Goal: Task Accomplishment & Management: Manage account settings

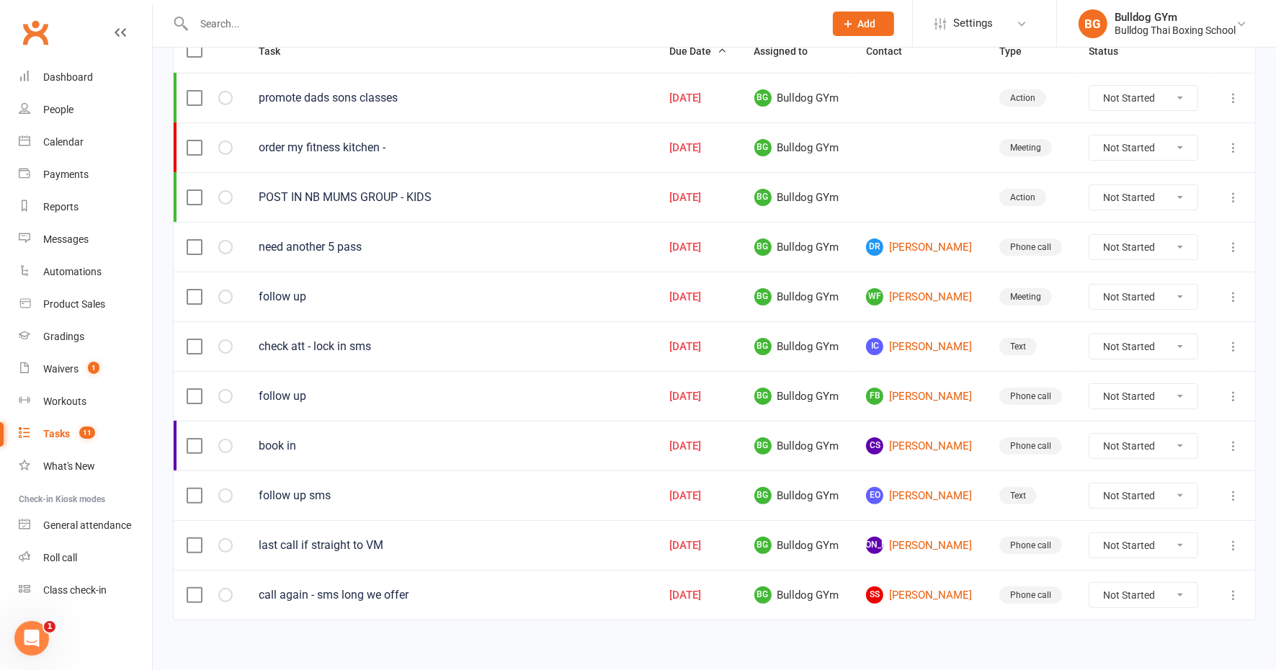
click at [53, 431] on div "Tasks" at bounding box center [56, 434] width 27 height 12
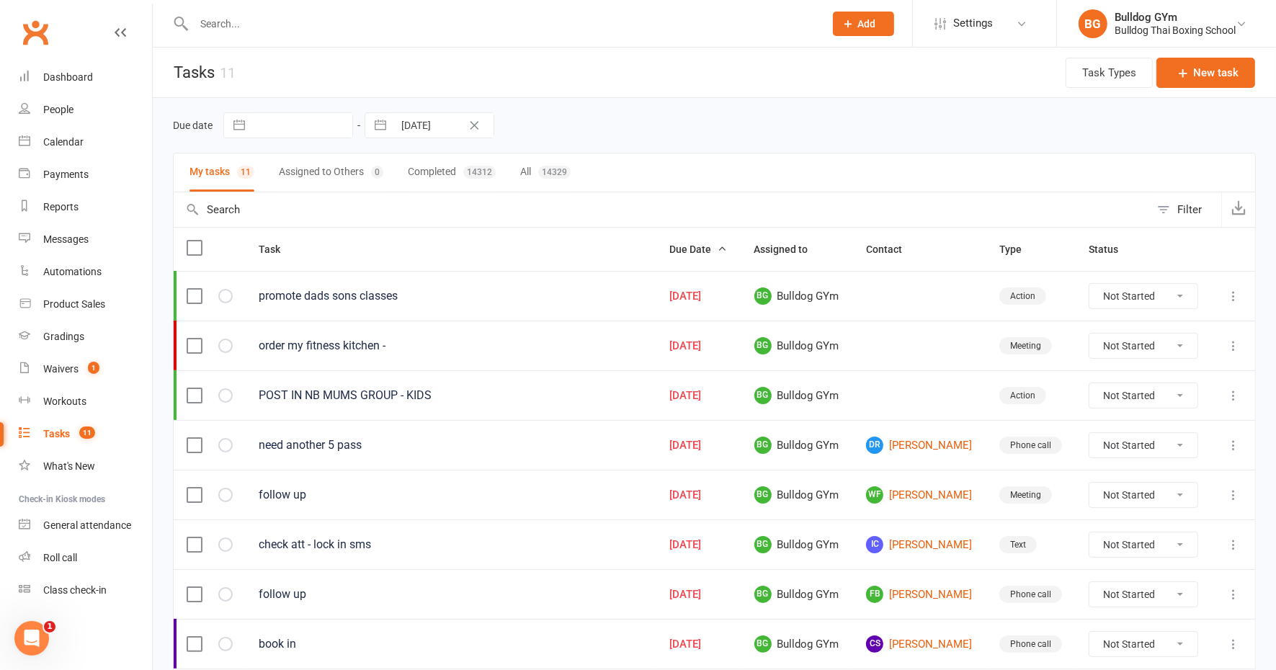
select select "8"
select select "2025"
select select "9"
select select "2025"
select select "10"
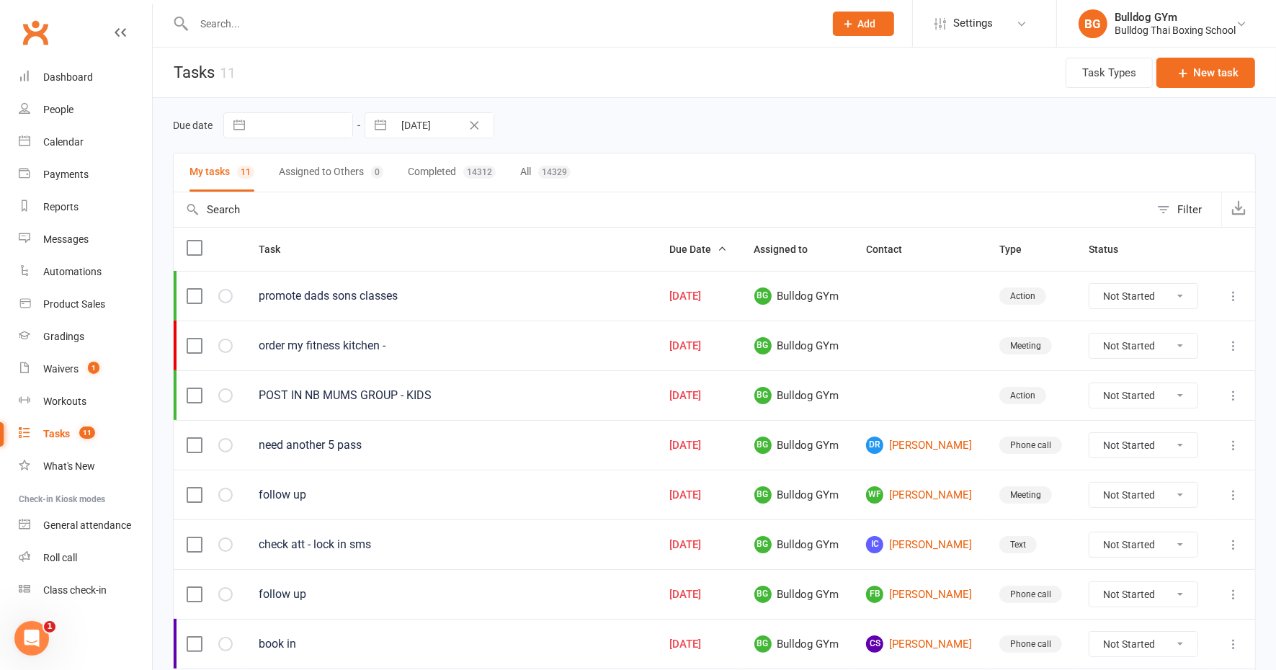
select select "2025"
click at [445, 128] on input "[DATE]" at bounding box center [444, 125] width 100 height 25
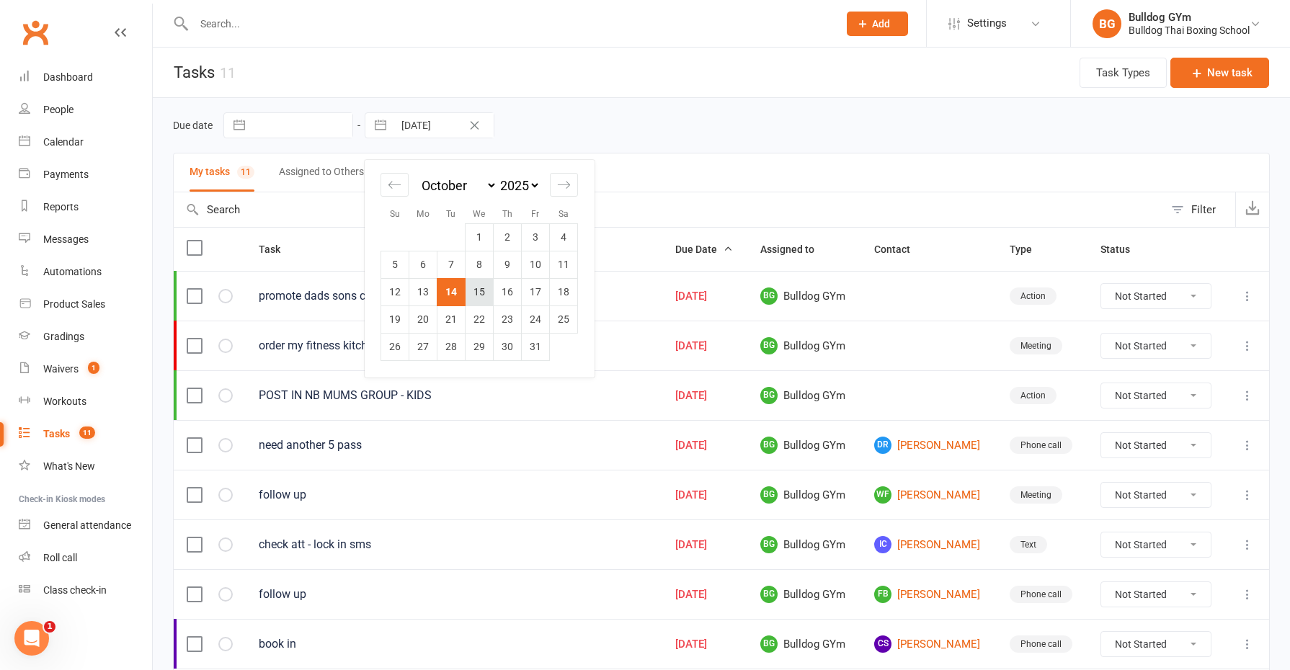
click at [480, 290] on td "15" at bounding box center [480, 291] width 28 height 27
type input "[DATE]"
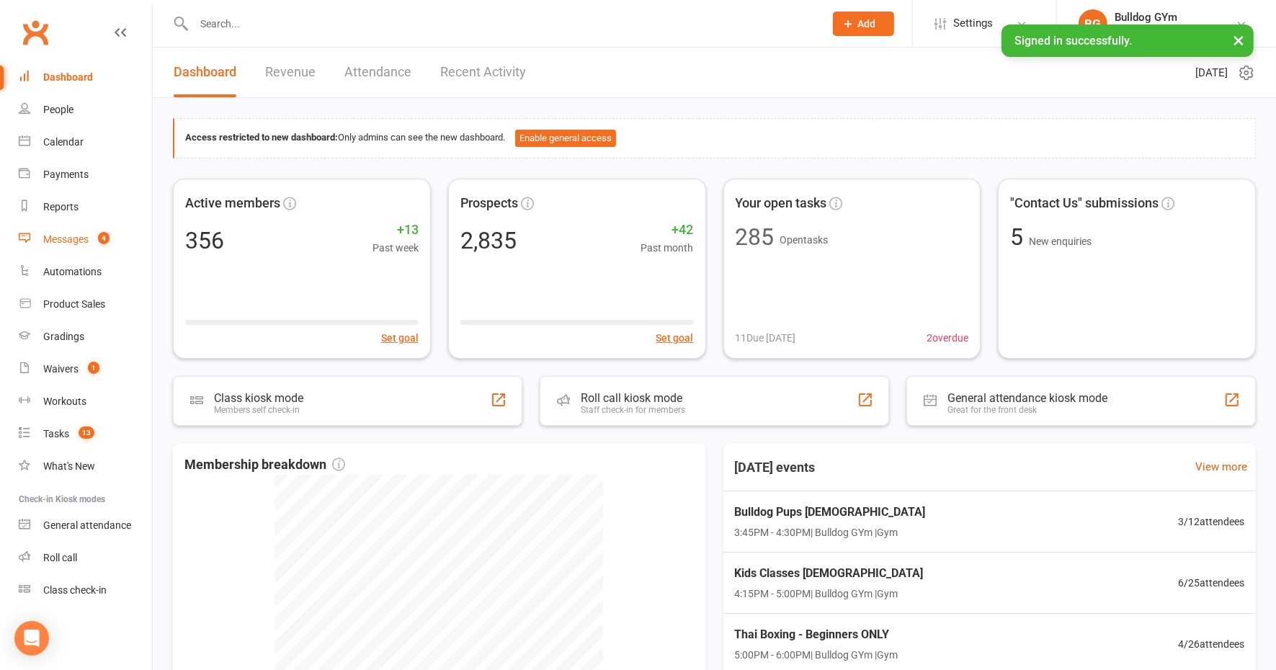
click at [74, 240] on div "Messages" at bounding box center [65, 240] width 45 height 12
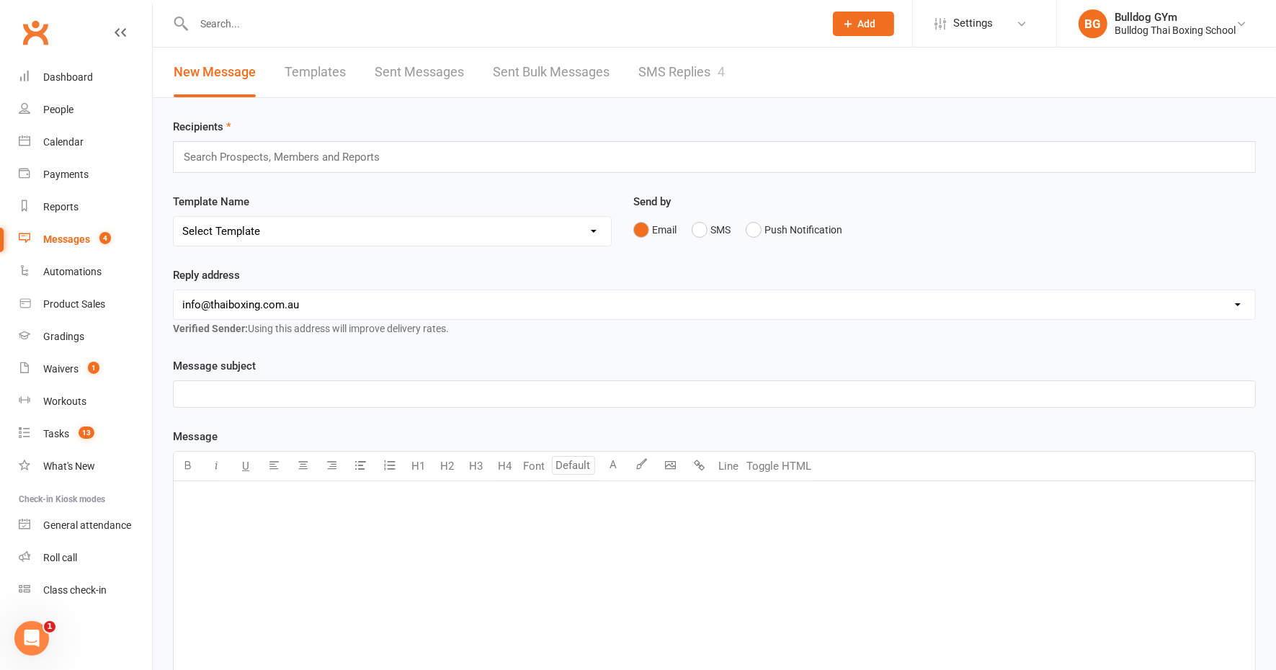
click at [698, 73] on link "SMS Replies 4" at bounding box center [682, 73] width 86 height 50
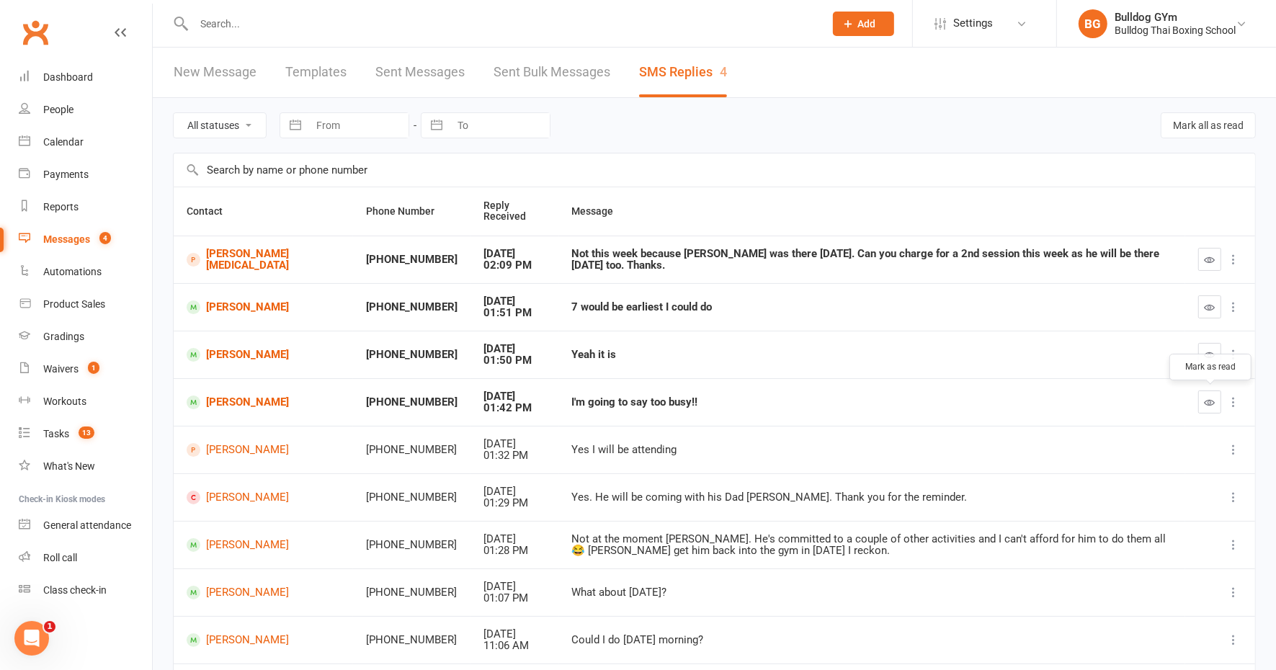
click at [1217, 399] on button "button" at bounding box center [1210, 402] width 23 height 23
click at [1204, 350] on button "button" at bounding box center [1210, 354] width 23 height 23
click at [1215, 306] on icon "button" at bounding box center [1210, 307] width 11 height 11
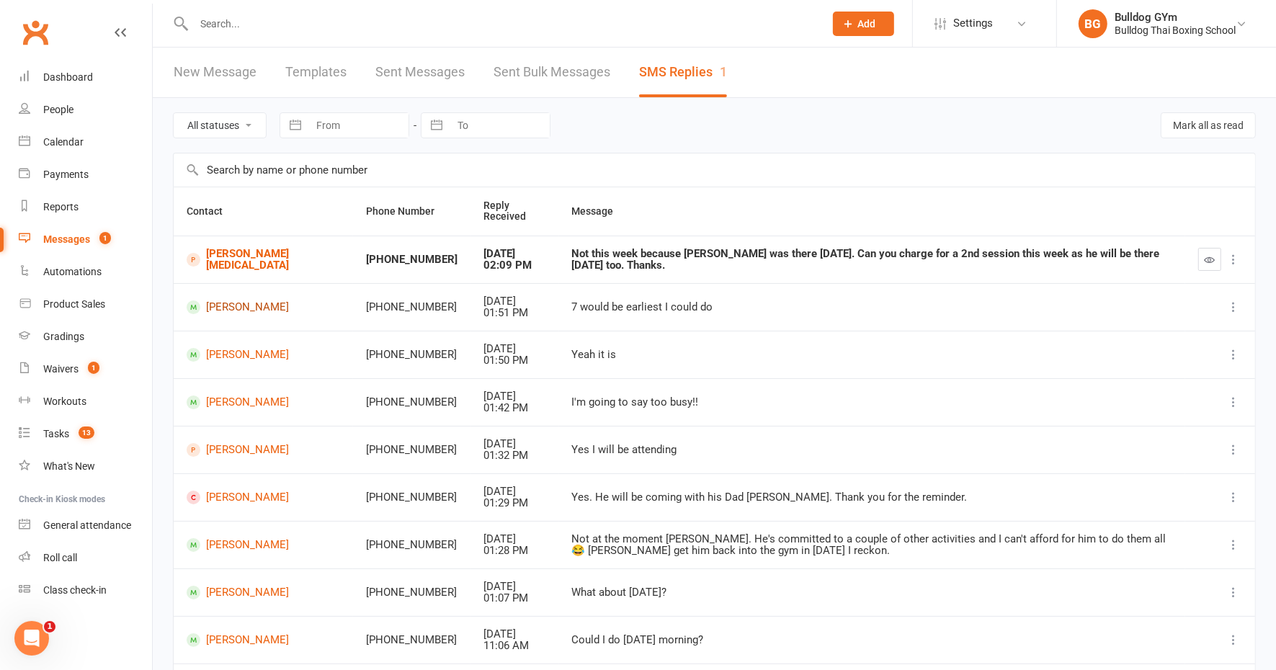
click at [224, 303] on link "[PERSON_NAME]" at bounding box center [264, 308] width 154 height 14
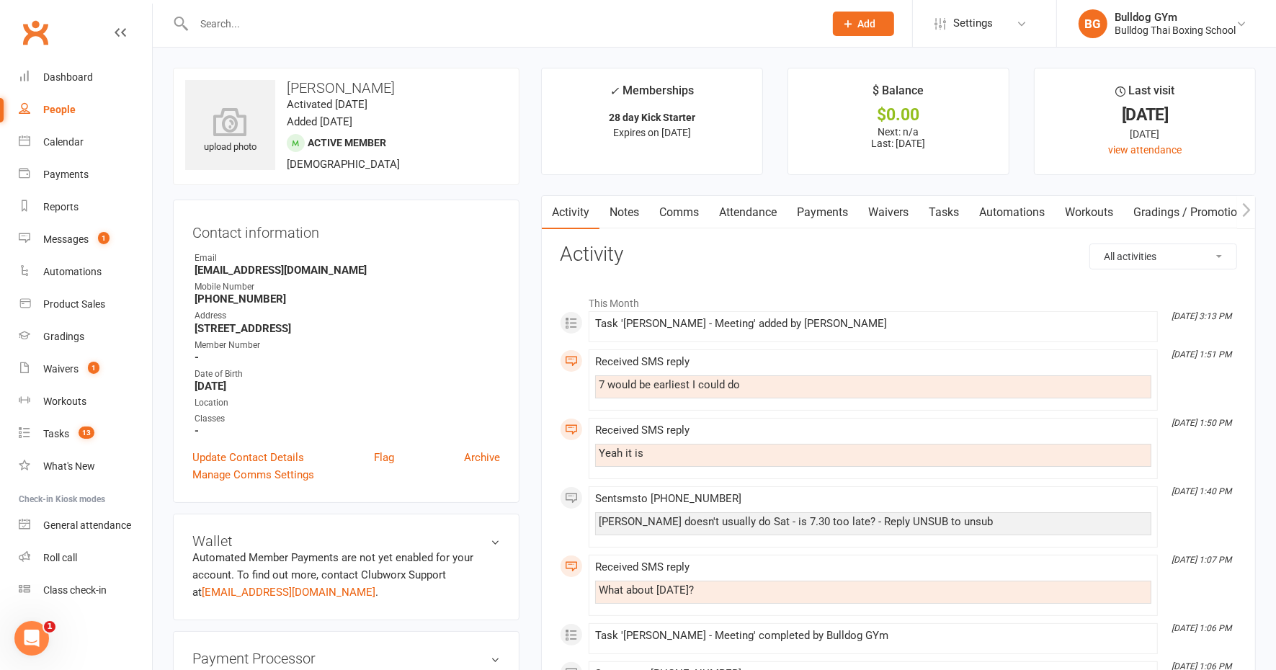
click at [678, 213] on link "Comms" at bounding box center [679, 212] width 60 height 33
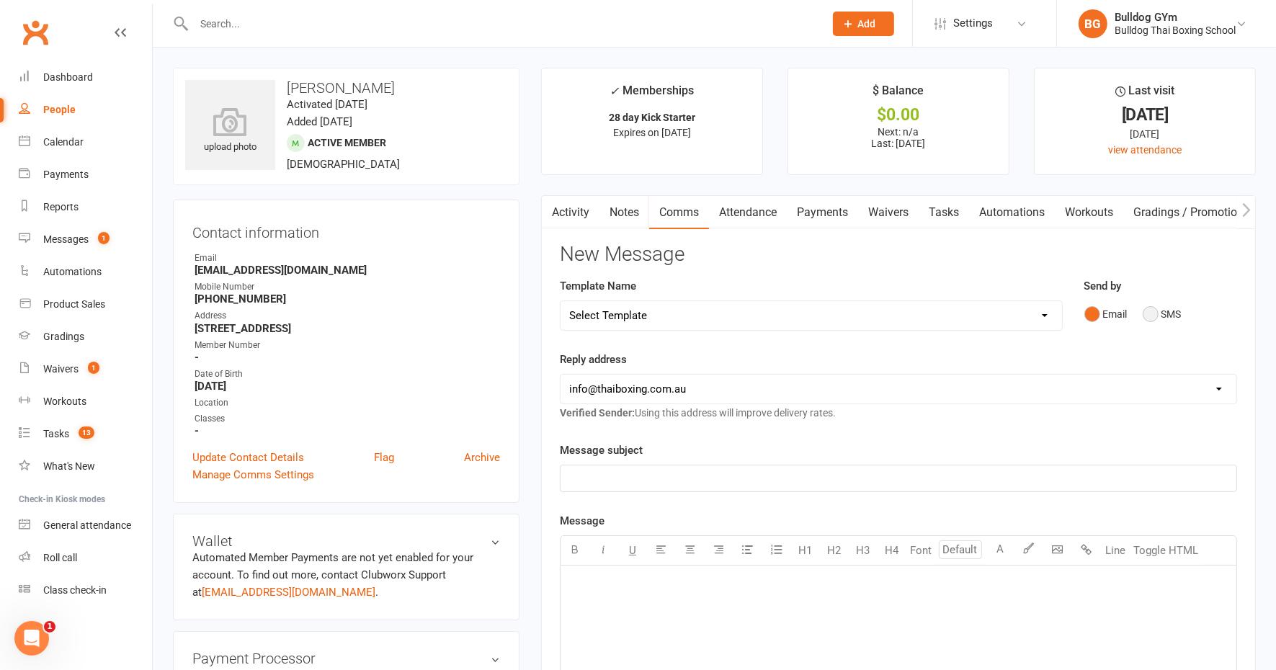
click at [1151, 318] on button "SMS" at bounding box center [1162, 314] width 39 height 27
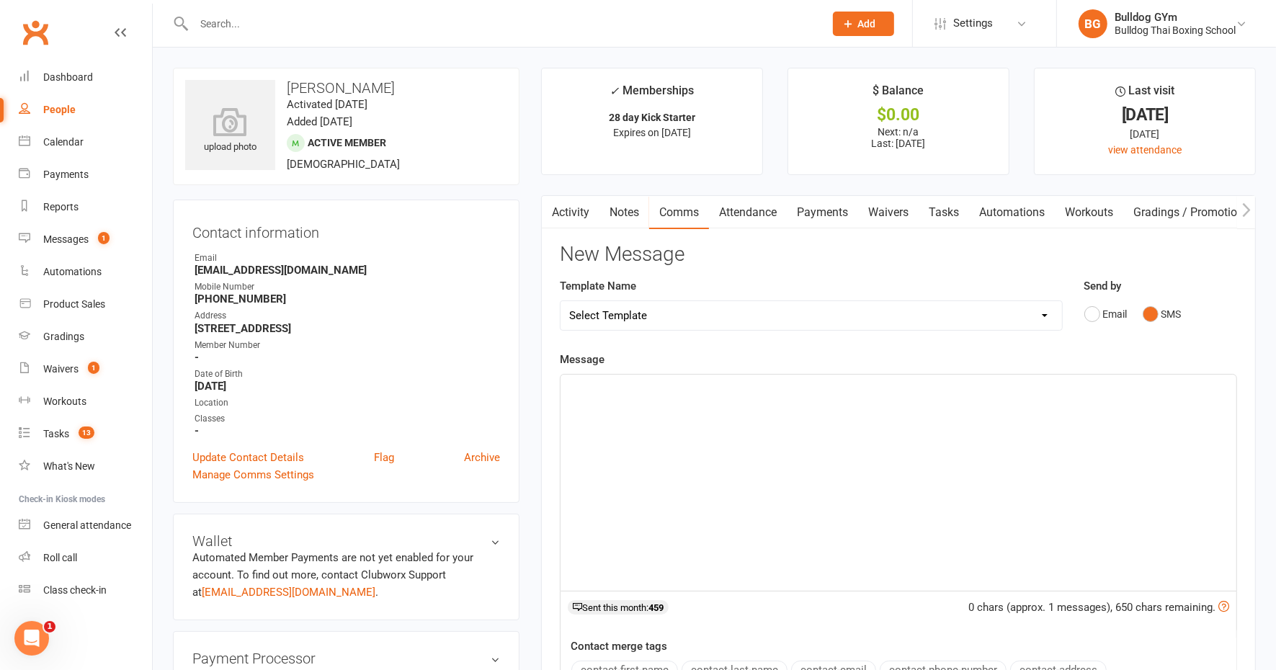
click at [617, 413] on div "﻿" at bounding box center [899, 483] width 676 height 216
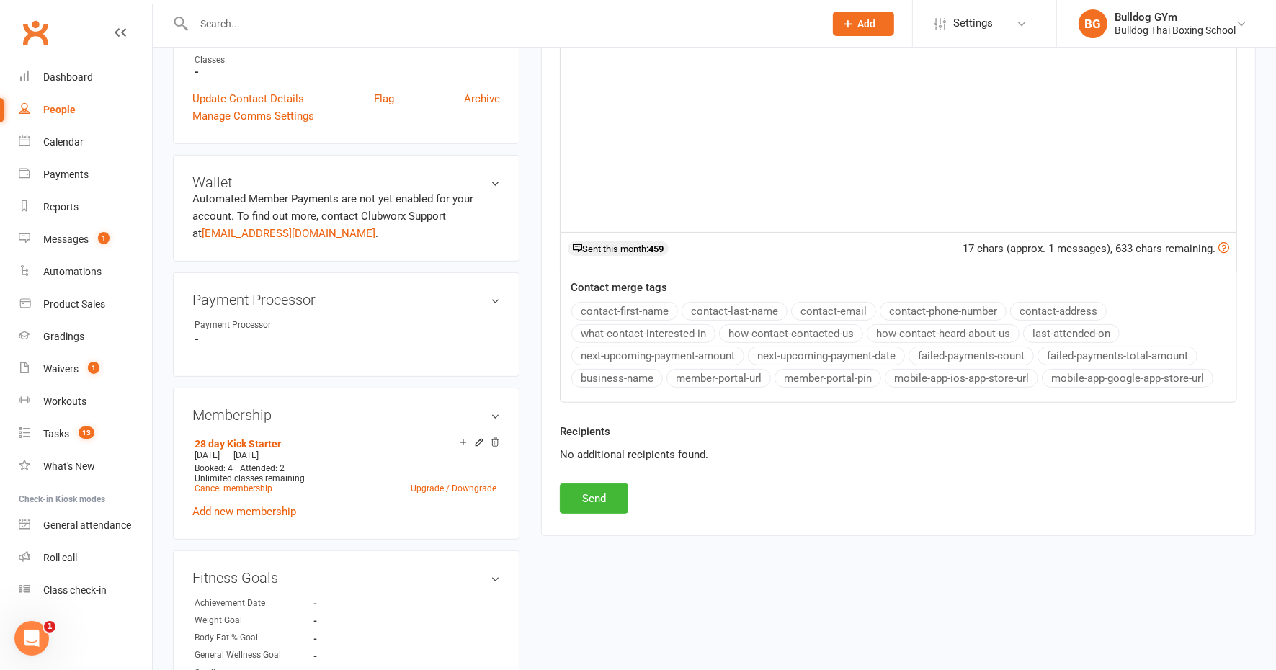
scroll to position [360, 0]
click at [562, 491] on button "Send" at bounding box center [594, 497] width 68 height 30
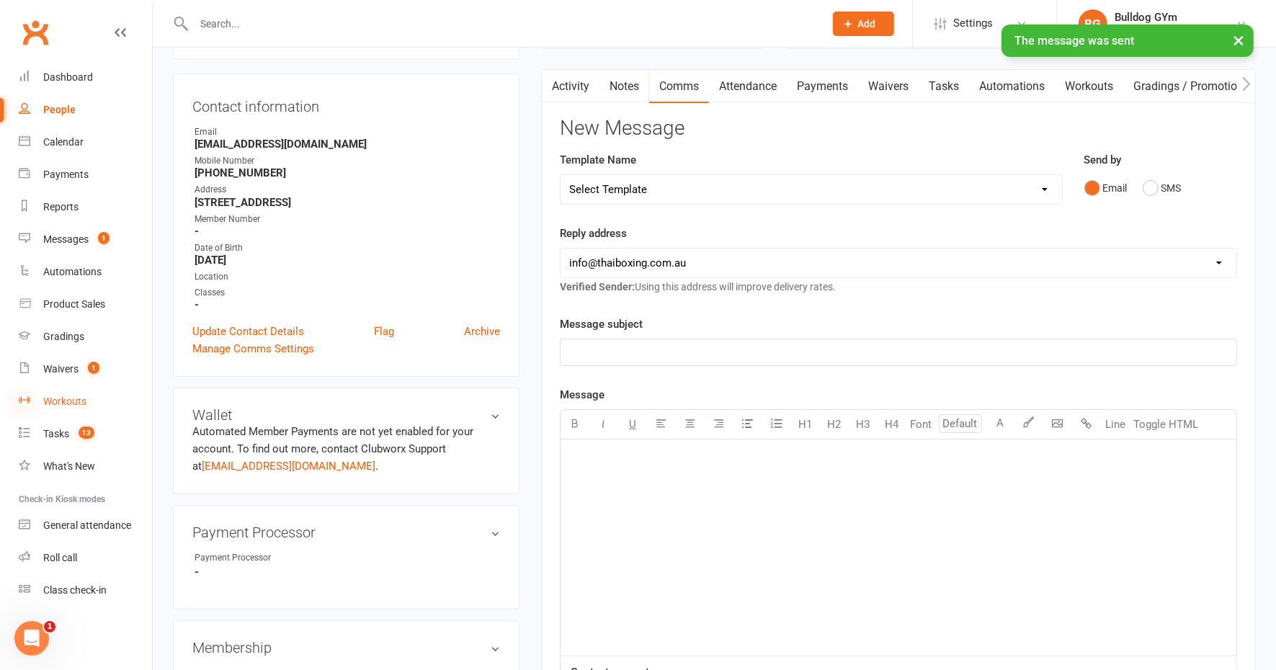
scroll to position [0, 0]
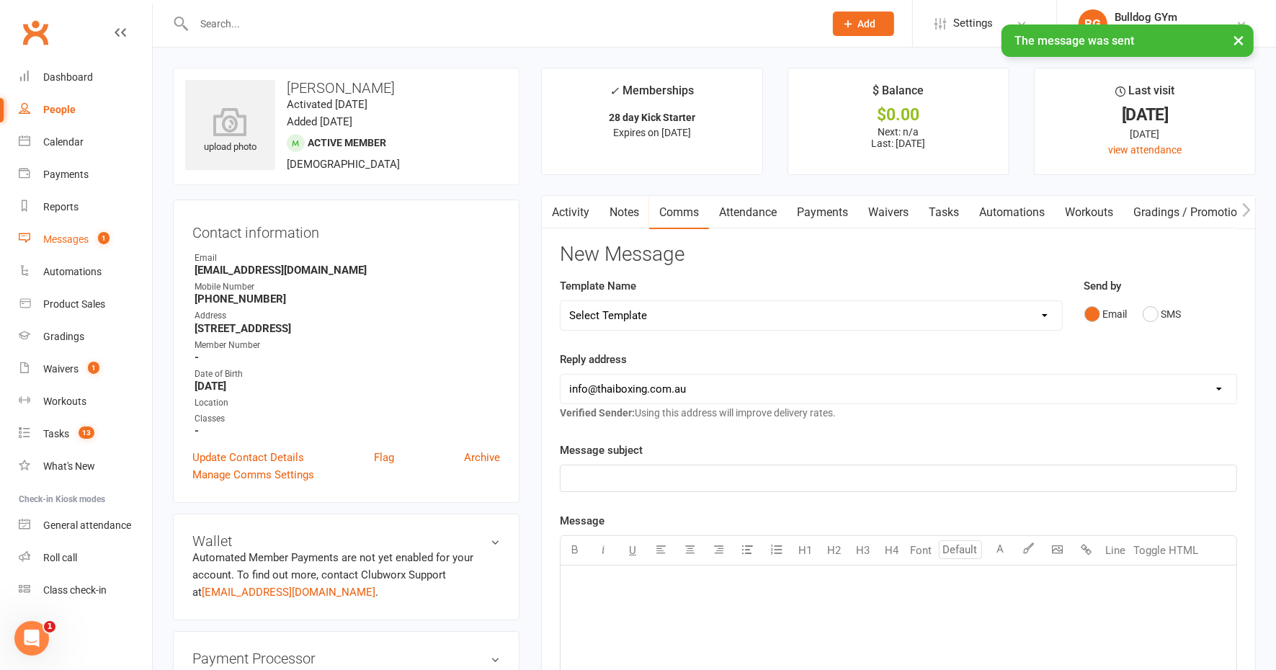
click at [64, 239] on div "Messages" at bounding box center [65, 240] width 45 height 12
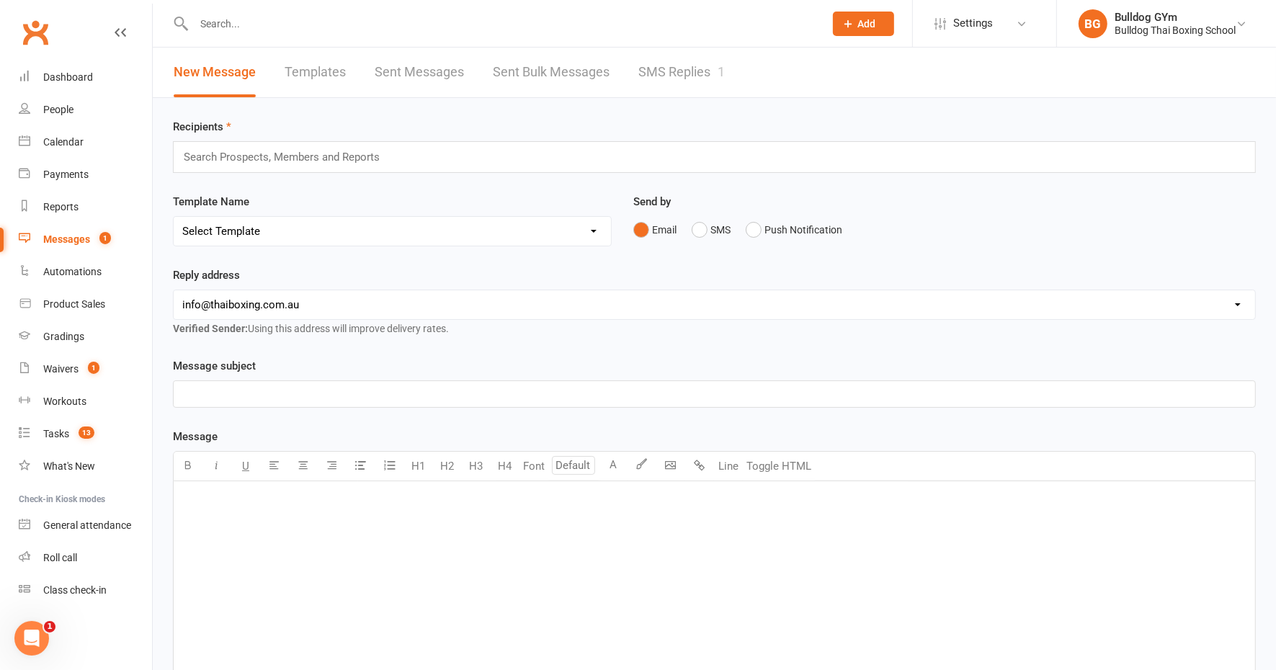
click at [670, 72] on link "SMS Replies 1" at bounding box center [682, 73] width 86 height 50
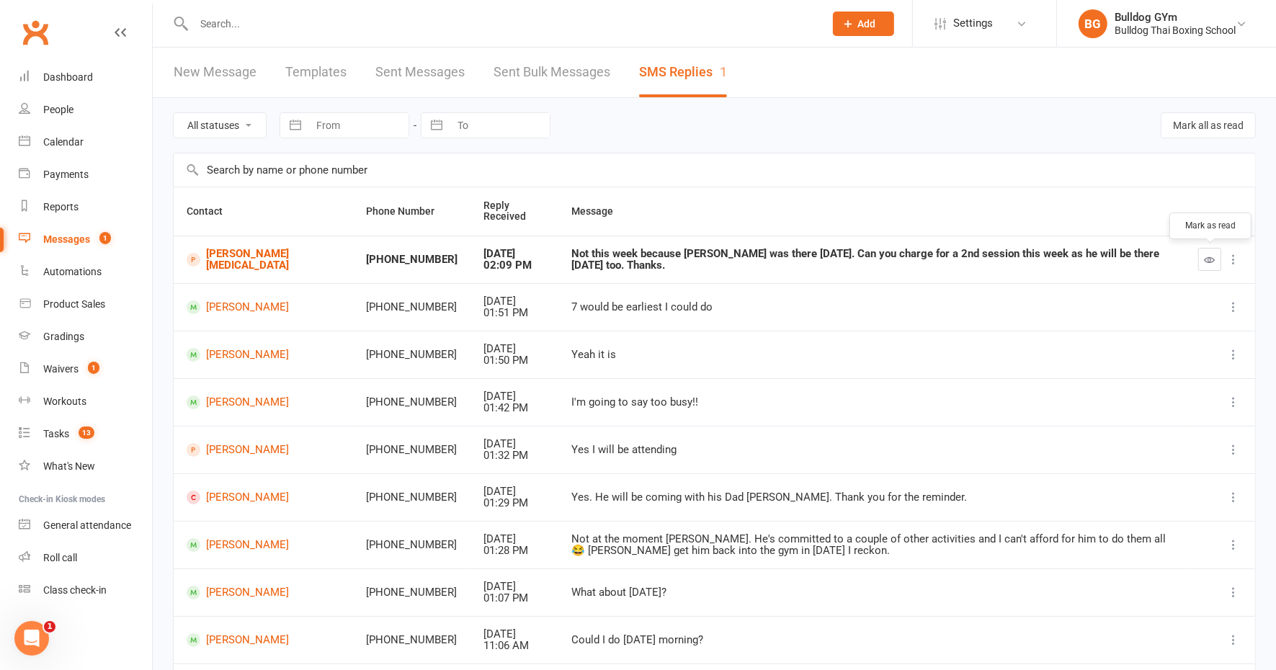
click at [1206, 257] on icon "button" at bounding box center [1210, 259] width 11 height 11
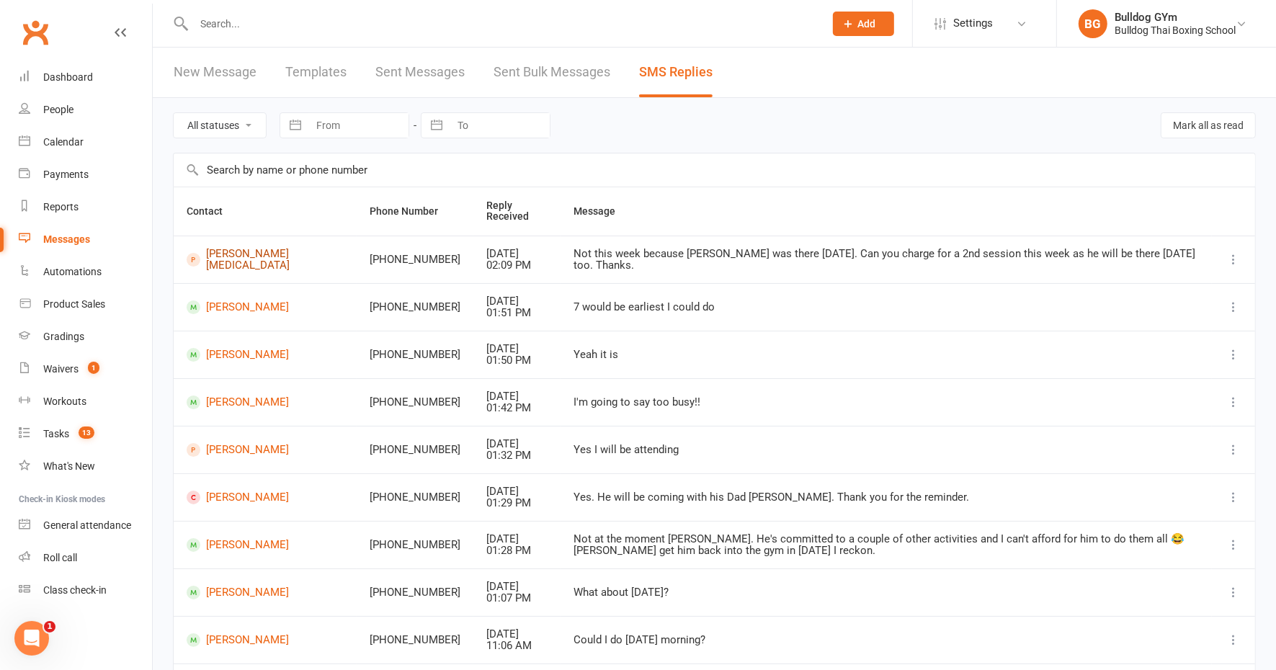
click at [247, 259] on link "[PERSON_NAME]" at bounding box center [265, 260] width 157 height 24
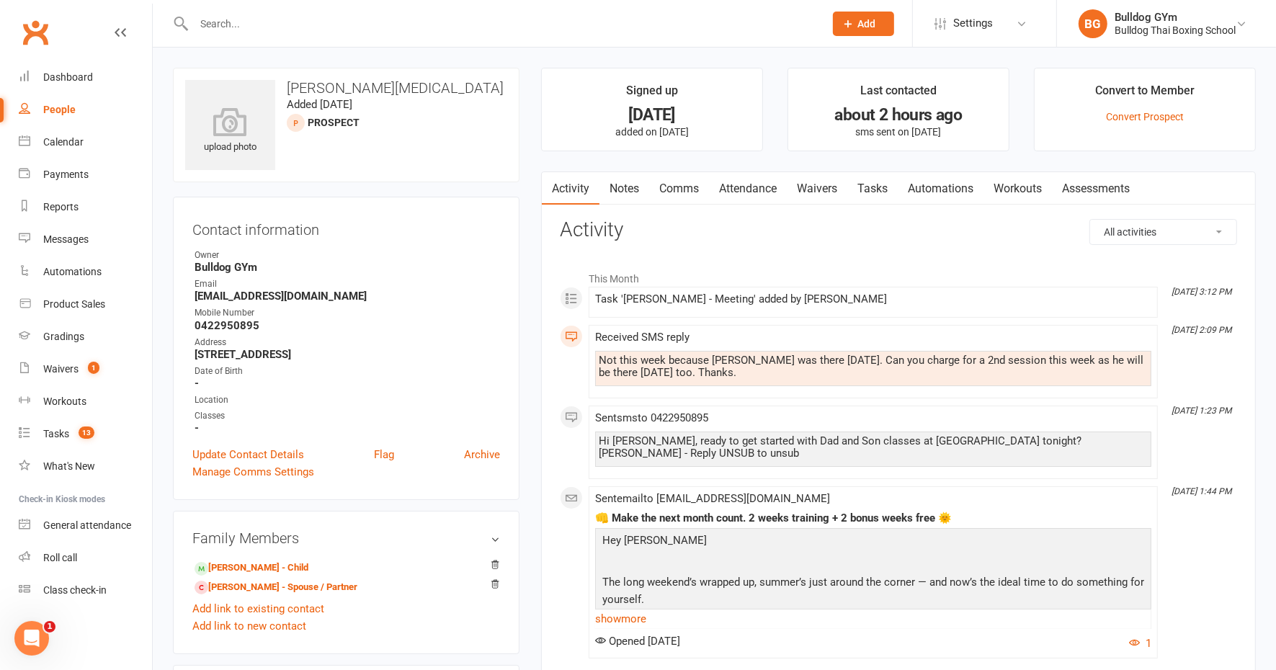
click at [689, 192] on link "Comms" at bounding box center [679, 188] width 60 height 33
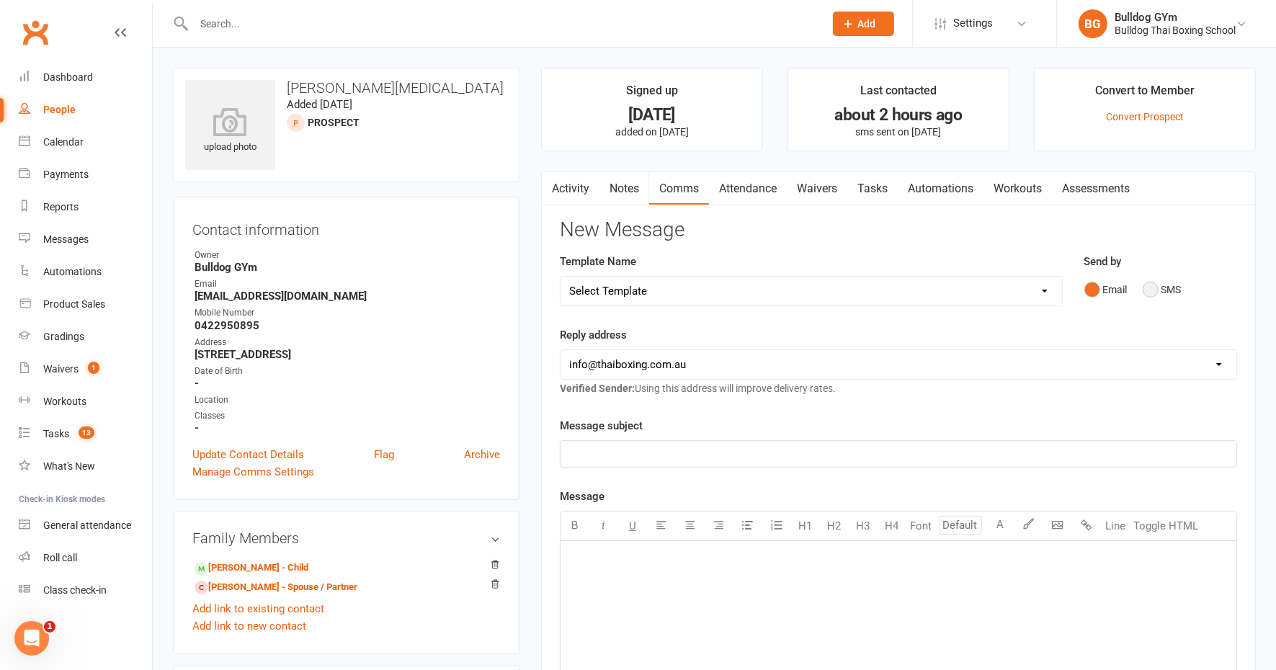
click at [1154, 285] on button "SMS" at bounding box center [1162, 289] width 39 height 27
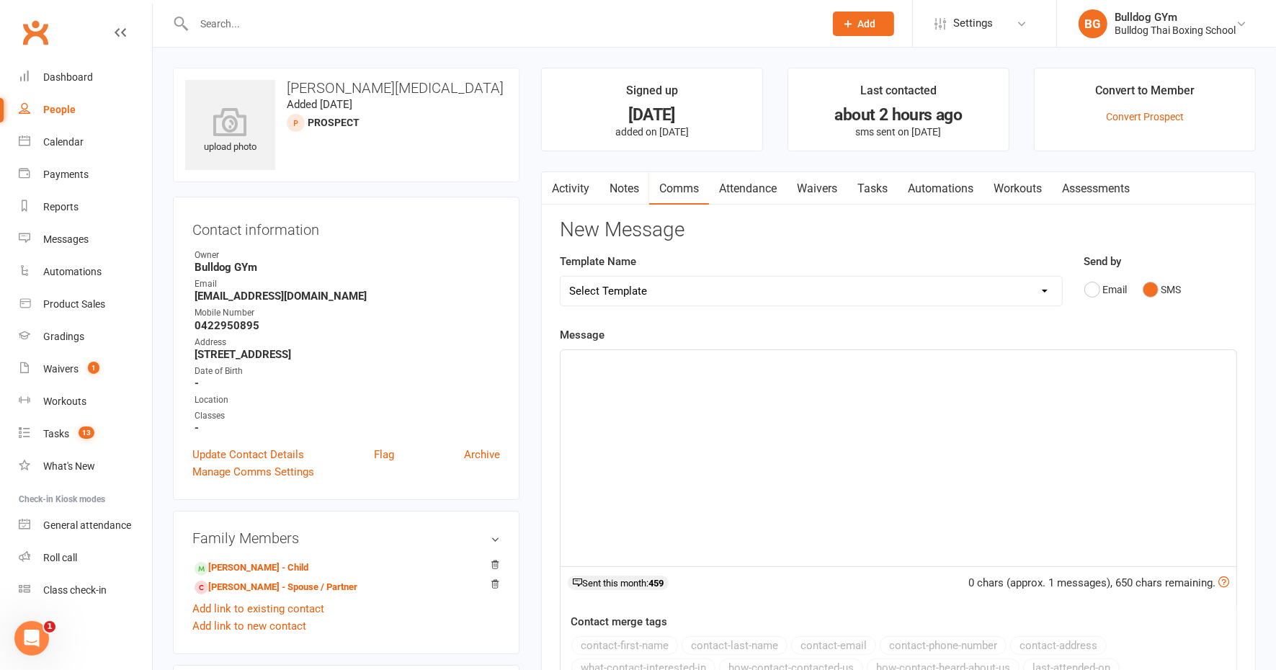
drag, startPoint x: 592, startPoint y: 370, endPoint x: 580, endPoint y: 357, distance: 17.8
click at [590, 365] on p "﻿" at bounding box center [898, 363] width 659 height 17
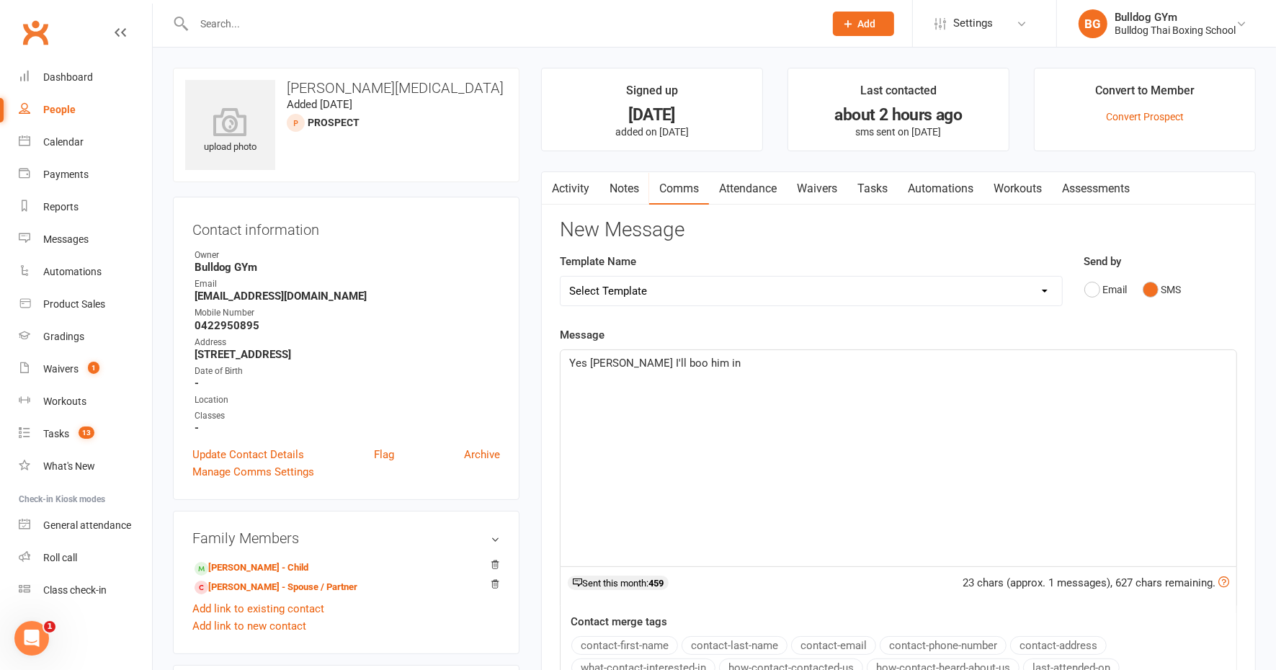
click at [592, 361] on span "Yes ure I'll boo him in" at bounding box center [655, 363] width 172 height 13
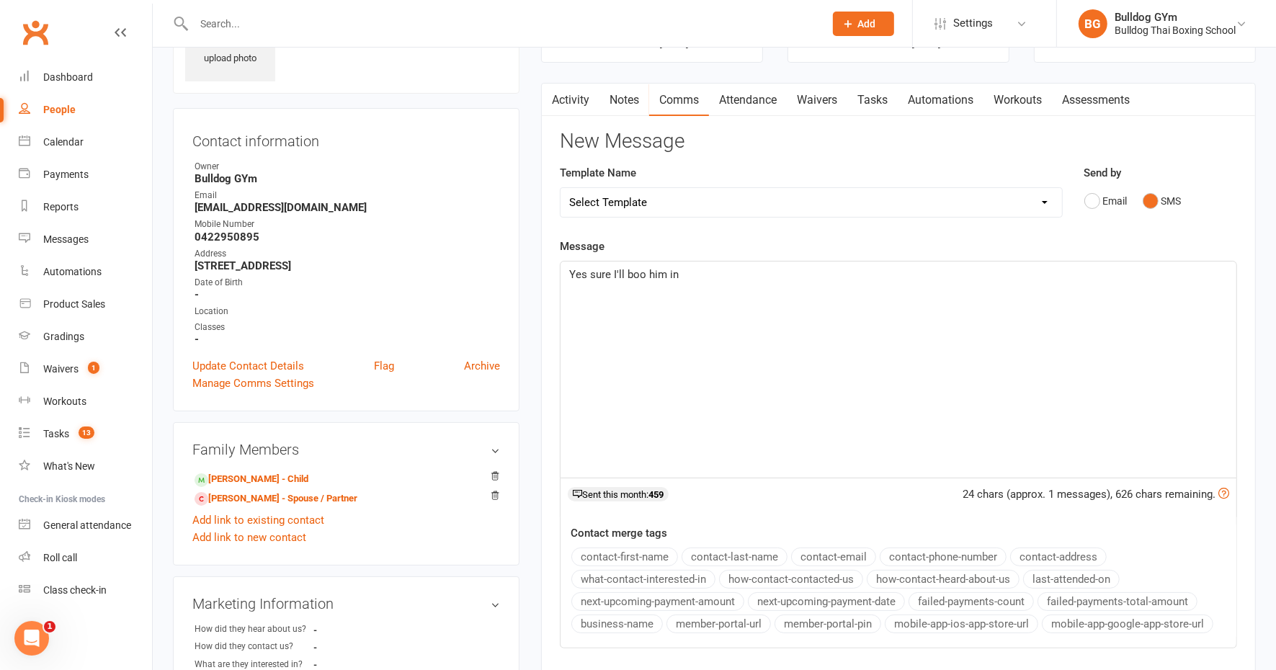
scroll to position [180, 0]
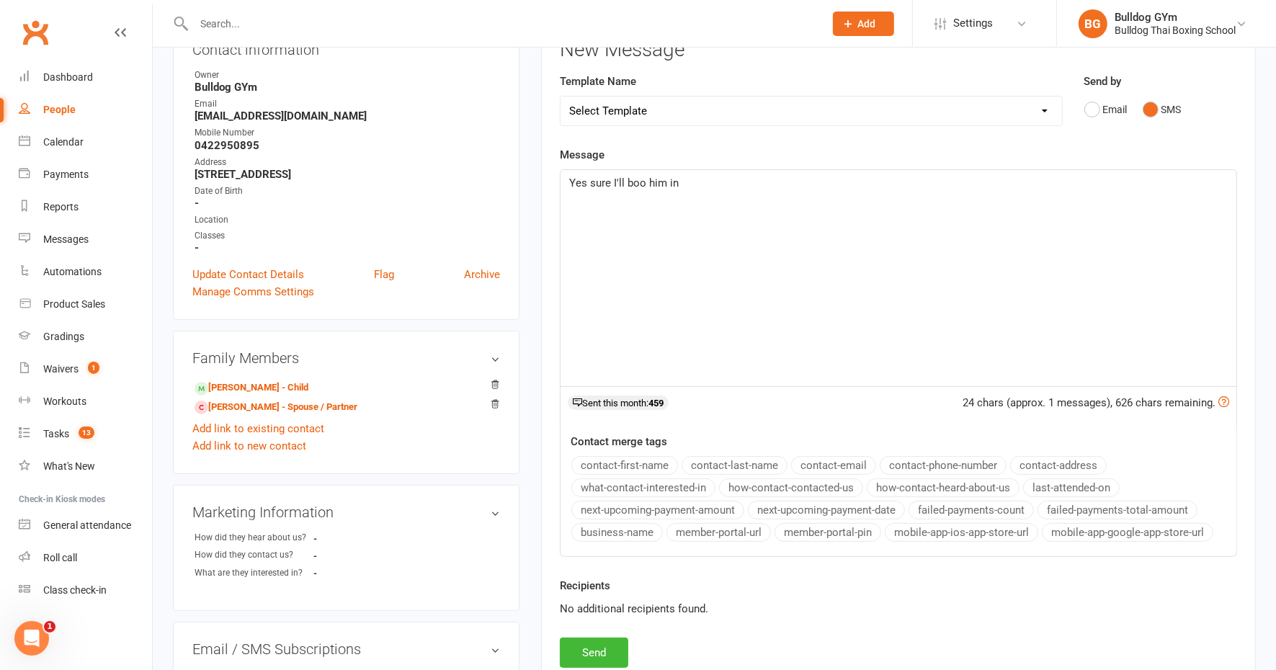
drag, startPoint x: 642, startPoint y: 182, endPoint x: 646, endPoint y: 157, distance: 25.5
click at [642, 181] on span "Yes sure I'll boo him in" at bounding box center [624, 183] width 110 height 13
click at [584, 649] on button "Send" at bounding box center [594, 653] width 68 height 30
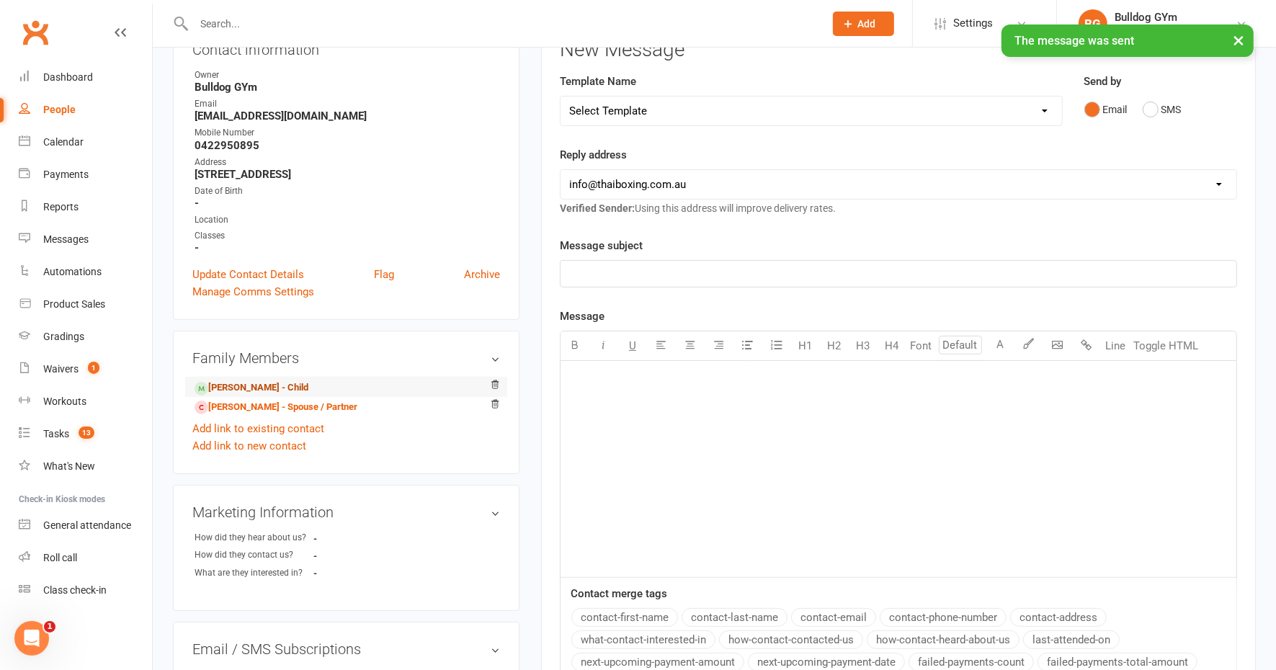
click at [280, 387] on link "Charlie Whitehead - Child" at bounding box center [252, 388] width 114 height 15
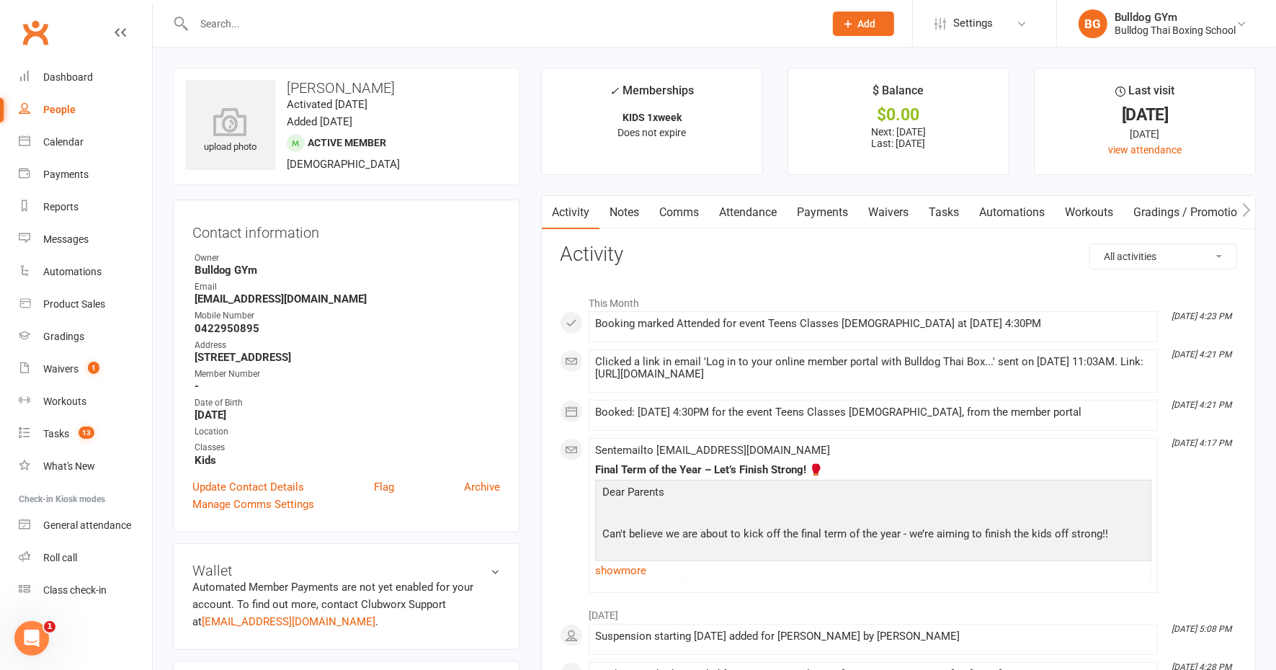
click at [758, 211] on link "Attendance" at bounding box center [748, 212] width 78 height 33
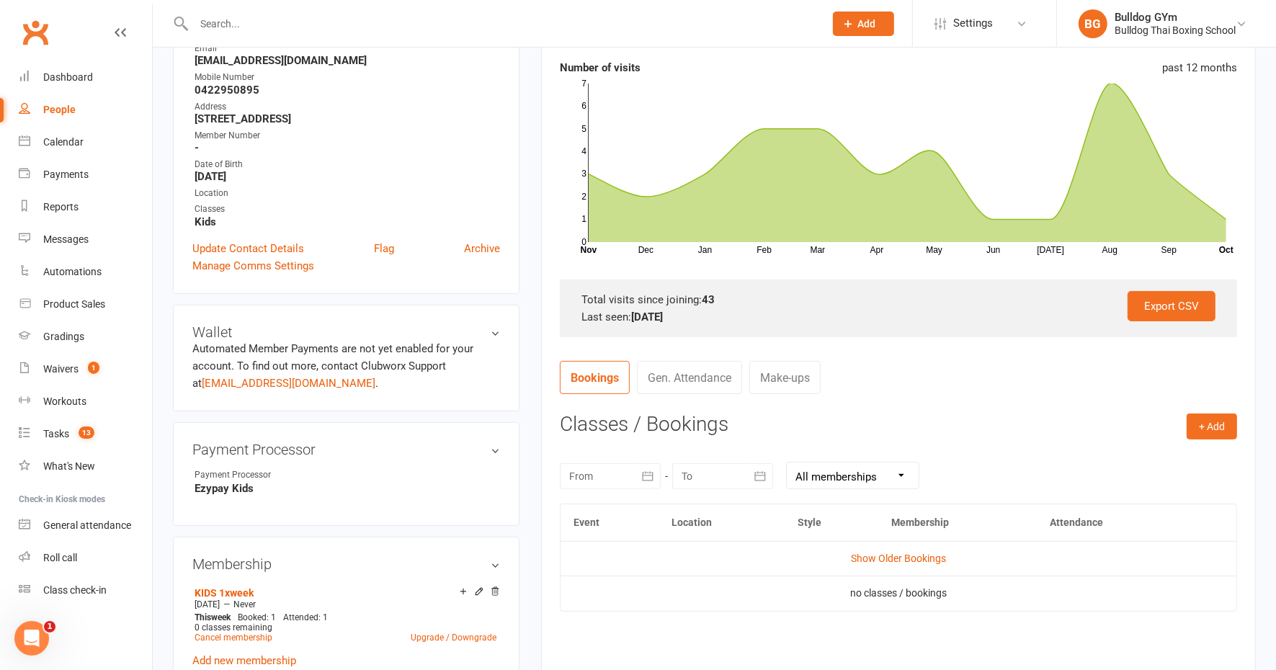
scroll to position [270, 0]
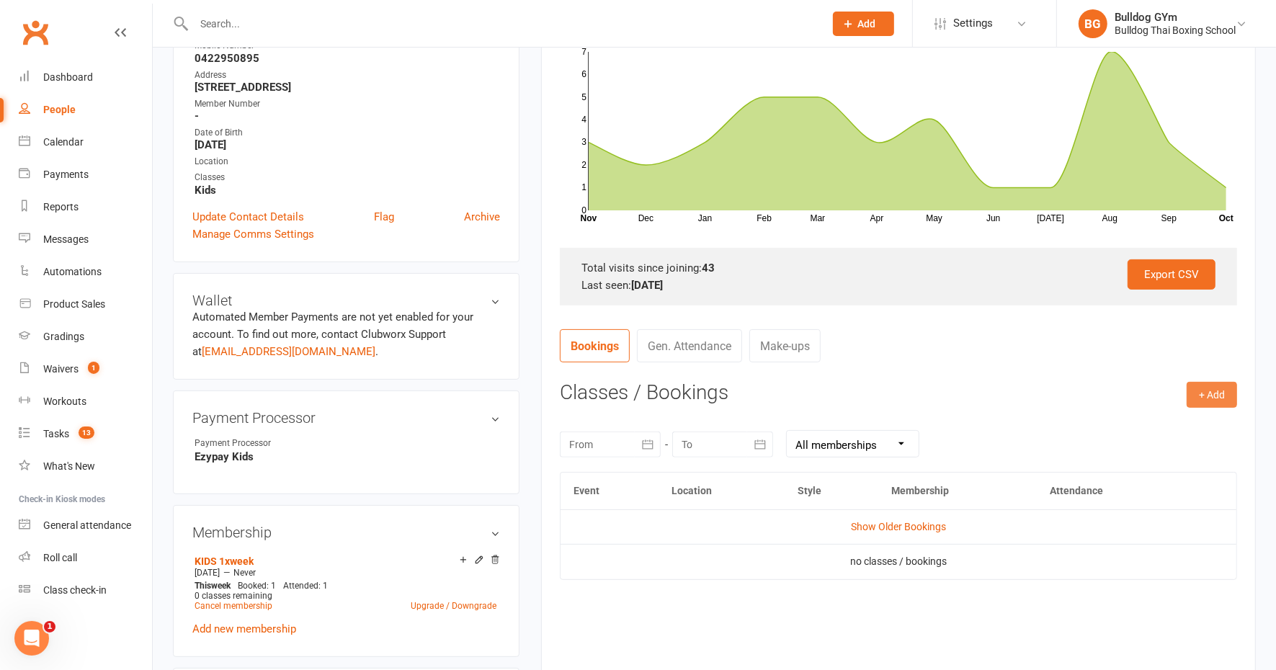
click at [1212, 391] on button "+ Add" at bounding box center [1212, 395] width 50 height 26
click at [1150, 423] on link "Book Event" at bounding box center [1165, 427] width 143 height 29
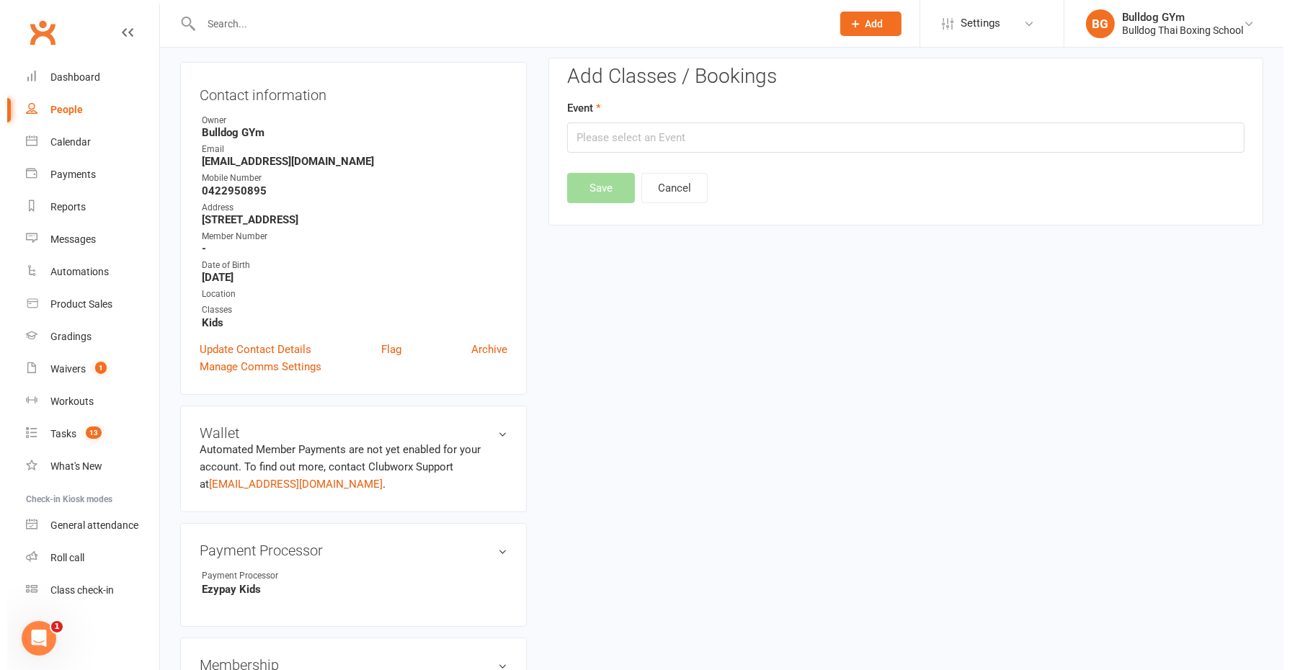
scroll to position [123, 0]
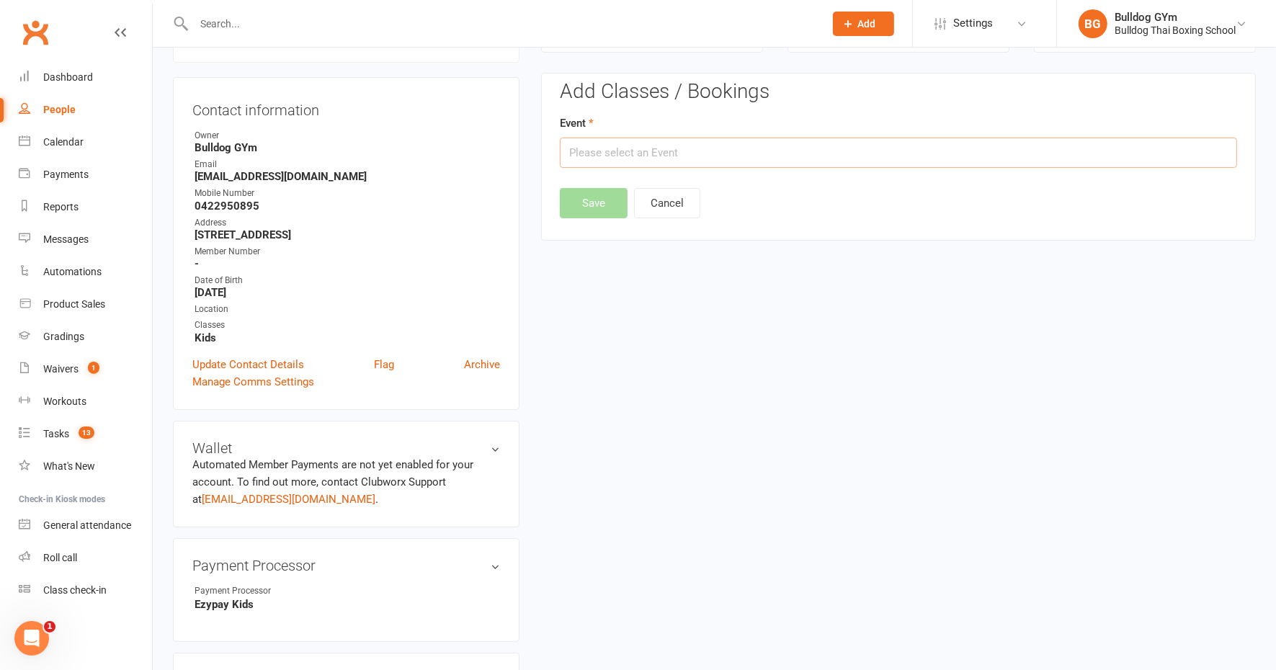
click at [624, 152] on input "text" at bounding box center [898, 153] width 677 height 30
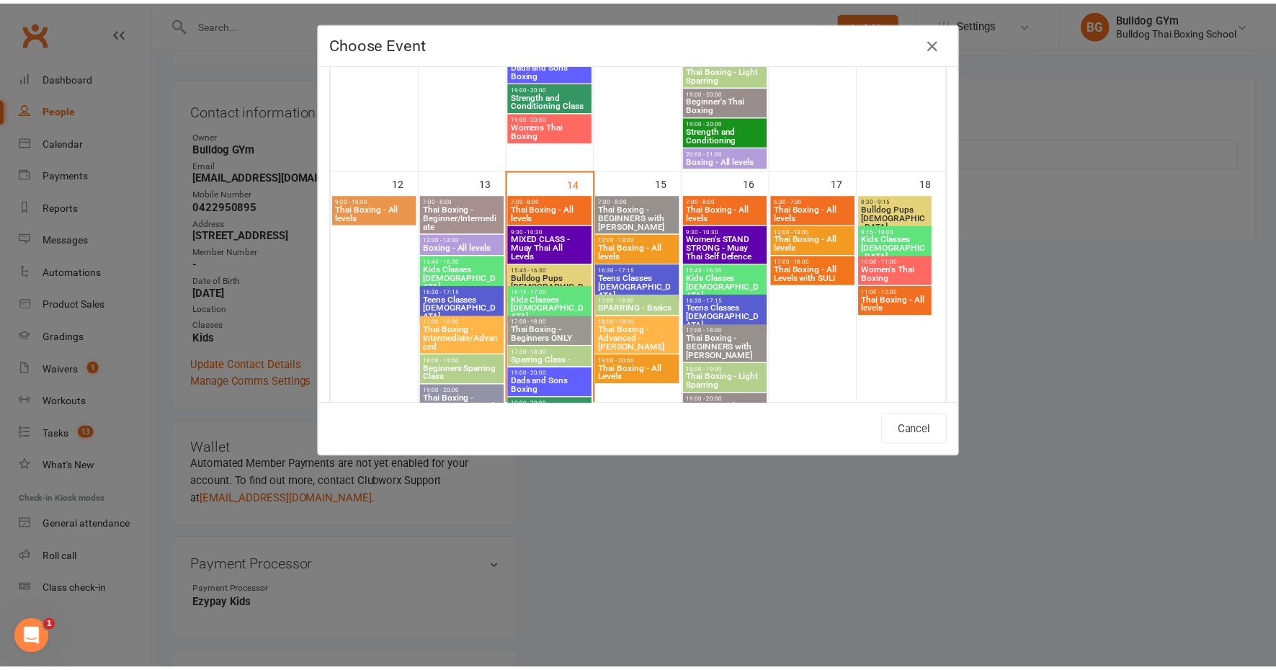
scroll to position [631, 0]
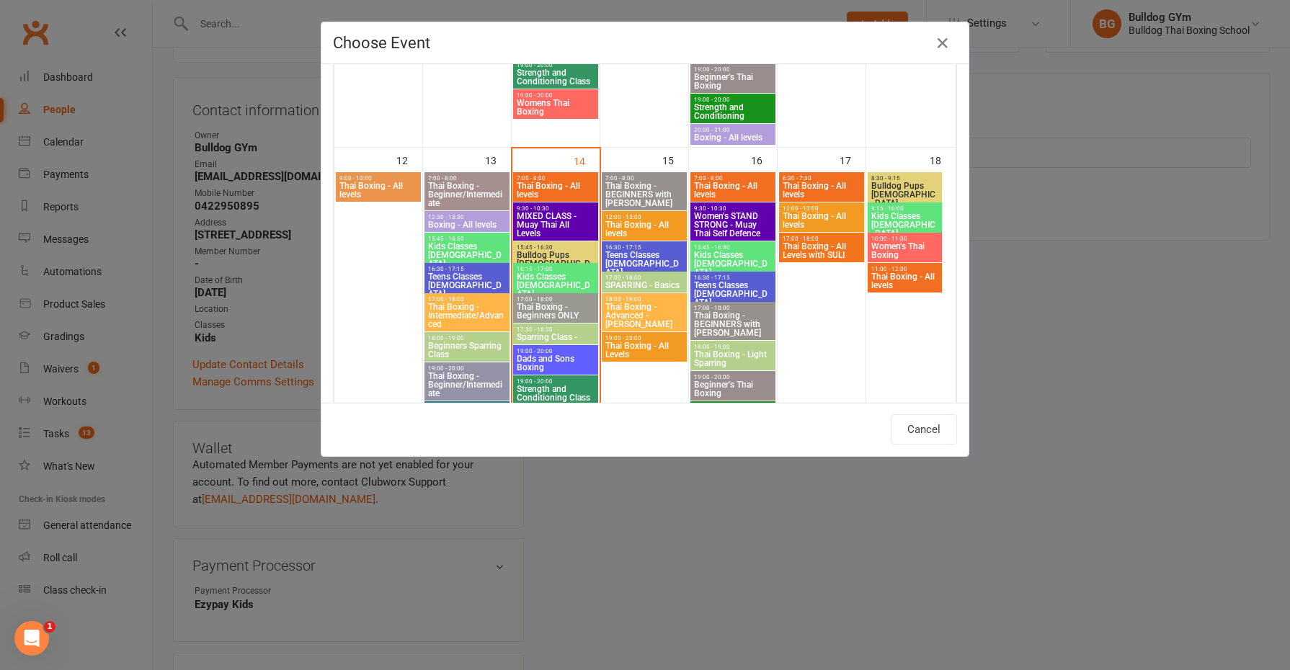
click at [725, 275] on span "16:30 - 17:15" at bounding box center [732, 278] width 79 height 6
type input "Teens Classes 13-16yo - Oct 16, 2025 4:30:00 PM"
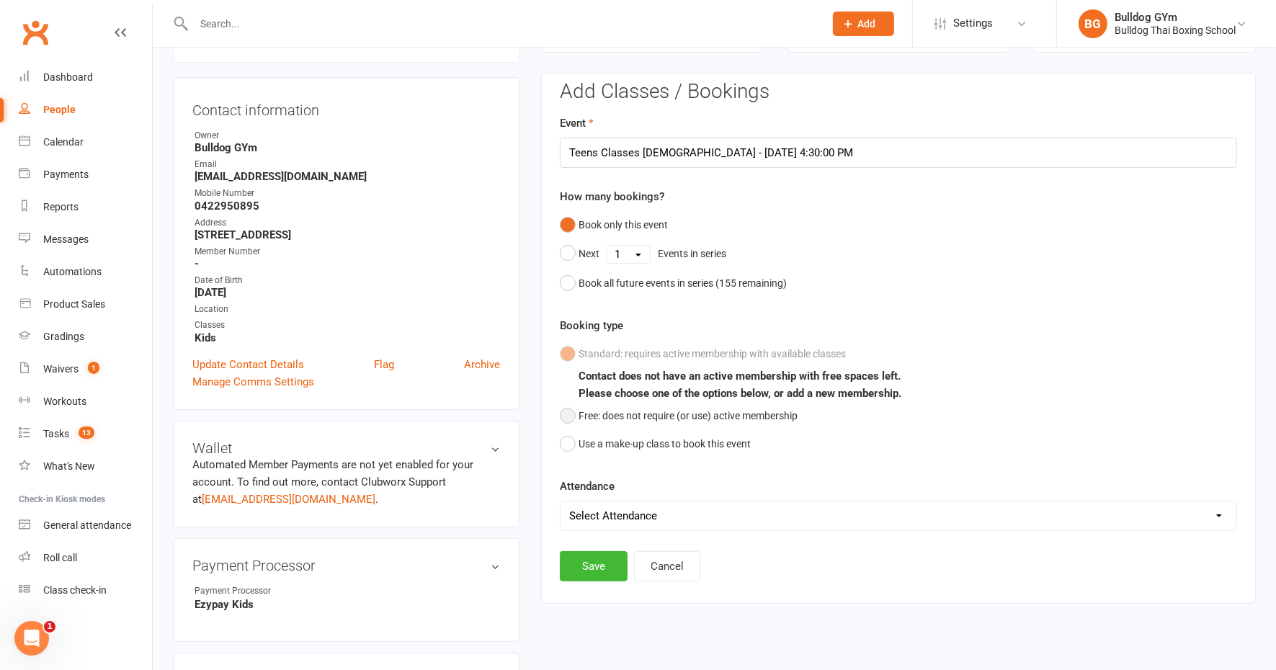
click at [569, 413] on button "Free: does not require (or use) active membership" at bounding box center [679, 415] width 238 height 27
click at [579, 562] on button "Save" at bounding box center [594, 566] width 68 height 30
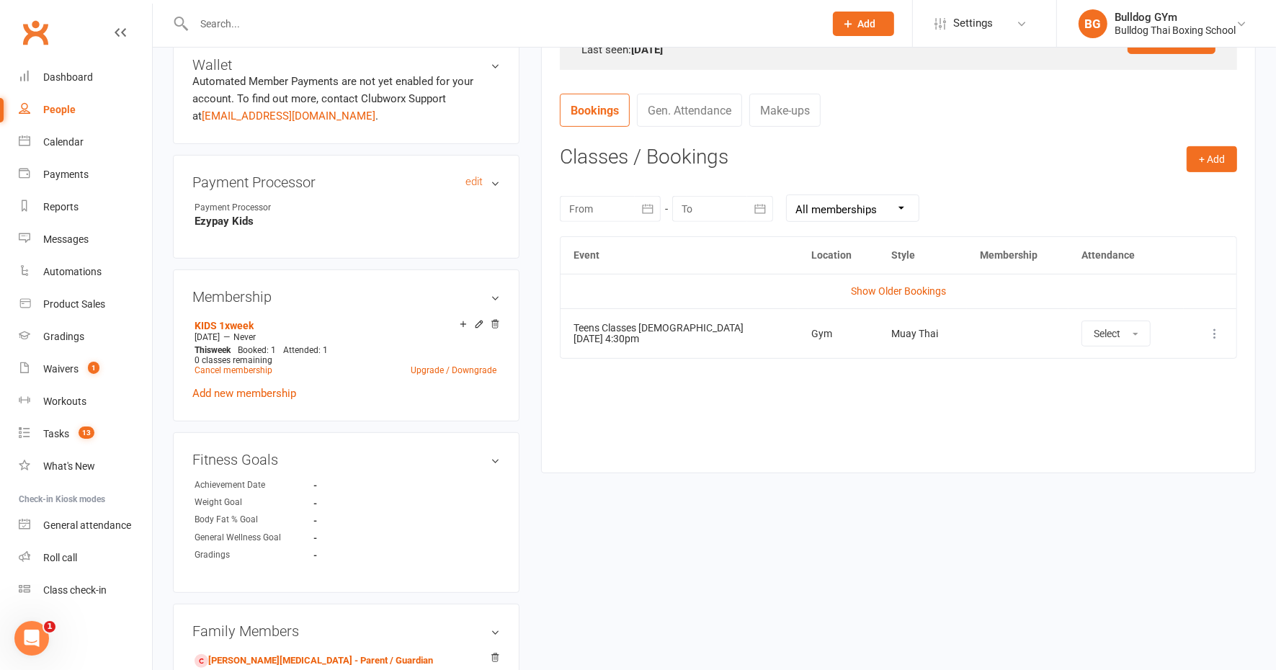
scroll to position [123, 0]
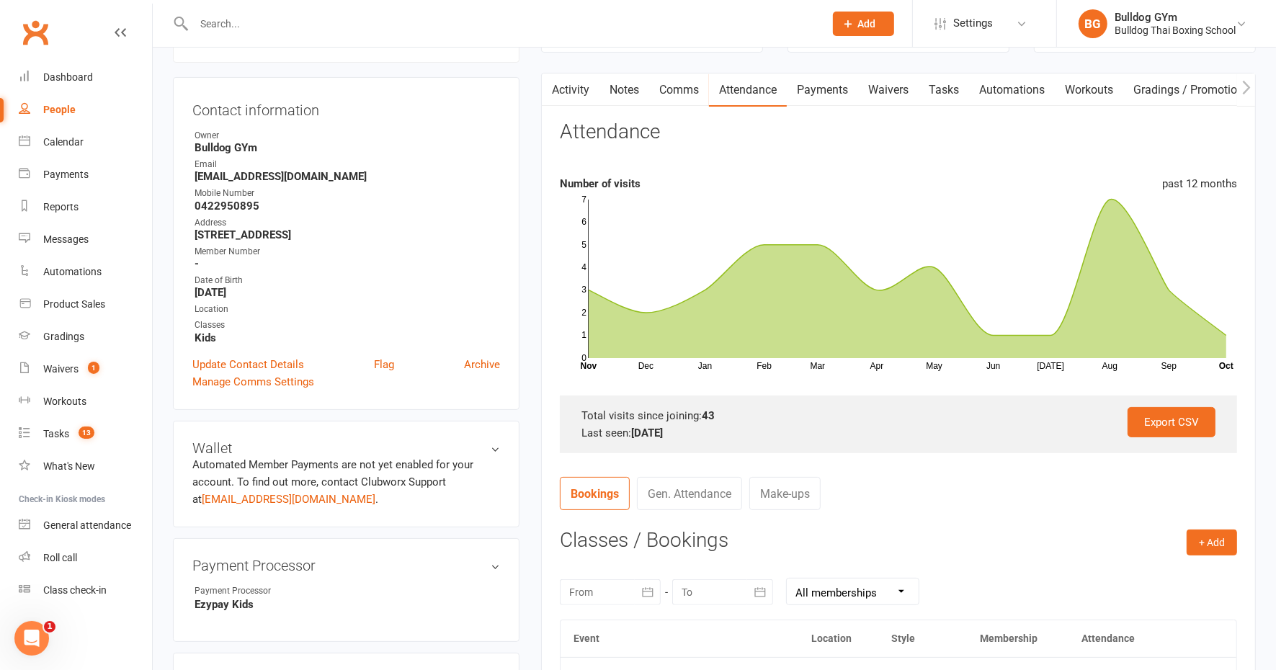
click at [208, 28] on input "text" at bounding box center [502, 24] width 625 height 20
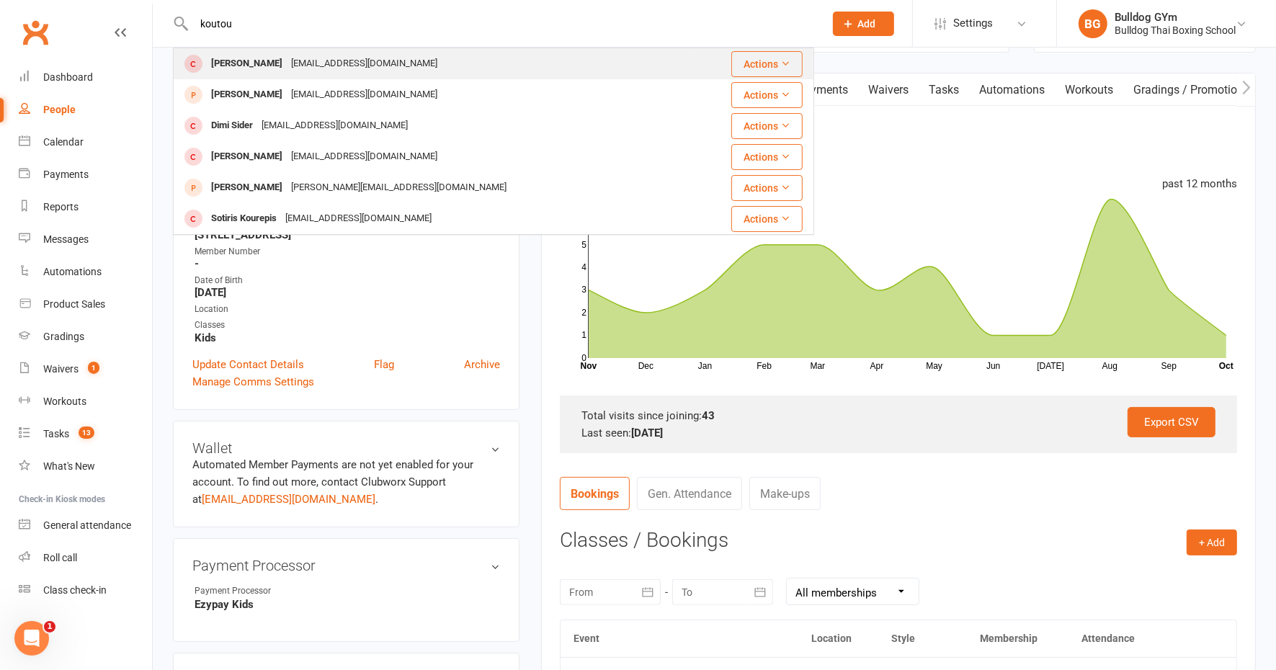
type input "koutou"
click at [285, 65] on div "Angela Koutoulas" at bounding box center [247, 63] width 80 height 21
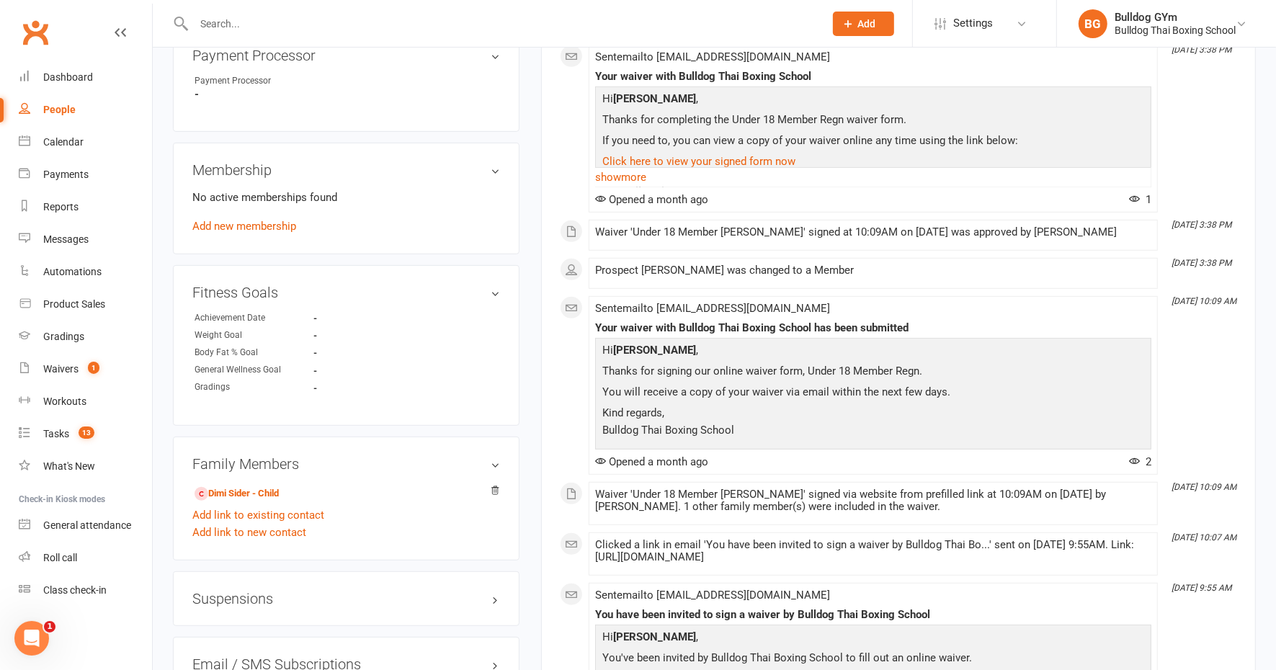
scroll to position [631, 0]
click at [275, 491] on link "Dimi Sider - Child" at bounding box center [237, 493] width 84 height 15
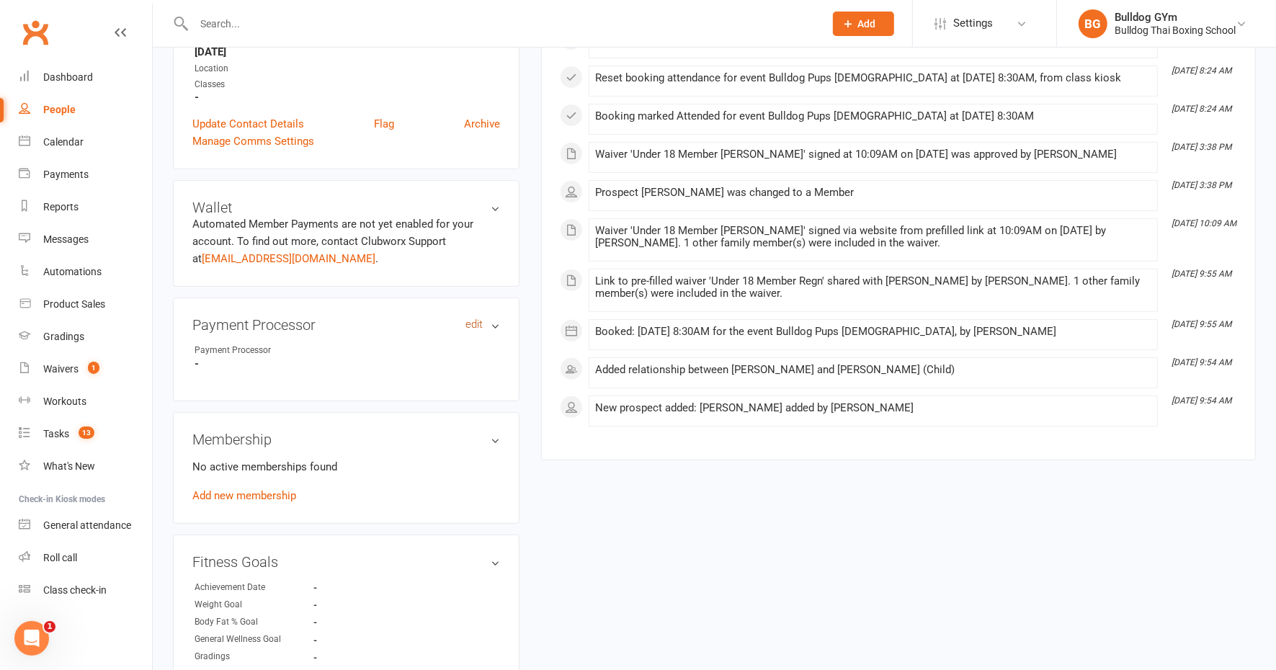
click at [476, 324] on link "edit" at bounding box center [474, 325] width 17 height 12
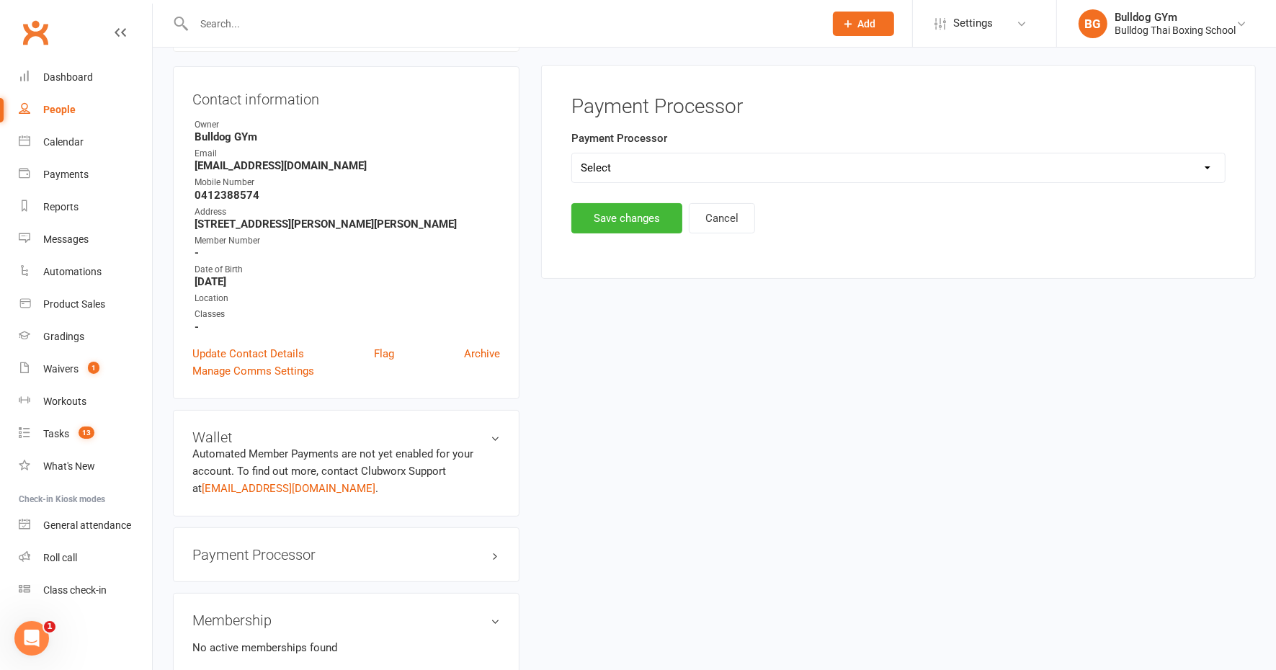
scroll to position [123, 0]
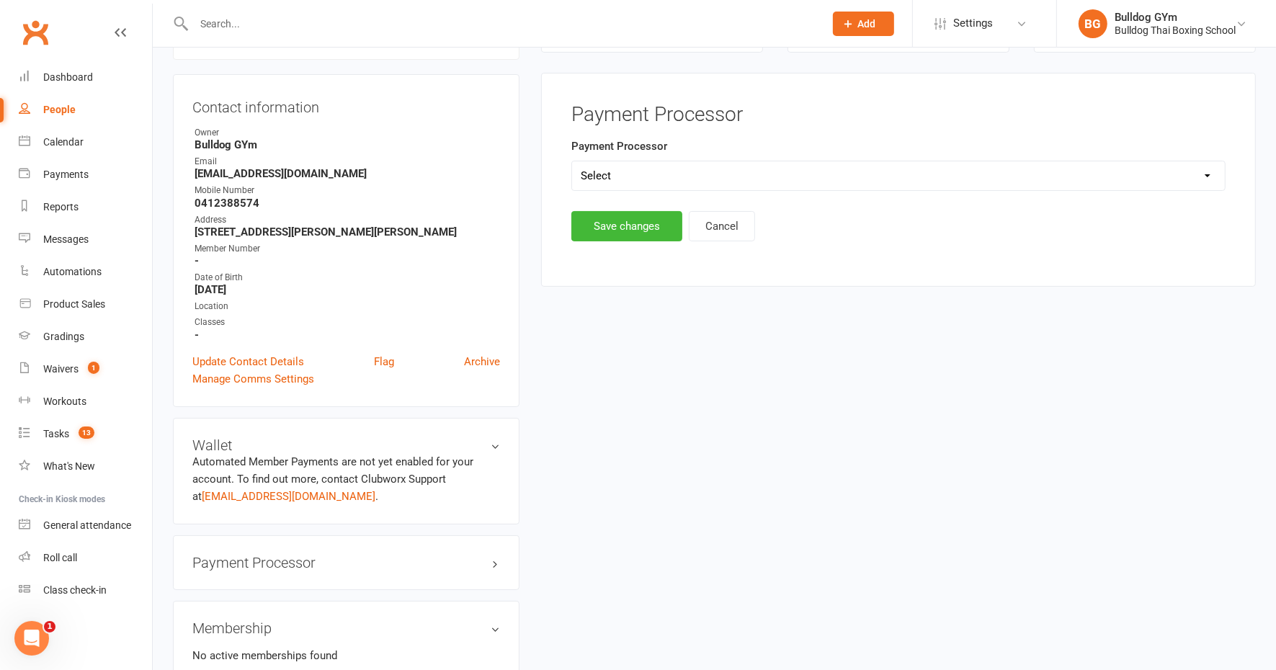
click at [639, 172] on select "Select Ezypay Ezidebit Cash Credit Card Ezypay Kids" at bounding box center [898, 175] width 653 height 29
select select "Ezypay Kids"
click at [572, 161] on select "Select Ezypay Ezidebit Cash Credit Card Ezypay Kids" at bounding box center [898, 175] width 653 height 29
click at [613, 221] on button "Save changes" at bounding box center [627, 226] width 111 height 30
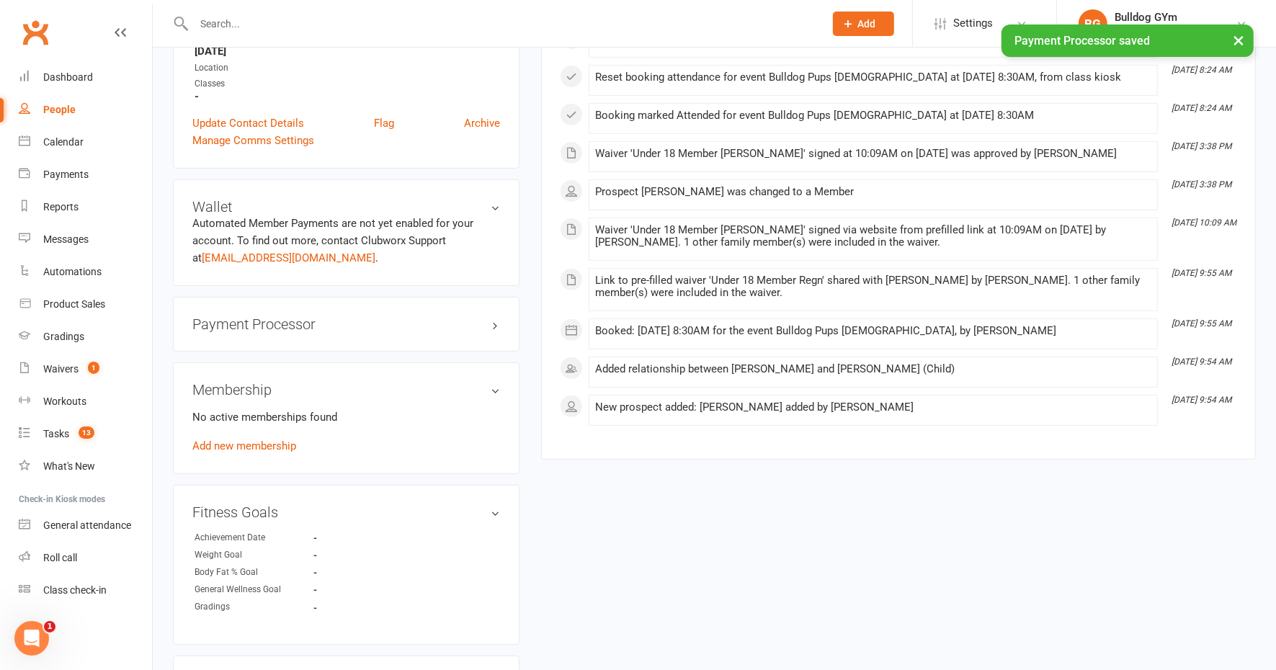
scroll to position [393, 0]
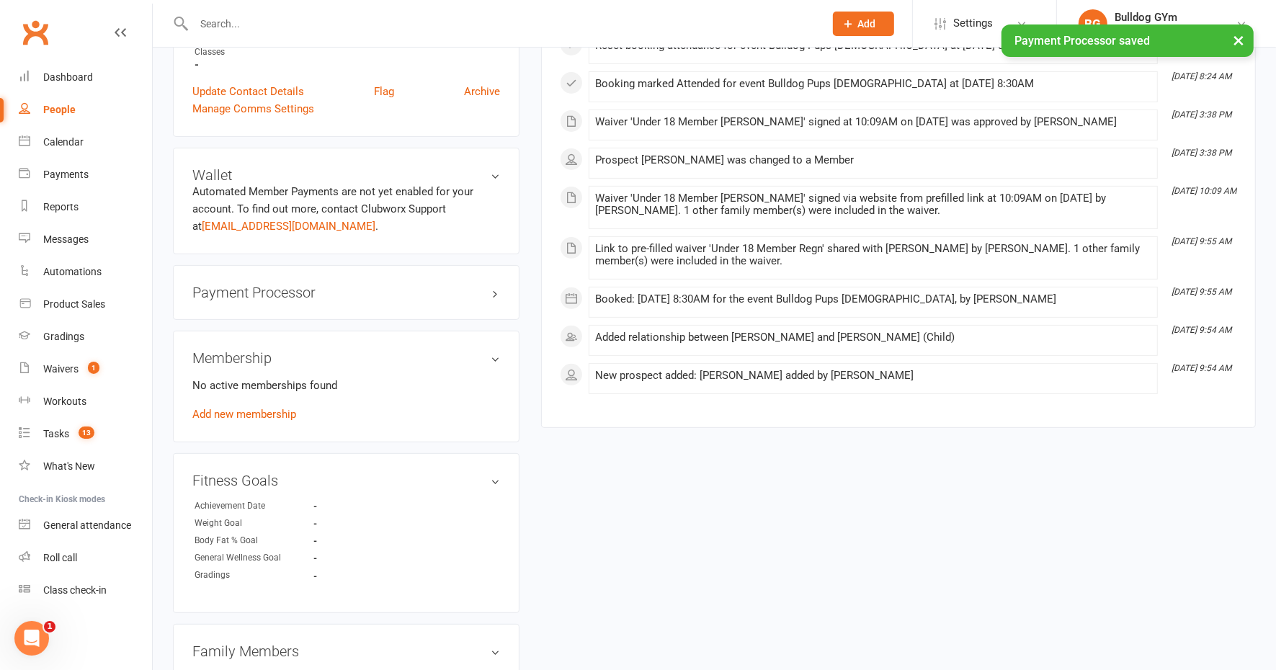
click at [267, 411] on link "Add new membership" at bounding box center [244, 414] width 104 height 13
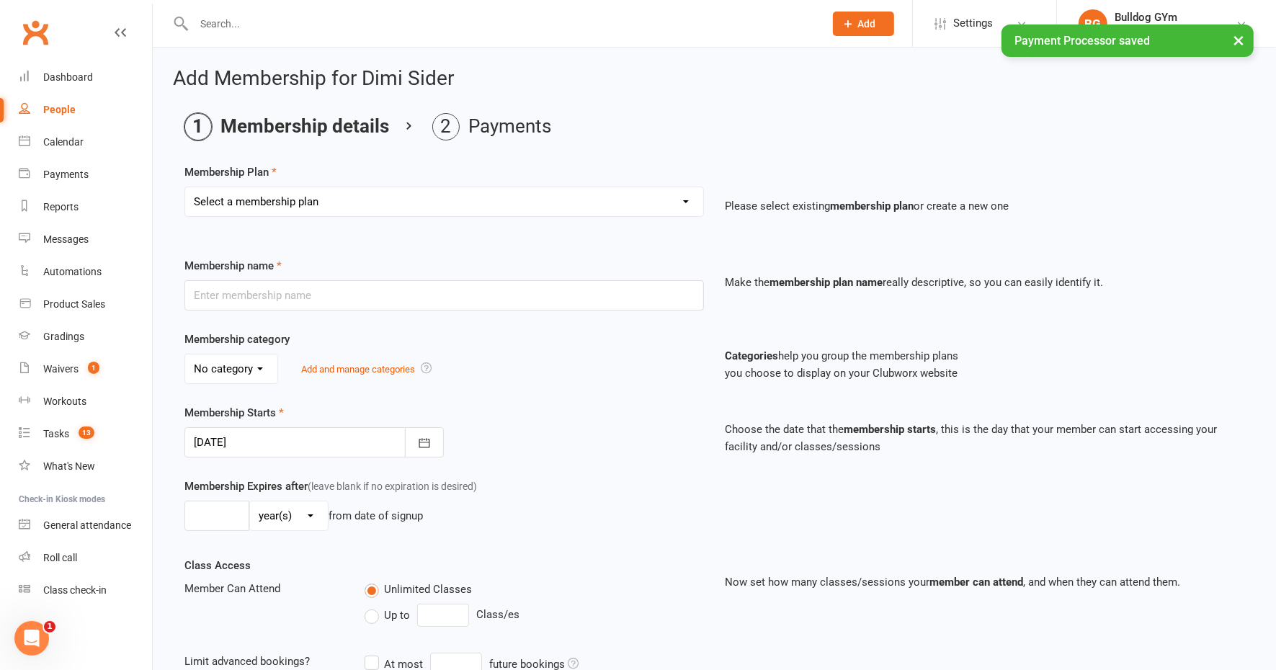
click at [241, 201] on select "Select a membership plan Create new Membership Plan 2 X WEEK MSHIP 1xWeek 25/we…" at bounding box center [444, 201] width 518 height 29
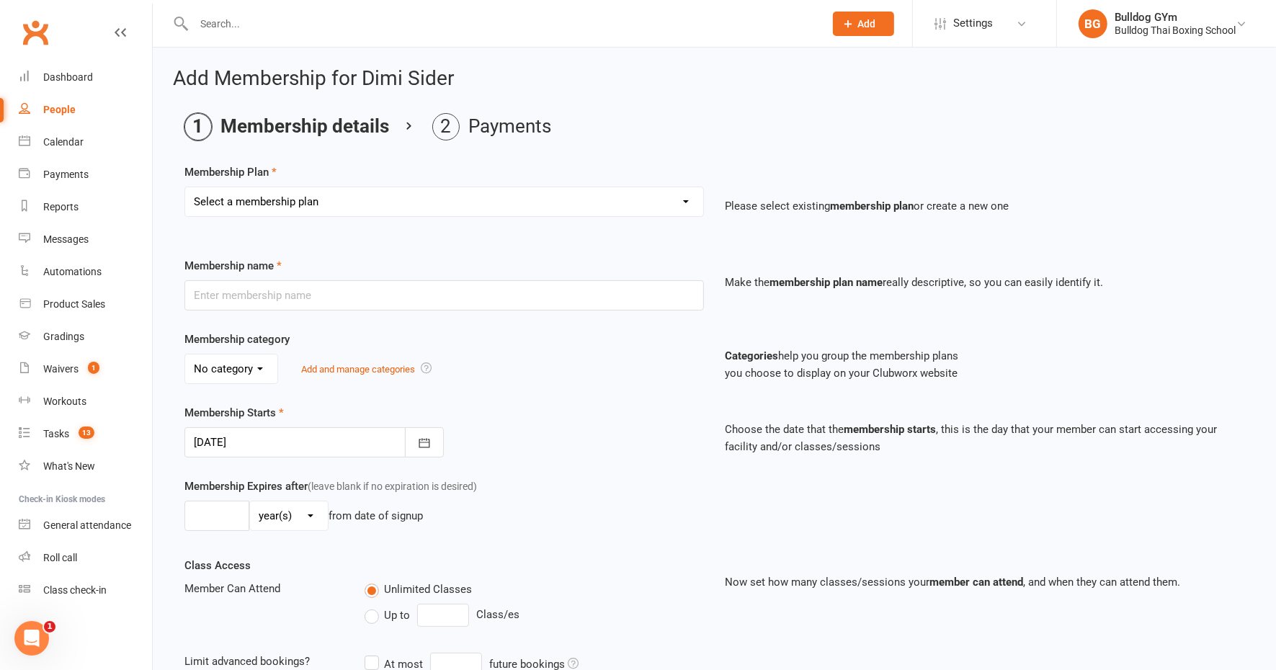
select select "28"
click at [185, 187] on select "Select a membership plan Create new Membership Plan 2 X WEEK MSHIP 1xWeek 25/we…" at bounding box center [444, 201] width 518 height 29
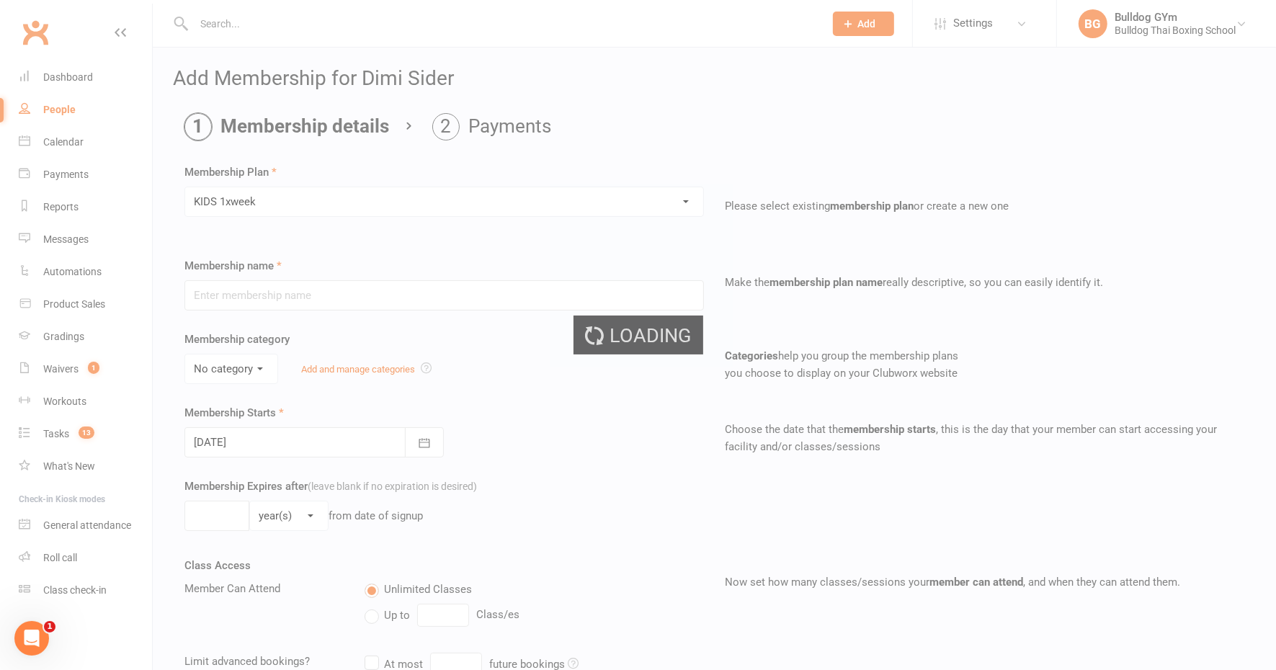
type input "KIDS 1xweek"
type input "0"
type input "1"
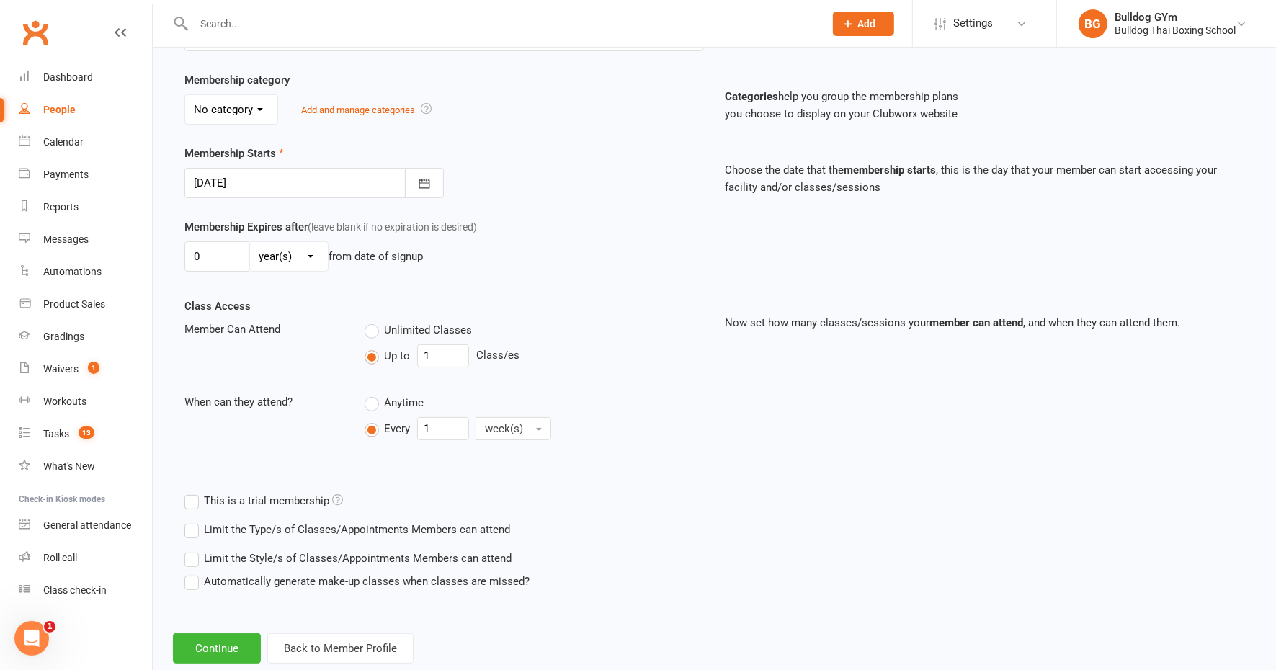
scroll to position [289, 0]
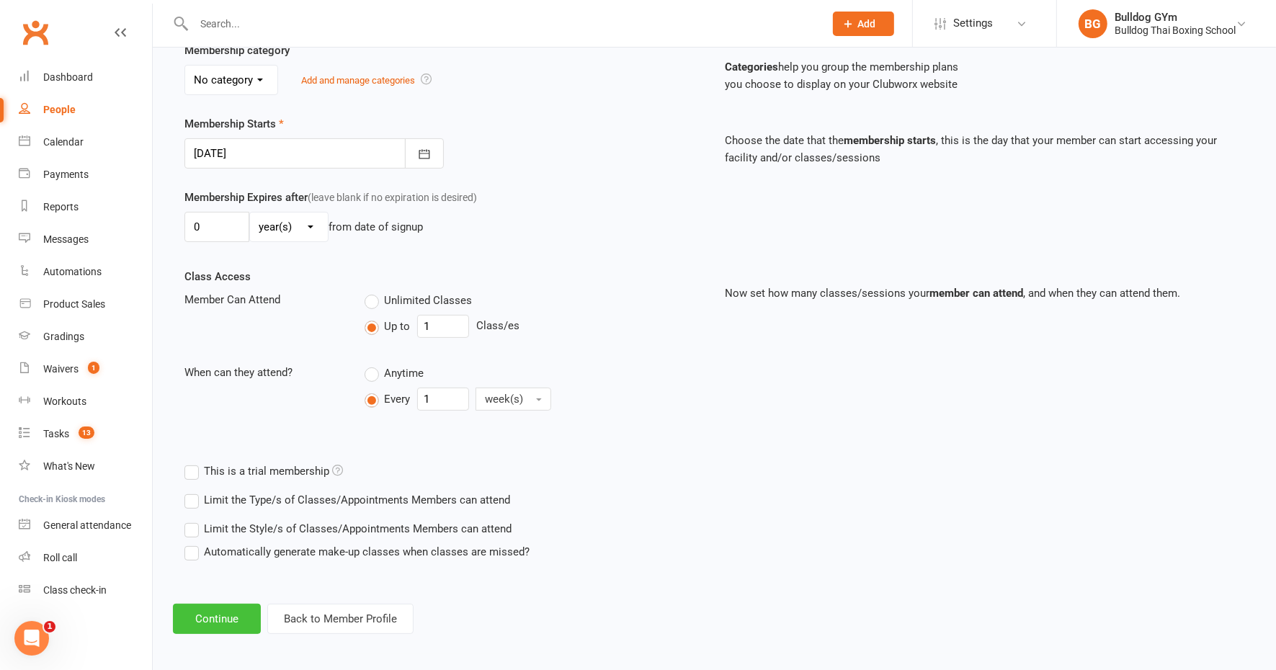
click at [226, 608] on button "Continue" at bounding box center [217, 619] width 88 height 30
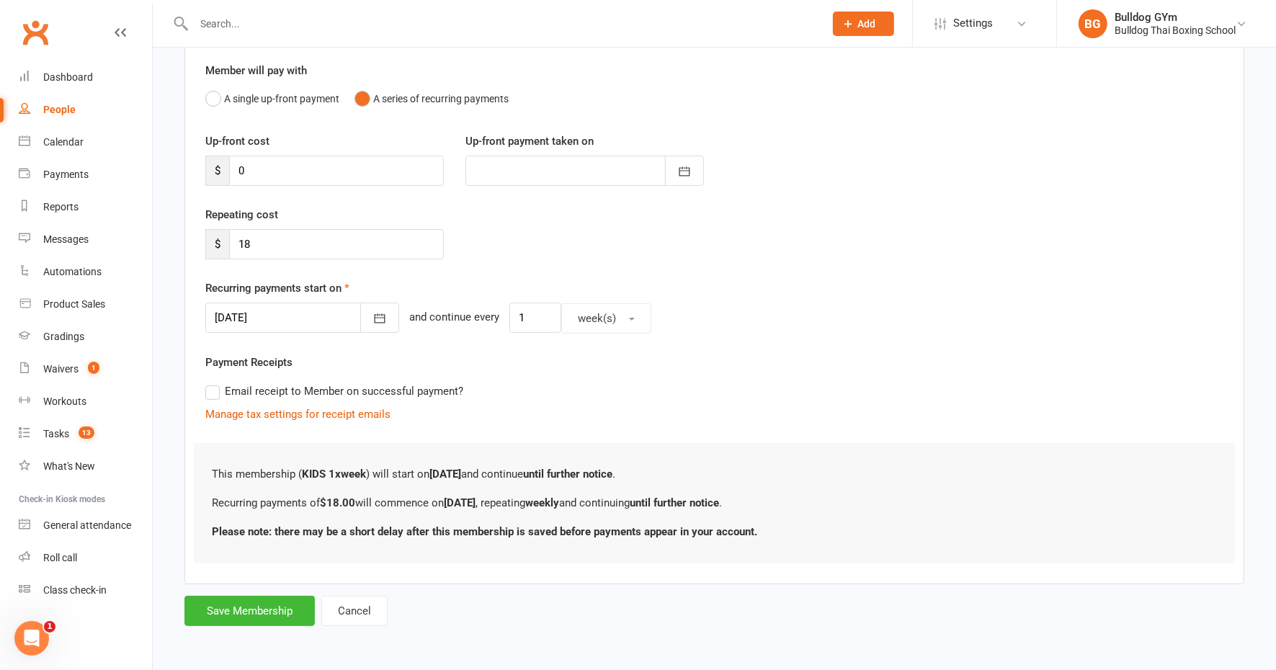
scroll to position [0, 0]
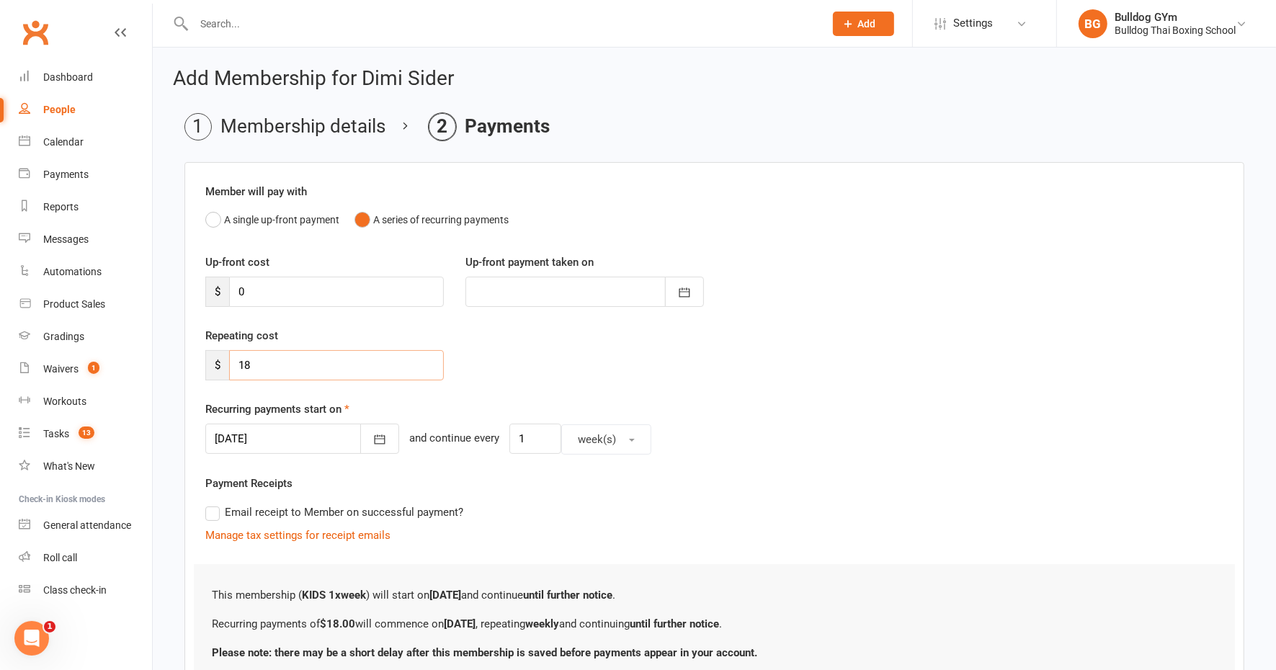
drag, startPoint x: 267, startPoint y: 368, endPoint x: 207, endPoint y: 365, distance: 59.9
click at [214, 368] on div "$ 18" at bounding box center [324, 365] width 239 height 30
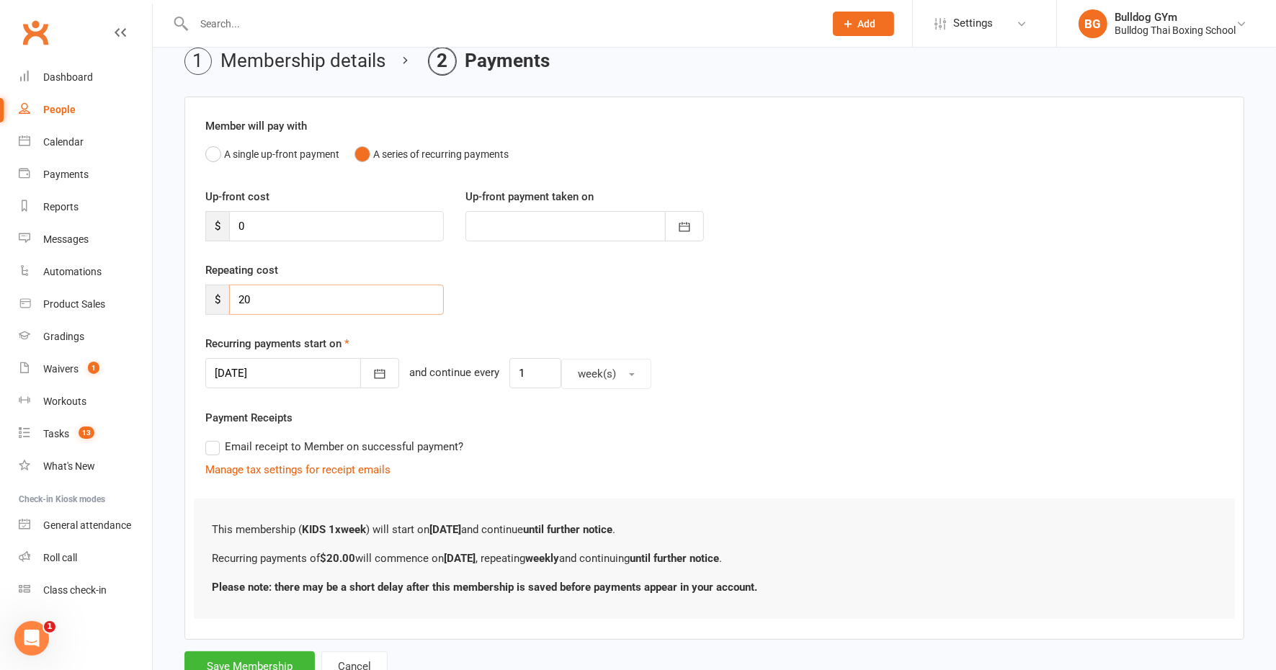
scroll to position [117, 0]
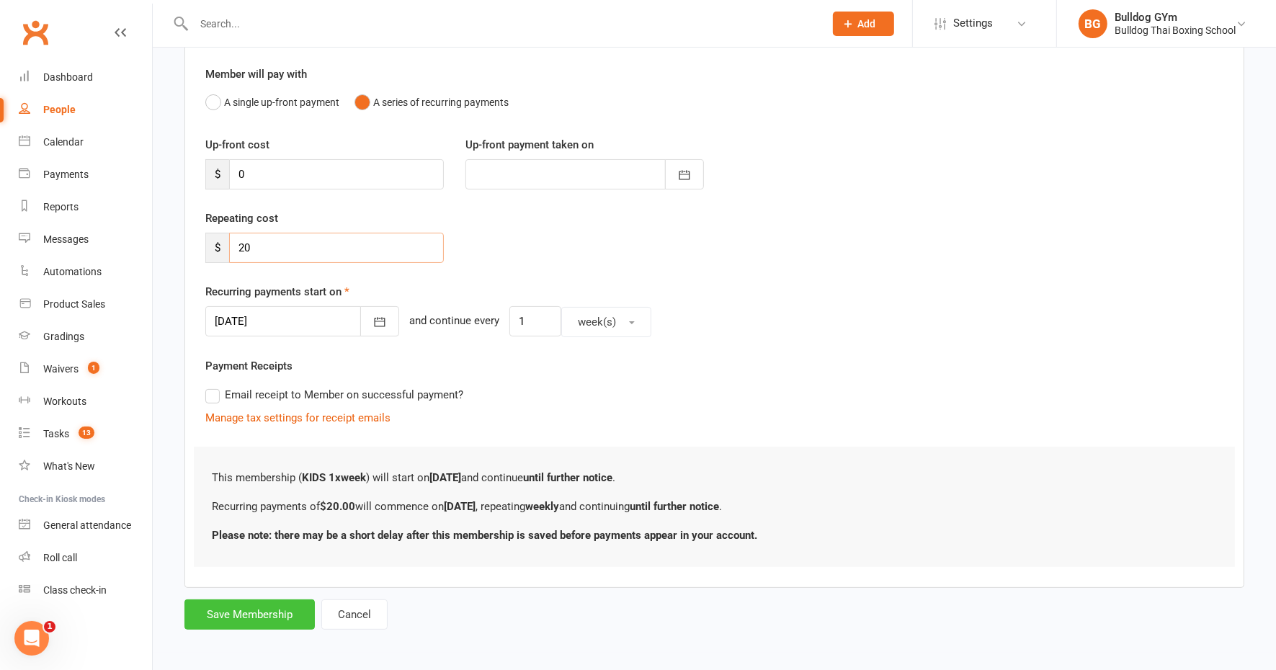
type input "20"
click at [256, 614] on button "Save Membership" at bounding box center [250, 615] width 130 height 30
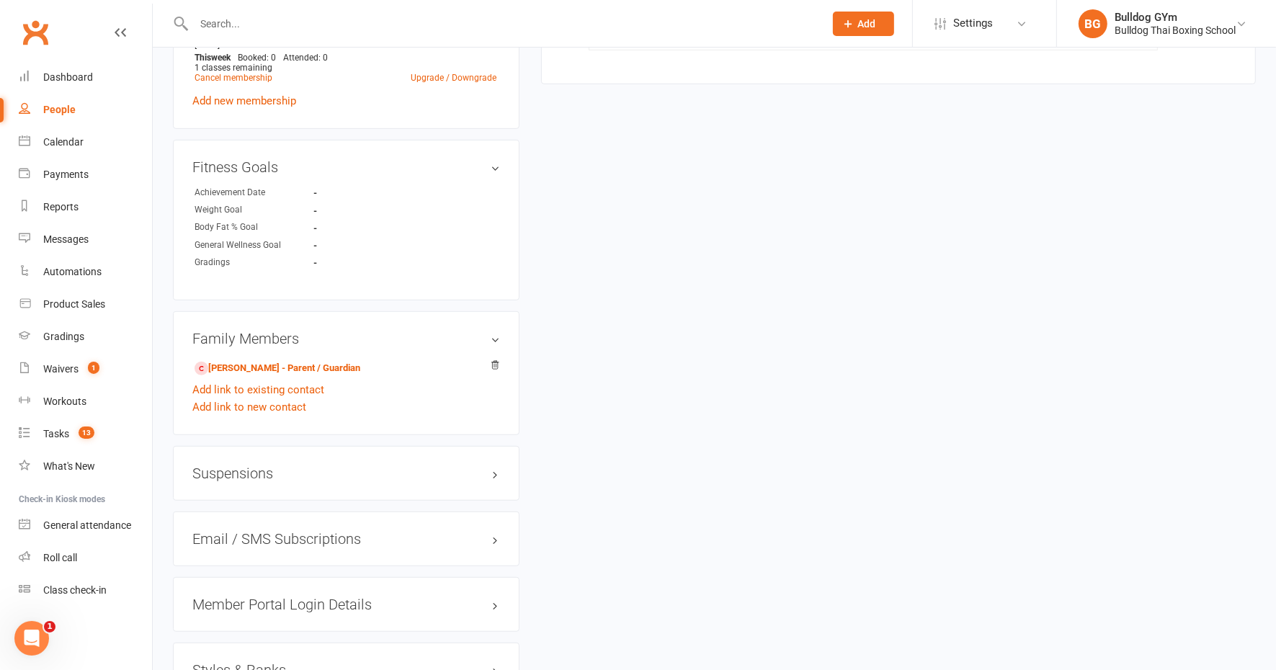
scroll to position [963, 0]
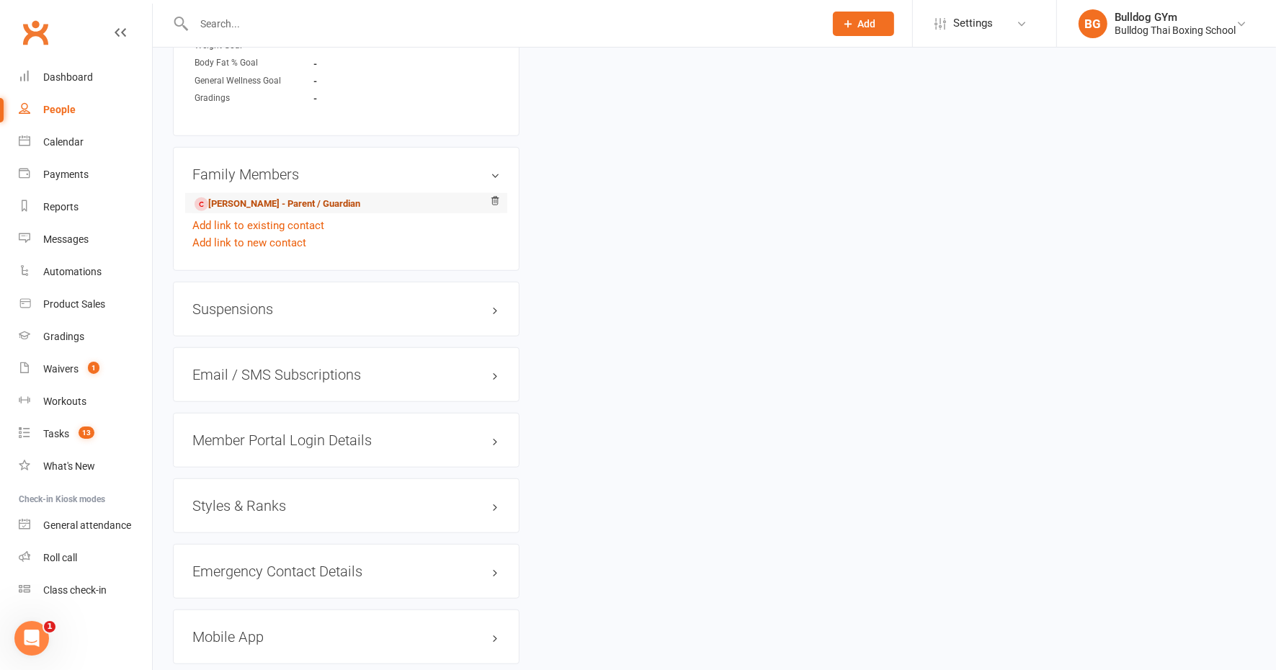
click at [318, 203] on link "Angela Koutoulas - Parent / Guardian" at bounding box center [278, 204] width 166 height 15
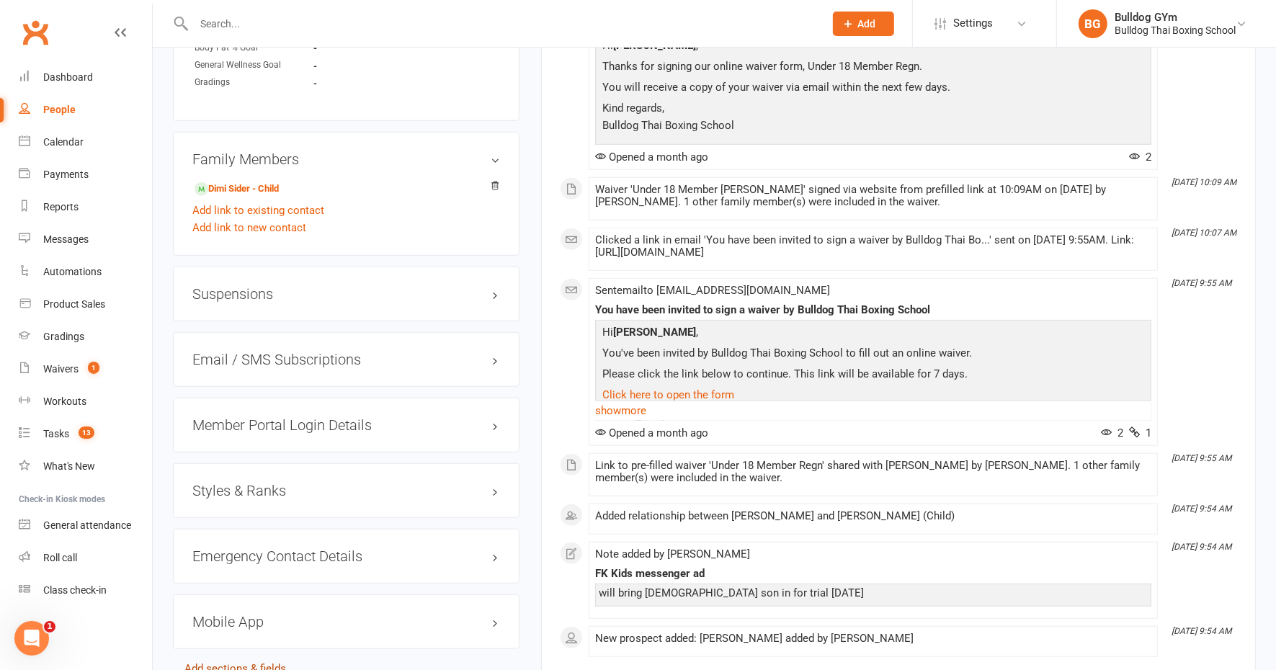
scroll to position [1072, 0]
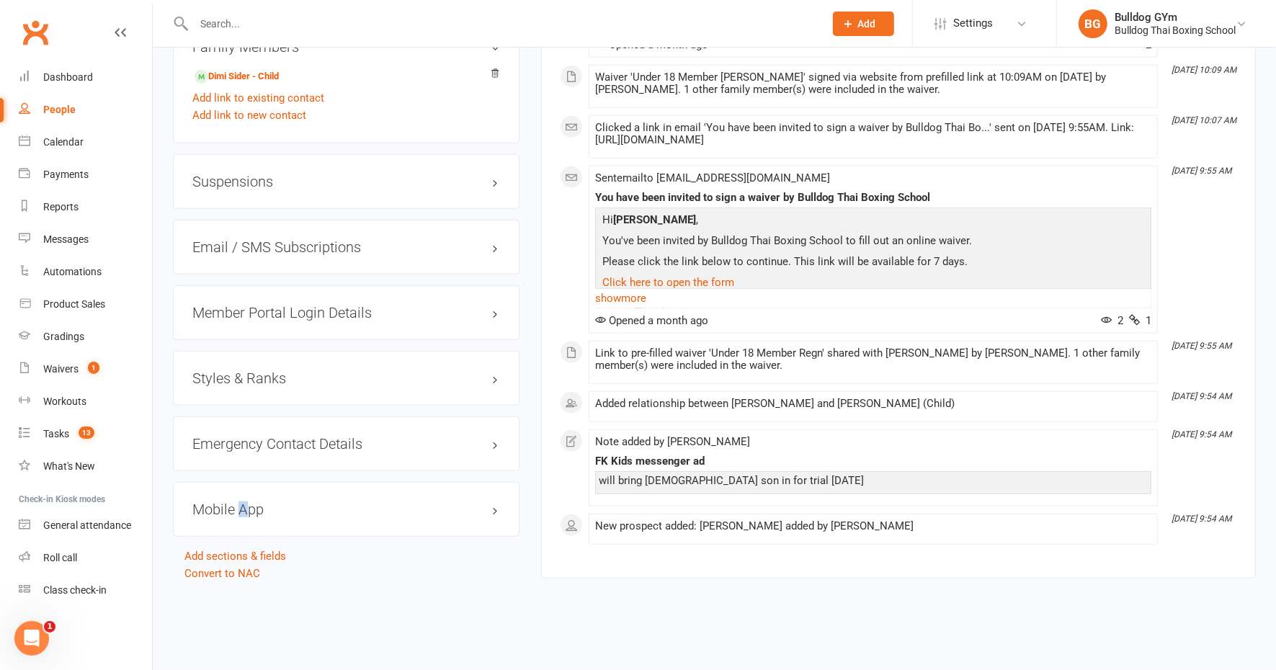
click at [242, 502] on h3 "Mobile App" at bounding box center [346, 510] width 308 height 16
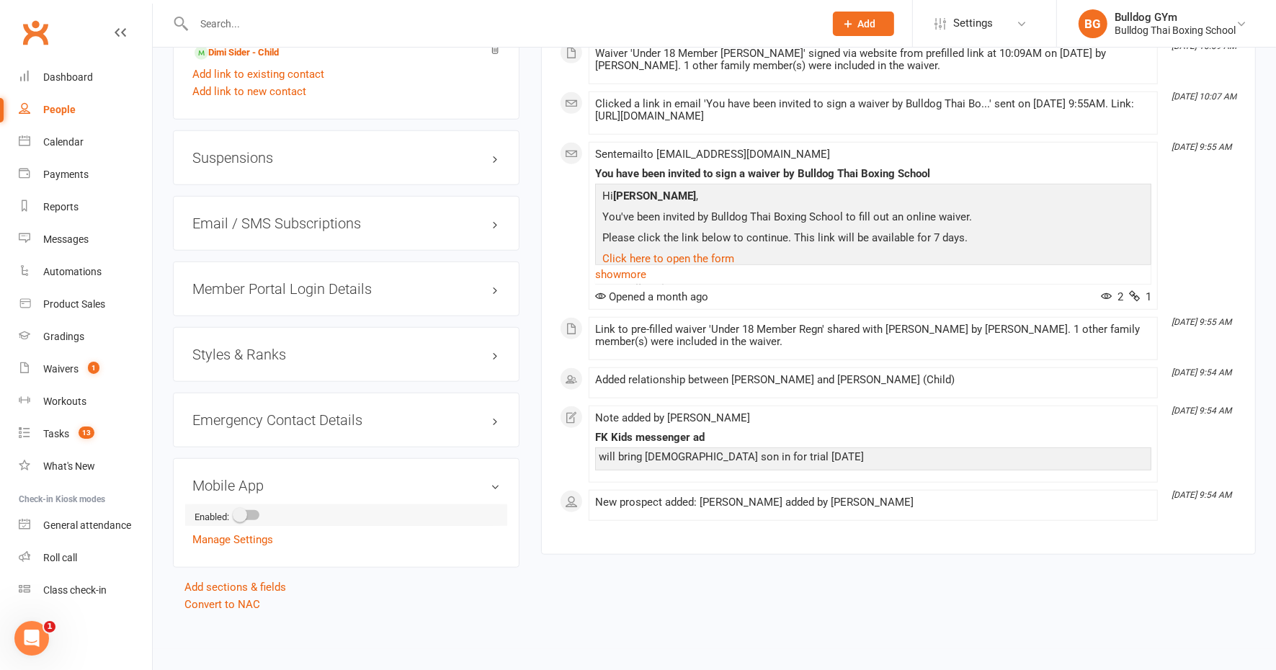
drag, startPoint x: 242, startPoint y: 481, endPoint x: 257, endPoint y: 510, distance: 32.9
click at [257, 510] on div at bounding box center [247, 515] width 25 height 10
click at [235, 513] on input "checkbox" at bounding box center [235, 513] width 0 height 0
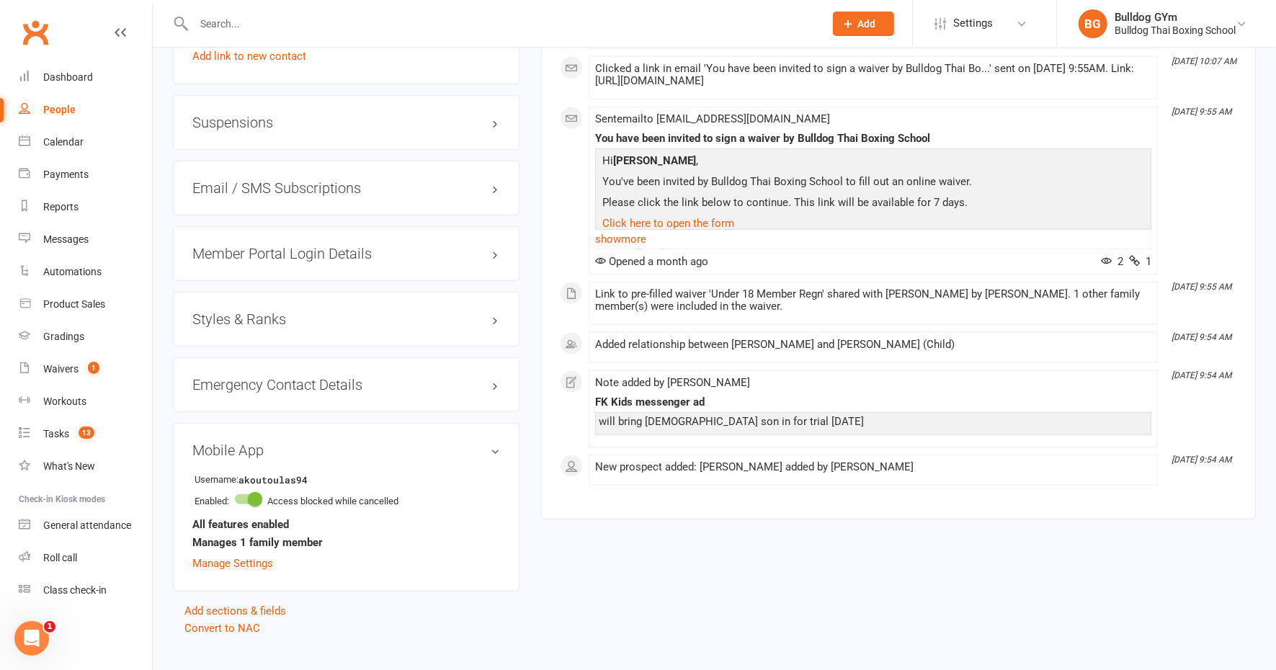
scroll to position [1124, 0]
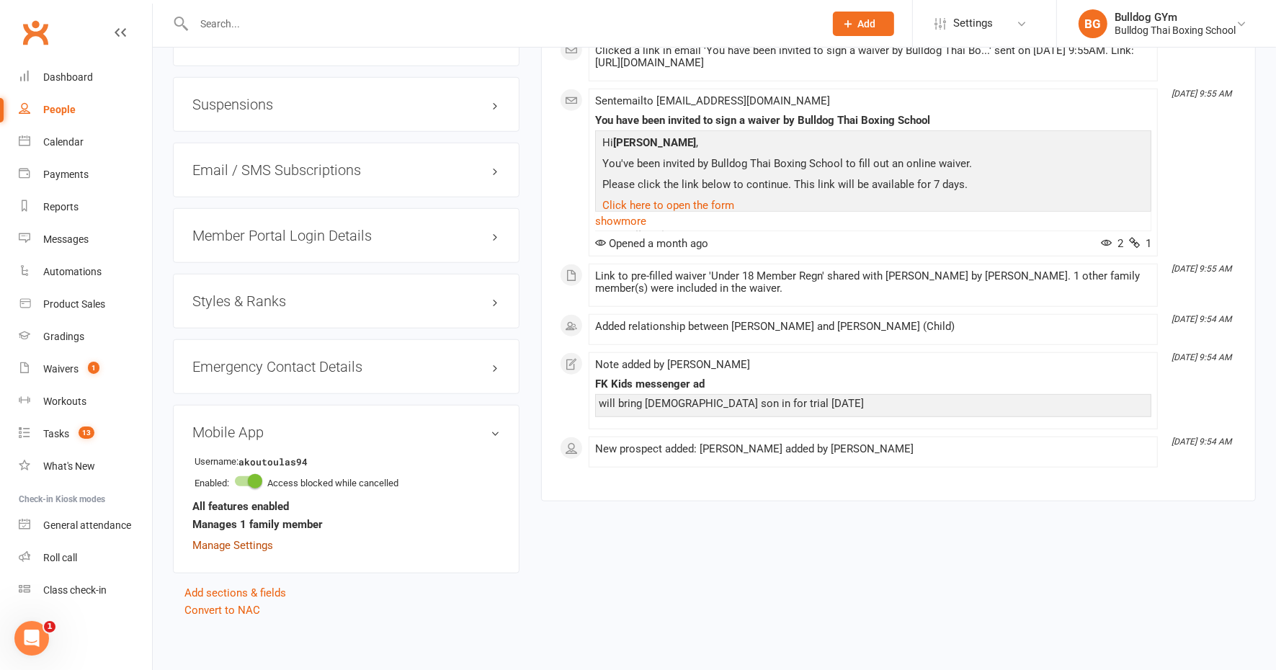
click at [254, 541] on link "Manage Settings" at bounding box center [232, 545] width 81 height 13
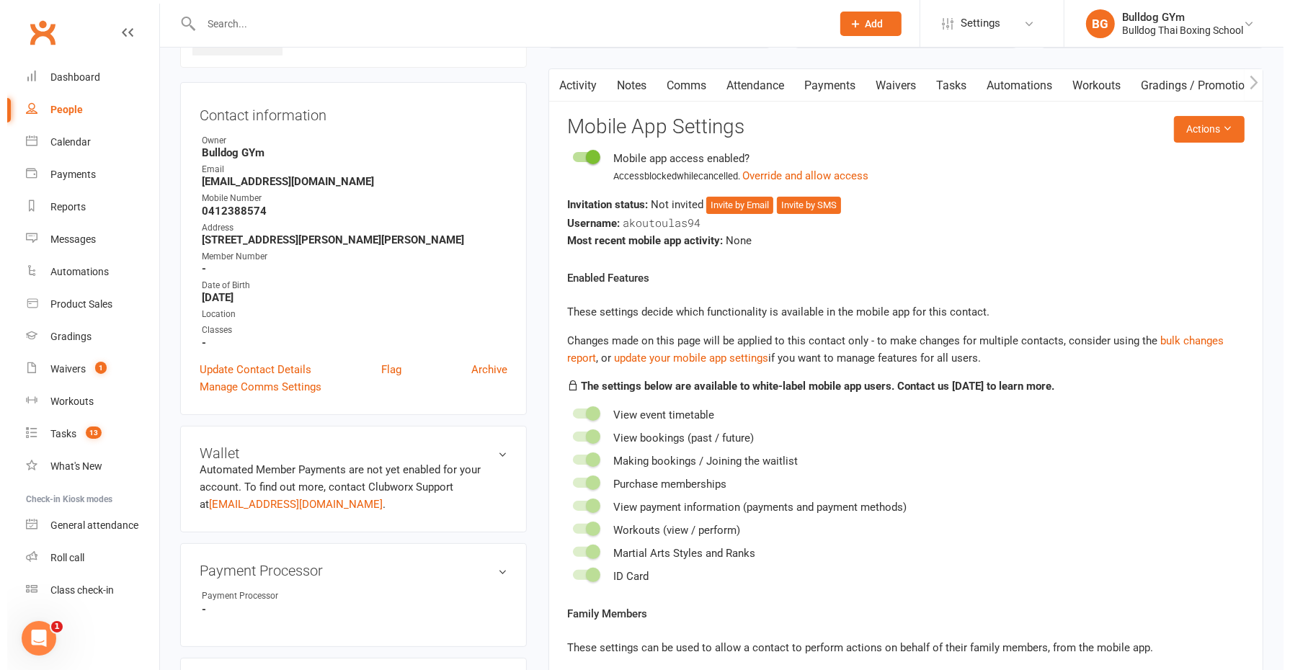
scroll to position [110, 0]
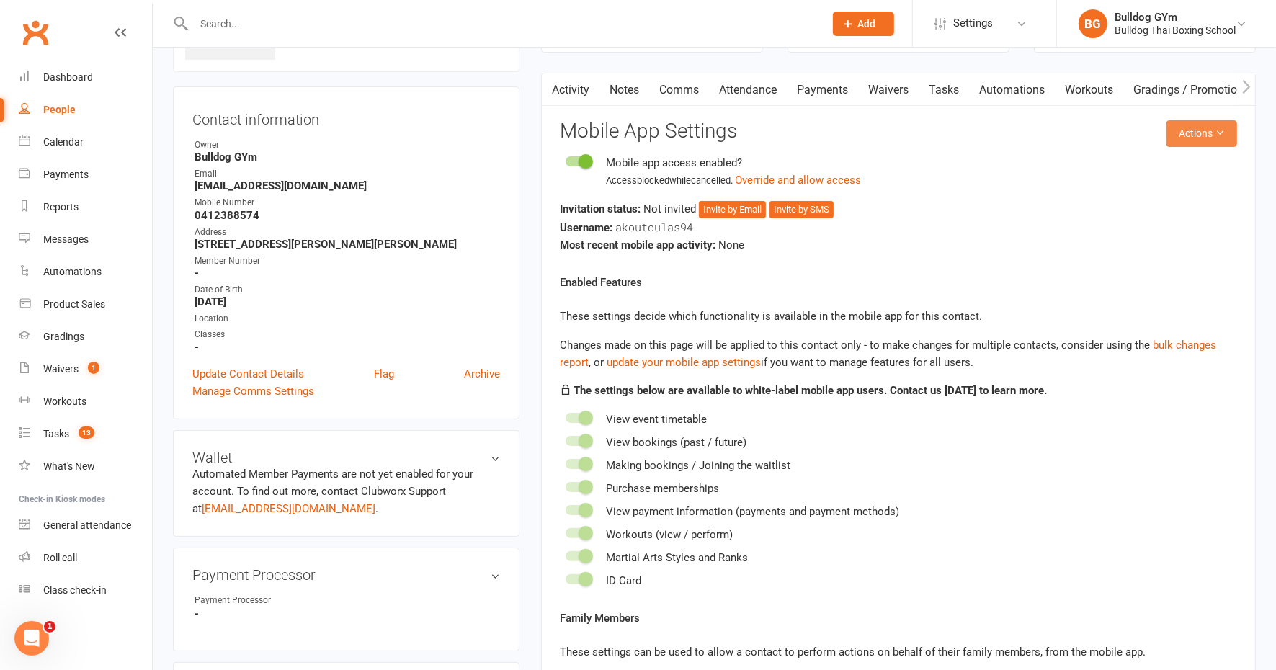
click at [1201, 132] on button "Actions" at bounding box center [1202, 133] width 71 height 26
click at [1143, 159] on link "Send invitation email" at bounding box center [1152, 165] width 143 height 29
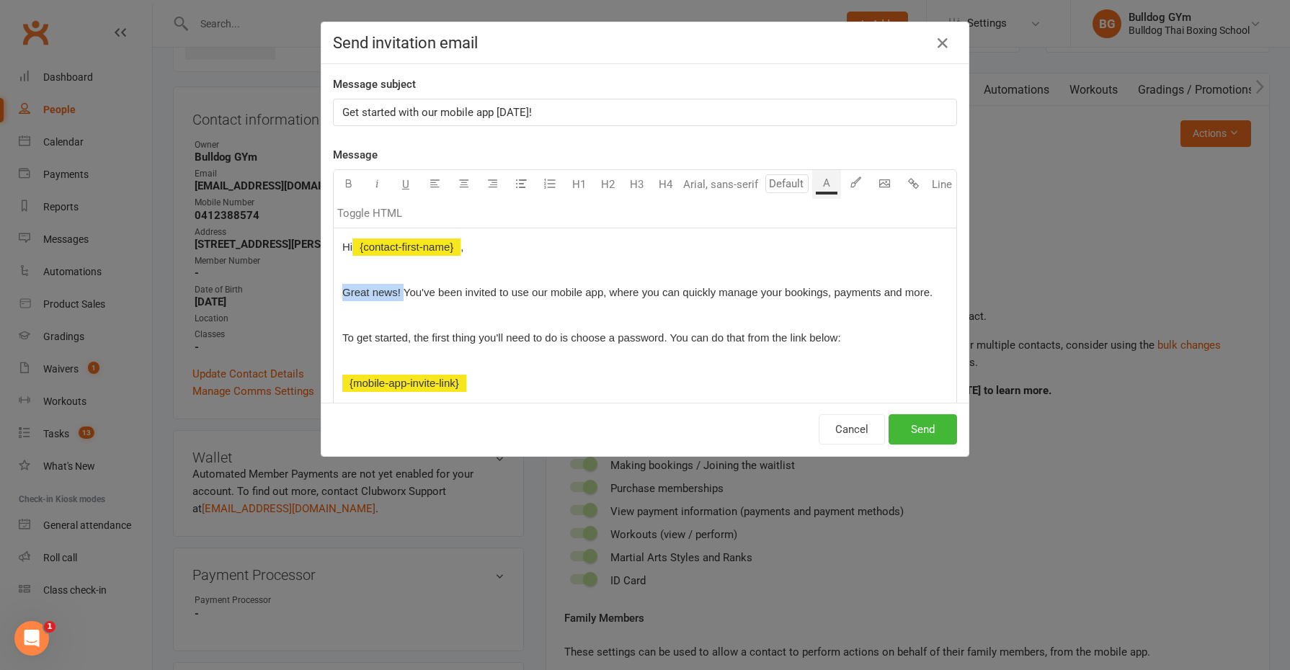
drag, startPoint x: 399, startPoint y: 287, endPoint x: 331, endPoint y: 285, distance: 67.8
click at [334, 288] on div "Hi ﻿ {contact-first-name} , Great news! You've been invited to use our mobile a…" at bounding box center [645, 405] width 623 height 355
drag, startPoint x: 871, startPoint y: 293, endPoint x: 767, endPoint y: 281, distance: 105.1
click at [767, 284] on p "You've been invited to use our mobile app, where you can quickly manage your bo…" at bounding box center [644, 292] width 605 height 17
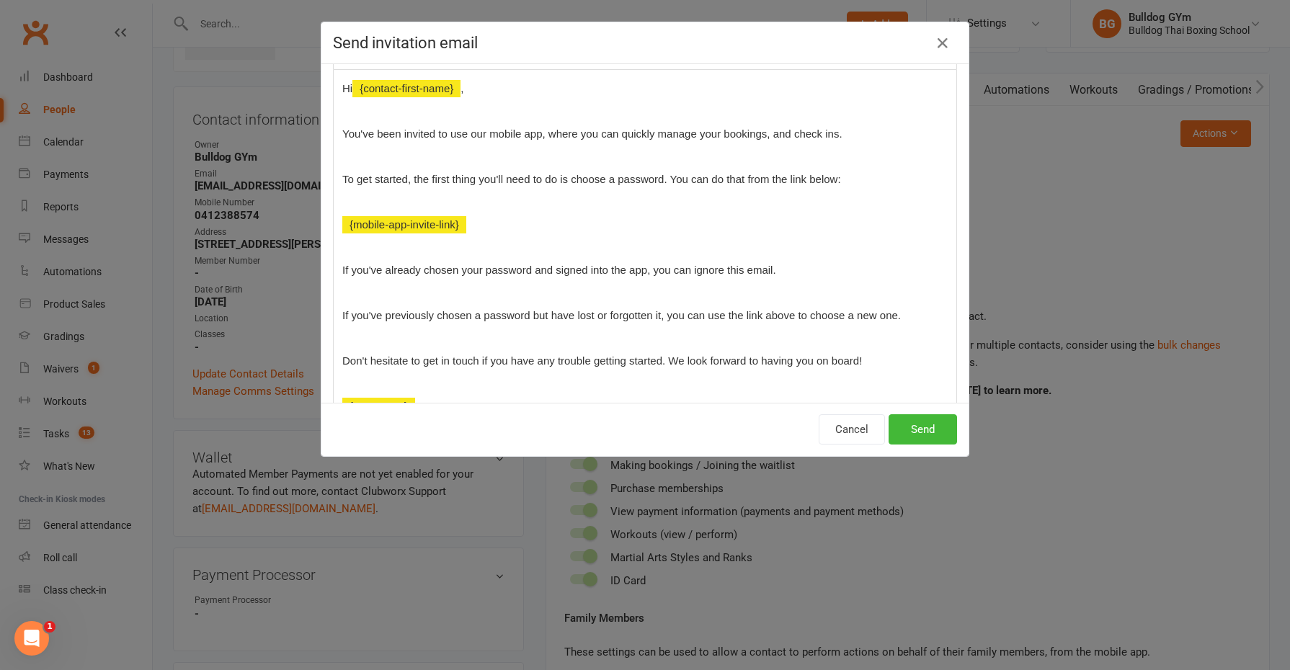
scroll to position [180, 0]
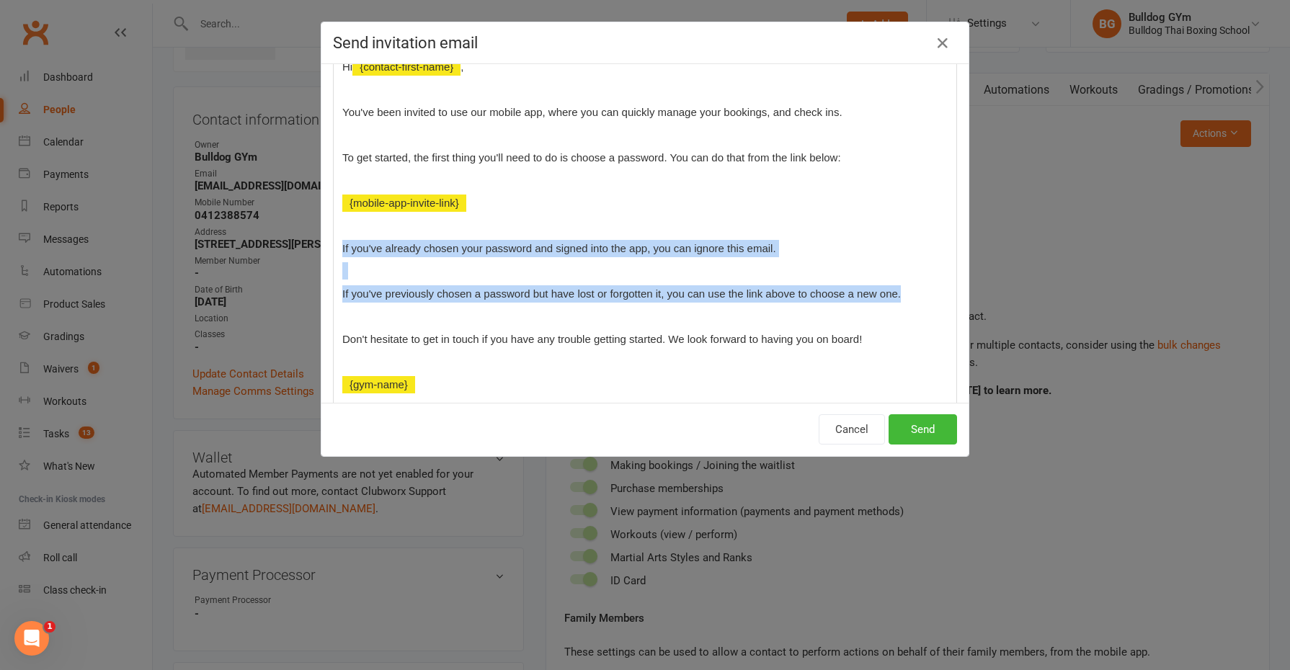
drag, startPoint x: 335, startPoint y: 241, endPoint x: 912, endPoint y: 291, distance: 579.5
click at [915, 294] on div "Hi ﻿ {contact-first-name} , You've been invited to use our mobile app, where yo…" at bounding box center [645, 225] width 623 height 355
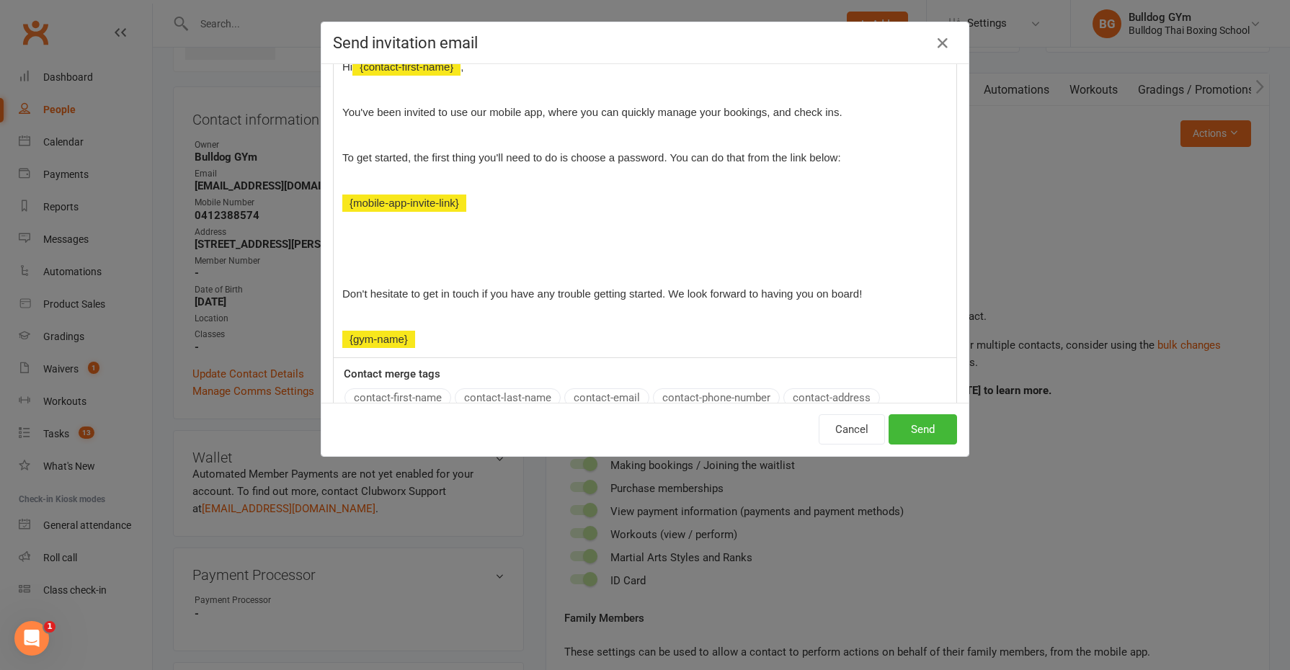
click at [378, 263] on p at bounding box center [644, 270] width 605 height 17
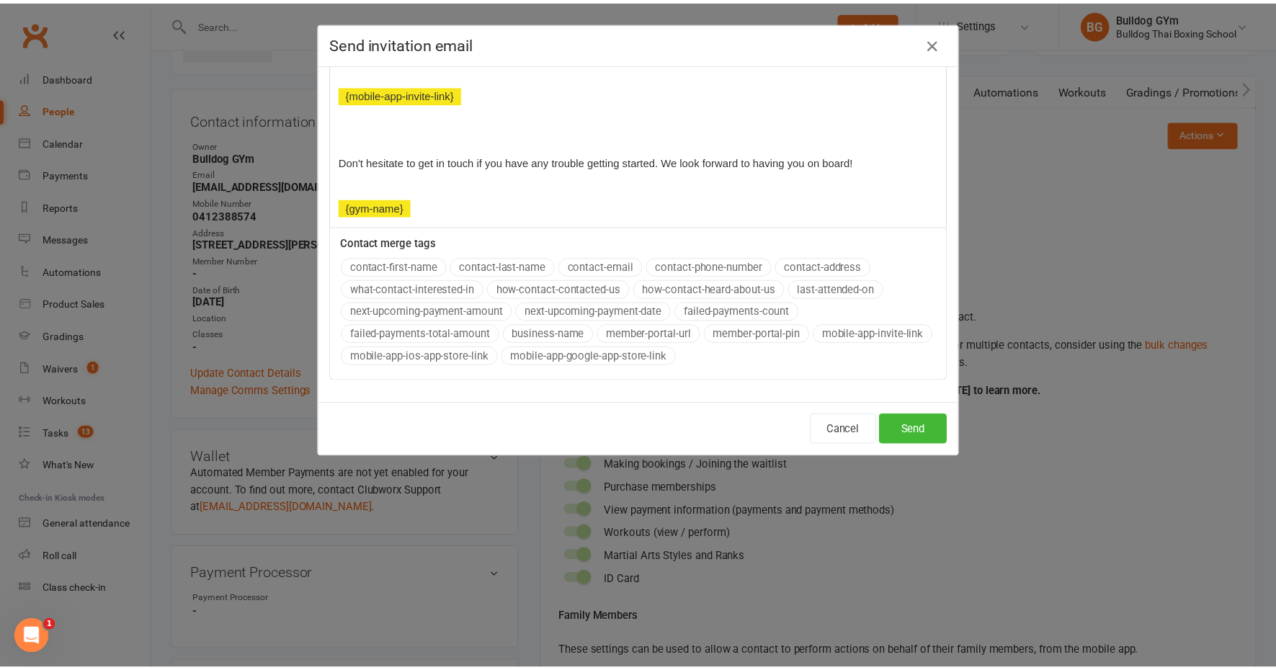
scroll to position [293, 0]
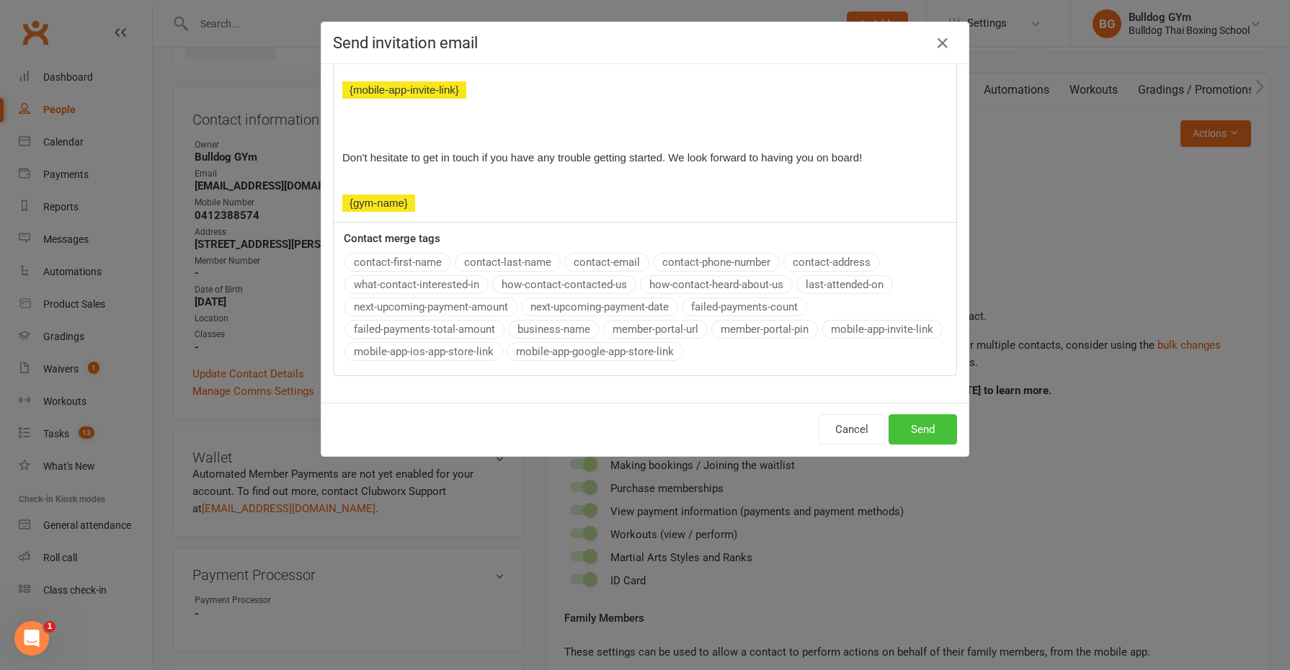
click at [904, 425] on button "Send" at bounding box center [923, 429] width 68 height 30
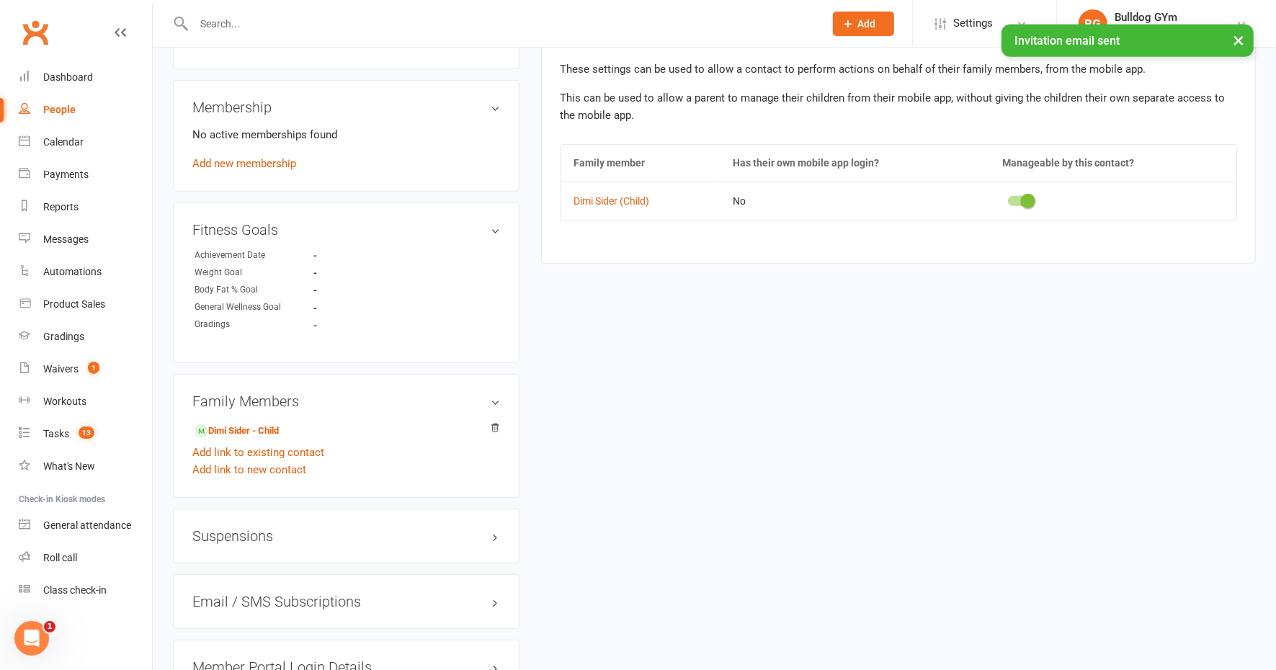
scroll to position [692, 0]
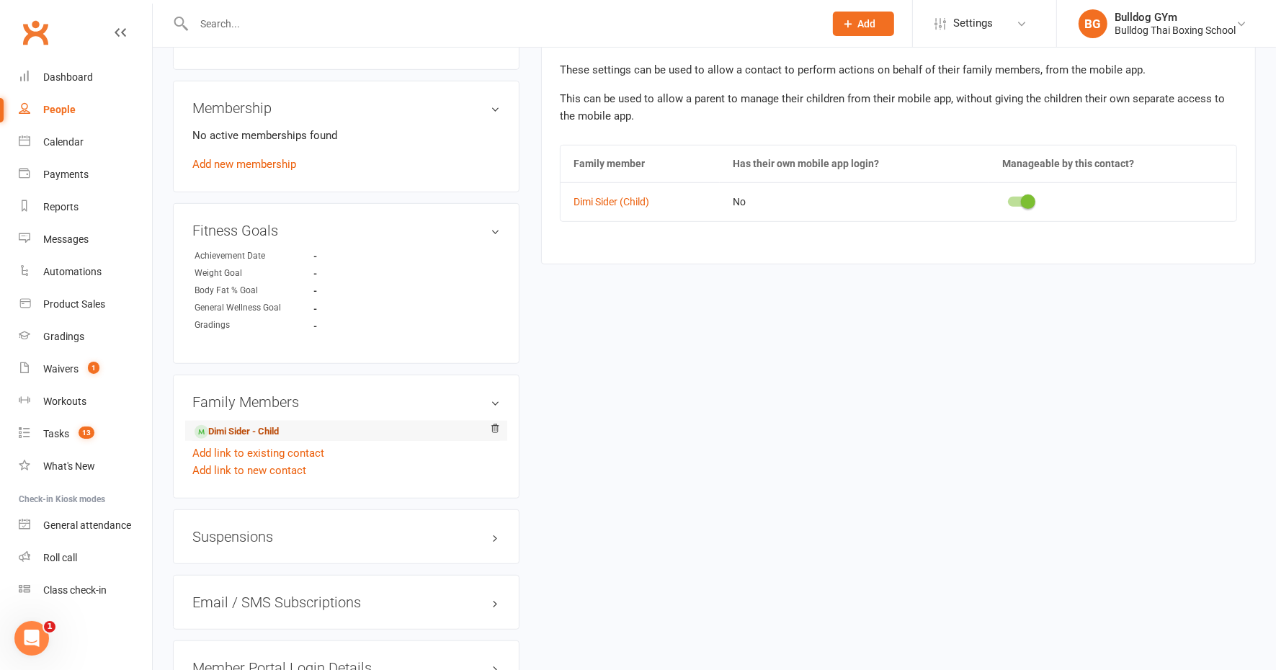
click at [267, 431] on link "Dimi Sider - Child" at bounding box center [237, 431] width 84 height 15
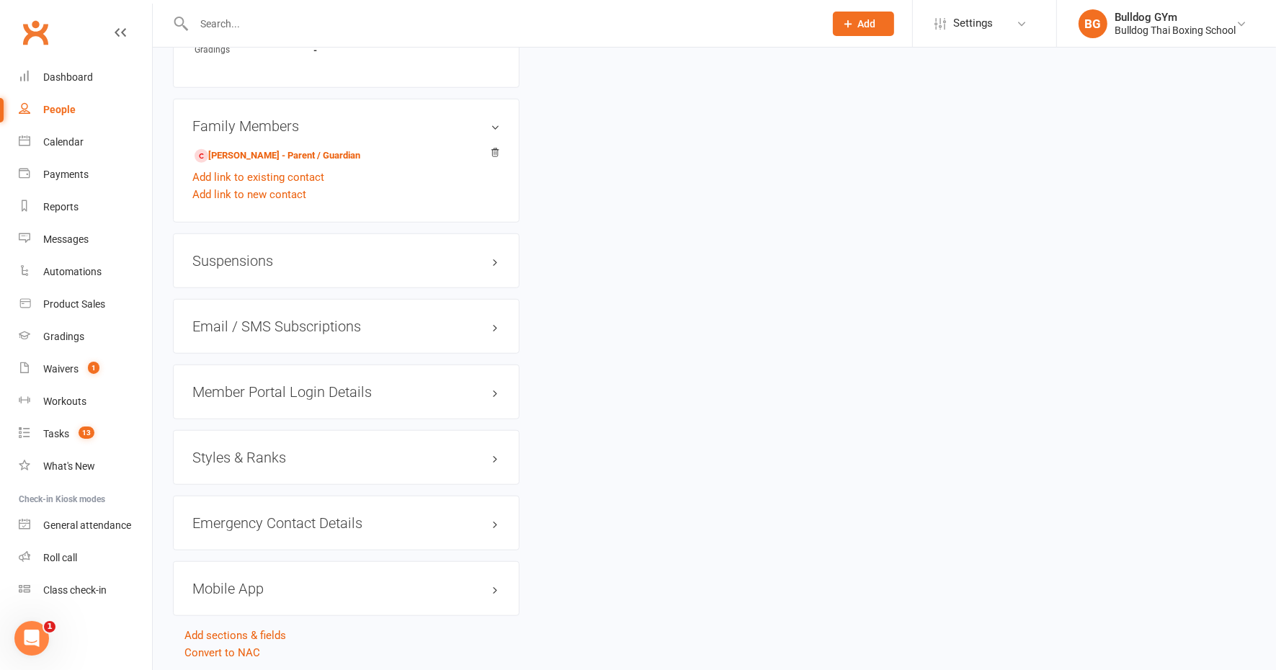
scroll to position [1053, 0]
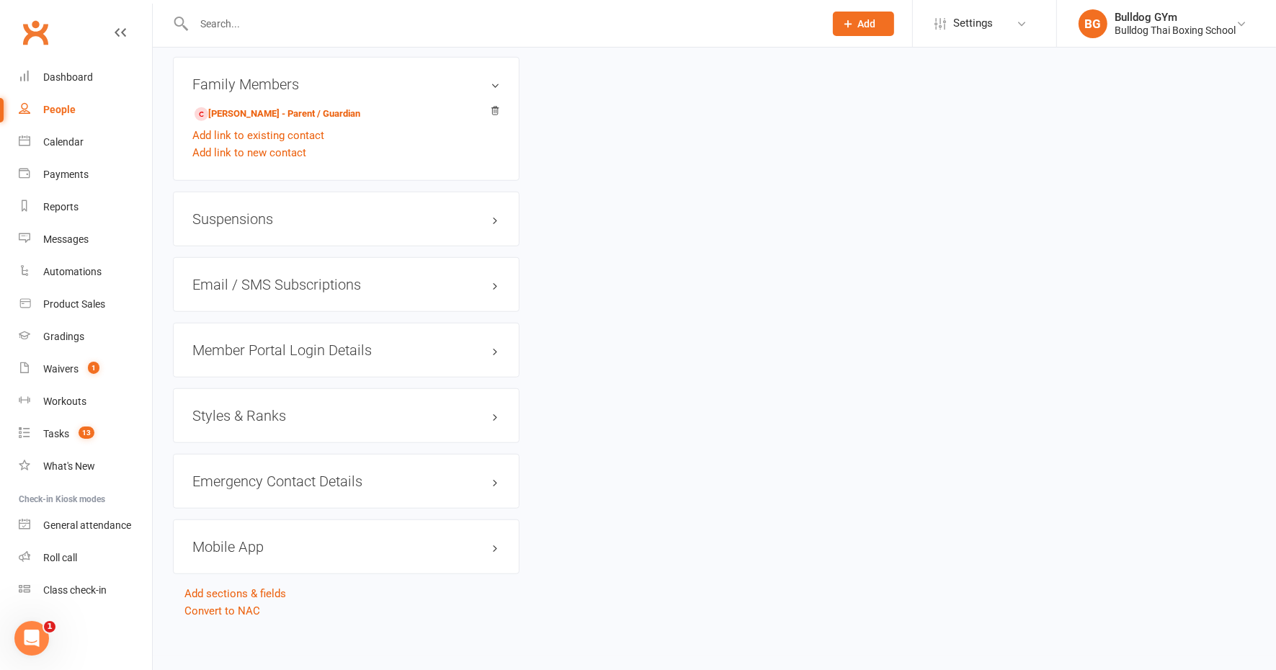
click at [253, 546] on h3 "Mobile App" at bounding box center [346, 547] width 308 height 16
click at [259, 572] on div at bounding box center [247, 577] width 25 height 10
click at [235, 574] on input "checkbox" at bounding box center [235, 574] width 0 height 0
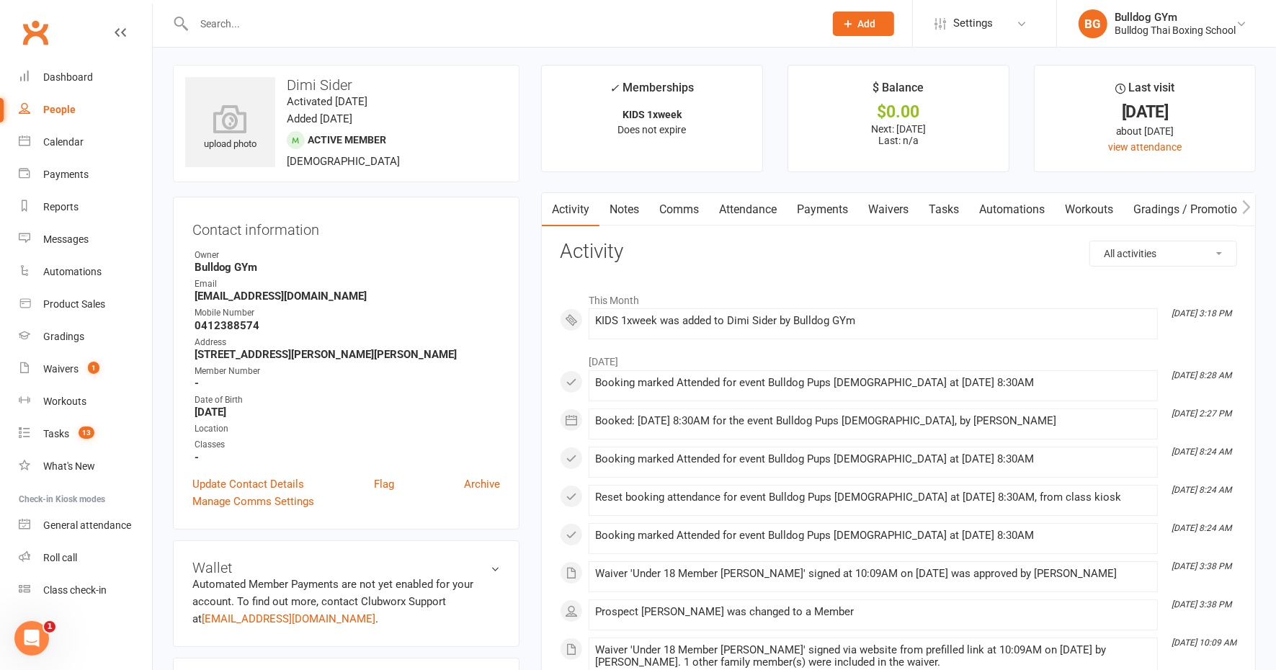
scroll to position [0, 0]
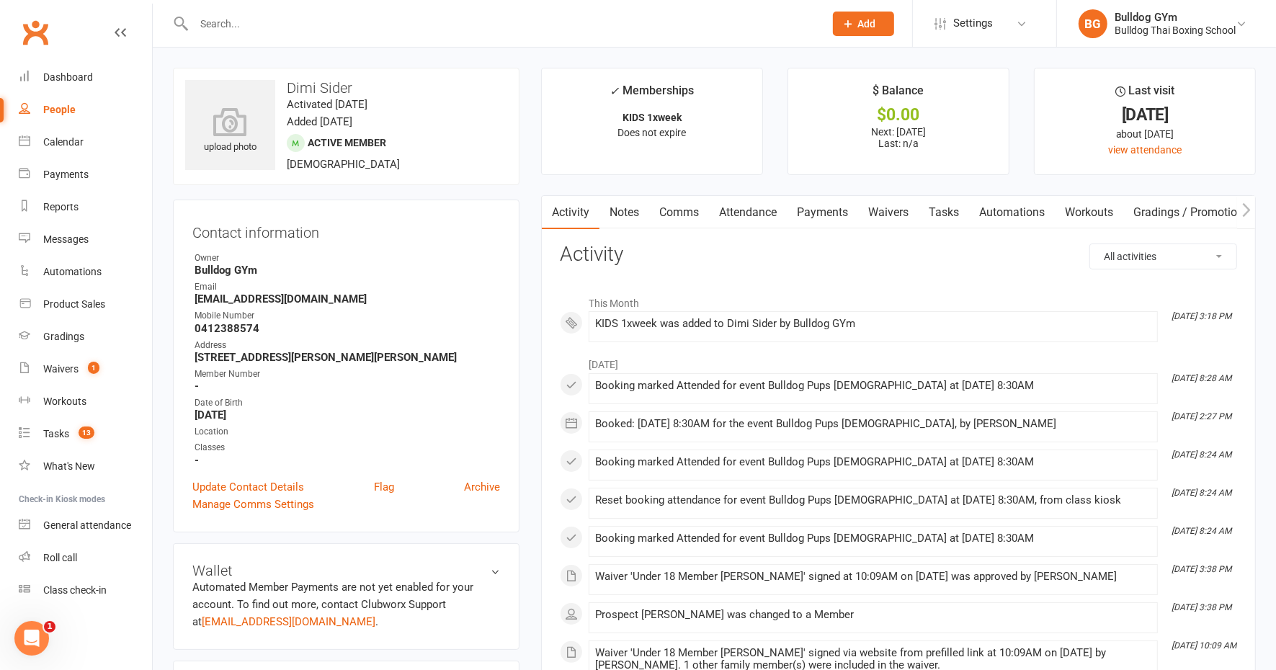
click at [625, 215] on link "Notes" at bounding box center [625, 212] width 50 height 33
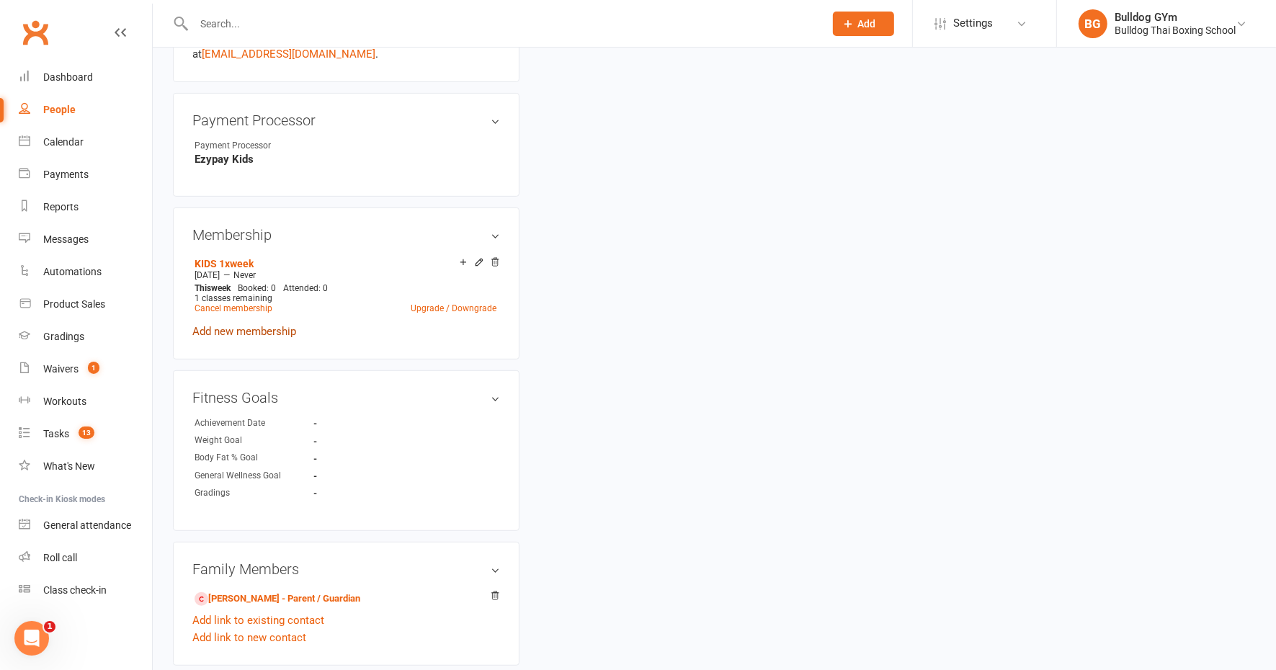
scroll to position [721, 0]
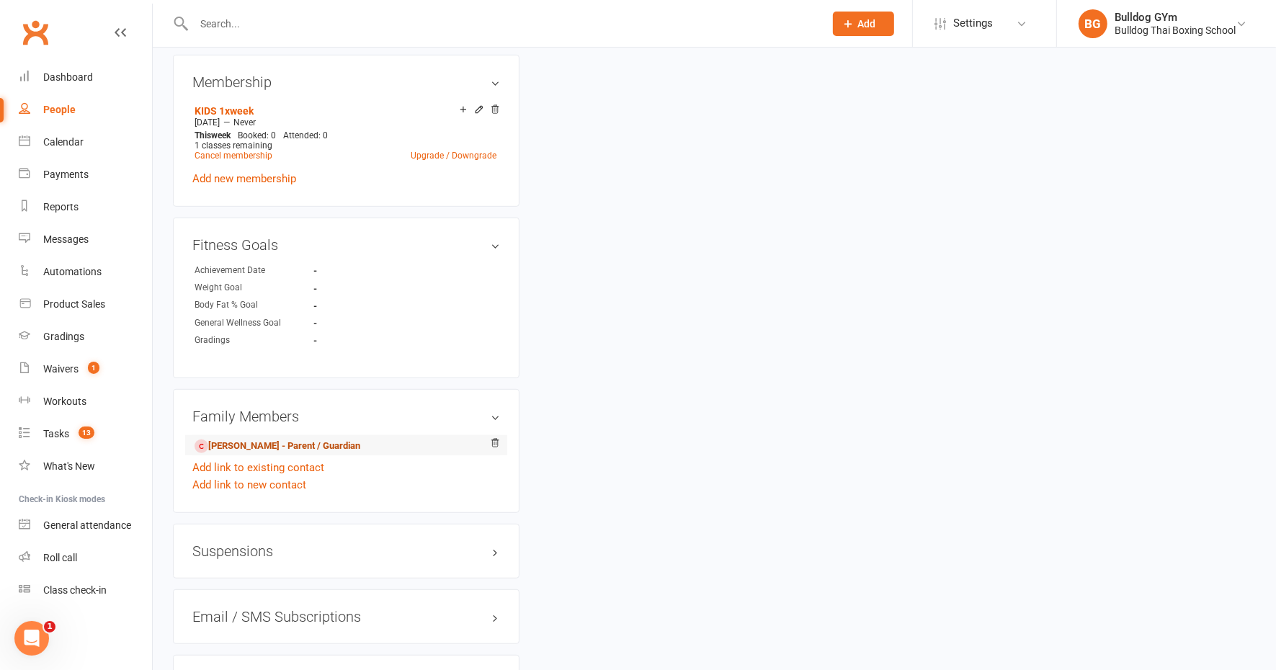
click at [270, 444] on link "Angela Koutoulas - Parent / Guardian" at bounding box center [278, 446] width 166 height 15
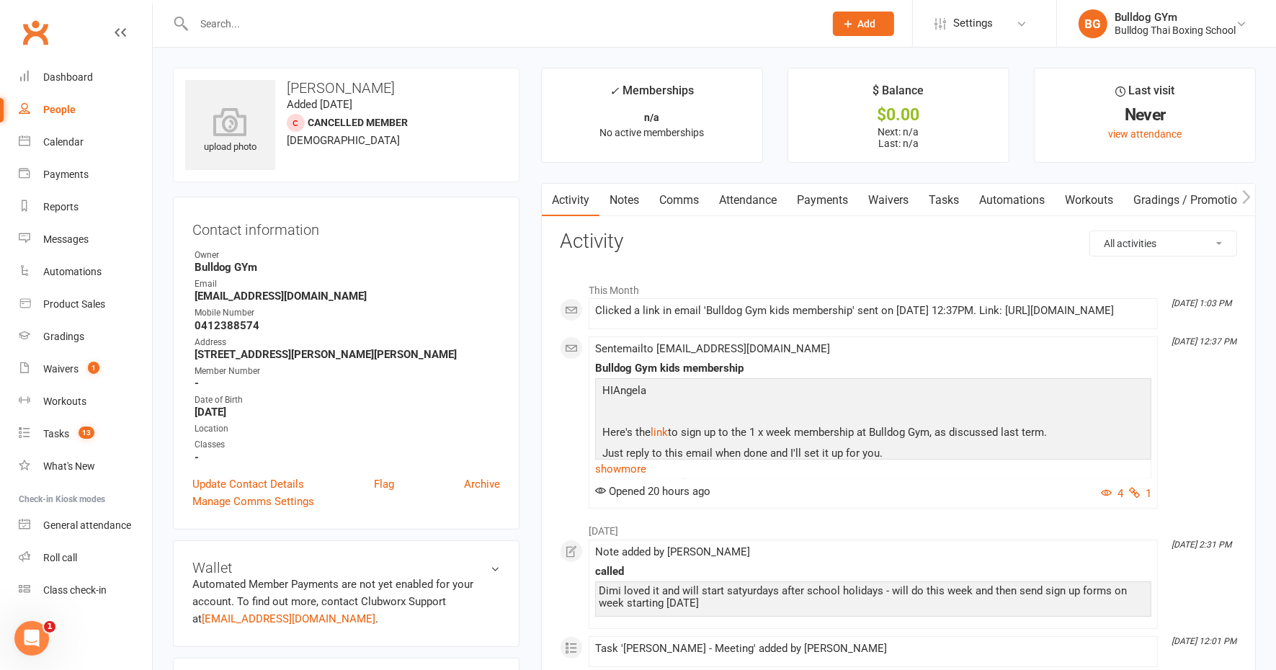
click at [623, 194] on link "Notes" at bounding box center [625, 200] width 50 height 33
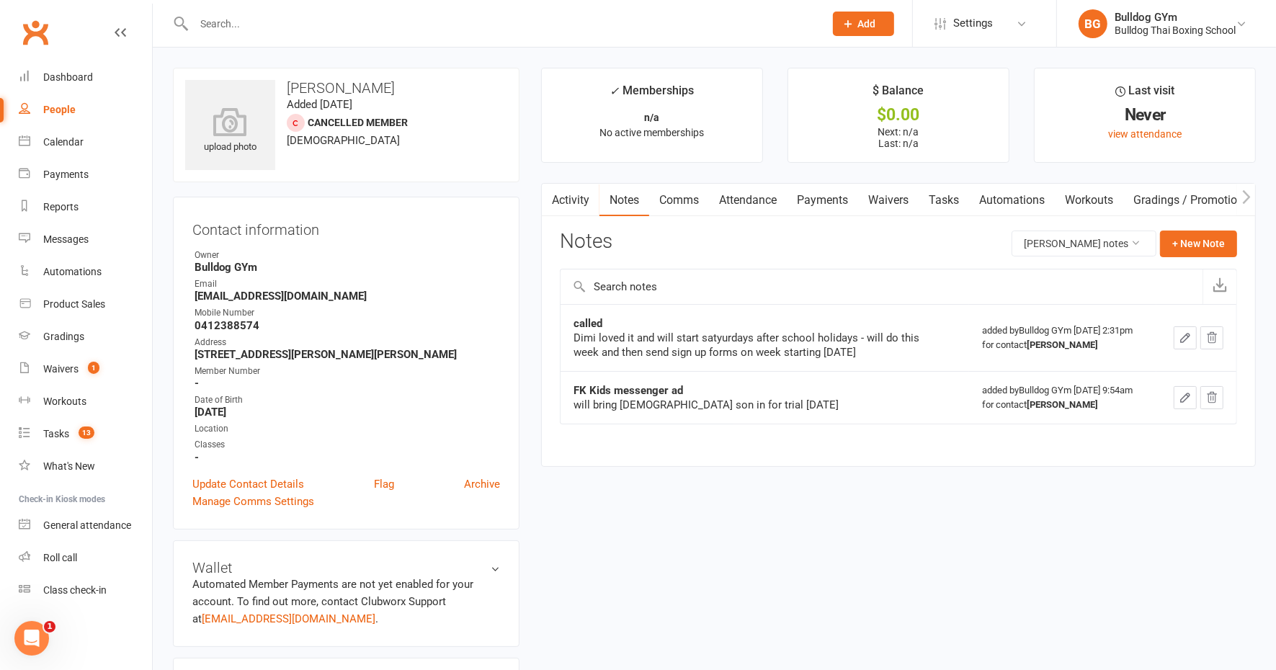
click at [217, 21] on input "text" at bounding box center [502, 24] width 625 height 20
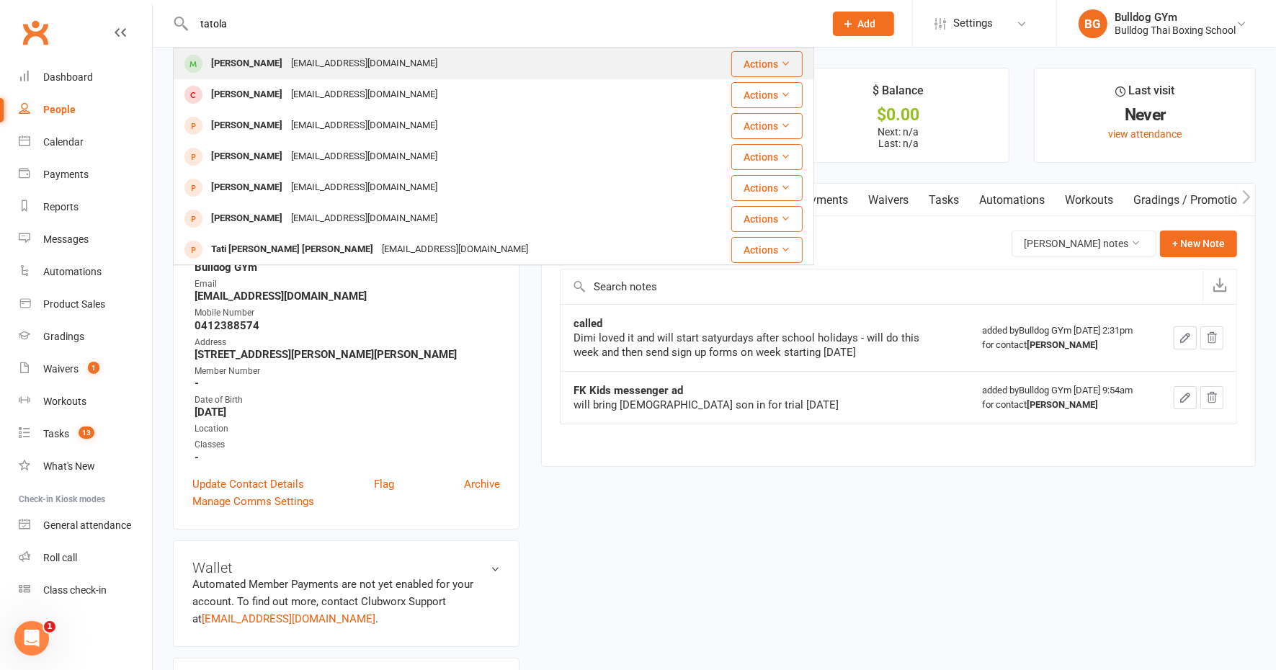
type input "tatola"
click at [256, 62] on div "Bronson Tatola" at bounding box center [247, 63] width 80 height 21
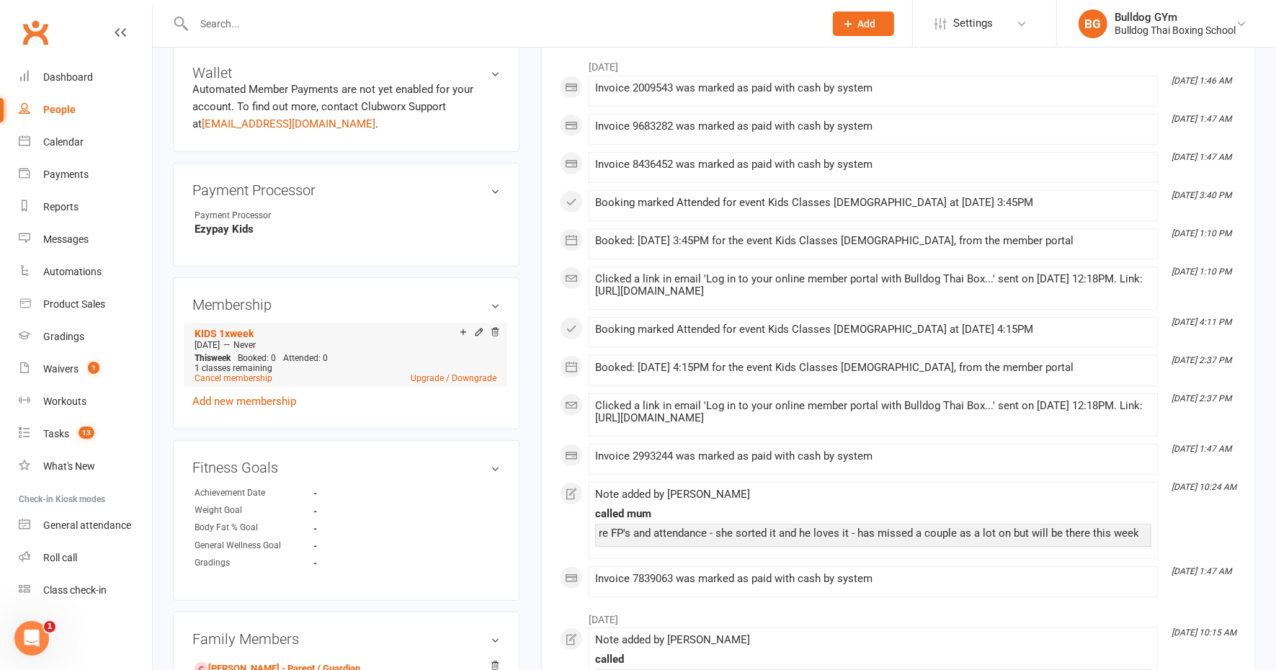
scroll to position [631, 0]
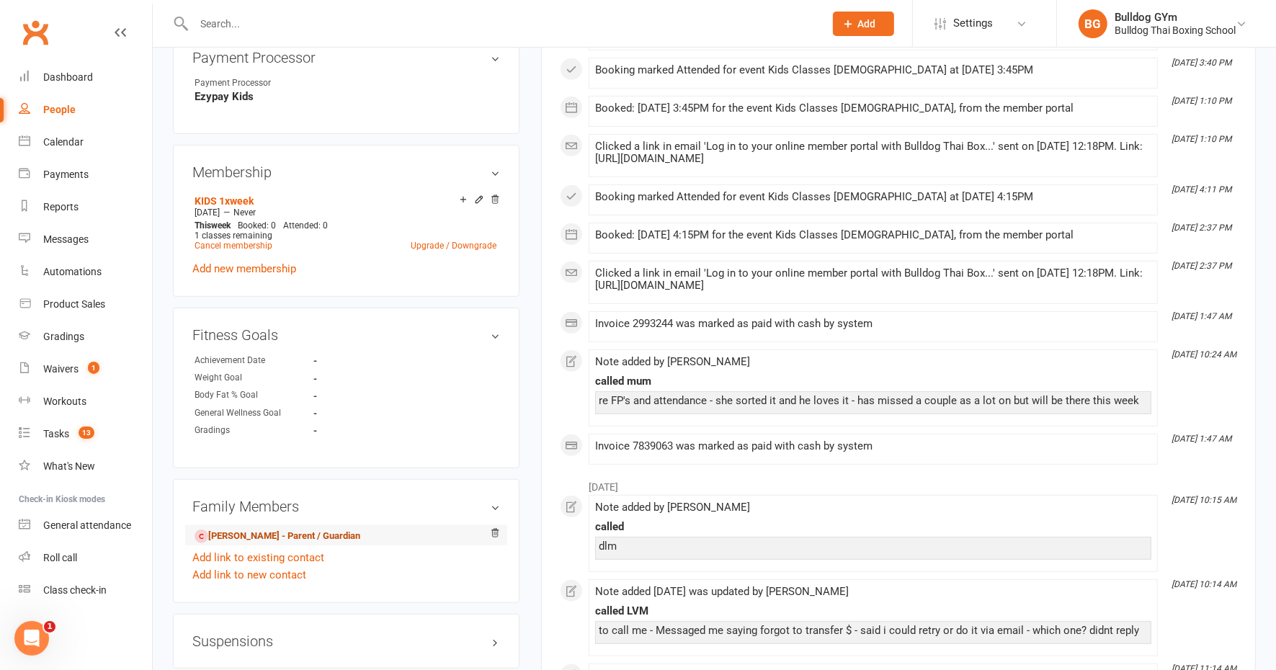
click at [270, 537] on link "Emma Crerar - Parent / Guardian" at bounding box center [278, 536] width 166 height 15
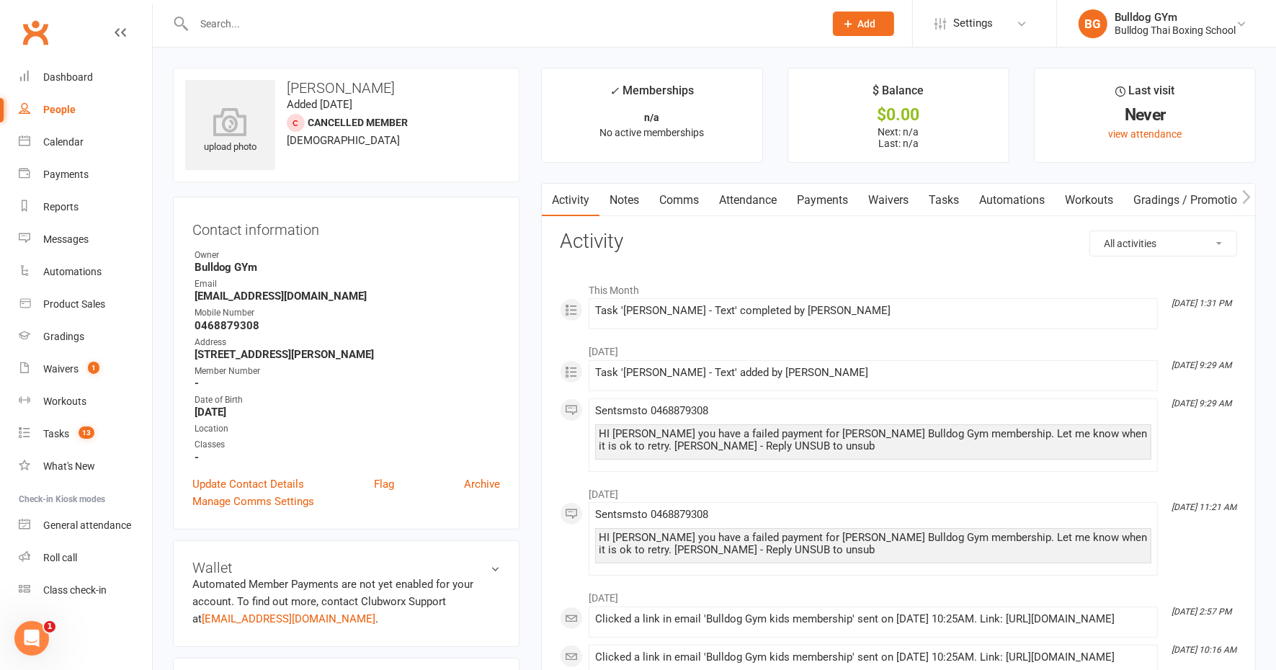
click at [630, 192] on link "Notes" at bounding box center [625, 200] width 50 height 33
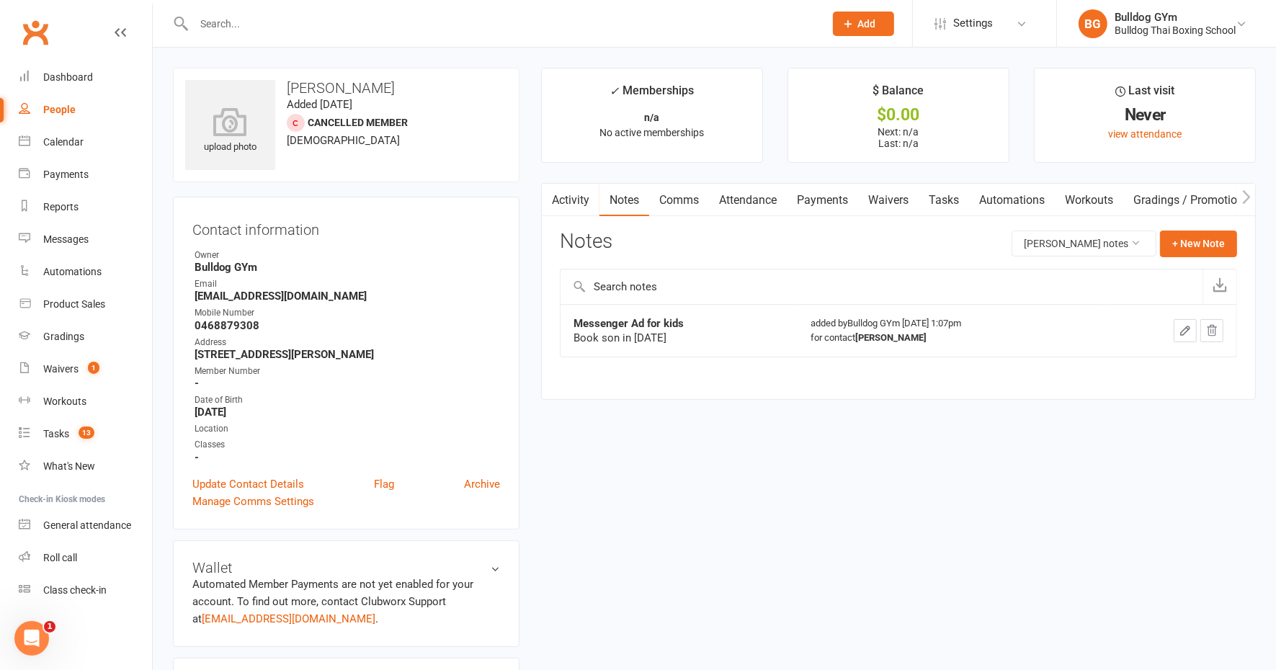
click at [206, 14] on input "text" at bounding box center [502, 24] width 625 height 20
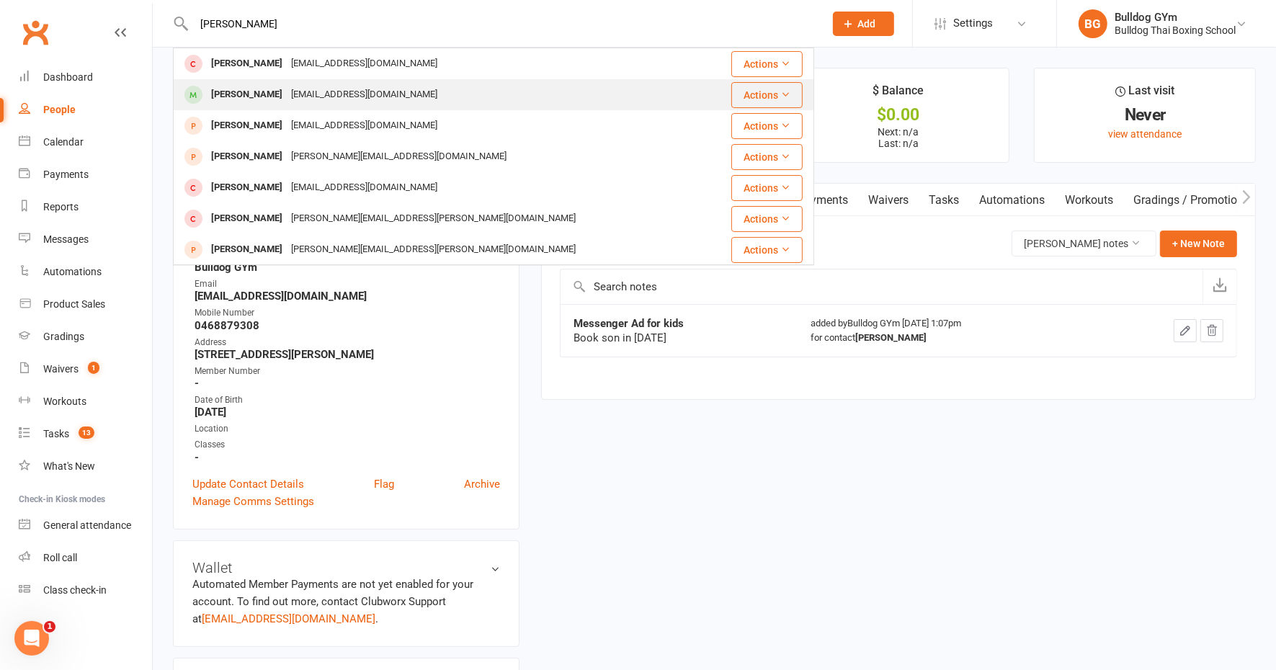
type input "knott"
click at [287, 87] on div "Cathymahoney@rocketmail.com" at bounding box center [364, 94] width 155 height 21
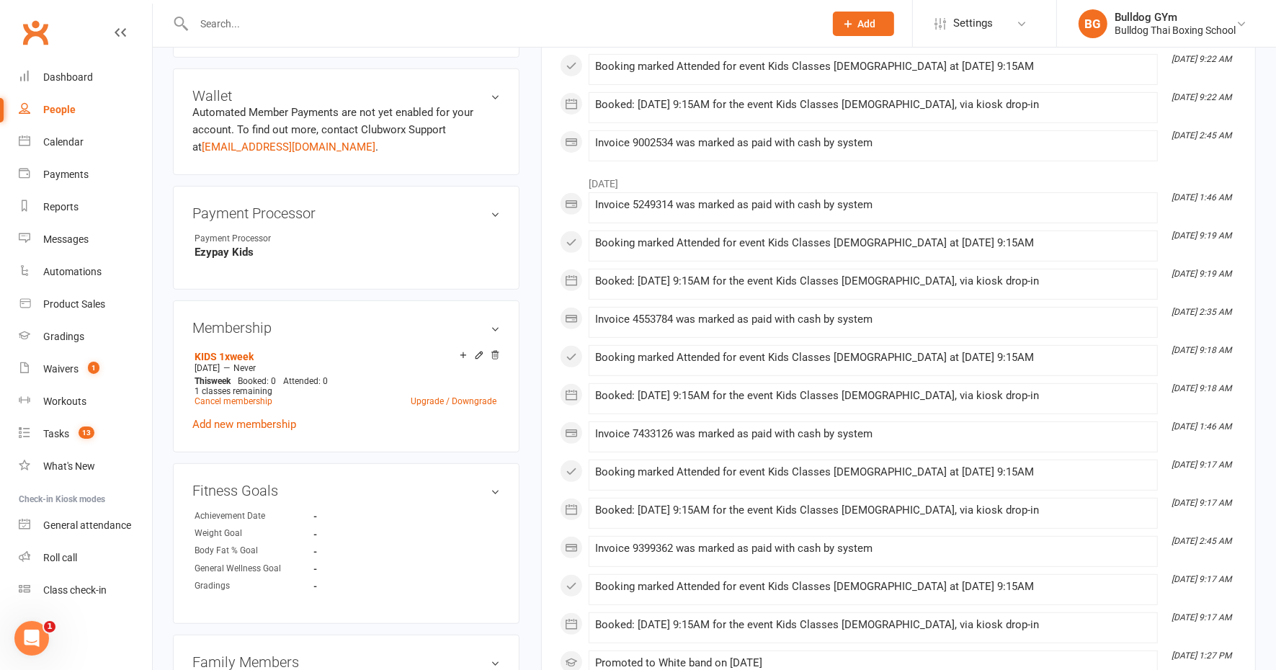
scroll to position [631, 0]
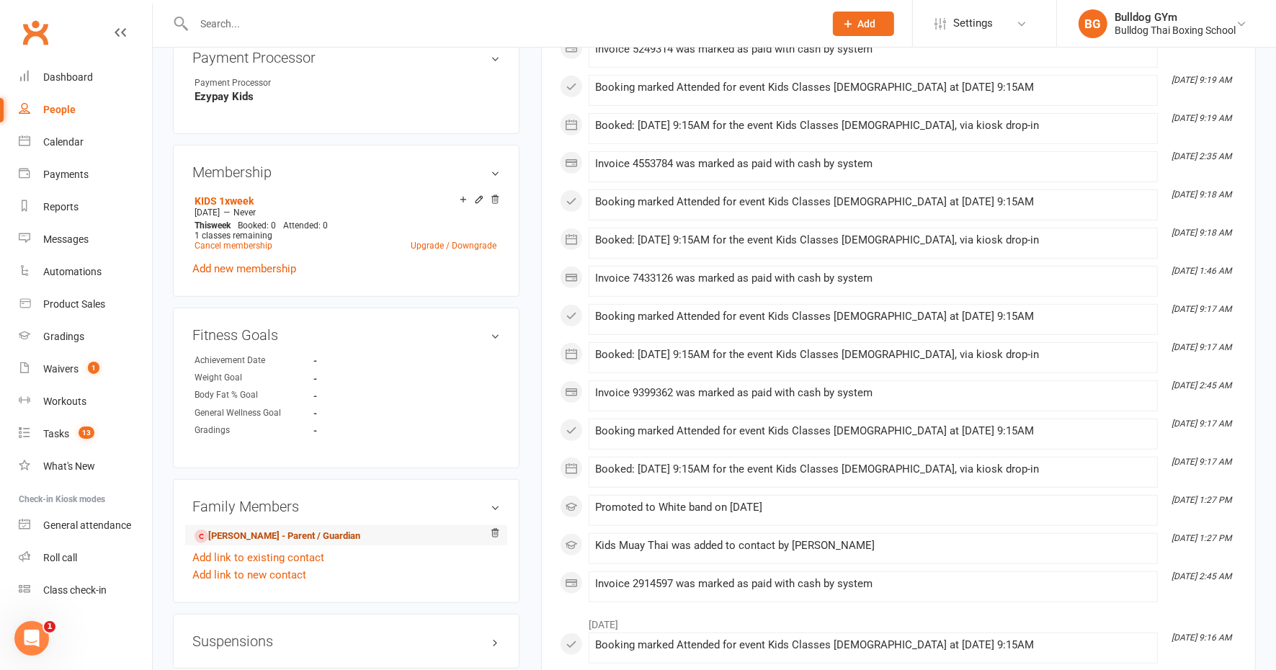
click at [261, 530] on link "Cathy Knott - Parent / Guardian" at bounding box center [278, 536] width 166 height 15
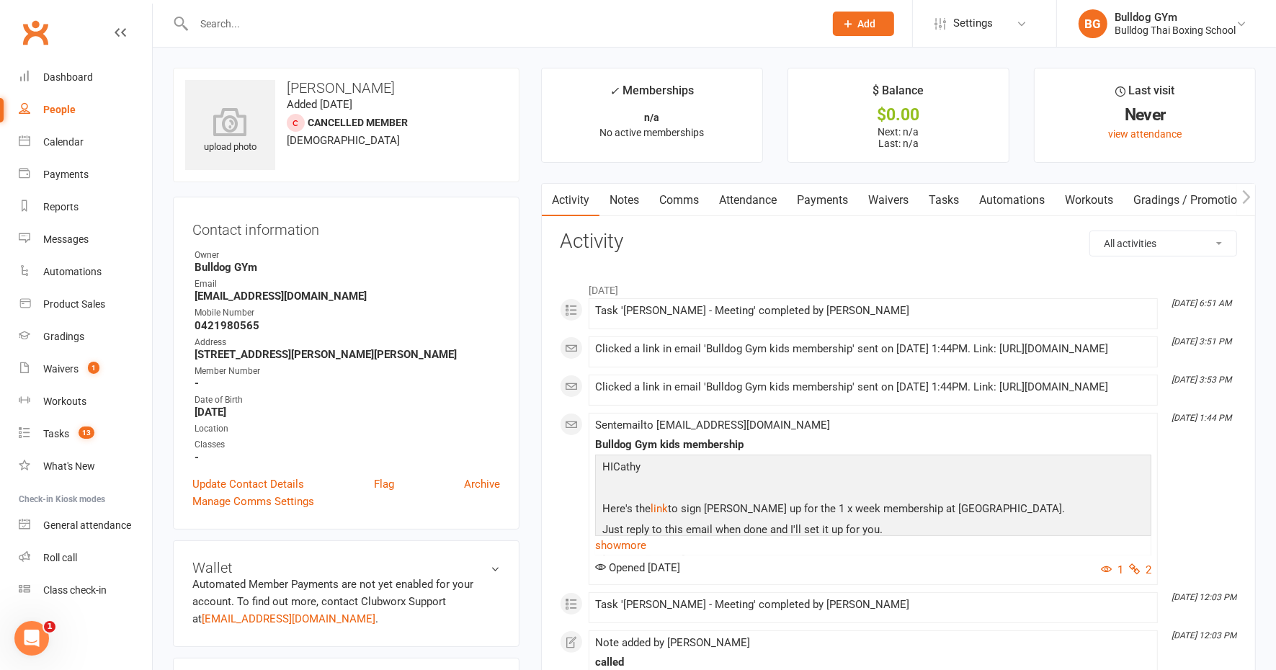
click at [633, 195] on link "Notes" at bounding box center [625, 200] width 50 height 33
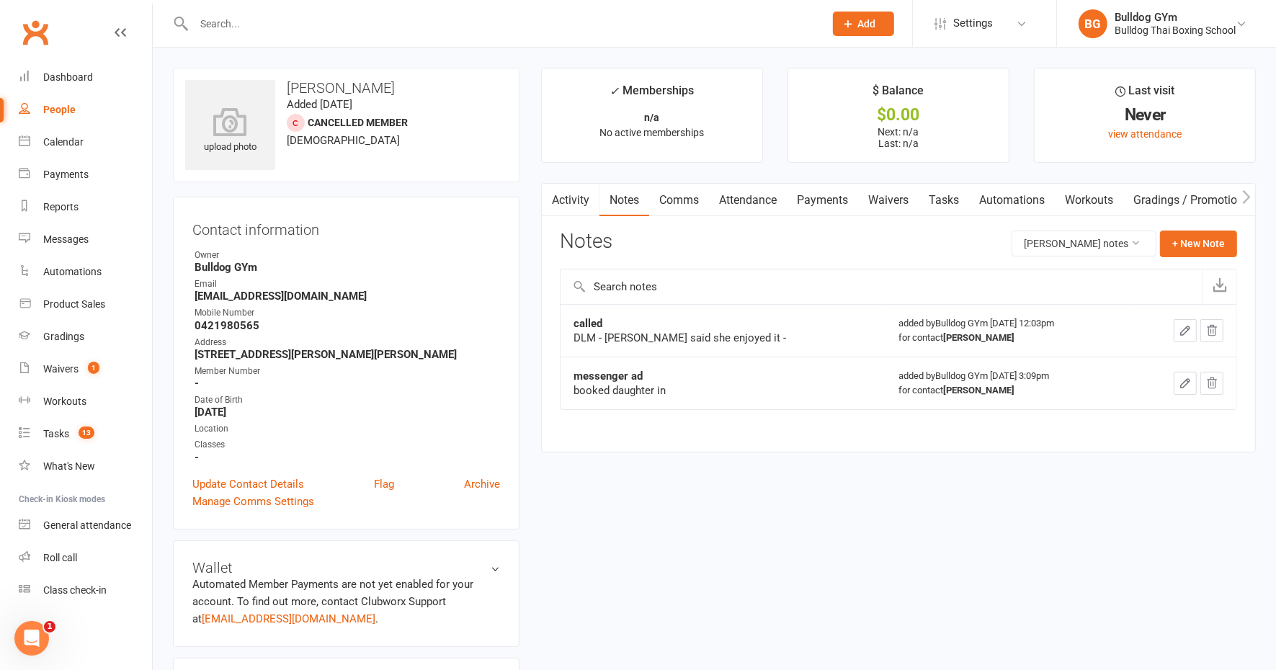
click at [214, 19] on input "text" at bounding box center [502, 24] width 625 height 20
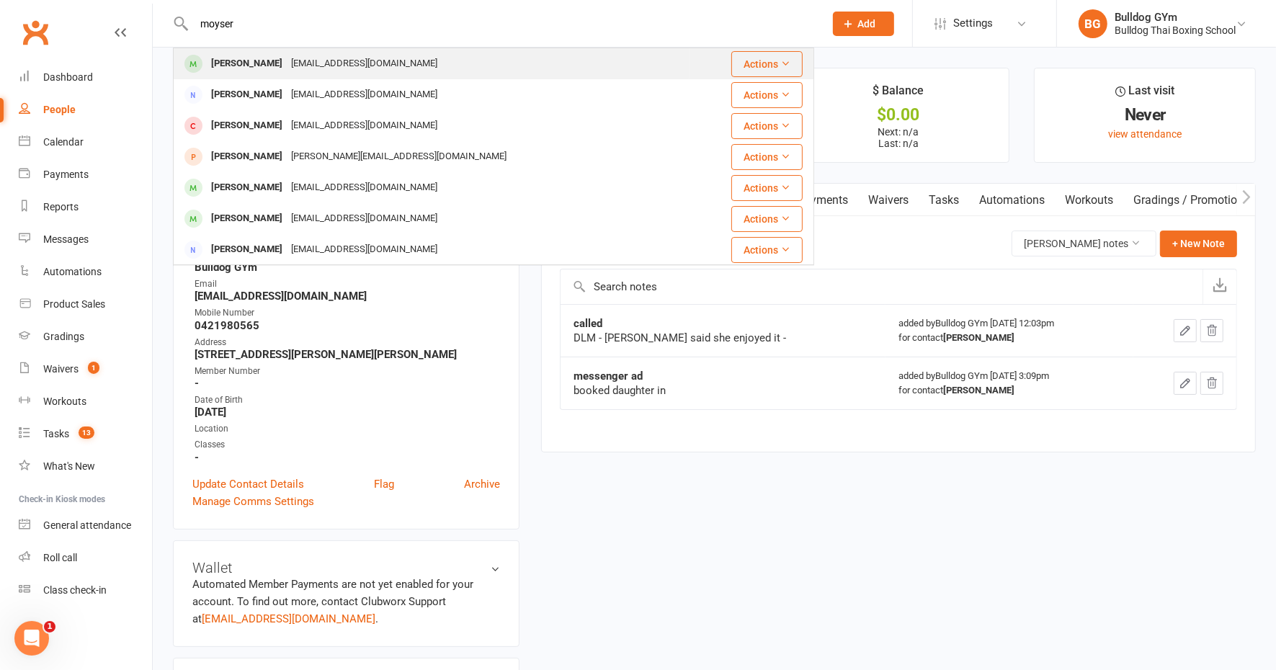
type input "moyser"
click at [303, 68] on div "apozojones1@kpmg.com.au" at bounding box center [364, 63] width 155 height 21
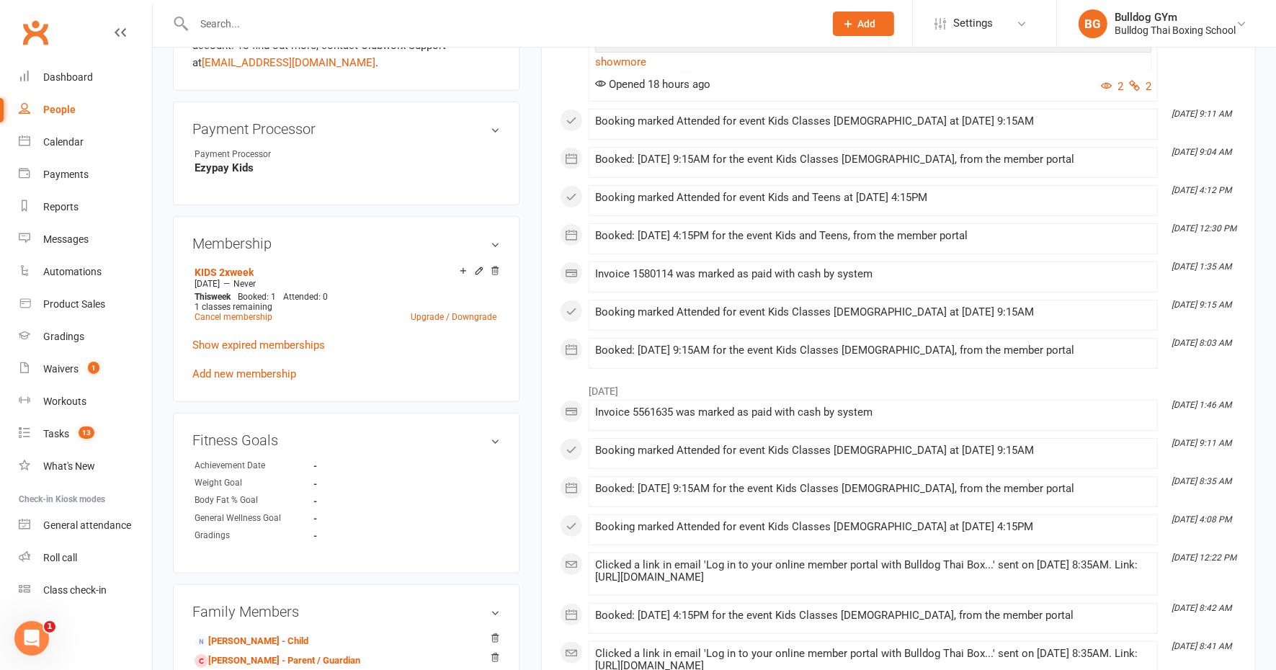
scroll to position [631, 0]
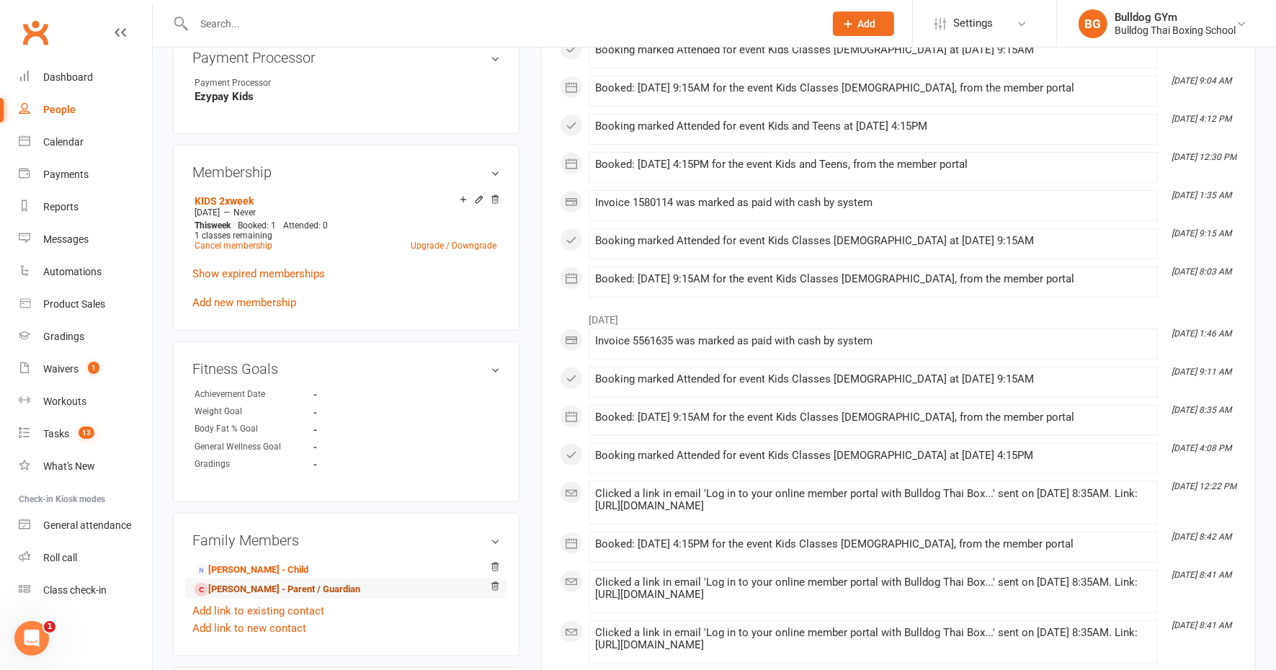
click at [271, 592] on link "Ana Pozo-Jones - Parent / Guardian" at bounding box center [278, 589] width 166 height 15
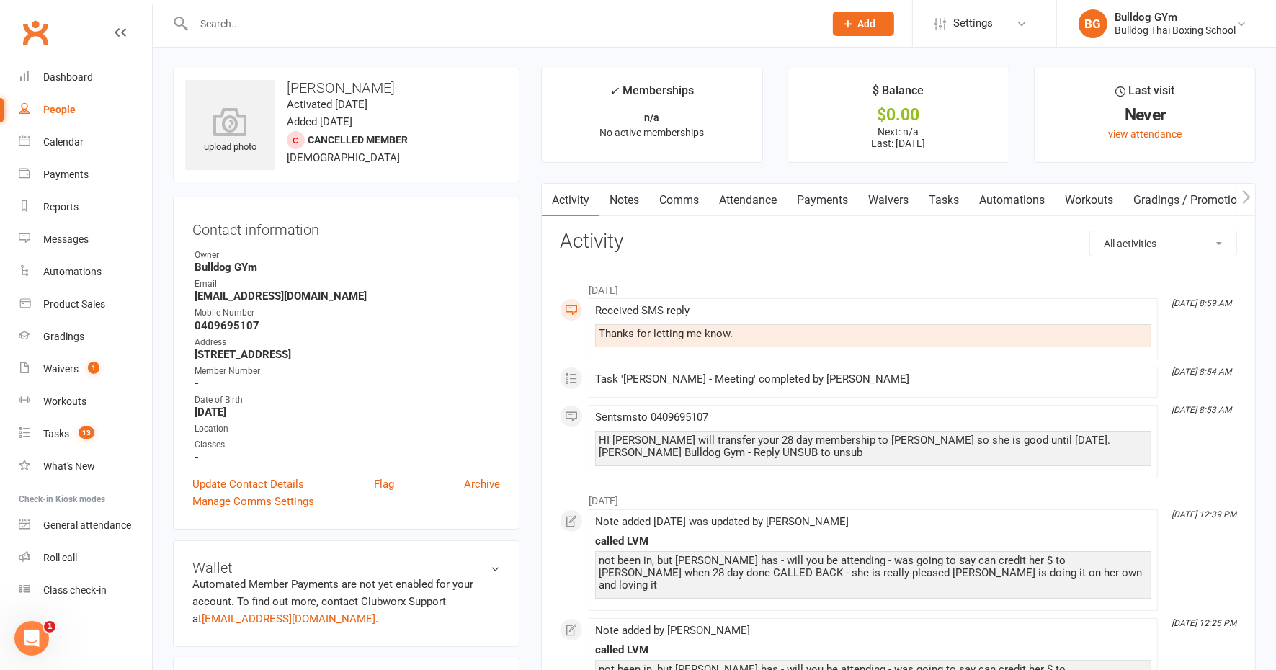
click at [634, 195] on link "Notes" at bounding box center [625, 200] width 50 height 33
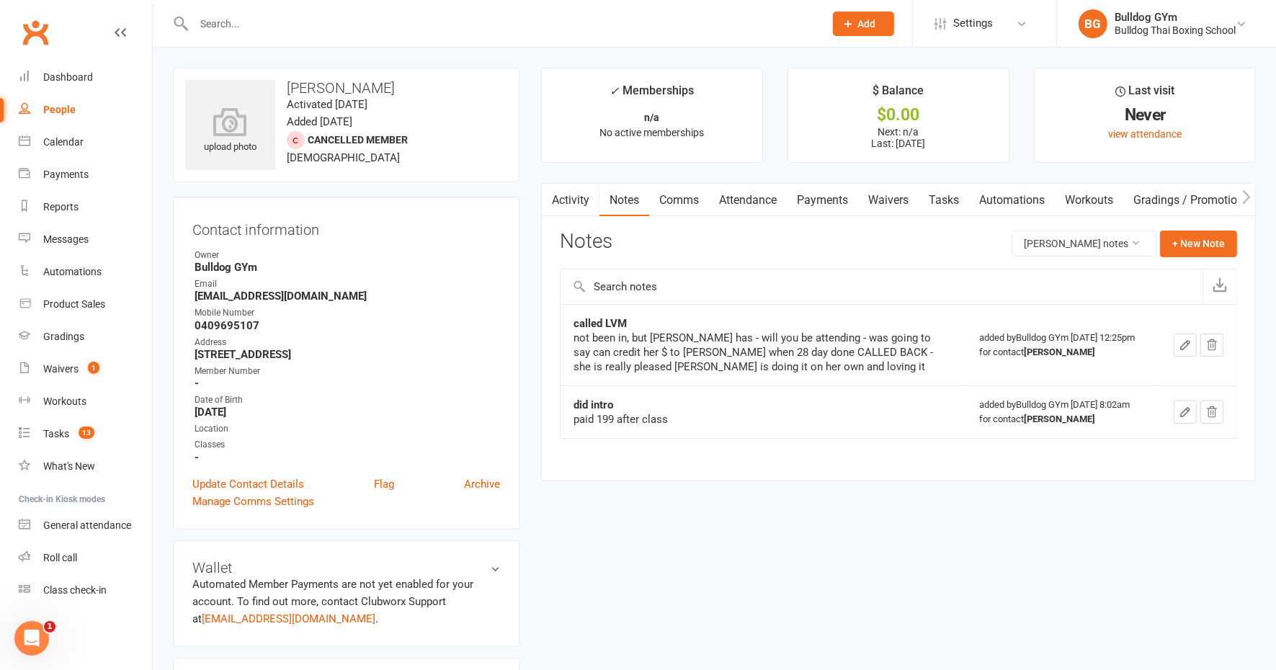
click at [224, 27] on input "text" at bounding box center [502, 24] width 625 height 20
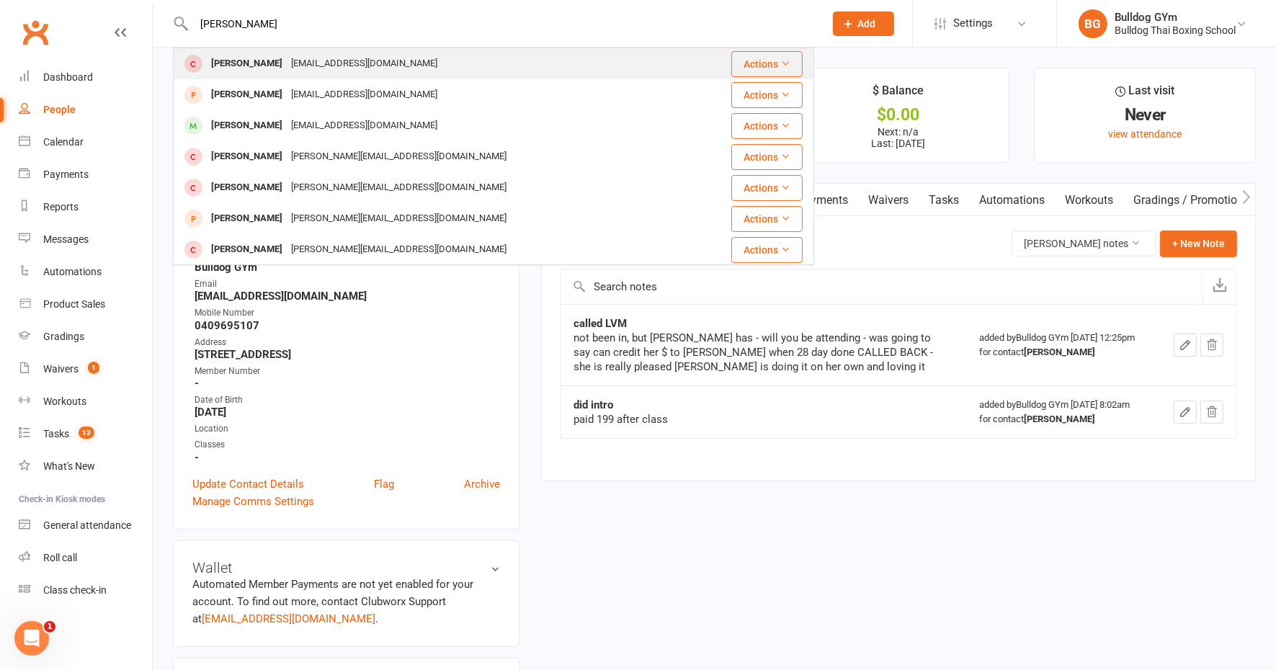
type input "billy lee"
click at [296, 61] on div "yonghoonlee76@yahoo.co.uk" at bounding box center [364, 63] width 155 height 21
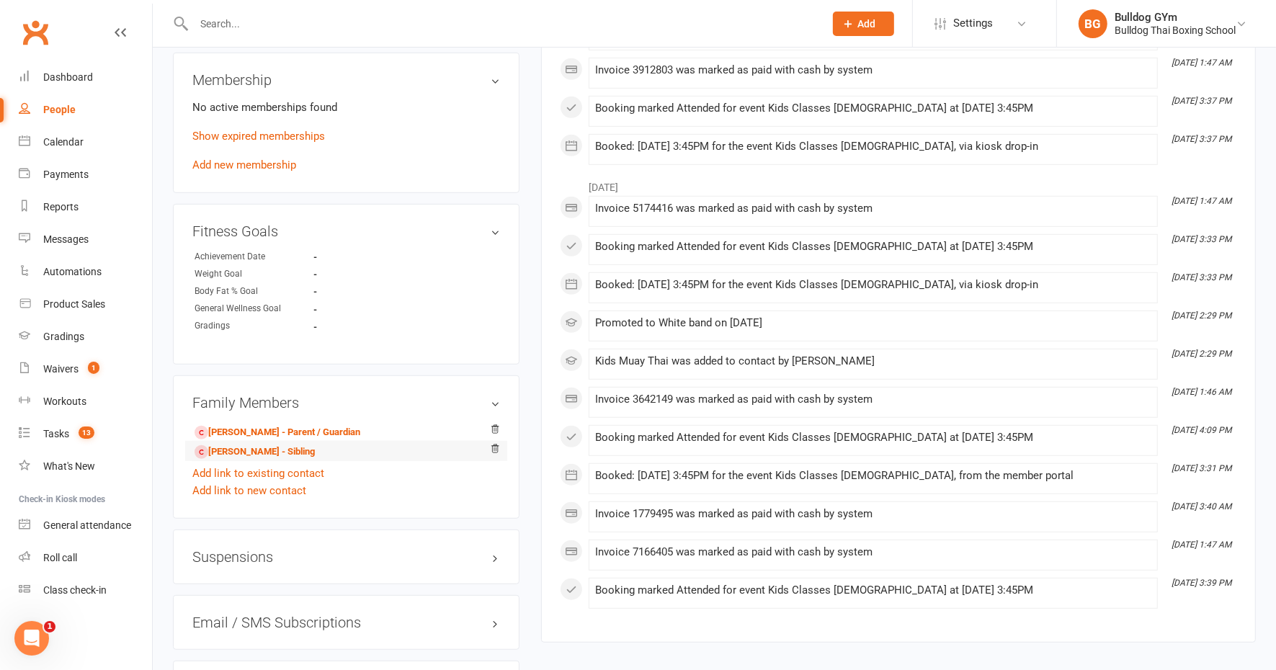
scroll to position [721, 0]
click at [325, 425] on link "Yong Lee - Parent / Guardian" at bounding box center [278, 431] width 166 height 15
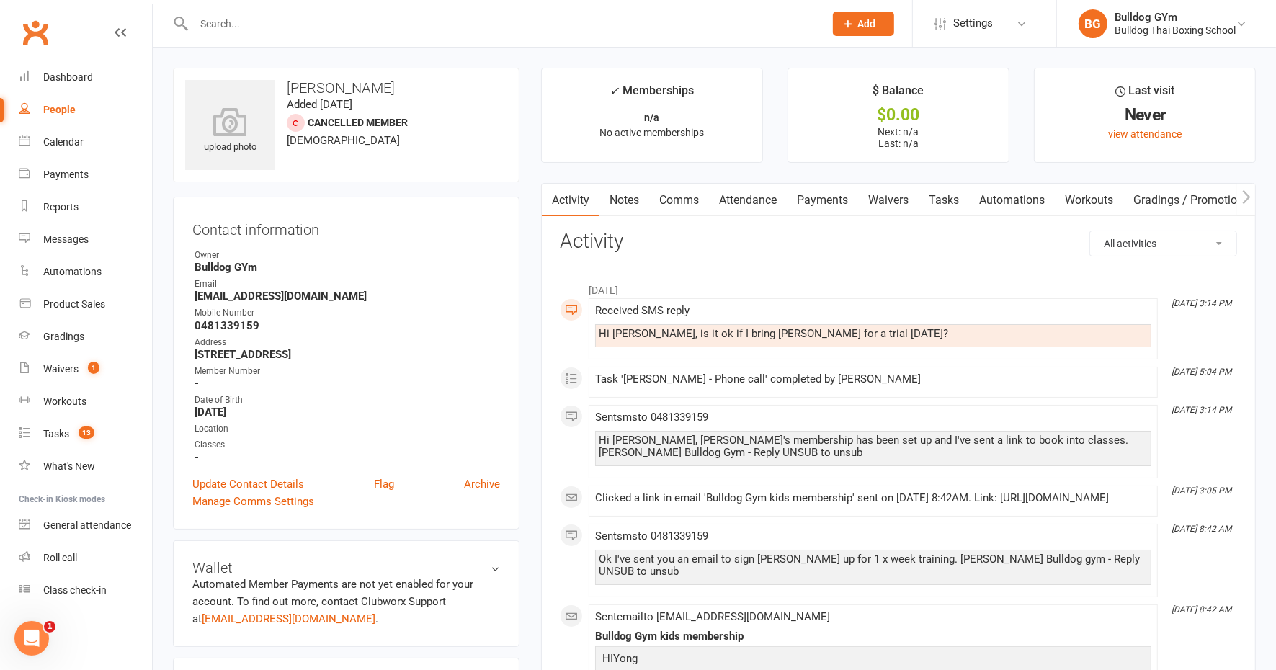
click at [628, 197] on link "Notes" at bounding box center [625, 200] width 50 height 33
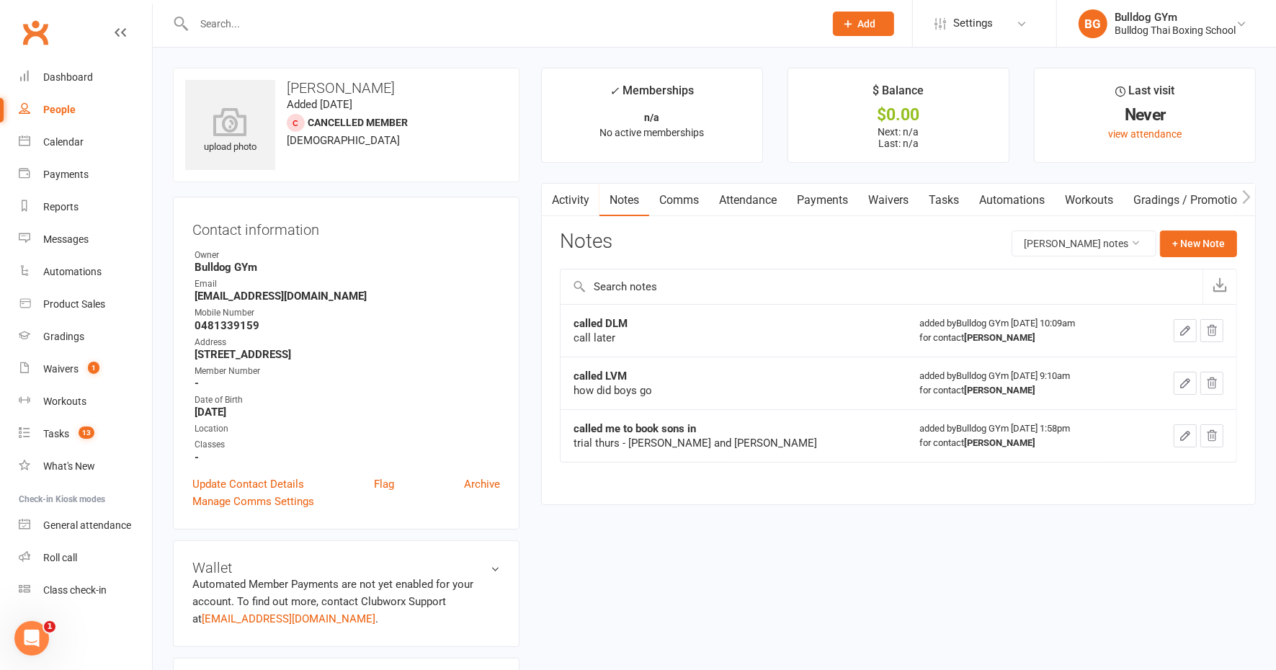
click at [219, 19] on input "text" at bounding box center [502, 24] width 625 height 20
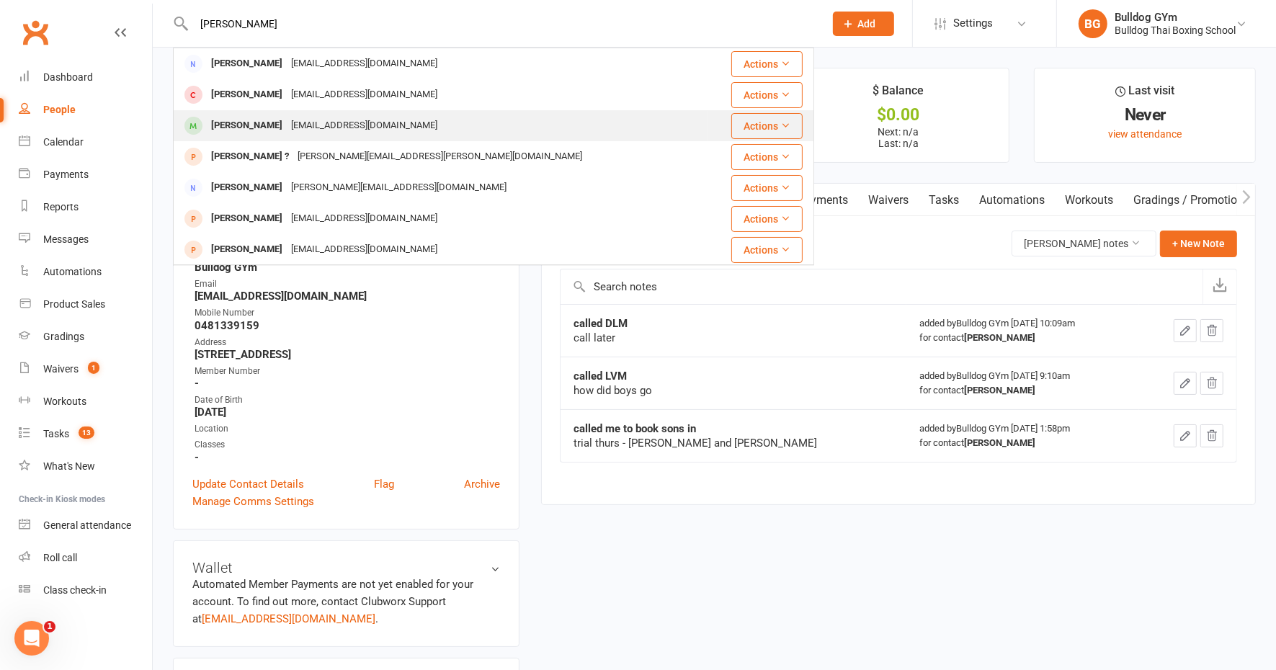
type input "javes"
click at [287, 119] on div "rachaeljaves@gmail.com" at bounding box center [364, 125] width 155 height 21
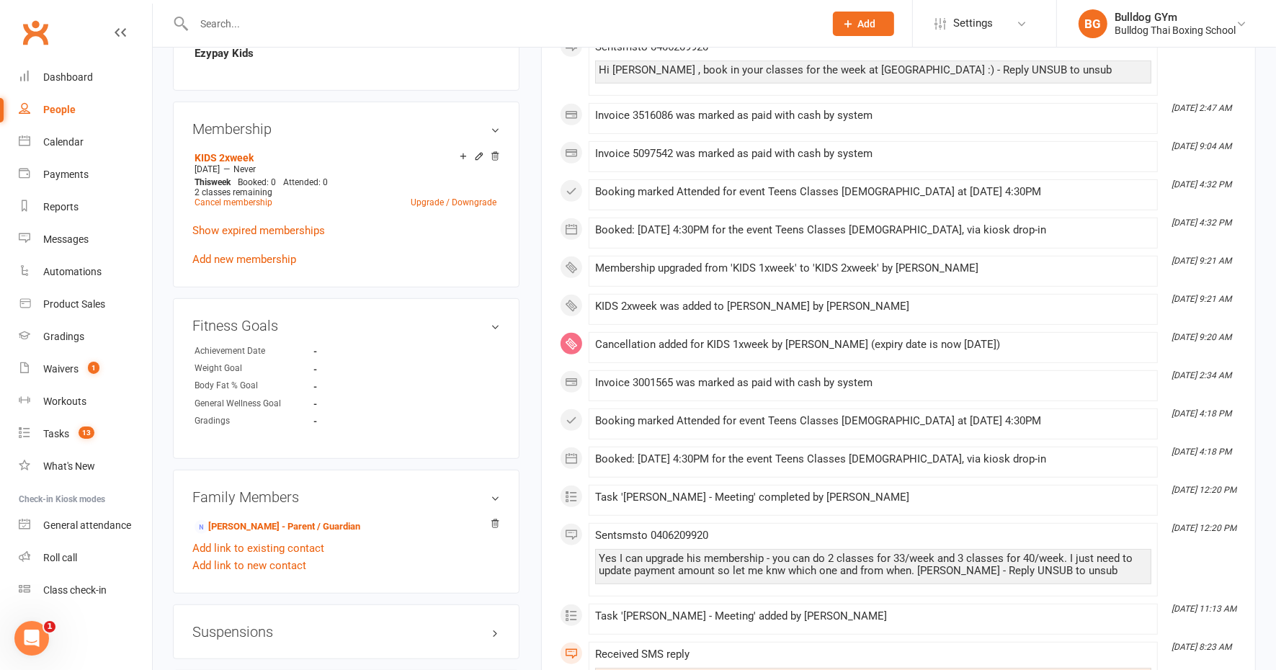
scroll to position [721, 0]
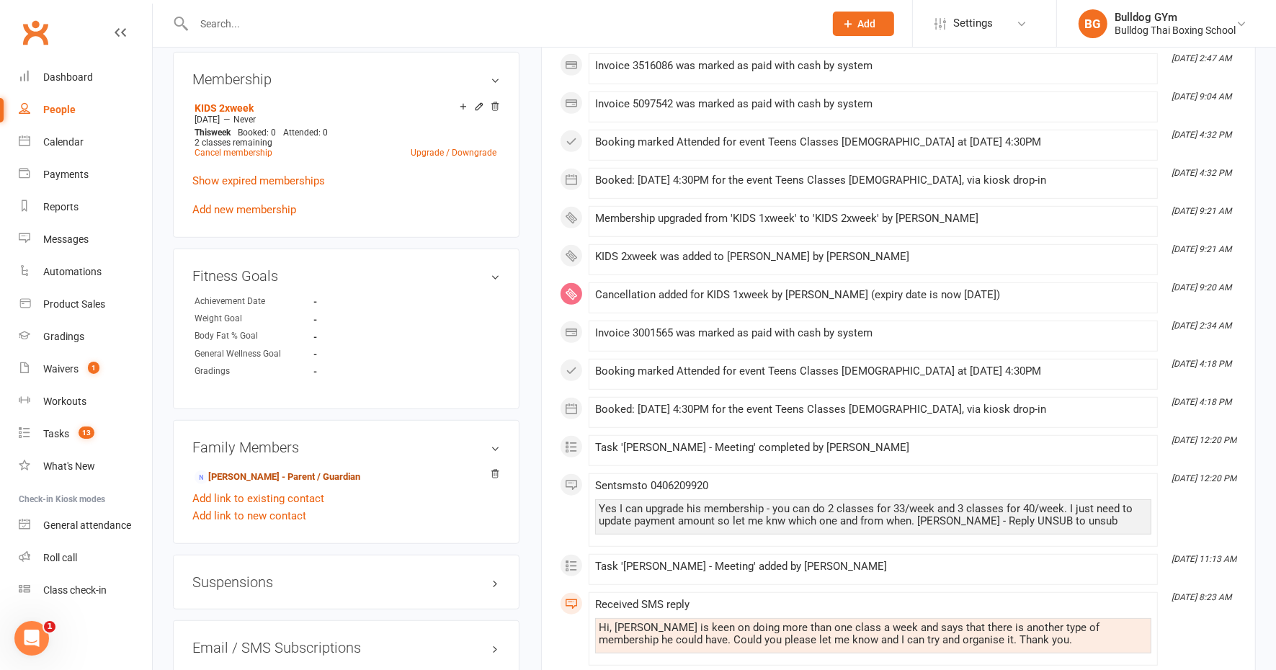
click at [329, 476] on link "Rachael Javes - Parent / Guardian" at bounding box center [278, 477] width 166 height 15
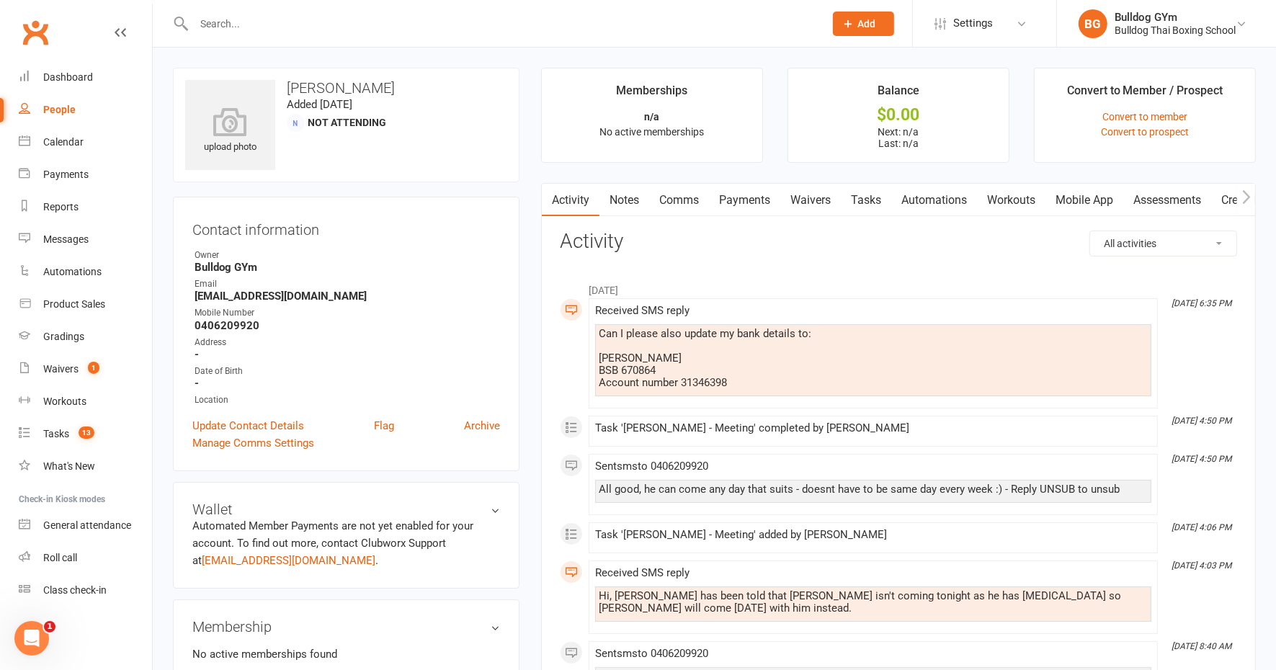
drag, startPoint x: 631, startPoint y: 195, endPoint x: 664, endPoint y: 195, distance: 33.2
click at [631, 195] on link "Notes" at bounding box center [625, 200] width 50 height 33
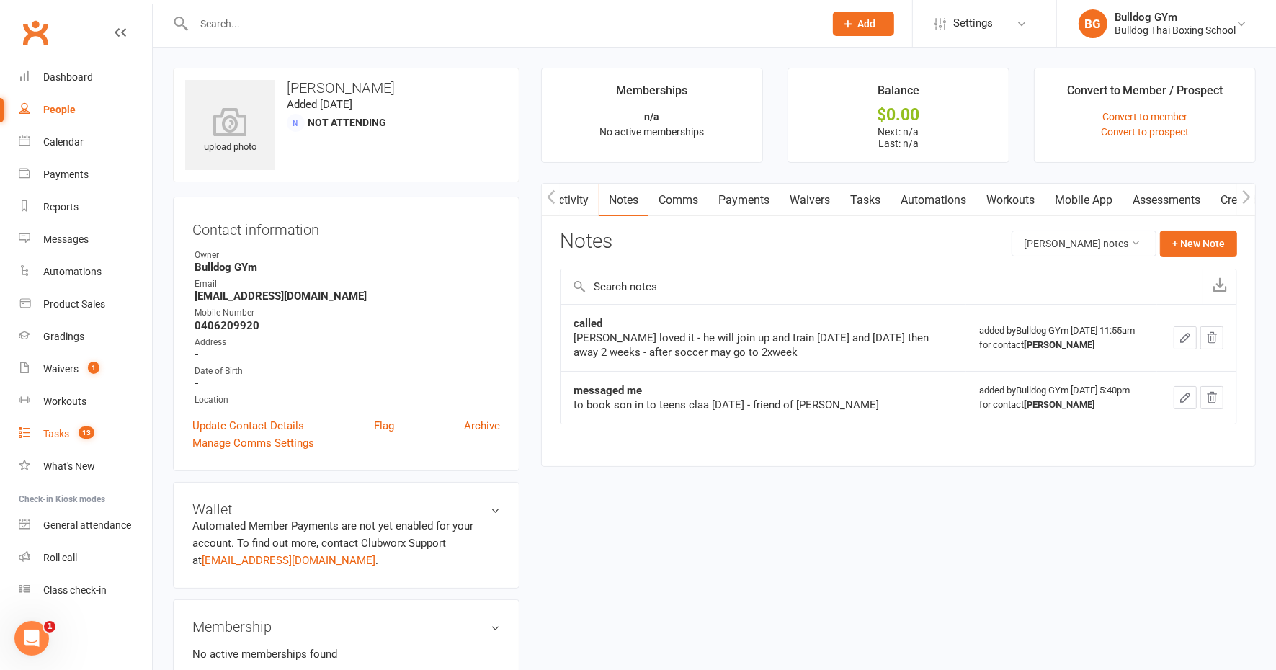
click at [62, 435] on div "Tasks" at bounding box center [56, 434] width 26 height 12
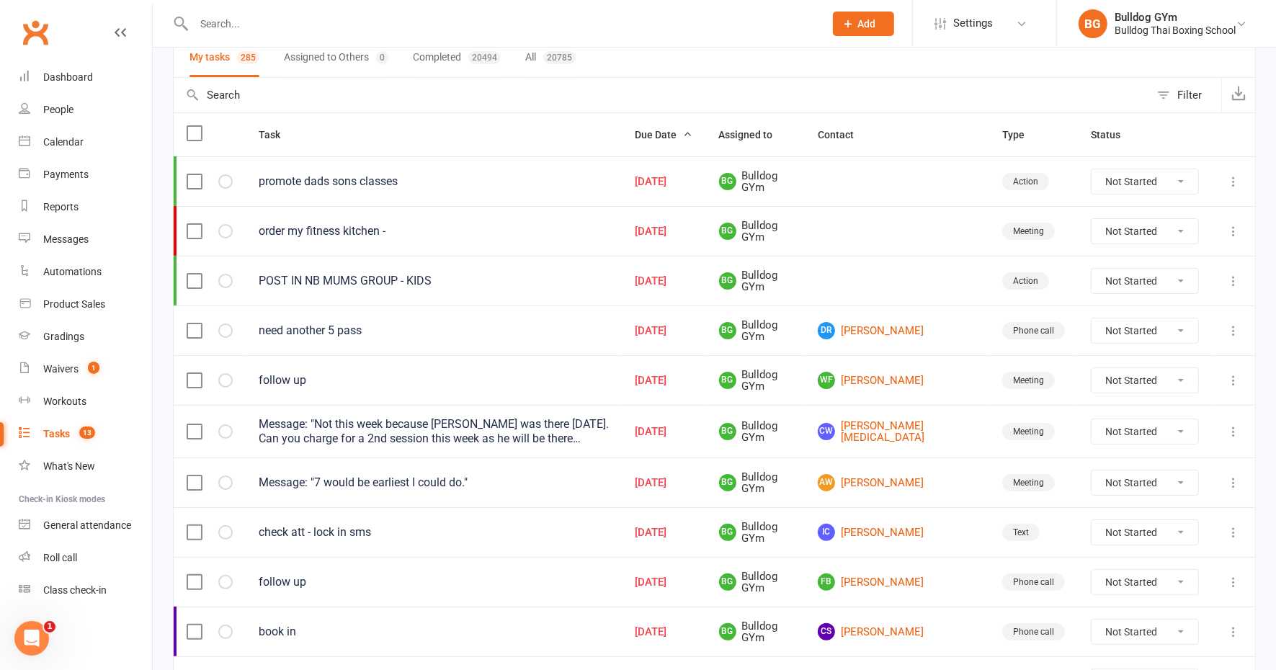
scroll to position [180, 0]
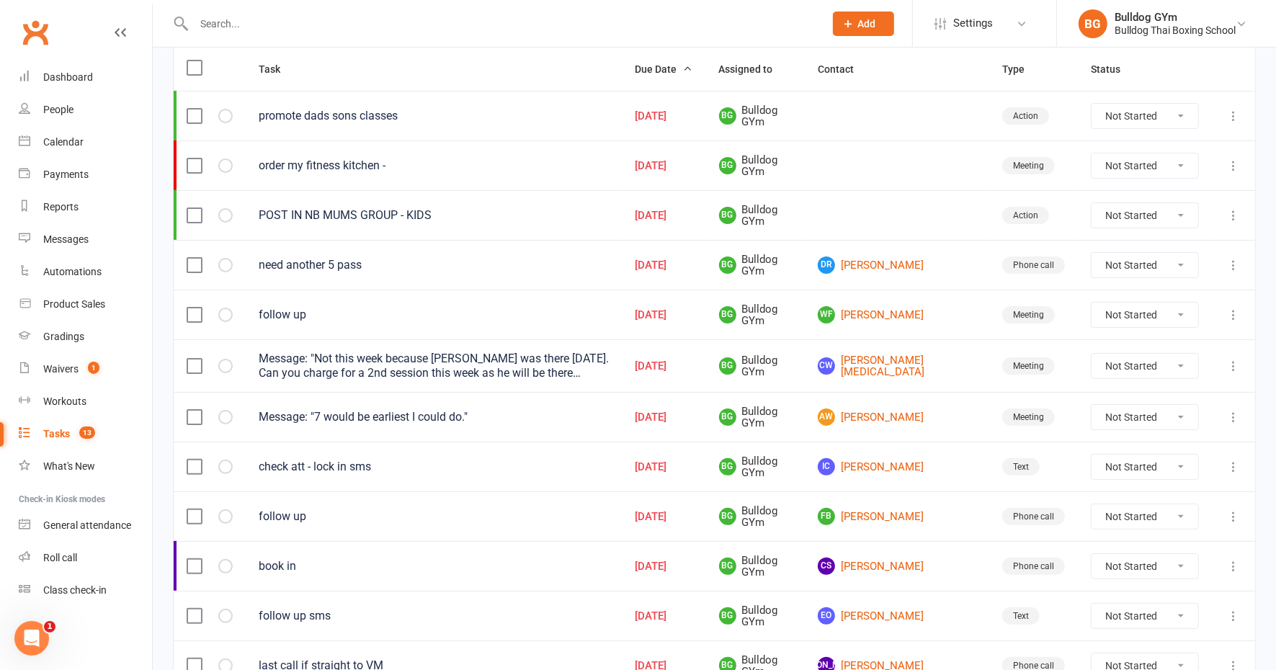
click at [1182, 357] on select "Not Started In Progress Waiting Complete" at bounding box center [1145, 366] width 107 height 25
click at [1092, 354] on select "Not Started In Progress Waiting Complete" at bounding box center [1145, 366] width 107 height 25
select select "unstarted"
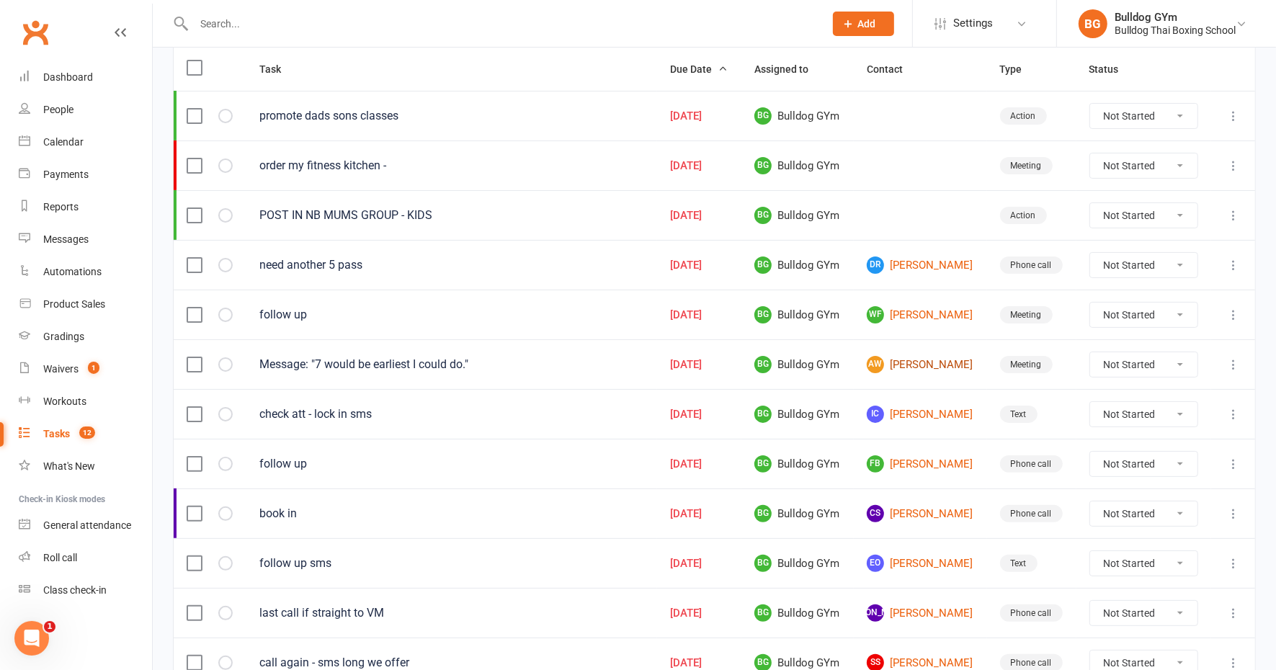
click at [959, 358] on link "AW Alexander Weinress" at bounding box center [920, 364] width 107 height 17
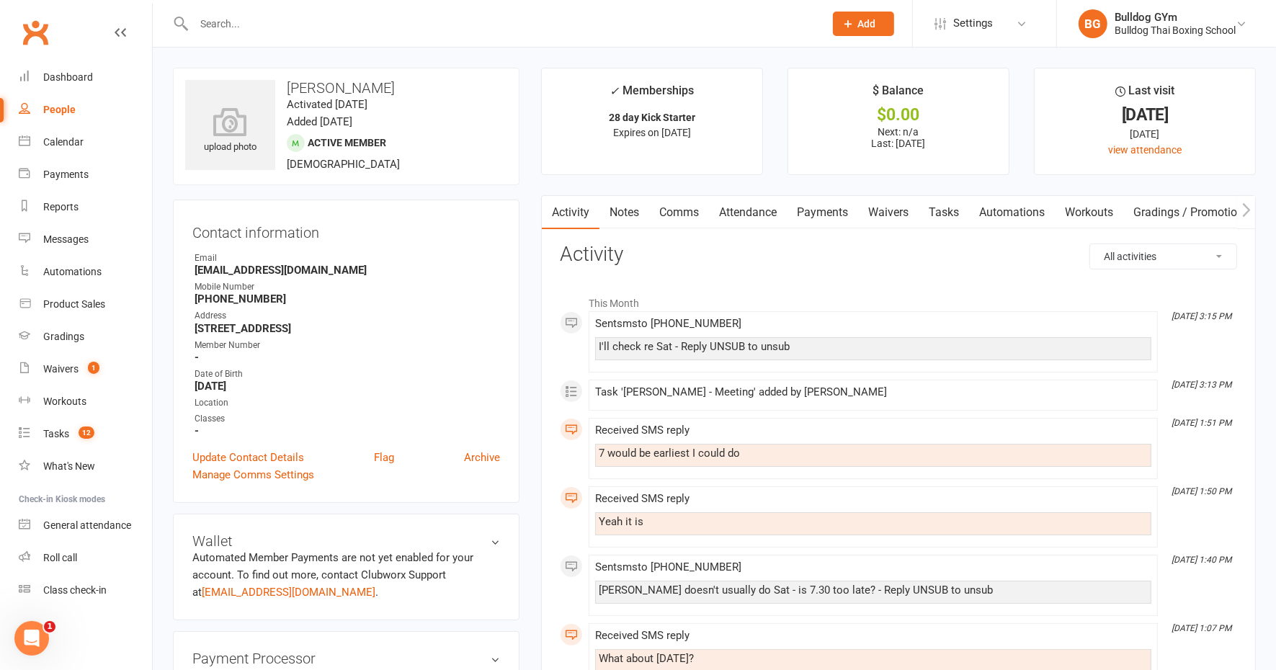
click at [943, 205] on link "Tasks" at bounding box center [944, 212] width 50 height 33
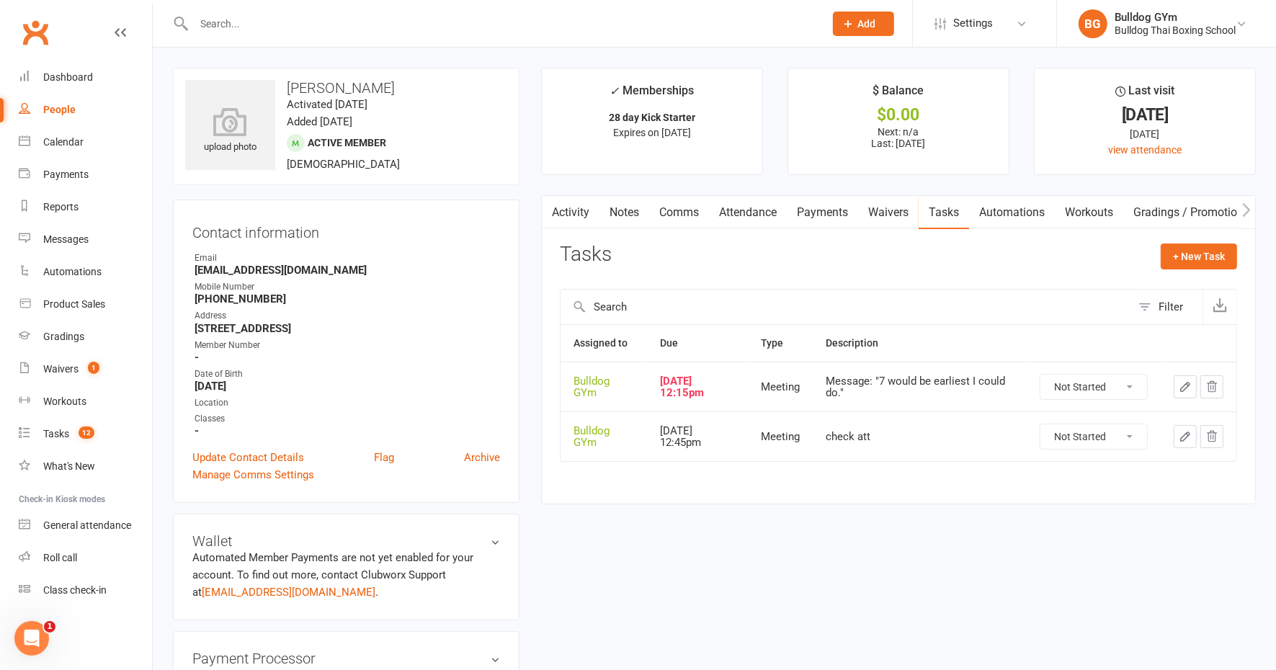
click at [1132, 383] on select "Not Started In Progress Waiting Complete" at bounding box center [1094, 387] width 107 height 25
click at [1041, 375] on select "Not Started In Progress Waiting Complete" at bounding box center [1094, 387] width 107 height 25
select select "unstarted"
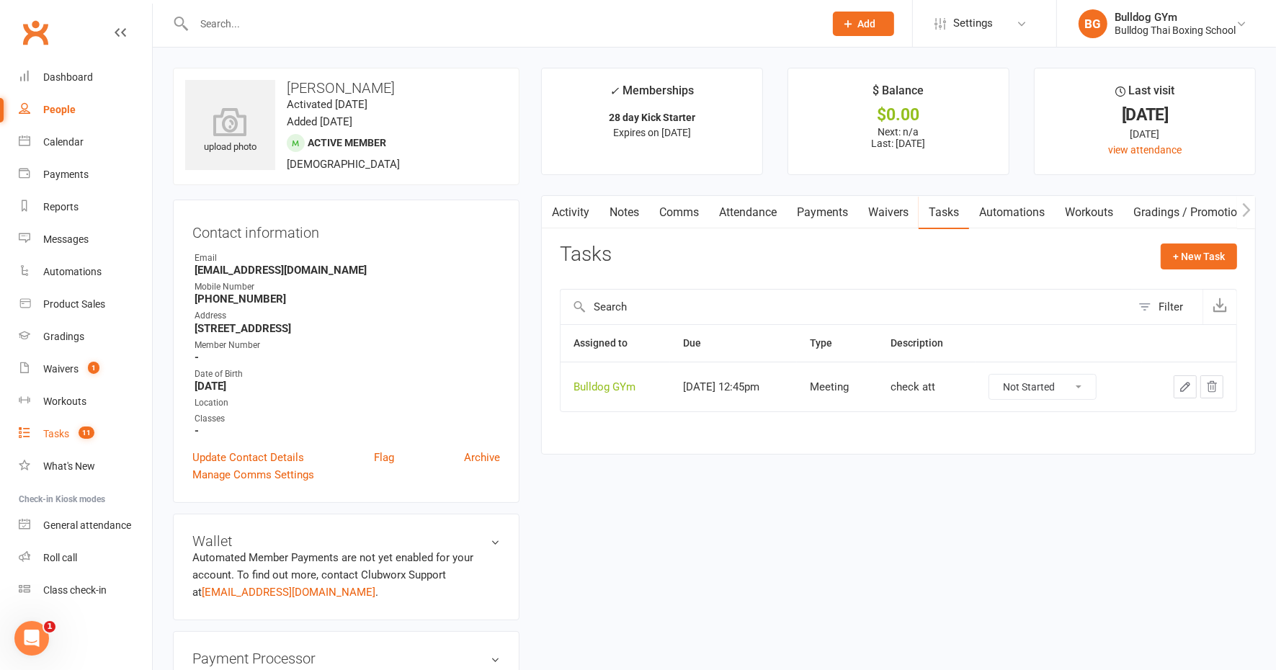
click at [55, 432] on div "Tasks" at bounding box center [56, 434] width 26 height 12
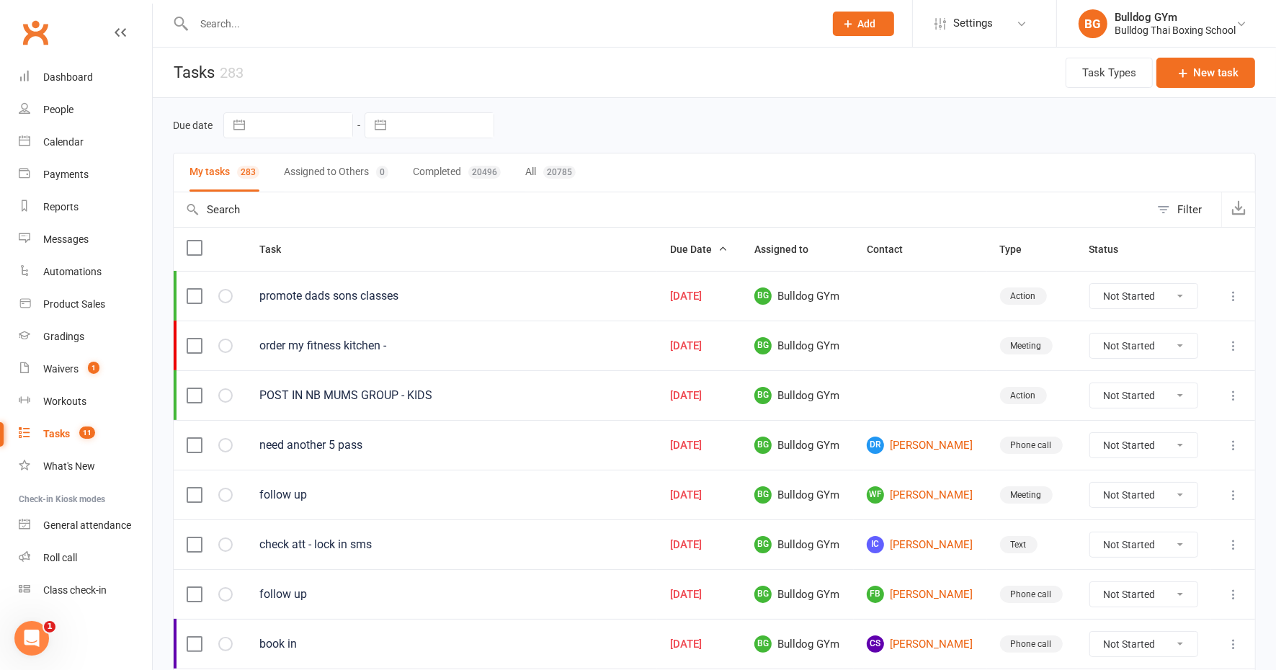
select select "8"
select select "2025"
select select "9"
select select "2025"
select select "10"
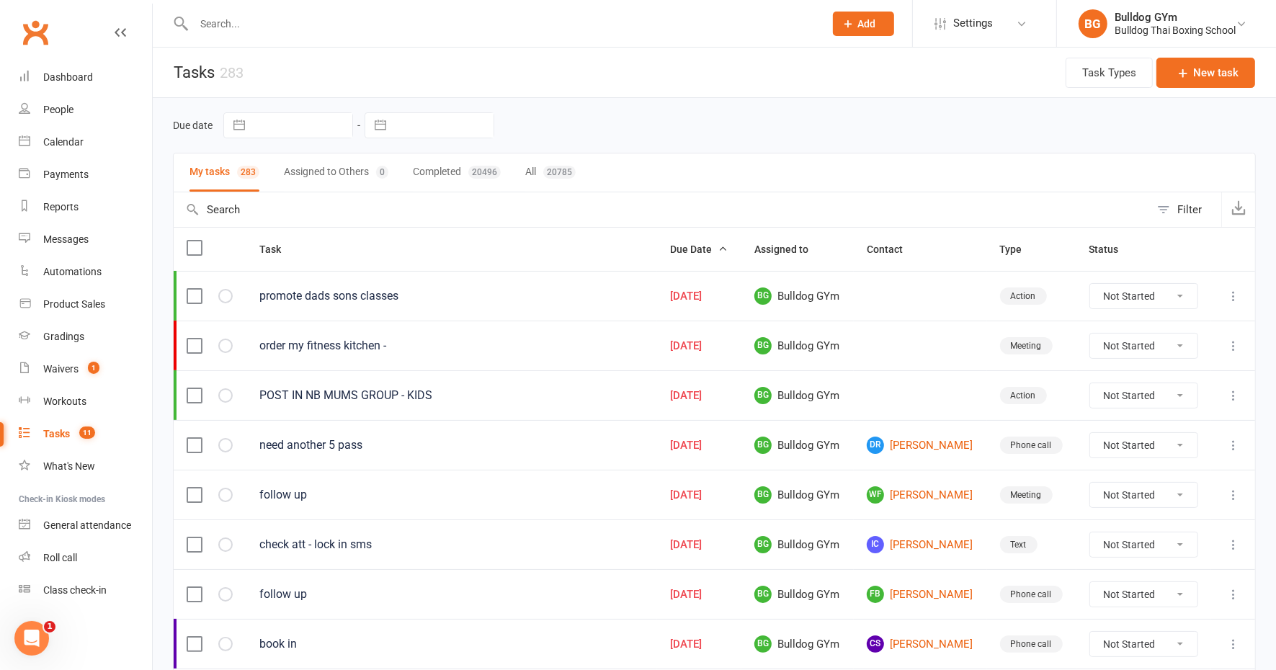
select select "2025"
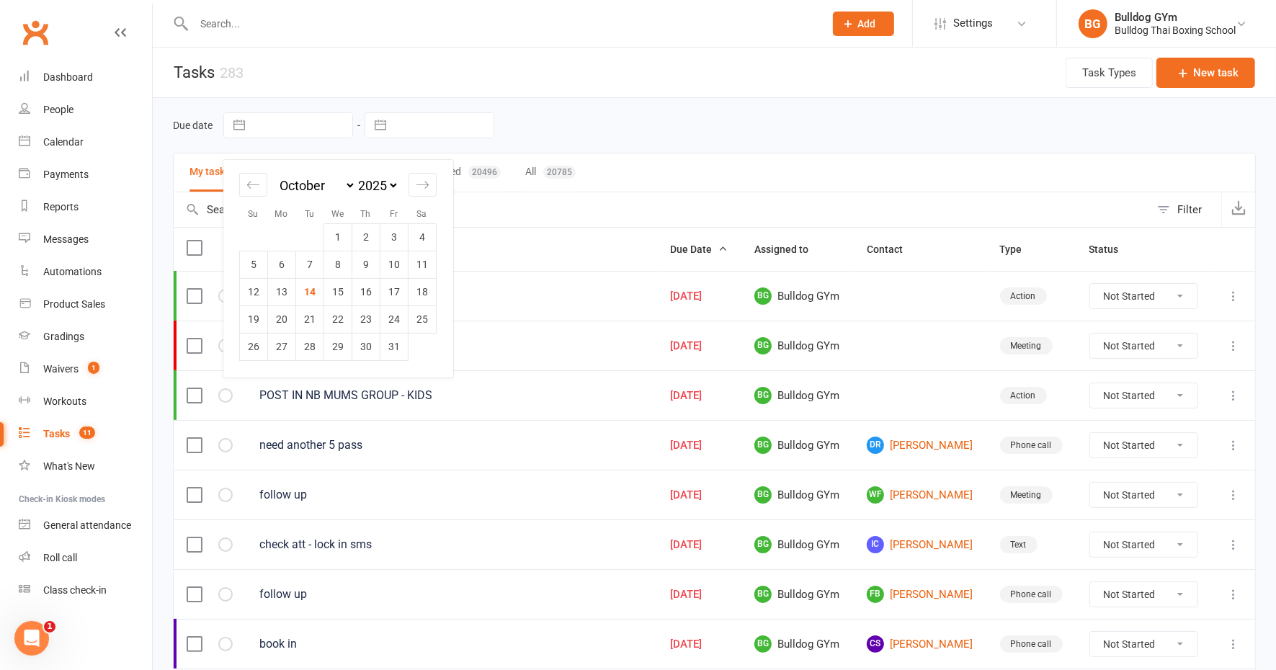
click at [300, 132] on input "text" at bounding box center [302, 125] width 100 height 25
click at [336, 288] on td "15" at bounding box center [338, 291] width 28 height 27
type input "15 Oct 2025"
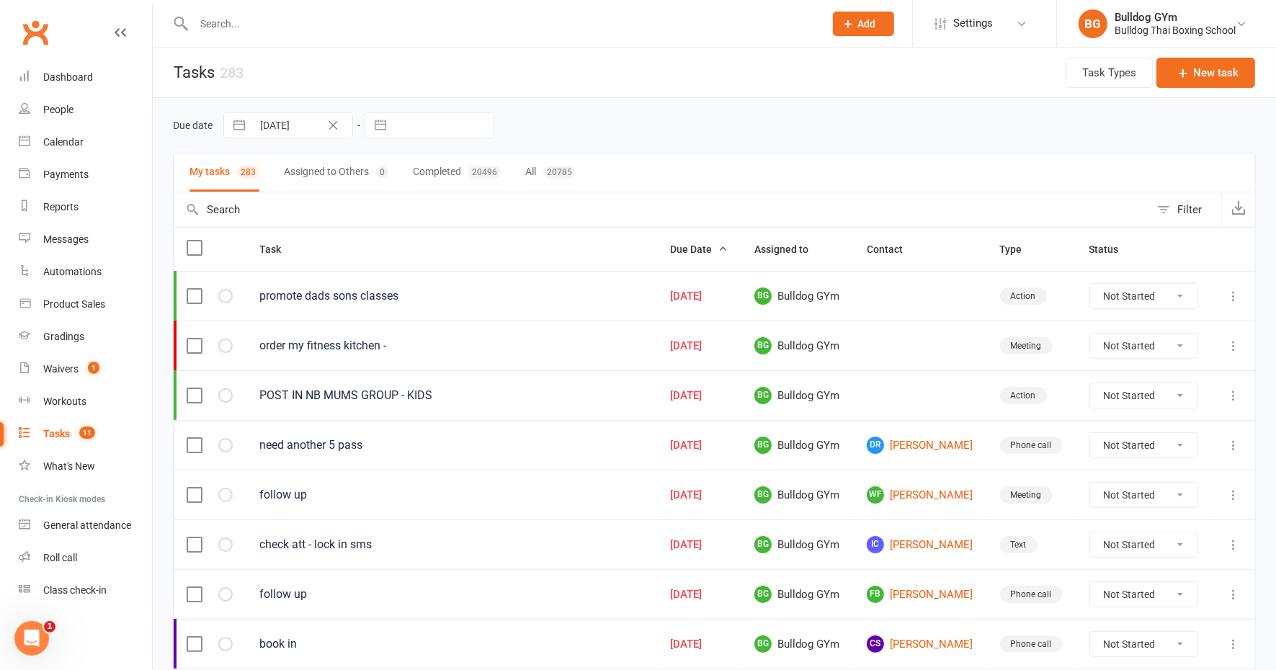
select select "8"
select select "2025"
select select "9"
select select "2025"
select select "10"
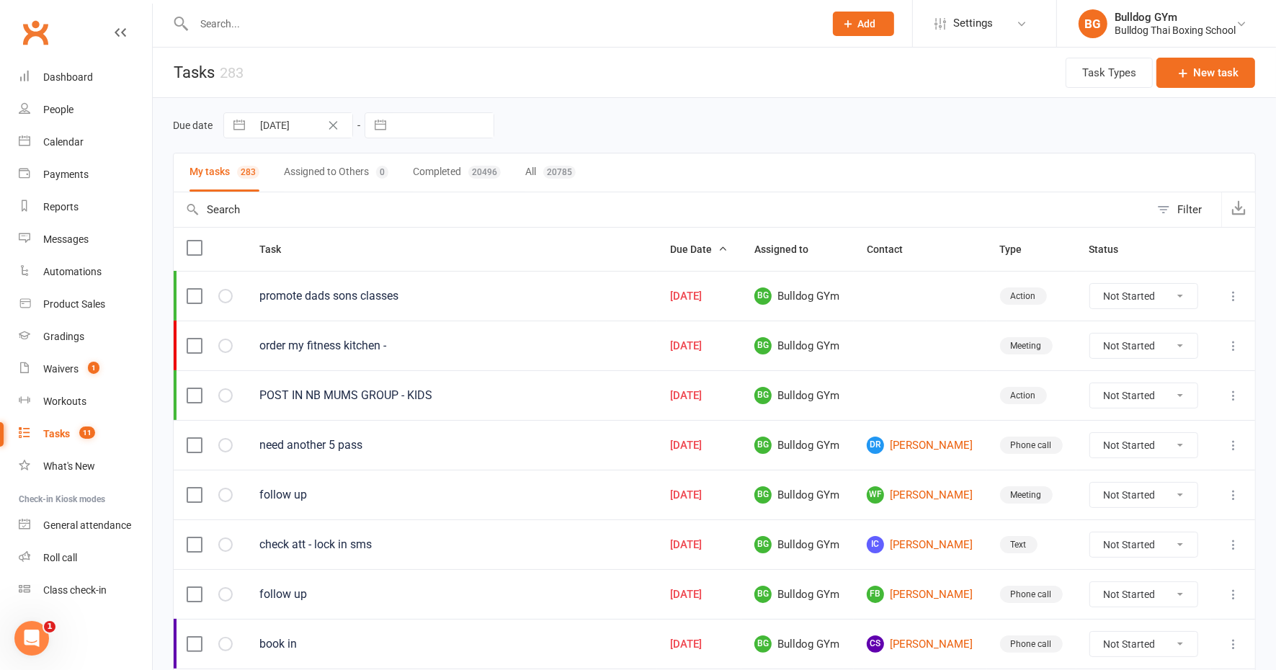
select select "2025"
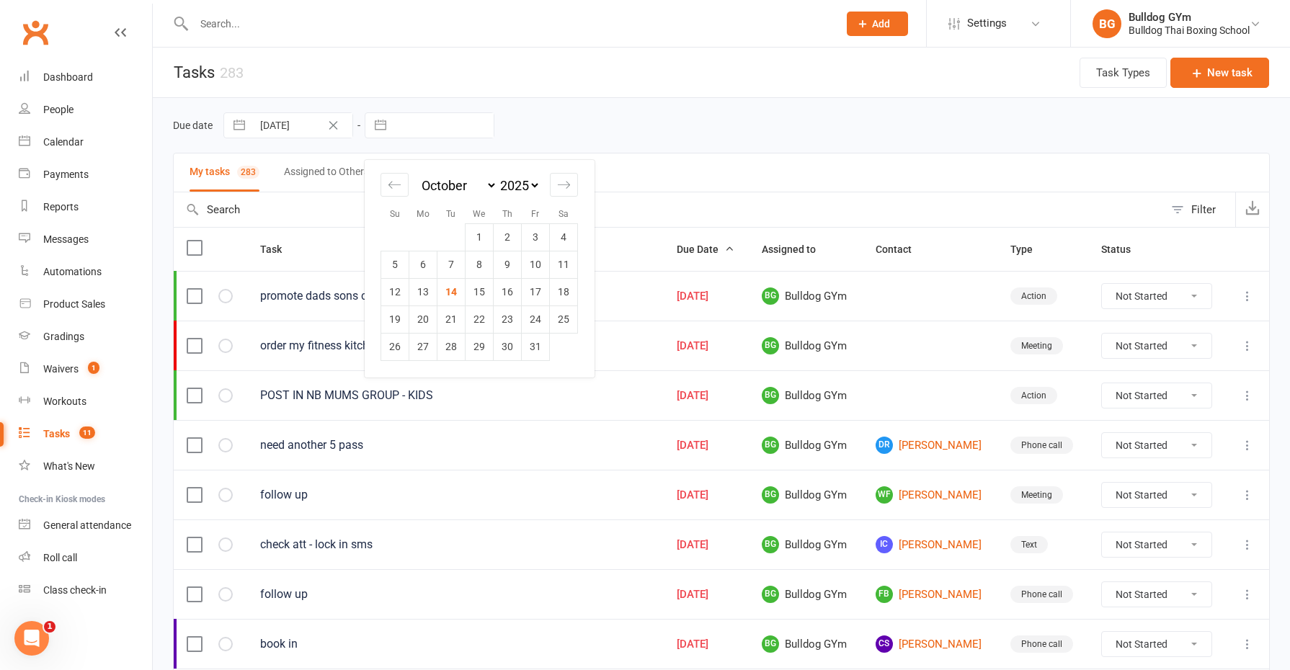
click at [422, 130] on input "text" at bounding box center [444, 125] width 100 height 25
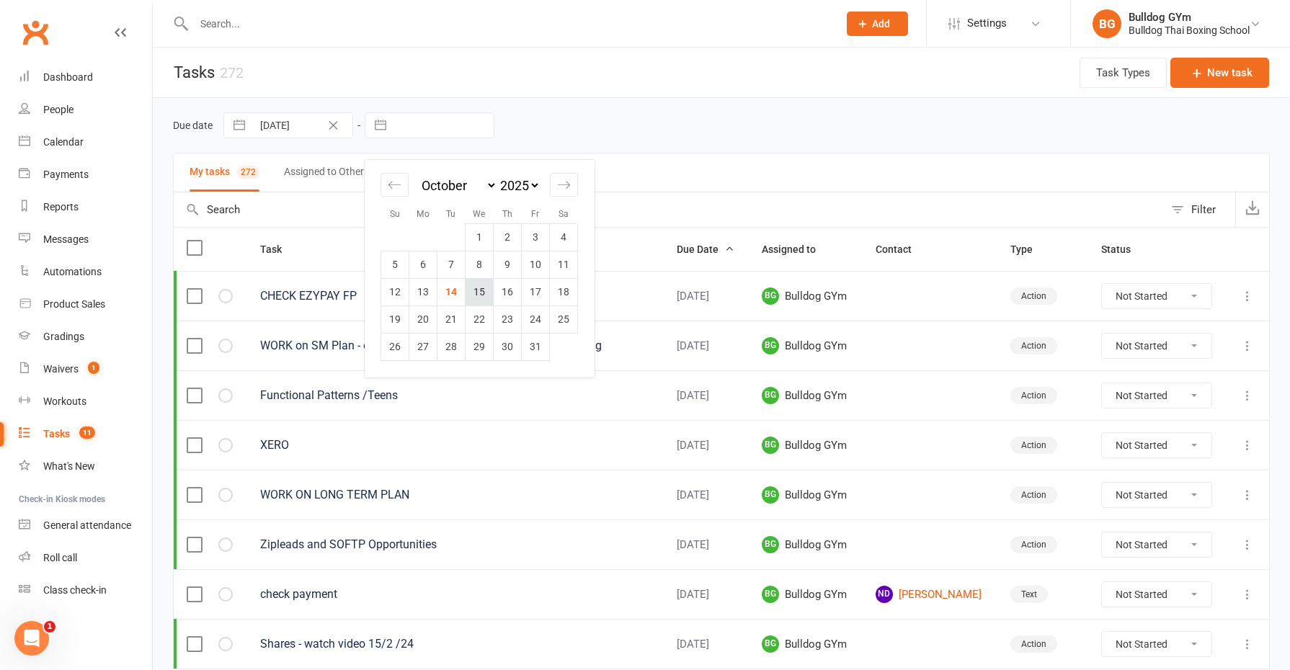
click at [484, 292] on td "15" at bounding box center [480, 291] width 28 height 27
type input "15 Oct 2025"
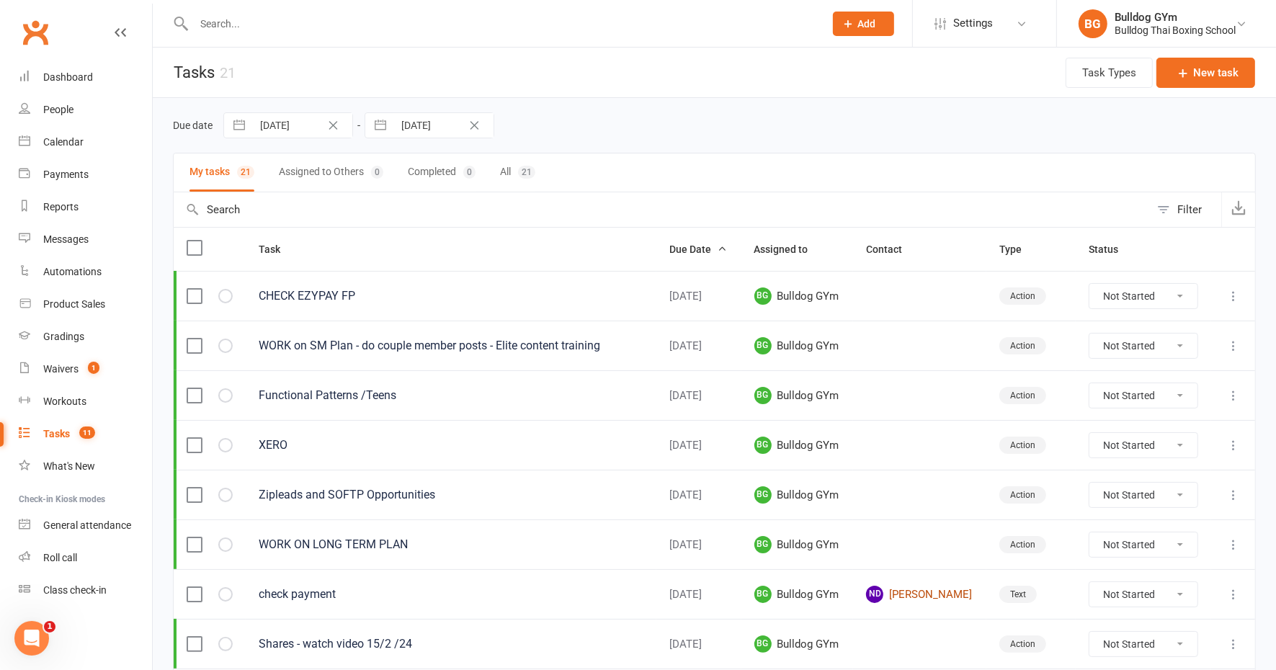
click at [939, 586] on link "ND Nick Denington" at bounding box center [919, 594] width 107 height 17
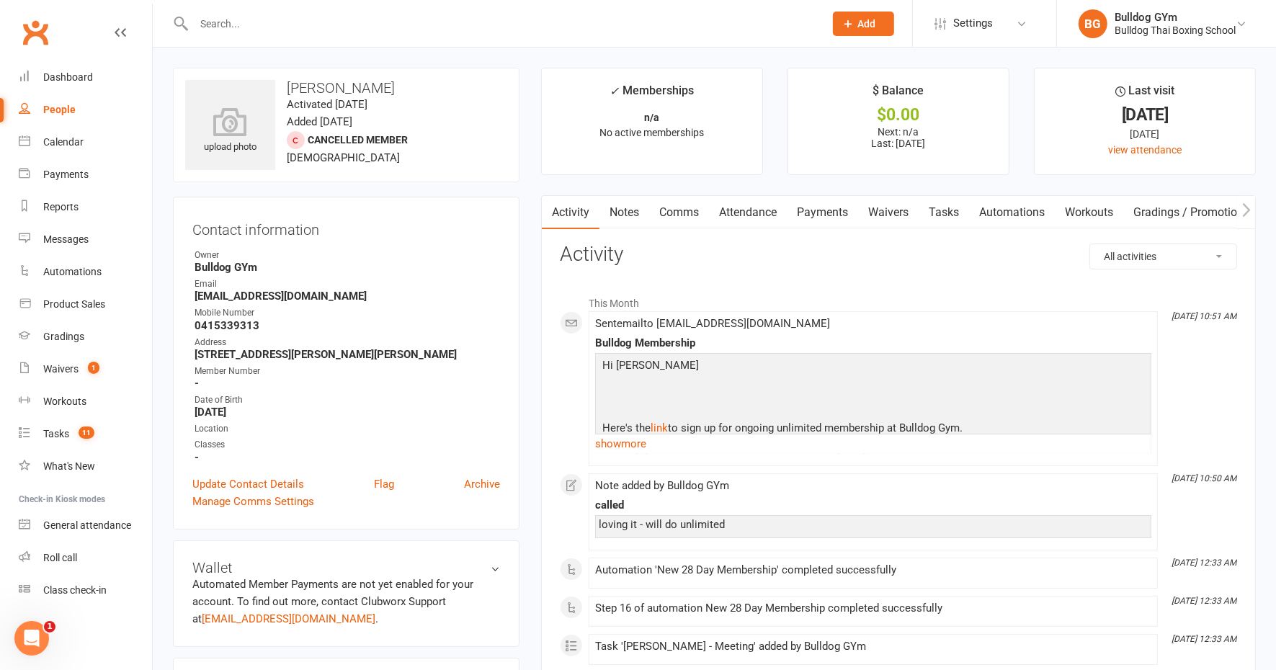
drag, startPoint x: 241, startPoint y: 27, endPoint x: 241, endPoint y: 19, distance: 8.6
click at [241, 27] on input "text" at bounding box center [502, 24] width 625 height 20
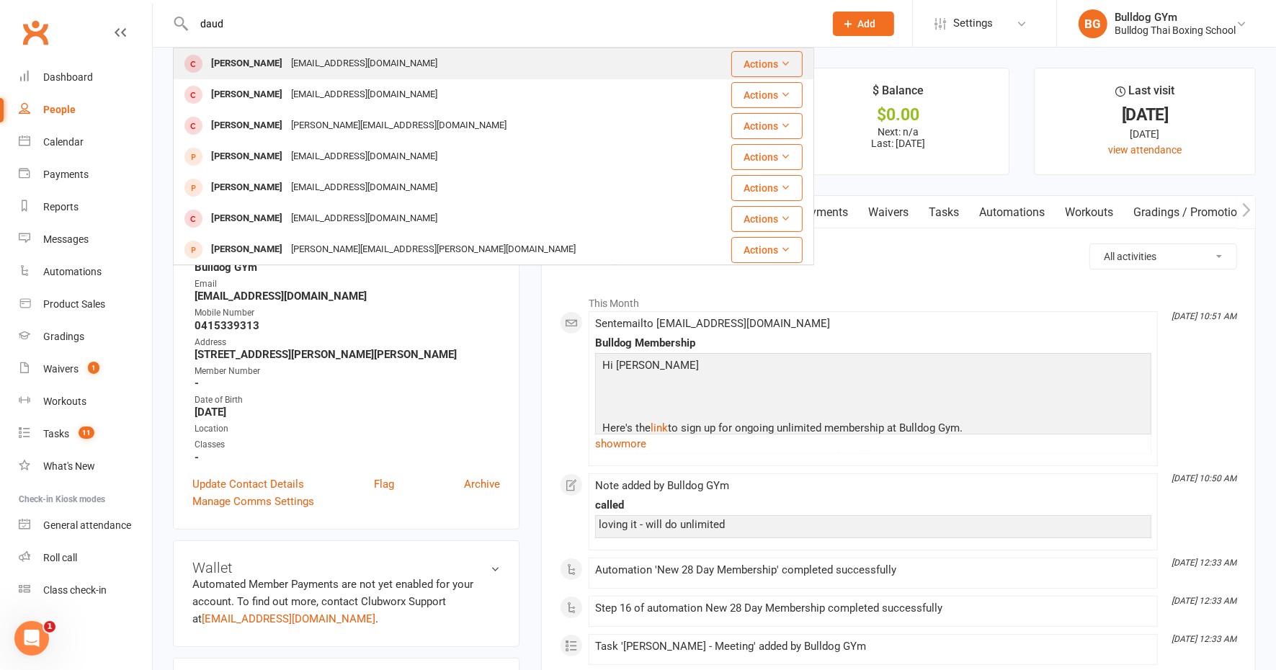
type input "daud"
click at [287, 65] on div "daoudedris@yahoo.com" at bounding box center [364, 63] width 155 height 21
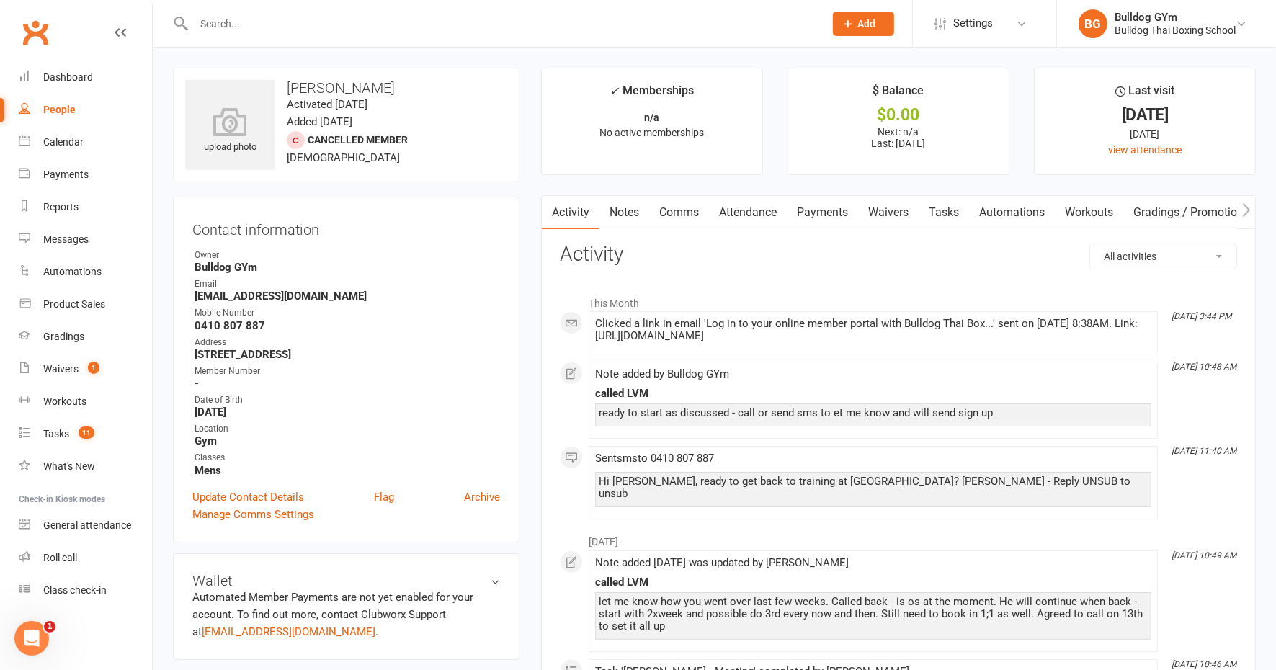
click at [624, 213] on link "Notes" at bounding box center [625, 212] width 50 height 33
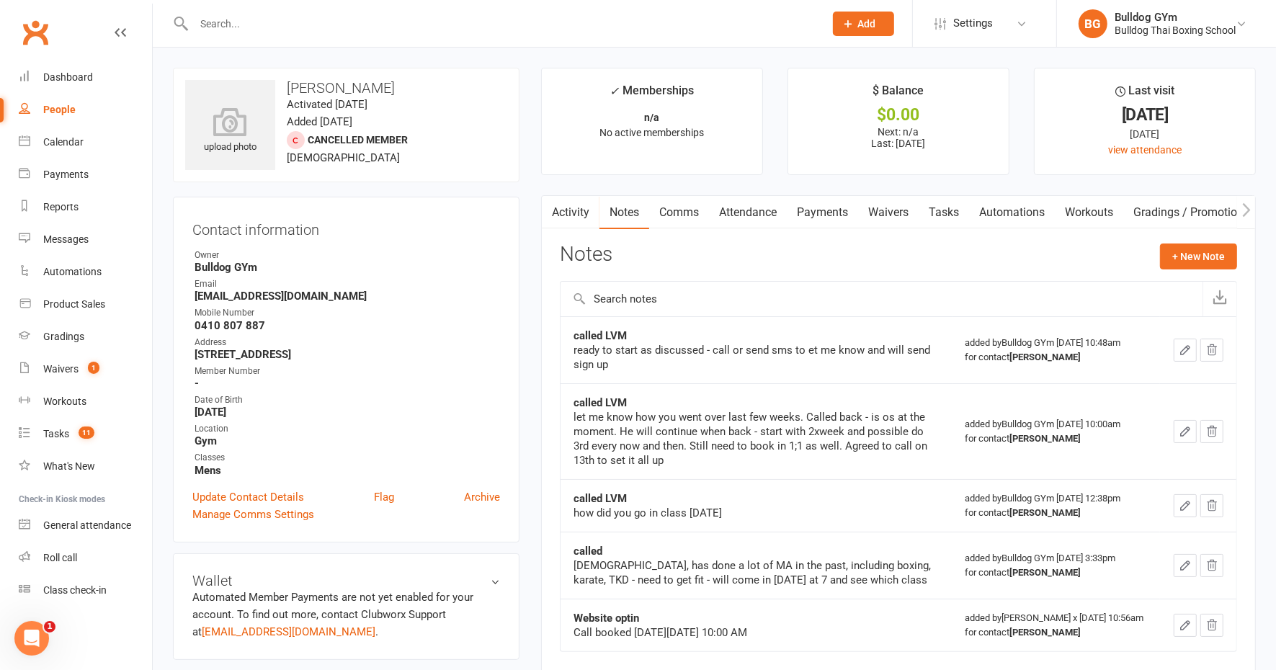
click at [946, 211] on link "Tasks" at bounding box center [944, 212] width 50 height 33
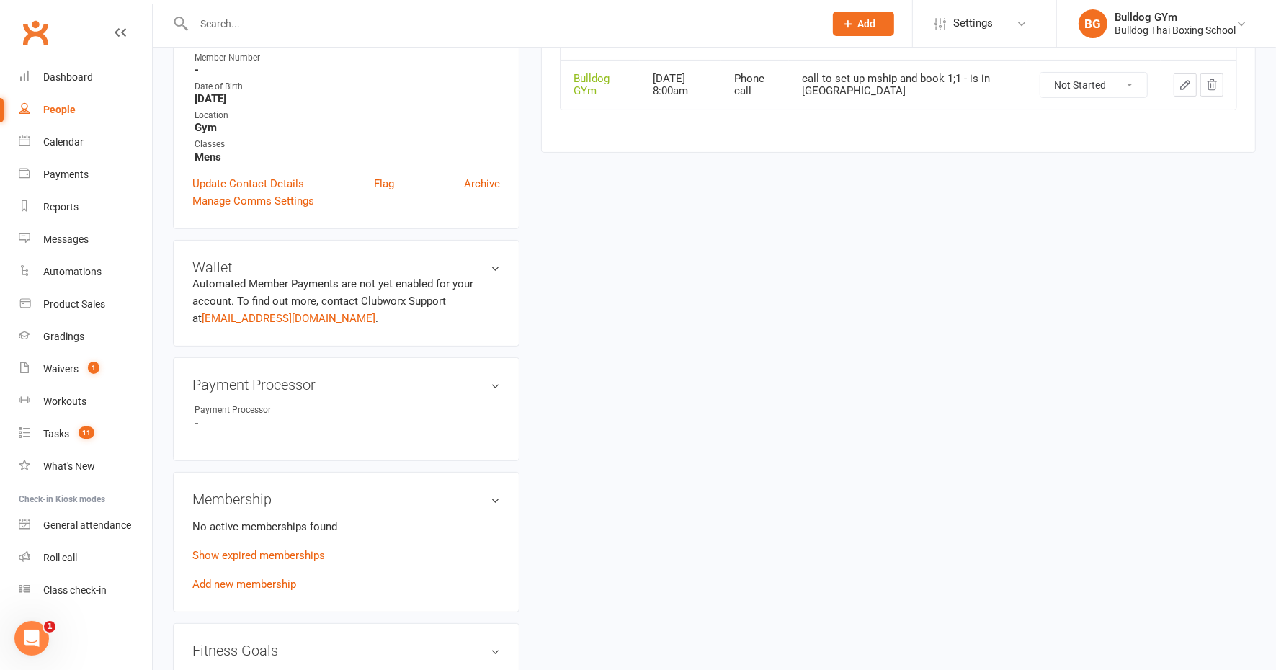
scroll to position [360, 0]
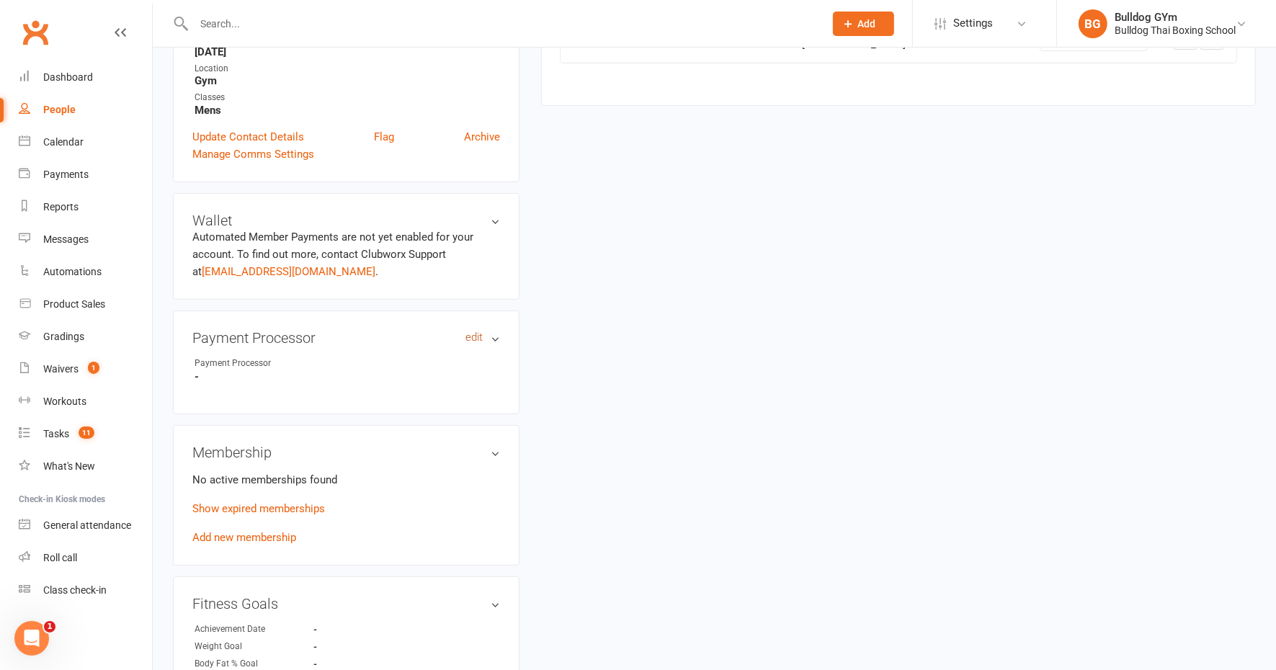
click at [472, 339] on link "edit" at bounding box center [474, 338] width 17 height 12
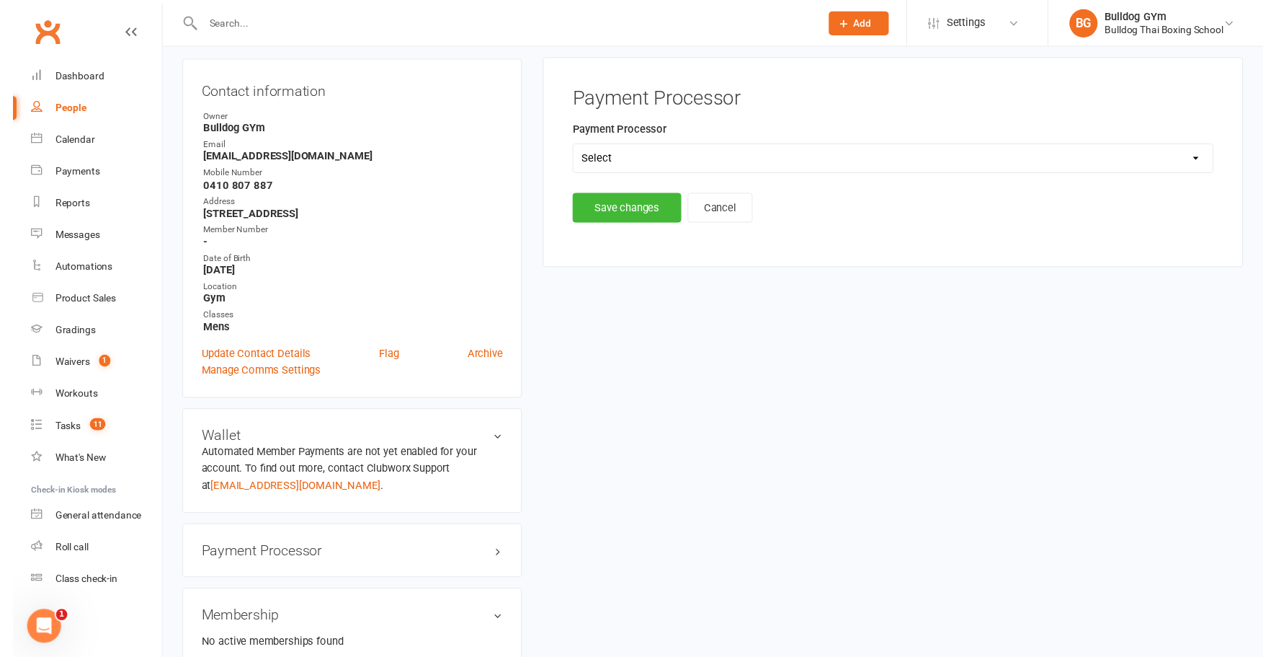
scroll to position [123, 0]
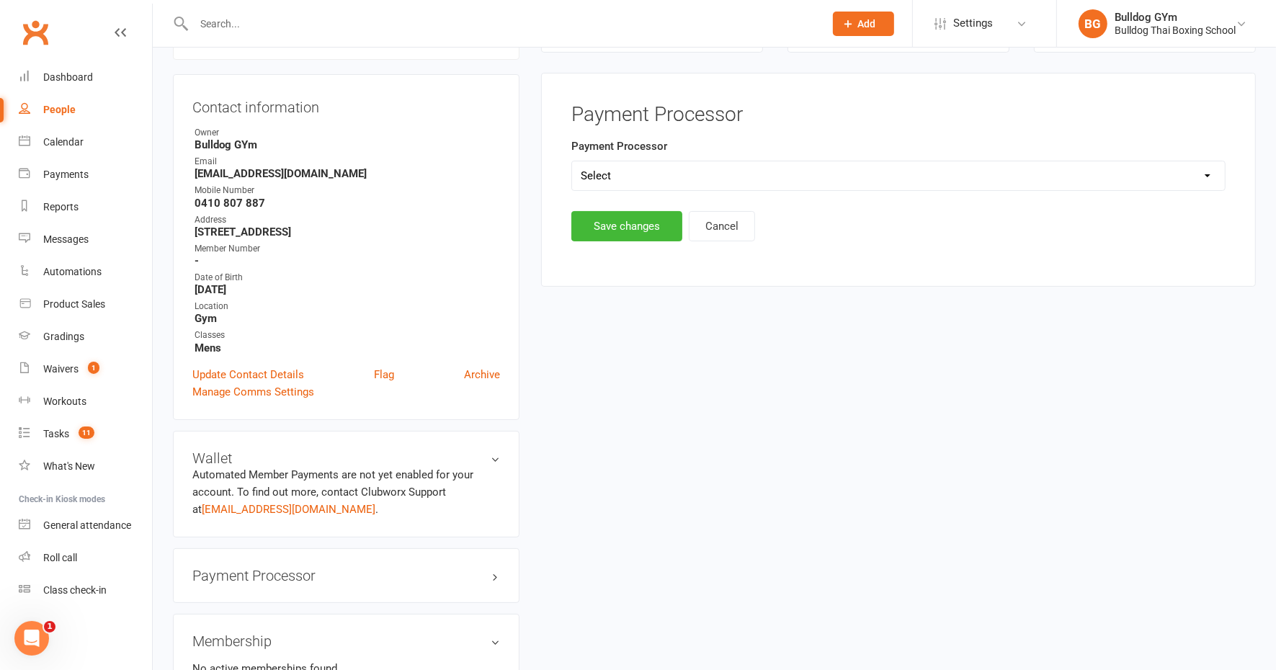
click at [618, 172] on select "Select Ezypay Ezidebit Cash Credit Card Ezypay Kids" at bounding box center [898, 175] width 653 height 29
select select "Ezypay"
click at [572, 161] on select "Select Ezypay Ezidebit Cash Credit Card Ezypay Kids" at bounding box center [898, 175] width 653 height 29
click at [617, 224] on button "Save changes" at bounding box center [627, 226] width 111 height 30
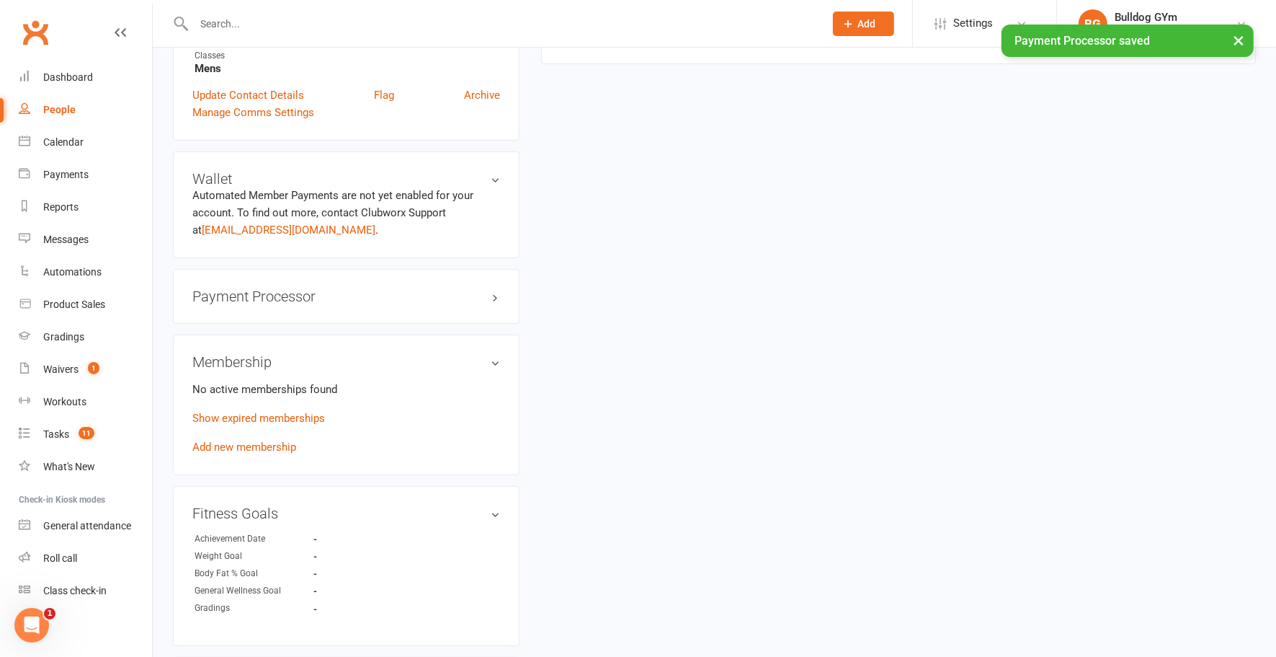
scroll to position [483, 0]
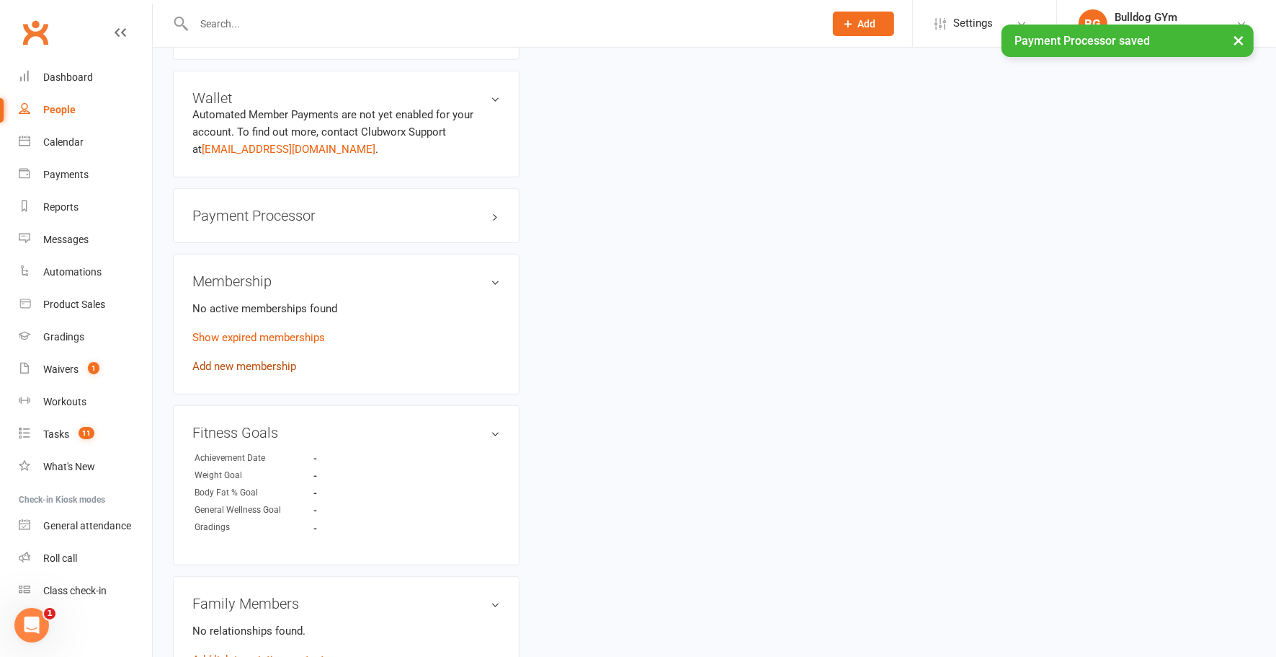
click at [241, 363] on link "Add new membership" at bounding box center [244, 366] width 104 height 13
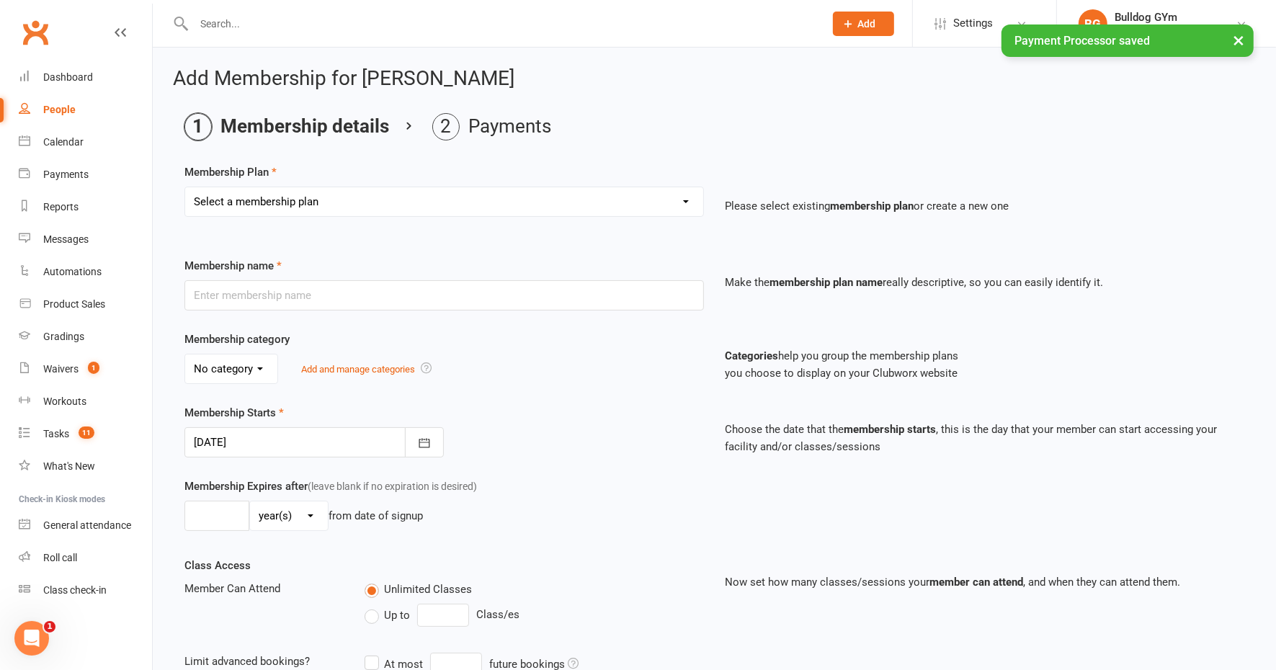
click at [281, 197] on select "Select a membership plan Create new Membership Plan 2 X WEEK MSHIP 1xWeek 25/we…" at bounding box center [444, 201] width 518 height 29
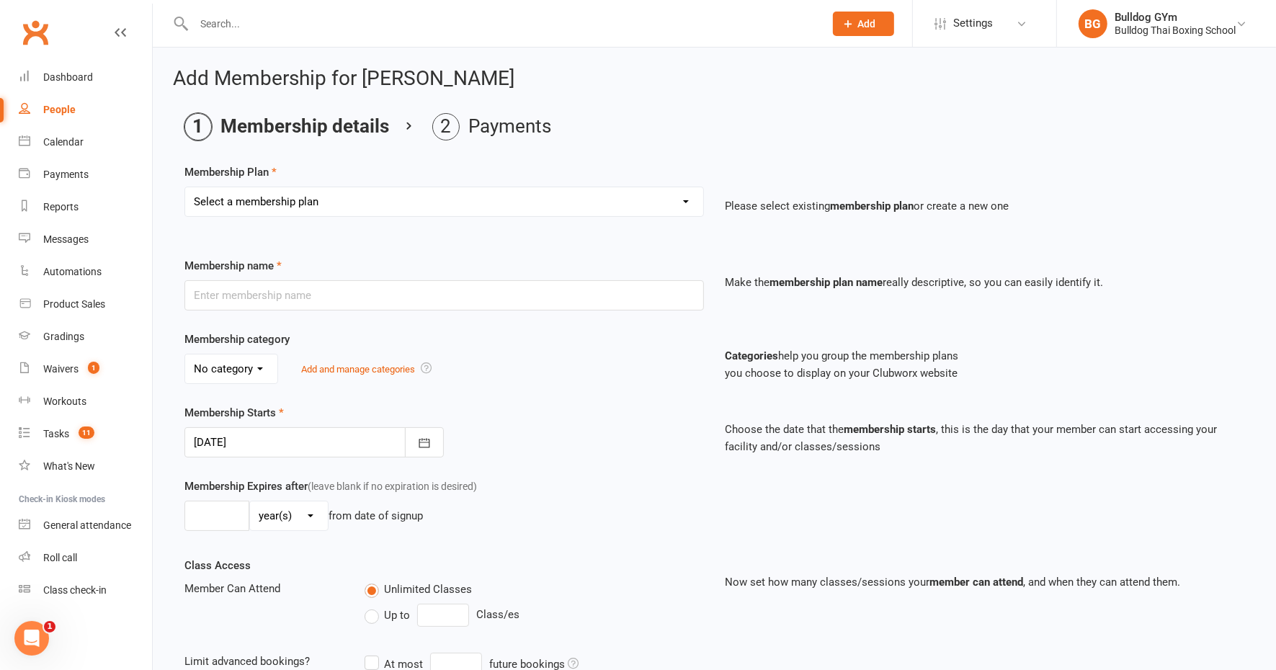
select select "1"
click at [185, 187] on select "Select a membership plan Create new Membership Plan 2 X WEEK MSHIP 1xWeek 25/we…" at bounding box center [444, 201] width 518 height 29
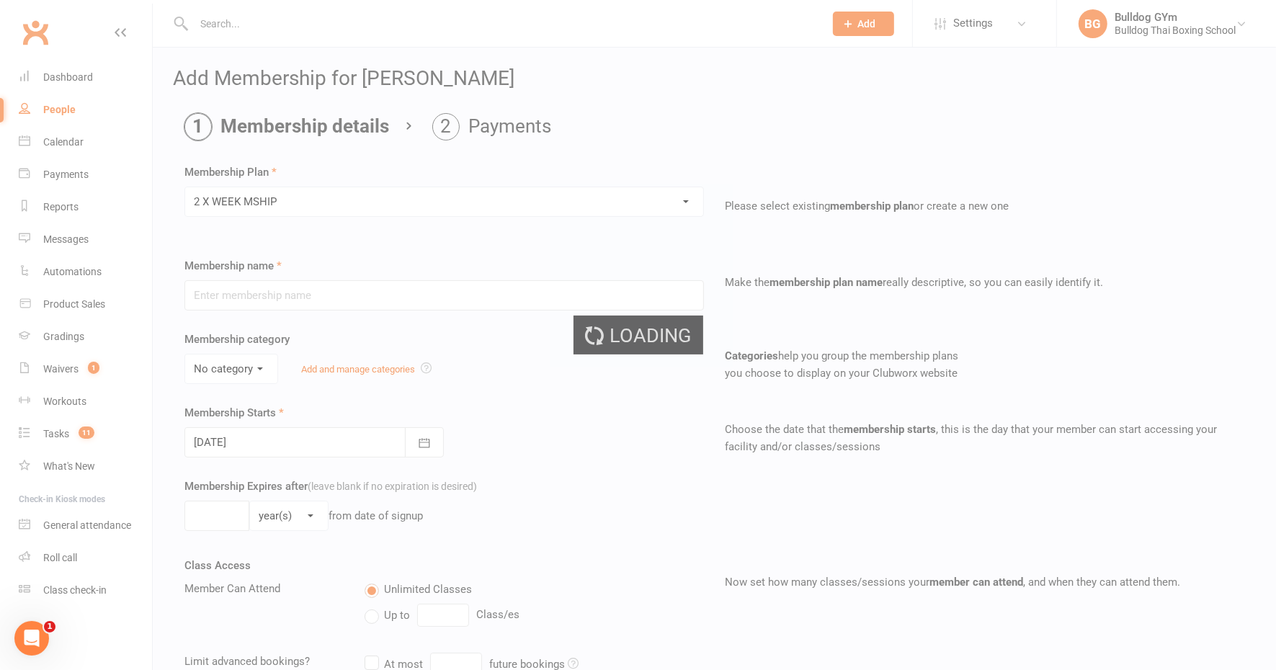
type input "2 X WEEK MSHIP"
select select "0"
type input "0"
type input "2"
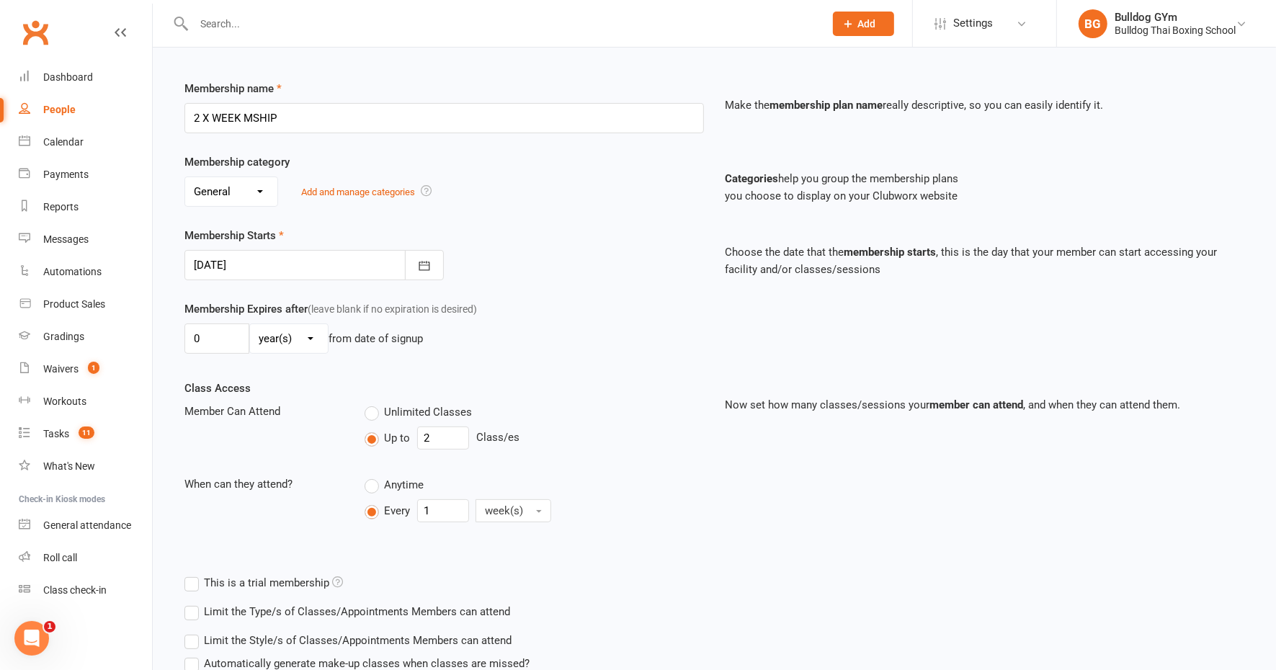
scroll to position [270, 0]
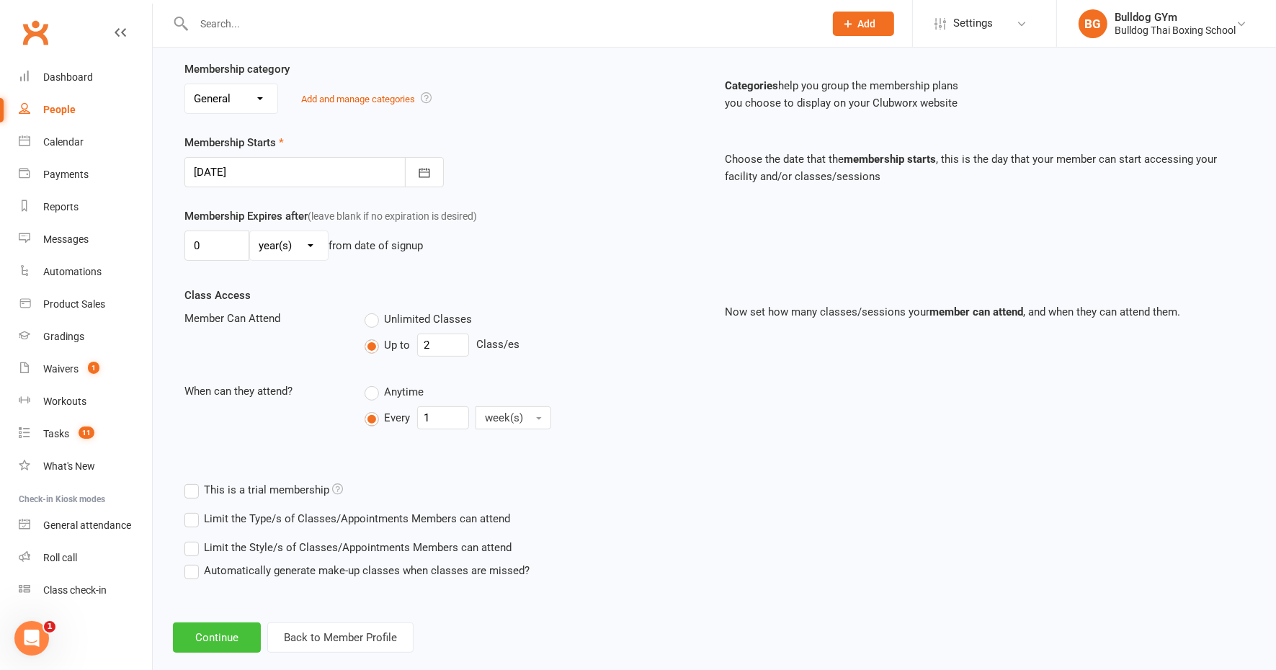
click at [227, 635] on button "Continue" at bounding box center [217, 638] width 88 height 30
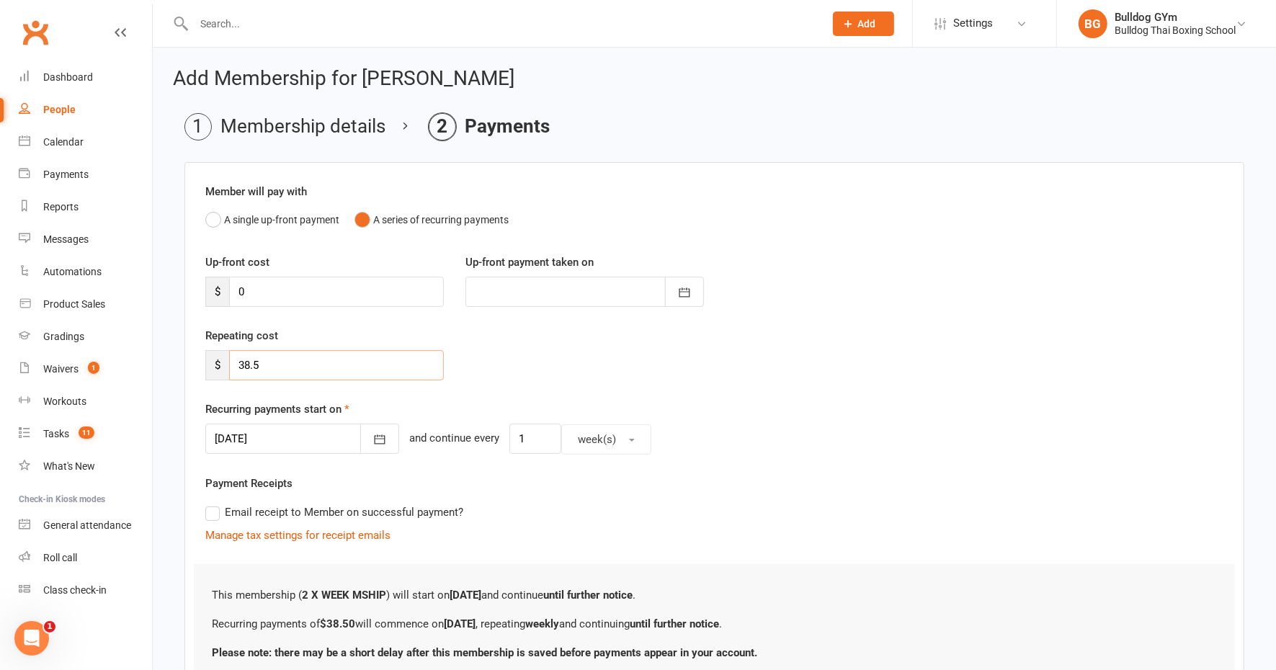
drag, startPoint x: 272, startPoint y: 363, endPoint x: 185, endPoint y: 343, distance: 88.8
click at [208, 356] on div "$ 38.5" at bounding box center [324, 365] width 239 height 30
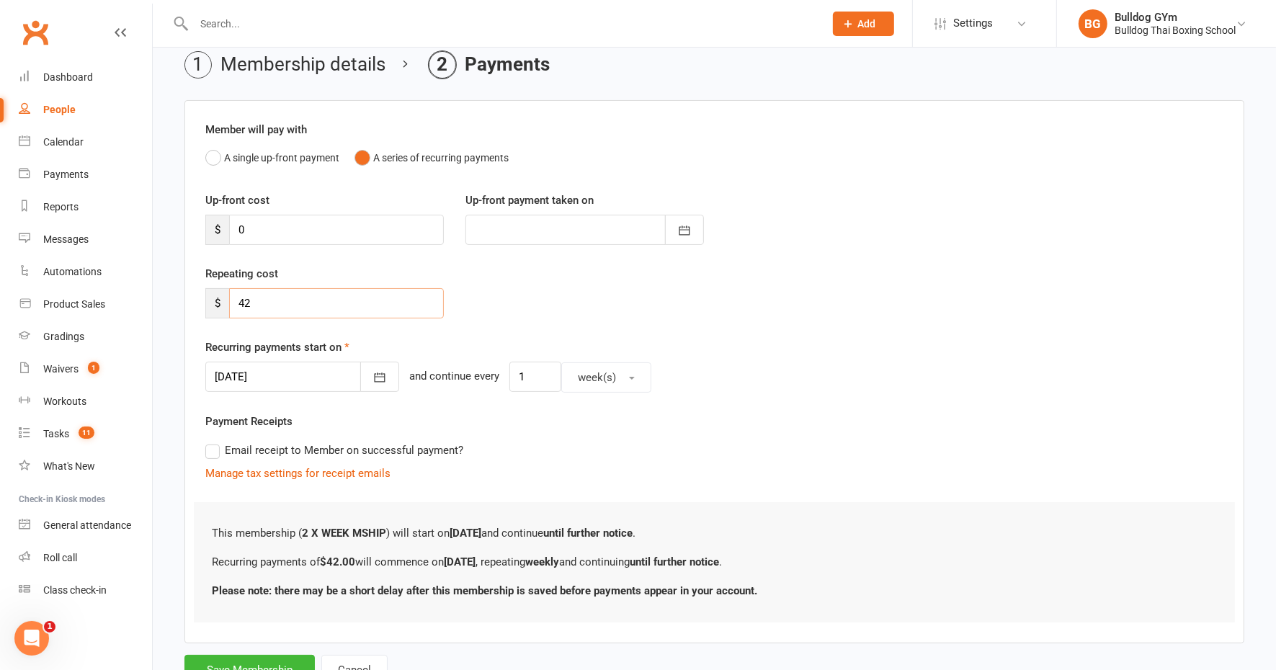
scroll to position [117, 0]
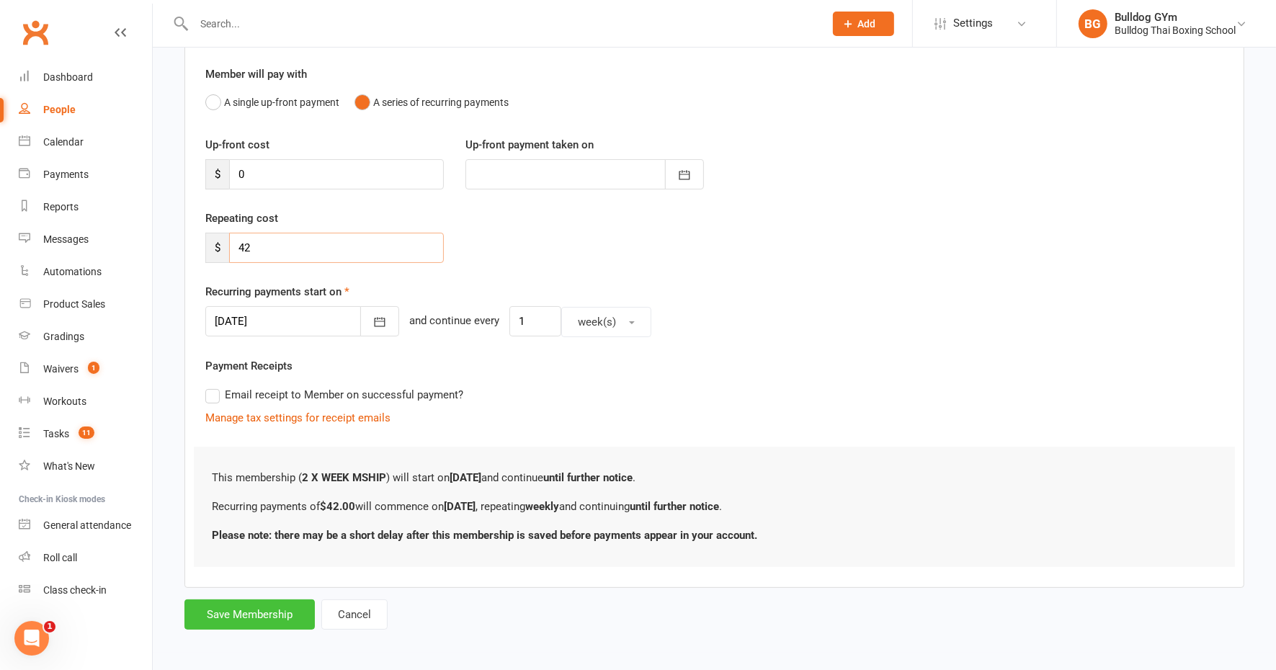
type input "42"
click at [274, 605] on button "Save Membership" at bounding box center [250, 615] width 130 height 30
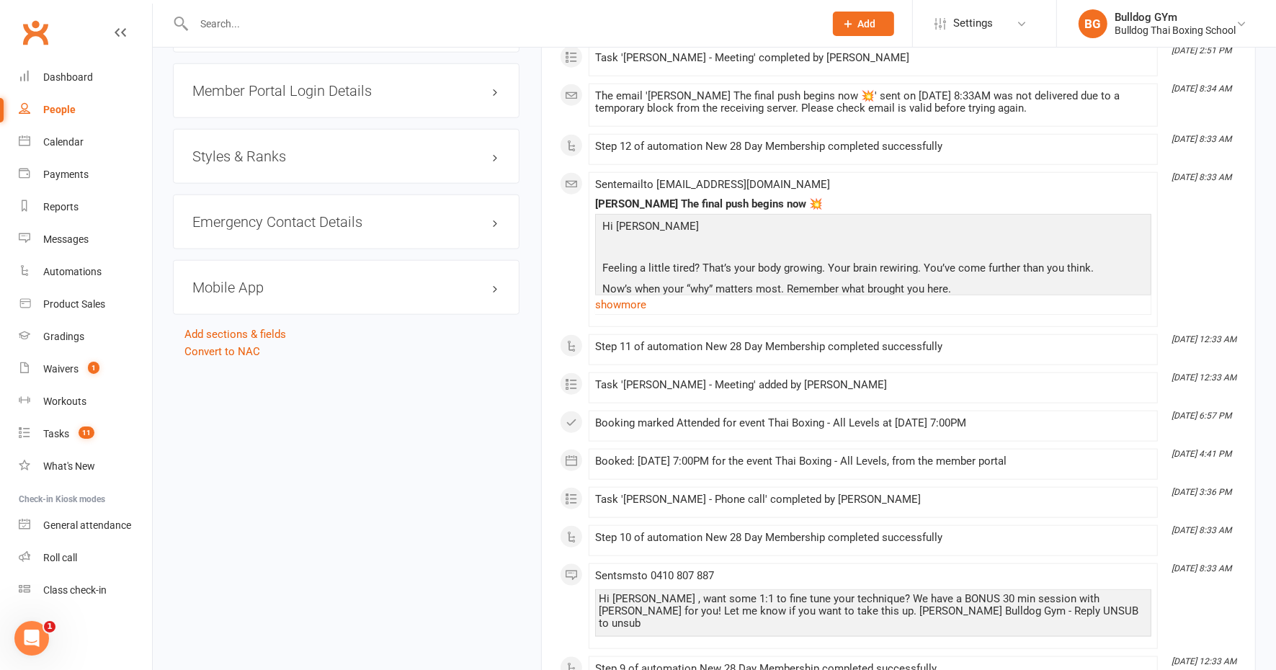
scroll to position [1261, 0]
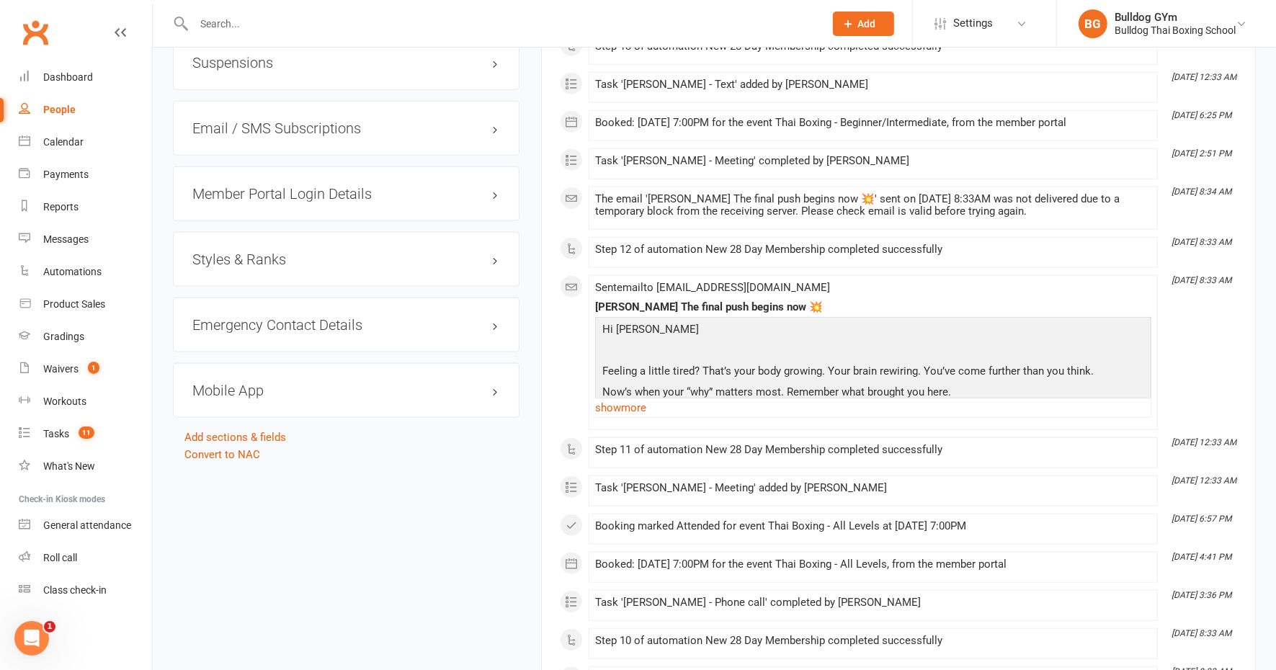
click at [248, 383] on h3 "Mobile App" at bounding box center [346, 391] width 308 height 16
click at [254, 417] on div at bounding box center [247, 420] width 25 height 10
click at [235, 418] on input "checkbox" at bounding box center [235, 418] width 0 height 0
click at [261, 481] on link "Manage Settings" at bounding box center [232, 486] width 81 height 13
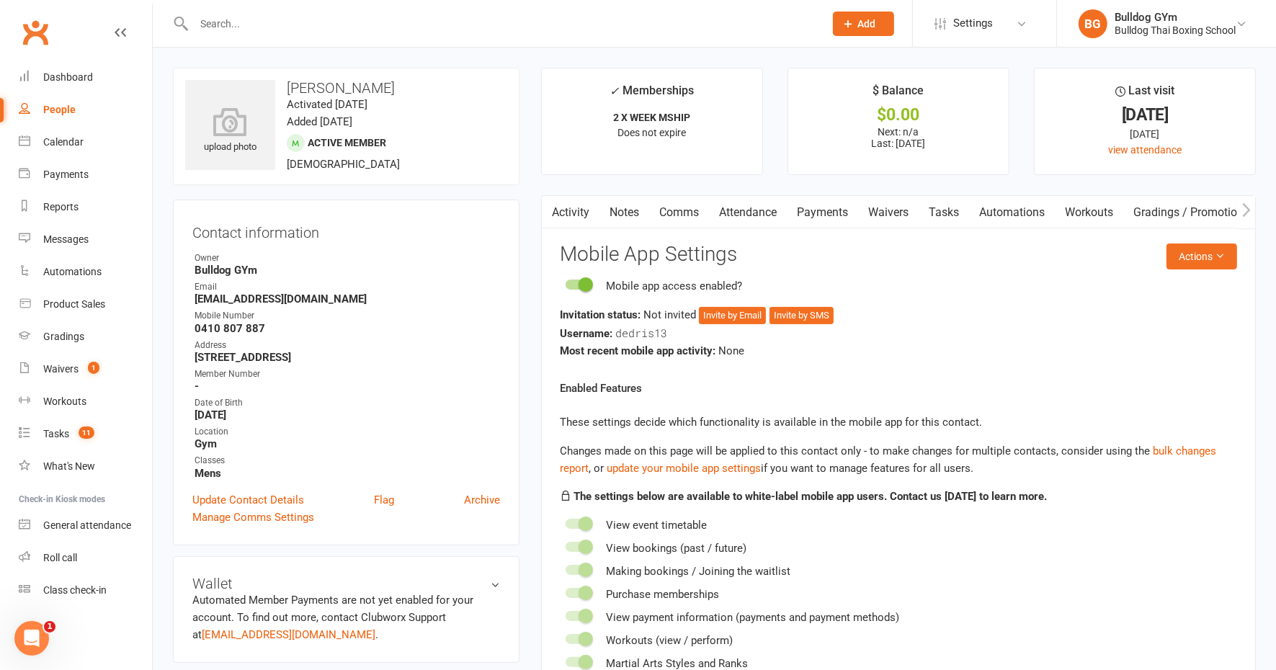
click at [951, 211] on link "Tasks" at bounding box center [944, 212] width 50 height 33
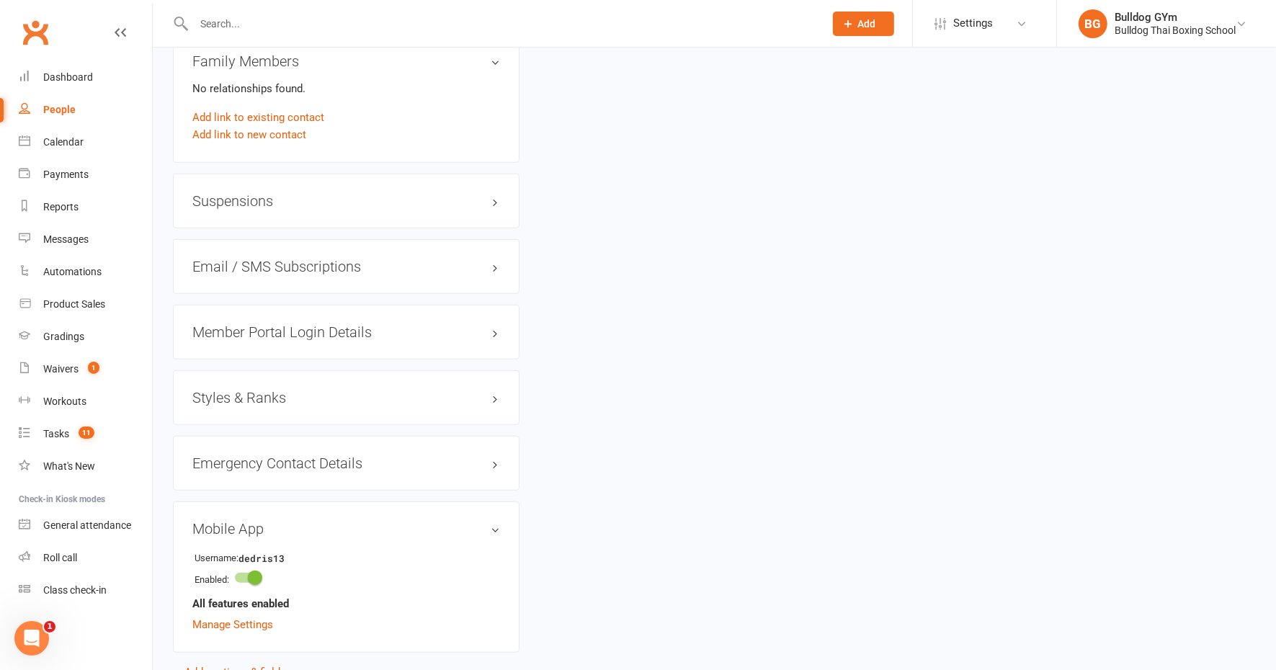
scroll to position [1171, 0]
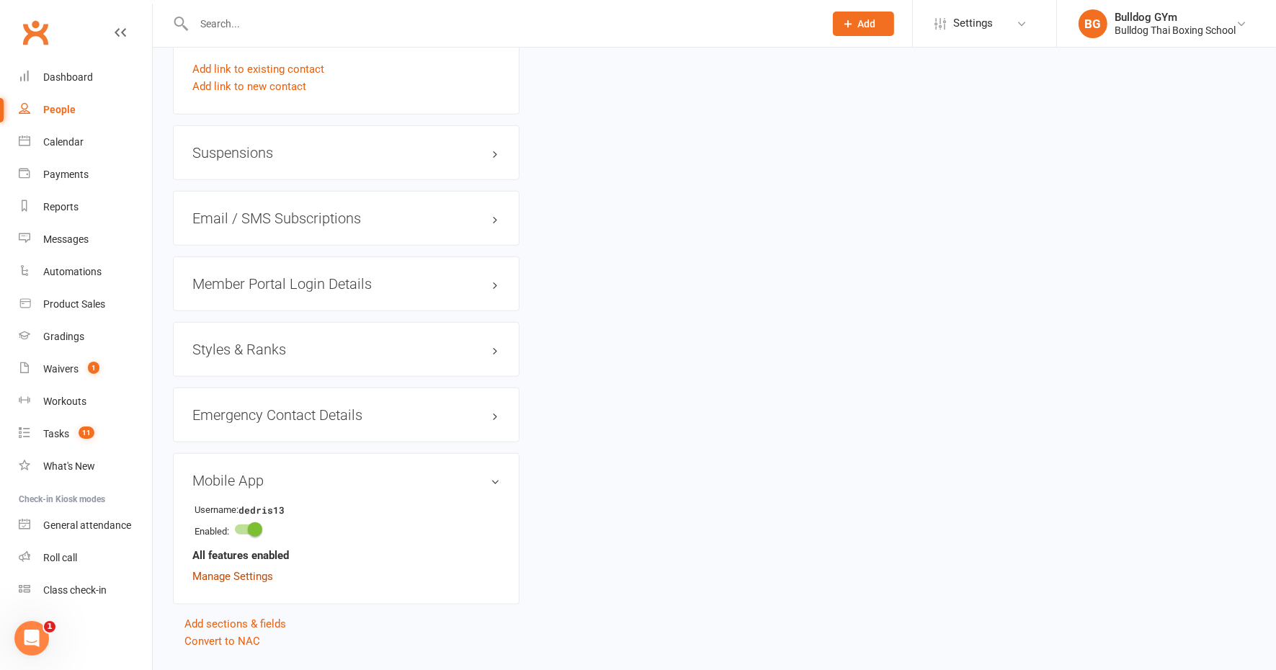
click at [251, 574] on link "Manage Settings" at bounding box center [232, 576] width 81 height 13
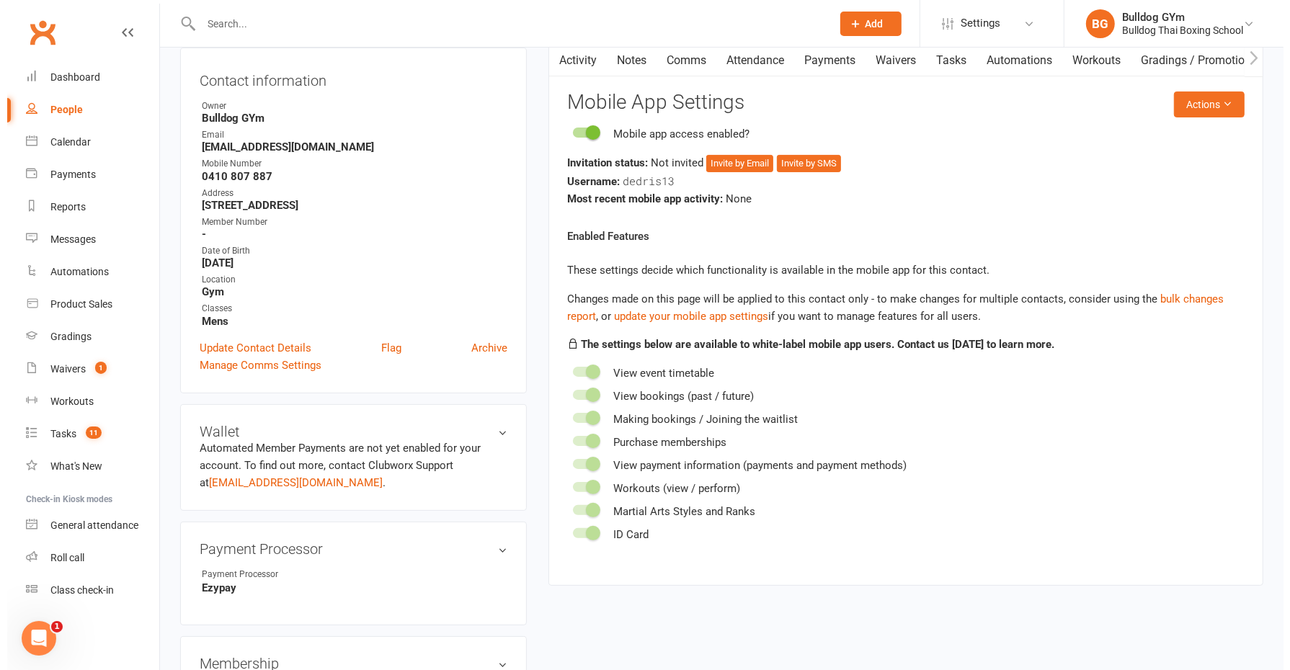
scroll to position [123, 0]
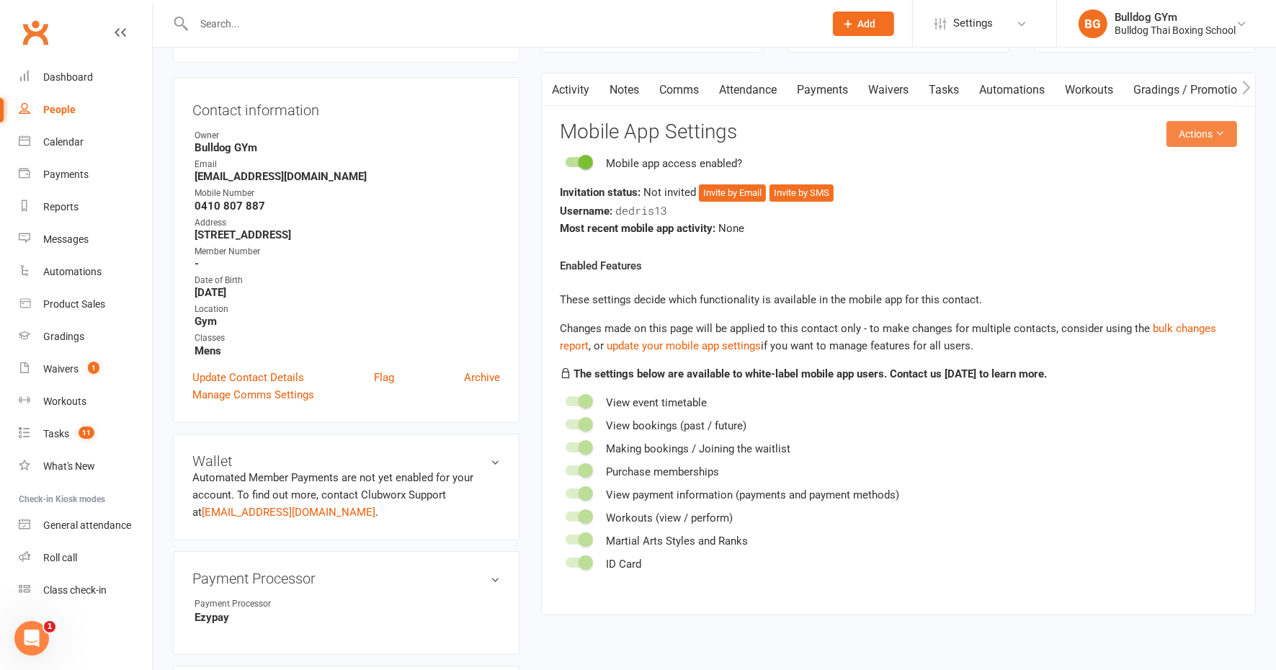
click at [1191, 127] on button "Actions" at bounding box center [1202, 134] width 71 height 26
click at [1157, 166] on link "Send invitation email" at bounding box center [1152, 165] width 143 height 29
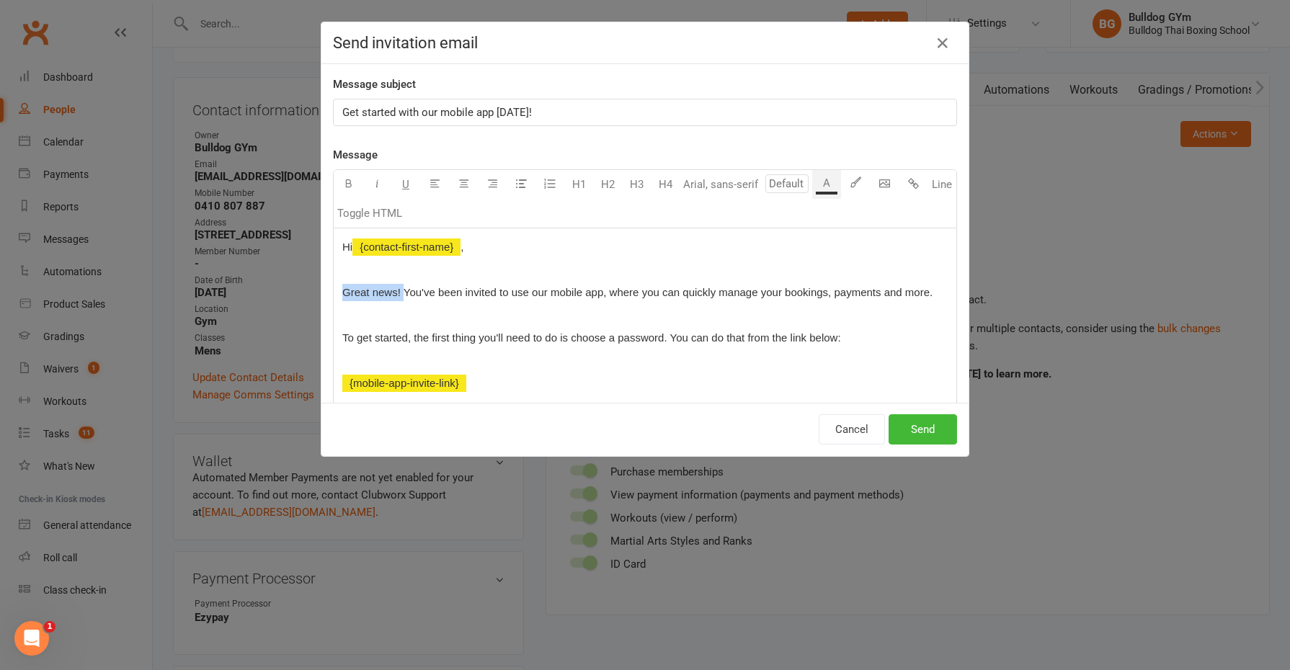
drag, startPoint x: 397, startPoint y: 286, endPoint x: 323, endPoint y: 281, distance: 74.4
click at [324, 283] on div "Message subject Get started with our mobile app today! Message U H1 H2 H3 H4 Ar…" at bounding box center [644, 233] width 647 height 339
drag, startPoint x: 876, startPoint y: 292, endPoint x: 768, endPoint y: 285, distance: 107.6
click at [765, 285] on p "You've been invited to use our mobile app, where you can quickly manage your bo…" at bounding box center [644, 292] width 605 height 17
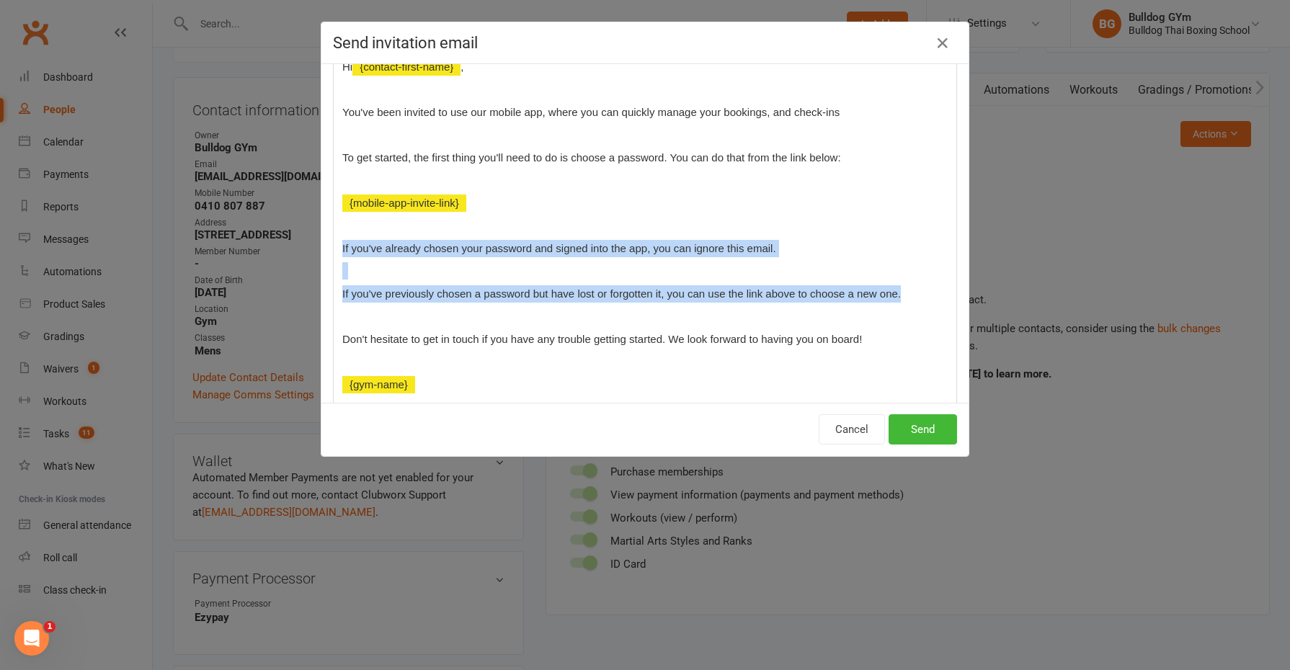
drag, startPoint x: 335, startPoint y: 241, endPoint x: 902, endPoint y: 288, distance: 568.4
click at [902, 288] on div "Hi ﻿ {contact-first-name} , You've been invited to use our mobile app, where yo…" at bounding box center [645, 225] width 623 height 355
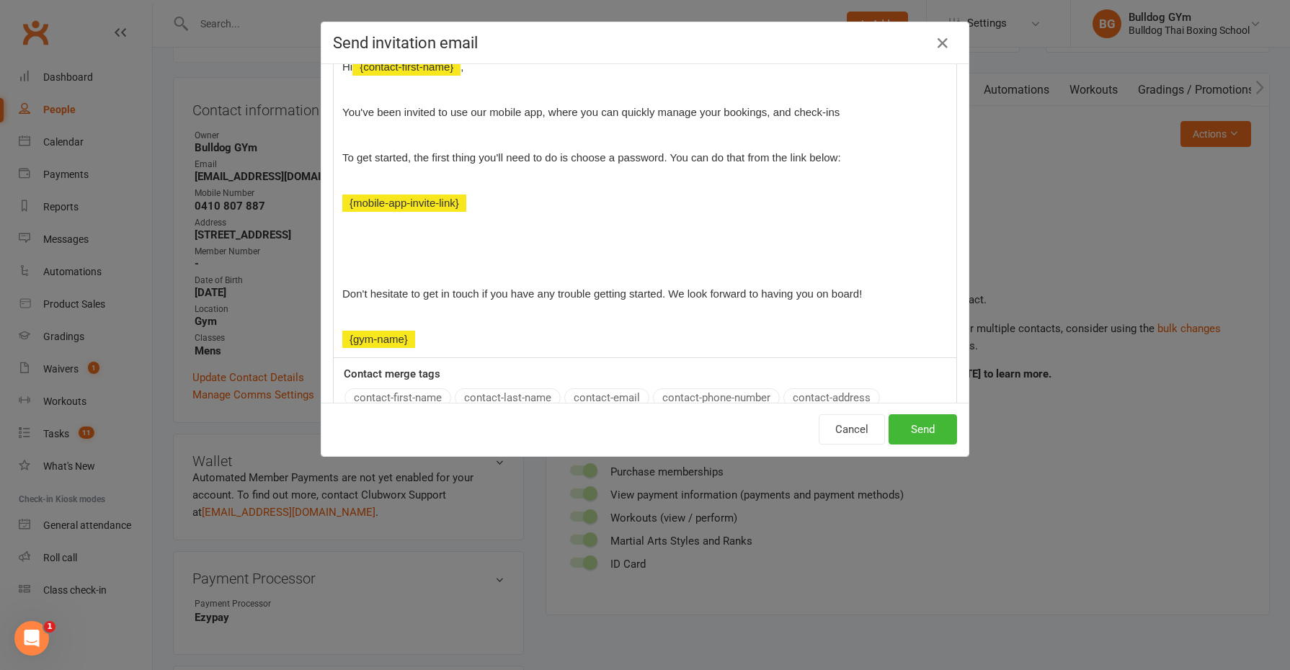
click at [369, 262] on p at bounding box center [644, 270] width 605 height 17
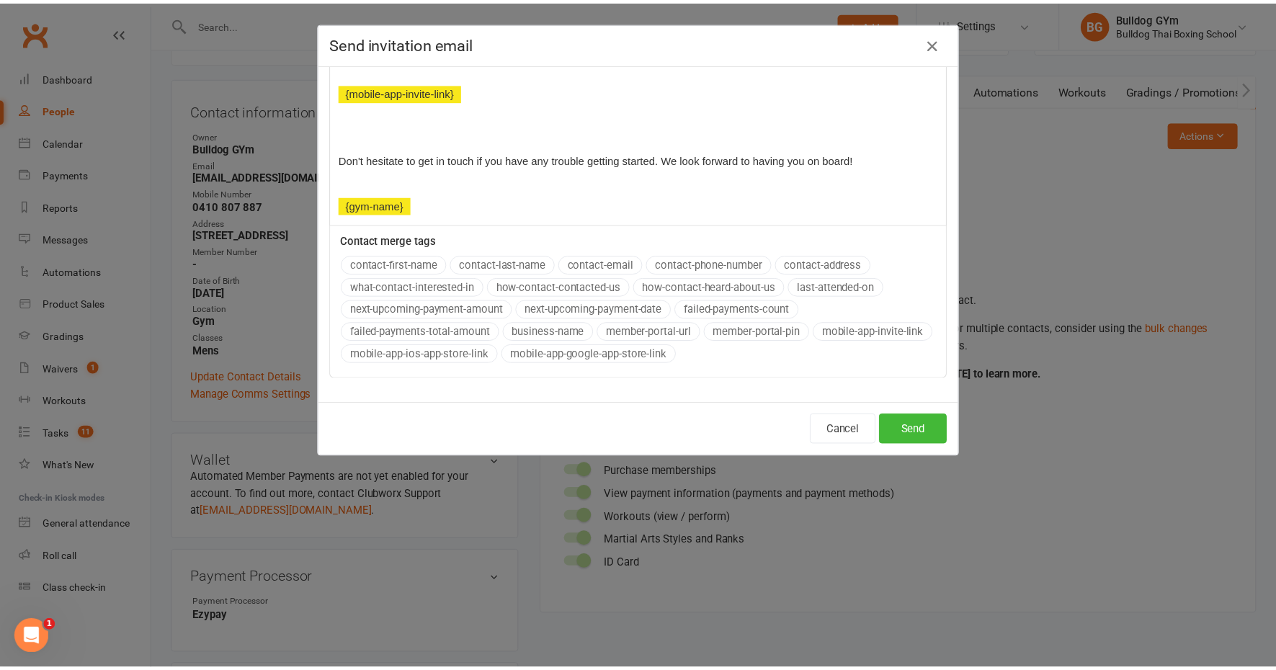
scroll to position [293, 0]
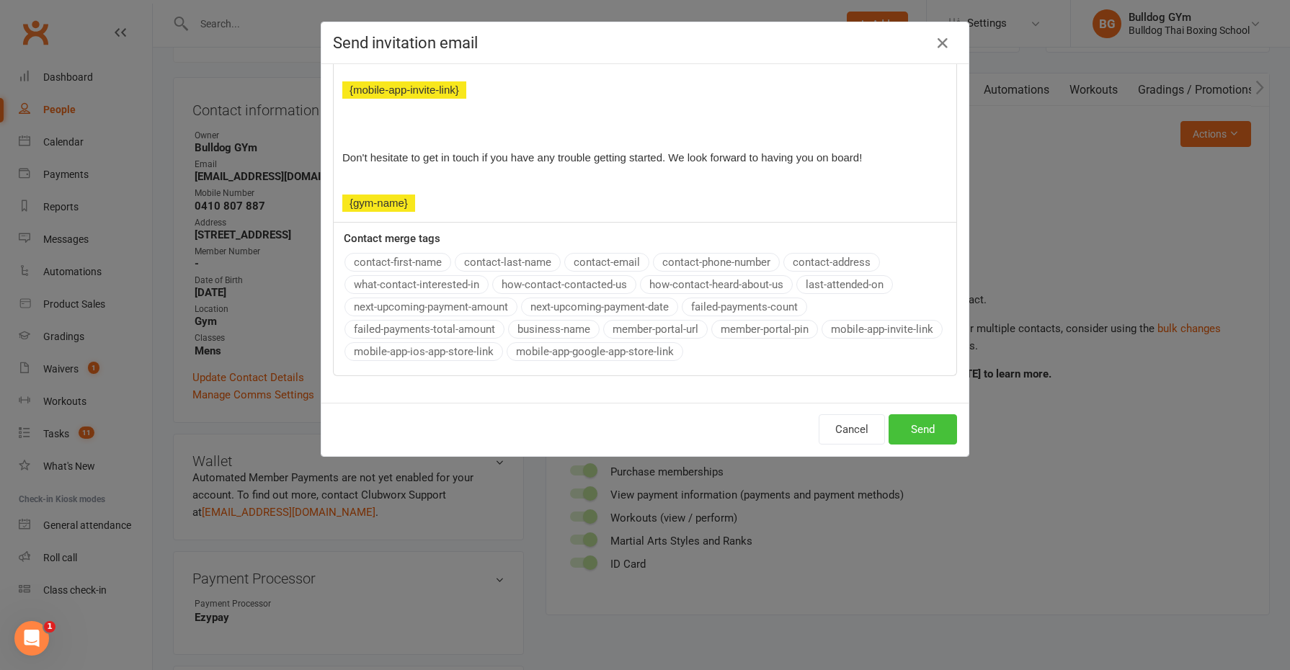
click at [910, 424] on button "Send" at bounding box center [923, 429] width 68 height 30
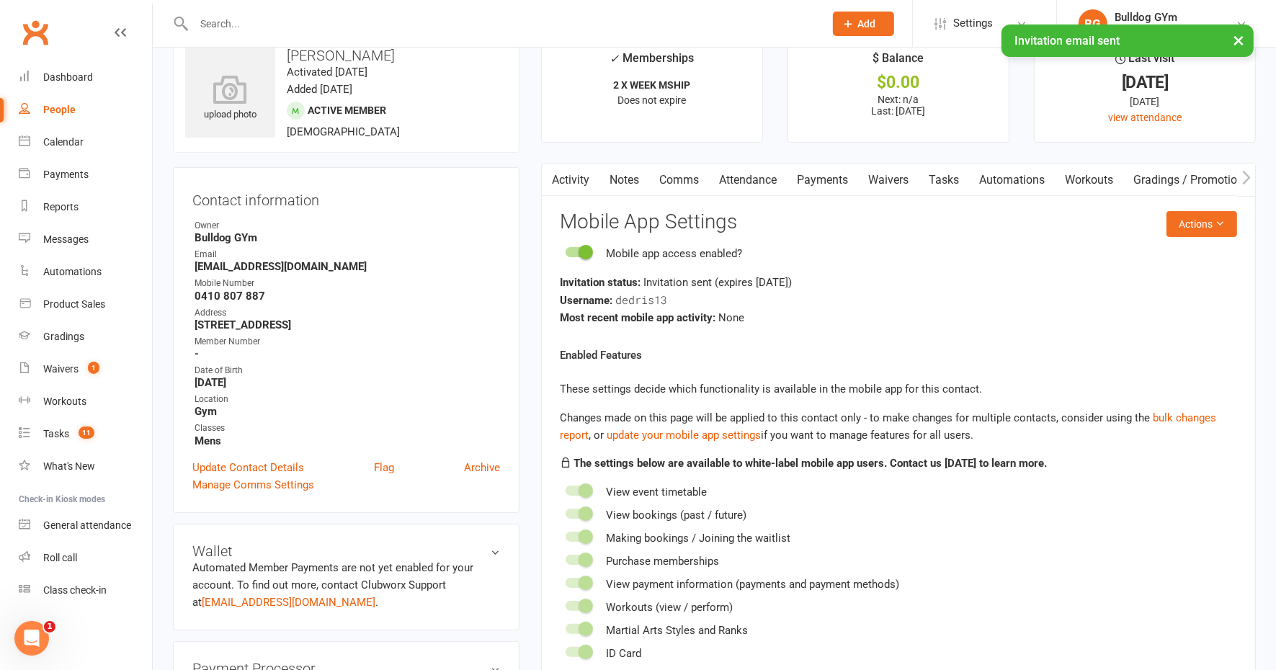
scroll to position [0, 0]
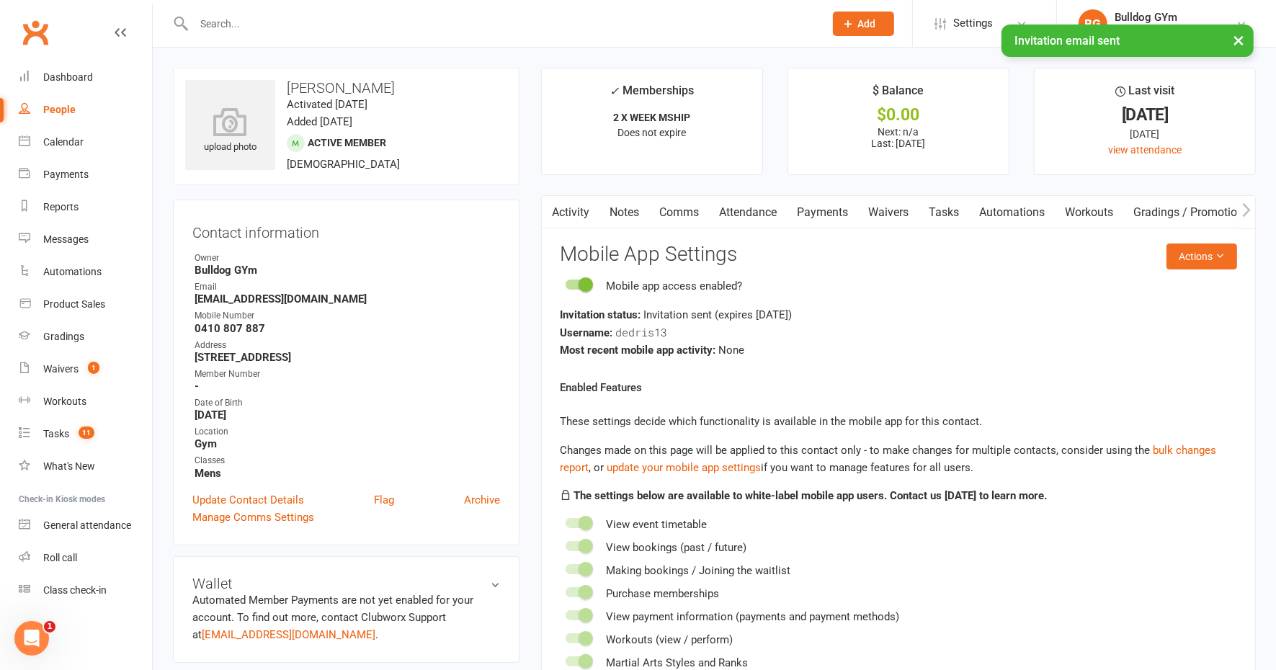
click at [836, 208] on link "Payments" at bounding box center [822, 212] width 71 height 33
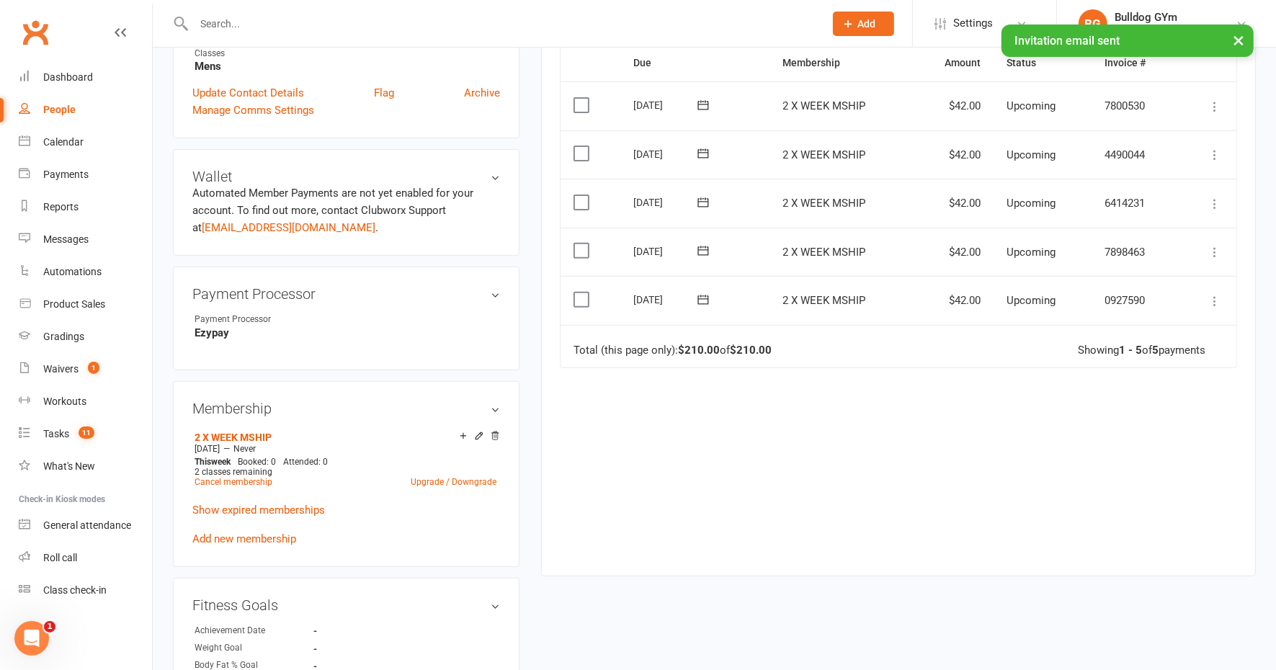
scroll to position [450, 0]
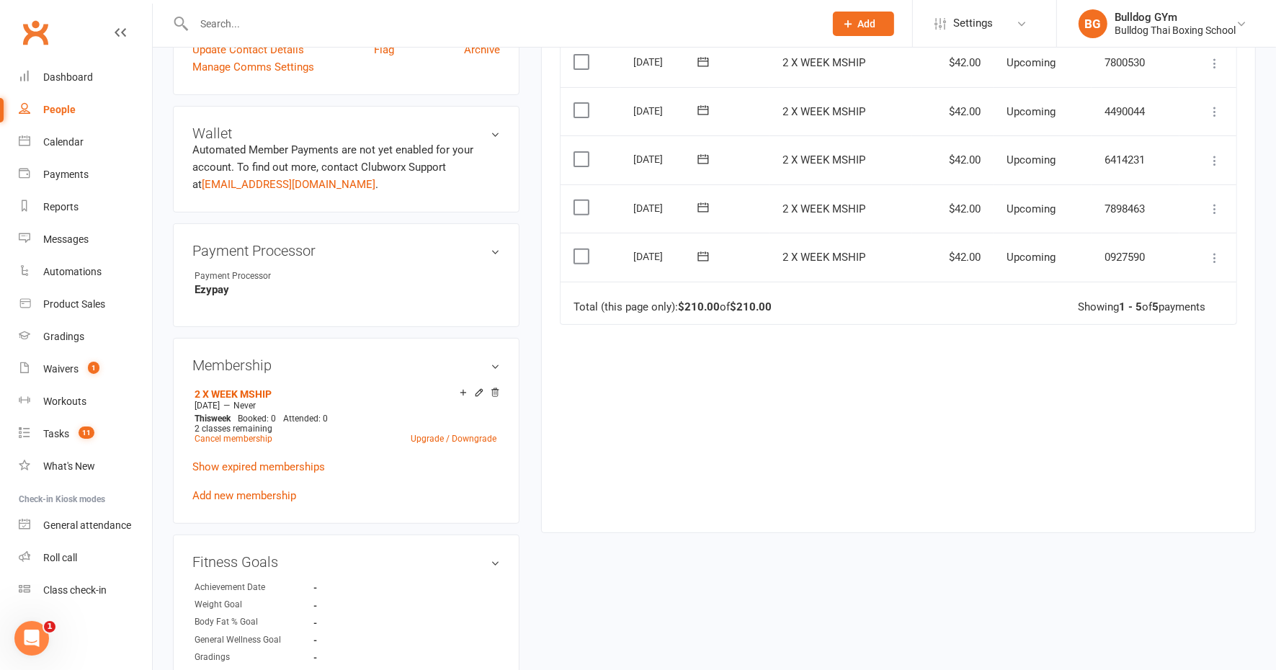
click at [1218, 251] on icon at bounding box center [1215, 258] width 14 height 14
click at [1139, 301] on link "Mark as Paid (POS)" at bounding box center [1151, 315] width 143 height 29
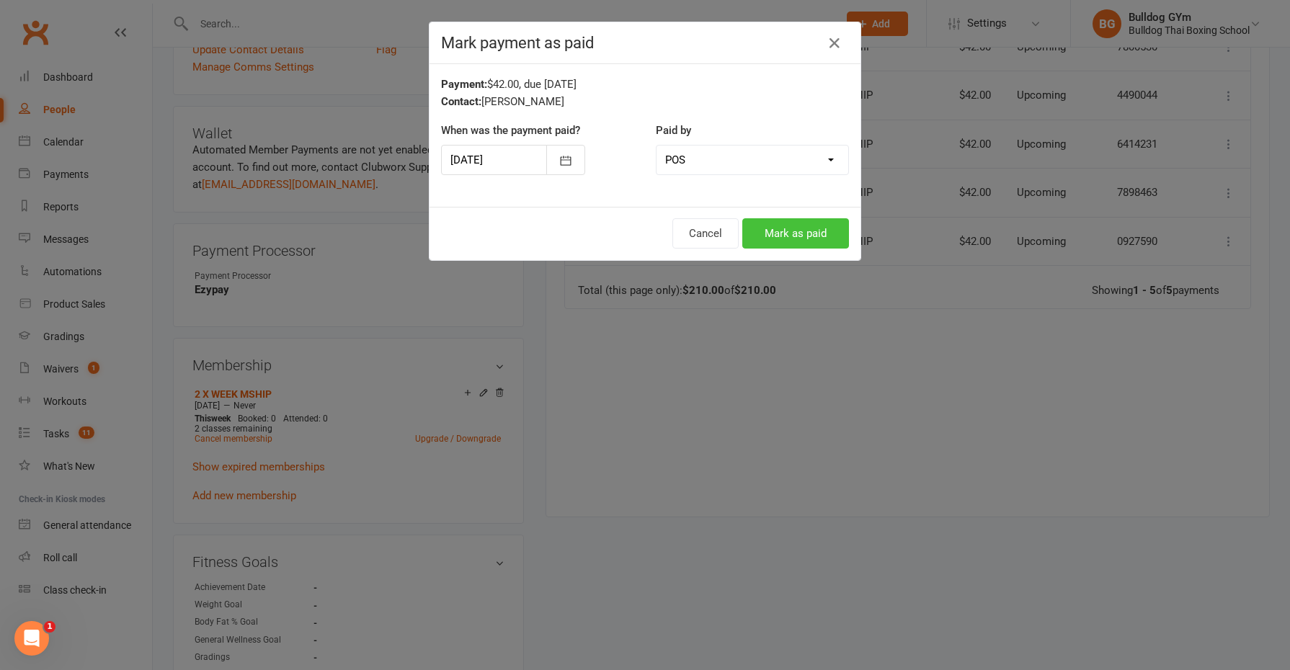
click at [808, 228] on button "Mark as paid" at bounding box center [795, 233] width 107 height 30
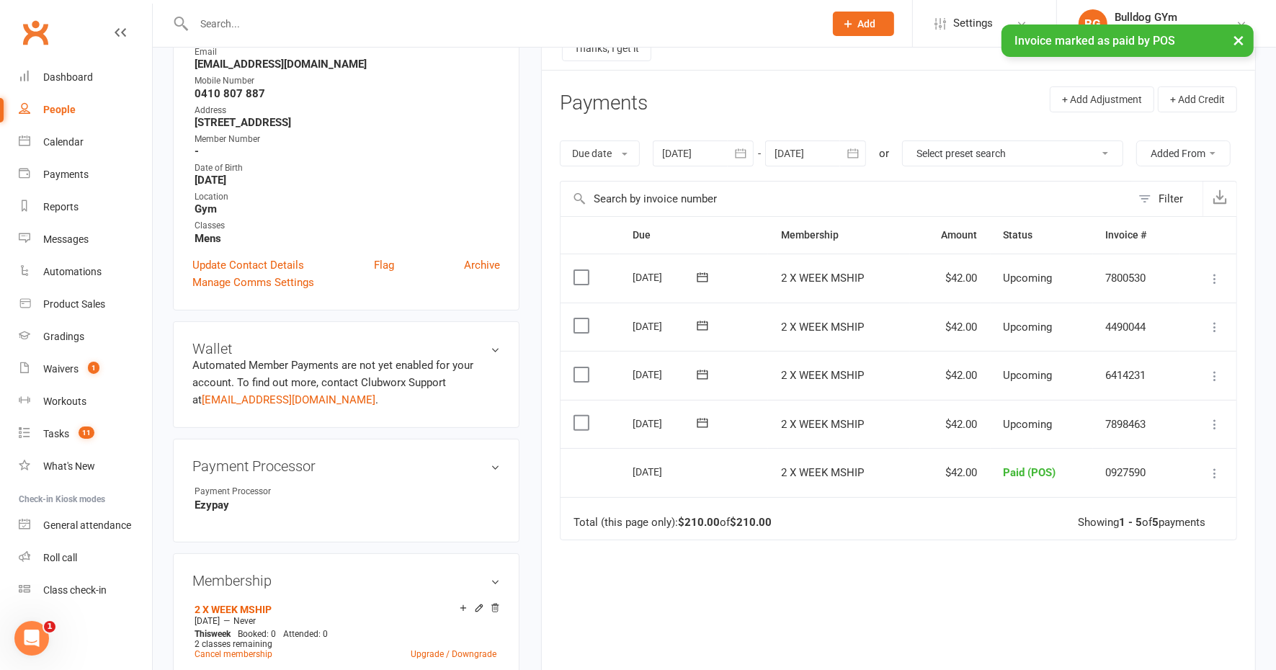
scroll to position [0, 0]
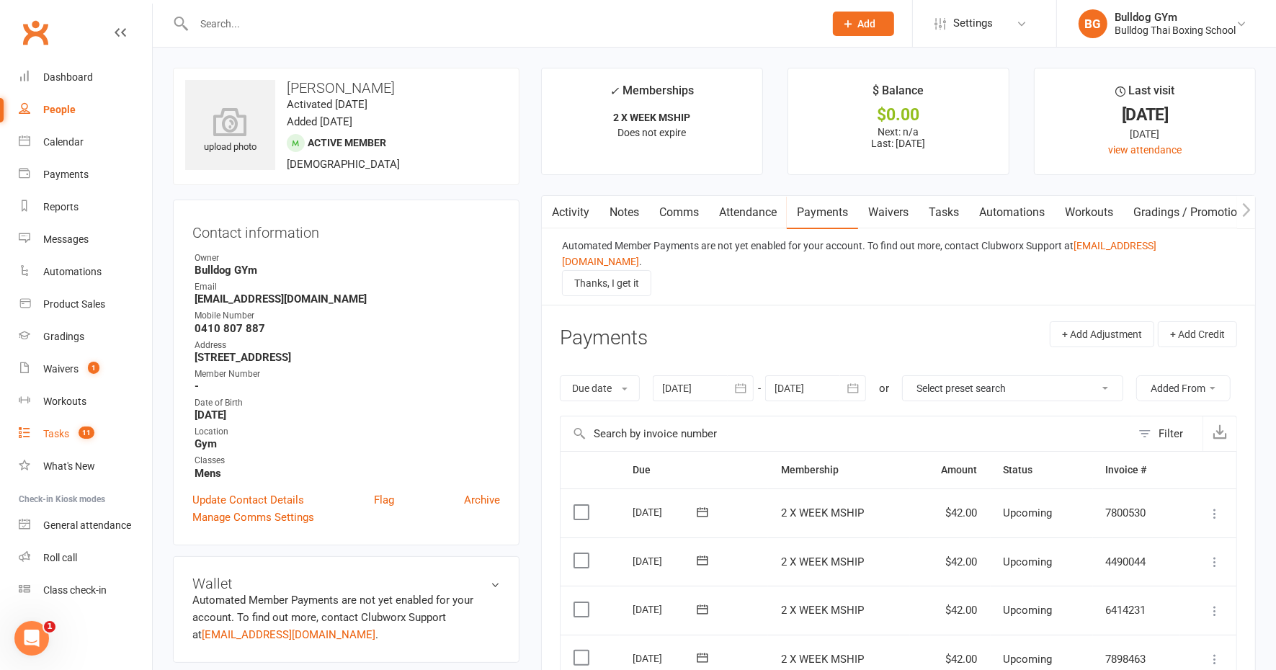
click at [50, 426] on link "Tasks 11" at bounding box center [85, 434] width 133 height 32
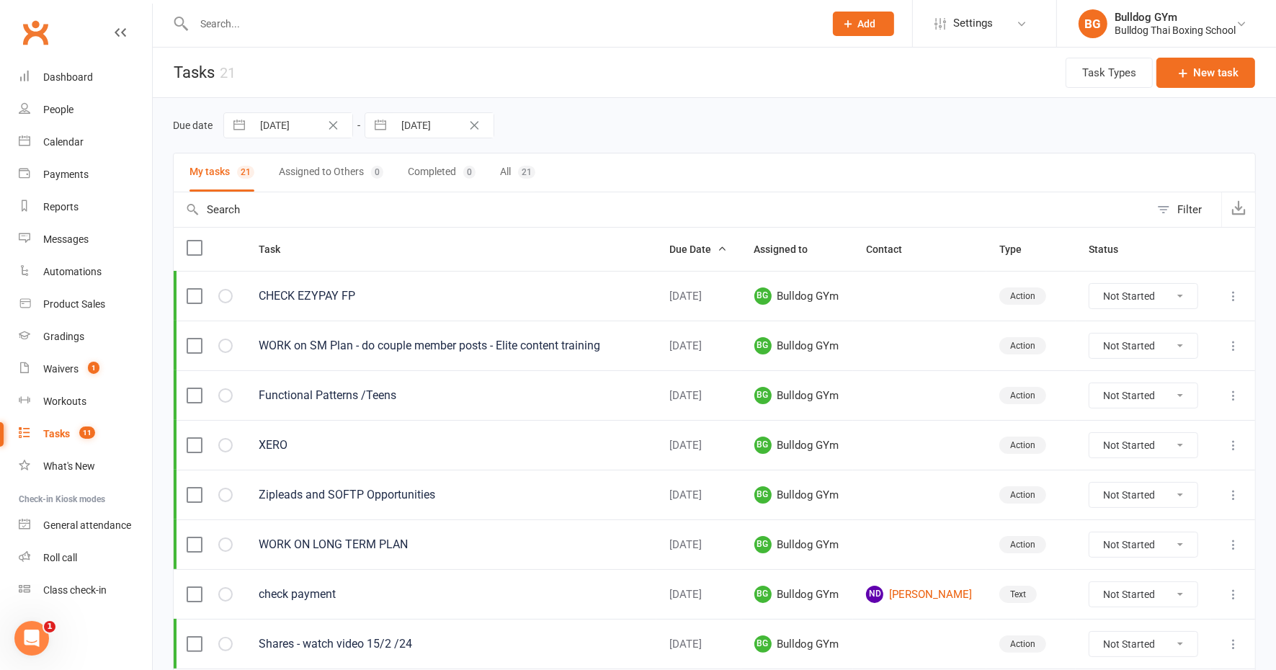
click at [251, 33] on input "text" at bounding box center [502, 24] width 625 height 20
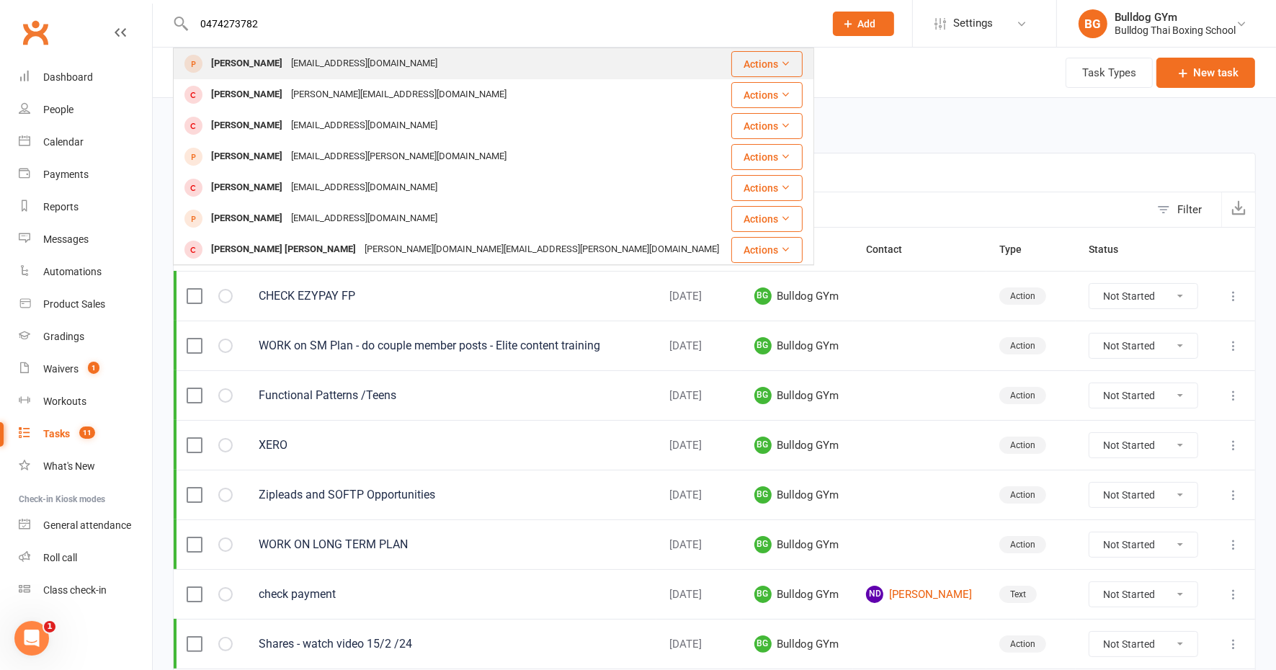
type input "0474273782"
click at [242, 66] on div "William Clark" at bounding box center [247, 63] width 80 height 21
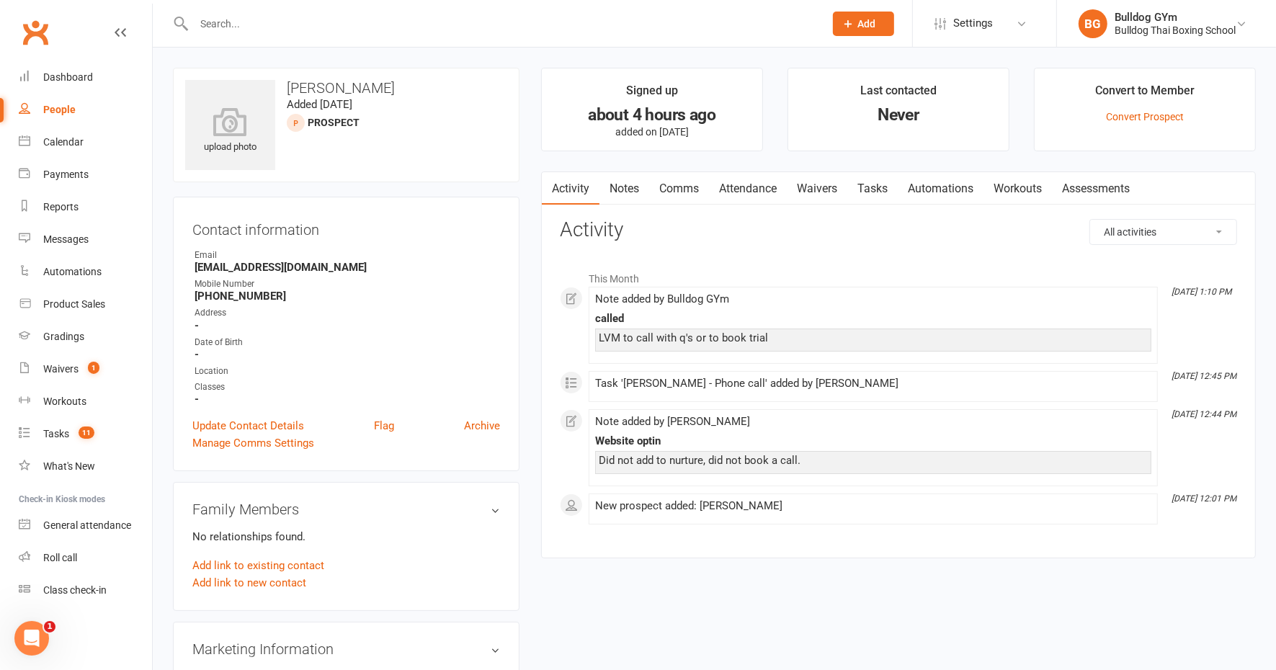
click at [619, 179] on link "Notes" at bounding box center [625, 188] width 50 height 33
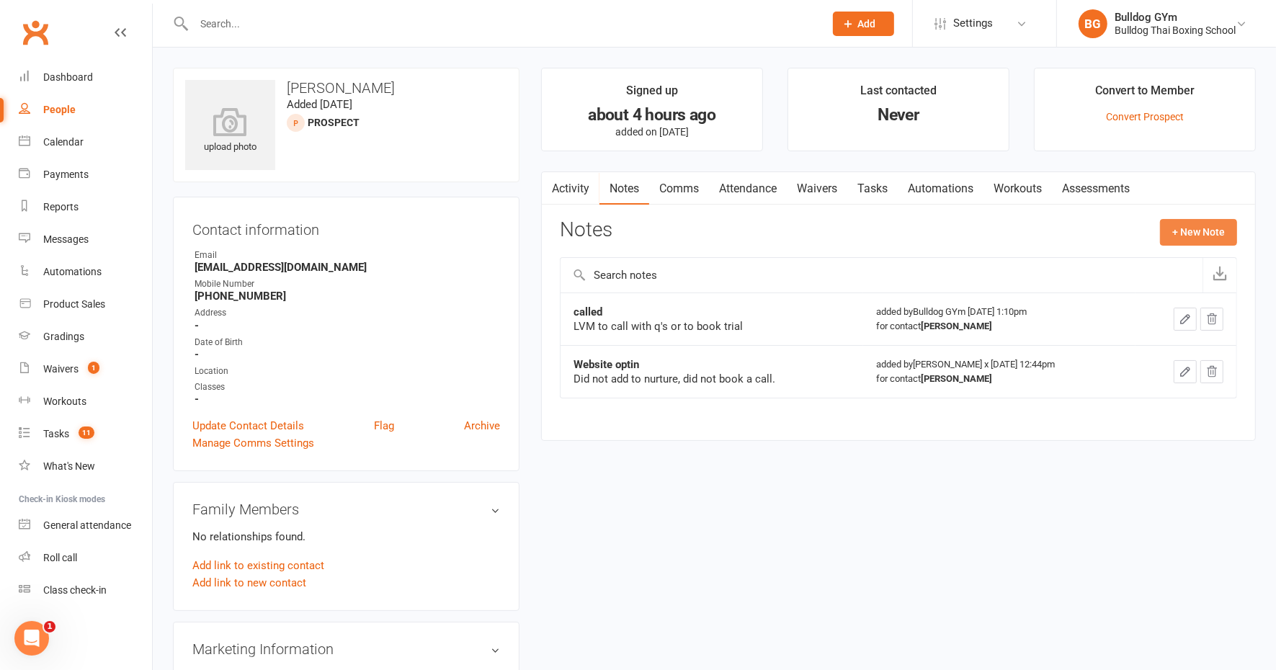
click at [1173, 228] on button "+ New Note" at bounding box center [1198, 232] width 77 height 26
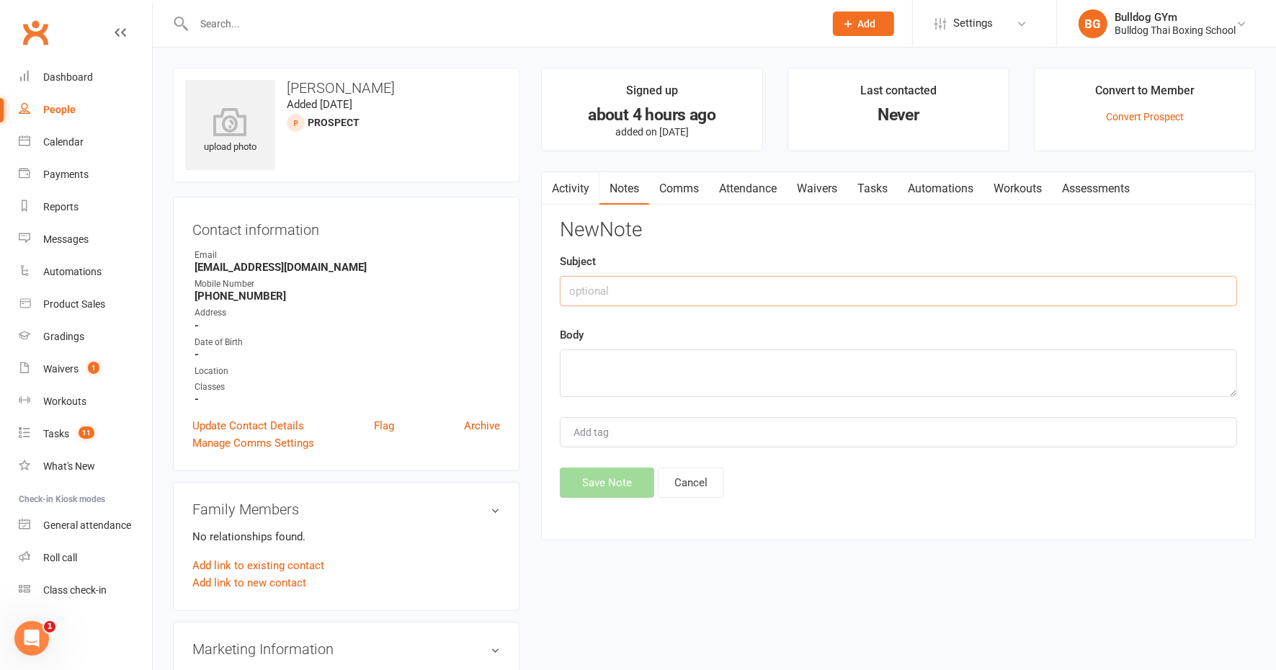
click at [618, 285] on input "text" at bounding box center [898, 291] width 677 height 30
type input "called me back"
click at [617, 368] on textarea at bounding box center [898, 374] width 677 height 48
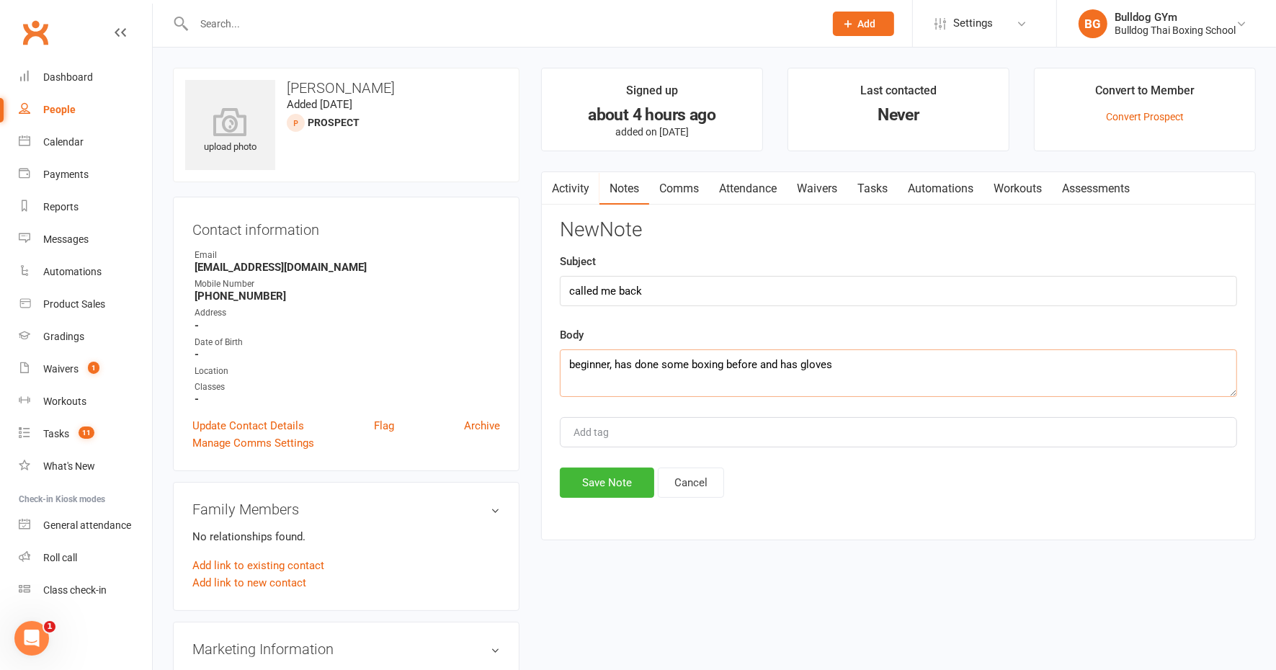
click at [847, 363] on textarea "beginner, has done some boxing before and has gloves" at bounding box center [898, 374] width 677 height 48
type textarea "beginner, has done some boxing before and has gloves and wraps - will do intro …"
click at [584, 474] on button "Save Note" at bounding box center [607, 483] width 94 height 30
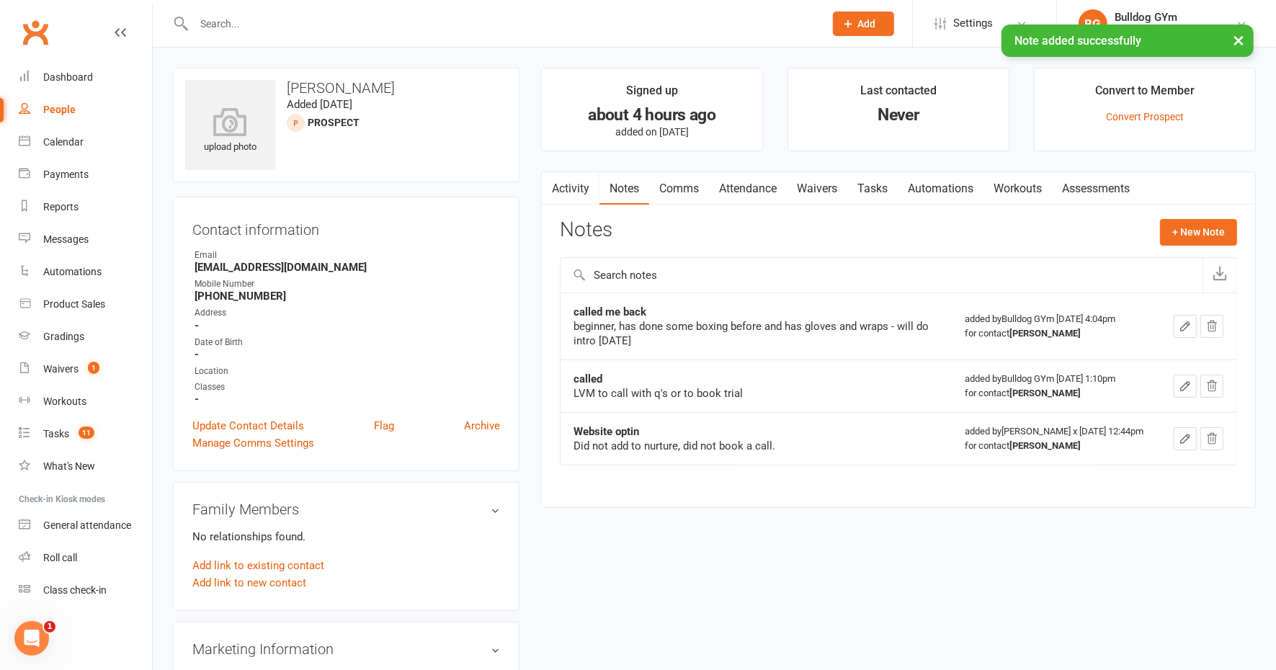
click at [757, 189] on link "Attendance" at bounding box center [748, 188] width 78 height 33
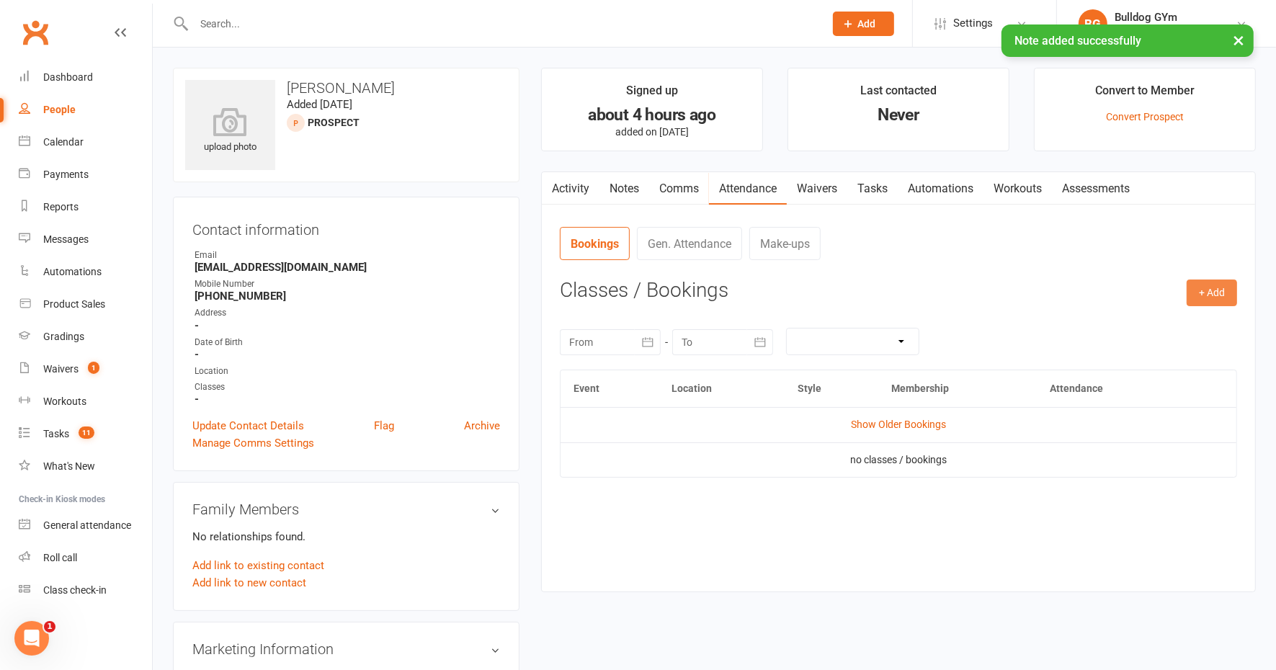
click at [1232, 286] on button "+ Add" at bounding box center [1212, 293] width 50 height 26
click at [1132, 321] on link "Book Event" at bounding box center [1165, 325] width 143 height 29
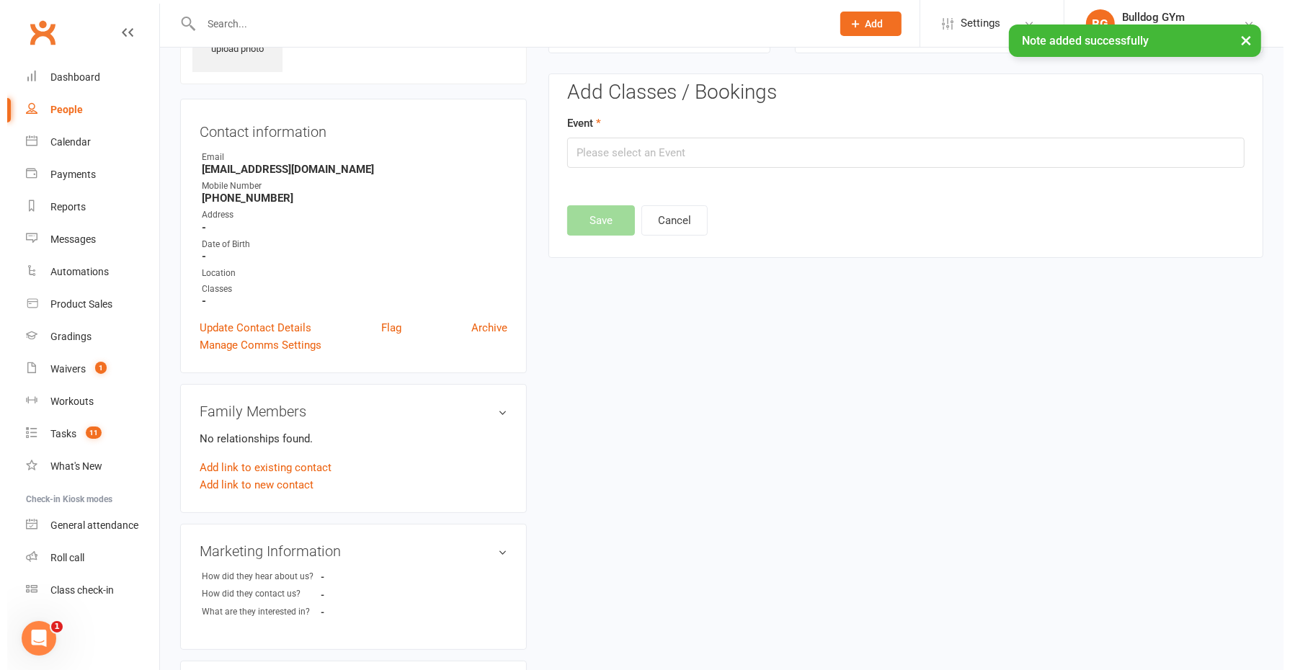
scroll to position [98, 0]
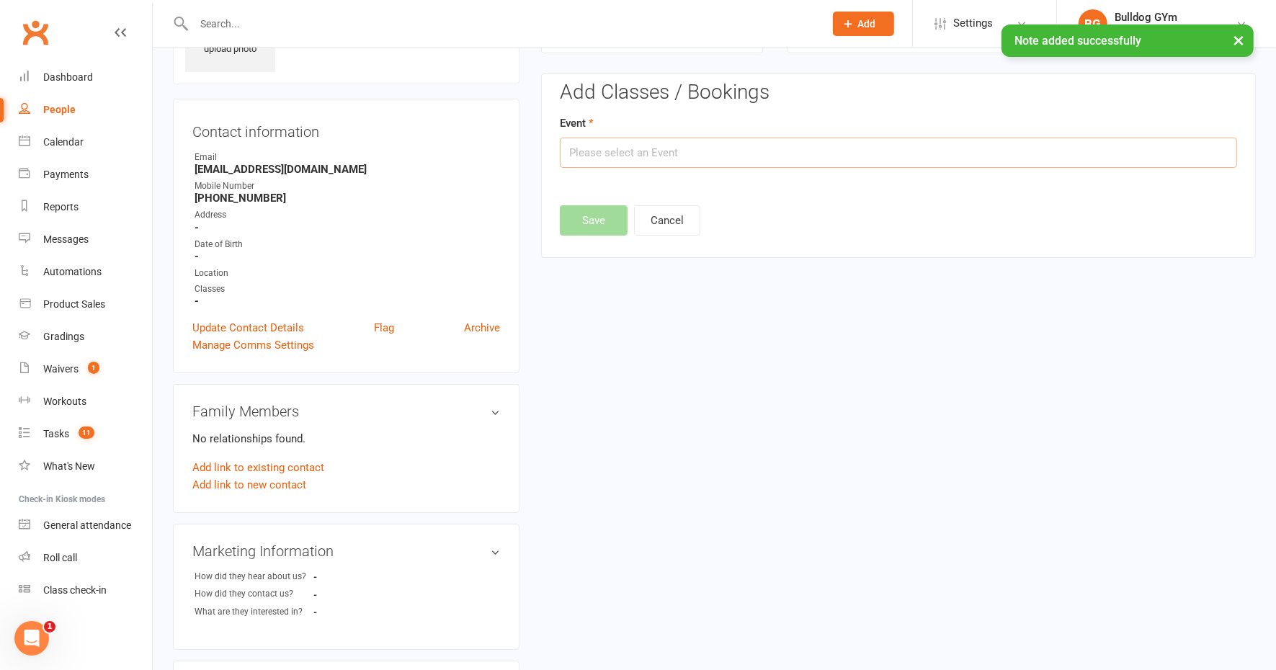
click at [675, 149] on input "text" at bounding box center [898, 153] width 677 height 30
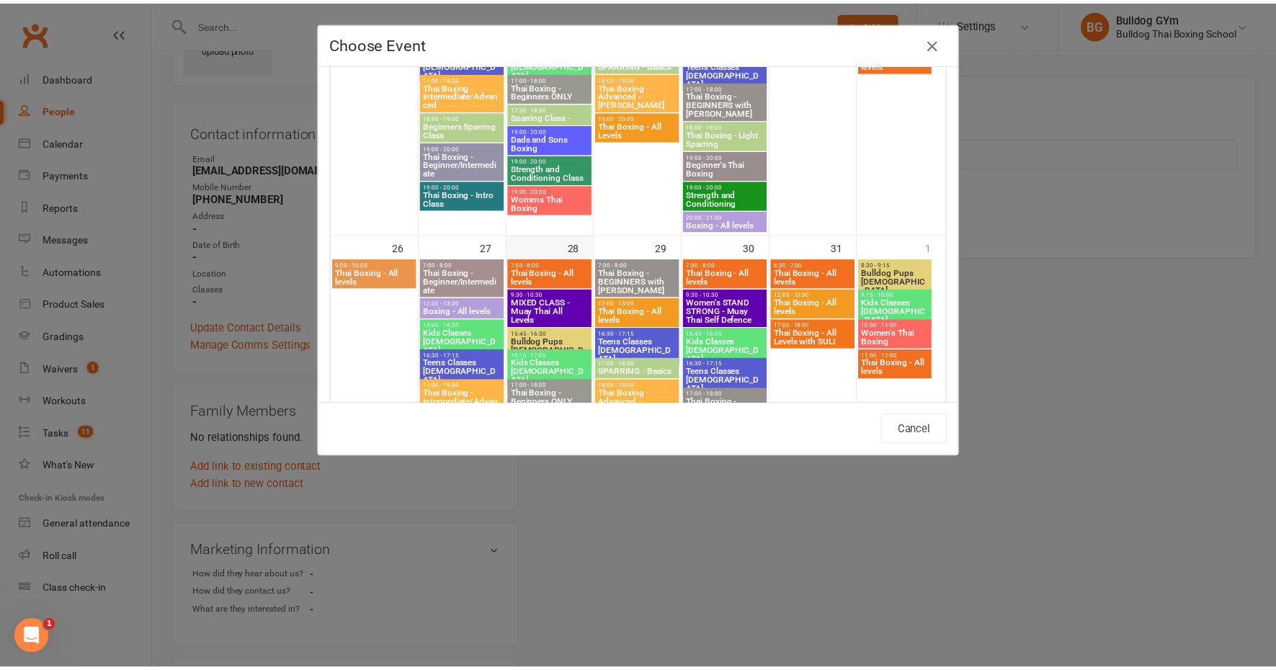
scroll to position [1171, 0]
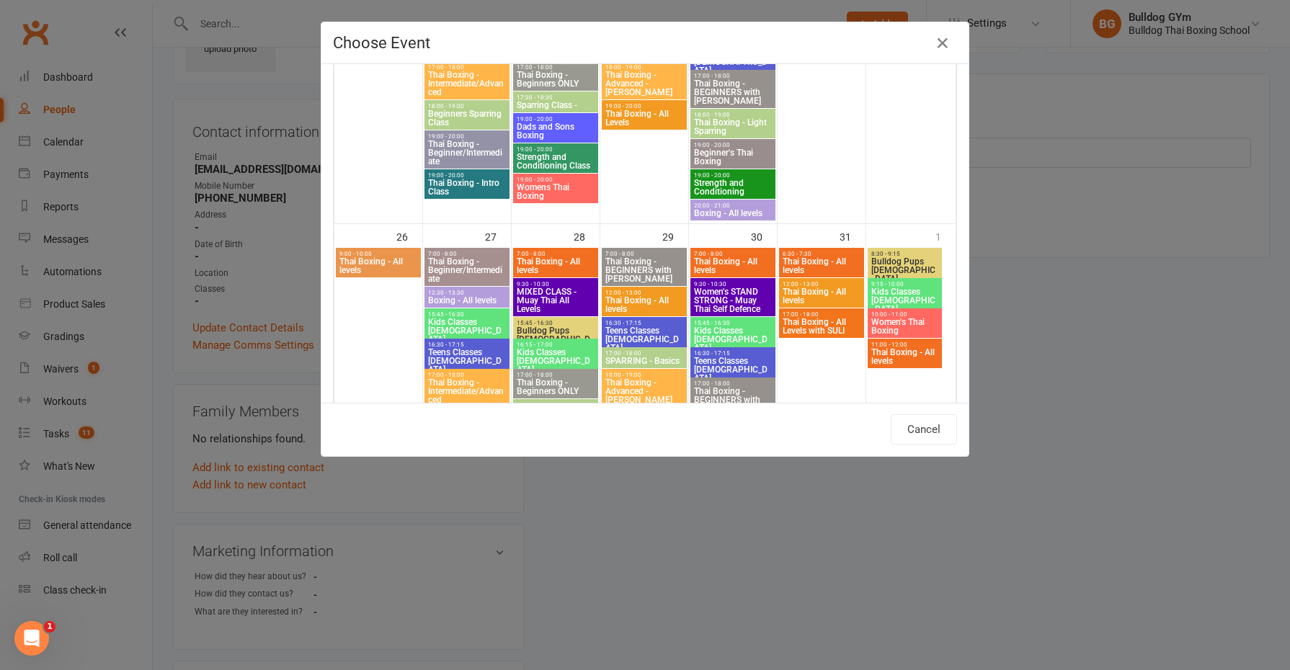
click at [490, 184] on span "Thai Boxing - Intro Class" at bounding box center [466, 187] width 79 height 17
type input "Thai Boxing - Intro Class - Oct 20, 2025 7:00:00 PM"
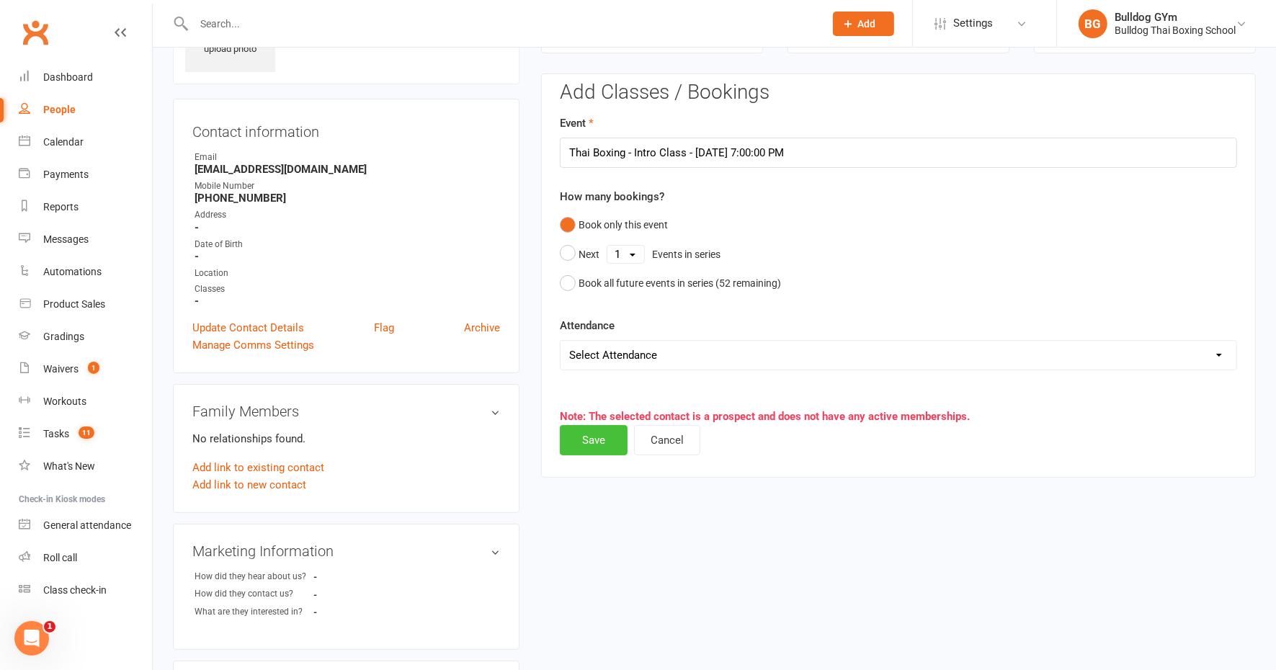
click at [608, 437] on button "Save" at bounding box center [594, 440] width 68 height 30
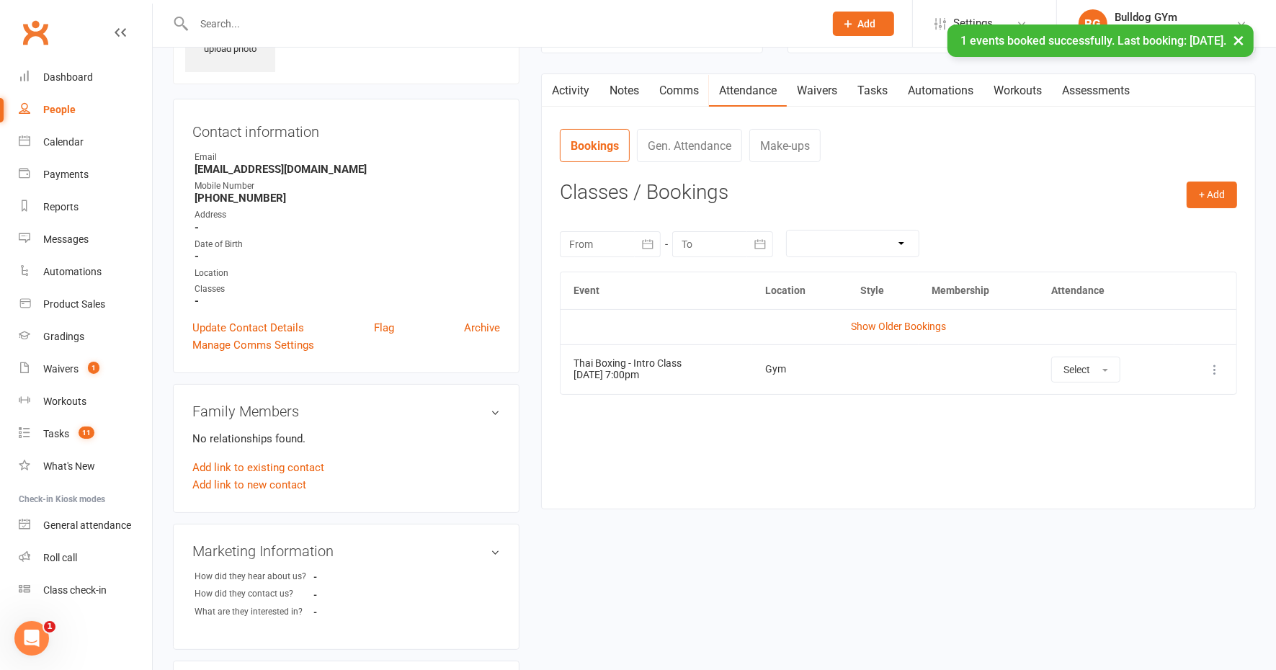
click at [808, 85] on link "Waivers" at bounding box center [817, 90] width 61 height 33
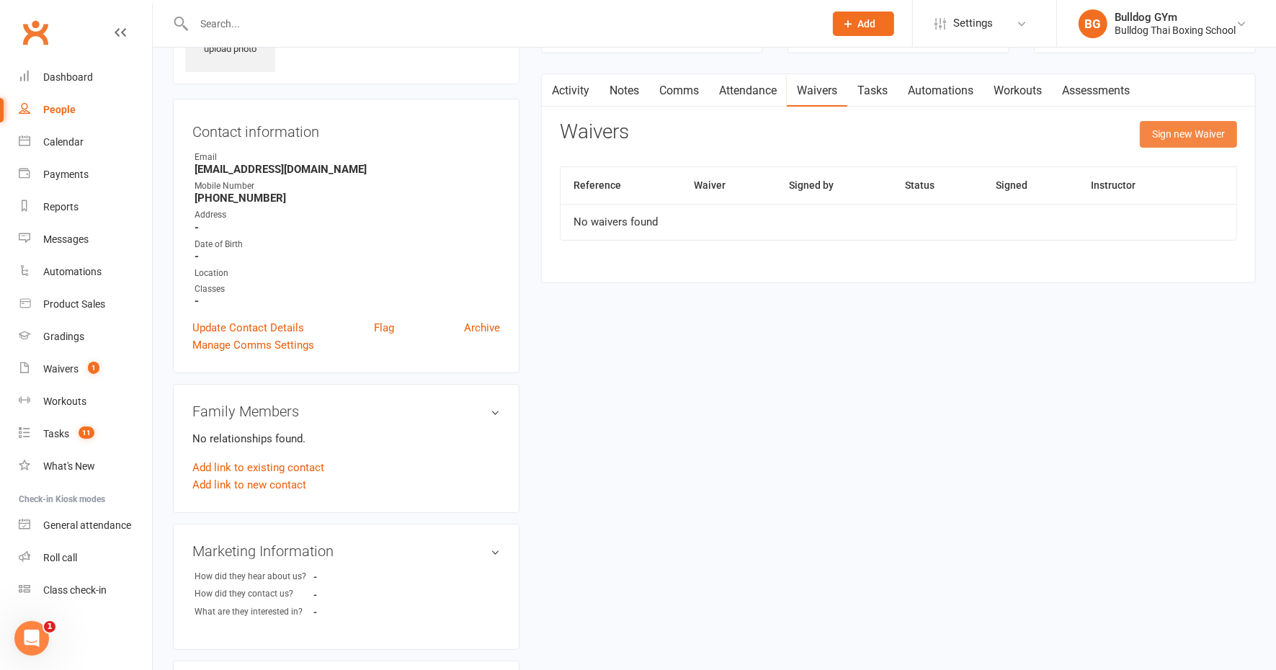
click at [1141, 132] on button "Sign new Waiver" at bounding box center [1188, 134] width 97 height 26
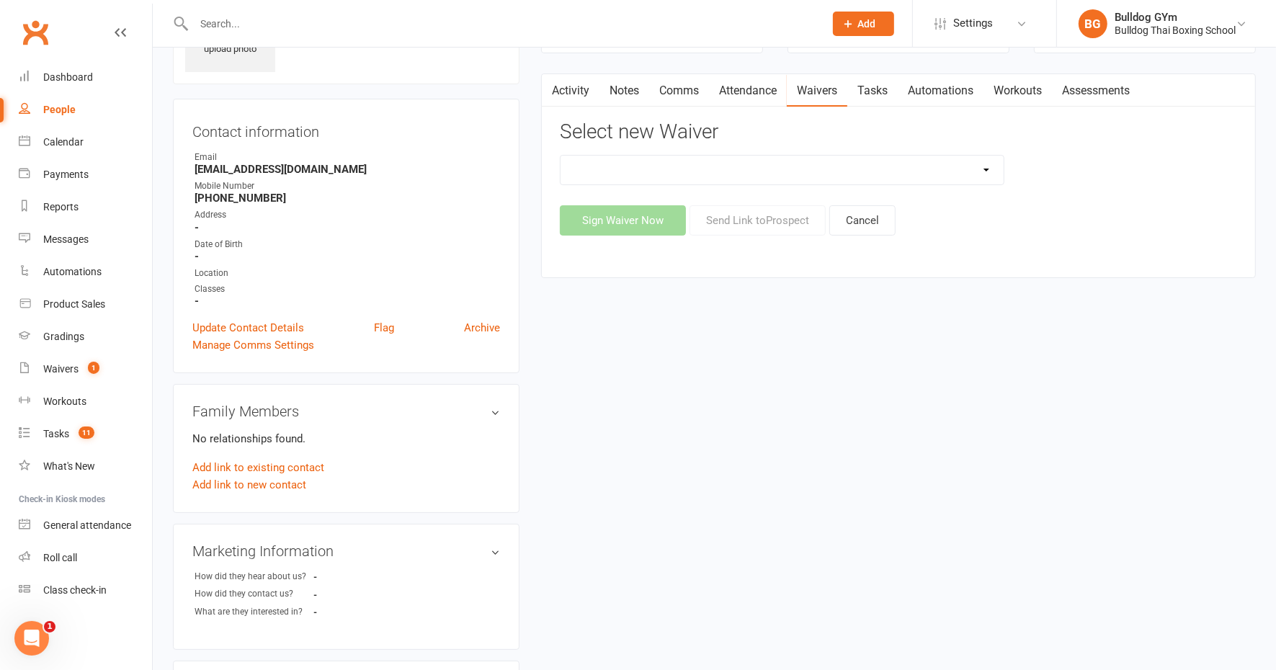
click at [802, 159] on select "12 Month Contract 14 Day Kick Off 21 Day Kick Starter 28 Day 99 and RO 35 28 Da…" at bounding box center [782, 170] width 443 height 29
select select "1375"
click at [561, 156] on select "12 Month Contract 14 Day Kick Off 21 Day Kick Starter 28 Day 99 and RO 35 28 Da…" at bounding box center [782, 170] width 443 height 29
click at [753, 218] on button "Send Link to Prospect" at bounding box center [758, 220] width 136 height 30
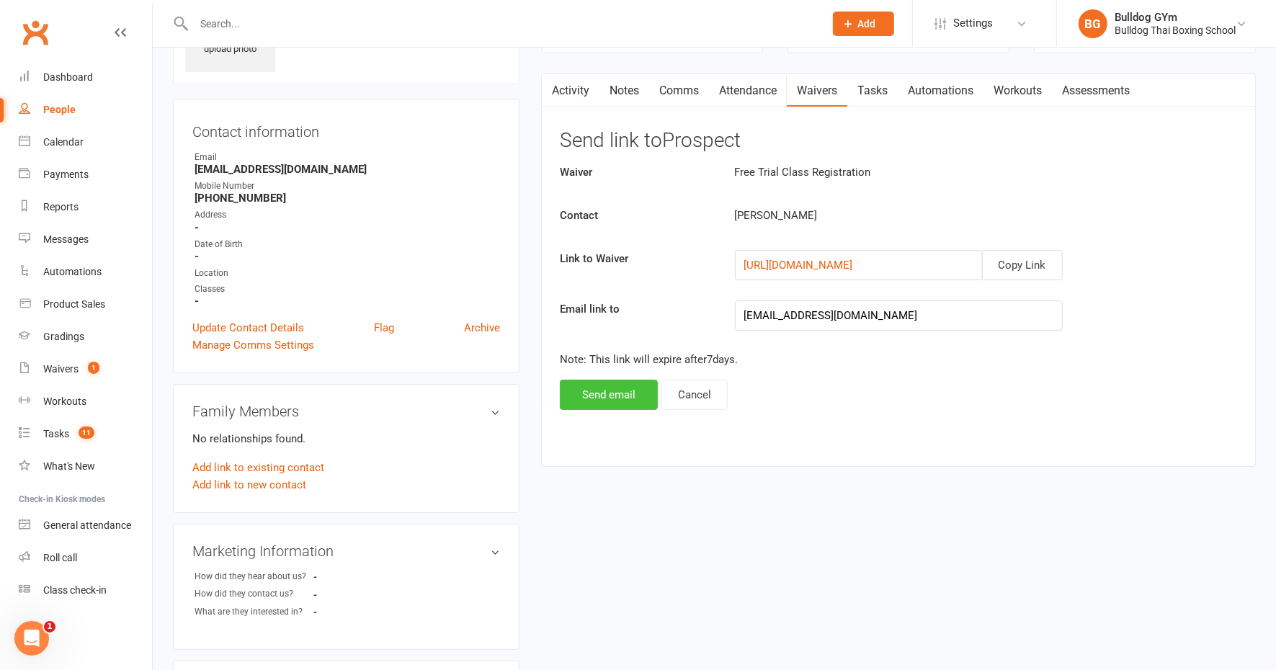
click at [626, 394] on button "Send email" at bounding box center [609, 395] width 98 height 30
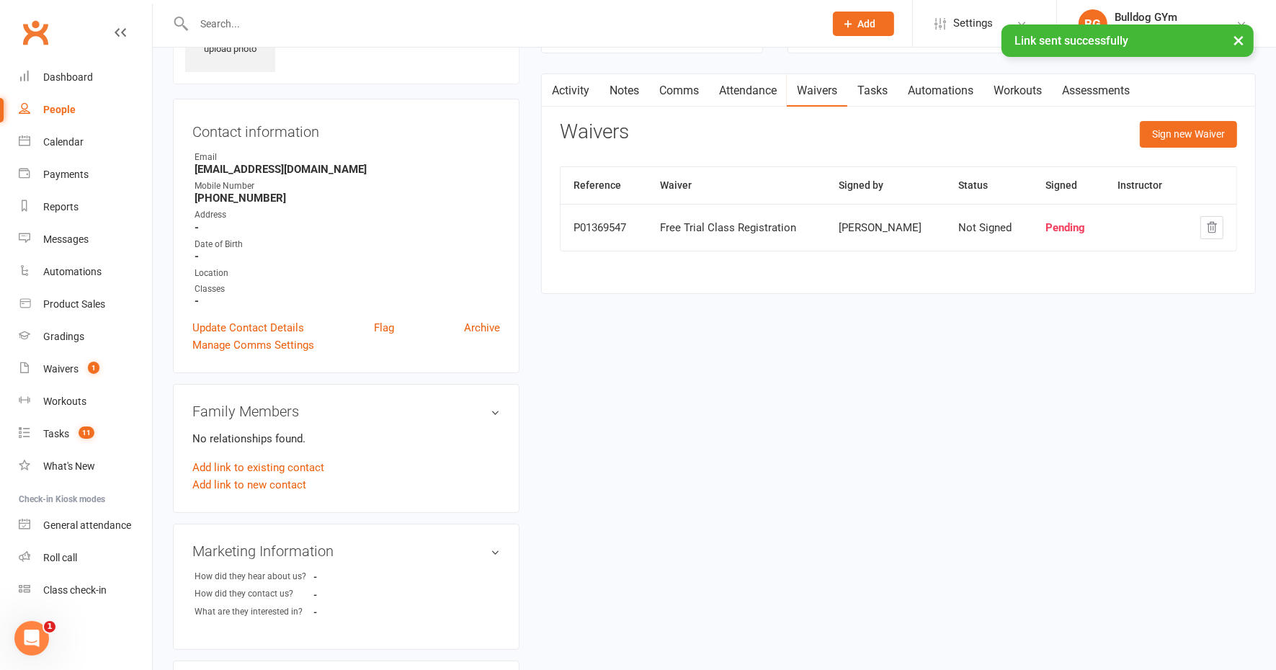
click at [873, 89] on link "Tasks" at bounding box center [873, 90] width 50 height 33
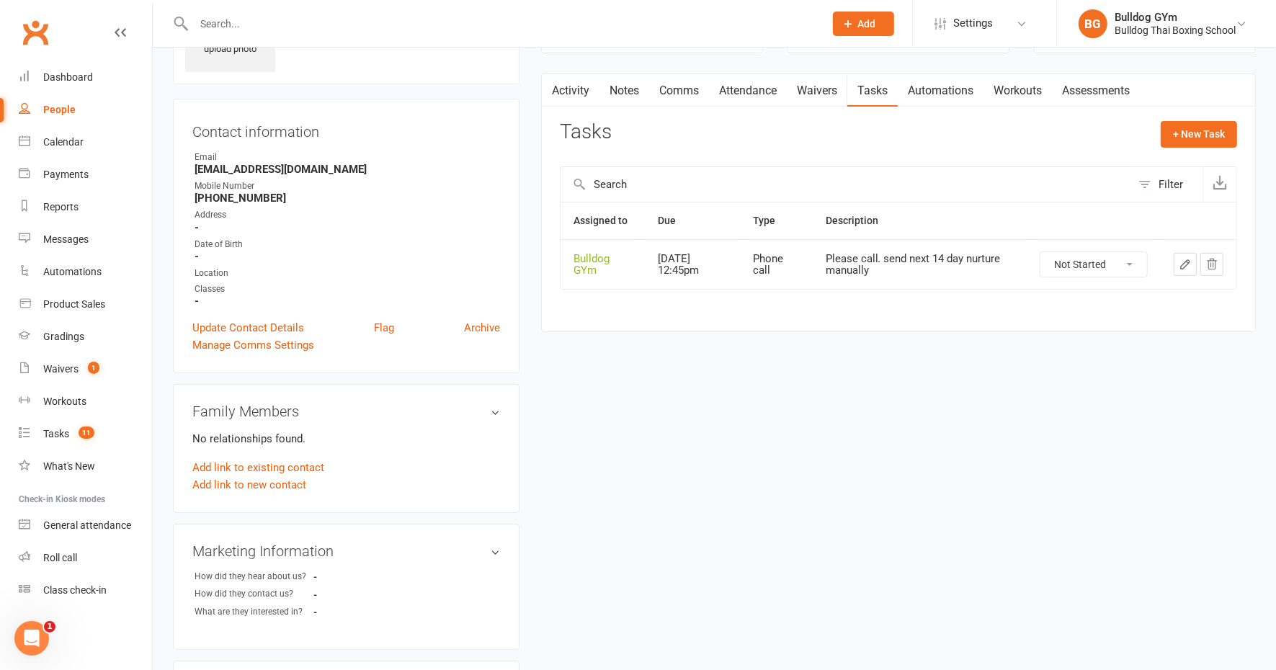
click at [1181, 259] on icon "button" at bounding box center [1185, 264] width 13 height 13
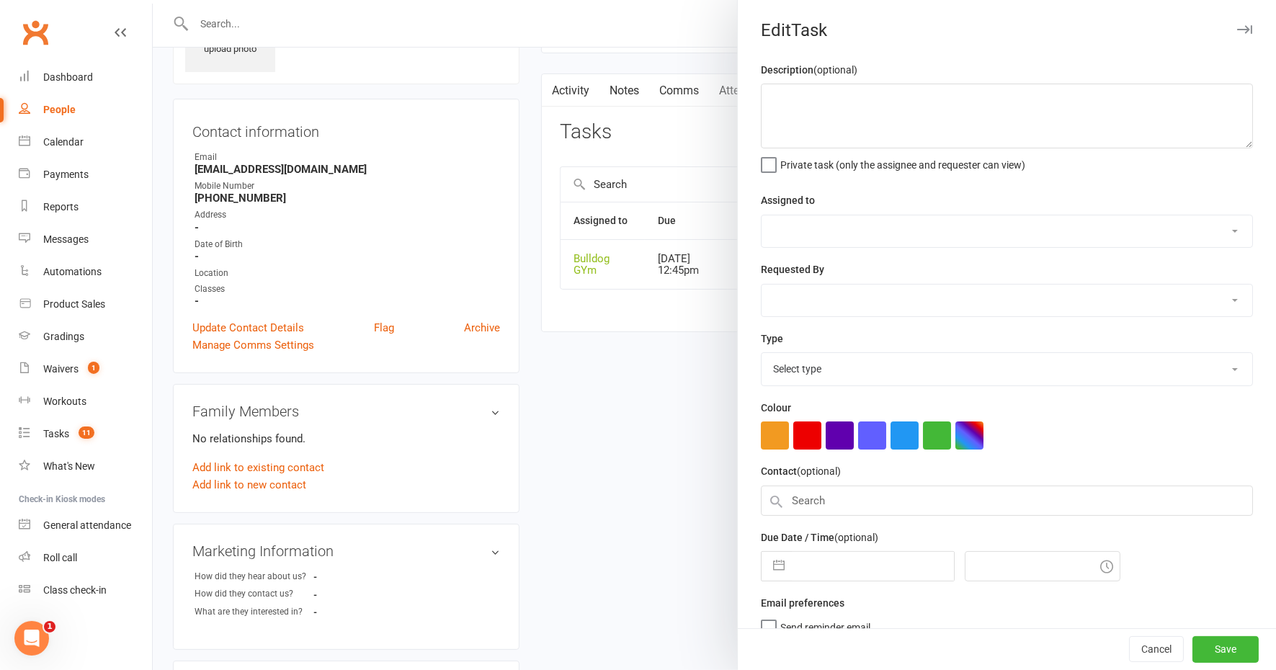
type textarea "Please call. send next 14 day nurture manually"
select select "12940"
select select "45795"
type input "15 Oct 2025"
type input "12:45pm"
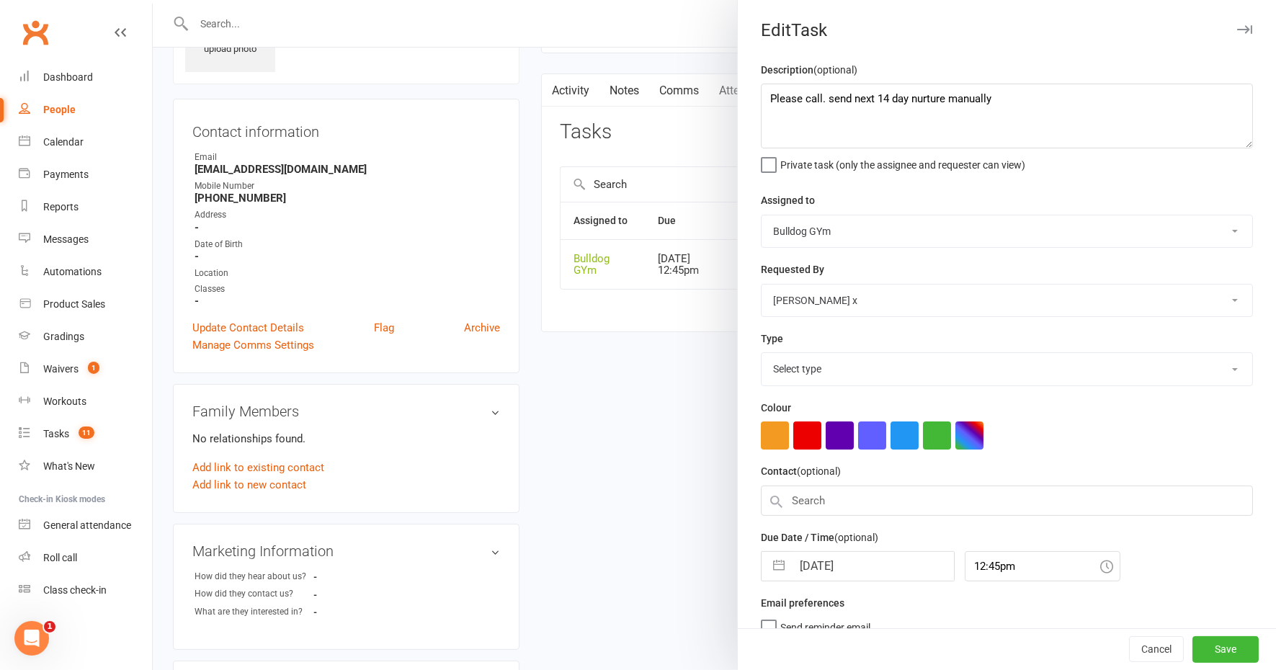
select select "12048"
drag, startPoint x: 1000, startPoint y: 94, endPoint x: 735, endPoint y: 102, distance: 265.3
click at [738, 102] on div "Description (optional) Please call. send next 14 day nurture manually Private t…" at bounding box center [1007, 352] width 538 height 582
type textarea "follow up"
select select "8"
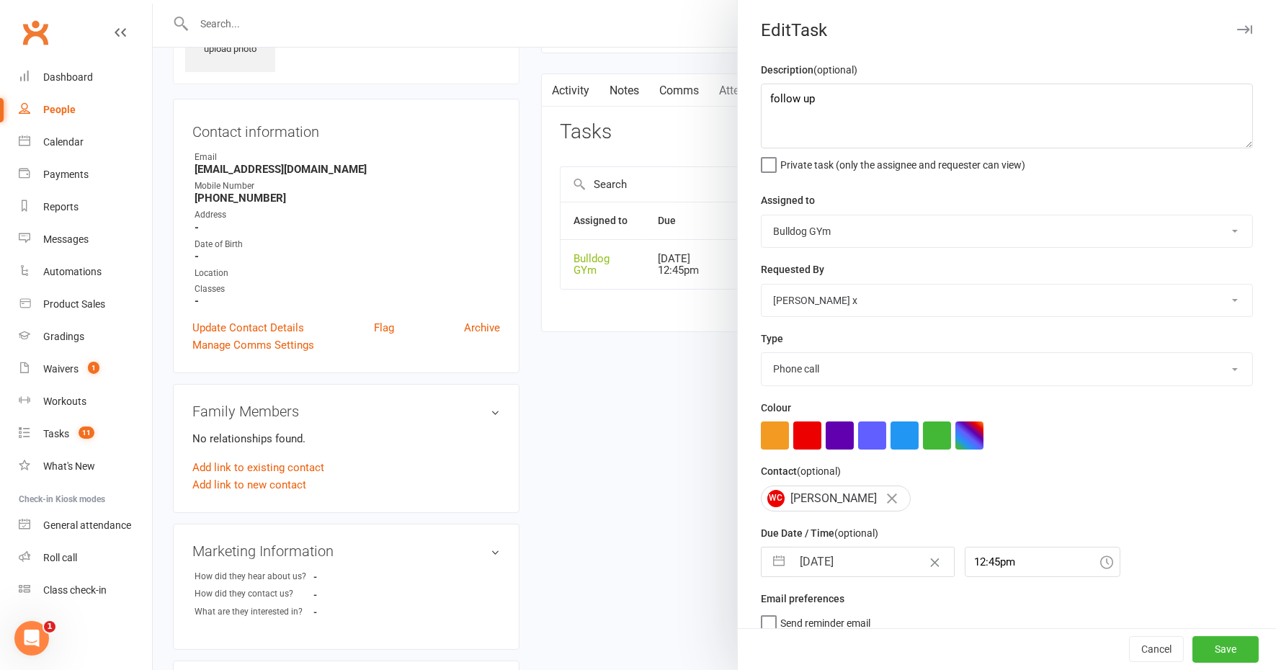
select select "2025"
select select "9"
select select "2025"
select select "10"
select select "2025"
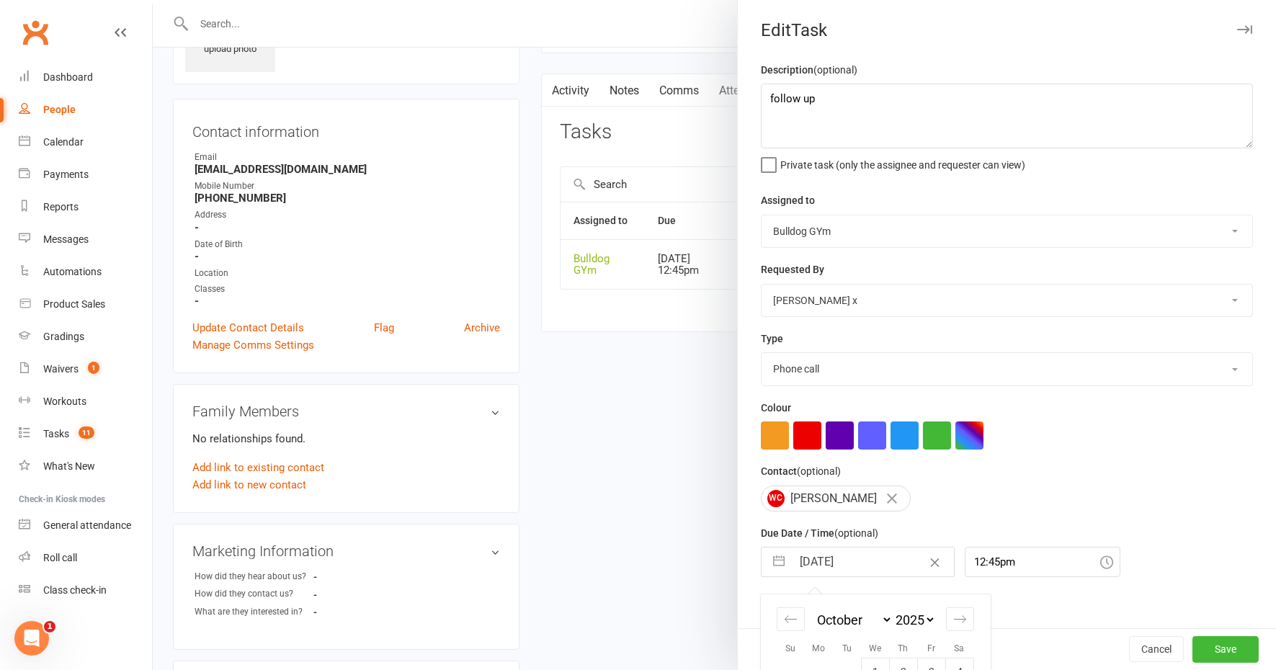
click at [843, 566] on input "15 Oct 2025" at bounding box center [873, 562] width 162 height 29
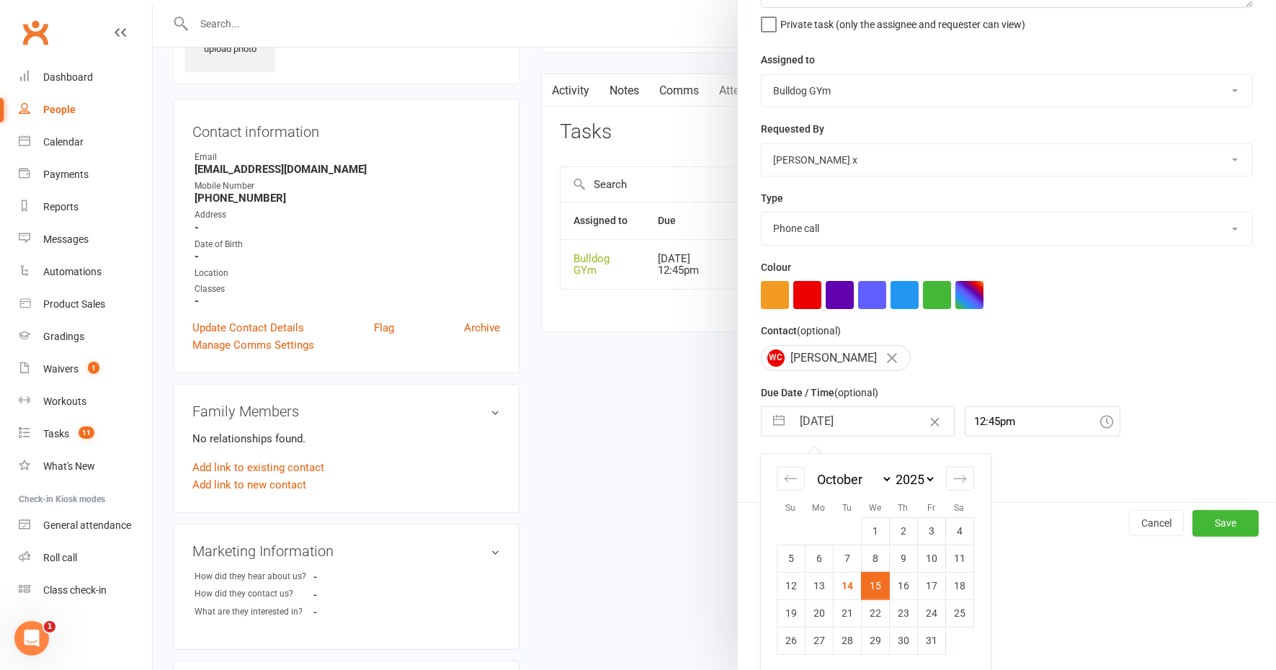
click at [837, 613] on td "21" at bounding box center [847, 613] width 28 height 27
type input "21 Oct 2025"
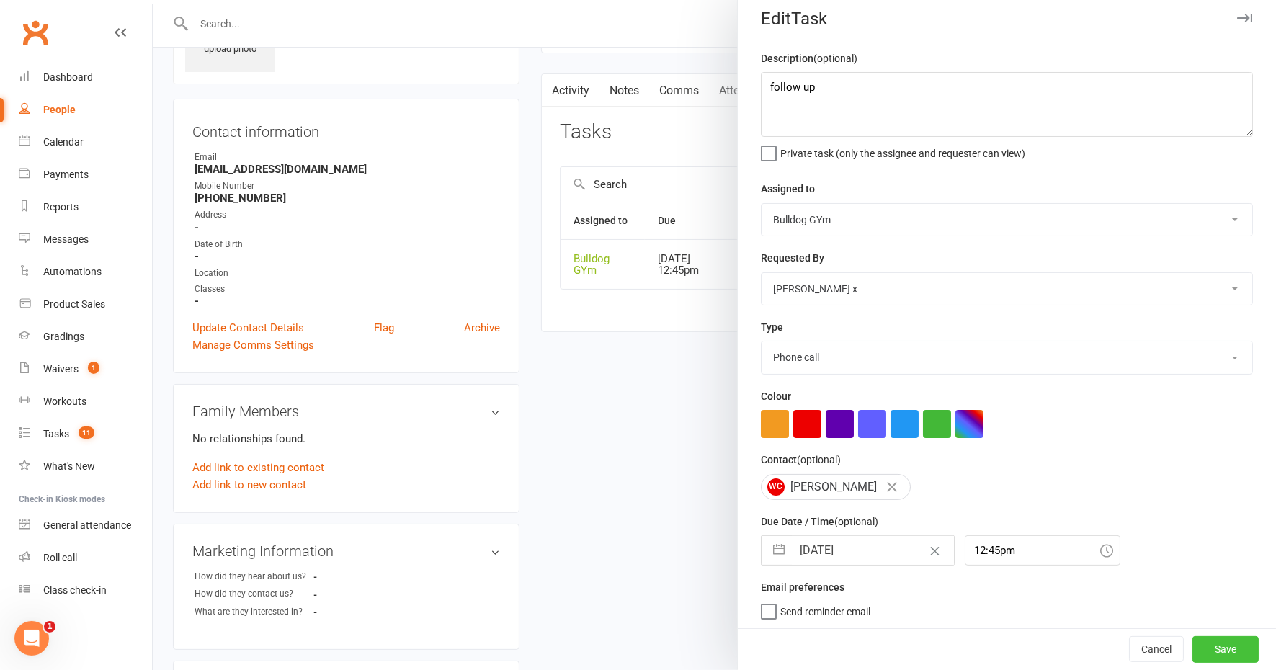
click at [1193, 645] on button "Save" at bounding box center [1226, 650] width 66 height 26
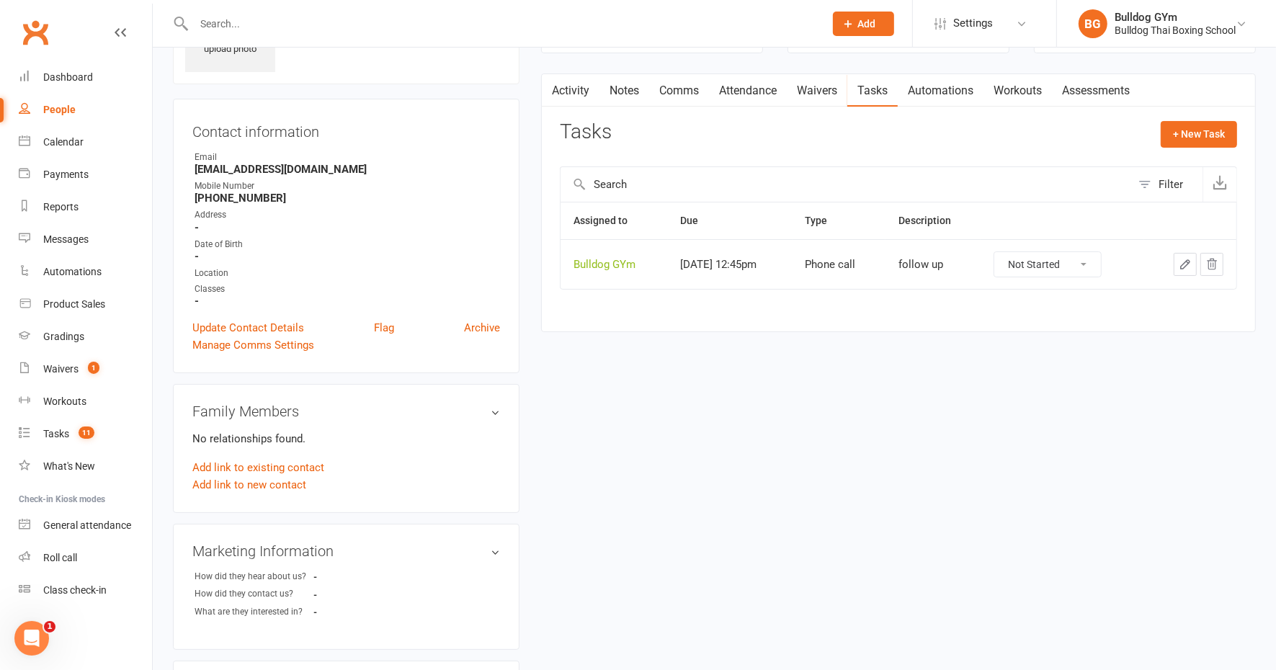
click at [823, 86] on link "Waivers" at bounding box center [817, 90] width 61 height 33
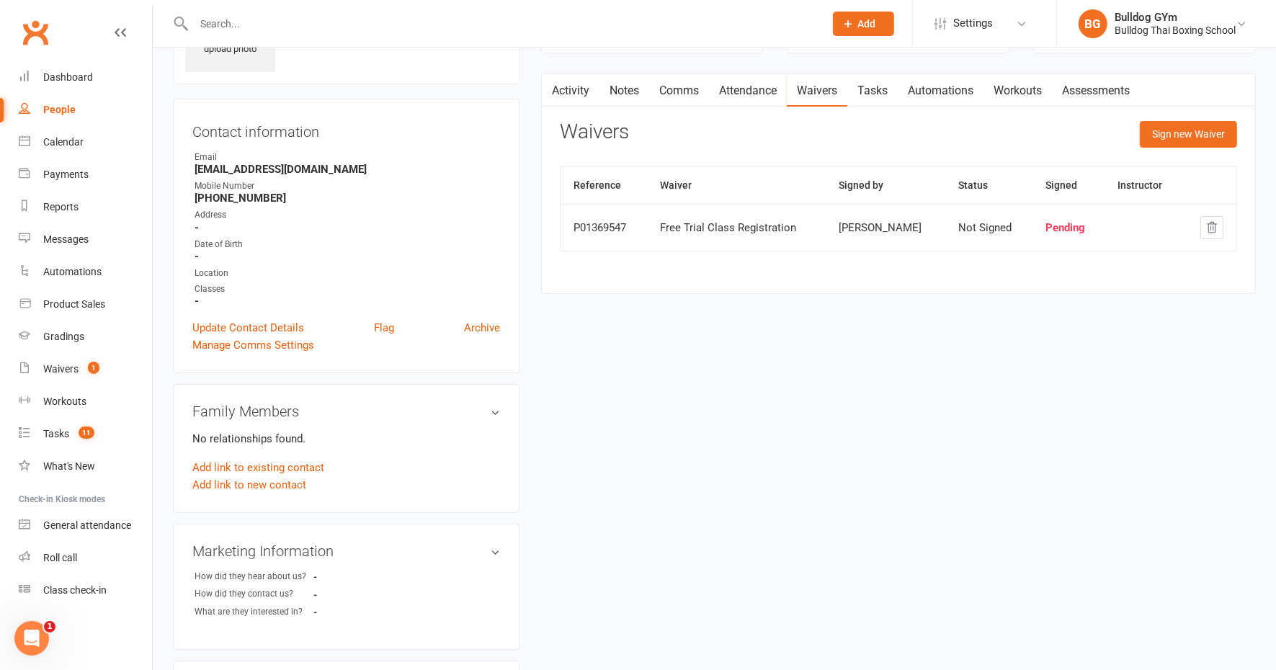
click at [738, 90] on link "Attendance" at bounding box center [748, 90] width 78 height 33
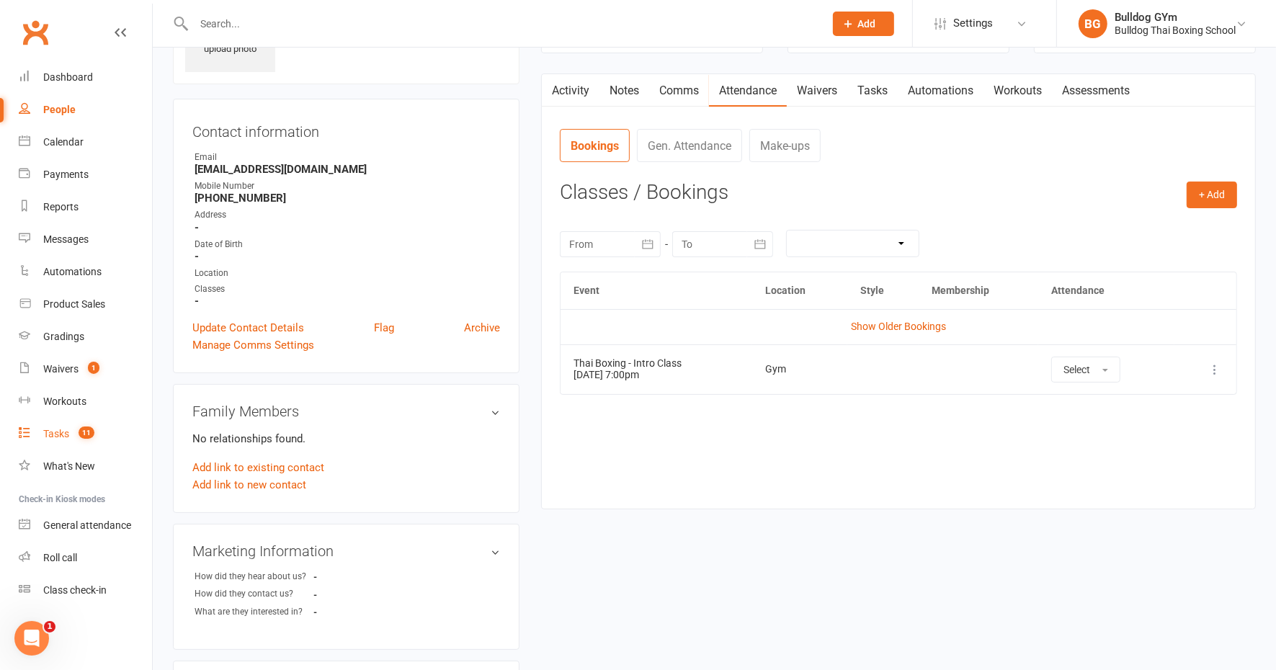
click at [51, 432] on div "Tasks" at bounding box center [56, 434] width 26 height 12
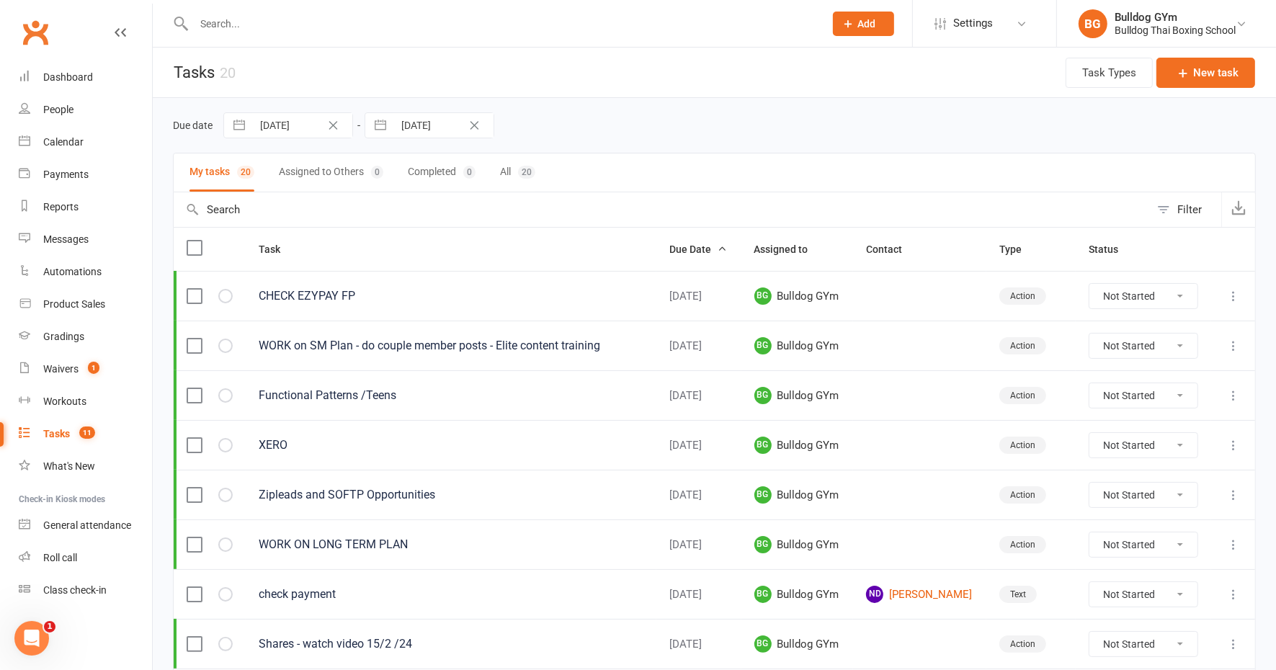
click at [329, 124] on icon "Clear Date" at bounding box center [333, 125] width 11 height 9
click at [461, 123] on div "15 Oct 2025 Navigate forward to interact with the calendar and select a date. P…" at bounding box center [430, 125] width 130 height 26
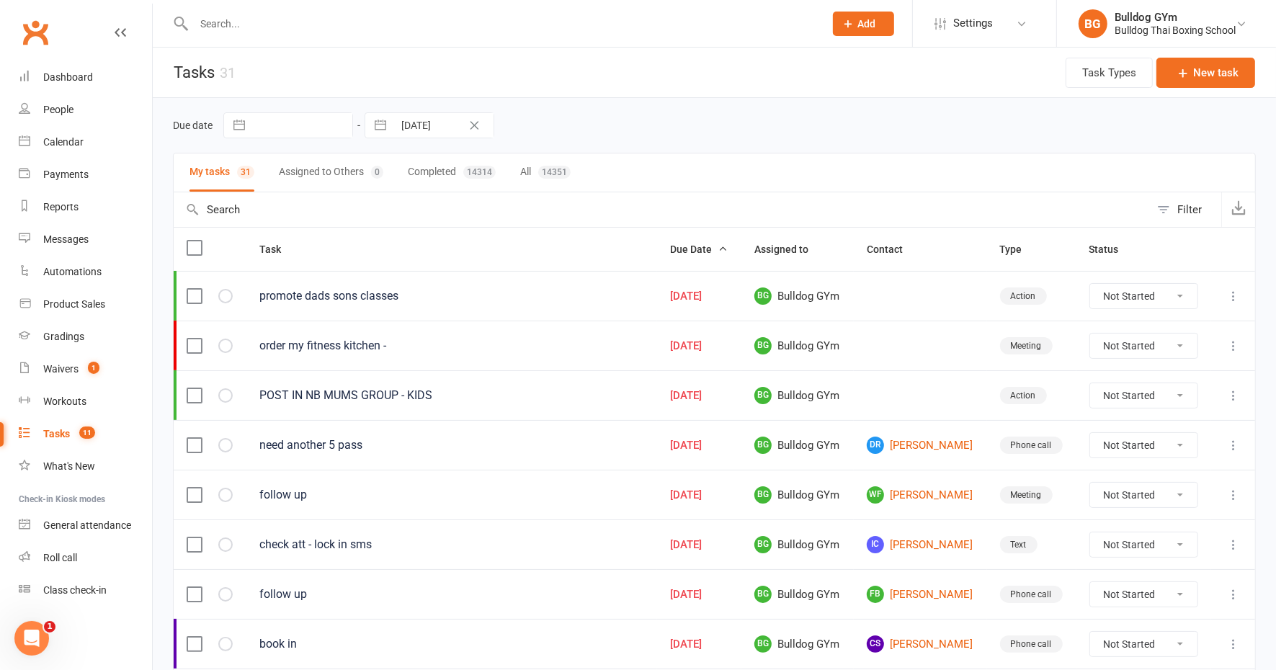
click at [474, 127] on icon "Clear Date" at bounding box center [475, 125] width 9 height 9
select select "8"
select select "2025"
select select "9"
select select "2025"
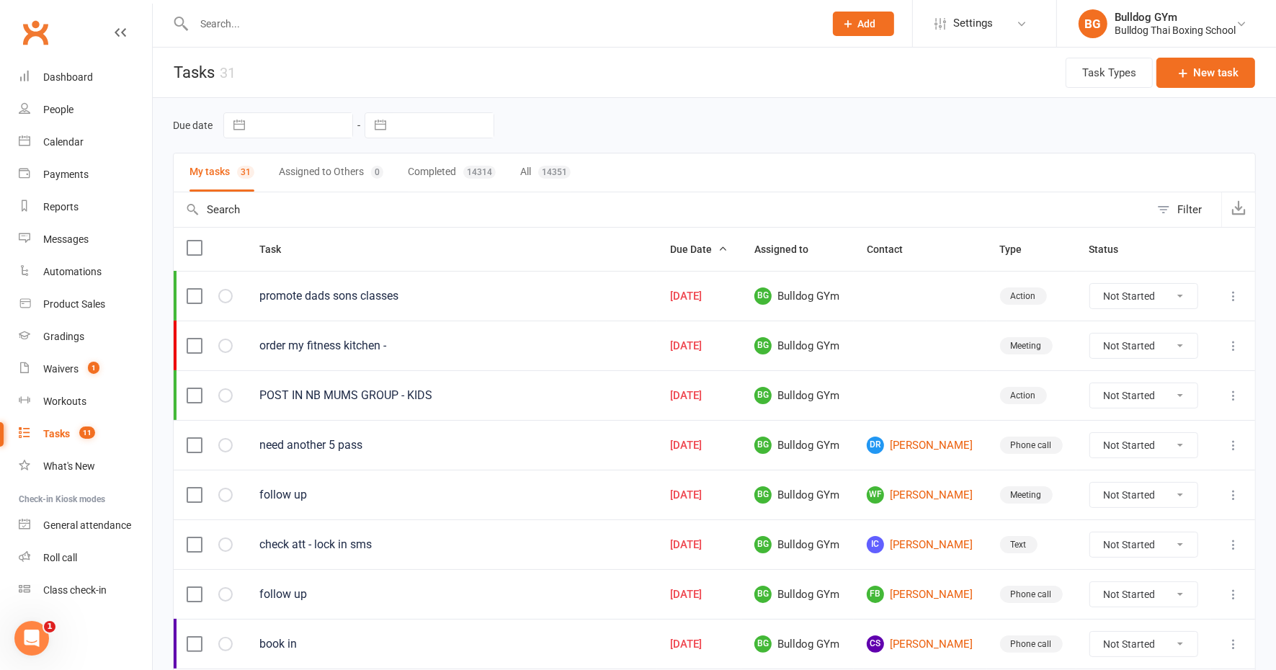
select select "10"
select select "2025"
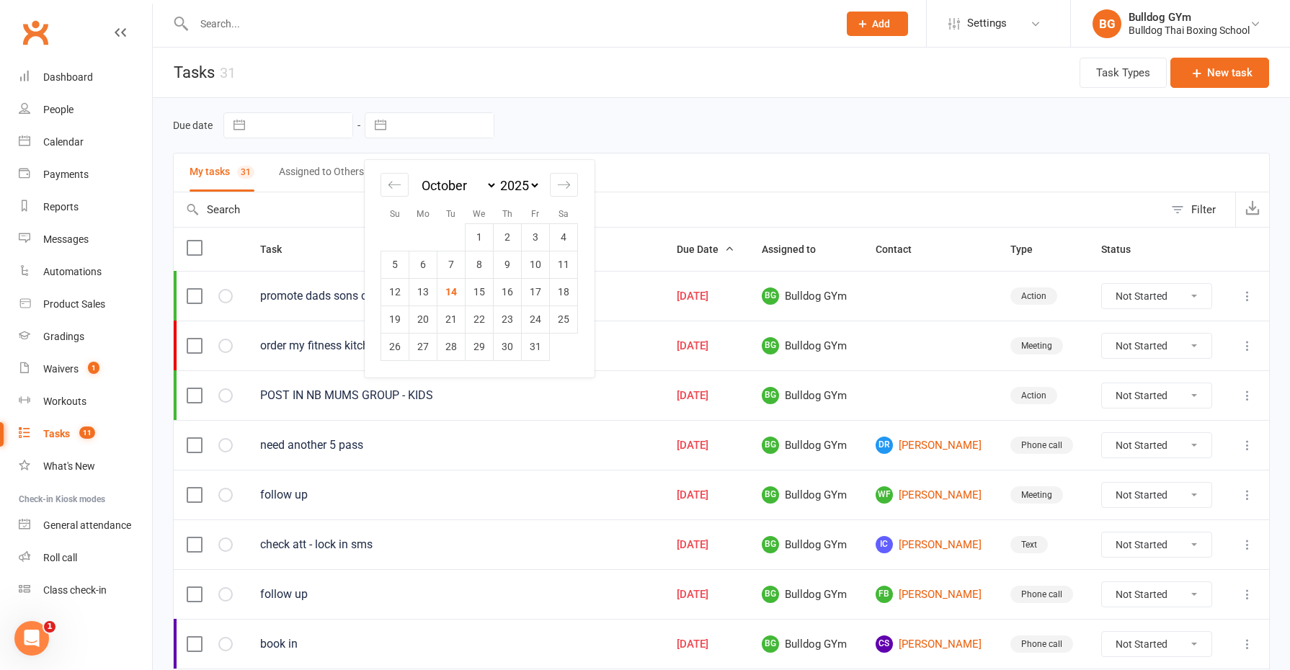
click at [447, 123] on input "text" at bounding box center [444, 125] width 100 height 25
click at [455, 292] on td "14" at bounding box center [451, 291] width 28 height 27
type input "[DATE]"
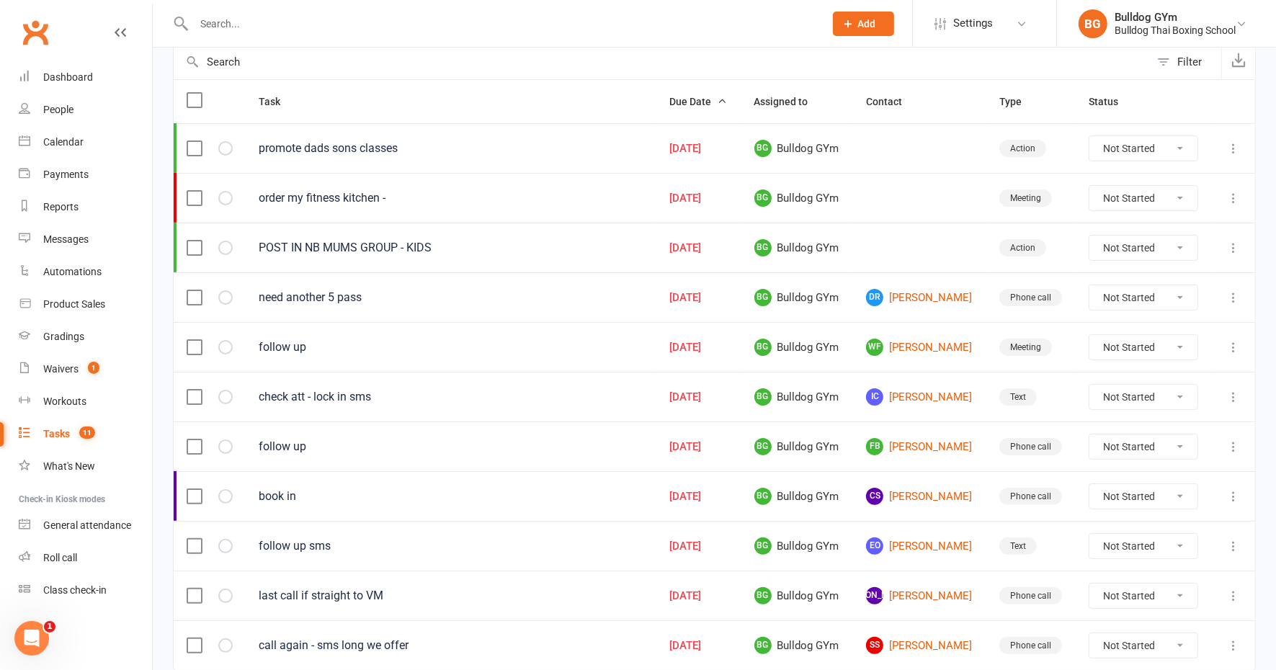
scroll to position [198, 0]
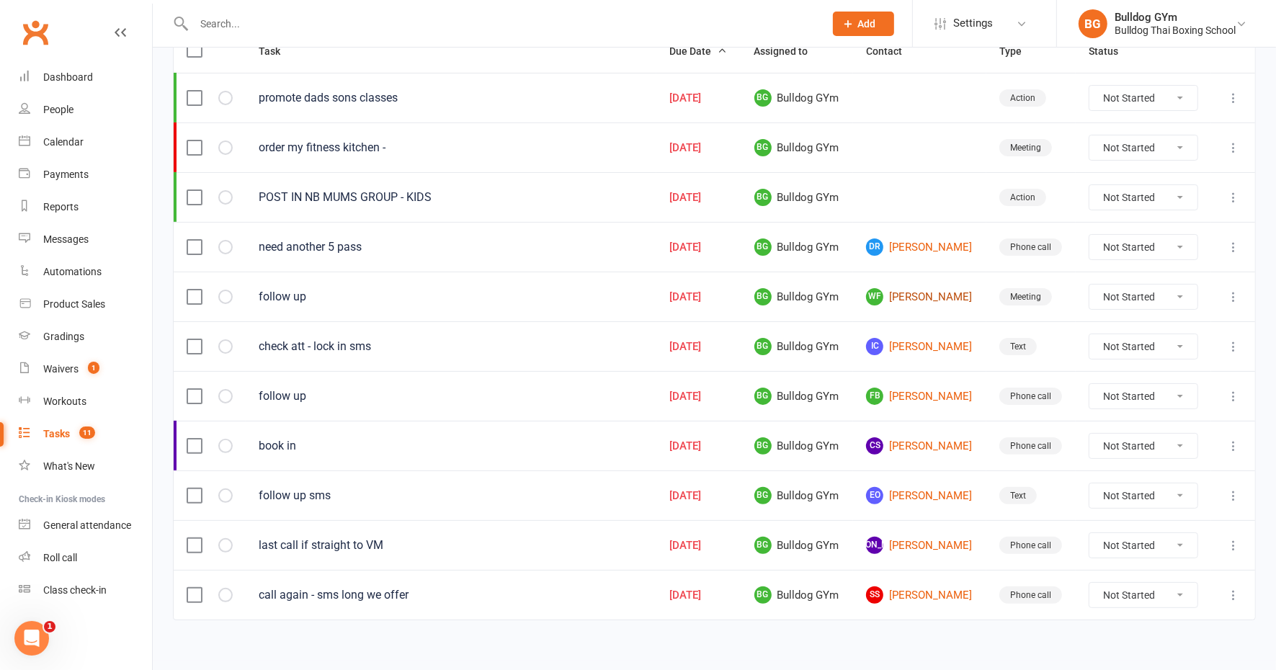
click at [918, 291] on link "WF [PERSON_NAME]" at bounding box center [919, 296] width 107 height 17
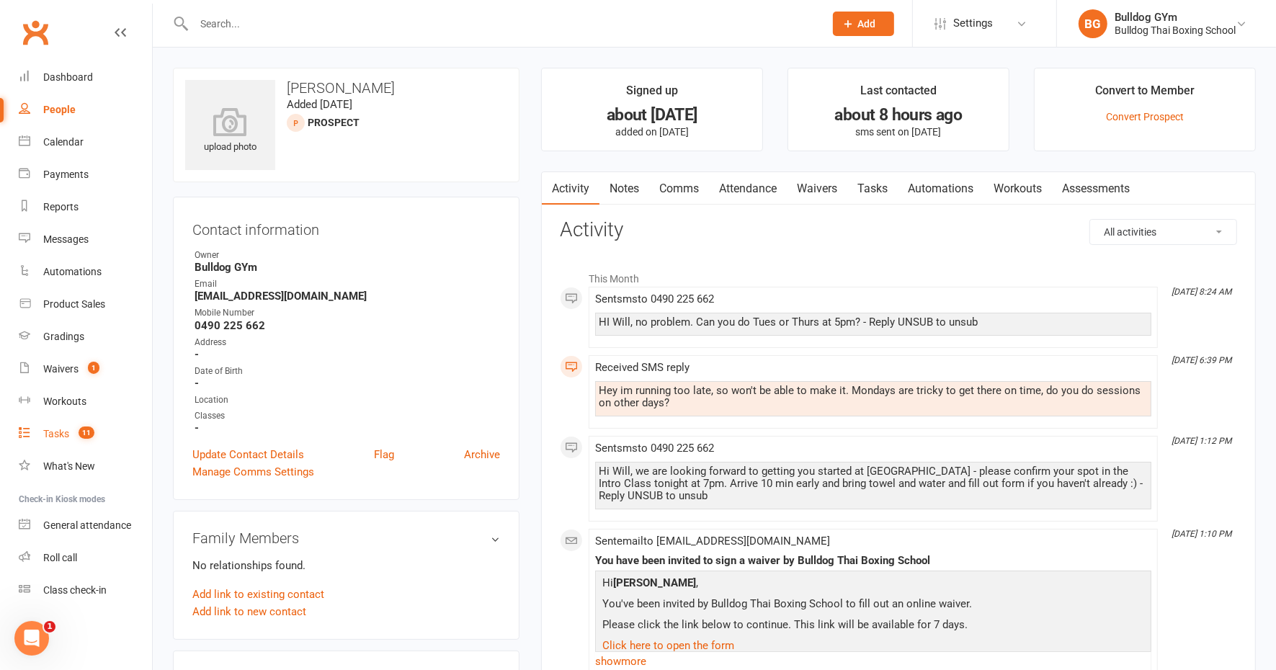
click at [56, 433] on div "Tasks" at bounding box center [56, 434] width 26 height 12
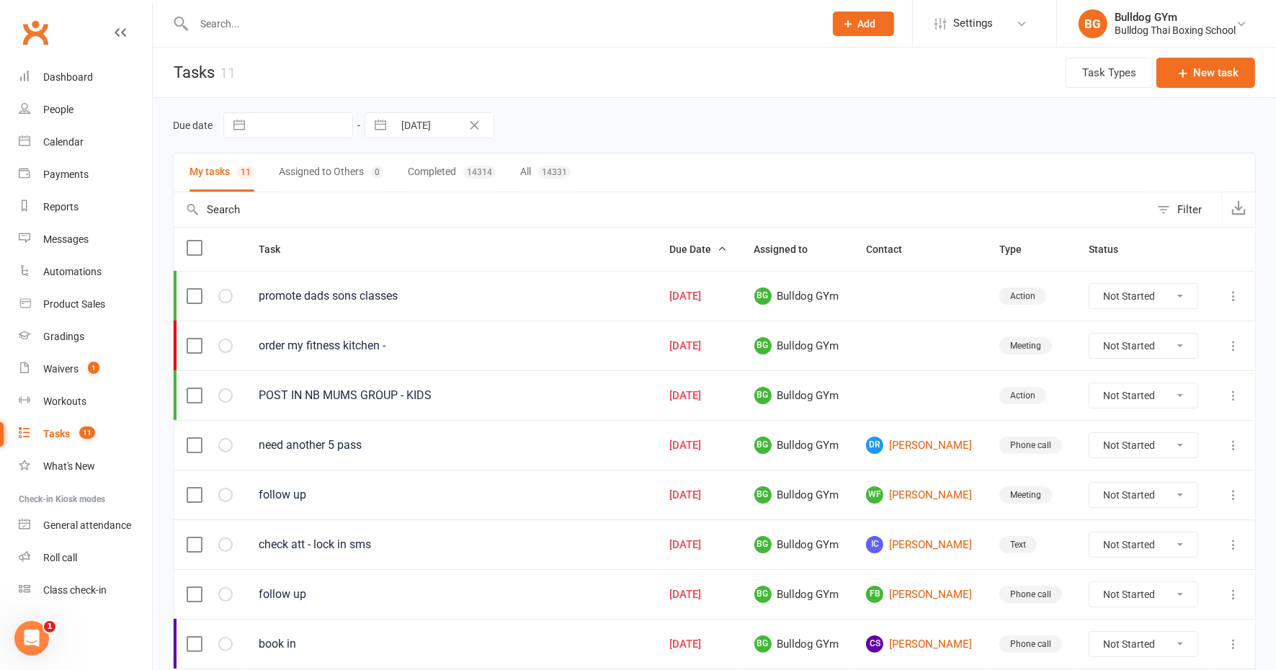
scroll to position [180, 0]
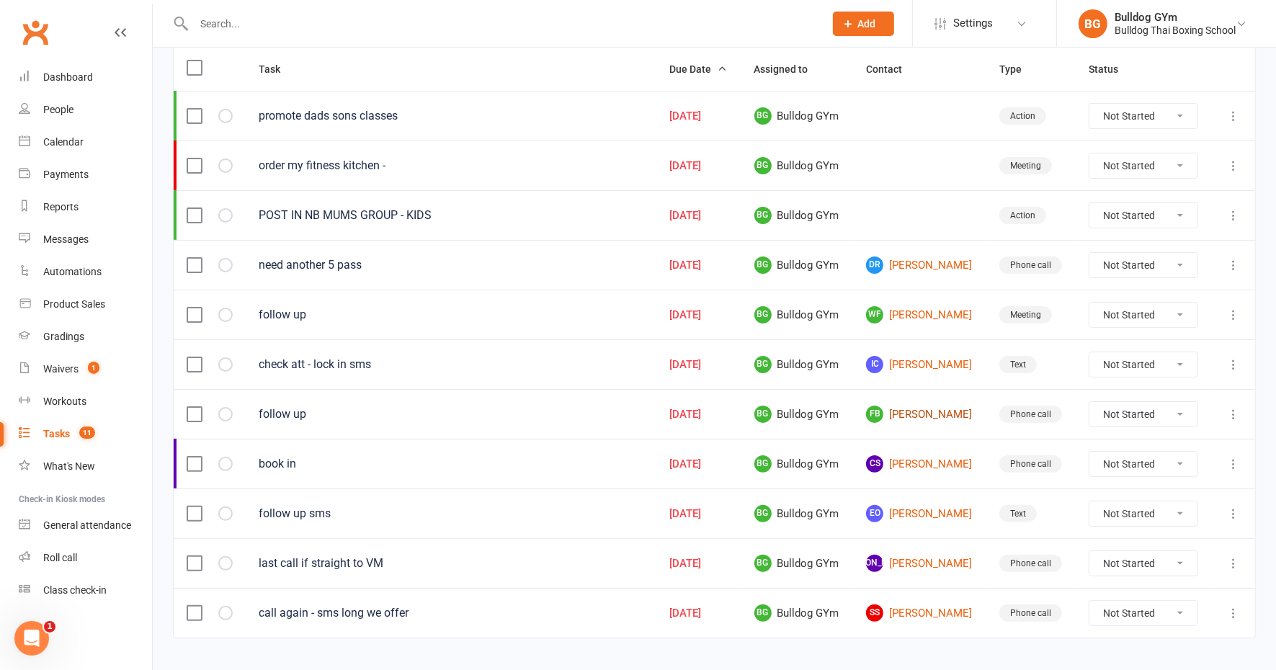
click at [915, 406] on link "FB [PERSON_NAME]" at bounding box center [919, 414] width 107 height 17
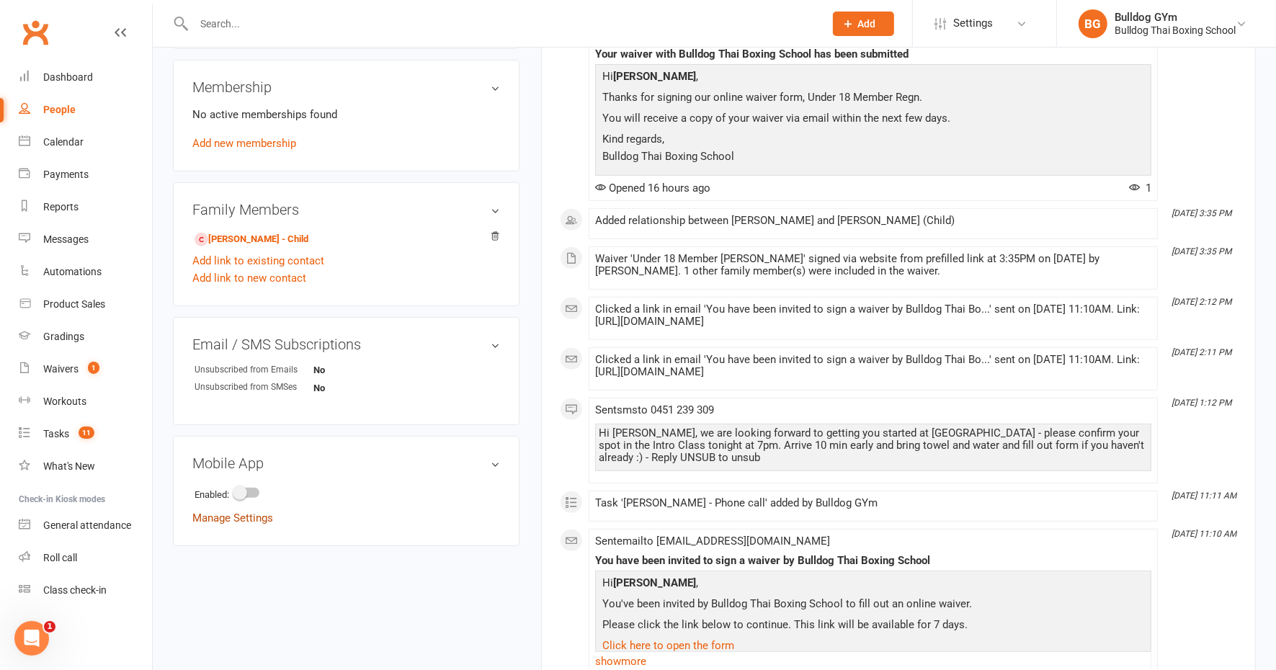
scroll to position [541, 0]
click at [292, 231] on link "[PERSON_NAME] - Child" at bounding box center [252, 238] width 114 height 15
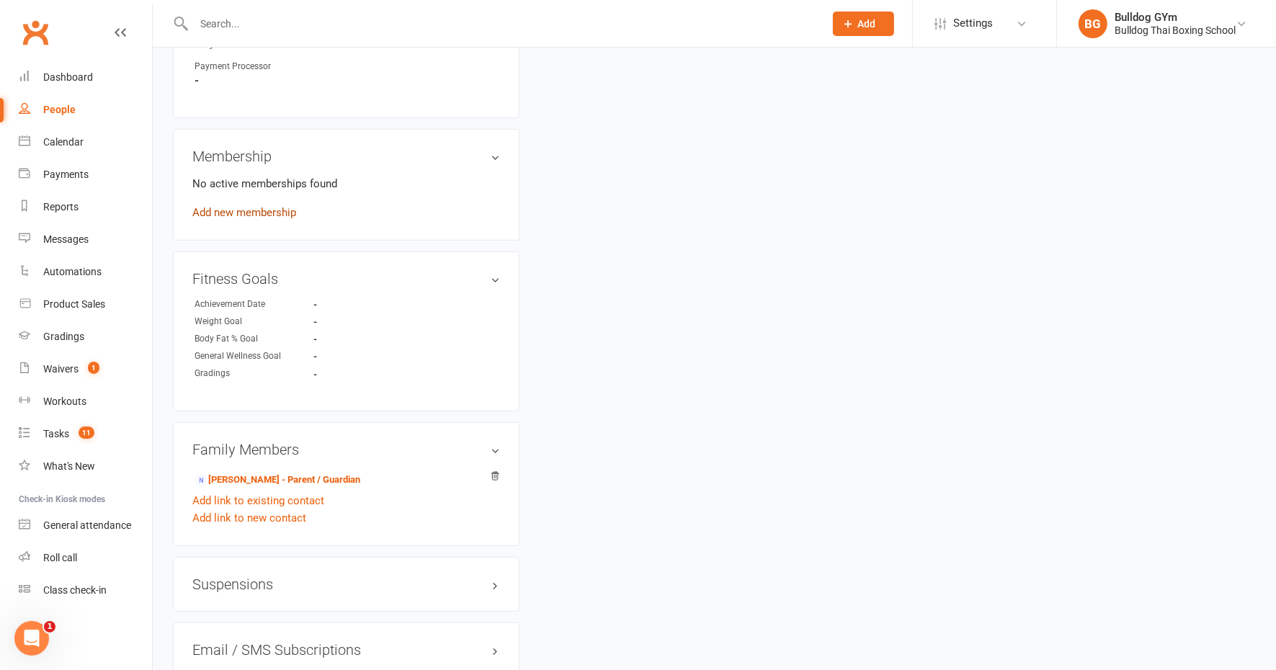
scroll to position [631, 0]
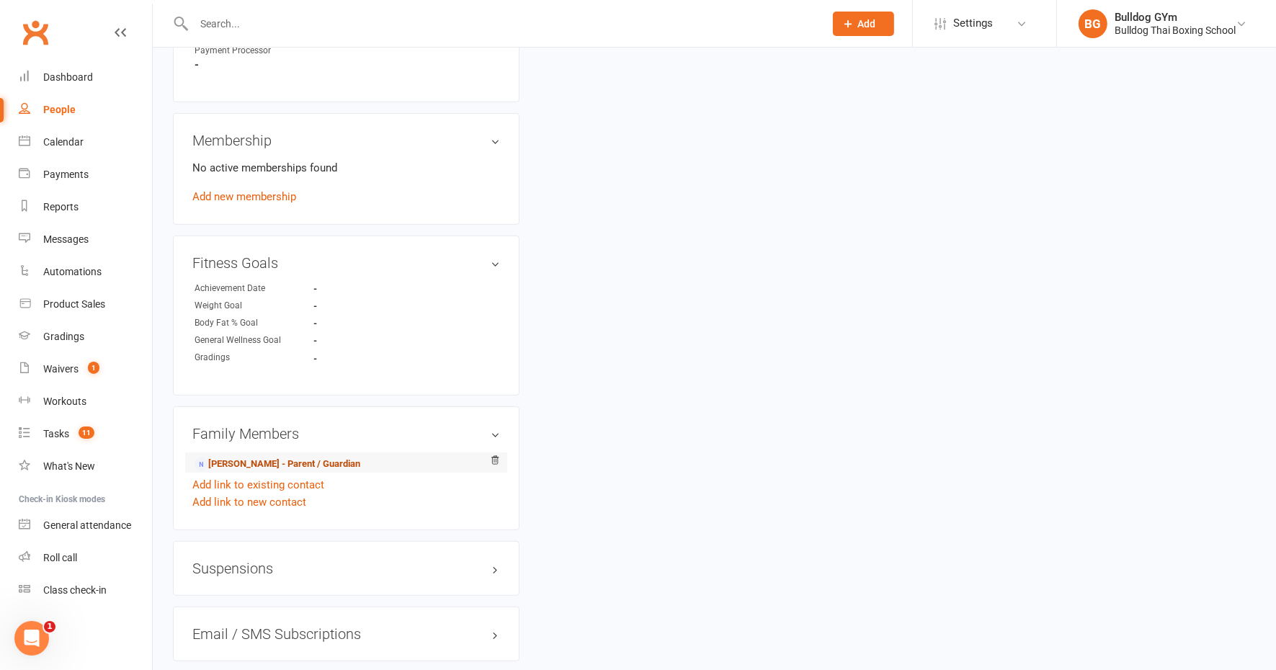
click at [276, 461] on link "Fiona Bates - Parent / Guardian" at bounding box center [278, 464] width 166 height 15
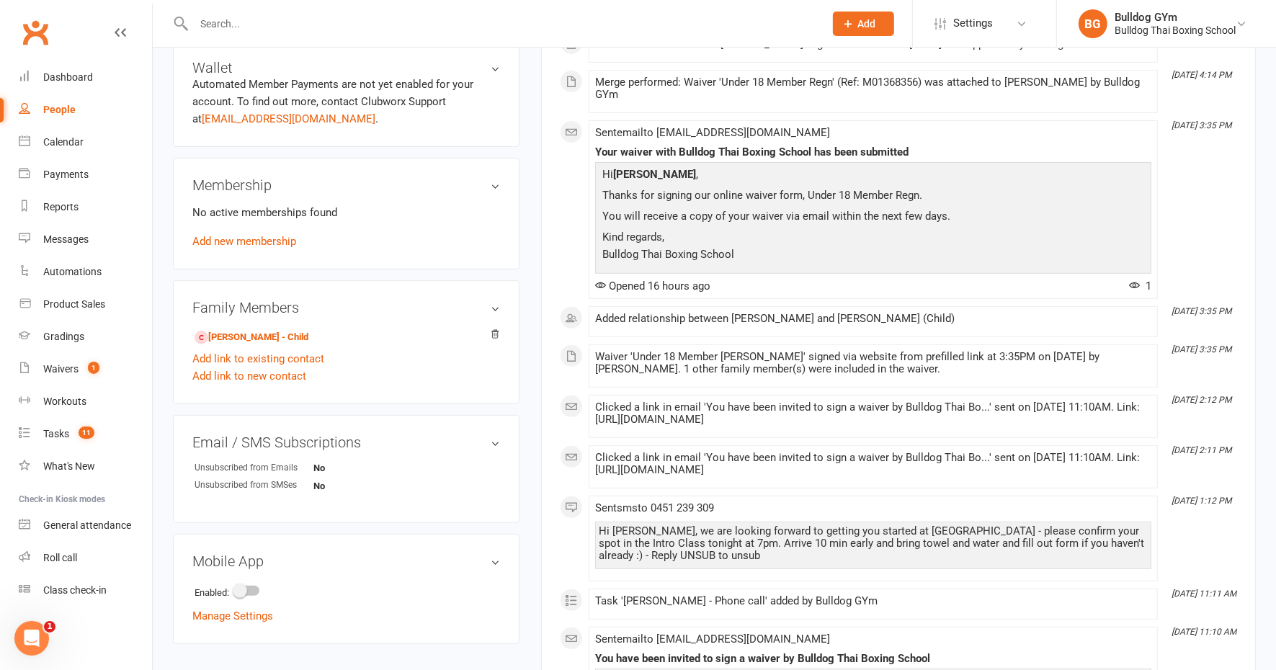
scroll to position [450, 0]
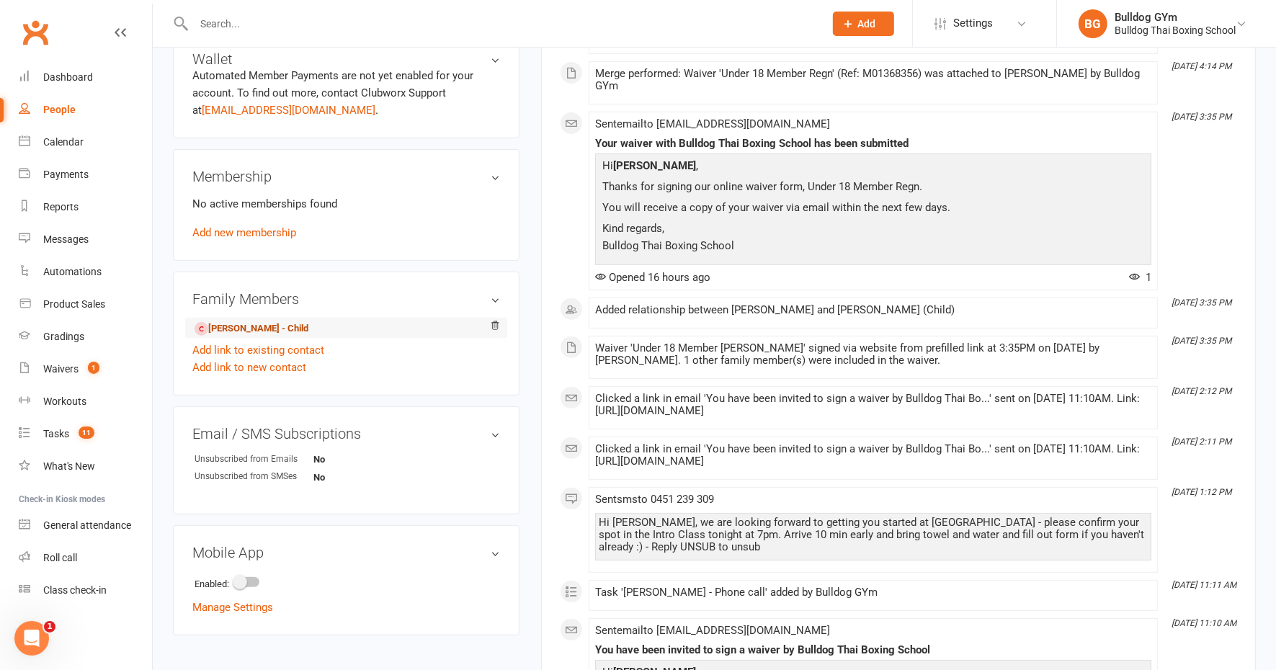
click at [246, 324] on link "[PERSON_NAME] - Child" at bounding box center [252, 328] width 114 height 15
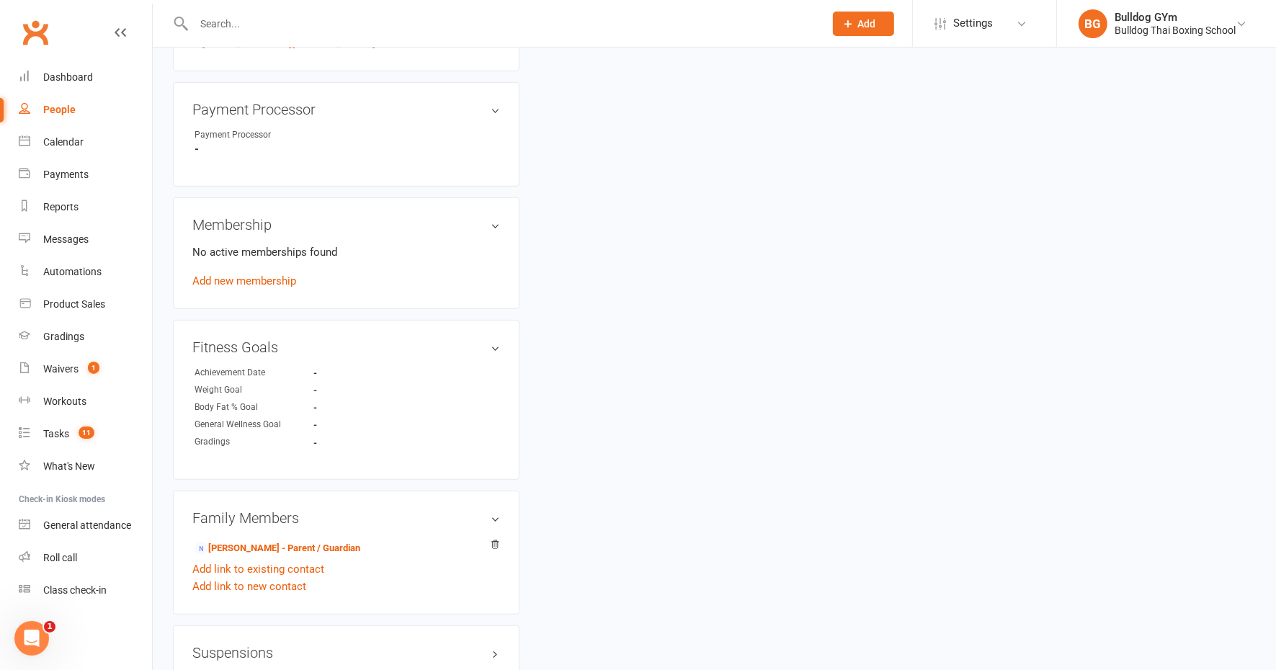
scroll to position [811, 0]
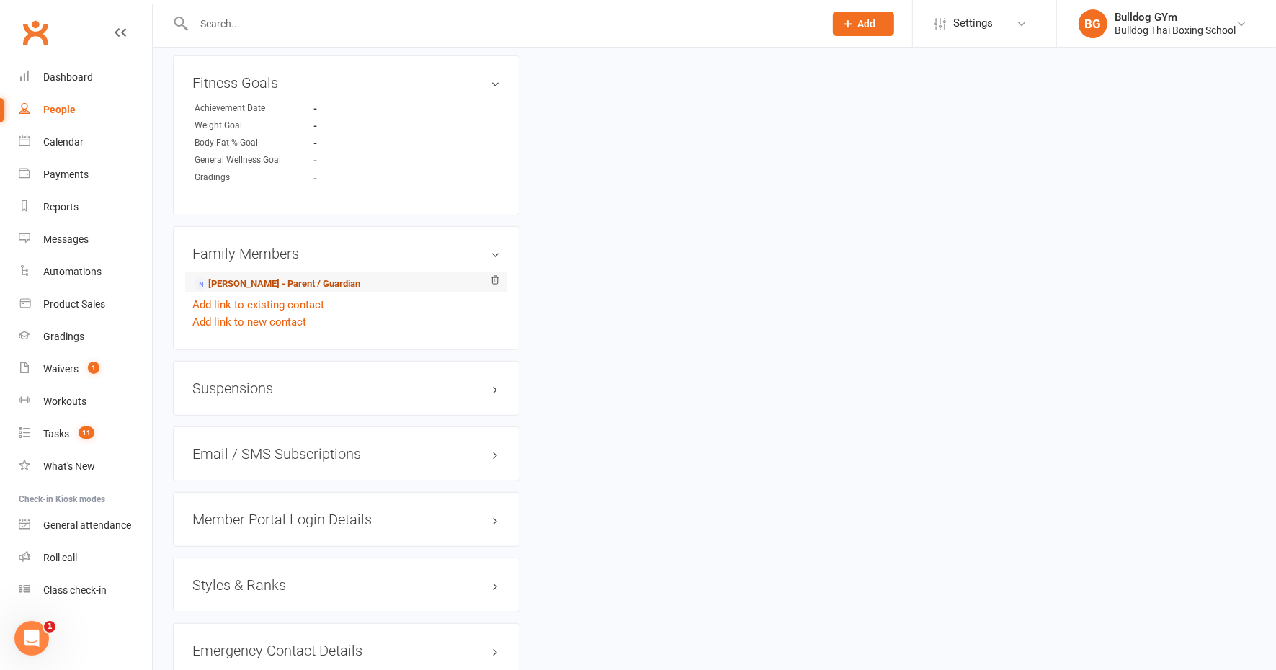
click at [235, 280] on link "Fiona Bates - Parent / Guardian" at bounding box center [278, 284] width 166 height 15
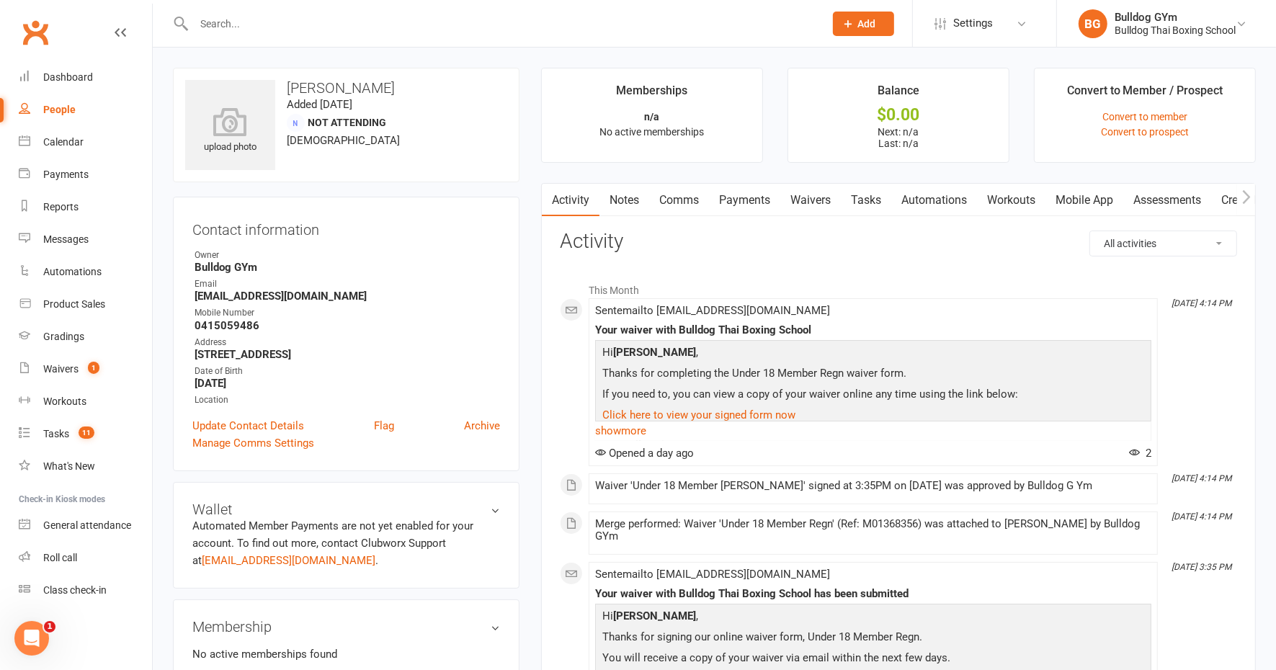
click at [680, 195] on link "Comms" at bounding box center [679, 200] width 60 height 33
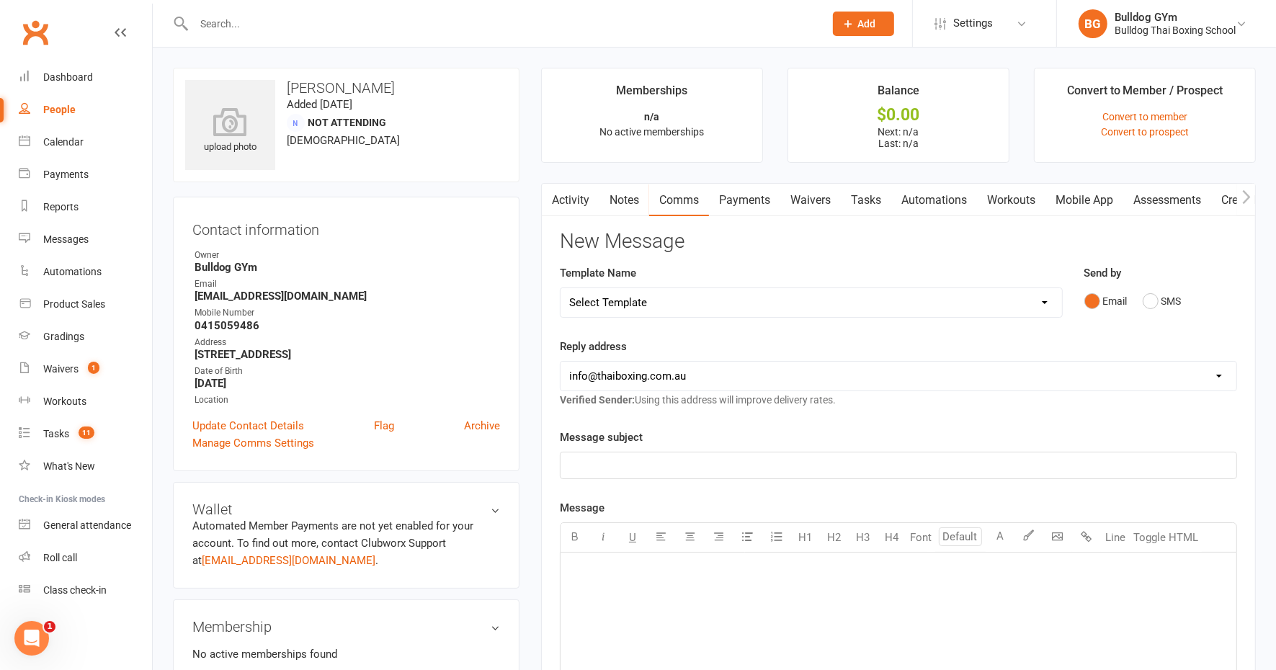
click at [676, 301] on select "Select Template [Email] Price Increase 28 Day Kick starter [SMS] 10 Pass Check …" at bounding box center [812, 302] width 502 height 29
select select "20"
click at [561, 288] on select "Select Template [Email] Price Increase 28 Day Kick starter [SMS] 10 Pass Check …" at bounding box center [812, 302] width 502 height 29
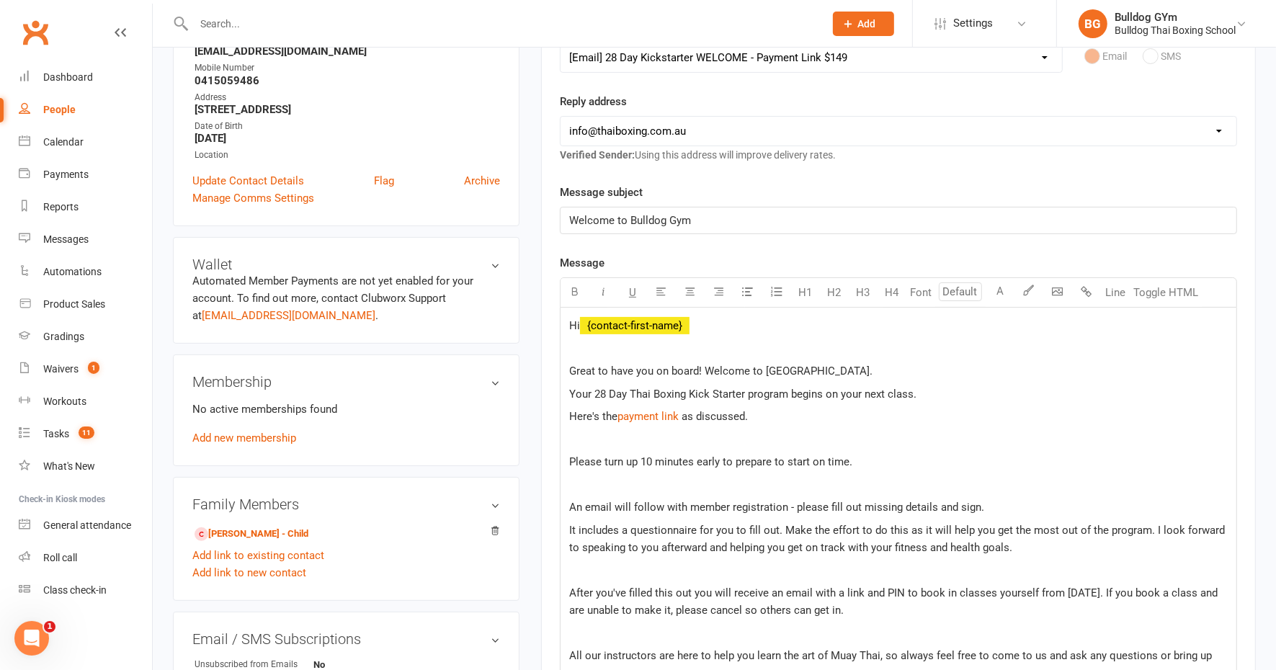
scroll to position [270, 0]
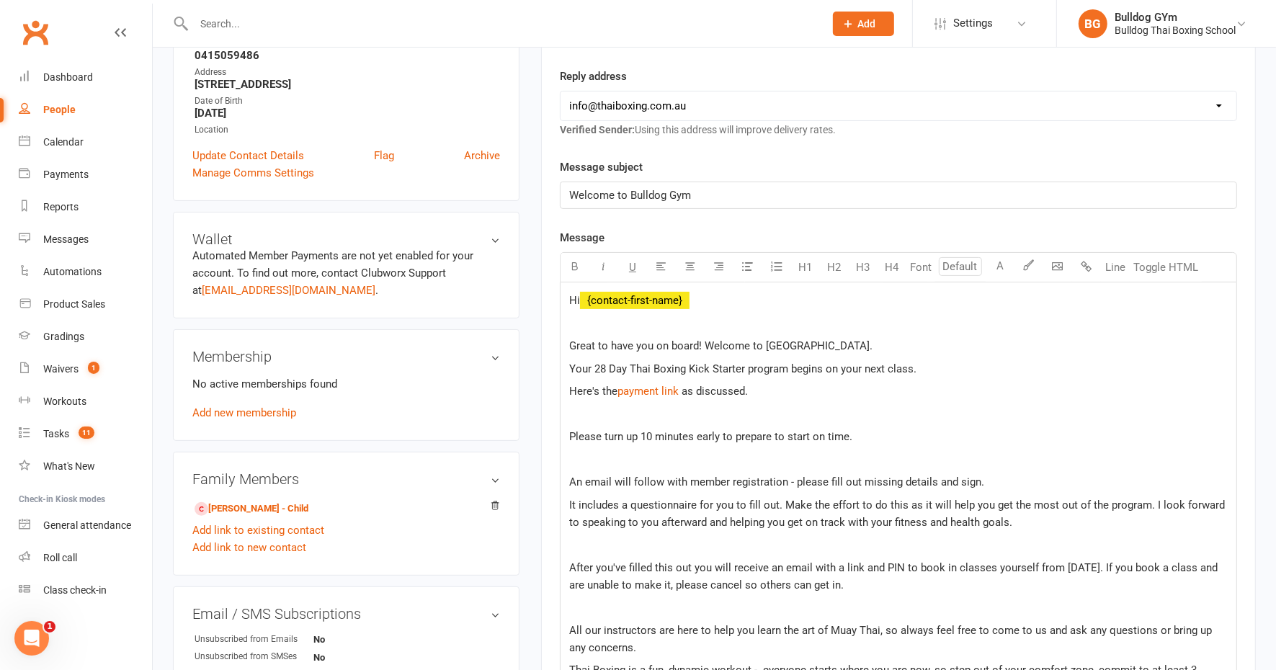
drag, startPoint x: 713, startPoint y: 306, endPoint x: 577, endPoint y: 291, distance: 137.7
click at [577, 292] on p "Hi ﻿ {contact-first-name}" at bounding box center [898, 300] width 659 height 17
click at [721, 293] on p "Hi ﻿ {contact-first-name}" at bounding box center [898, 300] width 659 height 17
drag, startPoint x: 696, startPoint y: 293, endPoint x: 613, endPoint y: 294, distance: 83.6
click at [613, 294] on p "Hi ﻿ {contact-first-name}" at bounding box center [898, 300] width 659 height 17
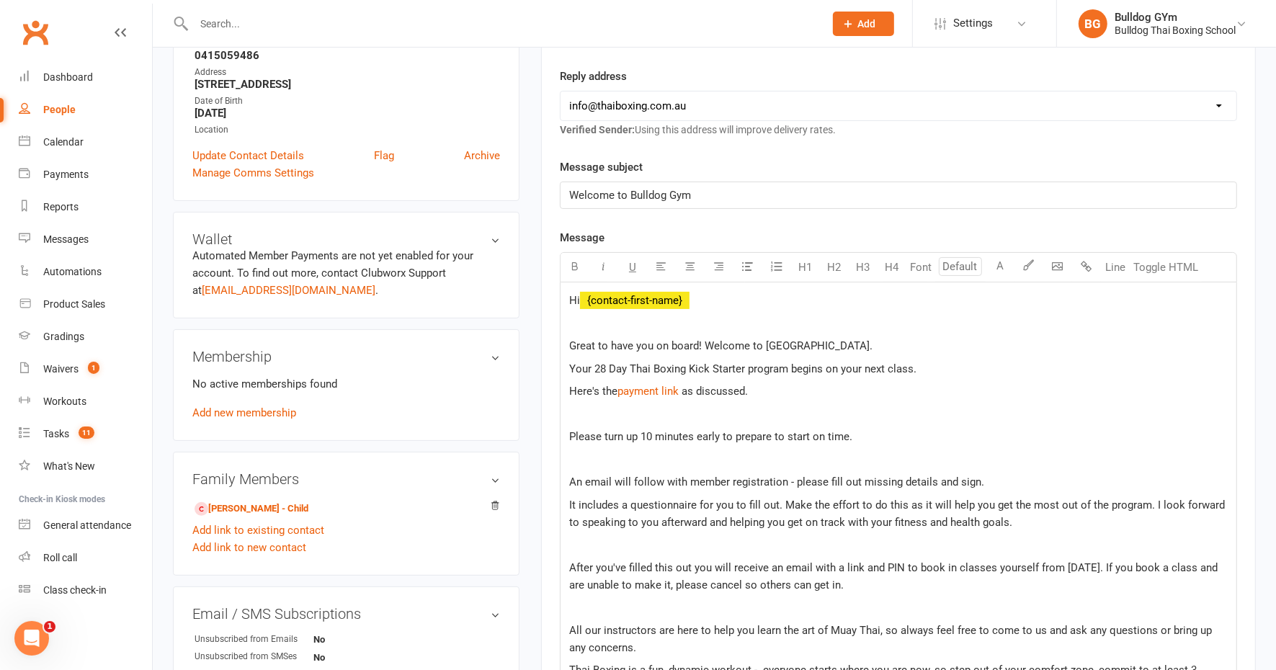
click at [717, 303] on p "Hi ﻿ {contact-first-name}" at bounding box center [898, 300] width 659 height 17
drag, startPoint x: 680, startPoint y: 306, endPoint x: 497, endPoint y: 313, distance: 183.2
click at [499, 313] on div "upload photo Fiona Bates Added 13 October, 2025 Not Attending 52 years old Cont…" at bounding box center [714, 563] width 1105 height 1532
drag, startPoint x: 685, startPoint y: 294, endPoint x: 577, endPoint y: 294, distance: 108.8
click at [577, 294] on p "﻿ ﻿ {contact-first-name} ﻿" at bounding box center [898, 300] width 659 height 17
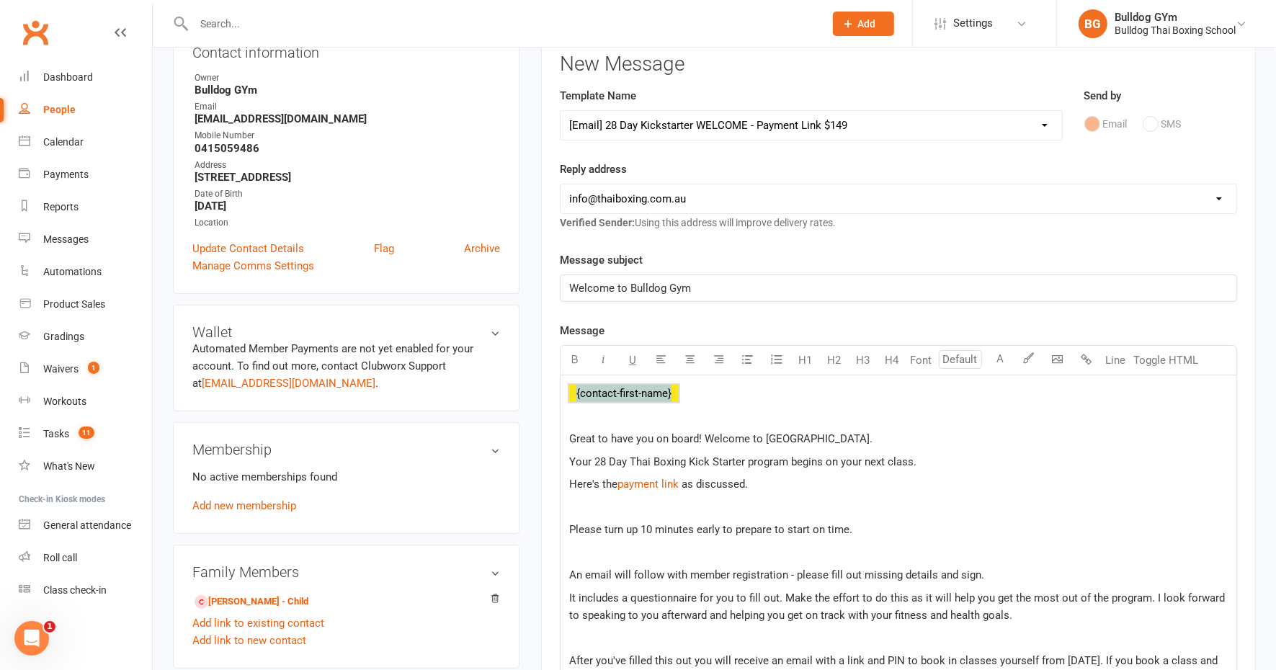
scroll to position [45, 0]
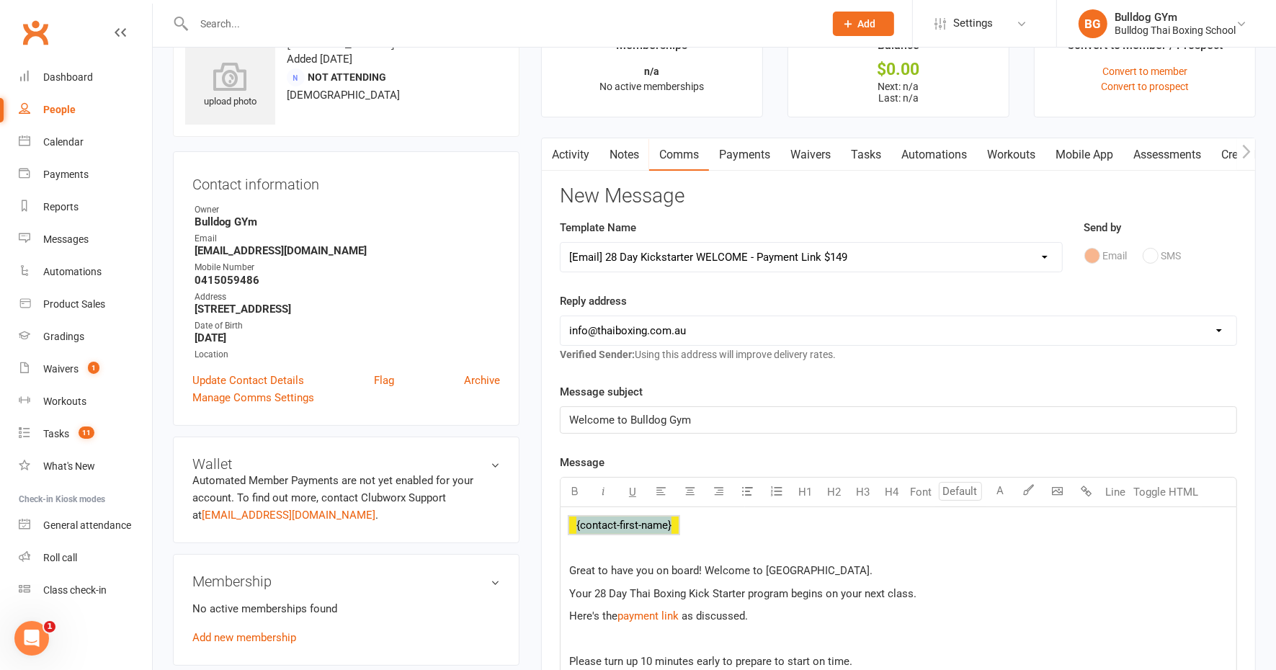
click at [707, 519] on p "﻿ ﻿ {contact-first-name} ﻿" at bounding box center [898, 525] width 659 height 17
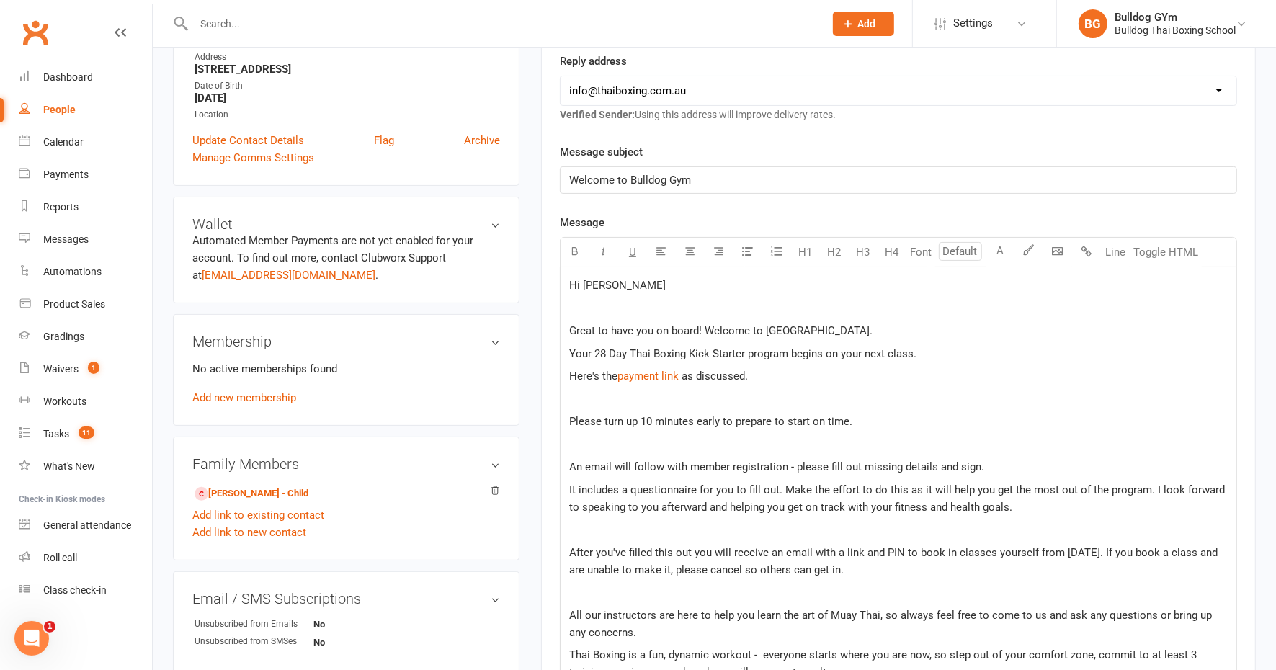
scroll to position [316, 0]
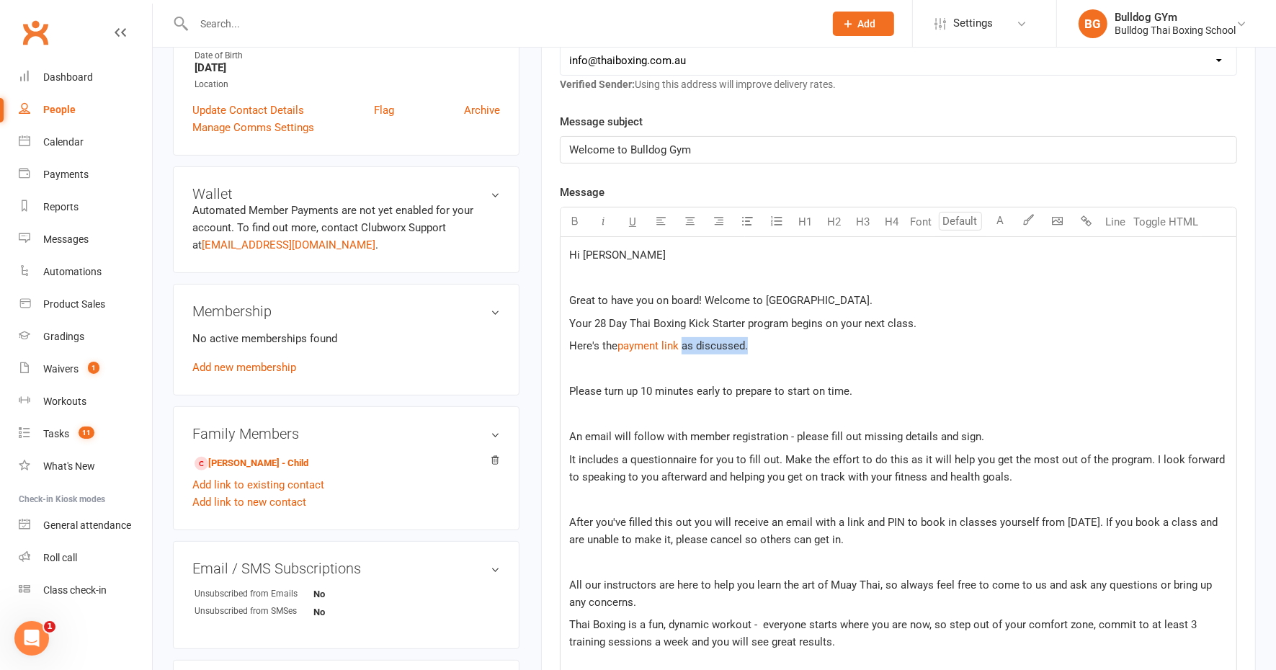
drag, startPoint x: 757, startPoint y: 341, endPoint x: 685, endPoint y: 337, distance: 71.4
click at [685, 337] on p "Here's the $ payment link $ $ $ as discussed." at bounding box center [898, 345] width 659 height 17
click at [770, 352] on div "Hi Matthew Great to have you on board! Welcome to Bulldog Gym. Your 28 Day Thai…" at bounding box center [899, 611] width 676 height 748
click at [732, 386] on span "Please turn up 10 minutes early to prepare to start on time." at bounding box center [710, 391] width 283 height 13
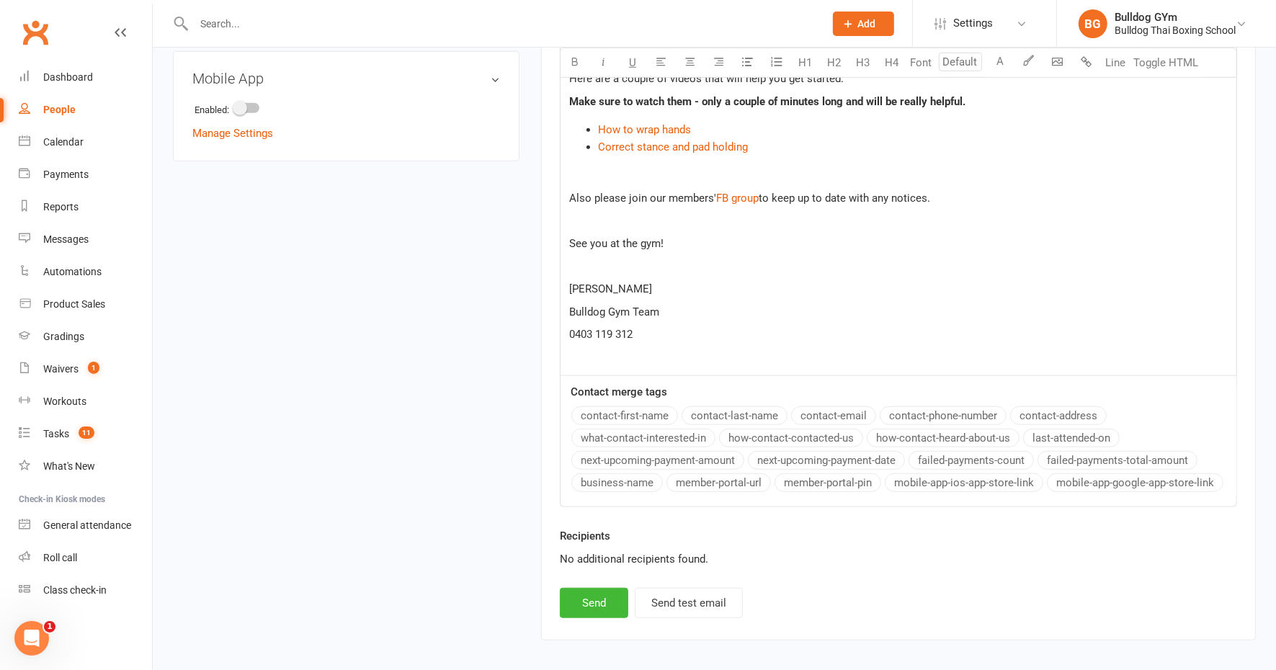
scroll to position [980, 0]
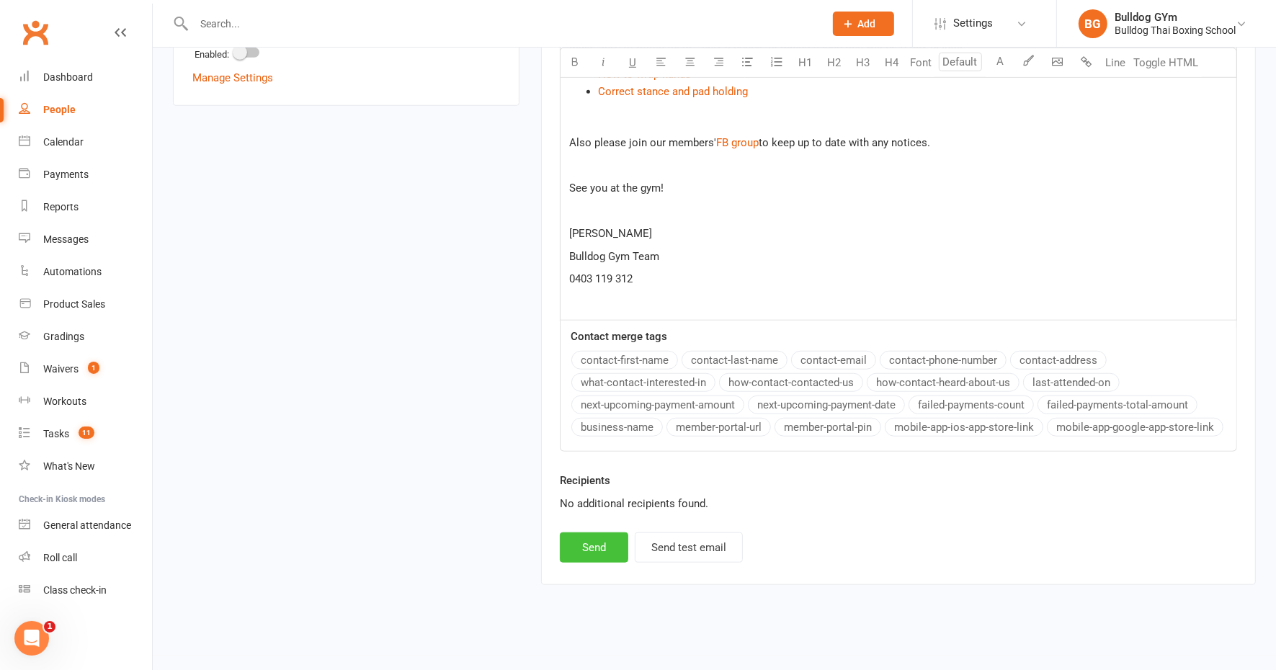
click at [593, 543] on button "Send" at bounding box center [594, 548] width 68 height 30
select select
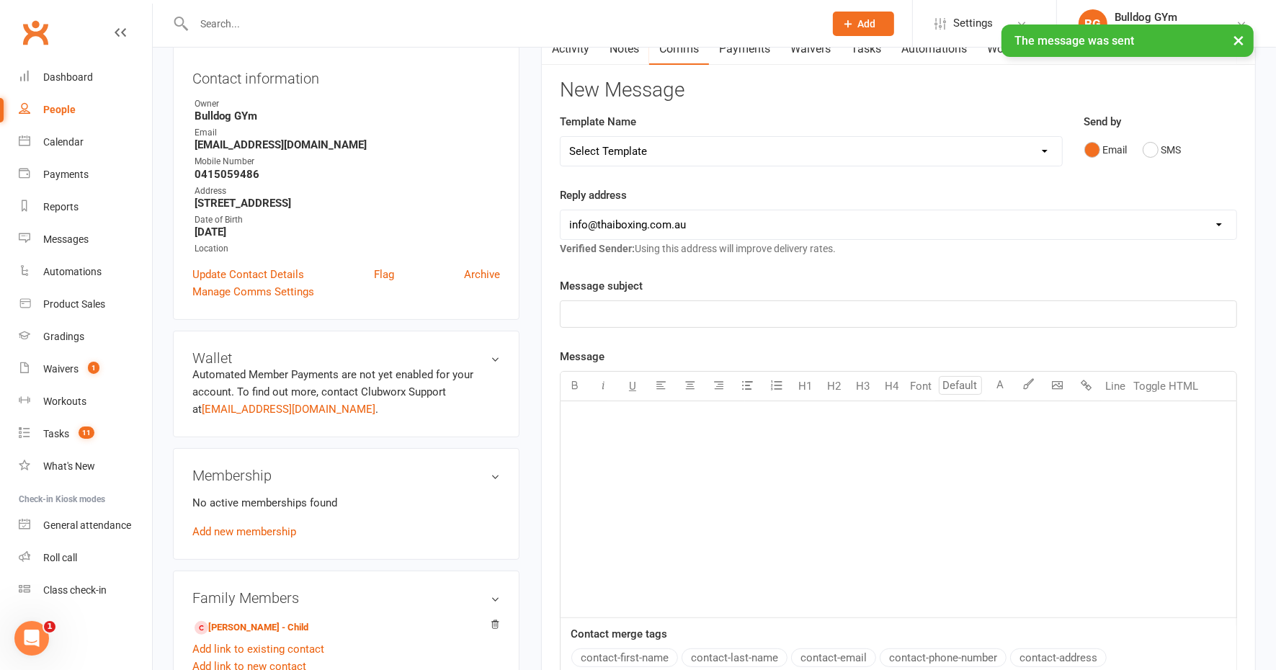
scroll to position [0, 0]
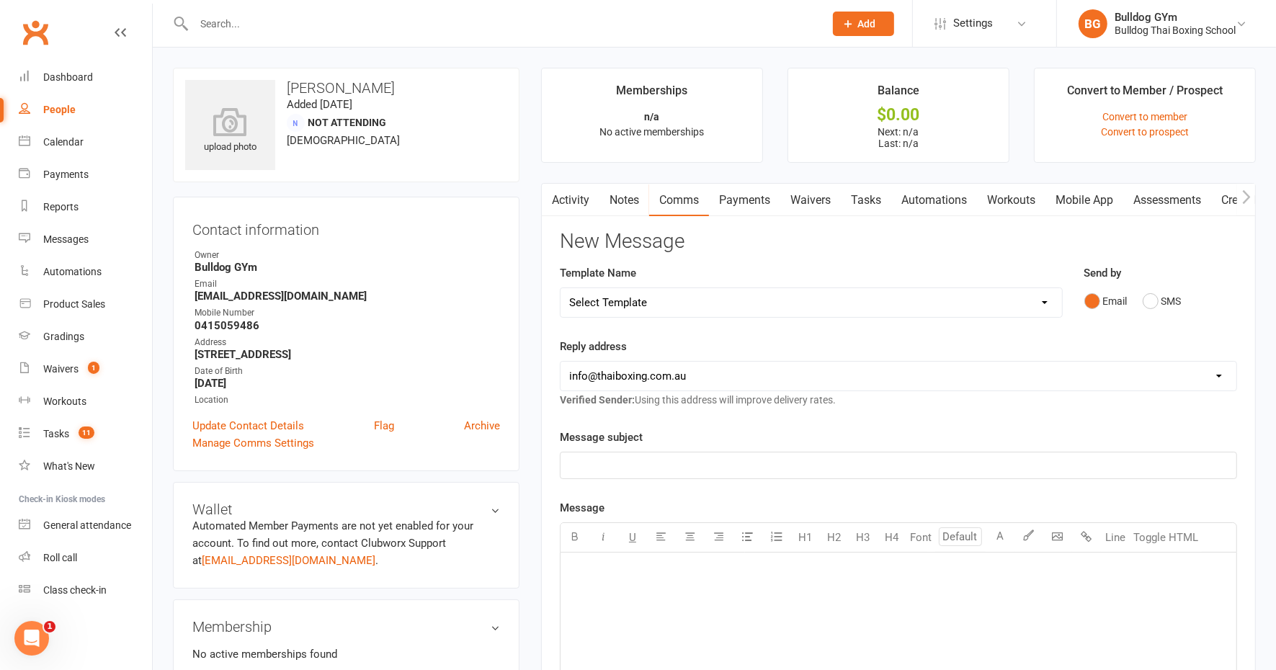
click at [815, 197] on link "Waivers" at bounding box center [811, 200] width 61 height 33
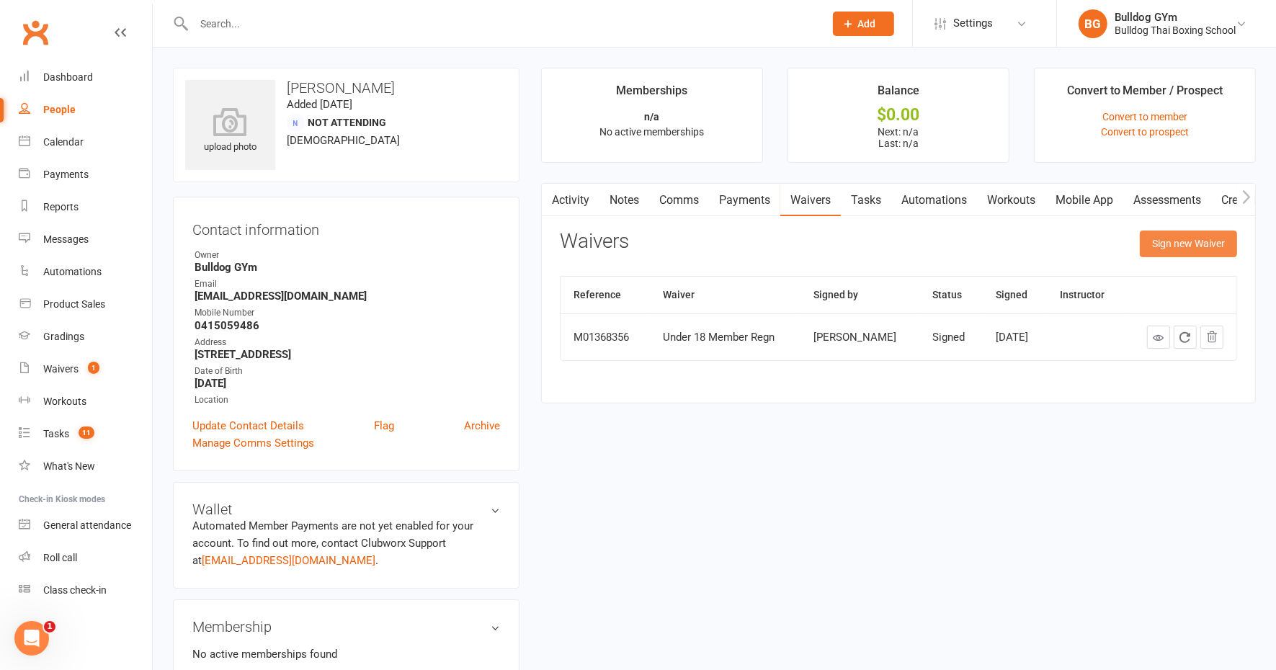
click at [1184, 241] on button "Sign new Waiver" at bounding box center [1188, 244] width 97 height 26
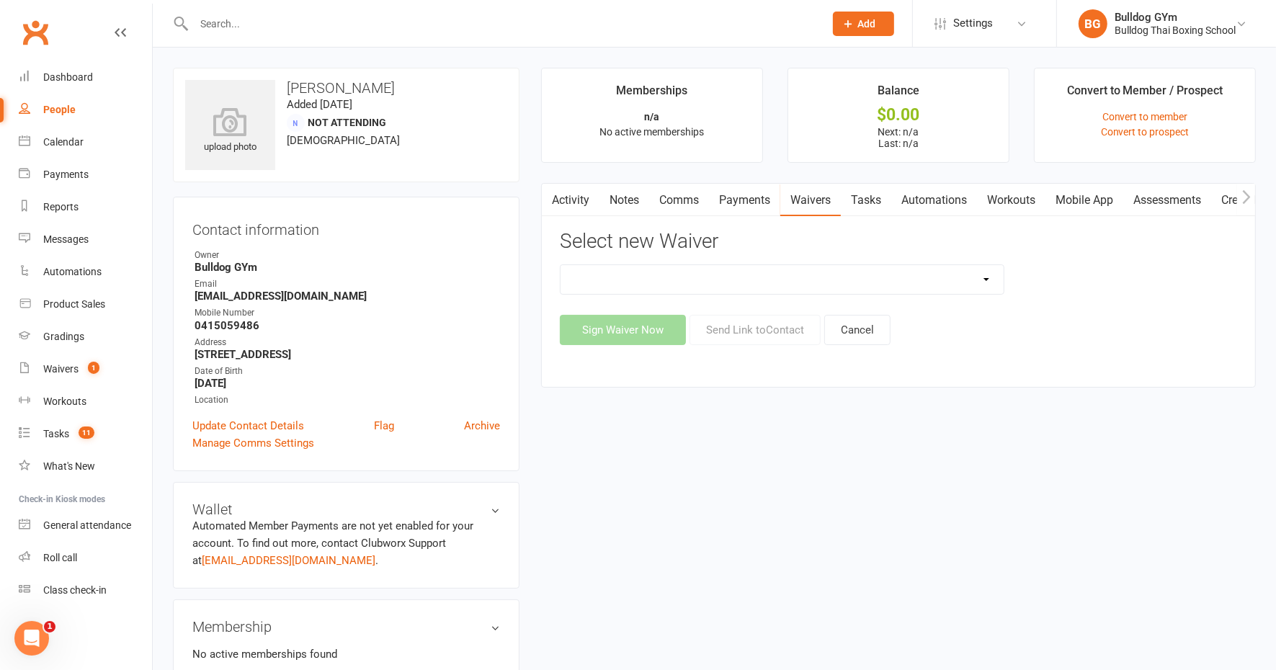
click at [739, 282] on select "12 Month Contract 14 Day Kick Off 21 Day Kick Starter 28 Day 99 and RO 35 28 Da…" at bounding box center [782, 279] width 443 height 29
select select "7365"
click at [561, 265] on select "12 Month Contract 14 Day Kick Off 21 Day Kick Starter 28 Day 99 and RO 35 28 Da…" at bounding box center [782, 279] width 443 height 29
click at [761, 332] on button "Send Link to Contact" at bounding box center [755, 330] width 131 height 30
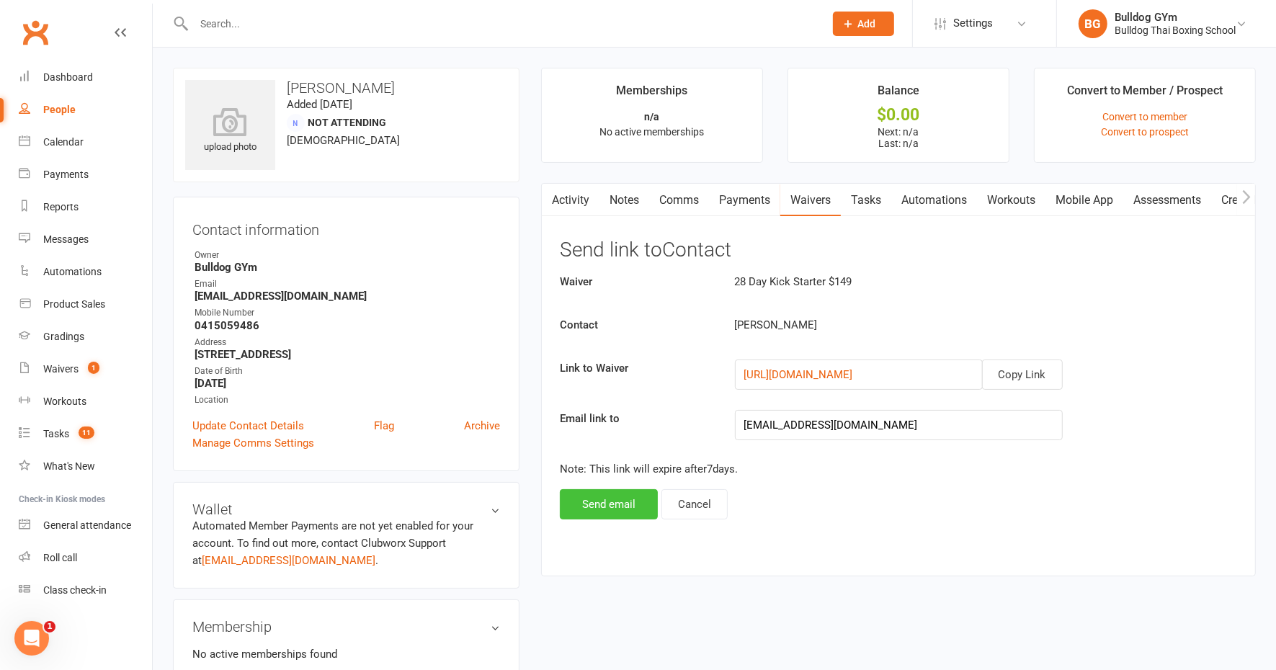
click at [605, 507] on button "Send email" at bounding box center [609, 504] width 98 height 30
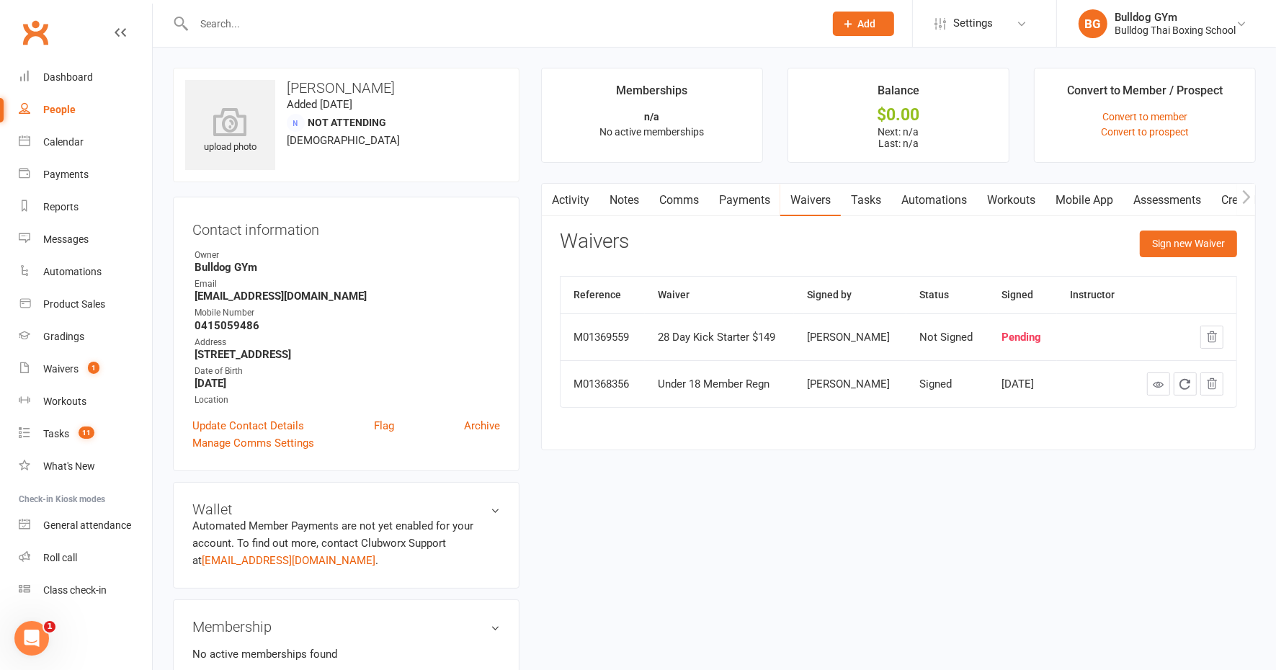
click at [271, 26] on input "text" at bounding box center [502, 24] width 625 height 20
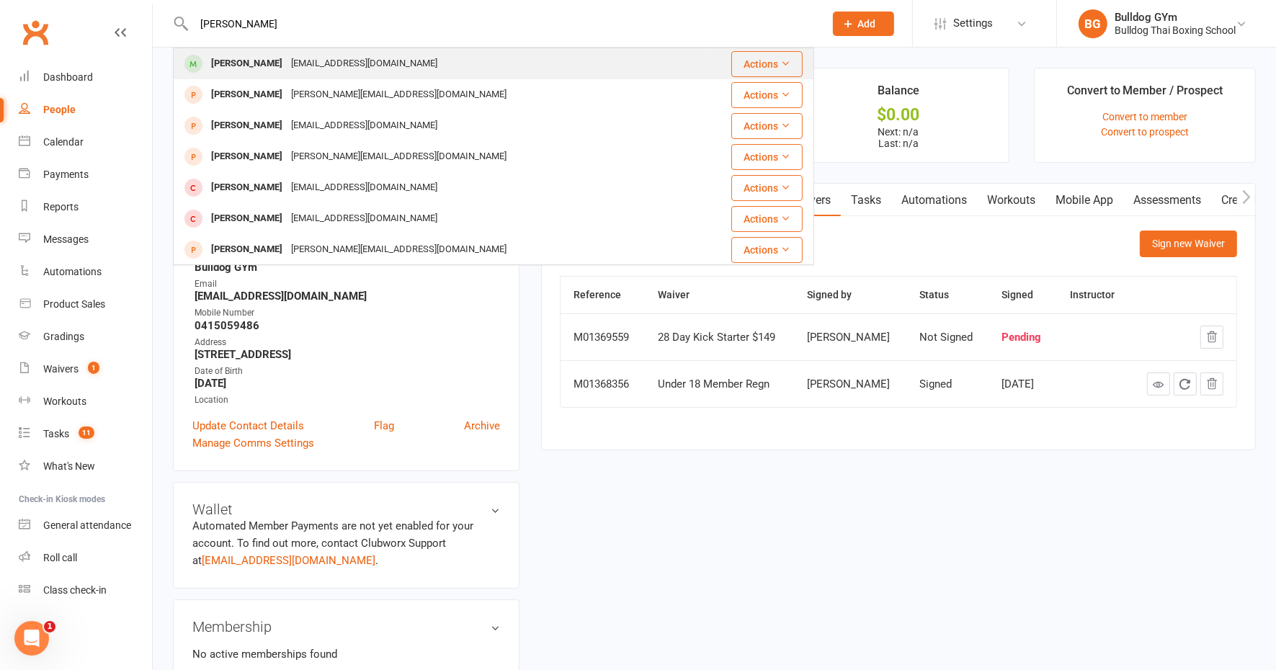
type input "oliver morg"
click at [256, 63] on div "Oliver Morgan" at bounding box center [247, 63] width 80 height 21
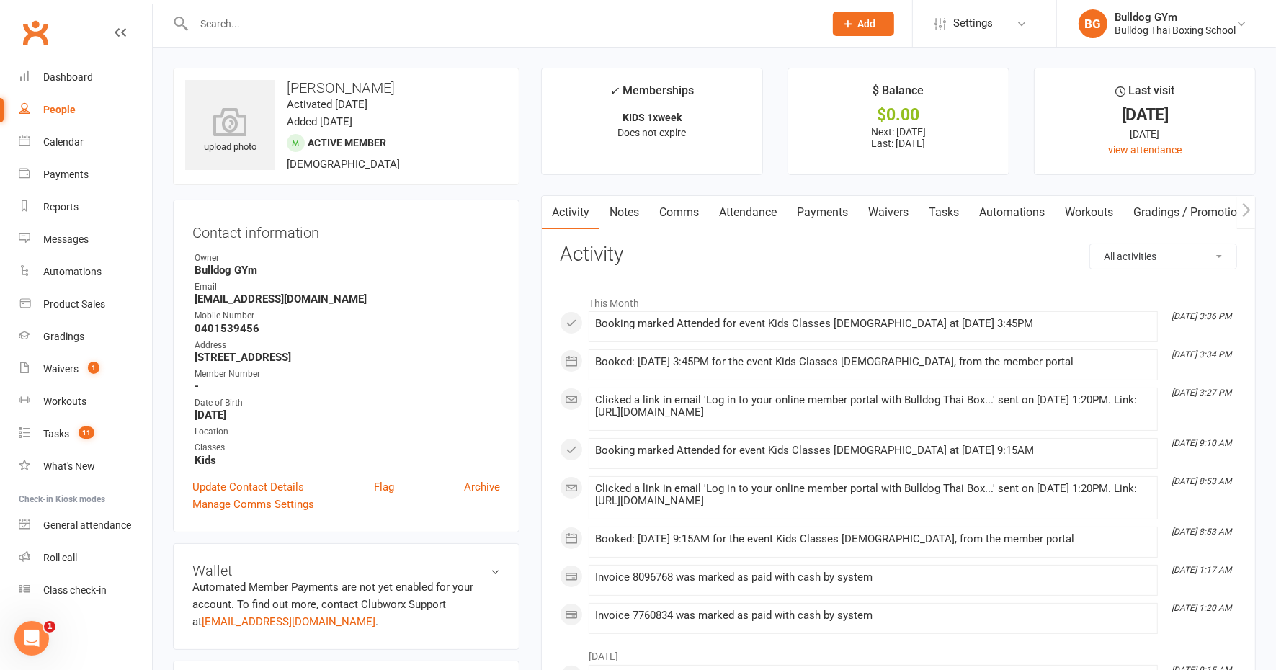
click at [762, 205] on link "Attendance" at bounding box center [748, 212] width 78 height 33
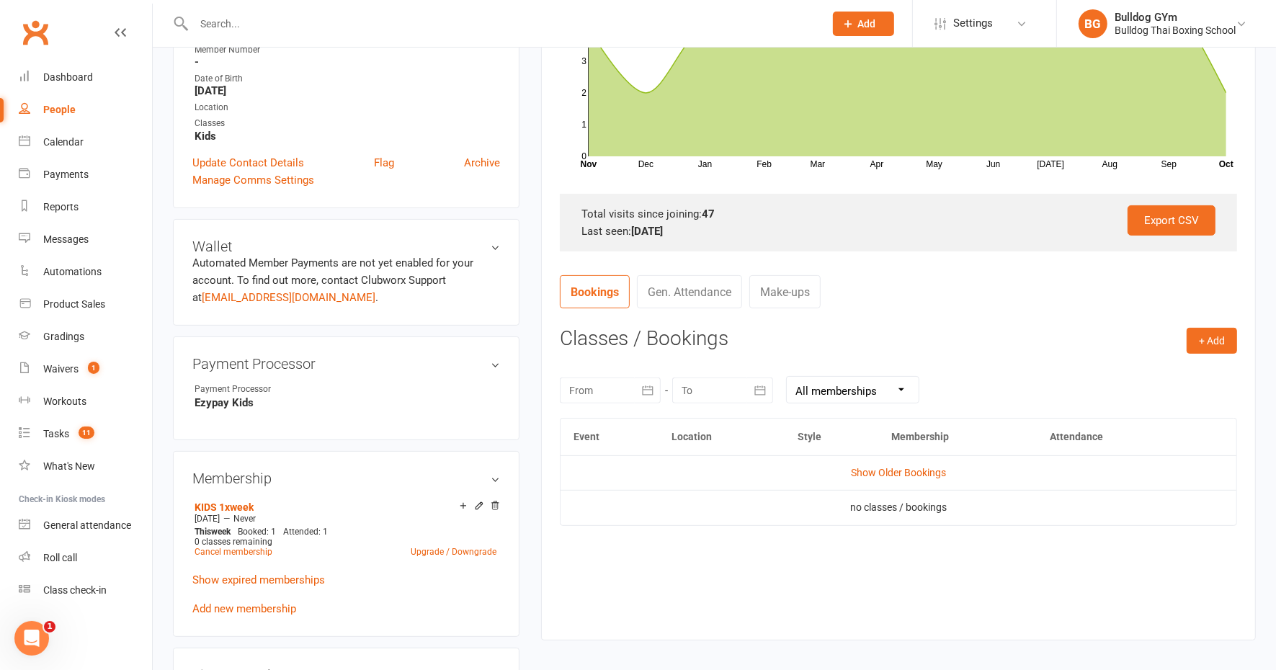
scroll to position [360, 0]
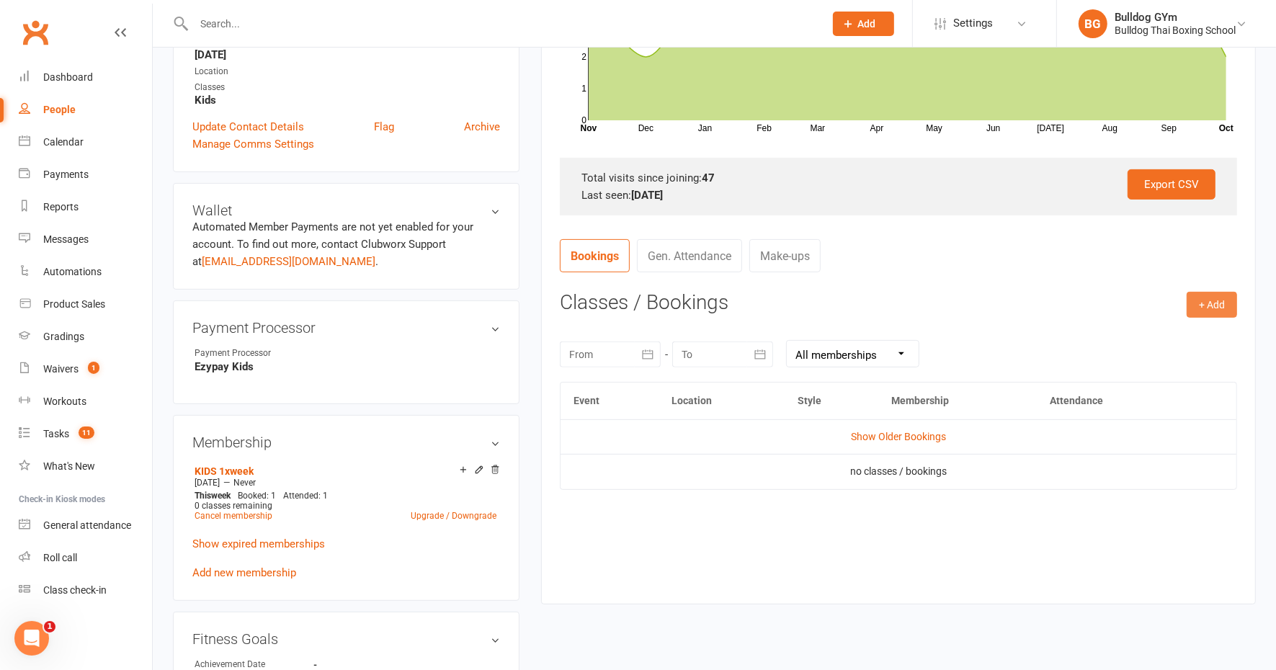
click at [1197, 303] on button "+ Add" at bounding box center [1212, 305] width 50 height 26
click at [1175, 329] on link "Book Event" at bounding box center [1165, 337] width 143 height 29
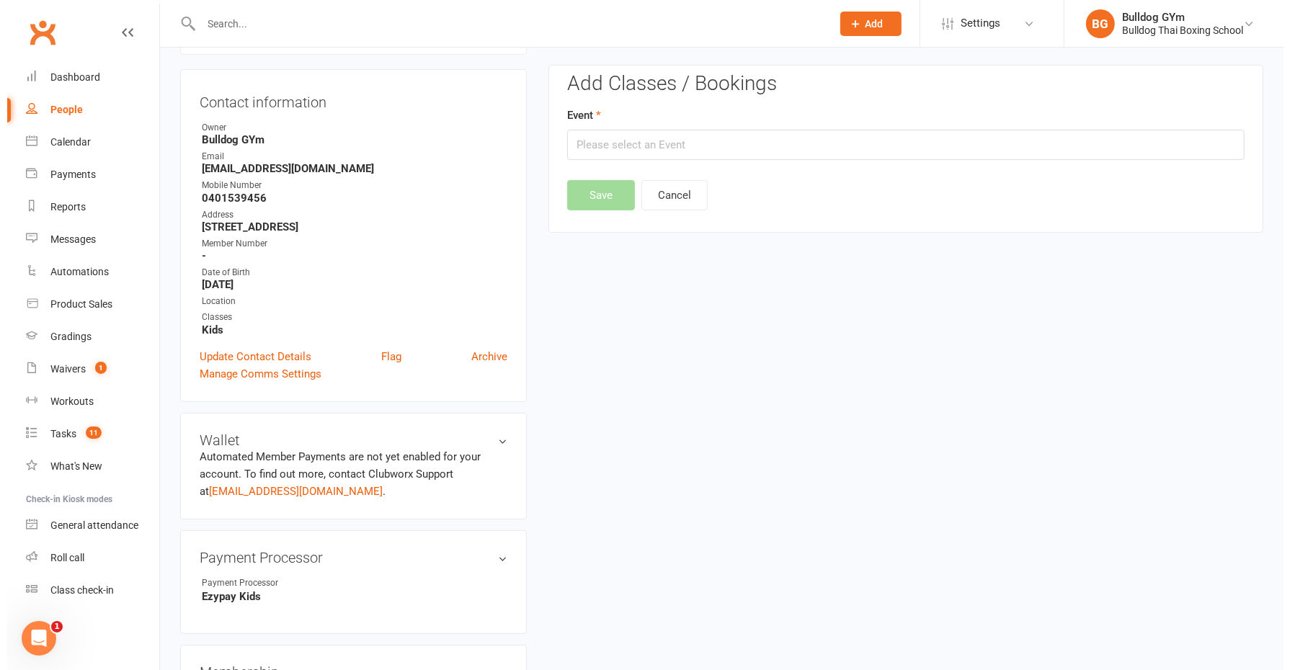
scroll to position [123, 0]
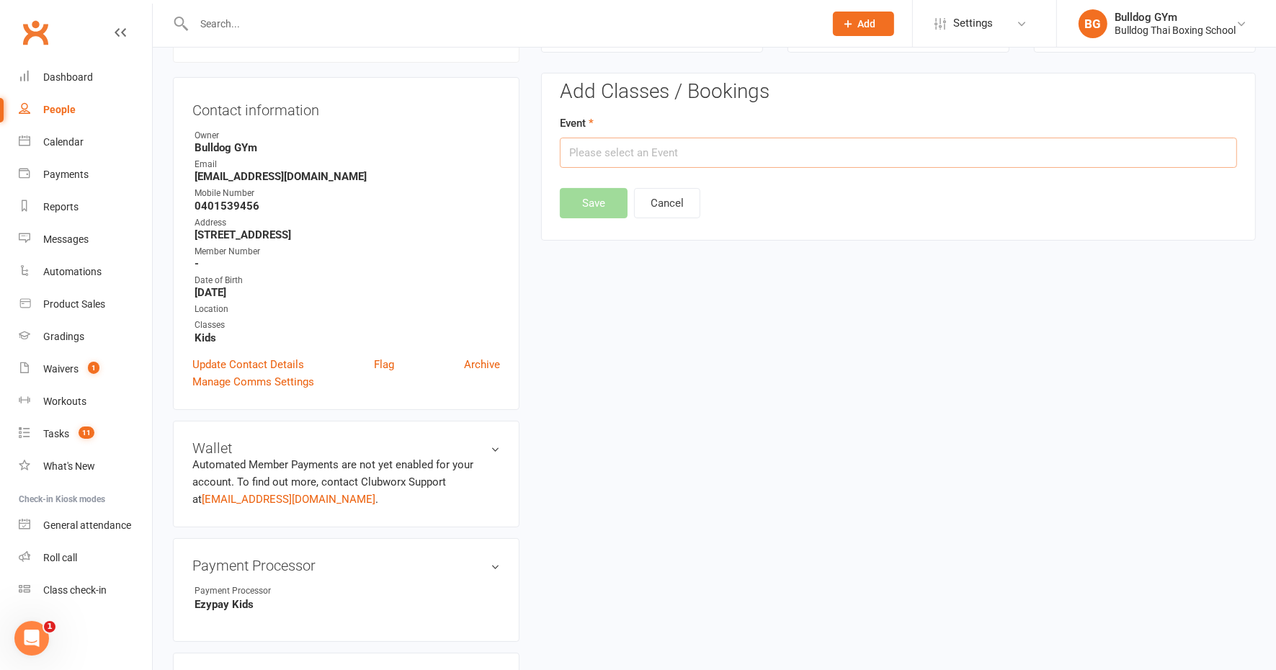
click at [701, 149] on input "text" at bounding box center [898, 153] width 677 height 30
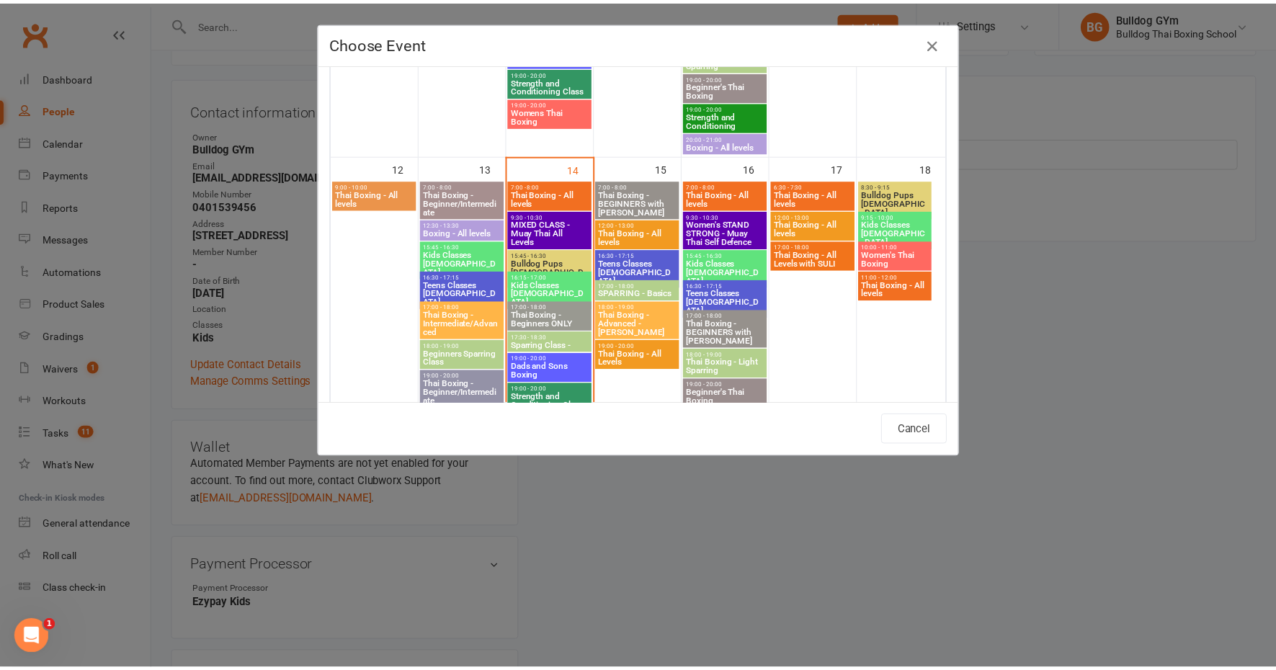
scroll to position [631, 0]
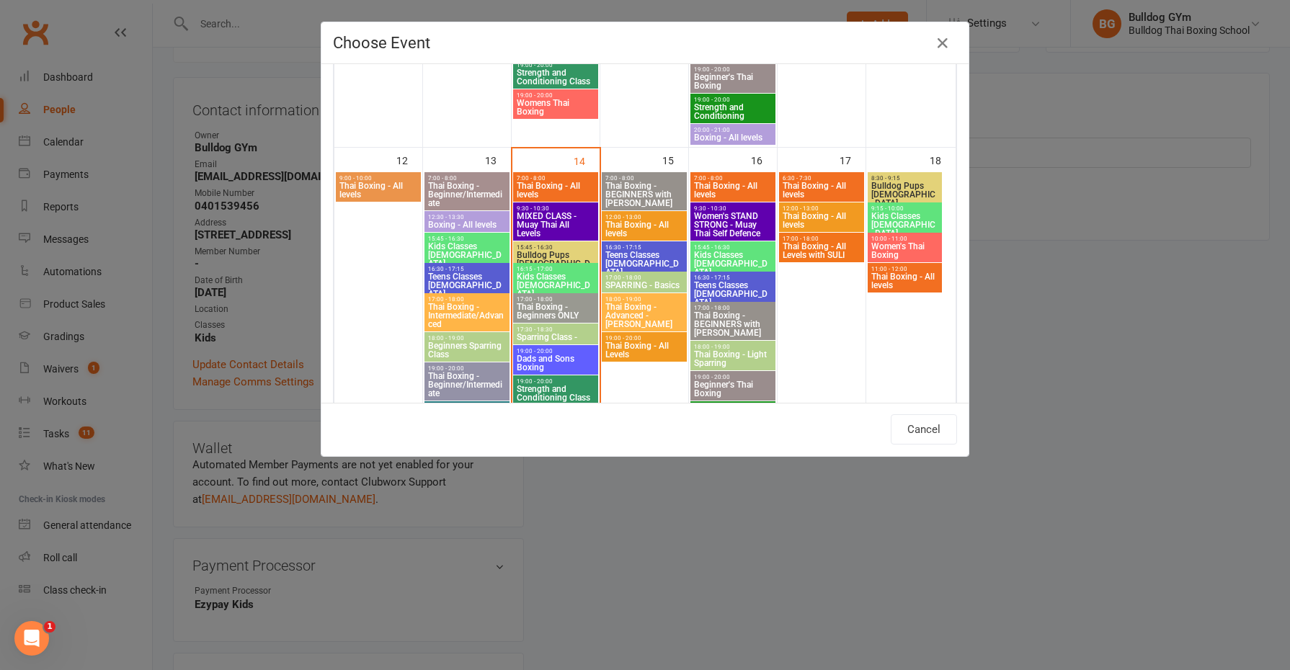
click at [553, 269] on span "16:15 - 17:00" at bounding box center [555, 269] width 79 height 6
type input "Kids Classes 8-12yo - Oct 14, 2025 4:15:00 PM"
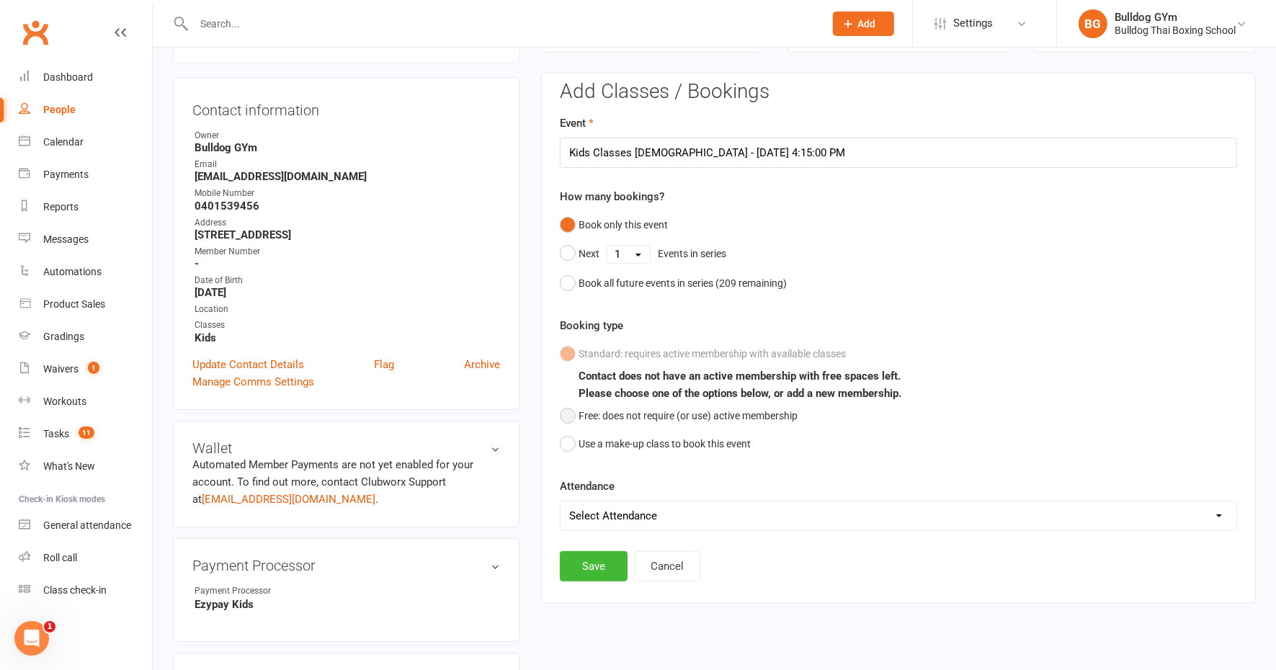
click at [570, 413] on button "Free: does not require (or use) active membership" at bounding box center [679, 415] width 238 height 27
click at [592, 572] on button "Save" at bounding box center [594, 566] width 68 height 30
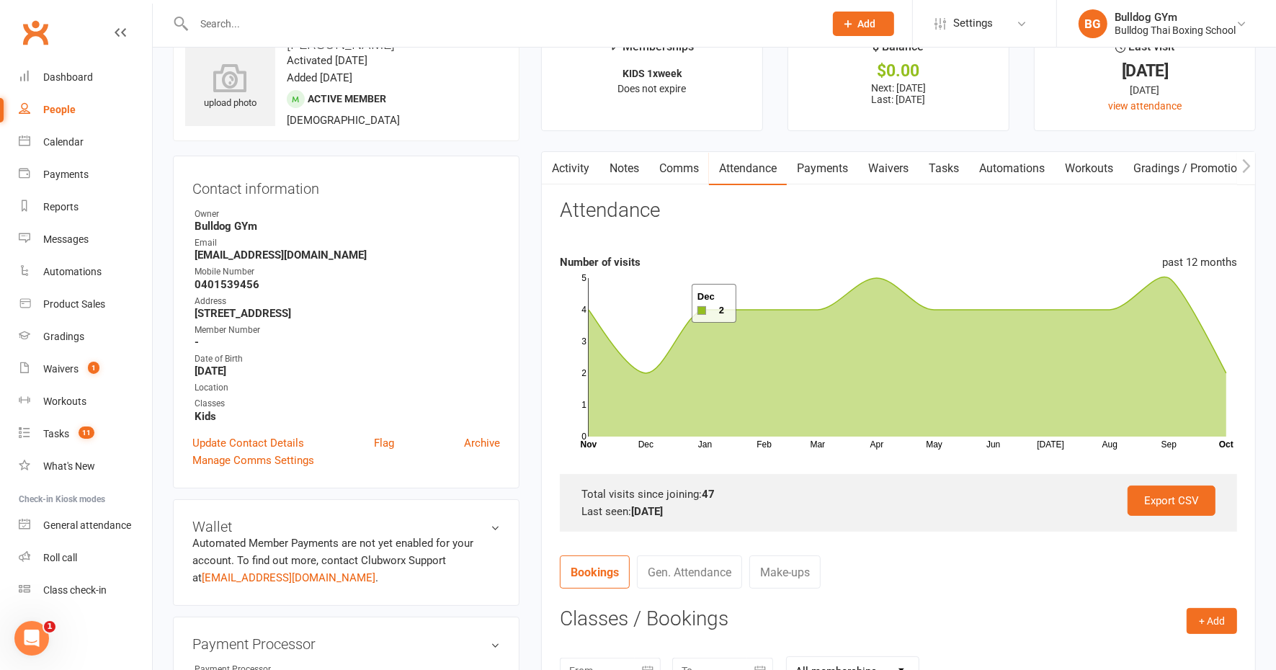
scroll to position [0, 0]
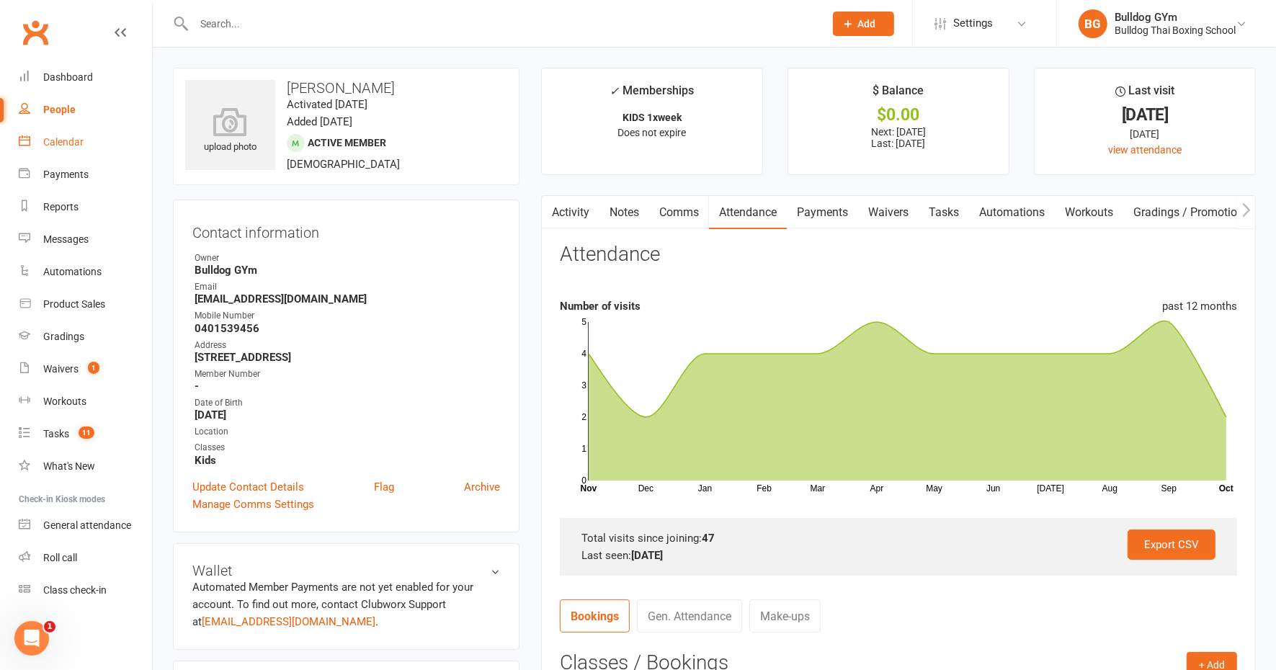
click at [74, 141] on div "Calendar" at bounding box center [63, 142] width 40 height 12
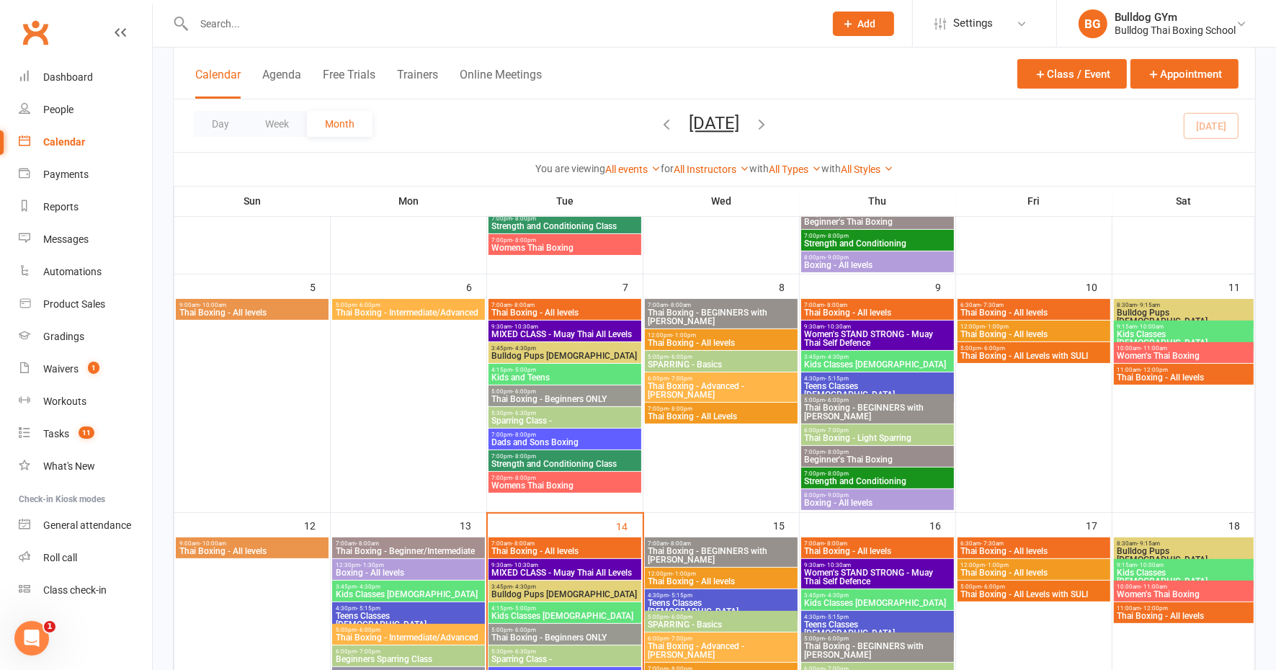
scroll to position [450, 0]
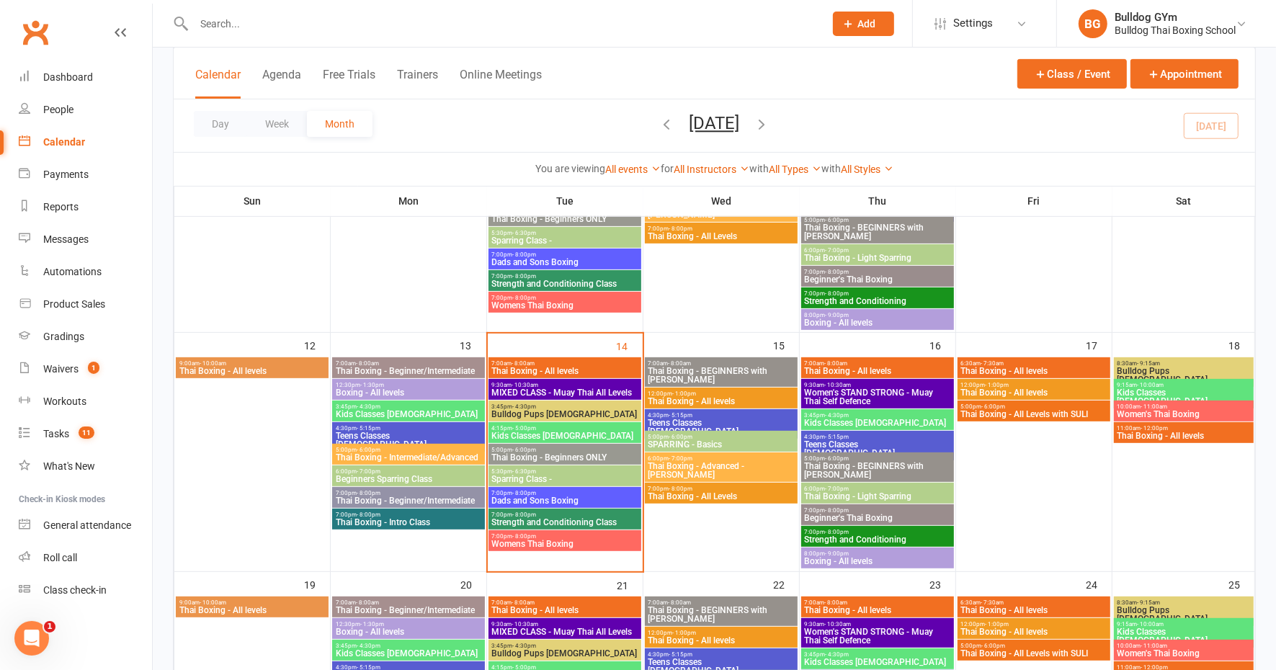
click at [597, 436] on span "Kids Classes 8-12yo" at bounding box center [565, 436] width 147 height 9
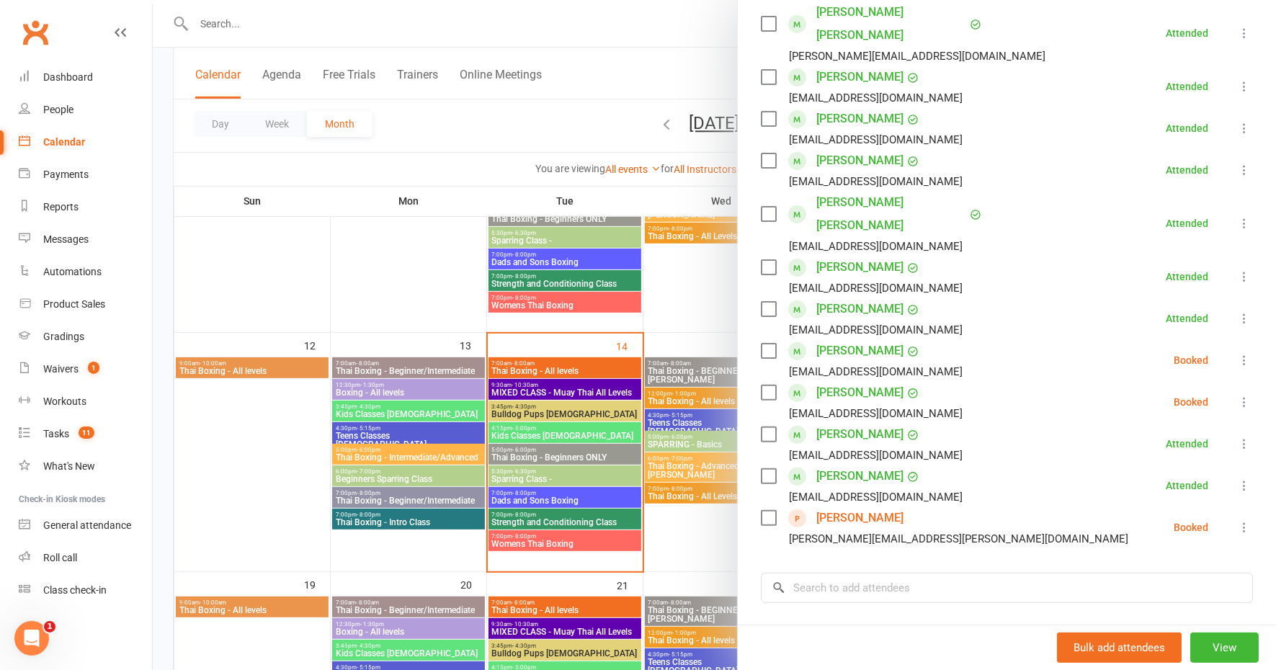
scroll to position [270, 0]
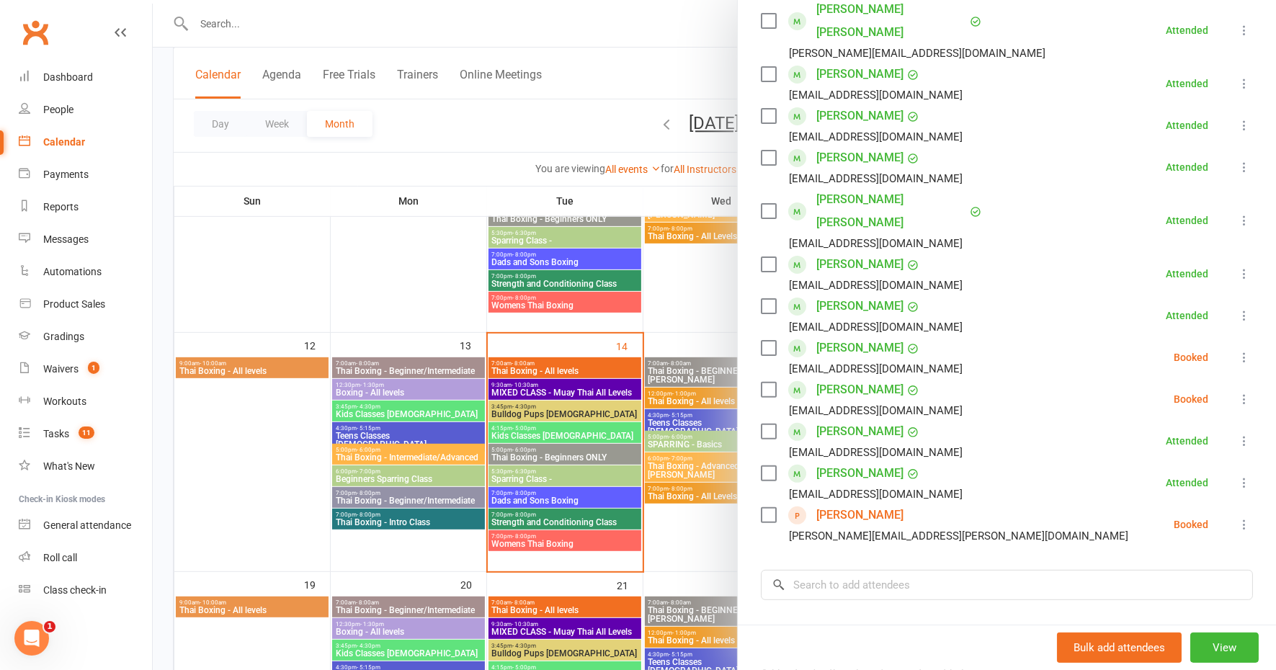
click at [861, 504] on link "Danyel Nazem" at bounding box center [860, 515] width 87 height 23
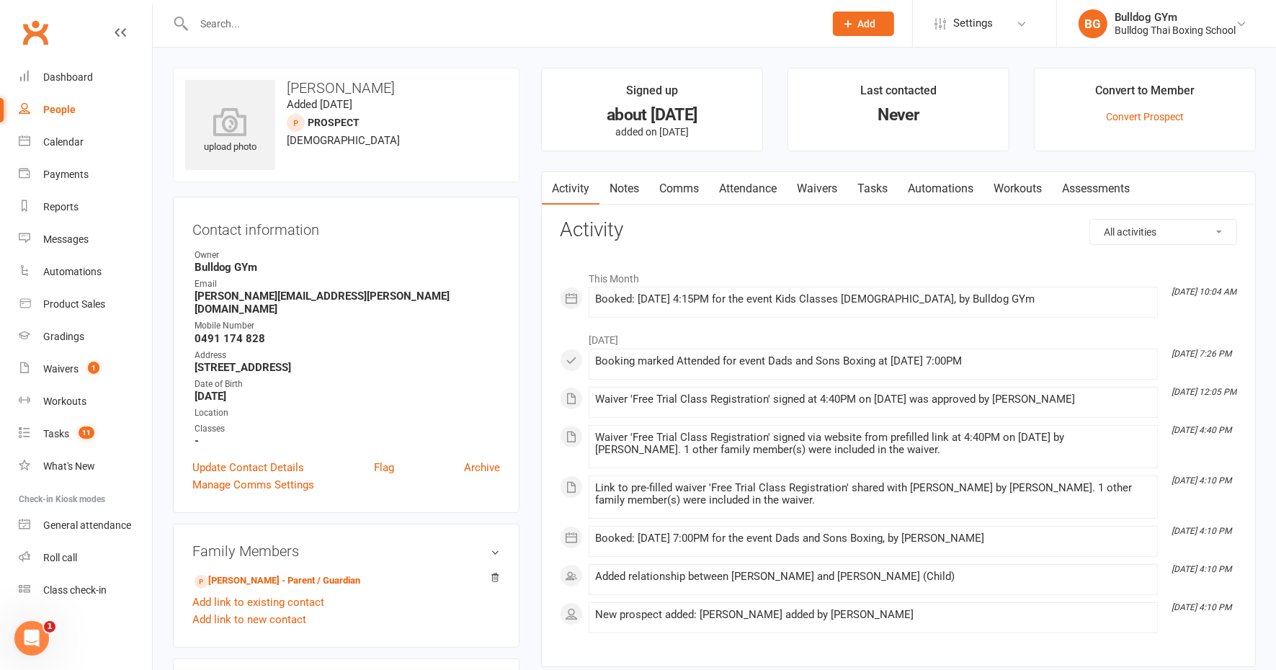
click at [234, 30] on input "text" at bounding box center [502, 24] width 625 height 20
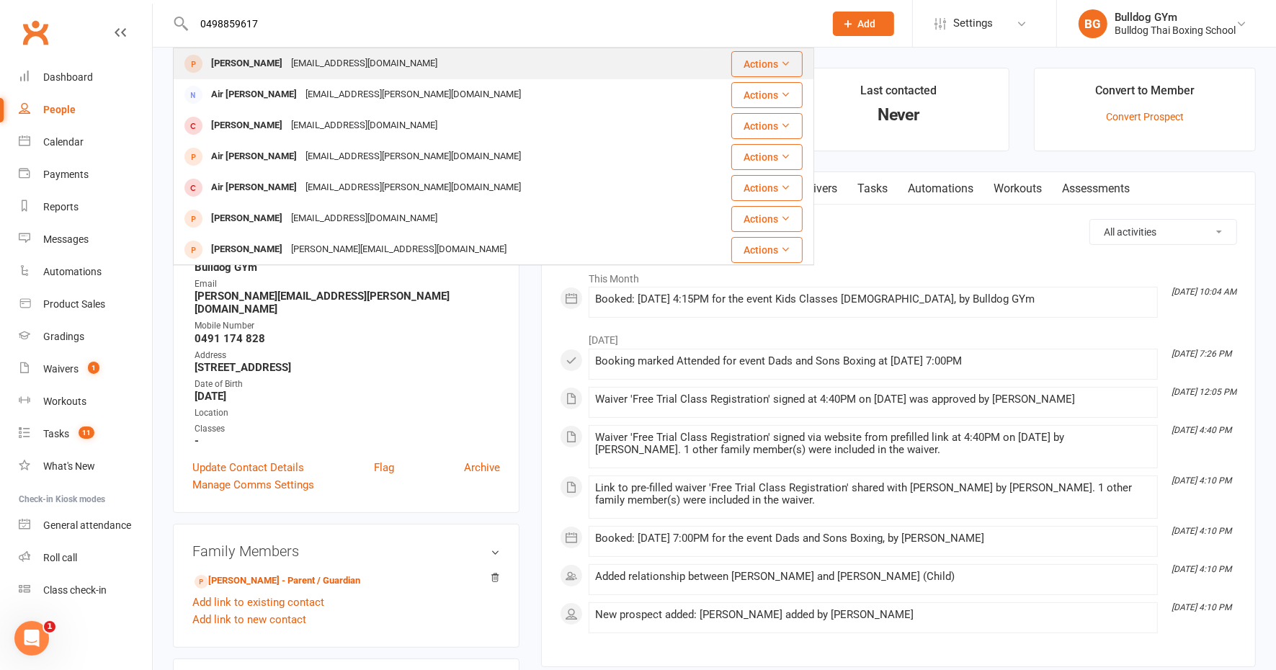
type input "0498859617"
click at [251, 63] on div "Jonah Ashcroft" at bounding box center [247, 63] width 80 height 21
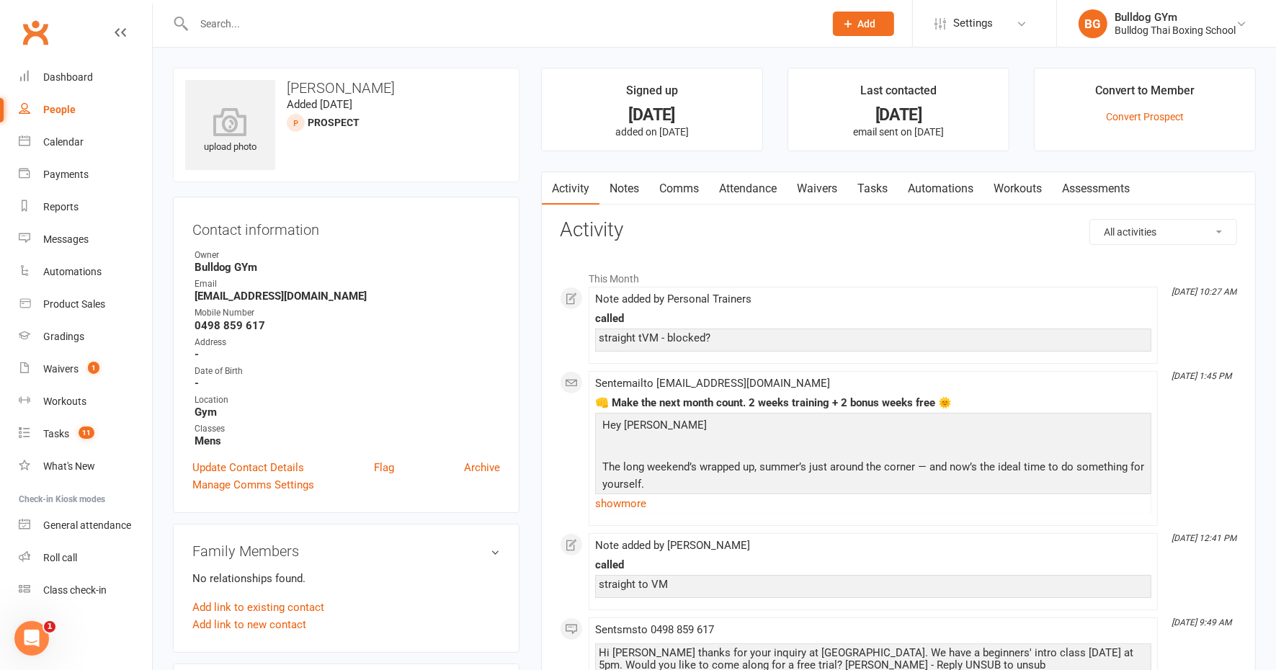
click at [628, 180] on link "Notes" at bounding box center [625, 188] width 50 height 33
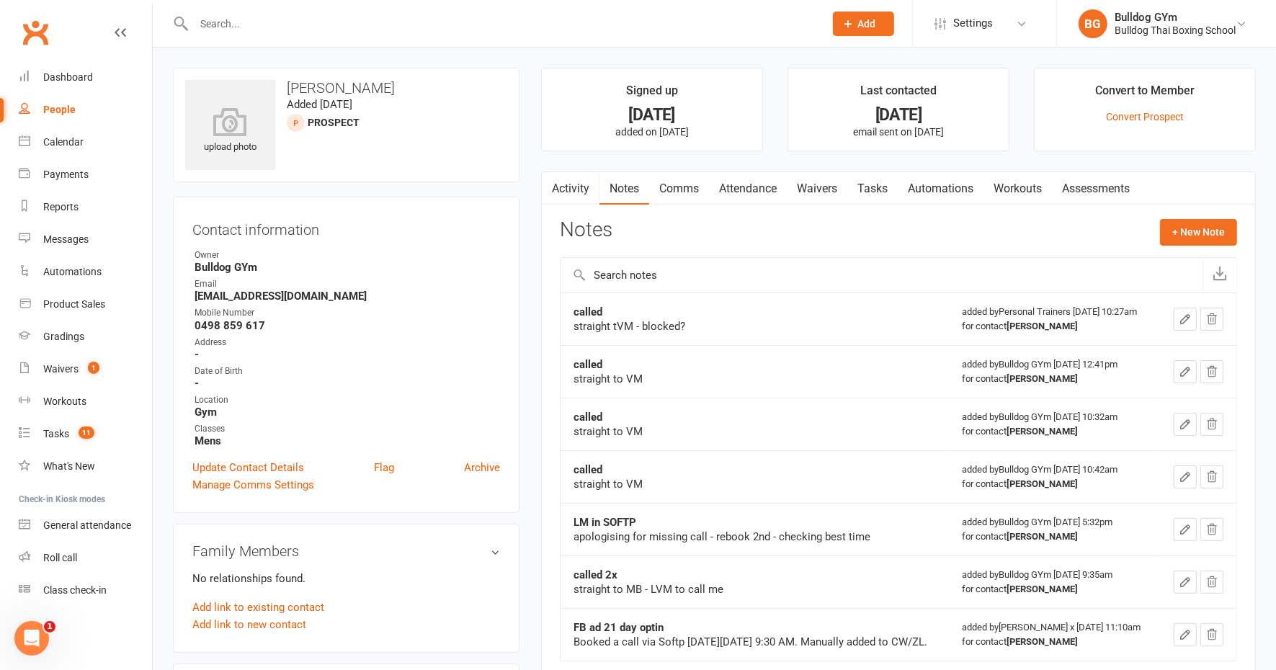
click at [639, 187] on link "Notes" at bounding box center [625, 188] width 50 height 33
click at [618, 197] on link "Notes" at bounding box center [625, 188] width 50 height 33
click at [622, 189] on link "Notes" at bounding box center [625, 188] width 50 height 33
click at [1185, 235] on button "+ New Note" at bounding box center [1198, 232] width 77 height 26
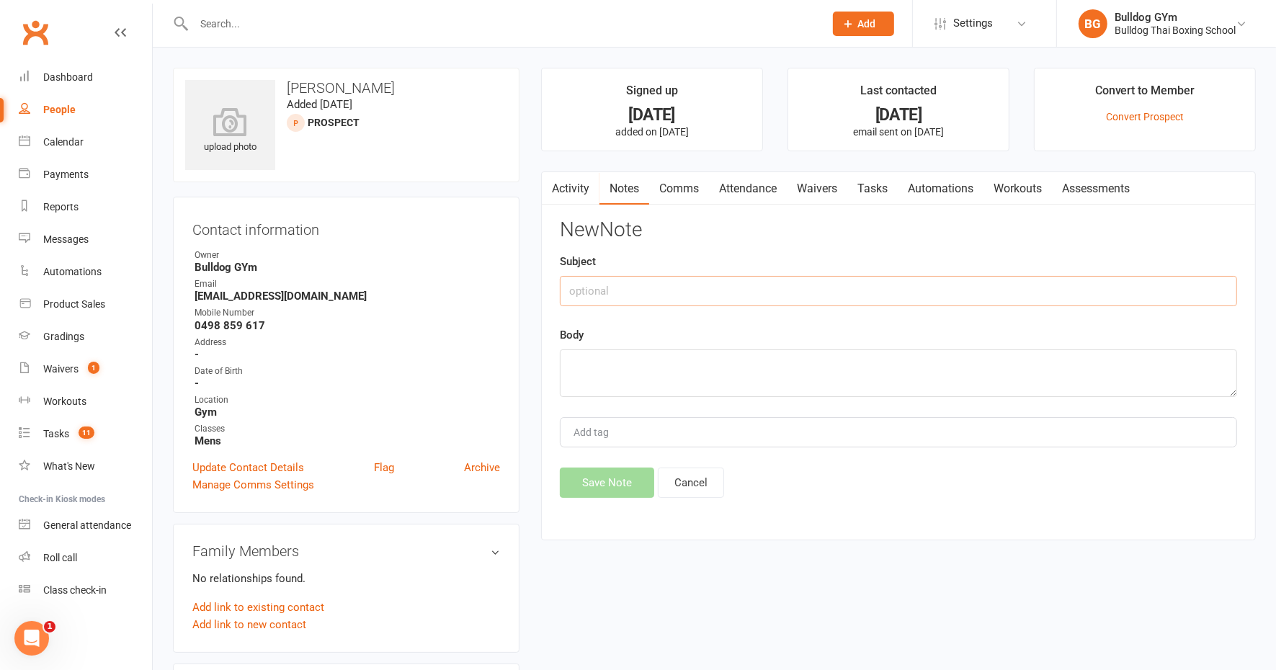
click at [600, 295] on input "text" at bounding box center [898, 291] width 677 height 30
type input "called DLM"
click at [592, 370] on textarea at bounding box center [898, 374] width 677 height 48
type textarea "he sent message - what bra?"
drag, startPoint x: 617, startPoint y: 479, endPoint x: 657, endPoint y: 418, distance: 73.0
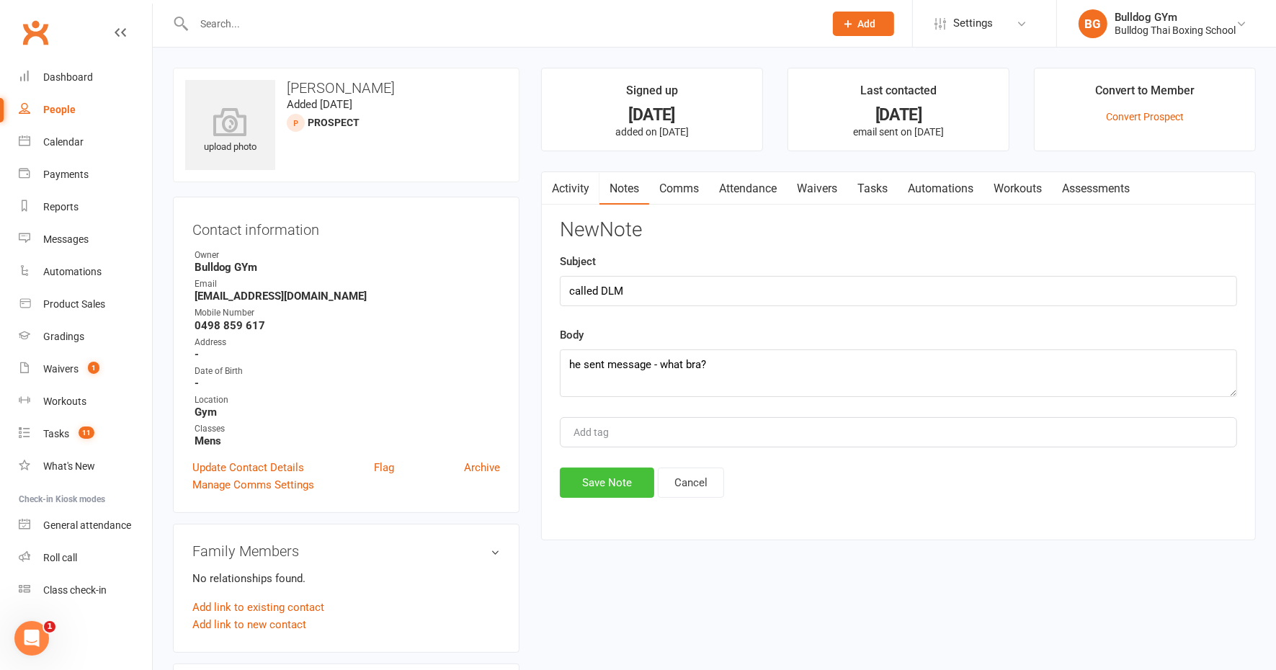
click at [618, 479] on button "Save Note" at bounding box center [607, 483] width 94 height 30
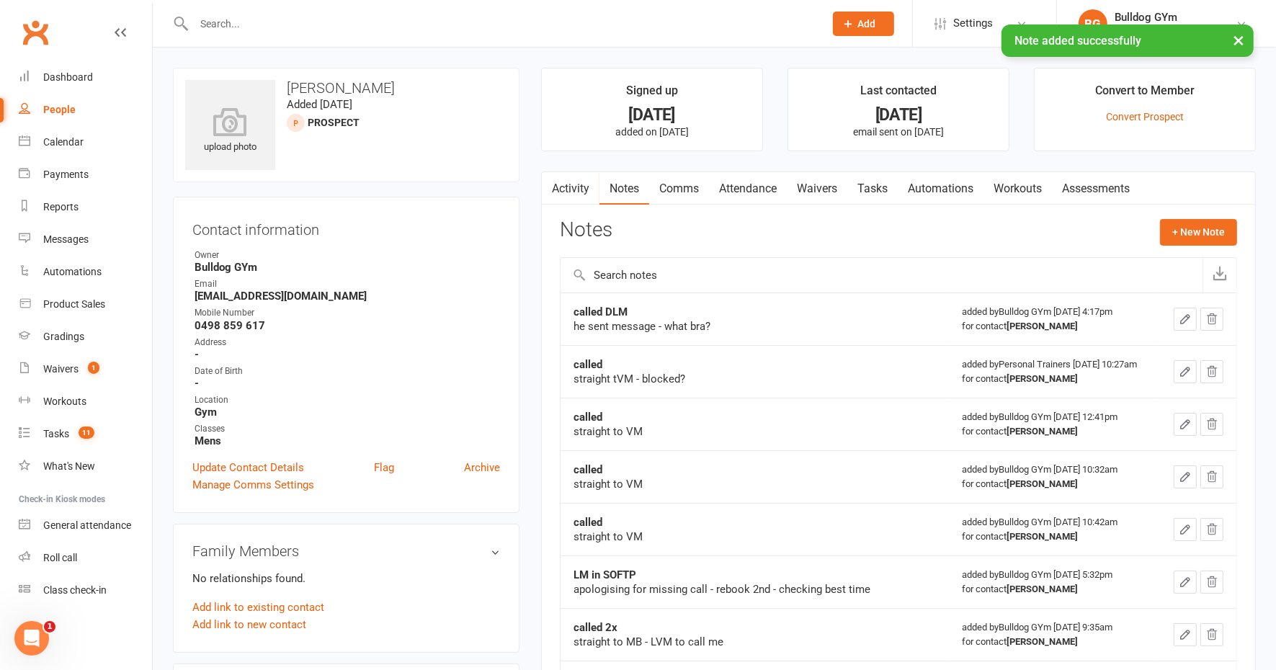
click at [1183, 319] on icon "button" at bounding box center [1185, 319] width 13 height 13
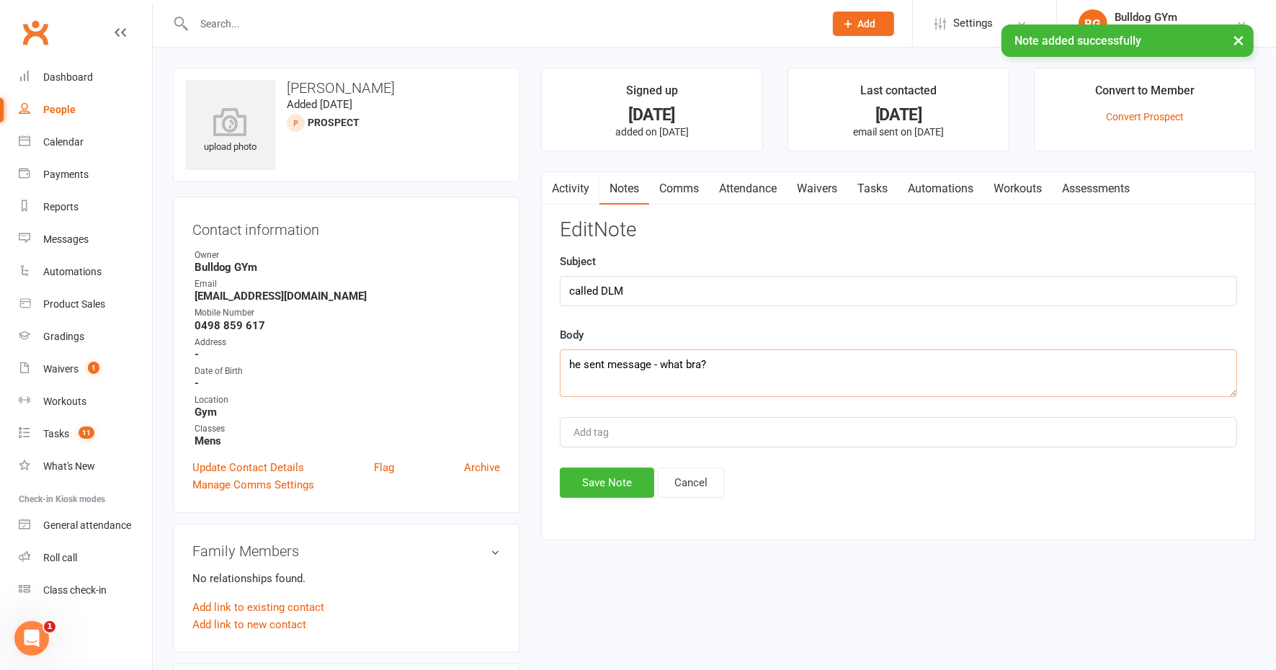
click at [775, 373] on textarea "he sent message - what bra?" at bounding box center [898, 374] width 677 height 48
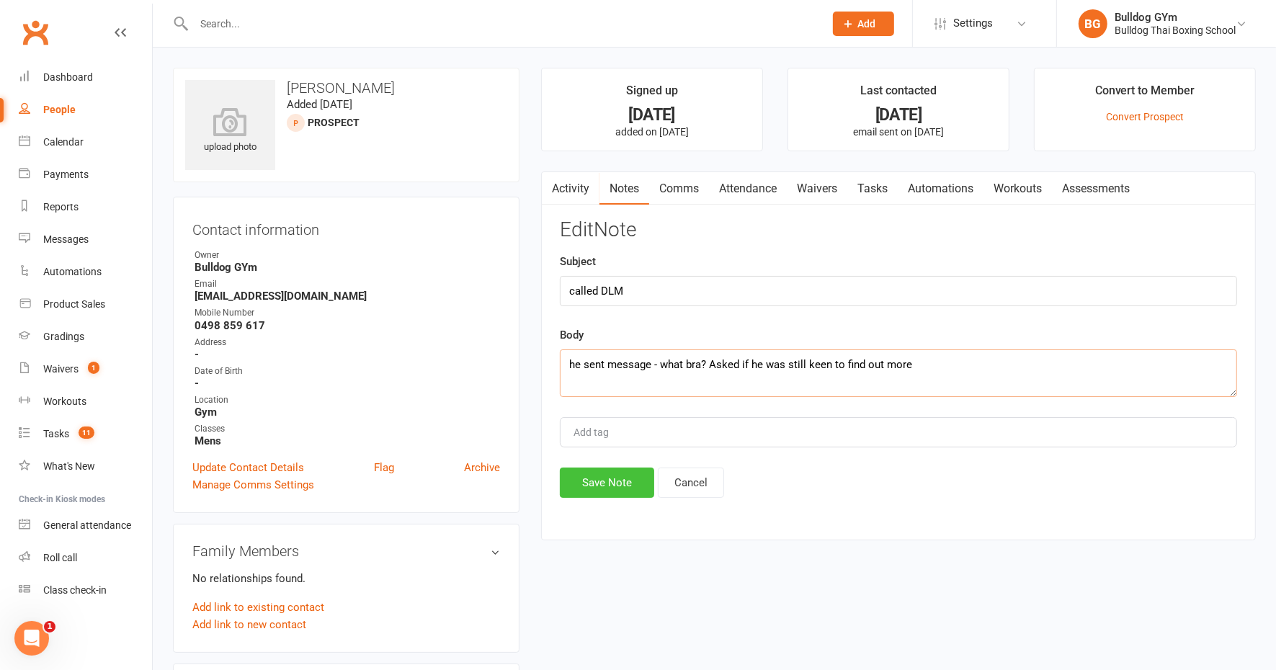
type textarea "he sent message - what bra? Asked if he was still keen to find out more"
click at [603, 479] on button "Save Note" at bounding box center [607, 483] width 94 height 30
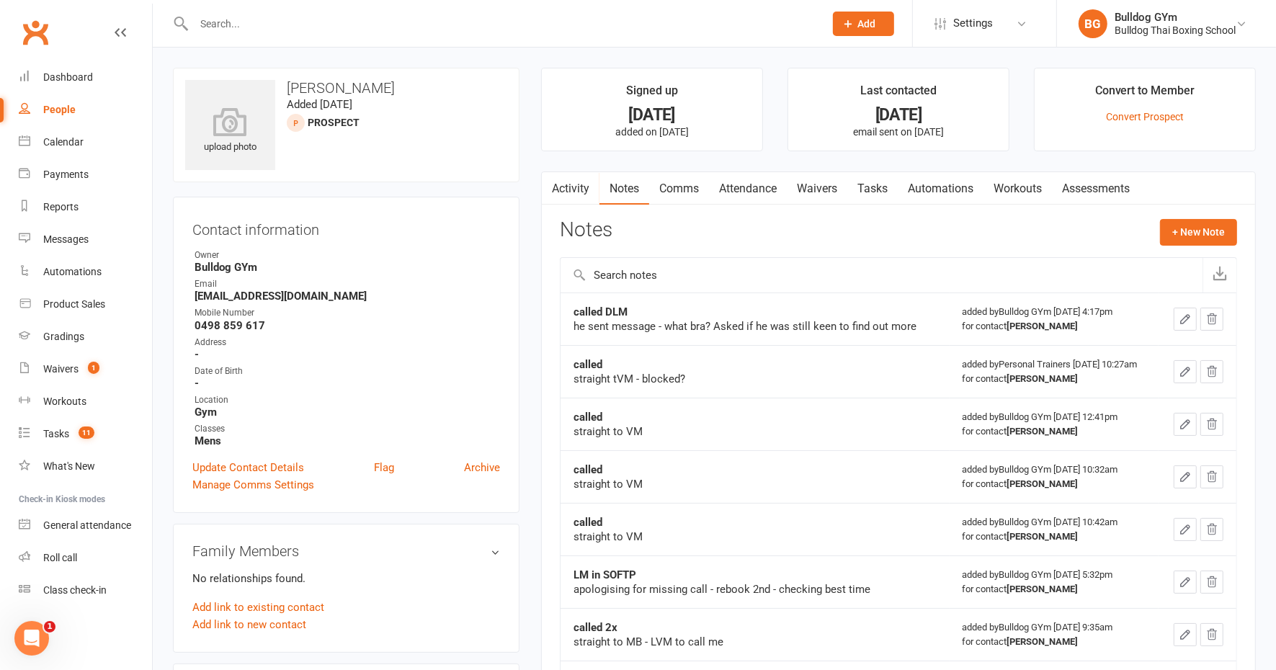
click at [885, 186] on link "Tasks" at bounding box center [873, 188] width 50 height 33
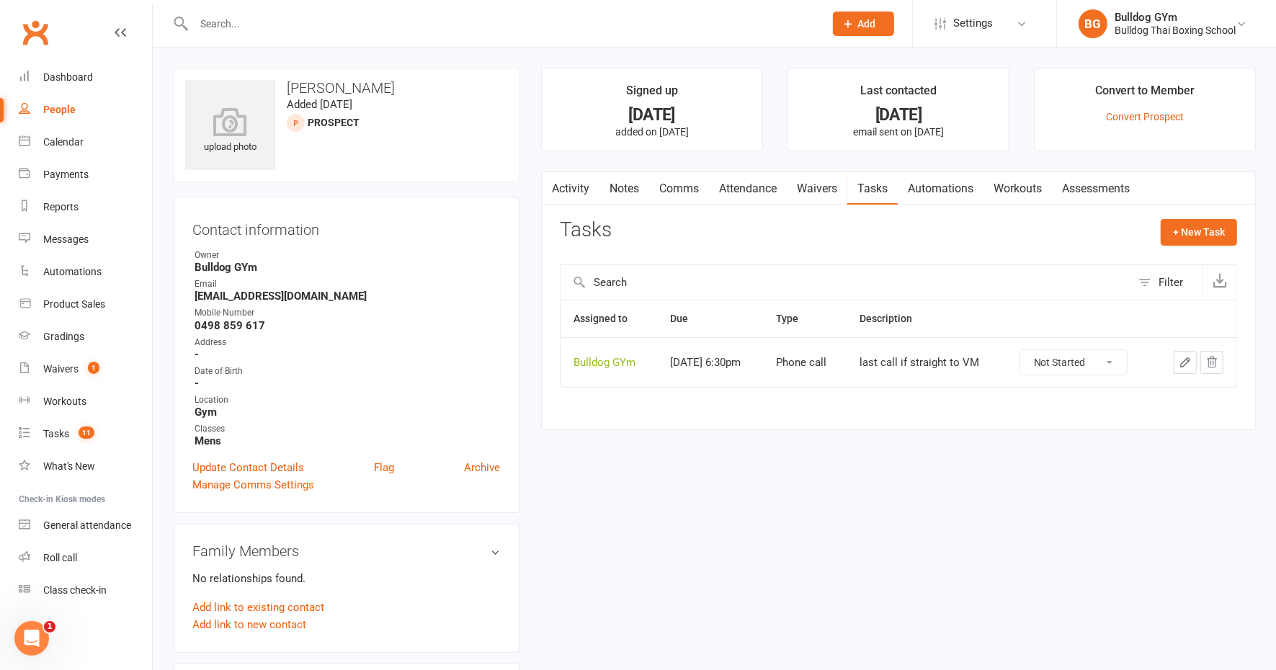
click at [1184, 357] on icon "button" at bounding box center [1185, 362] width 13 height 13
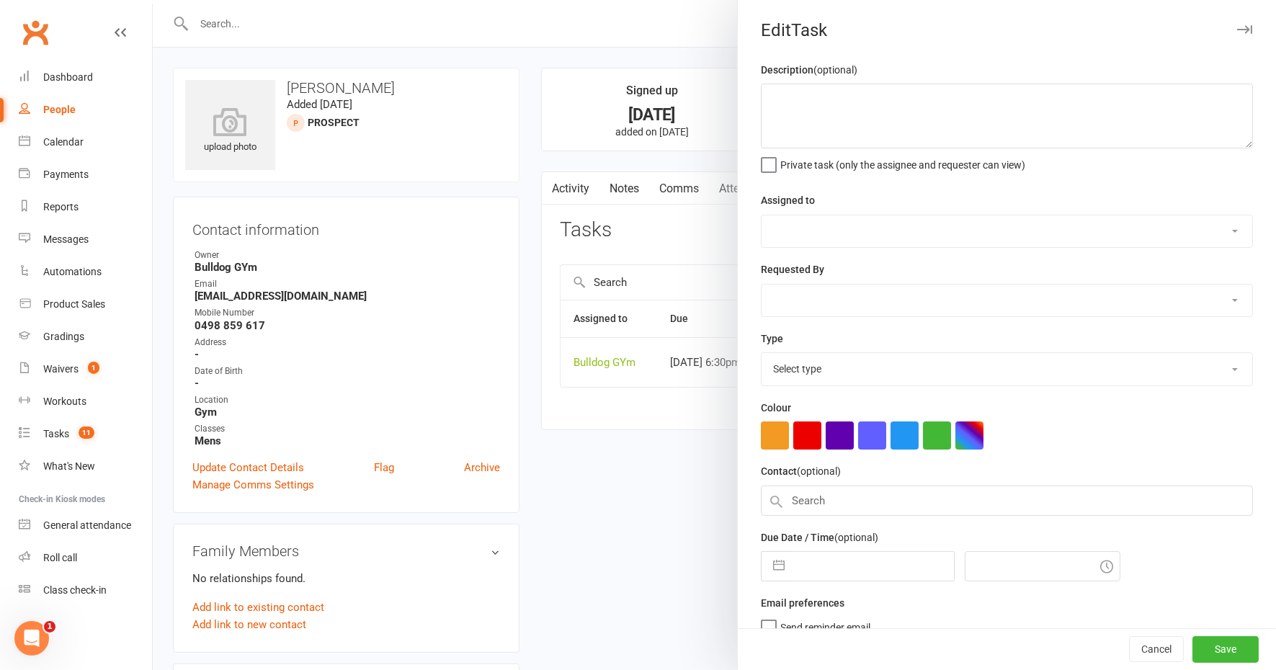
type textarea "last call if straight to VM"
select select "12940"
select select "45795"
type input "[DATE]"
type input "6:30pm"
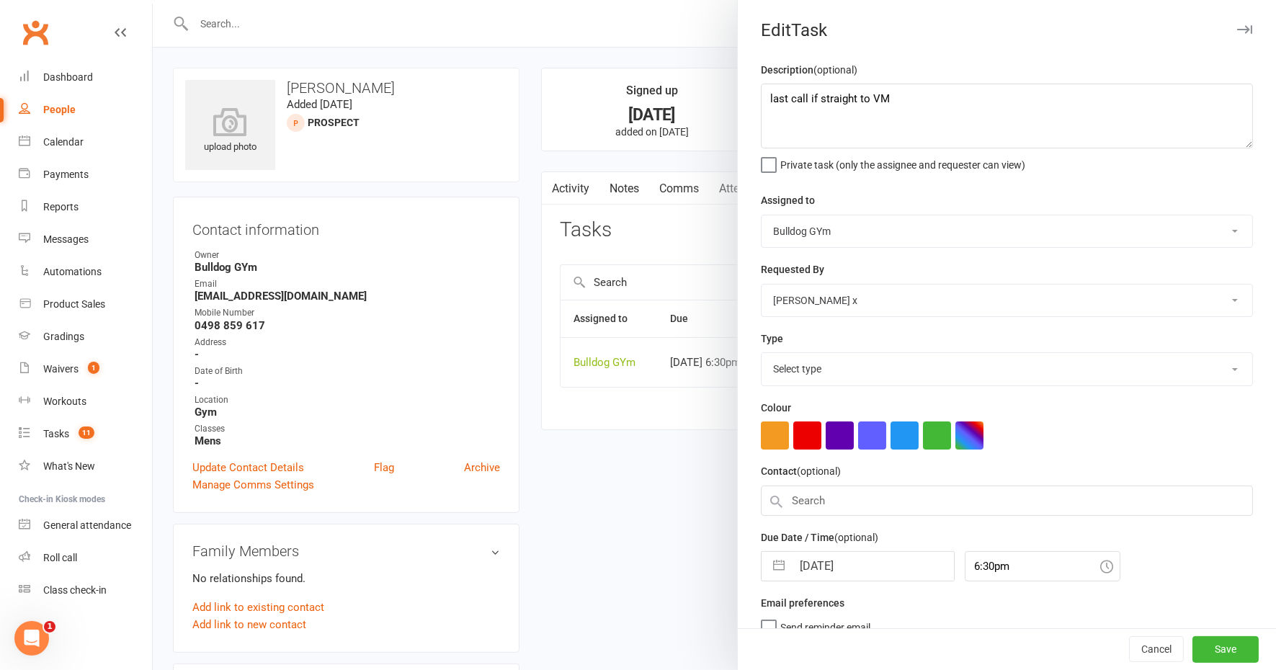
select select "12048"
click at [868, 556] on input "[DATE]" at bounding box center [873, 562] width 162 height 29
select select "8"
select select "2025"
select select "9"
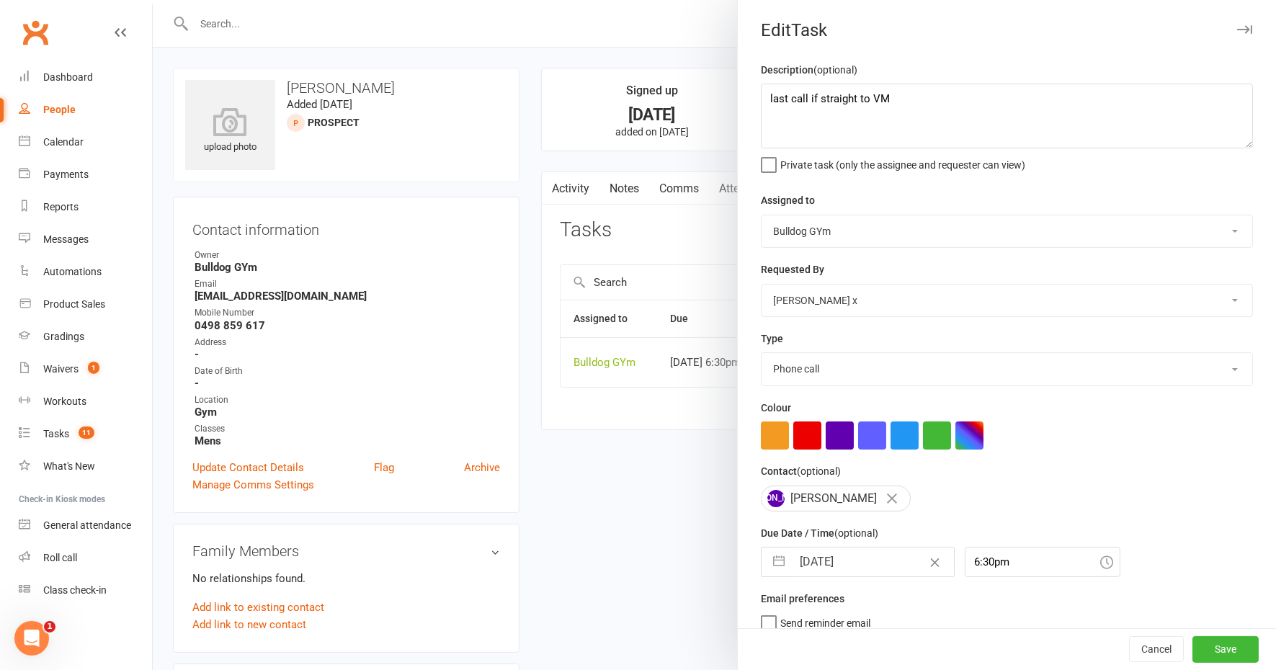
select select "2025"
select select "10"
select select "2025"
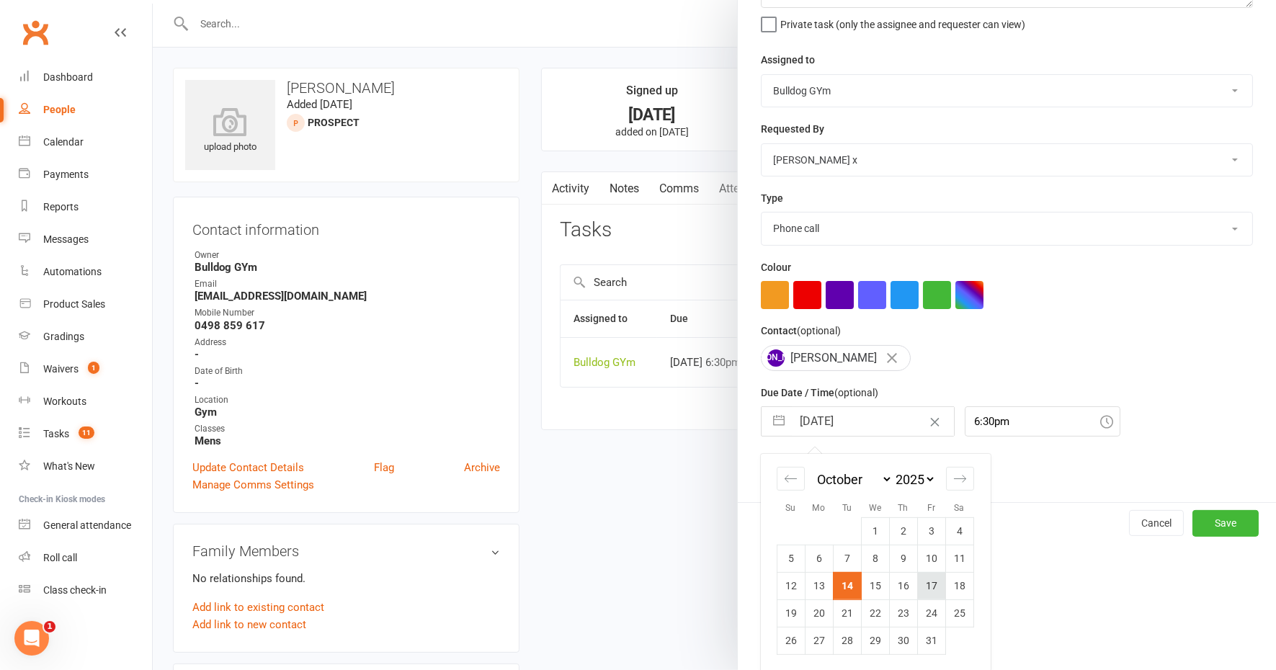
click at [925, 582] on td "17" at bounding box center [931, 585] width 28 height 27
type input "[DATE]"
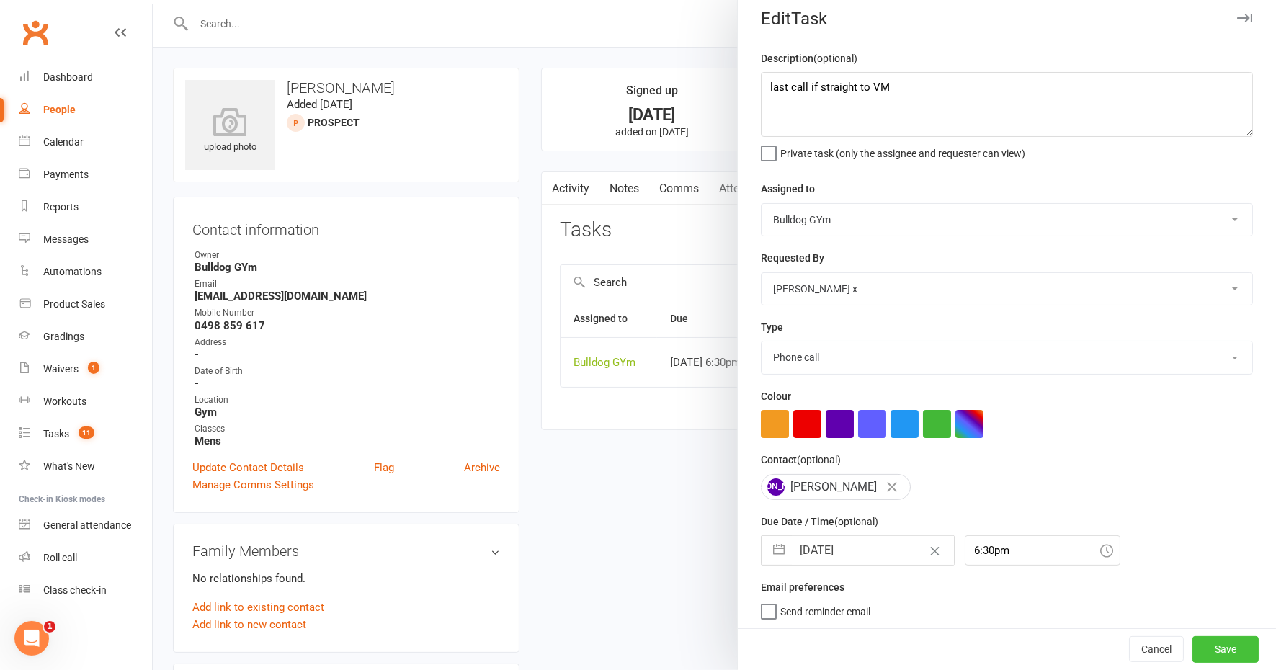
click at [1210, 646] on button "Save" at bounding box center [1226, 650] width 66 height 26
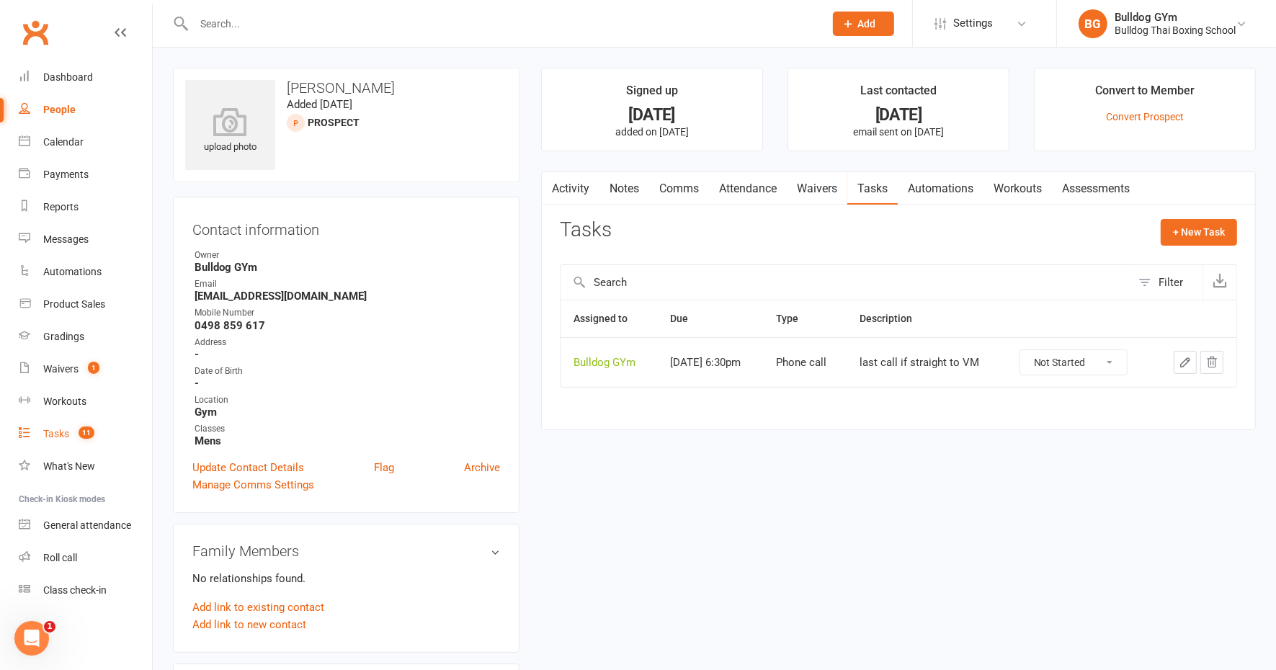
click at [71, 429] on link "Tasks 11" at bounding box center [85, 434] width 133 height 32
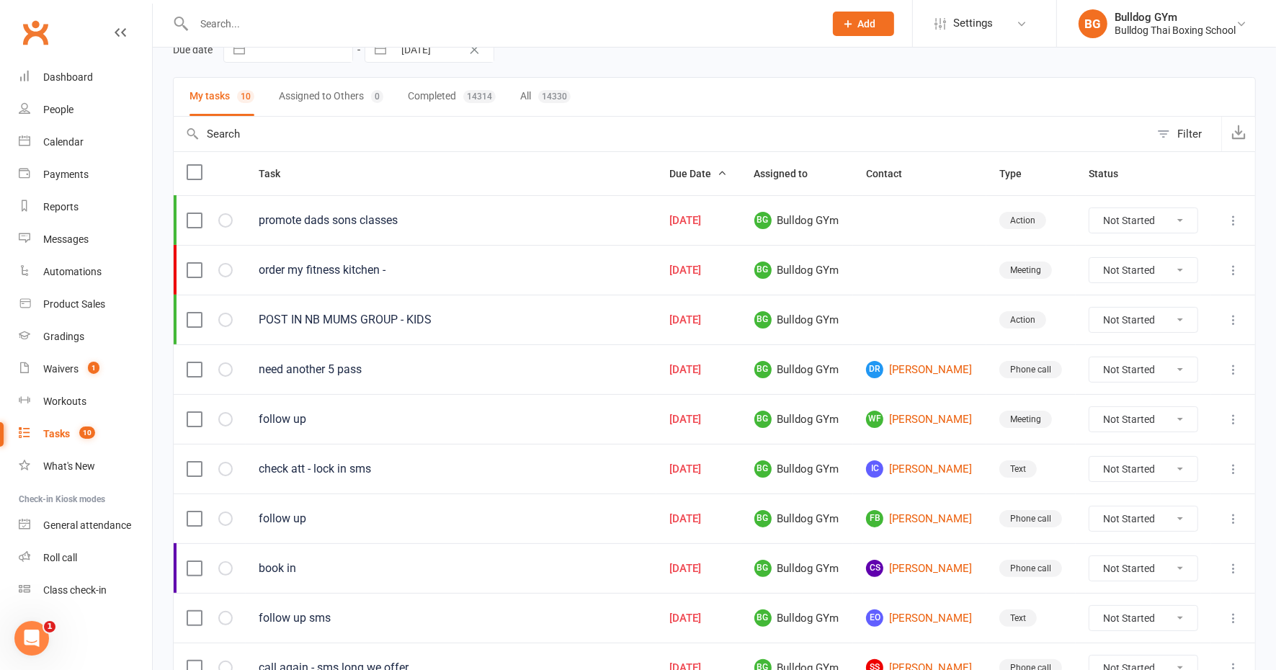
scroll to position [150, 0]
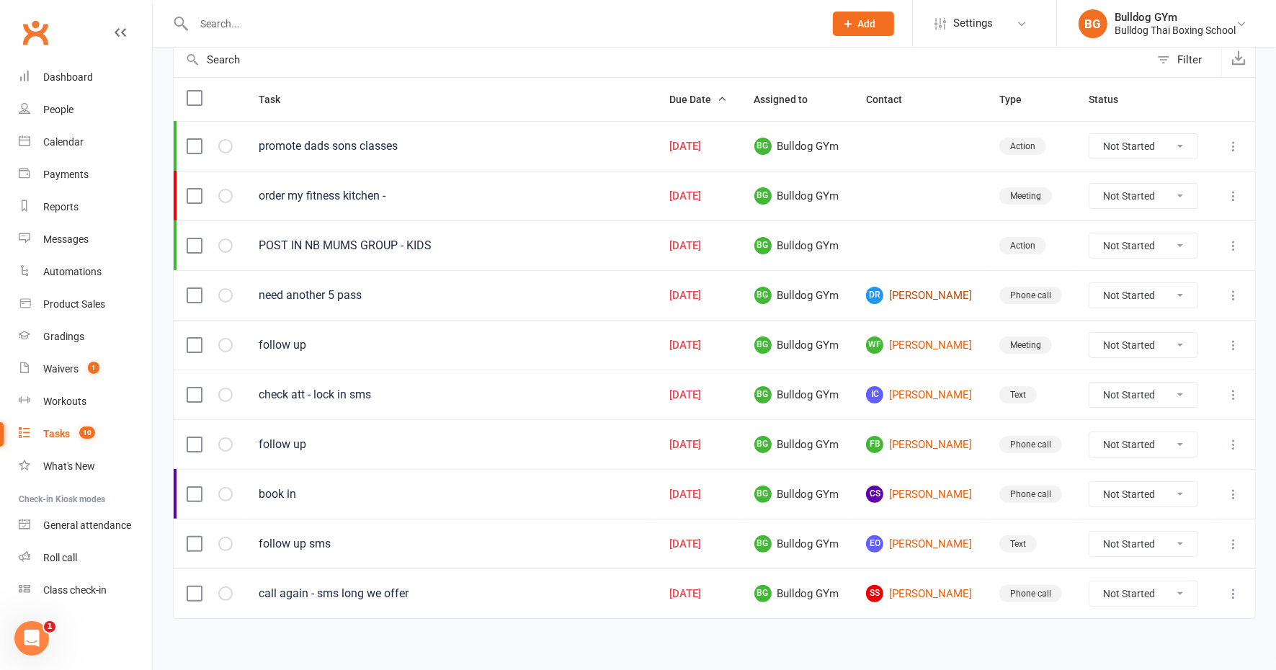
click at [921, 289] on link "DR Daniel Remblance" at bounding box center [919, 295] width 107 height 17
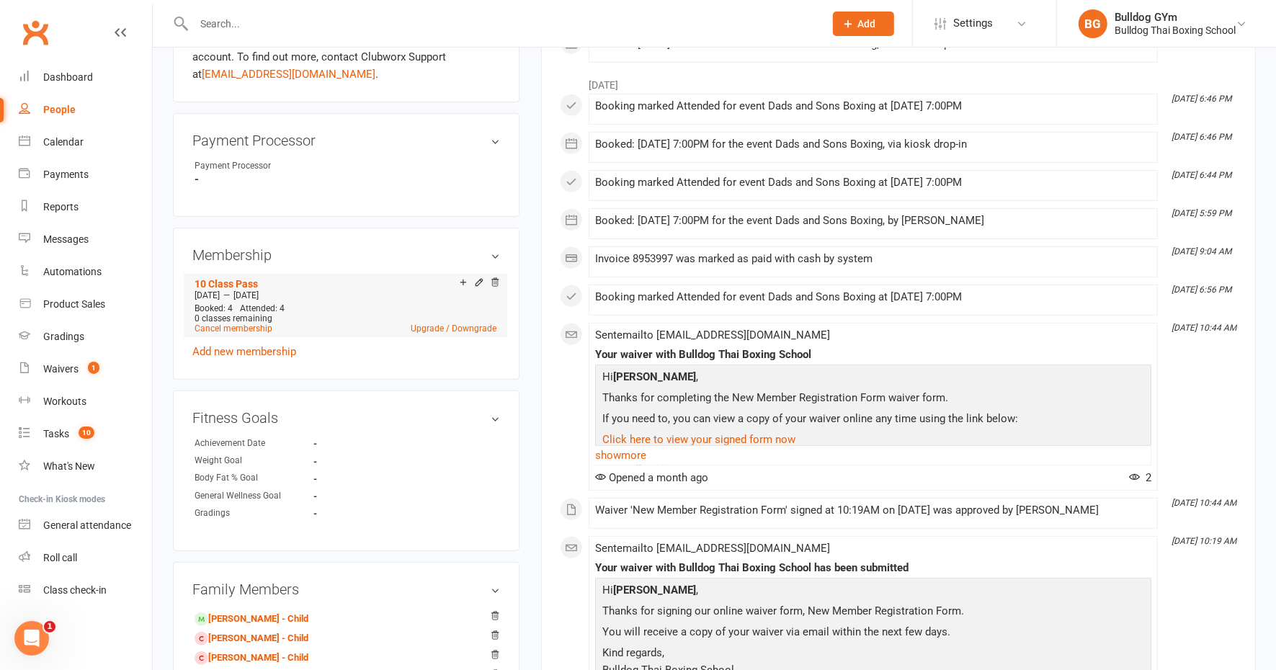
scroll to position [541, 0]
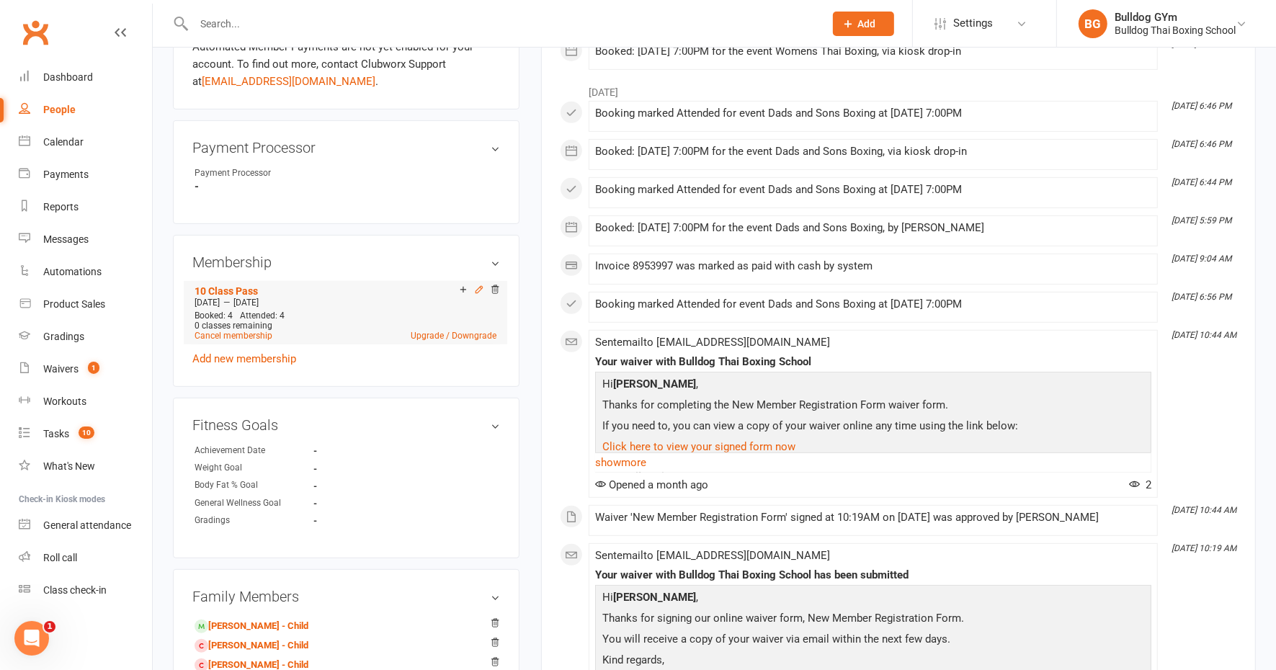
click at [476, 295] on icon at bounding box center [479, 290] width 10 height 10
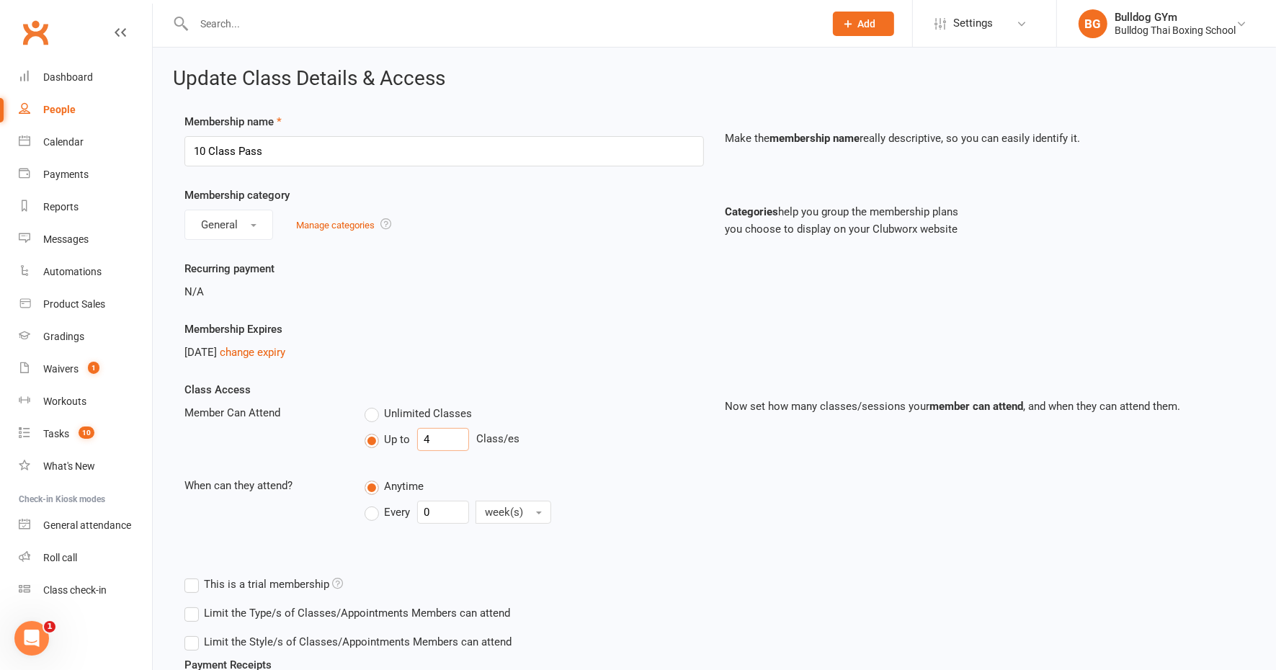
drag, startPoint x: 430, startPoint y: 437, endPoint x: 401, endPoint y: 433, distance: 29.8
click at [404, 435] on div "Up to 4 Class/es" at bounding box center [534, 439] width 339 height 23
type input "9"
click at [551, 325] on div "Membership Expires Mar 15, 2026 change expiry" at bounding box center [444, 341] width 541 height 40
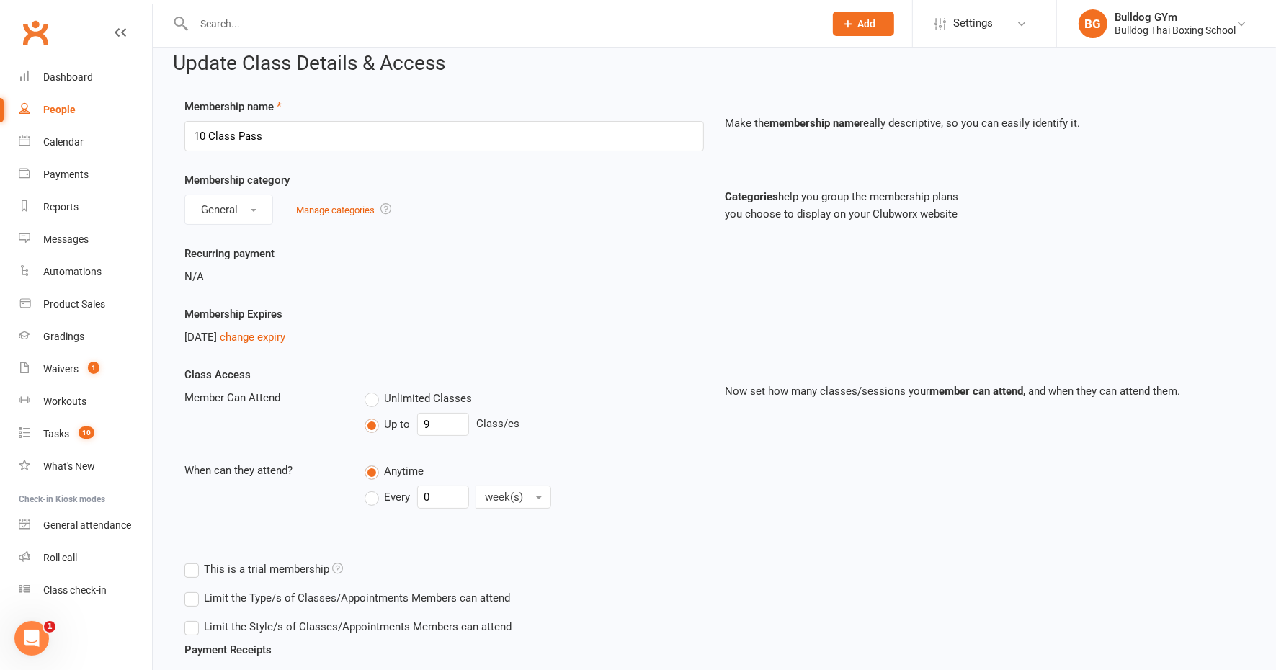
scroll to position [197, 0]
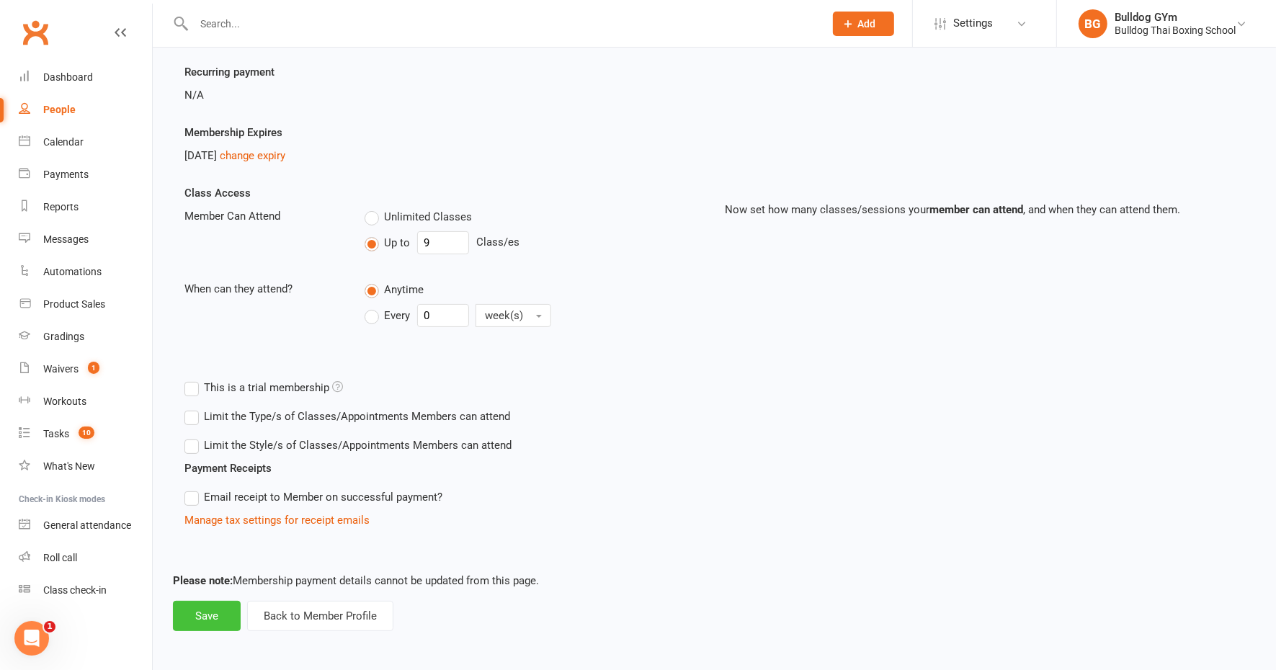
click at [213, 607] on button "Save" at bounding box center [207, 616] width 68 height 30
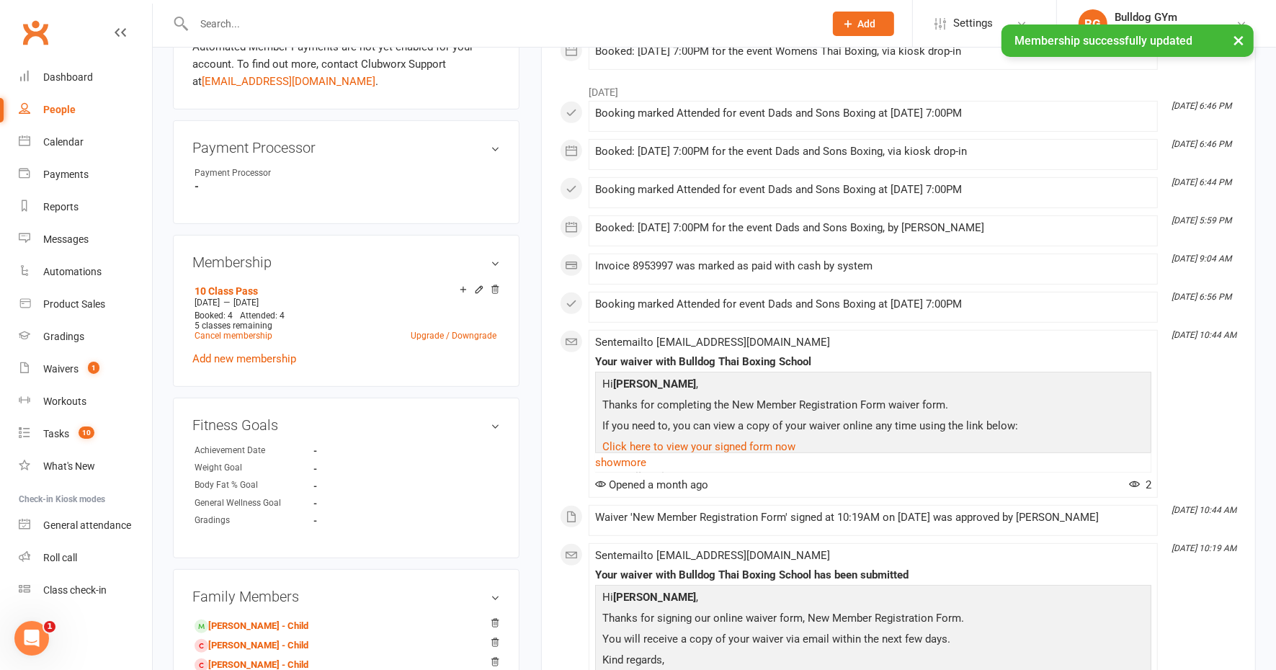
scroll to position [721, 0]
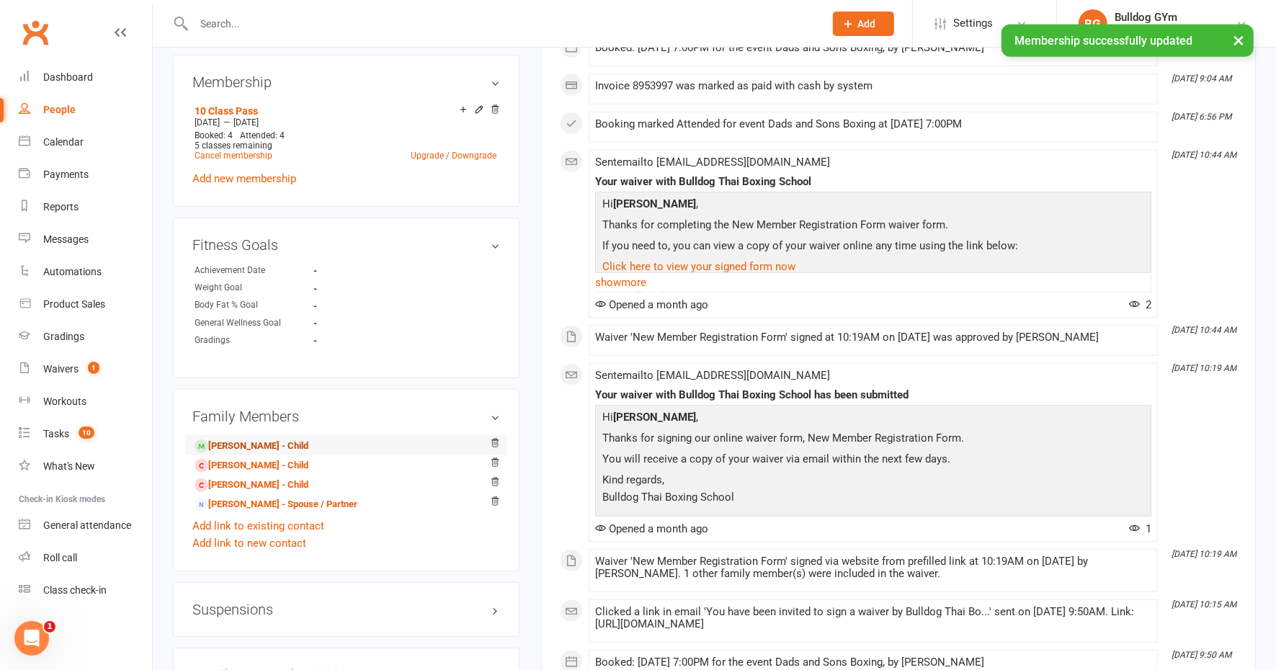
click at [303, 454] on link "Henry Remblance - Child" at bounding box center [252, 446] width 114 height 15
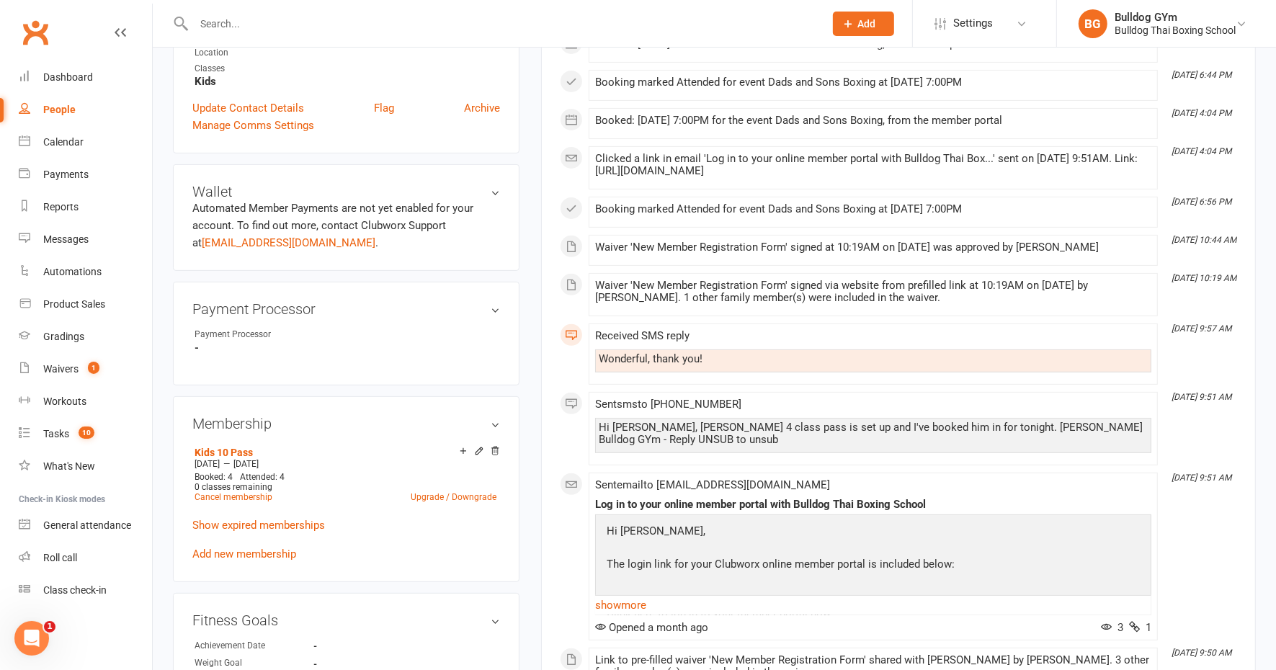
scroll to position [541, 0]
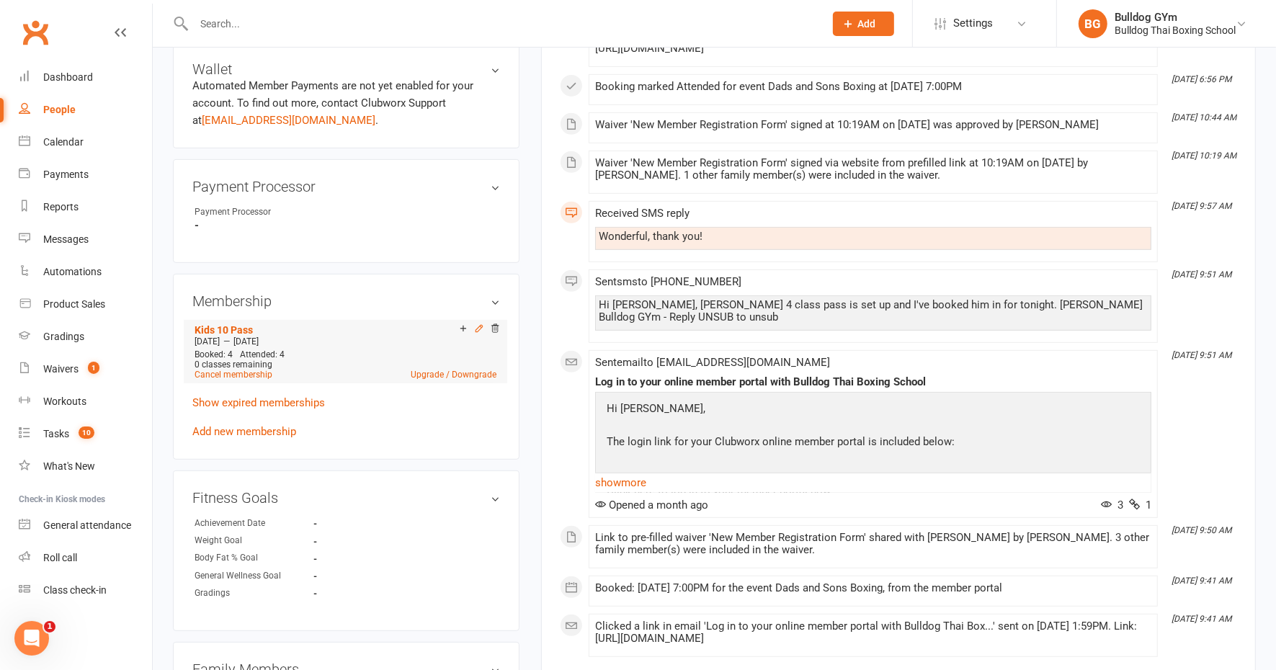
click at [480, 332] on icon at bounding box center [479, 328] width 6 height 6
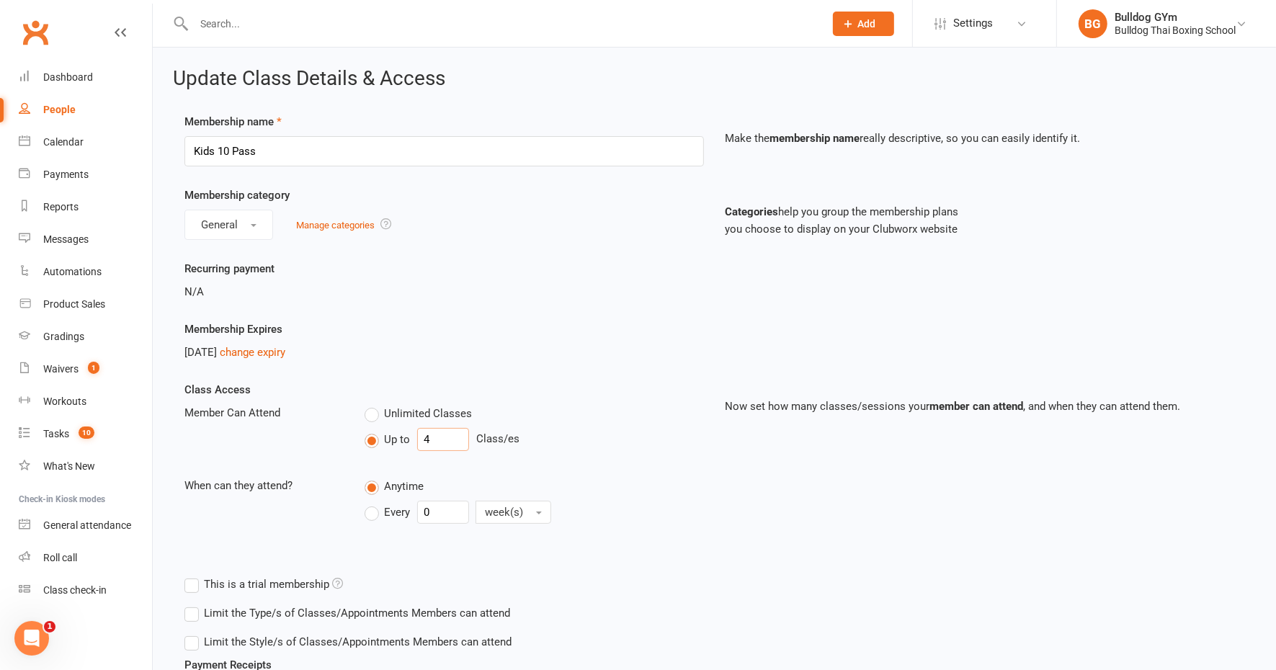
drag, startPoint x: 431, startPoint y: 433, endPoint x: 412, endPoint y: 435, distance: 19.5
click at [412, 435] on div "Up to 4 Class/es" at bounding box center [534, 439] width 339 height 23
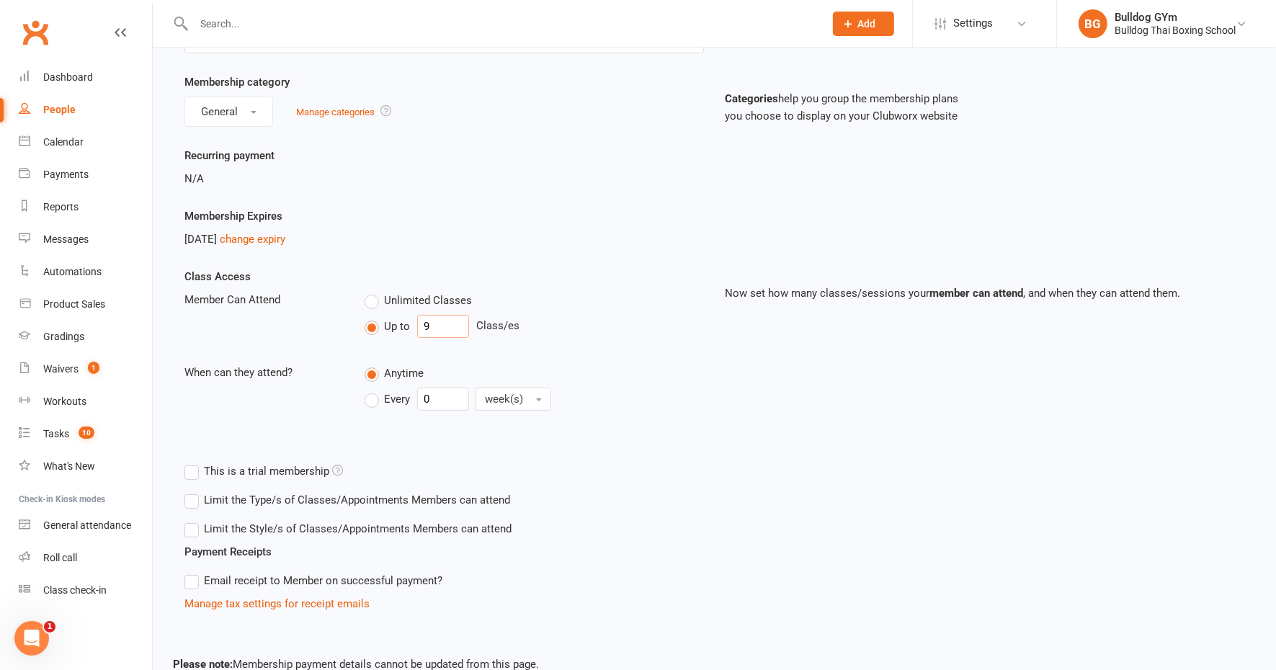
scroll to position [197, 0]
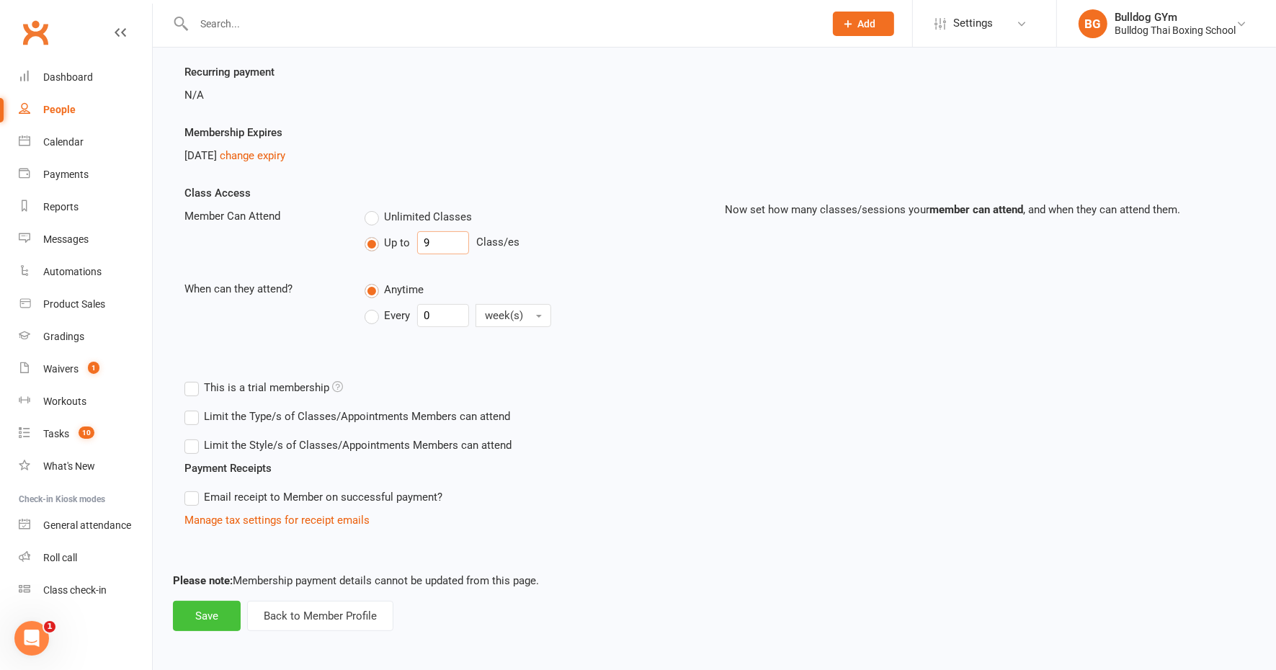
type input "9"
click at [210, 617] on button "Save" at bounding box center [207, 616] width 68 height 30
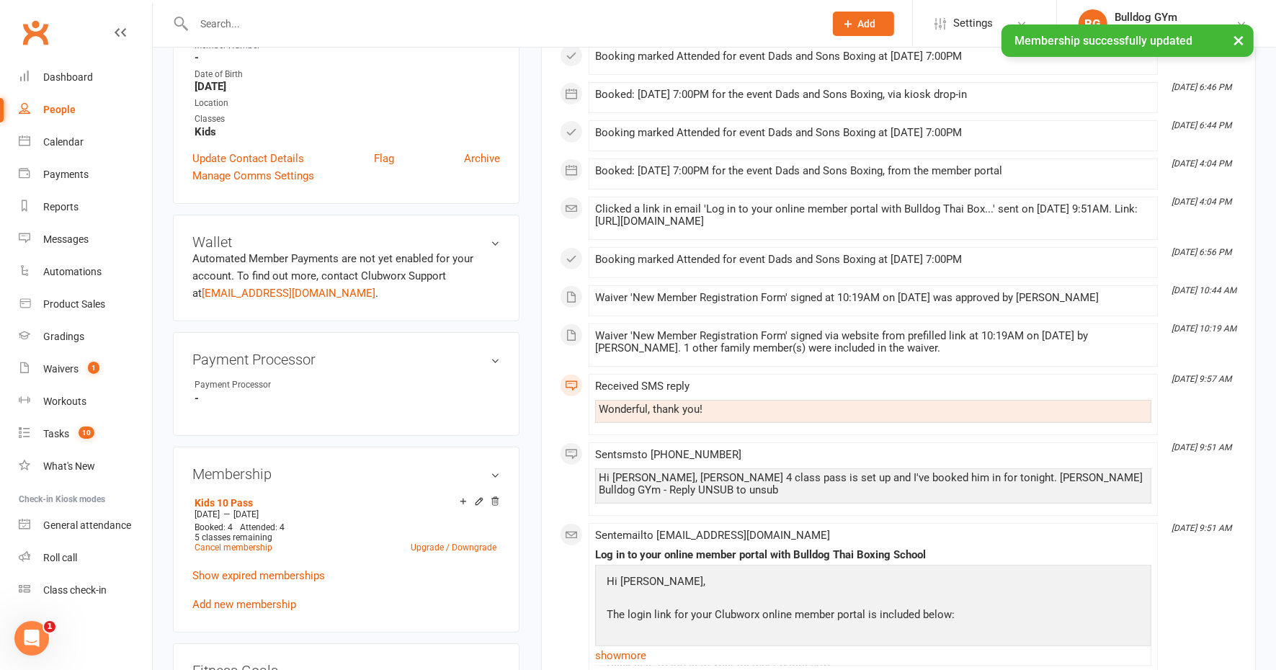
scroll to position [541, 0]
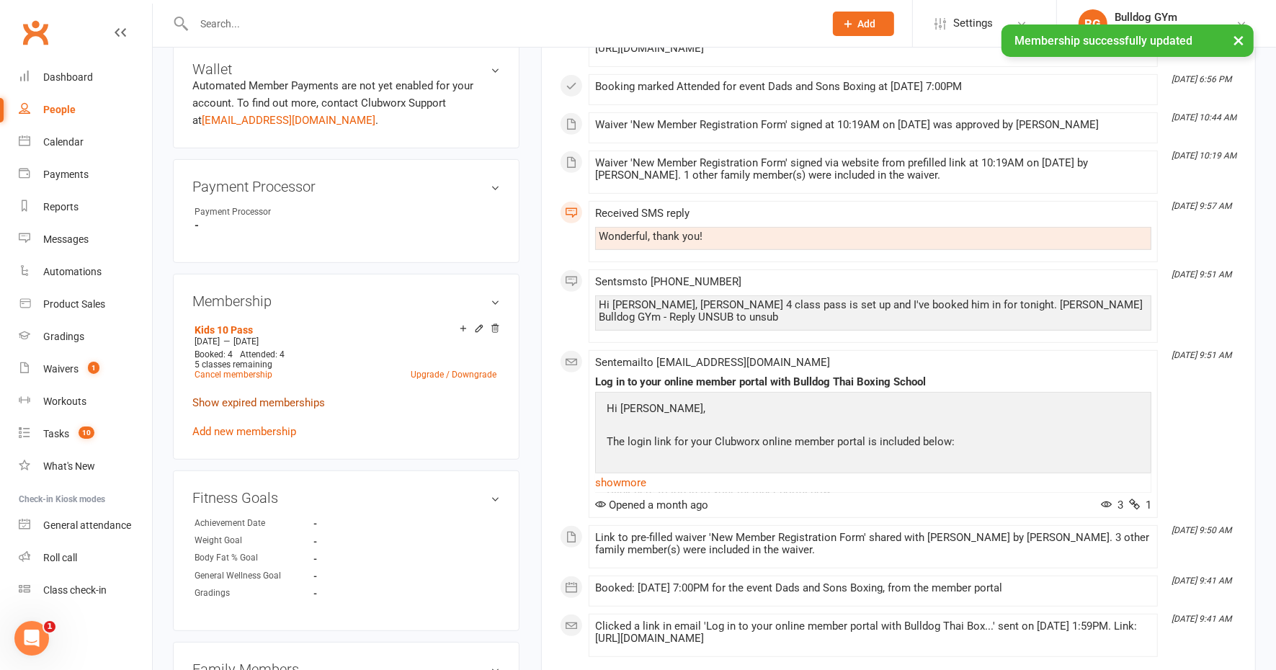
click at [246, 409] on link "Show expired memberships" at bounding box center [258, 402] width 133 height 13
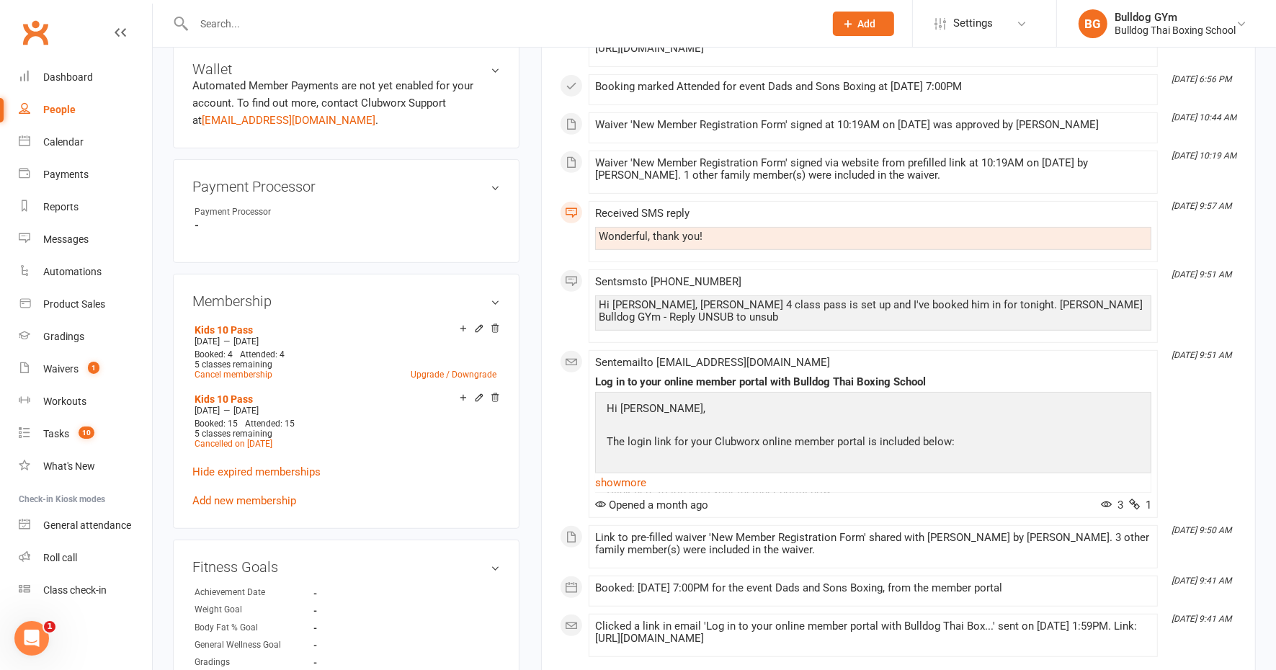
click at [396, 494] on div "Kids 10 Pass Aug 13 2025 — Feb 12 2026 Booked: 4 Attended: 4 5 classes remainin…" at bounding box center [346, 415] width 308 height 190
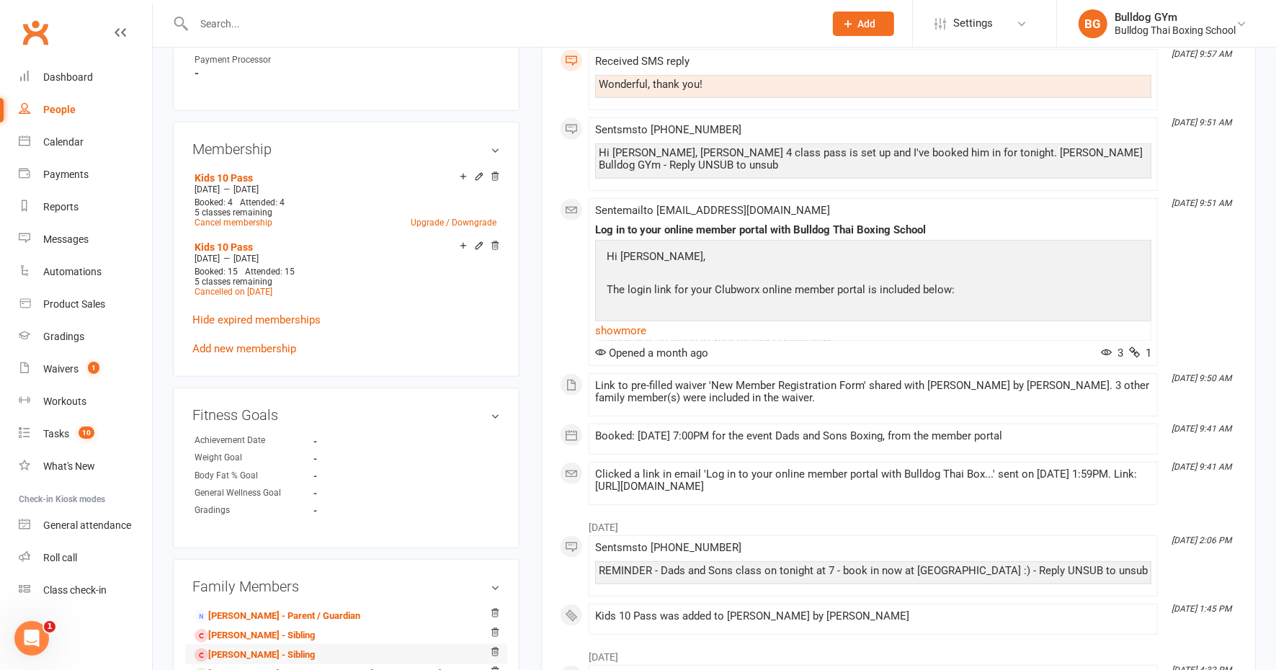
scroll to position [901, 0]
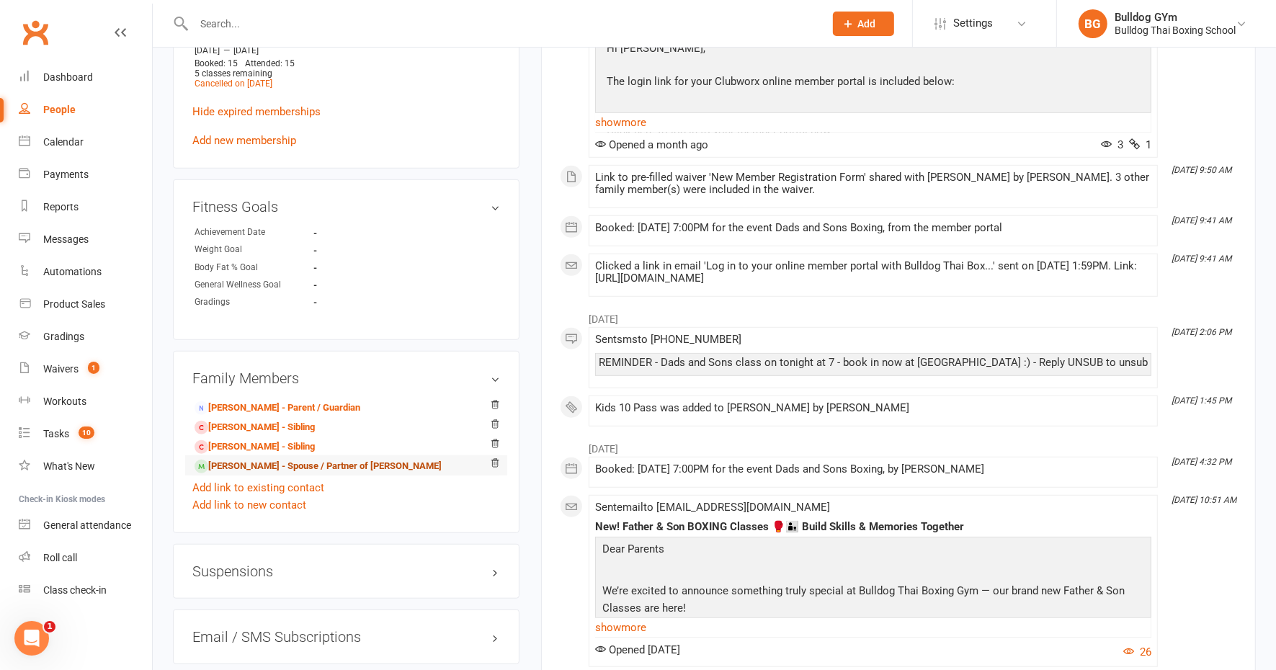
click at [258, 474] on link "Daniel Remblance - Spouse / Partner of Erin Remblance" at bounding box center [318, 466] width 247 height 15
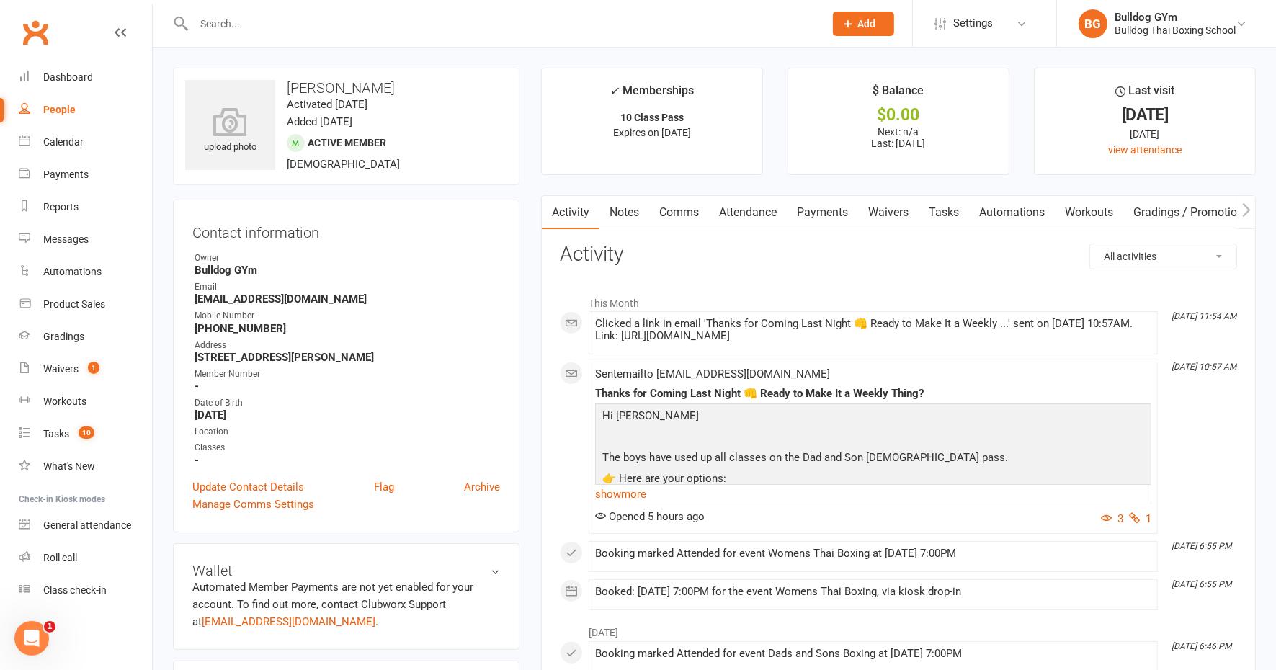
click at [677, 210] on link "Comms" at bounding box center [679, 212] width 60 height 33
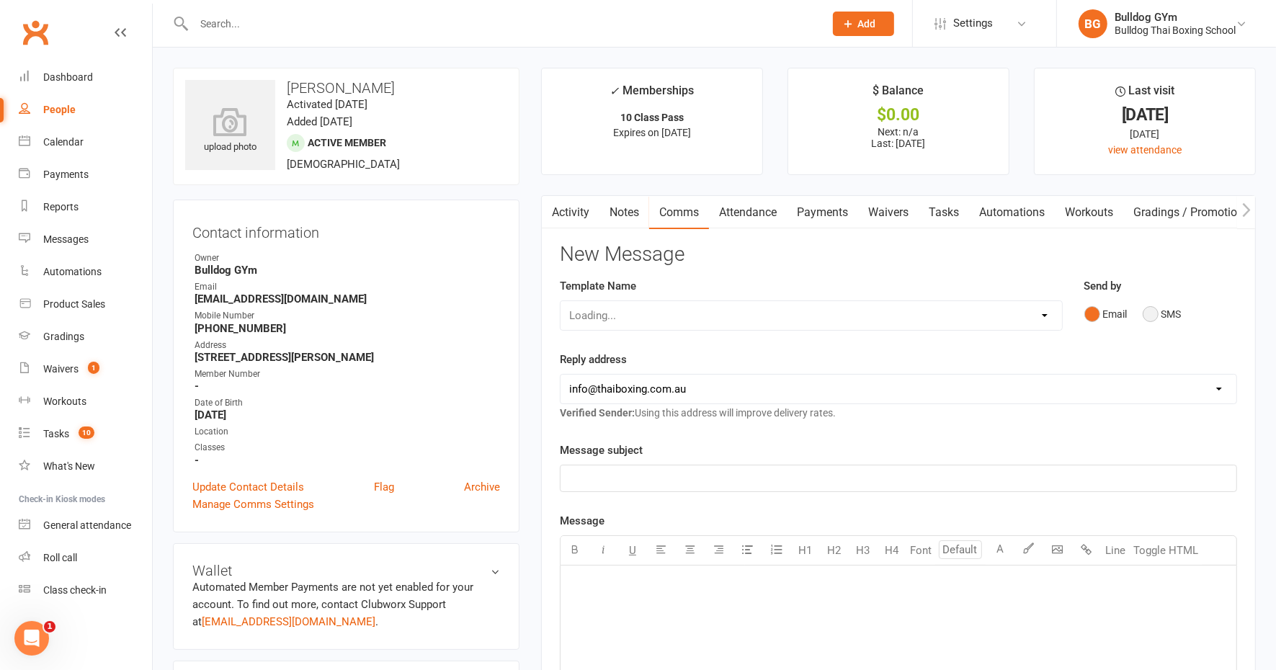
click at [1153, 313] on button "SMS" at bounding box center [1162, 314] width 39 height 27
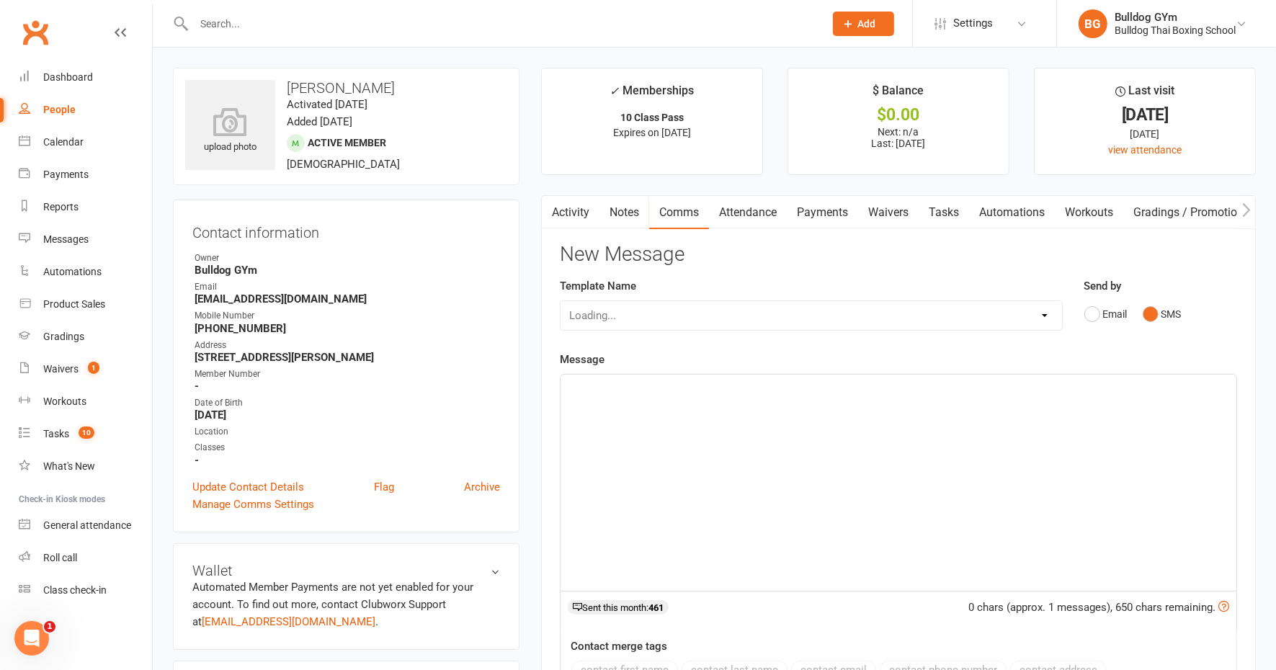
drag, startPoint x: 623, startPoint y: 387, endPoint x: 633, endPoint y: 386, distance: 10.2
click at [631, 388] on p "﻿" at bounding box center [898, 387] width 659 height 17
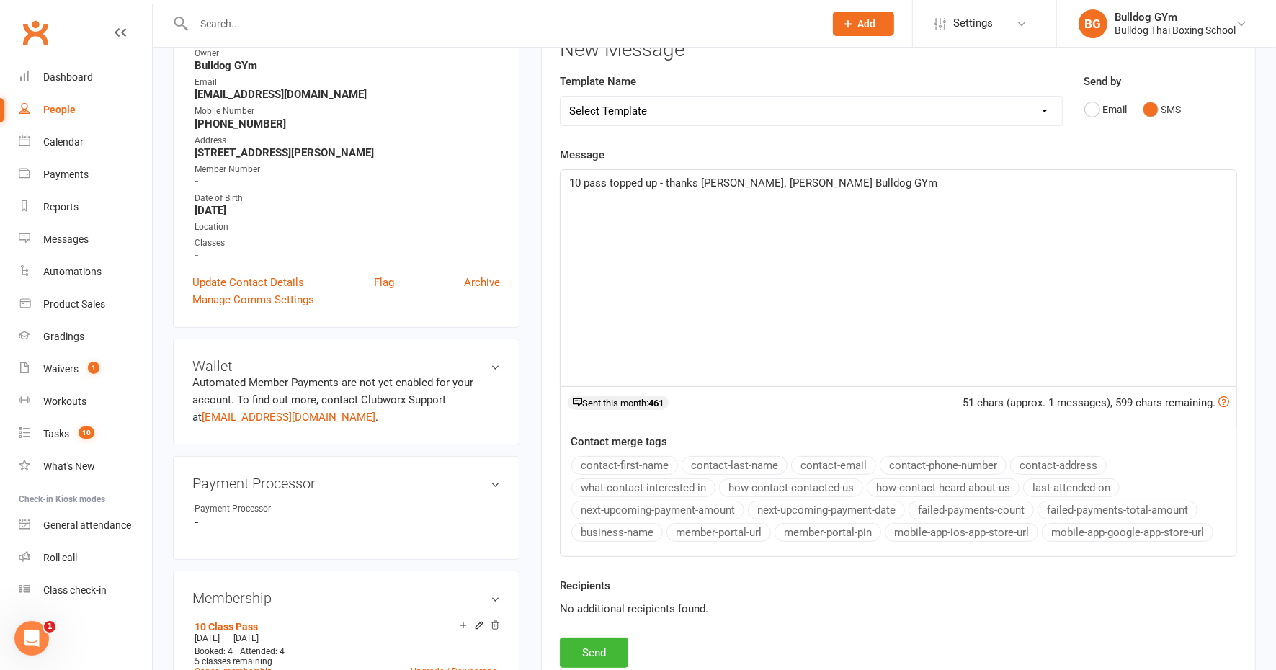
scroll to position [360, 0]
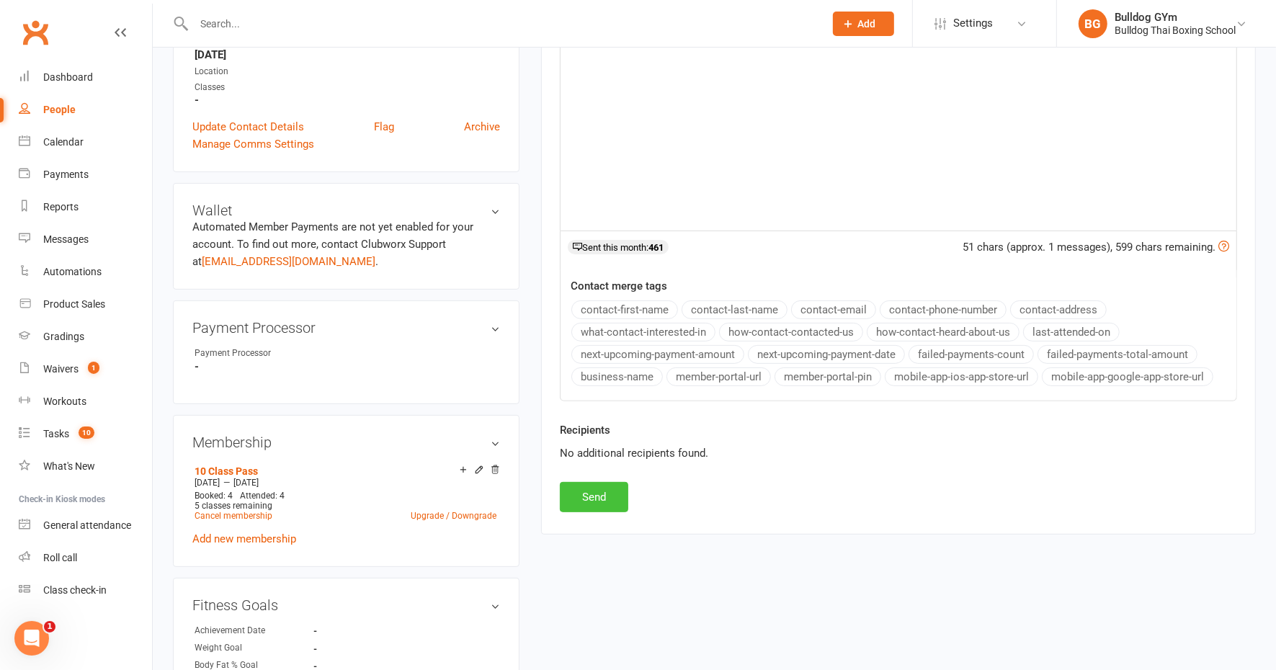
drag, startPoint x: 593, startPoint y: 484, endPoint x: 600, endPoint y: 474, distance: 11.8
click at [593, 483] on button "Send" at bounding box center [594, 497] width 68 height 30
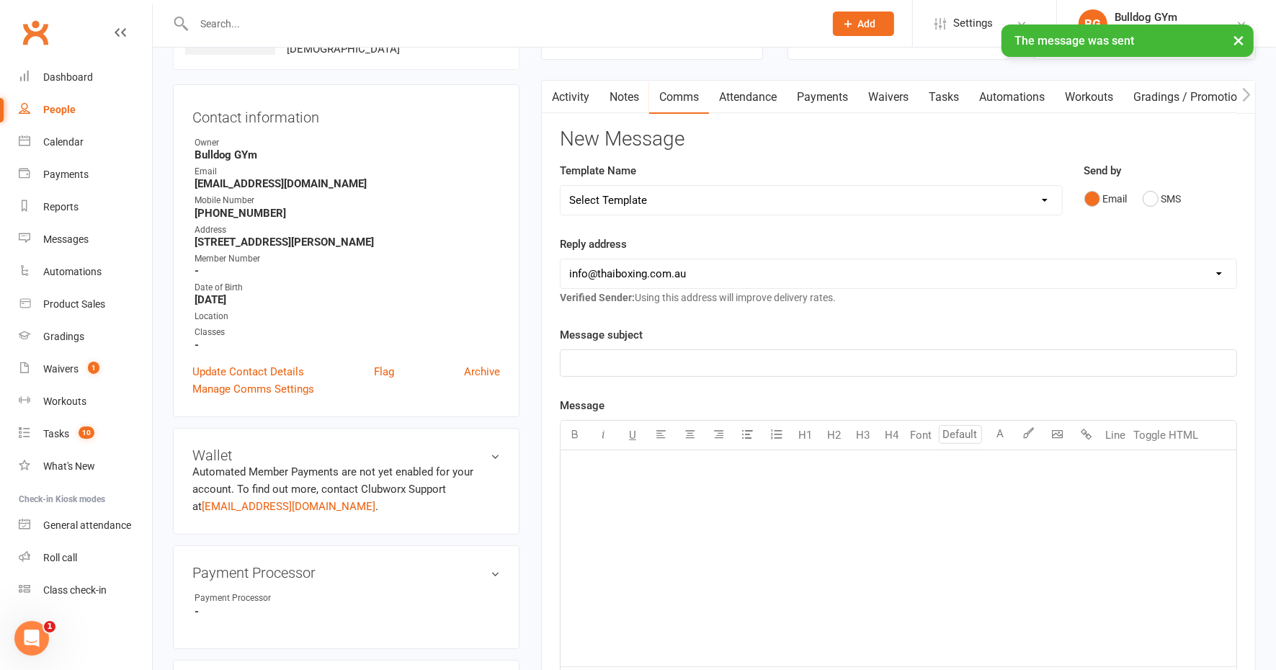
scroll to position [0, 0]
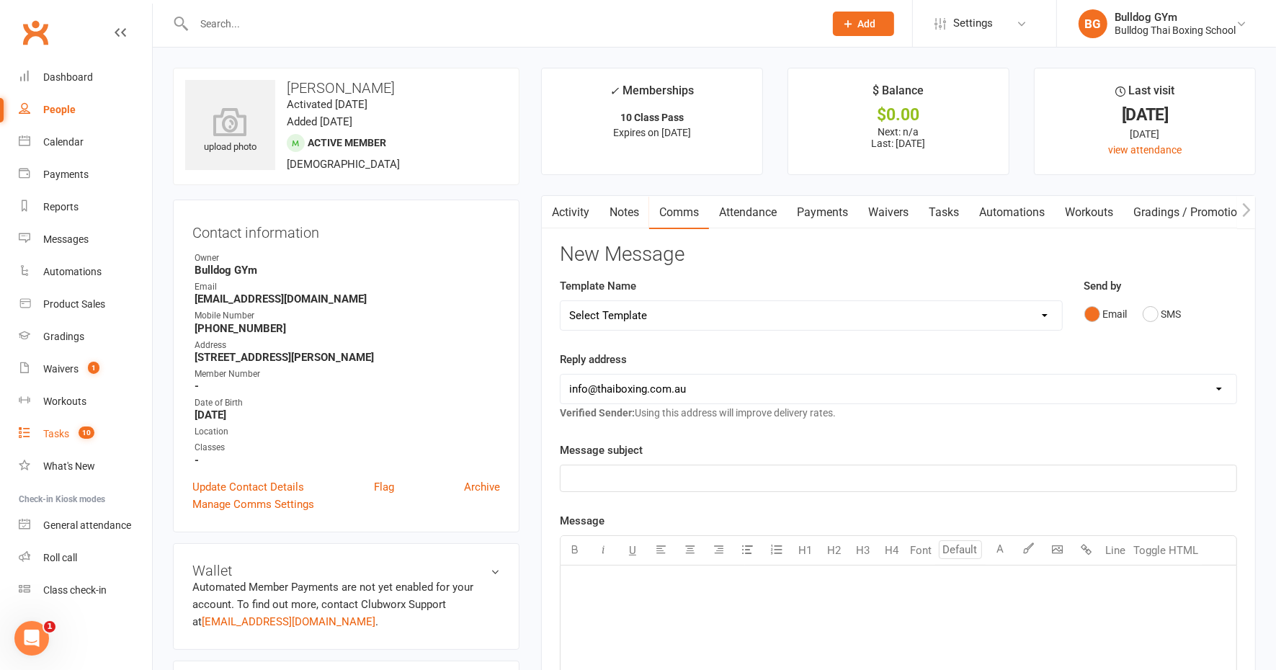
click at [55, 428] on div "Tasks" at bounding box center [56, 434] width 26 height 12
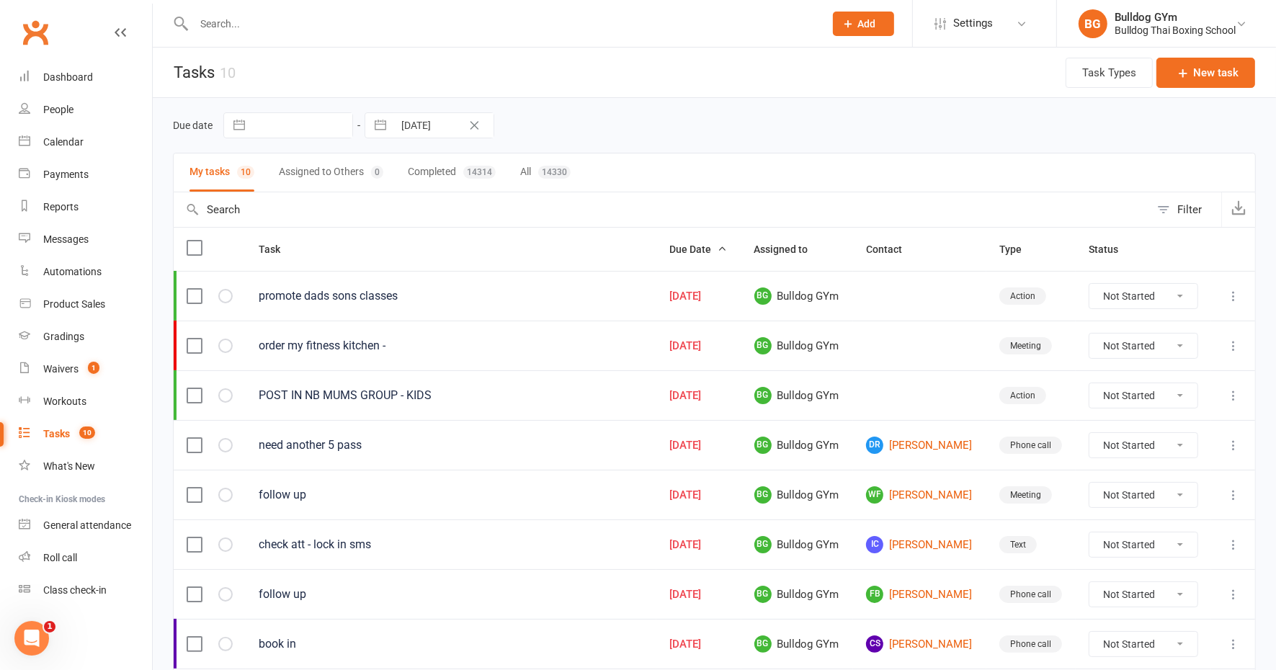
click at [1232, 440] on icon at bounding box center [1234, 445] width 14 height 14
click at [1132, 494] on link "Edit" at bounding box center [1157, 498] width 143 height 29
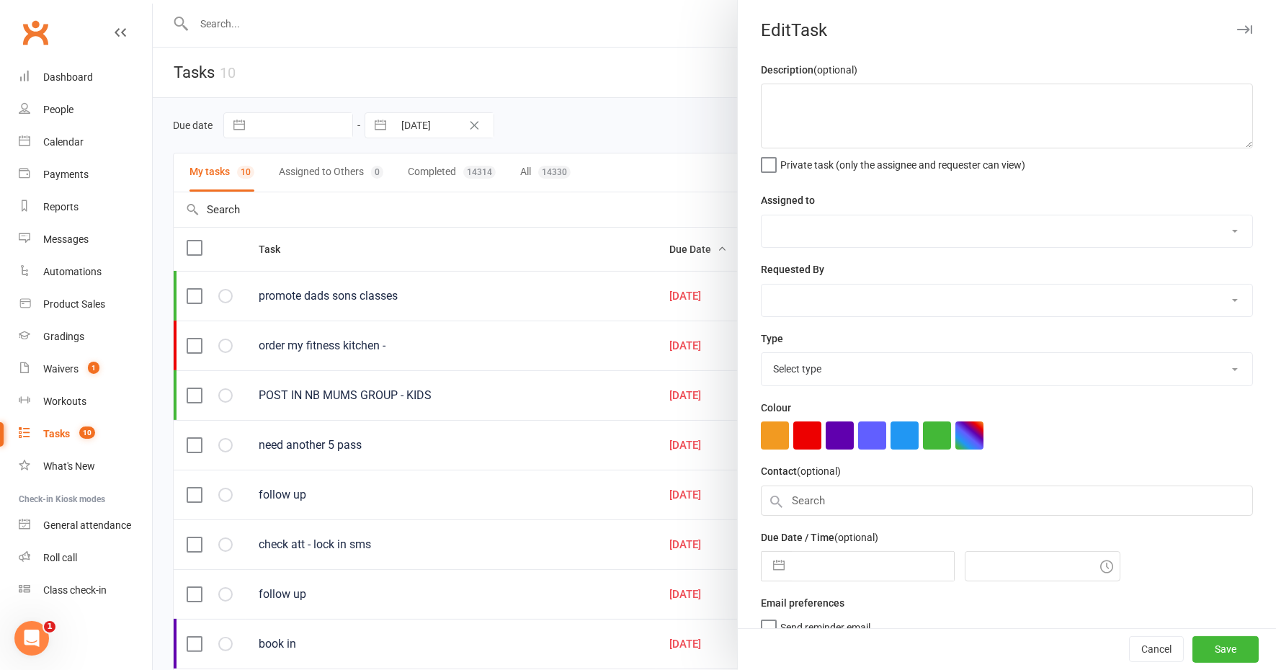
type textarea "need another 5 pass"
select select "12940"
type input "[DATE]"
type input "9:45am"
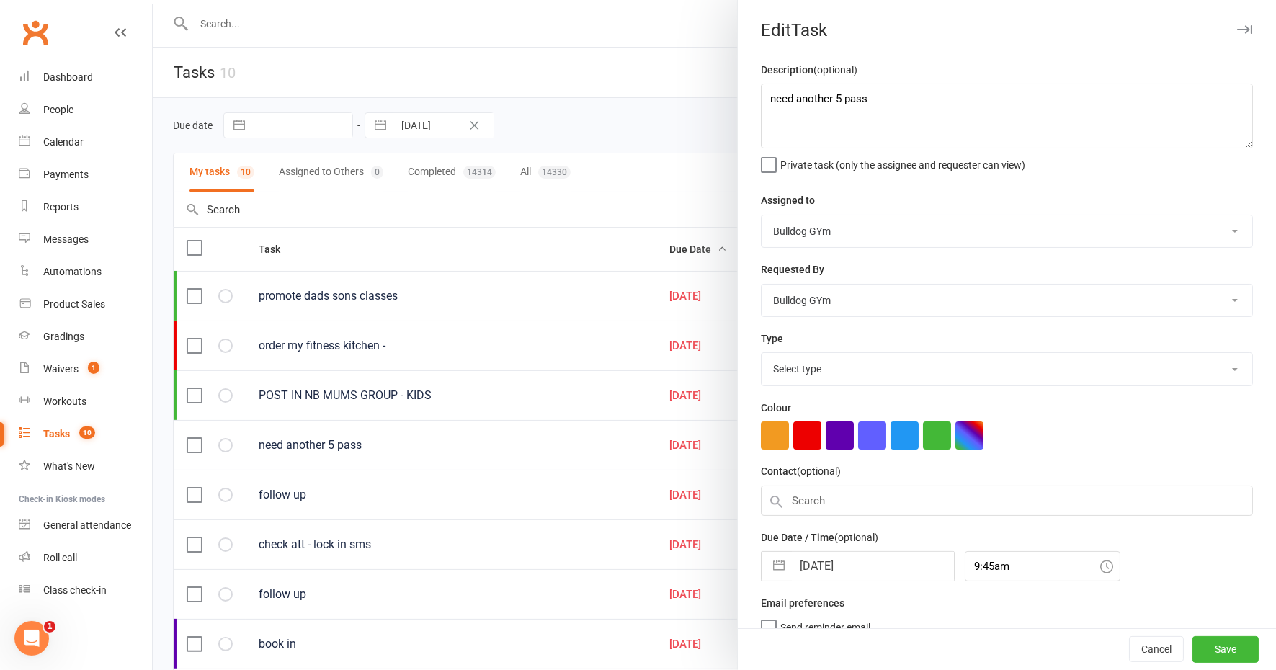
select select "12048"
drag, startPoint x: 887, startPoint y: 103, endPoint x: 712, endPoint y: 96, distance: 175.3
click at [153, 0] on react-component "Edit Task Description (optional) need another 5 pass Private task (only the ass…" at bounding box center [153, 0] width 0 height 0
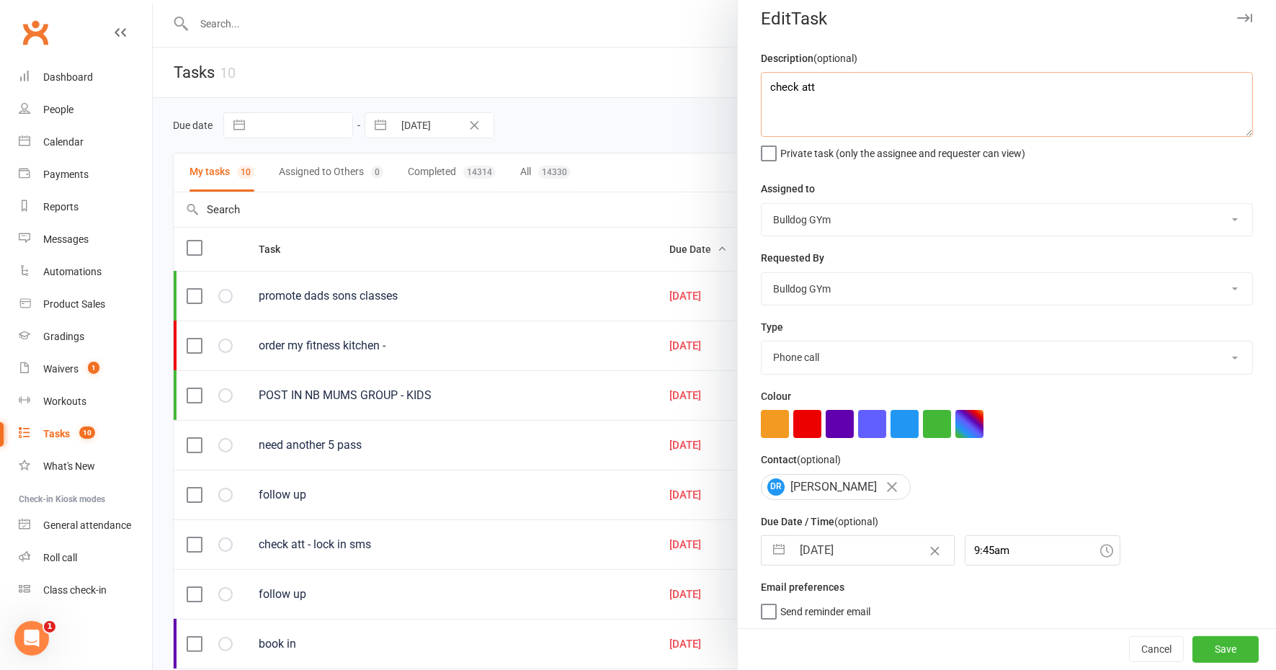
type textarea "check att"
select select "8"
select select "2025"
select select "9"
select select "2025"
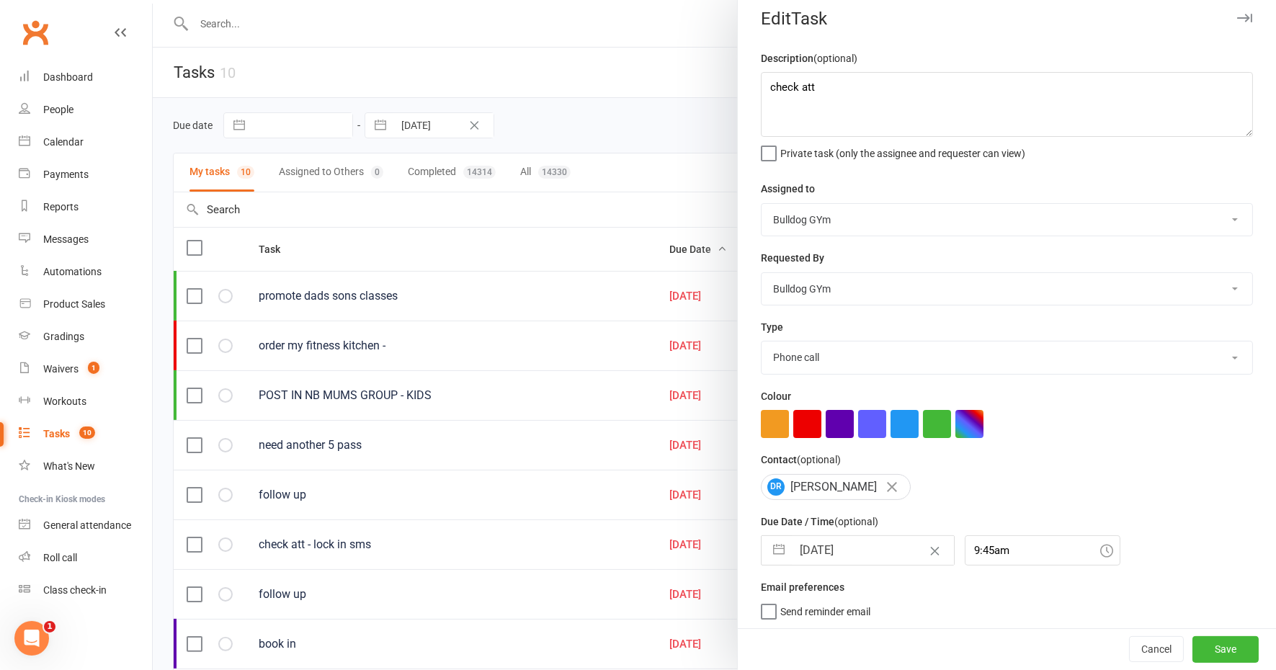
select select "10"
select select "2025"
click at [858, 548] on input "[DATE]" at bounding box center [873, 550] width 162 height 29
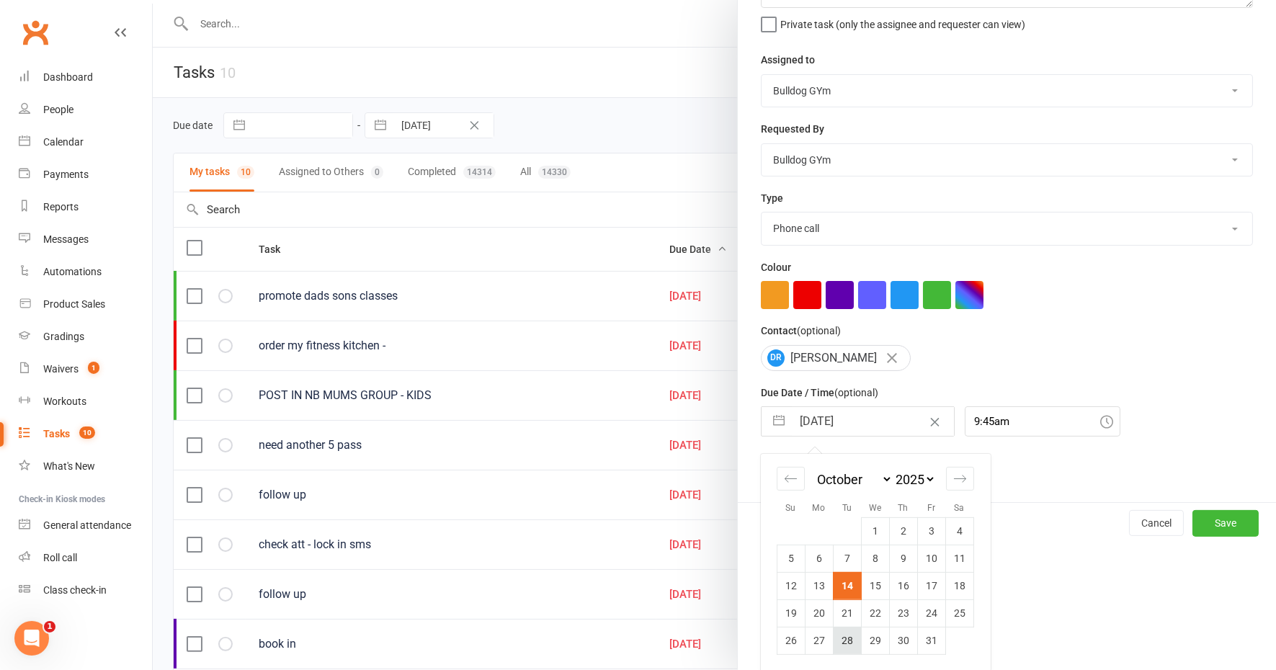
click at [840, 635] on td "28" at bounding box center [847, 640] width 28 height 27
type input "[DATE]"
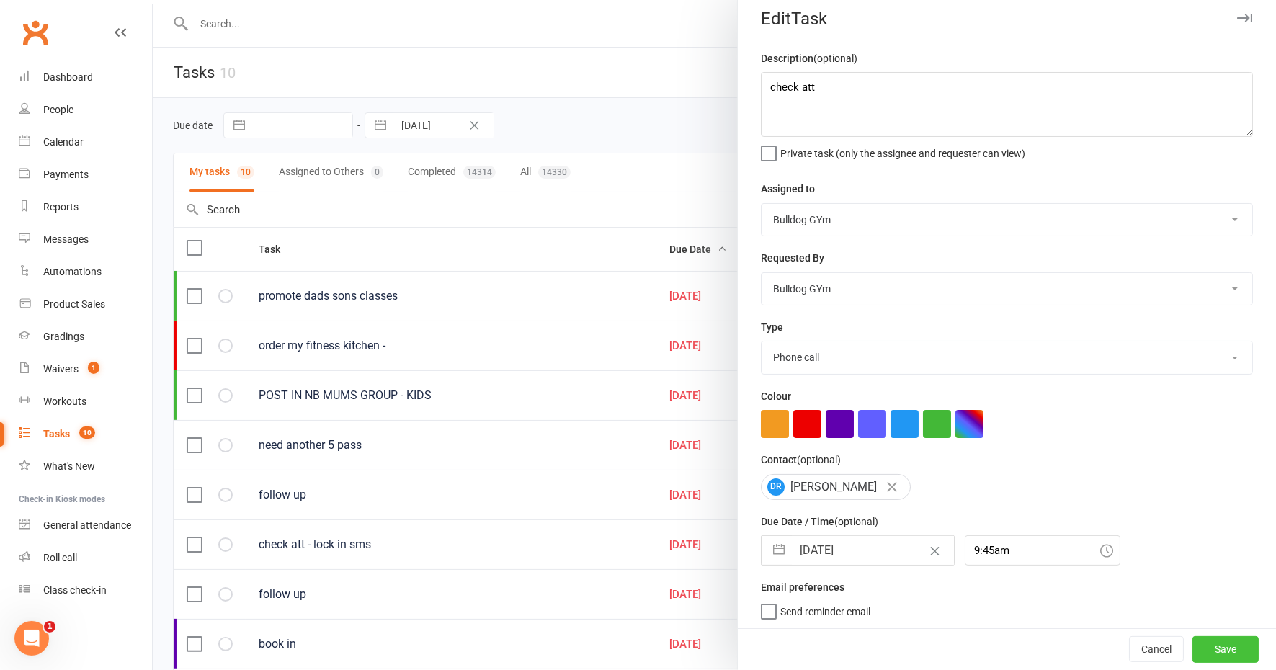
click at [1204, 645] on button "Save" at bounding box center [1226, 650] width 66 height 26
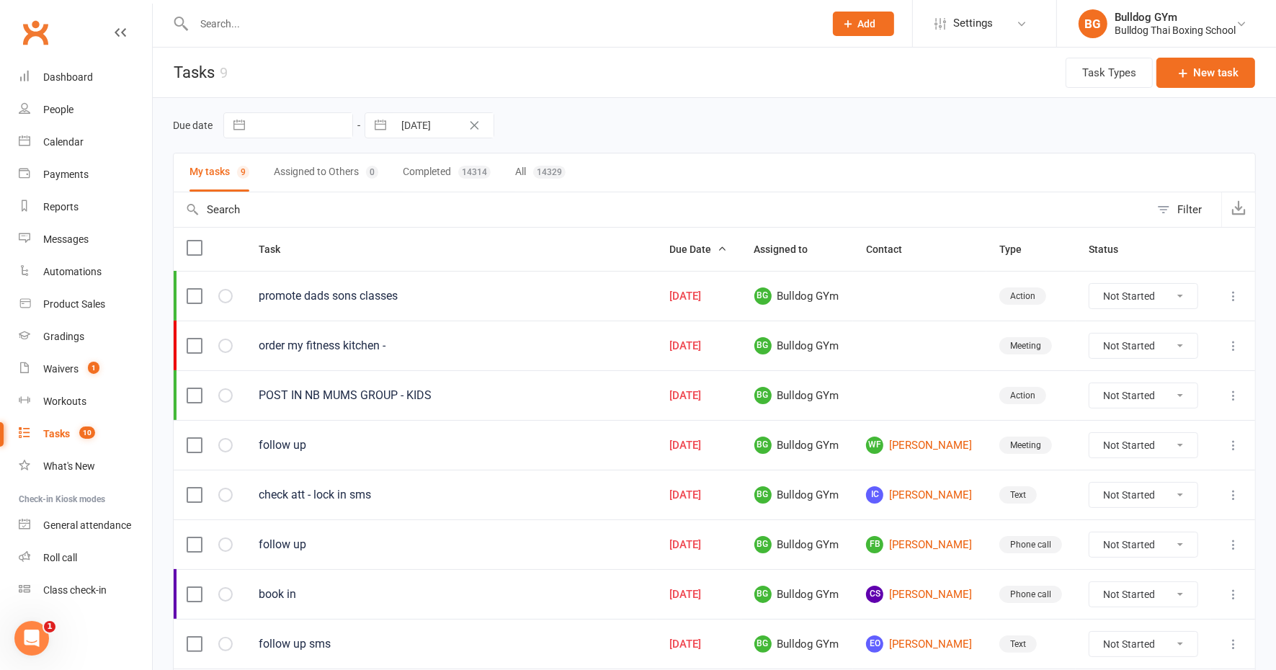
click at [60, 431] on div "Tasks" at bounding box center [56, 434] width 27 height 12
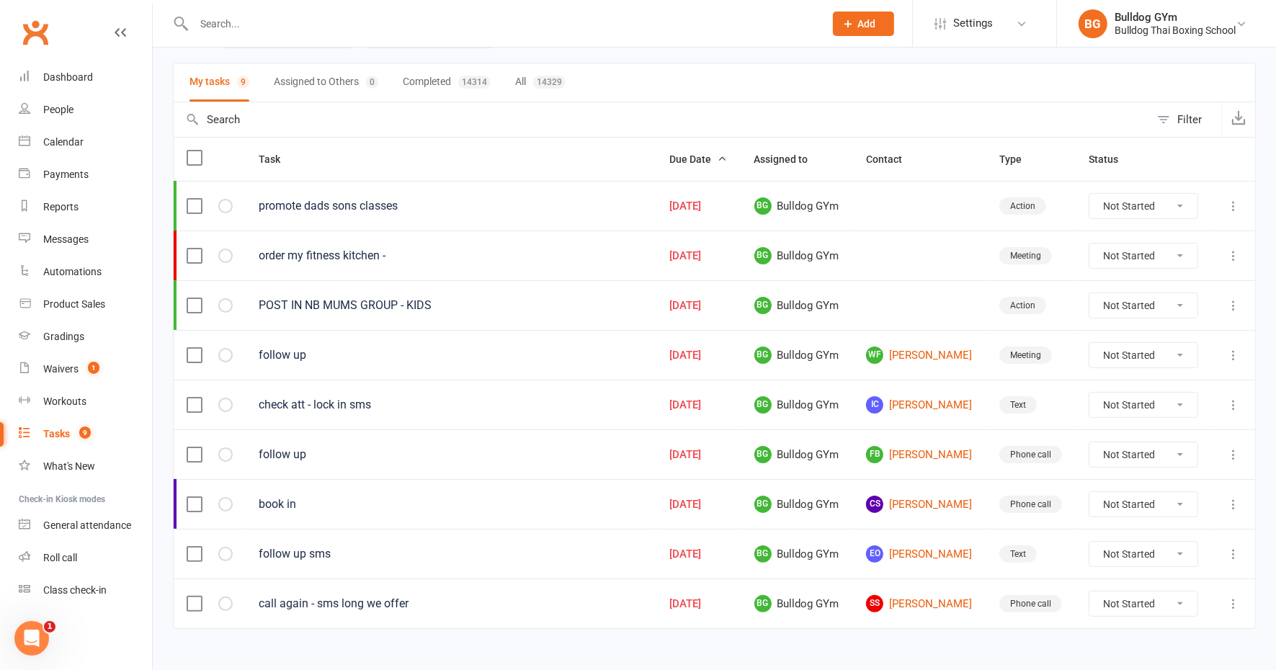
scroll to position [101, 0]
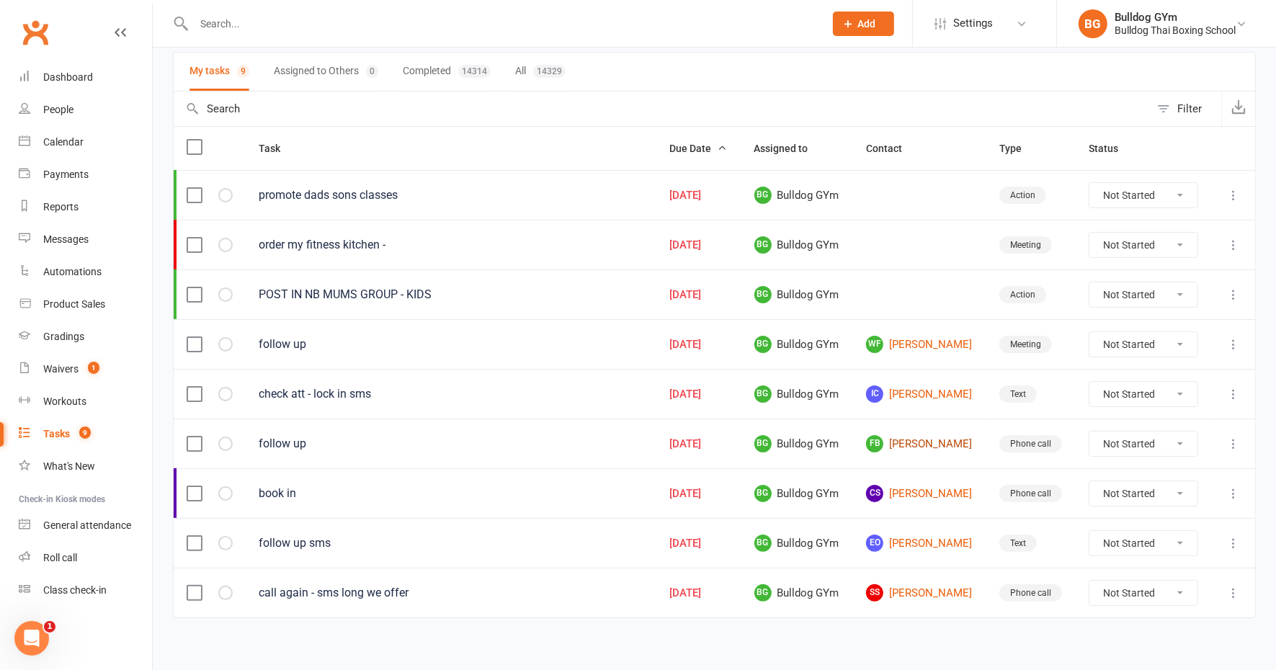
click at [928, 437] on link "FB [PERSON_NAME]" at bounding box center [919, 443] width 107 height 17
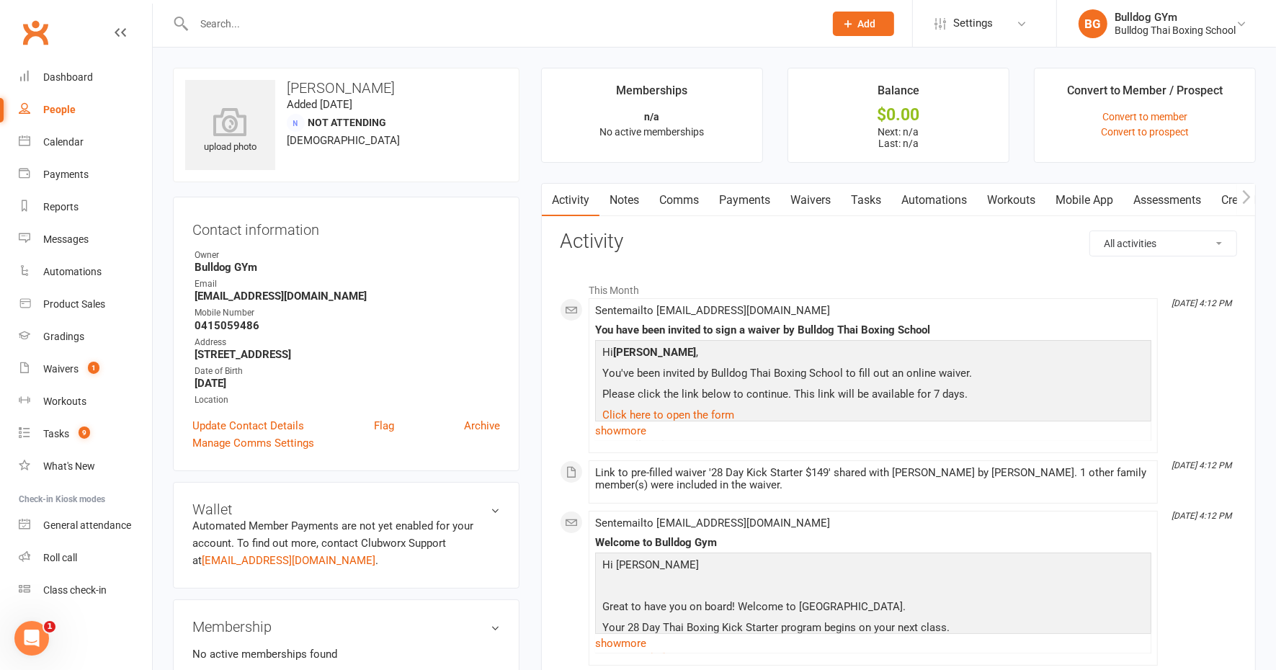
click at [631, 197] on link "Notes" at bounding box center [625, 200] width 50 height 33
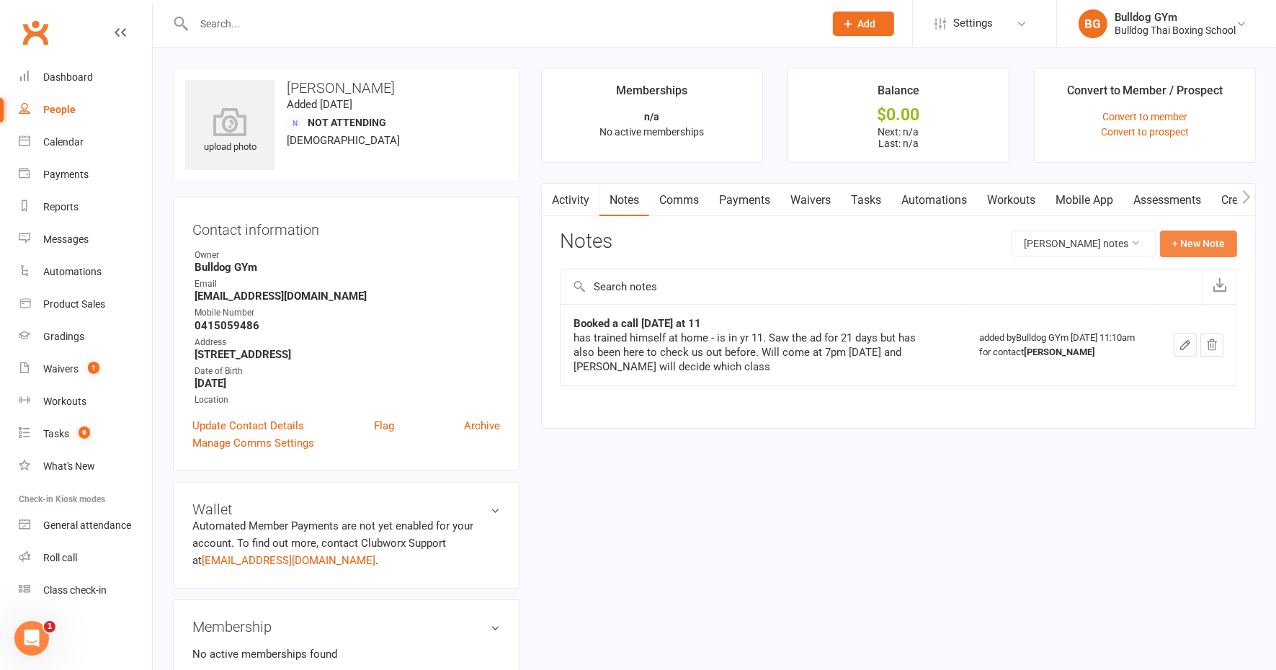
click at [1186, 239] on button "+ New Note" at bounding box center [1198, 244] width 77 height 26
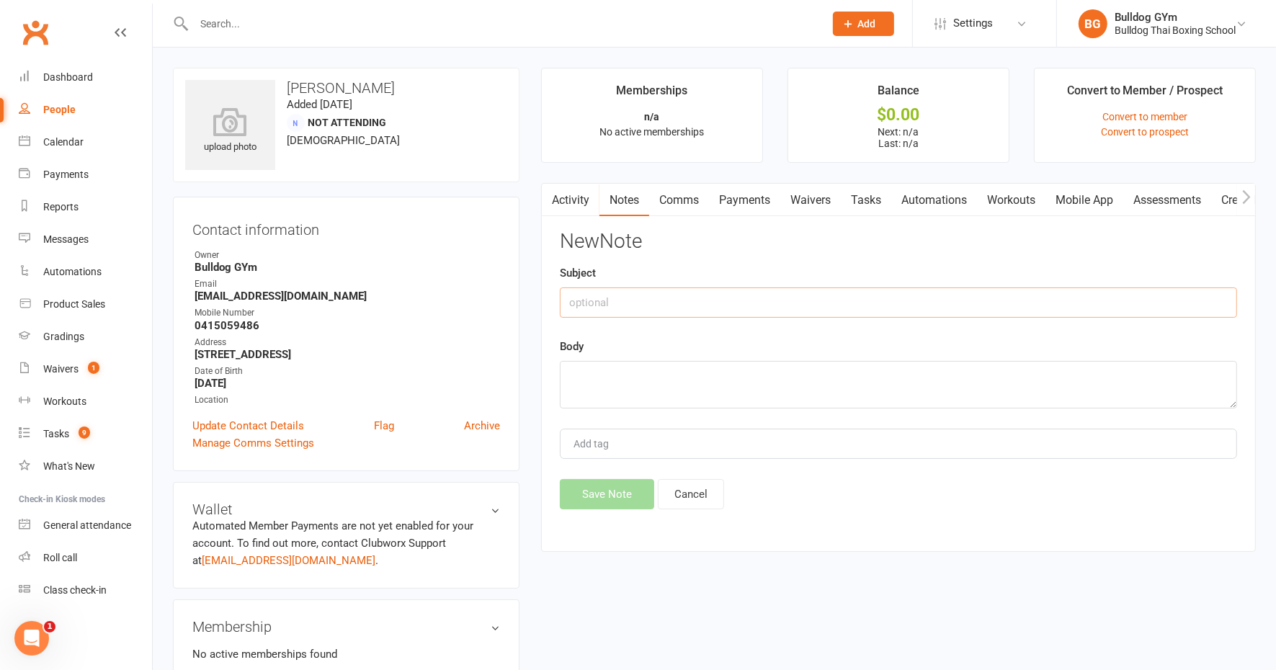
drag, startPoint x: 591, startPoint y: 298, endPoint x: 593, endPoint y: 288, distance: 9.6
click at [591, 297] on input "text" at bounding box center [898, 303] width 677 height 30
type input "called"
click at [592, 381] on textarea at bounding box center [898, 385] width 677 height 48
click at [585, 194] on link "Activity" at bounding box center [571, 200] width 58 height 33
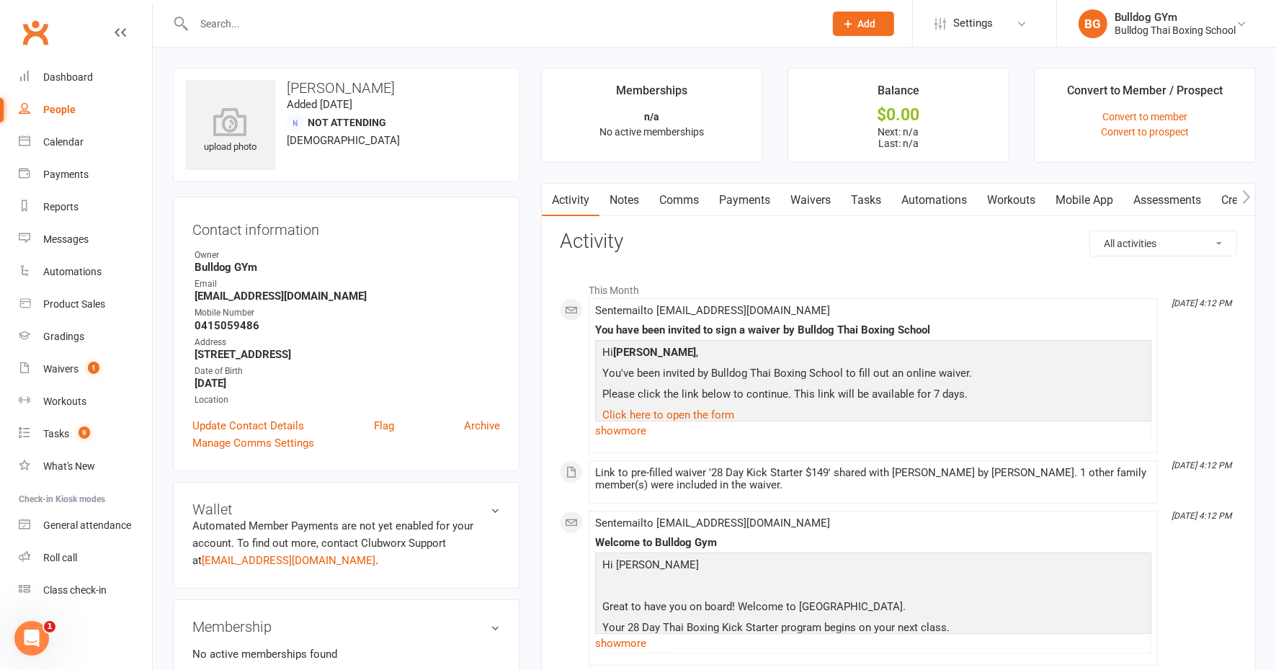
click at [623, 202] on link "Notes" at bounding box center [625, 200] width 50 height 33
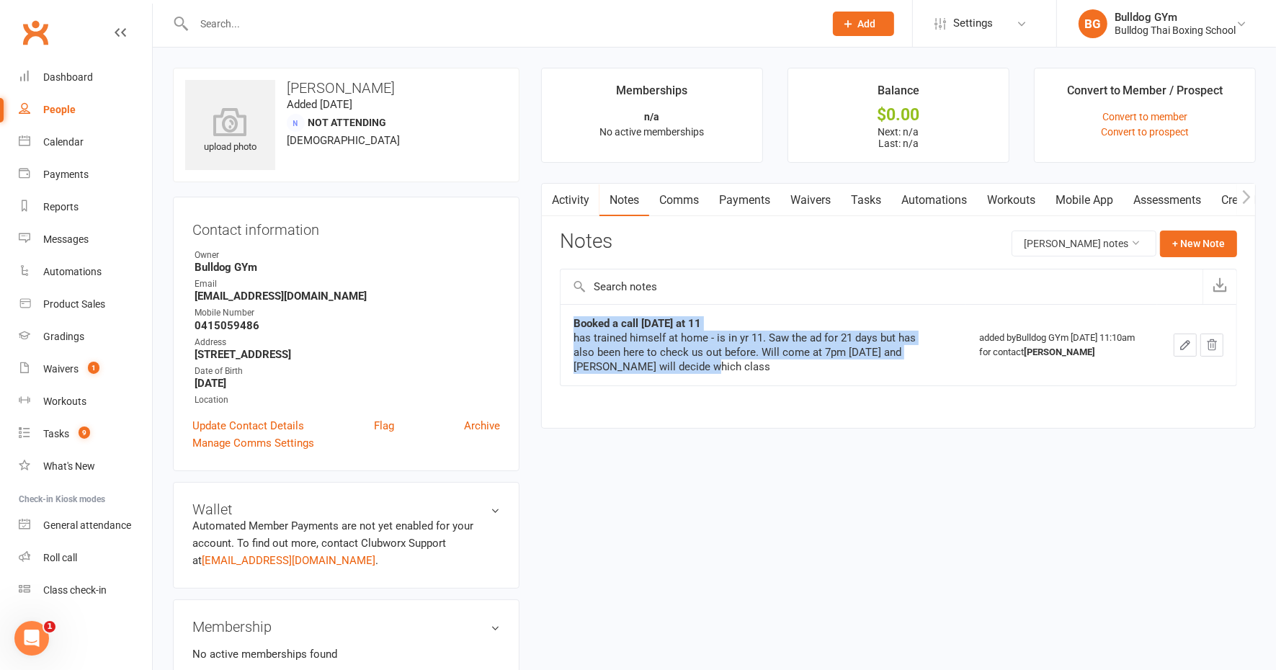
drag, startPoint x: 696, startPoint y: 363, endPoint x: 571, endPoint y: 310, distance: 136.3
click at [571, 310] on td "Booked a call today at 11 has trained himself at home - is in yr 11. Saw the ad…" at bounding box center [764, 344] width 406 height 81
drag, startPoint x: 571, startPoint y: 310, endPoint x: 684, endPoint y: 368, distance: 127.3
click at [684, 368] on div "has trained himself at home - is in yr 11. Saw the ad for 21 days but has also …" at bounding box center [754, 352] width 360 height 43
click at [697, 373] on td "Booked a call today at 11 has trained himself at home - is in yr 11. Saw the ad…" at bounding box center [764, 344] width 406 height 81
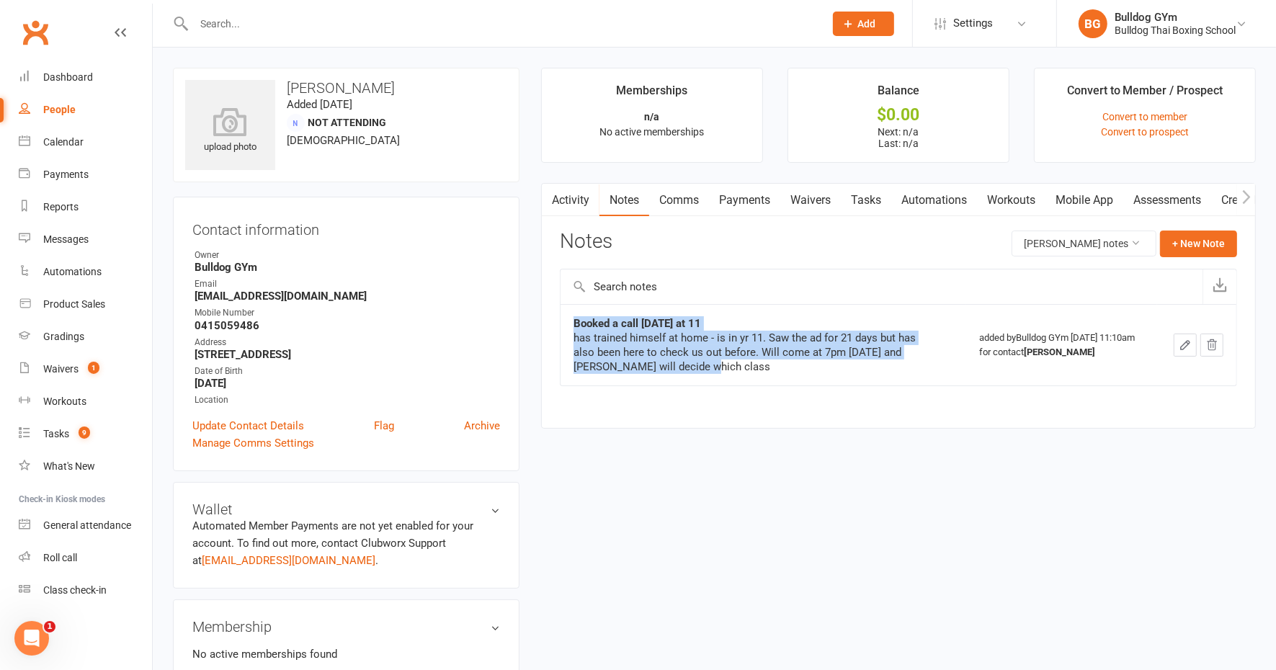
click at [697, 372] on td "Booked a call today at 11 has trained himself at home - is in yr 11. Saw the ad…" at bounding box center [764, 344] width 406 height 81
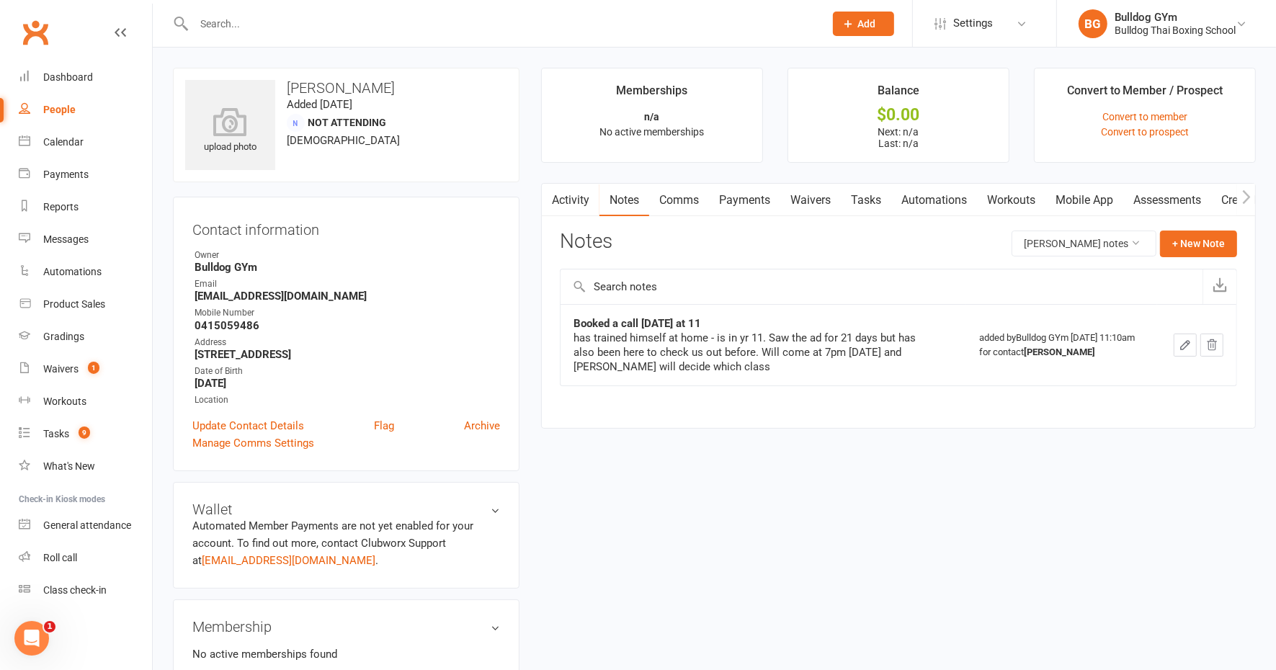
click at [561, 314] on div "Activity Notes Comms Payments Waivers Tasks Automations Workouts Mobile App Ass…" at bounding box center [898, 306] width 715 height 246
click at [63, 114] on div "People" at bounding box center [59, 110] width 32 height 12
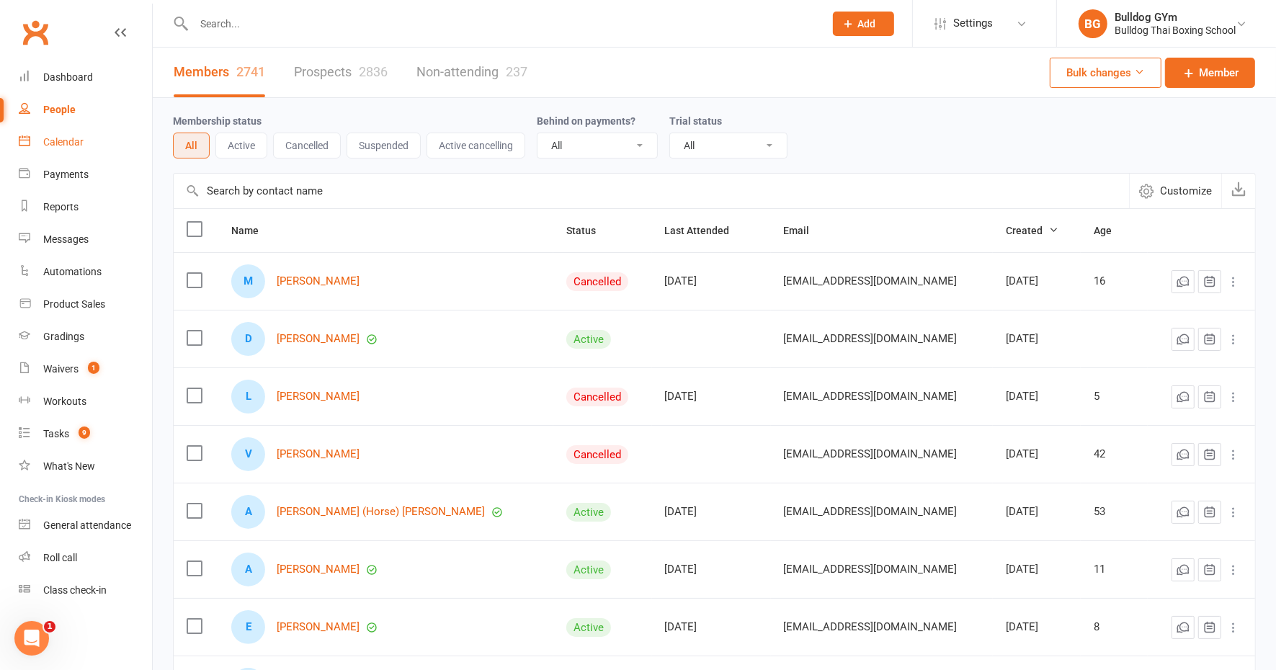
click at [61, 135] on link "Calendar" at bounding box center [85, 142] width 133 height 32
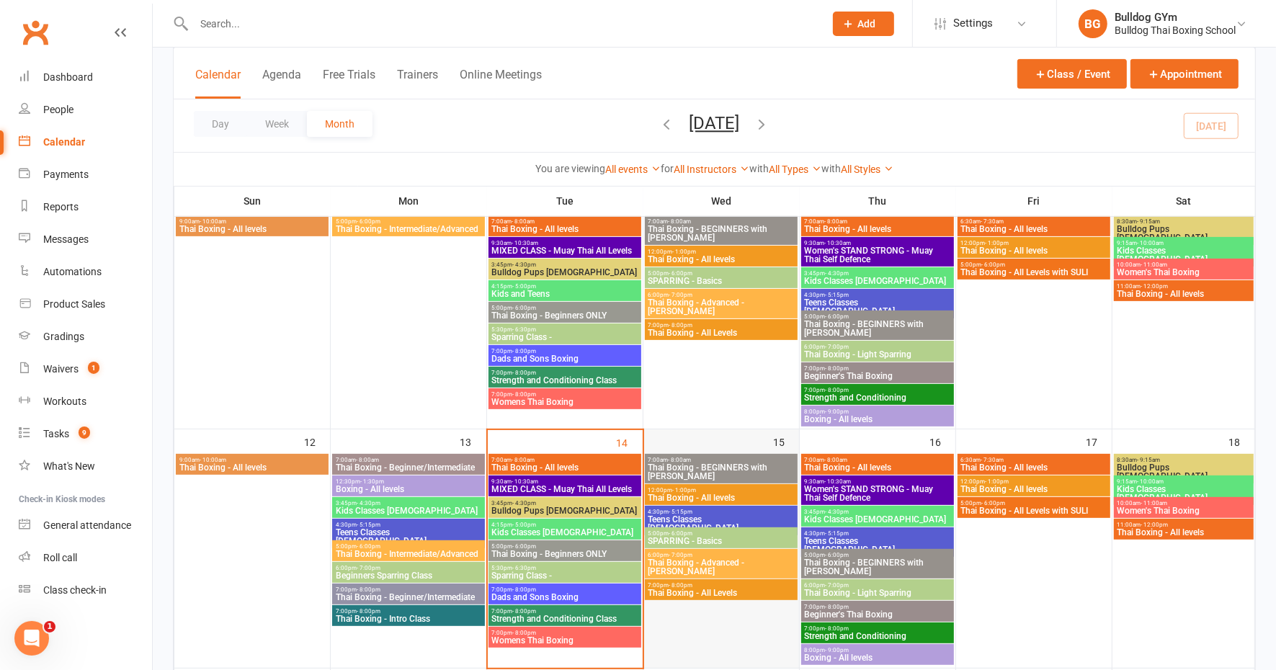
scroll to position [360, 0]
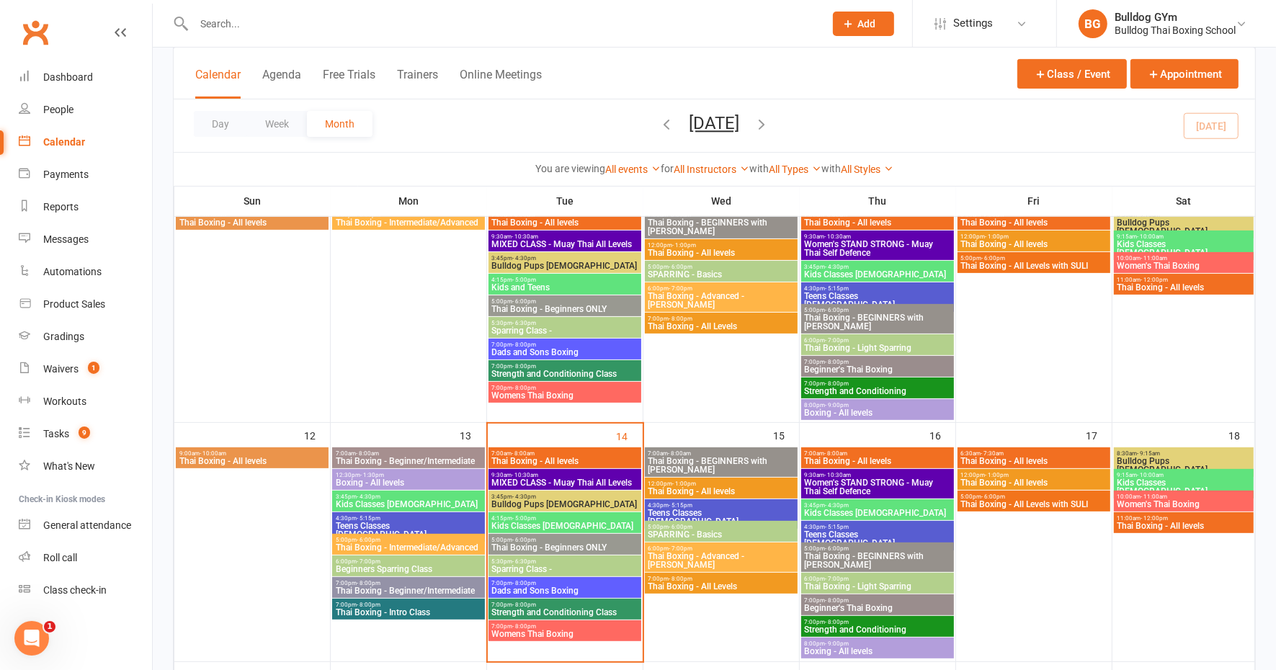
click at [515, 545] on span "Thai Boxing - Beginners ONLY" at bounding box center [565, 547] width 147 height 9
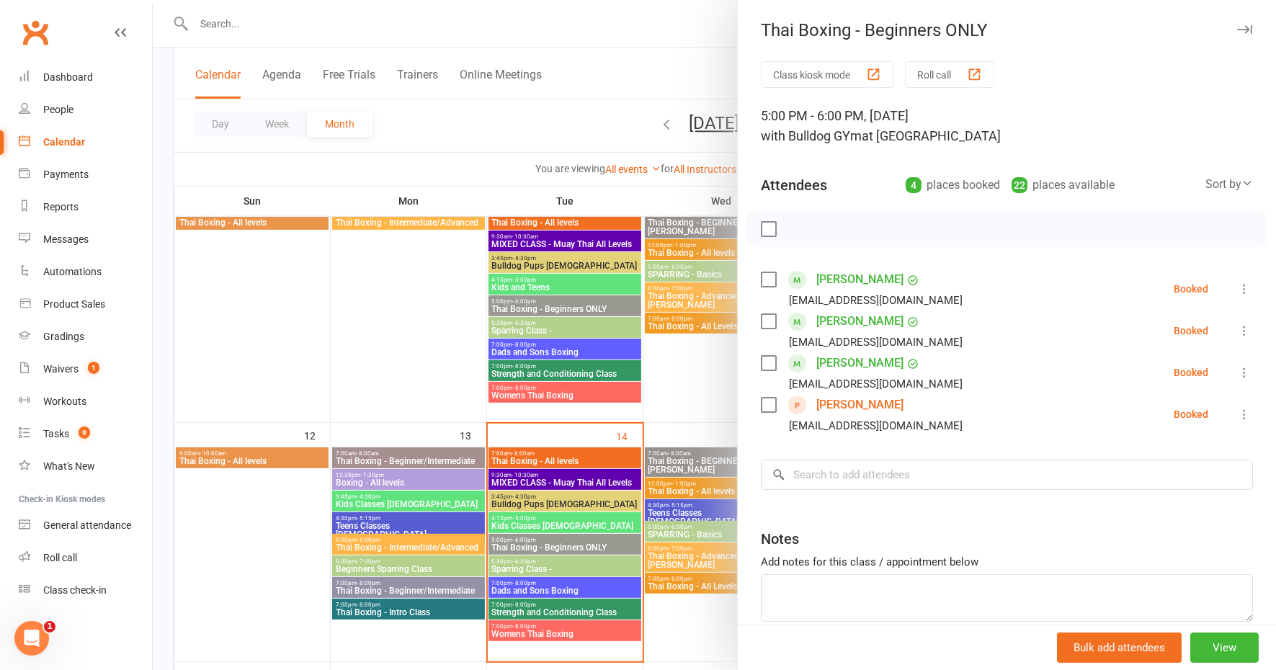
click at [444, 124] on div at bounding box center [715, 335] width 1124 height 670
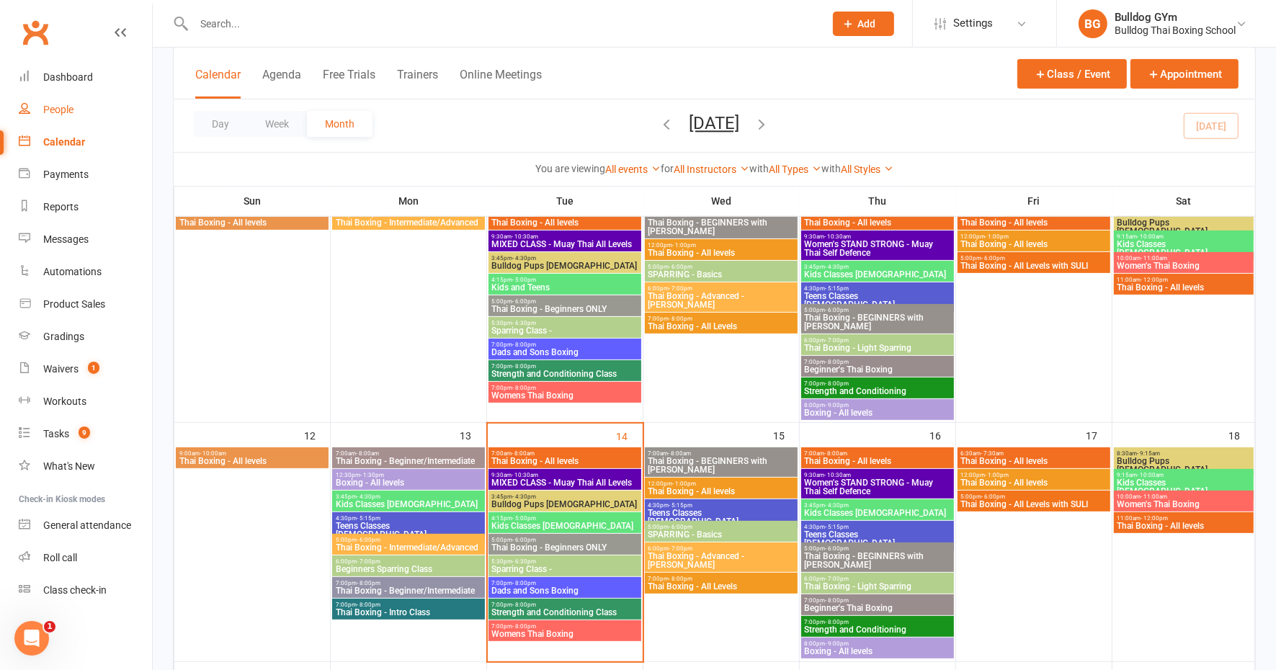
click at [57, 108] on div "People" at bounding box center [58, 110] width 30 height 12
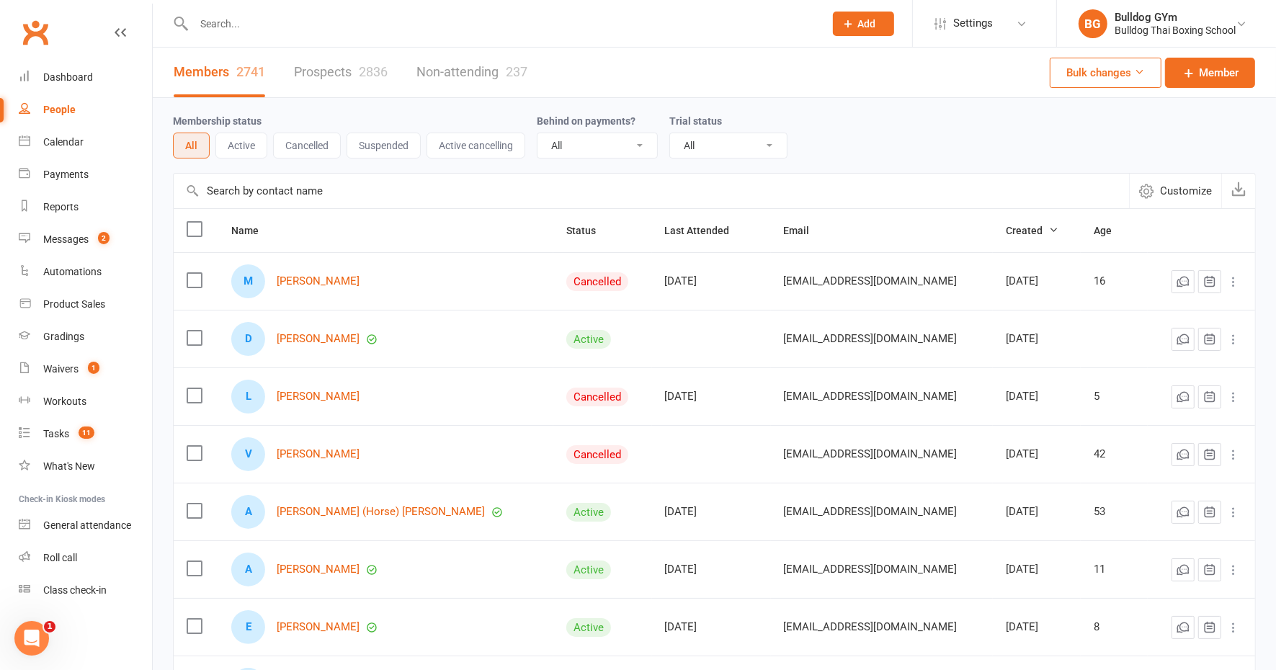
click at [342, 73] on link "Prospects 2836" at bounding box center [341, 73] width 94 height 50
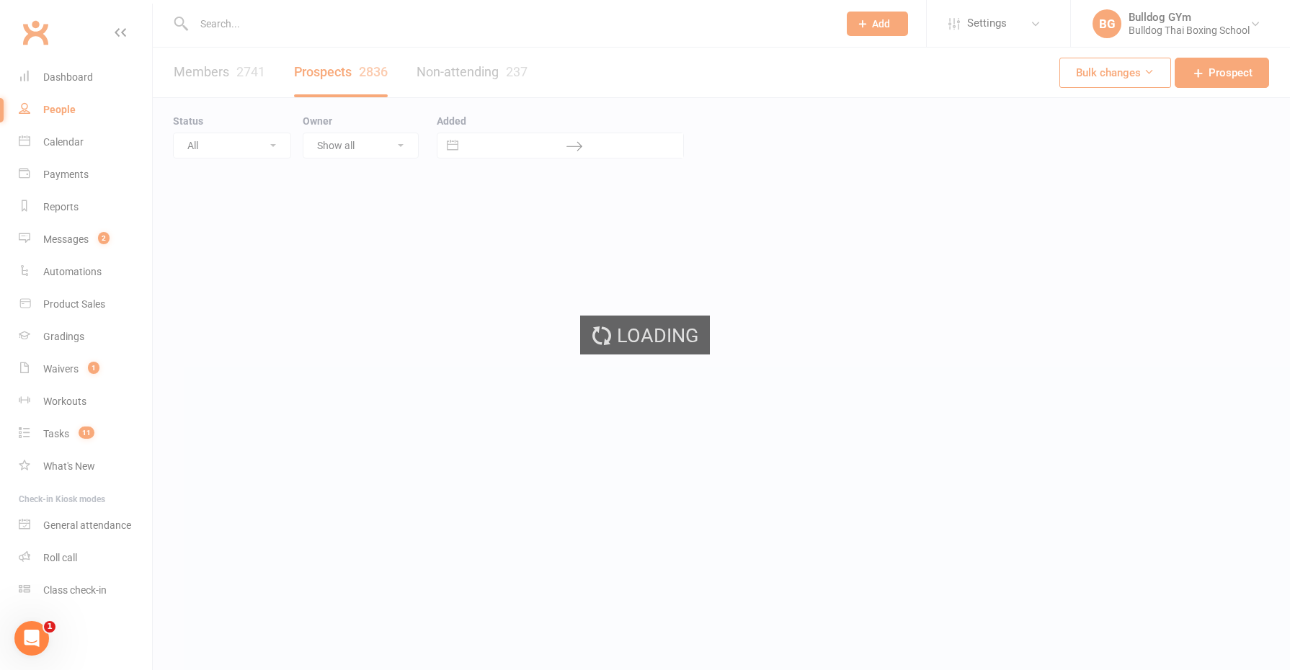
select select "100"
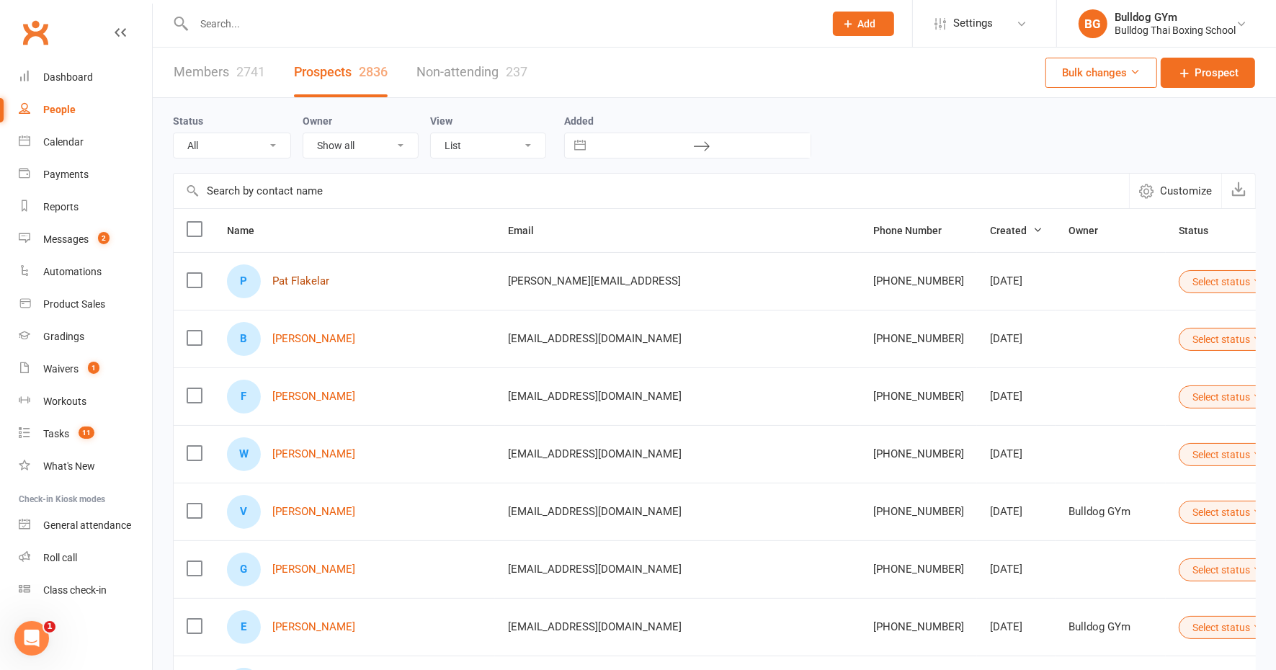
click at [297, 277] on link "Pat Flakelar" at bounding box center [300, 281] width 57 height 12
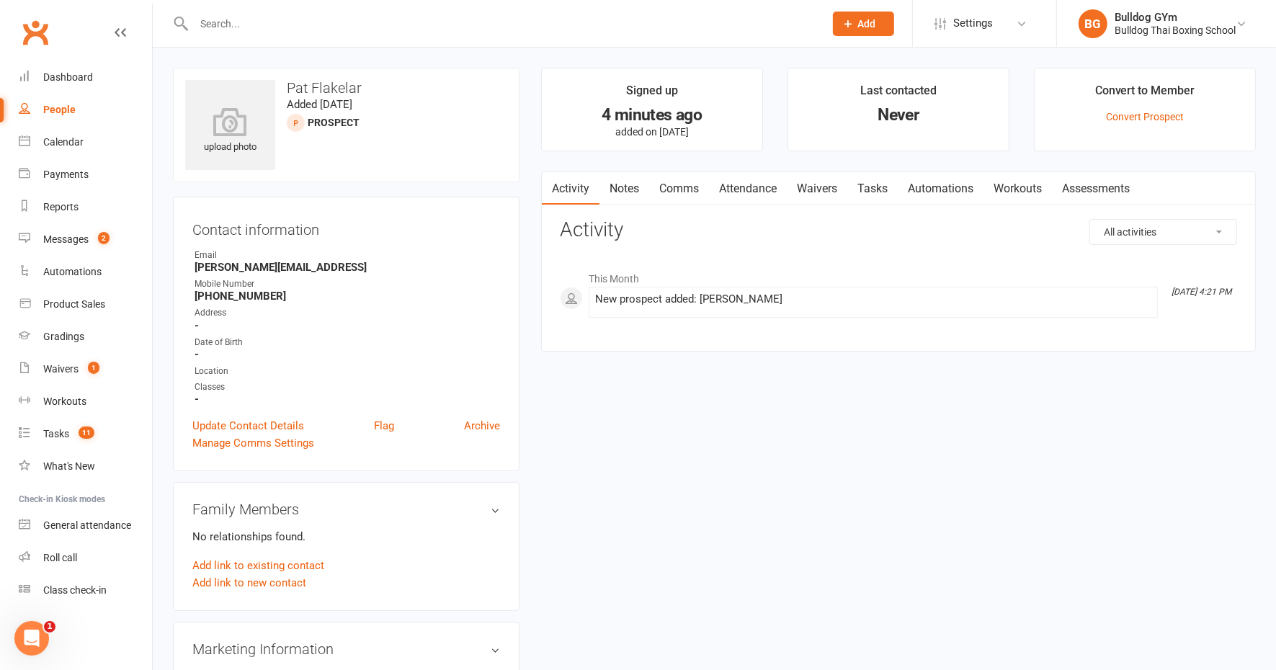
click at [744, 184] on link "Attendance" at bounding box center [748, 188] width 78 height 33
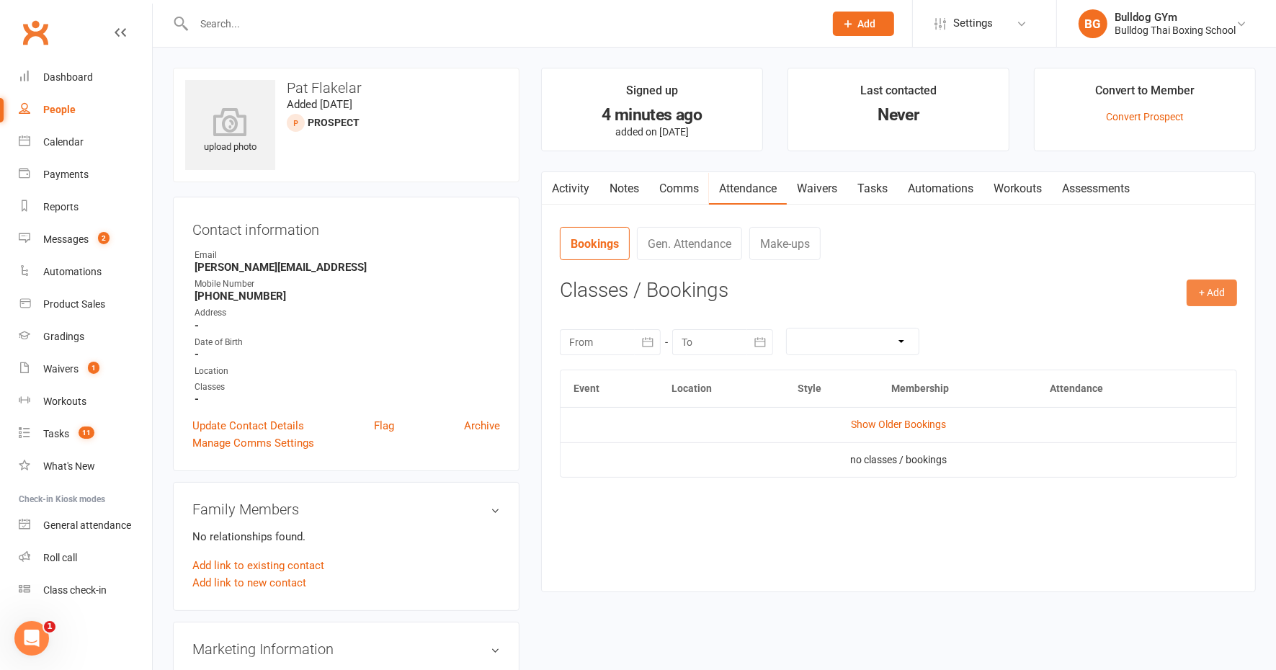
click at [1208, 289] on button "+ Add" at bounding box center [1212, 293] width 50 height 26
click at [1168, 326] on link "Book Event" at bounding box center [1165, 325] width 143 height 29
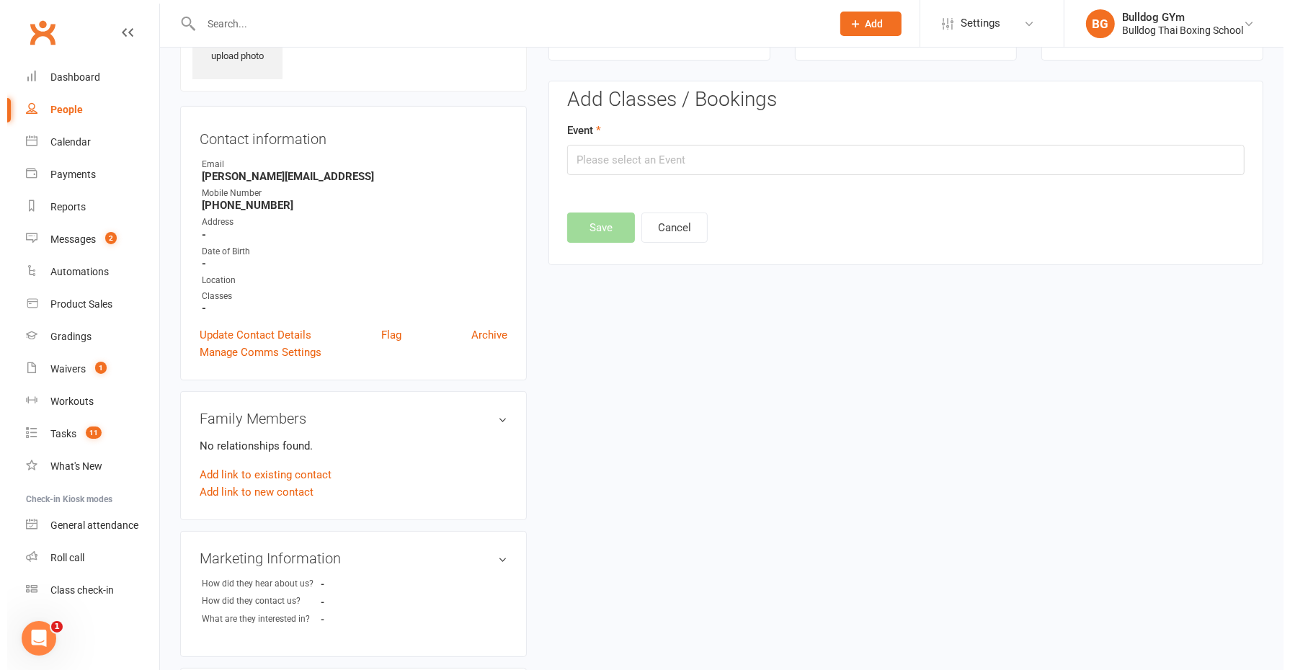
scroll to position [98, 0]
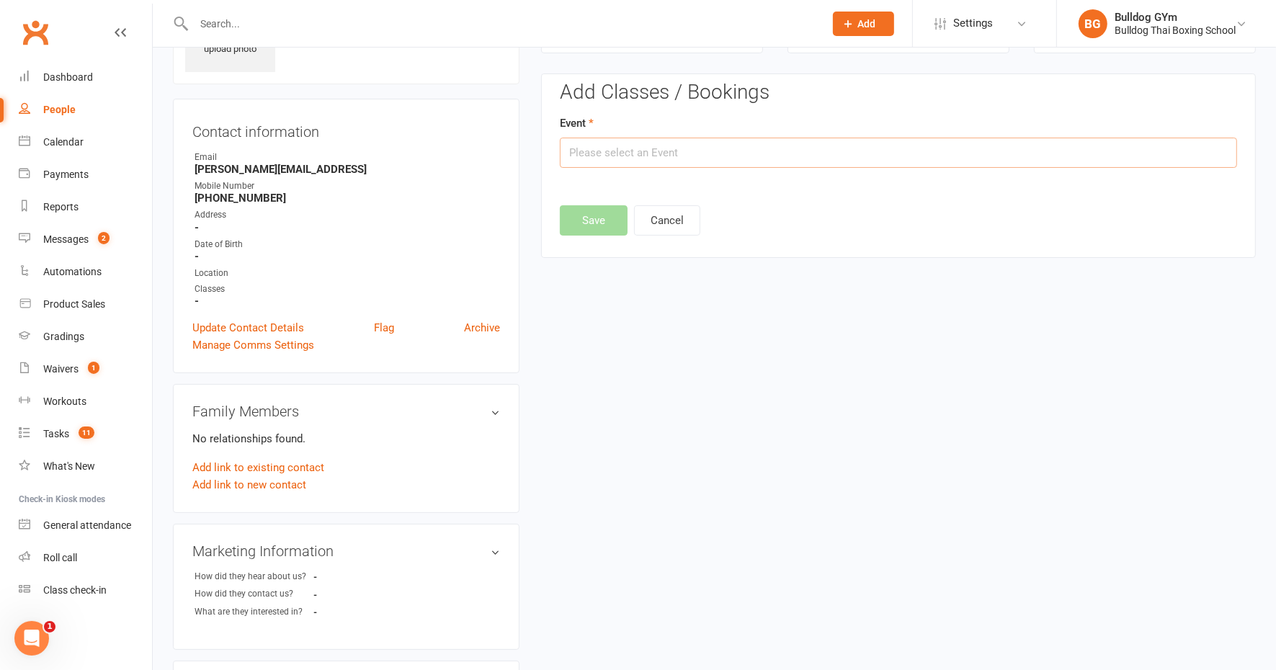
click at [657, 150] on input "text" at bounding box center [898, 153] width 677 height 30
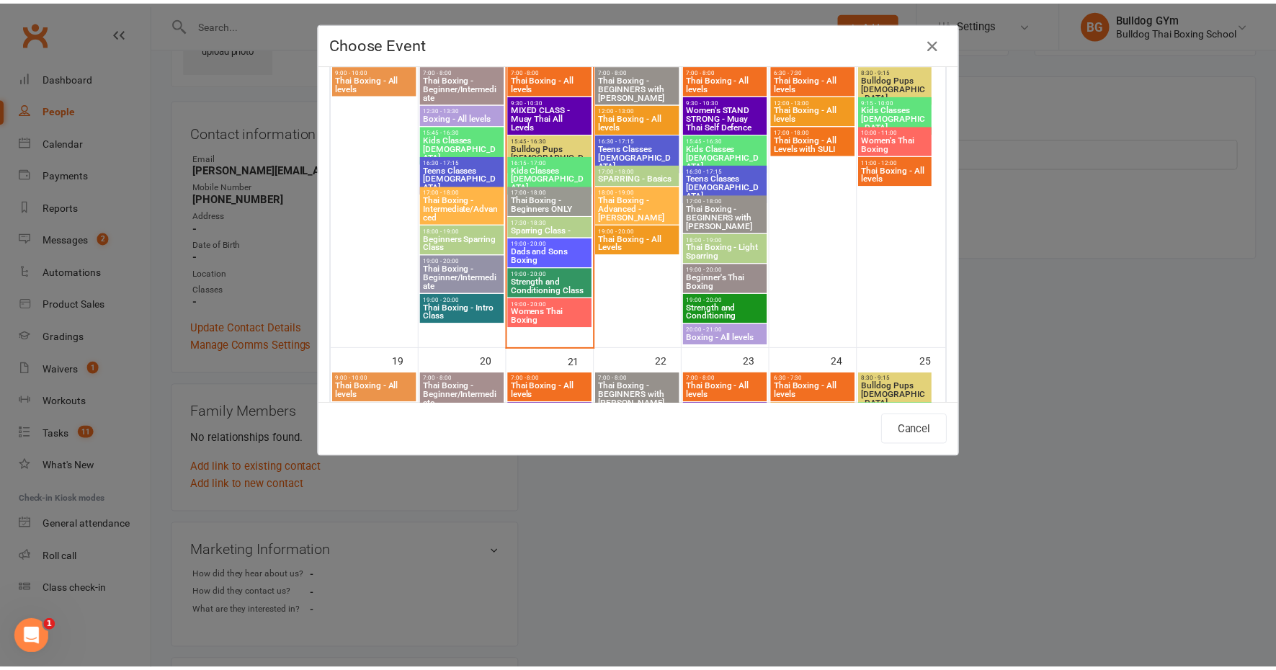
scroll to position [721, 0]
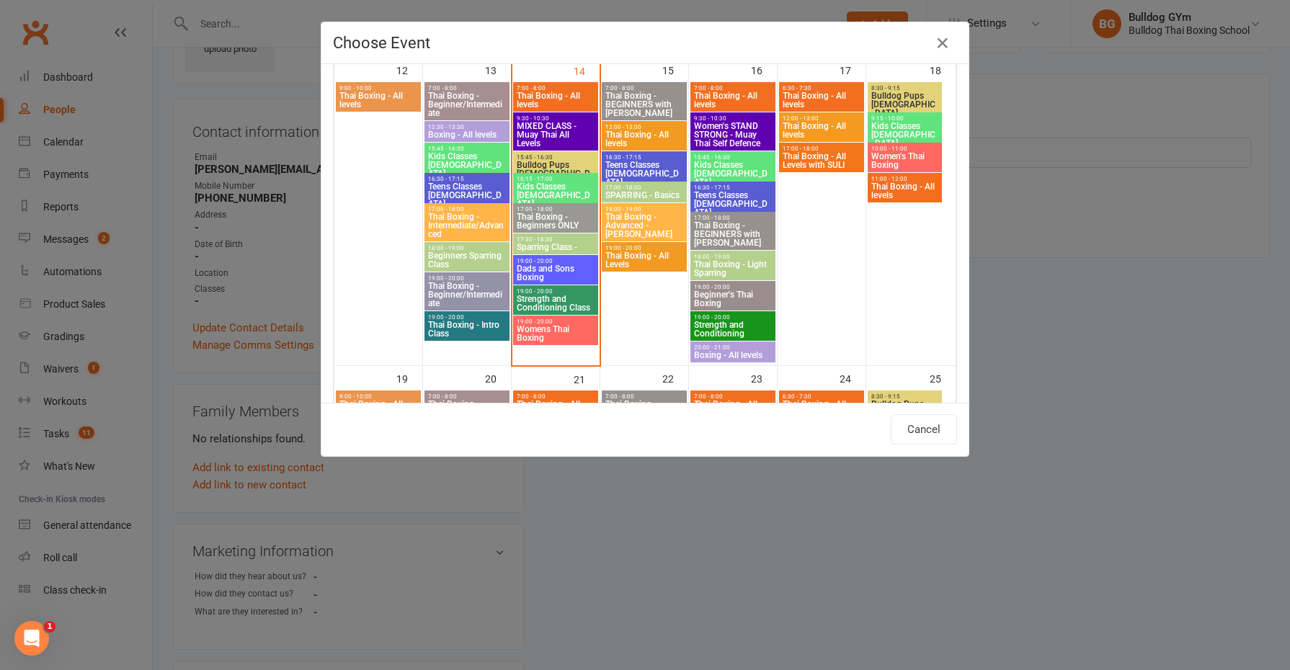
click at [530, 213] on span "Thai Boxing - Beginners ONLY" at bounding box center [555, 221] width 79 height 17
type input "Thai Boxing - Beginners ONLY - Oct 14, 2025 5:00:00 PM"
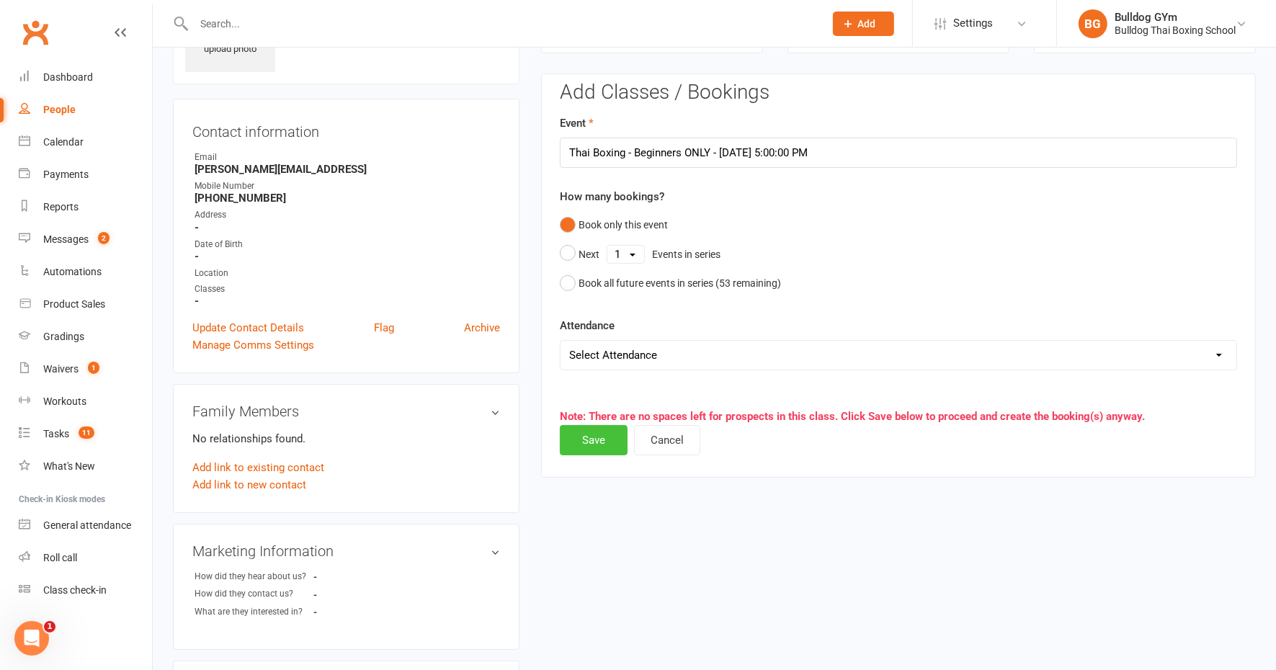
click at [586, 435] on button "Save" at bounding box center [594, 440] width 68 height 30
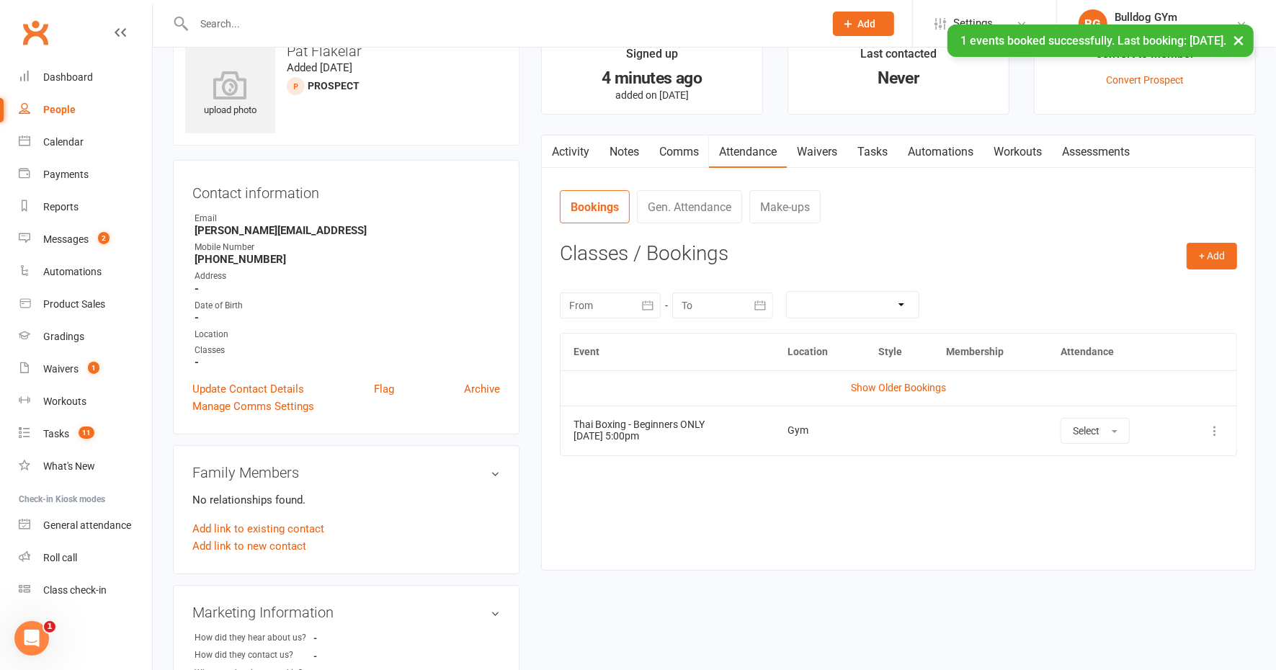
scroll to position [0, 0]
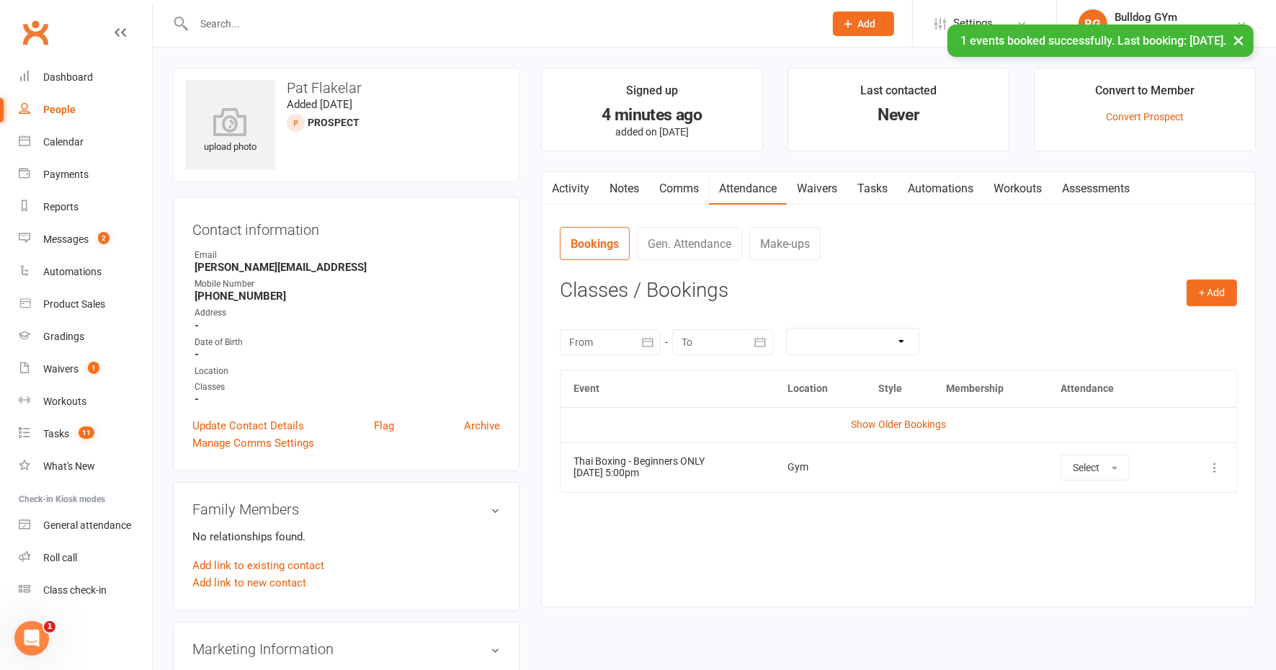
click at [814, 182] on link "Waivers" at bounding box center [817, 188] width 61 height 33
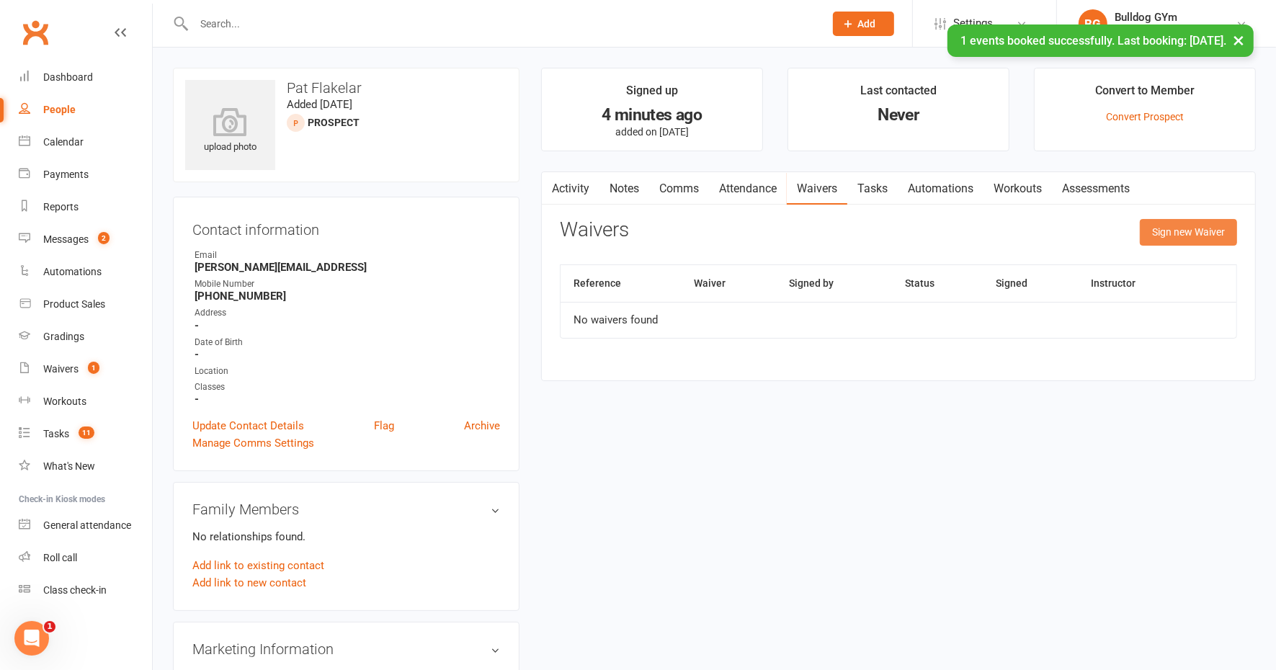
click at [1186, 227] on button "Sign new Waiver" at bounding box center [1188, 232] width 97 height 26
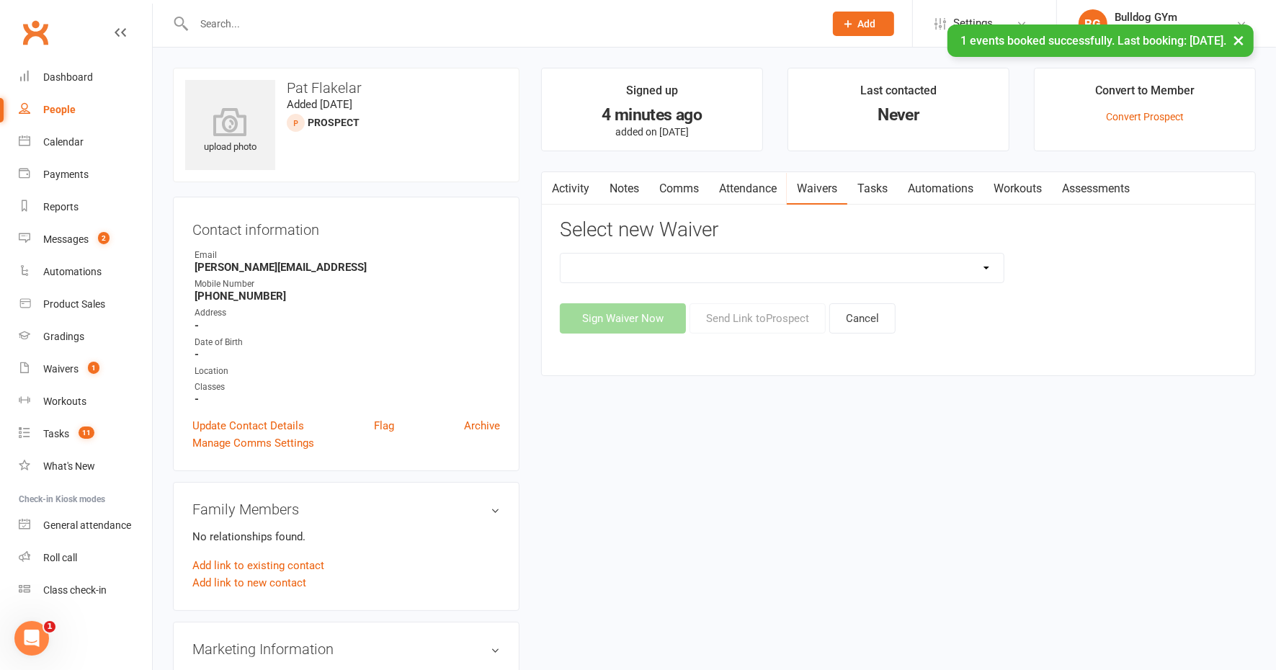
click at [697, 267] on select "12 Month Contract 14 Day Kick Off 21 Day Kick Starter 28 Day 99 and RO 35 28 Da…" at bounding box center [782, 268] width 443 height 29
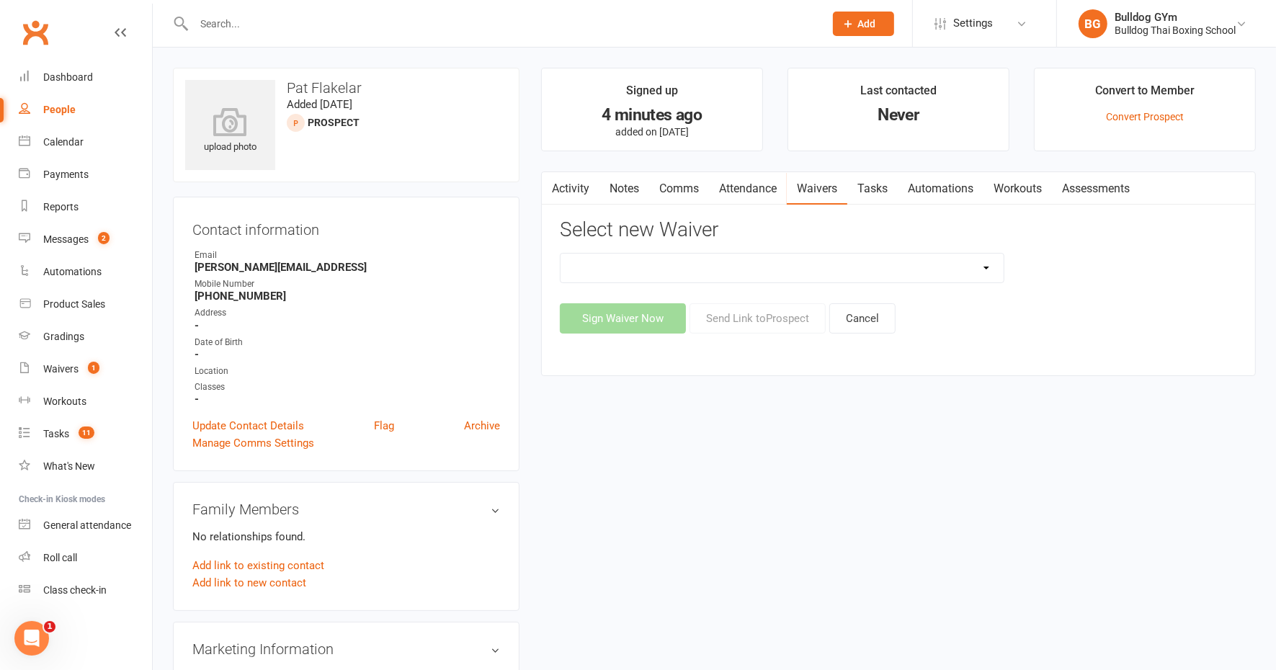
select select "1375"
click at [561, 254] on select "12 Month Contract 14 Day Kick Off 21 Day Kick Starter 28 Day 99 and RO 35 28 Da…" at bounding box center [782, 268] width 443 height 29
click at [757, 318] on button "Send Link to Prospect" at bounding box center [758, 318] width 136 height 30
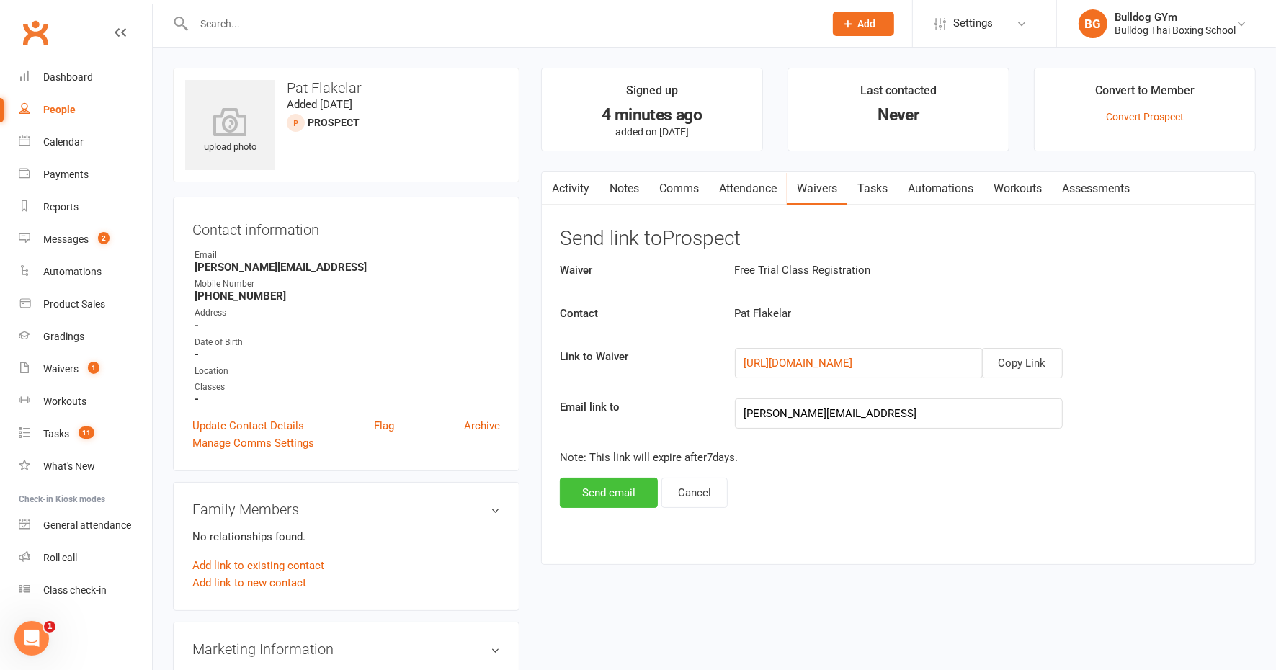
click at [602, 496] on button "Send email" at bounding box center [609, 493] width 98 height 30
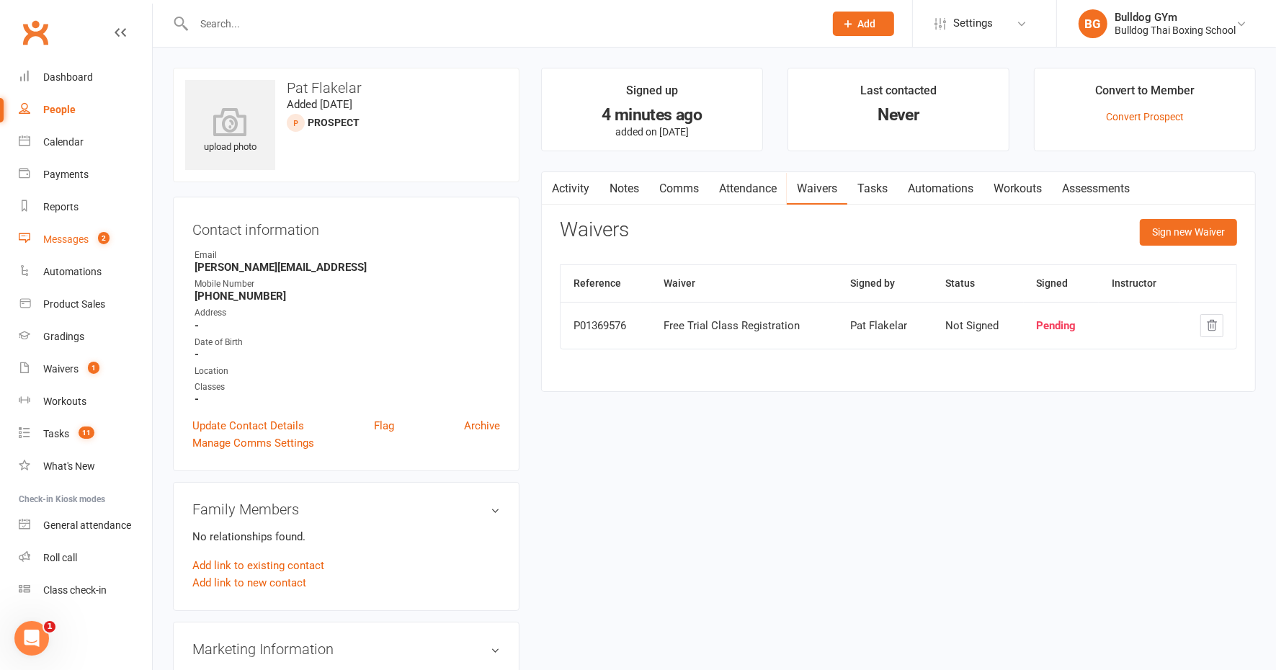
click at [70, 241] on div "Messages" at bounding box center [65, 240] width 45 height 12
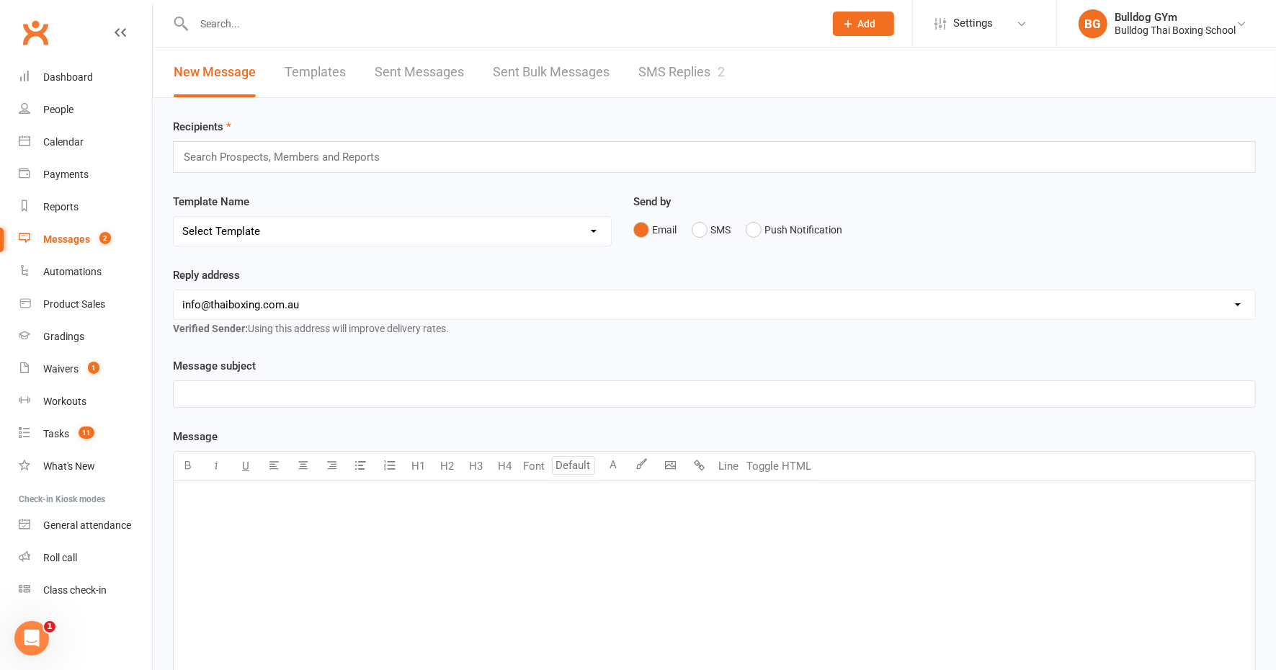
click at [698, 69] on link "SMS Replies 2" at bounding box center [682, 73] width 86 height 50
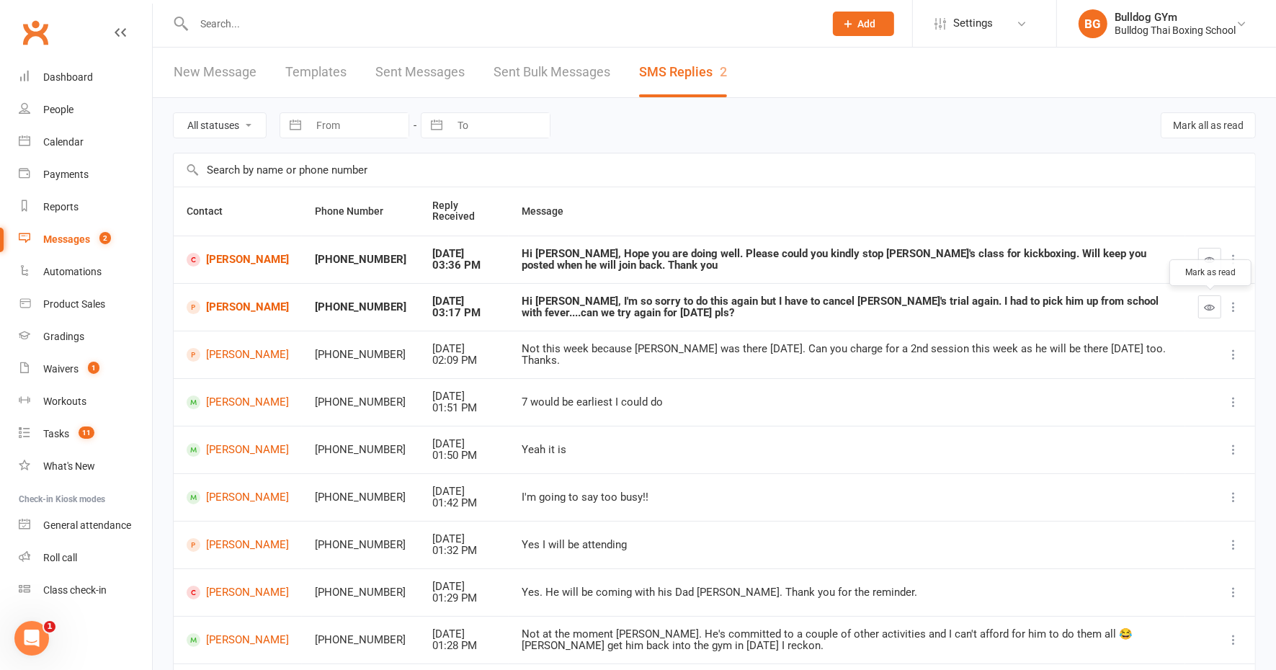
click at [1217, 305] on button "button" at bounding box center [1210, 306] width 23 height 23
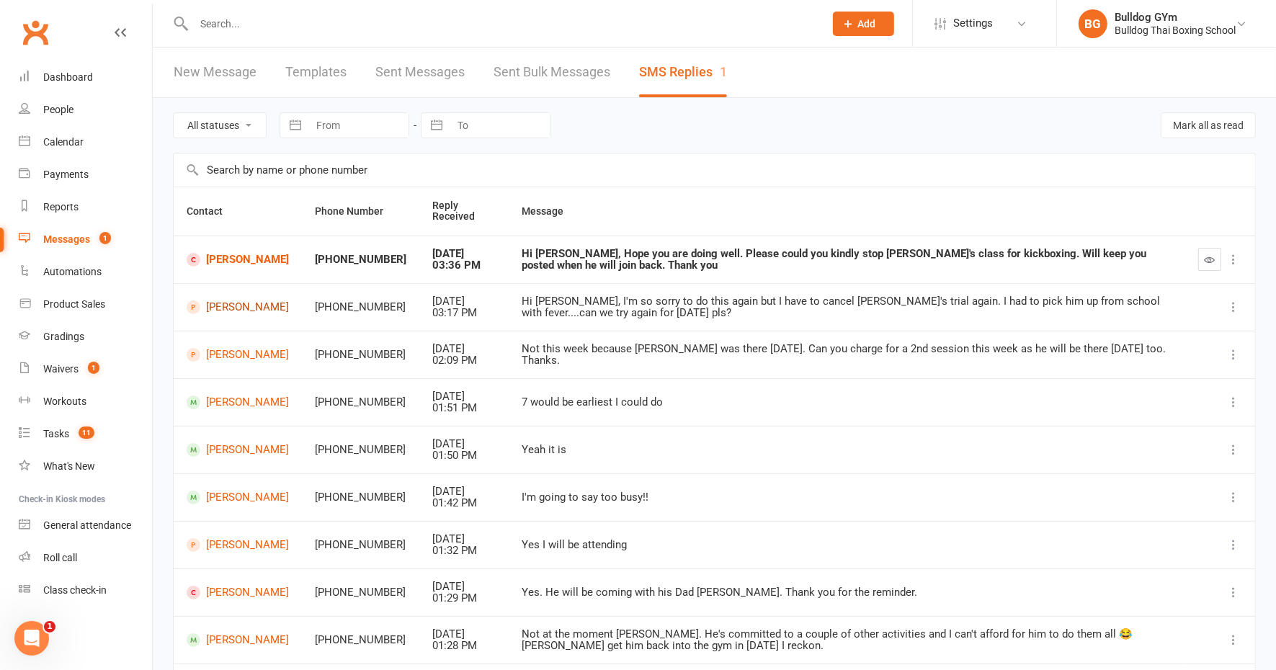
click at [213, 306] on link "[PERSON_NAME]" at bounding box center [238, 308] width 102 height 14
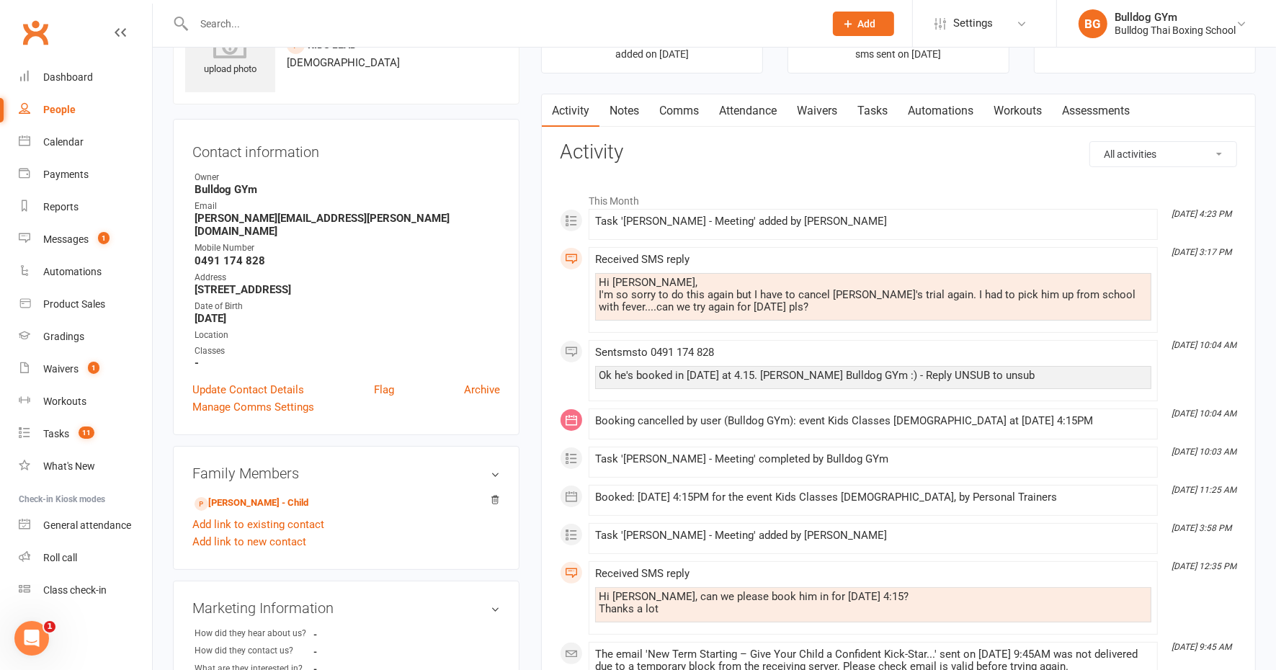
scroll to position [270, 0]
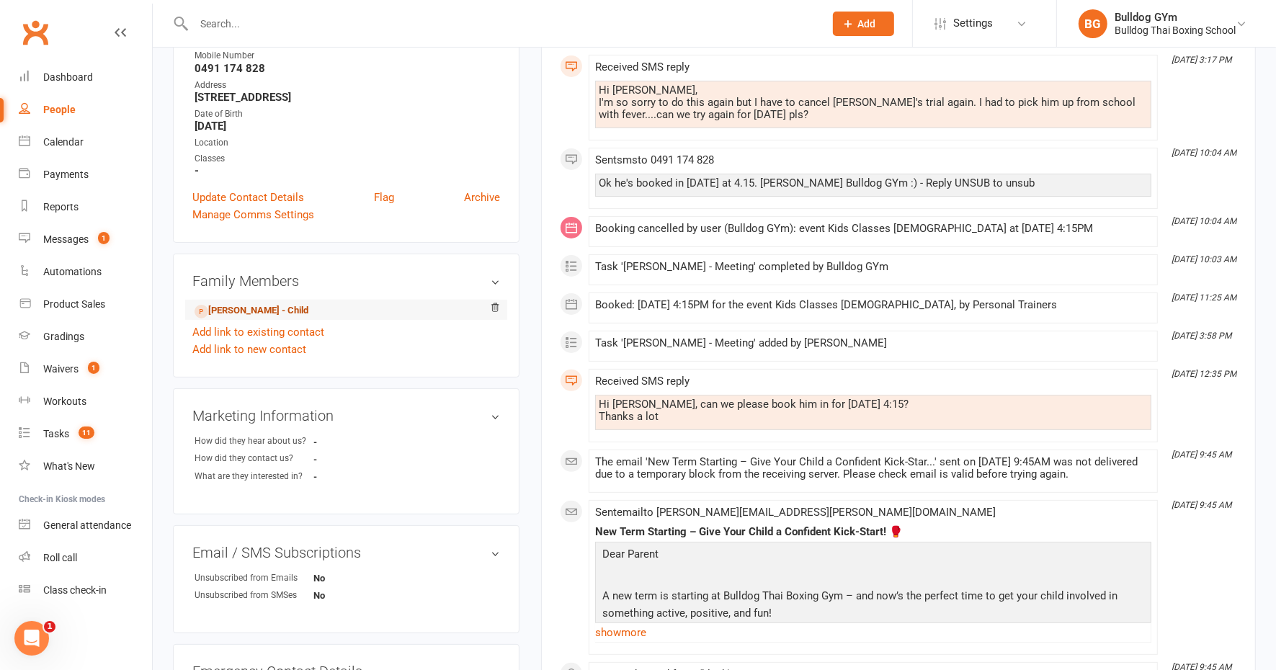
click at [285, 303] on link "Danyel Nazem - Child" at bounding box center [252, 310] width 114 height 15
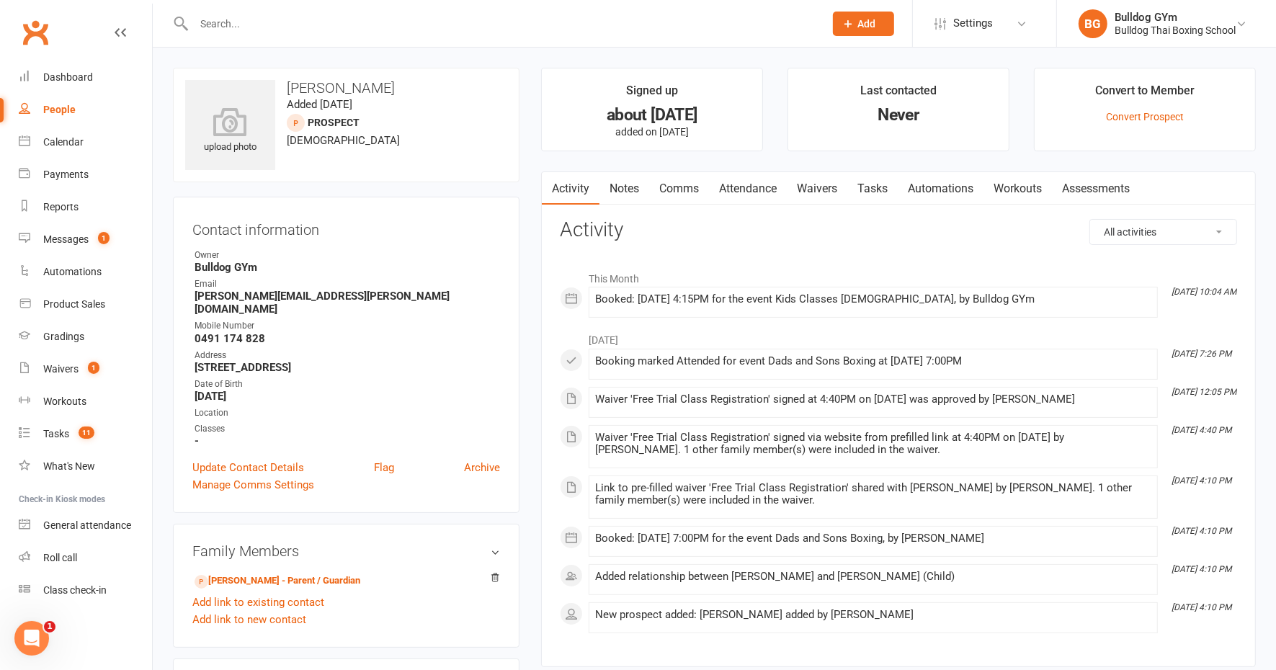
click at [752, 185] on link "Attendance" at bounding box center [748, 188] width 78 height 33
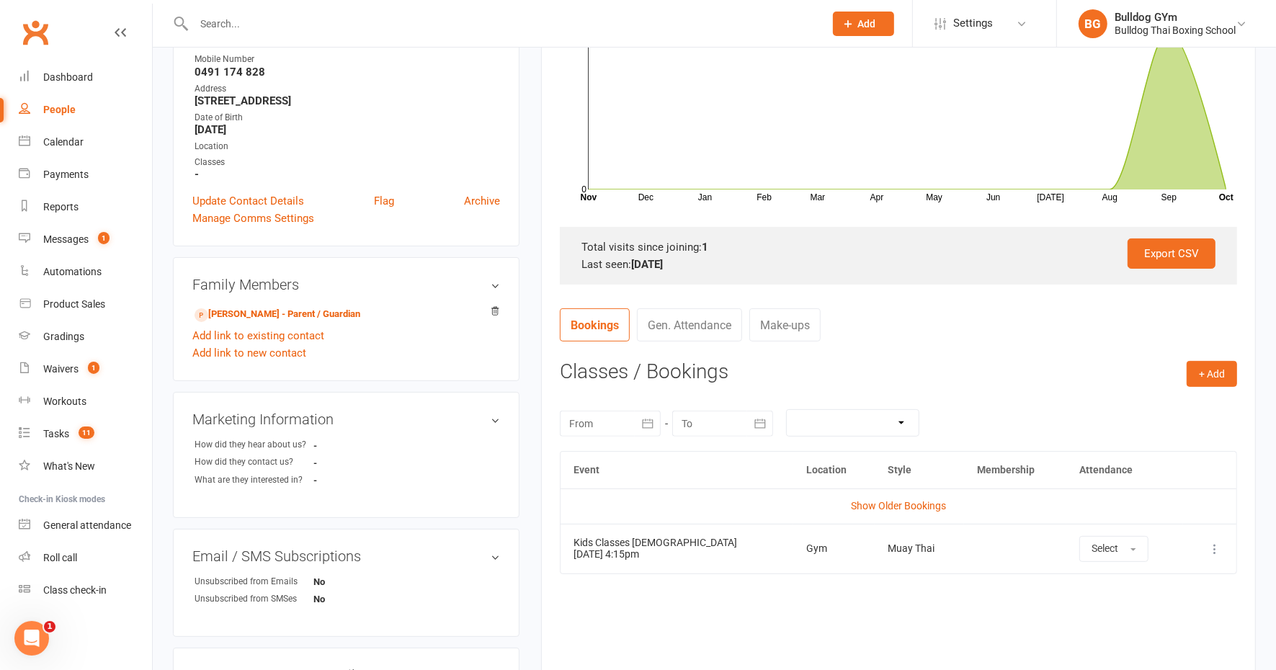
scroll to position [270, 0]
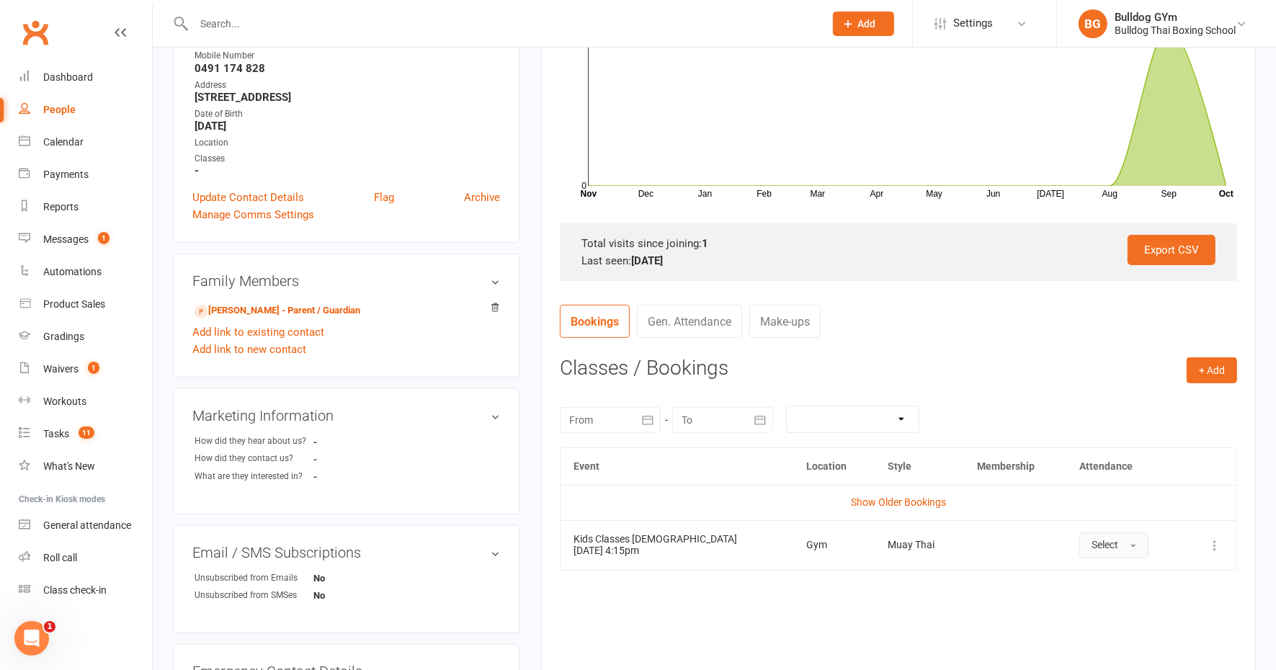
click at [1111, 545] on button "Select" at bounding box center [1114, 546] width 69 height 26
click at [1219, 540] on icon at bounding box center [1215, 545] width 14 height 14
click at [1154, 630] on link "Remove booking" at bounding box center [1151, 631] width 143 height 29
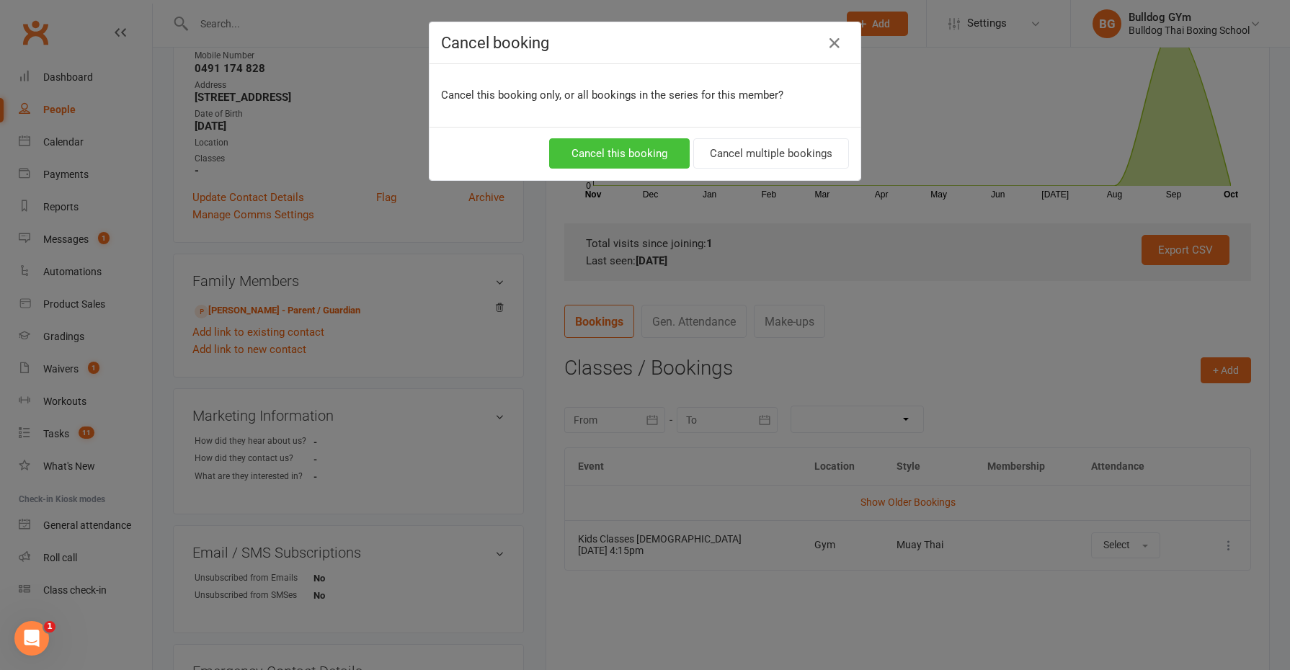
click at [597, 154] on button "Cancel this booking" at bounding box center [619, 153] width 141 height 30
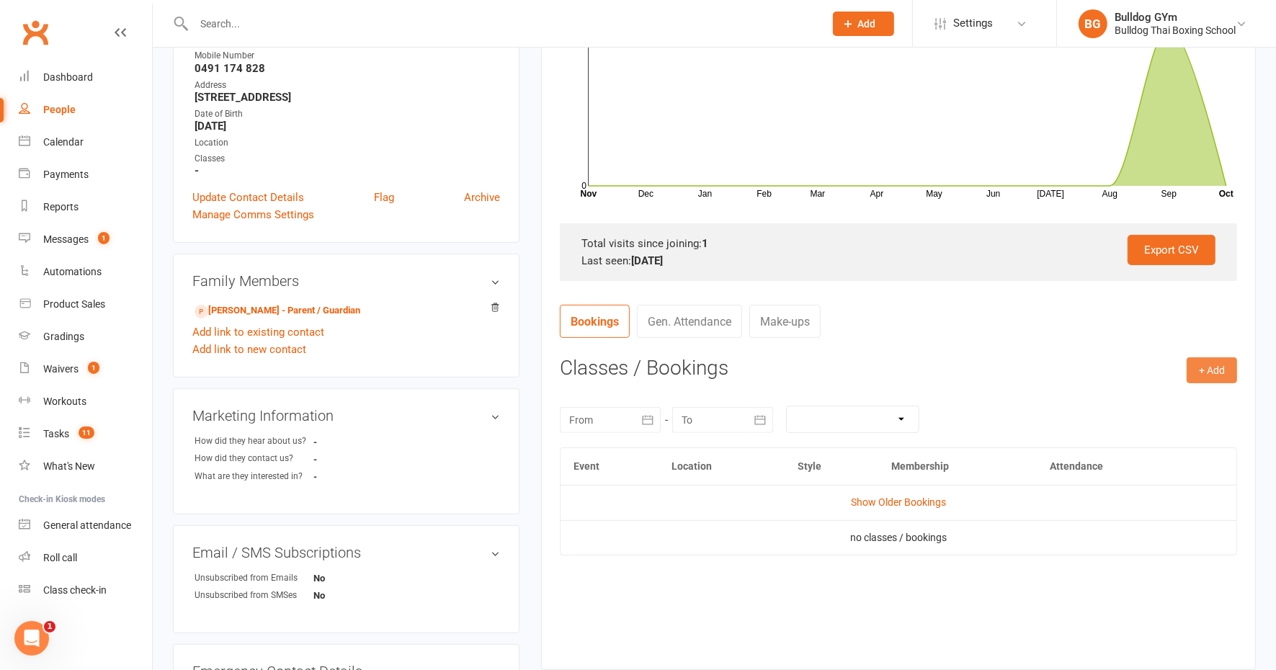
click at [1206, 374] on button "+ Add" at bounding box center [1212, 370] width 50 height 26
click at [1190, 397] on link "Book Event" at bounding box center [1165, 402] width 143 height 29
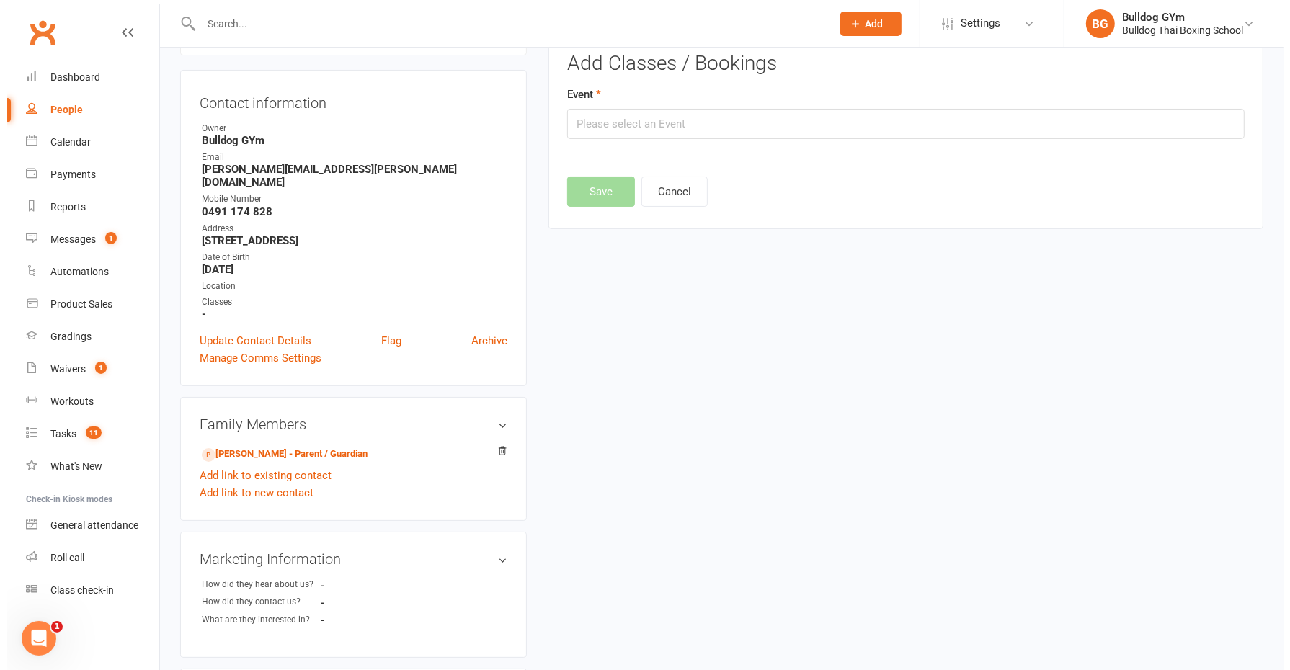
scroll to position [98, 0]
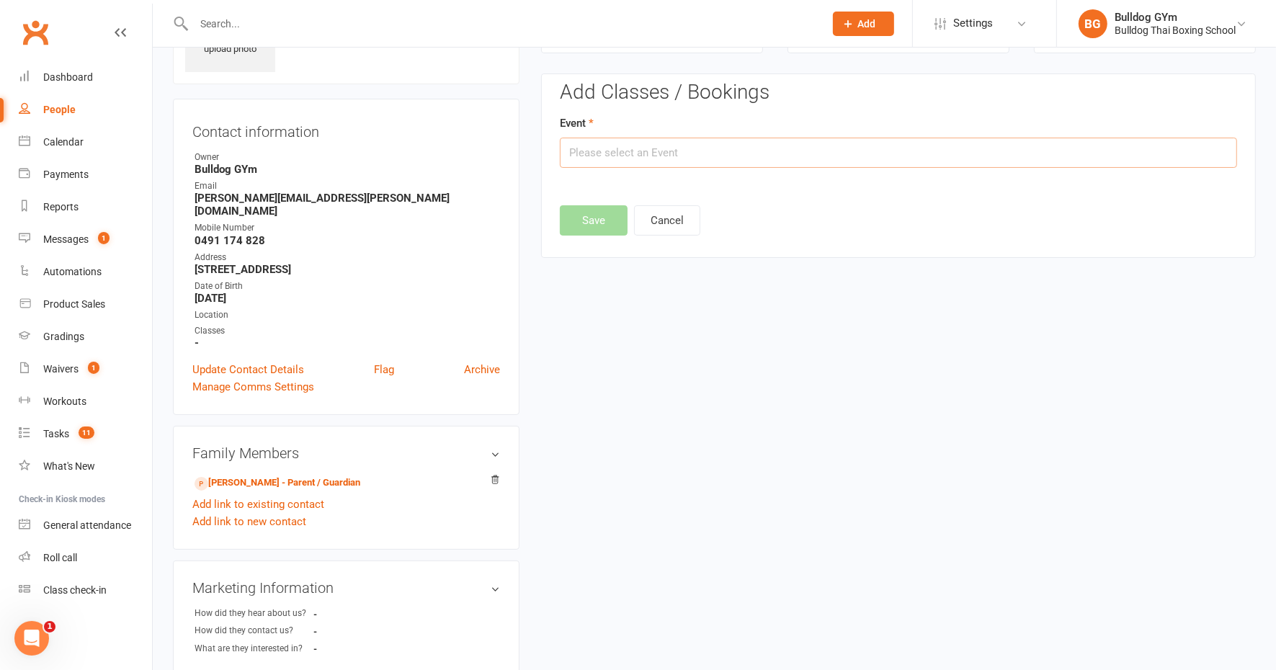
click at [663, 145] on input "text" at bounding box center [898, 153] width 677 height 30
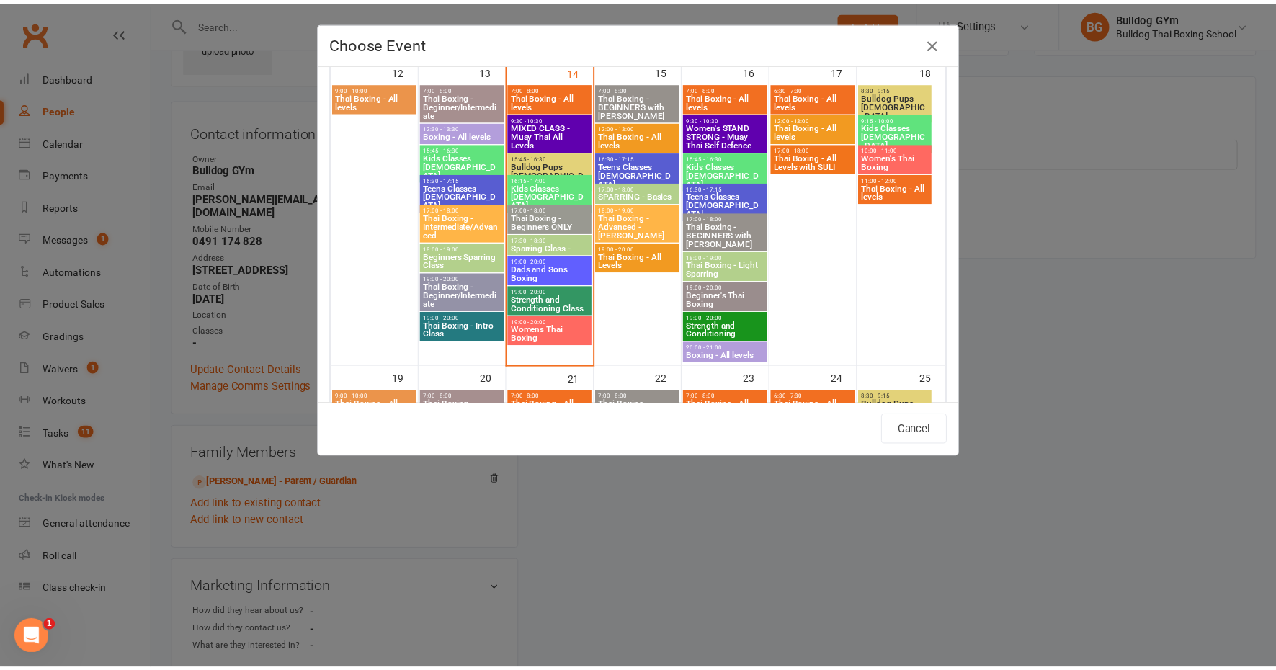
scroll to position [901, 0]
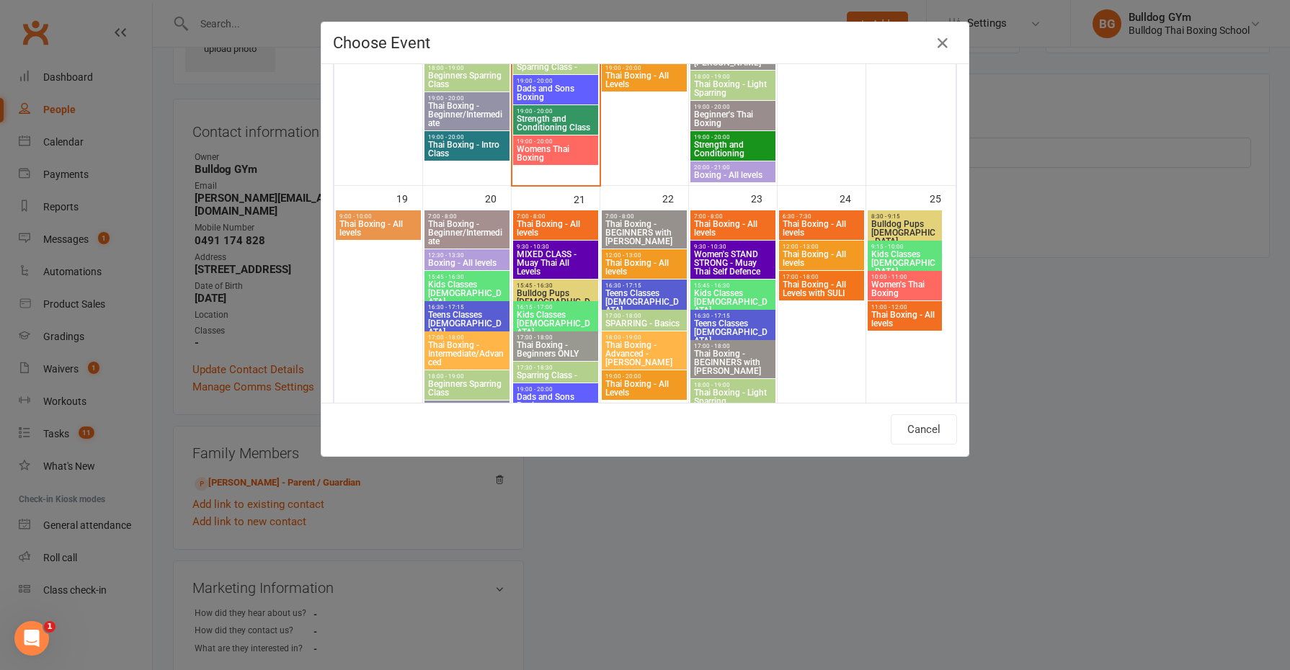
click at [544, 312] on span "Kids Classes 8-12yo" at bounding box center [555, 324] width 79 height 26
type input "Kids Classes 8-12yo - Oct 21, 2025 4:15:00 PM"
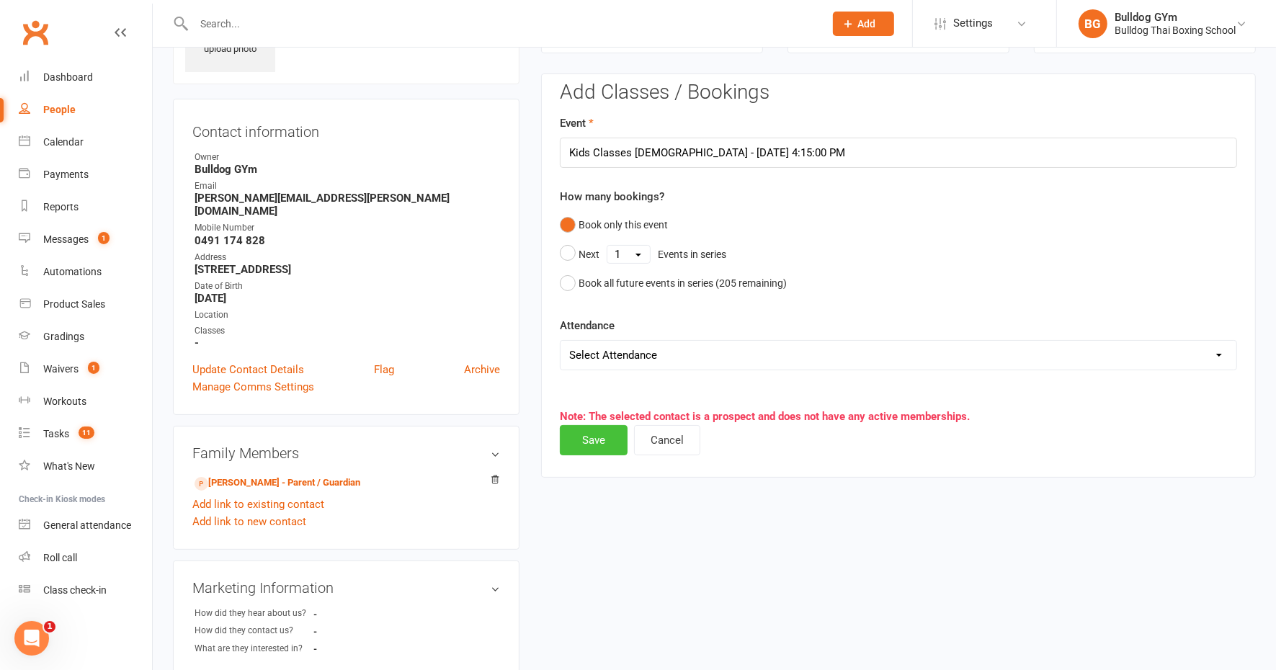
click at [591, 437] on button "Save" at bounding box center [594, 440] width 68 height 30
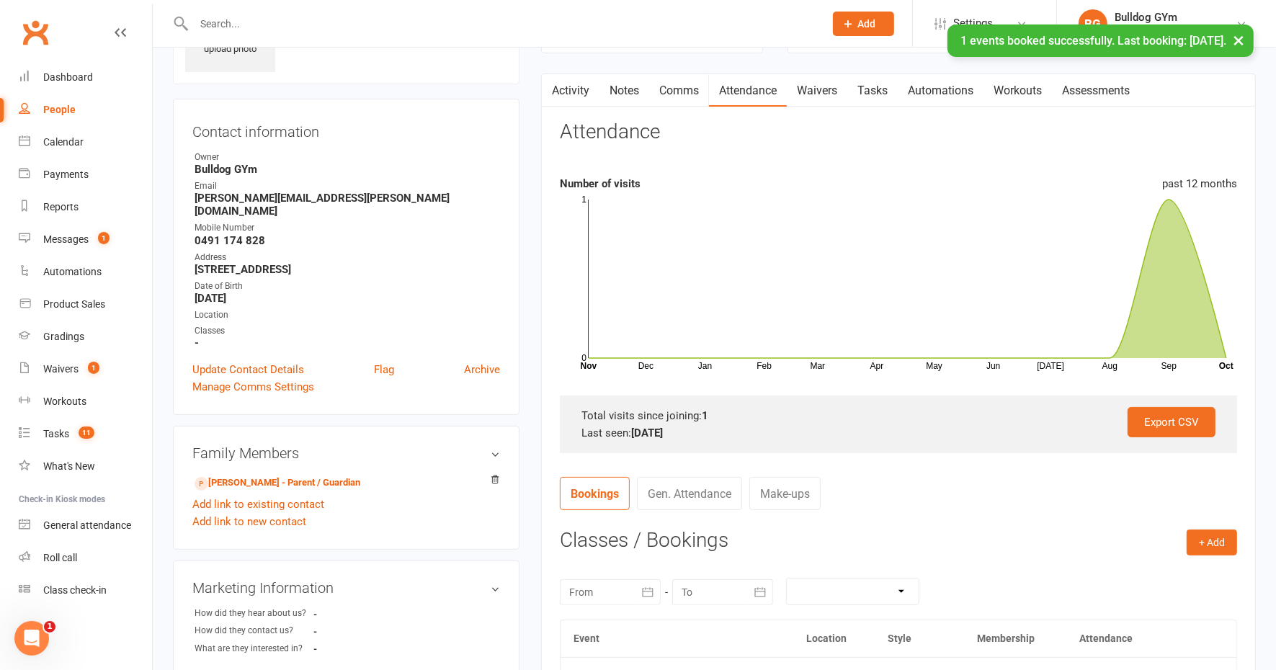
click at [822, 89] on link "Waivers" at bounding box center [817, 90] width 61 height 33
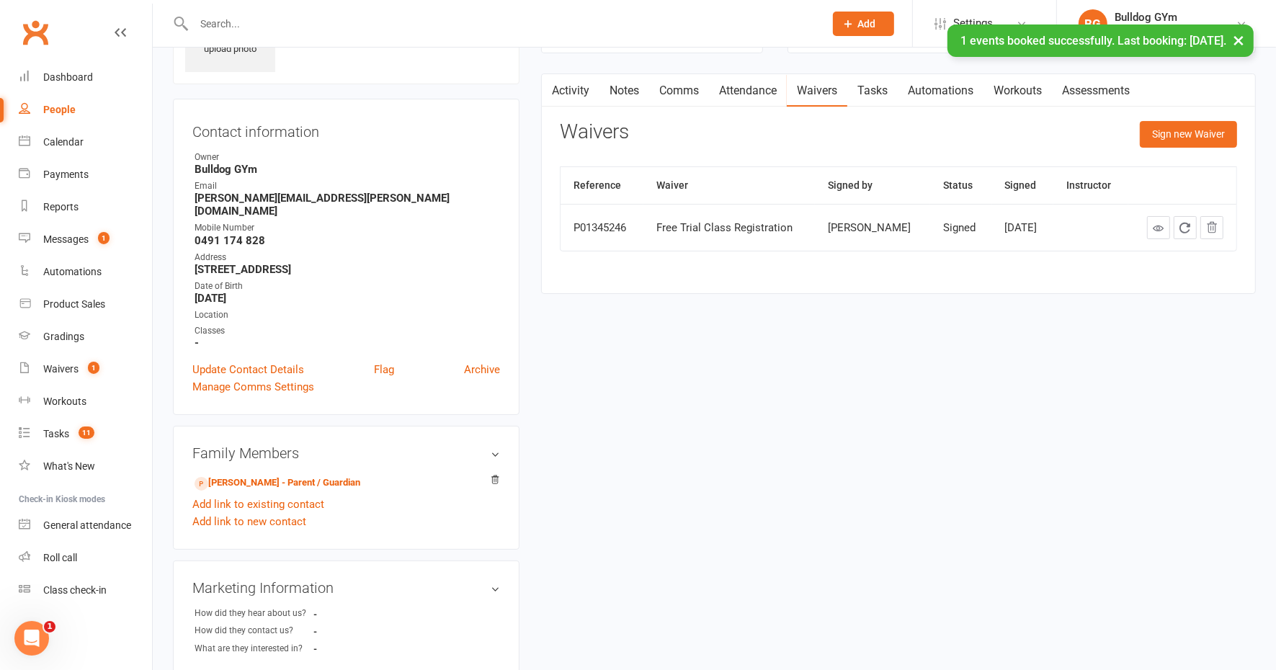
click at [882, 88] on link "Tasks" at bounding box center [873, 90] width 50 height 33
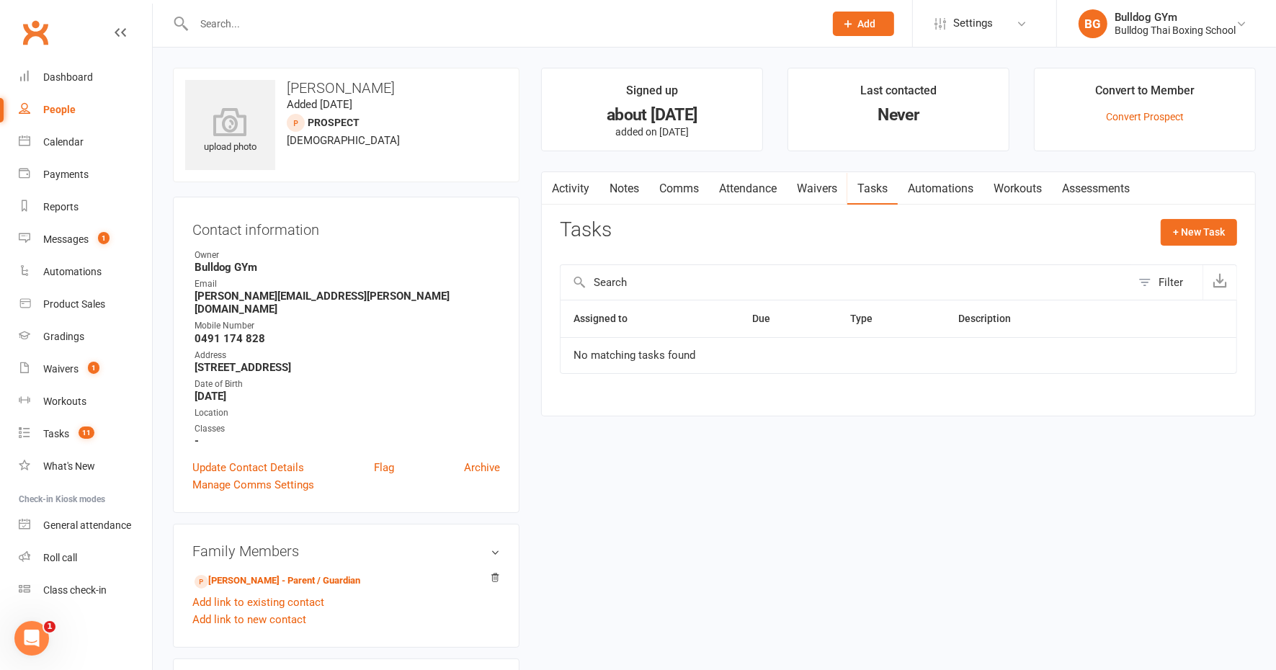
click at [1206, 213] on div "Activity Notes Comms Attendance Waivers Tasks Automations Workouts Assessments …" at bounding box center [898, 294] width 715 height 245
click at [1199, 224] on button "+ New Task" at bounding box center [1199, 232] width 76 height 26
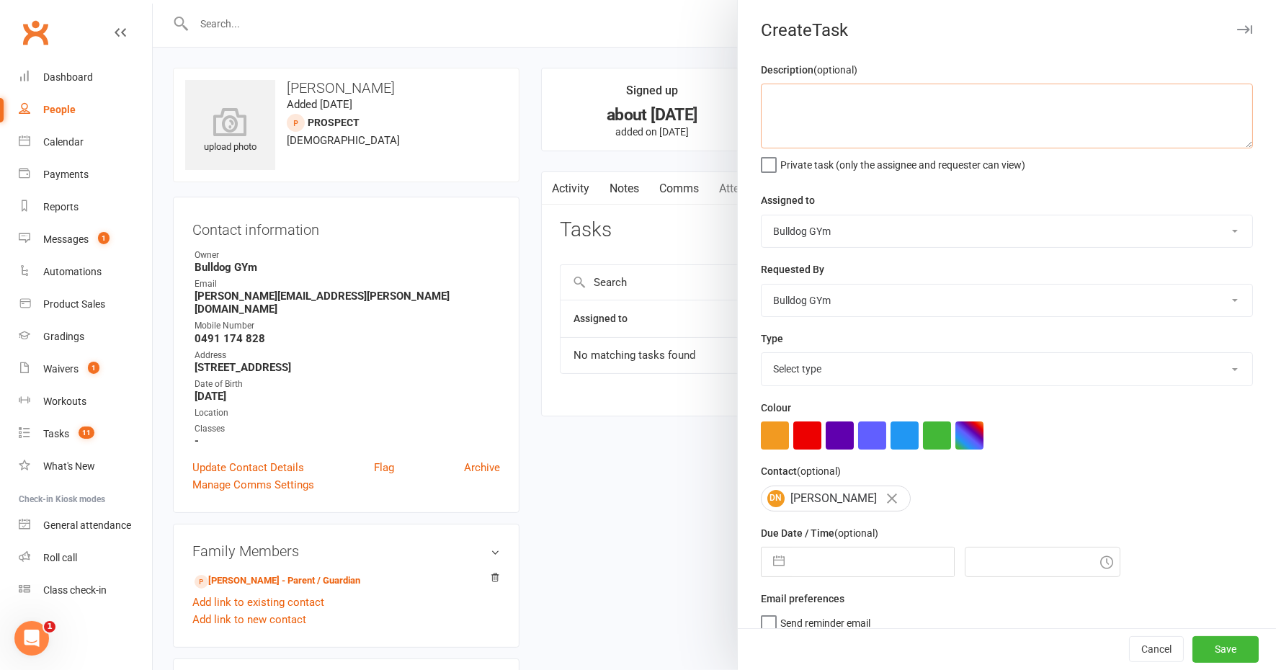
click at [814, 99] on textarea at bounding box center [1007, 116] width 492 height 65
type textarea "class reminder"
click at [835, 365] on select "Select type Action E-mail Meeting Phone call Text Add new task type" at bounding box center [1007, 369] width 491 height 32
select select "12049"
click at [762, 353] on select "Select type Action E-mail Meeting Phone call Text Add new task type" at bounding box center [1007, 369] width 491 height 32
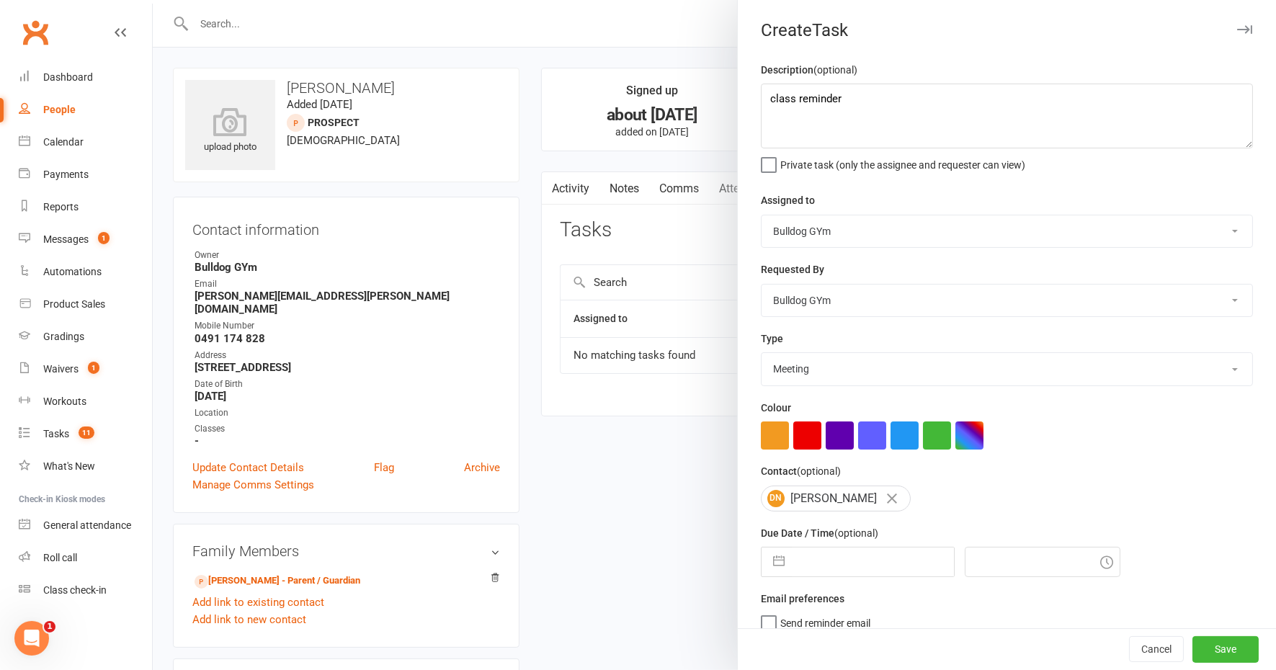
click at [843, 551] on input "text" at bounding box center [873, 562] width 162 height 29
select select "8"
select select "2025"
select select "9"
select select "2025"
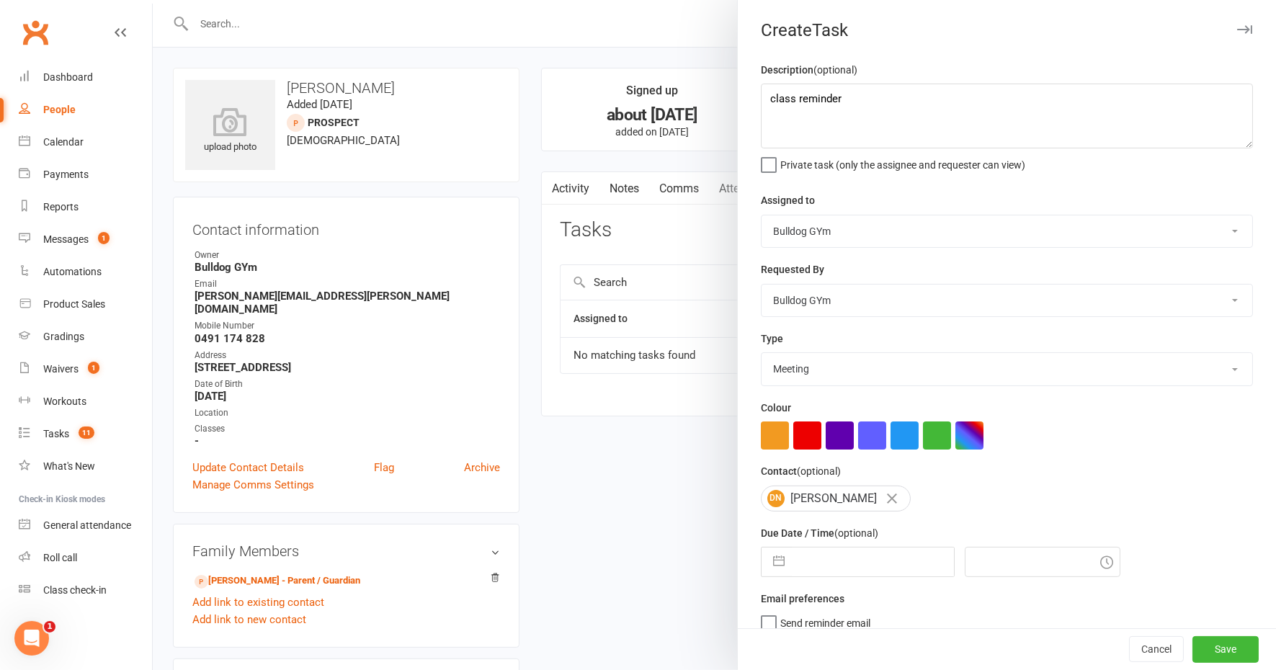
select select "10"
select select "2025"
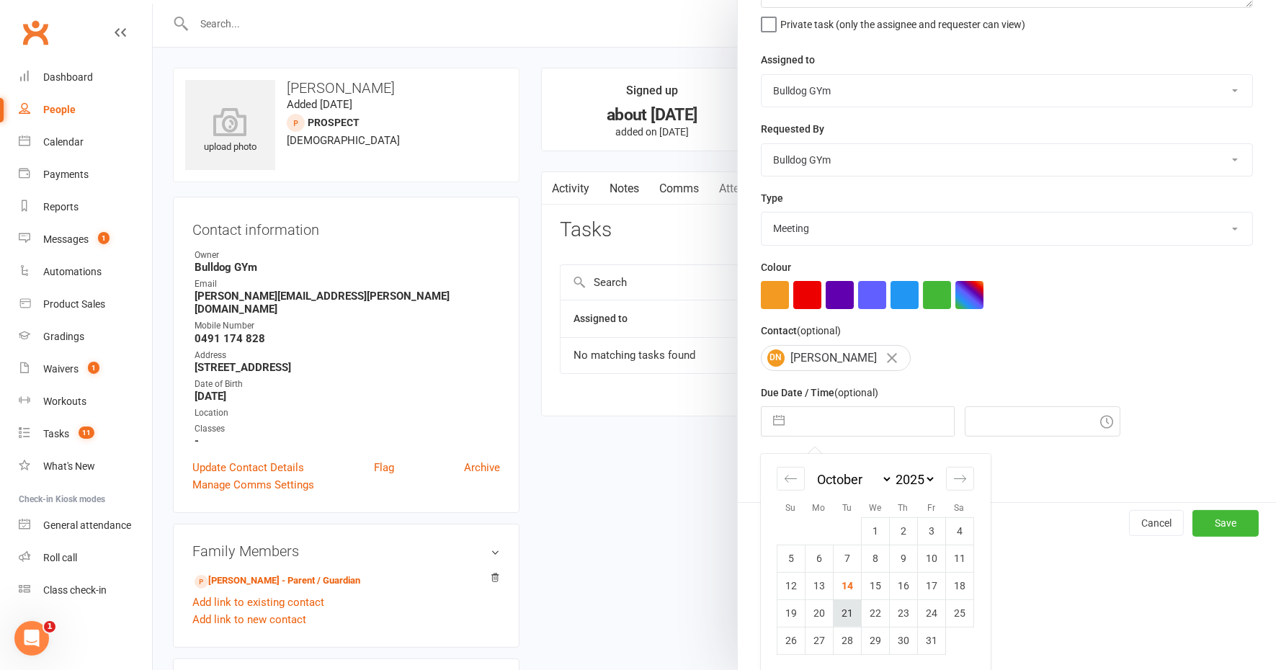
click at [839, 611] on td "21" at bounding box center [847, 613] width 28 height 27
type input "21 Oct 2025"
type input "4:30pm"
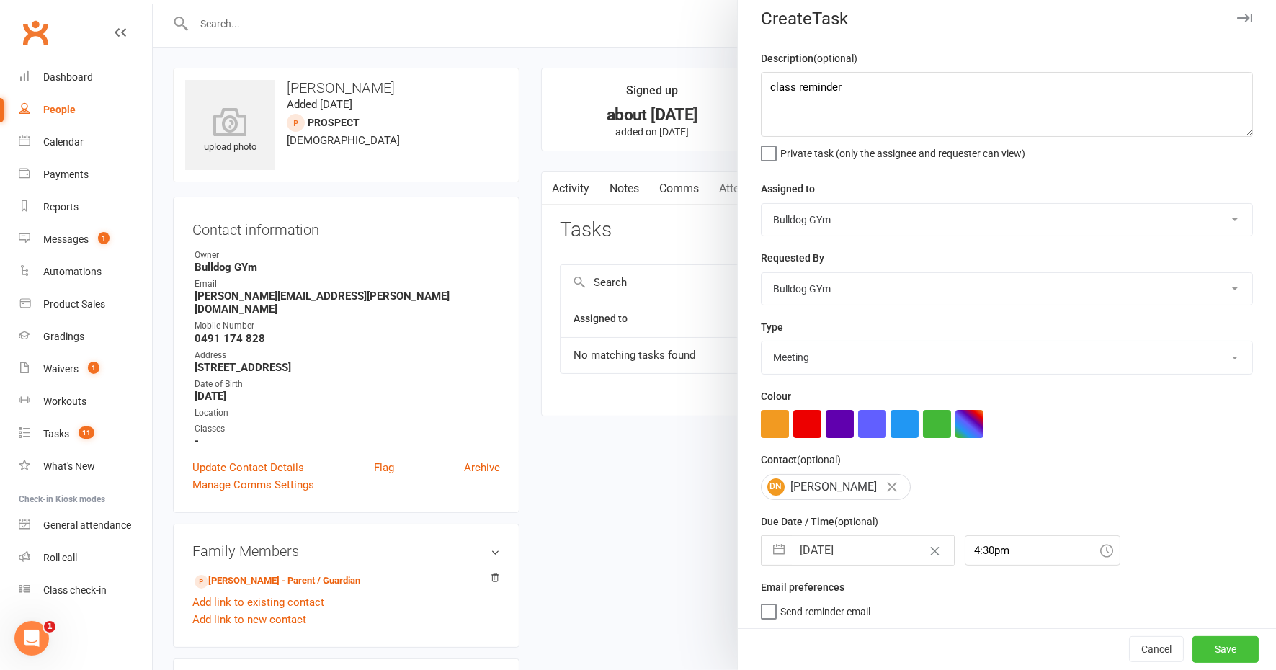
drag, startPoint x: 1201, startPoint y: 651, endPoint x: 1170, endPoint y: 603, distance: 57.8
click at [1201, 649] on button "Save" at bounding box center [1226, 650] width 66 height 26
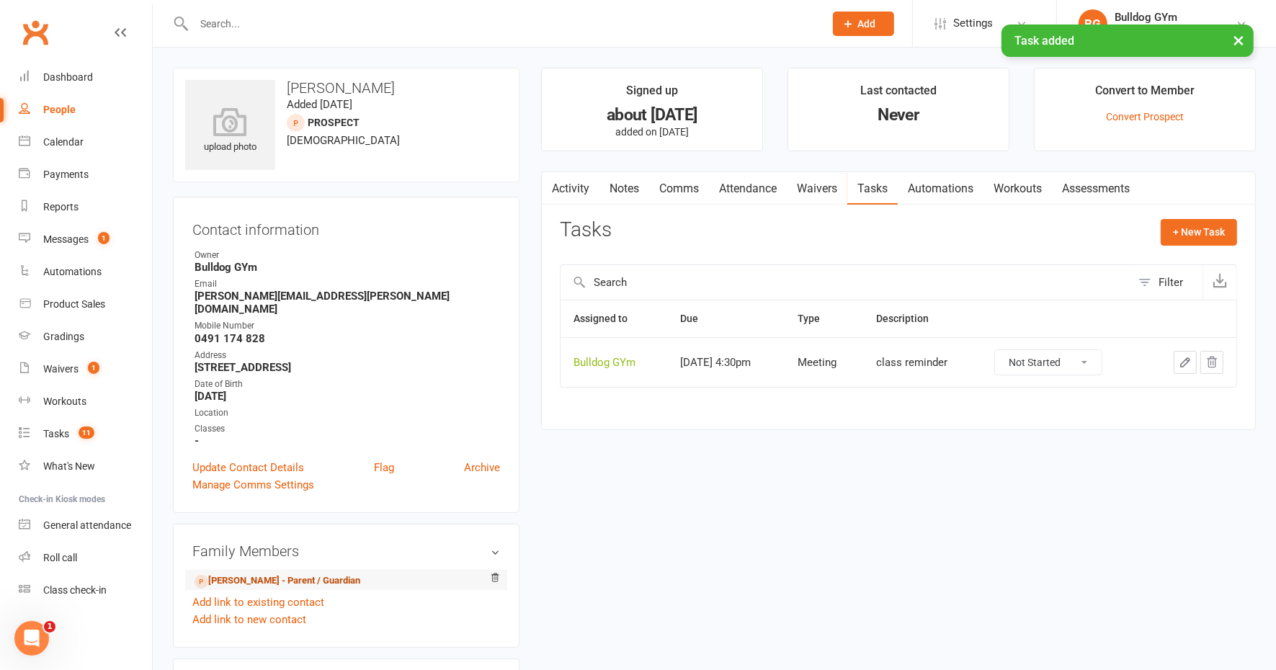
click at [309, 574] on link "Ben Nazem - Parent / Guardian" at bounding box center [278, 581] width 166 height 15
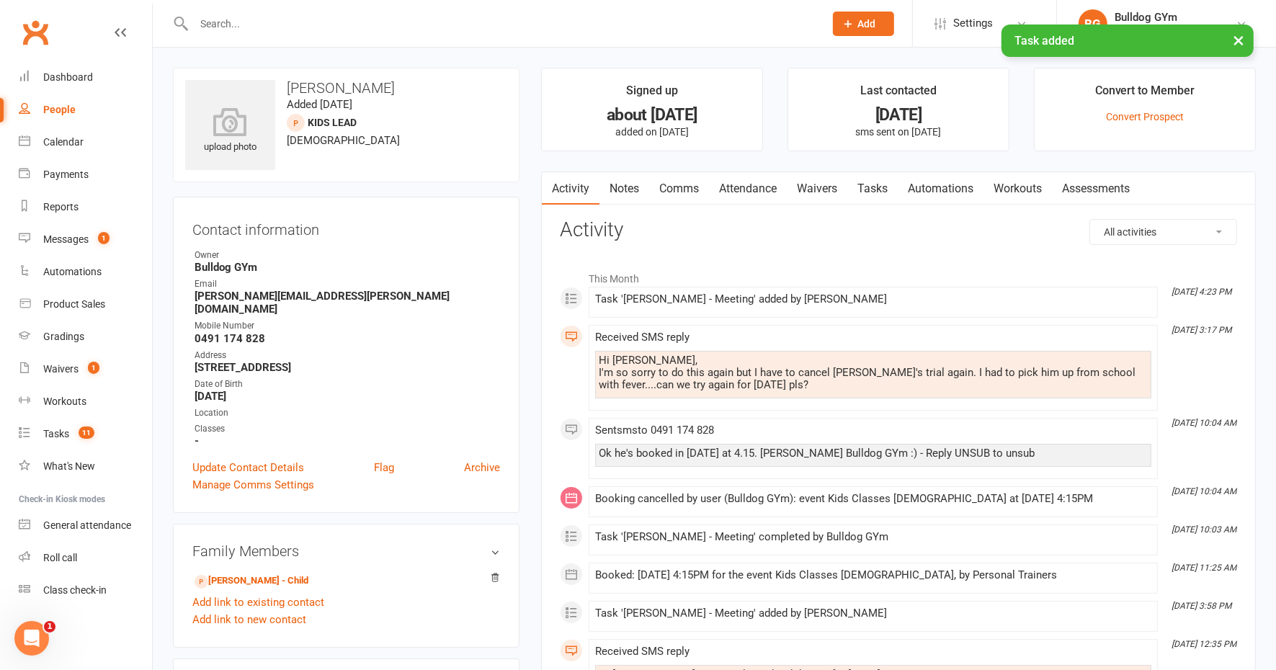
click at [685, 188] on link "Comms" at bounding box center [679, 188] width 60 height 33
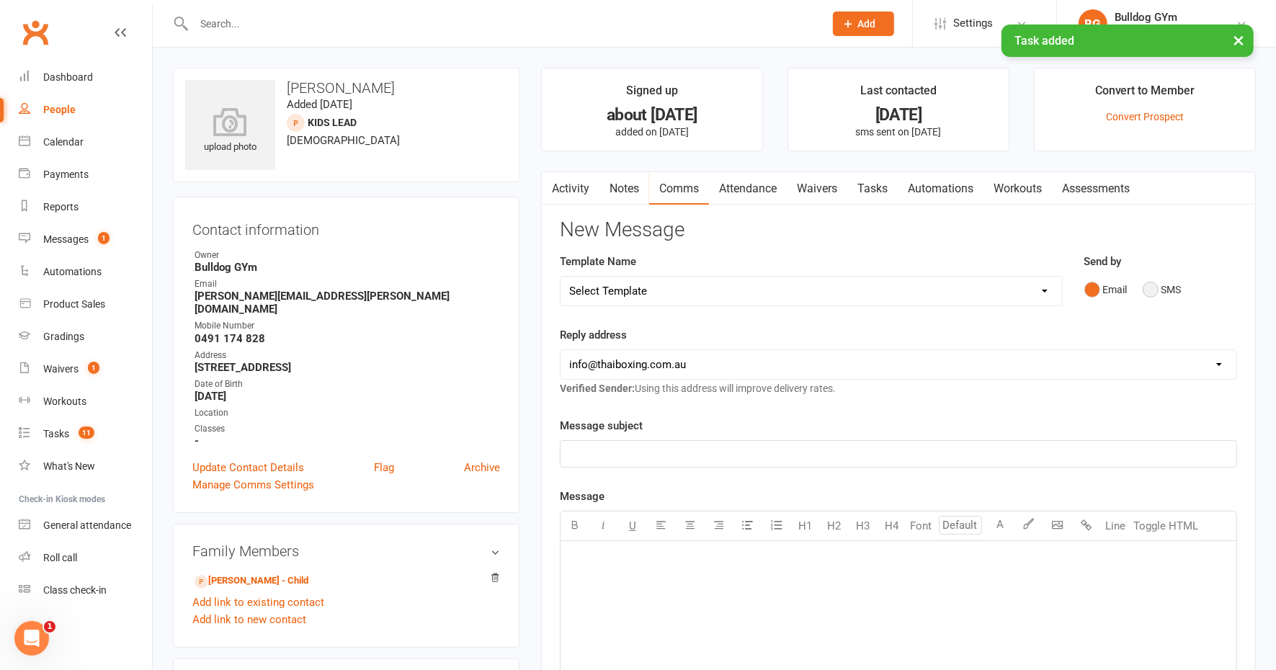
click at [1151, 288] on button "SMS" at bounding box center [1162, 289] width 39 height 27
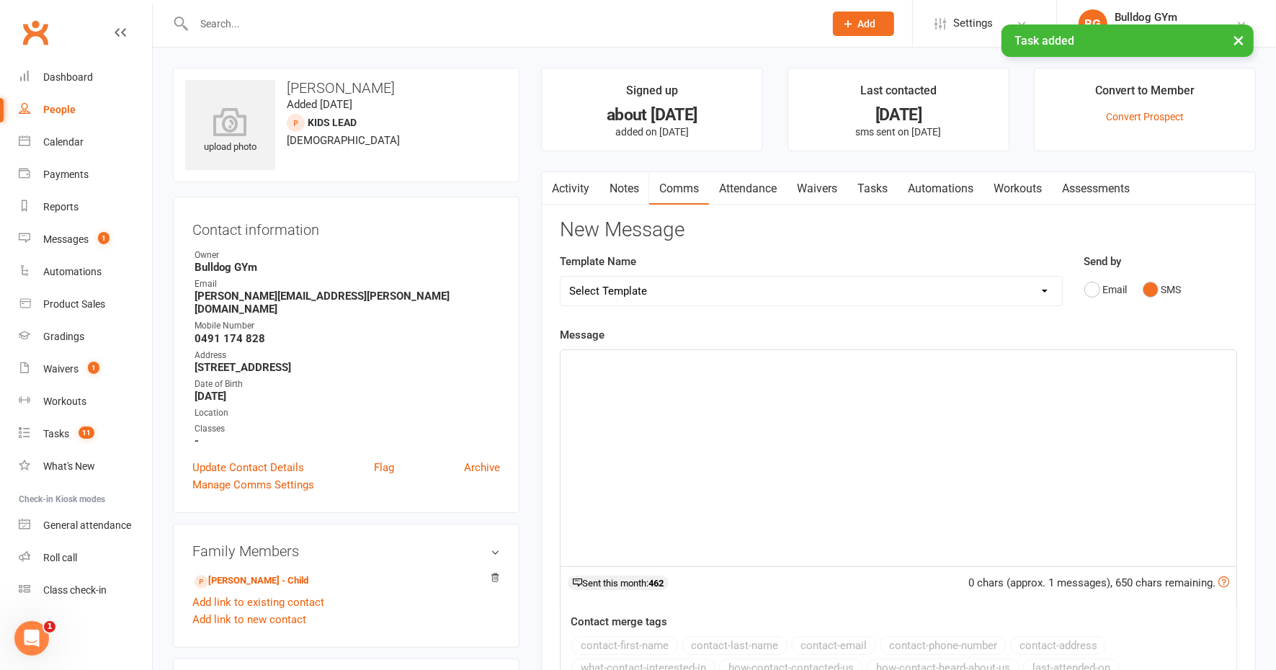
click at [709, 373] on div "﻿" at bounding box center [899, 458] width 676 height 216
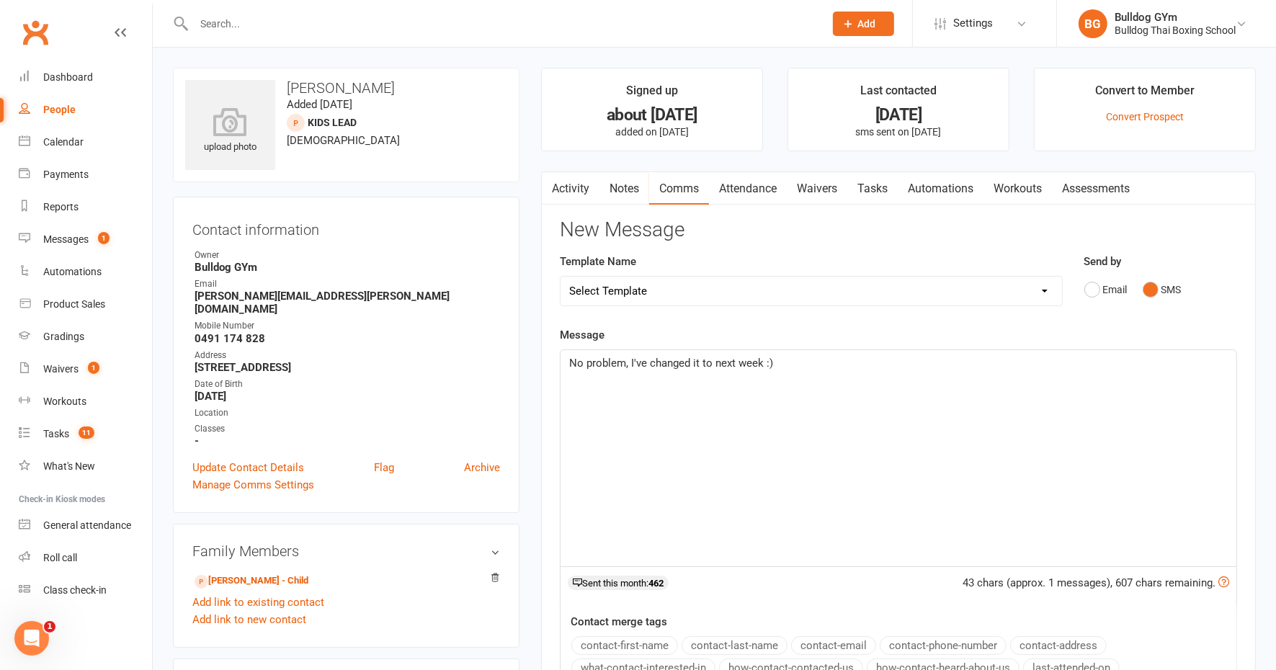
scroll to position [180, 0]
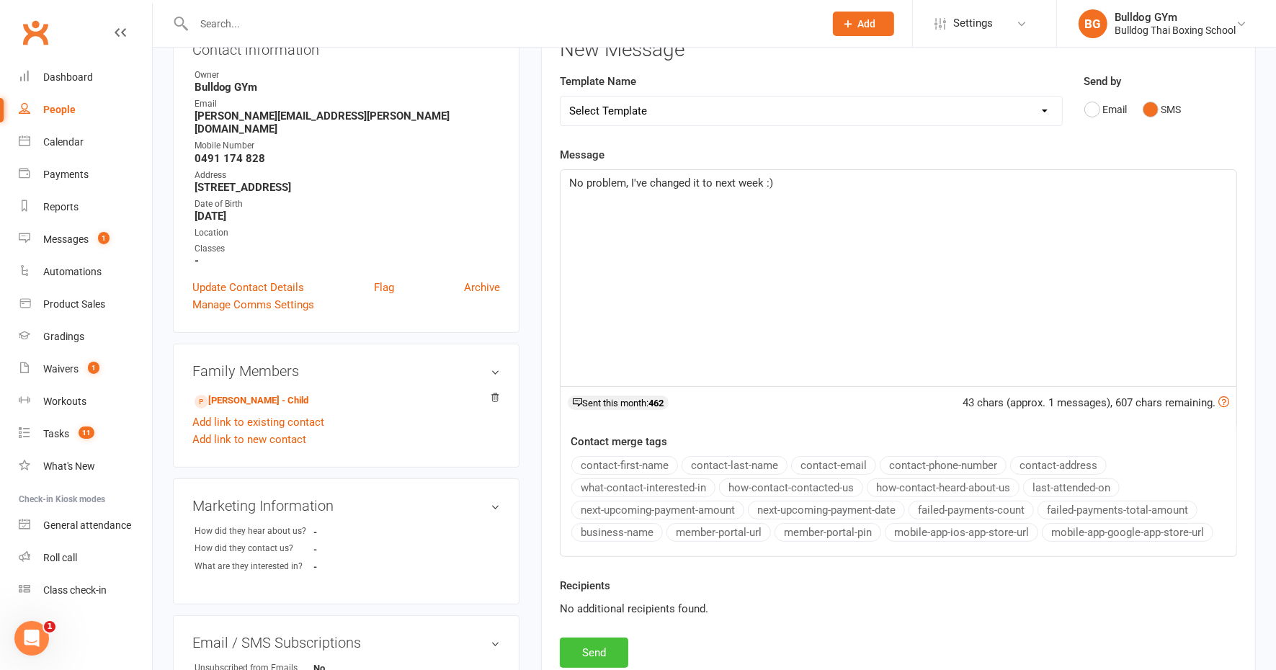
click at [613, 644] on button "Send" at bounding box center [594, 653] width 68 height 30
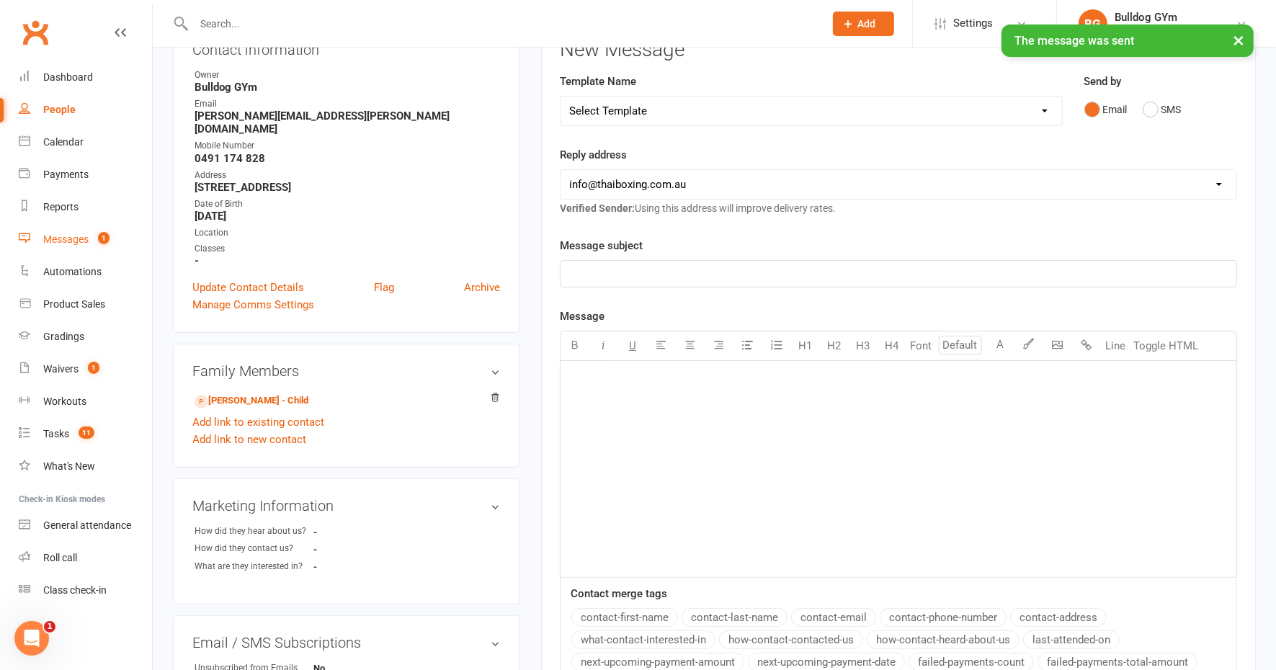
click at [78, 237] on div "Messages" at bounding box center [65, 240] width 45 height 12
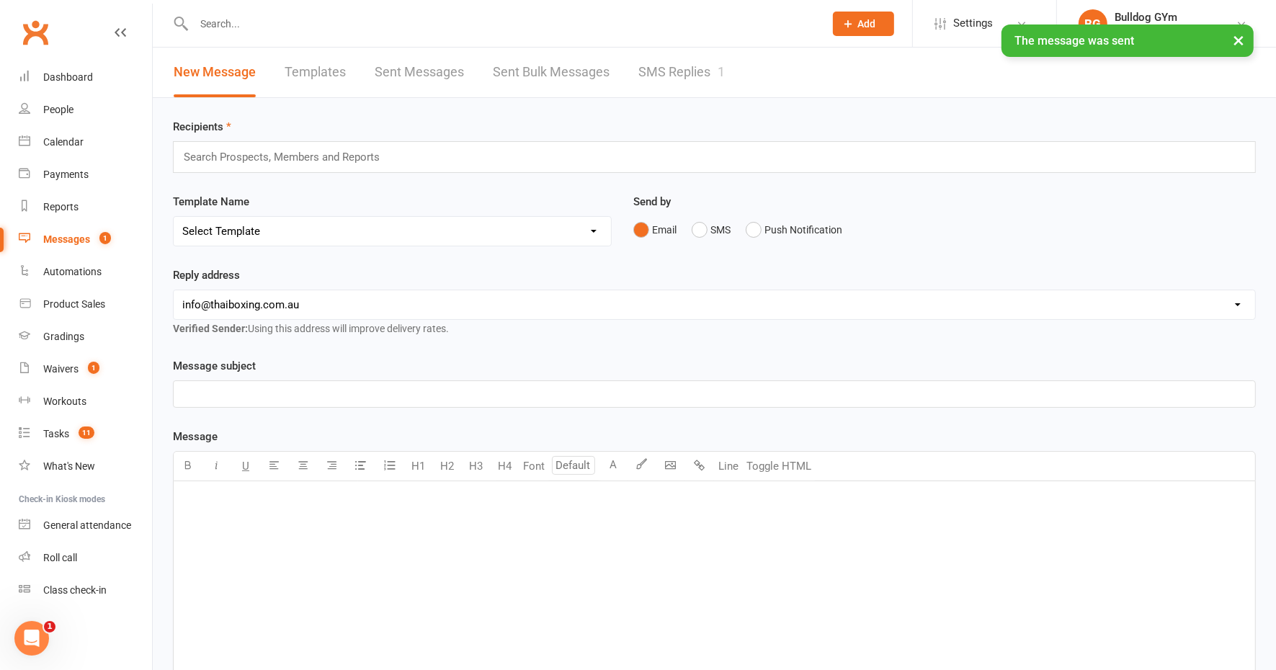
click at [670, 71] on link "SMS Replies 1" at bounding box center [682, 73] width 86 height 50
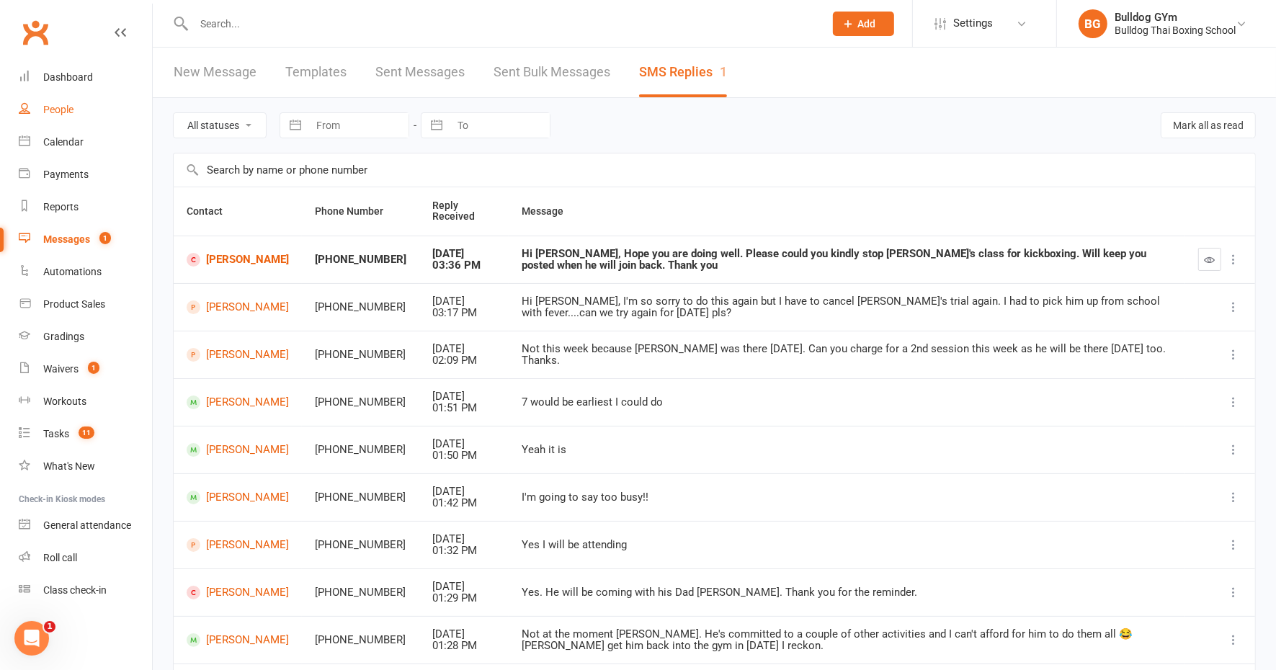
click at [58, 105] on div "People" at bounding box center [58, 110] width 30 height 12
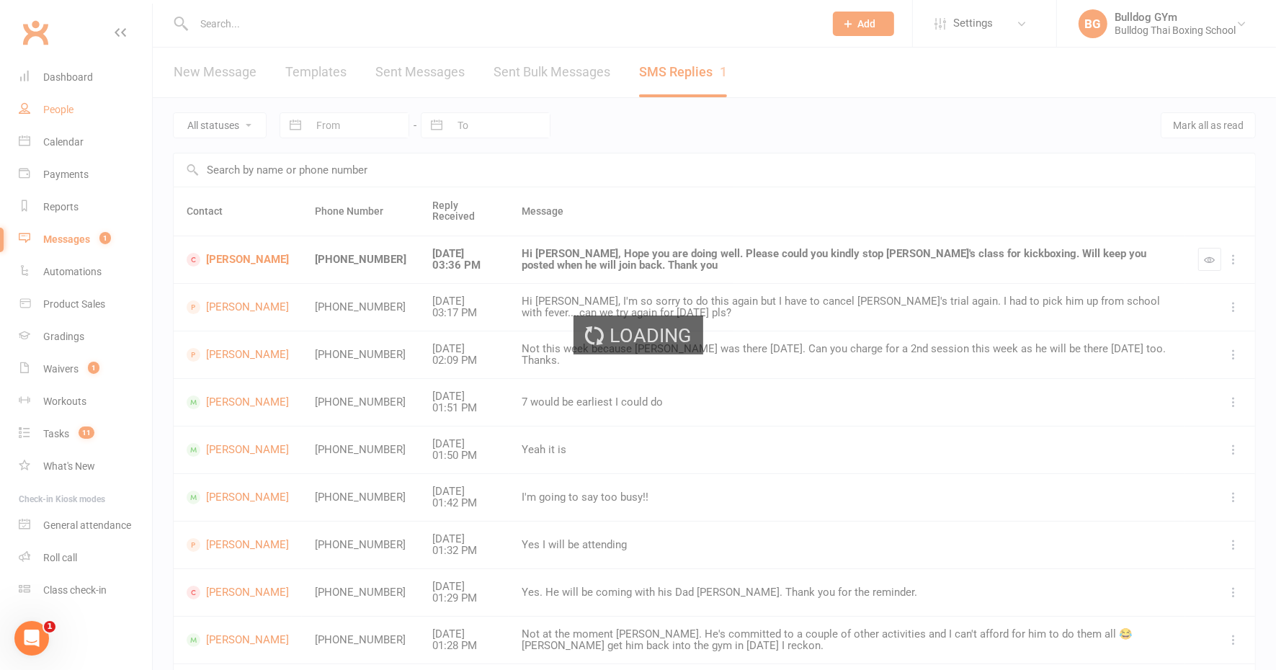
select select "100"
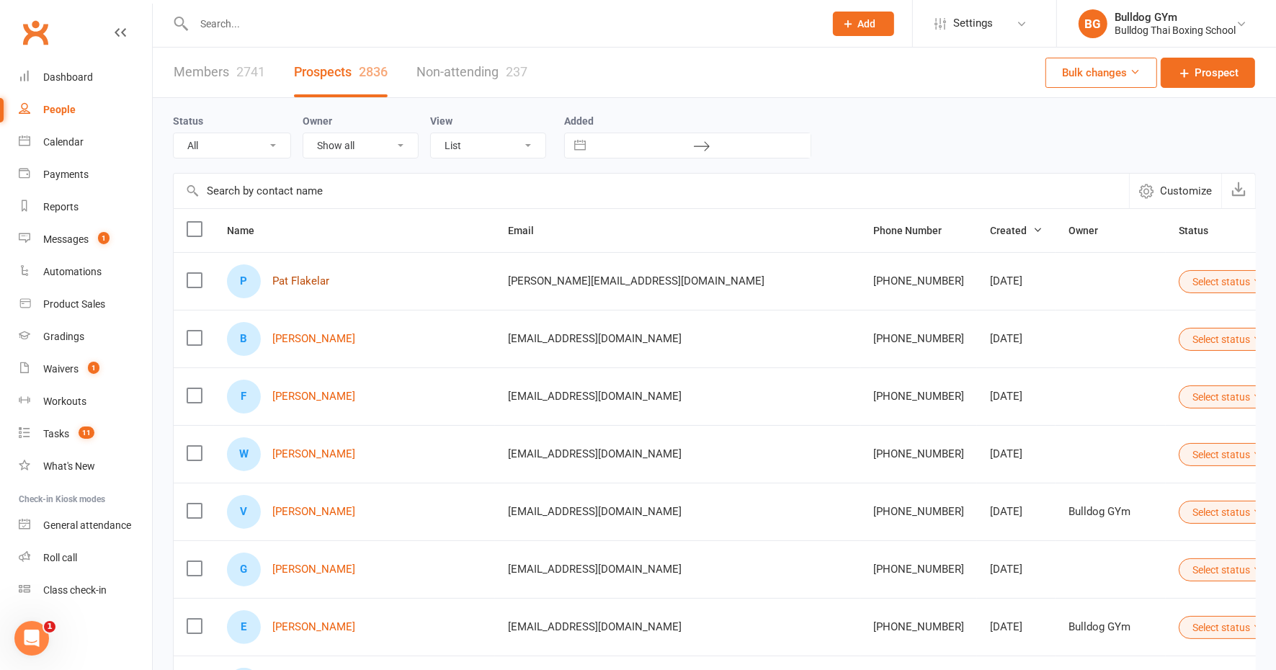
click at [300, 275] on link "Pat Flakelar" at bounding box center [300, 281] width 57 height 12
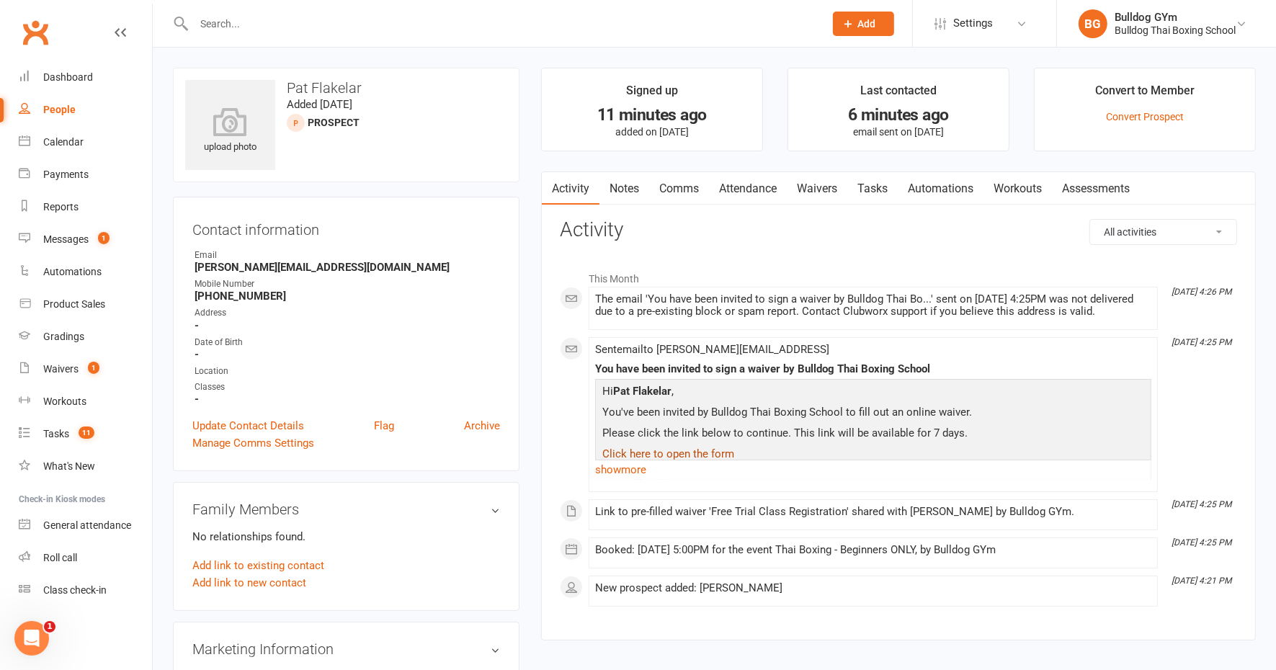
click at [662, 453] on link "Click here to open the form" at bounding box center [669, 454] width 132 height 13
click at [629, 468] on link "show more" at bounding box center [873, 470] width 556 height 20
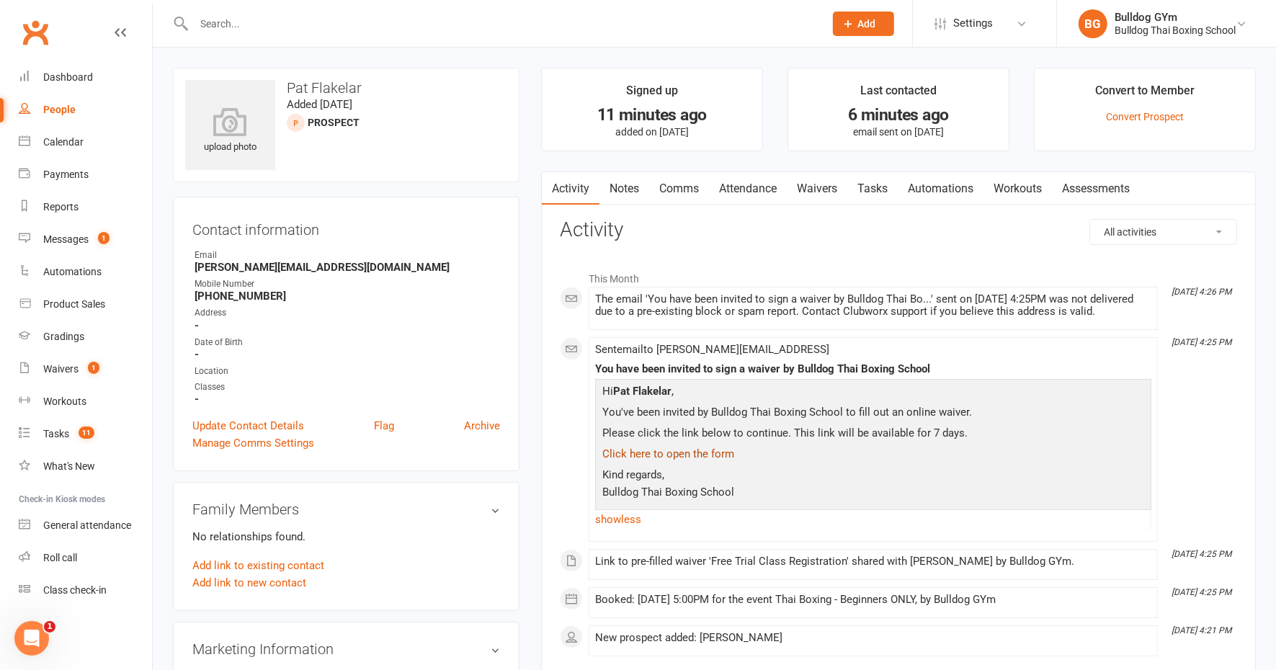
click at [655, 456] on link "Click here to open the form" at bounding box center [669, 454] width 132 height 13
click at [655, 452] on link "Click here to open the form" at bounding box center [669, 454] width 132 height 13
click at [829, 188] on link "Waivers" at bounding box center [817, 188] width 61 height 33
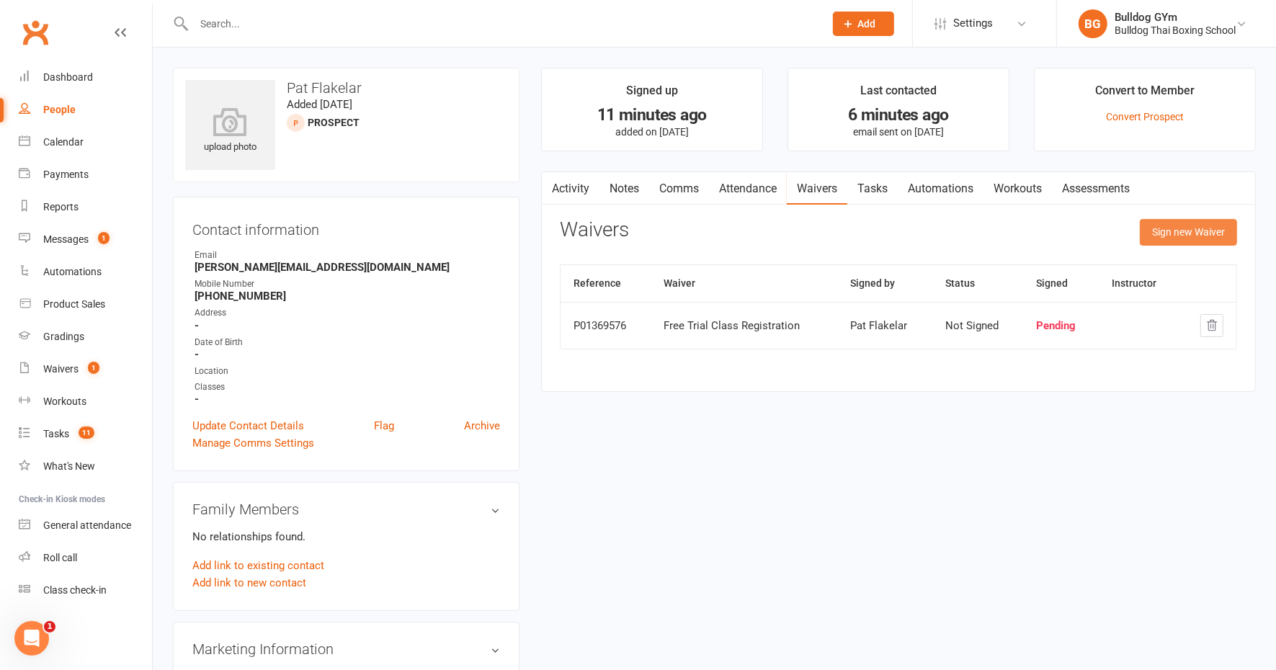
click at [1158, 235] on button "Sign new Waiver" at bounding box center [1188, 232] width 97 height 26
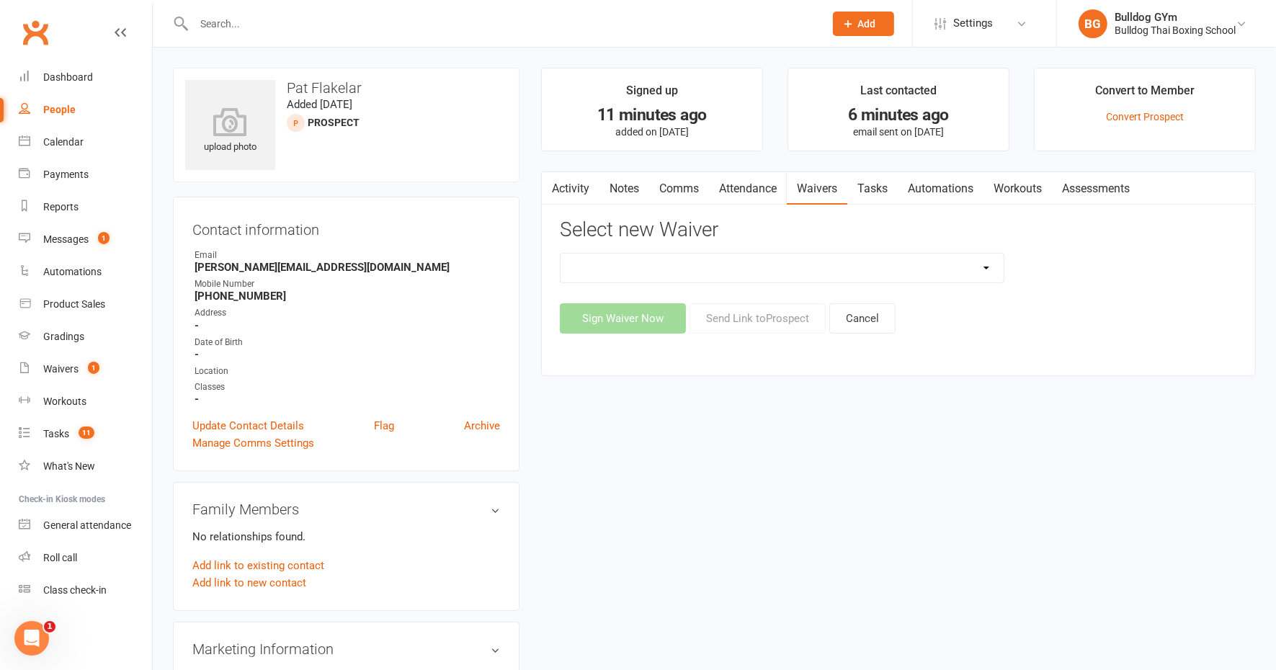
click at [683, 264] on select "12 Month Contract 14 Day Kick Off 21 Day Kick Starter 28 Day 99 and RO 35 28 Da…" at bounding box center [782, 268] width 443 height 29
select select "1375"
click at [561, 254] on select "12 Month Contract 14 Day Kick Off 21 Day Kick Starter 28 Day 99 and RO 35 28 Da…" at bounding box center [782, 268] width 443 height 29
click at [763, 321] on button "Send Link to Prospect" at bounding box center [758, 318] width 136 height 30
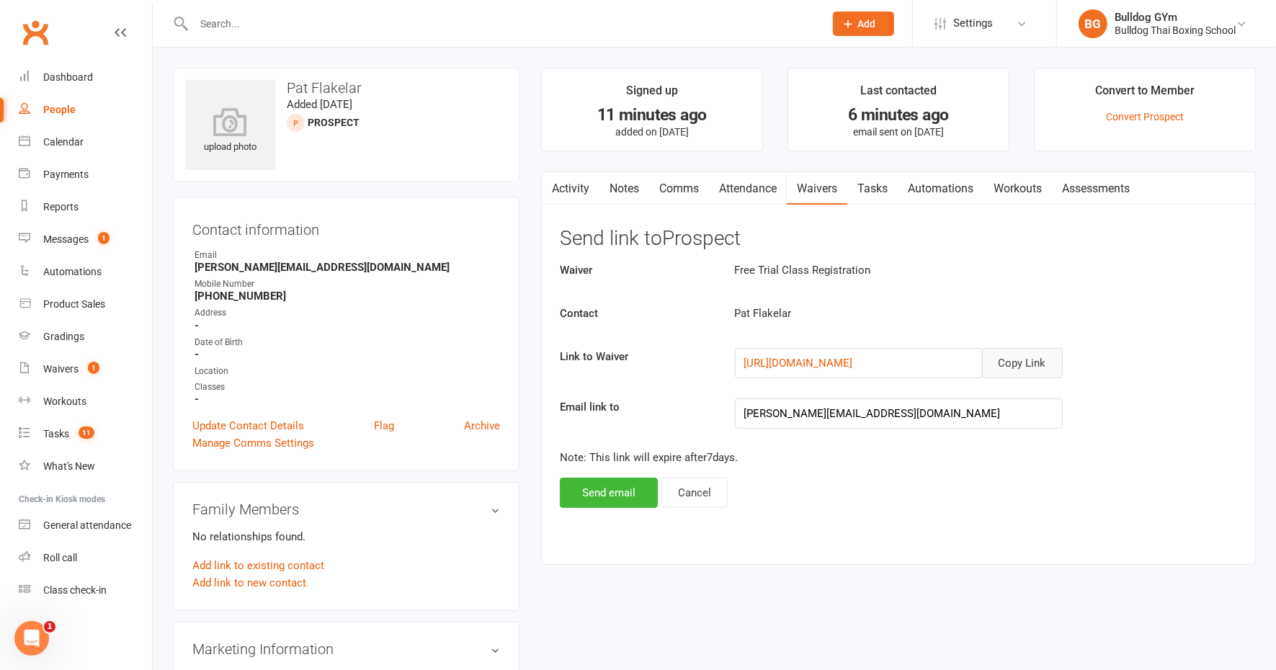
click at [1027, 363] on button "Copy Link" at bounding box center [1022, 363] width 81 height 30
click at [568, 184] on link "Activity" at bounding box center [571, 188] width 58 height 33
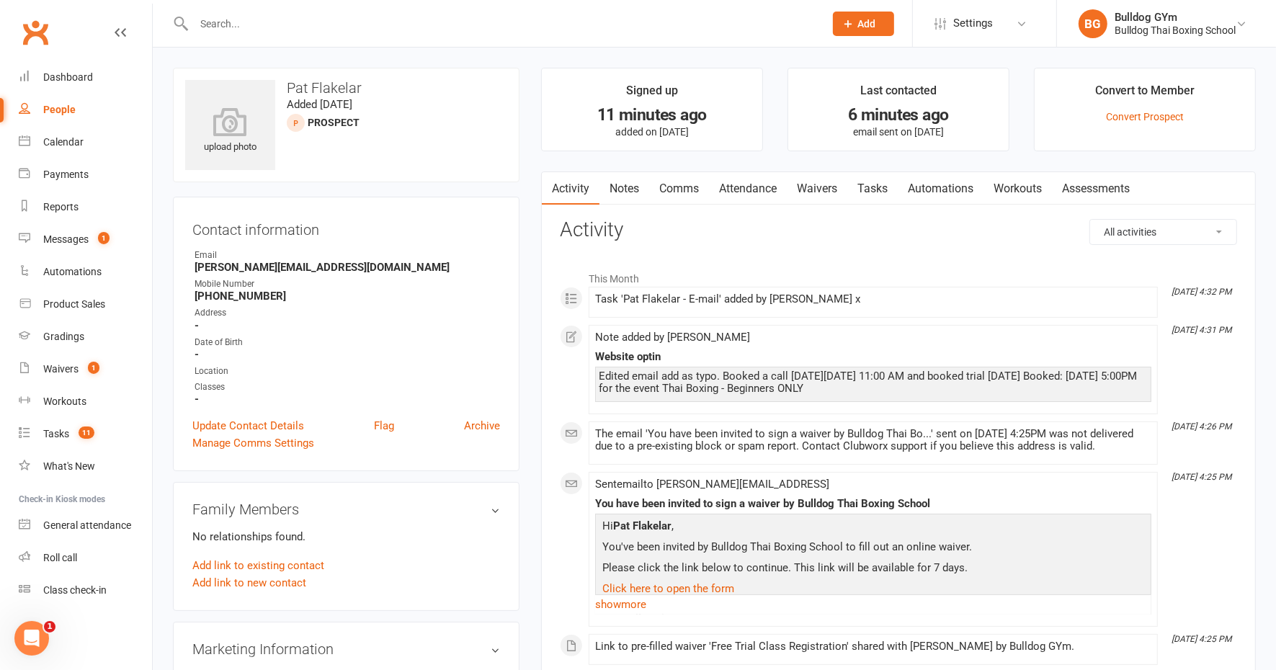
click at [628, 187] on link "Notes" at bounding box center [625, 188] width 50 height 33
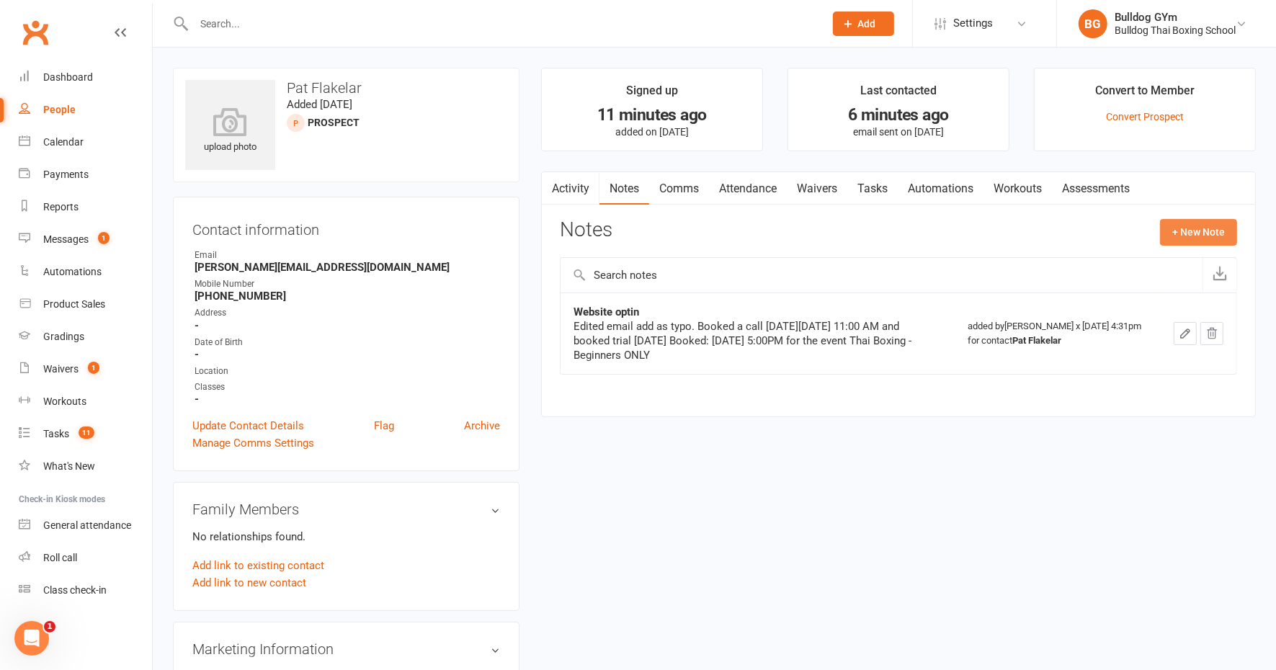
click at [1193, 229] on button "+ New Note" at bounding box center [1198, 232] width 77 height 26
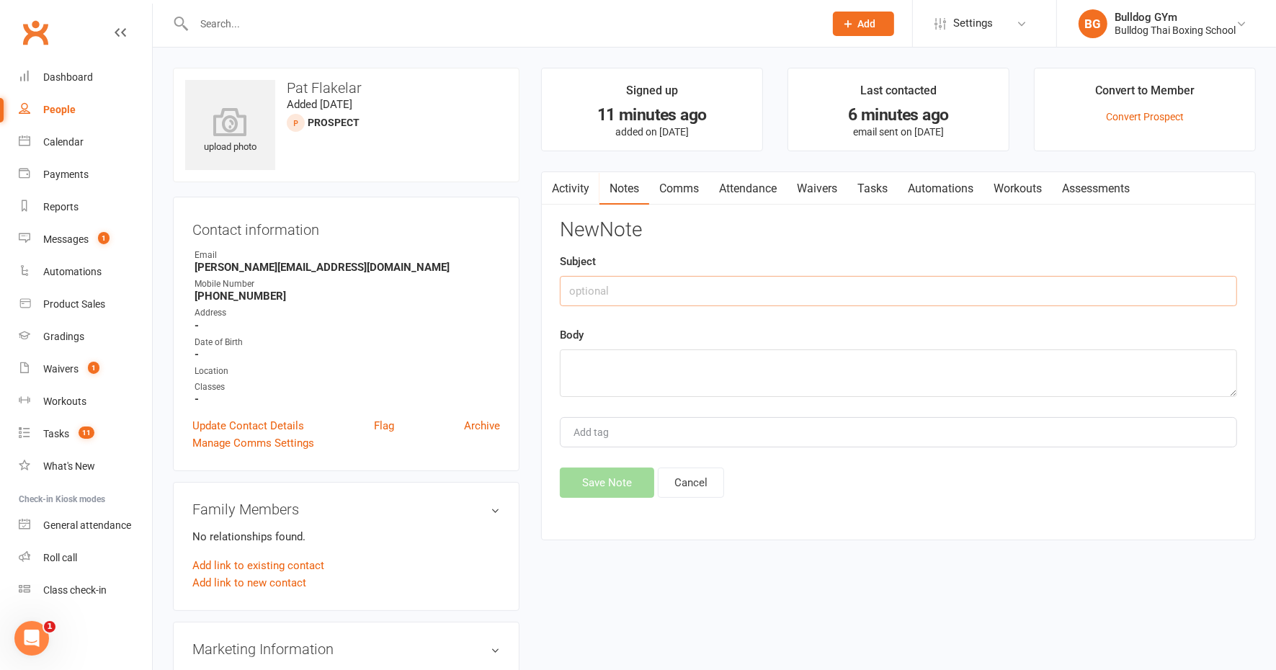
click at [646, 283] on input "text" at bounding box center [898, 291] width 677 height 30
type input "booked a call then called me"
click at [623, 366] on textarea at bounding box center [898, 374] width 677 height 48
type textarea "wanting to do today at 5"
click at [616, 468] on button "Save Note" at bounding box center [607, 483] width 94 height 30
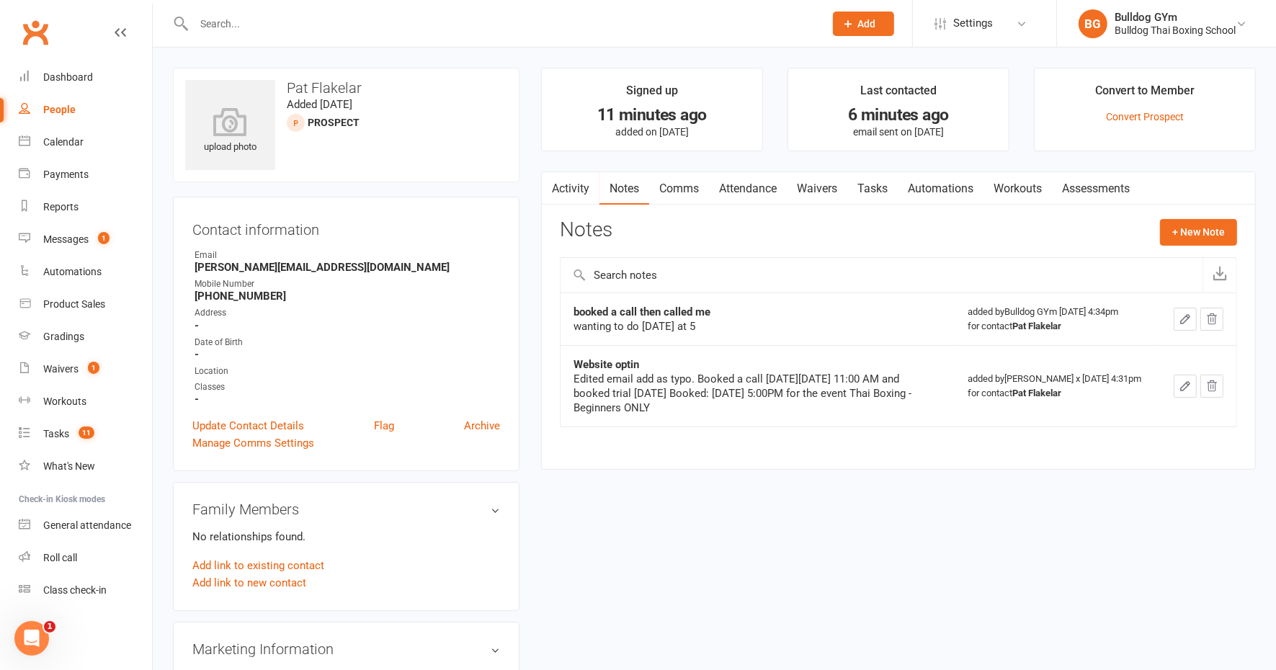
click at [871, 185] on link "Tasks" at bounding box center [873, 188] width 50 height 33
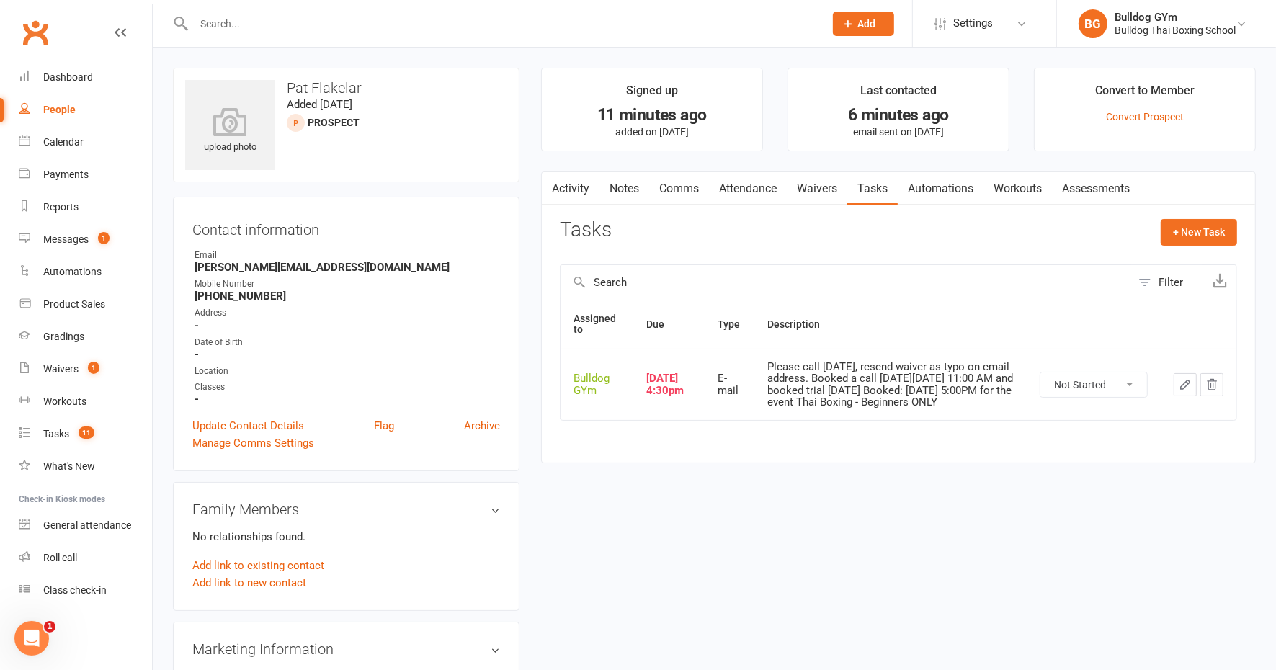
click at [1183, 386] on icon "button" at bounding box center [1185, 384] width 13 height 13
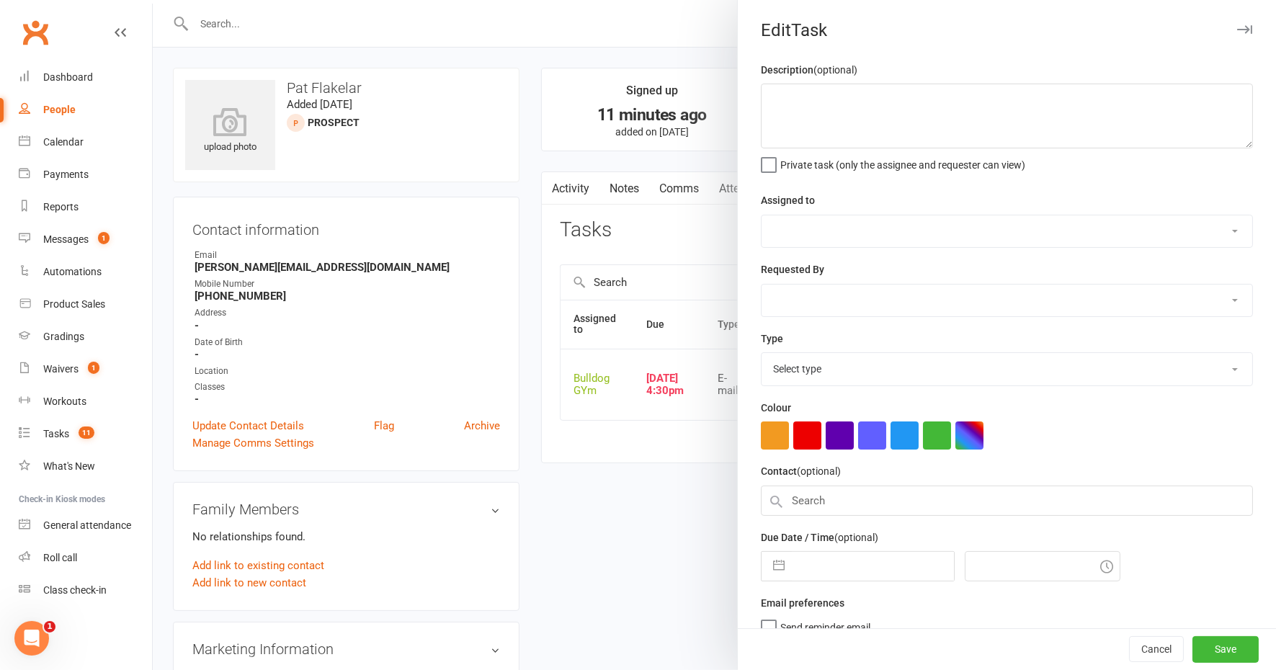
type textarea "Please call tomorrow, resend waiver as typo on email address. Booked a call on …"
select select "12940"
select select "45795"
type input "[DATE]"
type input "4:30pm"
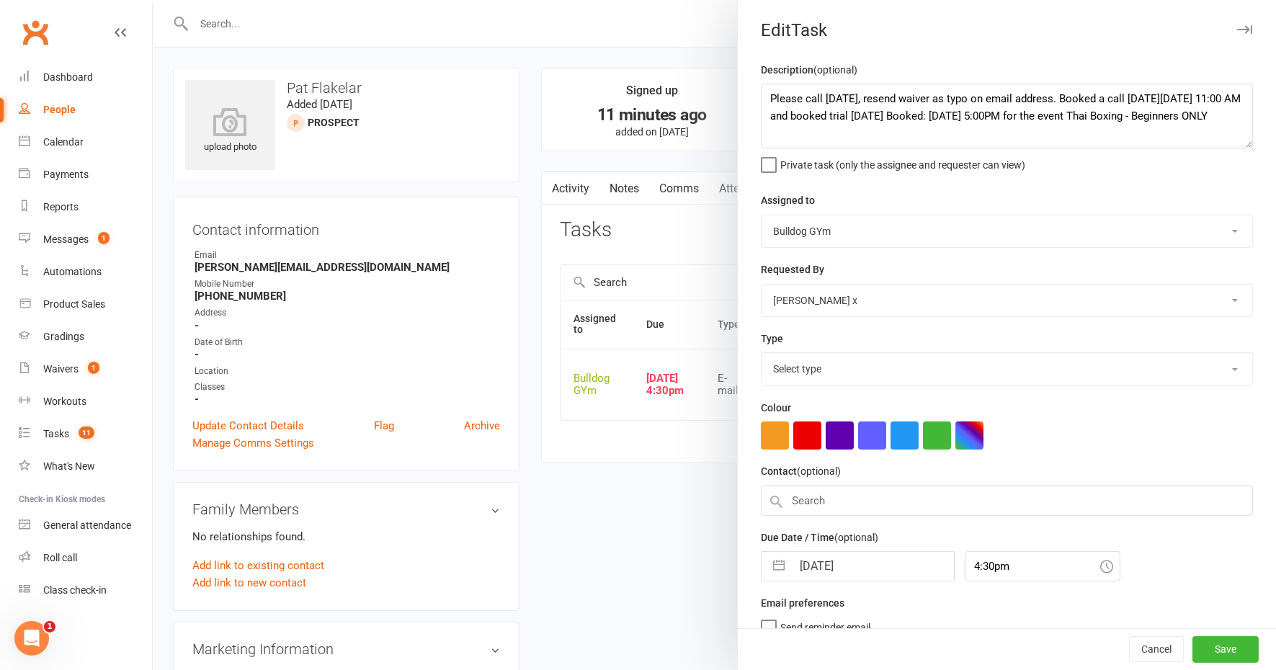
select select "12047"
drag, startPoint x: 934, startPoint y: 142, endPoint x: 748, endPoint y: 98, distance: 191.1
click at [748, 98] on div "Description (optional) Please call tomorrow, resend waiver as typo on email add…" at bounding box center [1007, 352] width 538 height 582
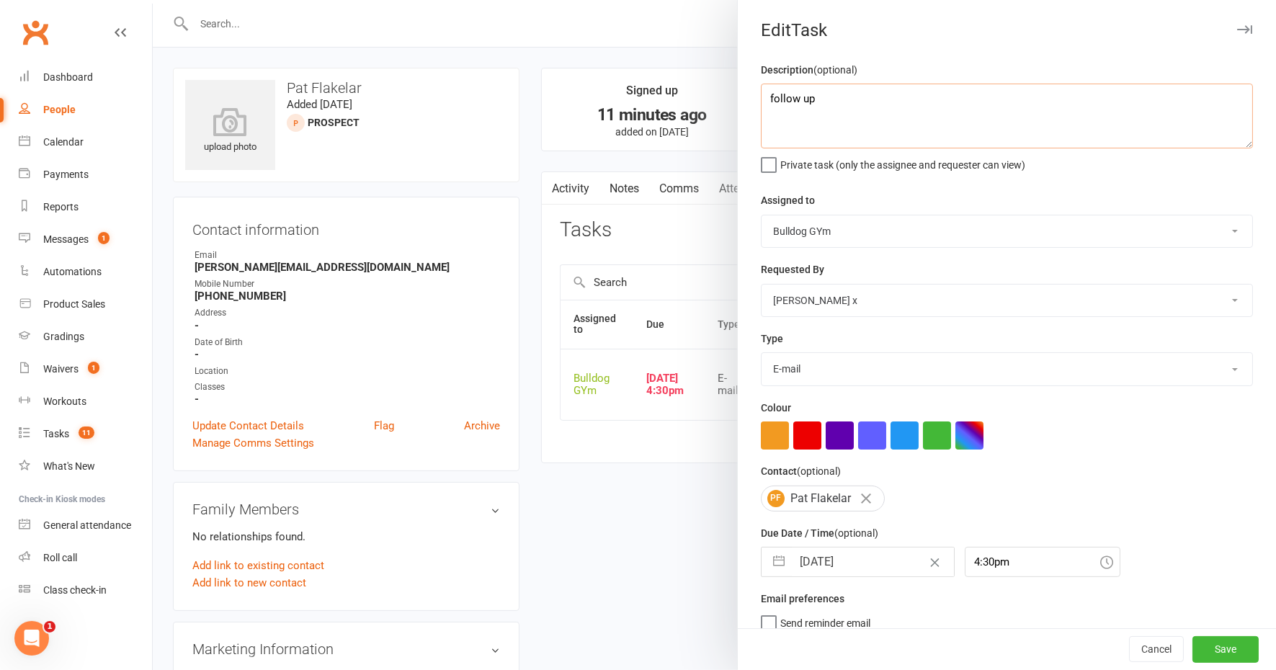
type textarea "follow up"
drag, startPoint x: 793, startPoint y: 361, endPoint x: 794, endPoint y: 373, distance: 11.6
click at [793, 362] on select "Action E-mail Meeting Phone call Text Add new task type" at bounding box center [1007, 369] width 491 height 32
select select "12048"
click at [762, 353] on select "Action E-mail Meeting Phone call Text Add new task type" at bounding box center [1007, 369] width 491 height 32
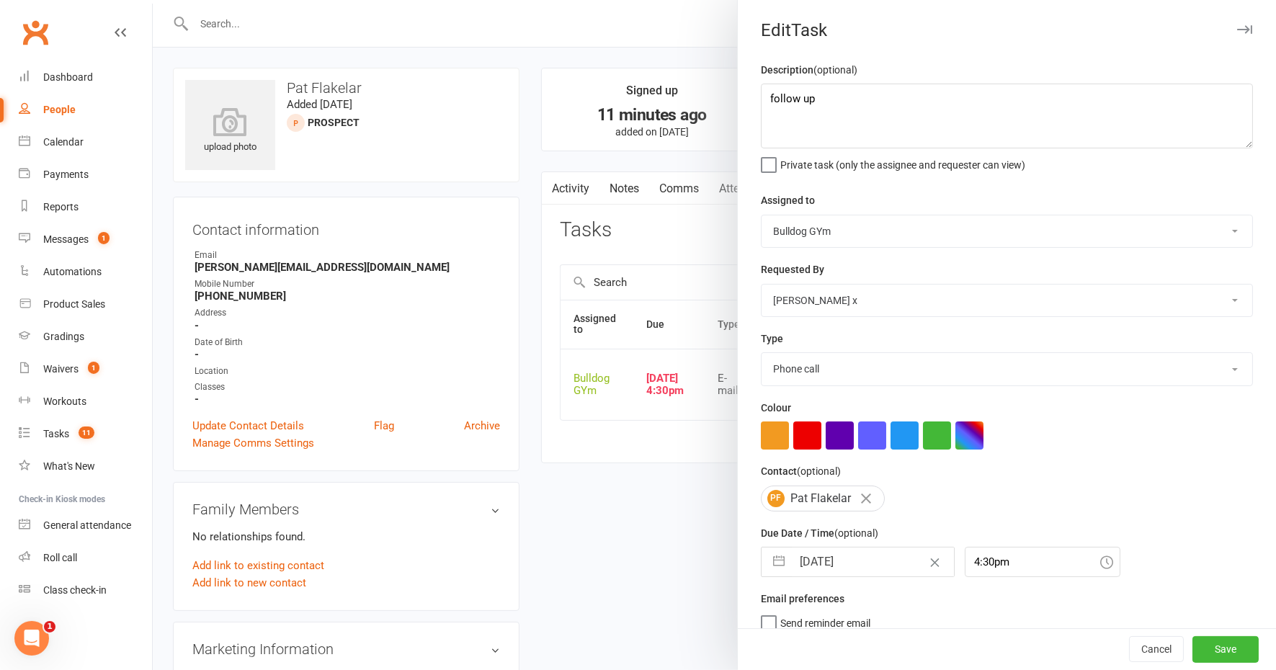
click at [854, 559] on input "[DATE]" at bounding box center [873, 562] width 162 height 29
select select "8"
select select "2025"
select select "9"
select select "2025"
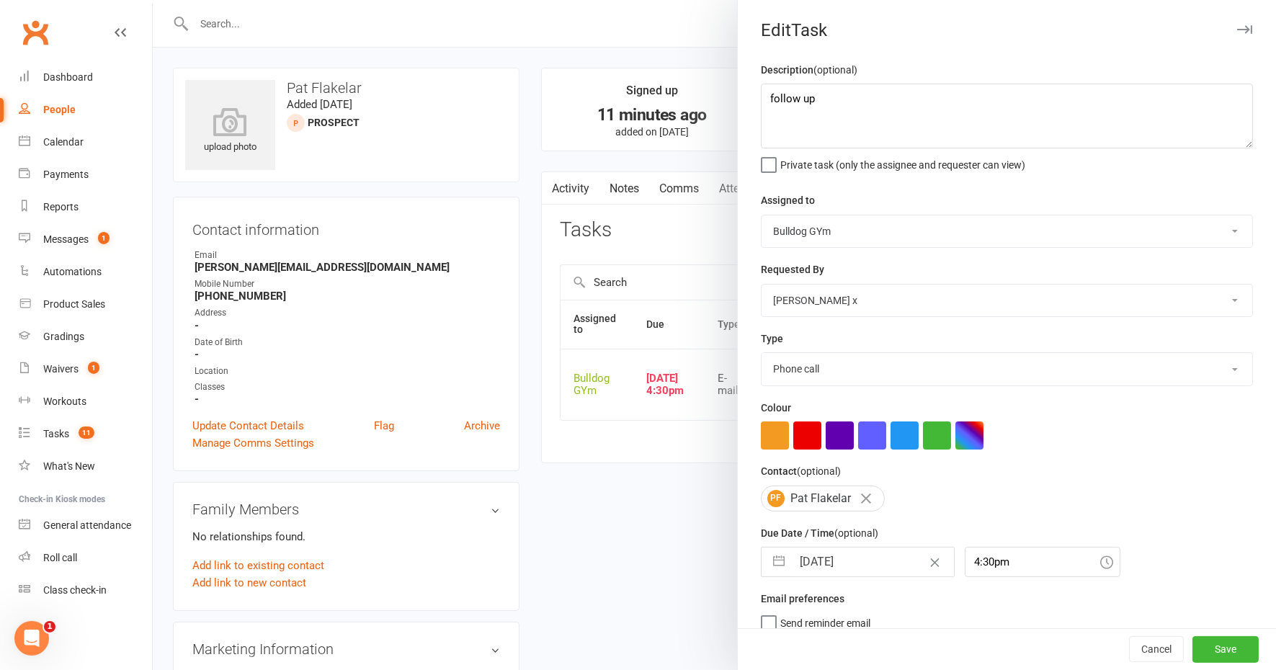
select select "10"
select select "2025"
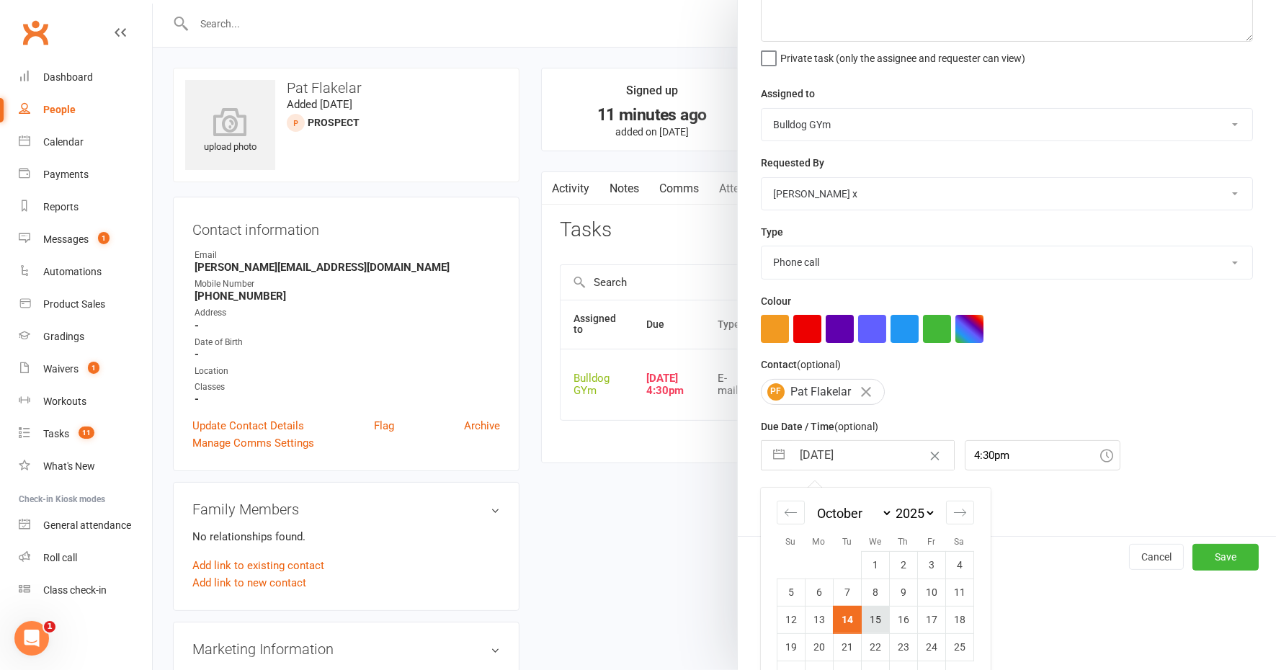
scroll to position [141, 0]
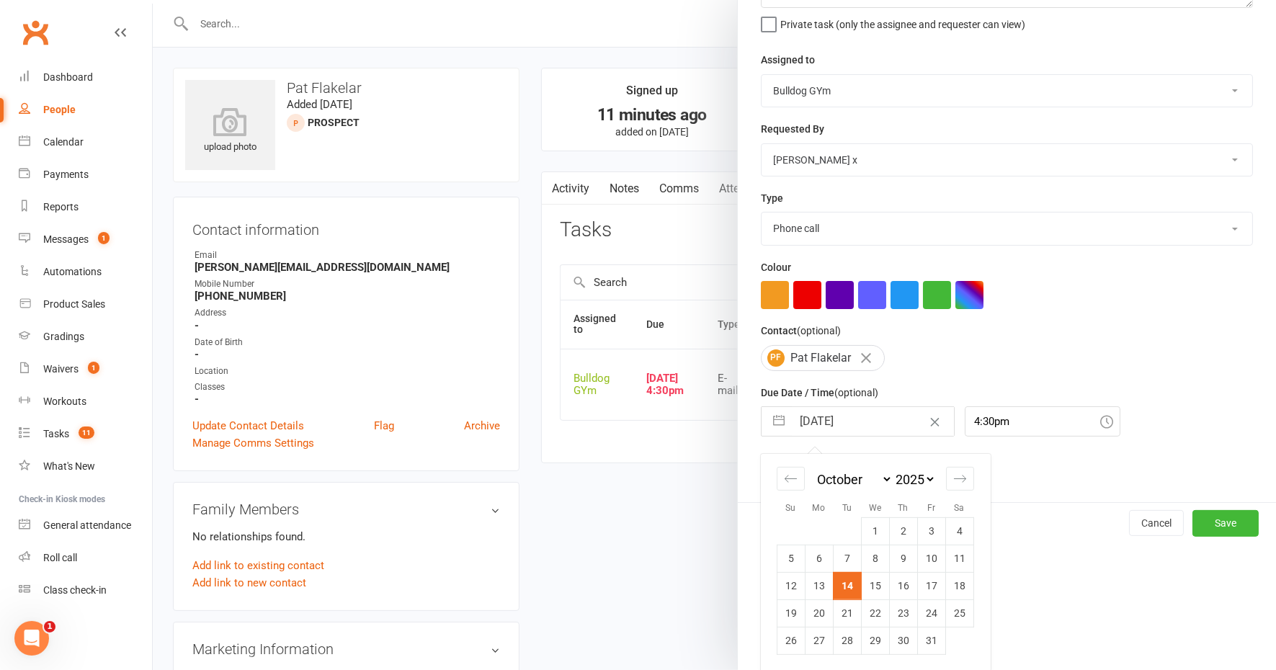
click at [869, 587] on td "15" at bounding box center [875, 585] width 28 height 27
type input "15 Oct 2025"
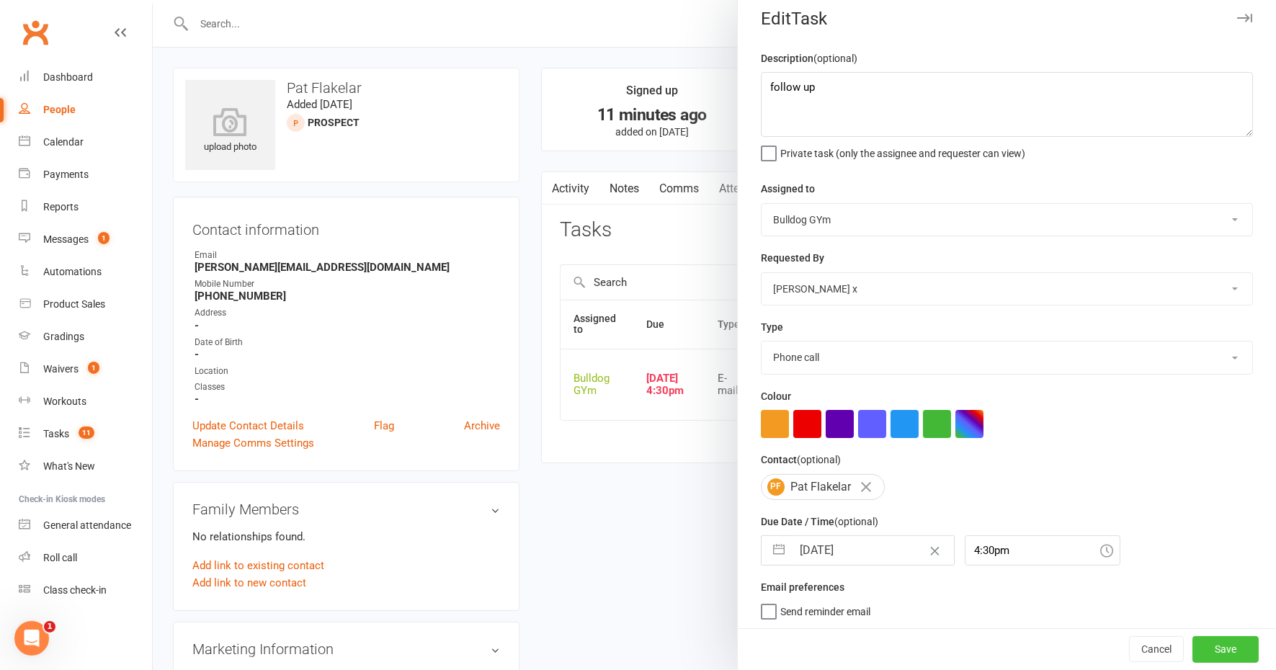
click at [1193, 649] on button "Save" at bounding box center [1226, 650] width 66 height 26
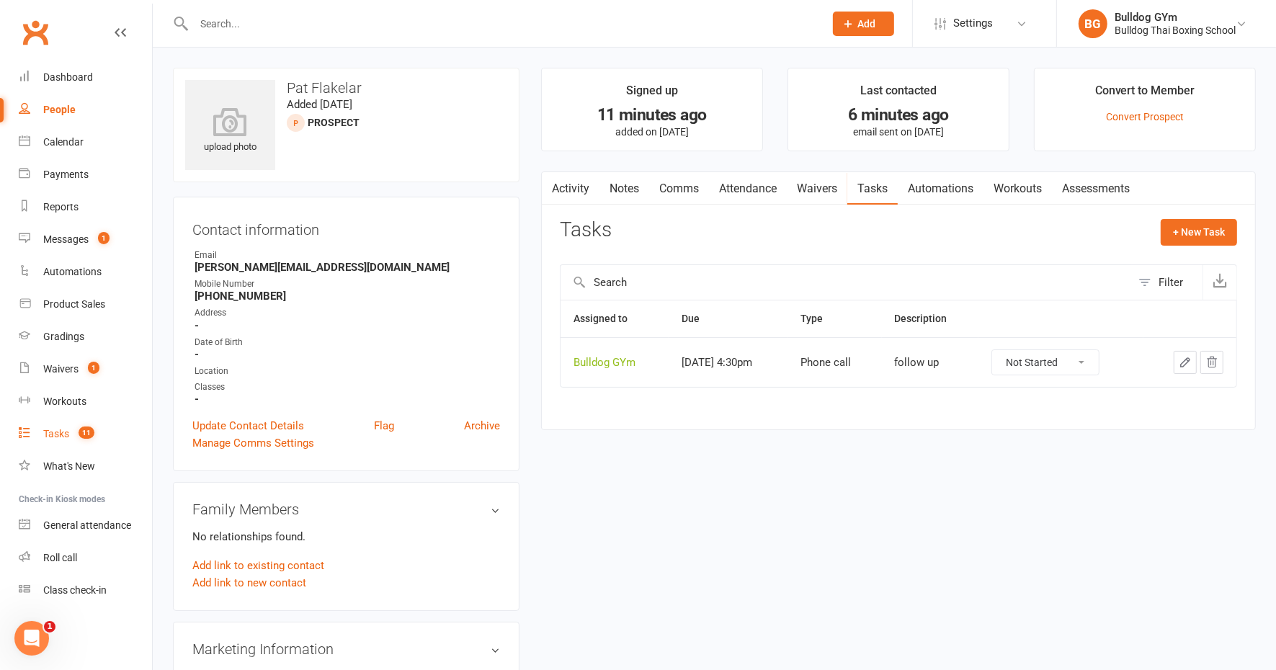
click at [53, 435] on div "Tasks" at bounding box center [56, 434] width 26 height 12
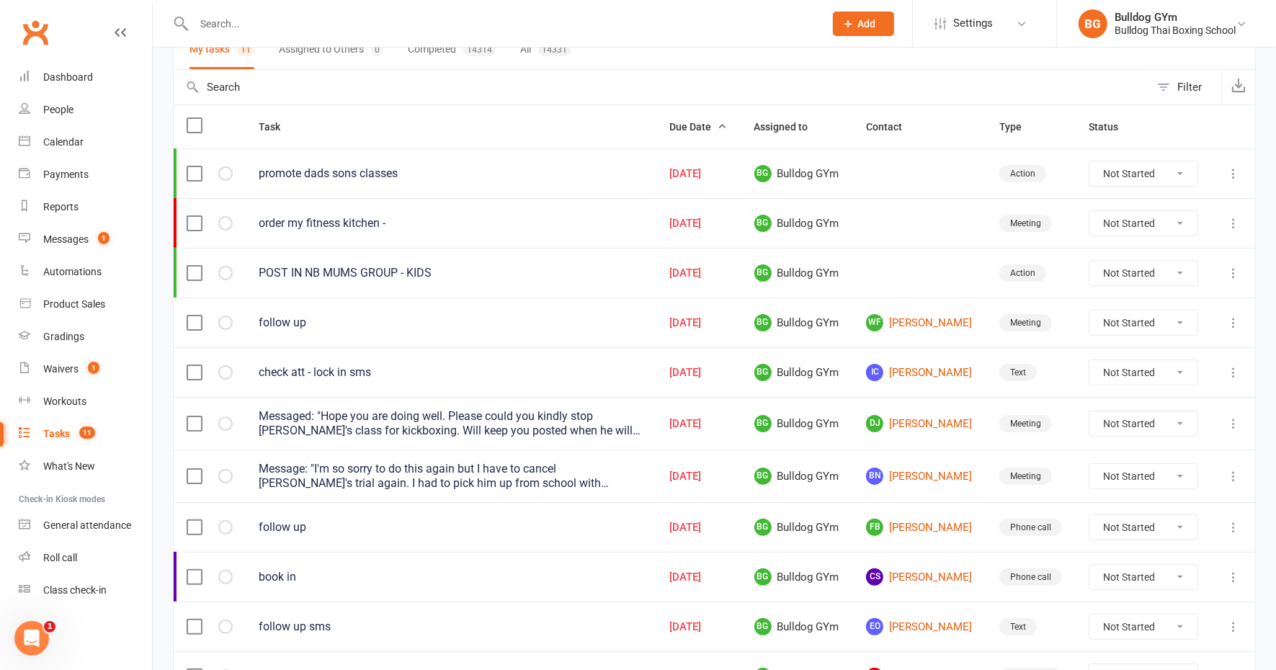
scroll to position [180, 0]
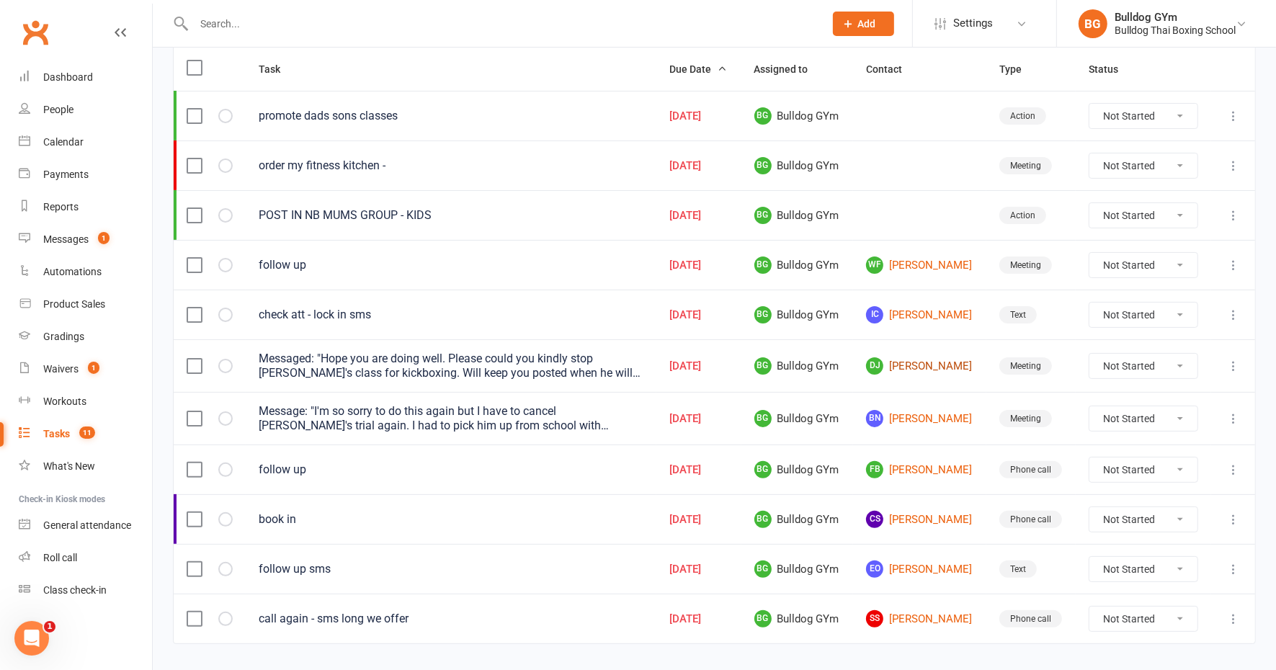
click at [930, 360] on link "DJ Dechi Joshi" at bounding box center [919, 365] width 107 height 17
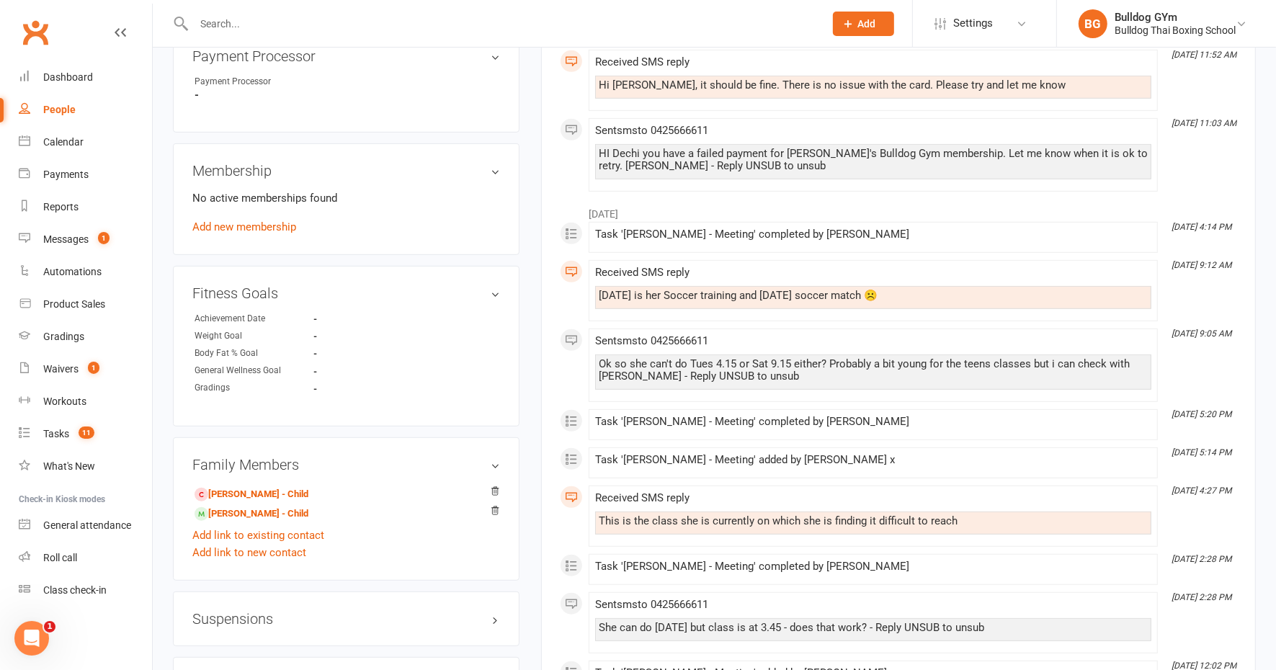
scroll to position [721, 0]
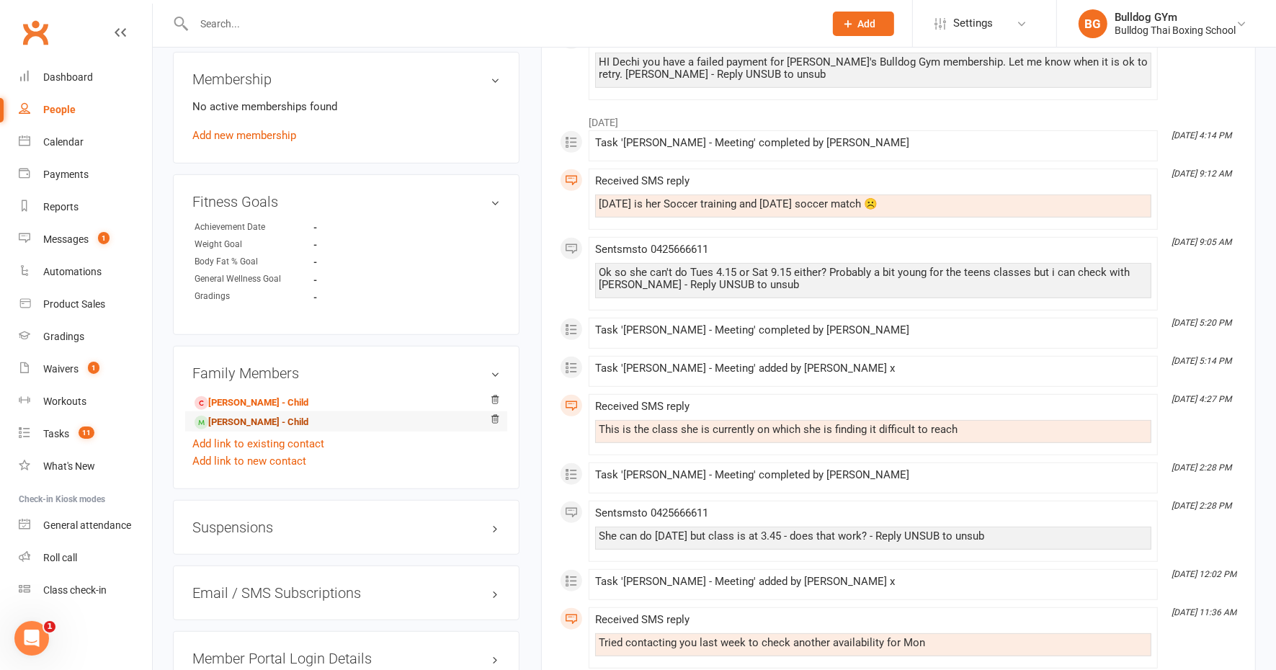
click at [263, 419] on link "Advith Joshi - Child" at bounding box center [252, 422] width 114 height 15
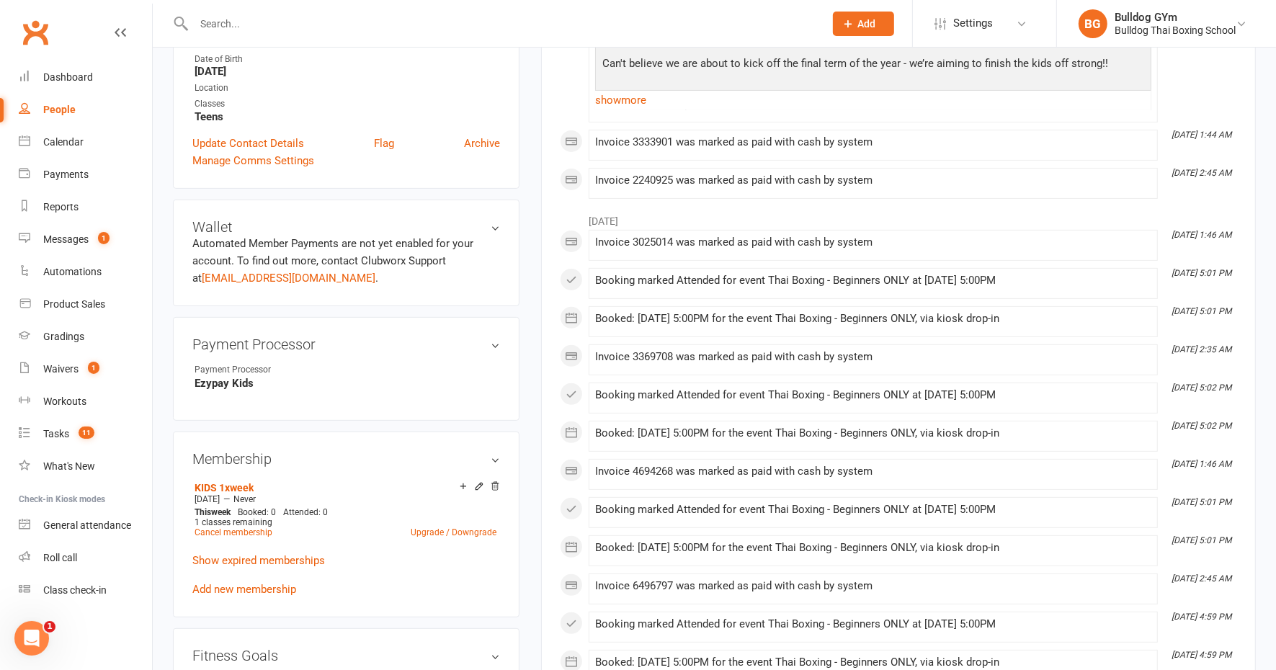
scroll to position [360, 0]
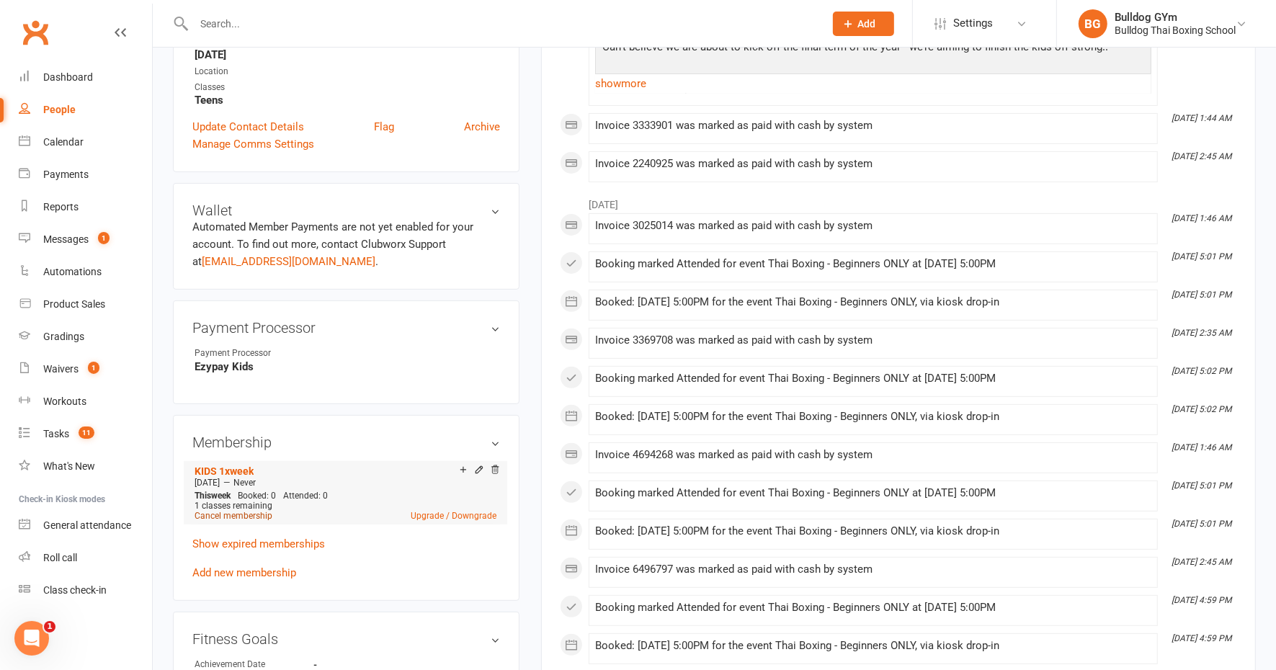
click at [253, 512] on link "Cancel membership" at bounding box center [234, 516] width 78 height 10
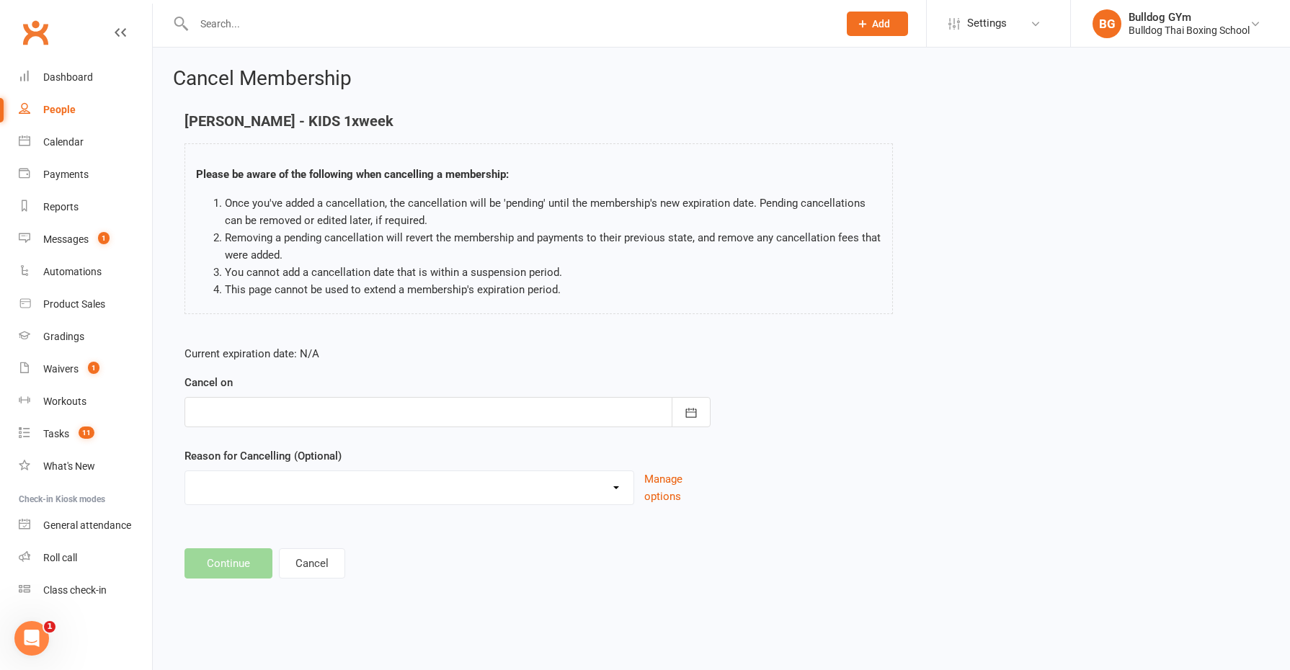
click at [296, 414] on div at bounding box center [448, 412] width 526 height 30
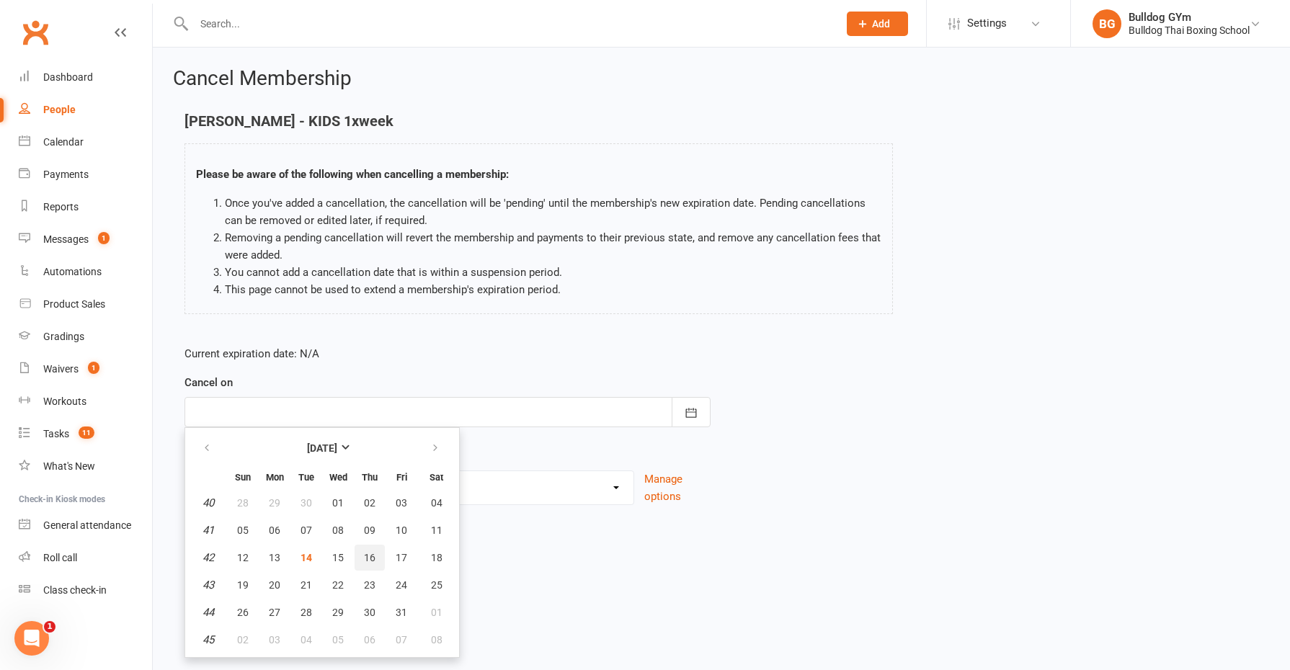
click at [370, 552] on span "16" at bounding box center [370, 558] width 12 height 12
type input "16 Oct 2025"
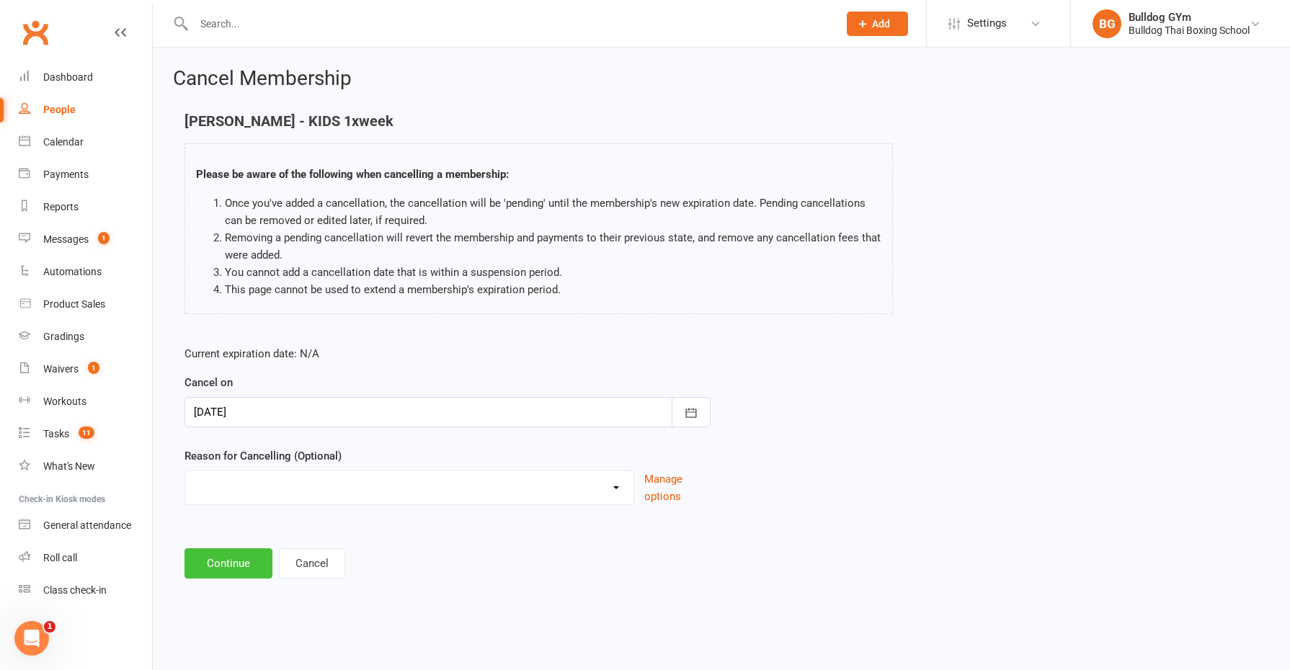
click at [241, 558] on button "Continue" at bounding box center [229, 563] width 88 height 30
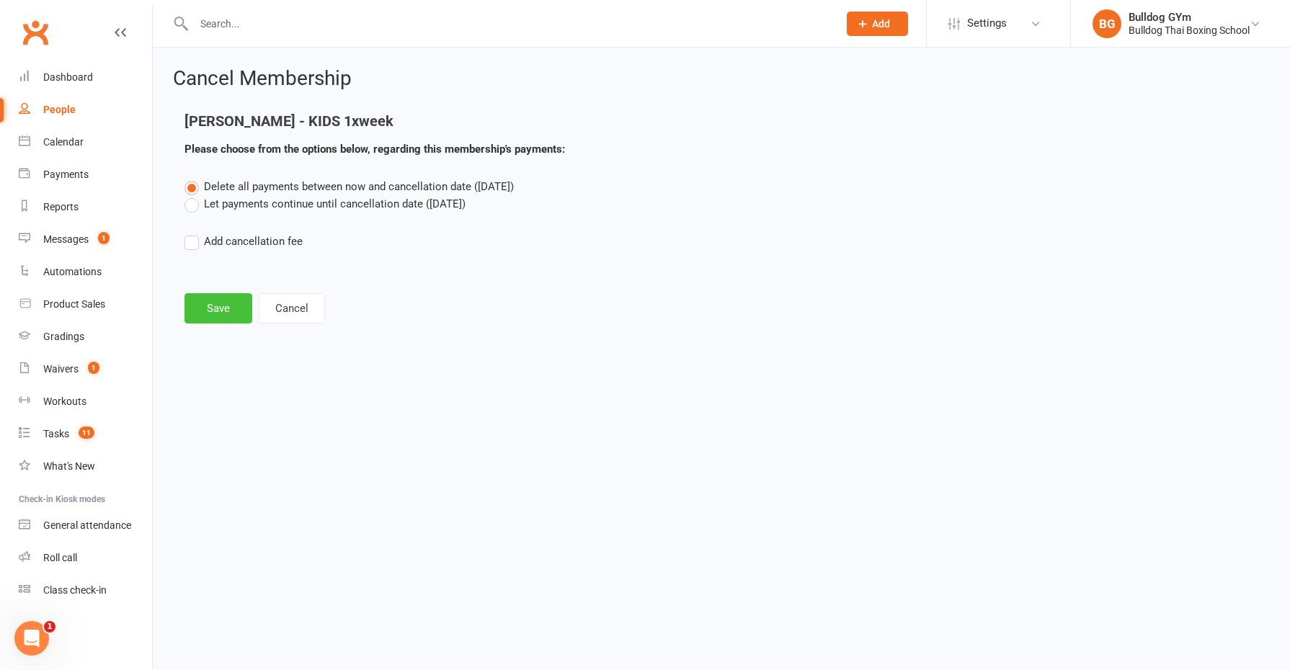
click at [216, 301] on button "Save" at bounding box center [219, 308] width 68 height 30
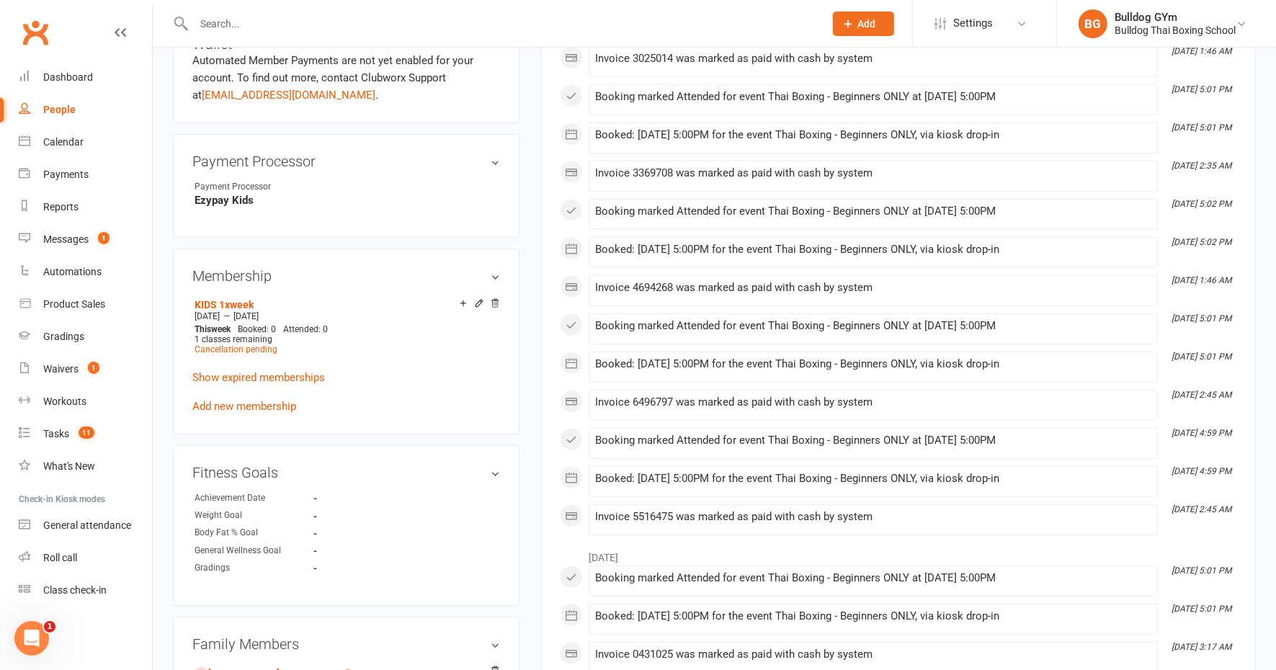
scroll to position [721, 0]
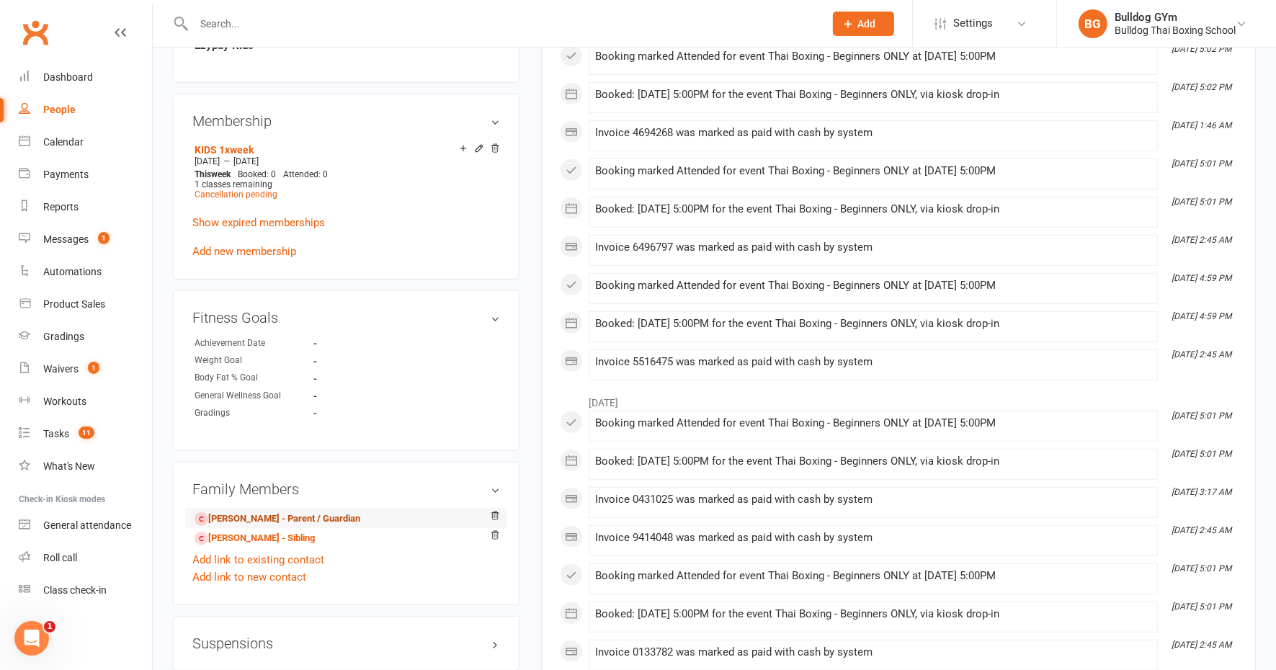
click at [277, 514] on link "Dechi Joshi - Parent / Guardian" at bounding box center [278, 519] width 166 height 15
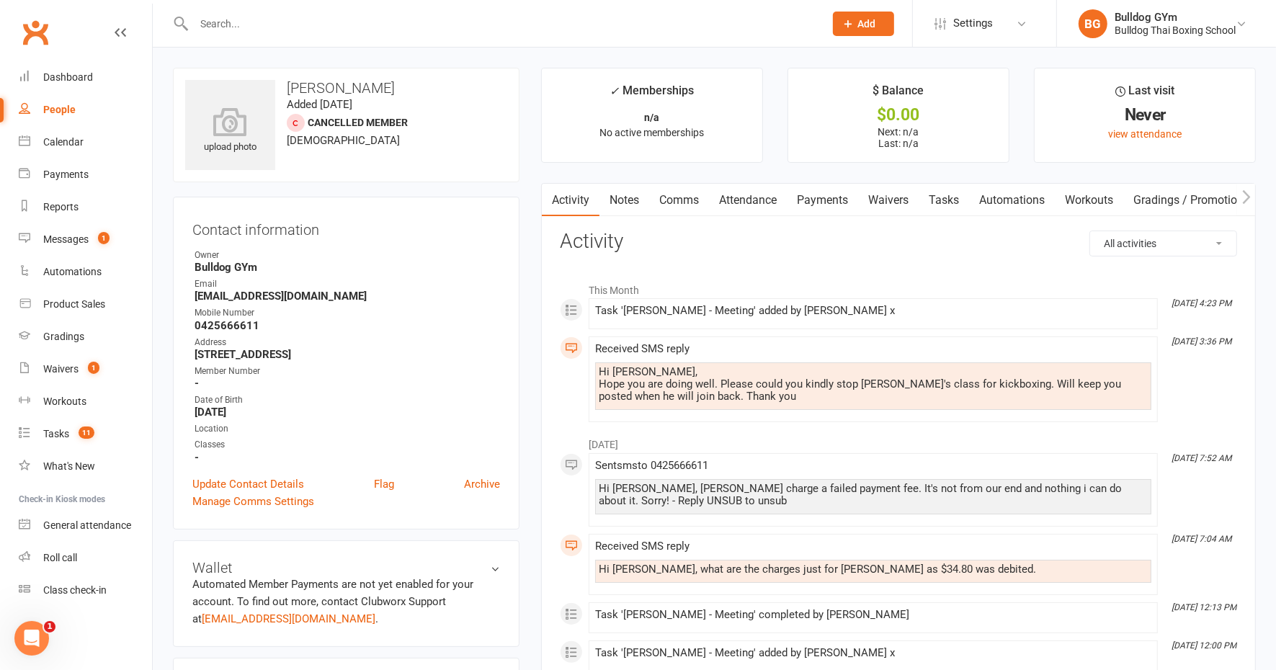
click at [687, 198] on link "Comms" at bounding box center [679, 200] width 60 height 33
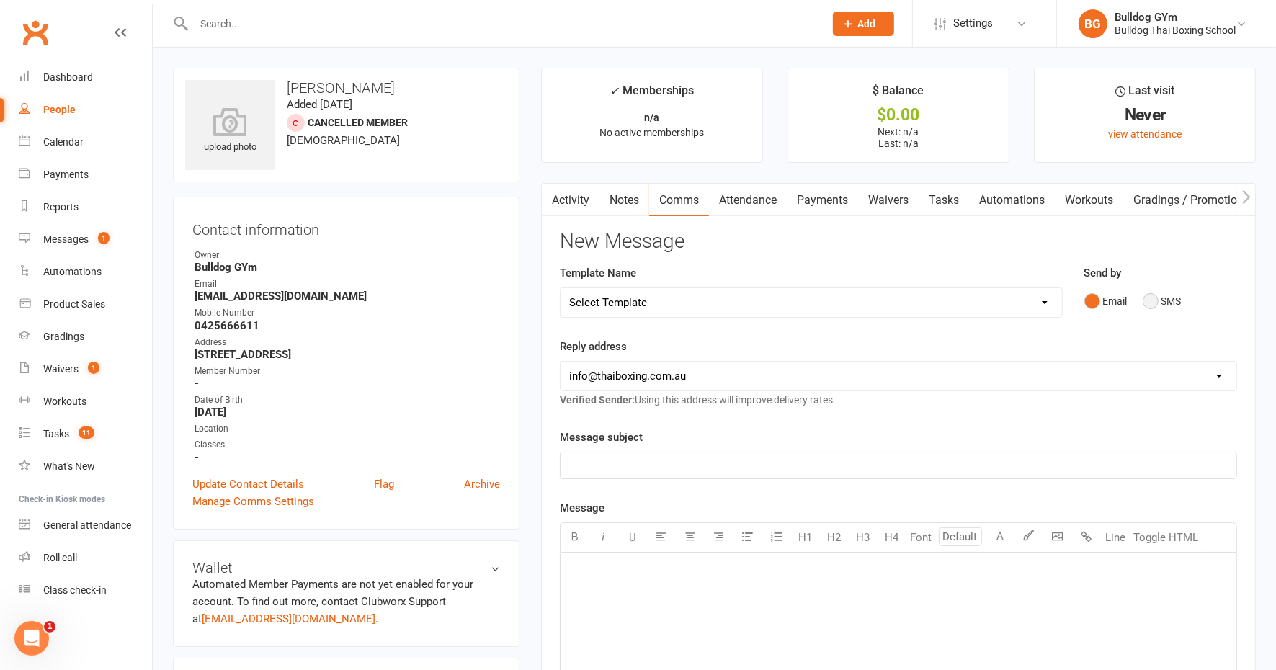
click at [1150, 302] on button "SMS" at bounding box center [1162, 301] width 39 height 27
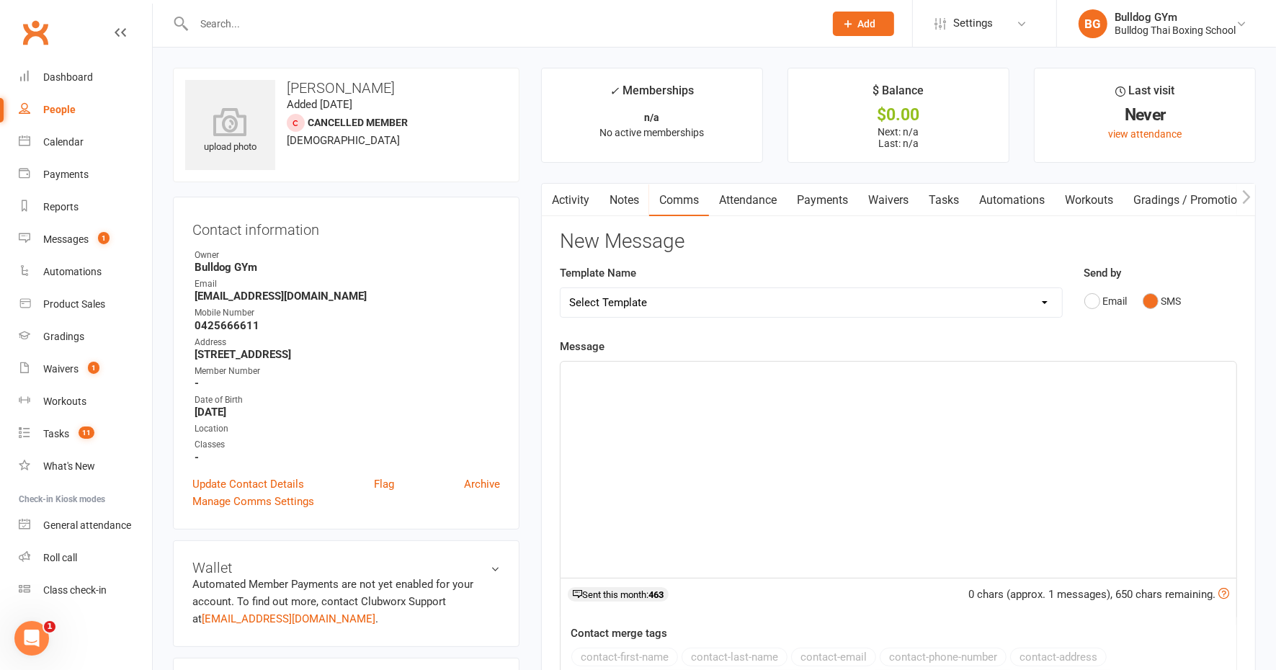
click at [579, 200] on link "Activity" at bounding box center [571, 200] width 58 height 33
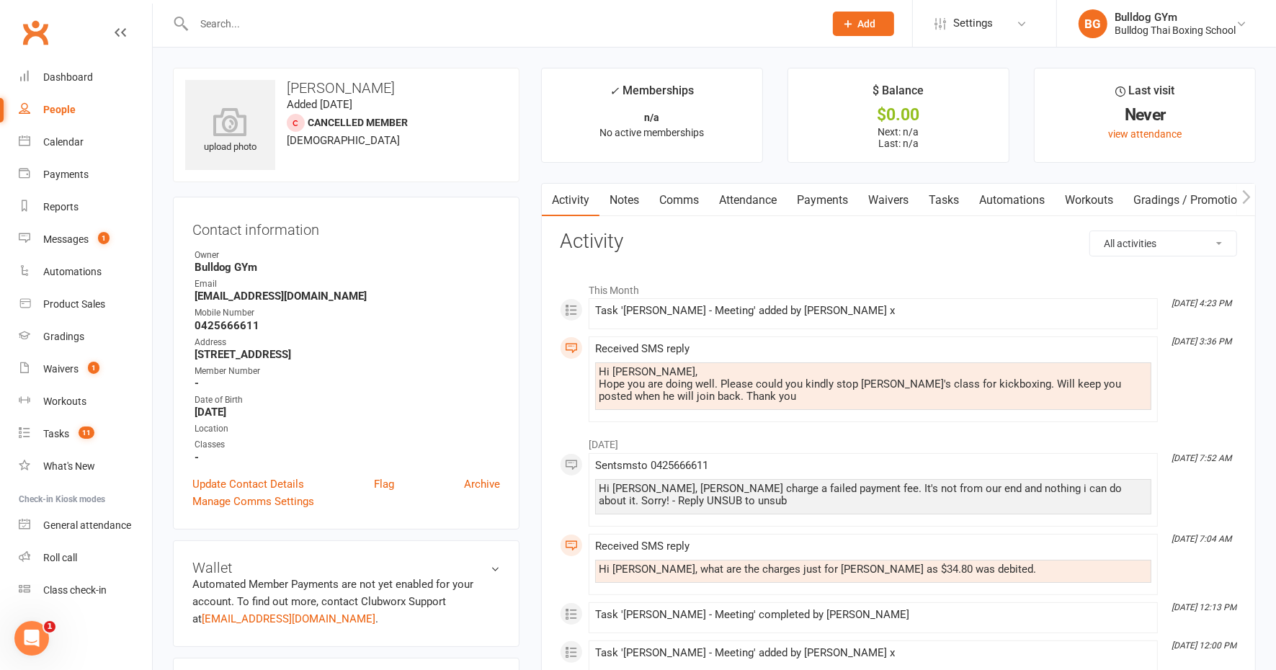
click at [674, 197] on link "Comms" at bounding box center [679, 200] width 60 height 33
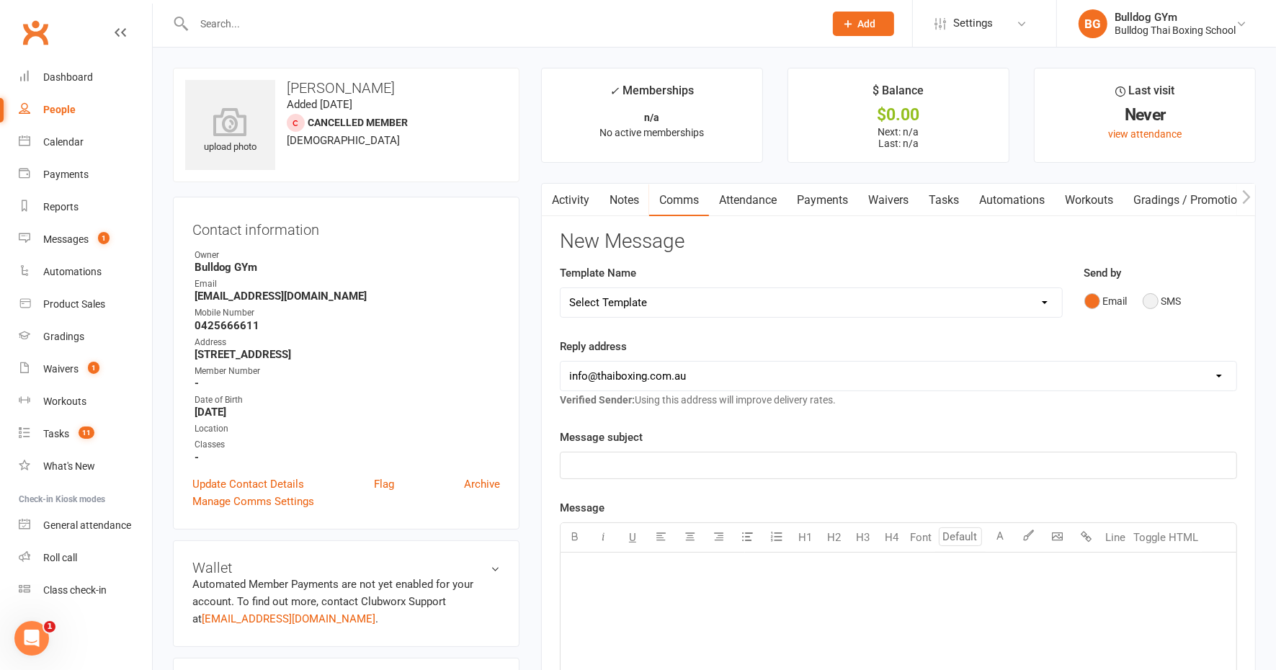
click at [1153, 300] on button "SMS" at bounding box center [1162, 301] width 39 height 27
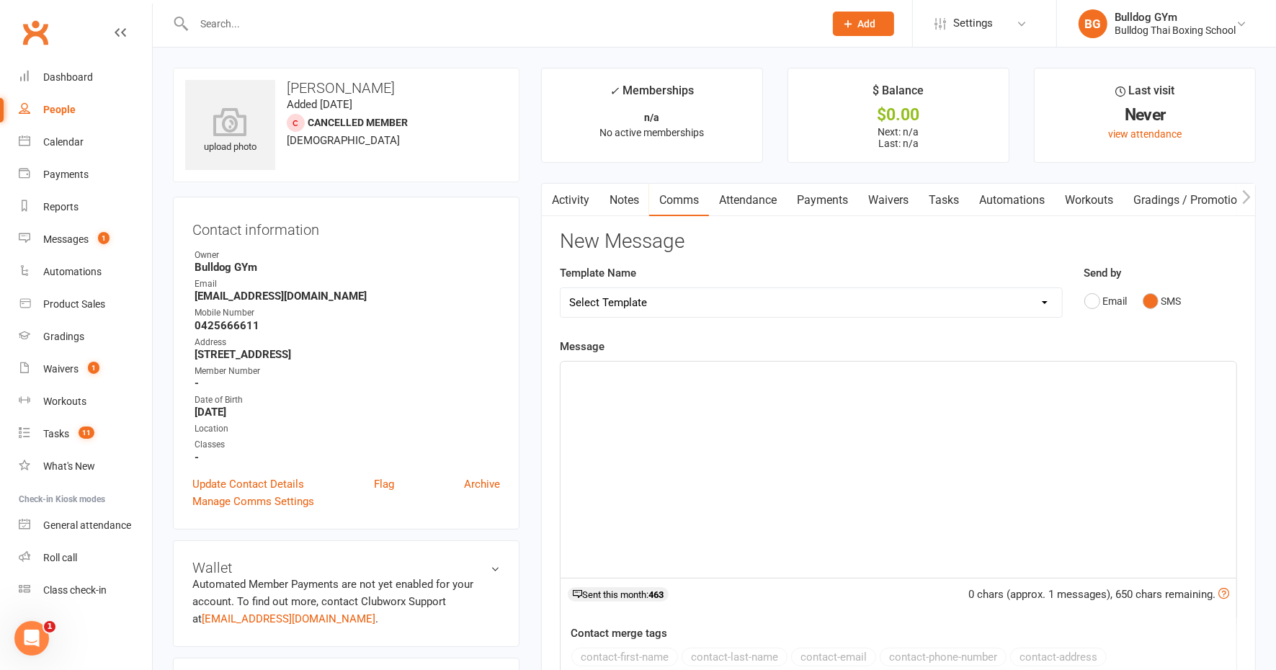
drag, startPoint x: 659, startPoint y: 382, endPoint x: 660, endPoint y: 368, distance: 13.7
click at [661, 376] on div "﻿" at bounding box center [899, 470] width 676 height 216
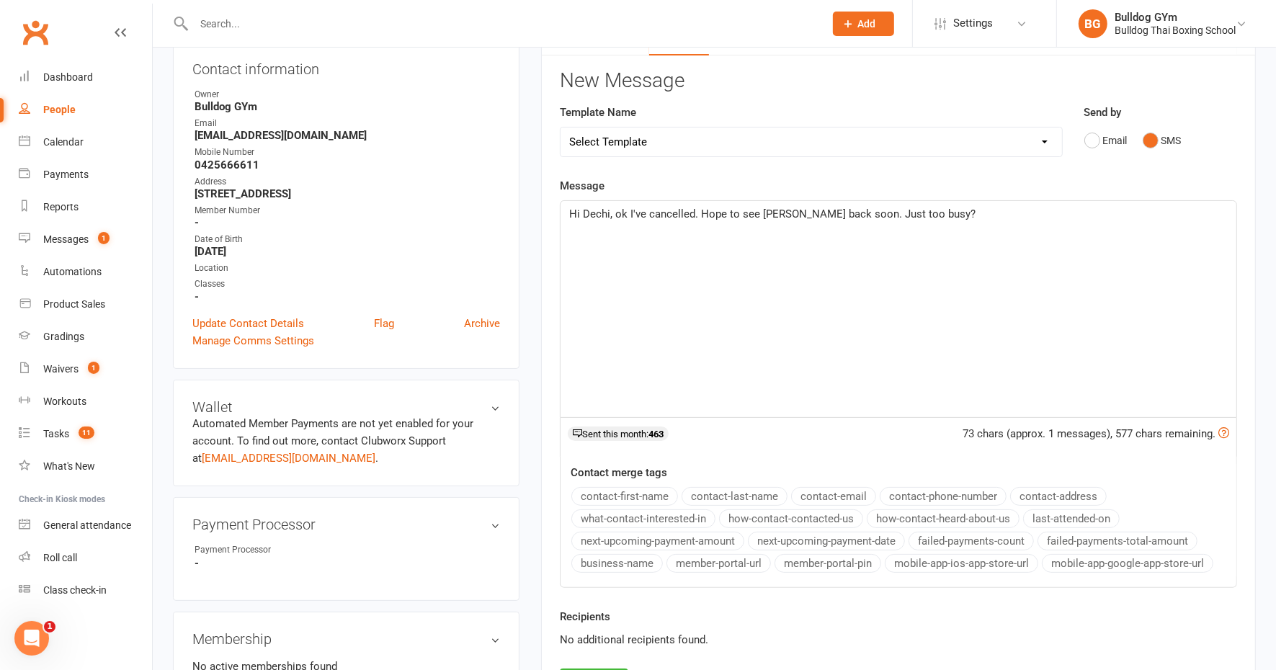
scroll to position [360, 0]
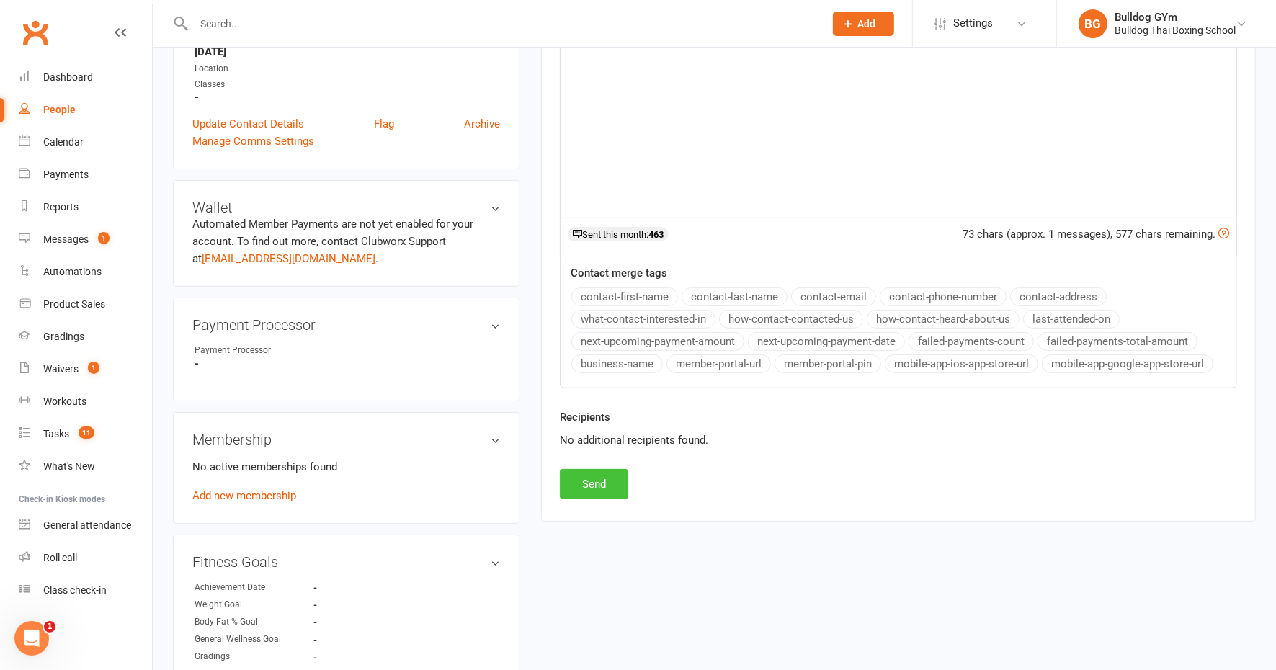
click at [607, 469] on button "Send" at bounding box center [594, 484] width 68 height 30
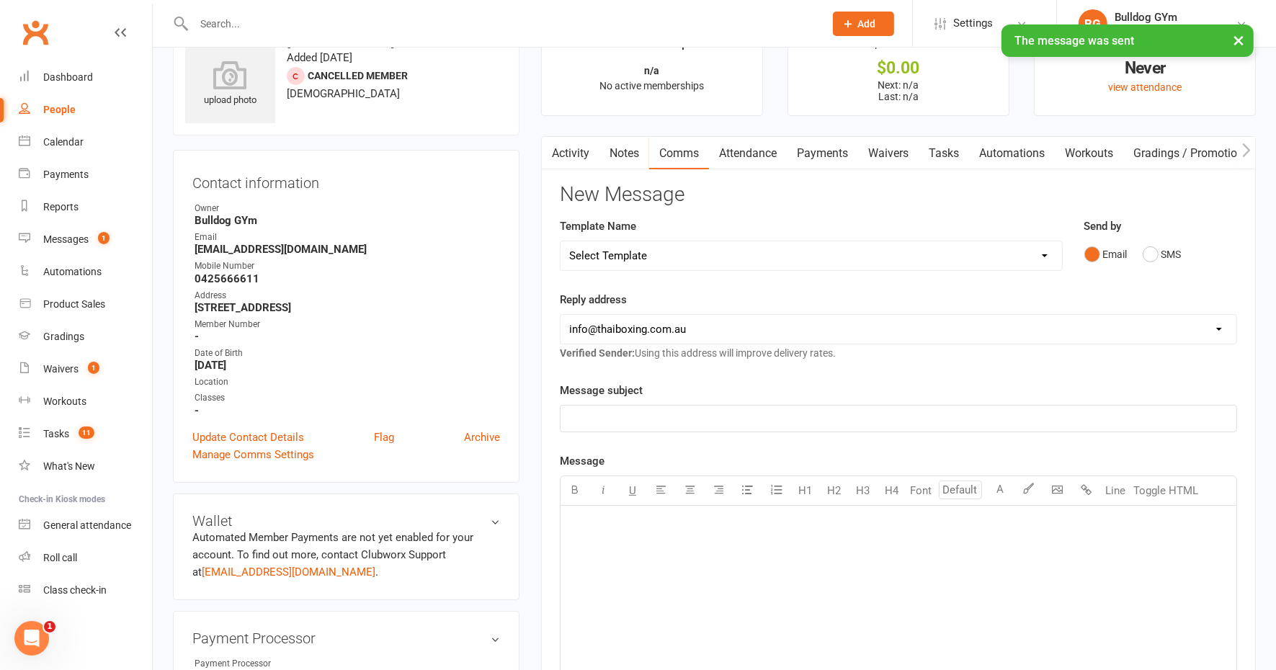
scroll to position [0, 0]
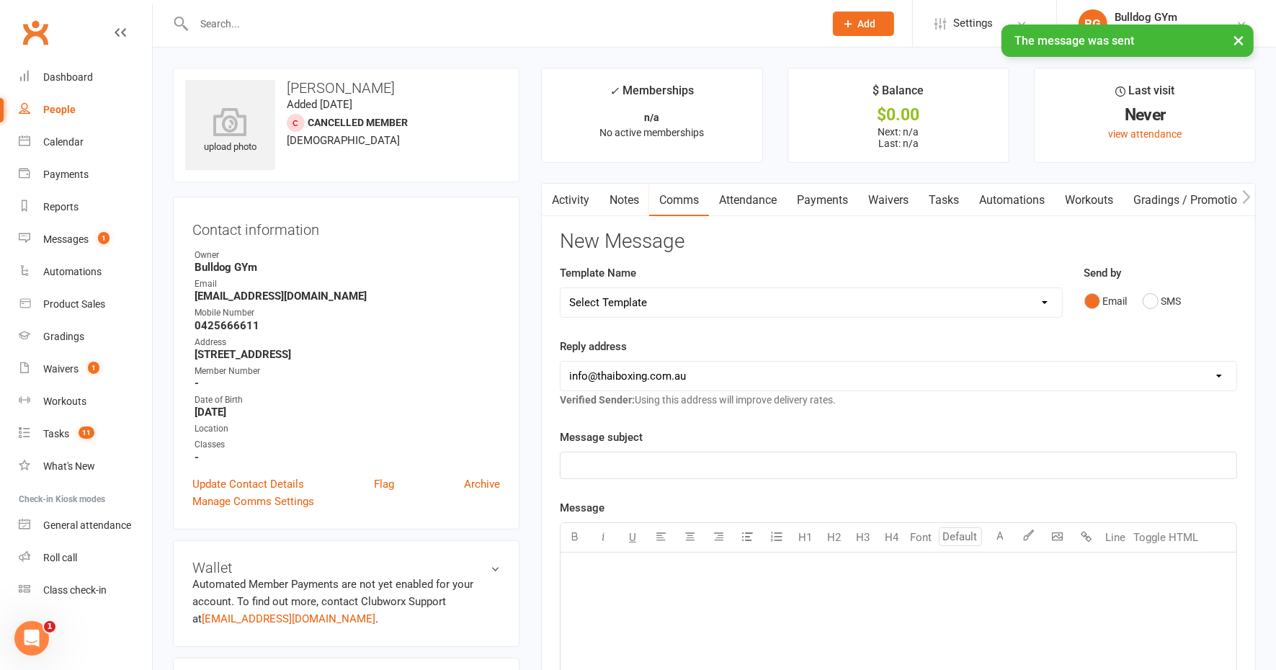
click at [948, 195] on link "Tasks" at bounding box center [944, 200] width 50 height 33
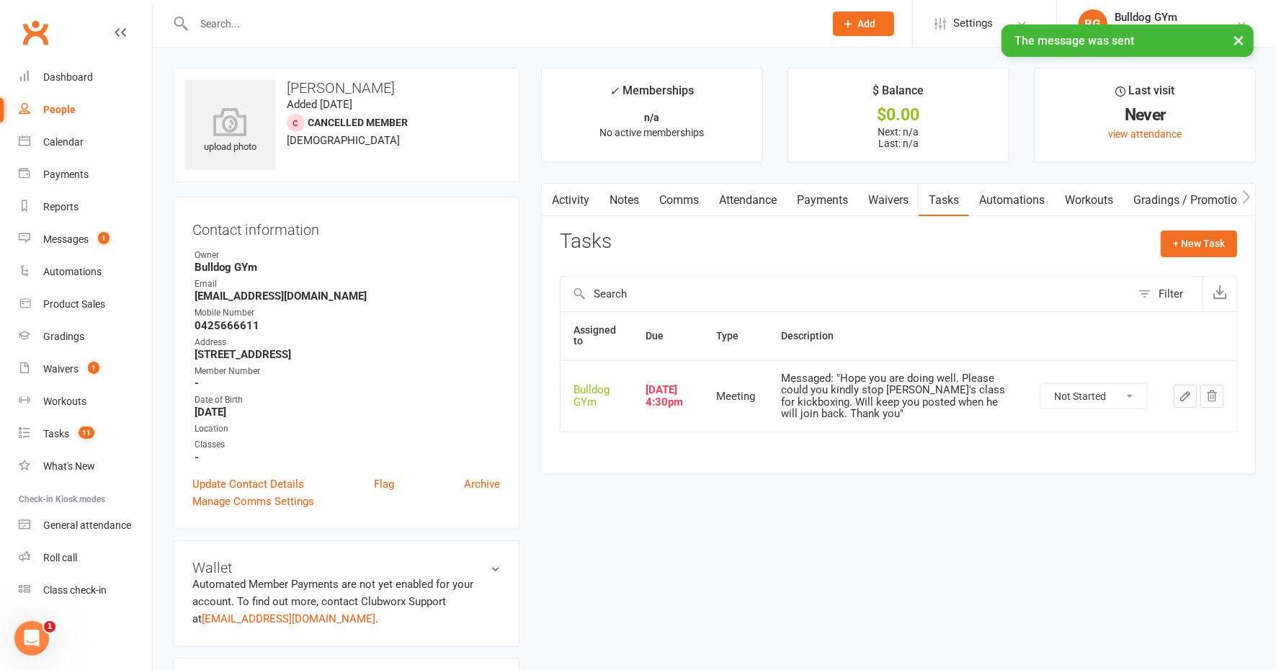
click at [1183, 390] on icon "button" at bounding box center [1185, 396] width 13 height 13
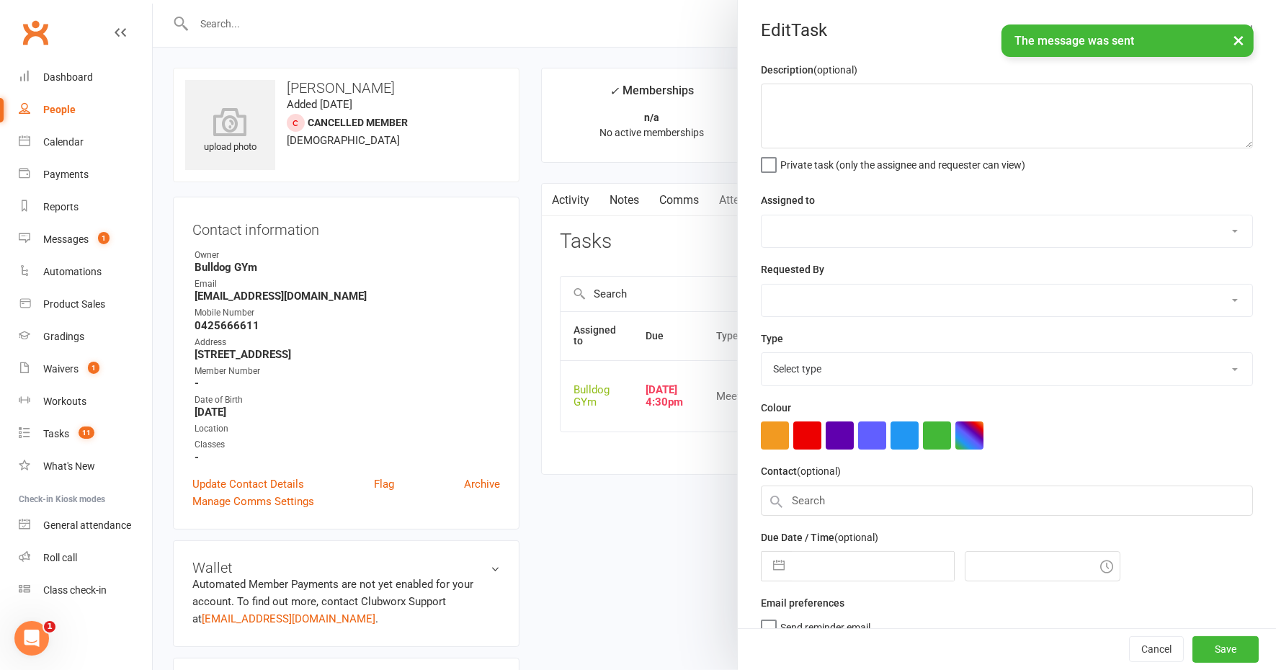
type textarea "Messaged: "Hope you are doing well. Please could you kindly stop Advith's class…"
select select "12940"
select select "45795"
type input "[DATE]"
type input "4:30pm"
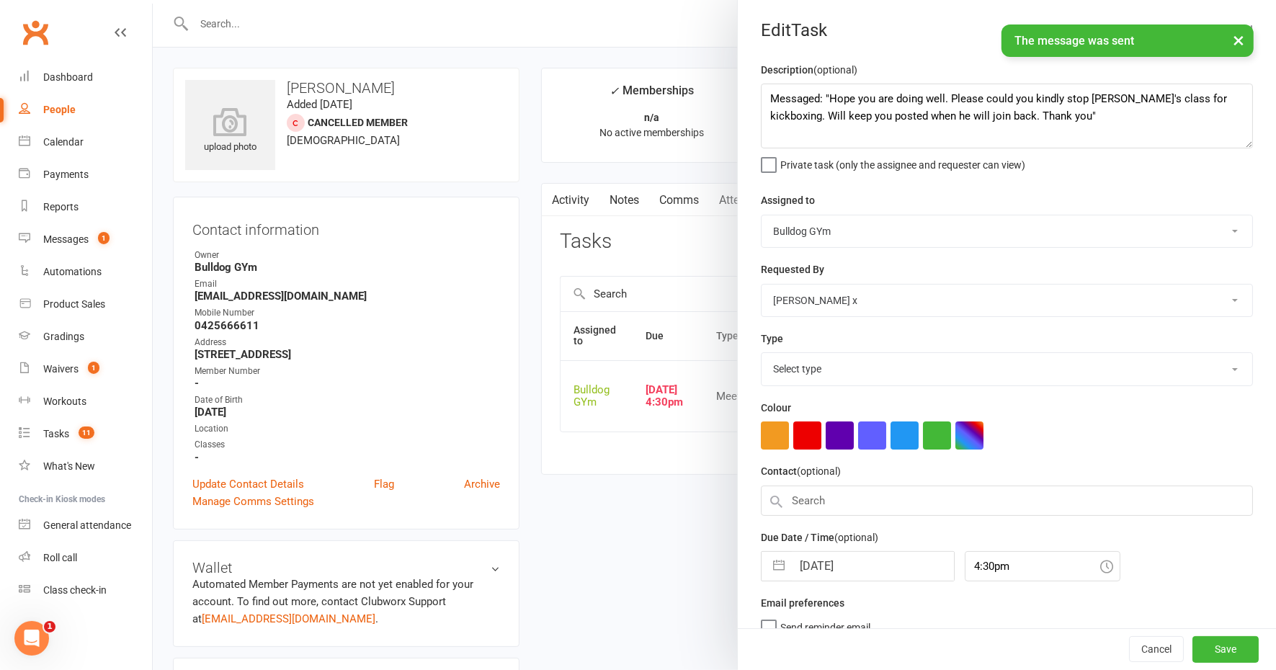
select select "12049"
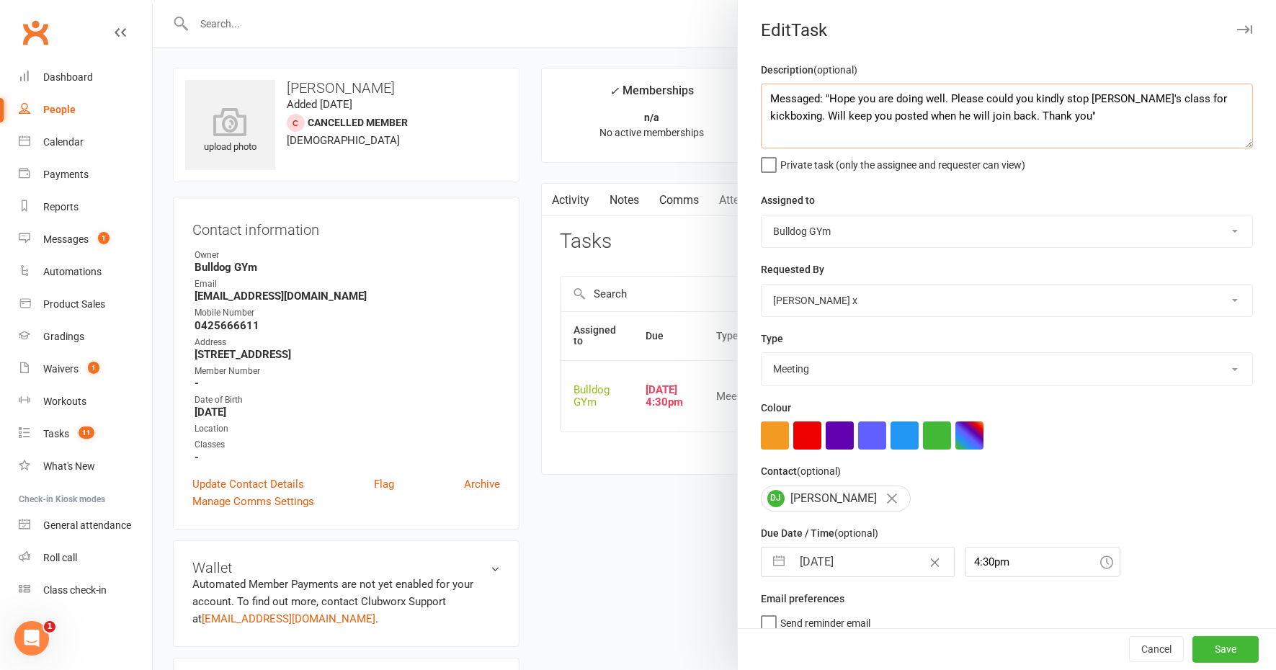
drag, startPoint x: 1097, startPoint y: 116, endPoint x: 734, endPoint y: 96, distance: 363.1
click at [738, 96] on div "Description (optional) Messaged: "Hope you are doing well. Please could you kin…" at bounding box center [1007, 352] width 538 height 582
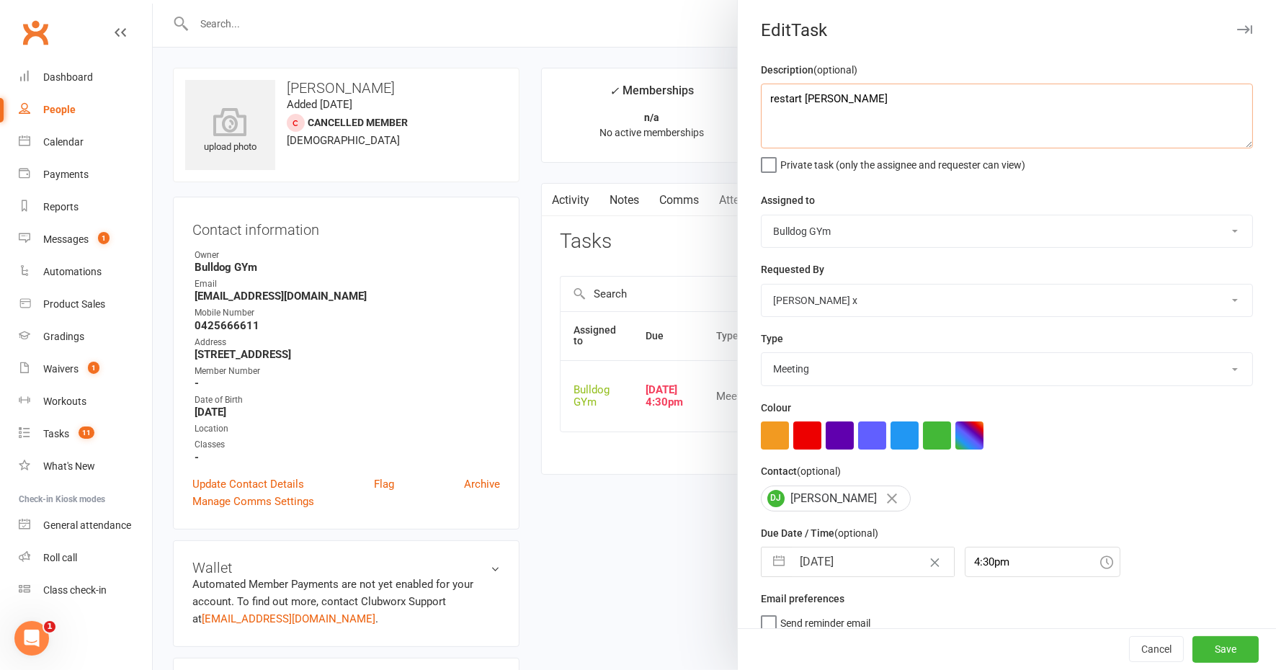
type textarea "restart advith"
click at [806, 367] on select "Action E-mail Meeting Phone call Text Add new task type" at bounding box center [1007, 369] width 491 height 32
select select "13825"
click at [762, 353] on select "Action E-mail Meeting Phone call Text Add new task type" at bounding box center [1007, 369] width 491 height 32
select select "8"
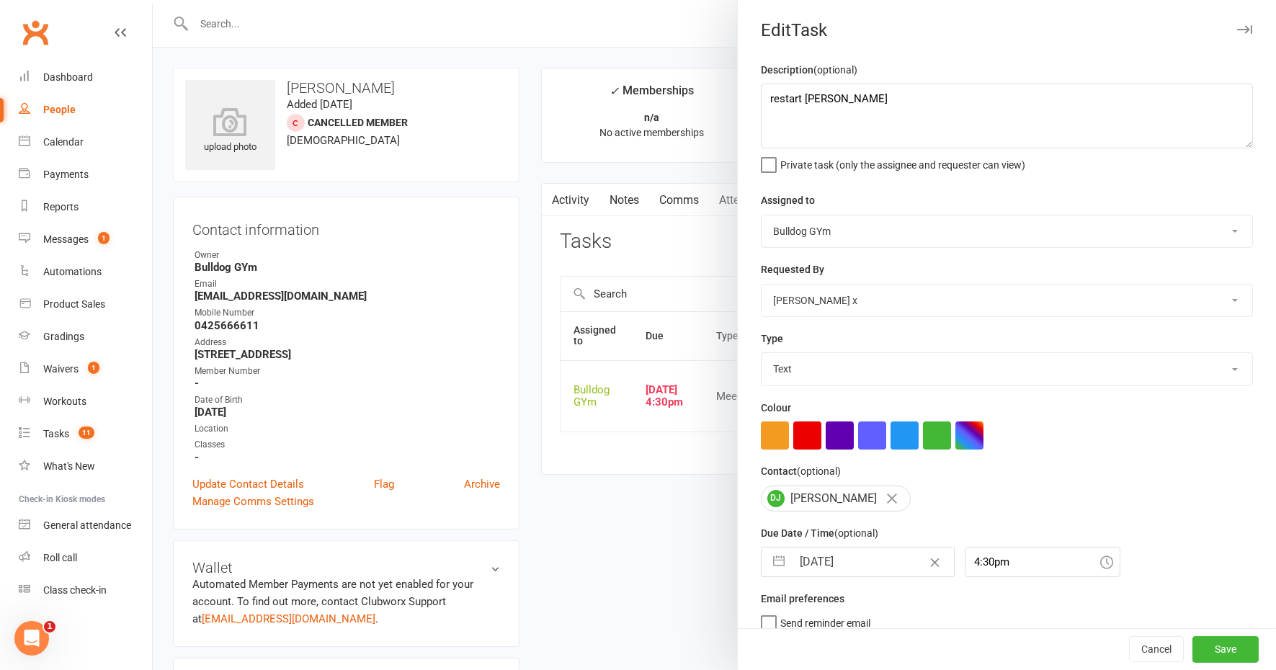
select select "2025"
select select "9"
select select "2025"
select select "10"
select select "2025"
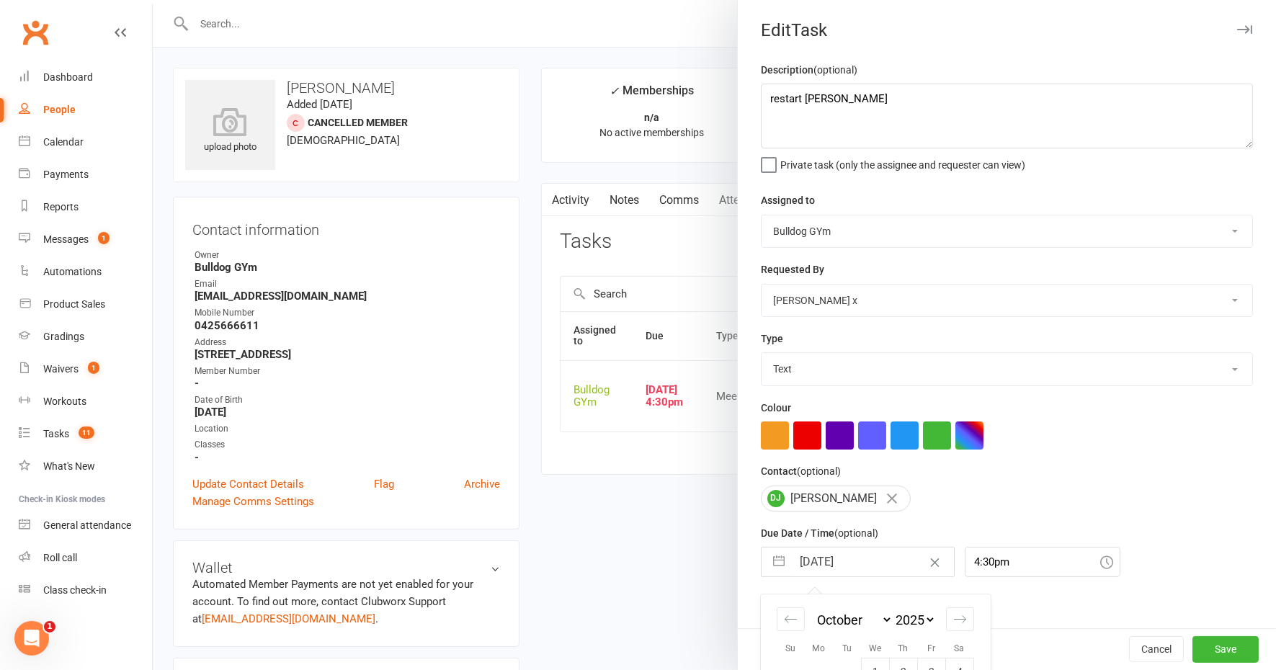
click at [853, 555] on input "[DATE]" at bounding box center [873, 562] width 162 height 29
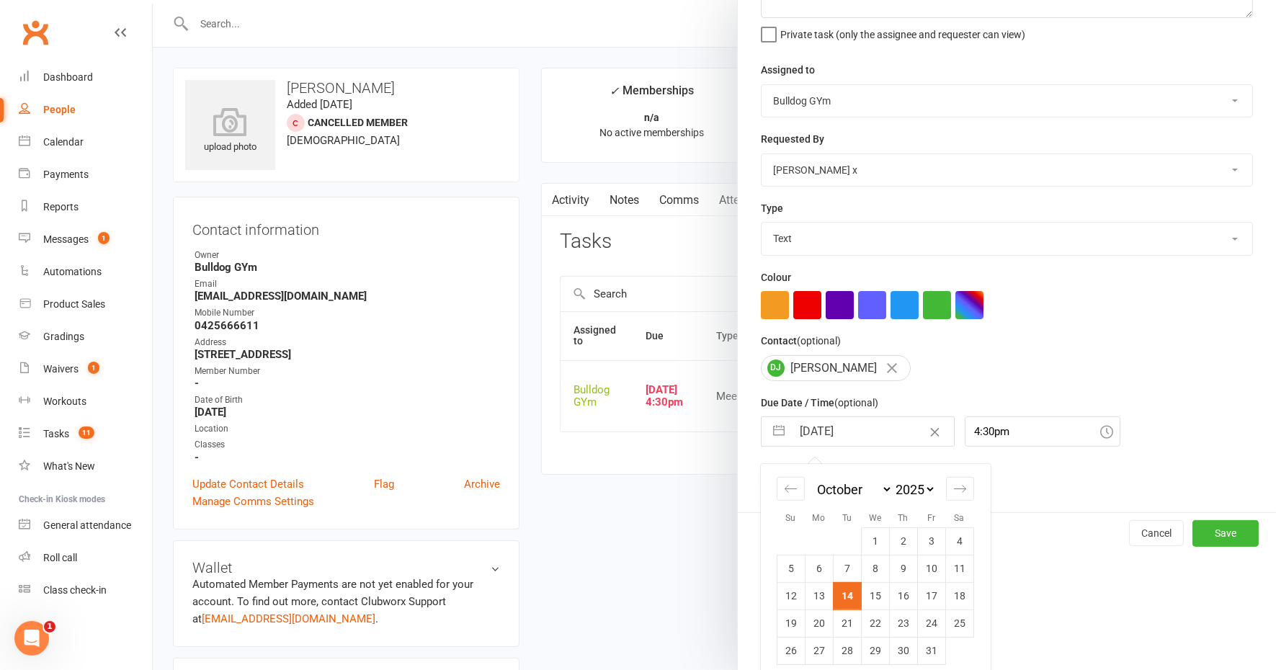
scroll to position [141, 0]
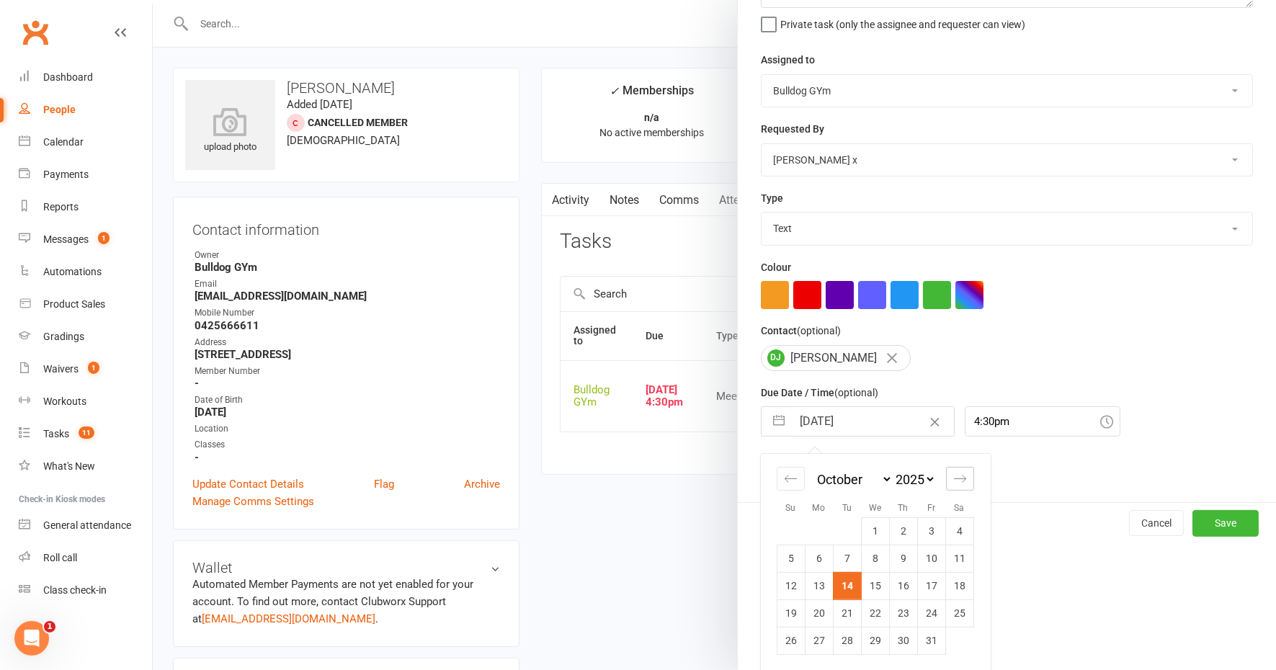
click at [954, 476] on icon "Move forward to switch to the next month." at bounding box center [960, 479] width 14 height 14
select select "11"
select select "2025"
click at [954, 476] on icon "Move forward to switch to the next month." at bounding box center [960, 479] width 14 height 14
select select "2026"
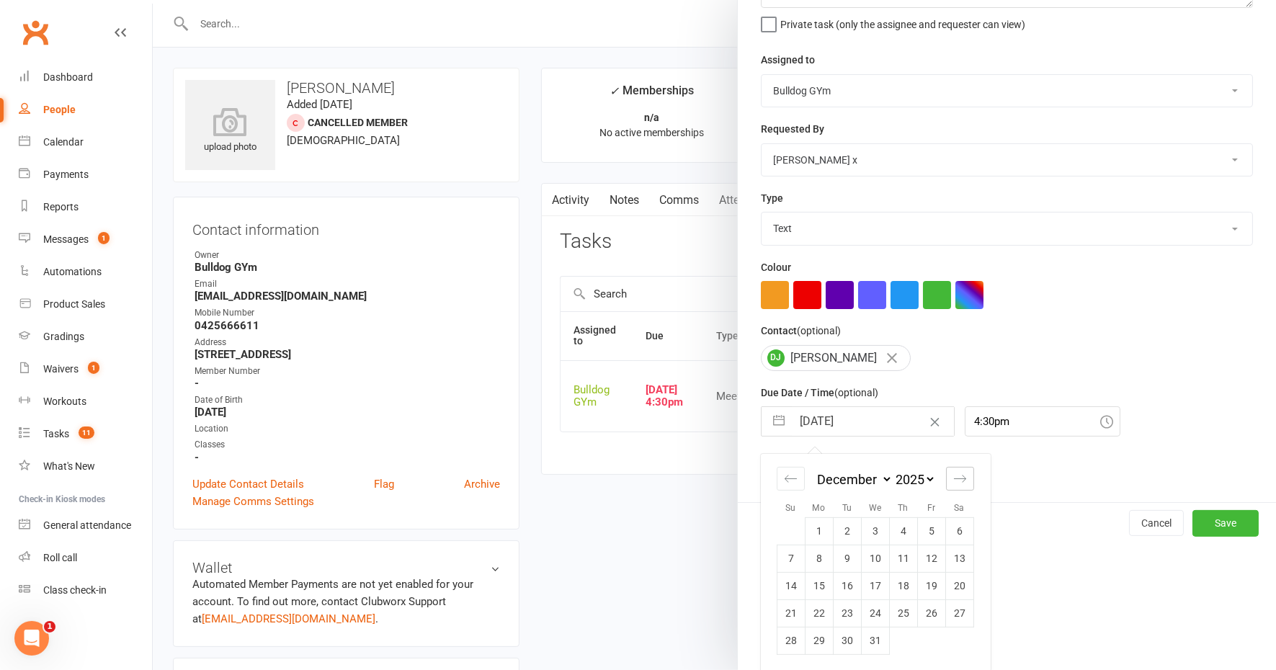
click at [954, 476] on icon "Move forward to switch to the next month." at bounding box center [960, 479] width 14 height 14
select select "1"
select select "2026"
click at [921, 615] on td "23" at bounding box center [931, 613] width 28 height 27
type input "23 Jan 2026"
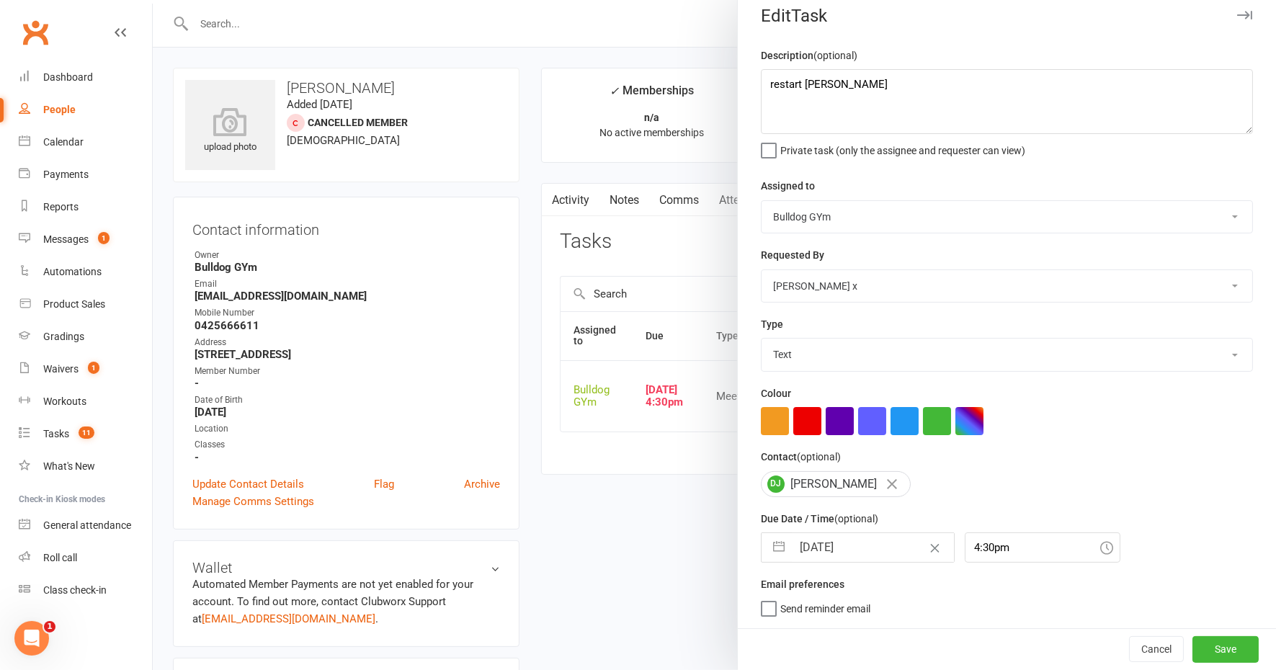
scroll to position [12, 0]
click at [1193, 641] on button "Save" at bounding box center [1226, 650] width 66 height 26
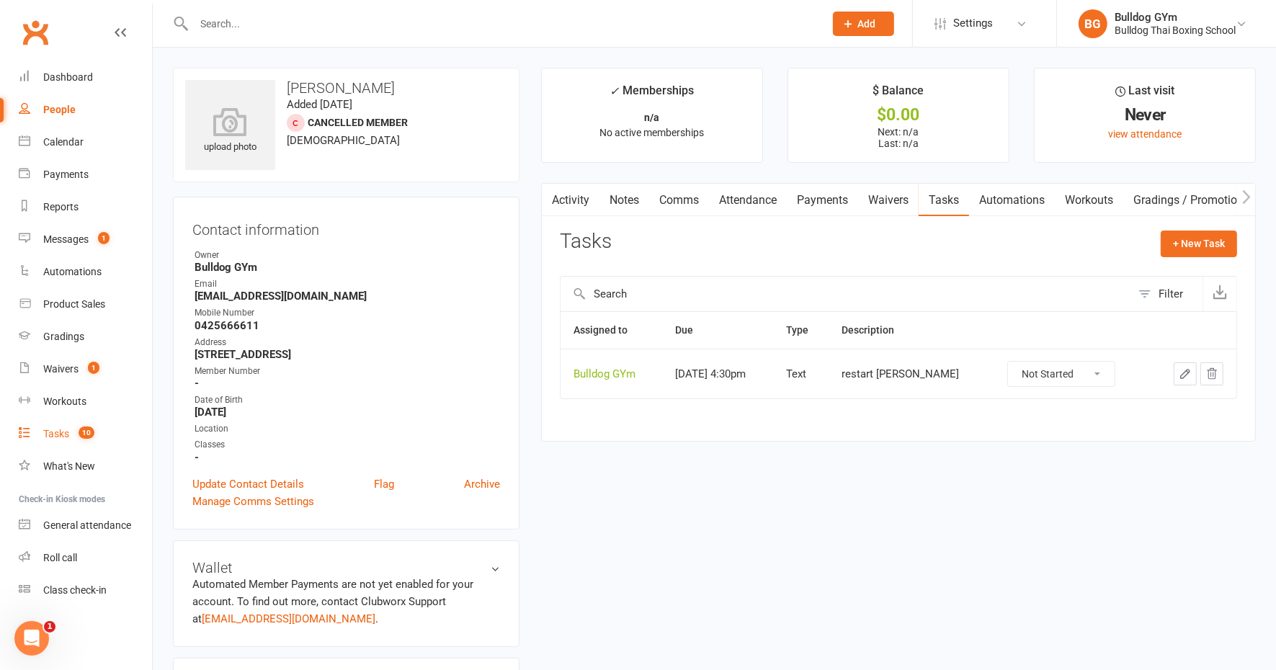
click at [69, 435] on div "Tasks" at bounding box center [56, 434] width 26 height 12
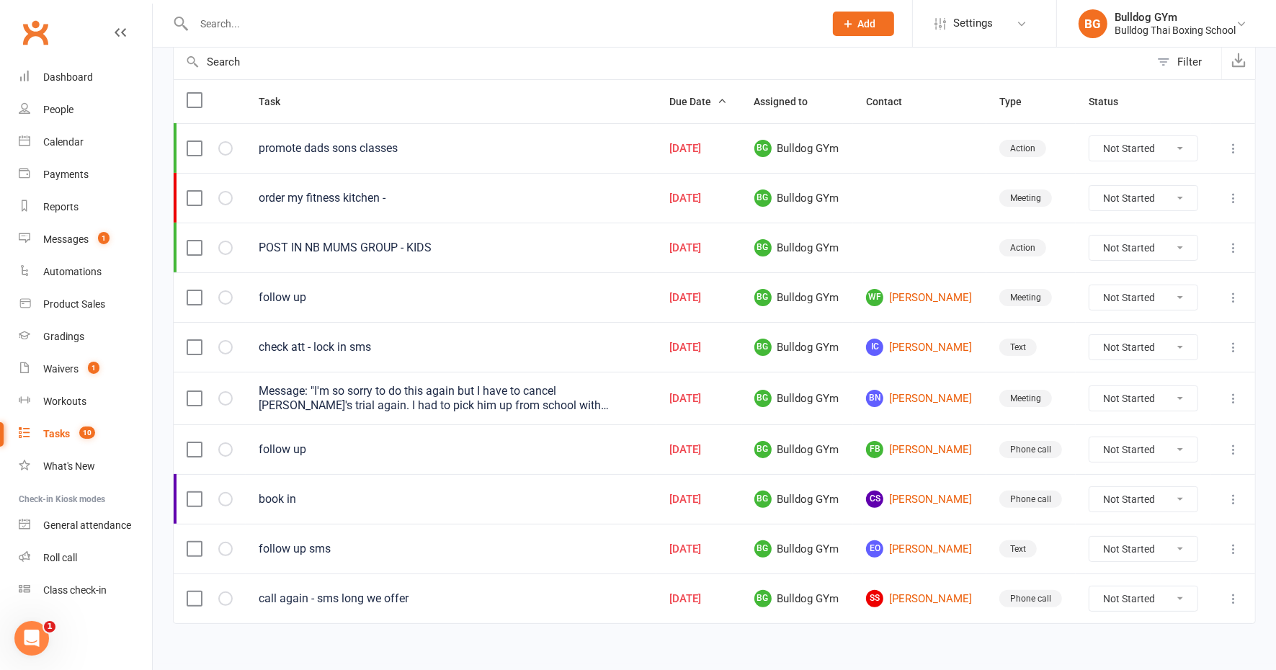
scroll to position [154, 0]
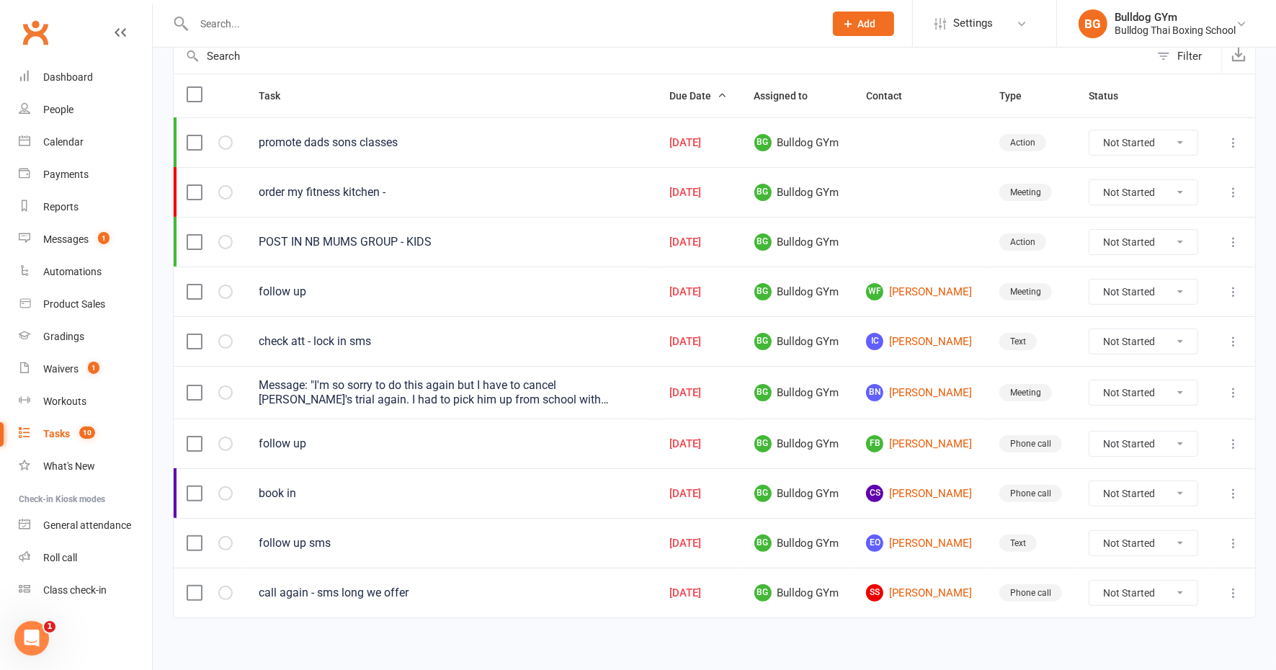
click at [1181, 390] on select "Not Started In Progress Waiting Complete" at bounding box center [1144, 393] width 108 height 25
click at [1090, 381] on select "Not Started In Progress Waiting Complete" at bounding box center [1144, 393] width 108 height 25
select select "unstarted"
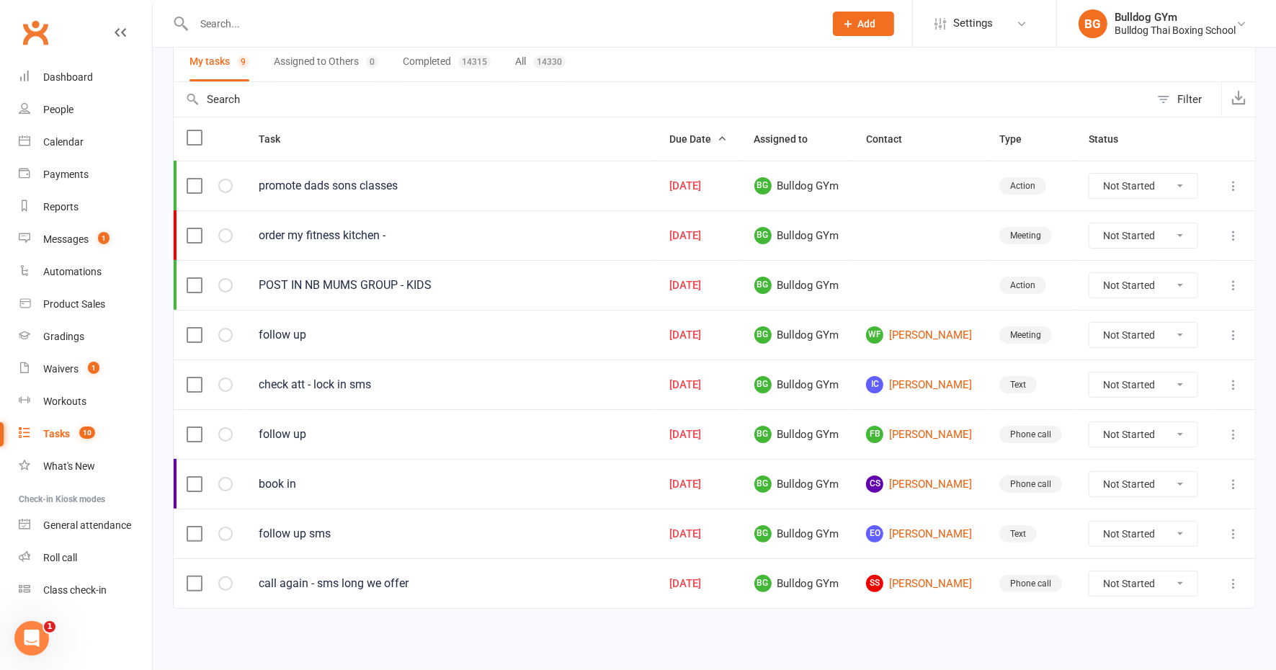
scroll to position [101, 0]
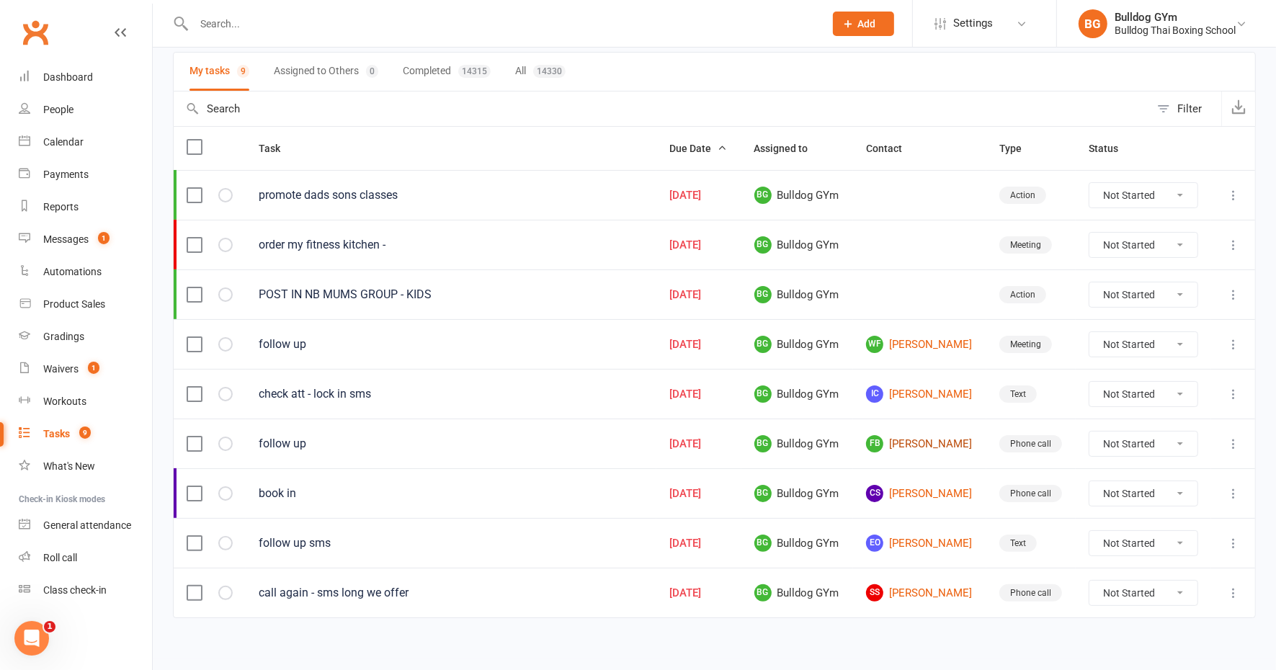
click at [925, 436] on link "FB [PERSON_NAME]" at bounding box center [919, 443] width 107 height 17
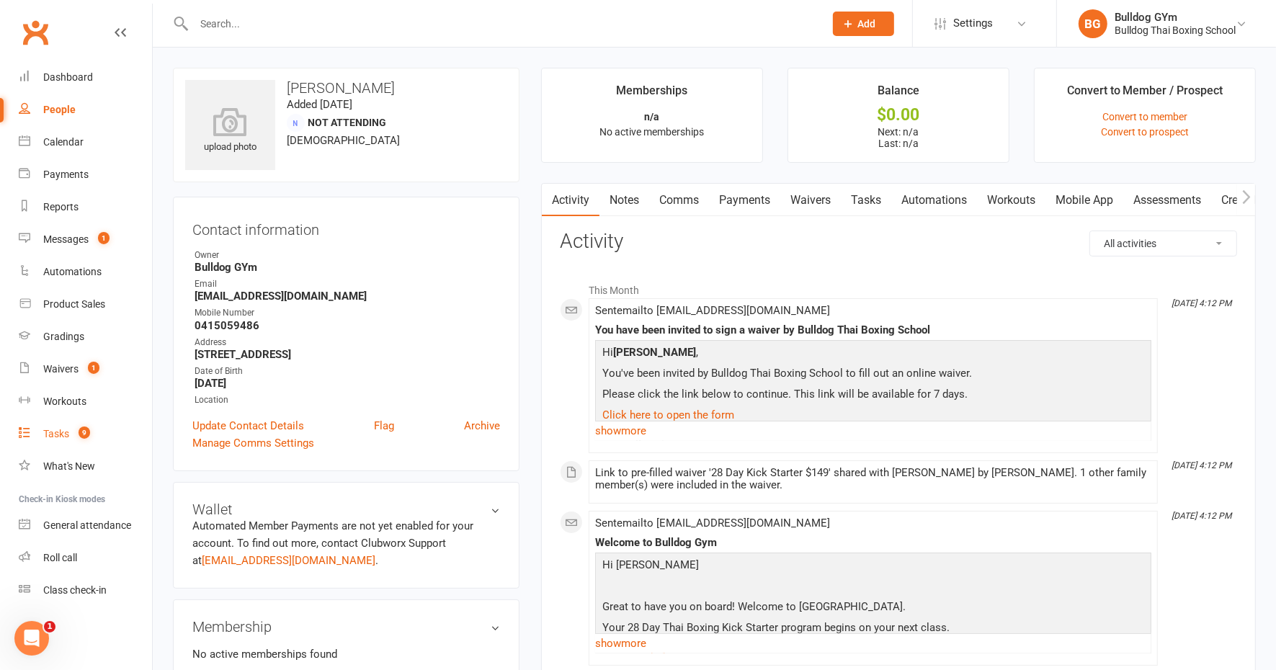
click at [44, 429] on div "Tasks" at bounding box center [56, 434] width 26 height 12
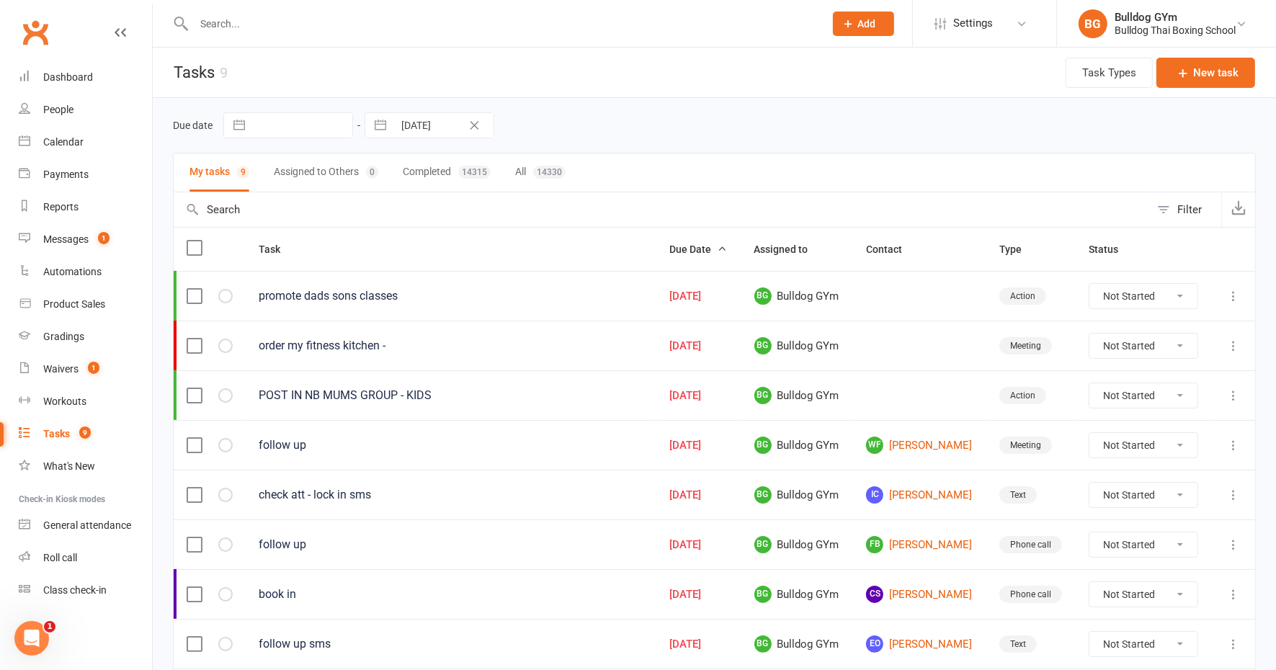
click at [300, 29] on input "text" at bounding box center [502, 24] width 625 height 20
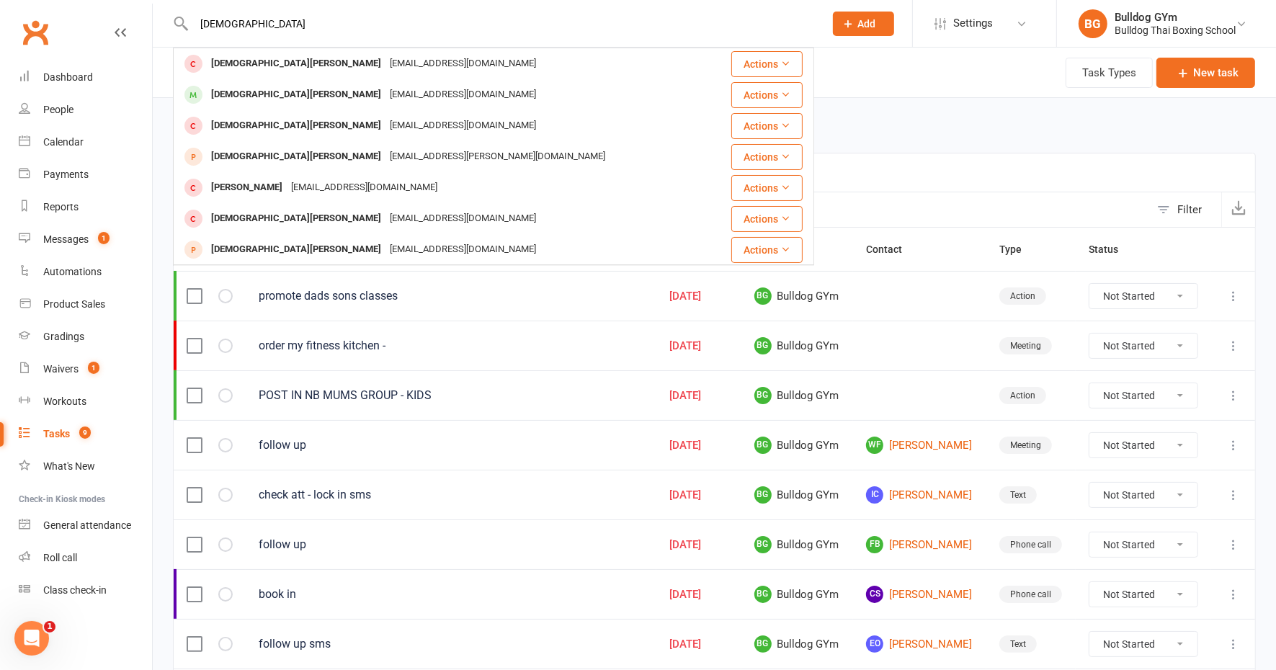
type input "cristiane"
click at [859, 27] on button "Add" at bounding box center [863, 24] width 61 height 25
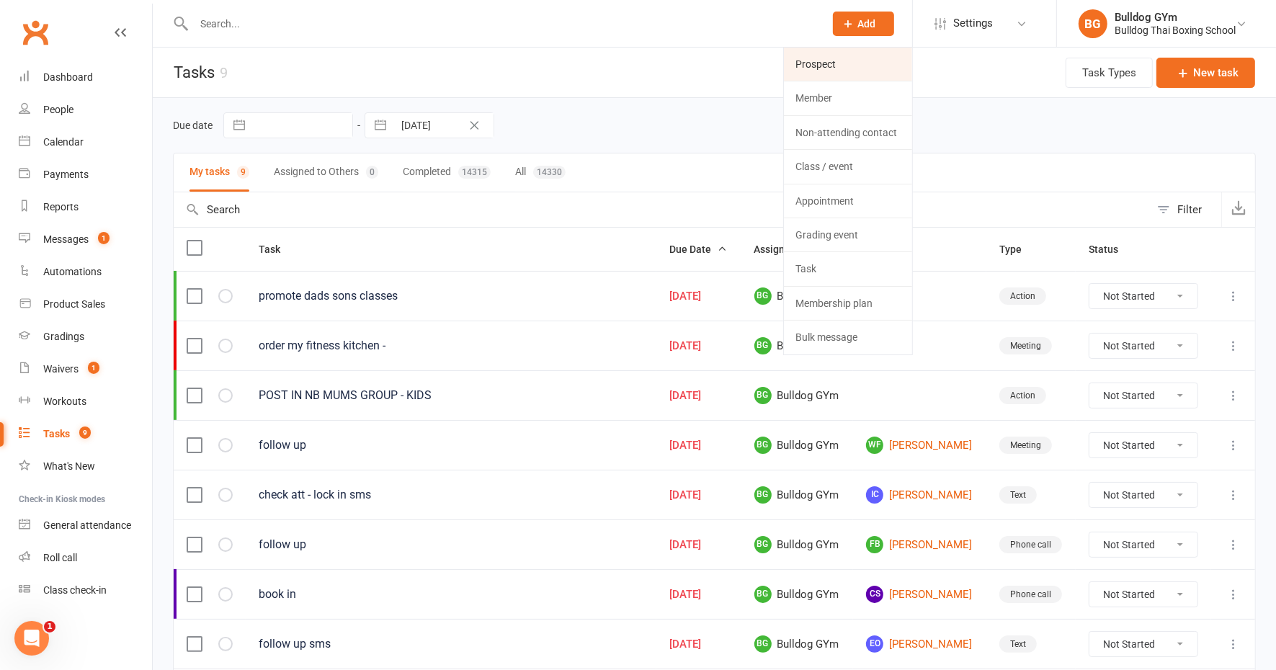
click at [824, 66] on link "Prospect" at bounding box center [848, 64] width 128 height 33
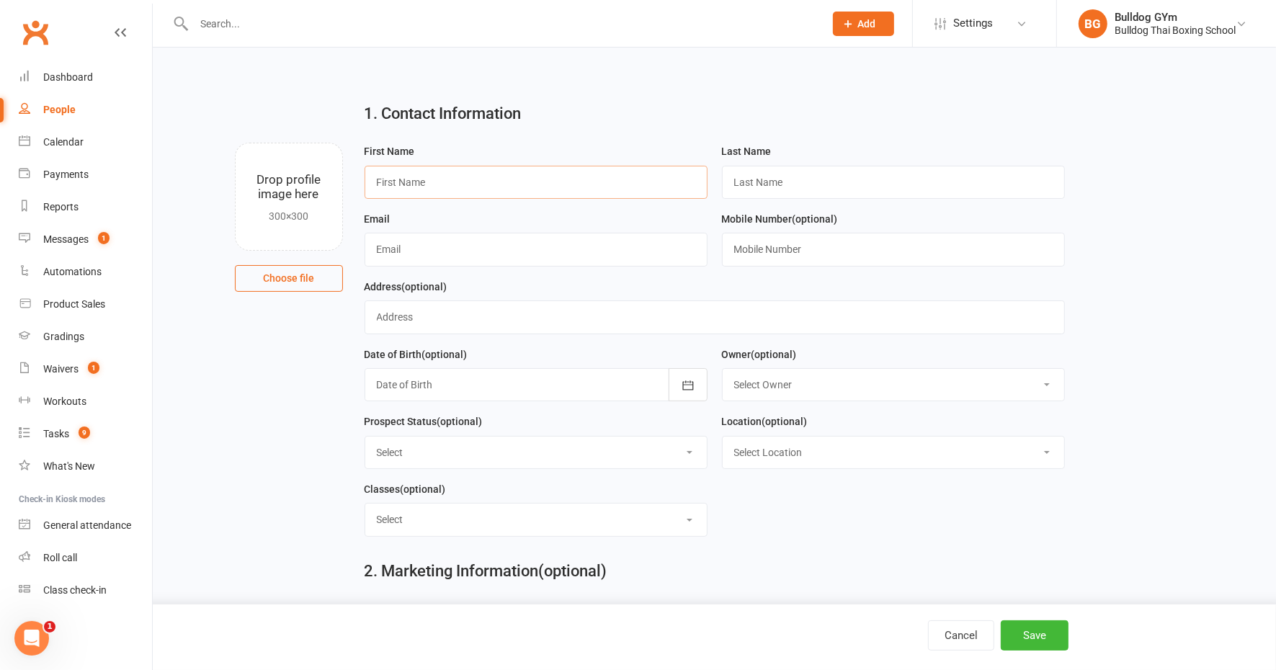
drag, startPoint x: 457, startPoint y: 182, endPoint x: 456, endPoint y: 170, distance: 12.3
click at [457, 182] on input "text" at bounding box center [536, 182] width 343 height 33
type input "Cristiane"
click at [747, 180] on input "text" at bounding box center [893, 182] width 343 height 33
type input "Lobato"
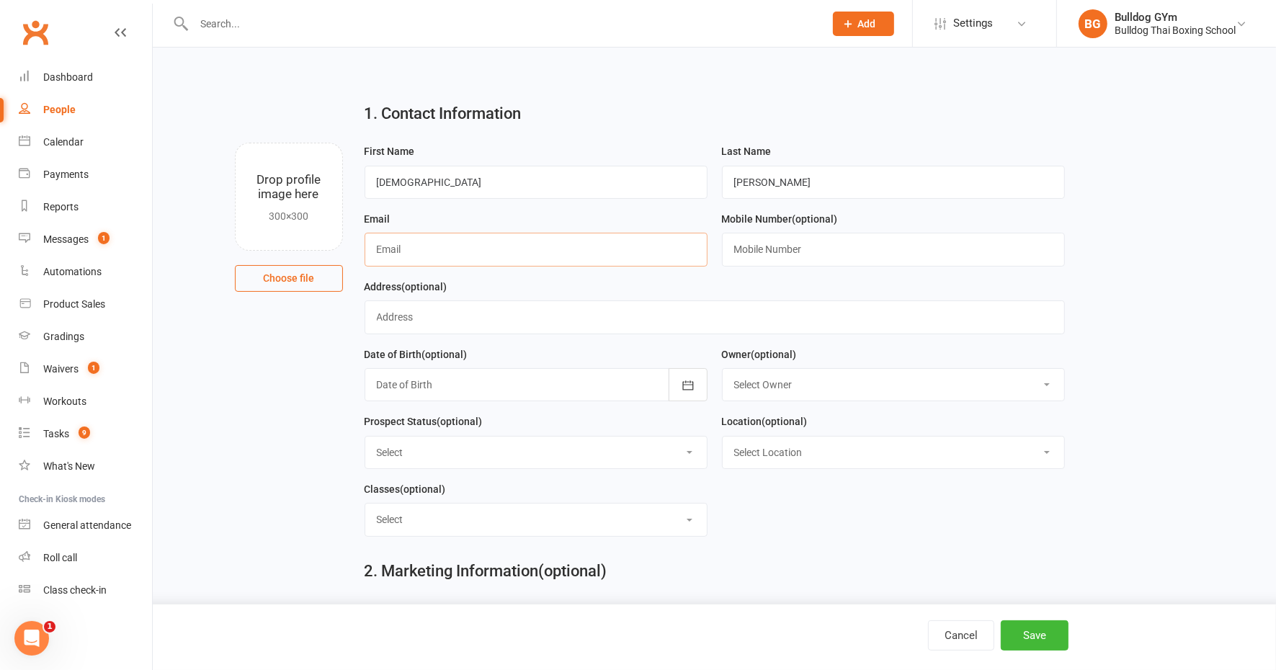
click at [402, 249] on input "text" at bounding box center [536, 249] width 343 height 33
type input "cristianelobato@hotmail.com"
click at [1023, 638] on button "Save" at bounding box center [1035, 636] width 68 height 30
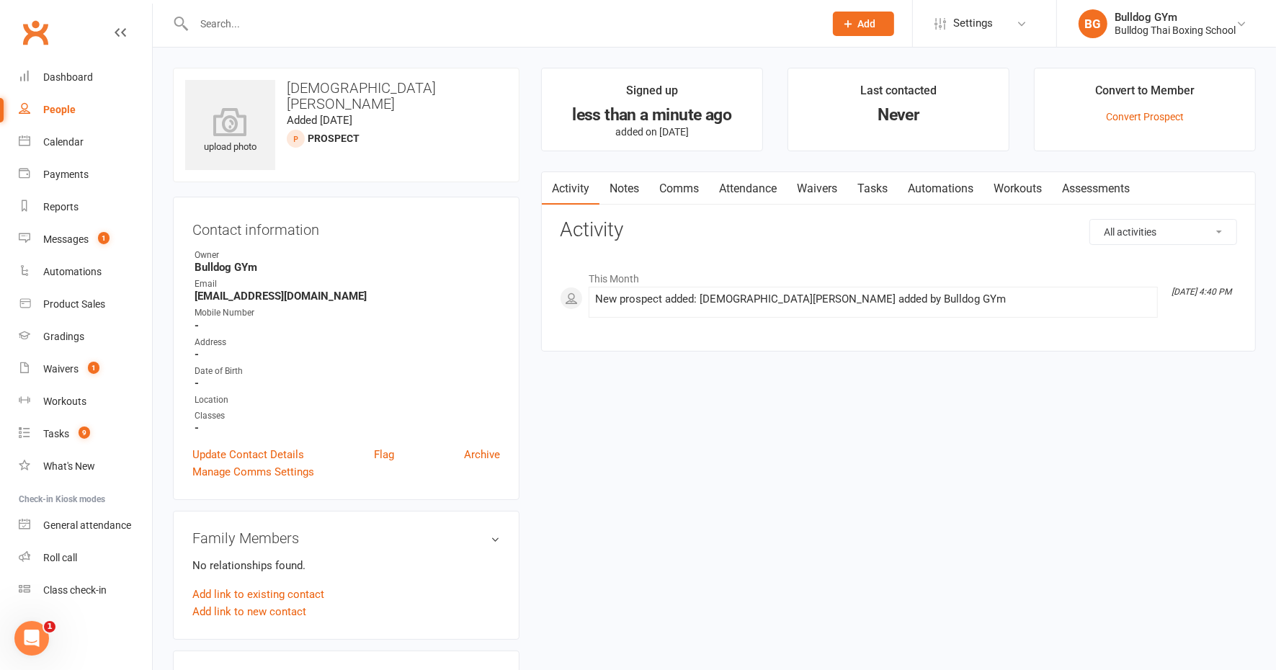
click at [626, 185] on link "Notes" at bounding box center [625, 188] width 50 height 33
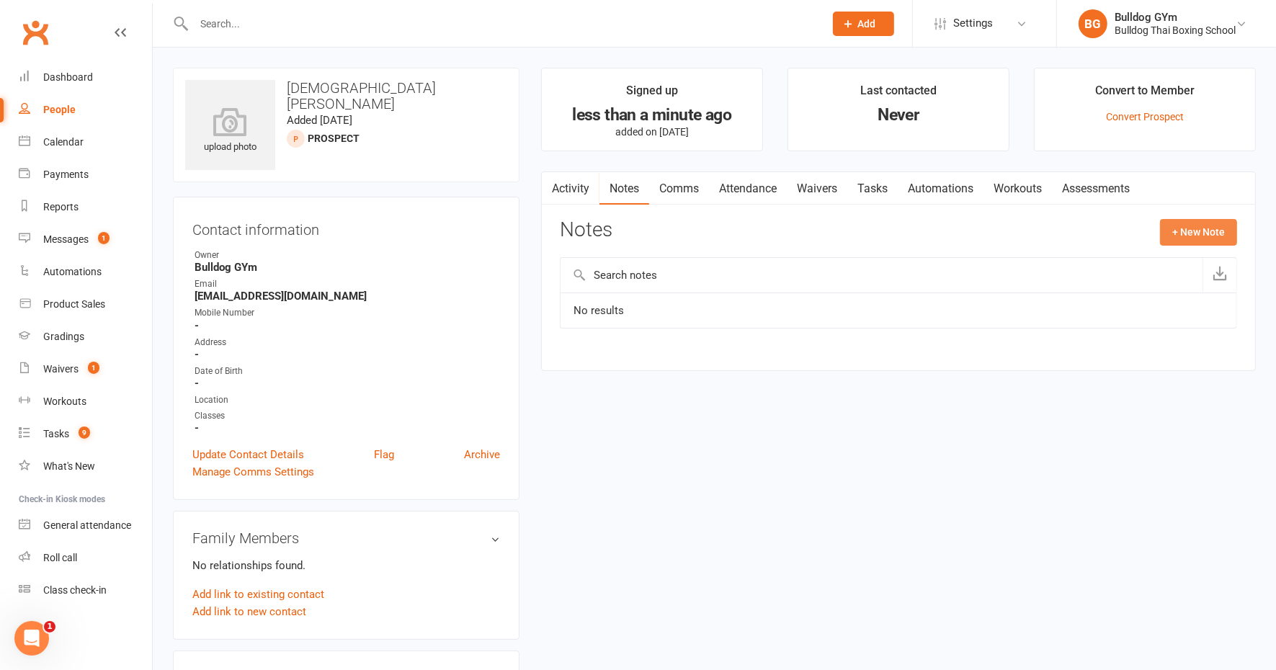
click at [1167, 233] on button "+ New Note" at bounding box center [1198, 232] width 77 height 26
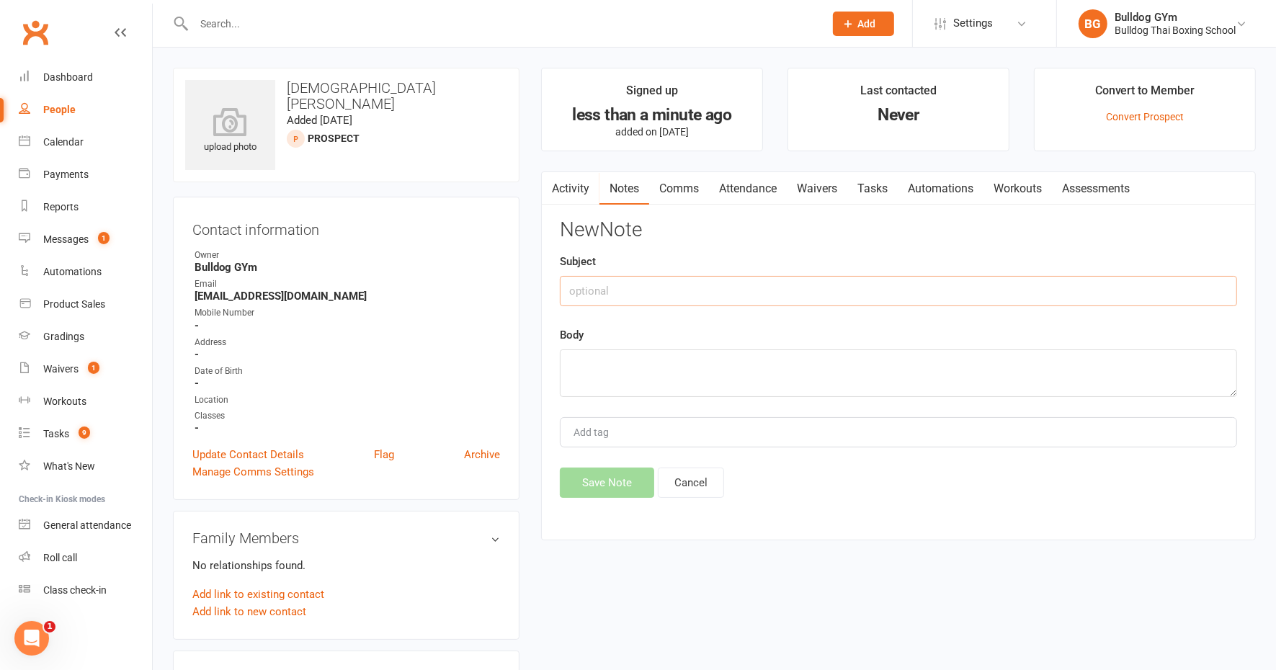
click at [698, 292] on input "text" at bounding box center [898, 291] width 677 height 30
type input "FB messenger ad"
click at [624, 362] on textarea at bounding box center [898, 374] width 677 height 48
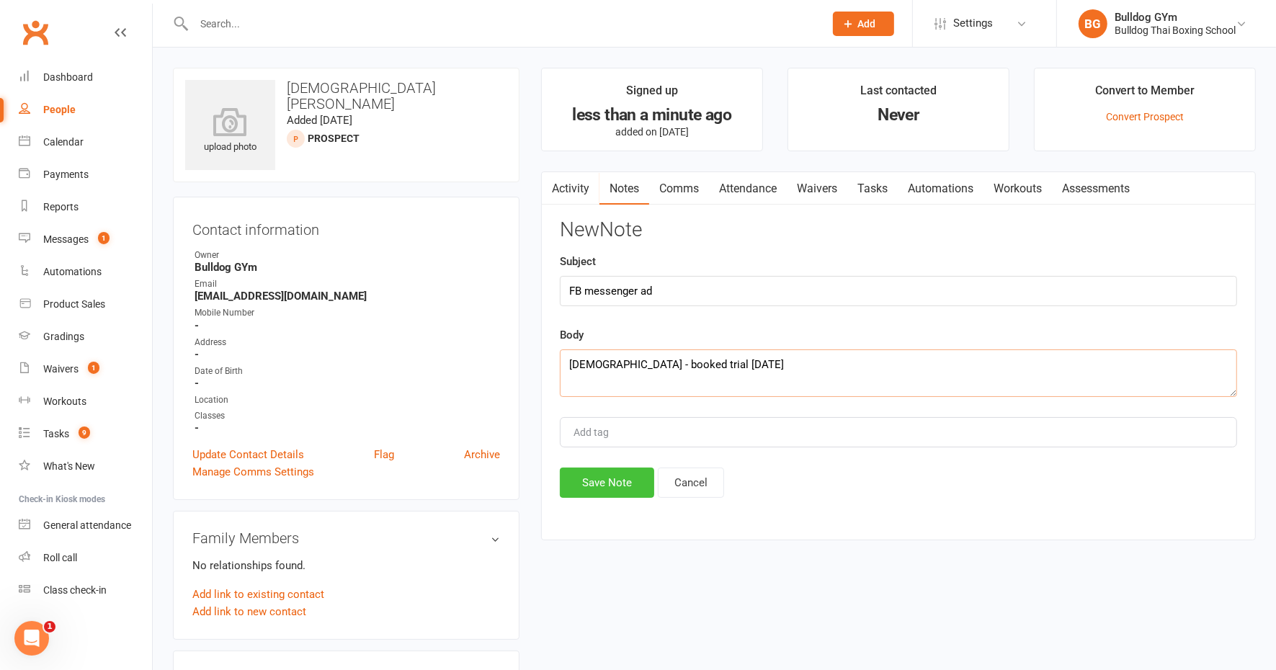
type textarea "8yo - booked trial monday"
click at [600, 479] on button "Save Note" at bounding box center [607, 483] width 94 height 30
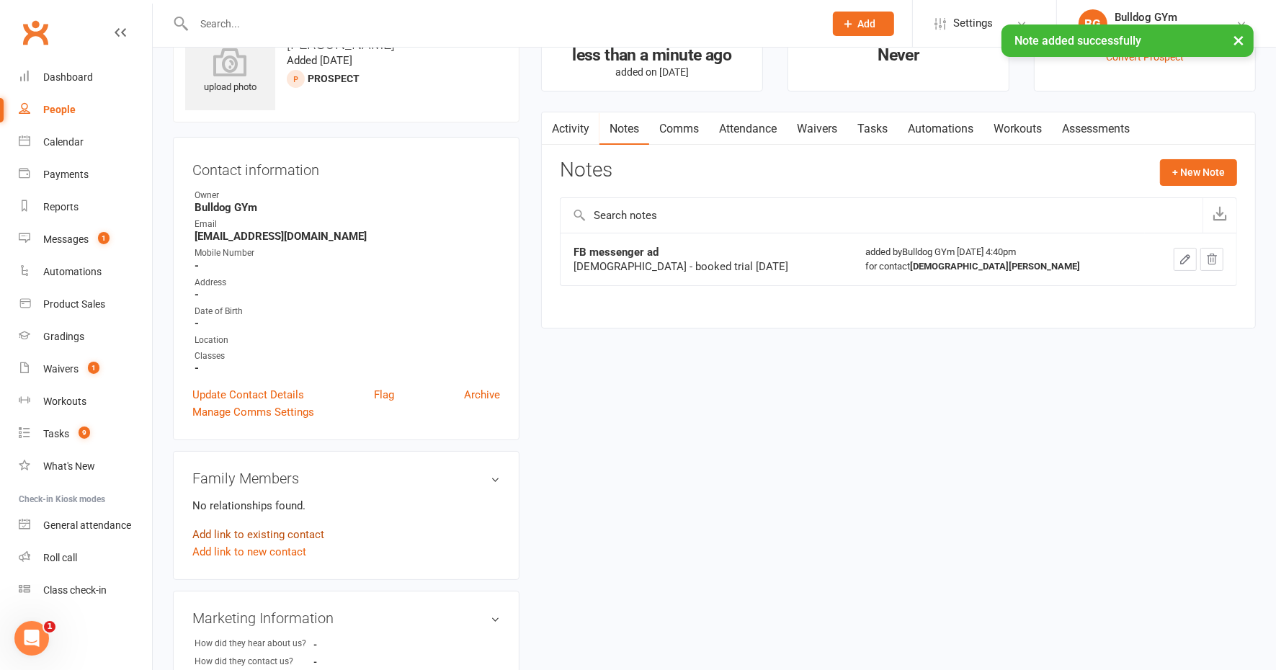
scroll to position [90, 0]
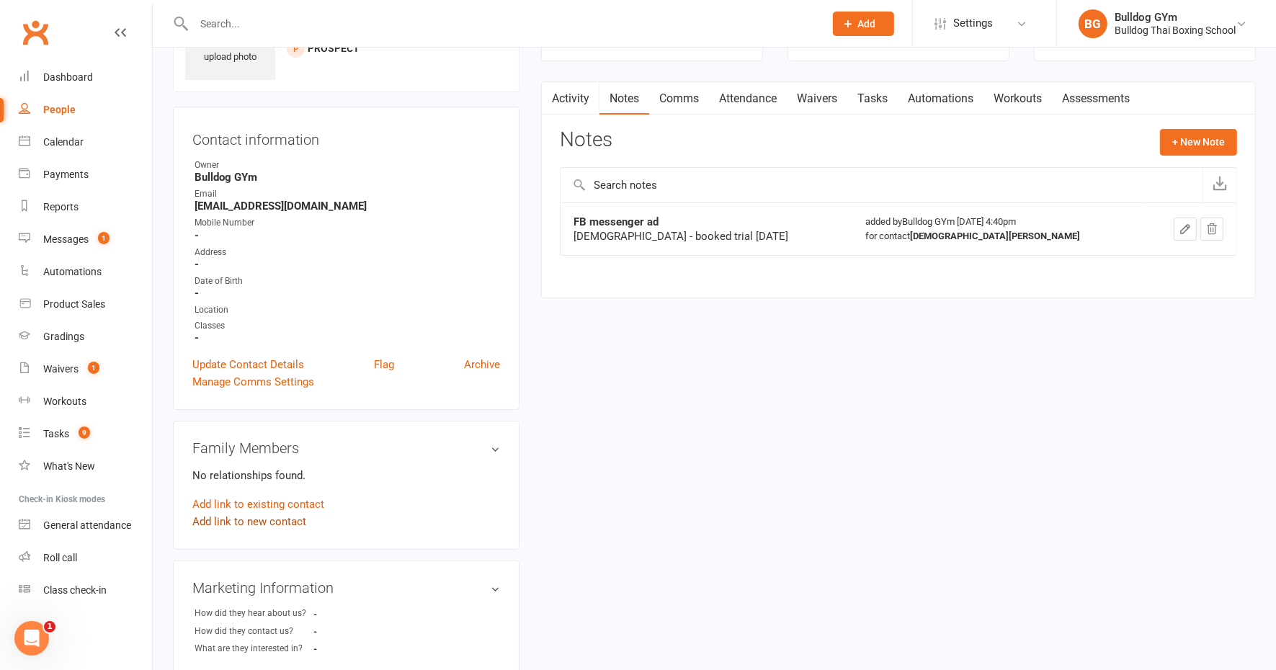
click at [249, 521] on link "Add link to new contact" at bounding box center [249, 521] width 114 height 17
click at [257, 504] on span "Member" at bounding box center [256, 506] width 40 height 13
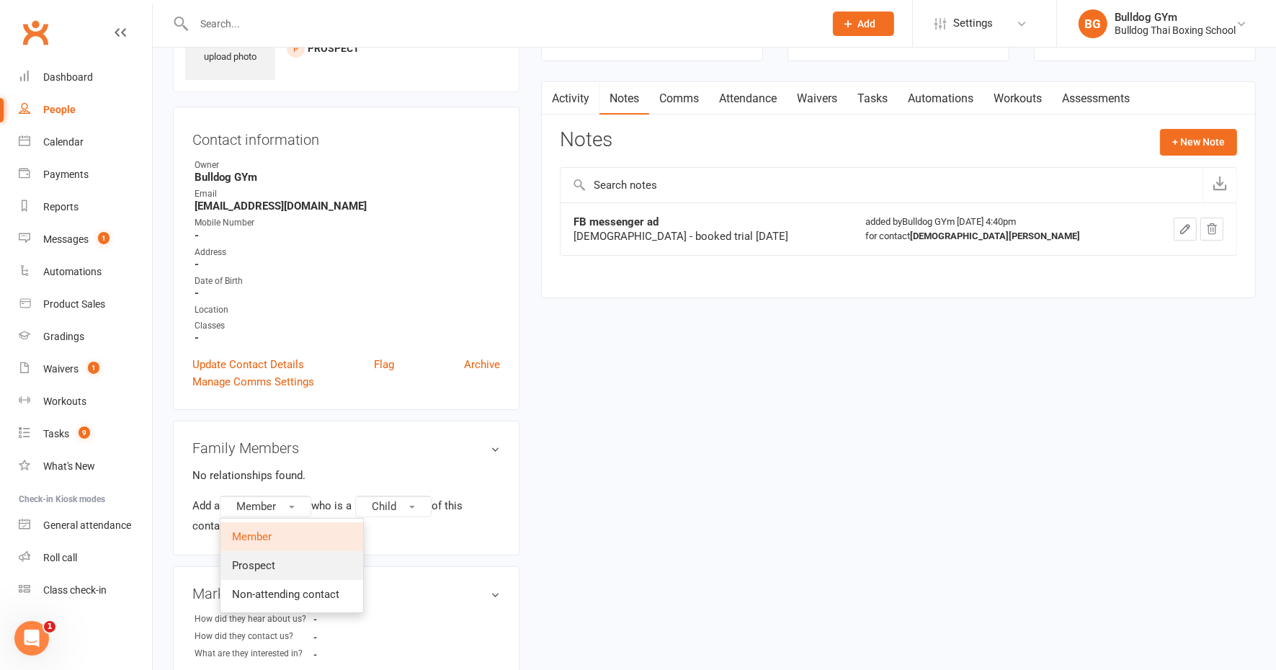
click at [267, 562] on span "Prospect" at bounding box center [253, 565] width 43 height 13
click at [254, 525] on button "Continue" at bounding box center [255, 527] width 45 height 17
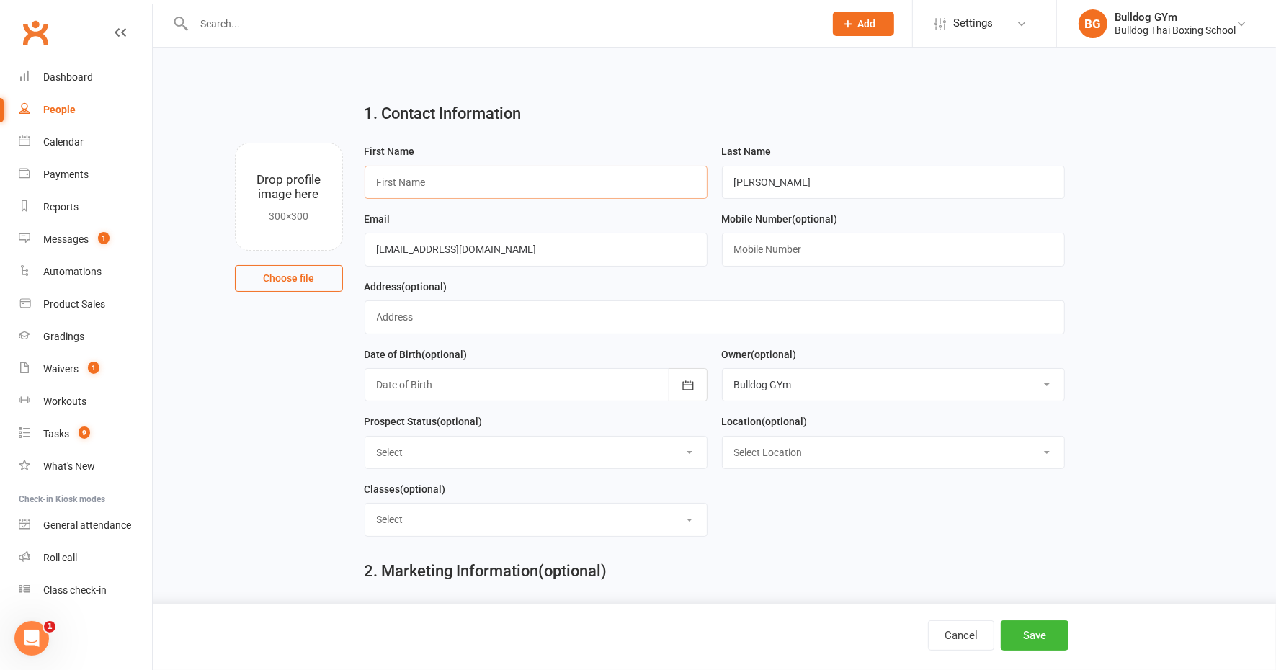
drag, startPoint x: 509, startPoint y: 184, endPoint x: 517, endPoint y: 172, distance: 14.0
click at [509, 184] on input "text" at bounding box center [536, 182] width 343 height 33
type input "Nicolas"
click at [1035, 634] on button "Save" at bounding box center [1035, 636] width 68 height 30
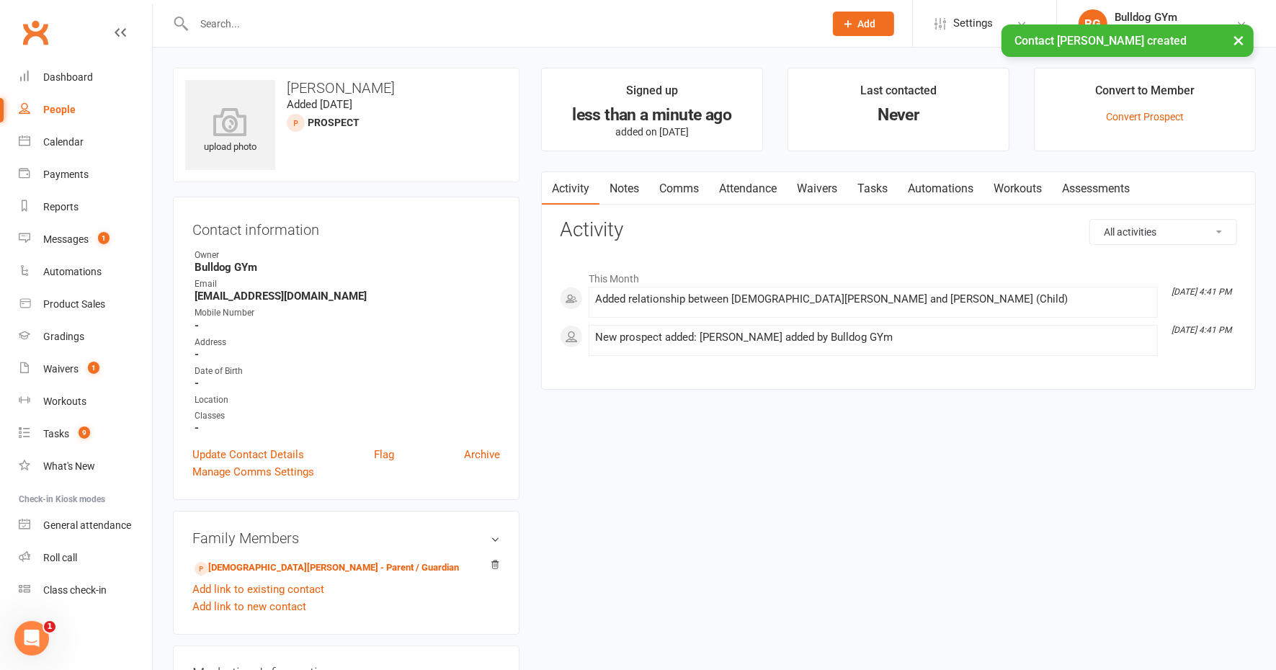
click at [751, 190] on link "Attendance" at bounding box center [748, 188] width 78 height 33
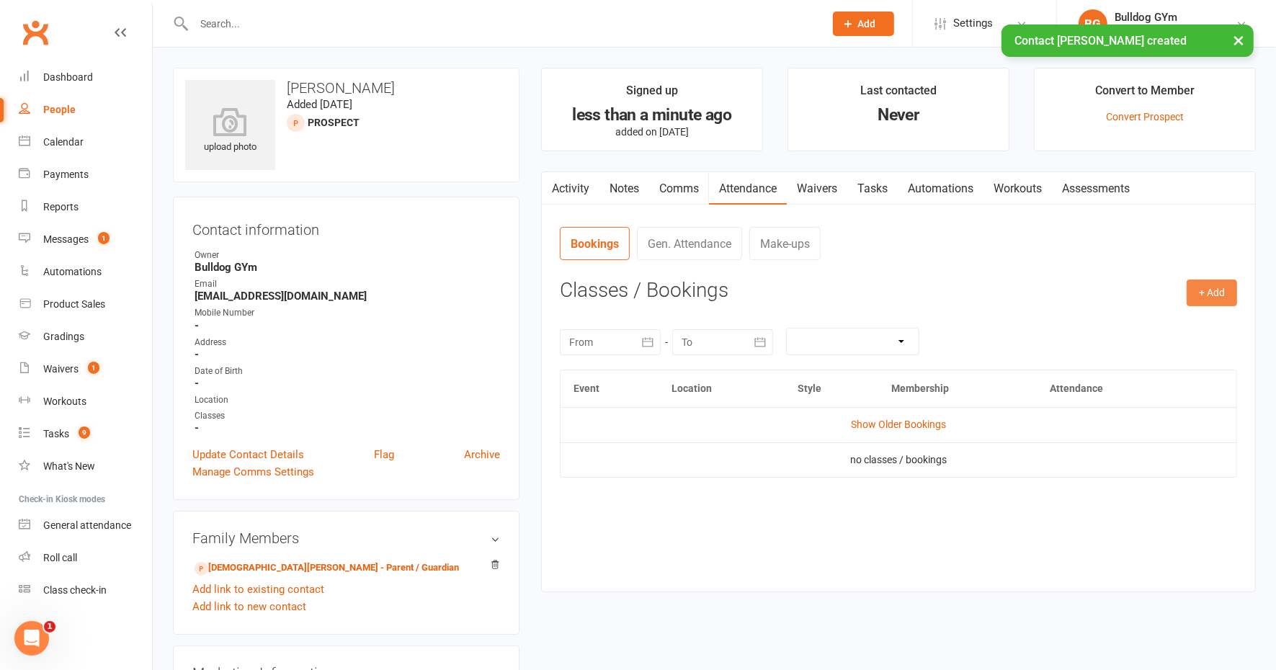
click at [1216, 295] on button "+ Add" at bounding box center [1212, 293] width 50 height 26
click at [1113, 315] on link "Book Event" at bounding box center [1165, 325] width 143 height 29
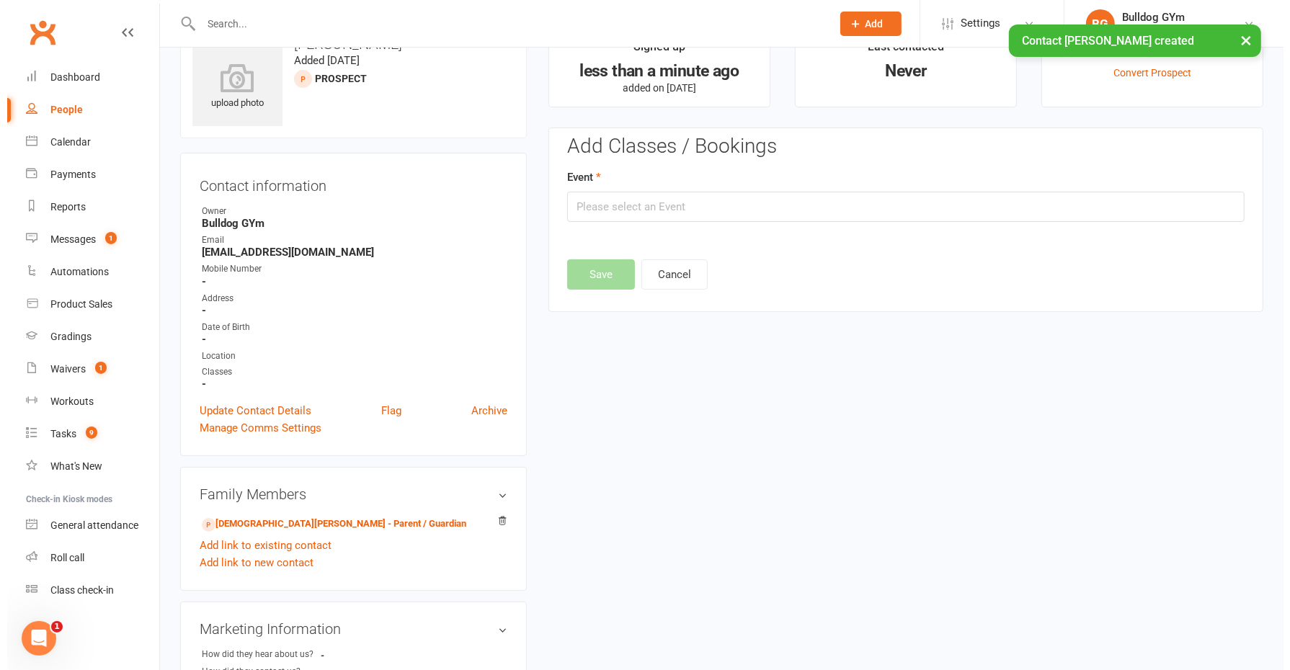
scroll to position [98, 0]
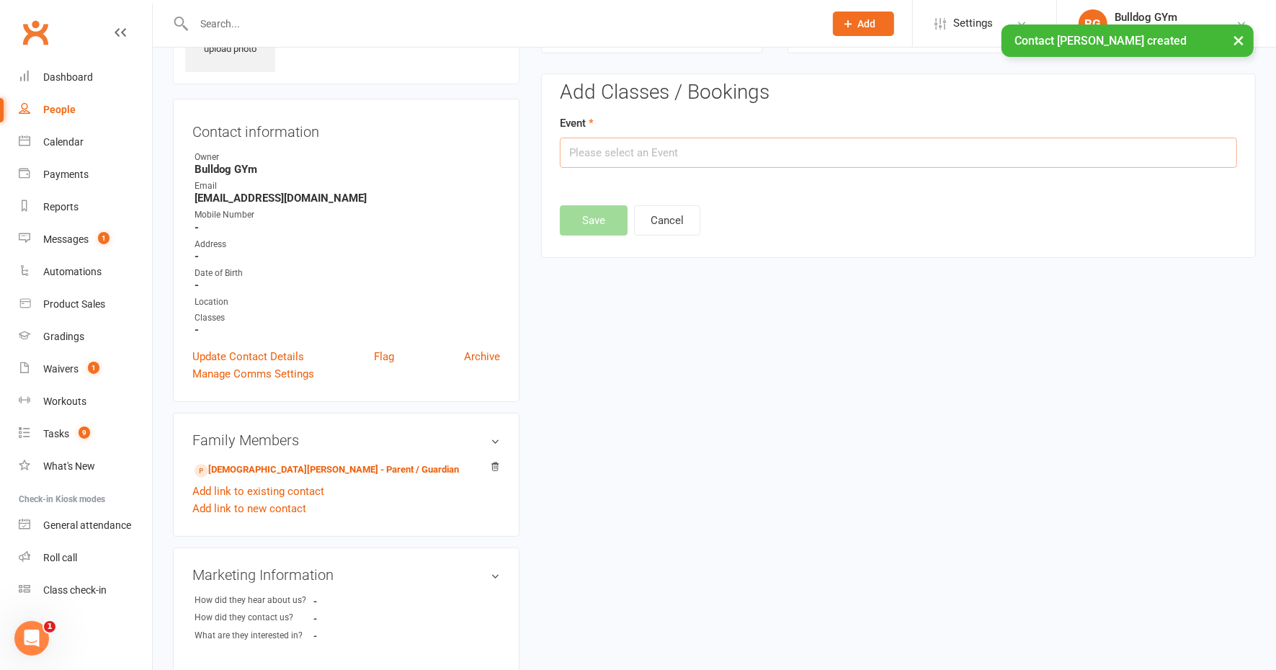
click at [673, 148] on input "text" at bounding box center [898, 153] width 677 height 30
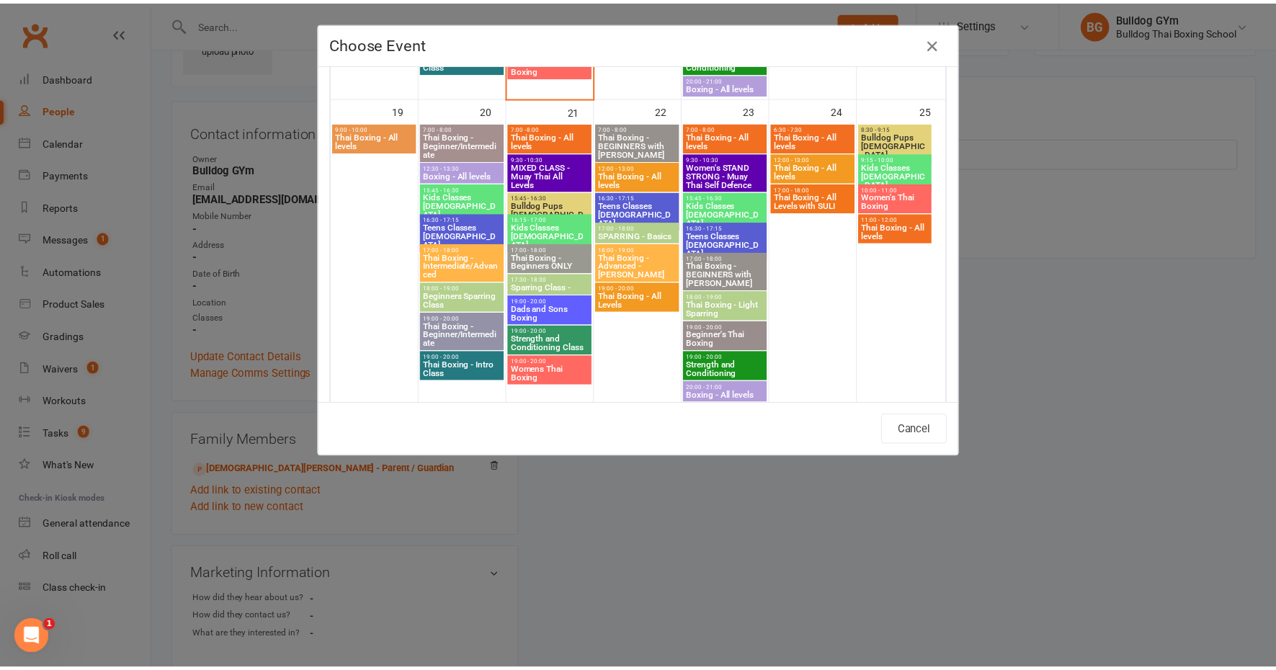
scroll to position [991, 0]
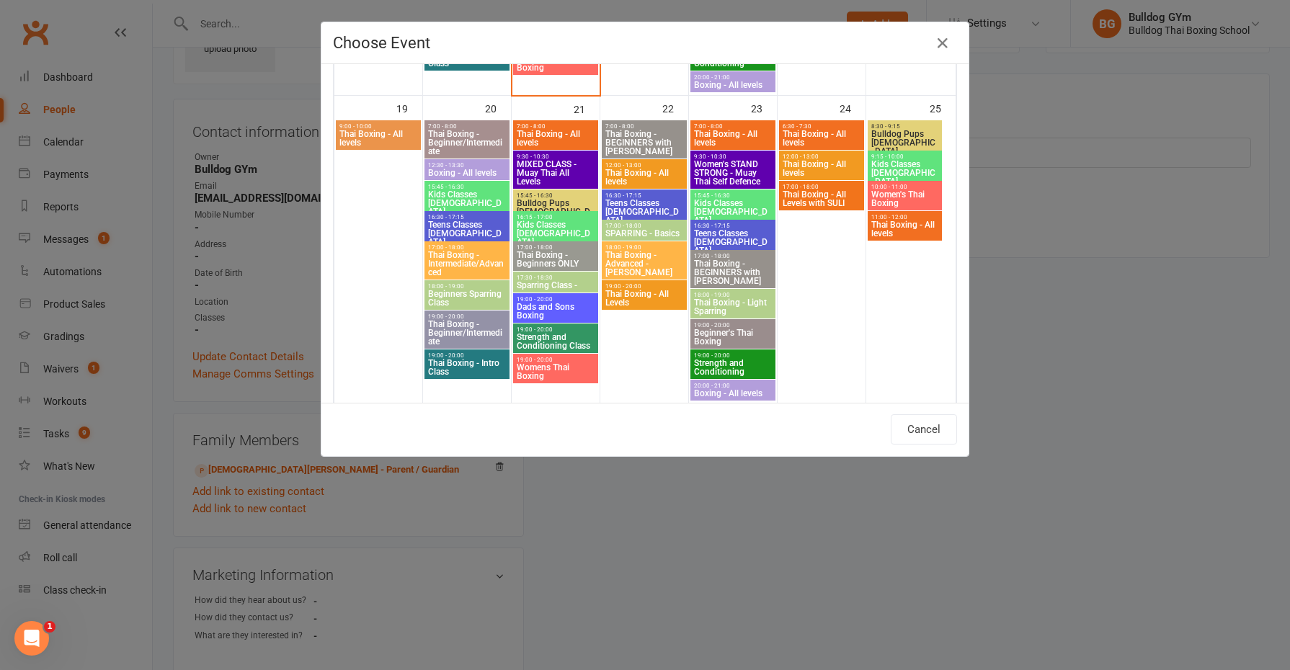
click at [450, 190] on span "Kids Classes 8-12yo" at bounding box center [466, 203] width 79 height 26
type input "Kids Classes 8-12yo - Oct 20, 2025 3:45:00 PM"
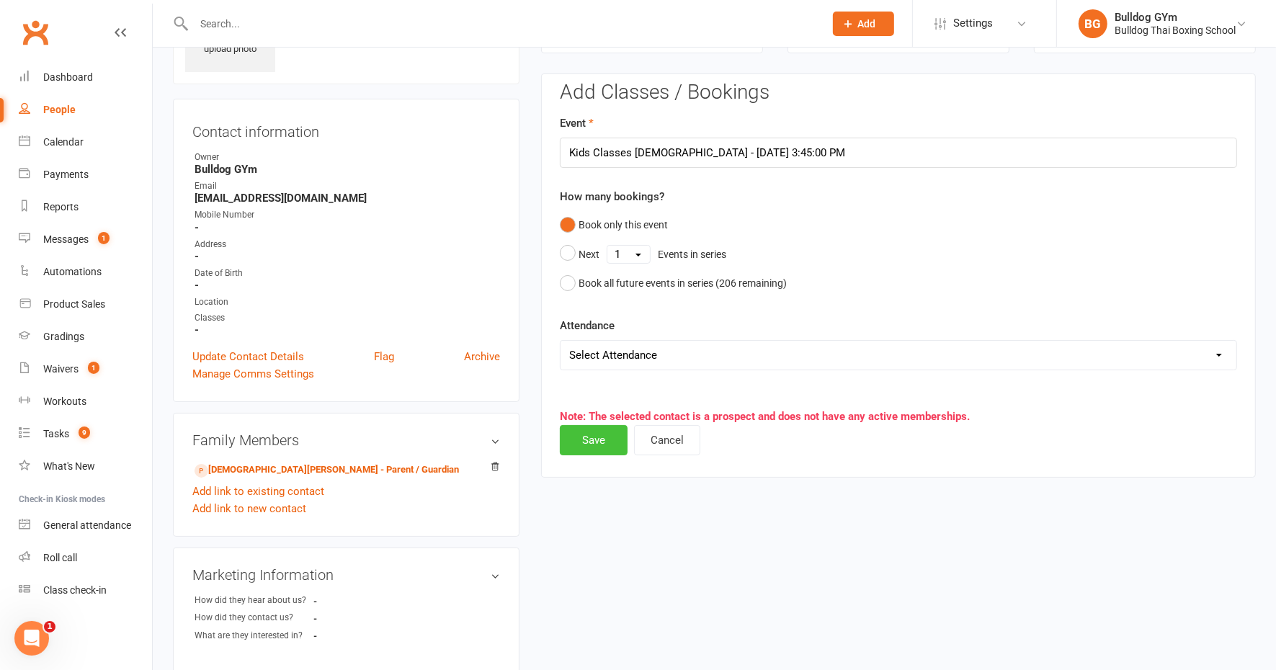
click at [602, 437] on button "Save" at bounding box center [594, 440] width 68 height 30
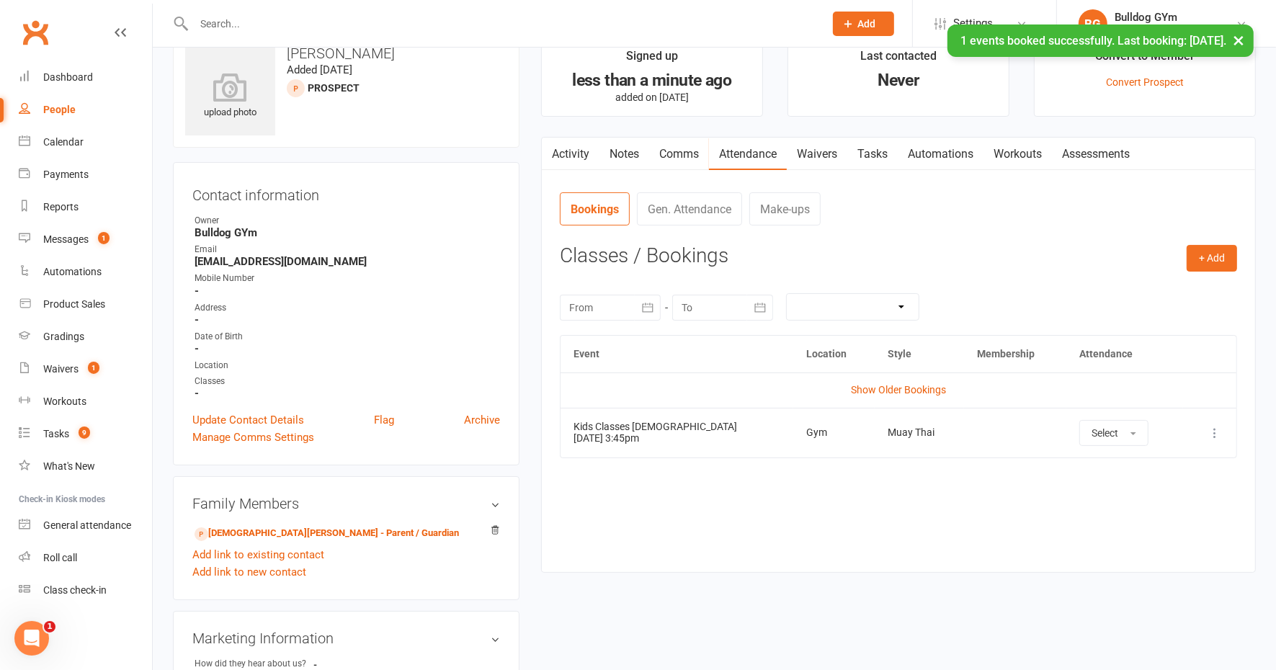
scroll to position [0, 0]
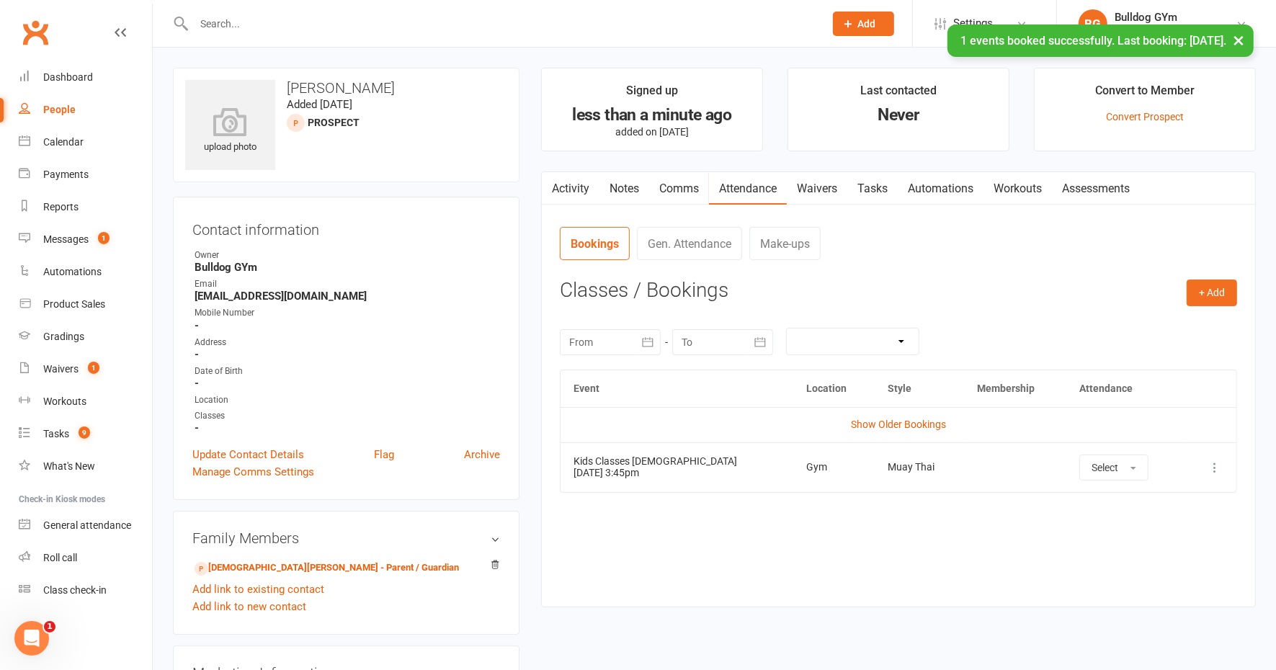
click at [815, 185] on link "Waivers" at bounding box center [817, 188] width 61 height 33
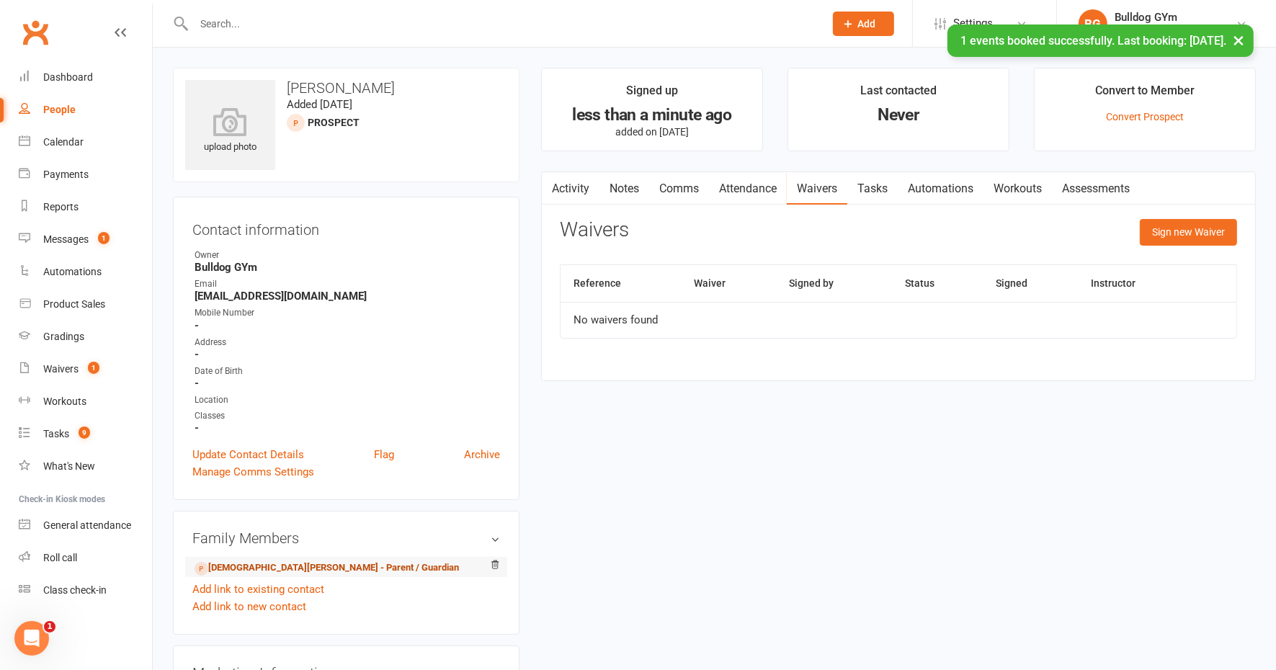
click at [263, 571] on link "Cristiane Lobato - Parent / Guardian" at bounding box center [327, 568] width 264 height 15
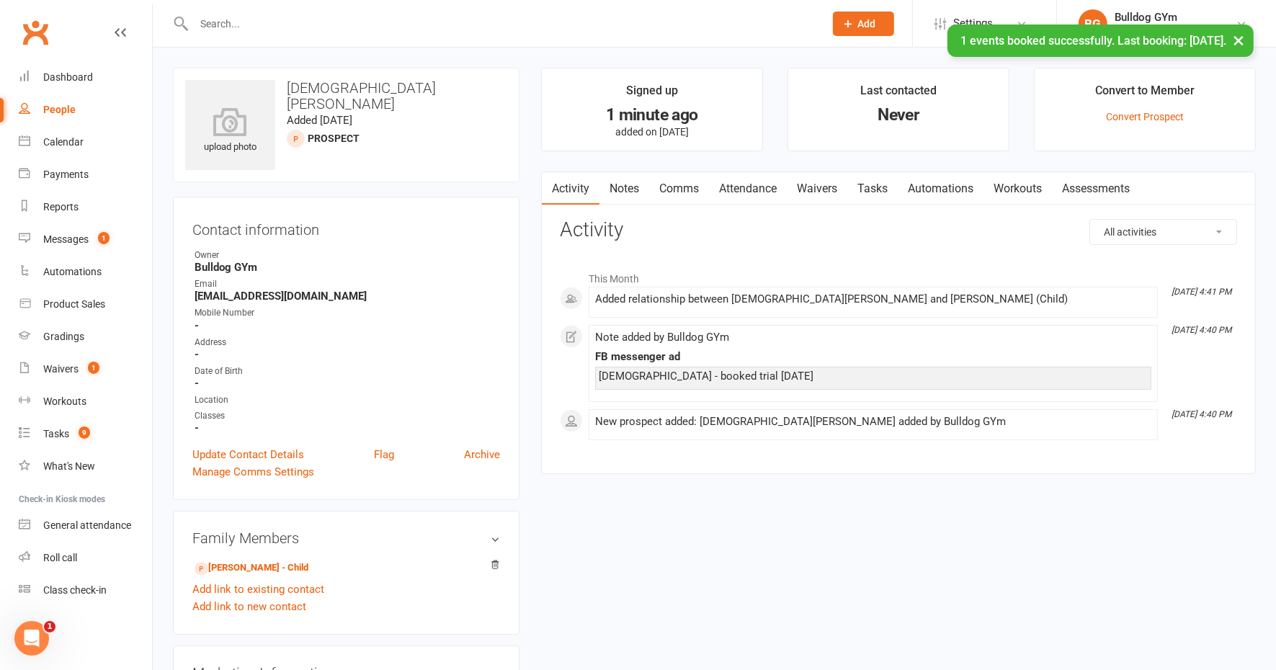
click at [822, 183] on link "Waivers" at bounding box center [817, 188] width 61 height 33
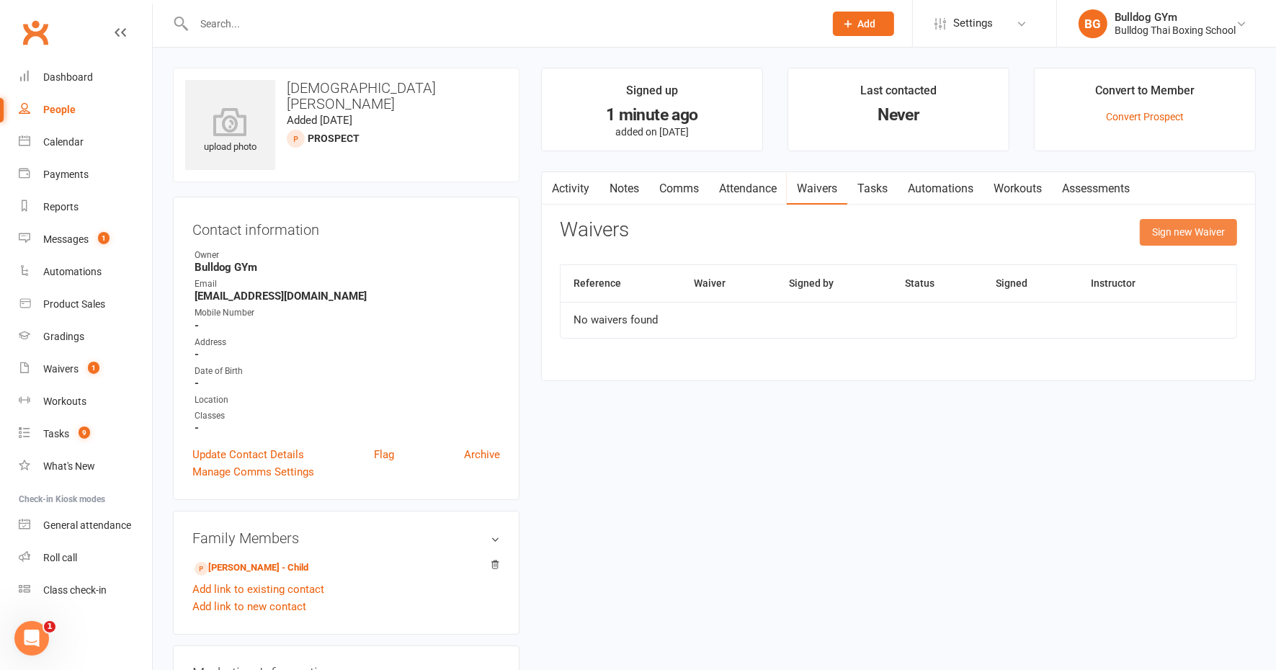
click at [1181, 227] on button "Sign new Waiver" at bounding box center [1188, 232] width 97 height 26
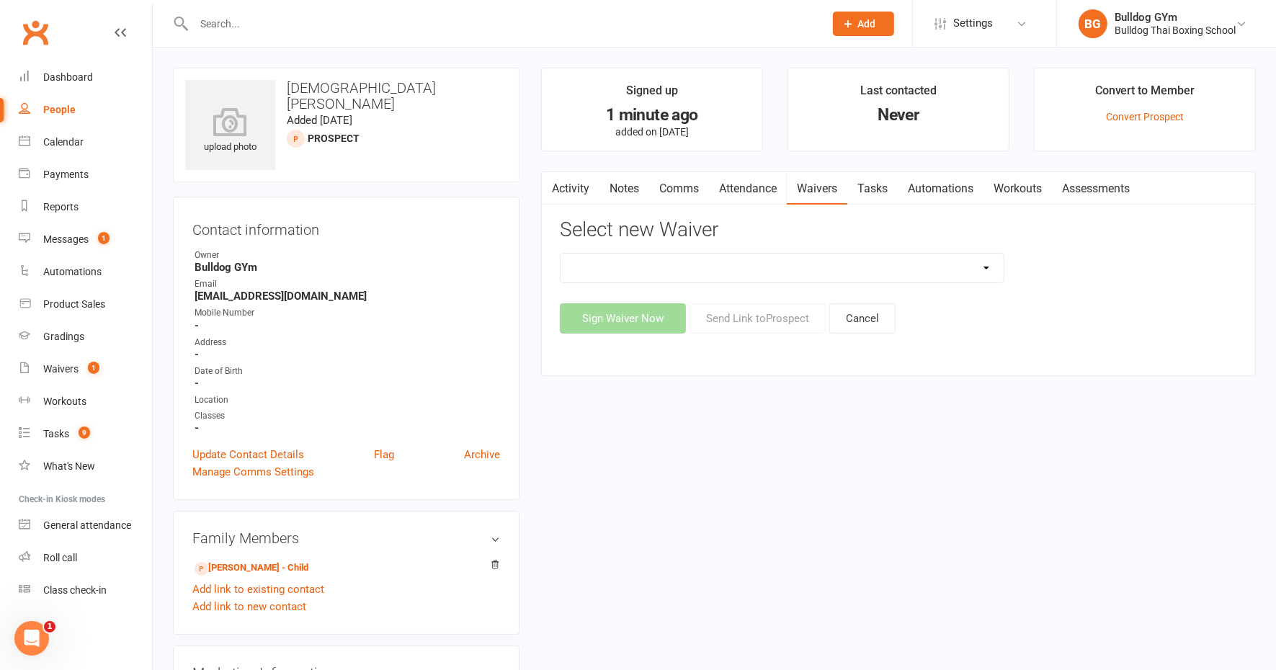
click at [749, 263] on select "12 Month Contract 14 Day Kick Off 21 Day Kick Starter 28 Day 99 and RO 35 28 Da…" at bounding box center [782, 268] width 443 height 29
click at [561, 254] on select "12 Month Contract 14 Day Kick Off 21 Day Kick Starter 28 Day 99 and RO 35 28 Da…" at bounding box center [782, 268] width 443 height 29
click at [631, 267] on select "12 Month Contract 14 Day Kick Off 21 Day Kick Starter 28 Day 99 and RO 35 28 Da…" at bounding box center [782, 268] width 443 height 29
select select "1551"
click at [561, 254] on select "12 Month Contract 14 Day Kick Off 21 Day Kick Starter 28 Day 99 and RO 35 28 Da…" at bounding box center [782, 268] width 443 height 29
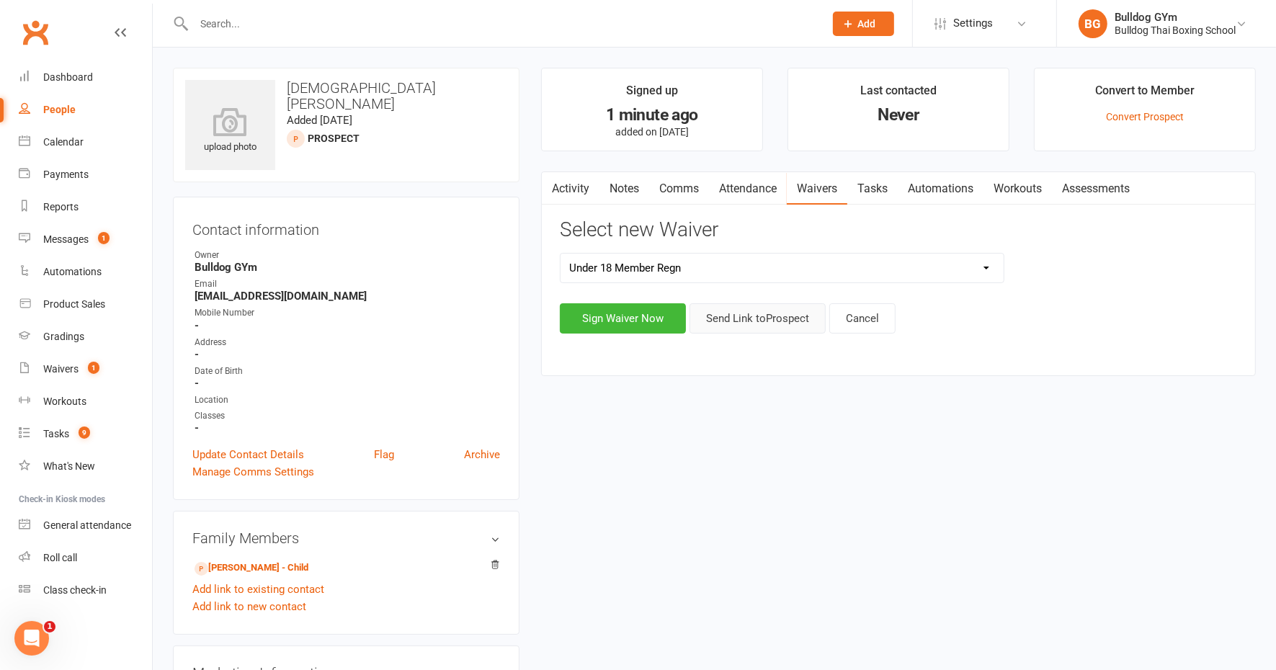
click at [778, 303] on button "Send Link to Prospect" at bounding box center [758, 318] width 136 height 30
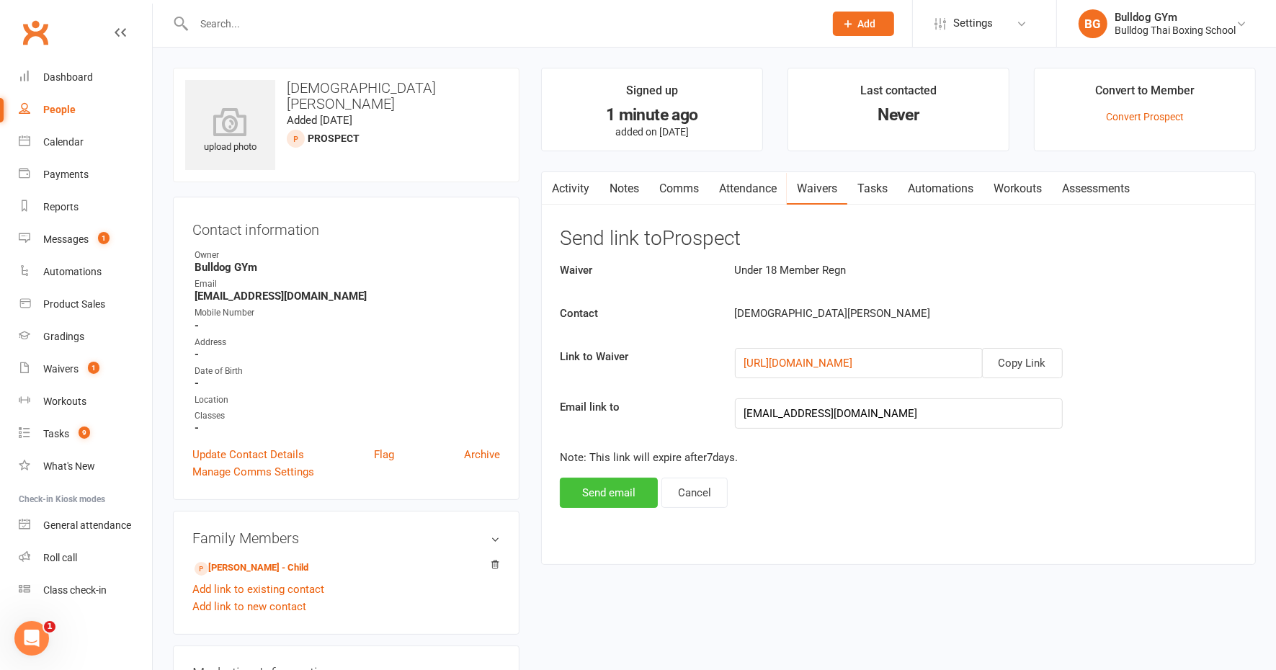
click at [628, 496] on button "Send email" at bounding box center [609, 493] width 98 height 30
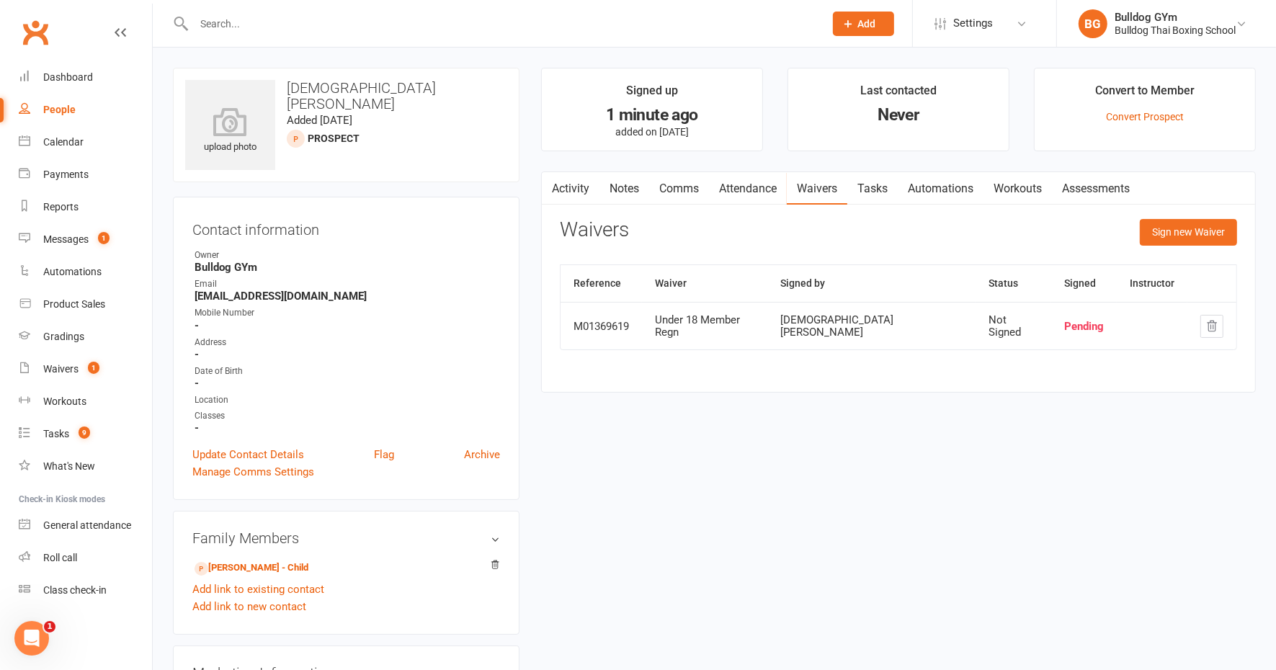
click at [884, 186] on link "Tasks" at bounding box center [873, 188] width 50 height 33
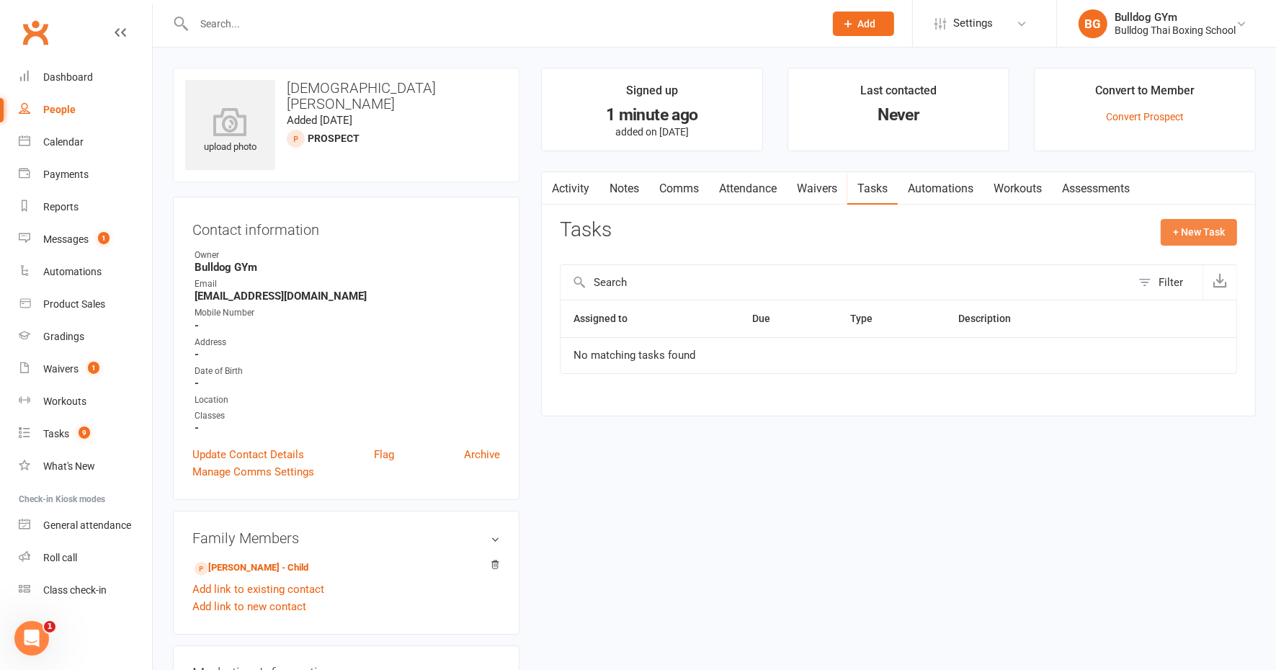
click at [1189, 223] on button "+ New Task" at bounding box center [1199, 232] width 76 height 26
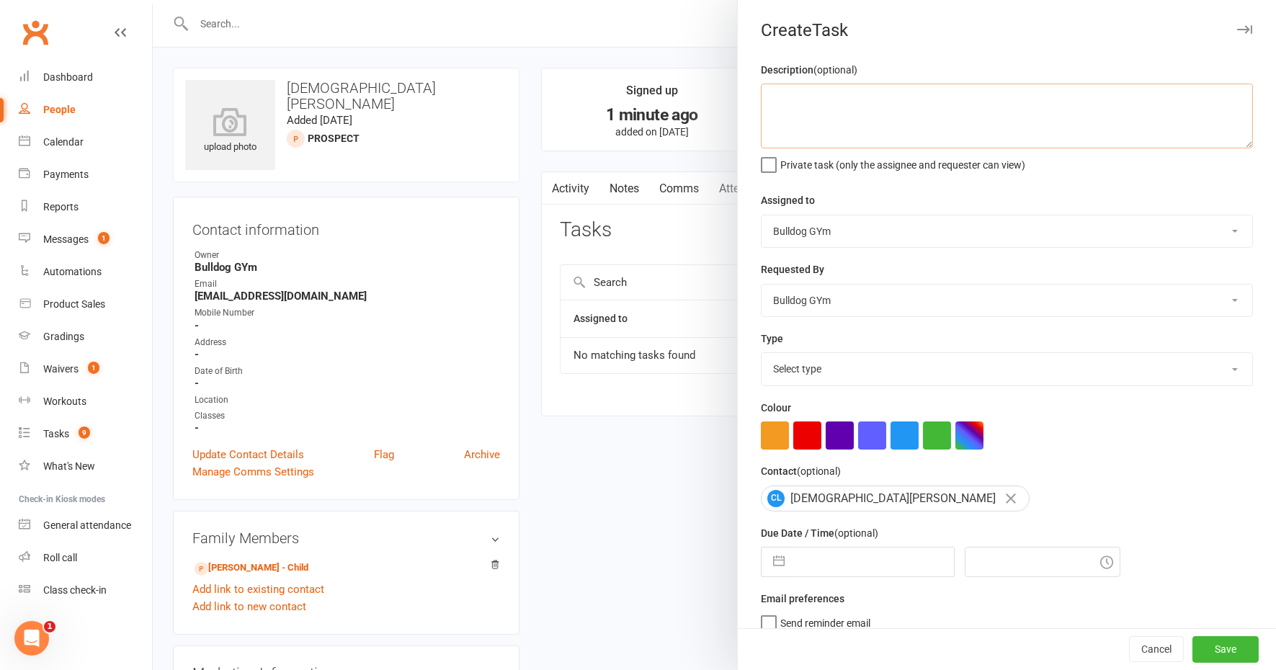
click at [824, 116] on textarea at bounding box center [1007, 116] width 492 height 65
type textarea "clas reminder"
click at [806, 365] on select "Select type Action E-mail Meeting Phone call Text Add new task type" at bounding box center [1007, 369] width 491 height 32
select select "13825"
click at [762, 353] on select "Select type Action E-mail Meeting Phone call Text Add new task type" at bounding box center [1007, 369] width 491 height 32
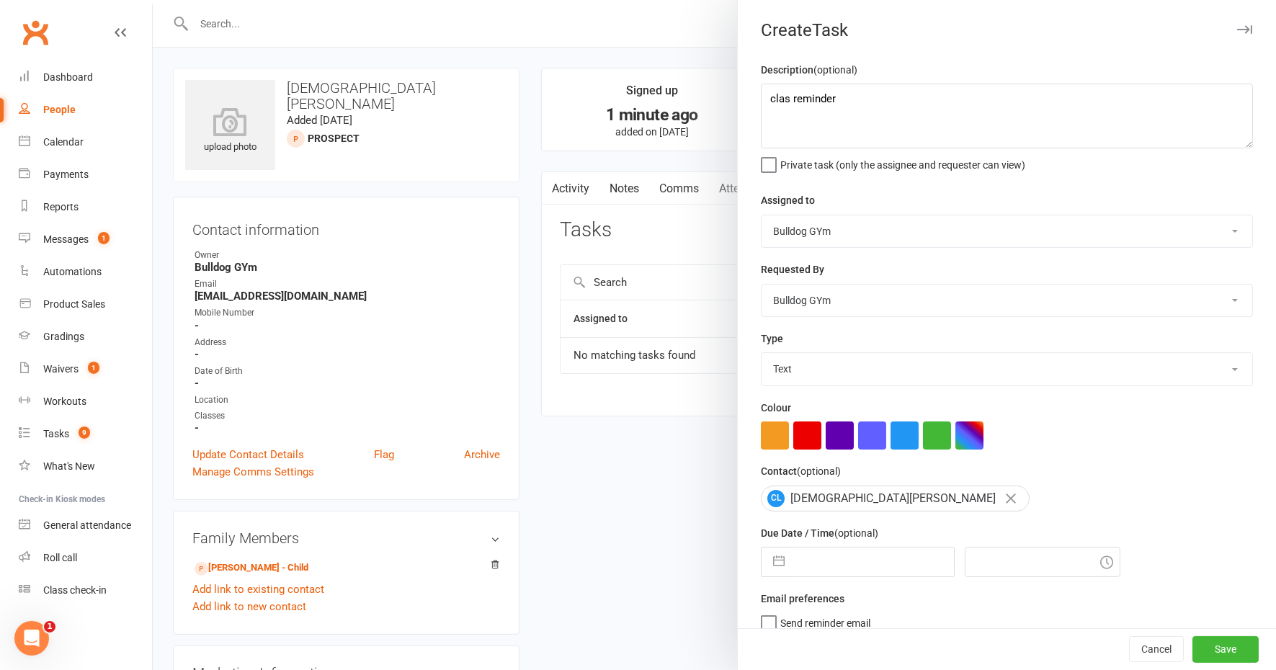
select select "8"
select select "2025"
select select "9"
select select "2025"
select select "10"
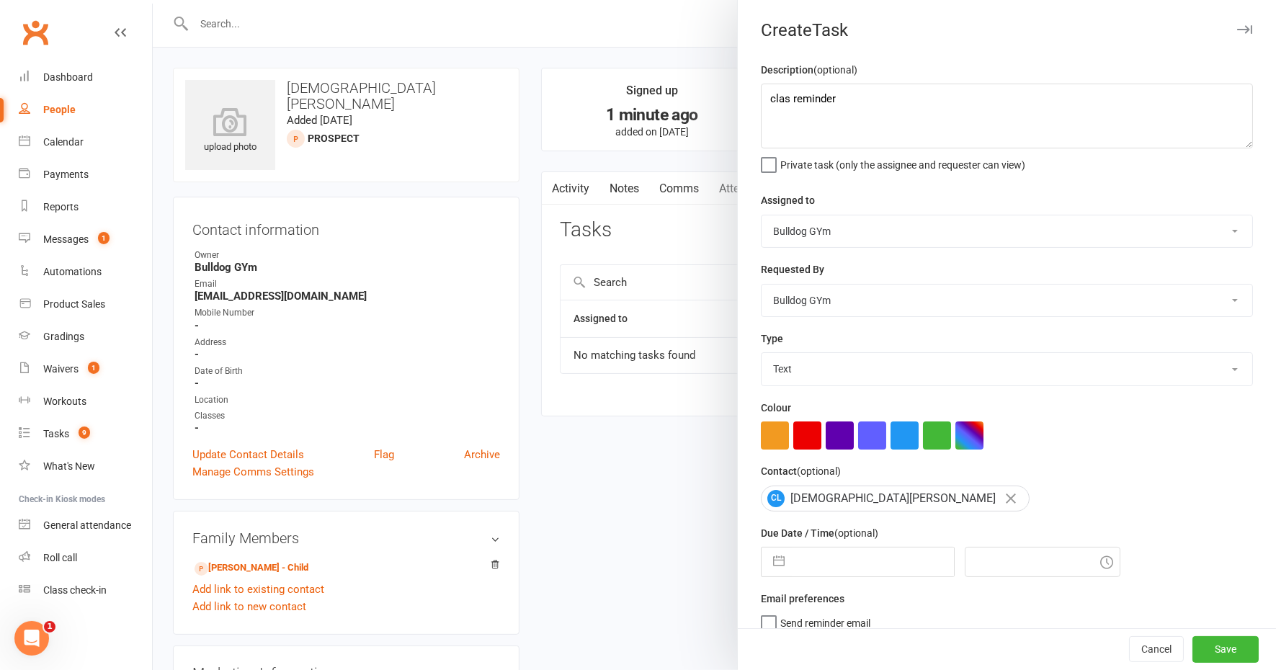
select select "2025"
drag, startPoint x: 811, startPoint y: 556, endPoint x: 818, endPoint y: 543, distance: 14.8
click at [813, 556] on input "text" at bounding box center [873, 562] width 162 height 29
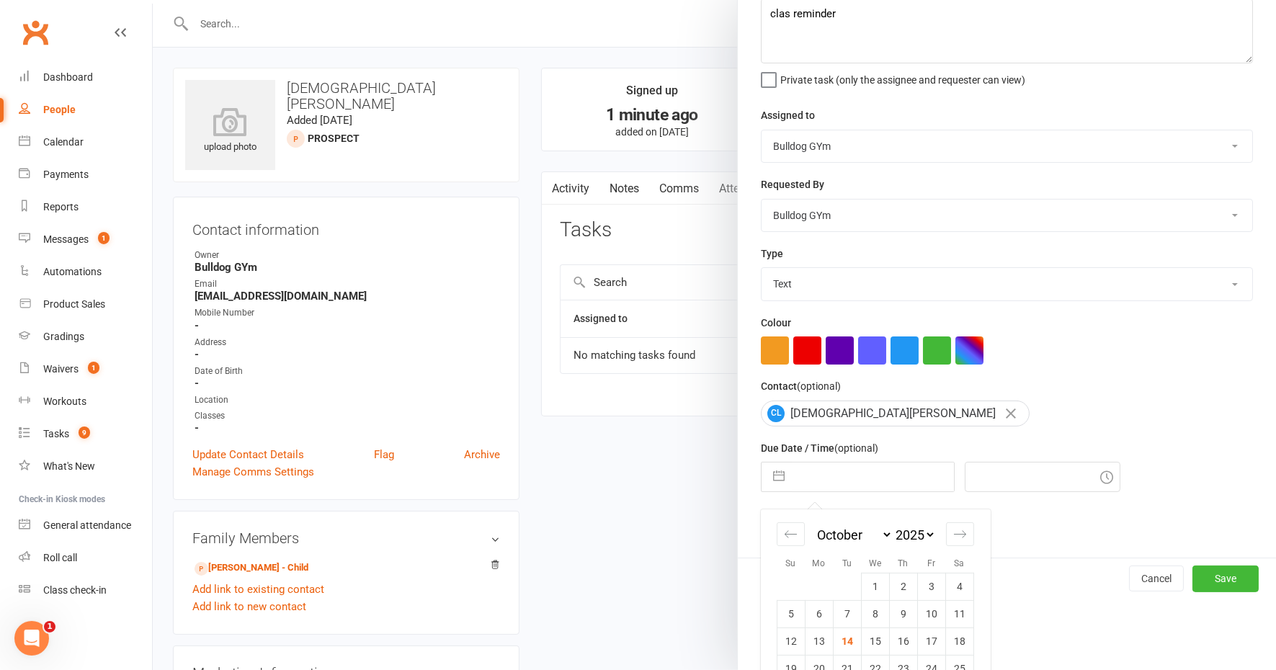
scroll to position [141, 0]
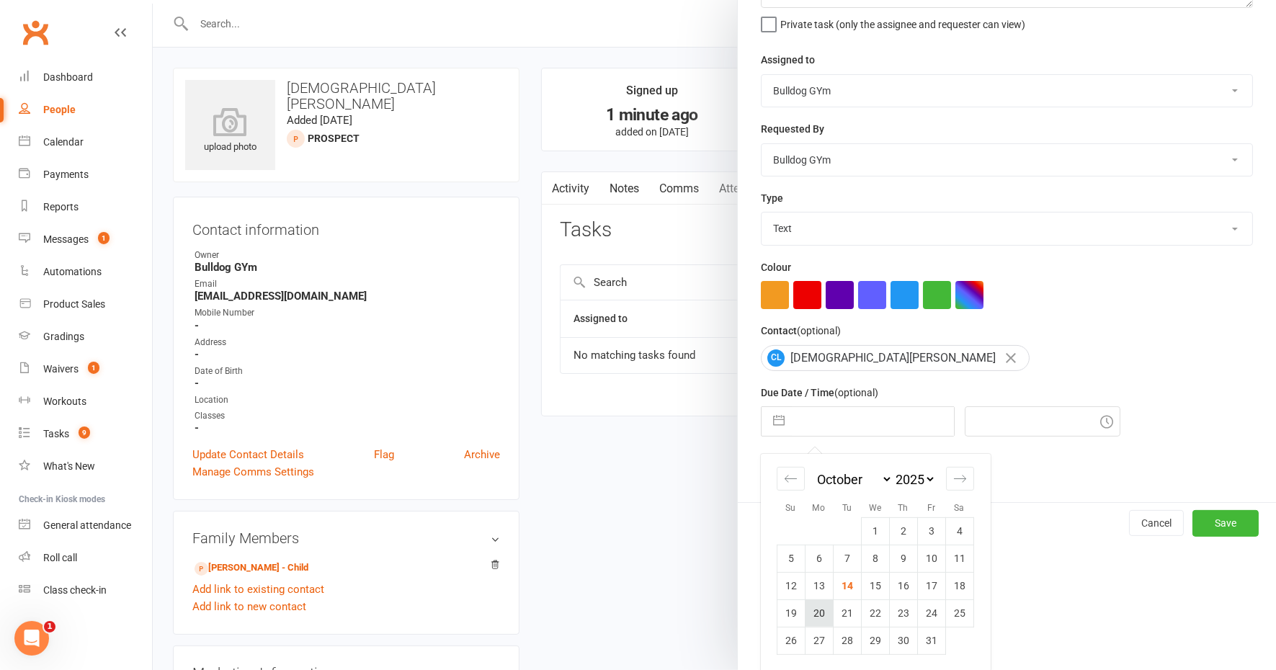
click at [817, 609] on td "20" at bounding box center [819, 613] width 28 height 27
type input "20 Oct 2025"
type input "4:45pm"
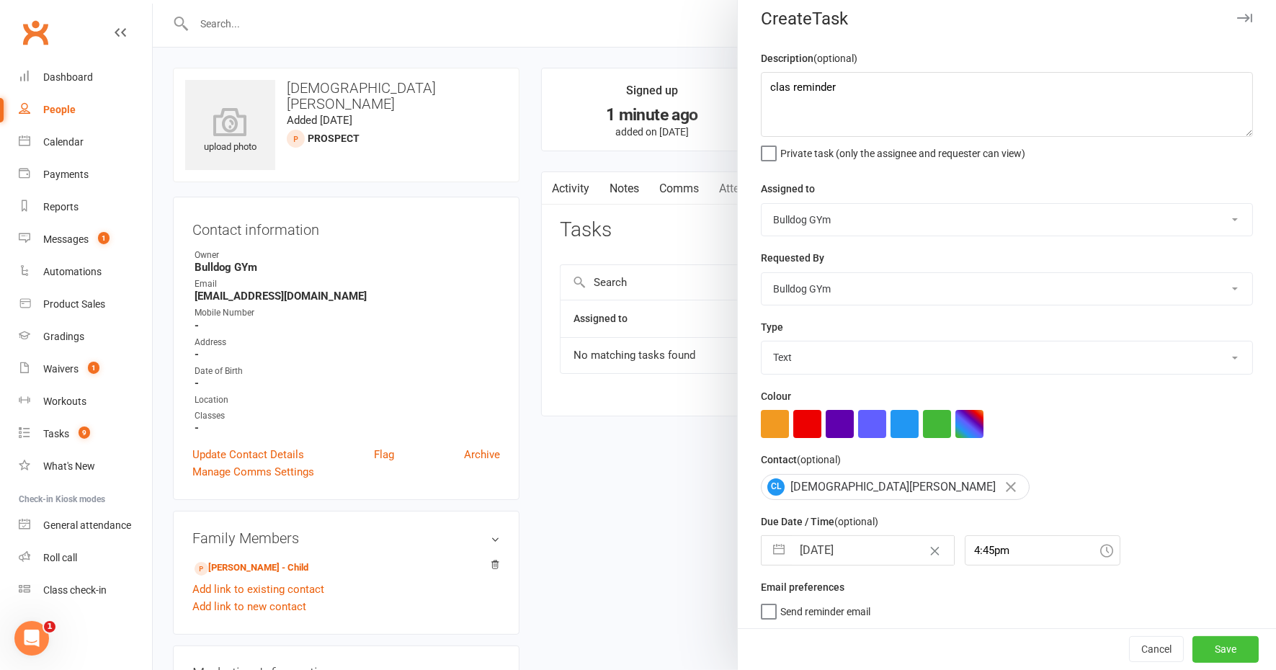
click at [1195, 639] on button "Save" at bounding box center [1226, 650] width 66 height 26
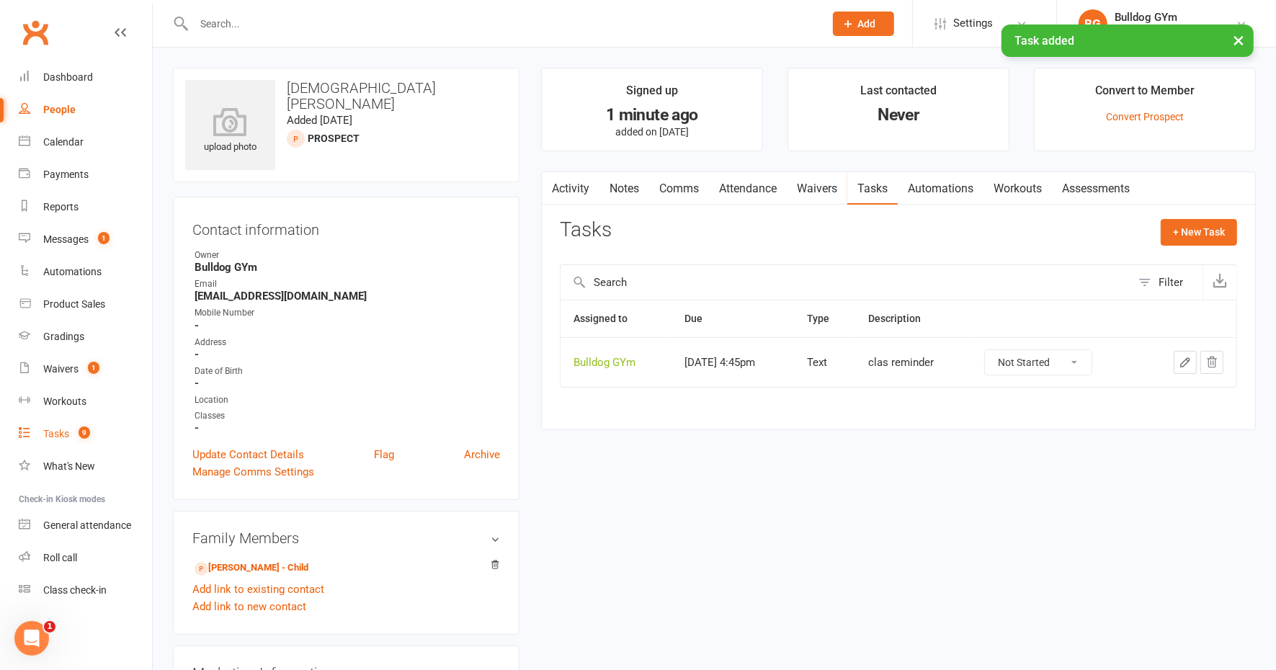
click at [67, 437] on div "Tasks" at bounding box center [56, 434] width 26 height 12
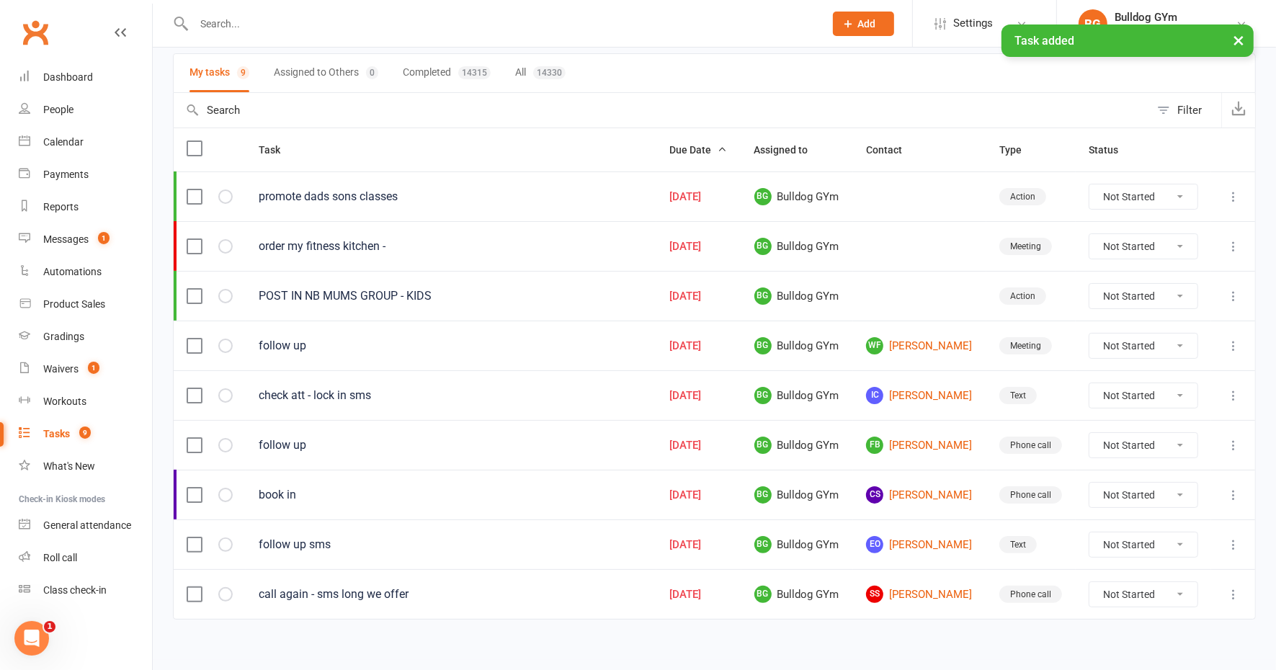
scroll to position [101, 0]
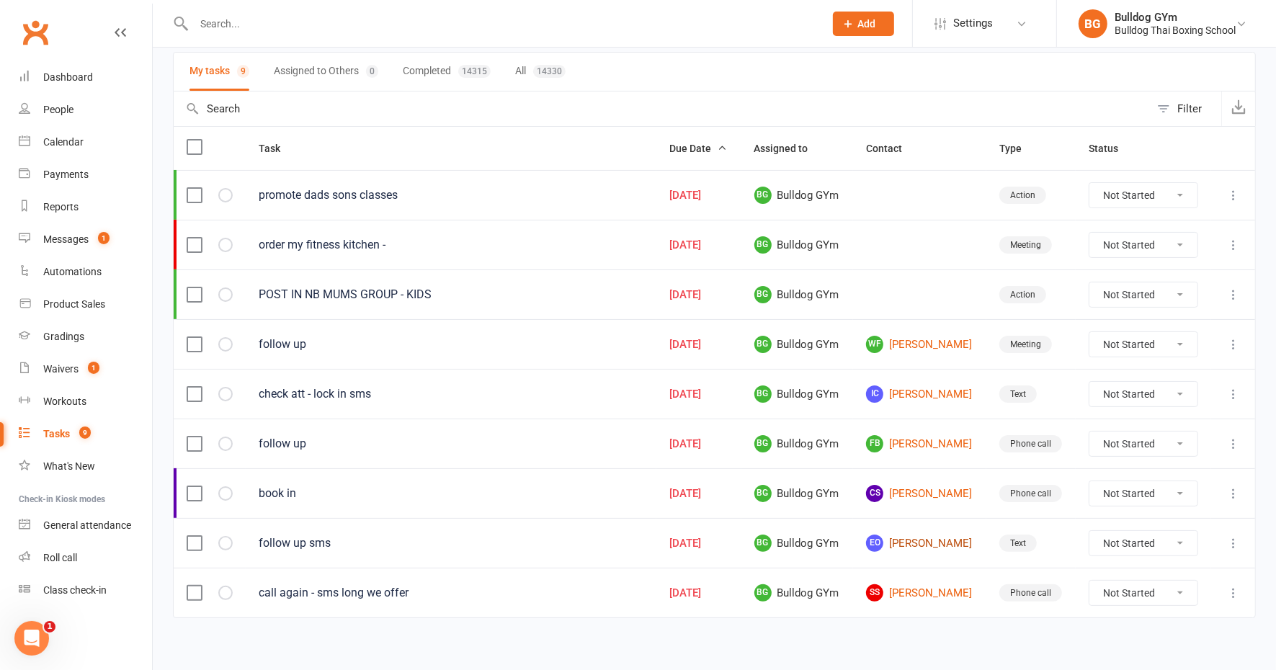
click at [932, 535] on link "EO [PERSON_NAME]" at bounding box center [919, 543] width 107 height 17
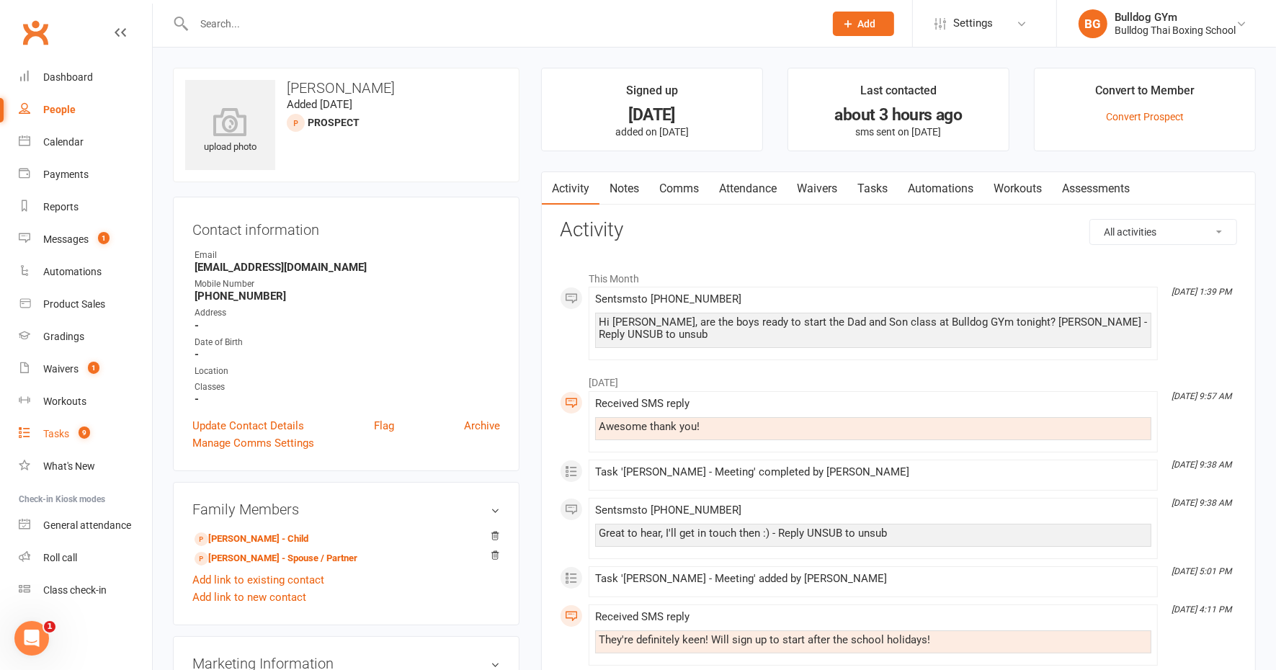
click at [53, 434] on div "Tasks" at bounding box center [56, 434] width 26 height 12
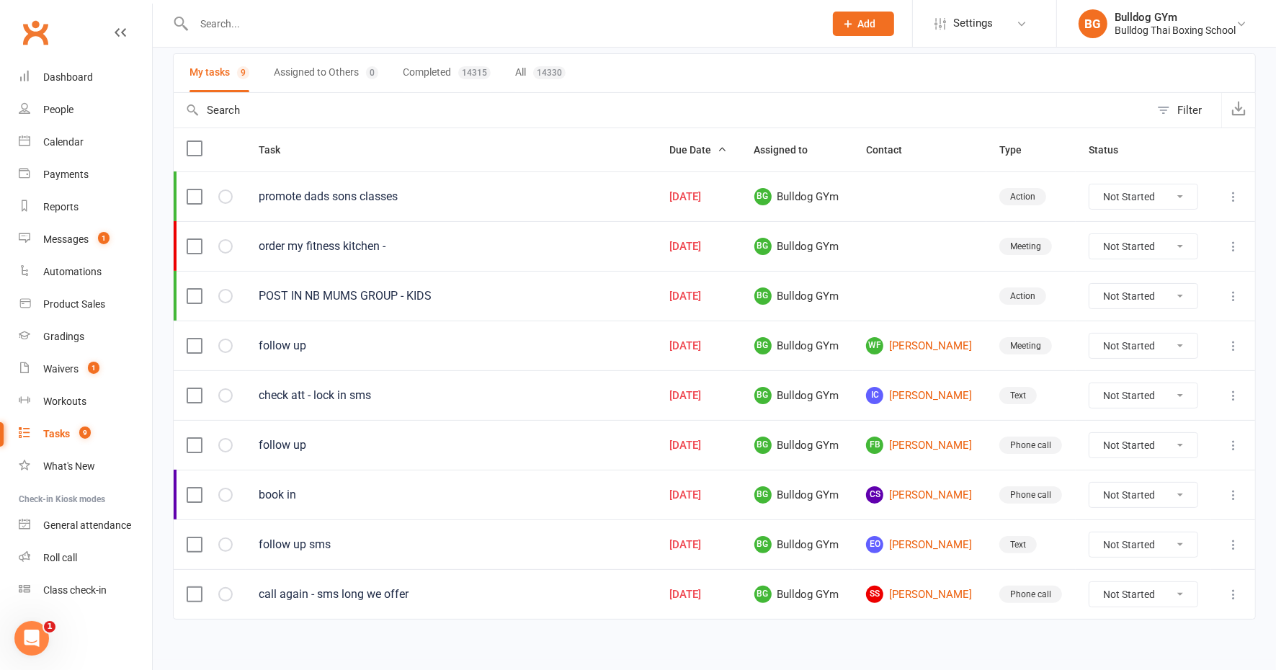
scroll to position [101, 0]
click at [904, 485] on link "CS Chloe Shorrock" at bounding box center [919, 493] width 107 height 17
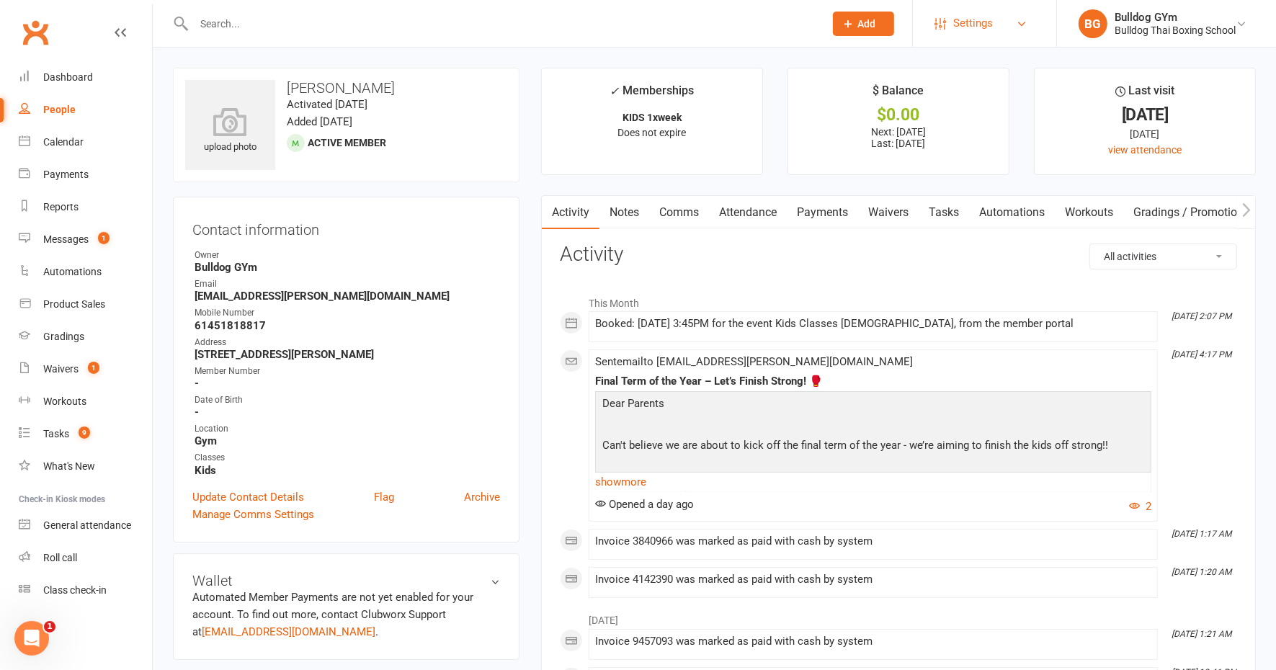
click at [973, 22] on span "Settings" at bounding box center [973, 23] width 40 height 32
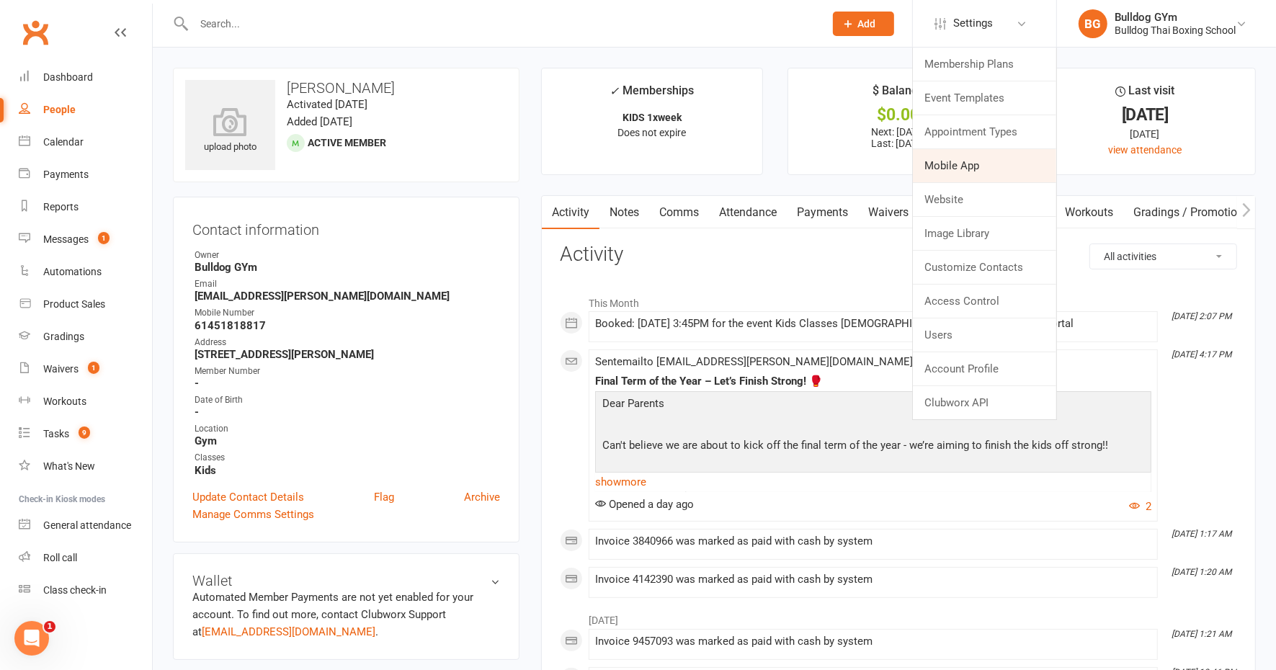
click at [969, 163] on link "Mobile App" at bounding box center [984, 165] width 143 height 33
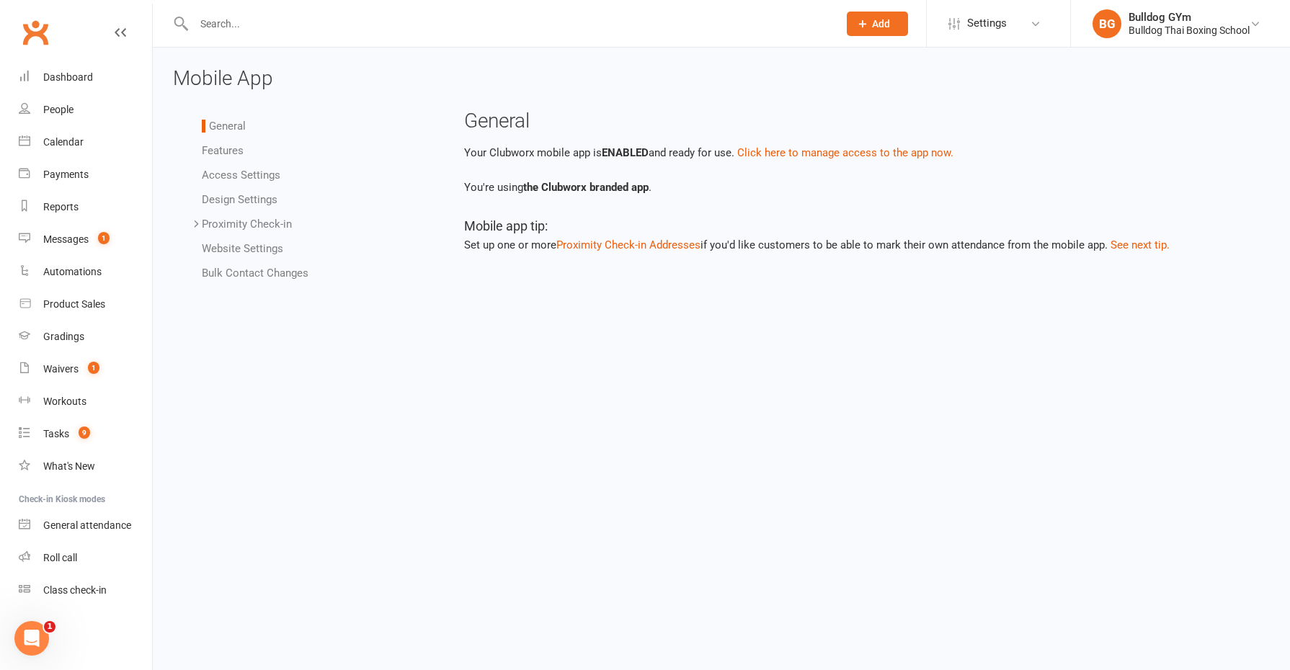
click at [227, 277] on link "Bulk Contact Changes" at bounding box center [255, 273] width 107 height 13
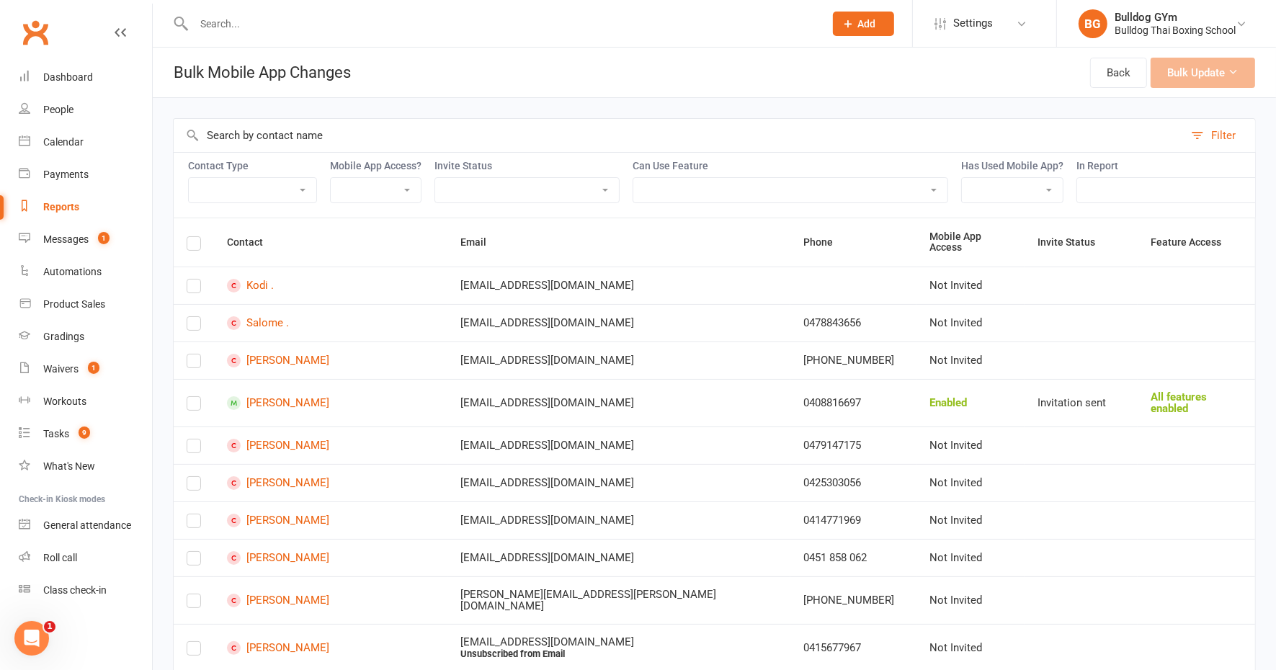
click at [1128, 199] on select "Active Trials Cancelled last 30 days FB leads No Answer FB Leads Pending KIDS -…" at bounding box center [1234, 190] width 315 height 25
select select "144999"
click at [1077, 178] on select "Active Trials Cancelled last 30 days FB leads No Answer FB Leads Pending KIDS -…" at bounding box center [1234, 190] width 315 height 25
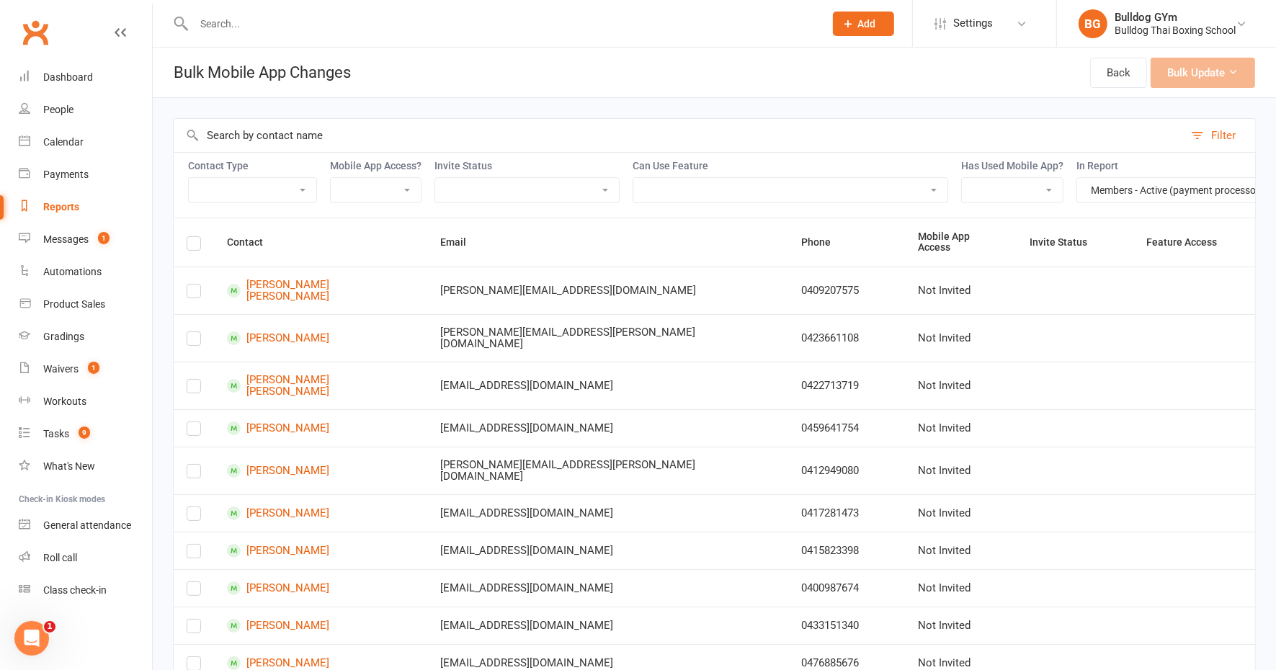
click at [1191, 69] on div "Bulk Update" at bounding box center [1203, 73] width 105 height 30
click at [1003, 186] on select "Yes No" at bounding box center [1012, 190] width 101 height 25
click at [1001, 184] on select "Yes No" at bounding box center [1012, 190] width 101 height 25
click at [372, 186] on select "Enabled Disabled Not Invited" at bounding box center [376, 190] width 90 height 25
select select "enabled"
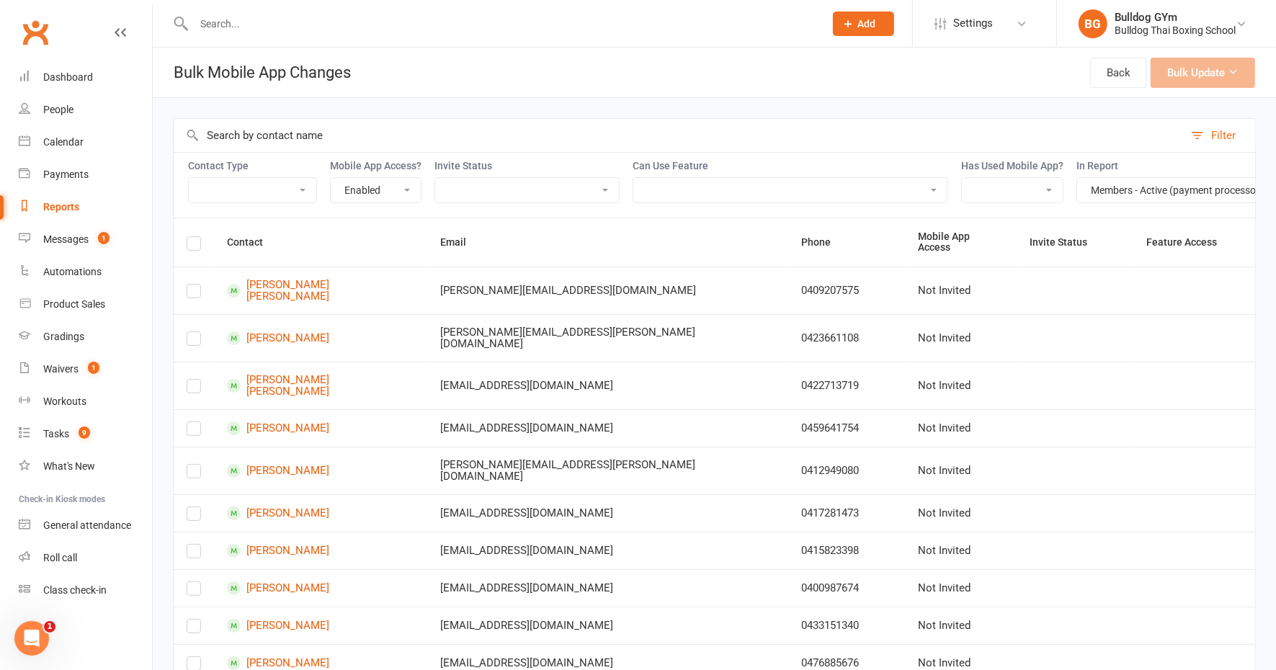
click at [331, 178] on select "Enabled Disabled Not Invited" at bounding box center [376, 190] width 90 height 25
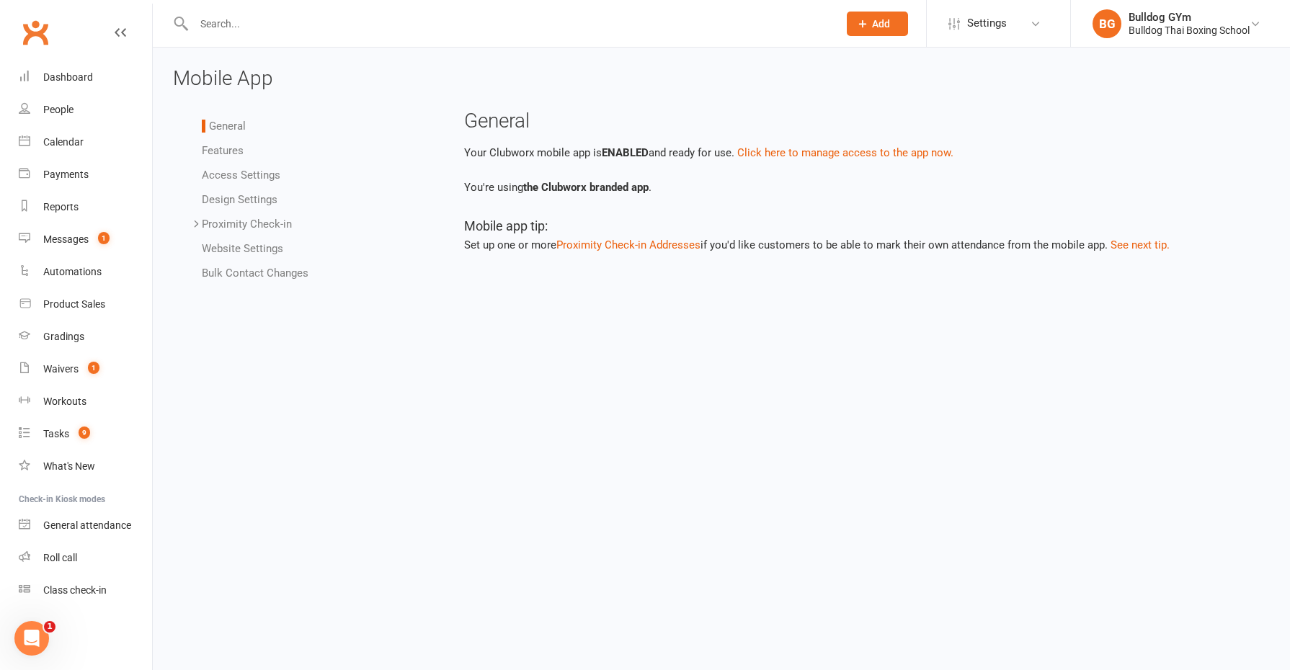
click at [283, 264] on li "Bulk Contact Changes" at bounding box center [316, 272] width 229 height 17
click at [303, 272] on link "Bulk Contact Changes" at bounding box center [255, 273] width 107 height 13
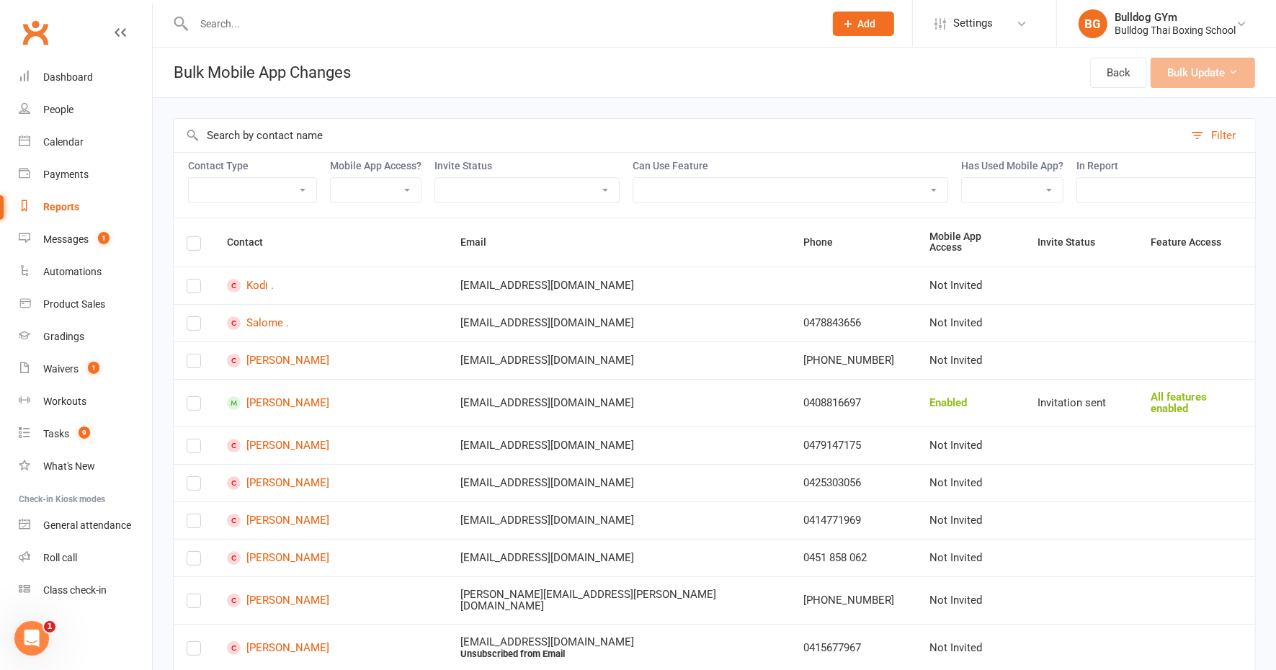
click at [1157, 181] on select "Active Trials Cancelled last 30 days FB leads No Answer FB Leads Pending KIDS -…" at bounding box center [1234, 190] width 315 height 25
select select "144999"
click at [1077, 178] on select "Active Trials Cancelled last 30 days FB leads No Answer FB Leads Pending KIDS -…" at bounding box center [1234, 190] width 315 height 25
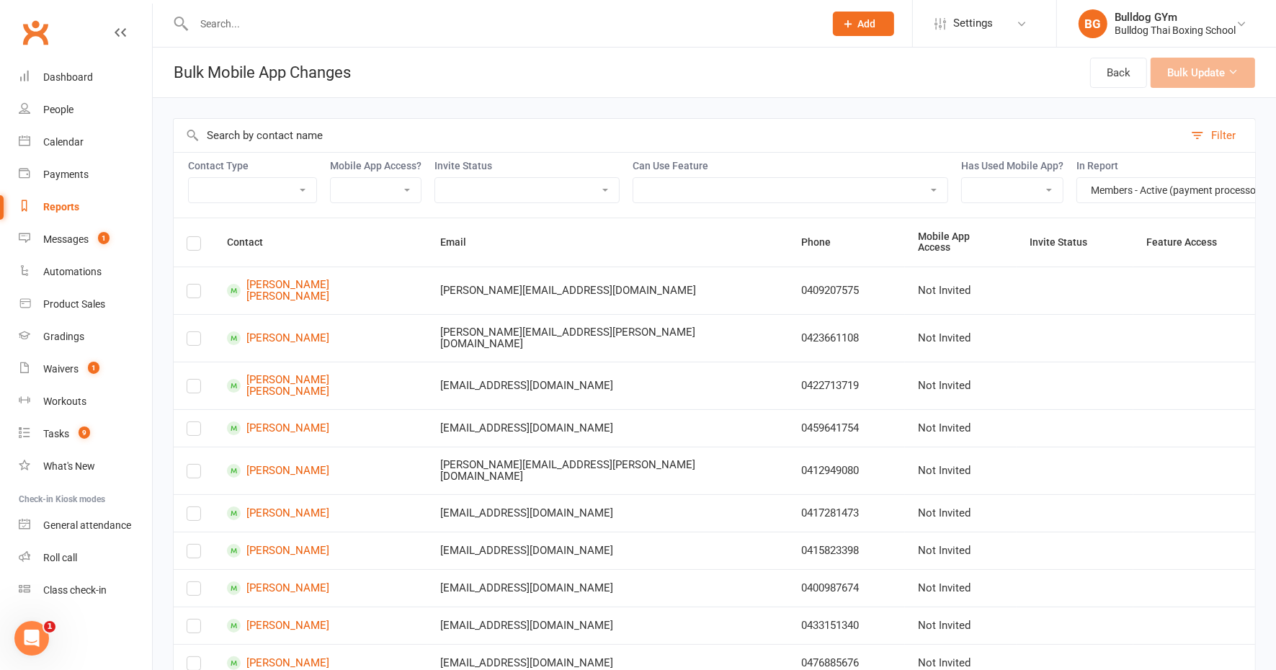
click at [193, 246] on label at bounding box center [194, 246] width 14 height 0
click at [193, 237] on input "checkbox" at bounding box center [194, 237] width 14 height 0
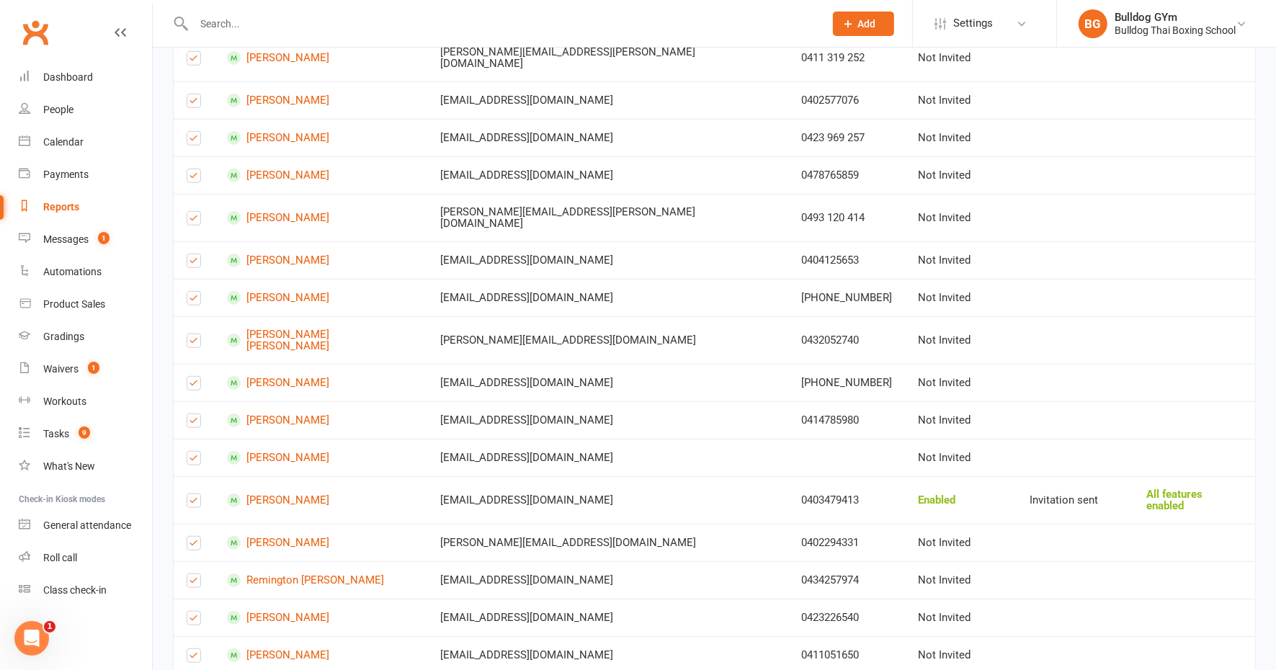
scroll to position [901, 0]
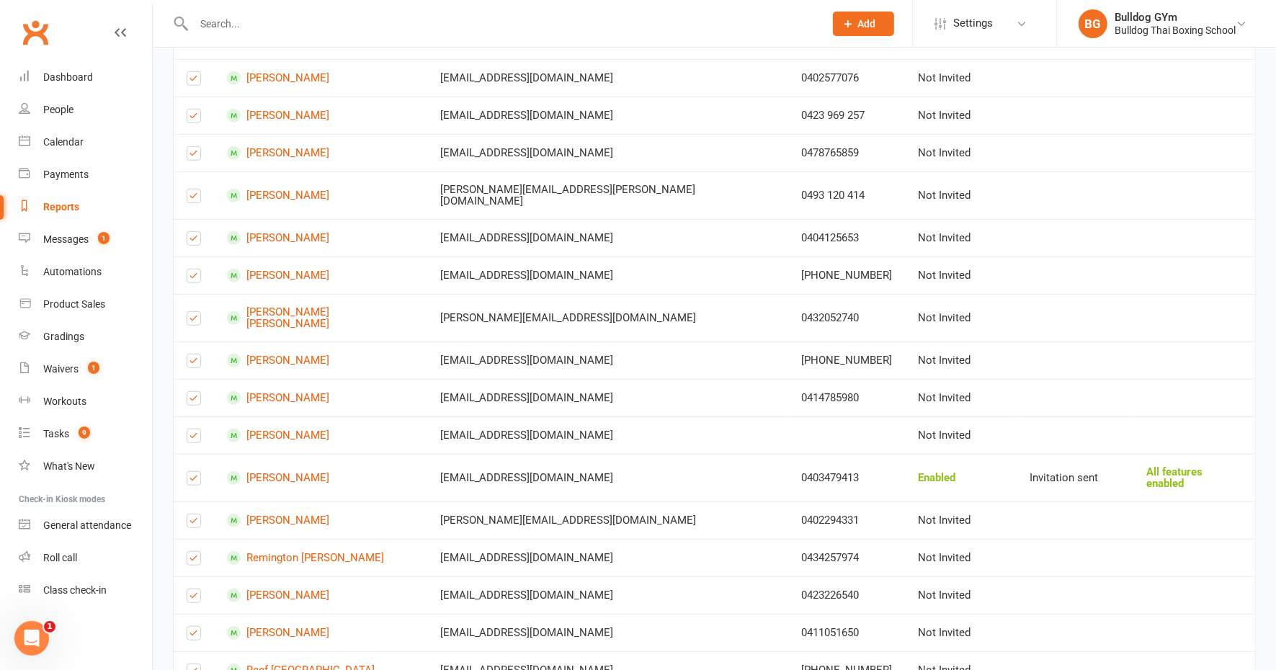
click at [191, 481] on label at bounding box center [194, 481] width 14 height 0
click at [191, 472] on input "checkbox" at bounding box center [194, 472] width 14 height 0
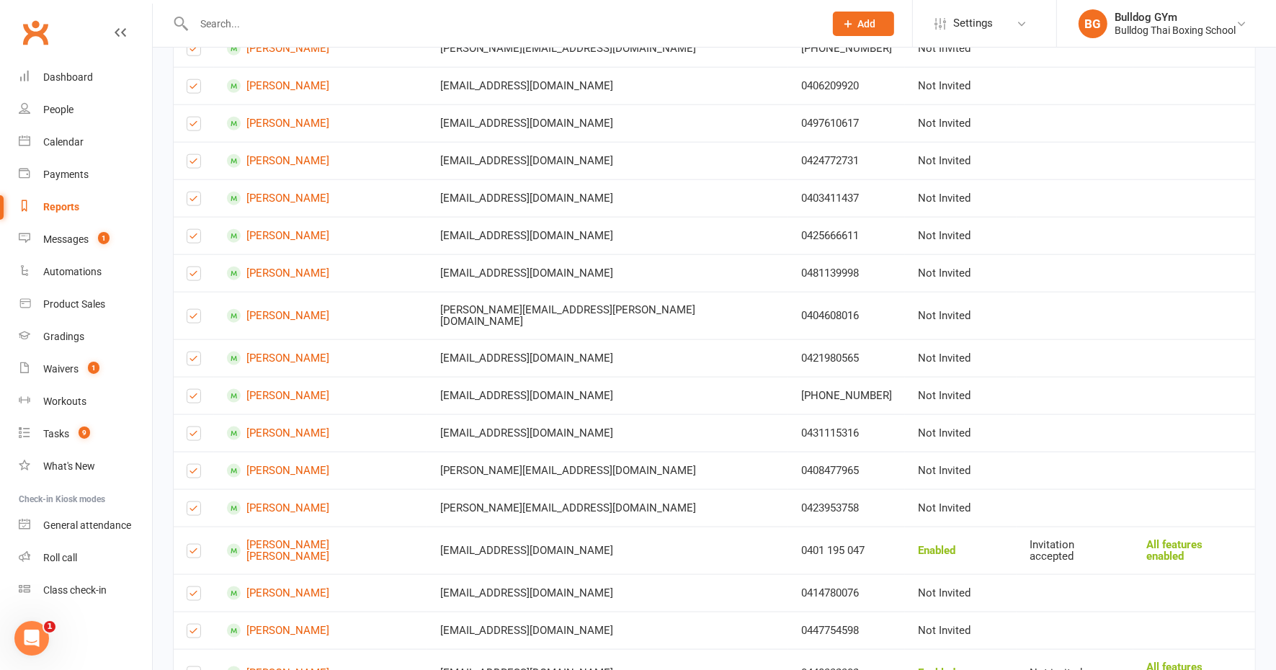
scroll to position [1668, 0]
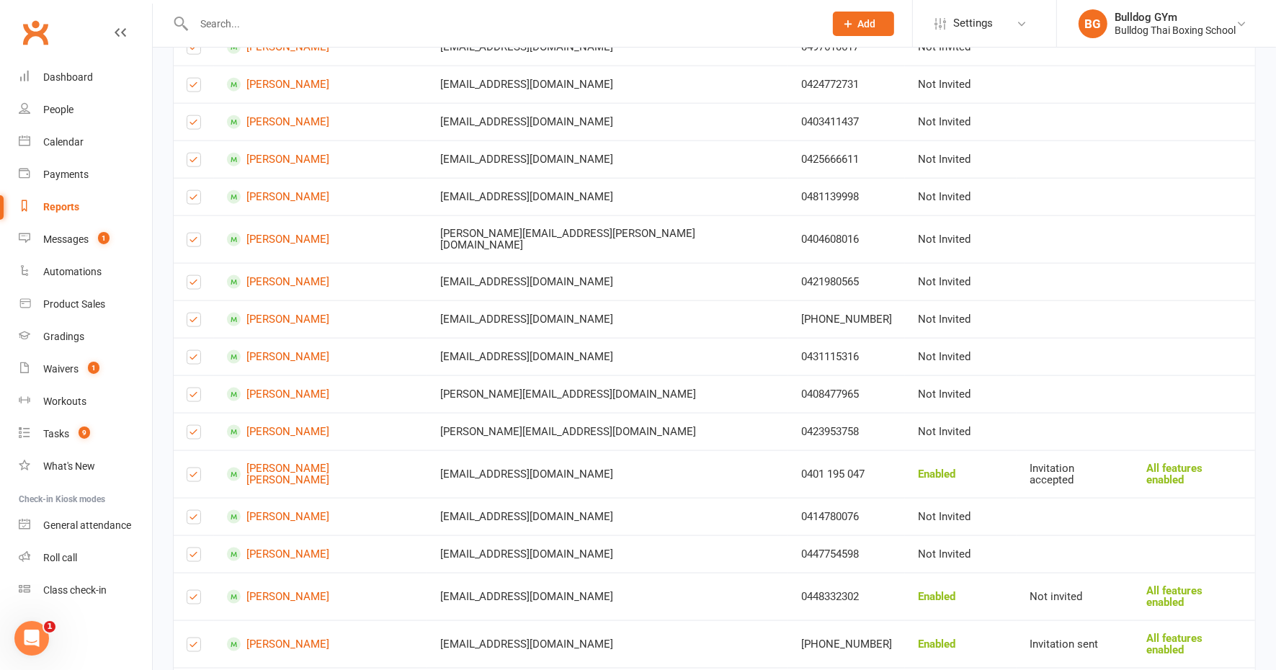
click at [192, 478] on label at bounding box center [194, 478] width 14 height 0
click at [192, 468] on input "checkbox" at bounding box center [194, 468] width 14 height 0
click at [190, 600] on label at bounding box center [194, 600] width 14 height 0
click at [190, 591] on input "checkbox" at bounding box center [194, 591] width 14 height 0
click at [195, 648] on label at bounding box center [194, 648] width 14 height 0
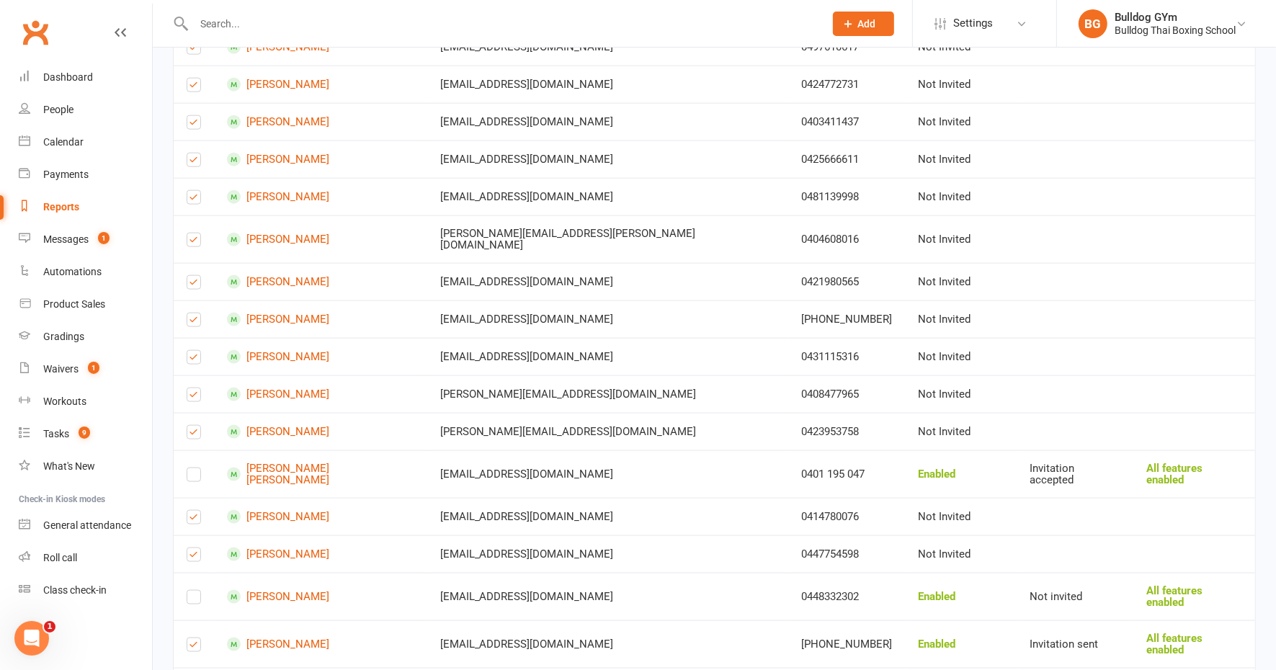
click at [195, 639] on input "checkbox" at bounding box center [194, 639] width 14 height 0
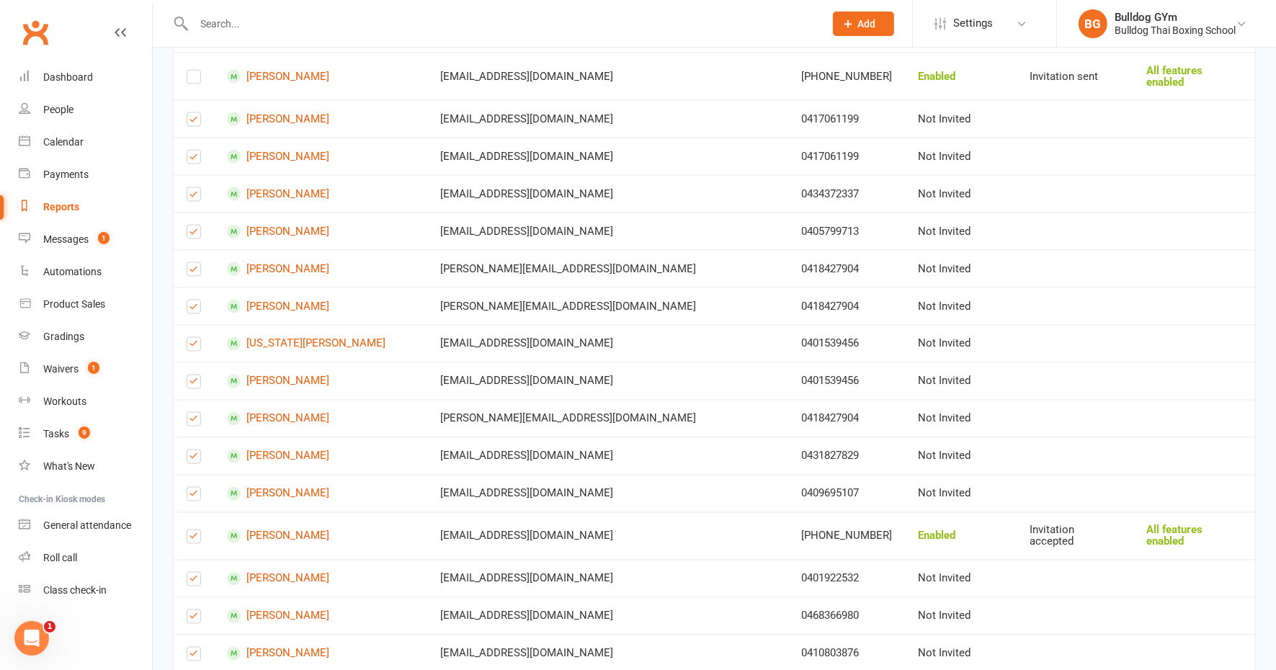
scroll to position [2299, 0]
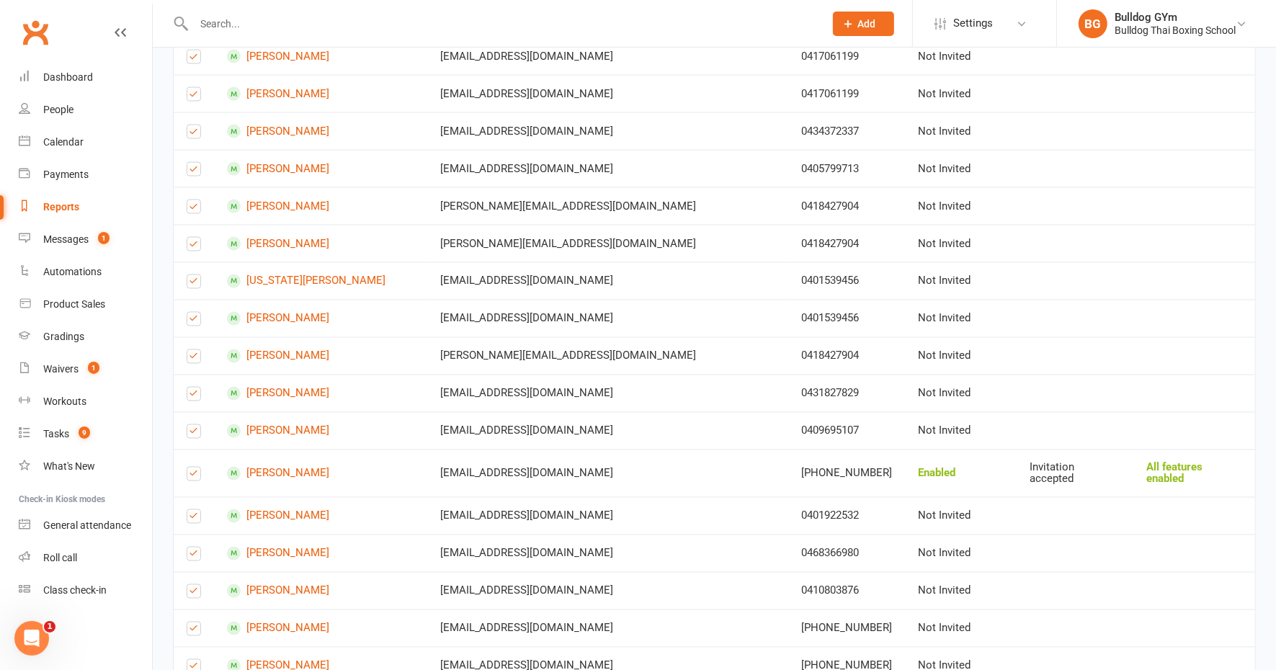
click at [195, 477] on label at bounding box center [194, 477] width 14 height 0
click at [195, 468] on input "checkbox" at bounding box center [194, 468] width 14 height 0
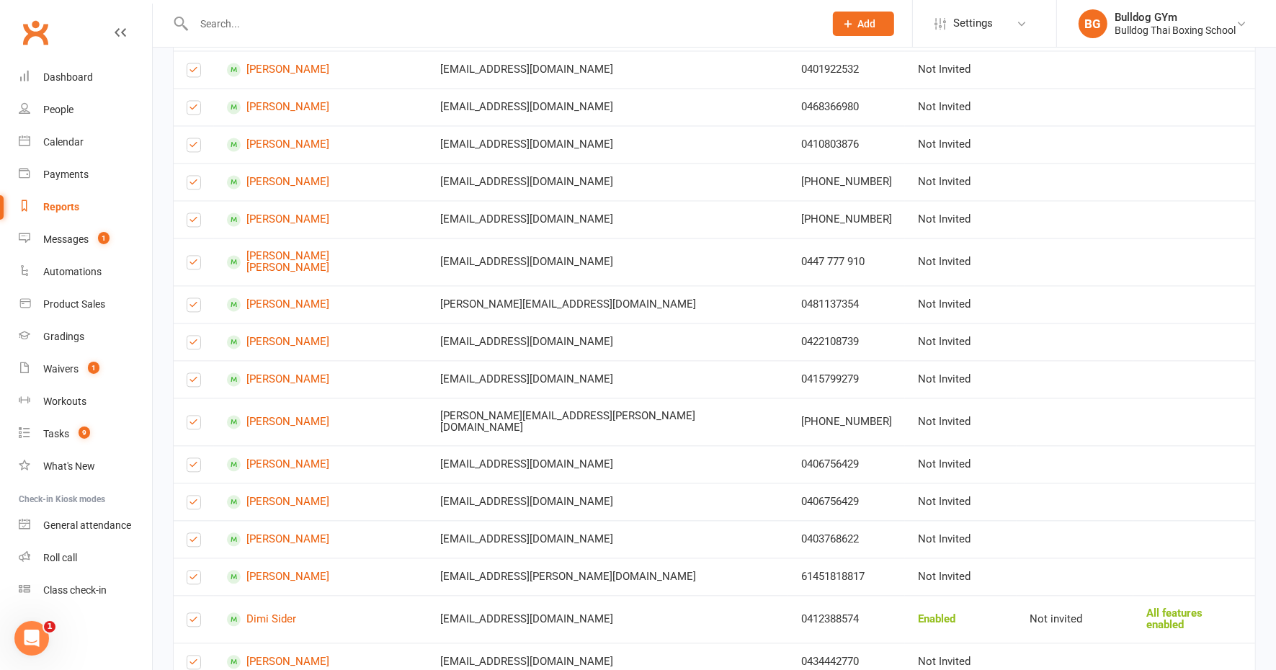
scroll to position [2749, 0]
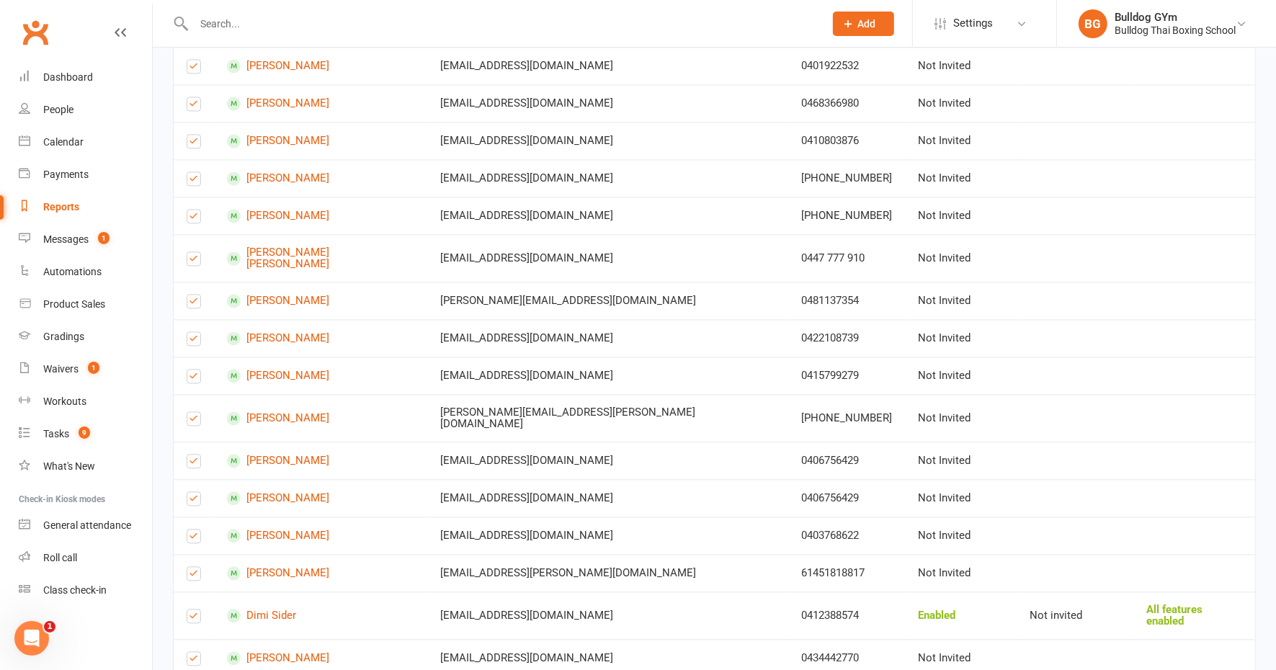
click at [192, 619] on label at bounding box center [194, 619] width 14 height 0
click at [192, 610] on input "checkbox" at bounding box center [194, 610] width 14 height 0
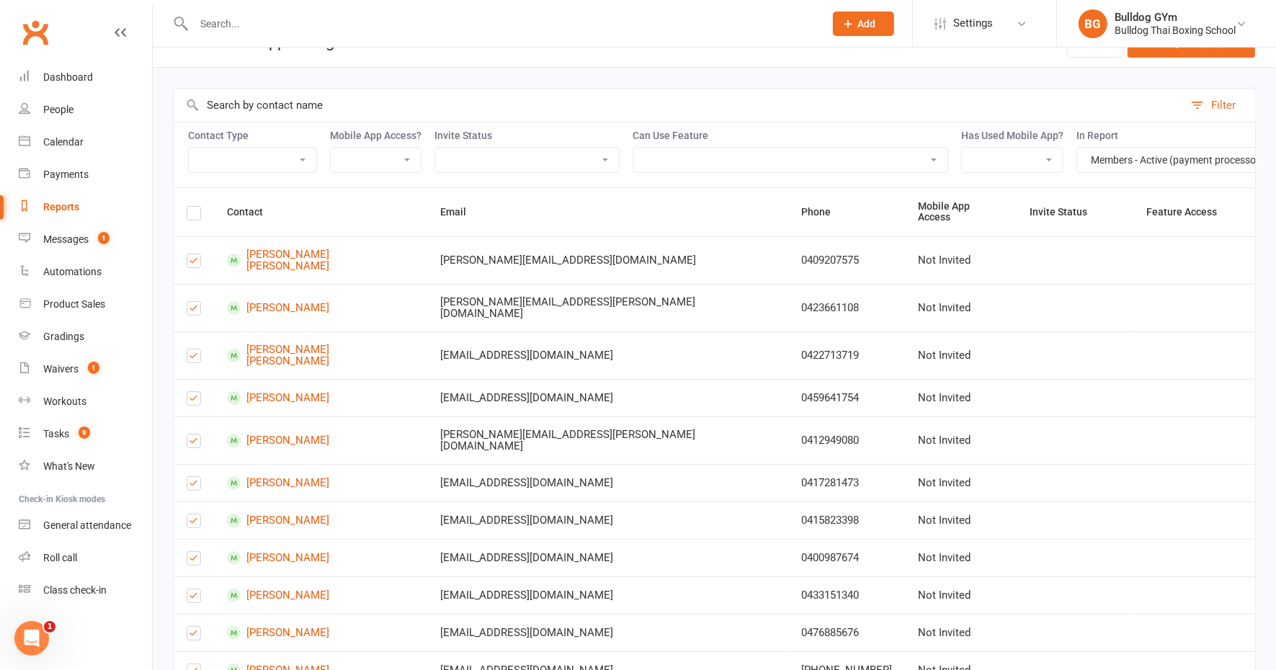
scroll to position [14, 0]
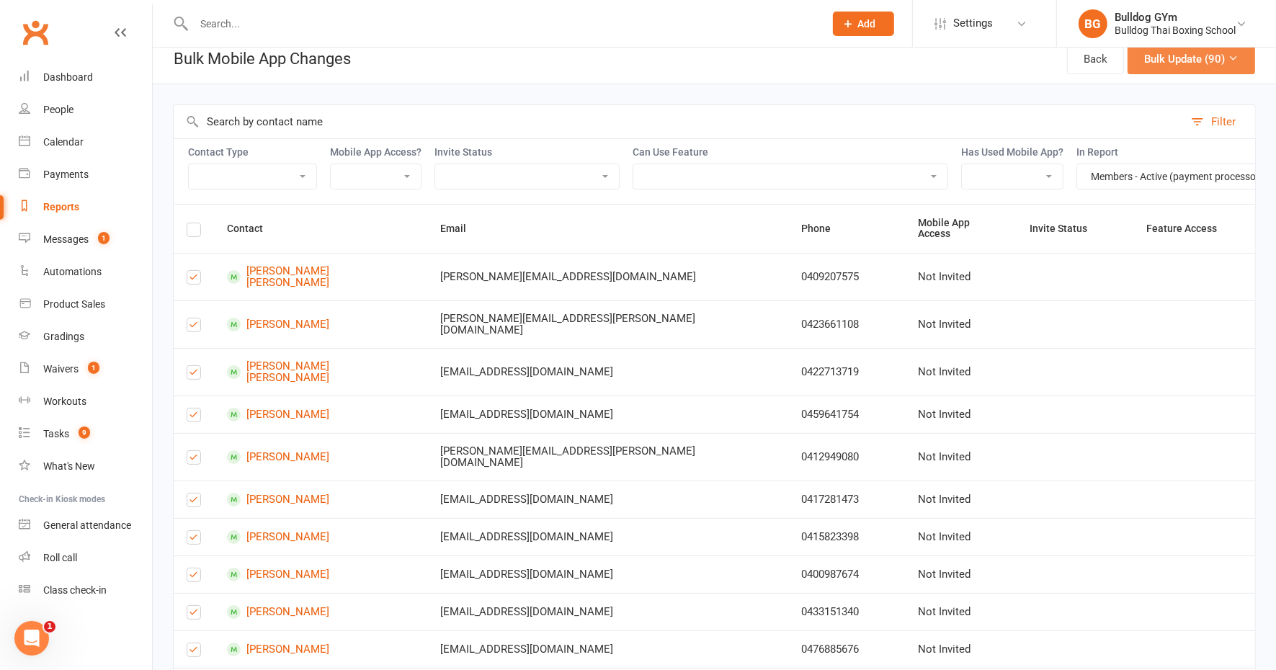
click at [1206, 60] on button "Bulk Update (90)" at bounding box center [1192, 59] width 128 height 30
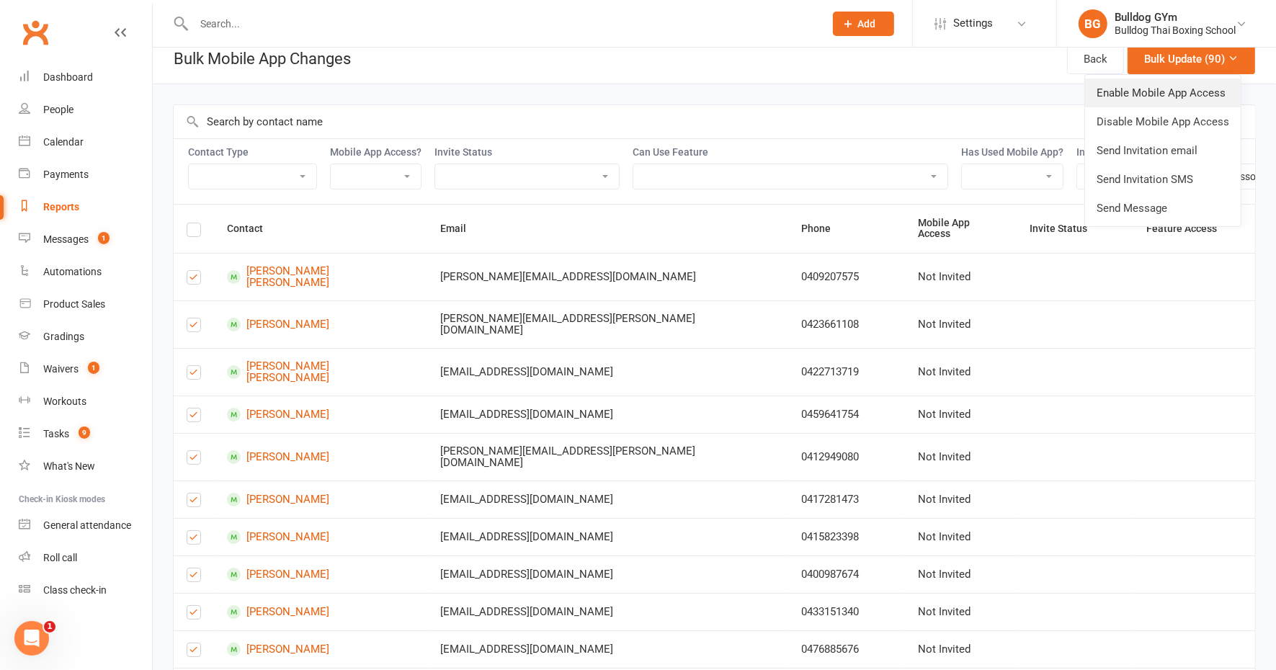
click at [1175, 93] on link "Enable Mobile App Access" at bounding box center [1163, 93] width 156 height 29
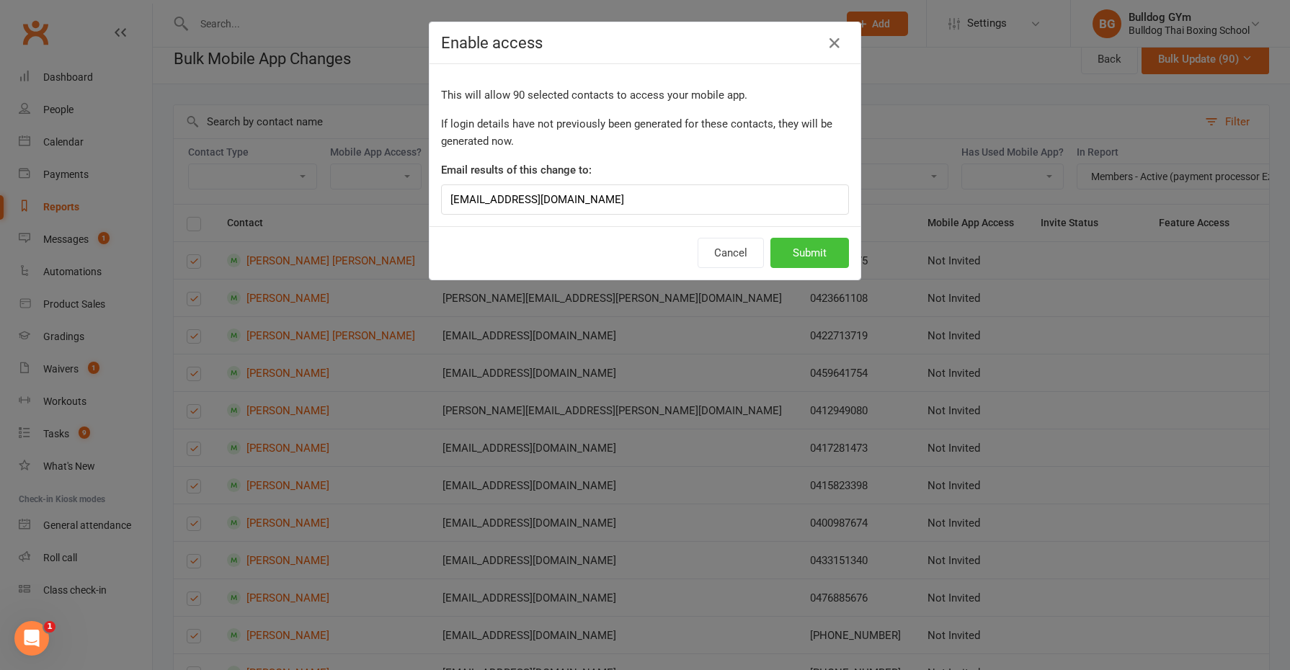
click at [809, 252] on button "Submit" at bounding box center [809, 253] width 79 height 30
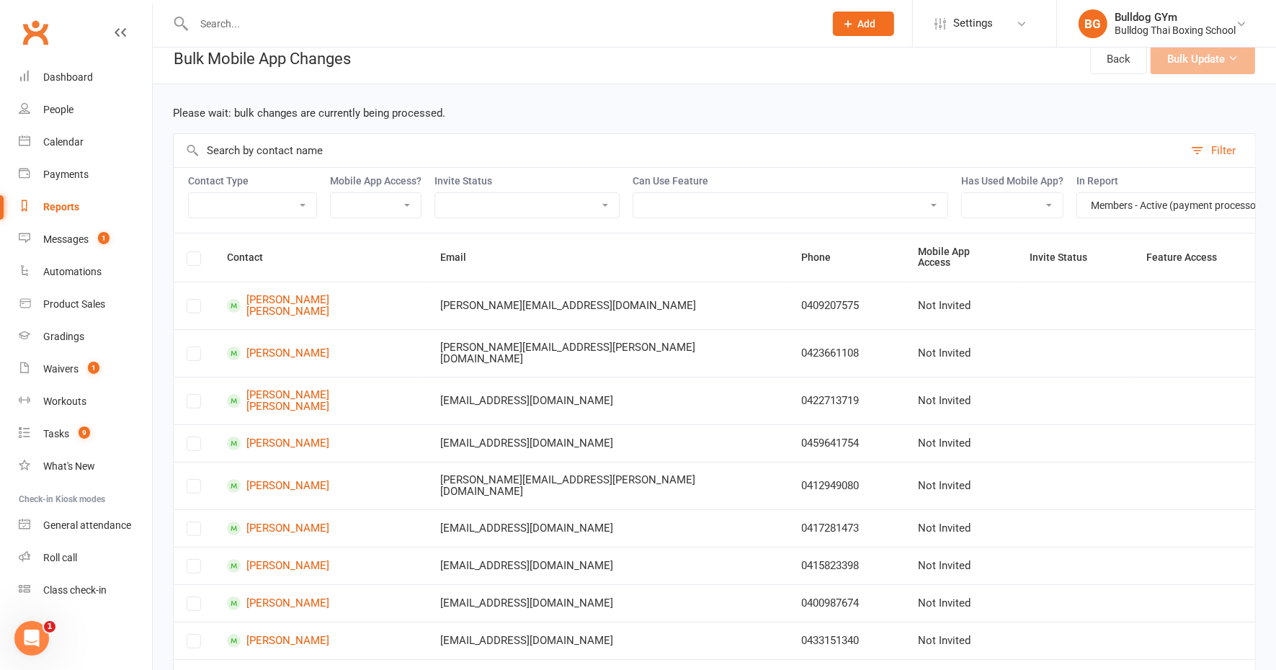
click at [198, 261] on label at bounding box center [194, 261] width 14 height 0
click at [195, 261] on label at bounding box center [194, 261] width 14 height 0
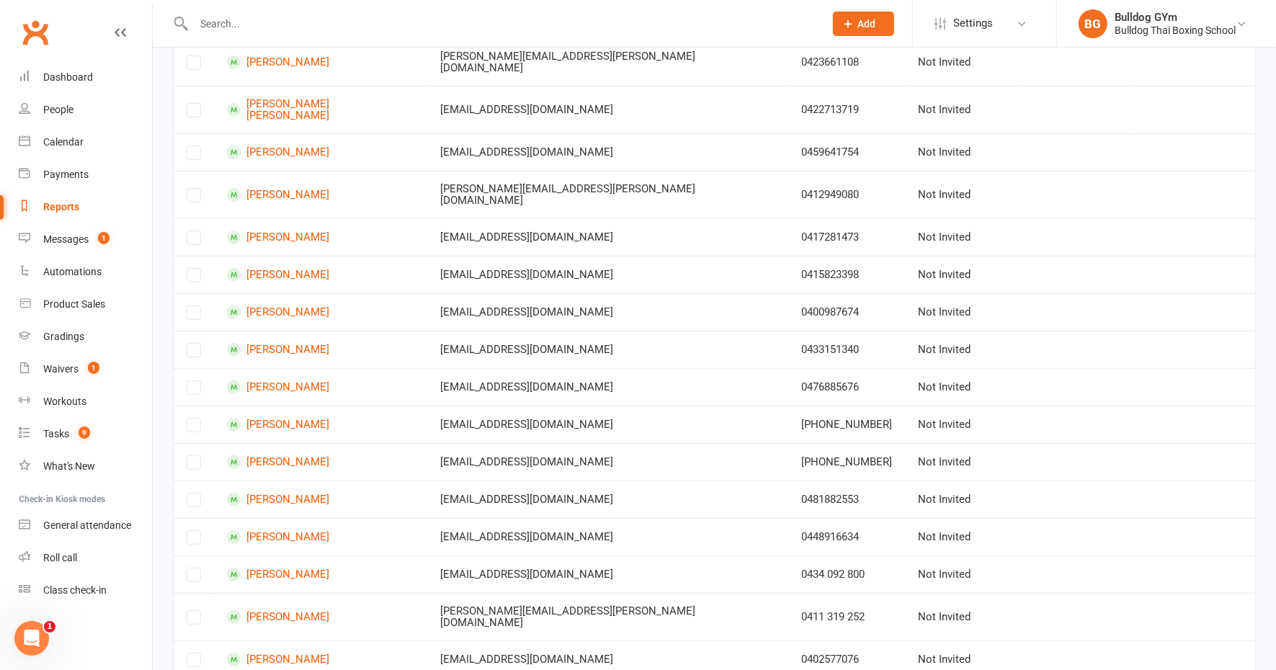
scroll to position [0, 0]
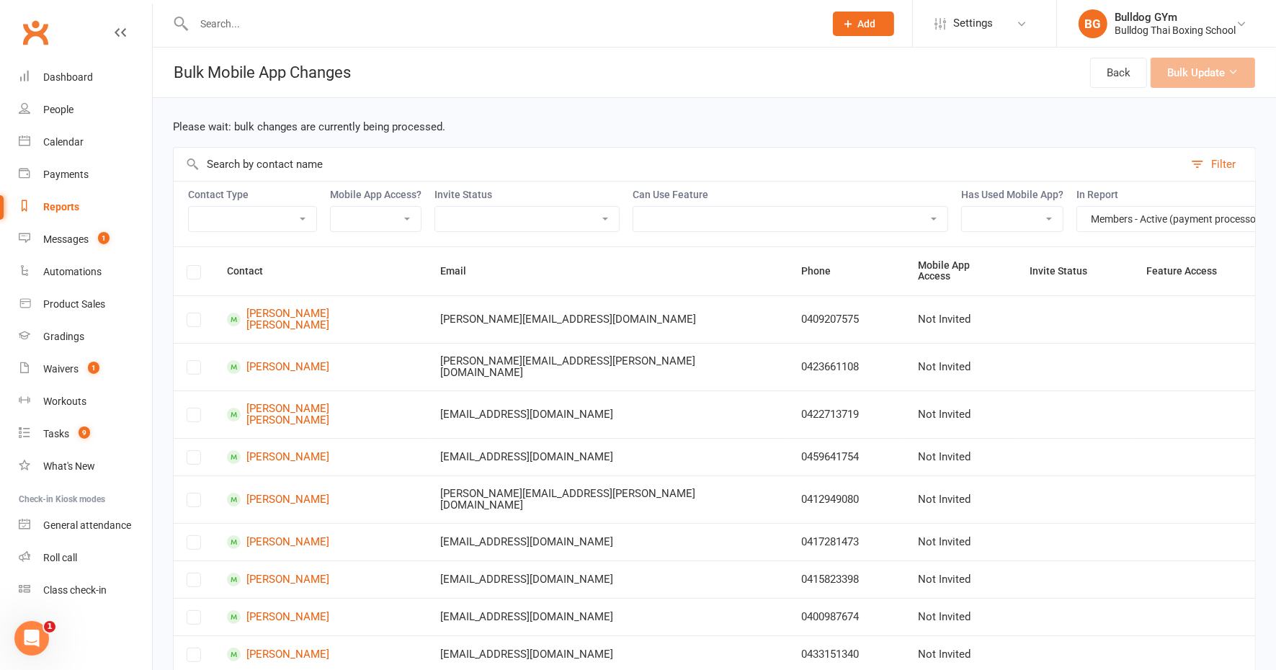
click at [195, 275] on label at bounding box center [194, 275] width 14 height 0
click at [192, 275] on label at bounding box center [194, 275] width 14 height 0
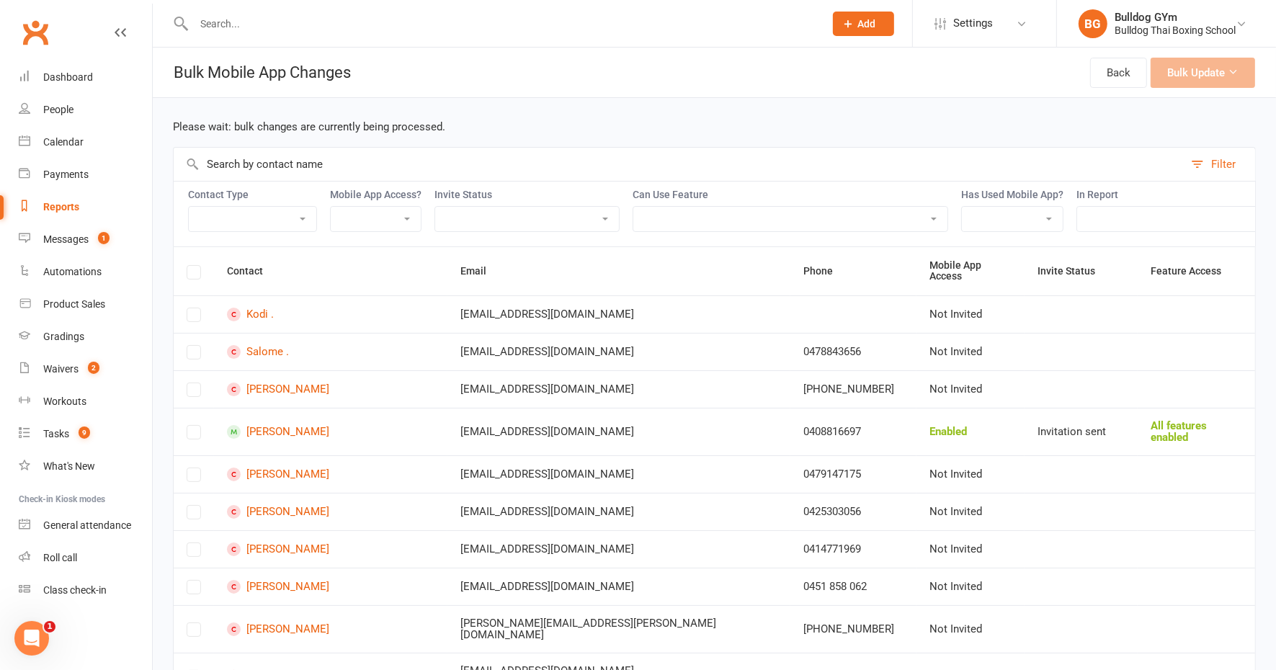
drag, startPoint x: 1152, startPoint y: 218, endPoint x: 1150, endPoint y: 229, distance: 11.0
click at [1152, 218] on select "Active Trials Cancelled last 30 days FB leads No Answer FB Leads Pending KIDS -…" at bounding box center [1234, 219] width 315 height 25
click at [1121, 221] on select "Active Trials Cancelled last 30 days FB leads No Answer FB Leads Pending KIDS -…" at bounding box center [1234, 219] width 315 height 25
click at [1121, 219] on select "Active Trials Cancelled last 30 days FB leads No Answer FB Leads Pending KIDS -…" at bounding box center [1234, 219] width 315 height 25
select select "144999"
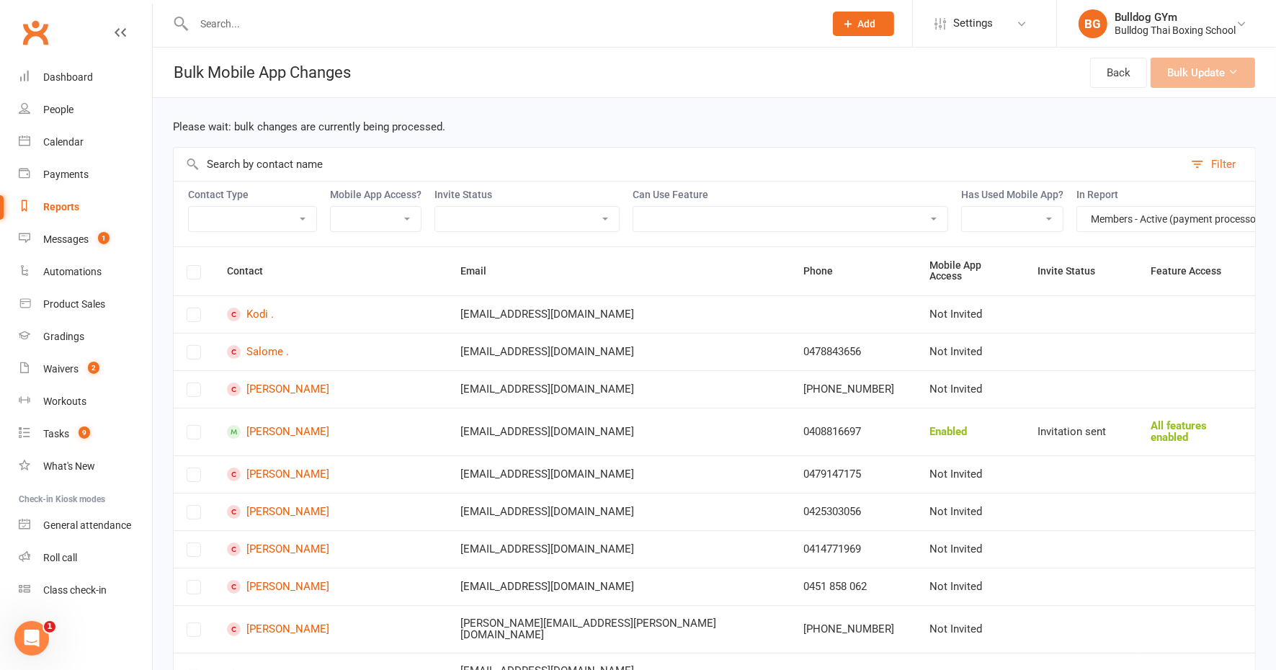
click at [1077, 207] on select "Active Trials Cancelled last 30 days FB leads No Answer FB Leads Pending KIDS -…" at bounding box center [1234, 219] width 315 height 25
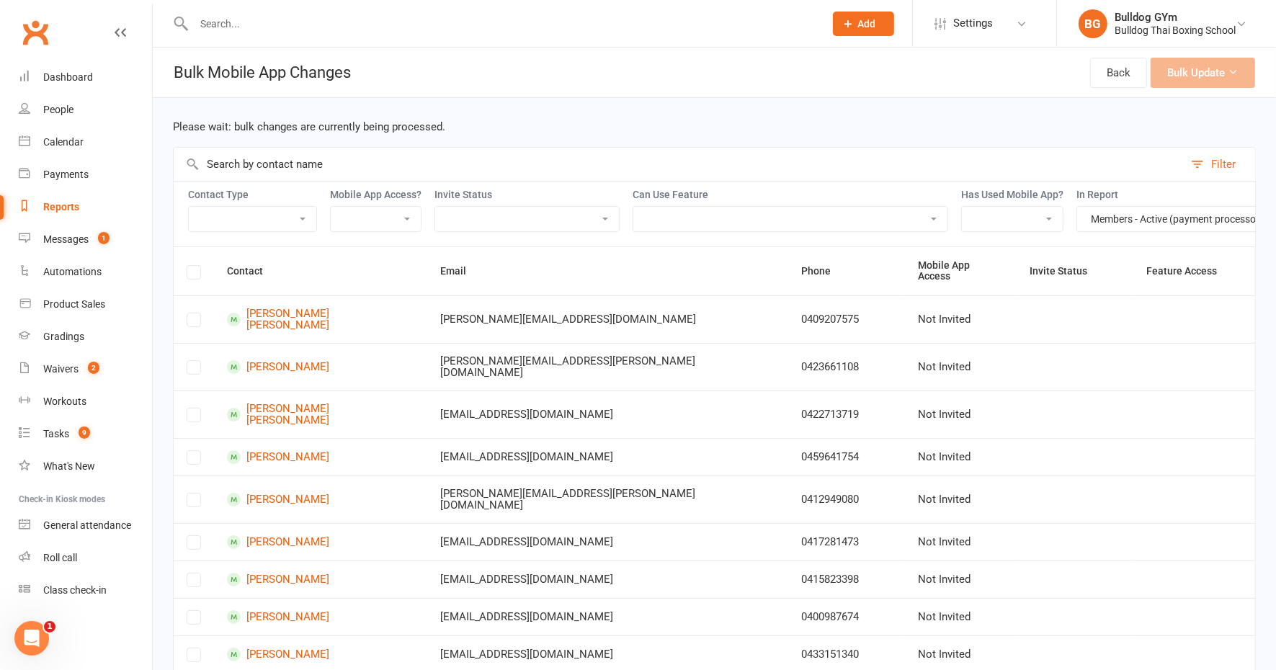
click at [192, 275] on label at bounding box center [194, 275] width 14 height 0
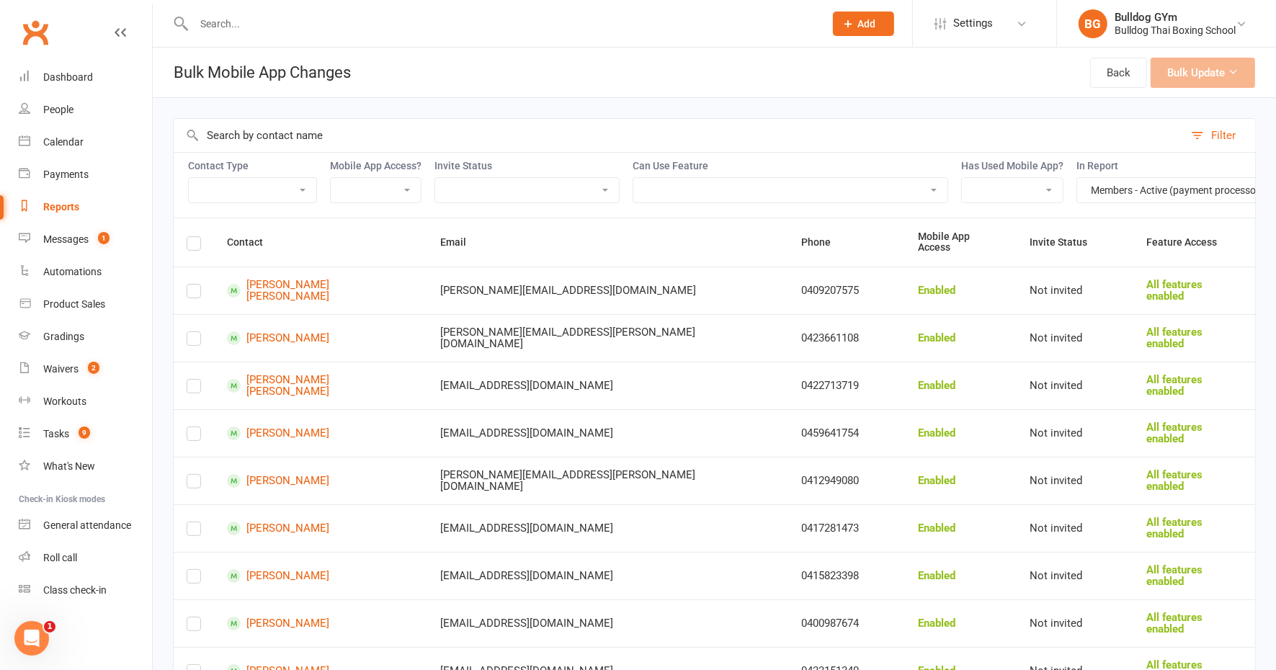
click at [193, 246] on label at bounding box center [194, 246] width 14 height 0
click at [193, 237] on input "checkbox" at bounding box center [194, 237] width 14 height 0
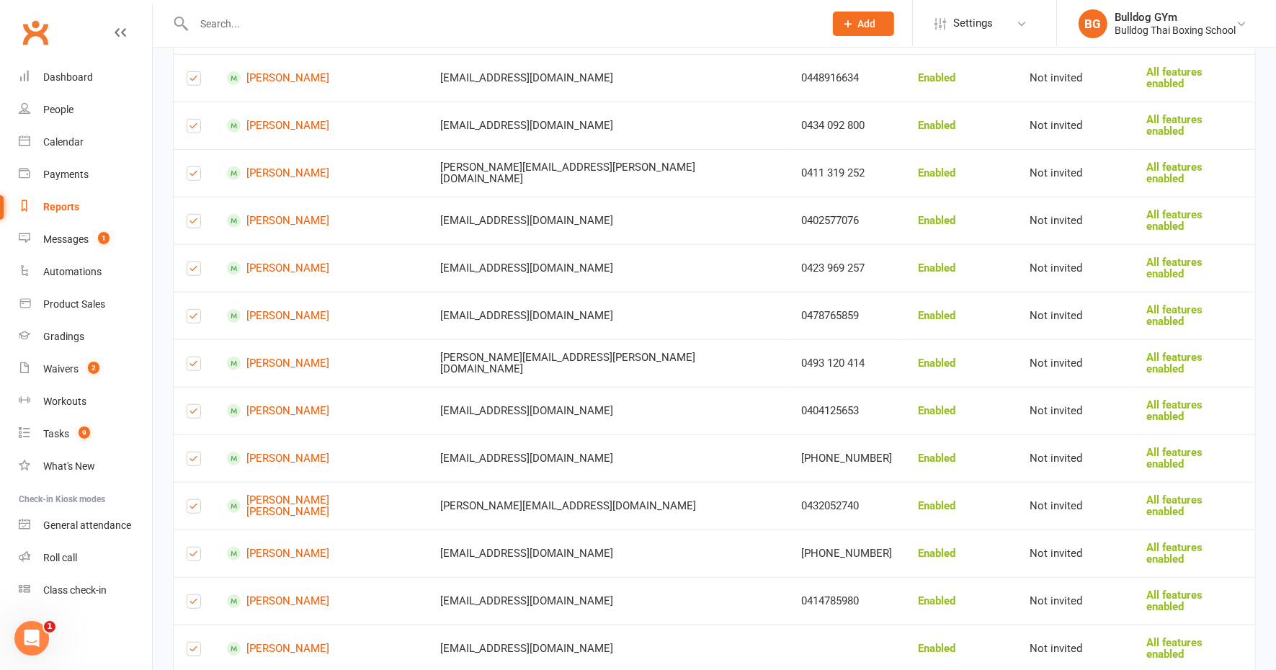
scroll to position [901, 0]
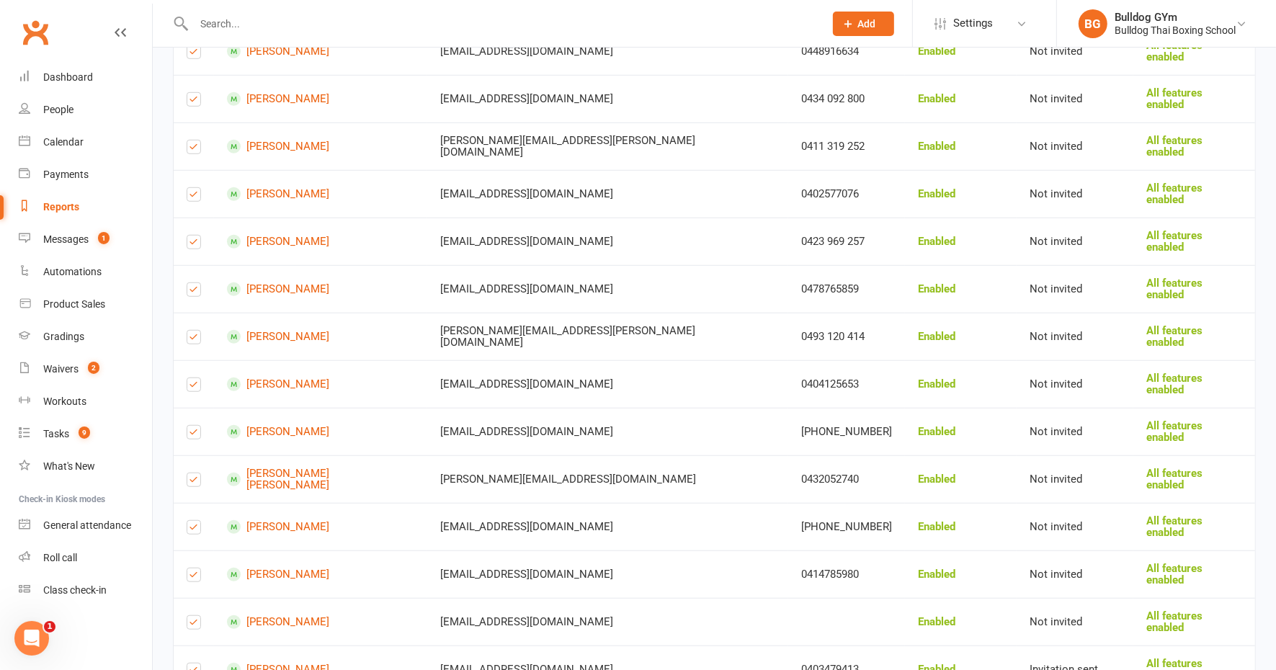
click at [193, 670] on label at bounding box center [194, 673] width 14 height 0
click at [193, 664] on input "checkbox" at bounding box center [194, 664] width 14 height 0
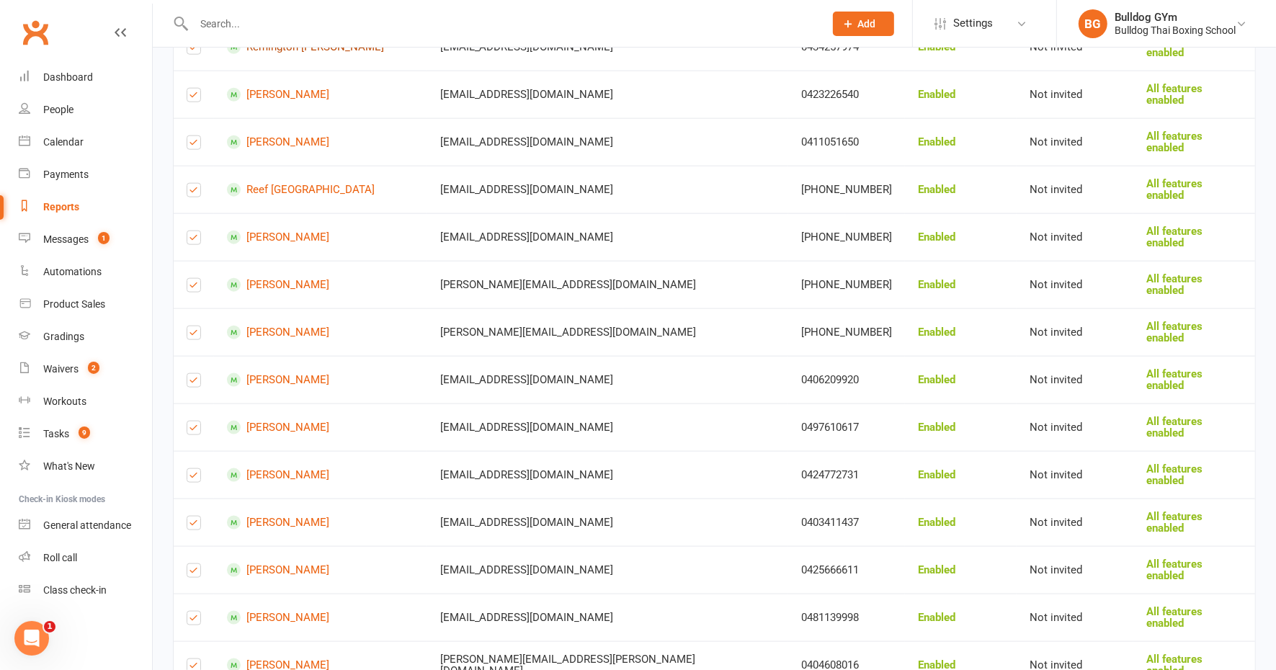
scroll to position [1578, 0]
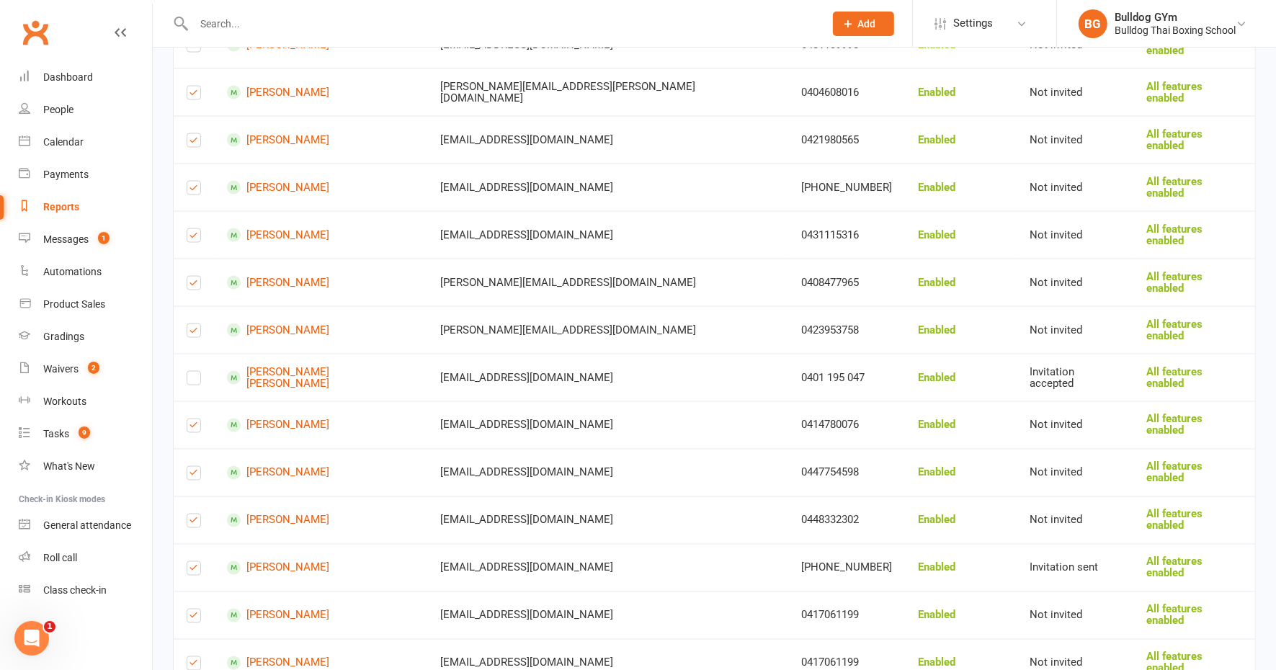
scroll to position [2209, 0]
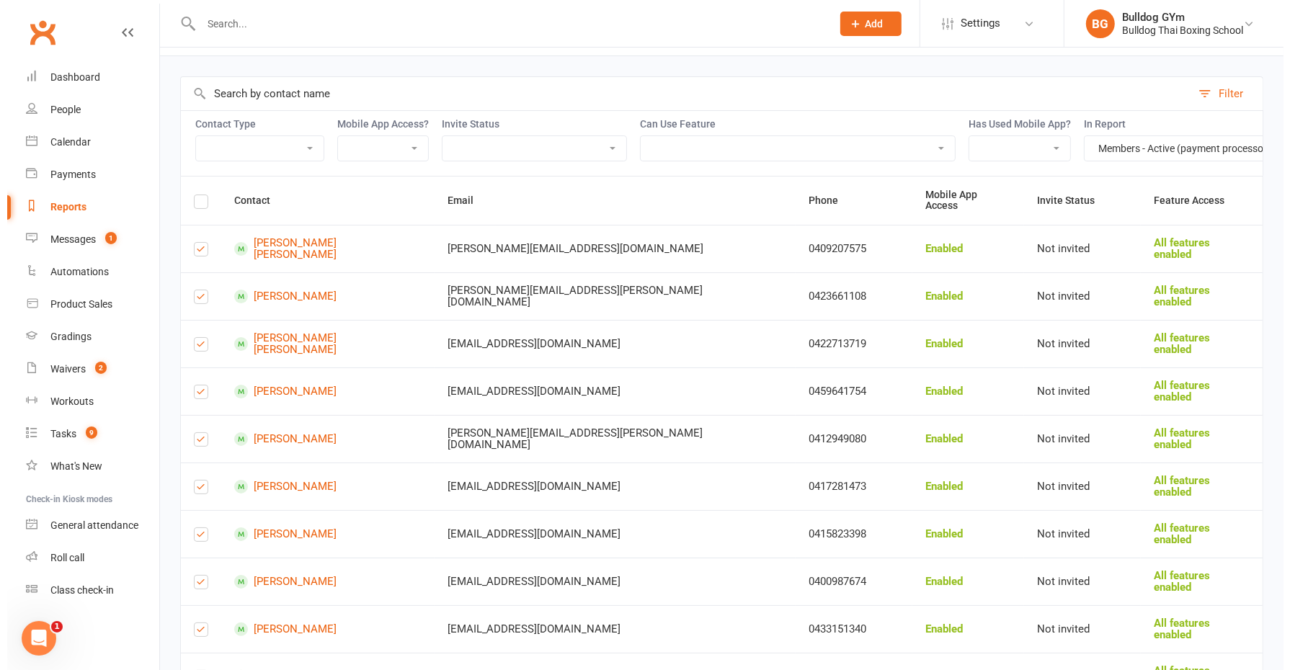
scroll to position [0, 0]
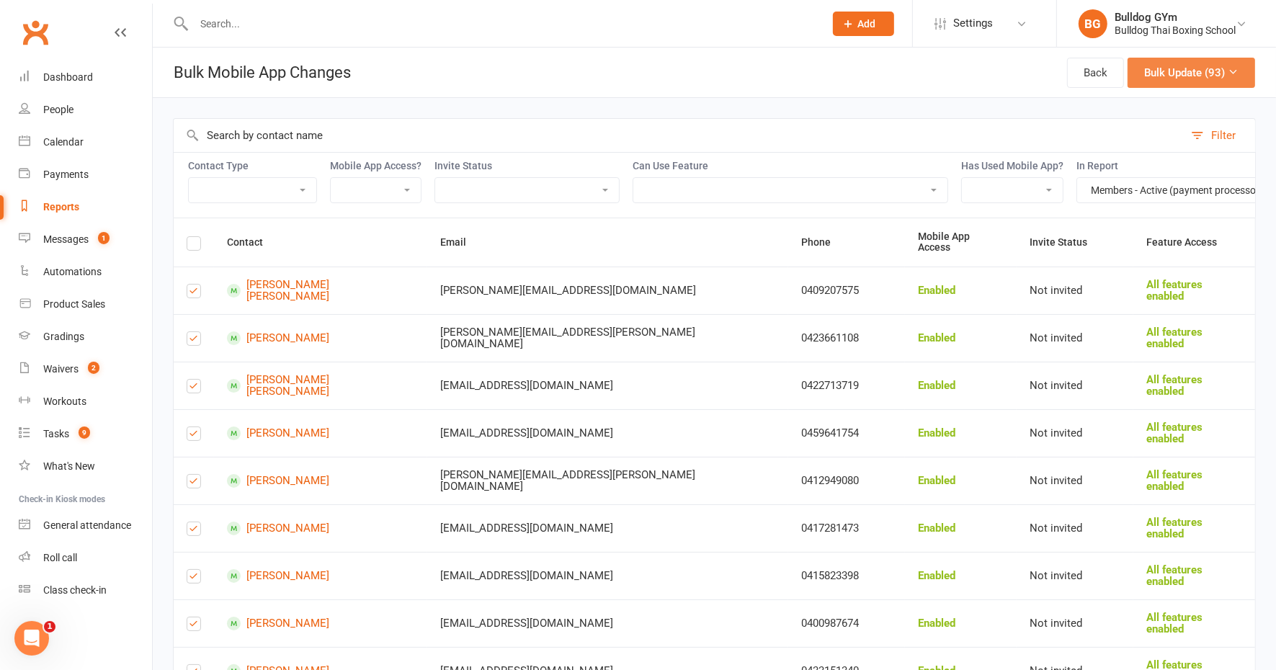
click at [1181, 63] on button "Bulk Update (93)" at bounding box center [1192, 73] width 128 height 30
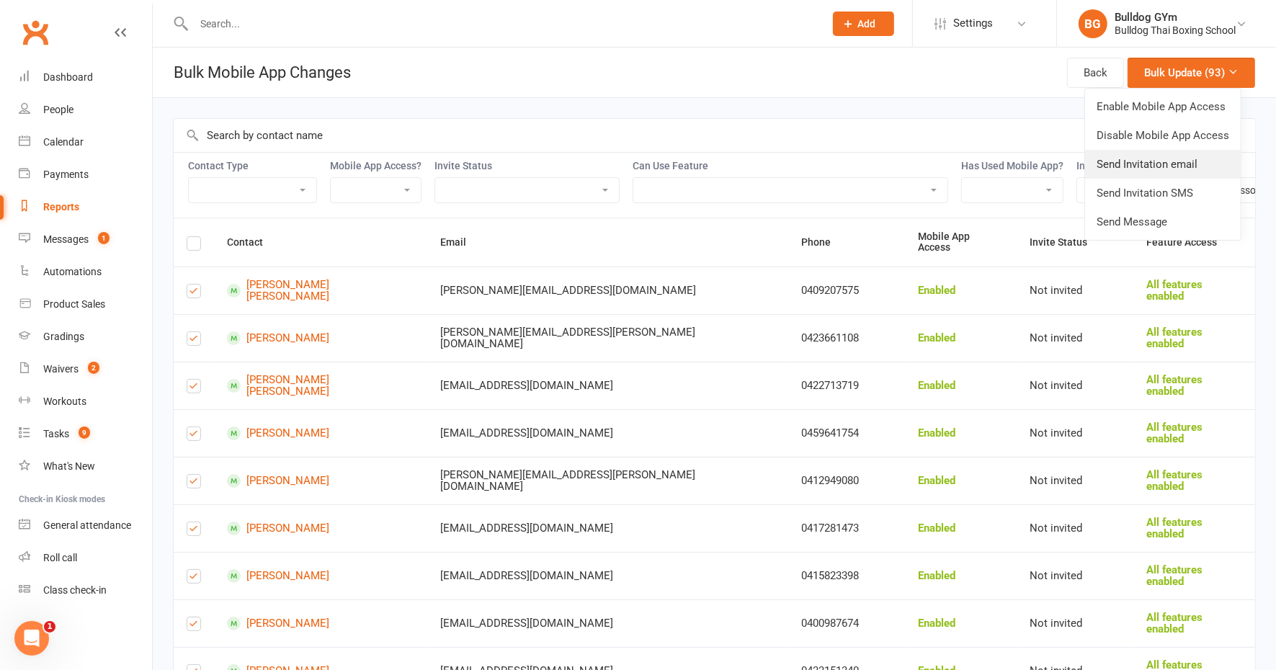
click at [1131, 159] on link "Send Invitation email" at bounding box center [1163, 164] width 156 height 29
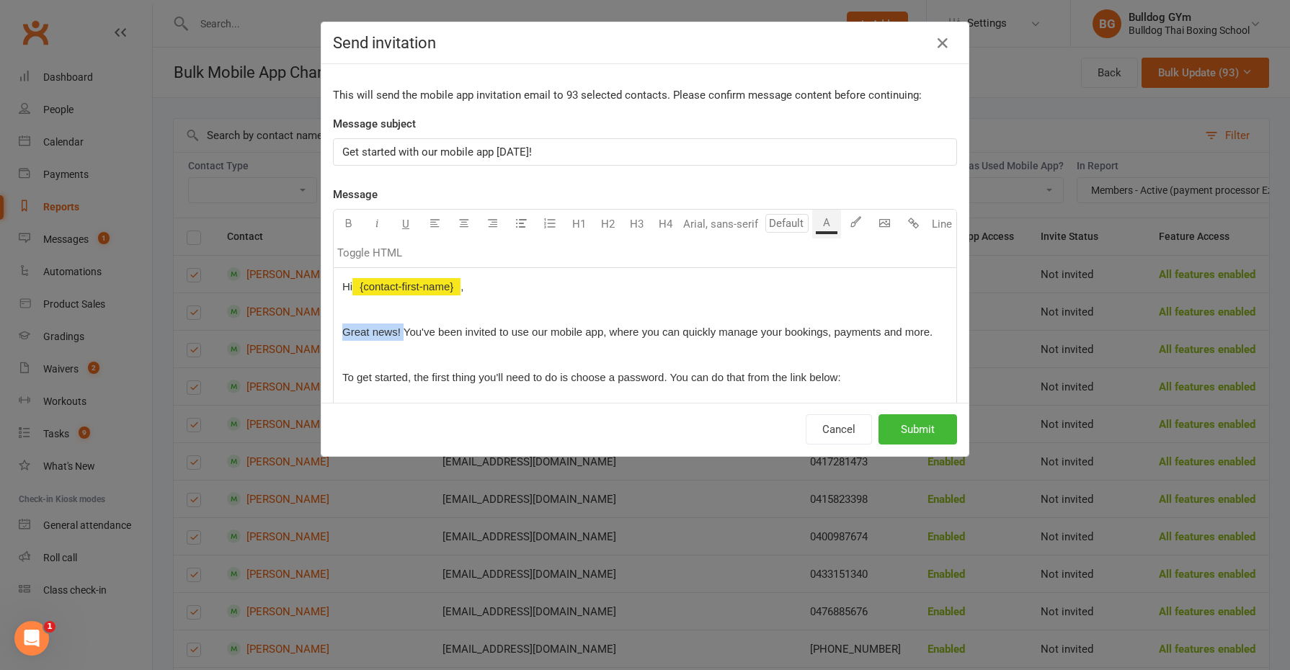
drag, startPoint x: 398, startPoint y: 327, endPoint x: 319, endPoint y: 324, distance: 79.4
click at [321, 326] on div "This will send the mobile app invitation email to 93 selected contacts. Please …" at bounding box center [644, 233] width 647 height 339
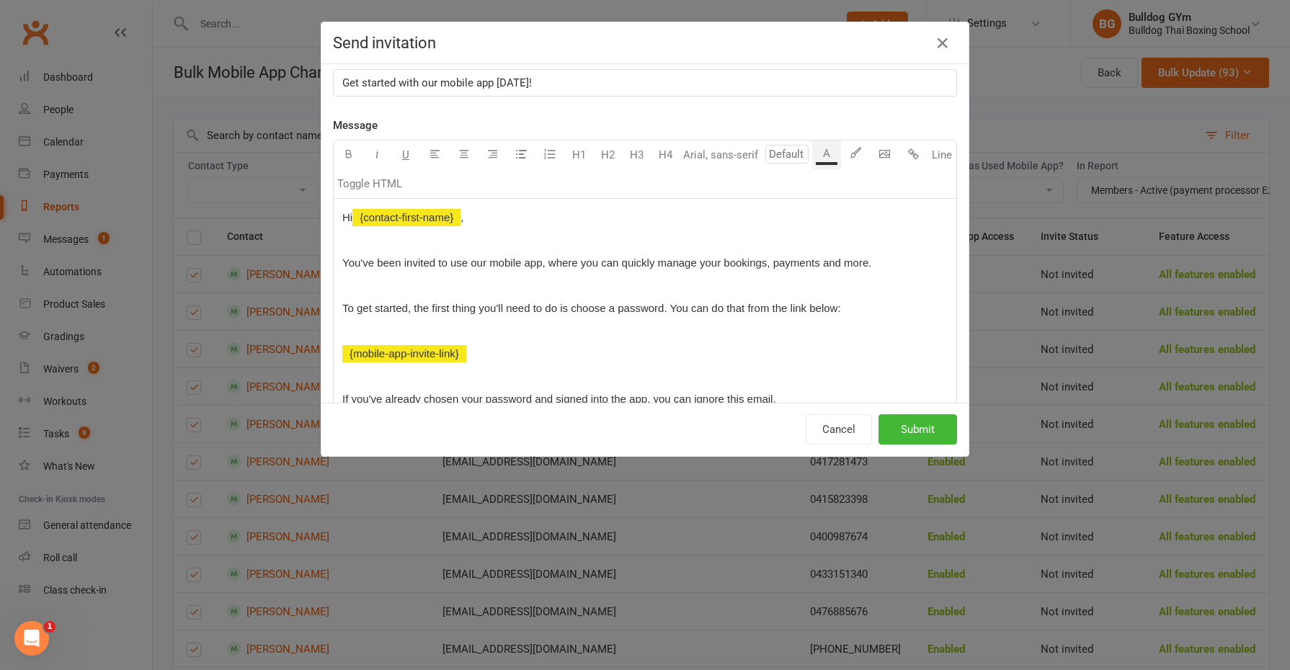
scroll to position [90, 0]
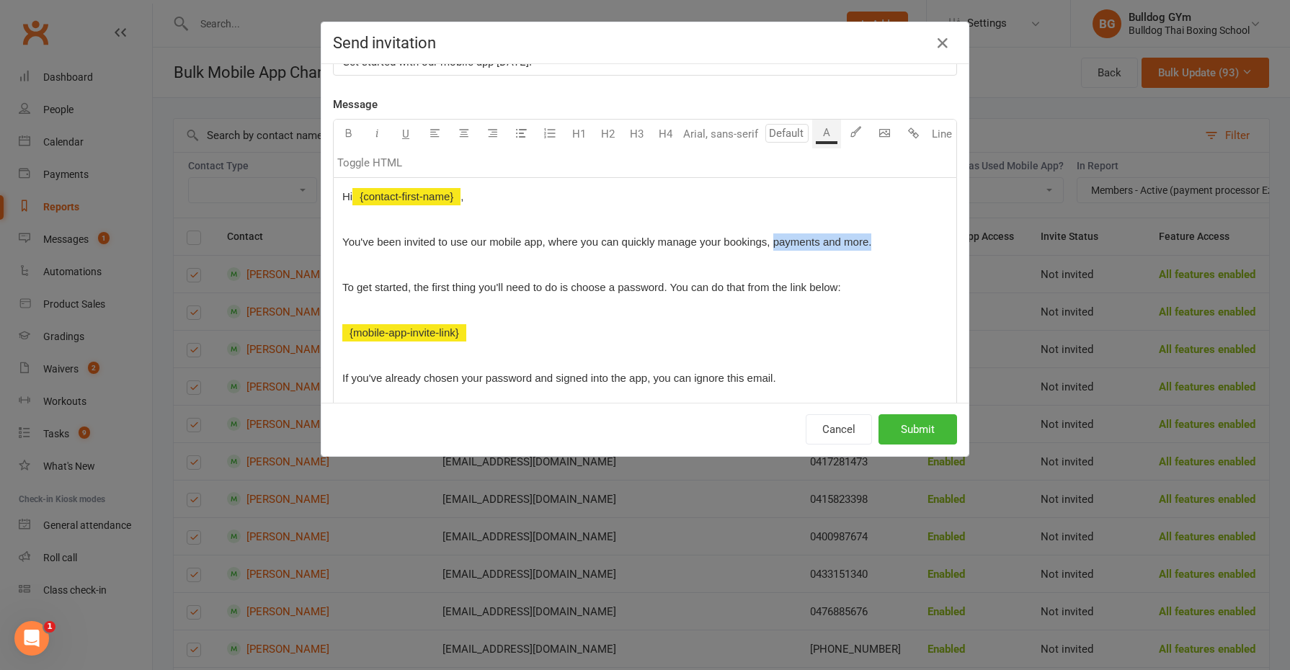
drag, startPoint x: 842, startPoint y: 241, endPoint x: 768, endPoint y: 239, distance: 74.3
click at [768, 239] on p "You've been invited to use our mobile app, where you can quickly manage your bo…" at bounding box center [644, 242] width 605 height 17
drag, startPoint x: 474, startPoint y: 195, endPoint x: 410, endPoint y: 192, distance: 63.5
click at [410, 192] on p "Hi ﻿ {contact-first-name} ," at bounding box center [644, 196] width 605 height 17
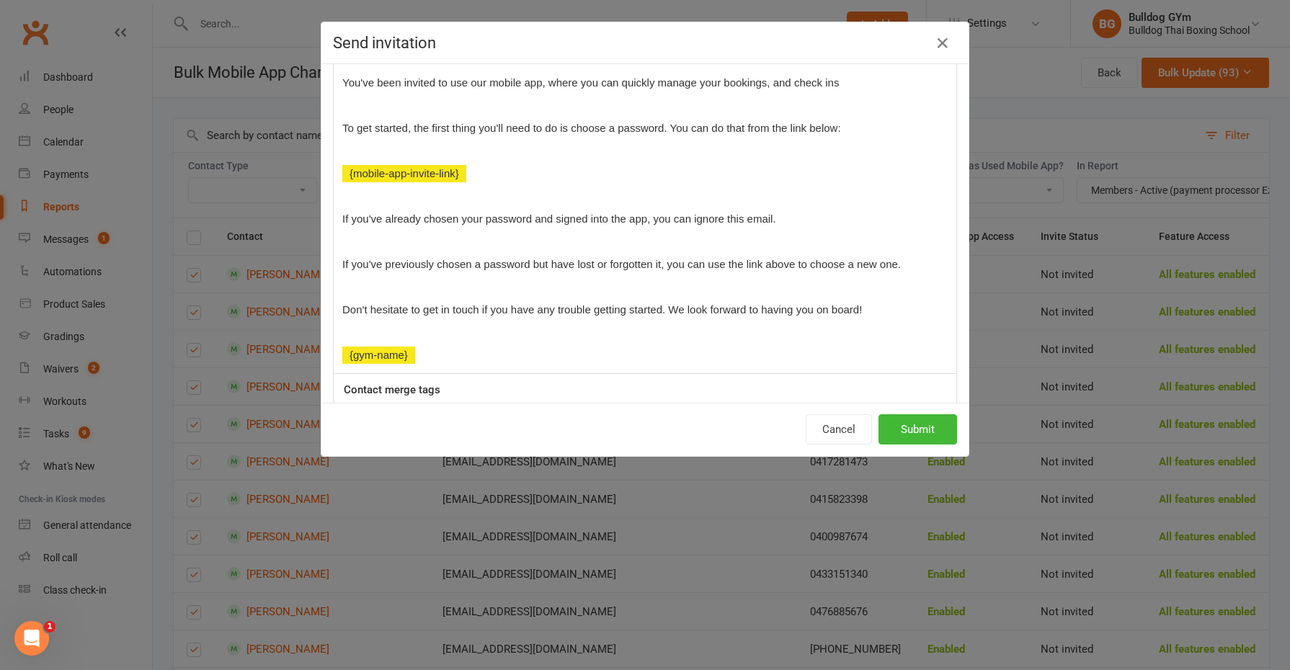
scroll to position [270, 0]
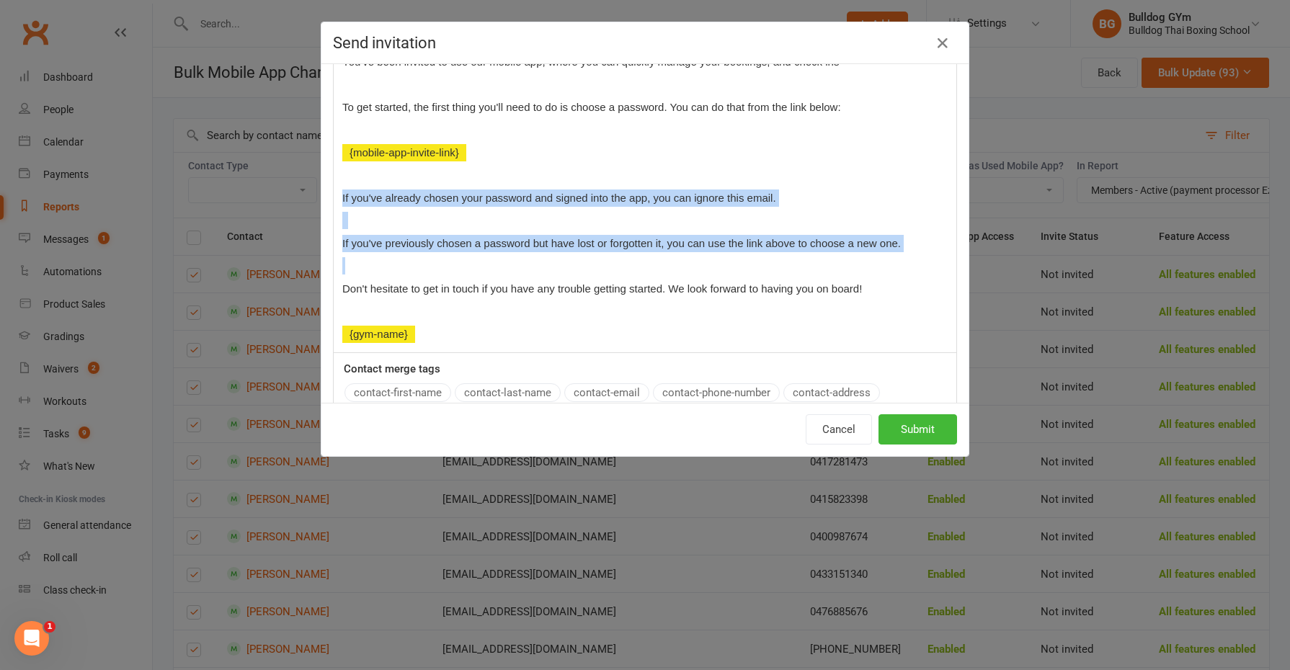
drag, startPoint x: 336, startPoint y: 194, endPoint x: 843, endPoint y: 254, distance: 511.0
click at [843, 254] on div "Hi You've been invited to use our mobile app, where you can quickly manage your…" at bounding box center [645, 175] width 623 height 355
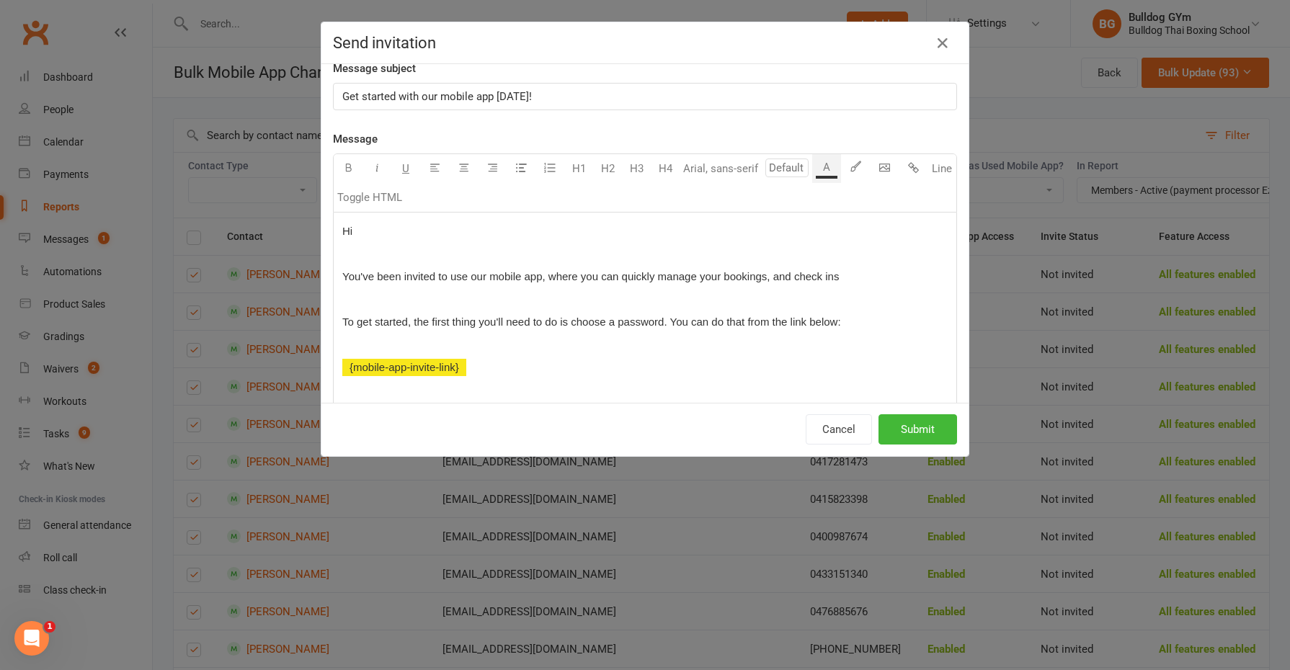
scroll to position [90, 0]
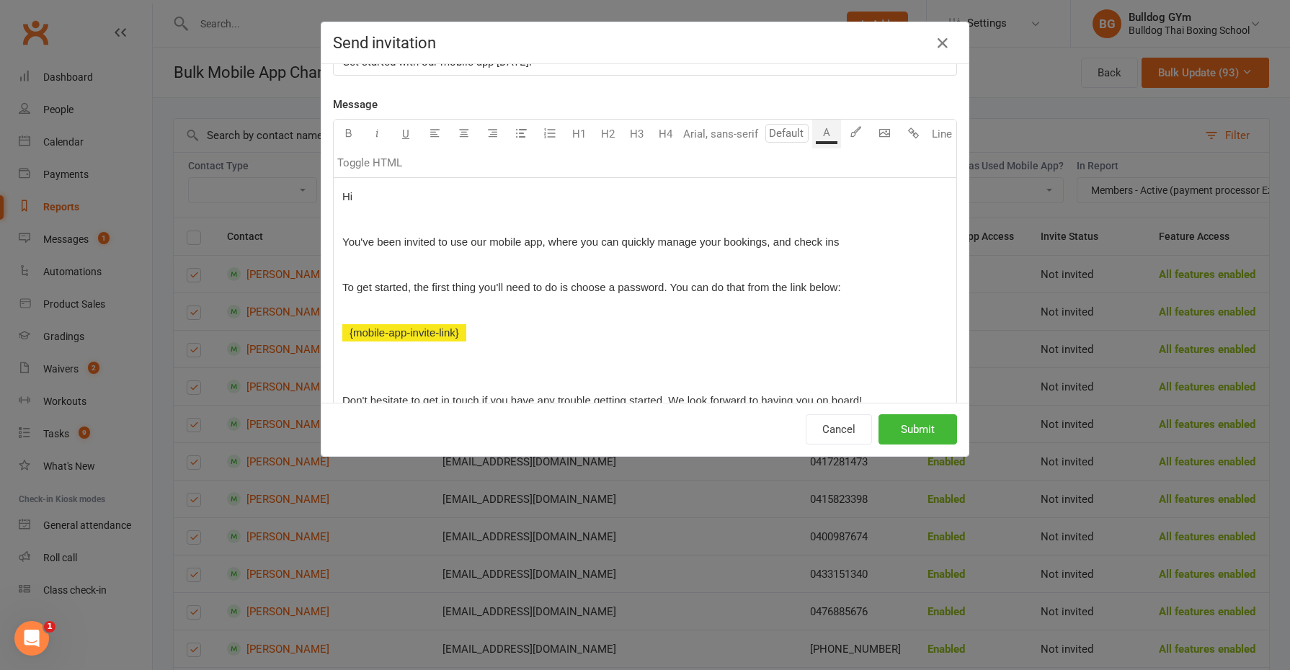
click at [860, 241] on p "You've been invited to use our mobile app, where you can quickly manage your bo…" at bounding box center [644, 242] width 605 height 17
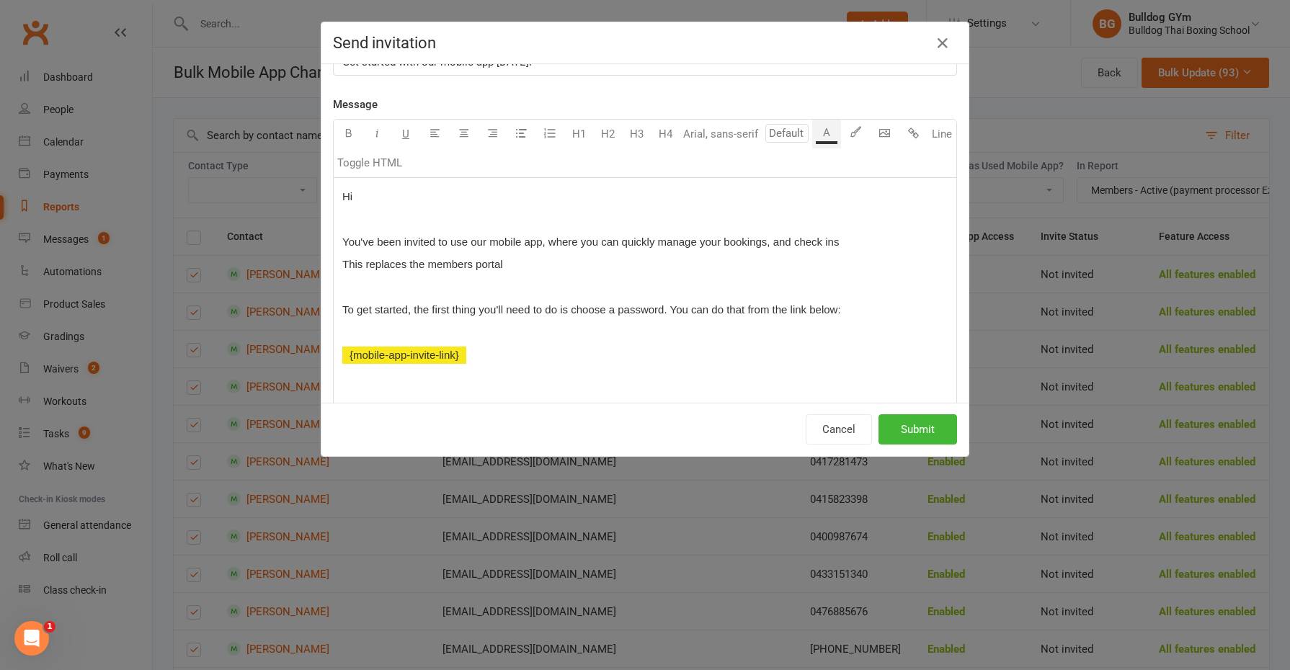
click at [517, 263] on p "This replaces the members portal" at bounding box center [644, 264] width 605 height 17
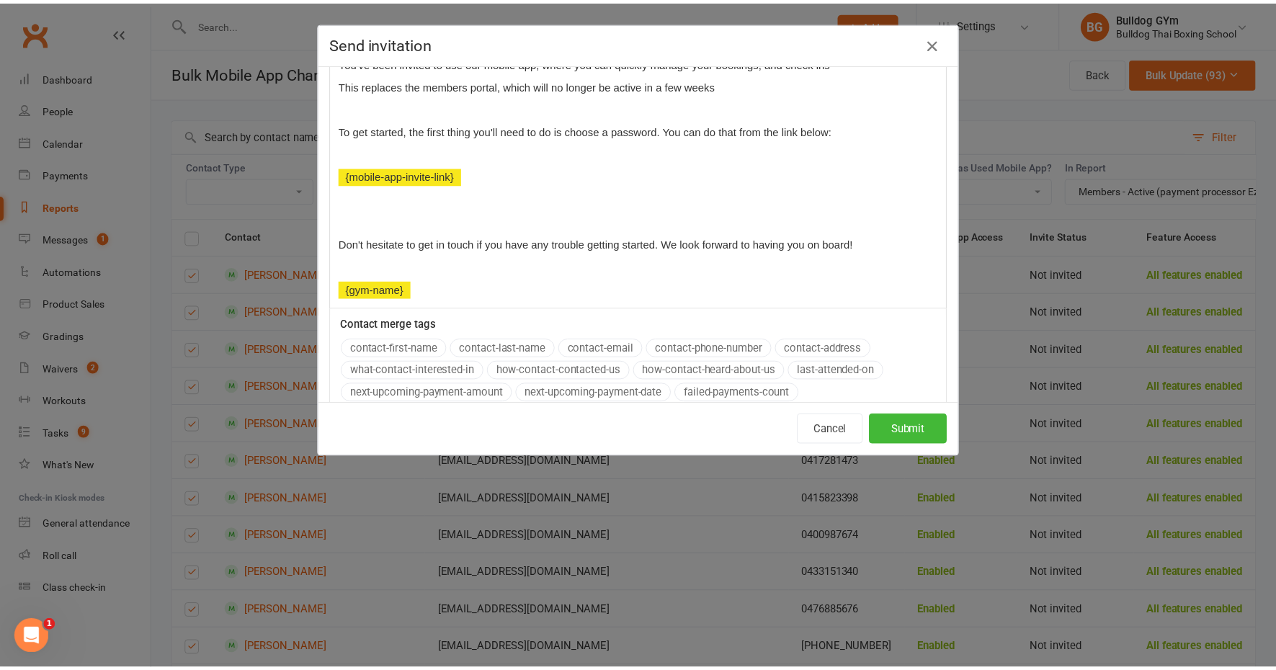
scroll to position [270, 0]
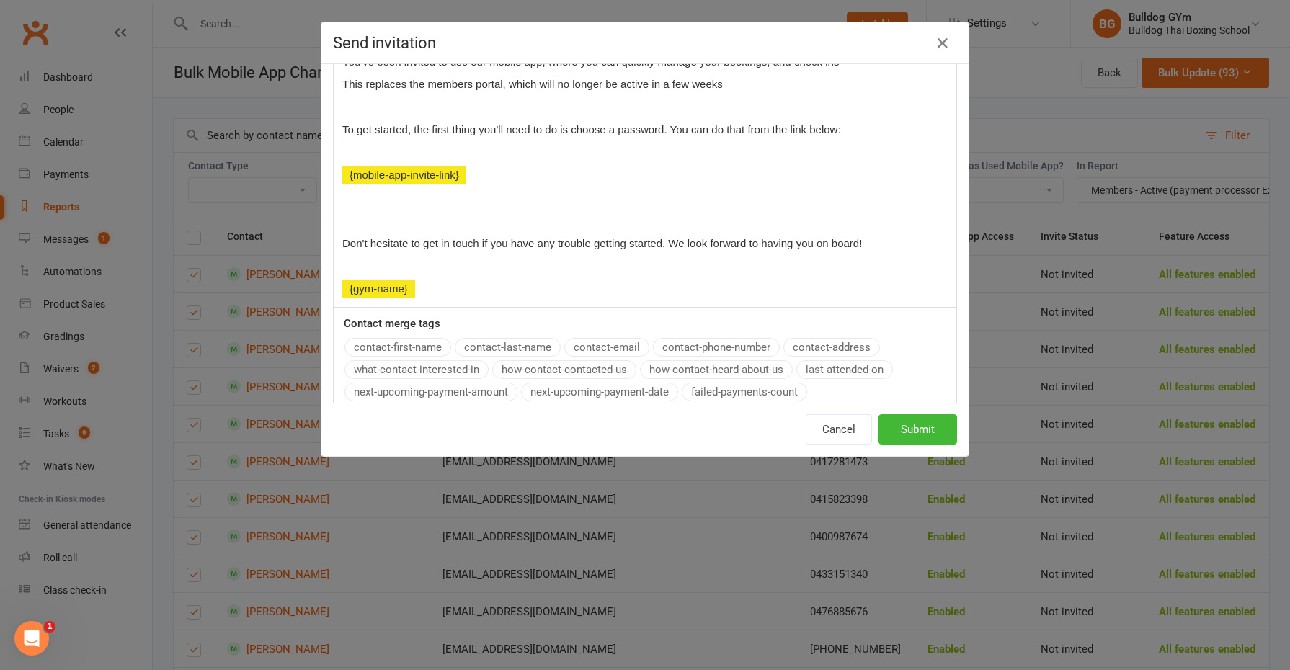
click at [366, 218] on p "﻿" at bounding box center [644, 220] width 605 height 17
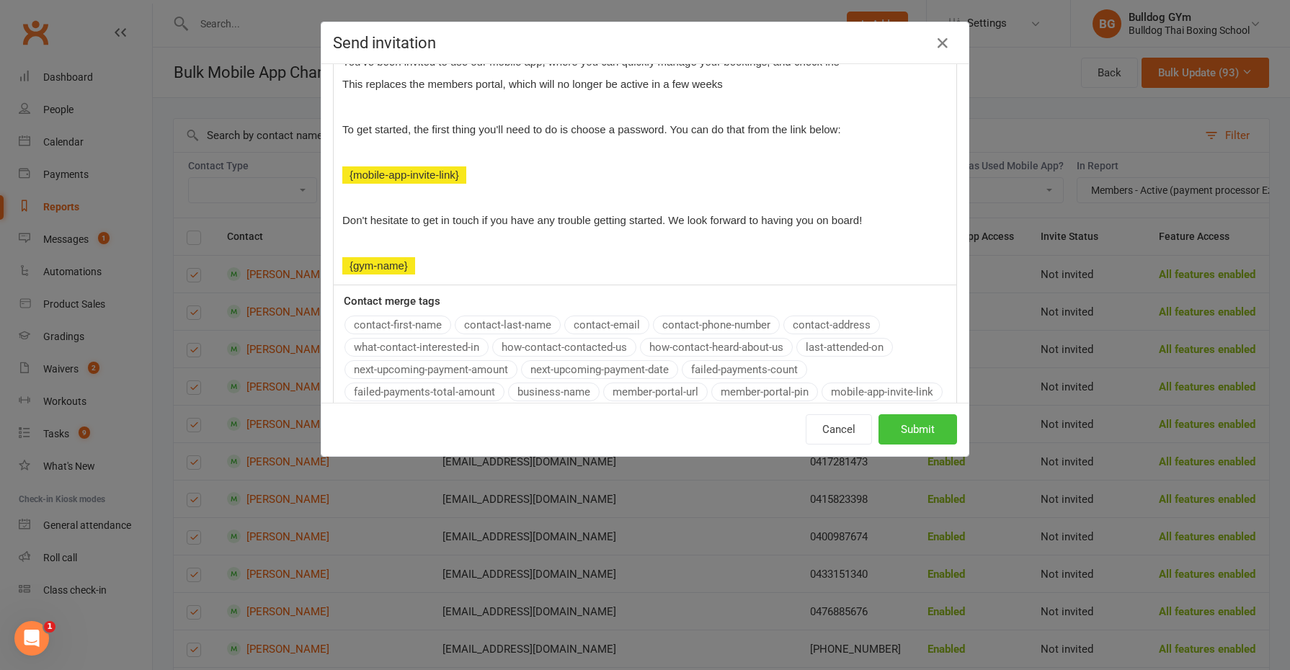
click at [908, 433] on button "Submit" at bounding box center [918, 429] width 79 height 30
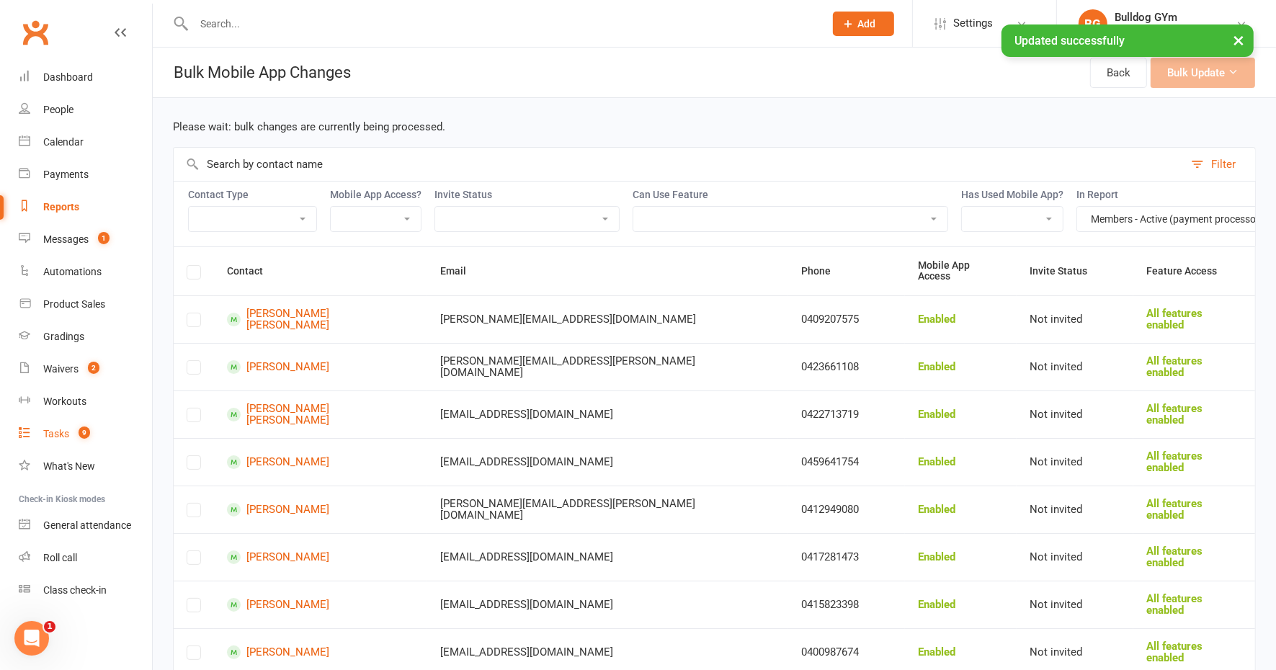
click at [50, 432] on div "Tasks" at bounding box center [56, 434] width 26 height 12
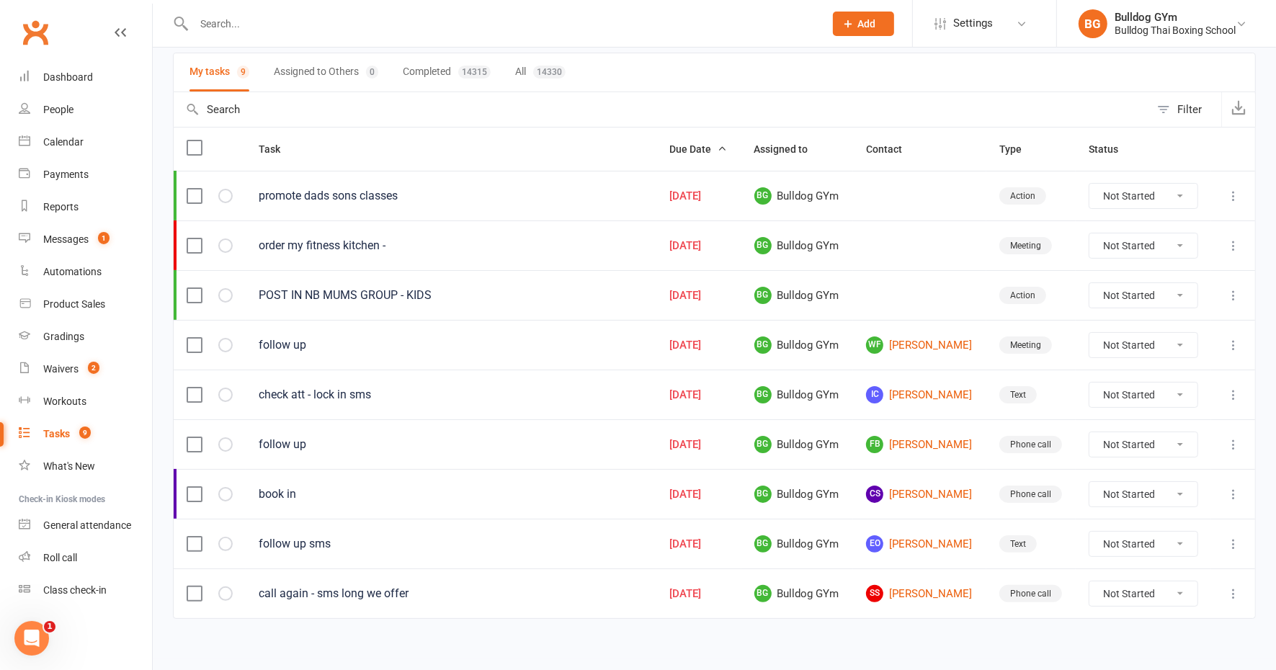
scroll to position [101, 0]
click at [930, 486] on link "CS Chloe Shorrock" at bounding box center [919, 493] width 107 height 17
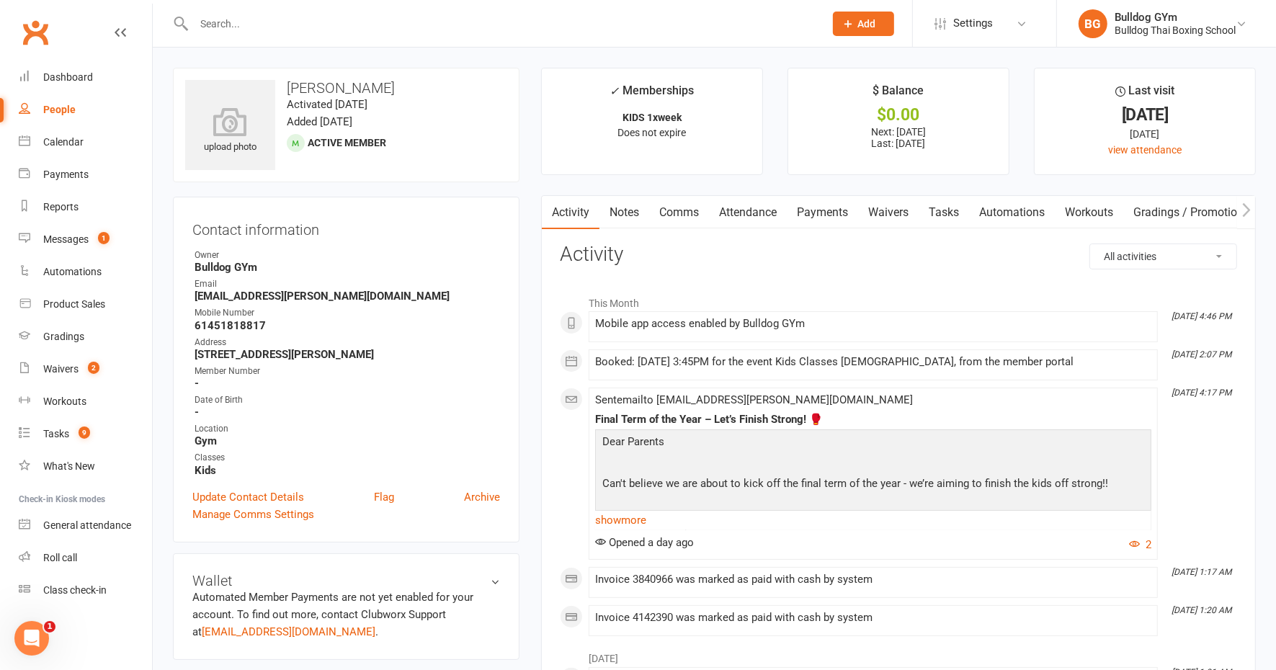
click at [961, 209] on link "Tasks" at bounding box center [944, 212] width 50 height 33
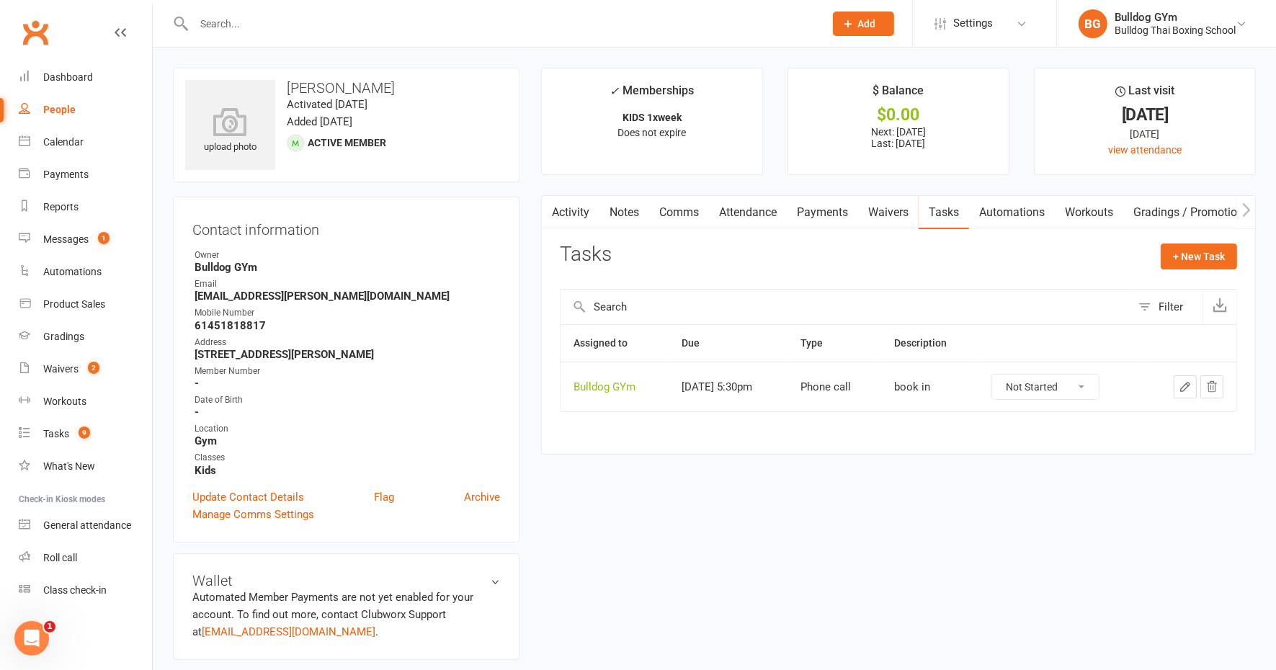
click at [1189, 386] on icon "button" at bounding box center [1185, 387] width 13 height 13
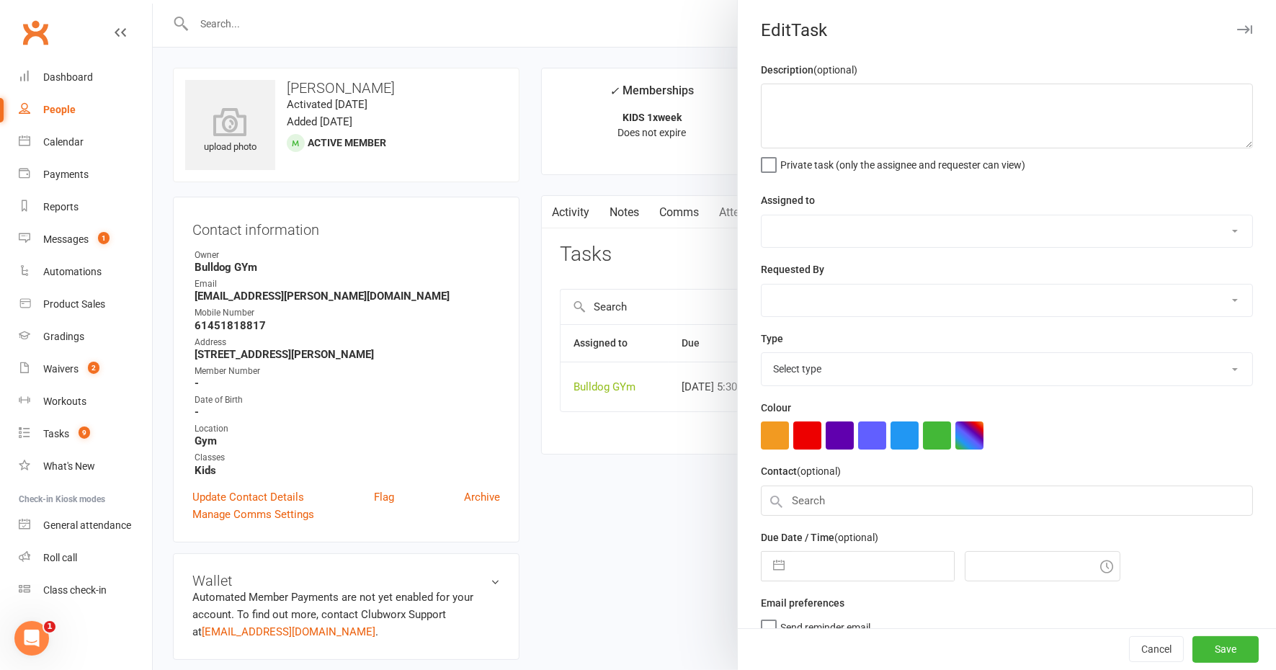
type textarea "book in"
select select "12940"
type input "[DATE]"
type input "5:30pm"
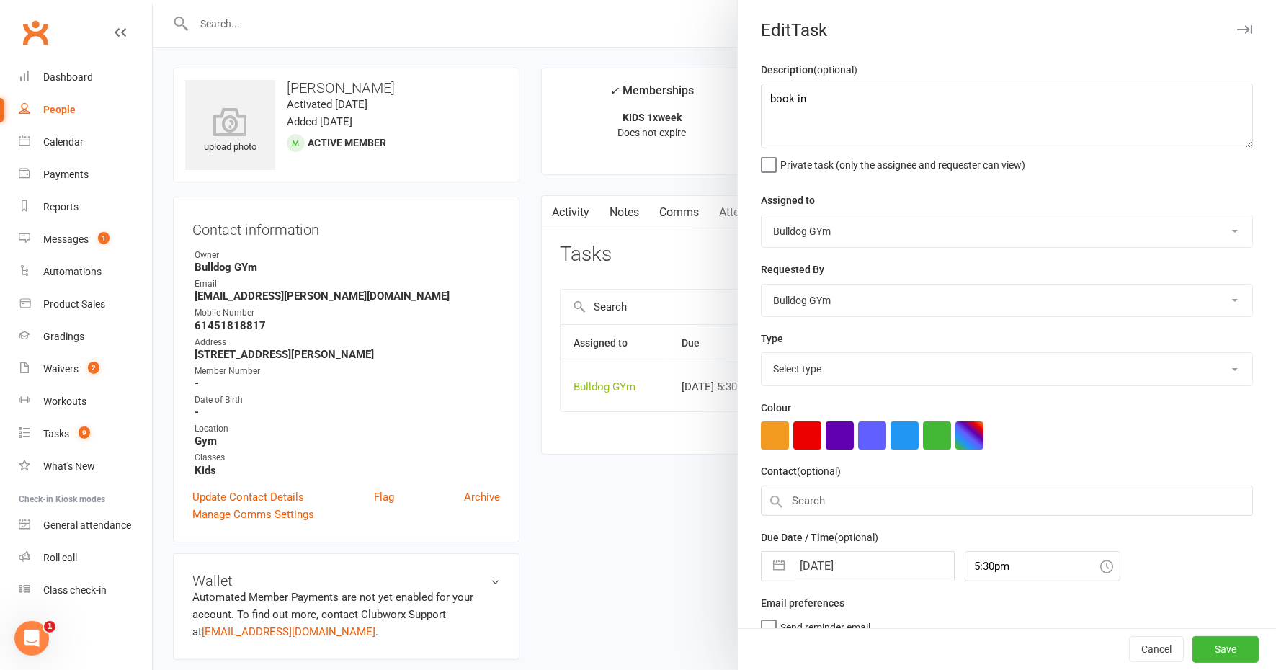
select select "12048"
click at [868, 563] on input "[DATE]" at bounding box center [873, 562] width 162 height 29
select select "8"
select select "2025"
select select "9"
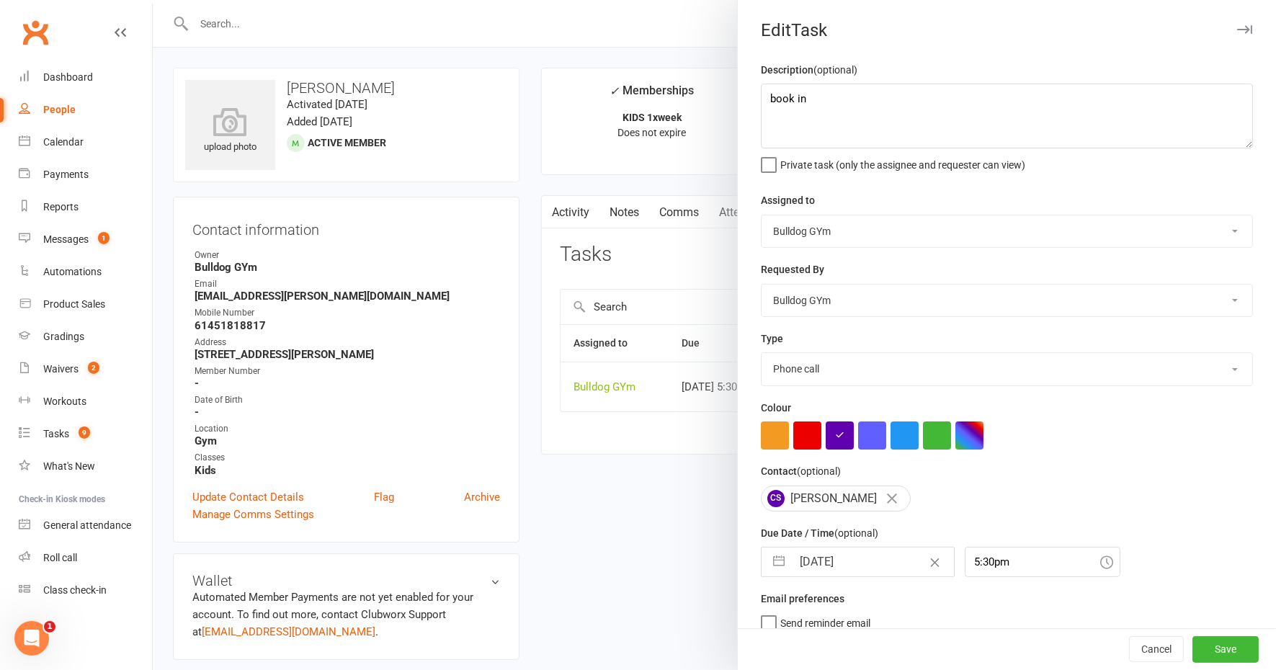
select select "2025"
select select "10"
select select "2025"
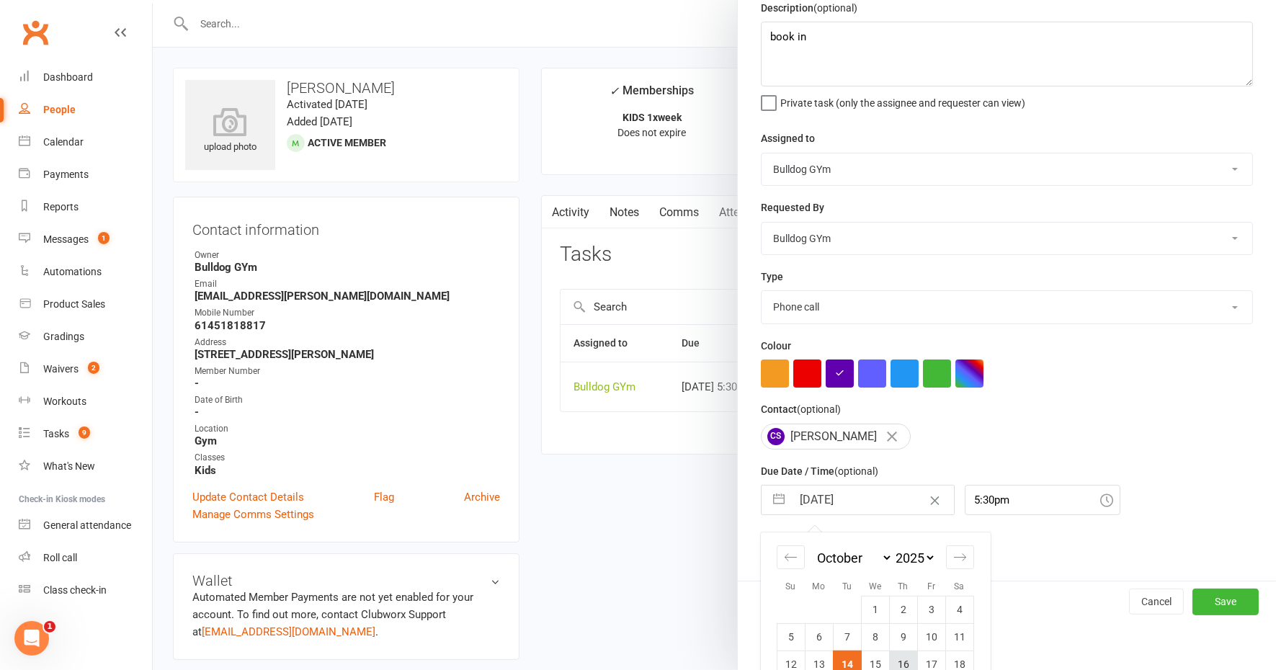
scroll to position [141, 0]
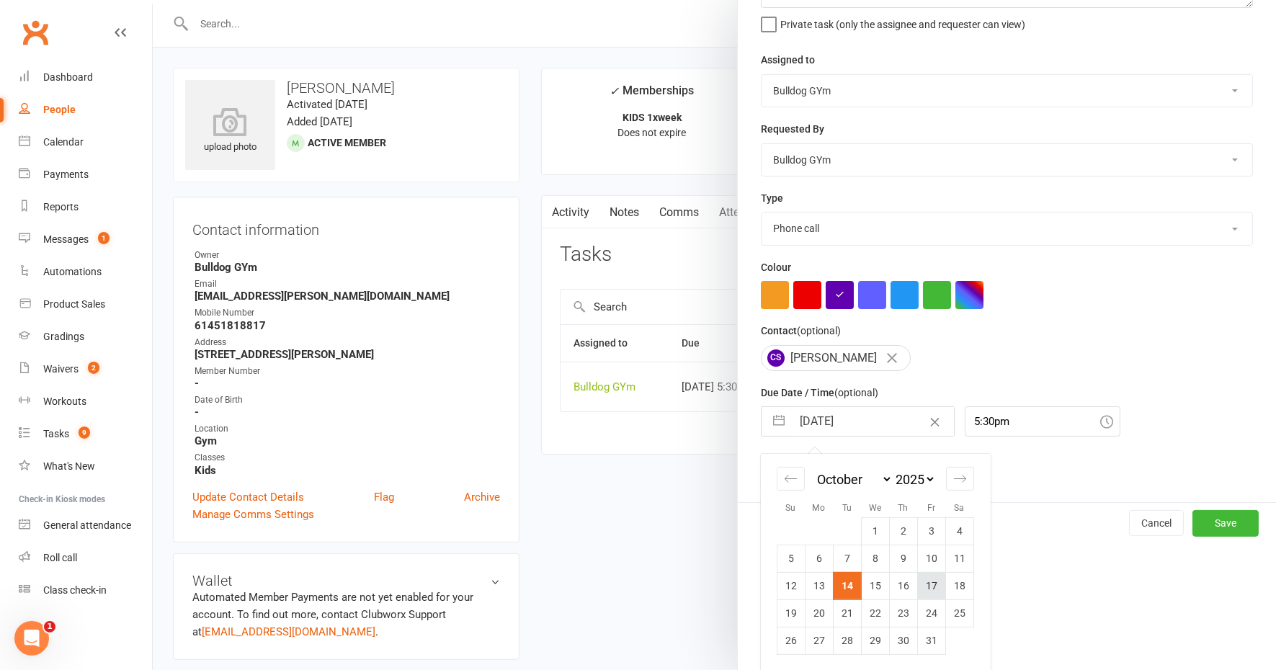
click at [923, 582] on td "17" at bounding box center [931, 585] width 28 height 27
type input "[DATE]"
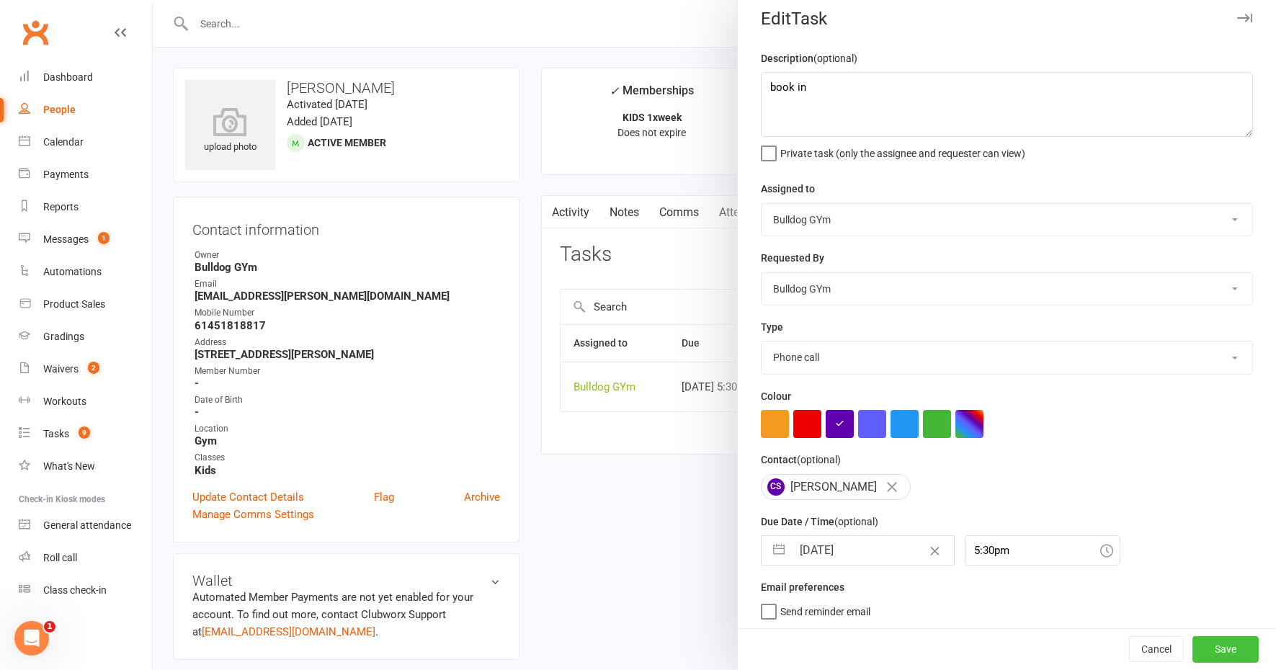
click at [1196, 647] on button "Save" at bounding box center [1226, 650] width 66 height 26
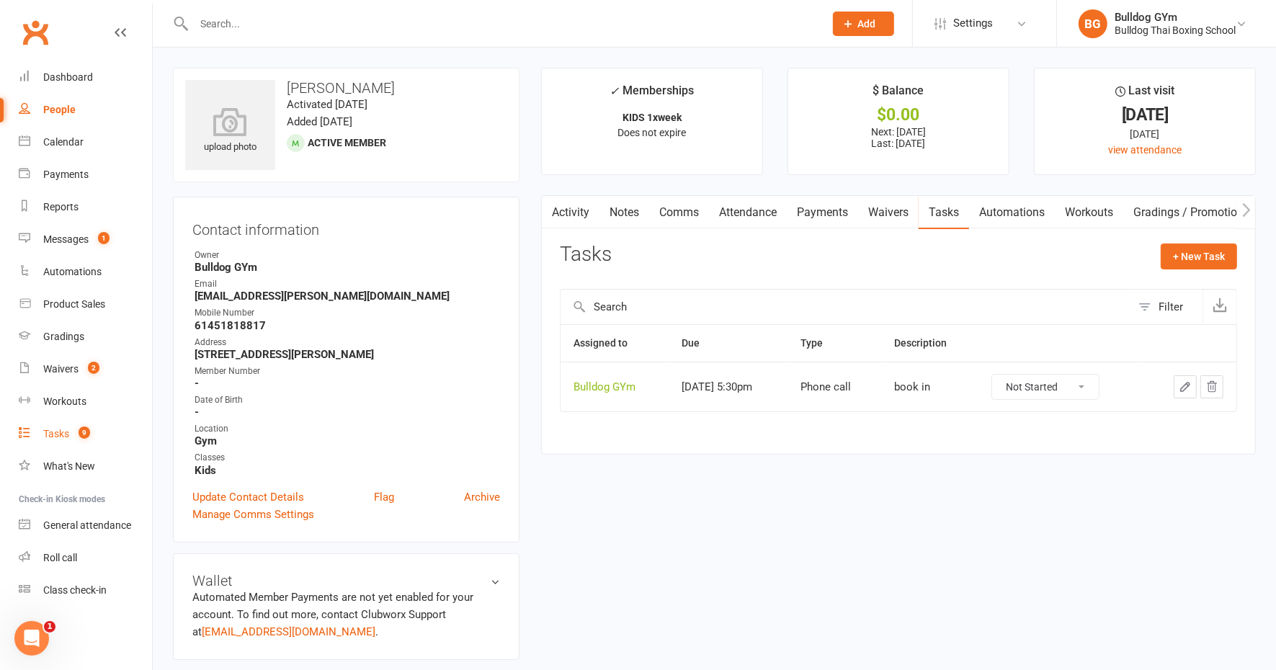
click at [49, 435] on div "Tasks" at bounding box center [56, 434] width 26 height 12
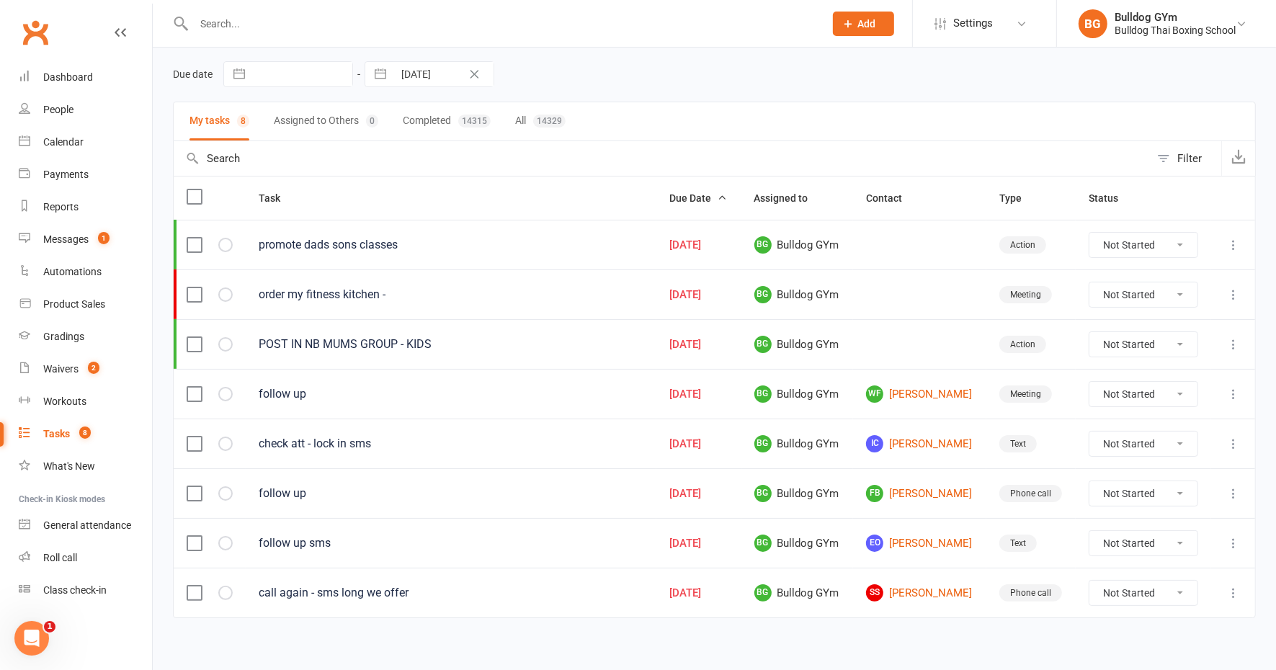
scroll to position [52, 0]
click at [915, 440] on link "IC Isabella Coutts" at bounding box center [919, 443] width 107 height 17
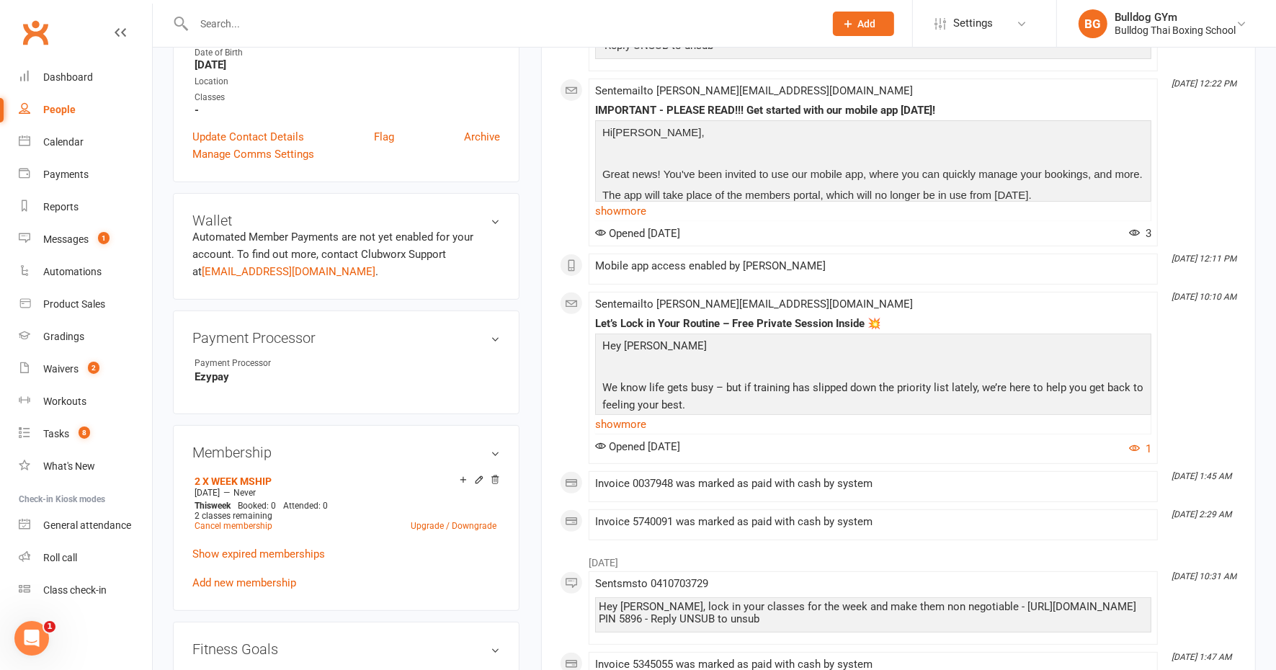
scroll to position [450, 0]
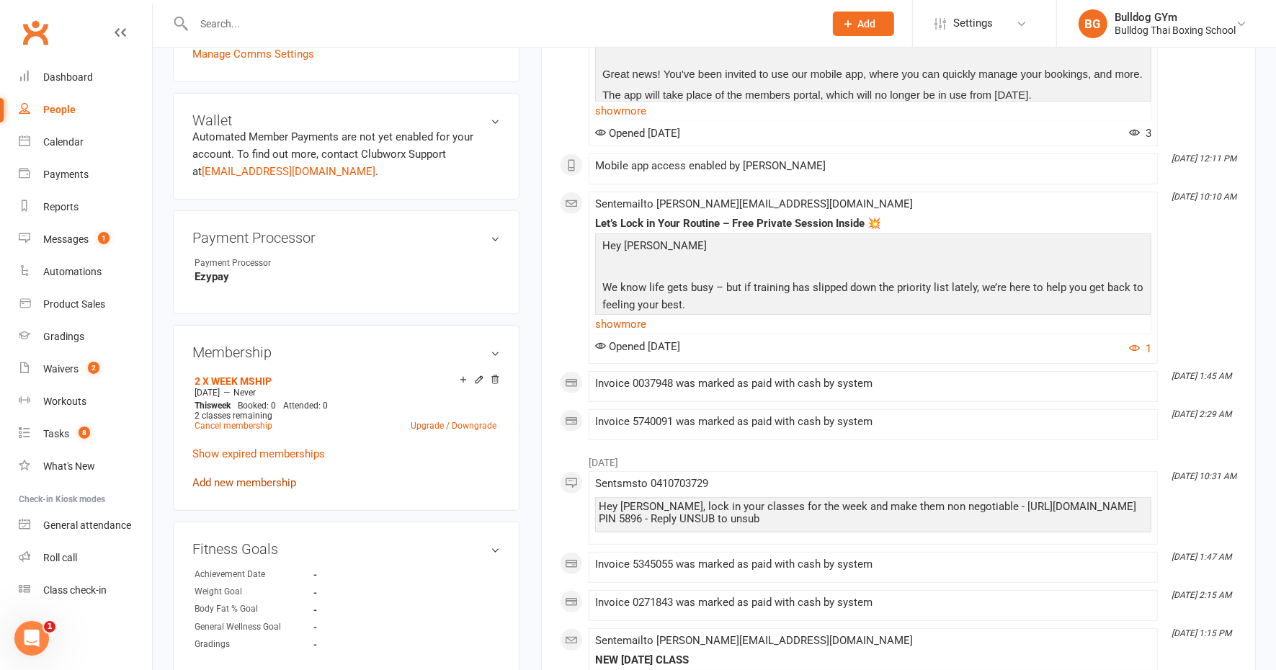
click at [234, 479] on link "Add new membership" at bounding box center [244, 482] width 104 height 13
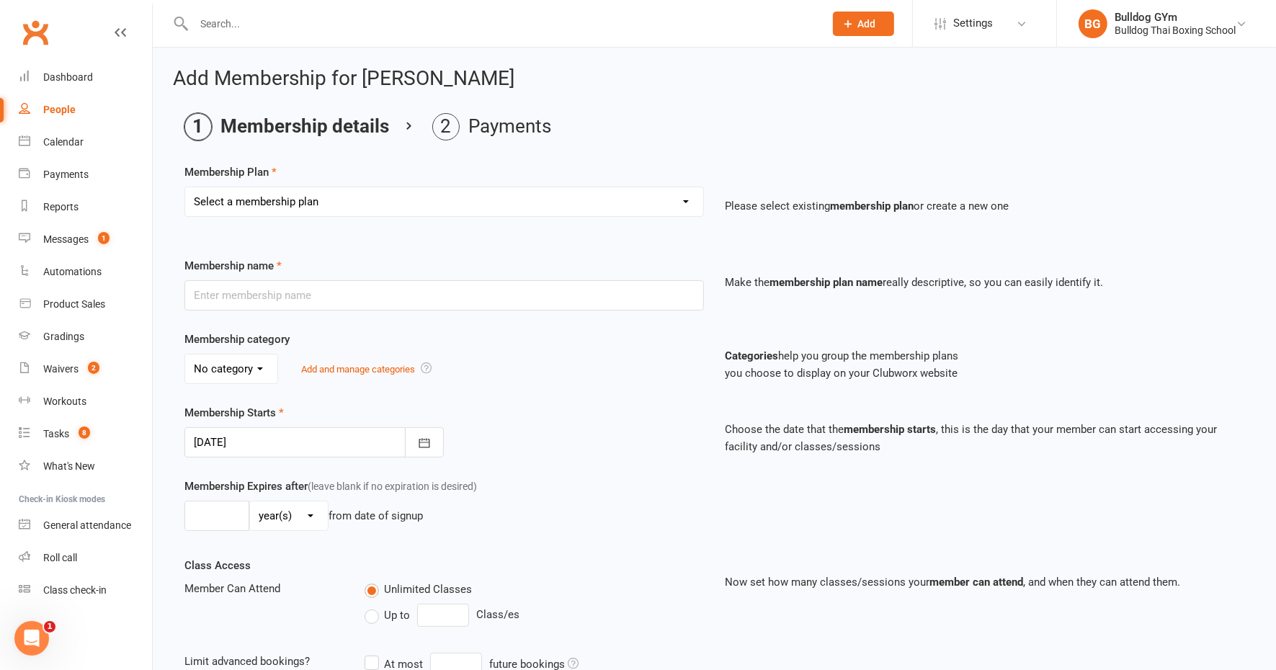
click at [290, 200] on select "Select a membership plan Create new Membership Plan 2 X WEEK MSHIP 1xWeek 25/we…" at bounding box center [444, 201] width 518 height 29
select select "8"
click at [185, 187] on select "Select a membership plan Create new Membership Plan 2 X WEEK MSHIP 1xWeek 25/we…" at bounding box center [444, 201] width 518 height 29
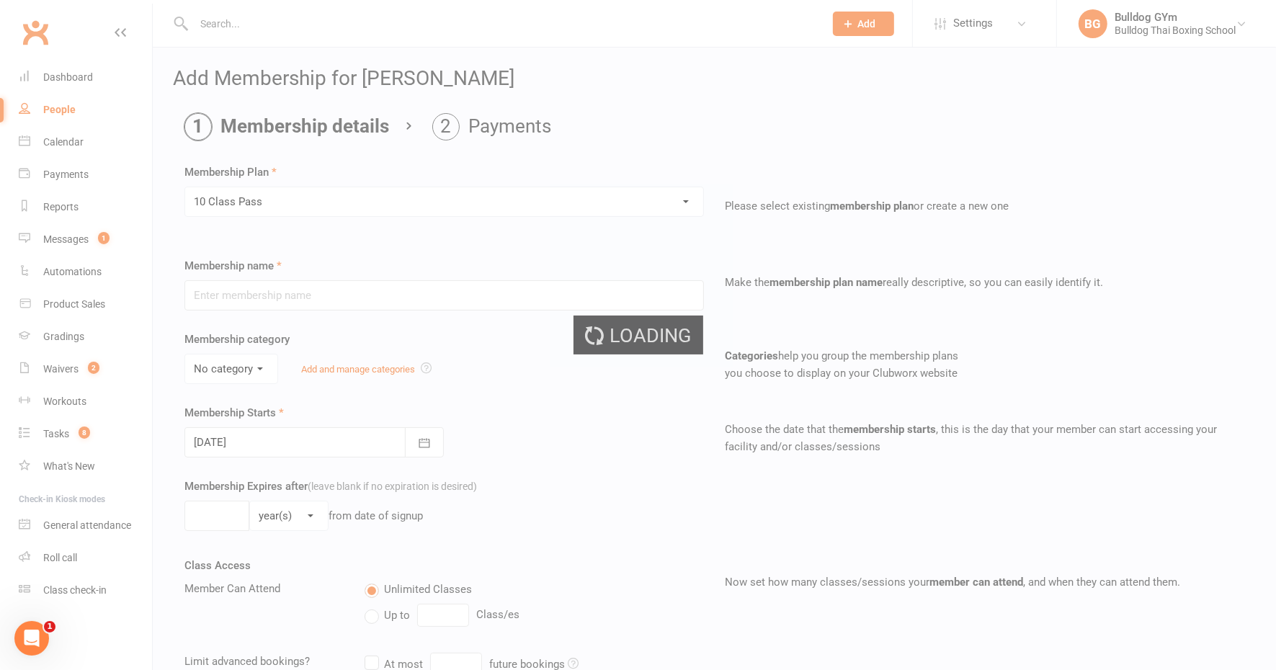
type input "10 Class Pass"
select select "0"
type input "6"
select select "2"
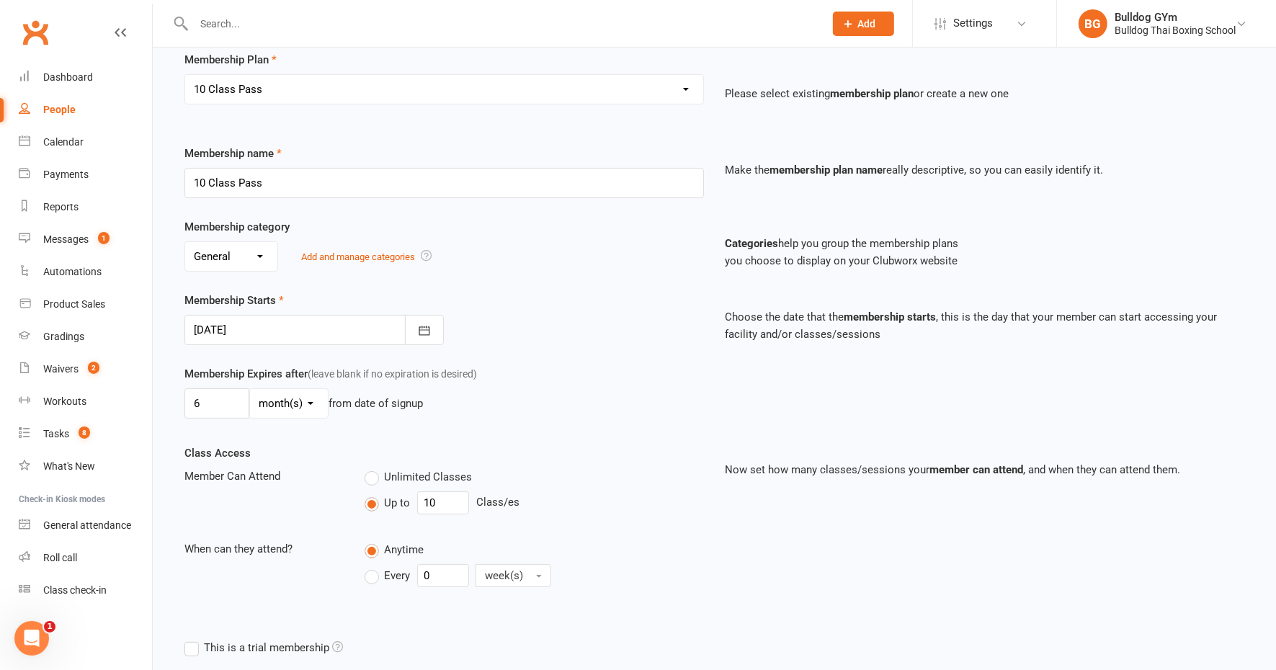
scroll to position [180, 0]
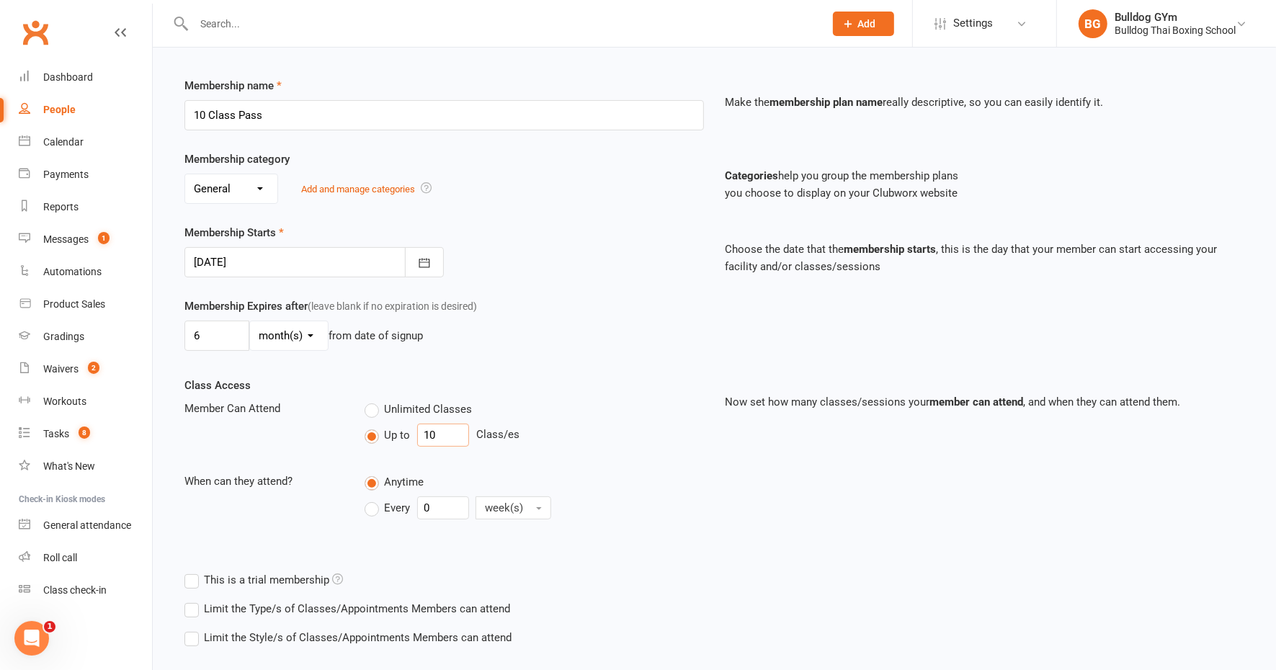
drag, startPoint x: 440, startPoint y: 430, endPoint x: 388, endPoint y: 417, distance: 52.6
click at [398, 425] on div "Up to 10 Class/es" at bounding box center [534, 435] width 339 height 23
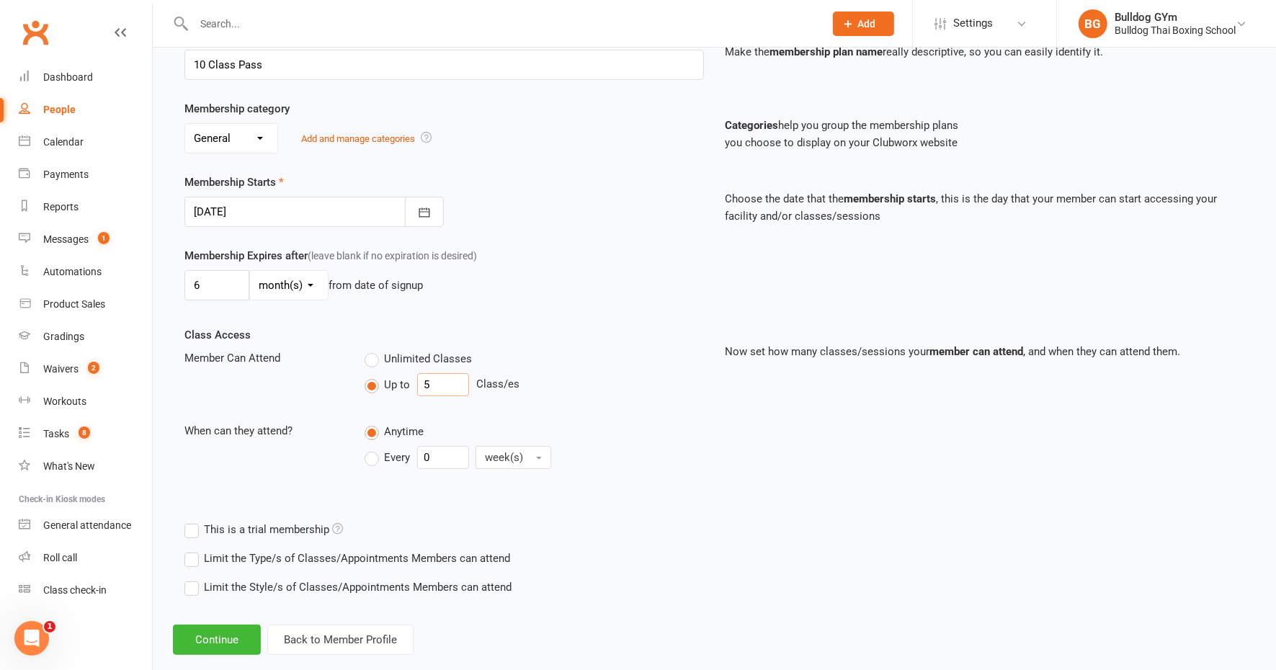
scroll to position [252, 0]
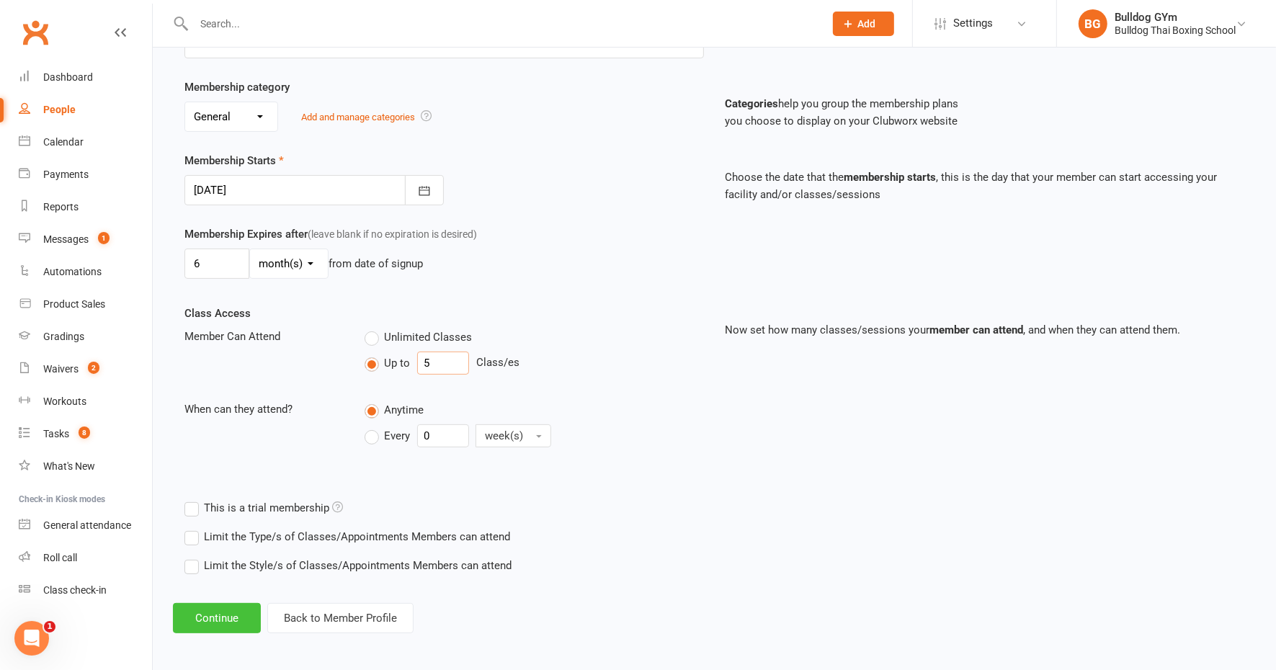
type input "5"
click at [231, 613] on button "Continue" at bounding box center [217, 618] width 88 height 30
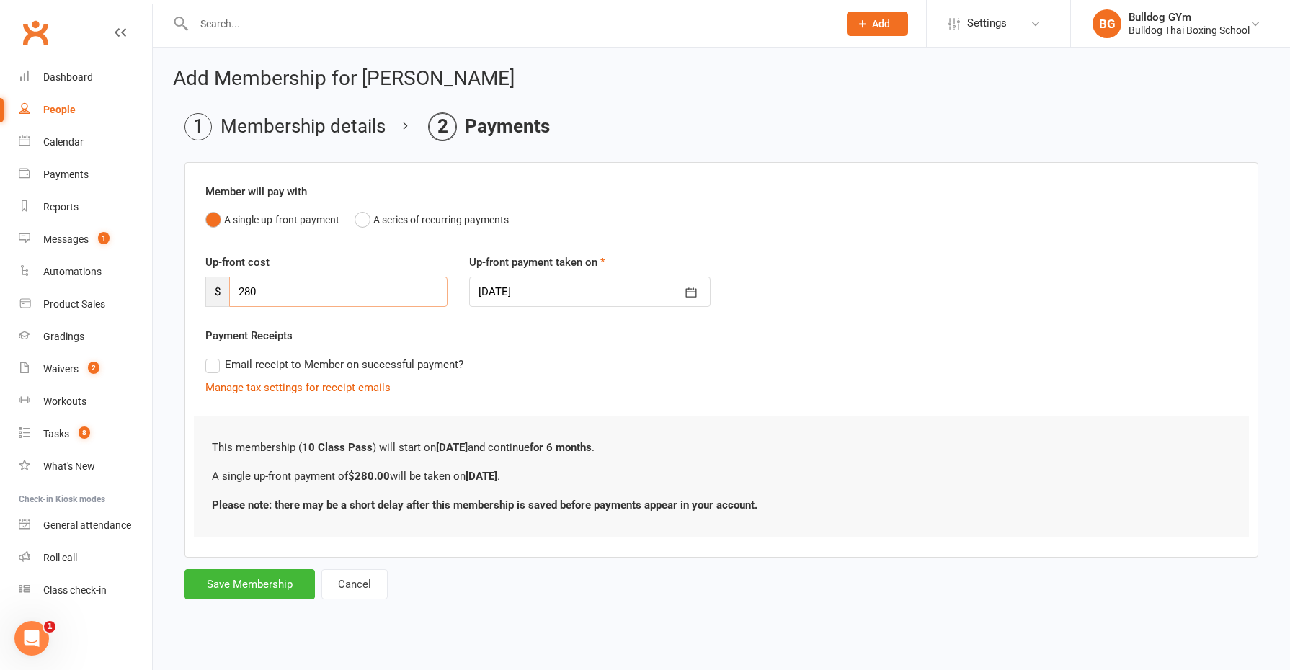
drag, startPoint x: 263, startPoint y: 288, endPoint x: 215, endPoint y: 286, distance: 48.3
click at [217, 286] on div "$ 280" at bounding box center [326, 292] width 242 height 30
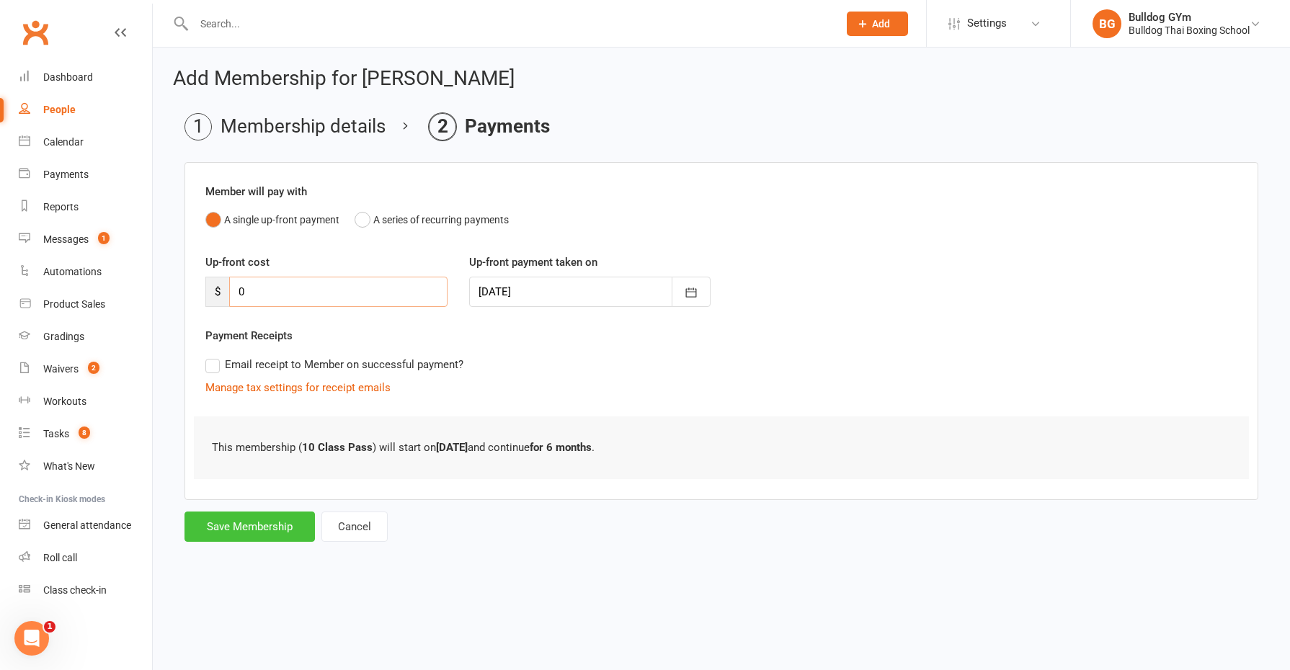
type input "0"
click at [241, 517] on button "Save Membership" at bounding box center [250, 527] width 130 height 30
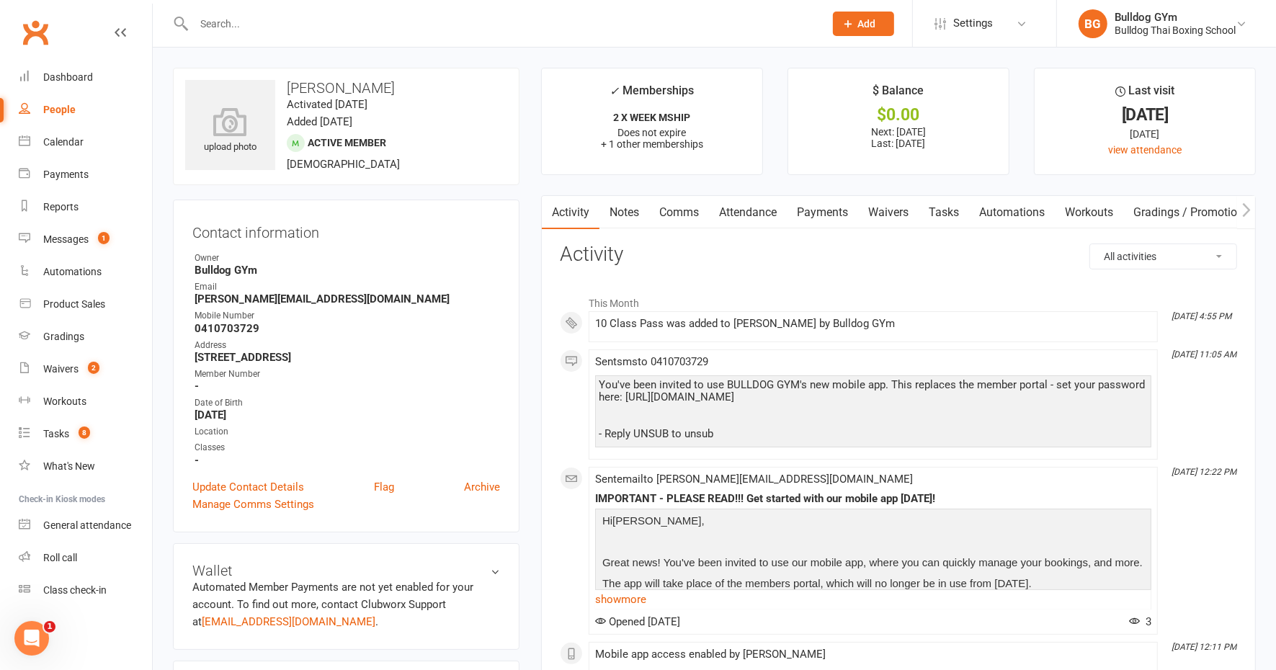
click at [623, 211] on link "Notes" at bounding box center [625, 212] width 50 height 33
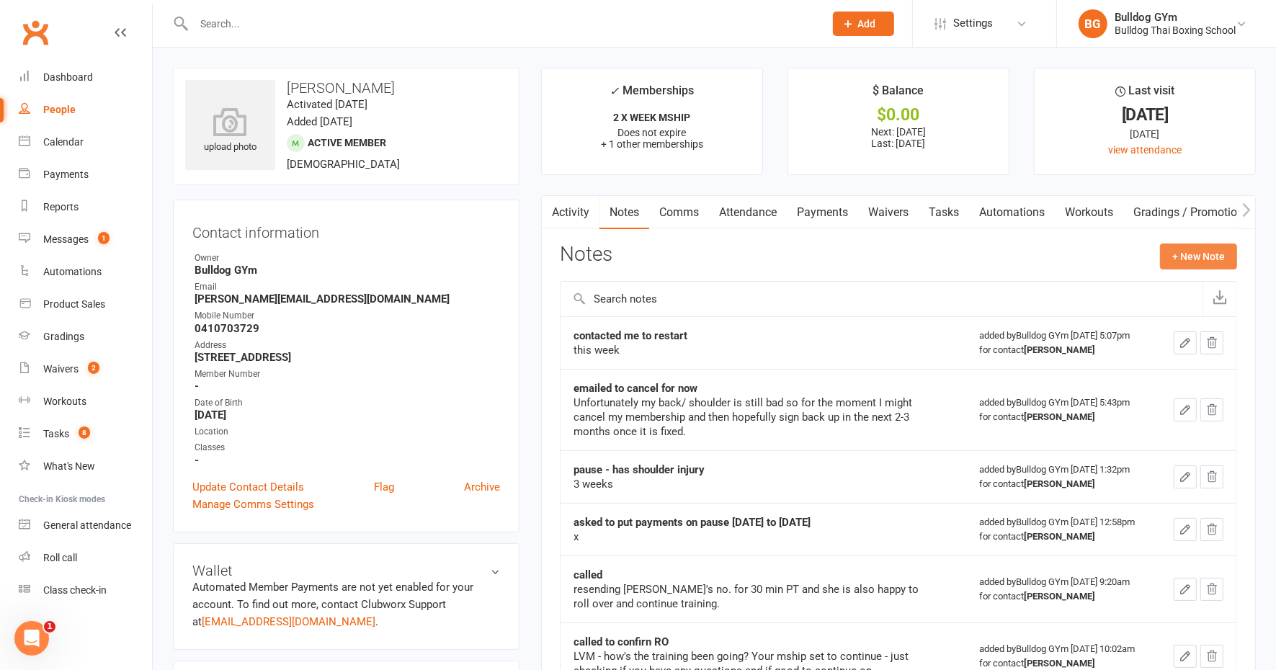
click at [1204, 254] on button "+ New Note" at bounding box center [1198, 257] width 77 height 26
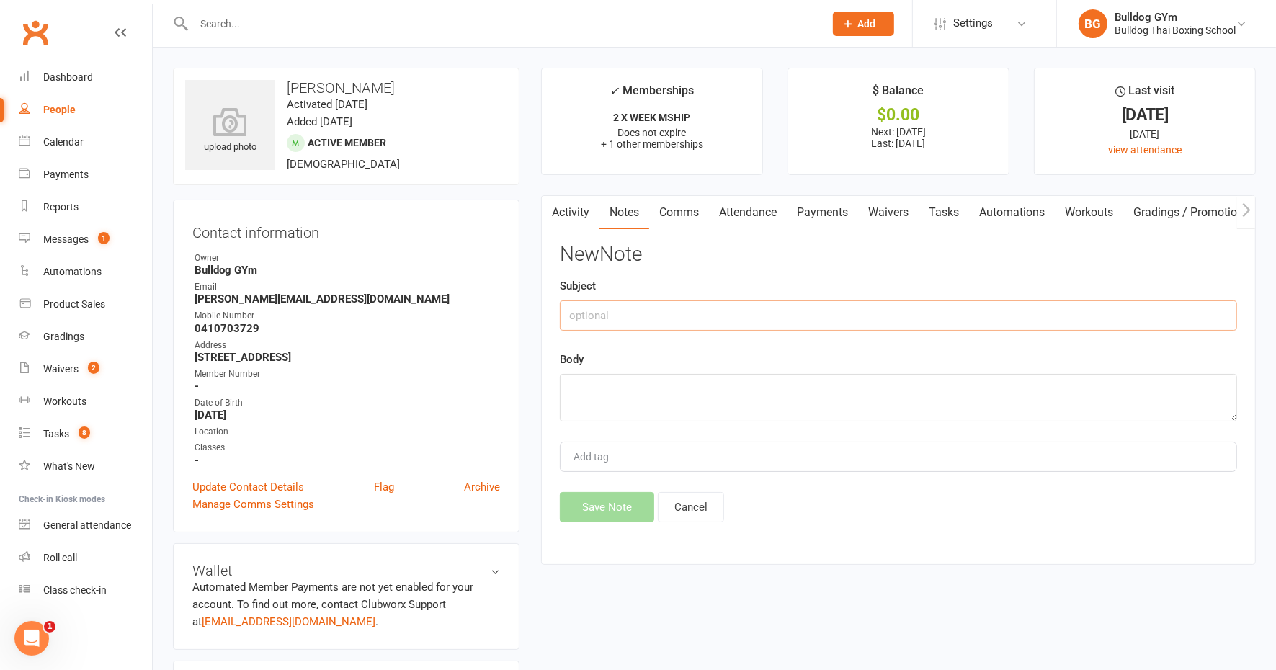
click at [600, 303] on input "text" at bounding box center [898, 316] width 677 height 30
type input "emailed to cancel"
click at [614, 394] on textarea at bounding box center [898, 398] width 677 height 48
paste textarea "I was hoping to cancel my gym membership as I have been struggling to find a cl…"
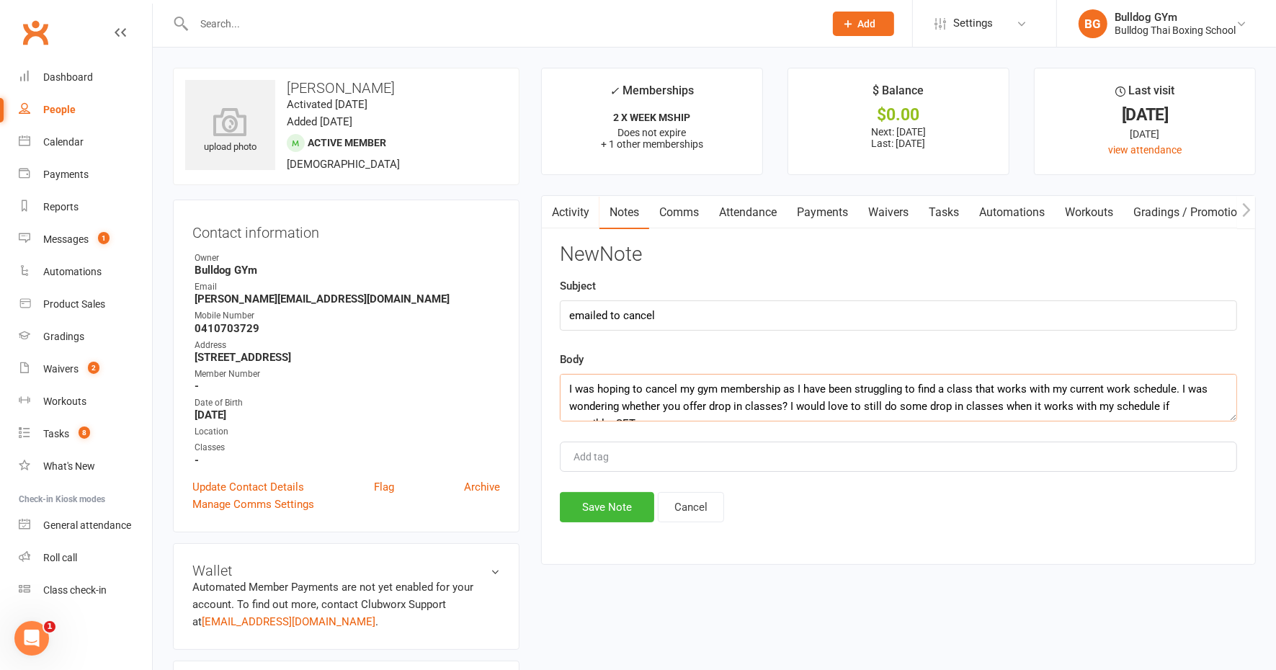
scroll to position [9, 0]
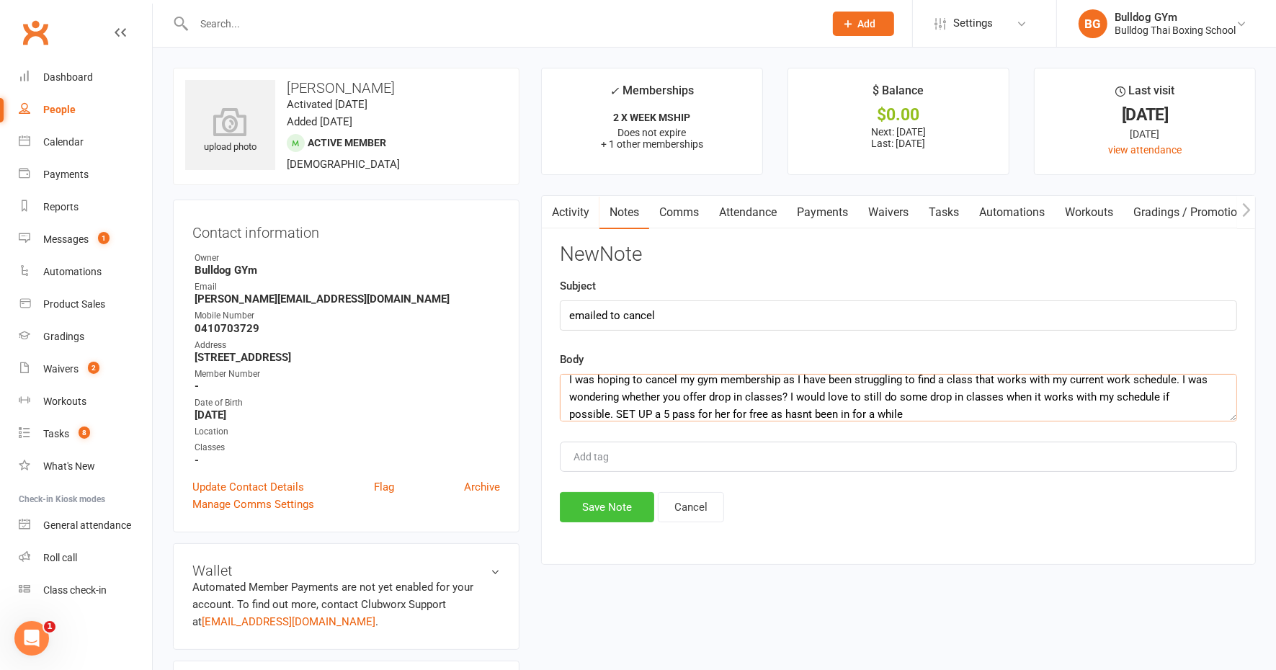
type textarea "I was hoping to cancel my gym membership as I have been struggling to find a cl…"
click at [607, 497] on button "Save Note" at bounding box center [607, 507] width 94 height 30
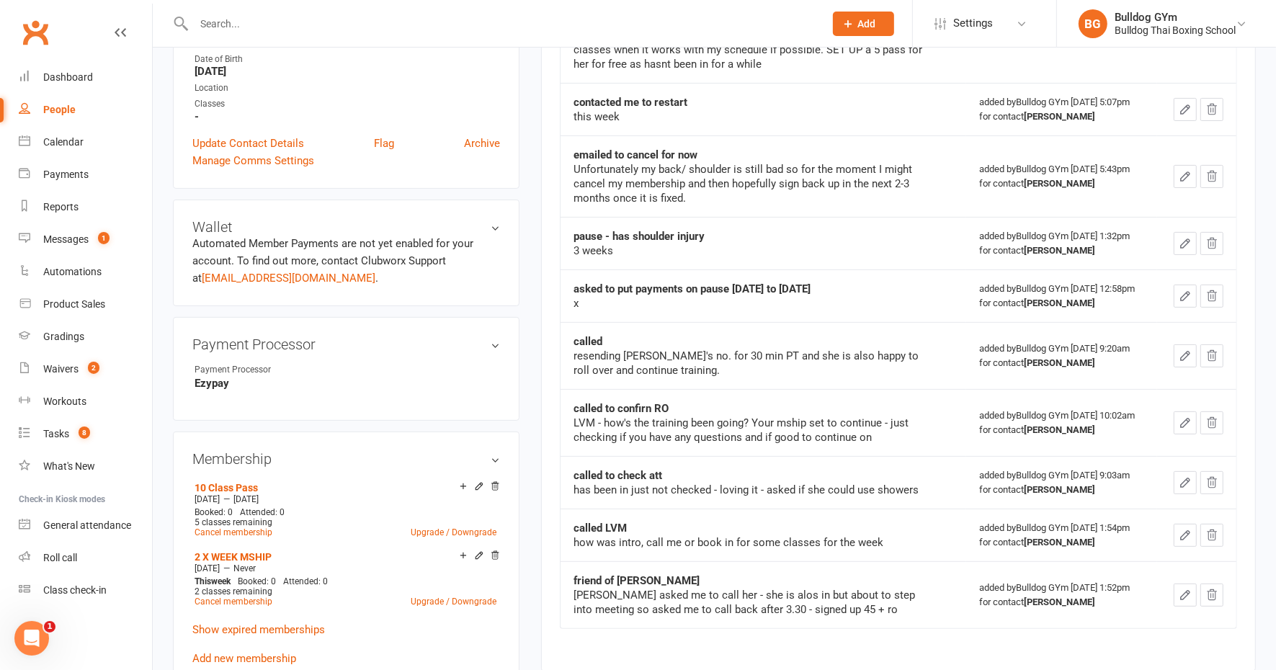
scroll to position [450, 0]
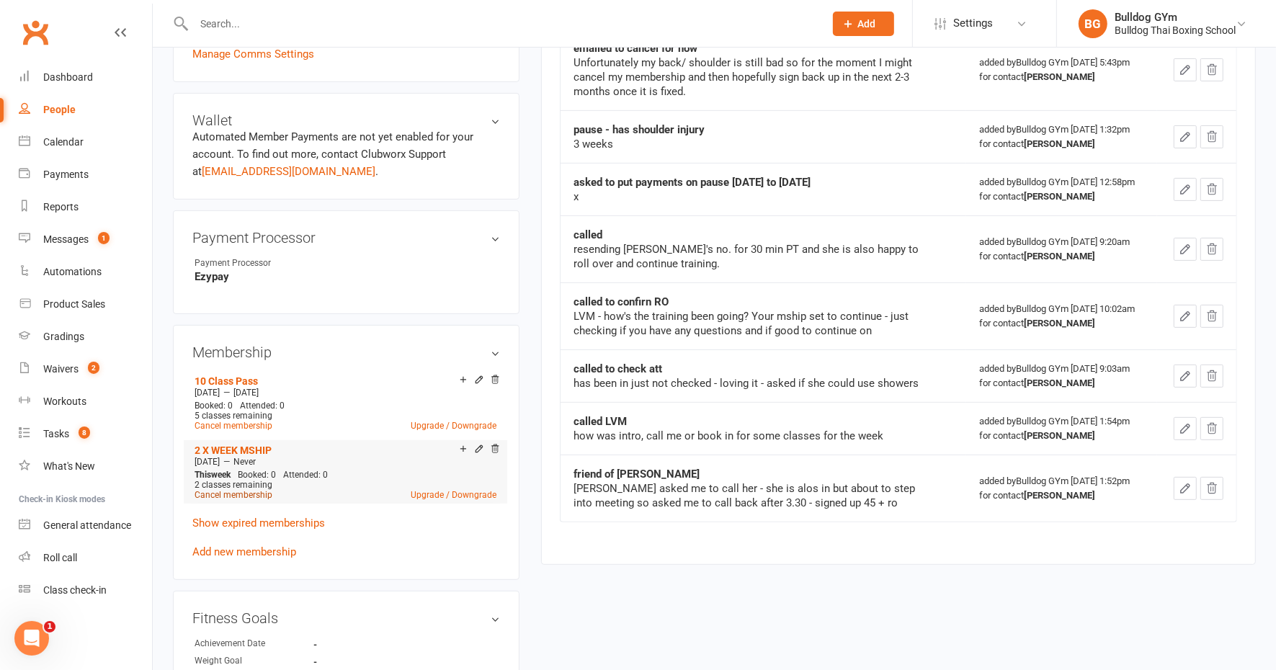
click at [251, 492] on link "Cancel membership" at bounding box center [234, 495] width 78 height 10
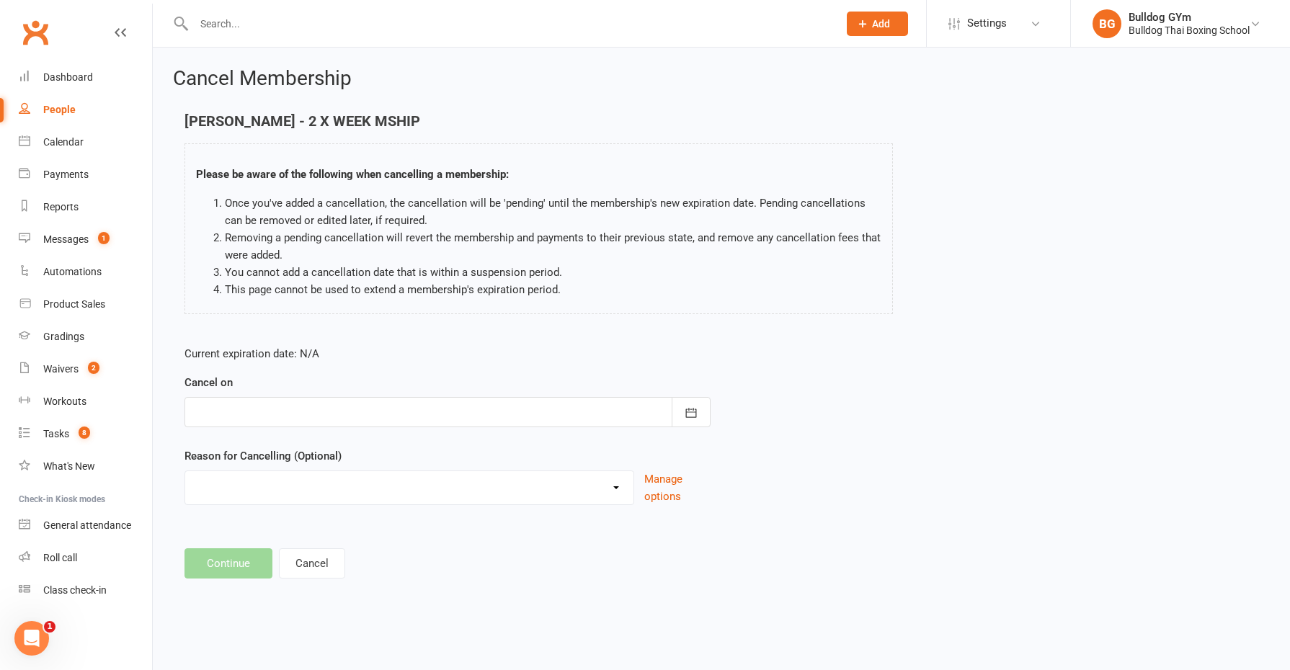
click at [262, 413] on div at bounding box center [448, 412] width 526 height 30
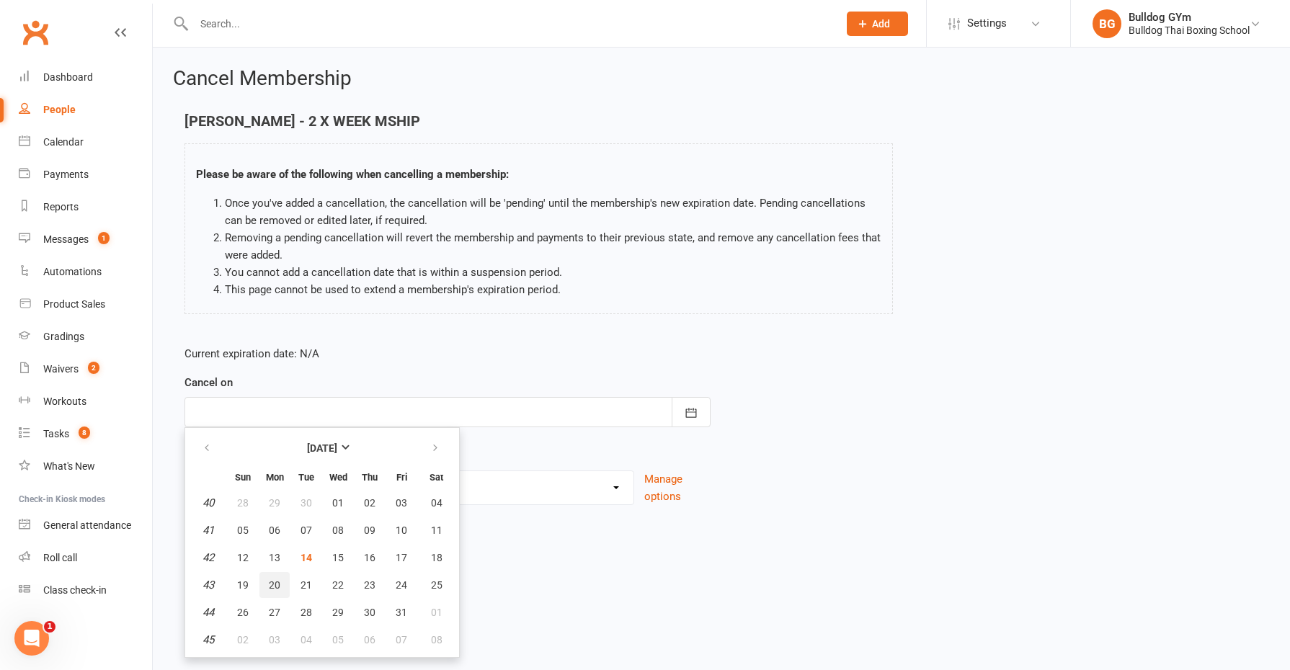
click at [276, 582] on span "20" at bounding box center [275, 585] width 12 height 12
type input "20 Oct 2025"
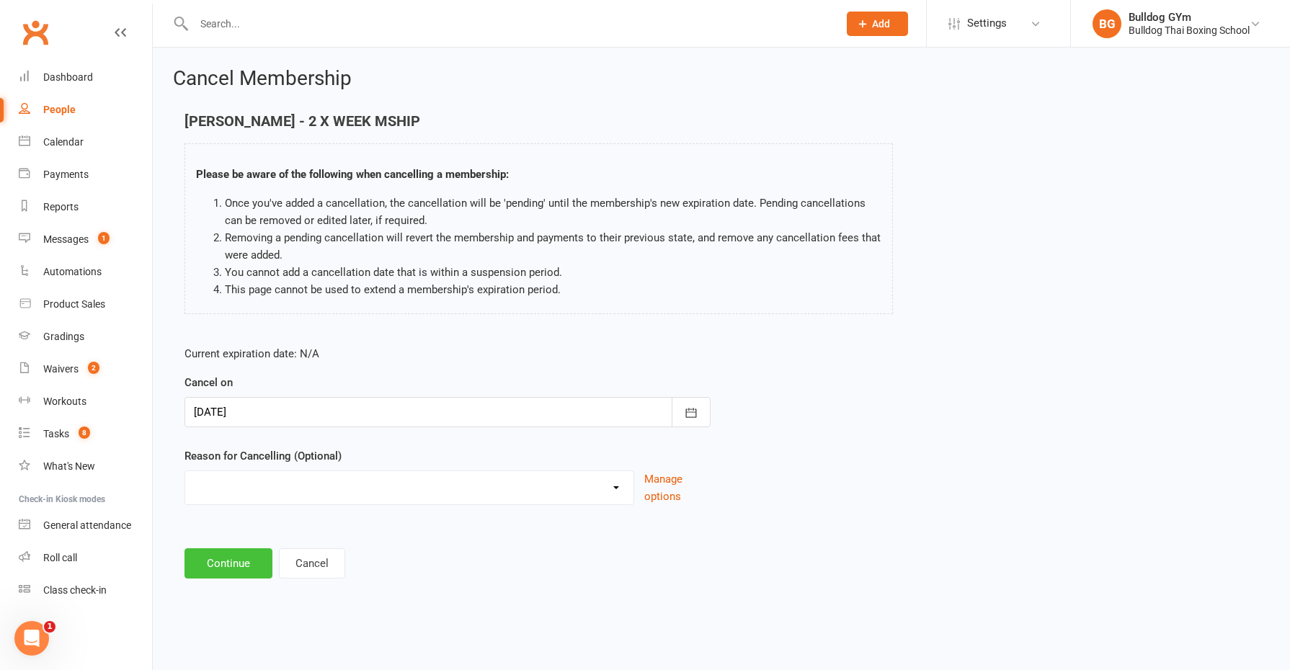
click at [229, 571] on button "Continue" at bounding box center [229, 563] width 88 height 30
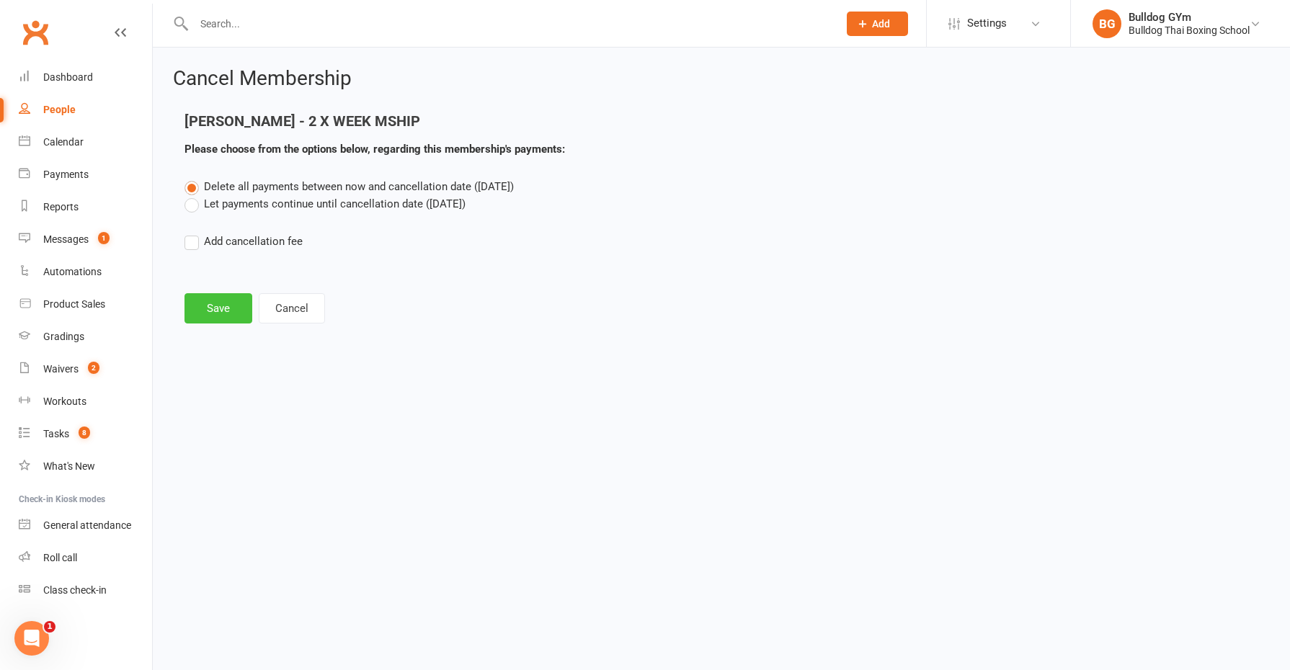
click at [204, 301] on button "Save" at bounding box center [219, 308] width 68 height 30
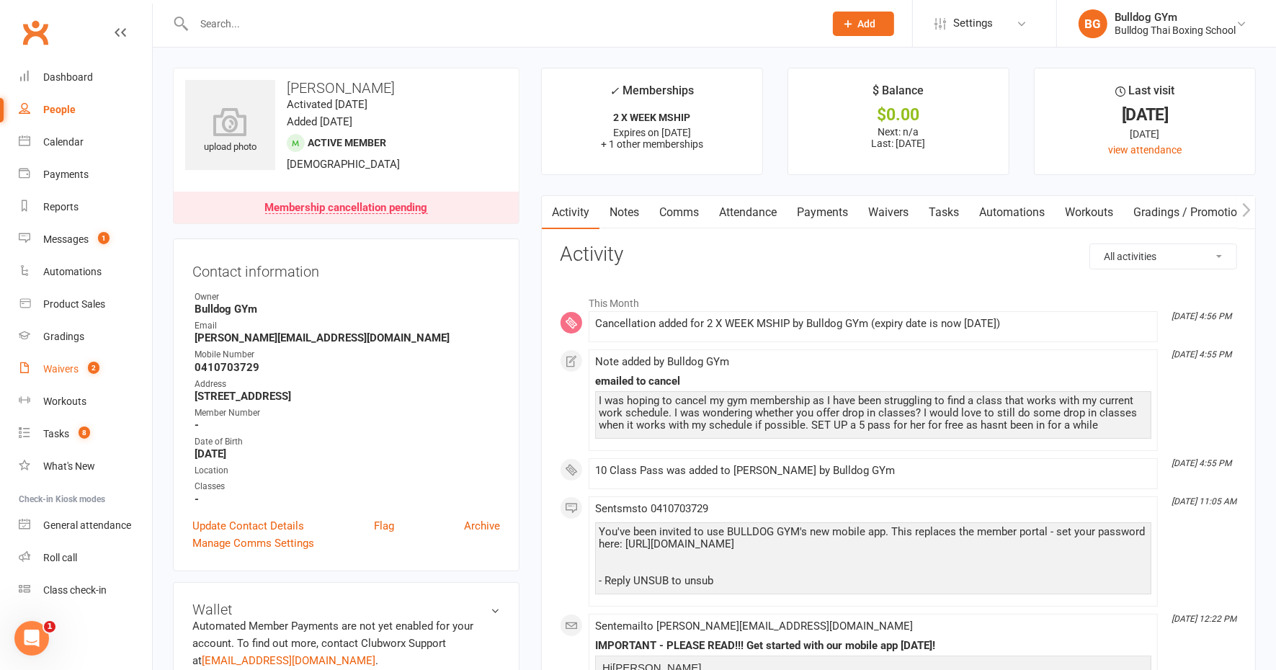
click at [68, 365] on div "Waivers" at bounding box center [60, 369] width 35 height 12
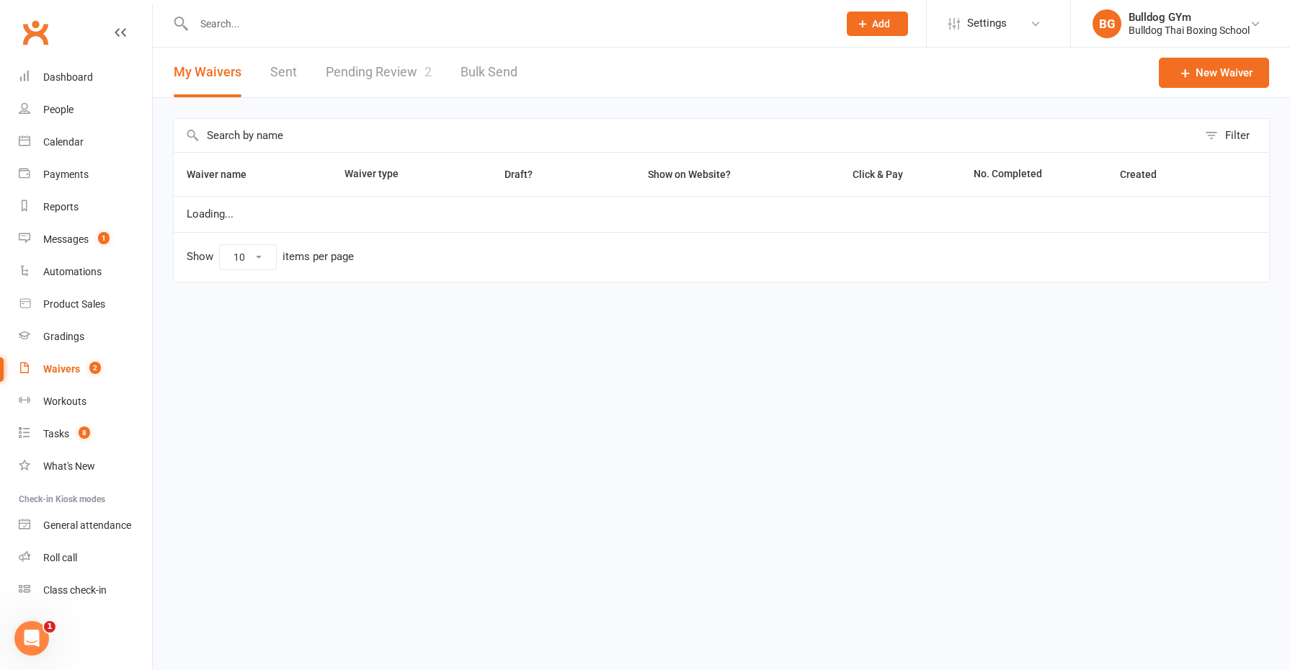
click at [352, 66] on link "Pending Review 2" at bounding box center [379, 73] width 106 height 50
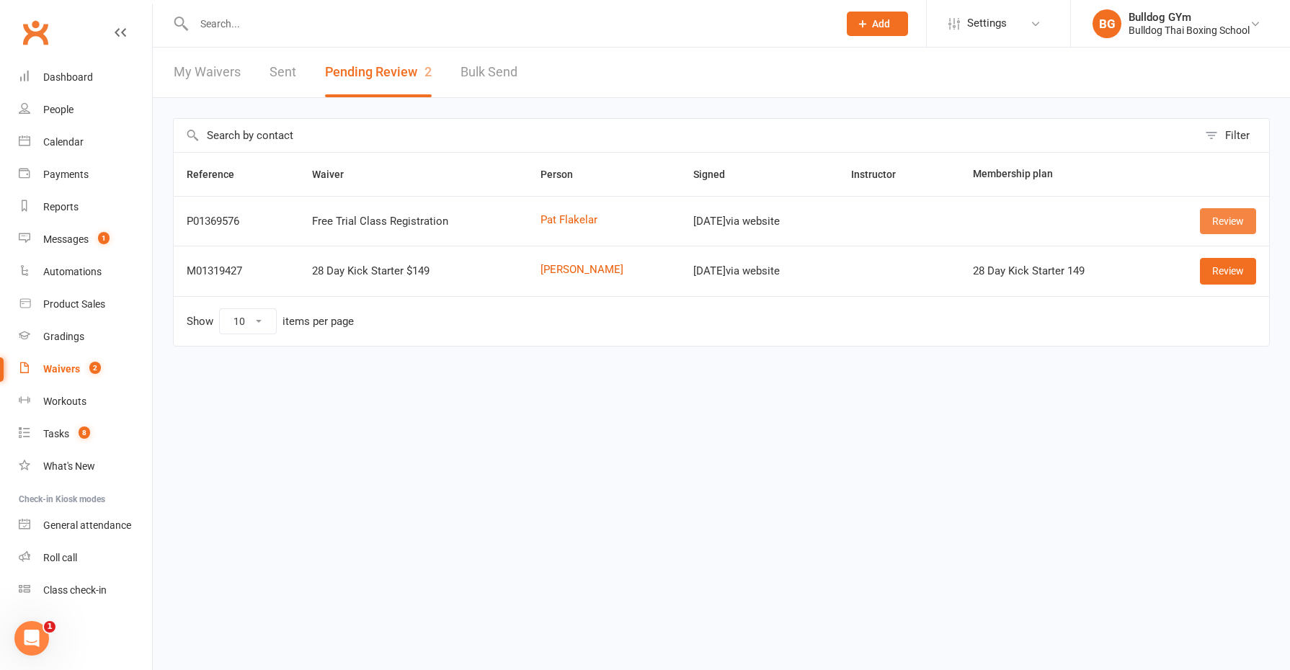
click at [1224, 218] on link "Review" at bounding box center [1228, 221] width 56 height 26
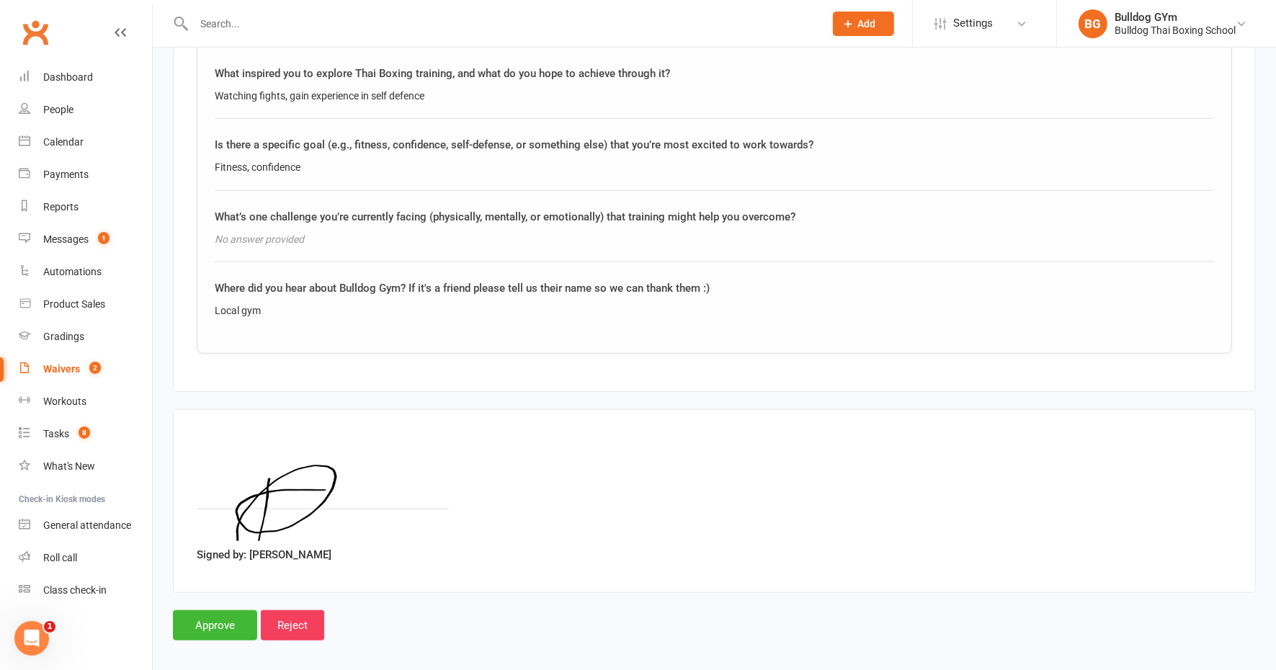
scroll to position [1085, 0]
click at [231, 613] on input "Approve" at bounding box center [215, 625] width 84 height 30
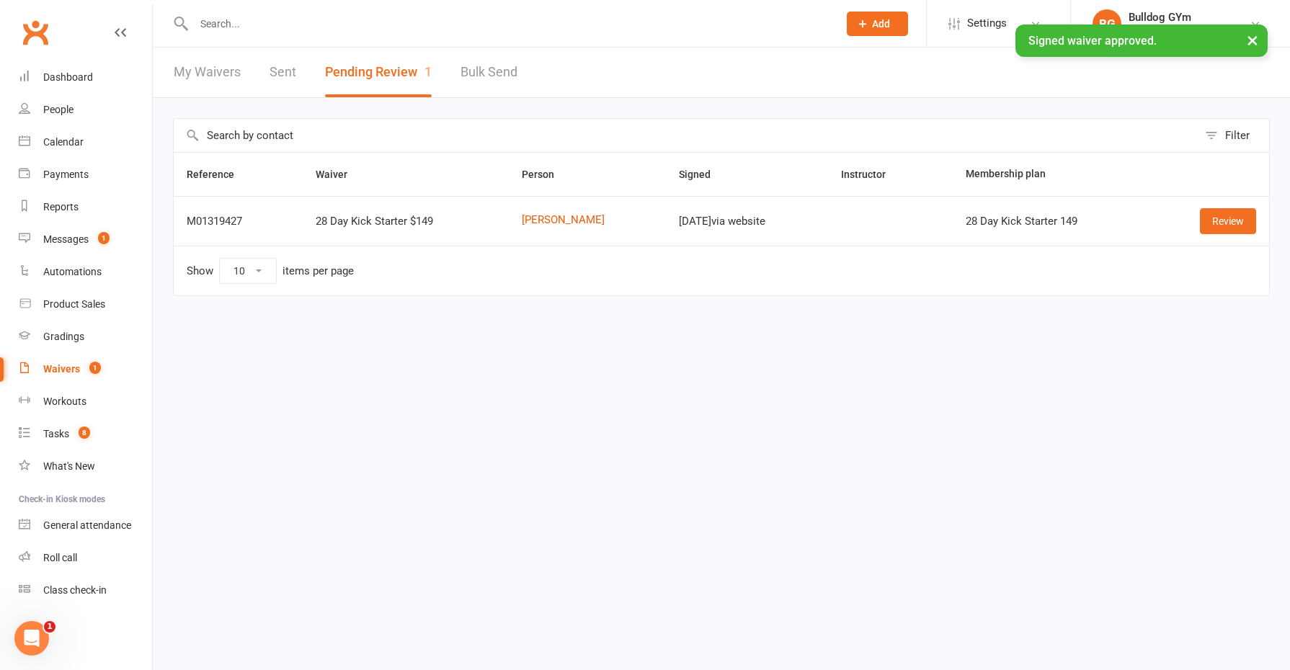
click at [224, 25] on div "× Signed waiver approved." at bounding box center [635, 25] width 1271 height 0
click at [222, 11] on div at bounding box center [500, 23] width 655 height 47
drag, startPoint x: 222, startPoint y: 20, endPoint x: 224, endPoint y: 12, distance: 8.9
click at [222, 20] on input "text" at bounding box center [509, 24] width 639 height 20
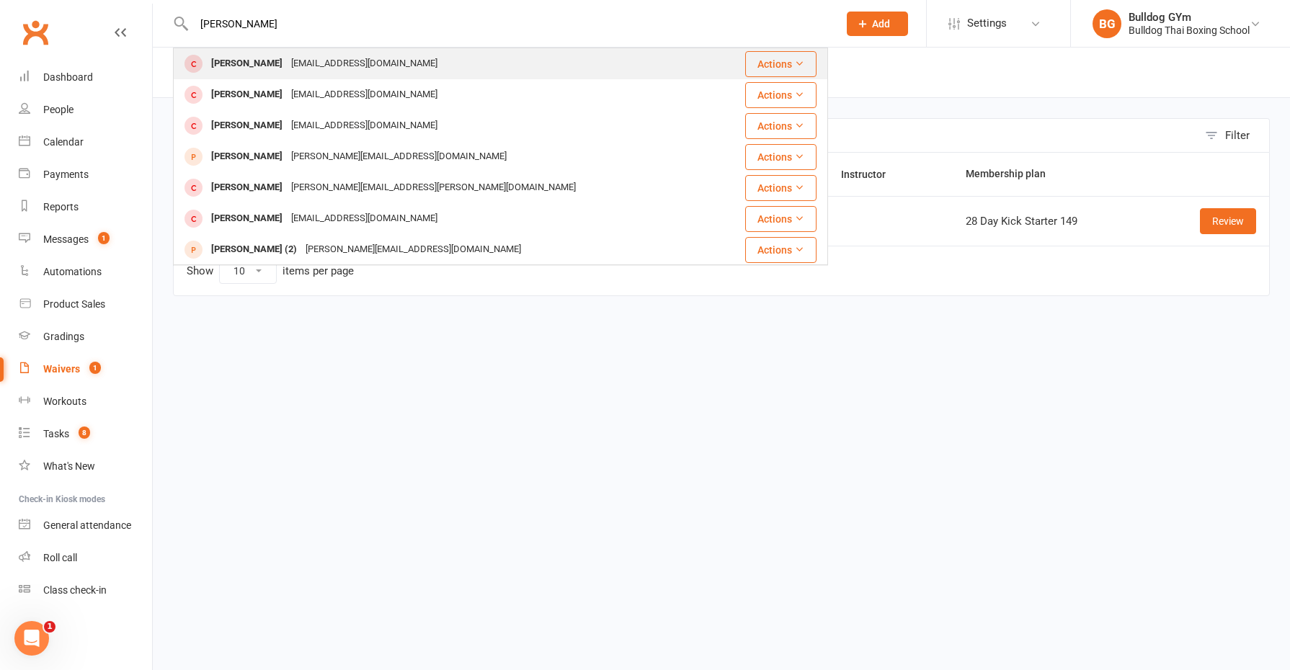
type input "matthew bates"
click at [249, 69] on div "[PERSON_NAME]" at bounding box center [247, 63] width 80 height 21
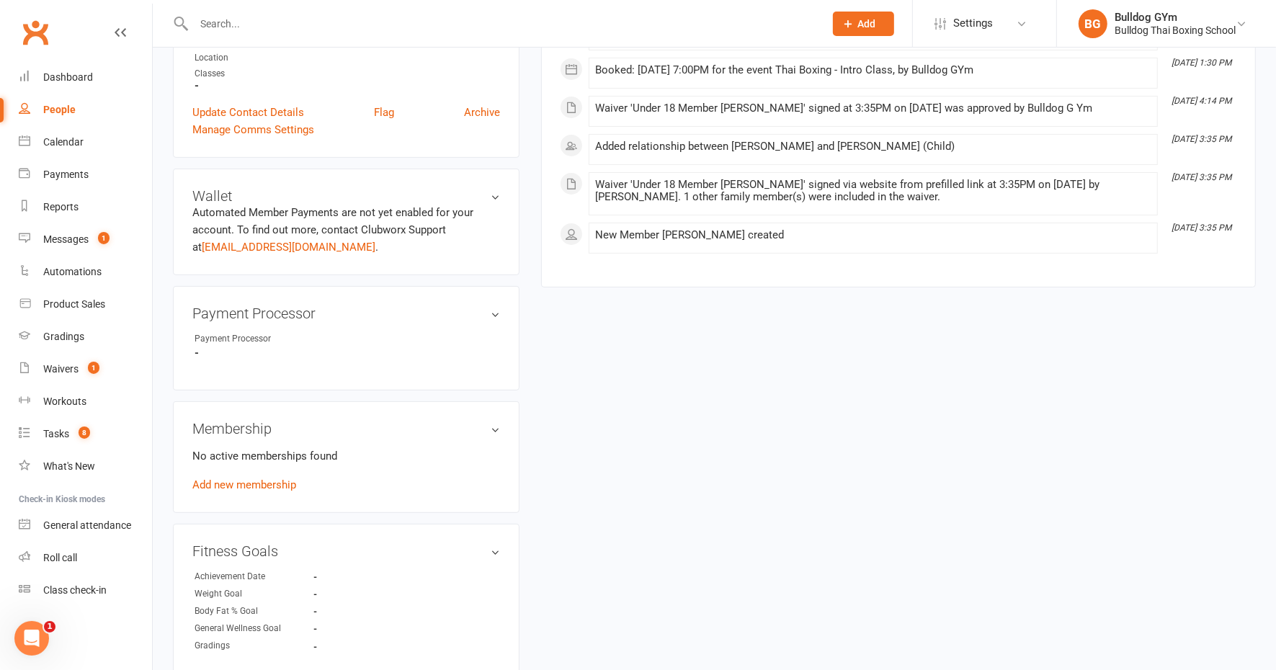
scroll to position [360, 0]
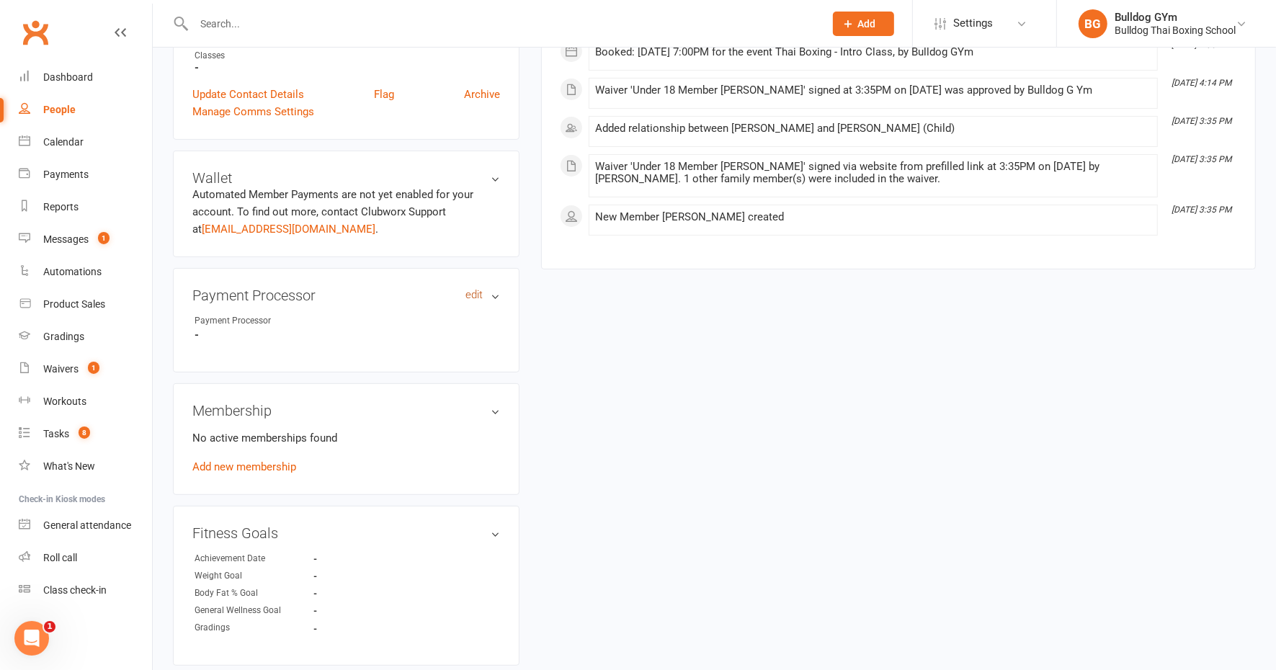
click at [474, 293] on link "edit" at bounding box center [474, 295] width 17 height 12
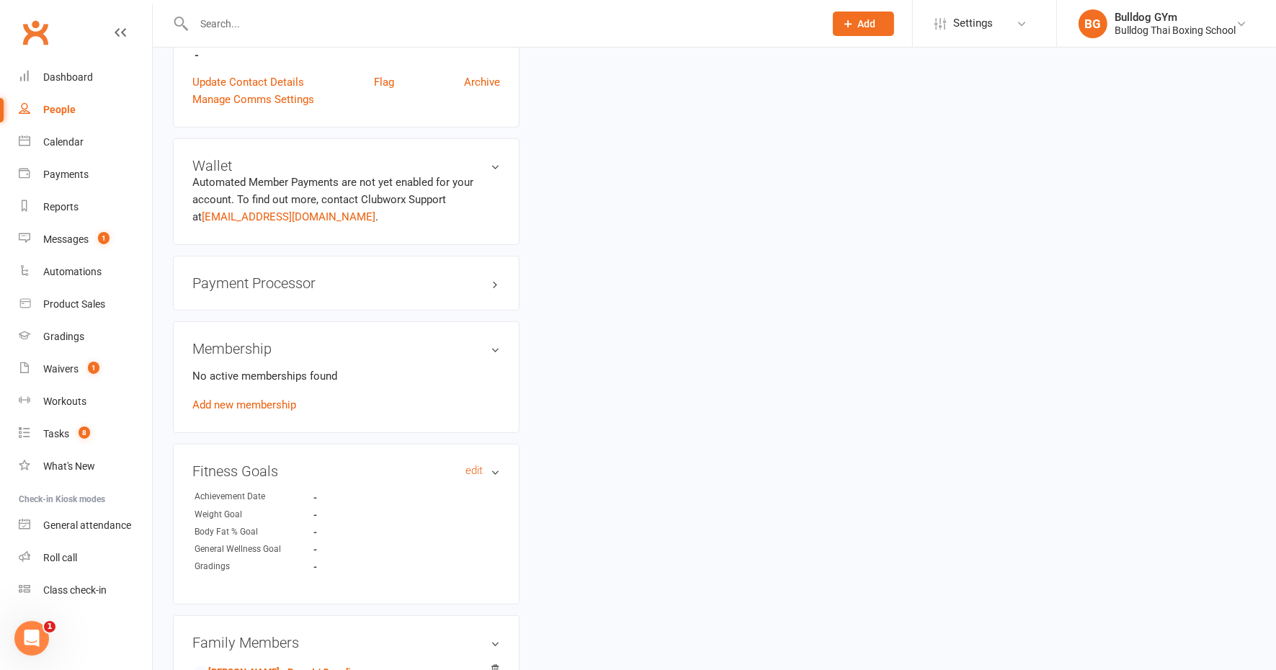
scroll to position [393, 0]
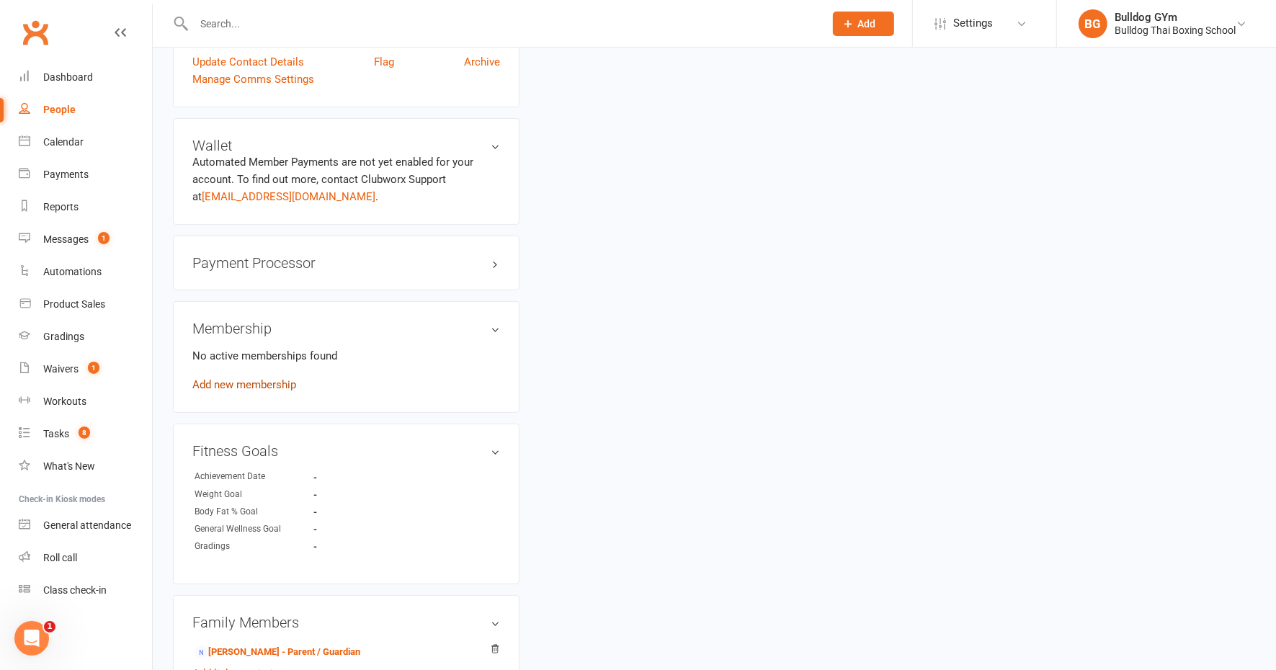
click at [267, 383] on link "Add new membership" at bounding box center [244, 384] width 104 height 13
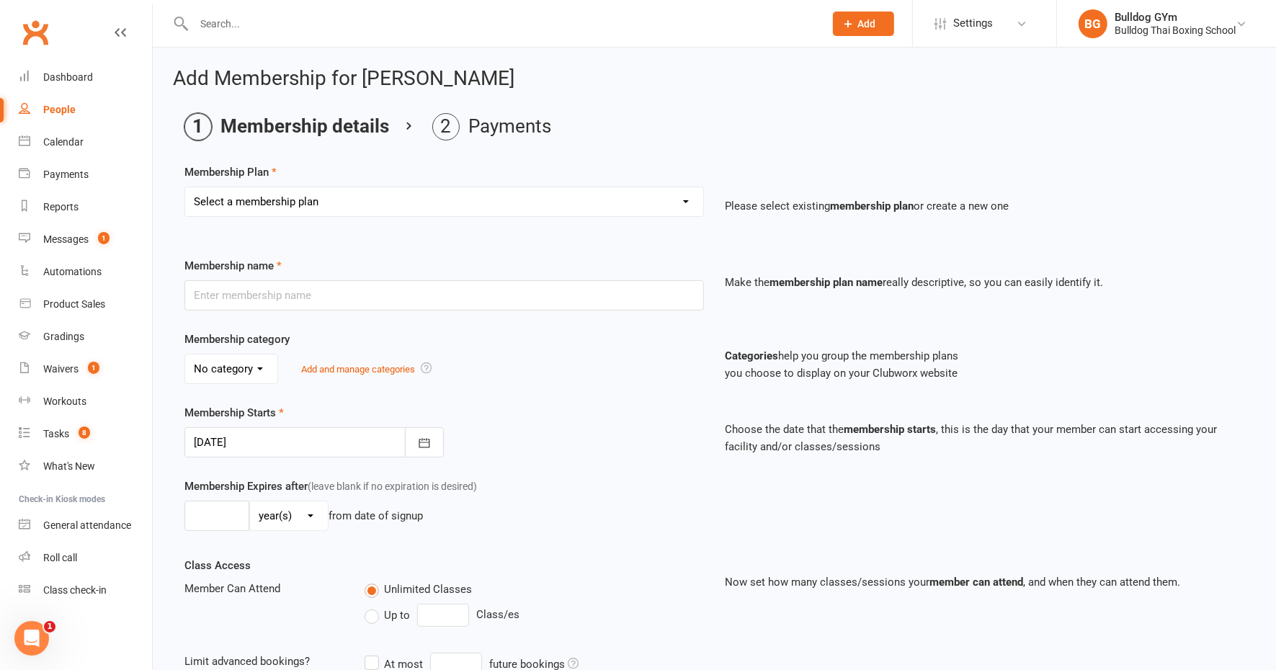
click at [293, 199] on select "Select a membership plan Create new Membership Plan 2 X WEEK MSHIP 1xWeek 25/we…" at bounding box center [444, 201] width 518 height 29
select select "22"
click at [185, 187] on select "Select a membership plan Create new Membership Plan 2 X WEEK MSHIP 1xWeek 25/we…" at bounding box center [444, 201] width 518 height 29
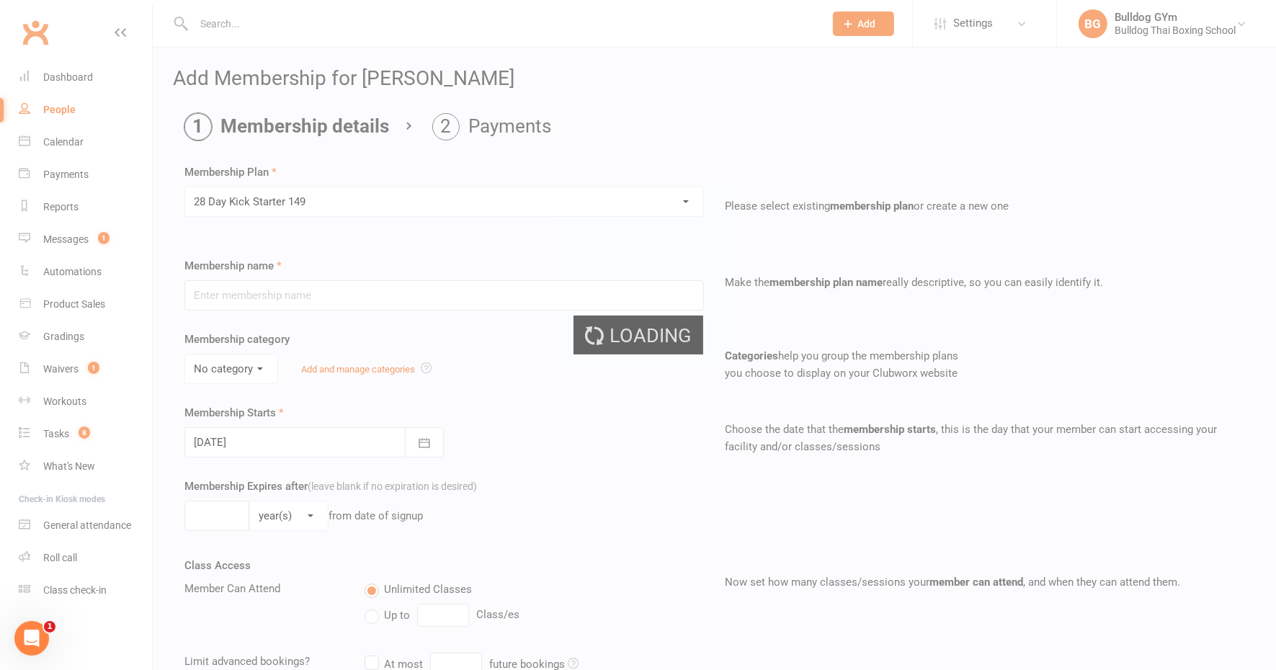
type input "28 Day Kick Starter 149"
type input "4"
select select "1"
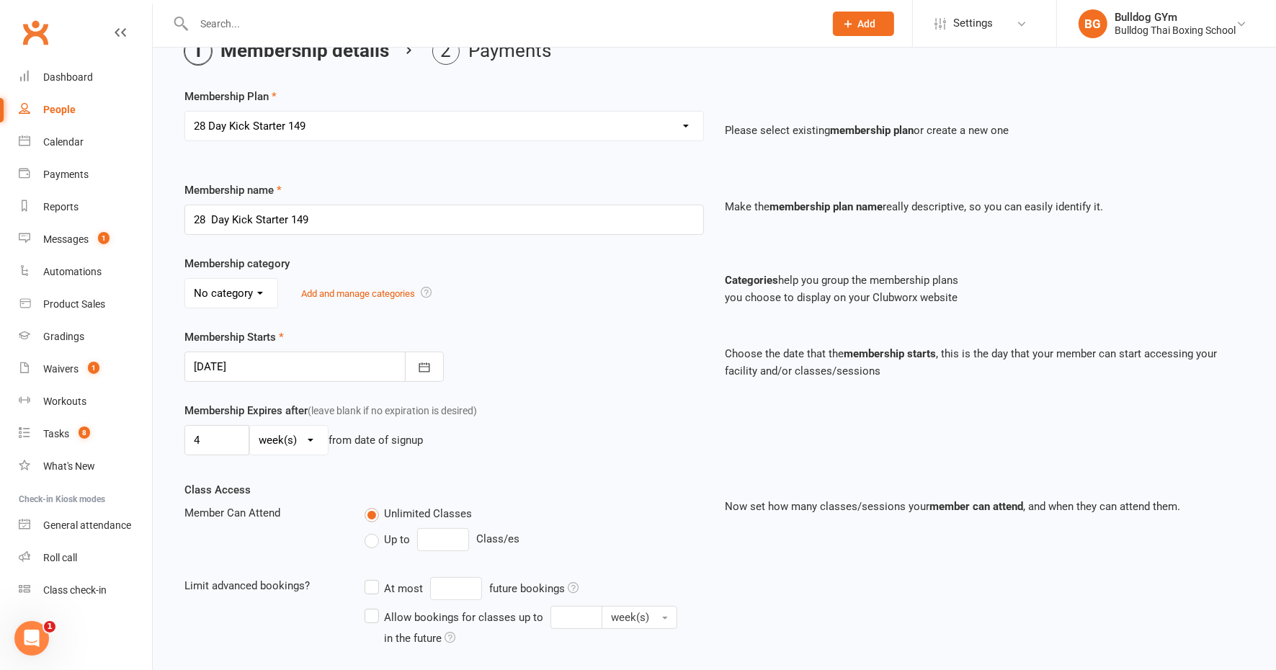
scroll to position [270, 0]
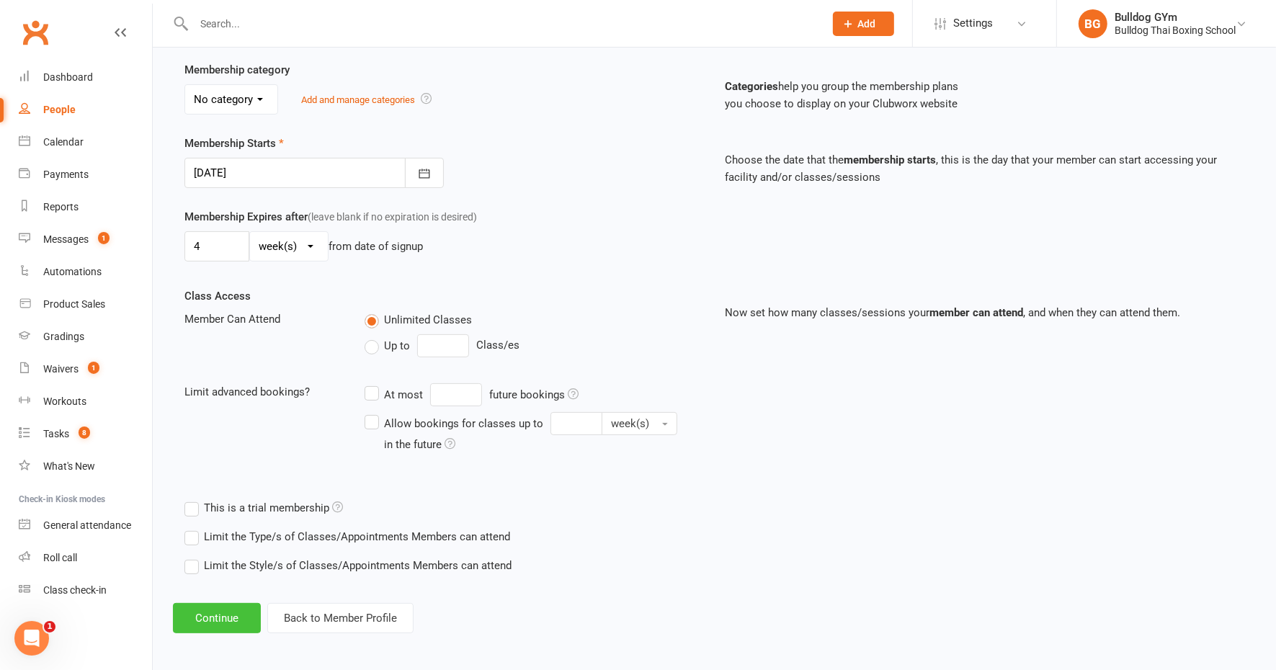
click at [231, 614] on button "Continue" at bounding box center [217, 618] width 88 height 30
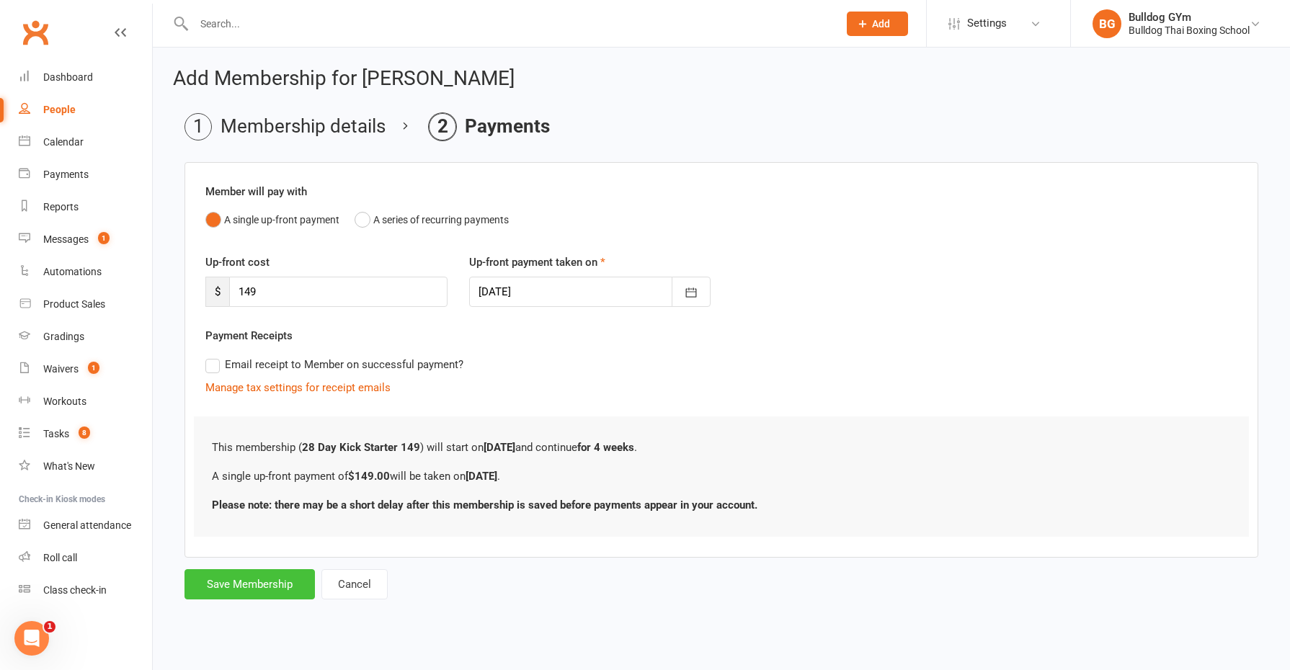
click at [255, 582] on button "Save Membership" at bounding box center [250, 584] width 130 height 30
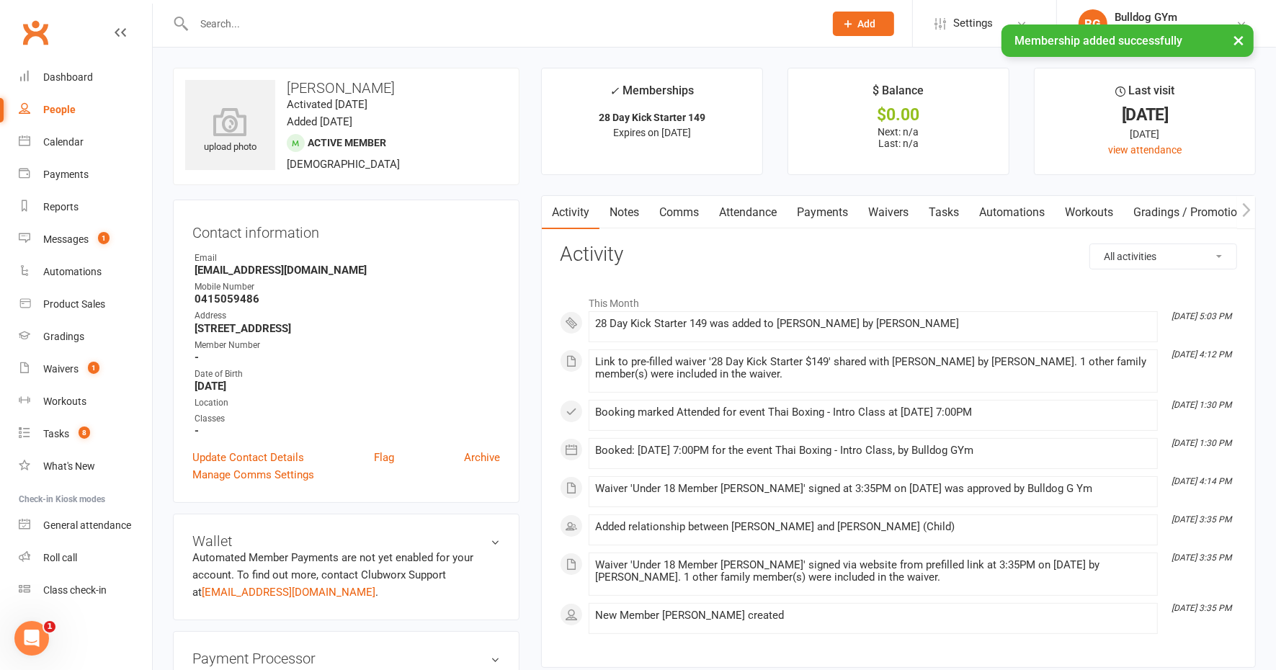
click at [988, 207] on link "Automations" at bounding box center [1012, 212] width 86 height 33
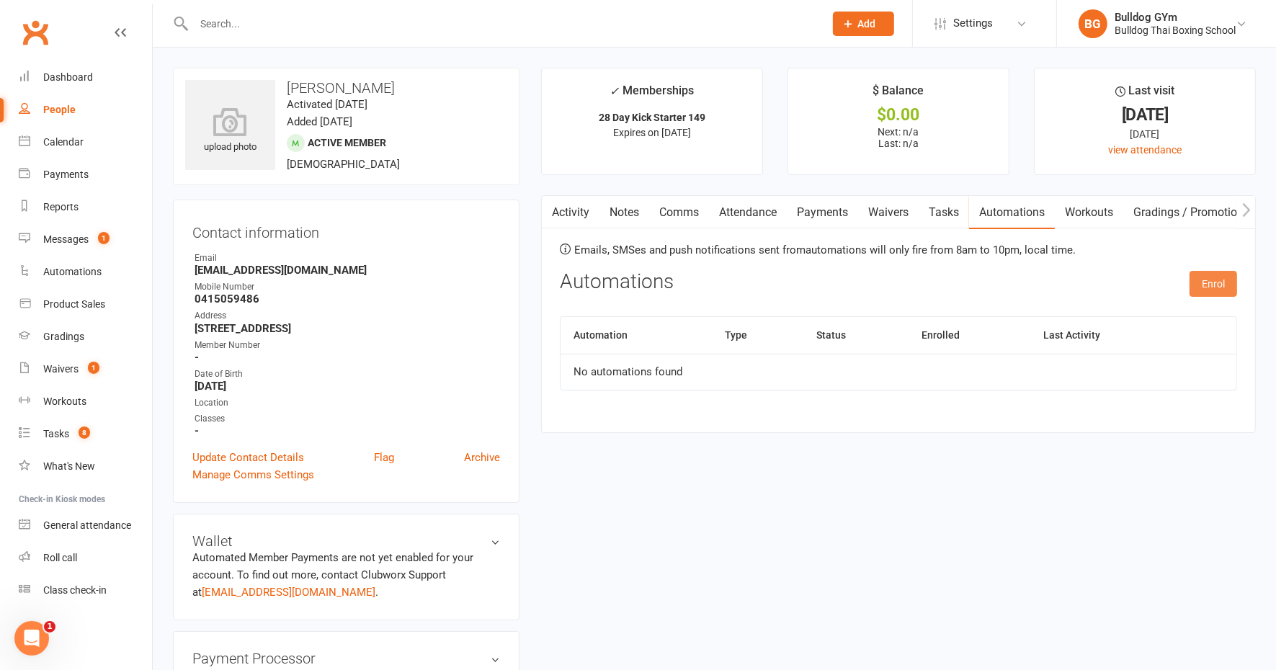
click at [1225, 277] on button "Enrol" at bounding box center [1214, 284] width 48 height 26
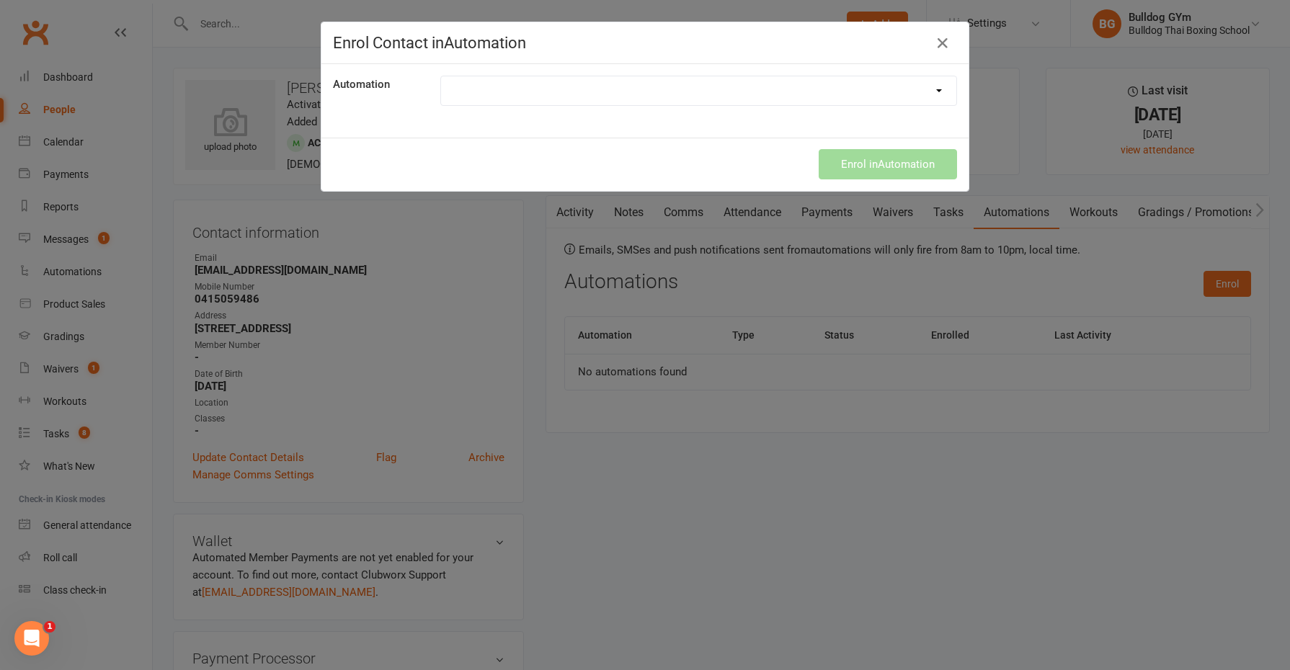
click at [739, 90] on select "New 28 Day Membership" at bounding box center [698, 90] width 515 height 29
select select "1949"
click at [441, 76] on select "New 28 Day Membership" at bounding box center [698, 90] width 515 height 29
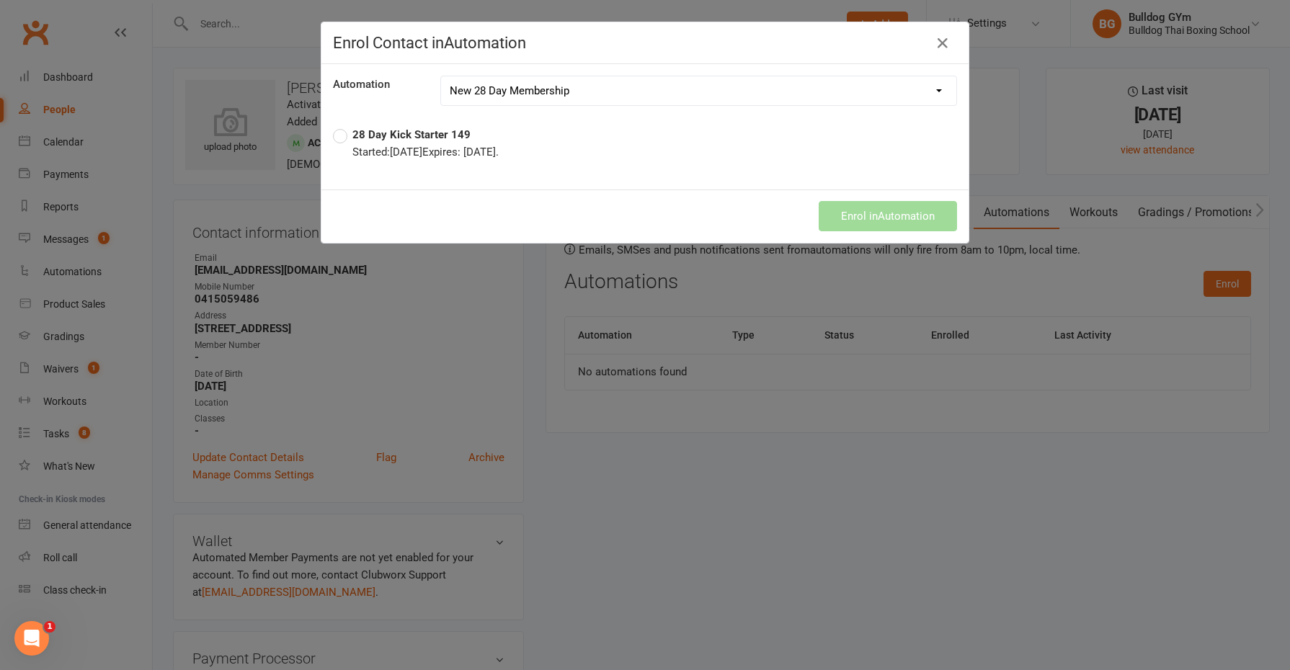
click at [336, 130] on label "28 Day Kick Starter 149 Started: Oct 14, 2025 Expires: Nov 10, 2025 ." at bounding box center [416, 143] width 166 height 35
click at [863, 221] on button "Enrol in Automation" at bounding box center [888, 216] width 138 height 30
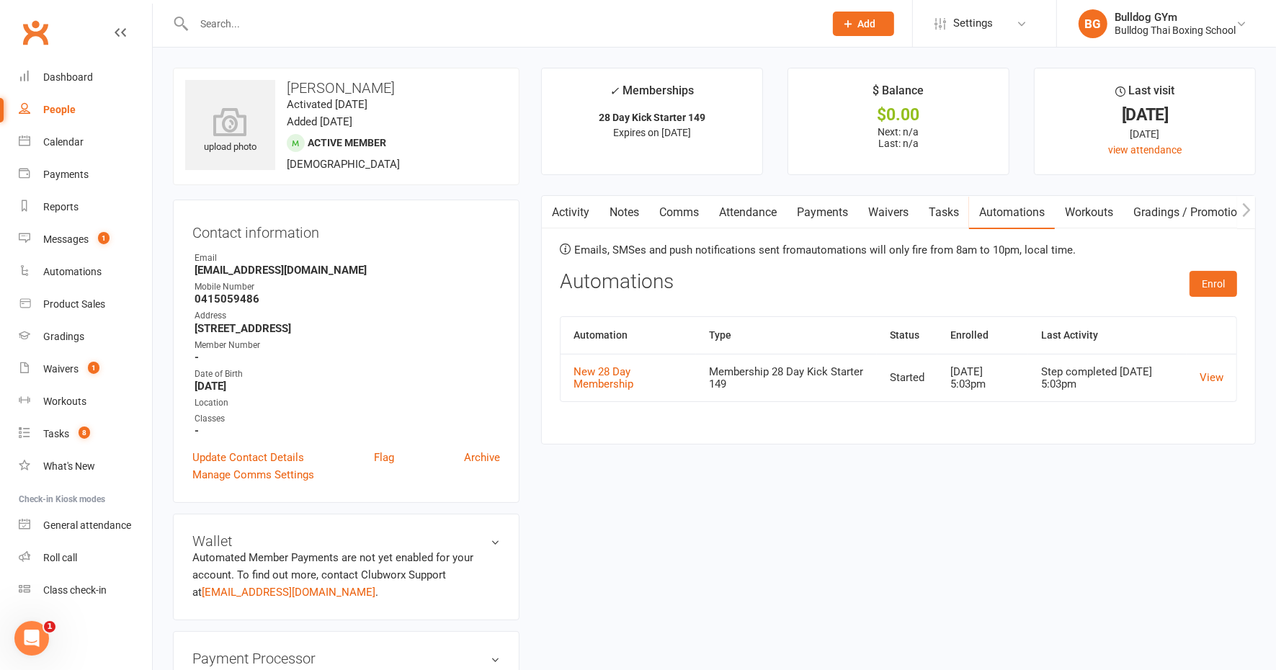
click at [747, 212] on link "Attendance" at bounding box center [748, 212] width 78 height 33
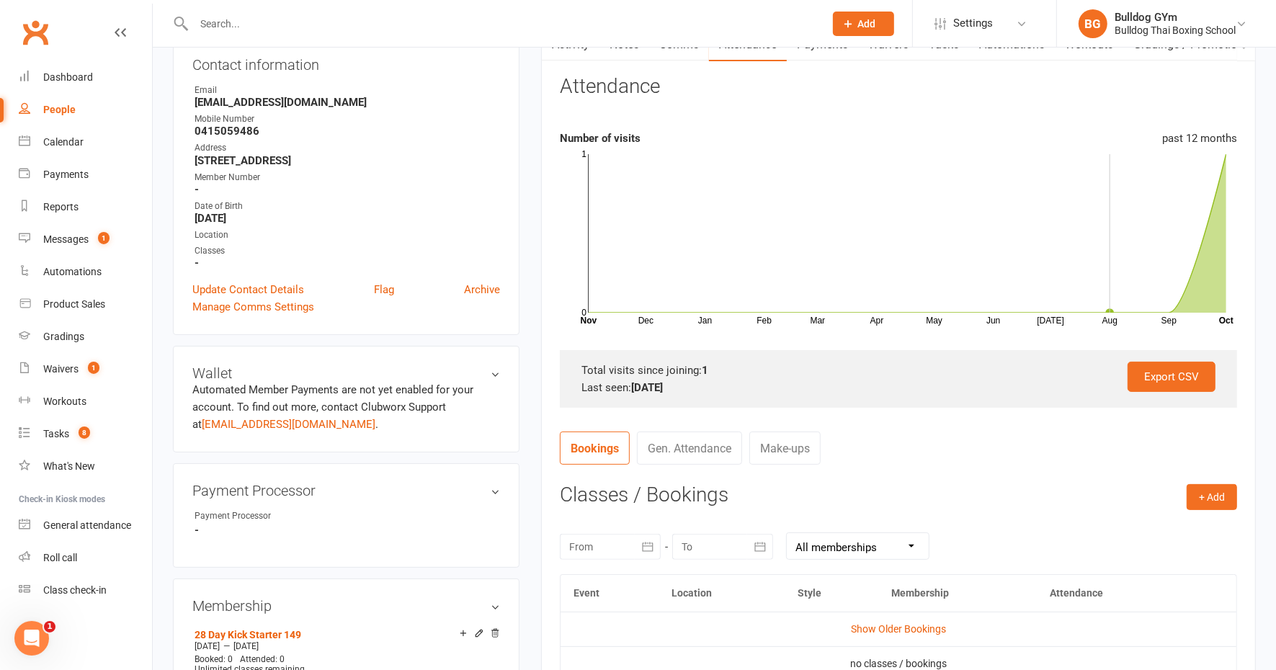
scroll to position [270, 0]
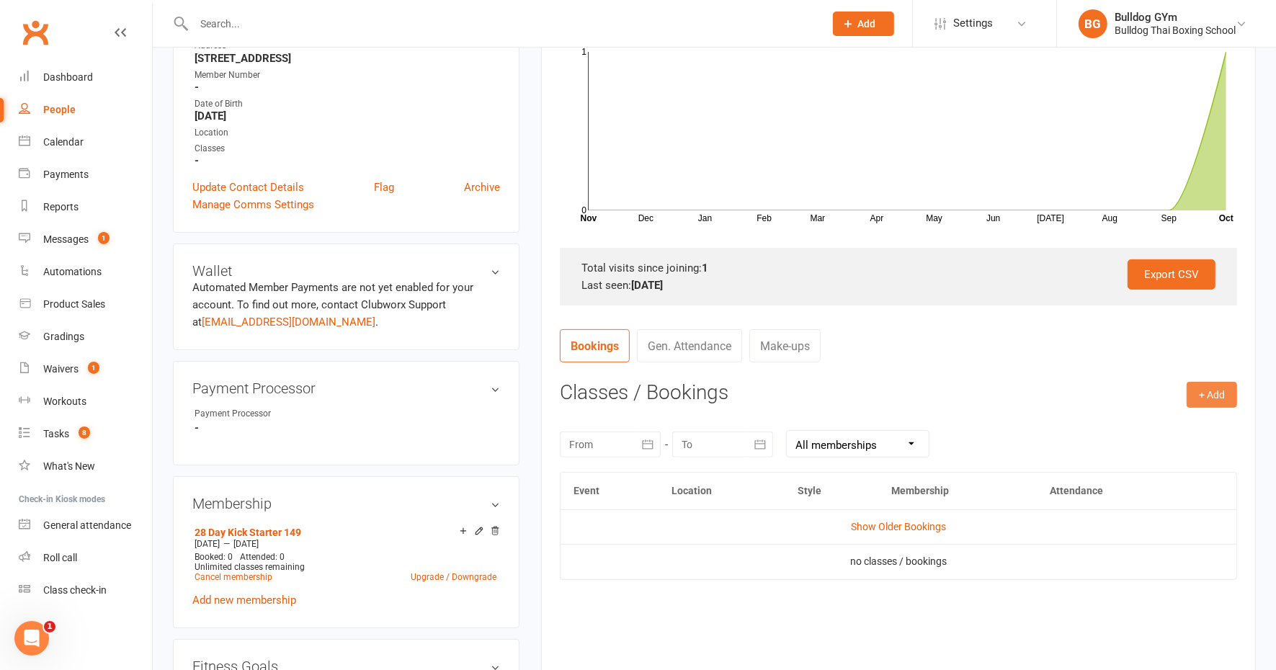
click at [1201, 393] on button "+ Add" at bounding box center [1212, 395] width 50 height 26
click at [1155, 420] on link "Book Event" at bounding box center [1165, 427] width 143 height 29
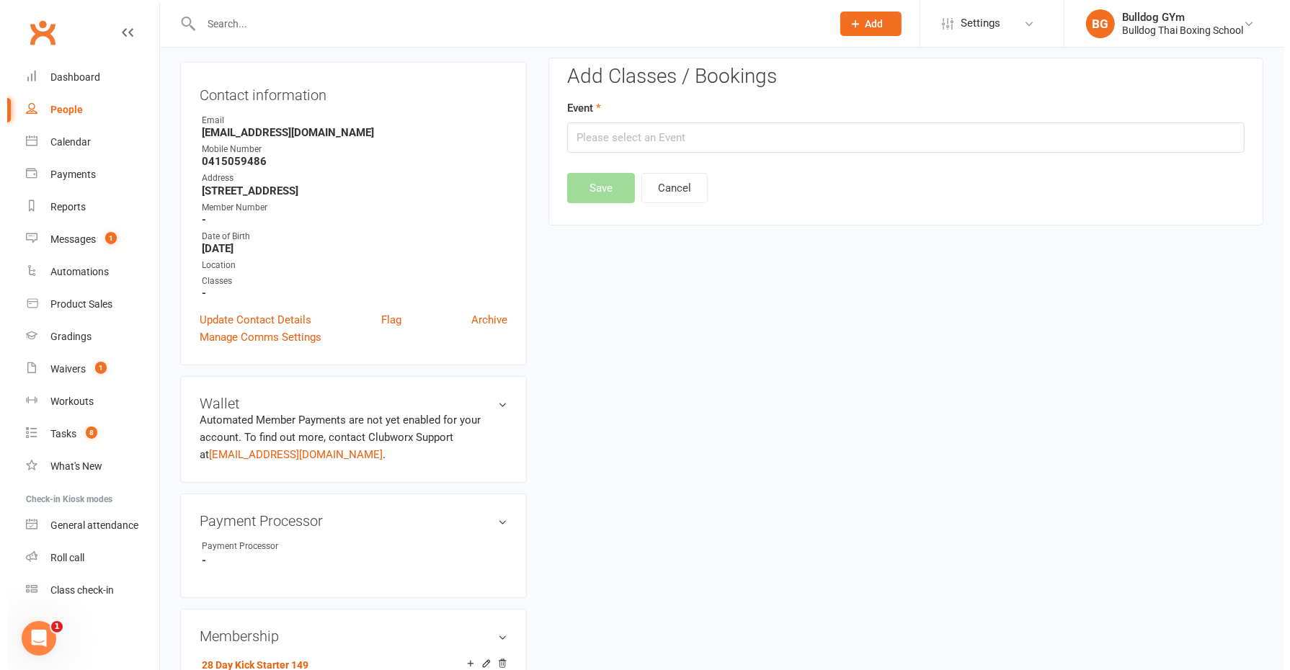
scroll to position [123, 0]
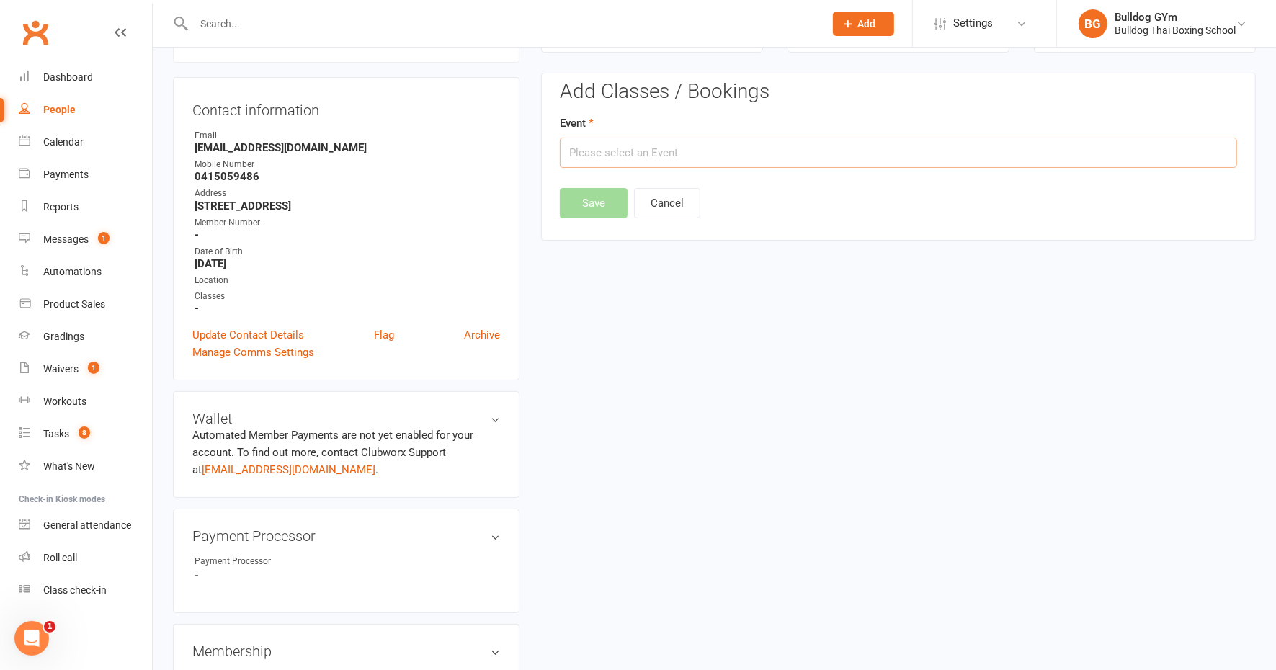
click at [623, 150] on input "text" at bounding box center [898, 153] width 677 height 30
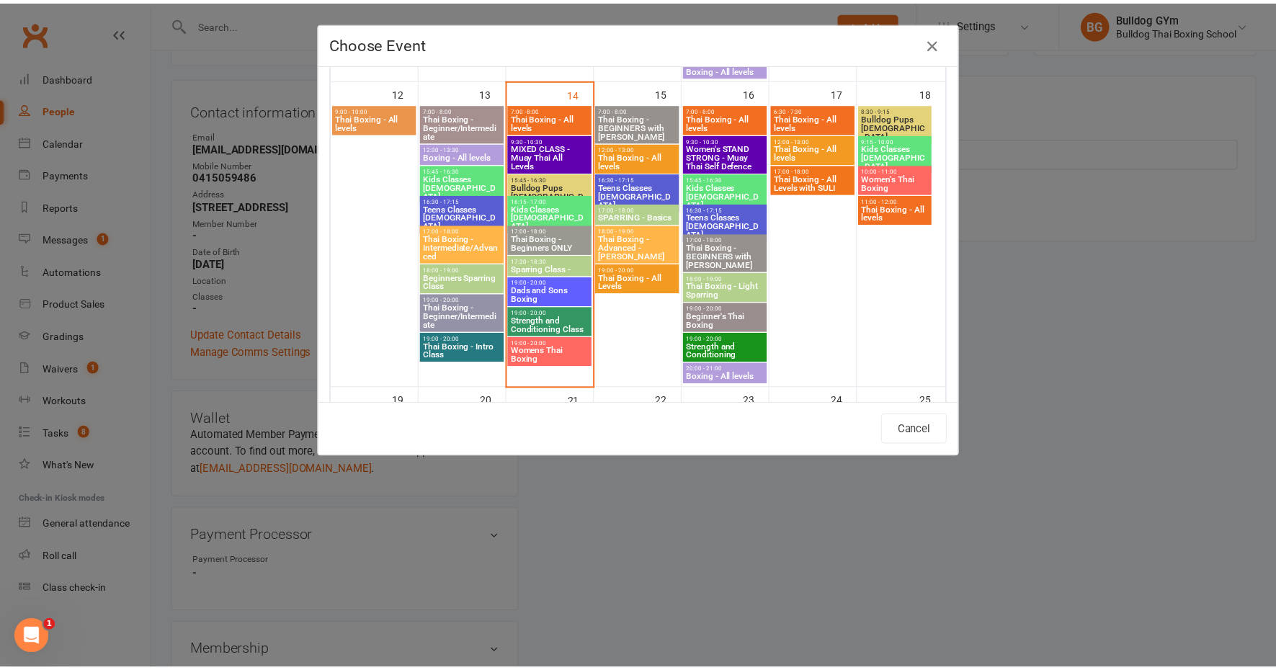
scroll to position [721, 0]
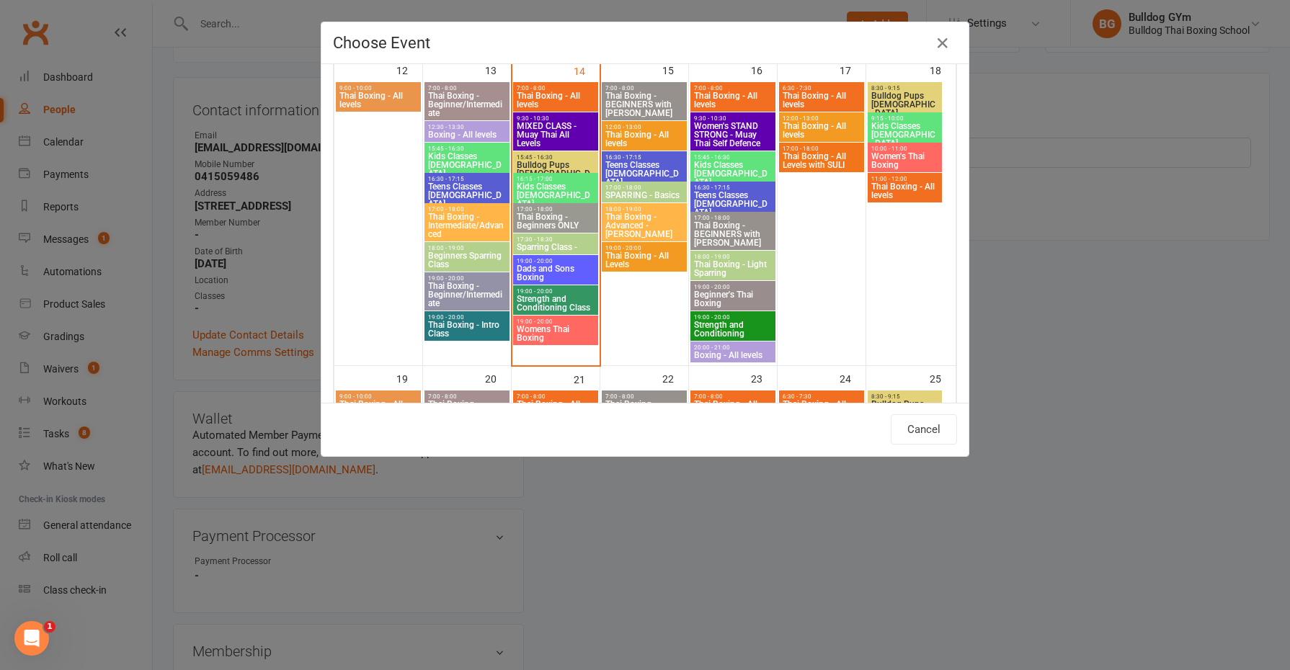
click at [525, 215] on span "Thai Boxing - Beginners ONLY" at bounding box center [555, 221] width 79 height 17
type input "Thai Boxing - Beginners ONLY - Oct 14, 2025 5:00:00 PM"
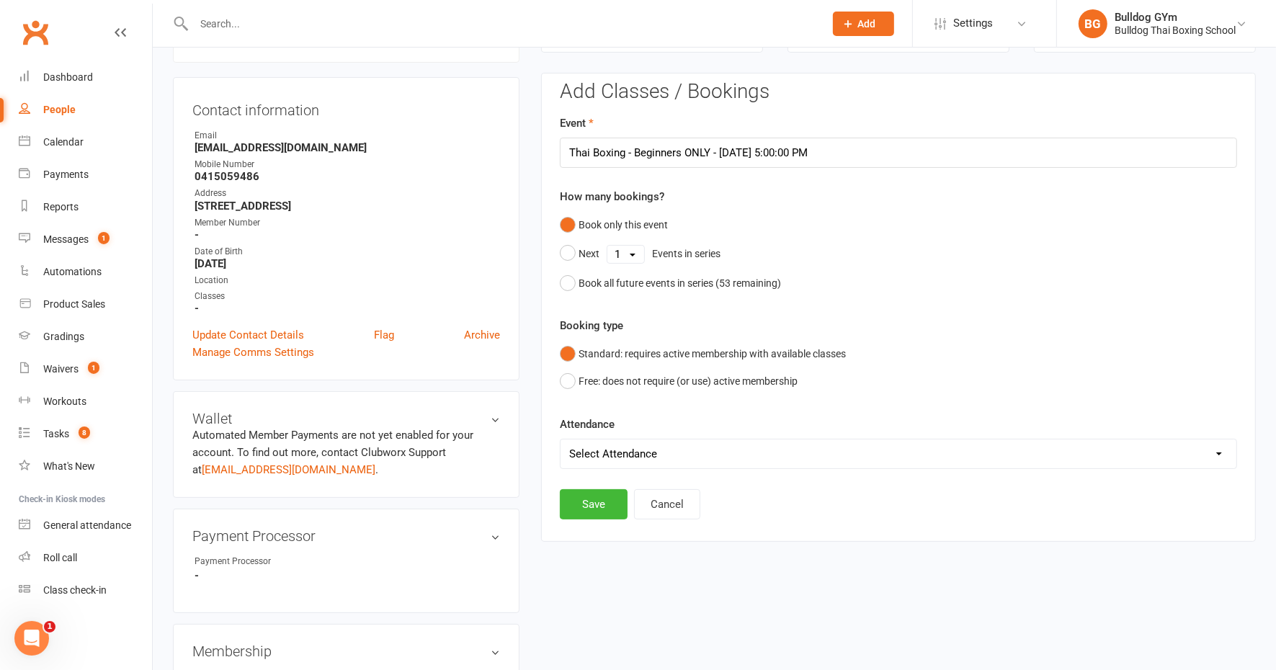
click at [615, 445] on select "Select Attendance Attended Absent" at bounding box center [899, 454] width 676 height 29
select select "0"
click at [561, 440] on select "Select Attendance Attended Absent" at bounding box center [899, 454] width 676 height 29
click at [599, 502] on button "Save" at bounding box center [594, 504] width 68 height 30
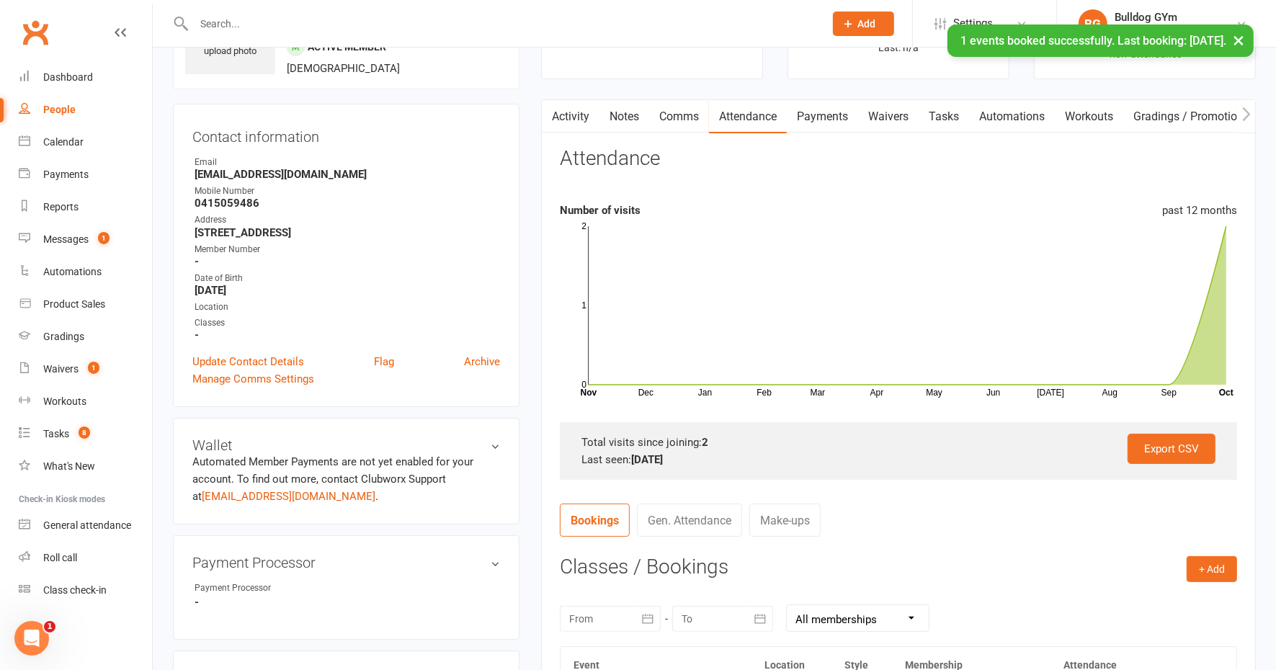
scroll to position [0, 0]
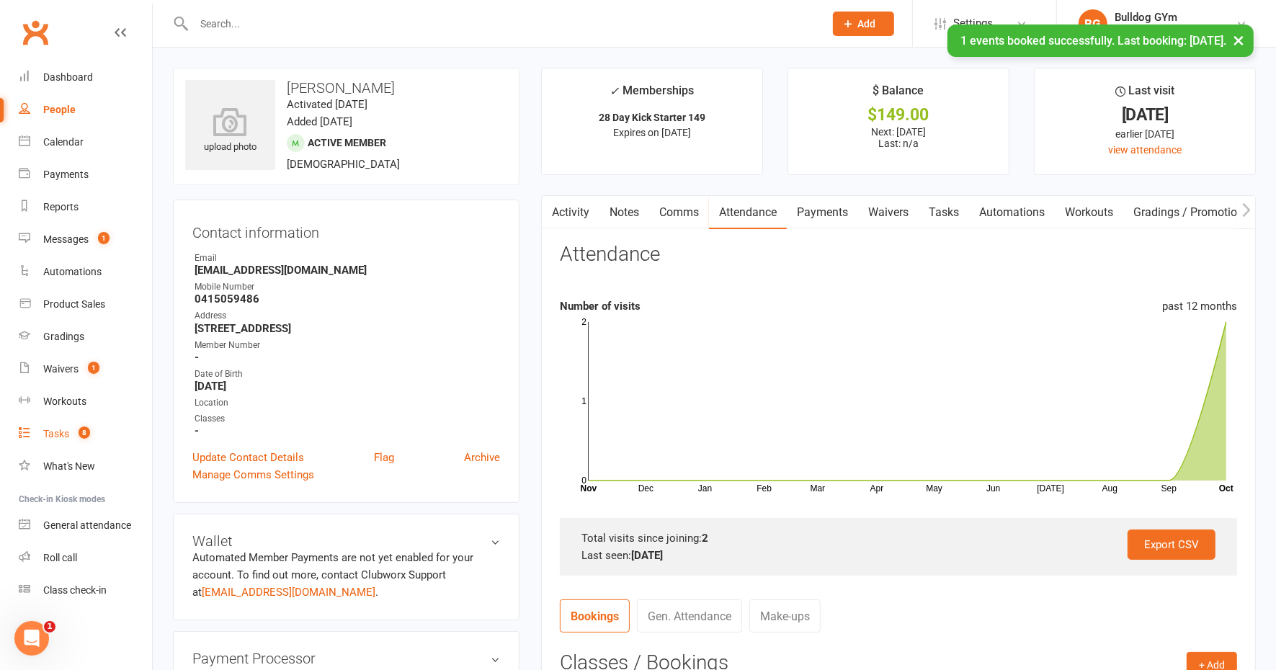
click at [54, 436] on div "Tasks" at bounding box center [56, 434] width 26 height 12
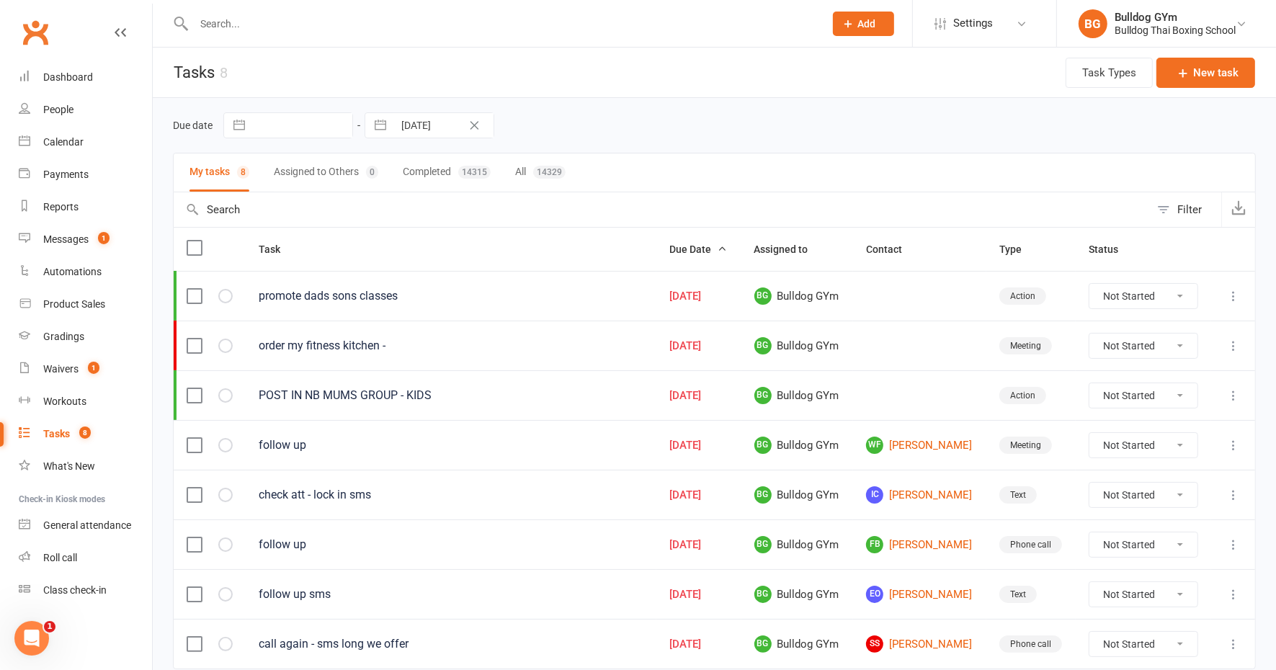
drag, startPoint x: 229, startPoint y: 23, endPoint x: 226, endPoint y: 15, distance: 8.7
click at [228, 18] on input "text" at bounding box center [502, 24] width 625 height 20
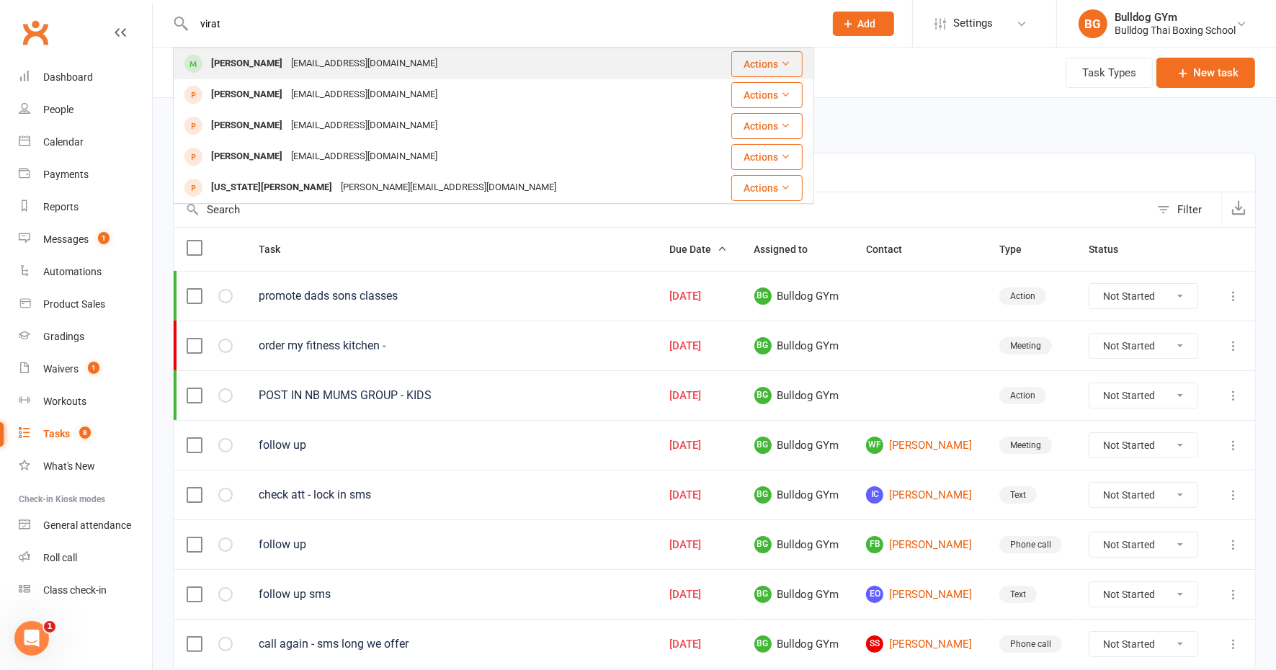
type input "virat"
click at [240, 63] on div "Virat Chakravarty" at bounding box center [247, 63] width 80 height 21
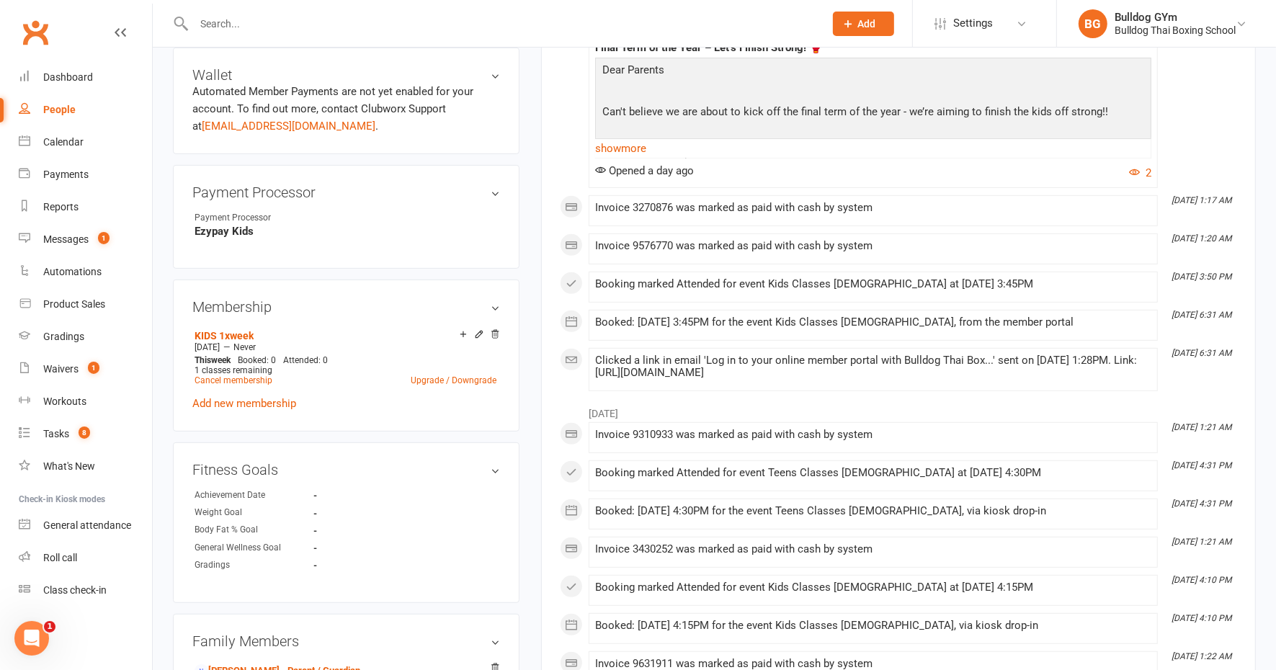
scroll to position [541, 0]
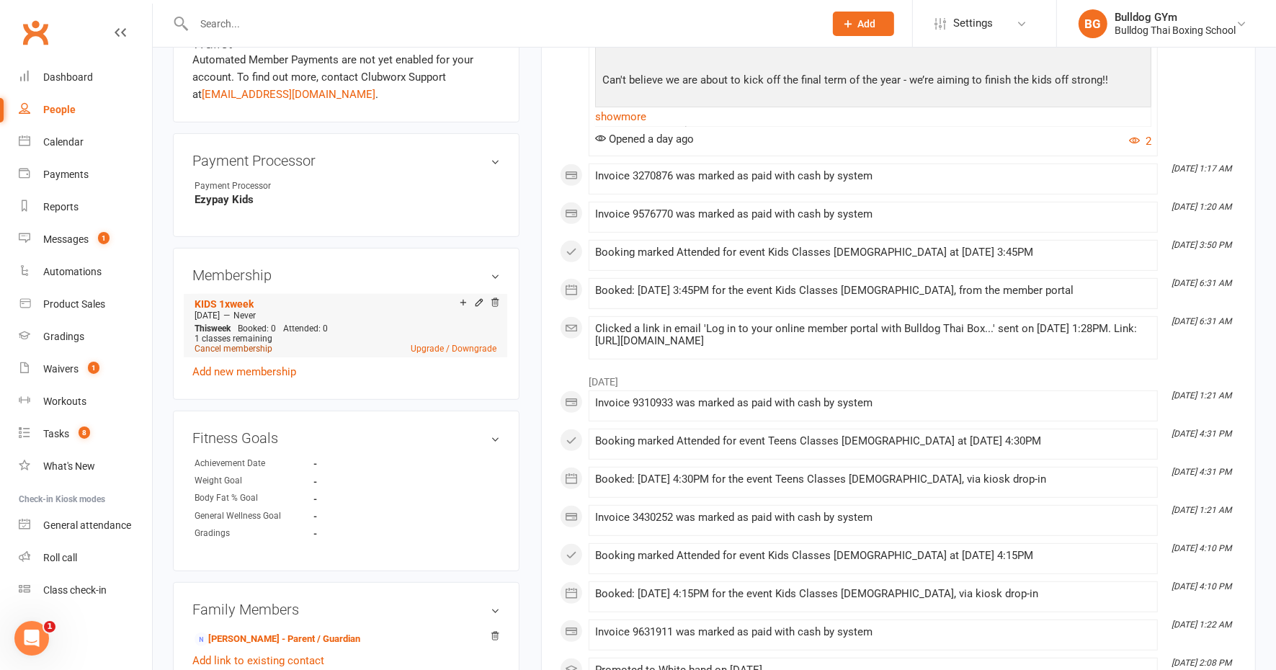
click at [236, 348] on link "Cancel membership" at bounding box center [234, 349] width 78 height 10
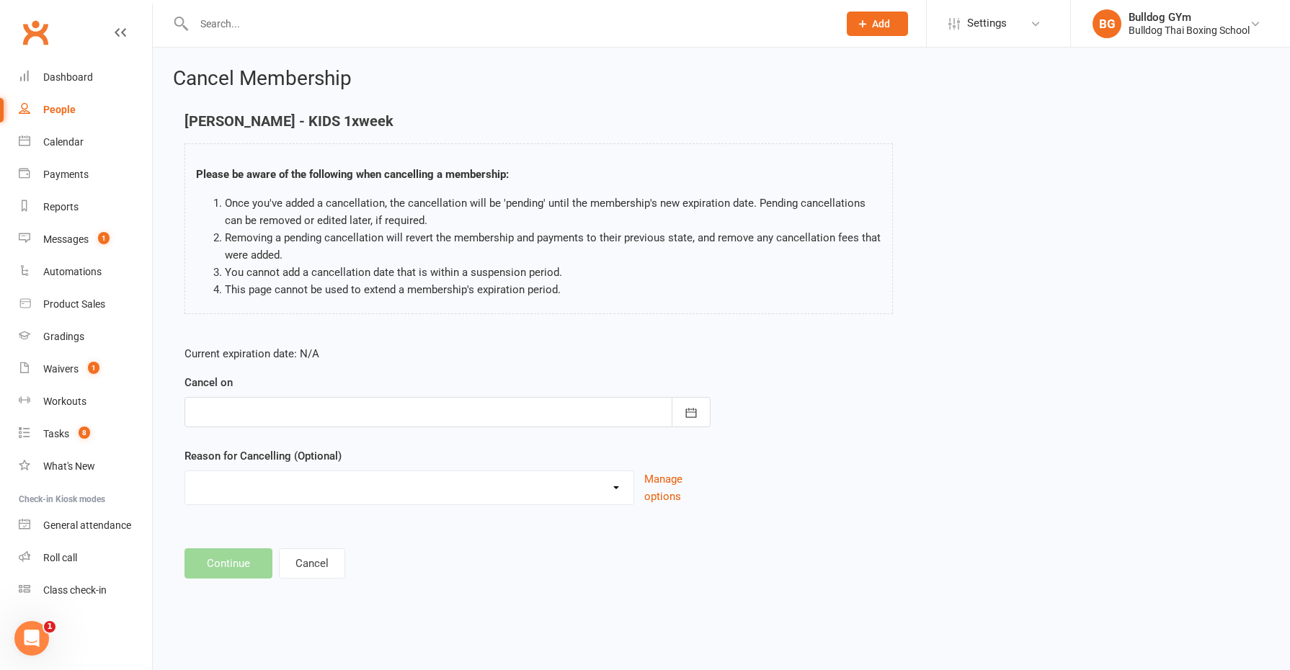
click at [259, 412] on div at bounding box center [448, 412] width 526 height 30
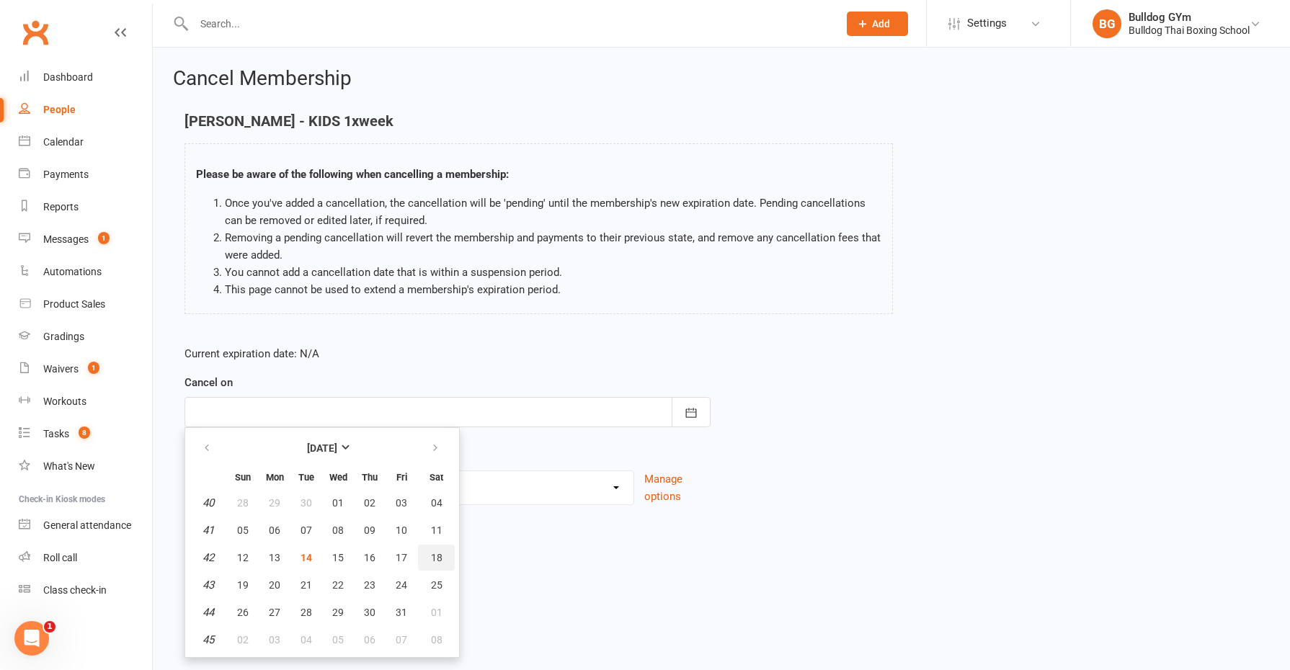
click at [438, 559] on span "18" at bounding box center [437, 558] width 12 height 12
type input "18 Oct 2025"
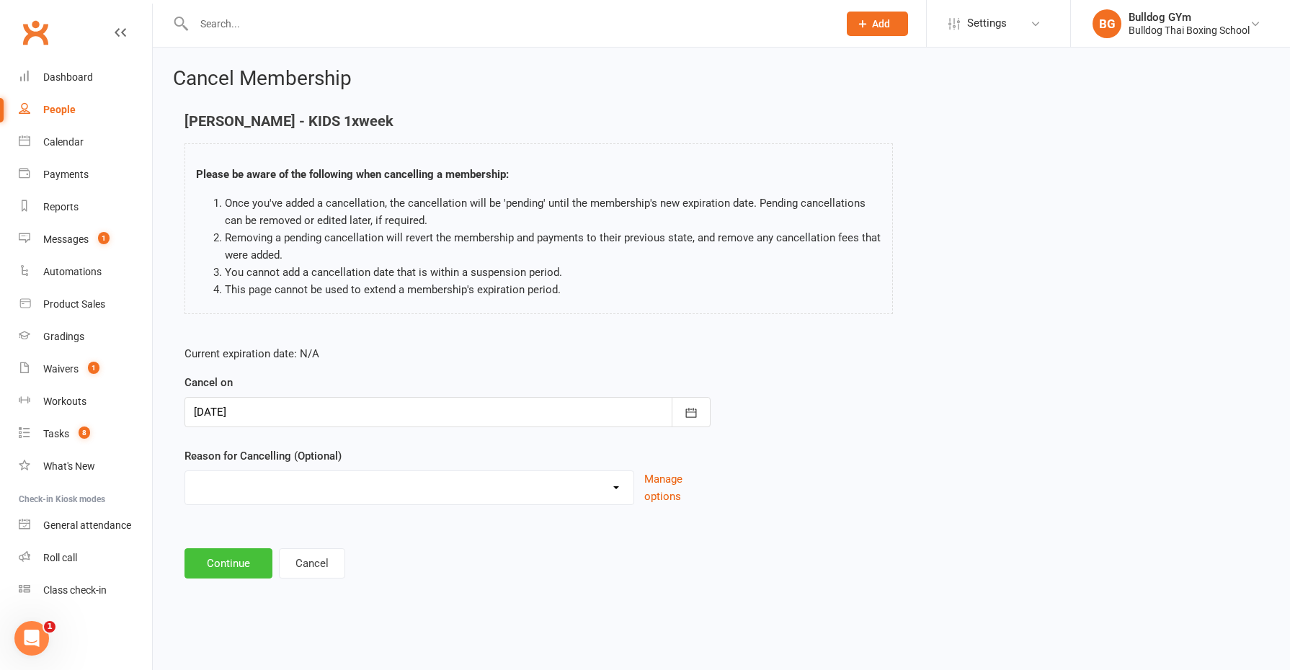
drag, startPoint x: 206, startPoint y: 568, endPoint x: 198, endPoint y: 528, distance: 41.1
click at [206, 566] on button "Continue" at bounding box center [229, 563] width 88 height 30
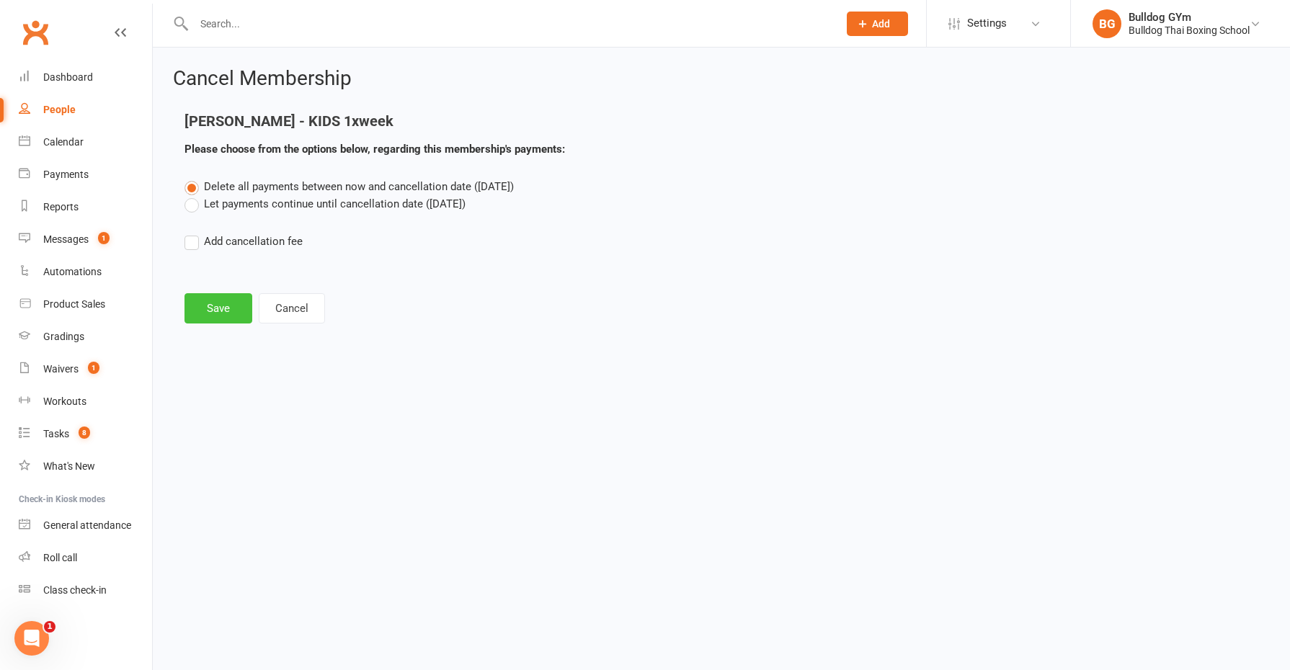
click at [210, 310] on button "Save" at bounding box center [219, 308] width 68 height 30
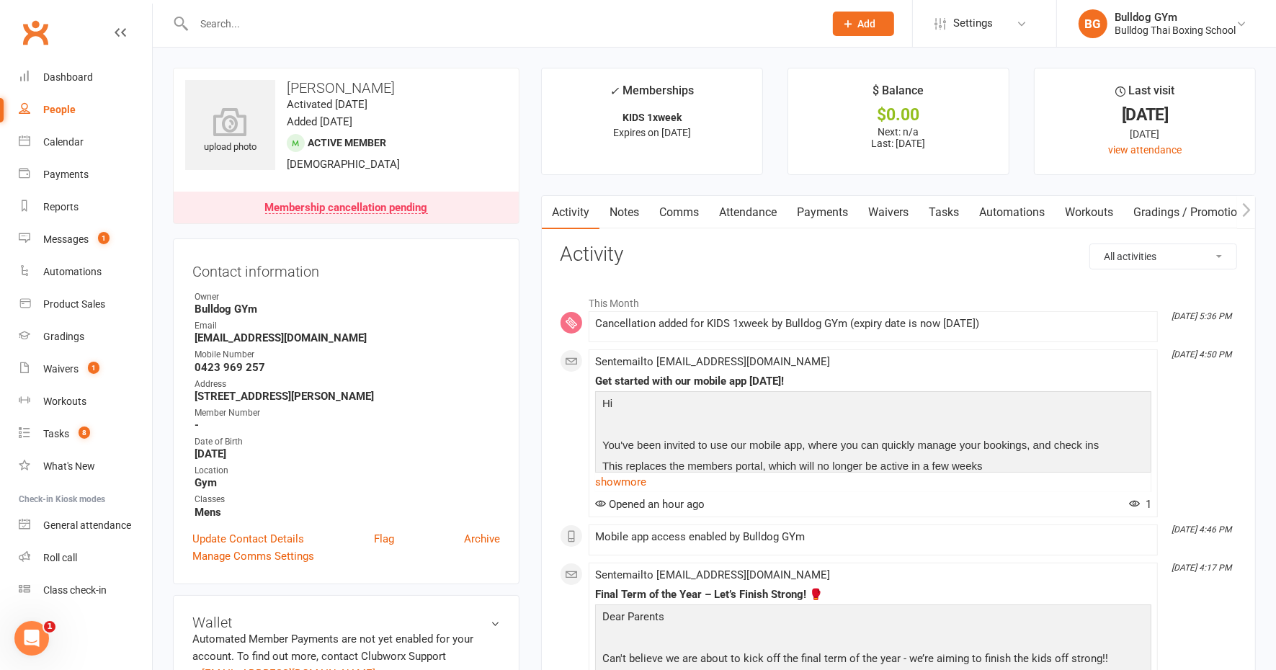
click at [621, 211] on link "Notes" at bounding box center [625, 212] width 50 height 33
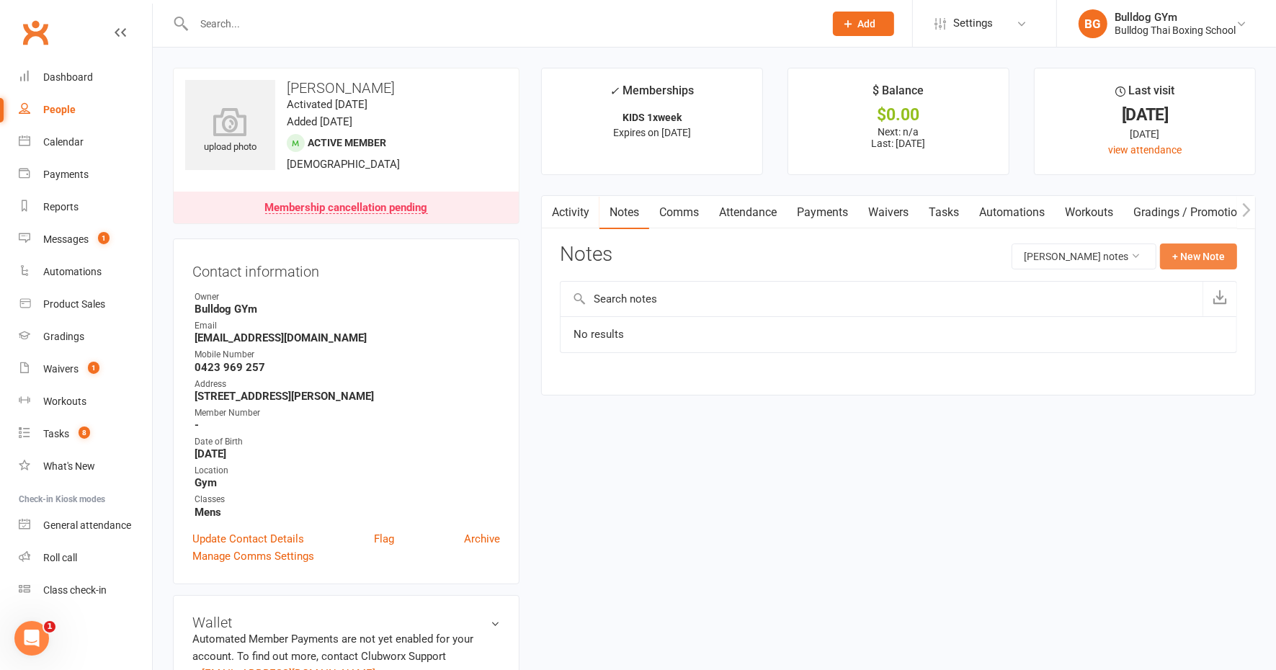
click at [1199, 255] on button "+ New Note" at bounding box center [1198, 257] width 77 height 26
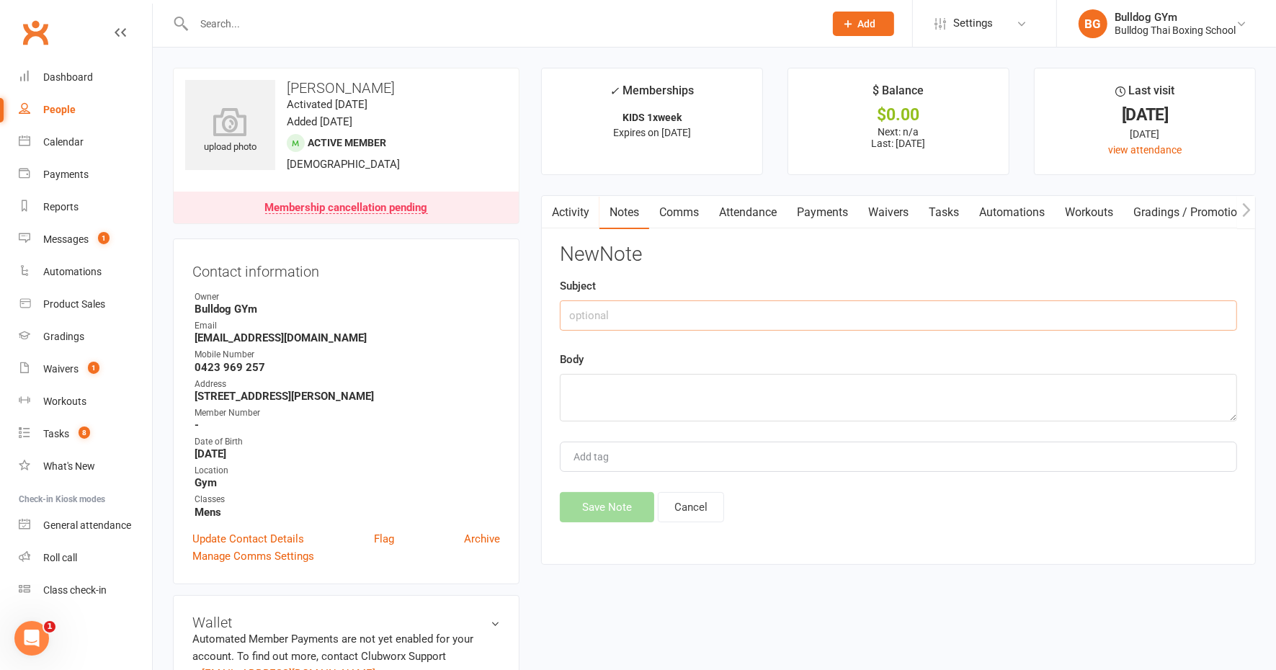
click at [633, 315] on input "text" at bounding box center [898, 316] width 677 height 30
type input "dad called to cancel"
click at [620, 390] on textarea at bounding box center [898, 398] width 677 height 48
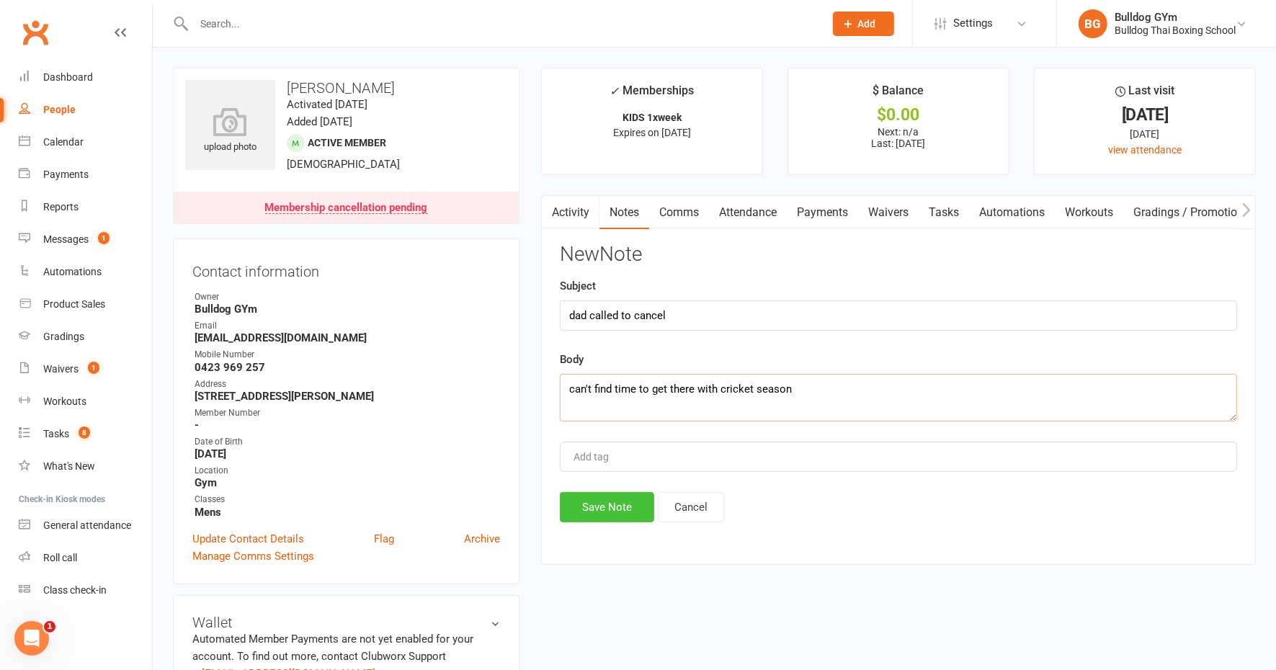
type textarea "can't find time to get there with cricket season"
click at [628, 499] on button "Save Note" at bounding box center [607, 507] width 94 height 30
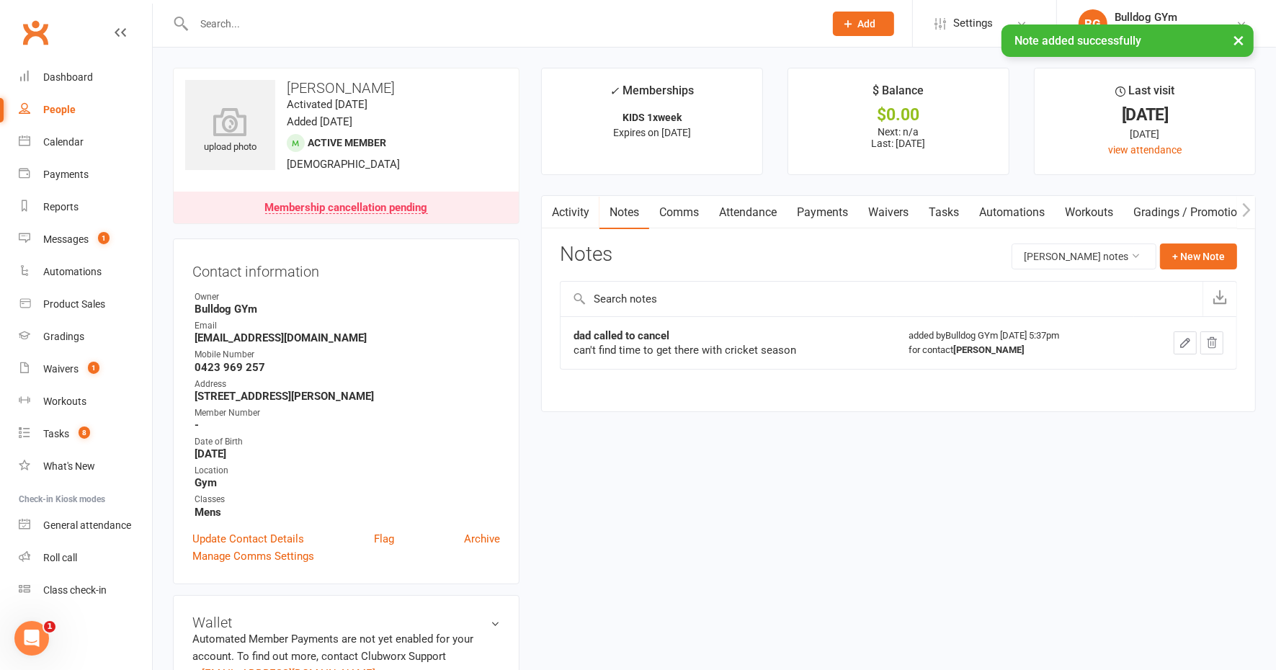
click at [945, 215] on link "Tasks" at bounding box center [944, 212] width 50 height 33
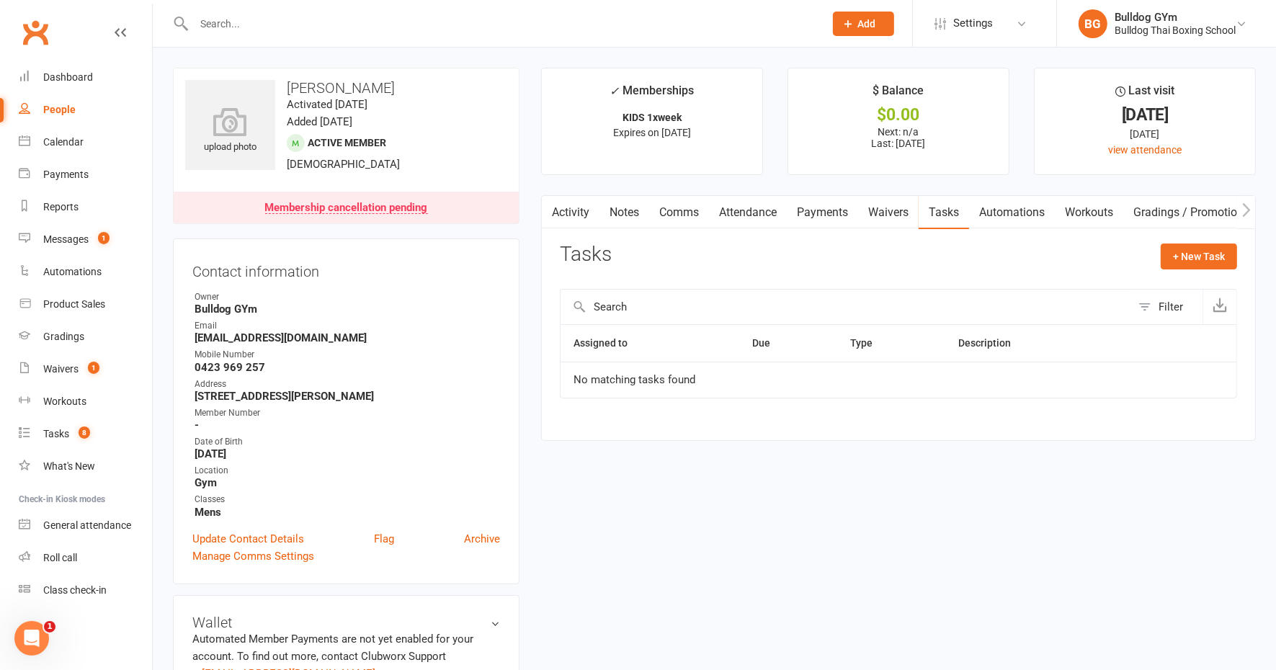
click at [680, 211] on link "Comms" at bounding box center [679, 212] width 60 height 33
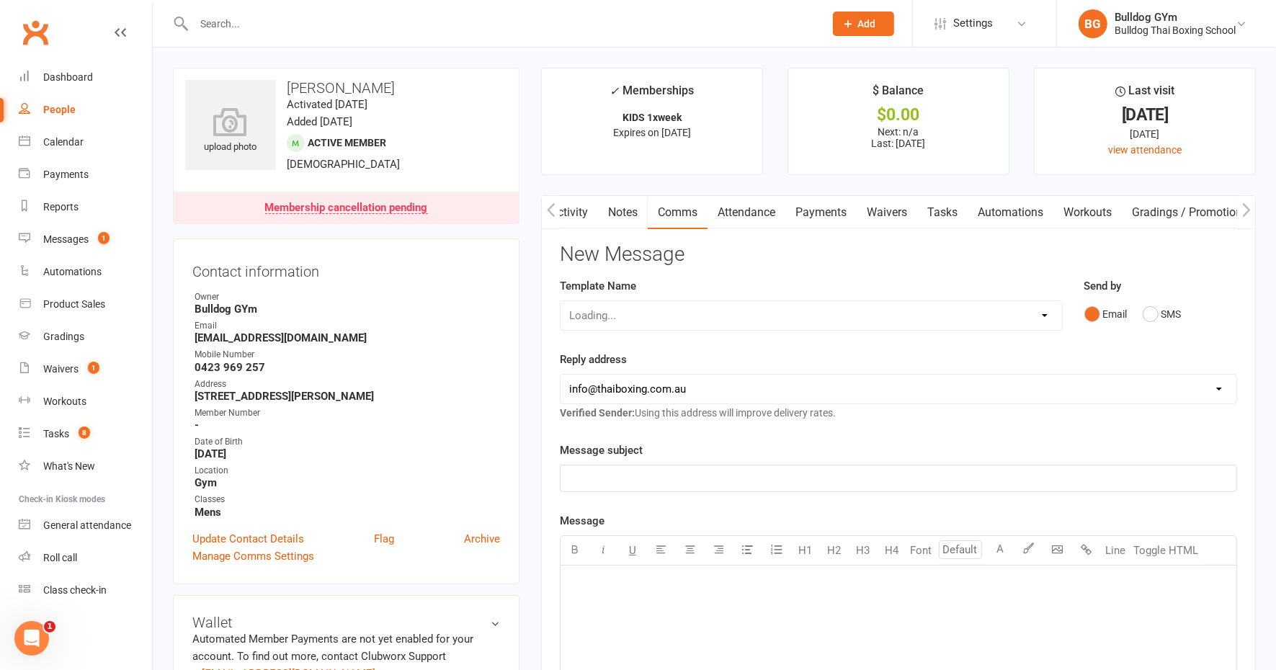
click at [538, 79] on main "✓ Memberships KIDS 1xweek Expires on 17th October, 2025 $ Balance $0.00 Next: n…" at bounding box center [898, 565] width 737 height 994
click at [548, 205] on icon "button" at bounding box center [551, 210] width 9 height 15
click at [1250, 209] on icon "button" at bounding box center [1246, 210] width 8 height 14
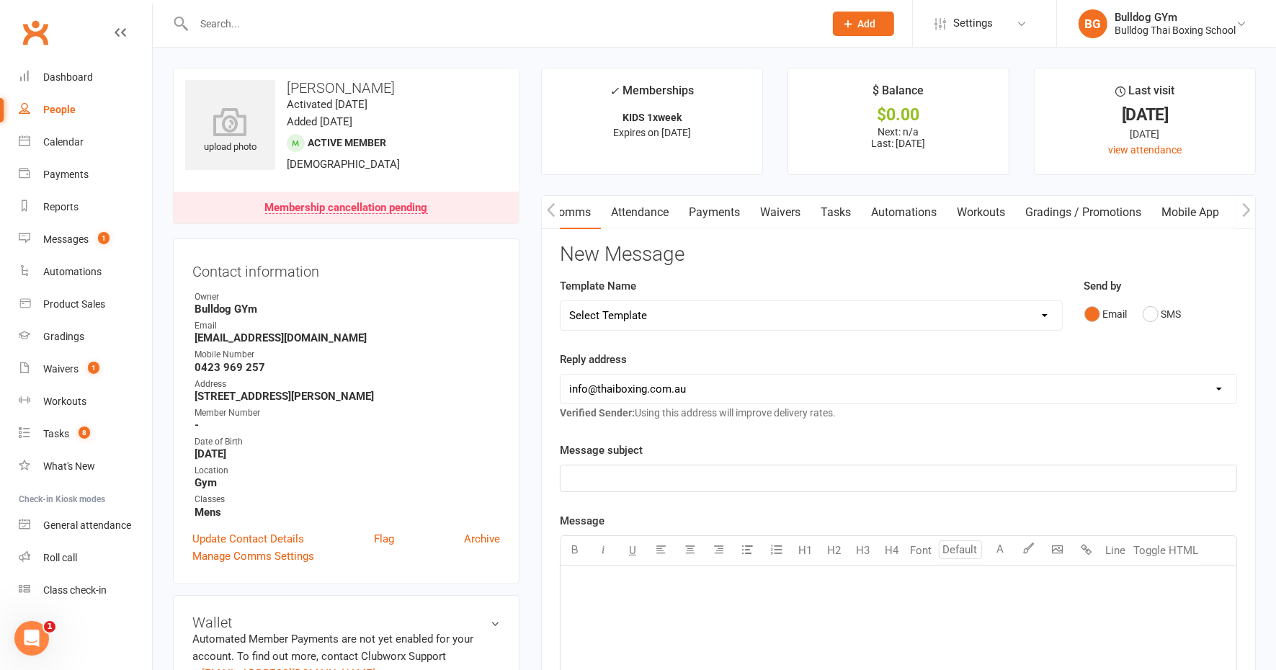
click at [548, 206] on icon "button" at bounding box center [551, 210] width 9 height 15
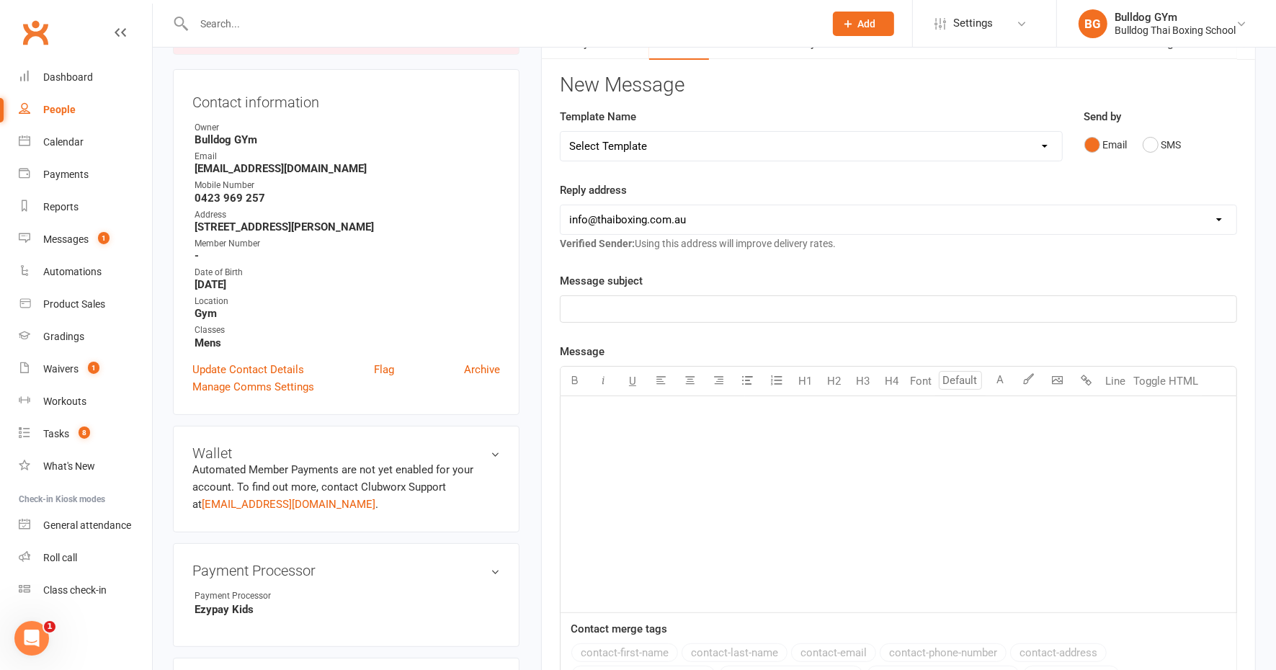
scroll to position [0, 0]
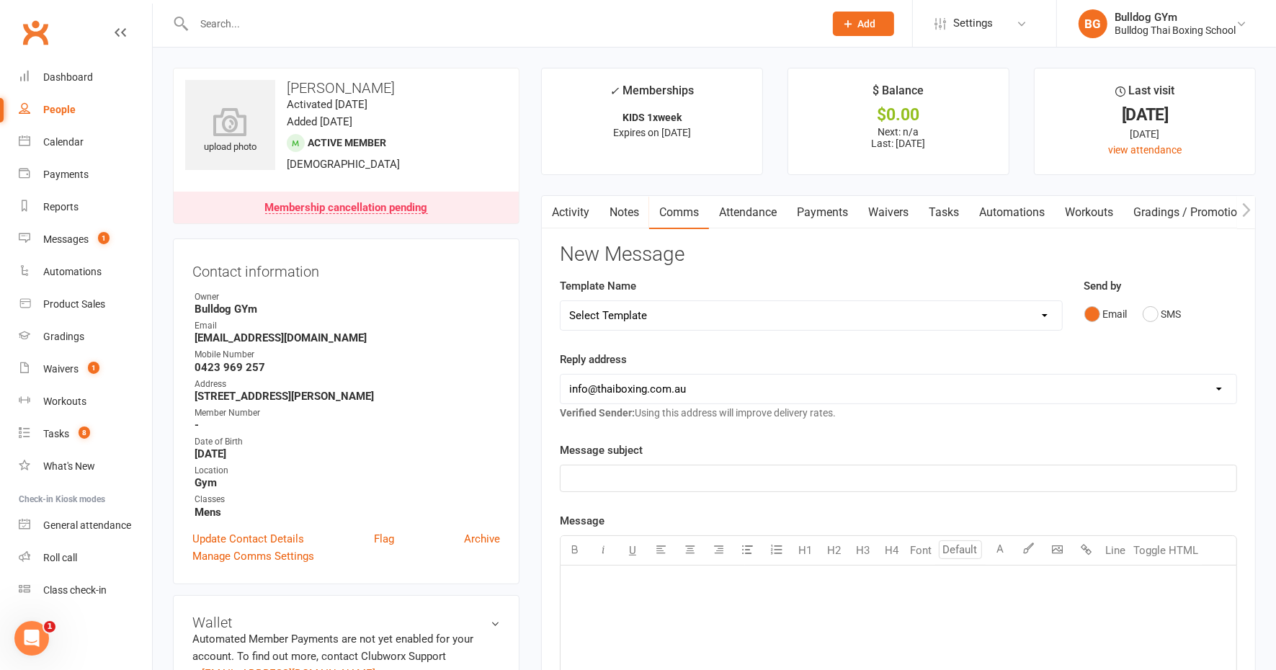
click at [624, 210] on link "Notes" at bounding box center [625, 212] width 50 height 33
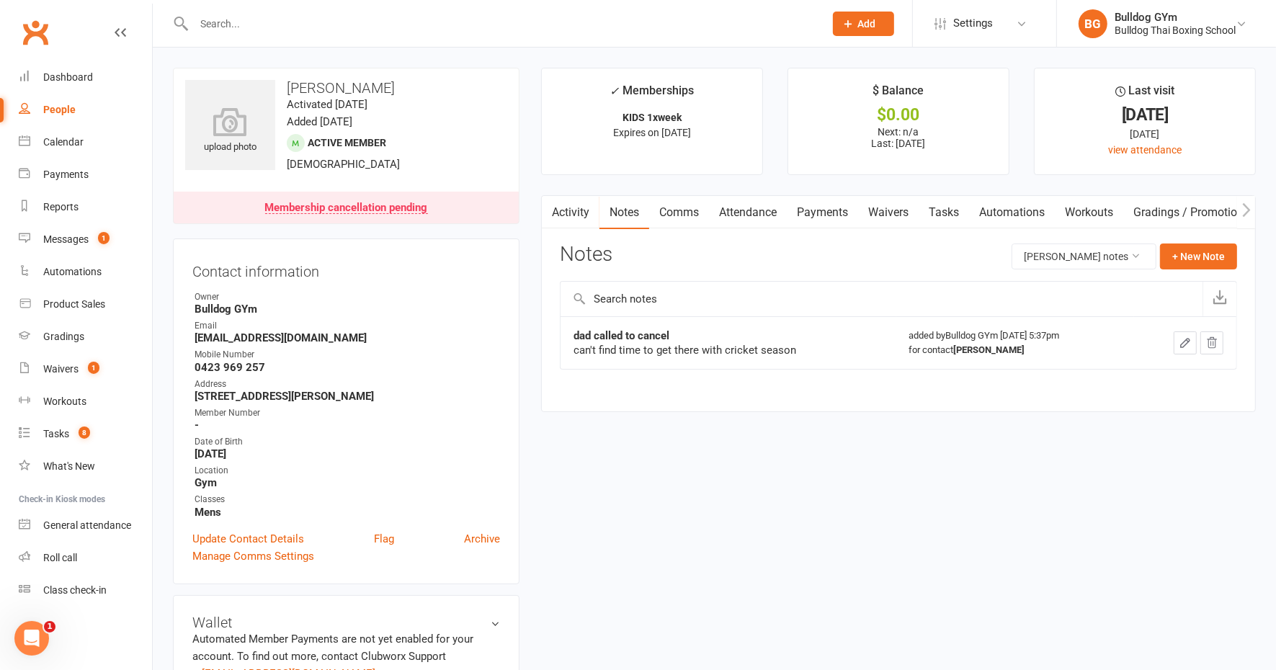
click at [1179, 339] on button "button" at bounding box center [1185, 343] width 23 height 23
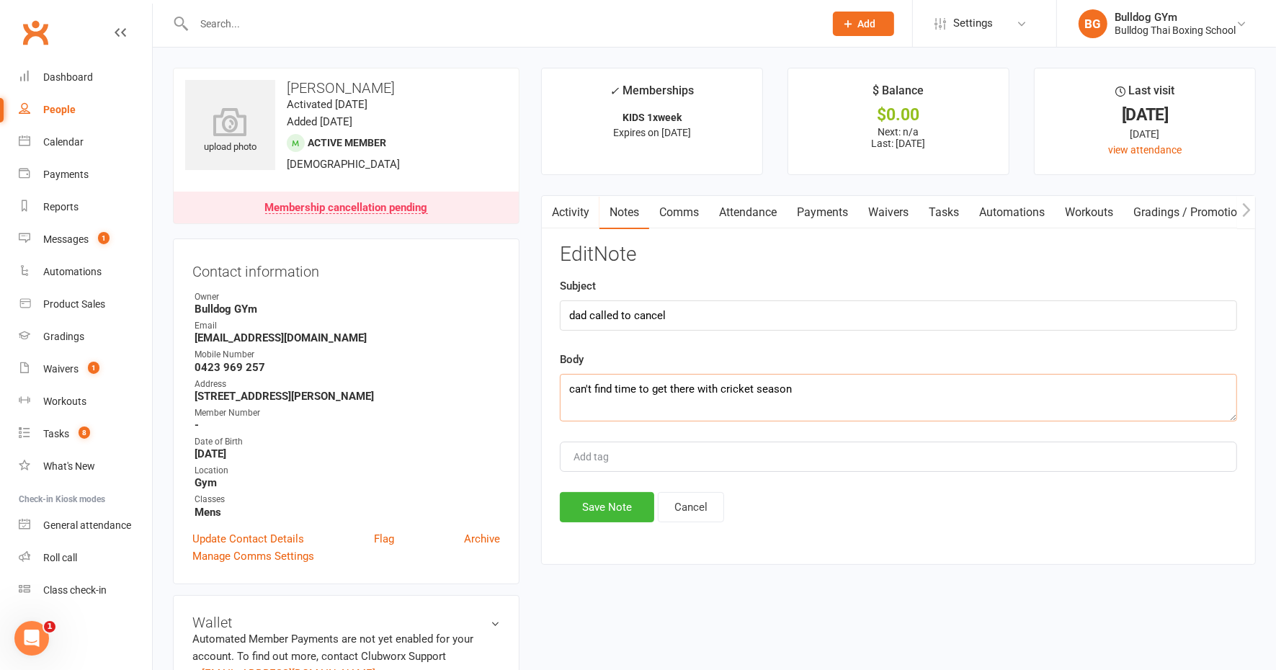
drag, startPoint x: 809, startPoint y: 386, endPoint x: 804, endPoint y: 379, distance: 8.7
click at [810, 384] on textarea "can't find time to get there with cricket season" at bounding box center [898, 398] width 677 height 48
type textarea "can't find time to get there with cricket season - ends either feb or april - a…"
click at [597, 496] on button "Save Note" at bounding box center [607, 507] width 94 height 30
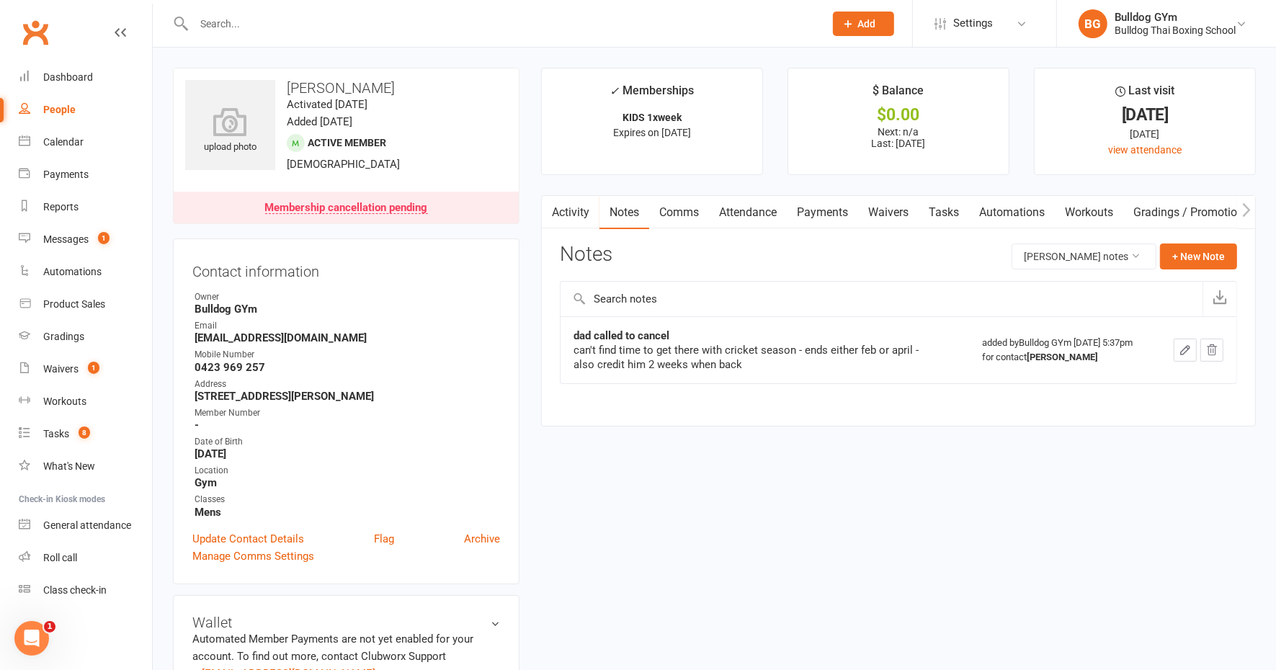
click at [946, 210] on link "Tasks" at bounding box center [944, 212] width 50 height 33
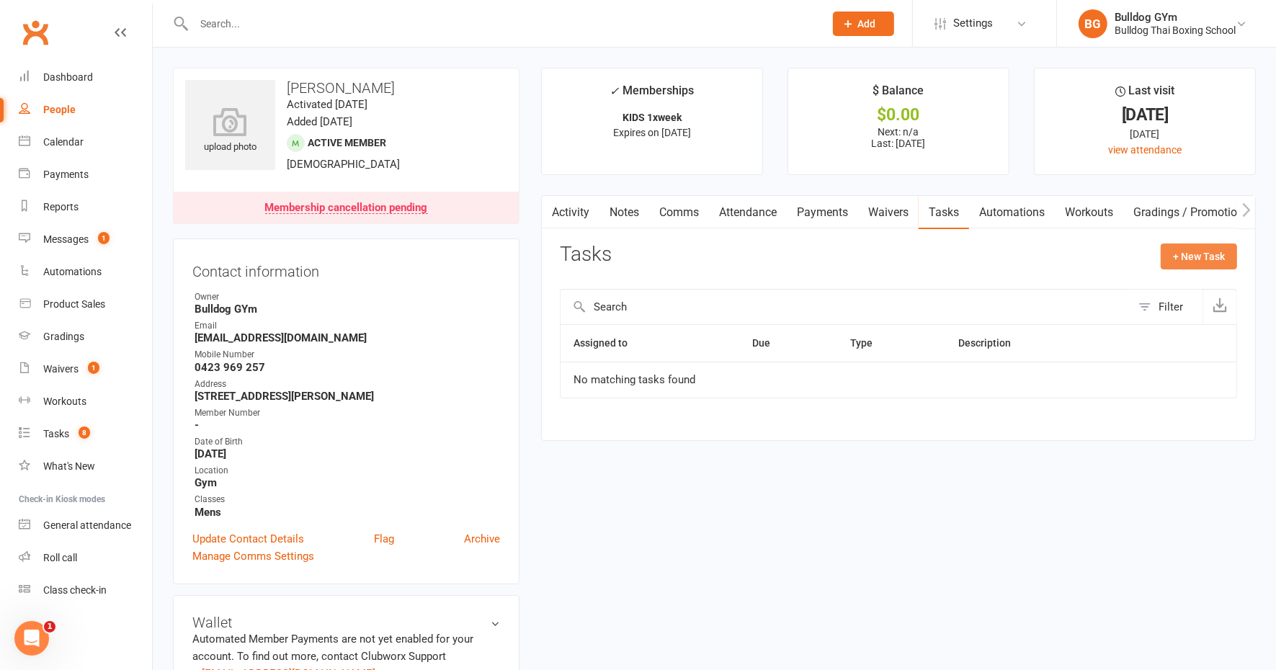
click at [1194, 253] on button "+ New Task" at bounding box center [1199, 257] width 76 height 26
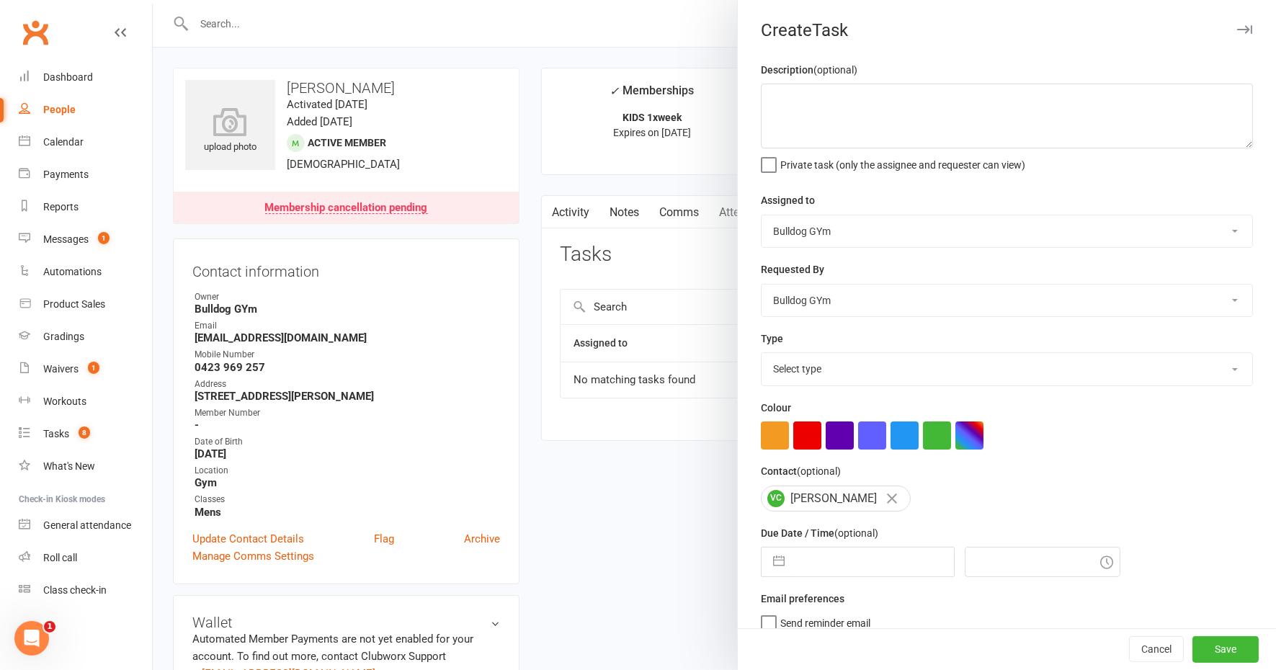
select select "8"
select select "2025"
select select "9"
select select "2025"
select select "10"
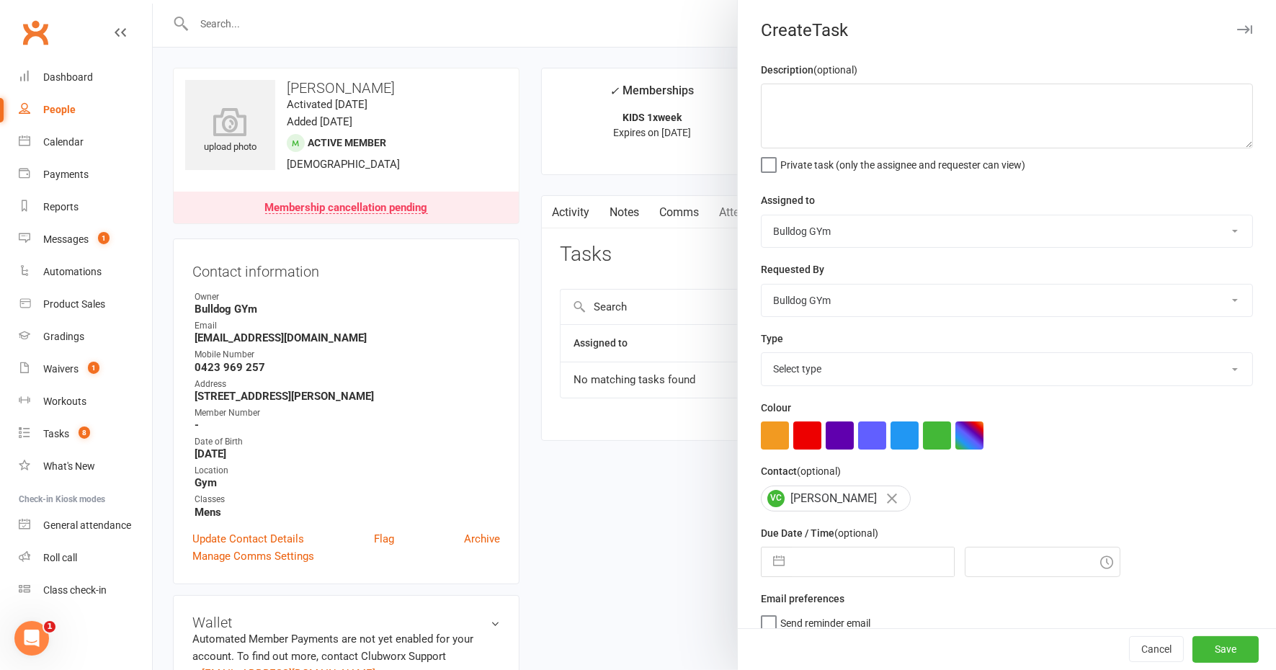
select select "2025"
click at [858, 561] on input "text" at bounding box center [873, 562] width 162 height 29
click at [793, 110] on textarea at bounding box center [1007, 116] width 492 height 65
type textarea "restart"
click at [830, 366] on select "Select type Action E-mail Meeting Phone call Text Add new task type" at bounding box center [1007, 369] width 491 height 32
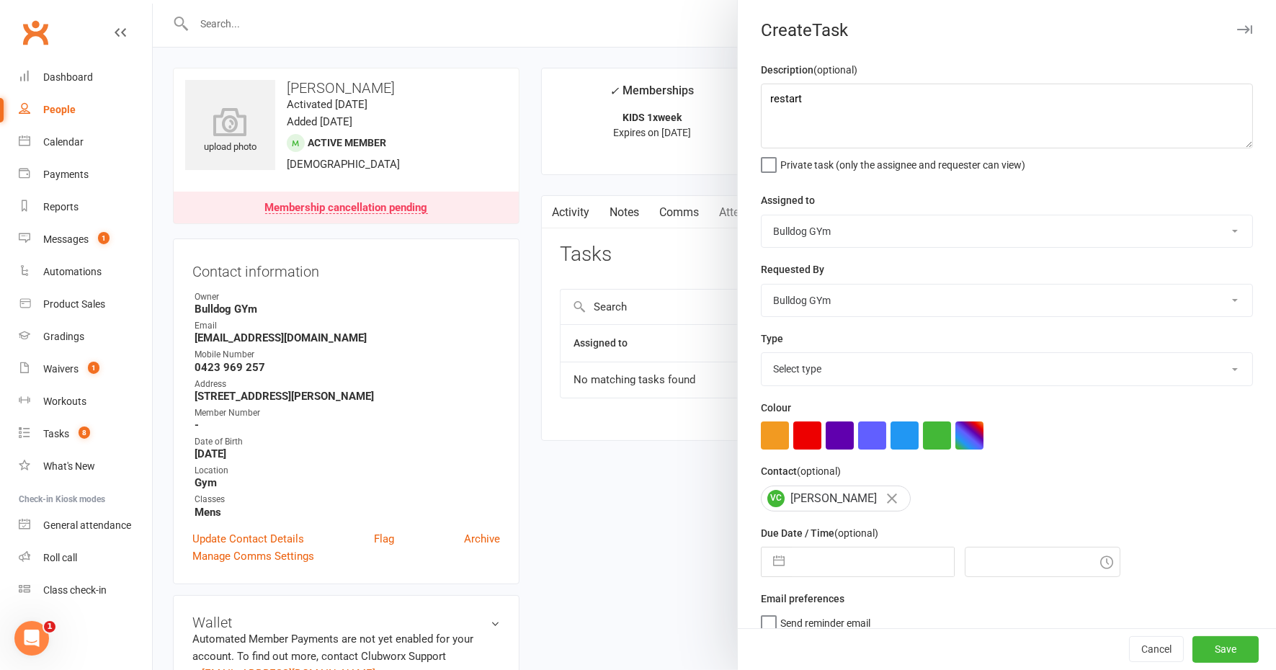
select select "13825"
click at [762, 353] on select "Select type Action E-mail Meeting Phone call Text Add new task type" at bounding box center [1007, 369] width 491 height 32
click at [819, 568] on input "text" at bounding box center [873, 562] width 162 height 29
select select "8"
select select "2025"
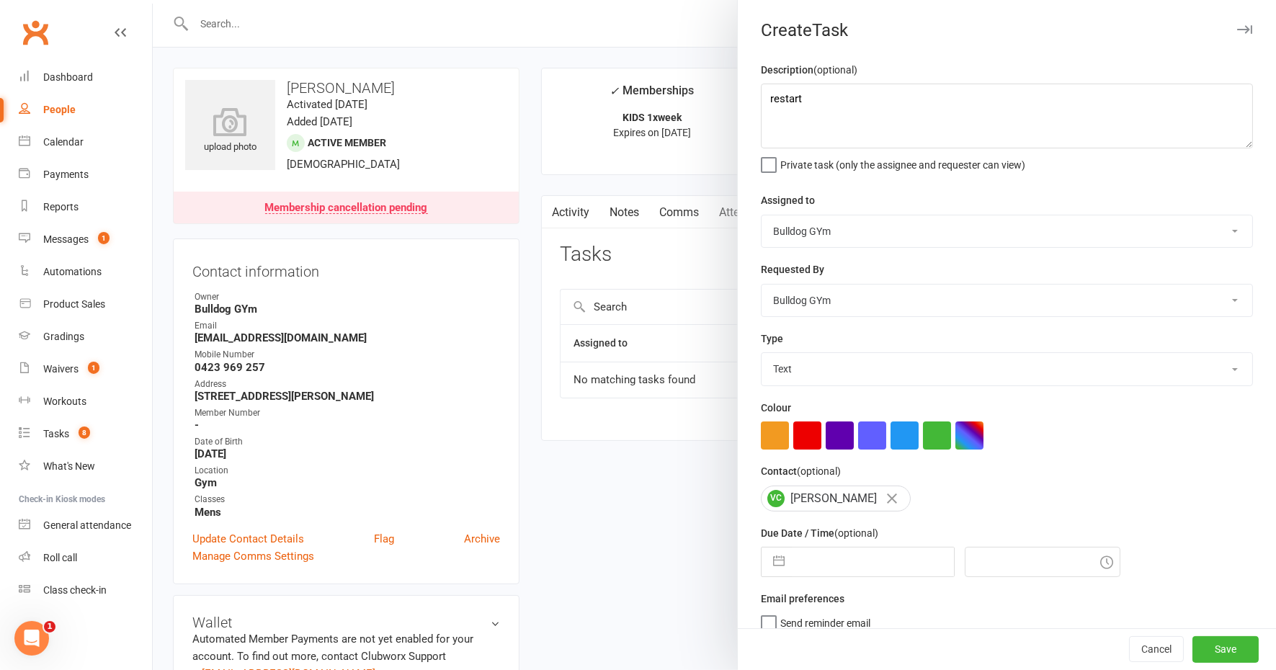
select select "9"
select select "2025"
select select "10"
select select "2025"
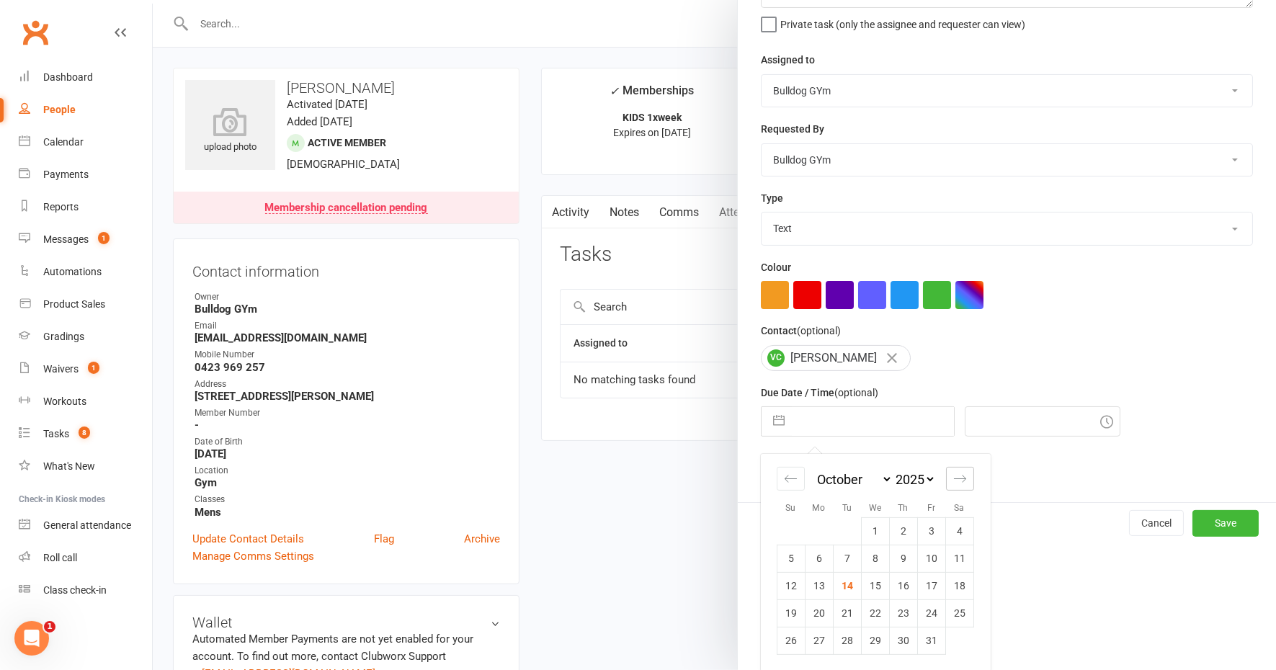
click at [956, 479] on icon "Move forward to switch to the next month." at bounding box center [960, 479] width 14 height 14
select select "11"
select select "2025"
click at [956, 482] on icon "Move forward to switch to the next month." at bounding box center [960, 479] width 14 height 14
select select "2026"
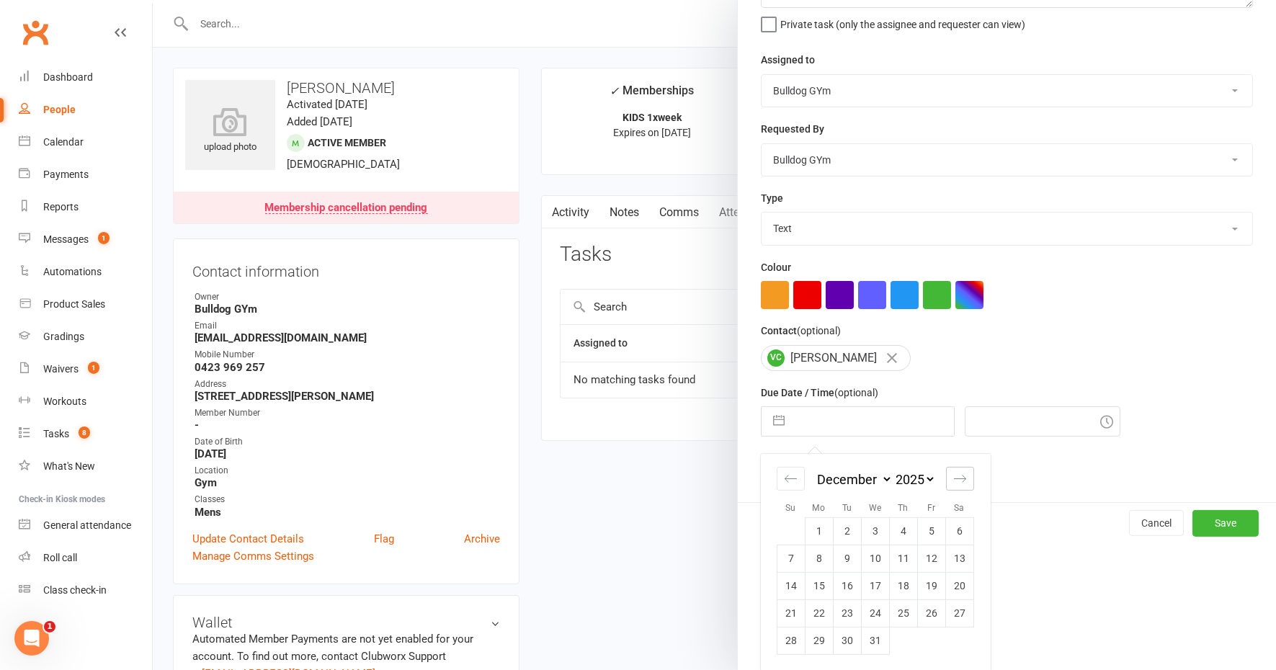
click at [956, 482] on icon "Move forward to switch to the next month." at bounding box center [960, 479] width 14 height 14
select select "1"
select select "2026"
select select "2"
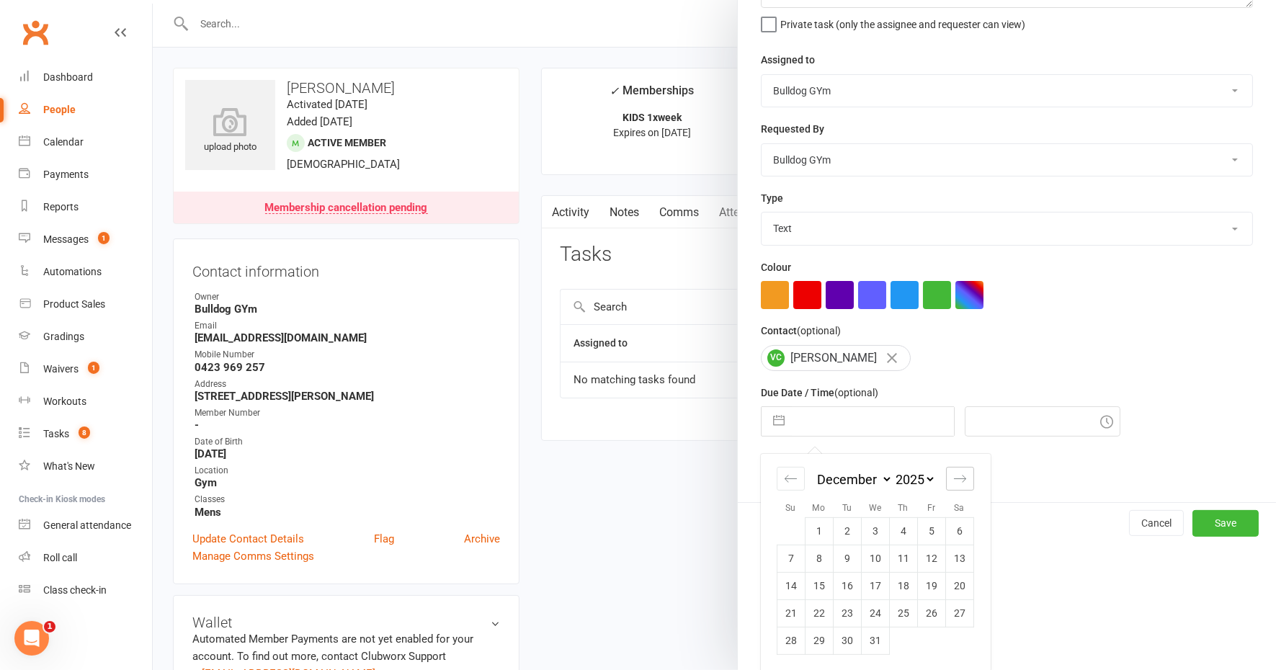
select select "2026"
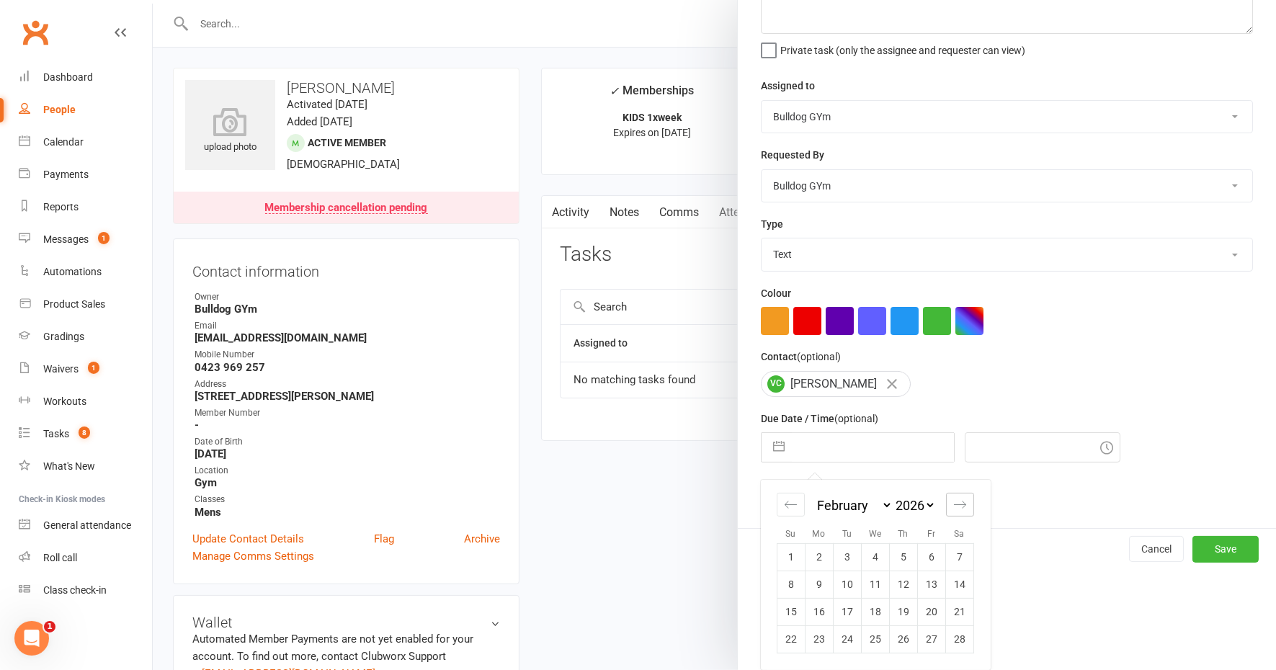
scroll to position [113, 0]
click at [813, 639] on td "23" at bounding box center [819, 640] width 28 height 27
type input "23 Feb 2026"
type input "5:45pm"
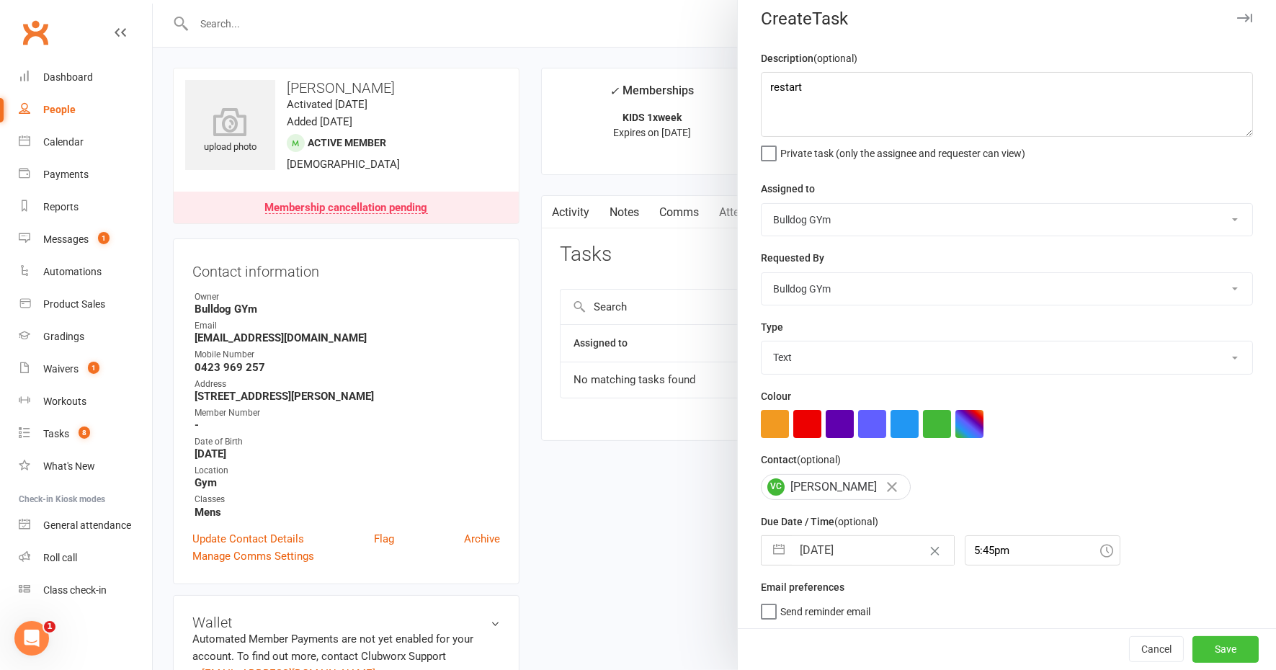
click at [1199, 643] on button "Save" at bounding box center [1226, 650] width 66 height 26
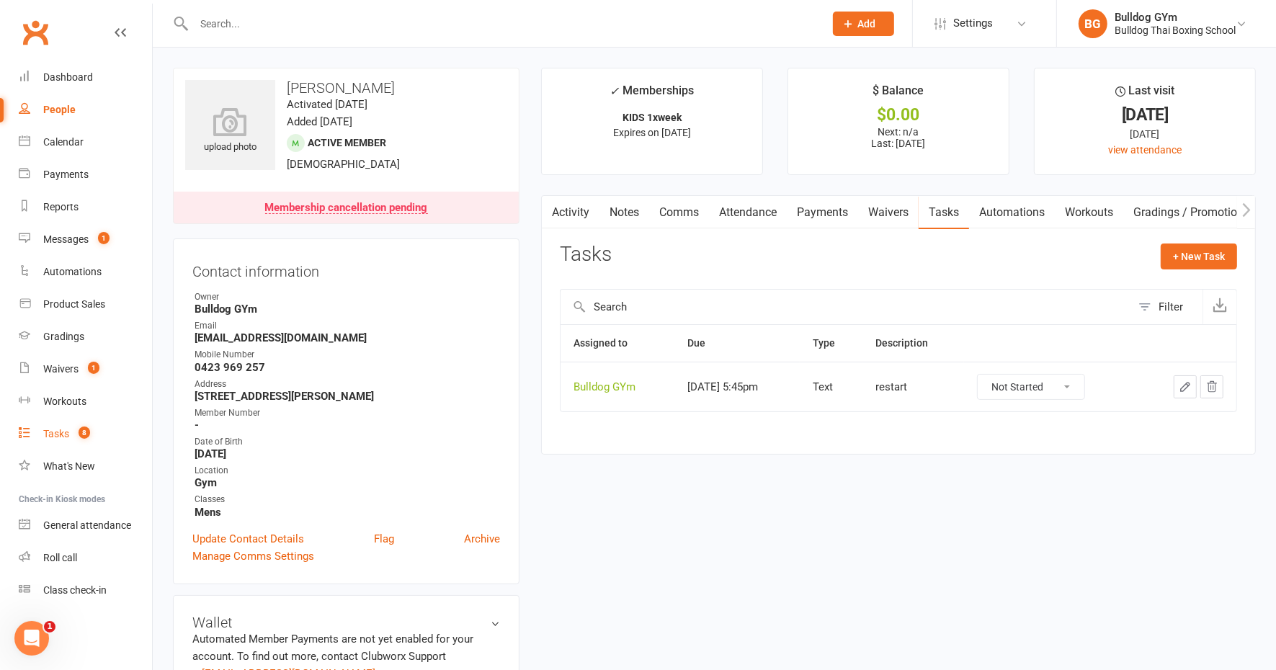
click at [66, 430] on div "Tasks" at bounding box center [56, 434] width 26 height 12
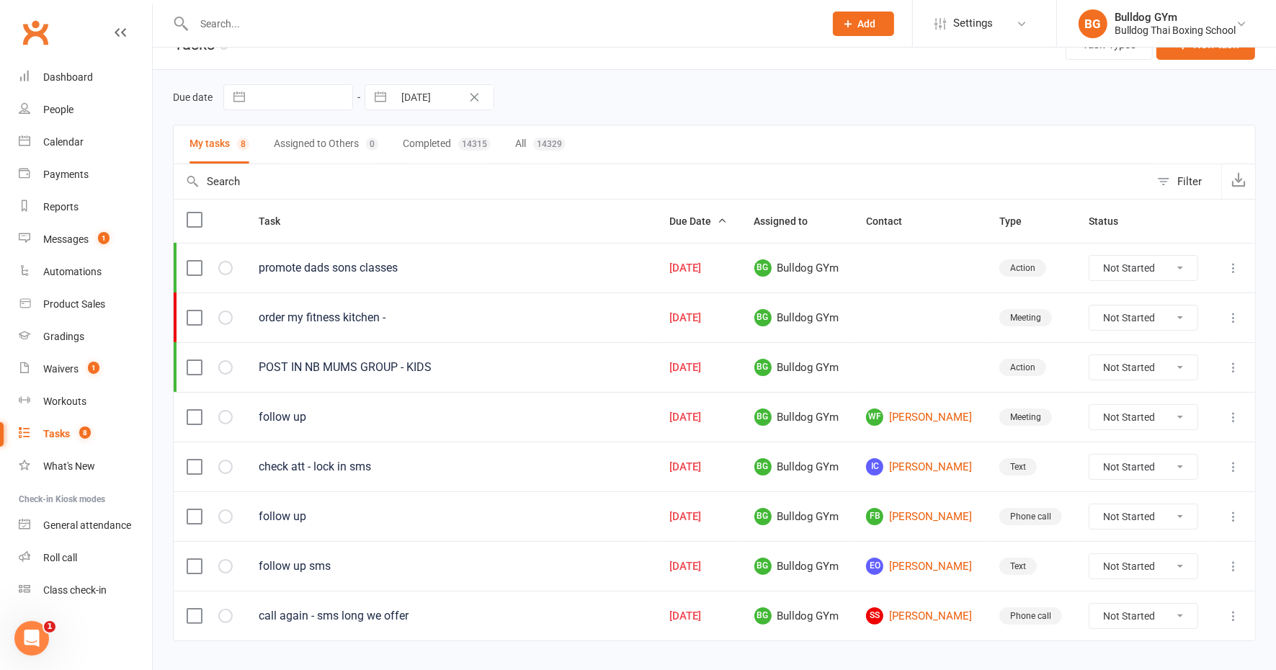
scroll to position [52, 0]
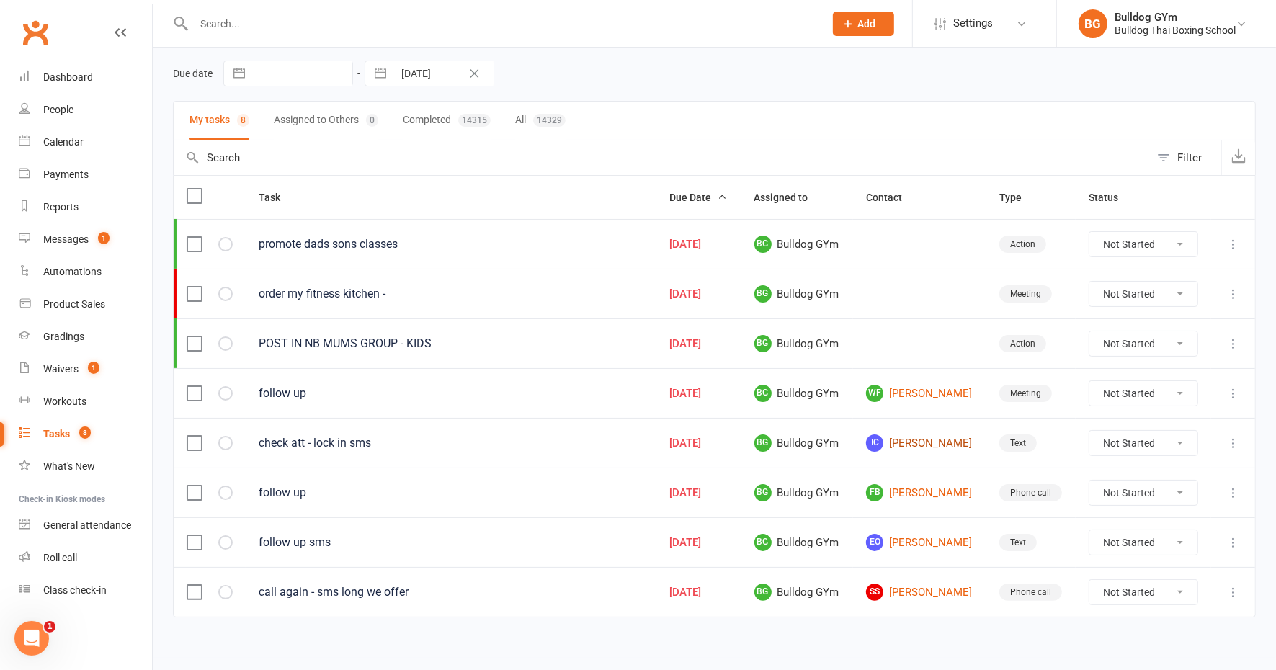
click at [920, 435] on link "IC Isabella Coutts" at bounding box center [919, 443] width 107 height 17
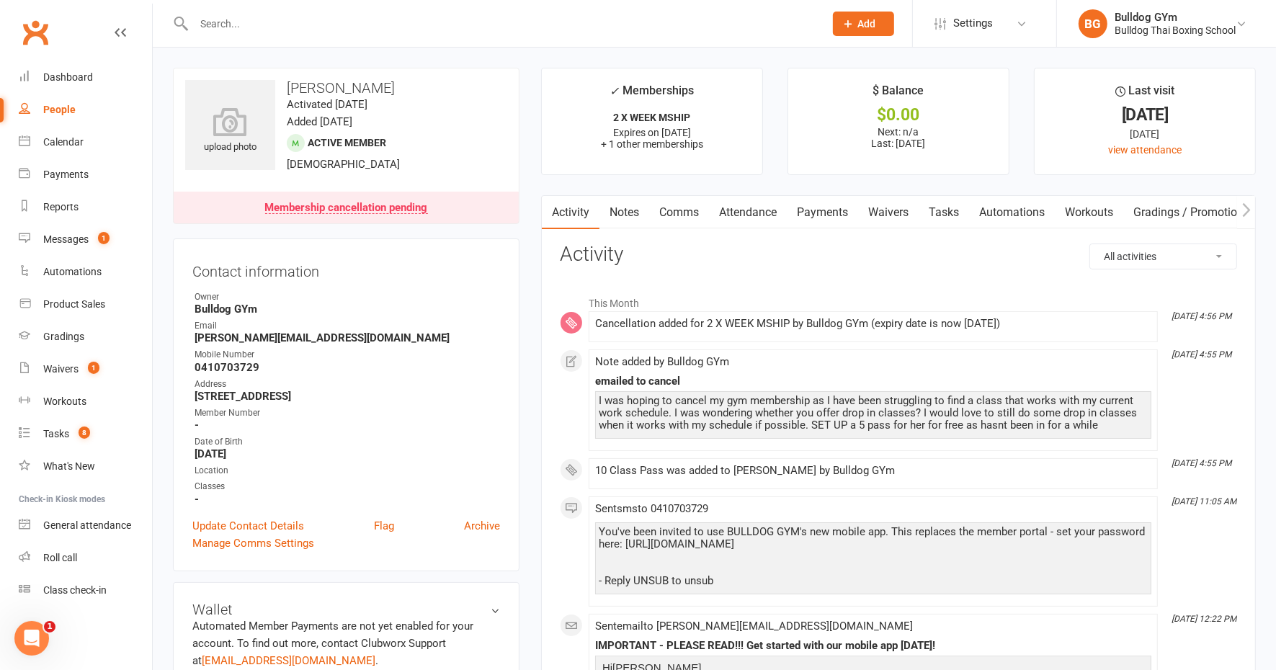
click at [225, 27] on input "text" at bounding box center [502, 24] width 625 height 20
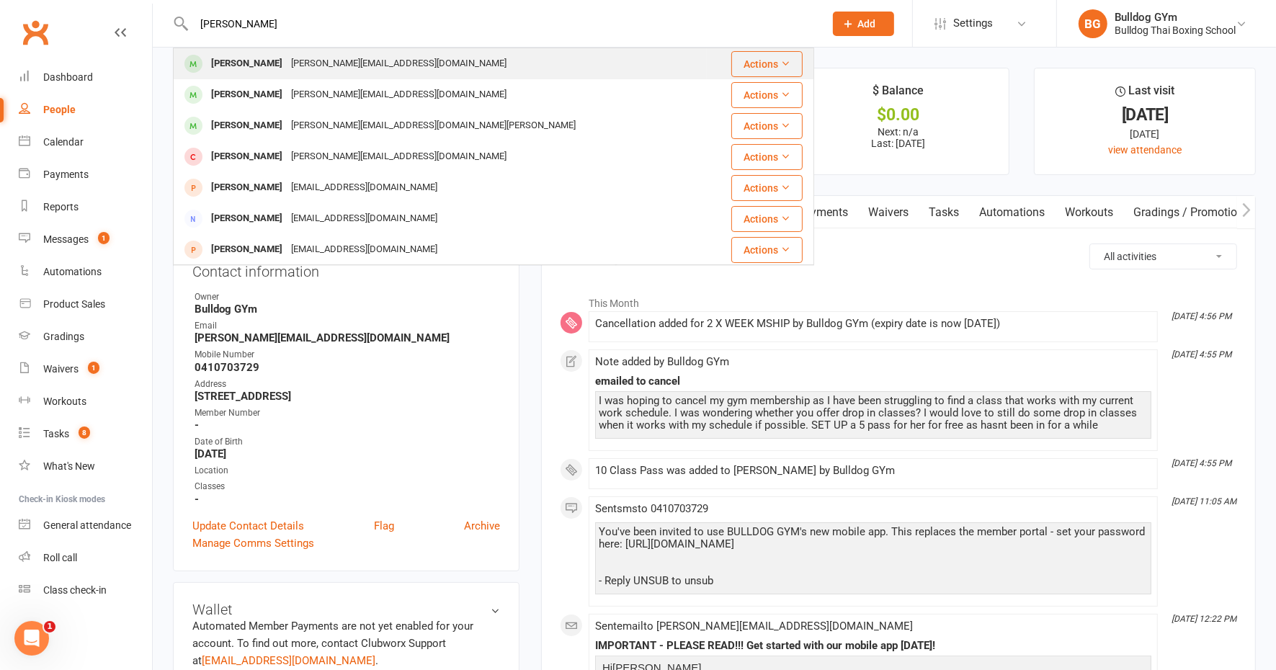
type input "david ferrari"
click at [287, 66] on div "david@ferrariconstructions.com.au" at bounding box center [399, 63] width 224 height 21
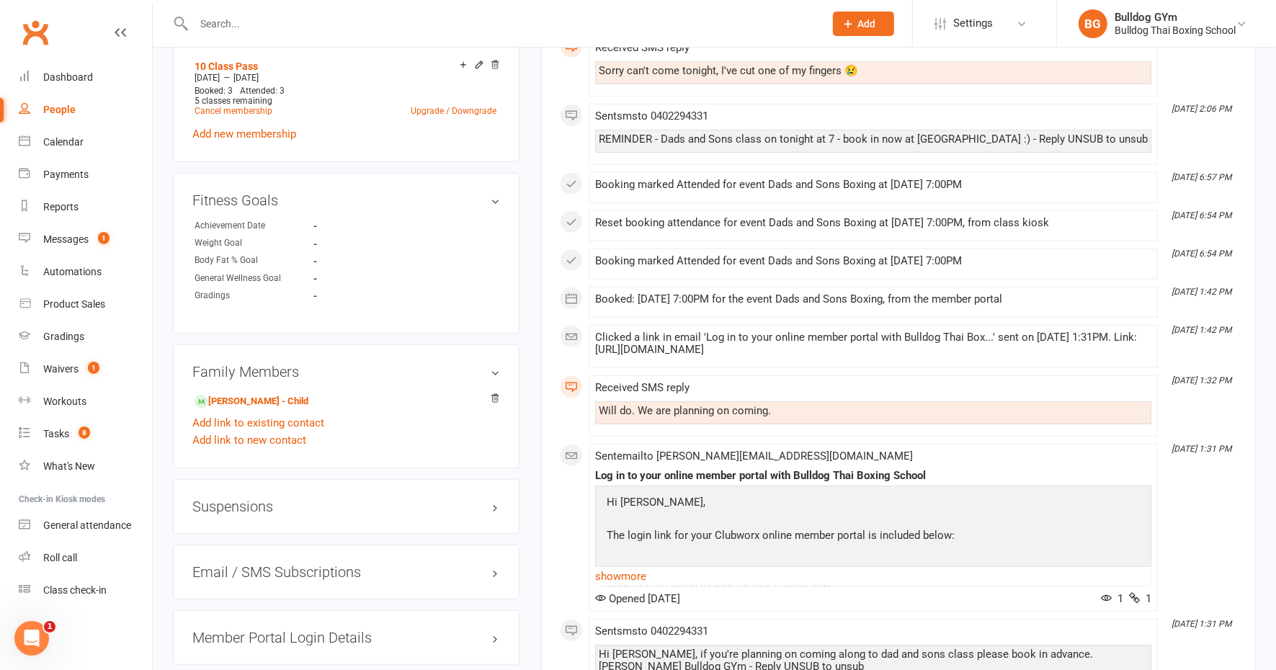
scroll to position [811, 0]
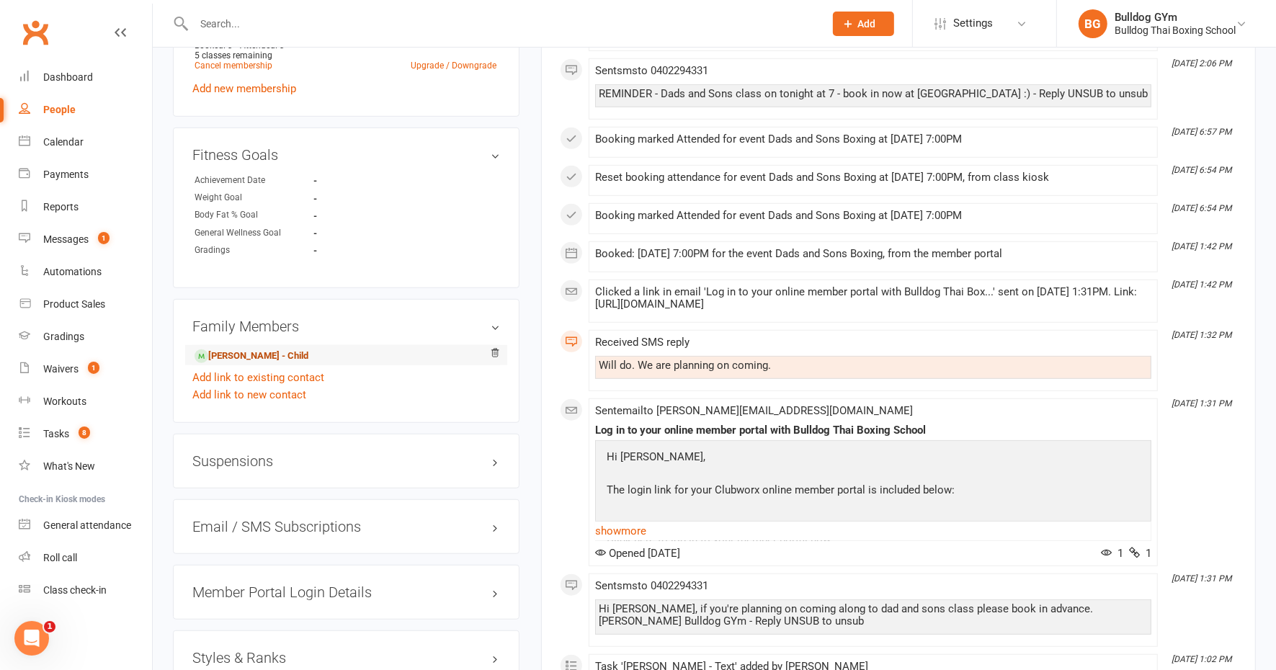
click at [275, 352] on link "Wiiliam Ferrari - Child" at bounding box center [252, 356] width 114 height 15
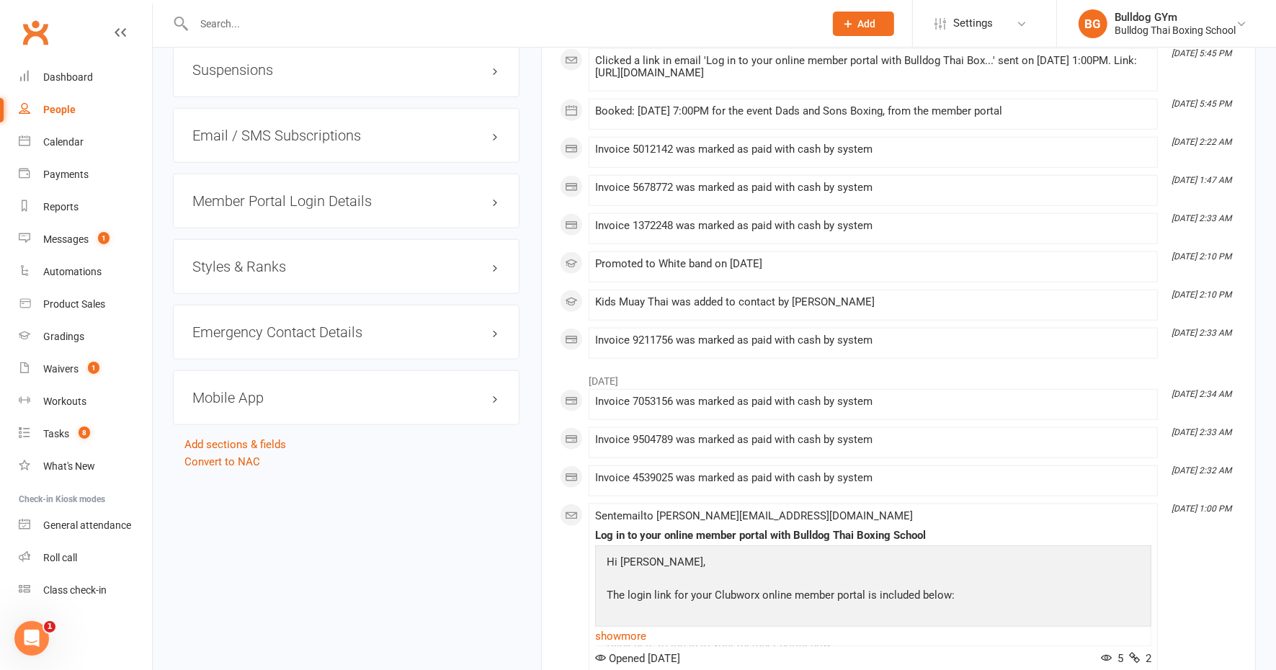
scroll to position [1351, 0]
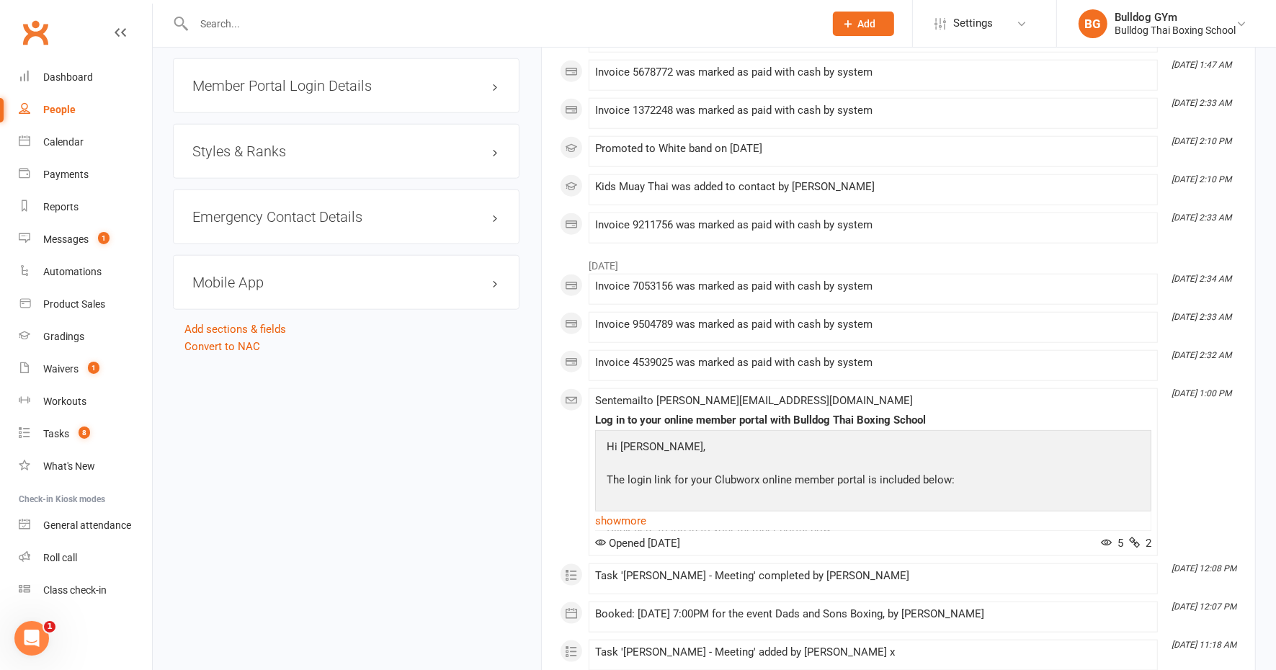
click at [250, 278] on h3 "Mobile App" at bounding box center [346, 283] width 308 height 16
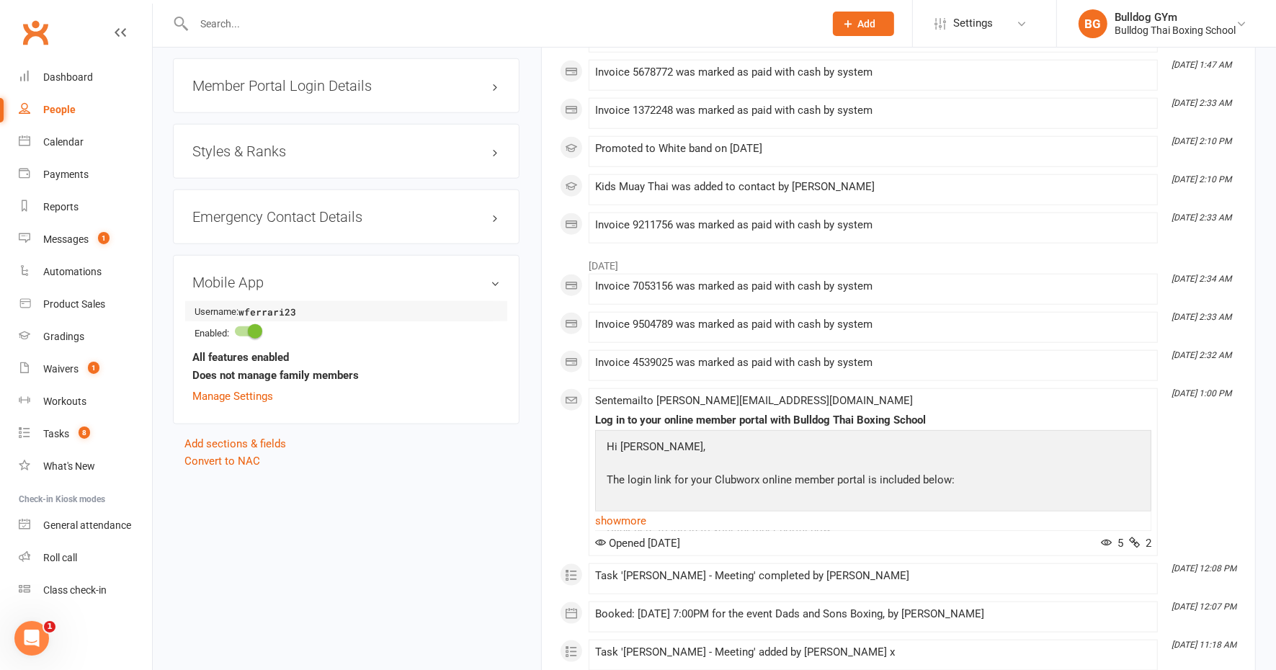
drag, startPoint x: 282, startPoint y: 306, endPoint x: 214, endPoint y: 301, distance: 67.9
click at [214, 301] on li "Username: wferrari23" at bounding box center [346, 311] width 308 height 20
drag, startPoint x: 192, startPoint y: 303, endPoint x: 311, endPoint y: 303, distance: 119.6
click at [311, 303] on div "Mobile App Username: wferrari23 Enabled: All features enabled Does not manage f…" at bounding box center [346, 339] width 347 height 169
drag, startPoint x: 312, startPoint y: 303, endPoint x: 290, endPoint y: 303, distance: 21.6
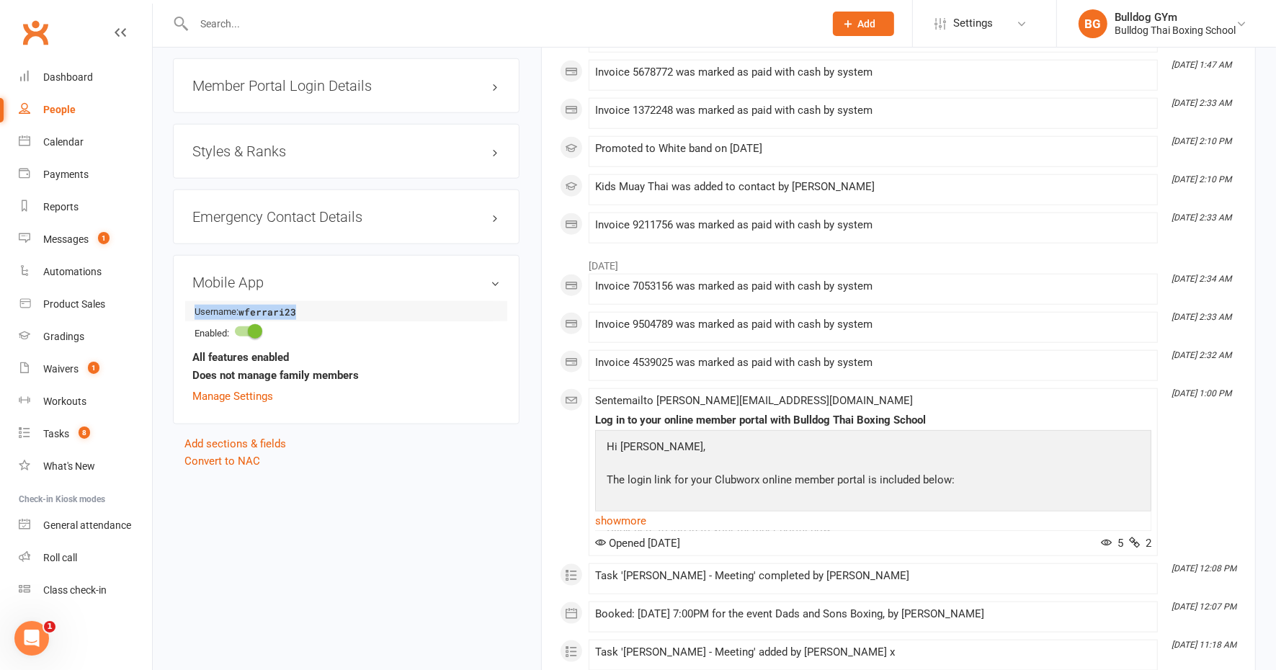
copy li "Username: wferrari23"
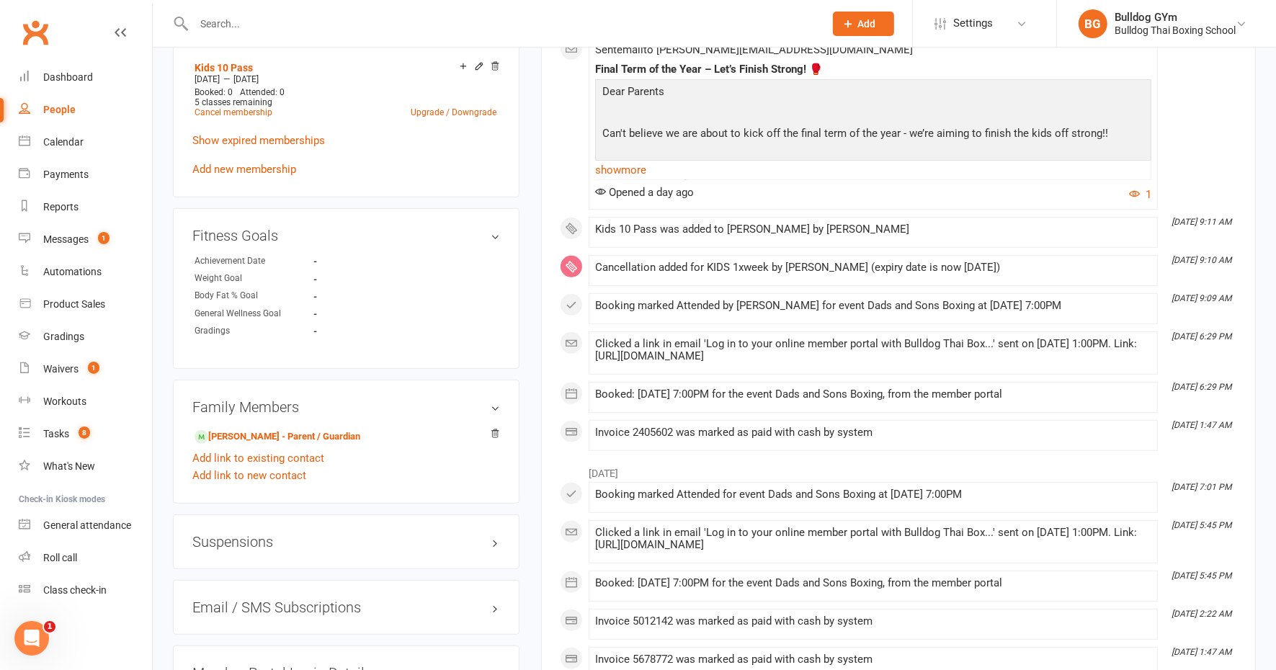
scroll to position [721, 0]
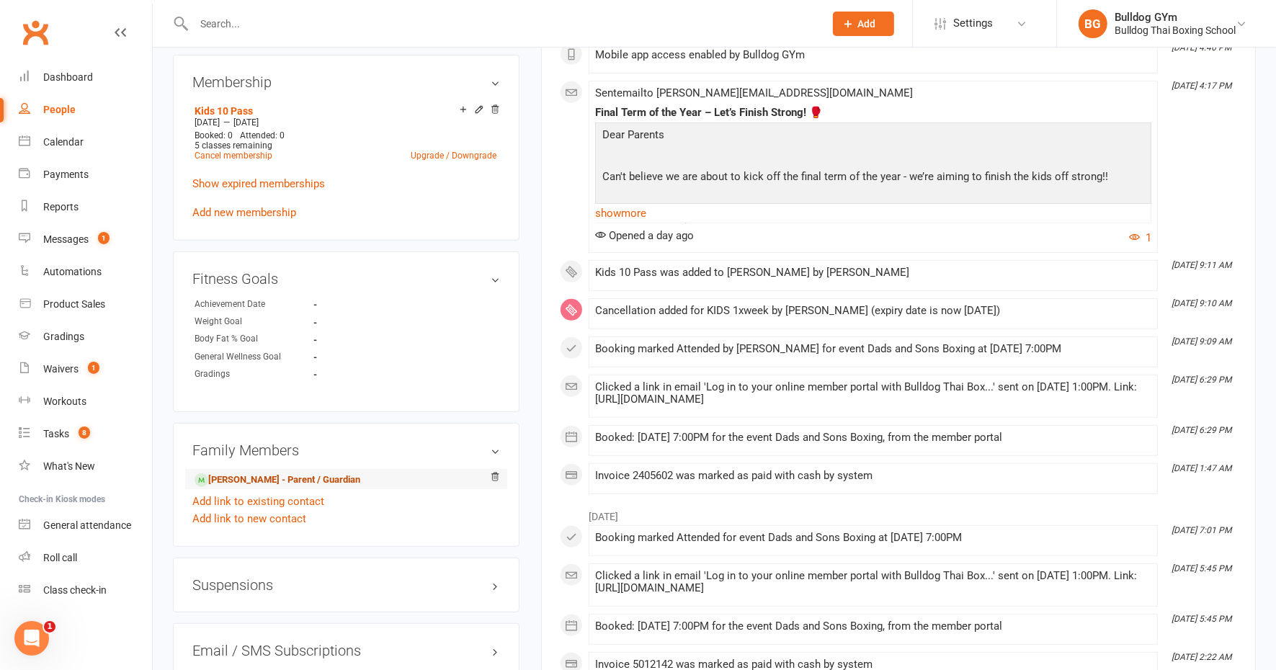
click at [298, 476] on link "Dave Ferrari - Parent / Guardian" at bounding box center [278, 480] width 166 height 15
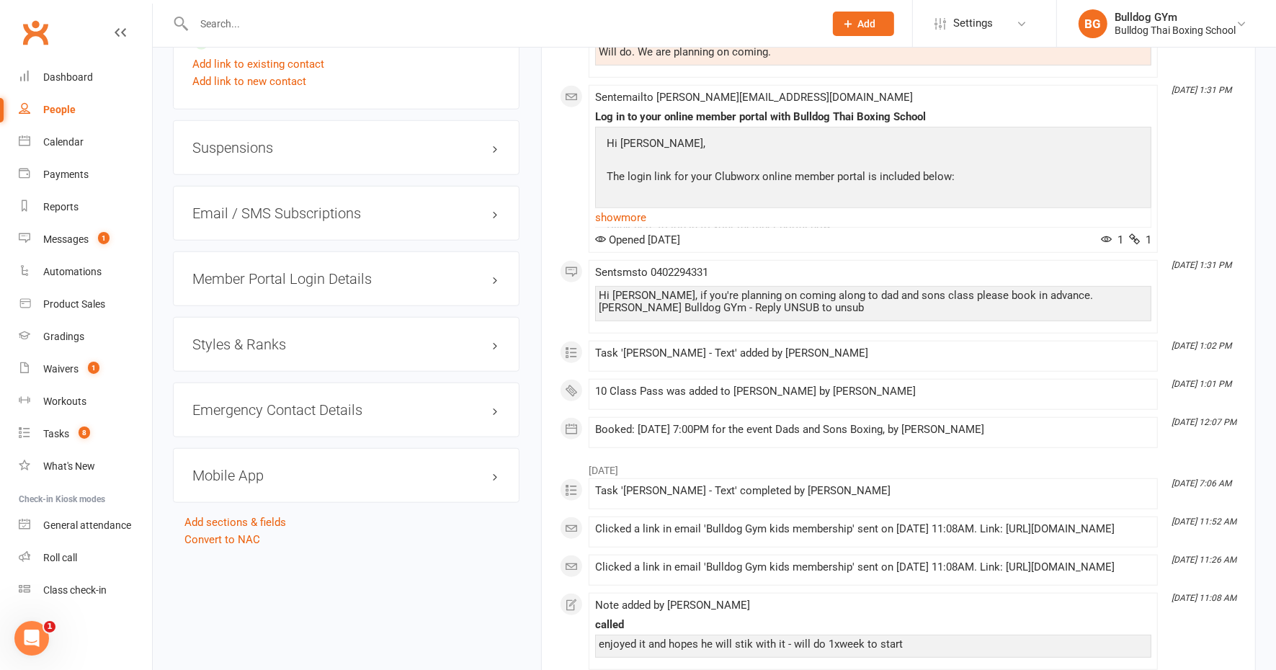
scroll to position [1261, 0]
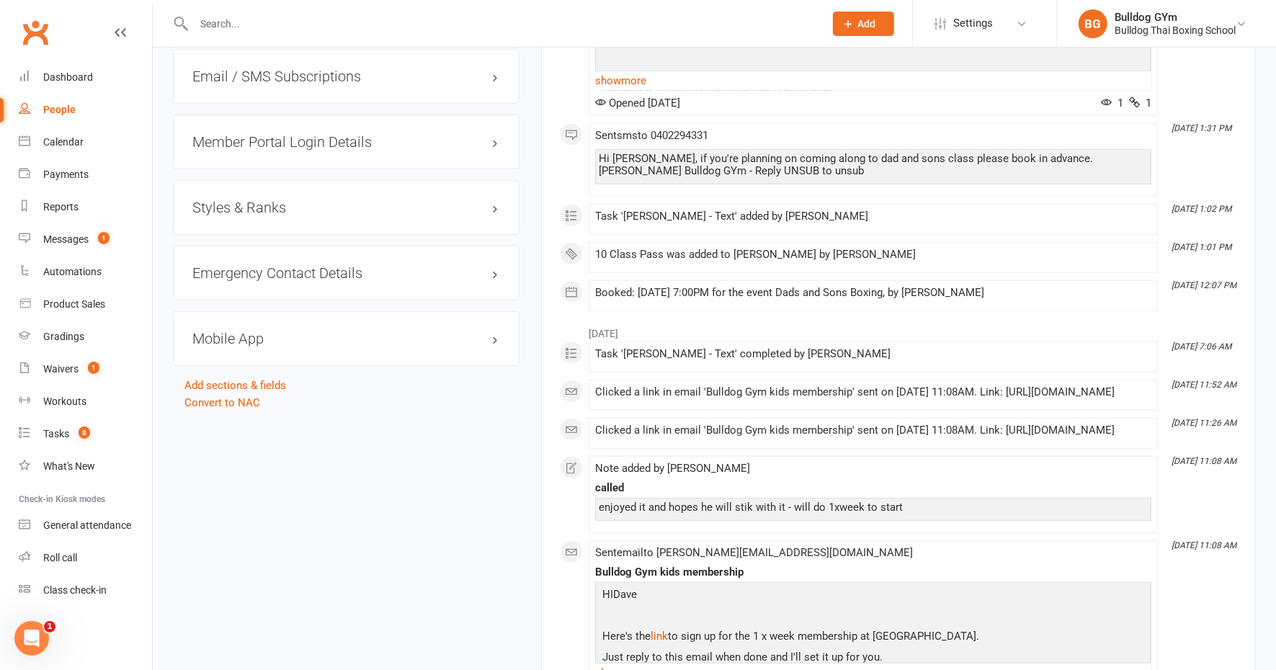
click at [253, 341] on div "Mobile App" at bounding box center [346, 338] width 347 height 55
click at [252, 332] on h3 "Mobile App" at bounding box center [346, 339] width 308 height 16
click at [257, 365] on div at bounding box center [247, 368] width 25 height 10
click at [235, 366] on input "checkbox" at bounding box center [235, 366] width 0 height 0
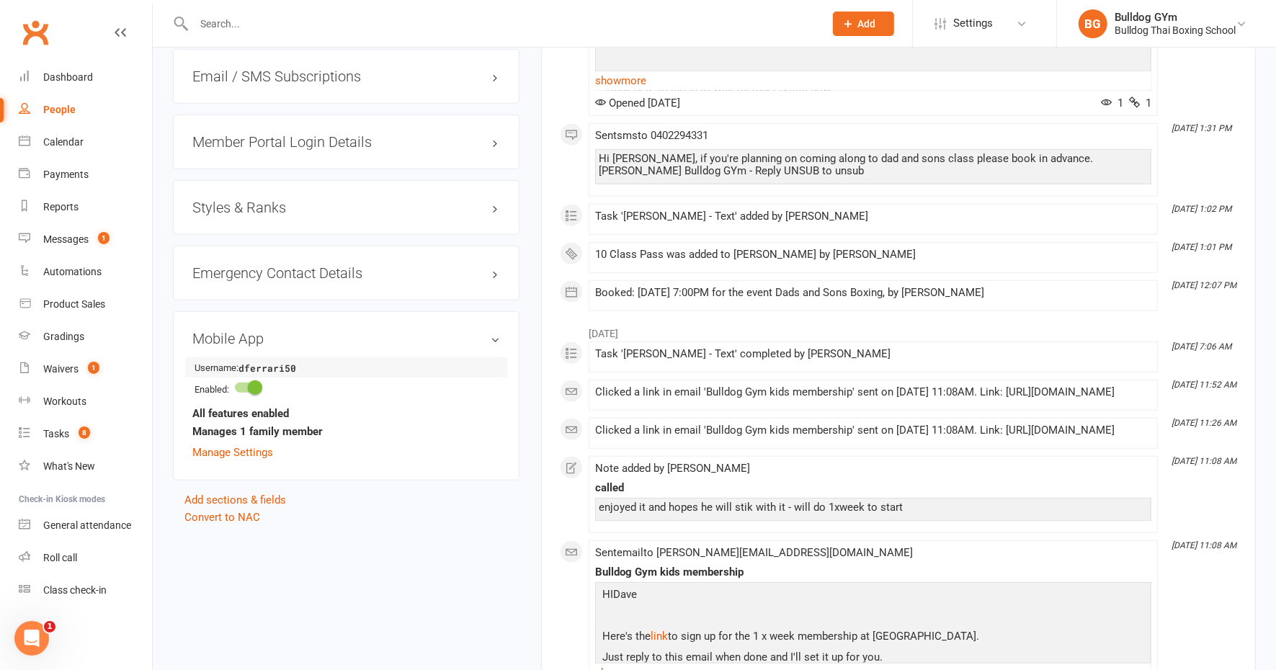
click at [298, 362] on strong "dferrari50" at bounding box center [280, 368] width 83 height 15
click at [251, 364] on strong "dferrari50" at bounding box center [280, 368] width 83 height 15
drag, startPoint x: 195, startPoint y: 361, endPoint x: 305, endPoint y: 361, distance: 110.3
click at [305, 361] on li "Username: dferrari50" at bounding box center [346, 367] width 308 height 20
drag, startPoint x: 305, startPoint y: 361, endPoint x: 283, endPoint y: 365, distance: 22.0
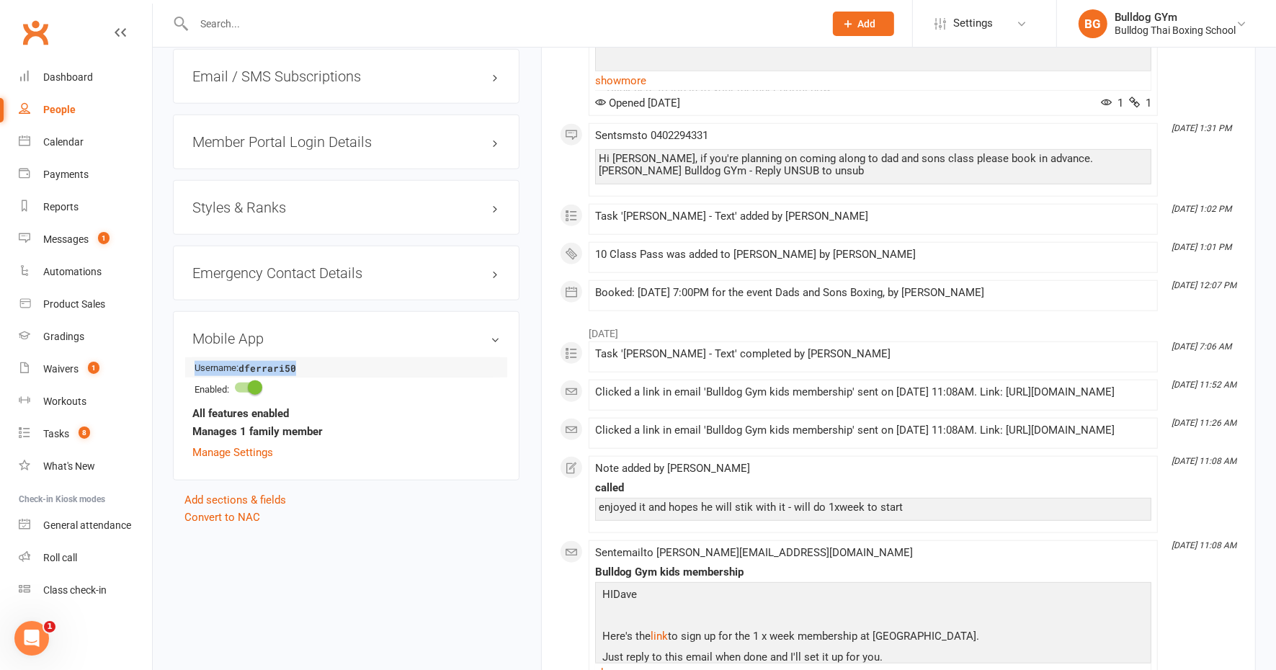
copy li "Username: dferrari50"
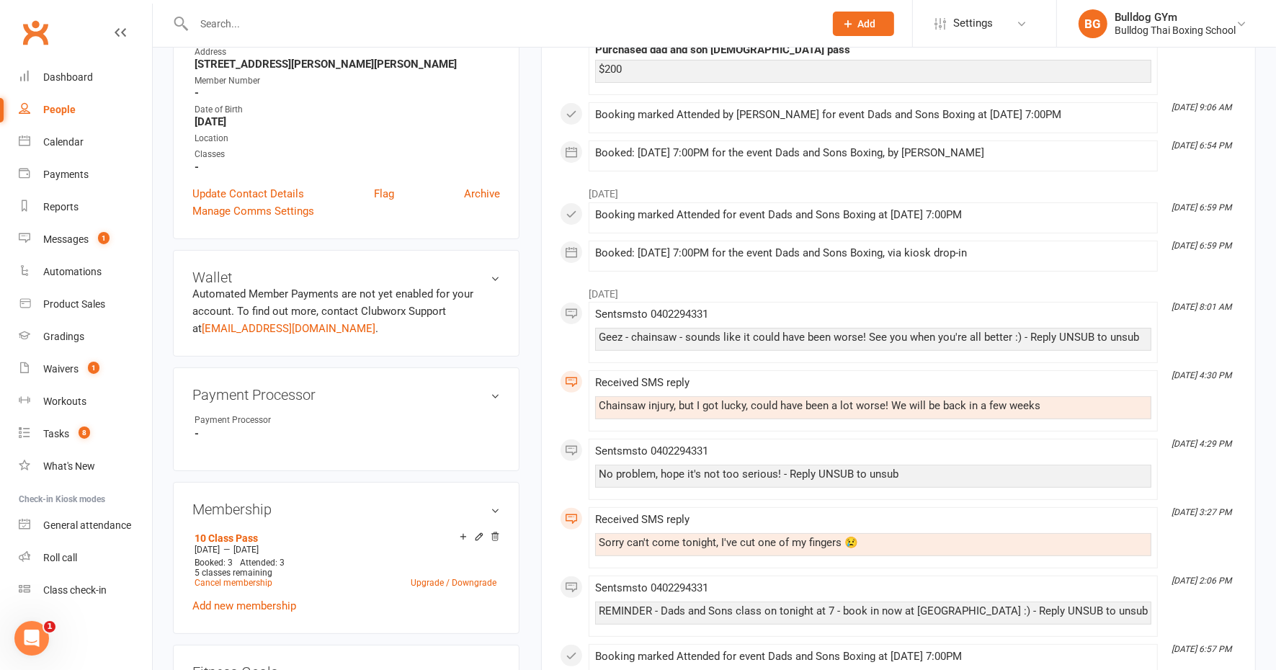
scroll to position [0, 0]
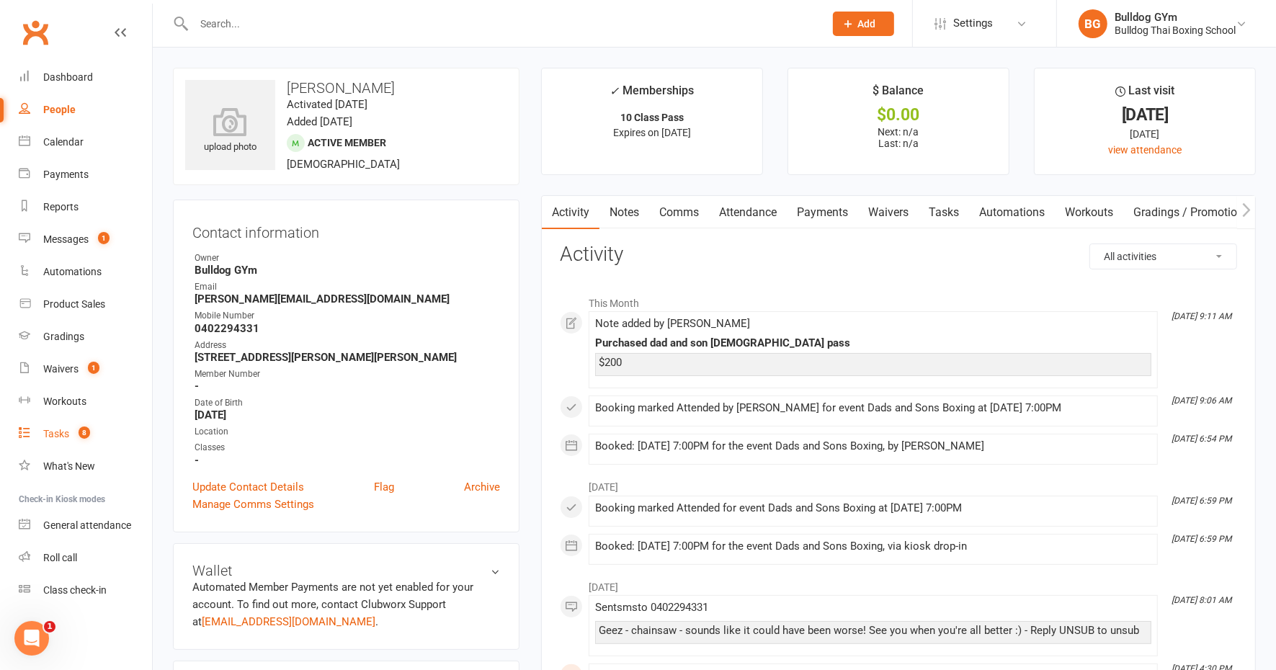
click at [51, 433] on div "Tasks" at bounding box center [56, 434] width 26 height 12
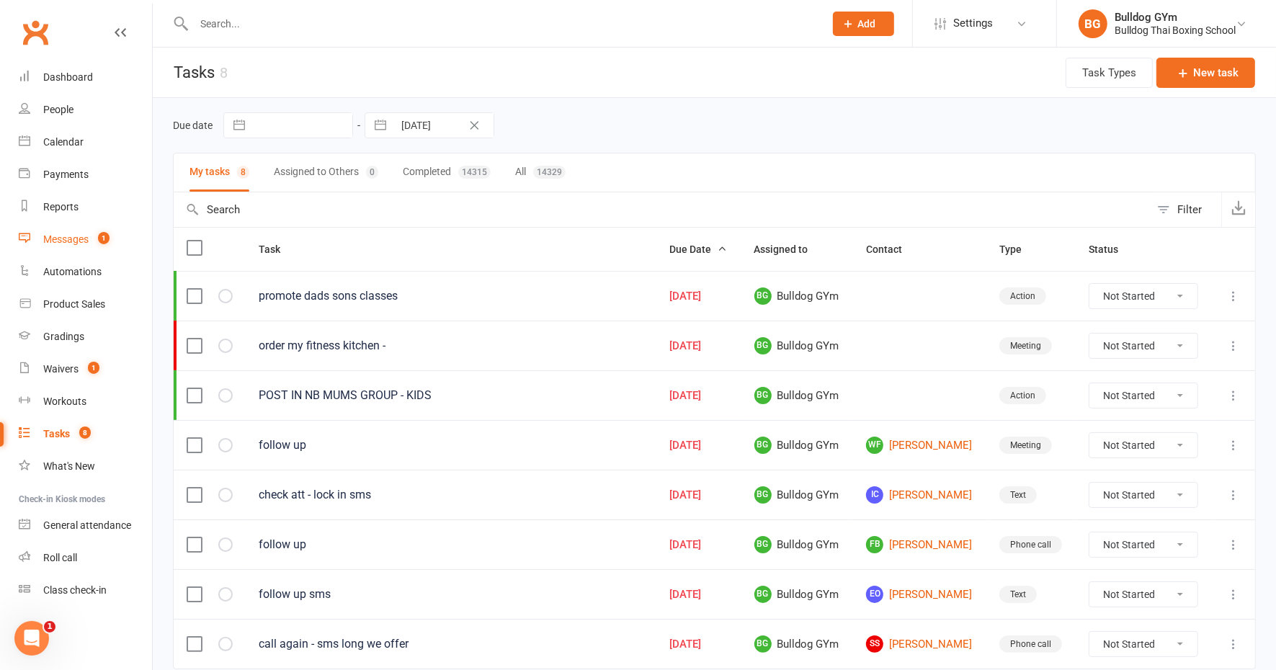
click at [74, 240] on div "Messages" at bounding box center [65, 240] width 45 height 12
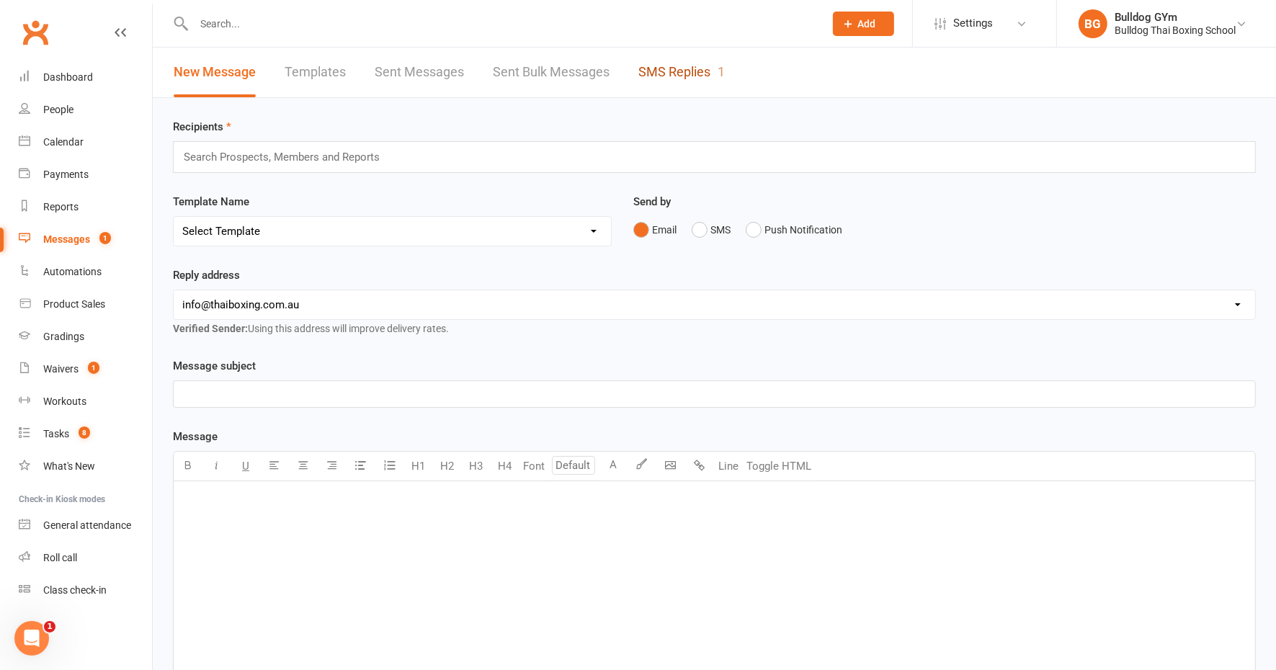
click at [686, 65] on link "SMS Replies 1" at bounding box center [682, 73] width 86 height 50
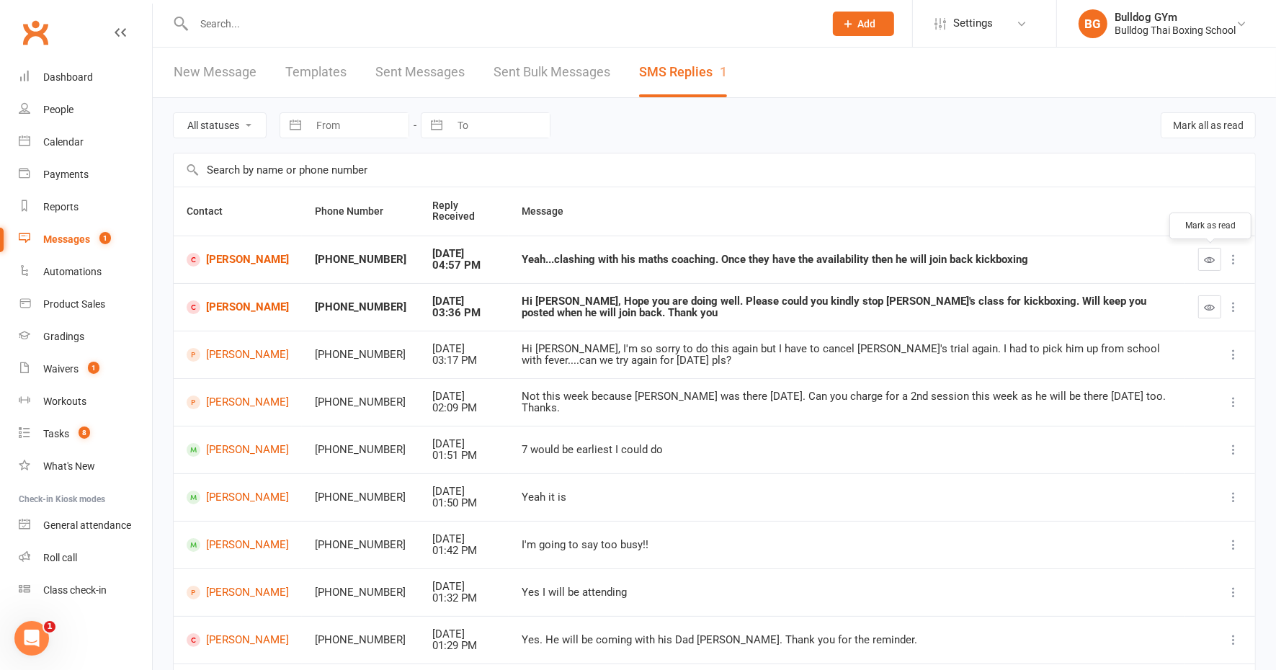
click at [1209, 259] on icon "button" at bounding box center [1210, 259] width 11 height 11
click at [1206, 302] on icon "button" at bounding box center [1210, 307] width 11 height 11
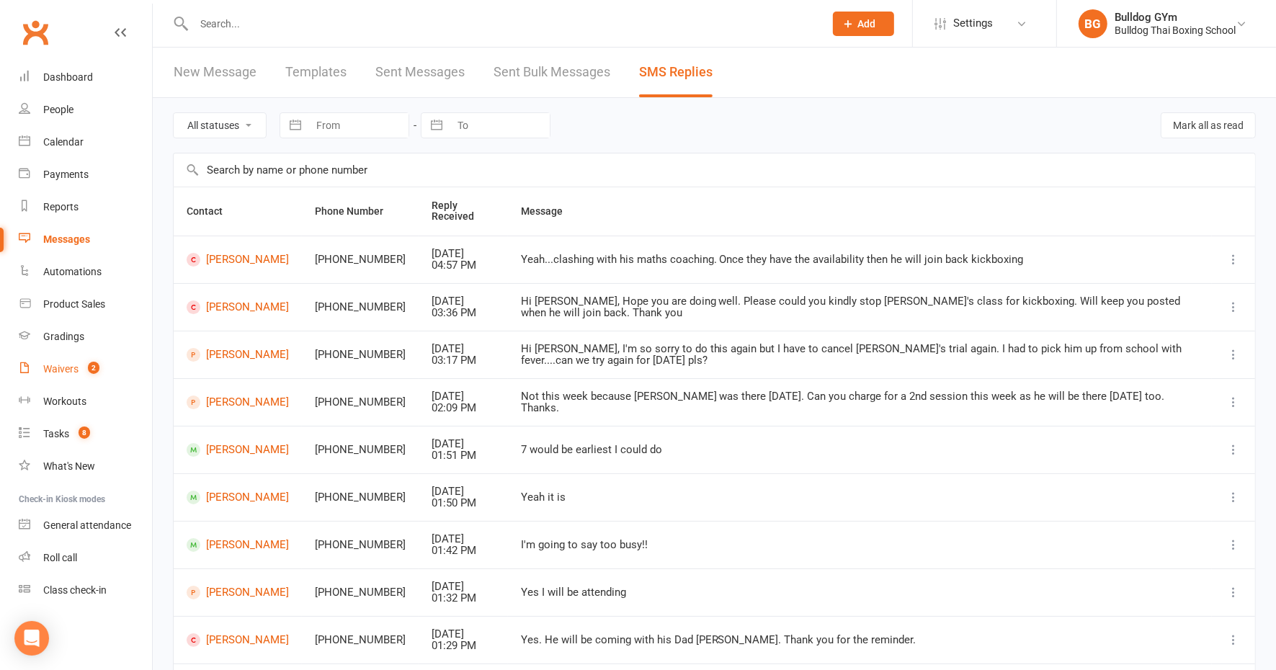
click at [59, 368] on div "Waivers" at bounding box center [60, 369] width 35 height 12
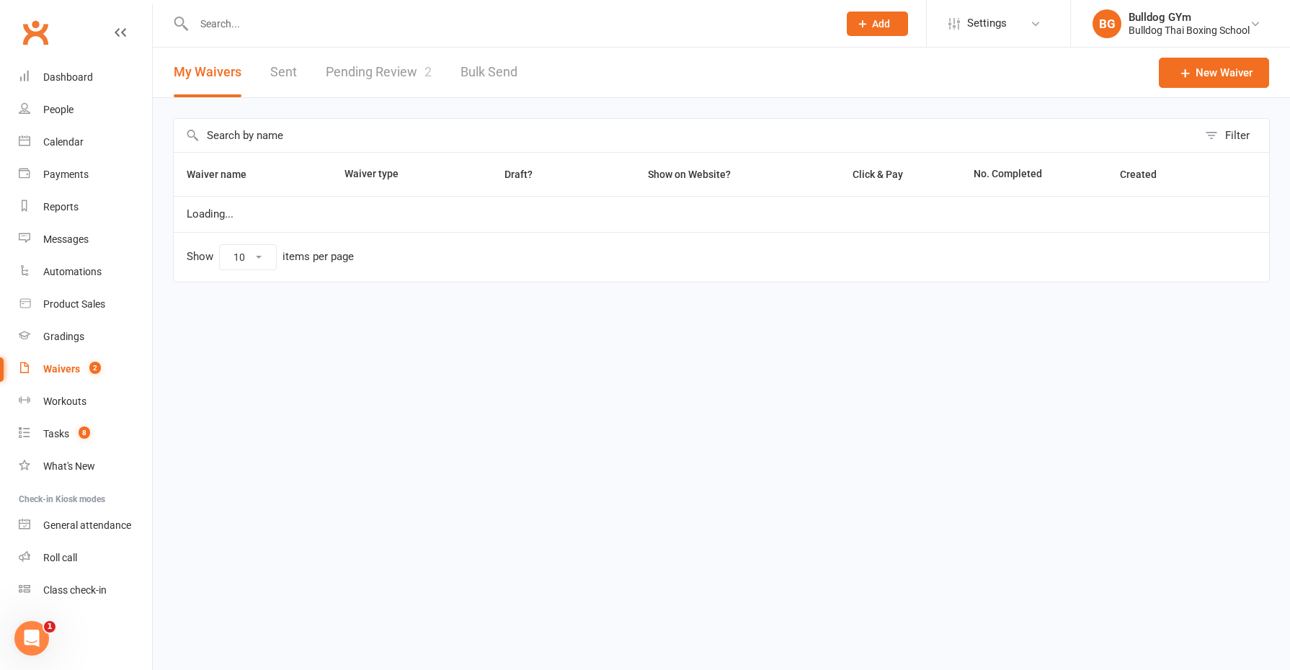
click at [368, 65] on link "Pending Review 2" at bounding box center [379, 73] width 106 height 50
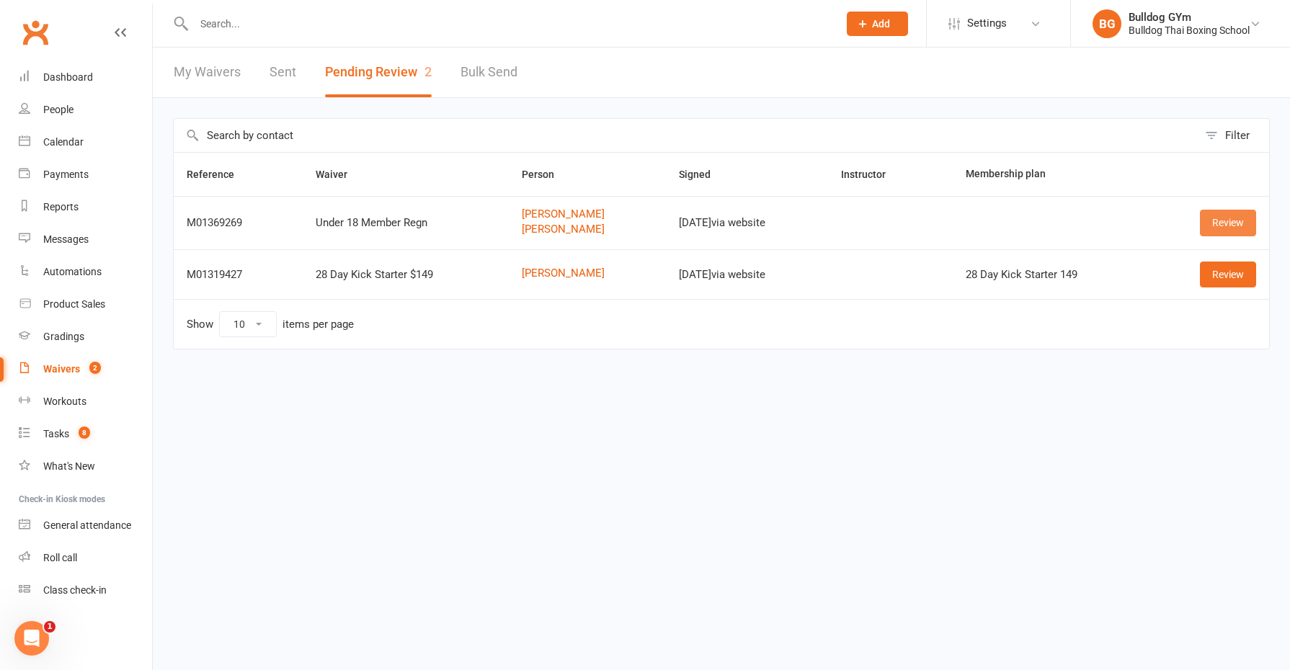
click at [1245, 216] on link "Review" at bounding box center [1228, 223] width 56 height 26
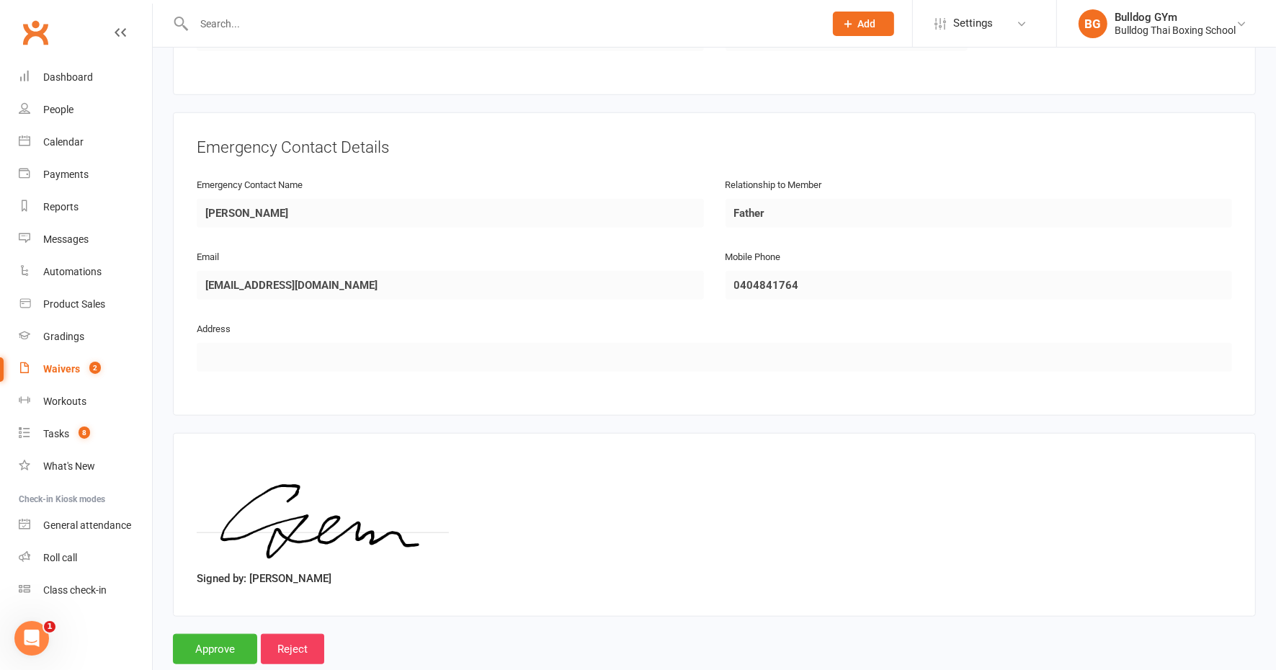
scroll to position [1149, 0]
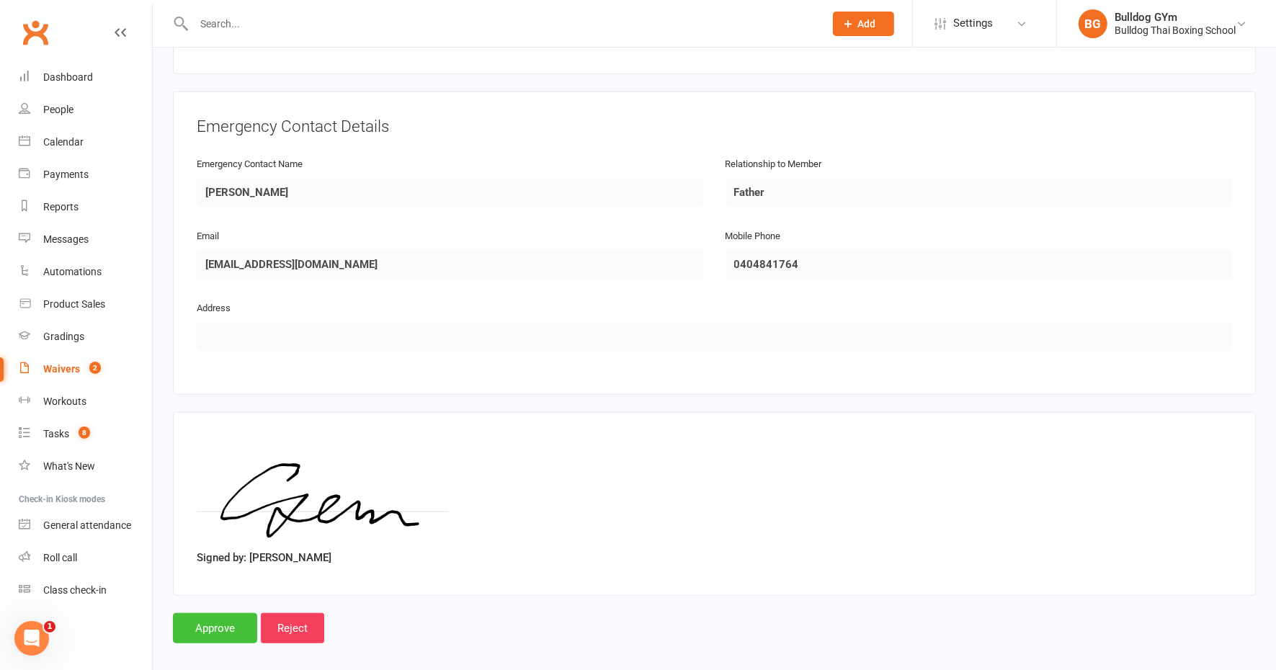
click at [224, 617] on input "Approve" at bounding box center [215, 628] width 84 height 30
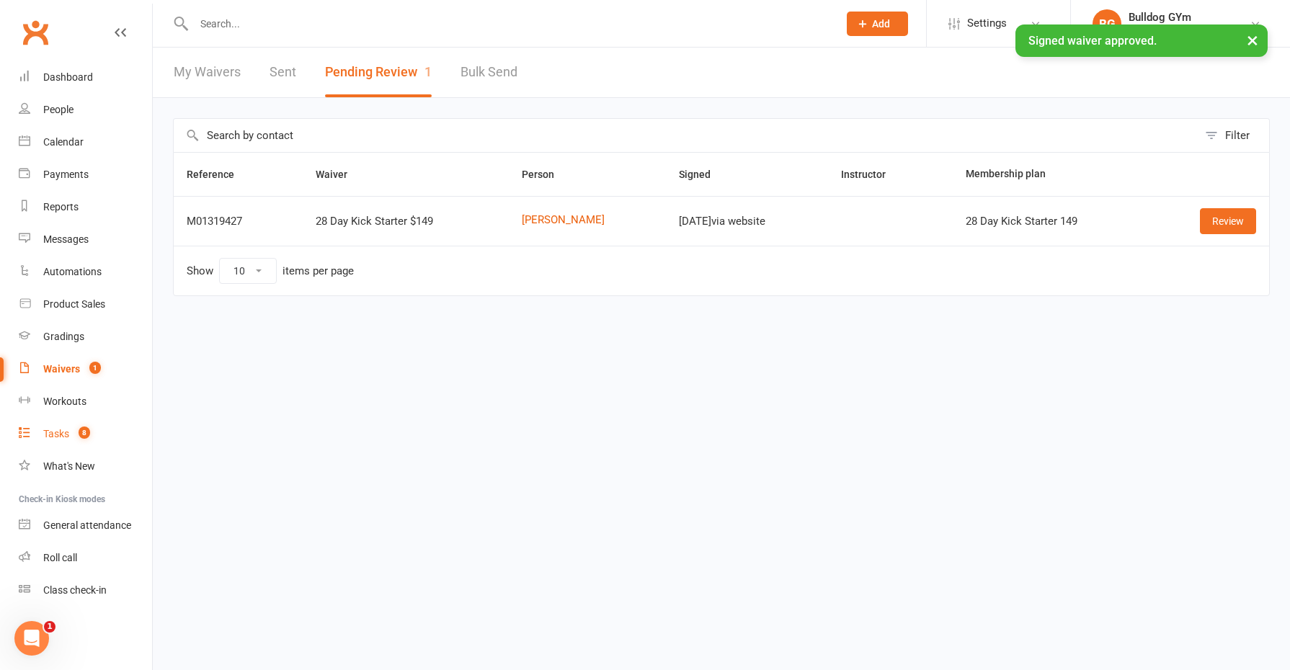
click at [55, 429] on div "Tasks" at bounding box center [56, 434] width 26 height 12
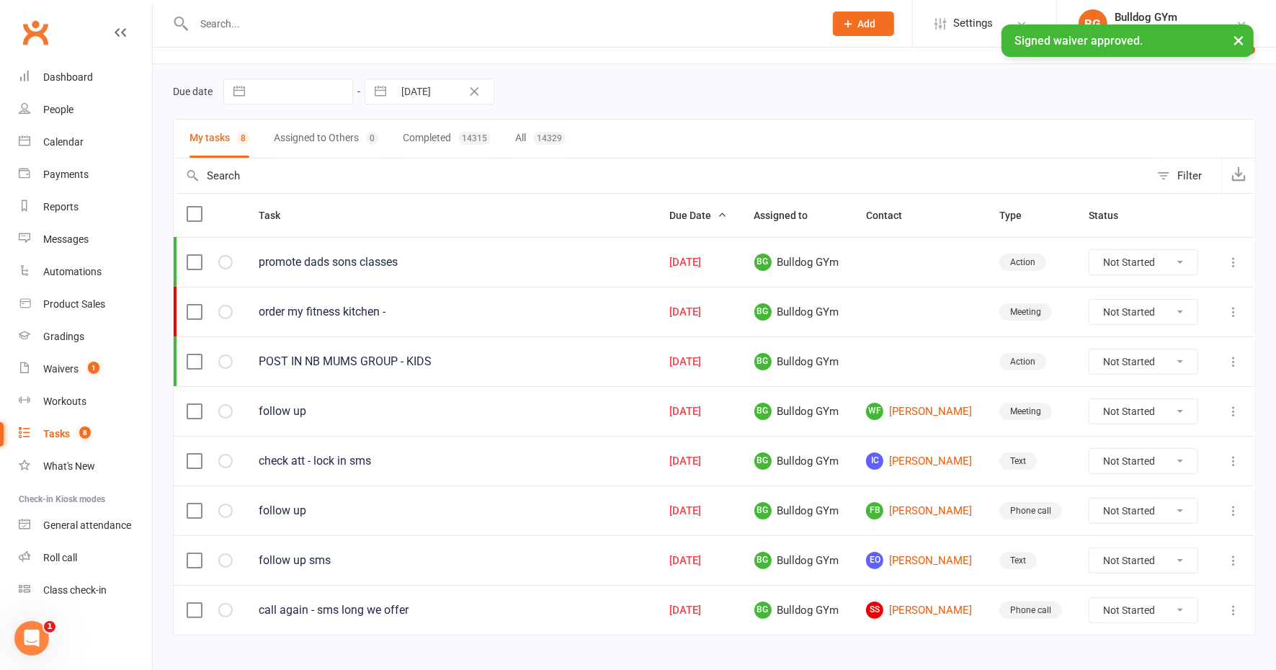
scroll to position [52, 0]
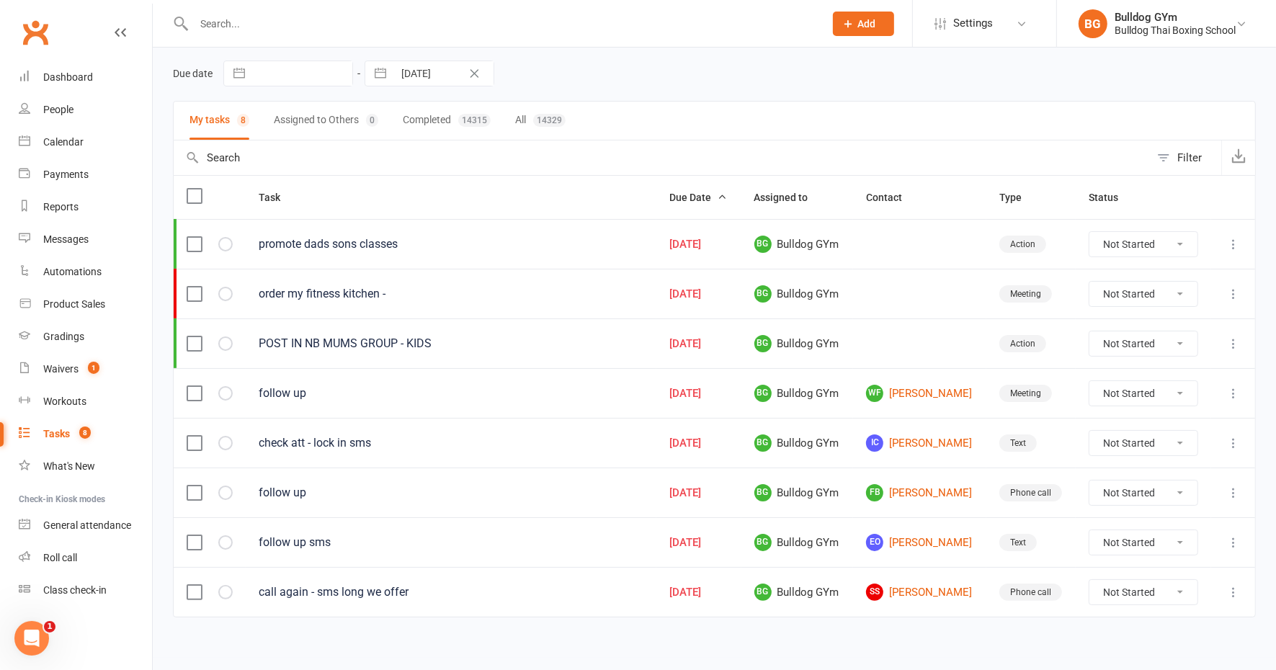
click at [1230, 438] on icon at bounding box center [1234, 443] width 14 height 14
click at [1141, 492] on link "Edit" at bounding box center [1157, 495] width 143 height 29
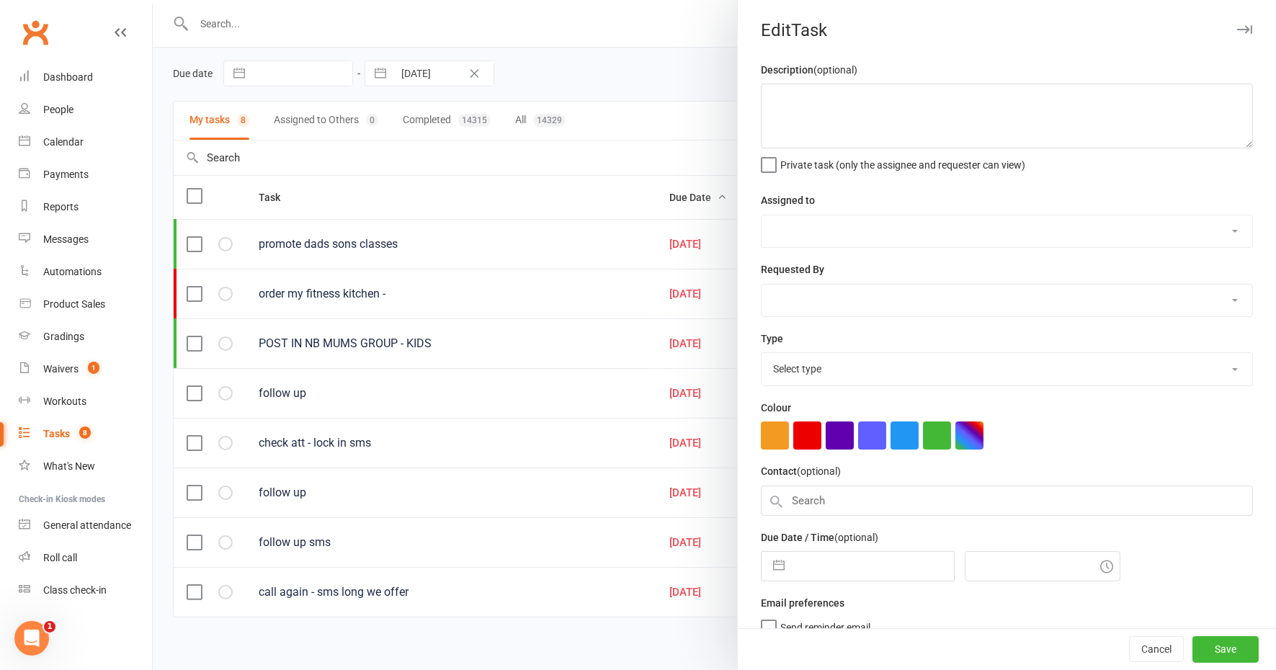
type textarea "check att - lock in sms"
select select "12940"
type input "[DATE]"
type input "1:45pm"
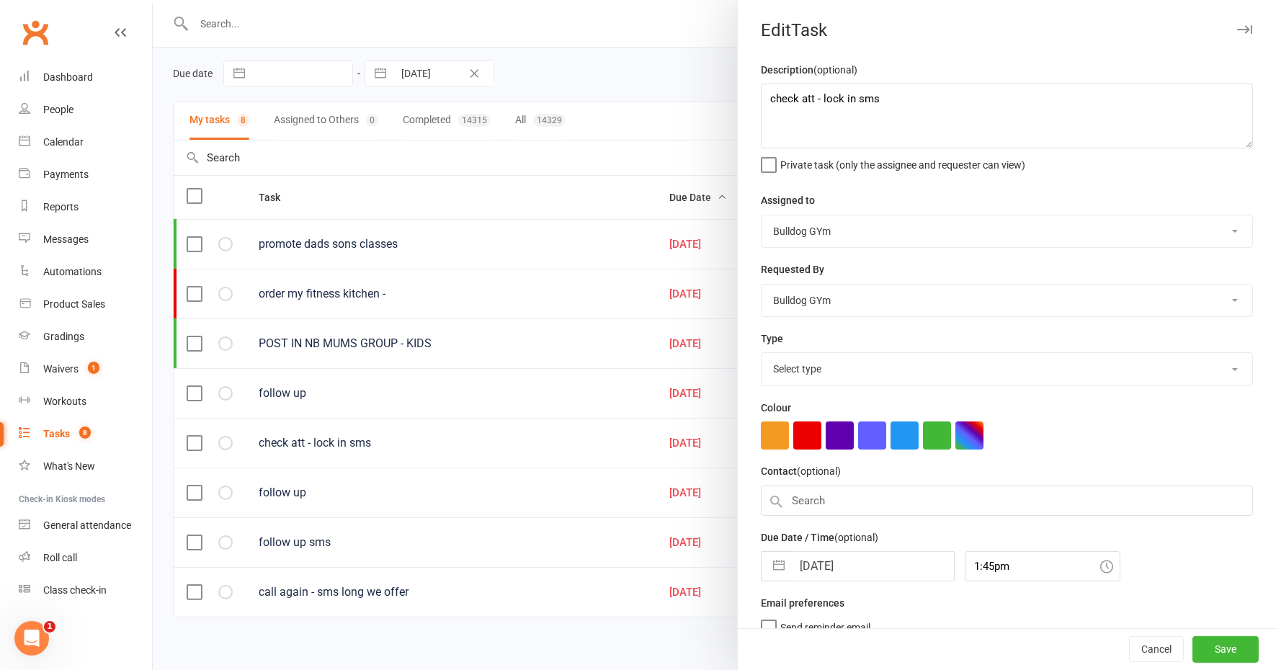
select select "13825"
drag, startPoint x: 871, startPoint y: 96, endPoint x: 814, endPoint y: 94, distance: 56.2
click at [814, 94] on textarea "check att - lock in sms" at bounding box center [1007, 116] width 492 height 65
type textarea "check att -"
click at [867, 564] on input "[DATE]" at bounding box center [873, 562] width 162 height 29
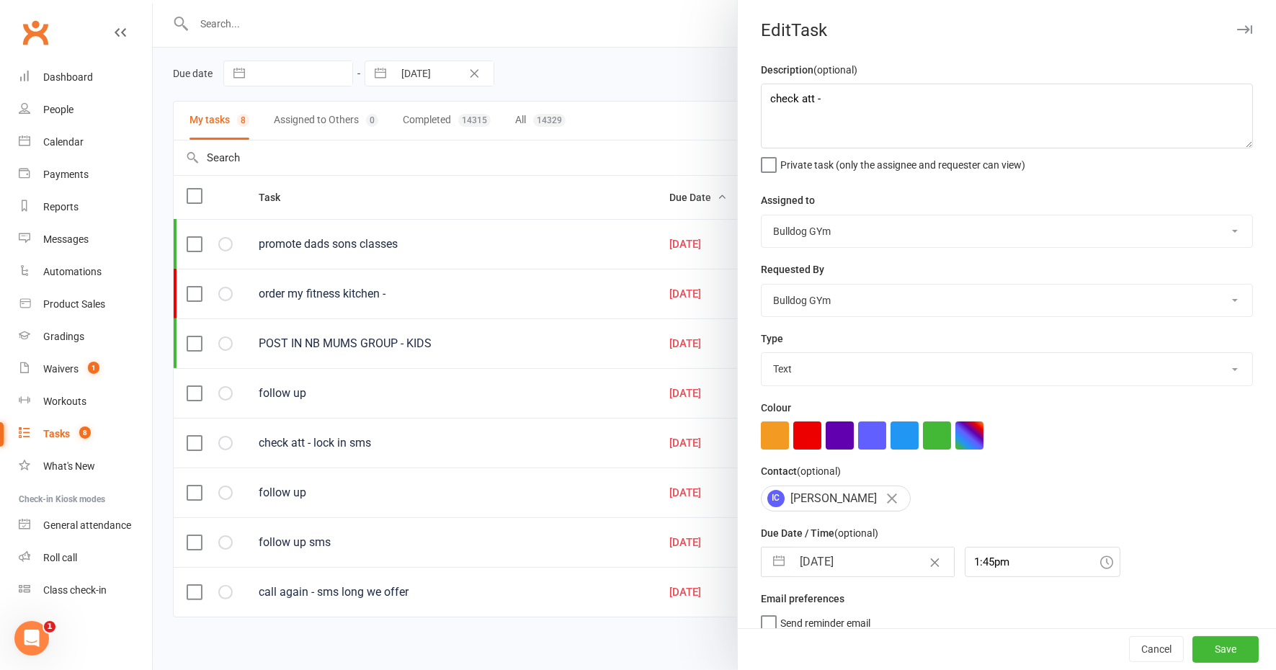
select select "8"
select select "2025"
select select "9"
select select "2025"
select select "10"
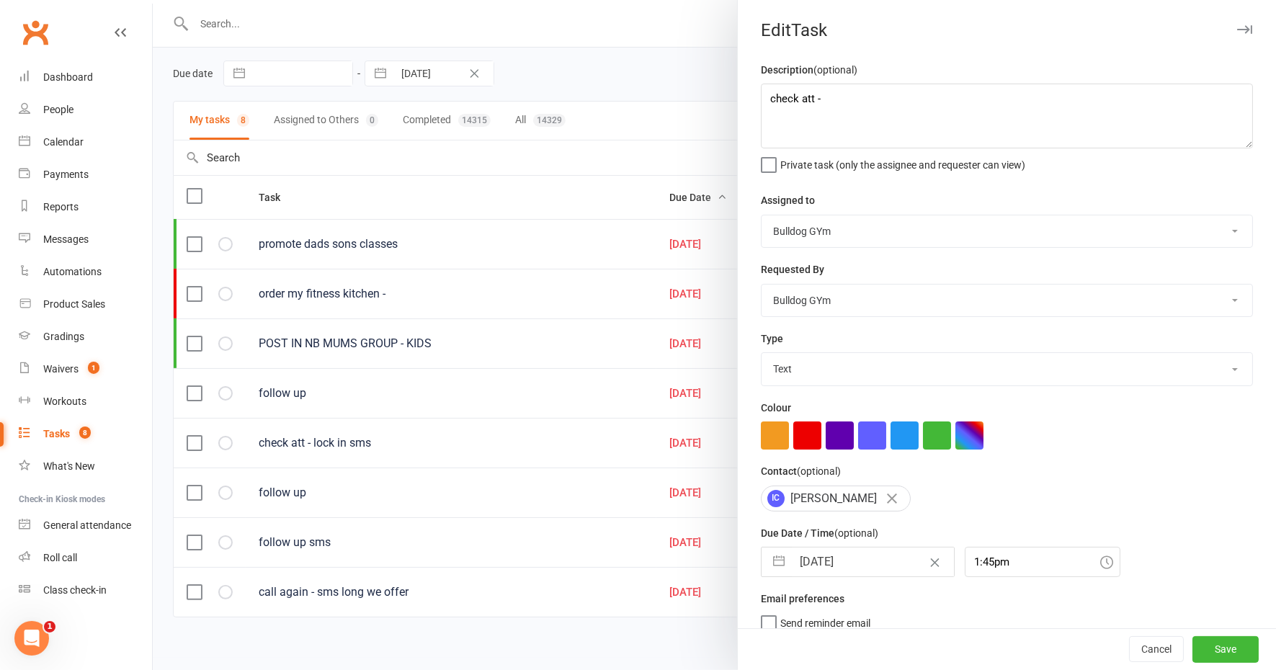
select select "2025"
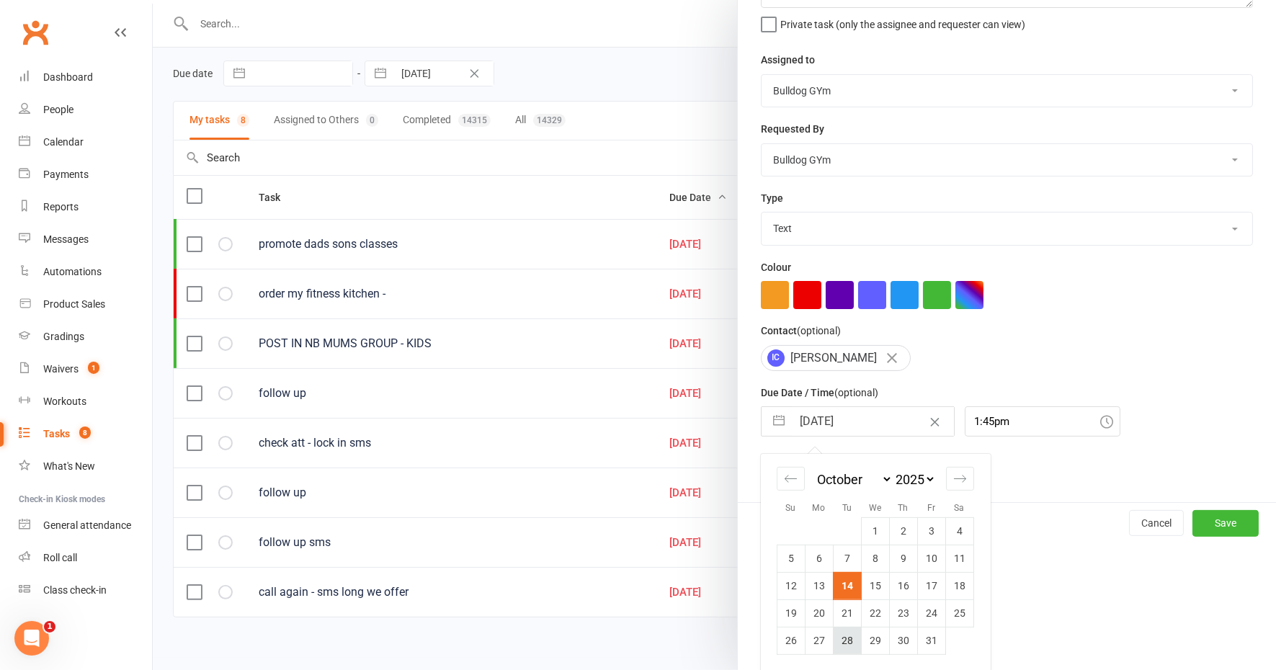
click at [841, 636] on td "28" at bounding box center [847, 640] width 28 height 27
type input "[DATE]"
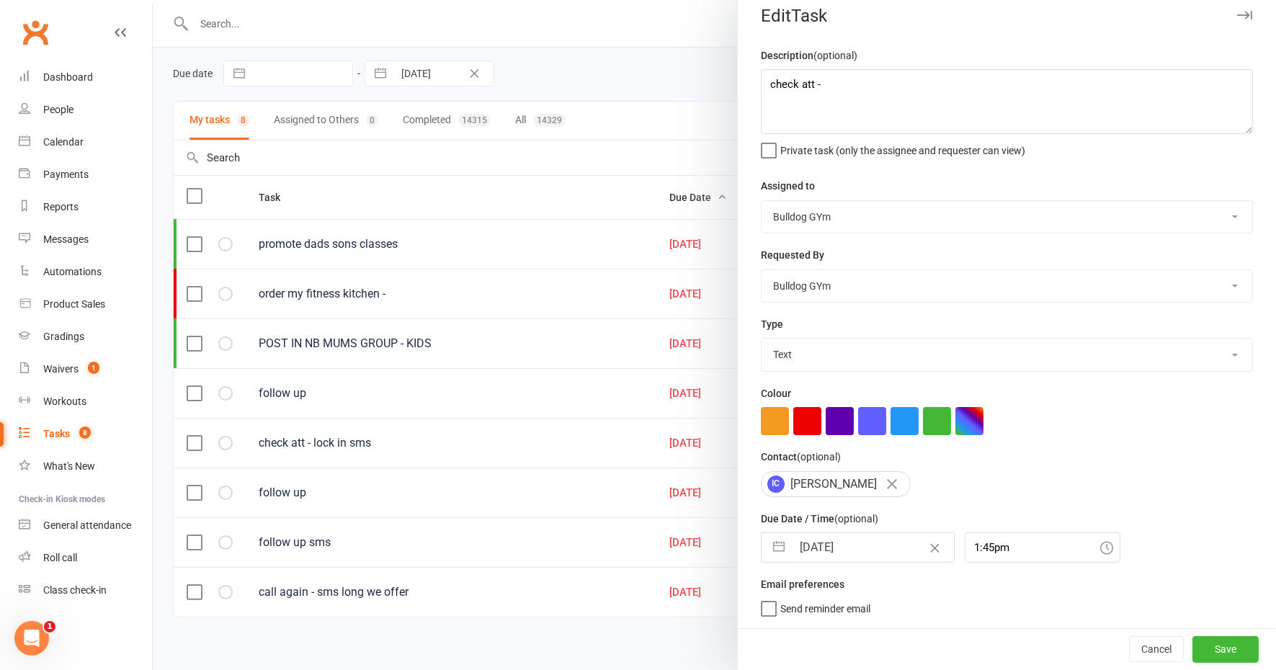
scroll to position [12, 0]
click at [1193, 639] on button "Save" at bounding box center [1226, 650] width 66 height 26
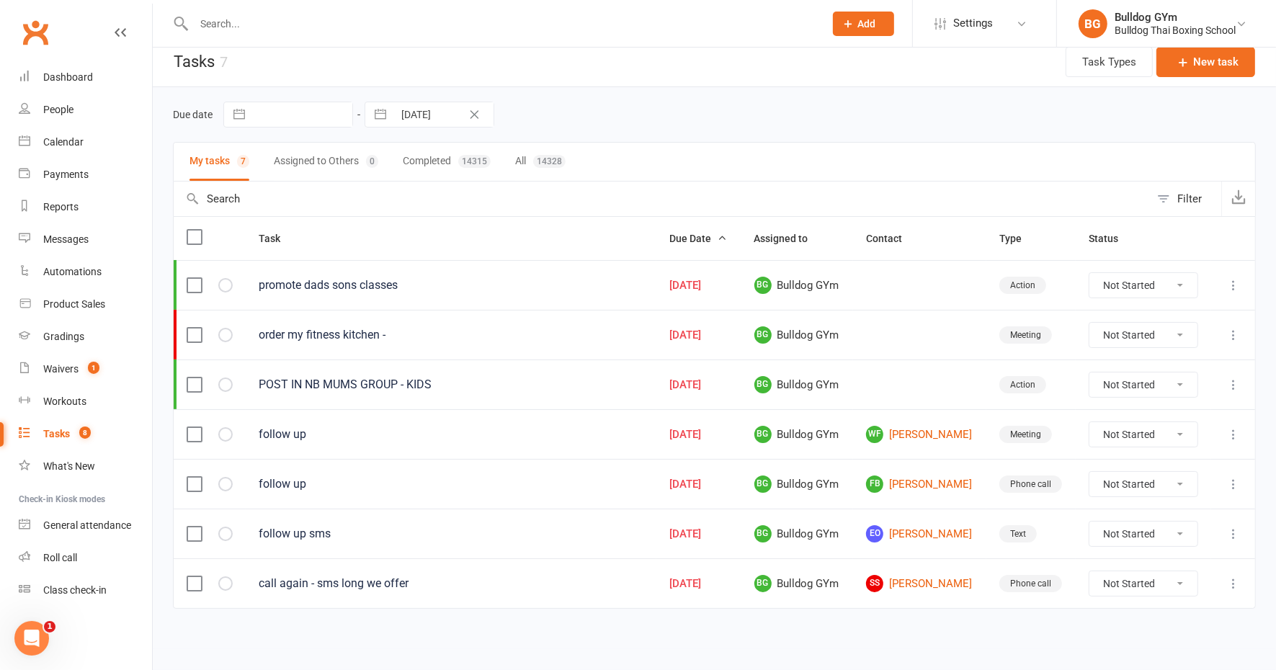
scroll to position [3, 0]
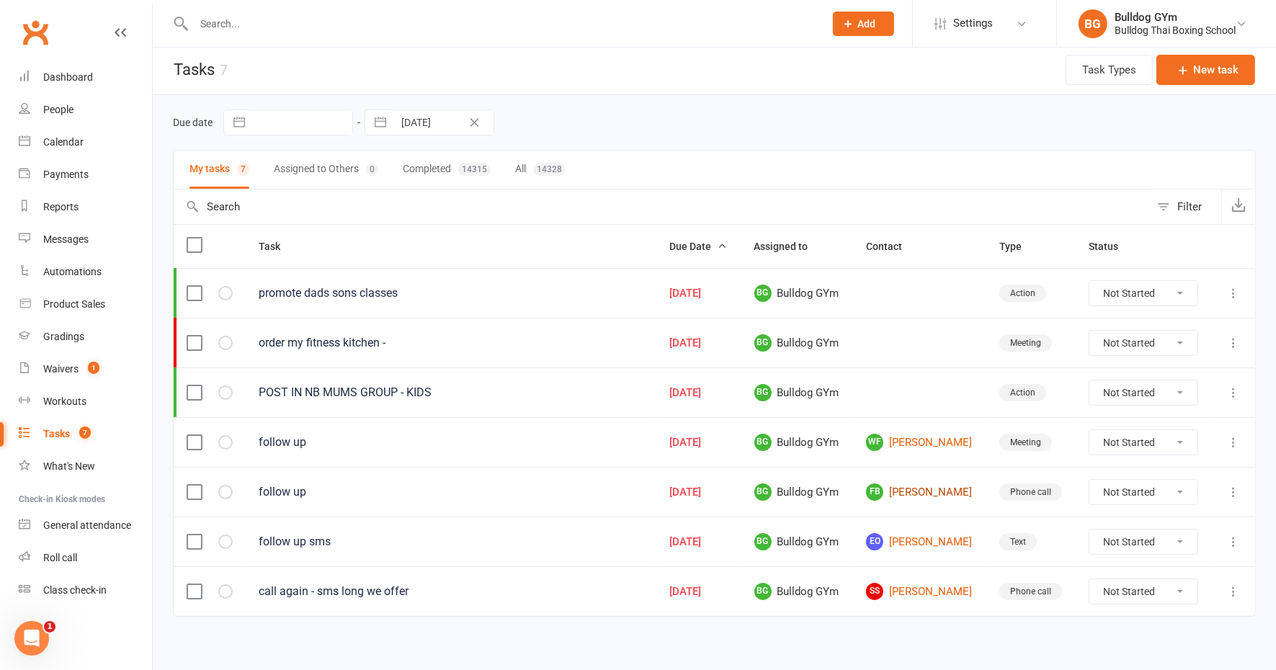
click at [917, 488] on link "FB [PERSON_NAME]" at bounding box center [919, 492] width 107 height 17
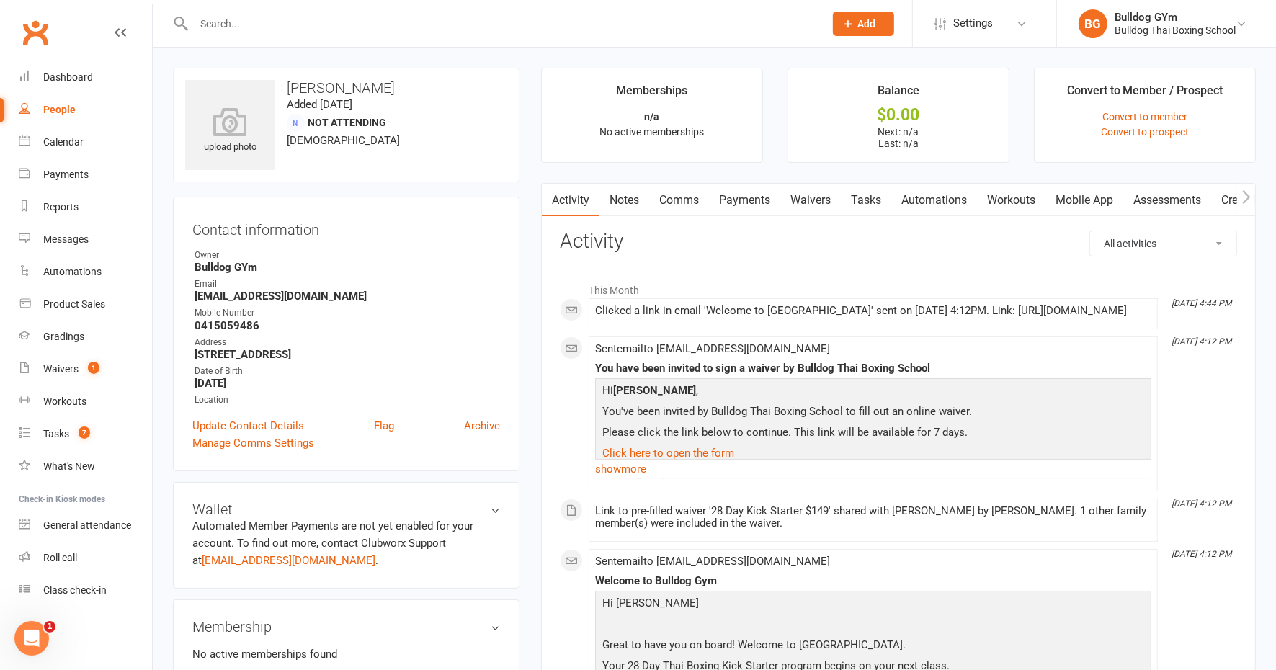
click at [870, 193] on link "Tasks" at bounding box center [866, 200] width 50 height 33
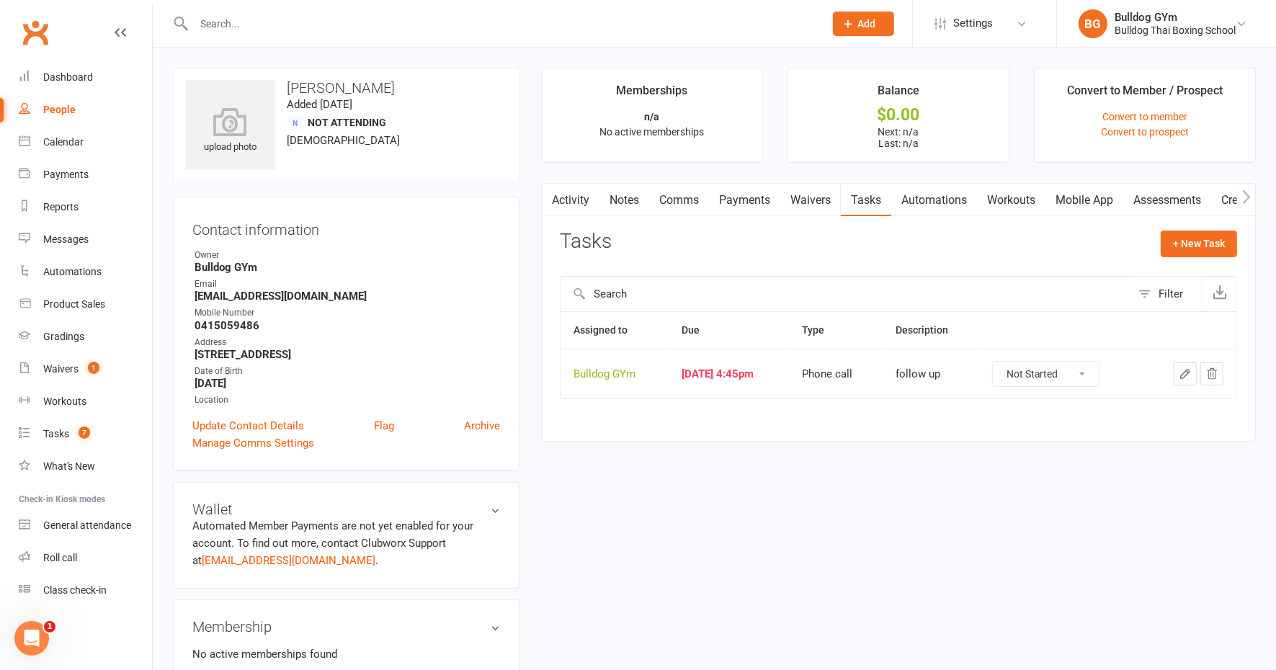
drag, startPoint x: 1092, startPoint y: 372, endPoint x: 1089, endPoint y: 386, distance: 14.0
click at [1093, 374] on select "Not Started In Progress Waiting Complete" at bounding box center [1046, 374] width 107 height 25
click at [1005, 362] on select "Not Started In Progress Waiting Complete" at bounding box center [1046, 374] width 107 height 25
select select "unstarted"
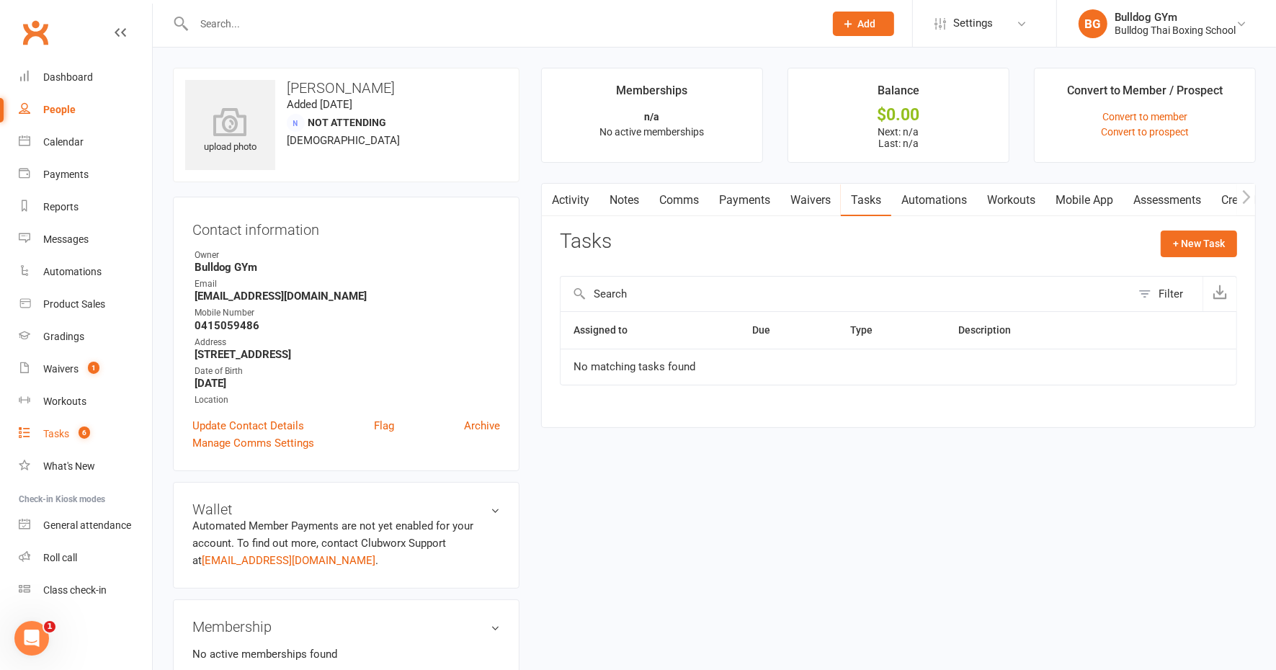
drag, startPoint x: 58, startPoint y: 438, endPoint x: 24, endPoint y: 436, distance: 34.7
click at [58, 437] on div "Tasks" at bounding box center [56, 434] width 26 height 12
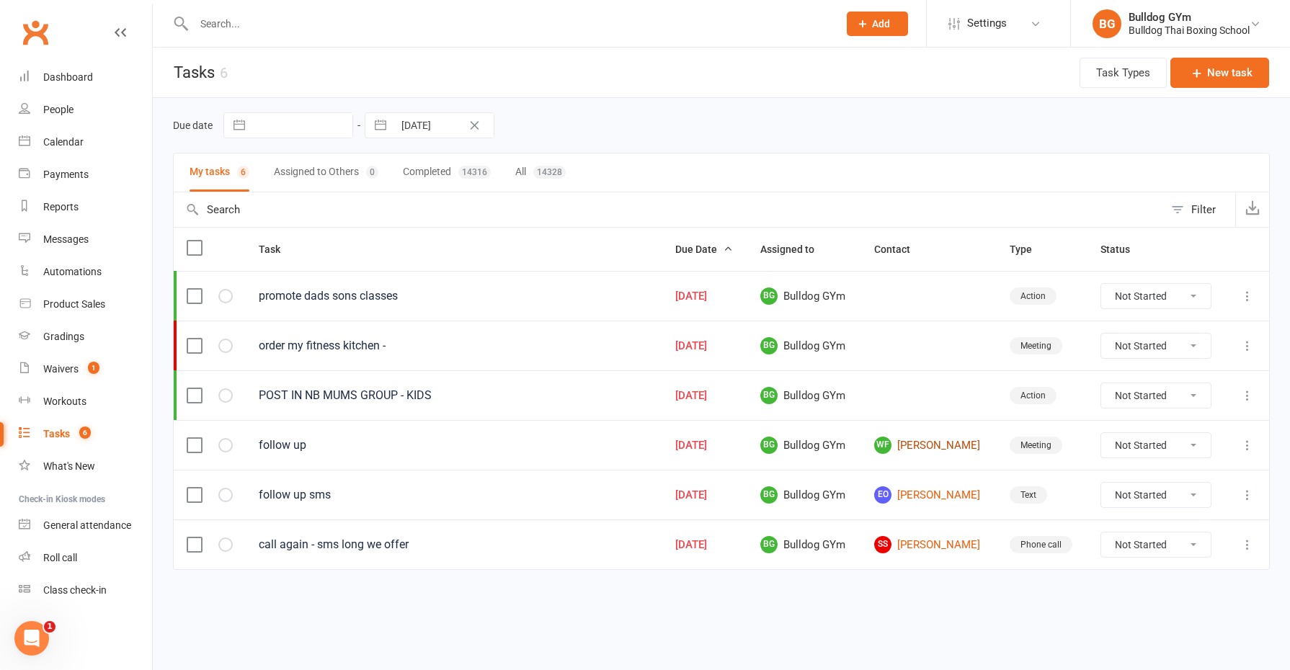
click at [930, 440] on link "WF [PERSON_NAME]" at bounding box center [929, 445] width 110 height 17
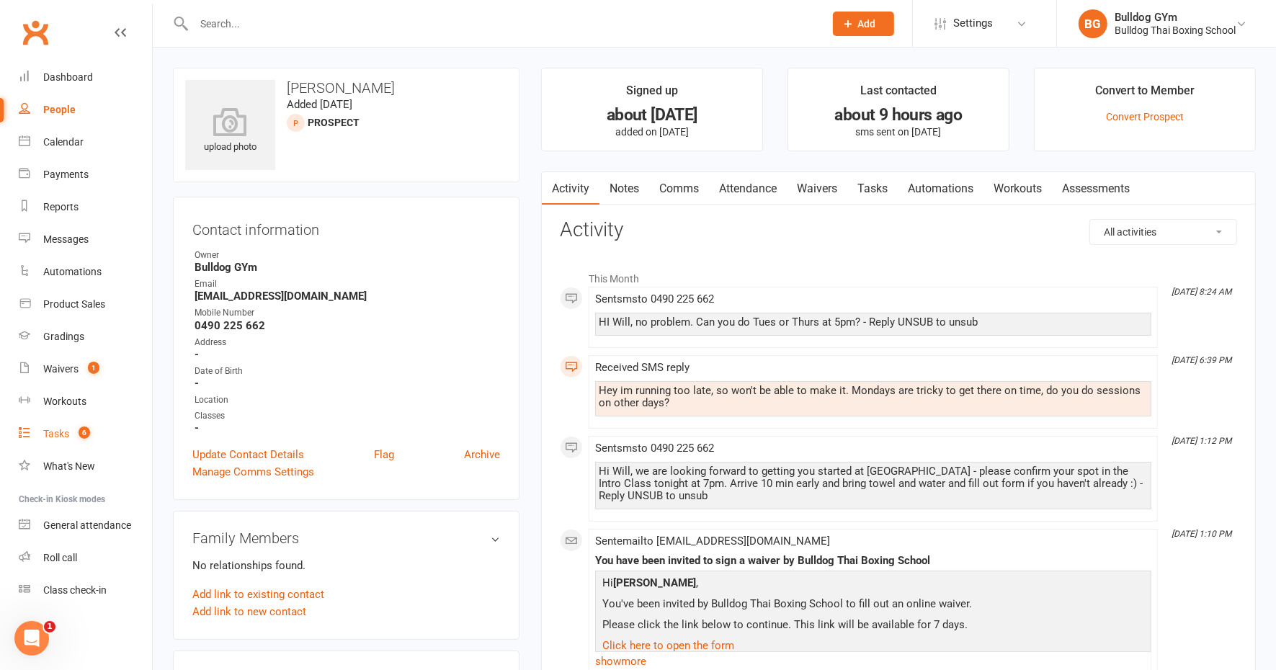
click at [58, 435] on div "Tasks" at bounding box center [56, 434] width 26 height 12
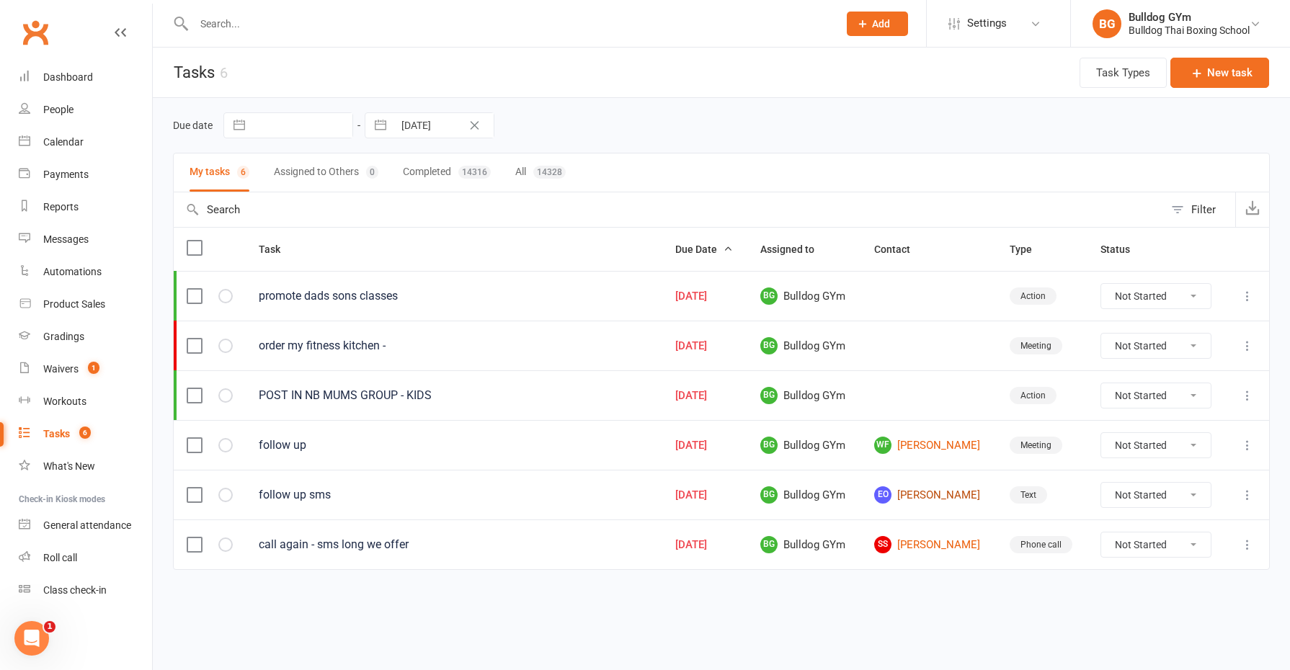
click at [966, 496] on link "EO [PERSON_NAME]" at bounding box center [929, 494] width 110 height 17
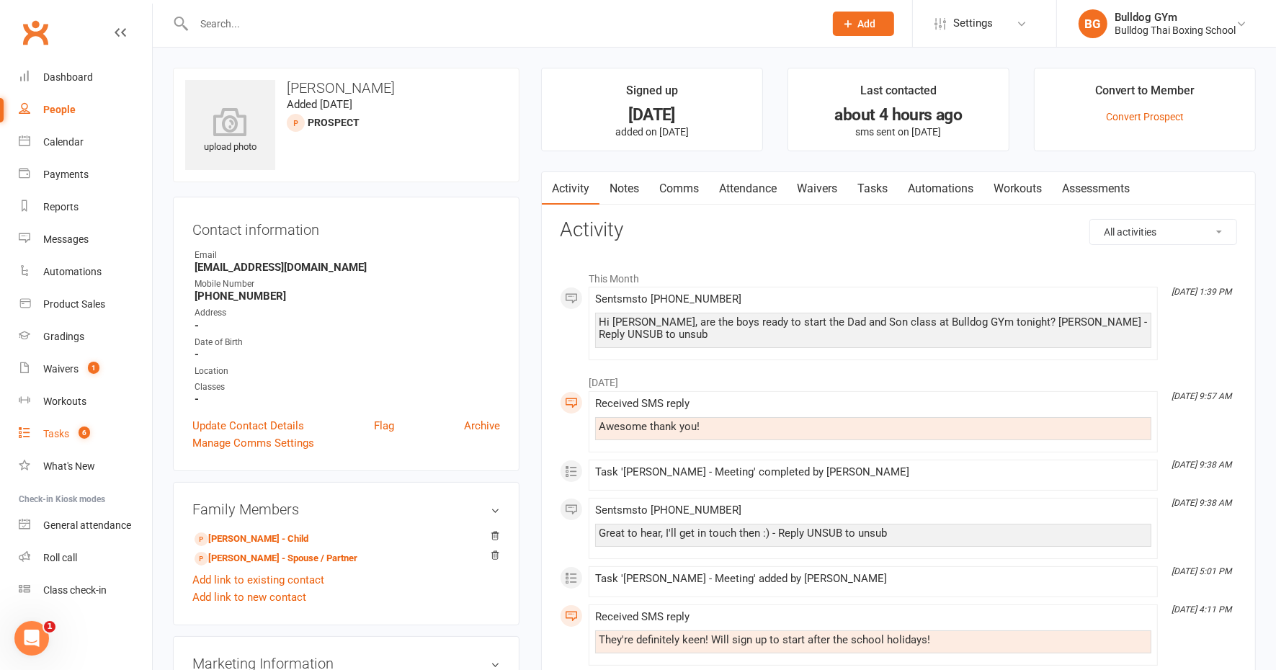
click at [64, 435] on div "Tasks" at bounding box center [56, 434] width 26 height 12
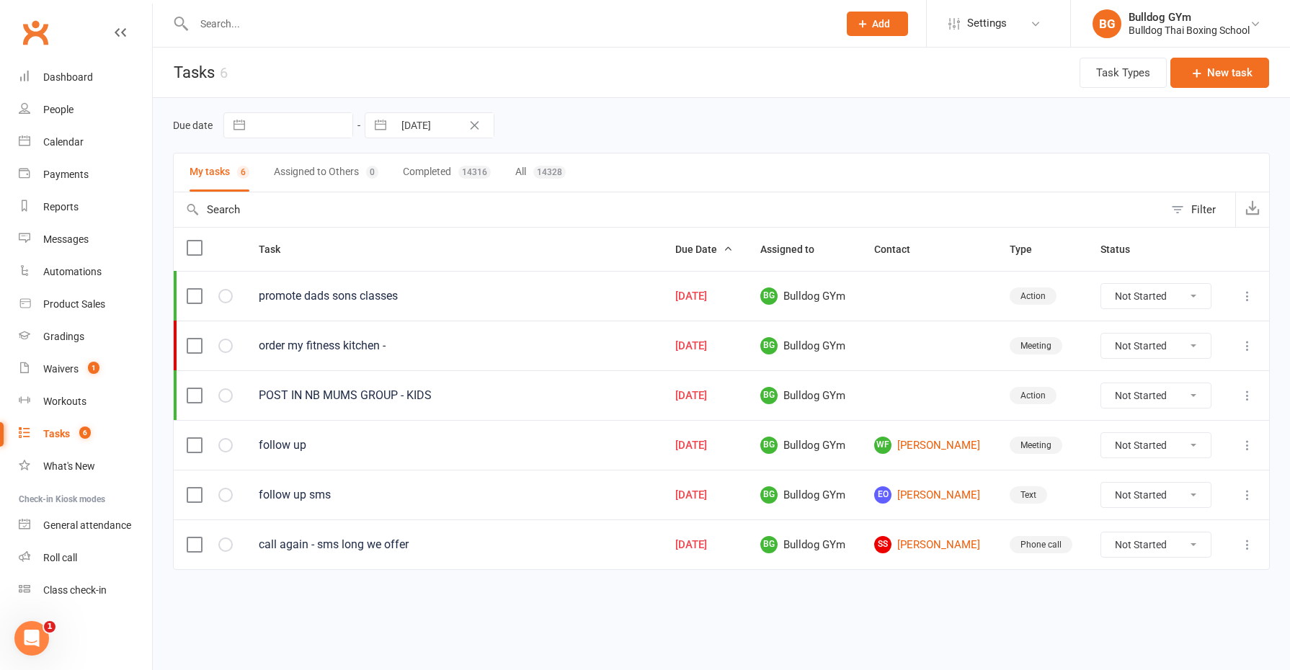
drag, startPoint x: 1248, startPoint y: 485, endPoint x: 1242, endPoint y: 496, distance: 12.3
click at [1248, 488] on icon at bounding box center [1247, 495] width 14 height 14
click at [1173, 546] on link "Edit" at bounding box center [1184, 547] width 143 height 29
select select "45795"
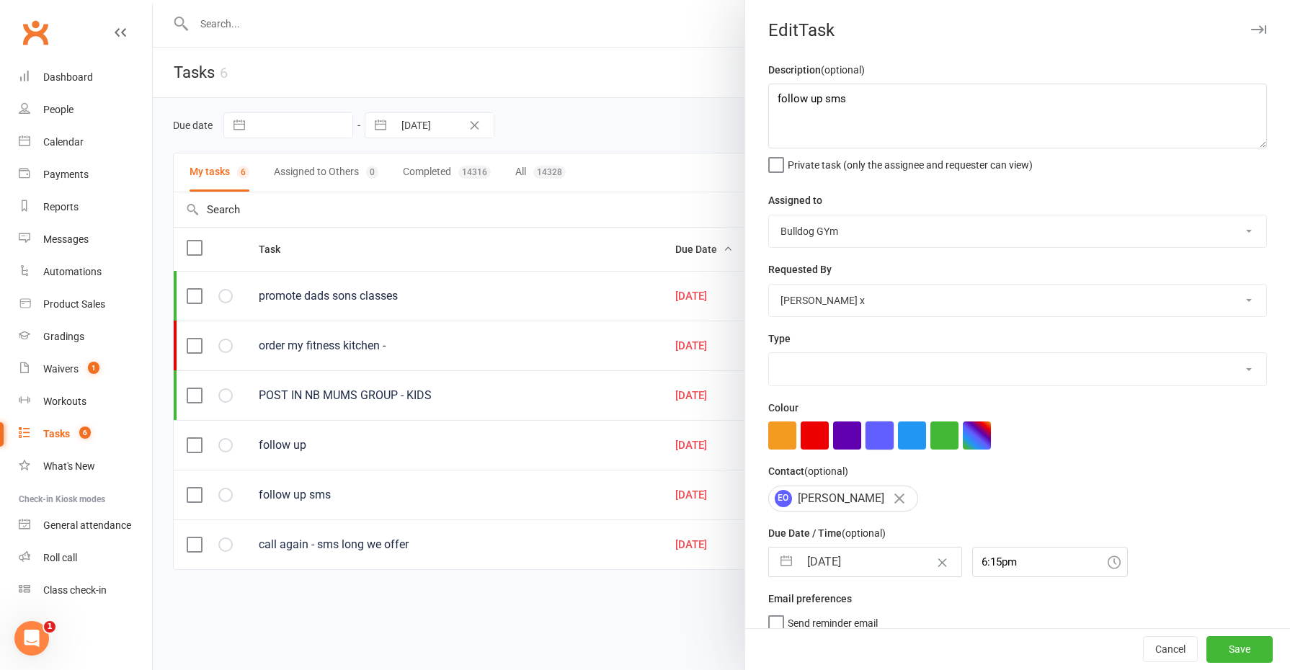
select select "13825"
click at [872, 562] on input "[DATE]" at bounding box center [880, 562] width 162 height 29
select select "8"
select select "2025"
select select "9"
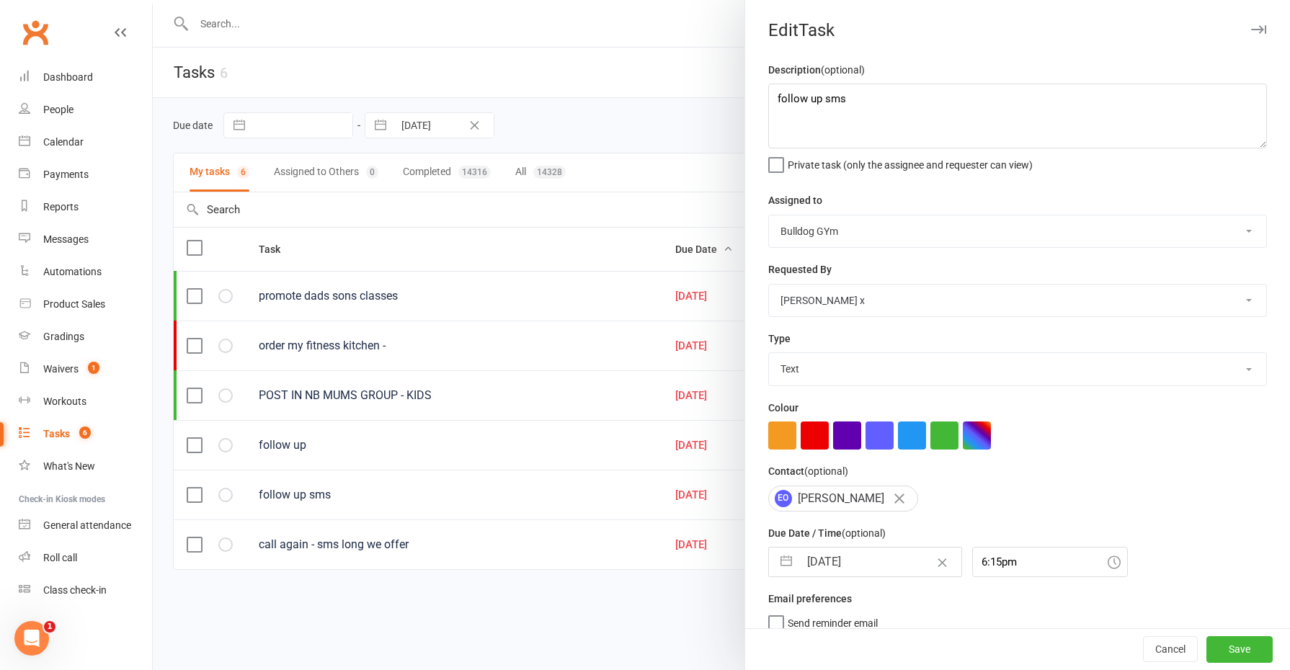
select select "2025"
select select "10"
select select "2025"
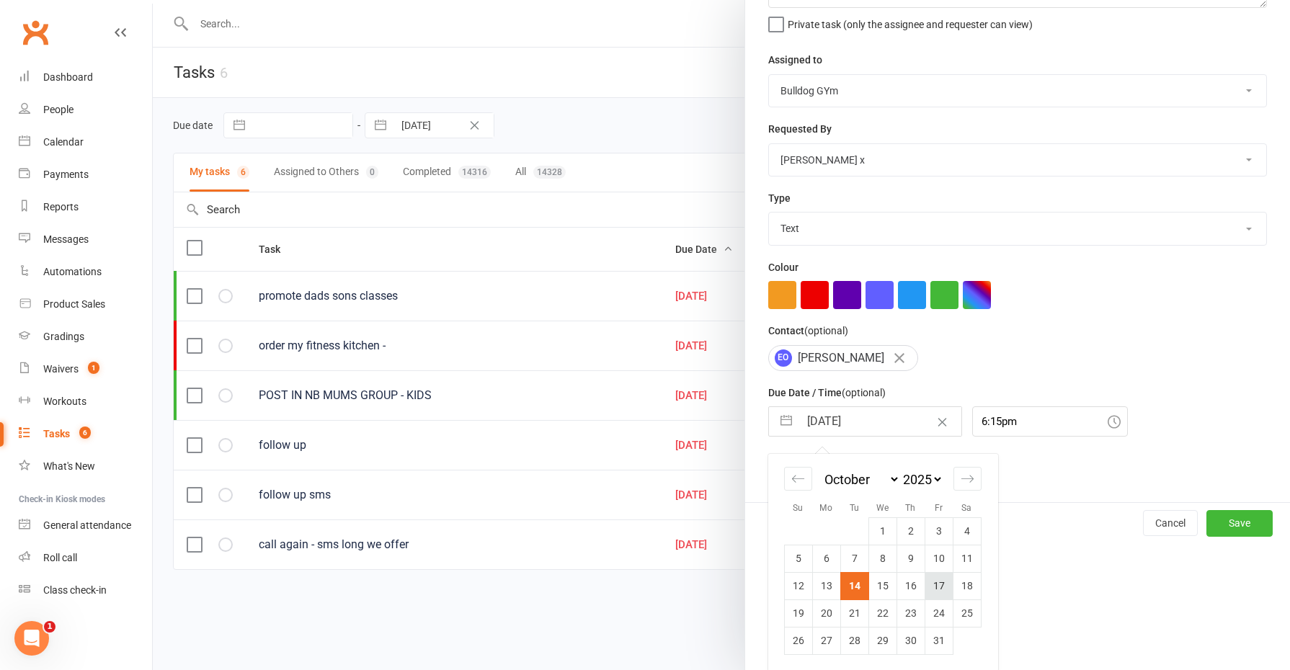
click at [926, 590] on td "17" at bounding box center [939, 585] width 28 height 27
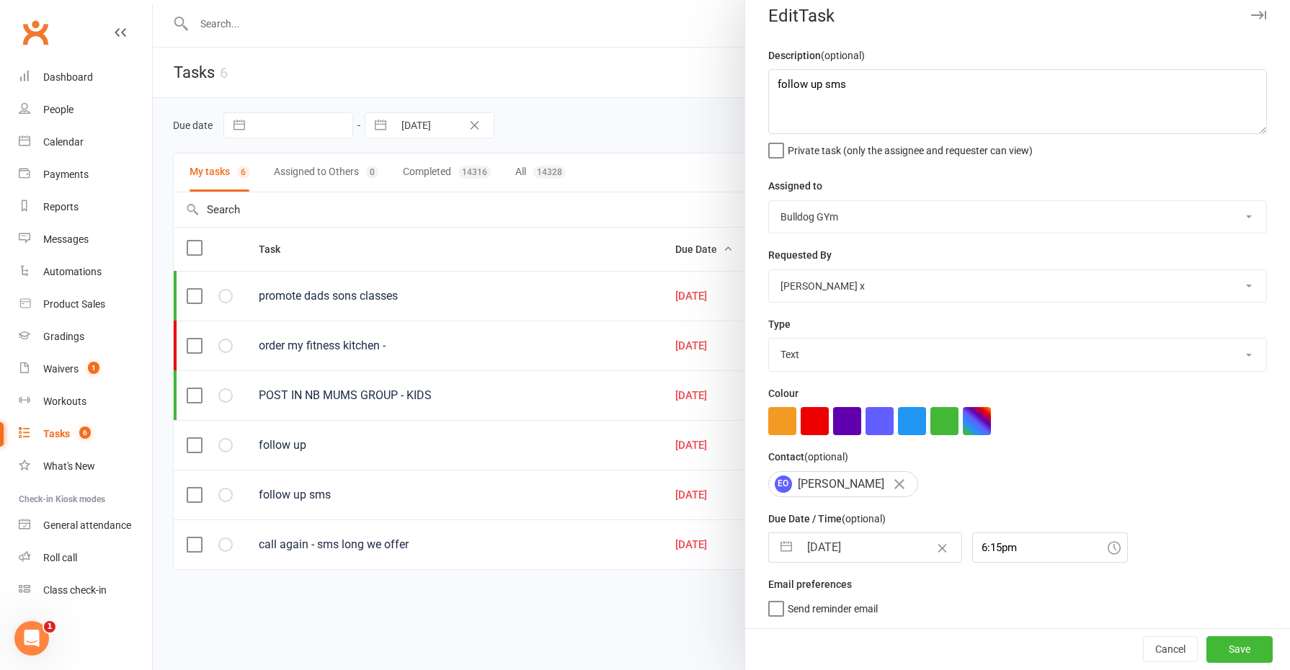
type input "[DATE]"
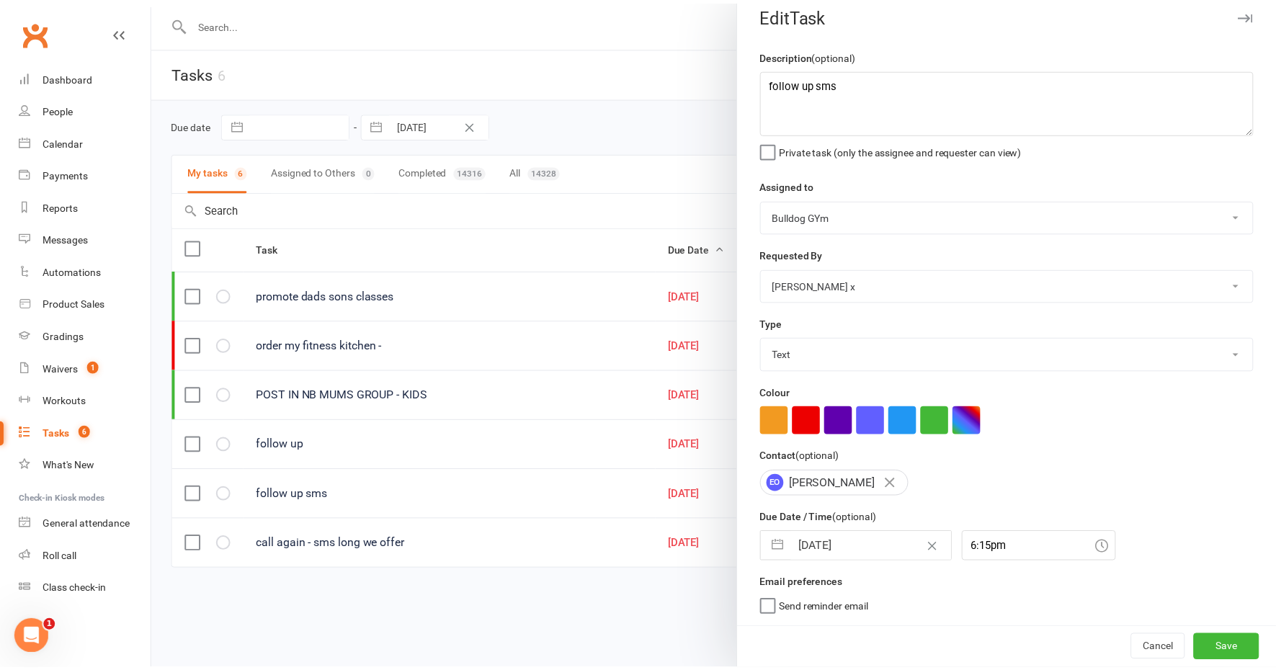
scroll to position [12, 0]
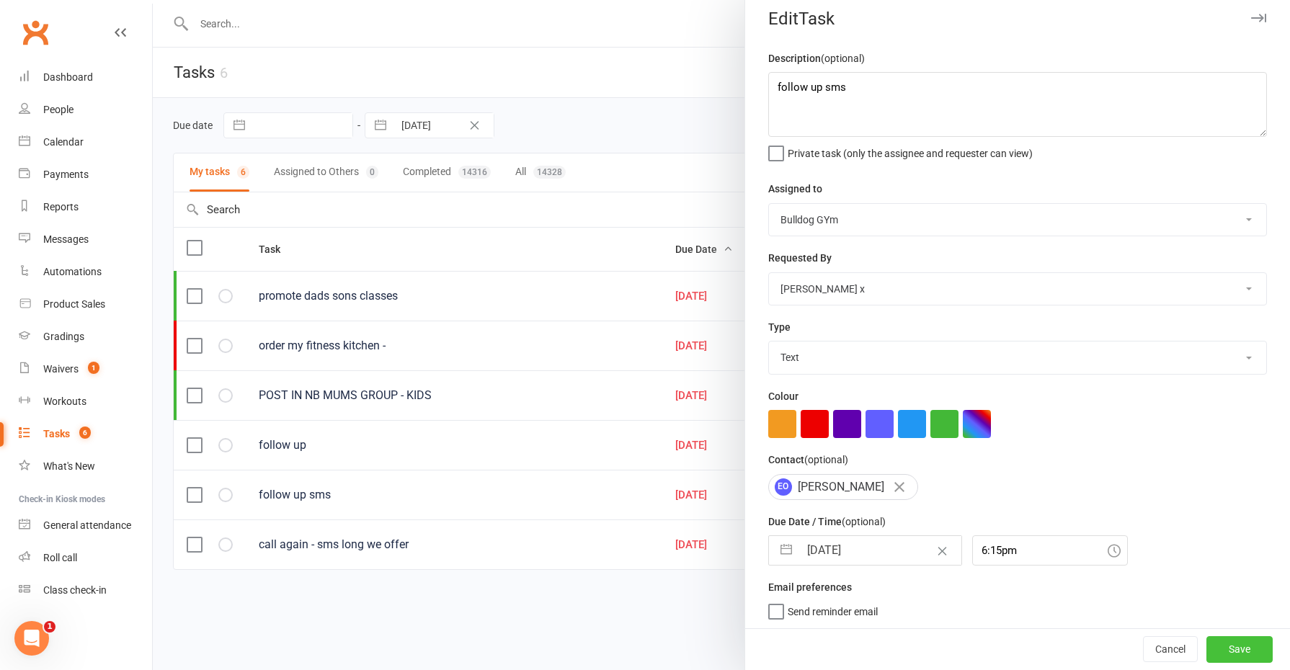
drag, startPoint x: 1208, startPoint y: 653, endPoint x: 1207, endPoint y: 642, distance: 10.8
click at [1208, 652] on button "Save" at bounding box center [1239, 650] width 66 height 26
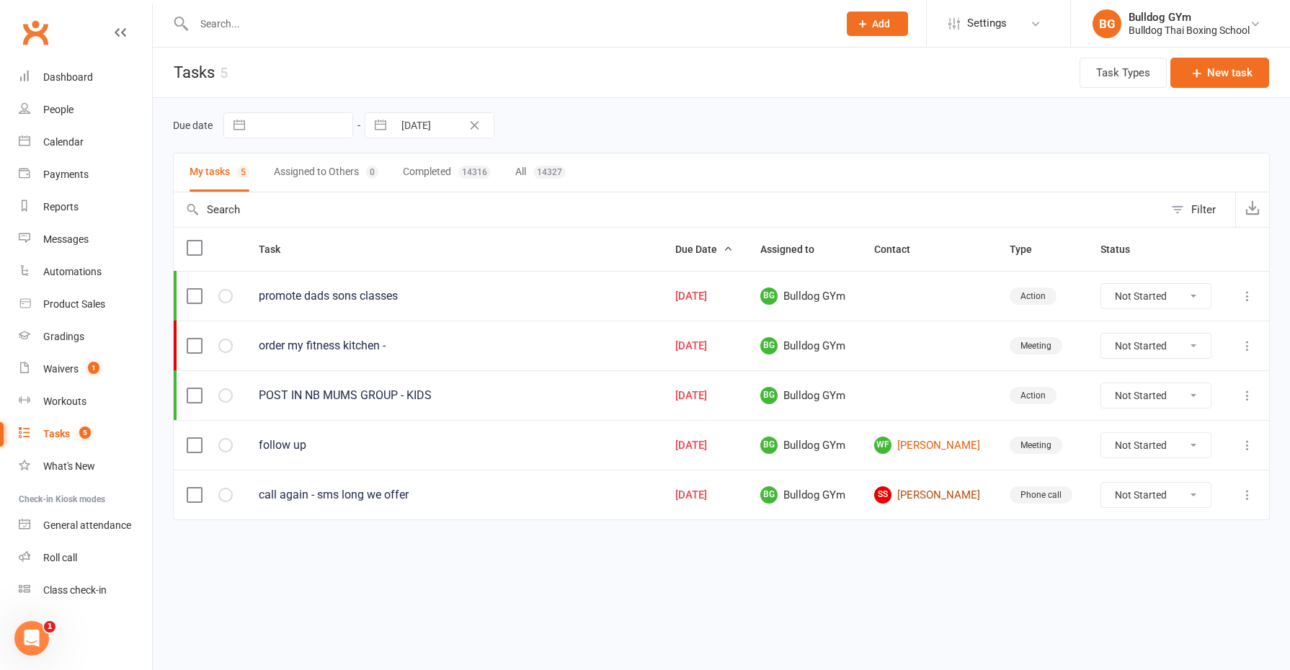
click at [961, 489] on link "SS [PERSON_NAME]" at bounding box center [929, 494] width 110 height 17
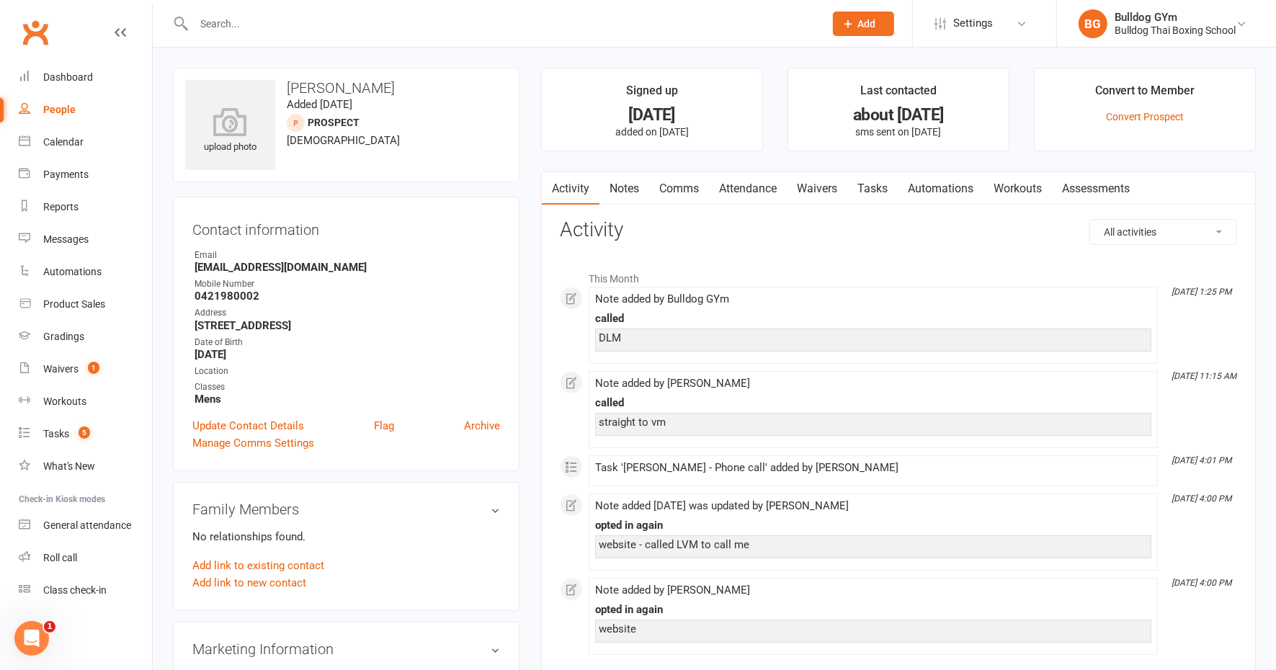
drag, startPoint x: 626, startPoint y: 184, endPoint x: 636, endPoint y: 184, distance: 10.8
click at [628, 186] on link "Notes" at bounding box center [625, 188] width 50 height 33
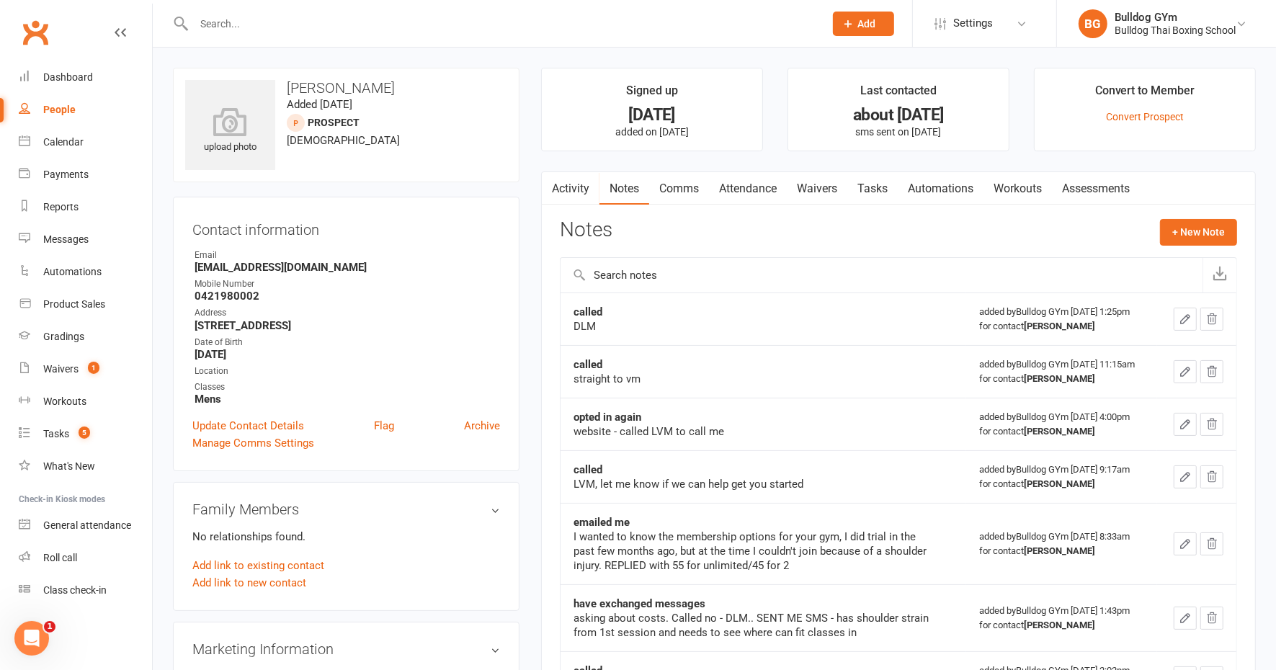
click at [680, 184] on link "Comms" at bounding box center [679, 188] width 60 height 33
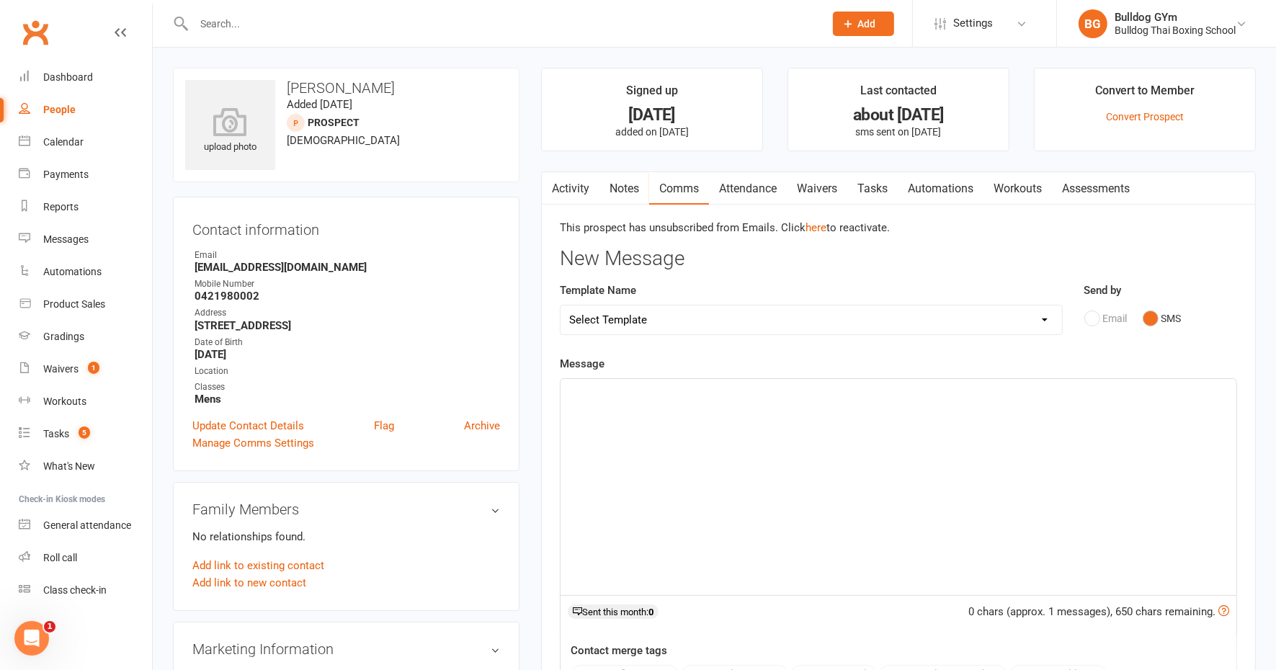
click at [582, 394] on p "﻿" at bounding box center [898, 391] width 659 height 17
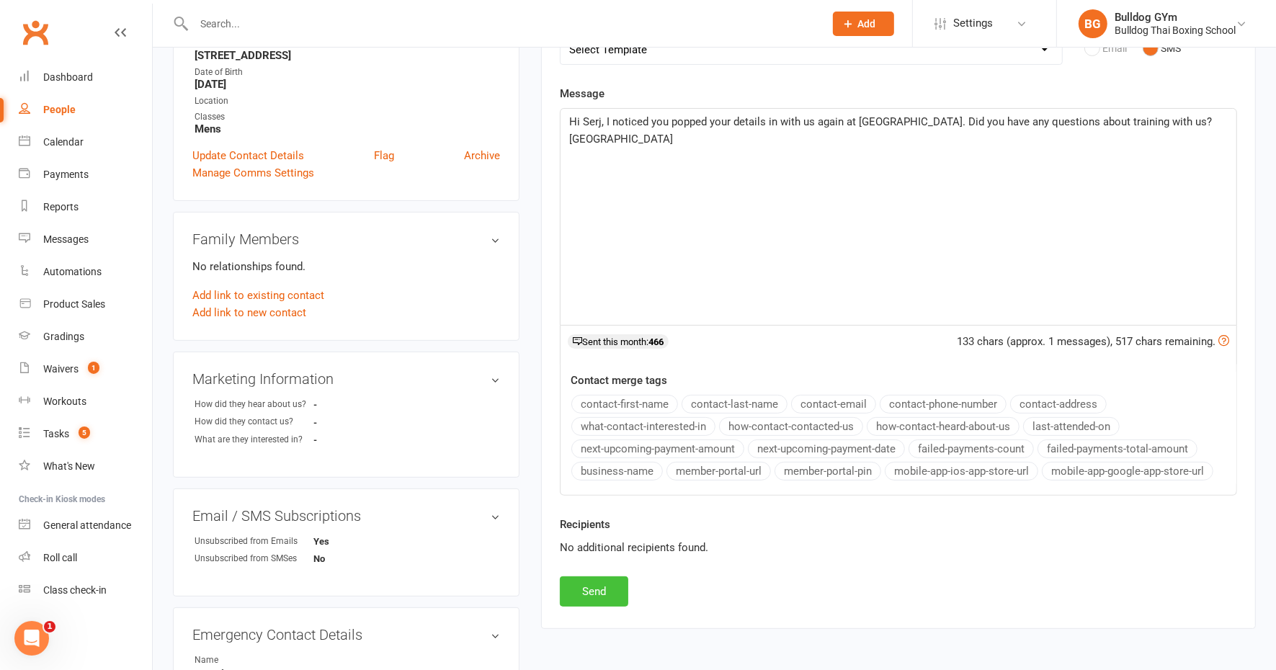
click at [592, 584] on button "Send" at bounding box center [594, 592] width 68 height 30
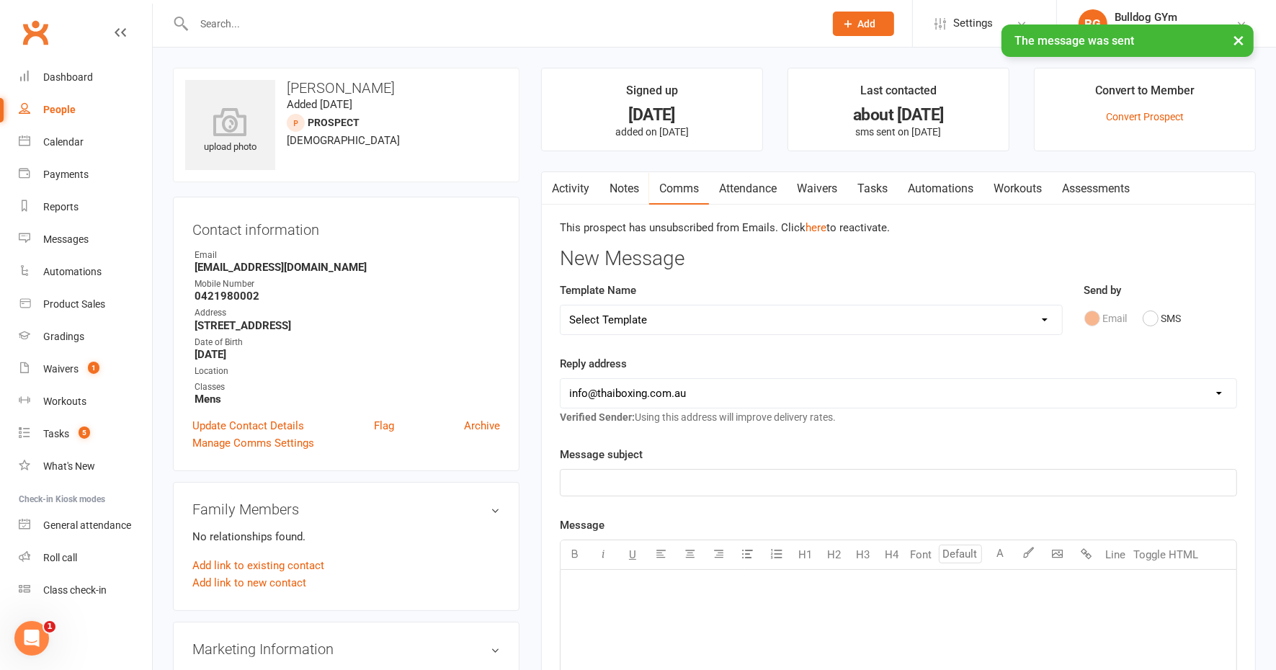
click at [884, 181] on link "Tasks" at bounding box center [873, 188] width 50 height 33
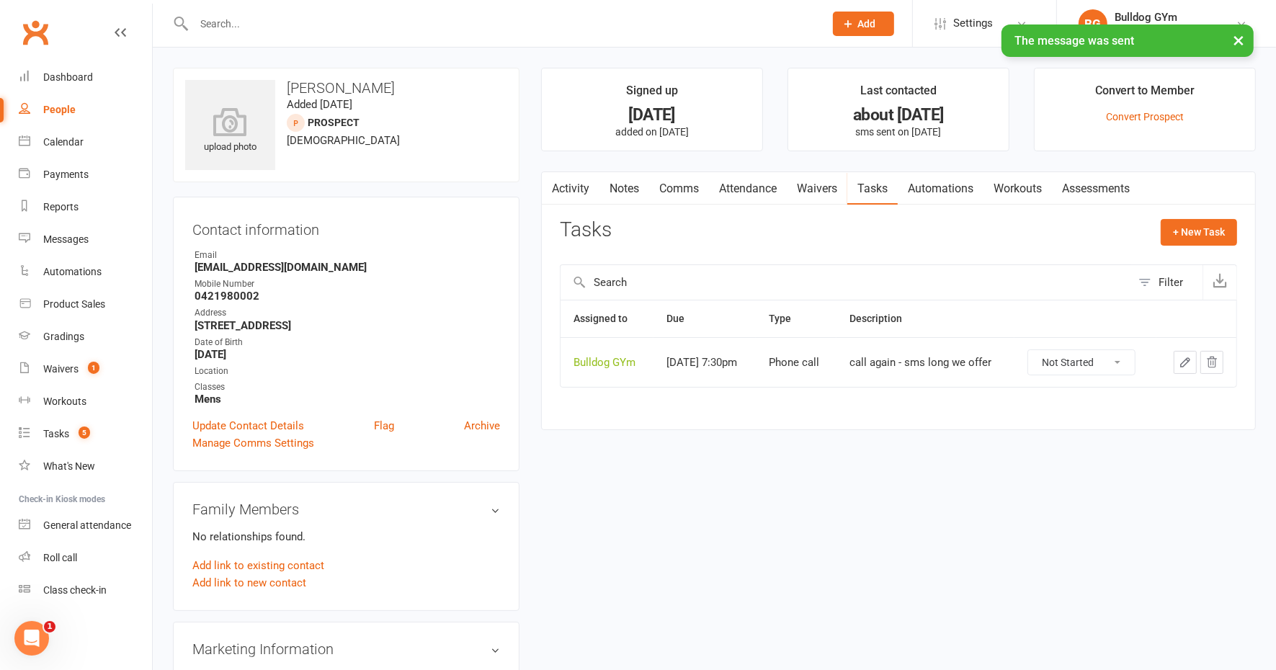
click at [1180, 352] on button "button" at bounding box center [1185, 362] width 23 height 23
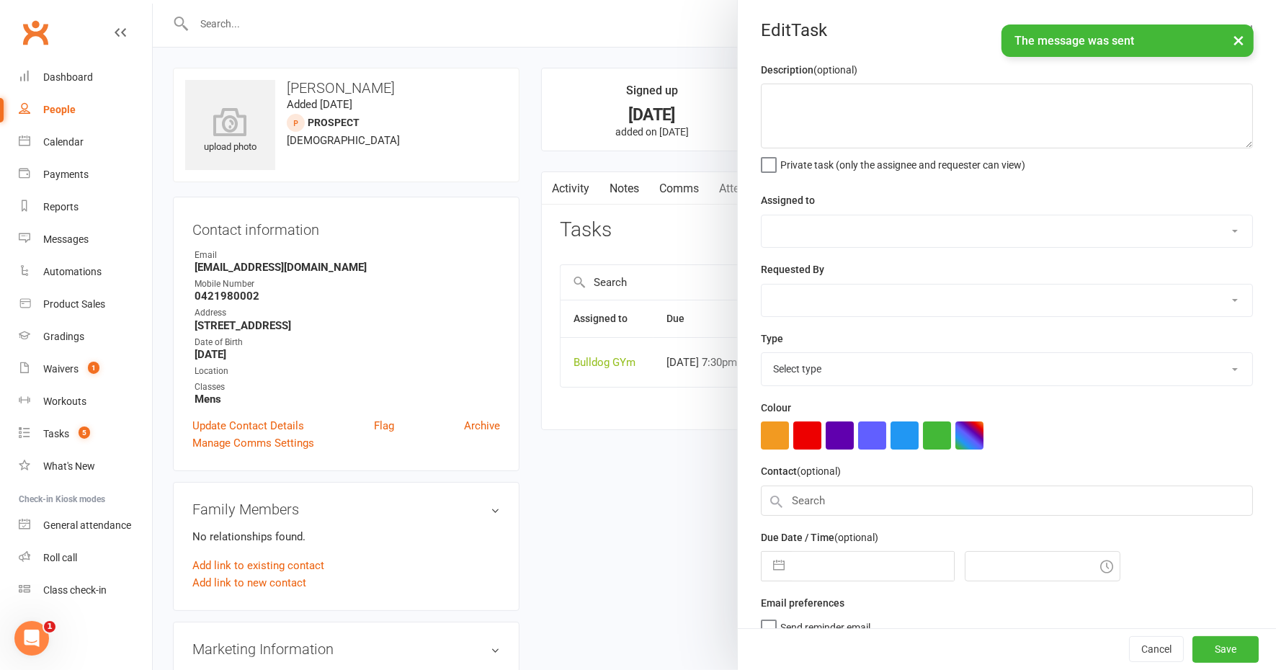
type textarea "call again - sms long we offer"
select select "12940"
type input "[DATE]"
type input "7:30pm"
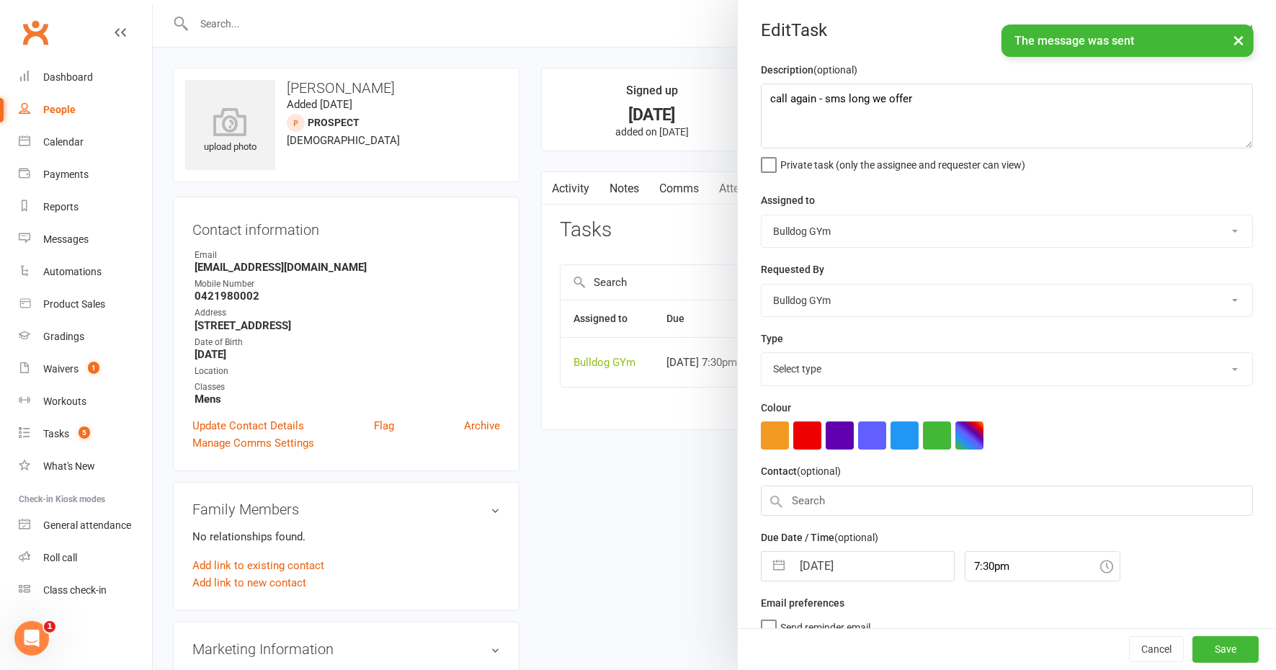
select select "12048"
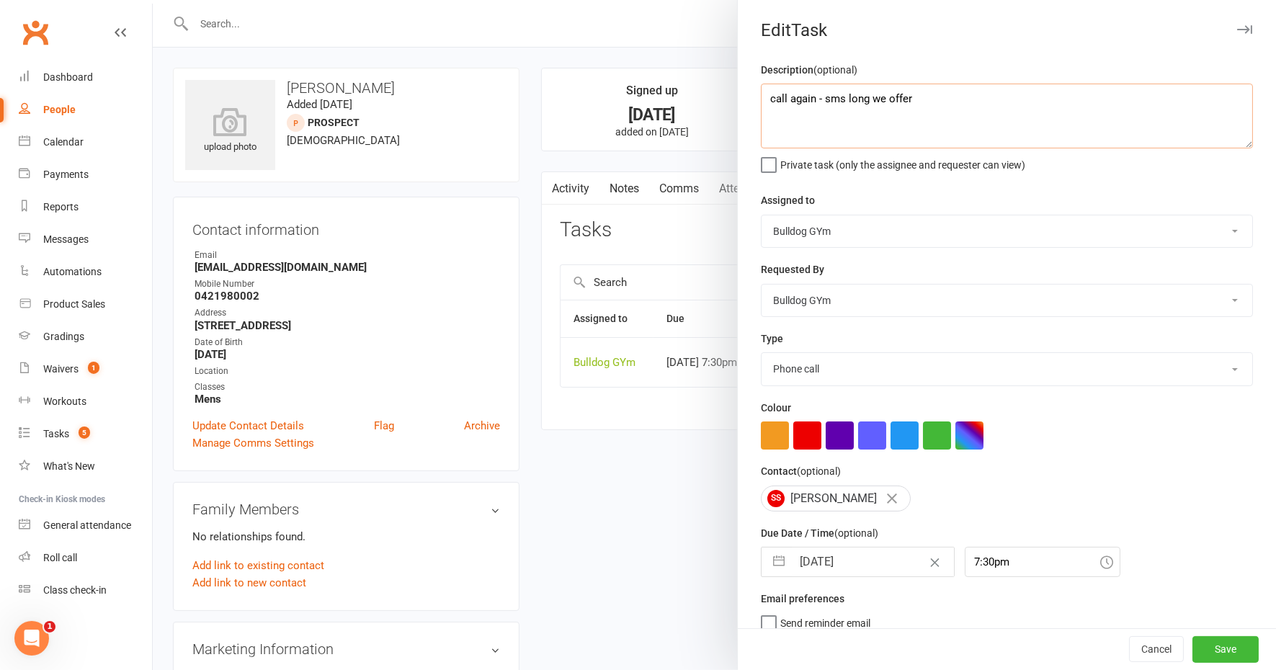
drag, startPoint x: 914, startPoint y: 97, endPoint x: 818, endPoint y: 98, distance: 95.9
click at [818, 98] on textarea "call again - sms long we offer" at bounding box center [1007, 116] width 492 height 65
drag, startPoint x: 813, startPoint y: 99, endPoint x: 753, endPoint y: 95, distance: 59.9
click at [753, 95] on div "Description (optional) call again - Private task (only the assignee and request…" at bounding box center [1007, 352] width 538 height 582
type textarea "resonse?"
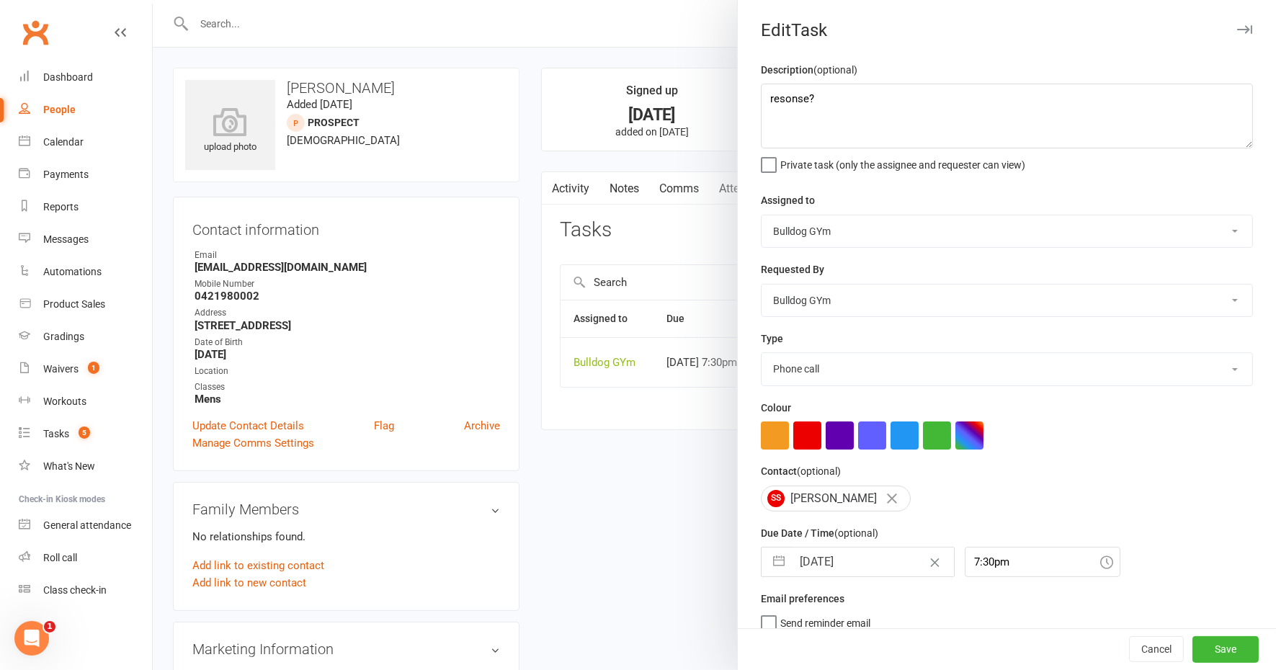
select select "8"
select select "2025"
select select "9"
select select "2025"
select select "10"
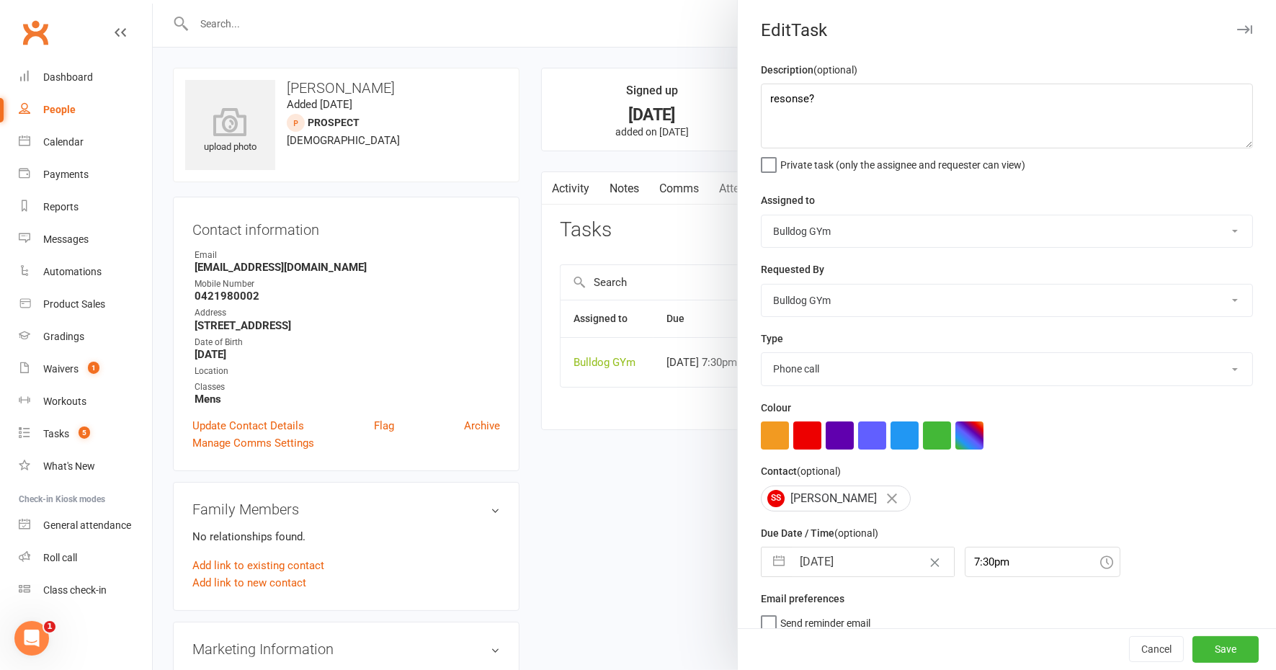
select select "2025"
click at [864, 562] on input "[DATE]" at bounding box center [873, 562] width 162 height 29
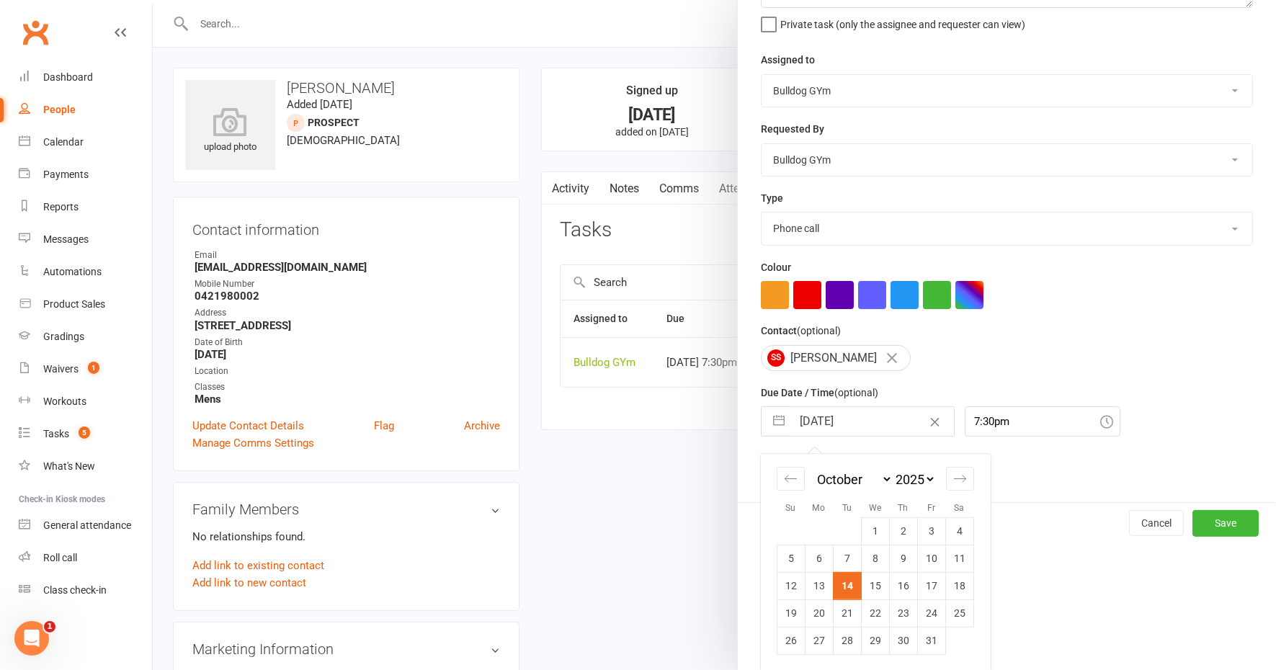
drag, startPoint x: 925, startPoint y: 588, endPoint x: 982, endPoint y: 597, distance: 58.3
click at [925, 588] on td "17" at bounding box center [931, 585] width 28 height 27
type input "[DATE]"
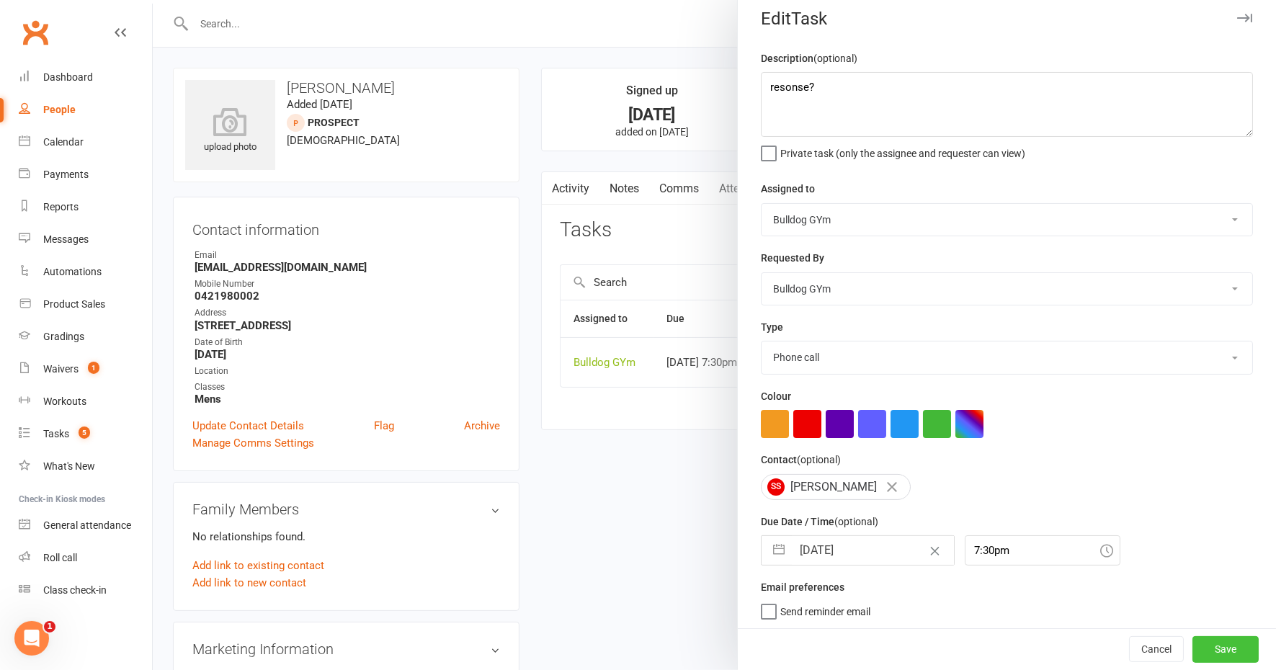
click at [1193, 649] on button "Save" at bounding box center [1226, 650] width 66 height 26
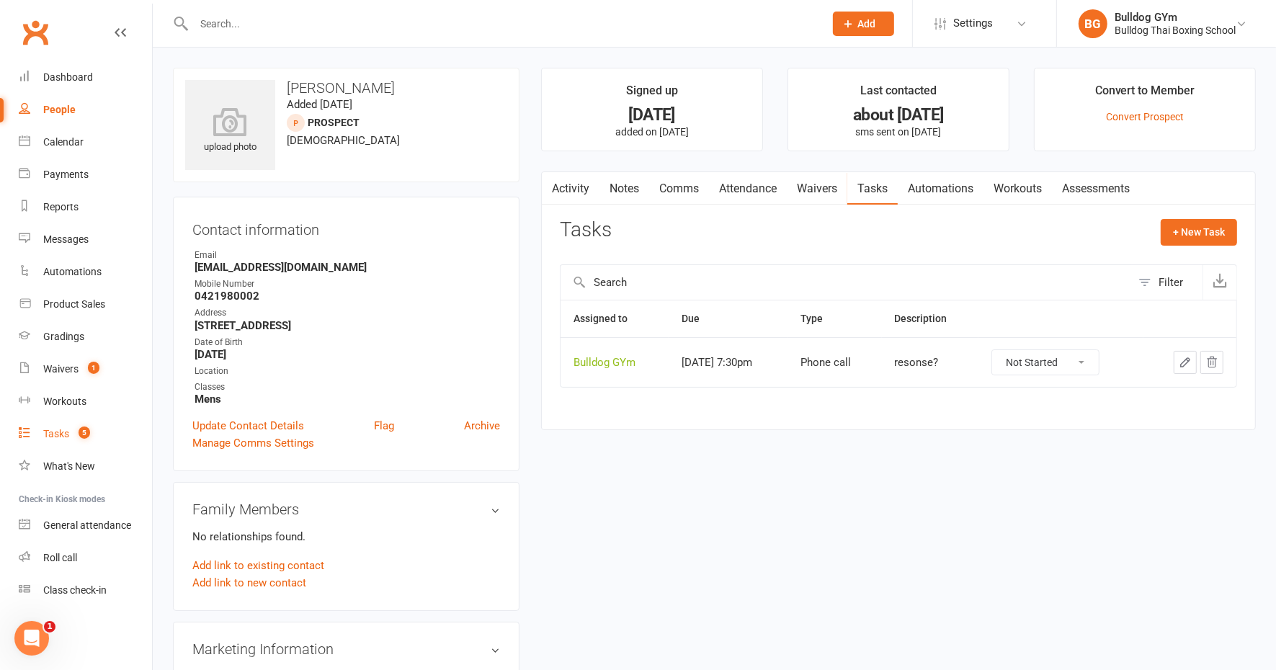
click at [42, 427] on link "Tasks 5" at bounding box center [85, 434] width 133 height 32
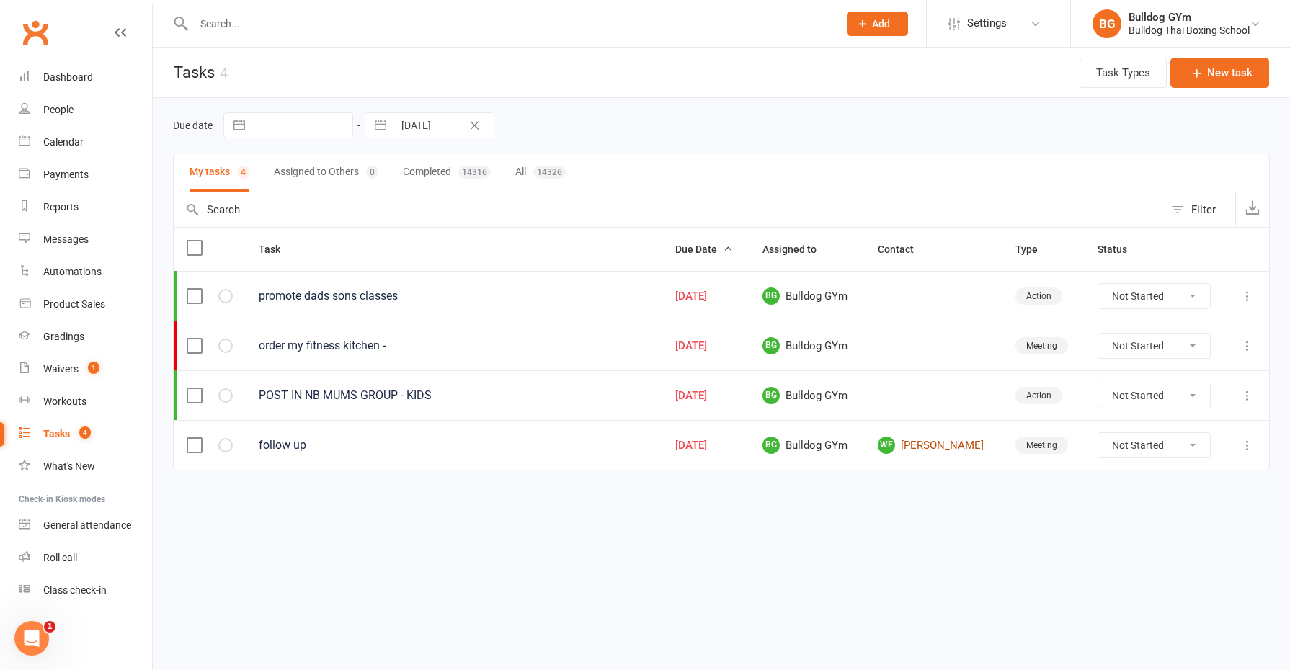
click at [949, 437] on link "WF [PERSON_NAME]" at bounding box center [934, 445] width 112 height 17
